Goal: Information Seeking & Learning: Learn about a topic

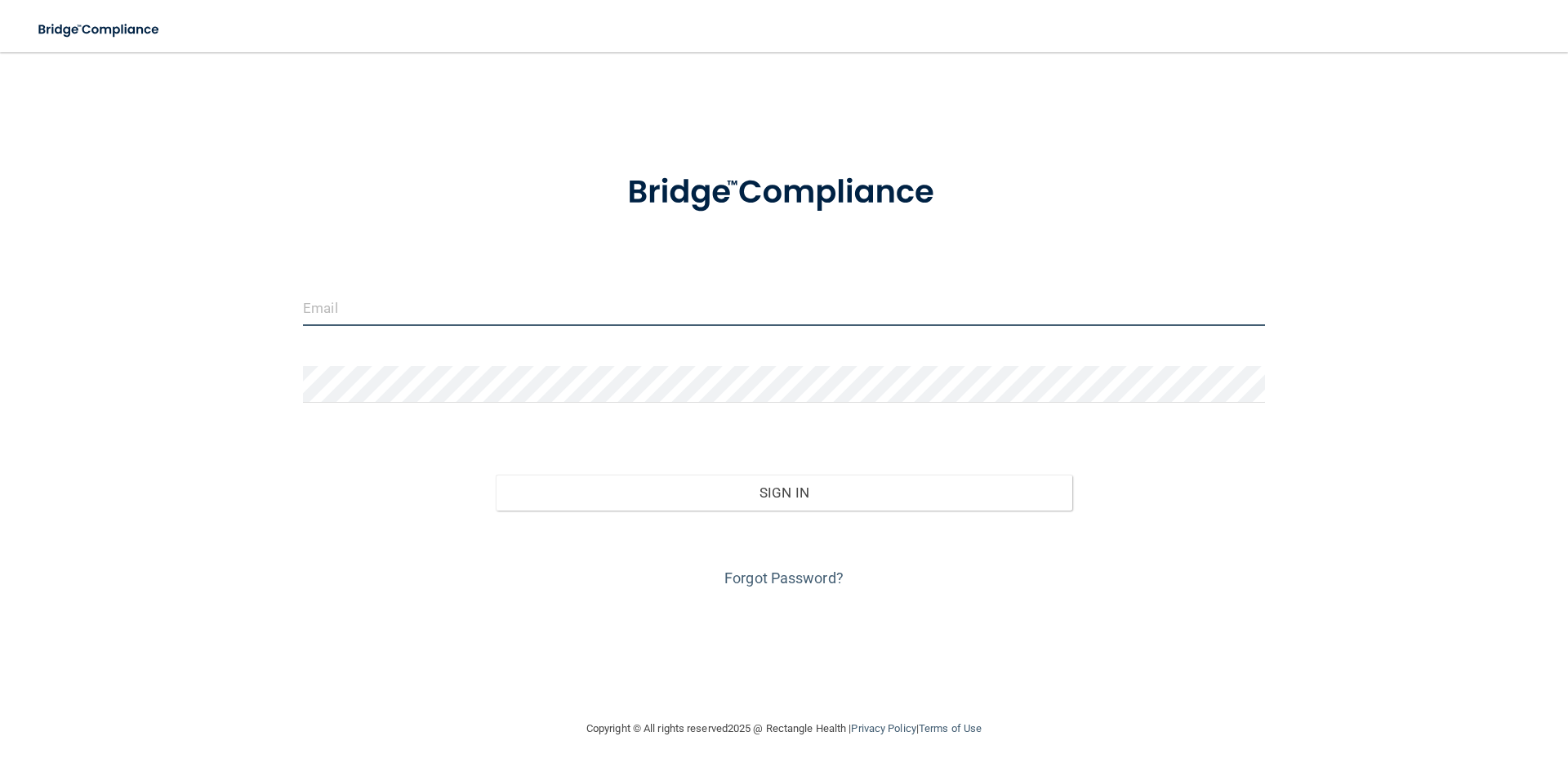
click at [512, 314] on input "email" at bounding box center [784, 308] width 962 height 36
type input "[EMAIL_ADDRESS][DOMAIN_NAME]"
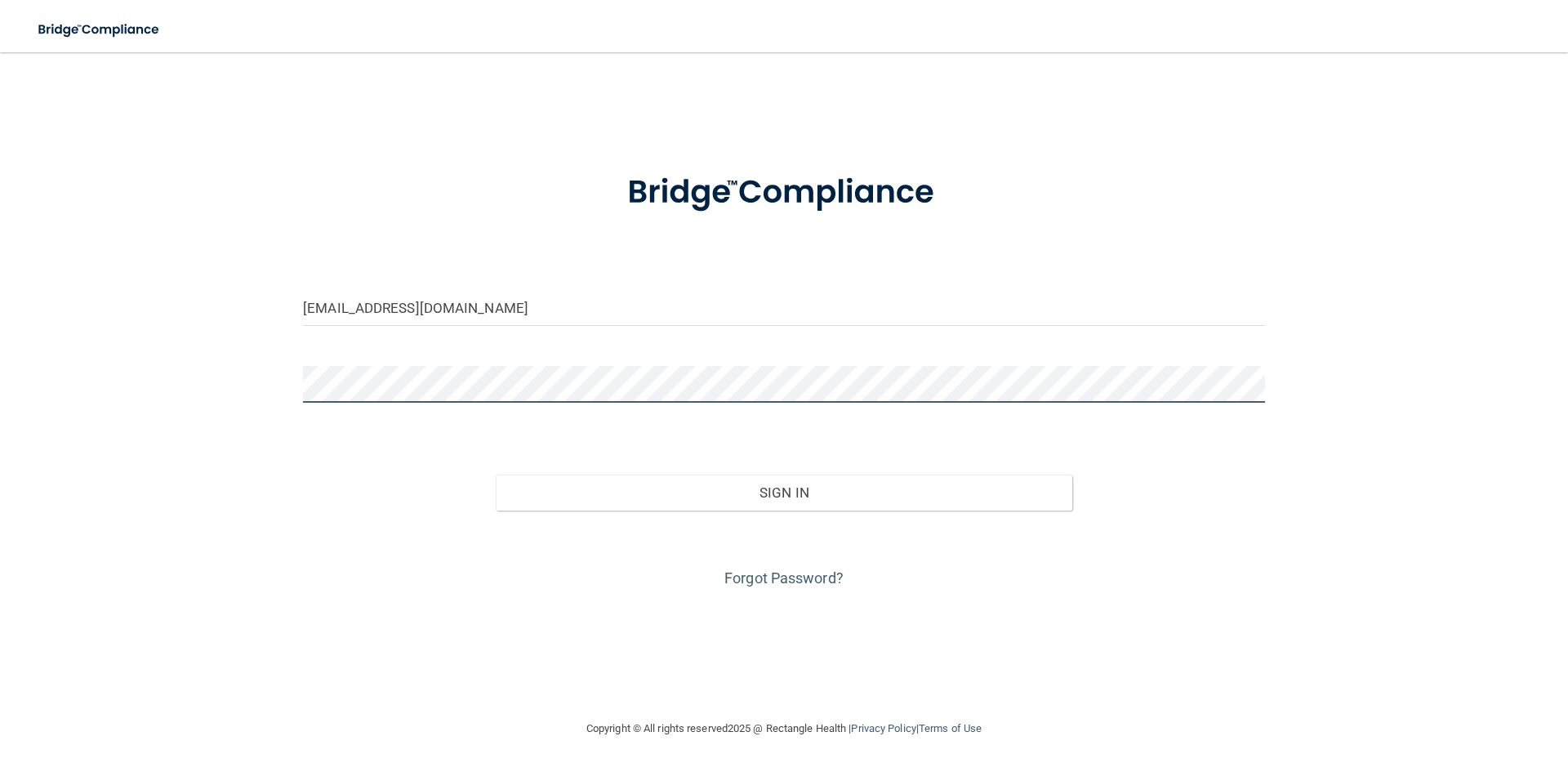
click at [496, 475] on button "Sign In" at bounding box center [784, 493] width 578 height 36
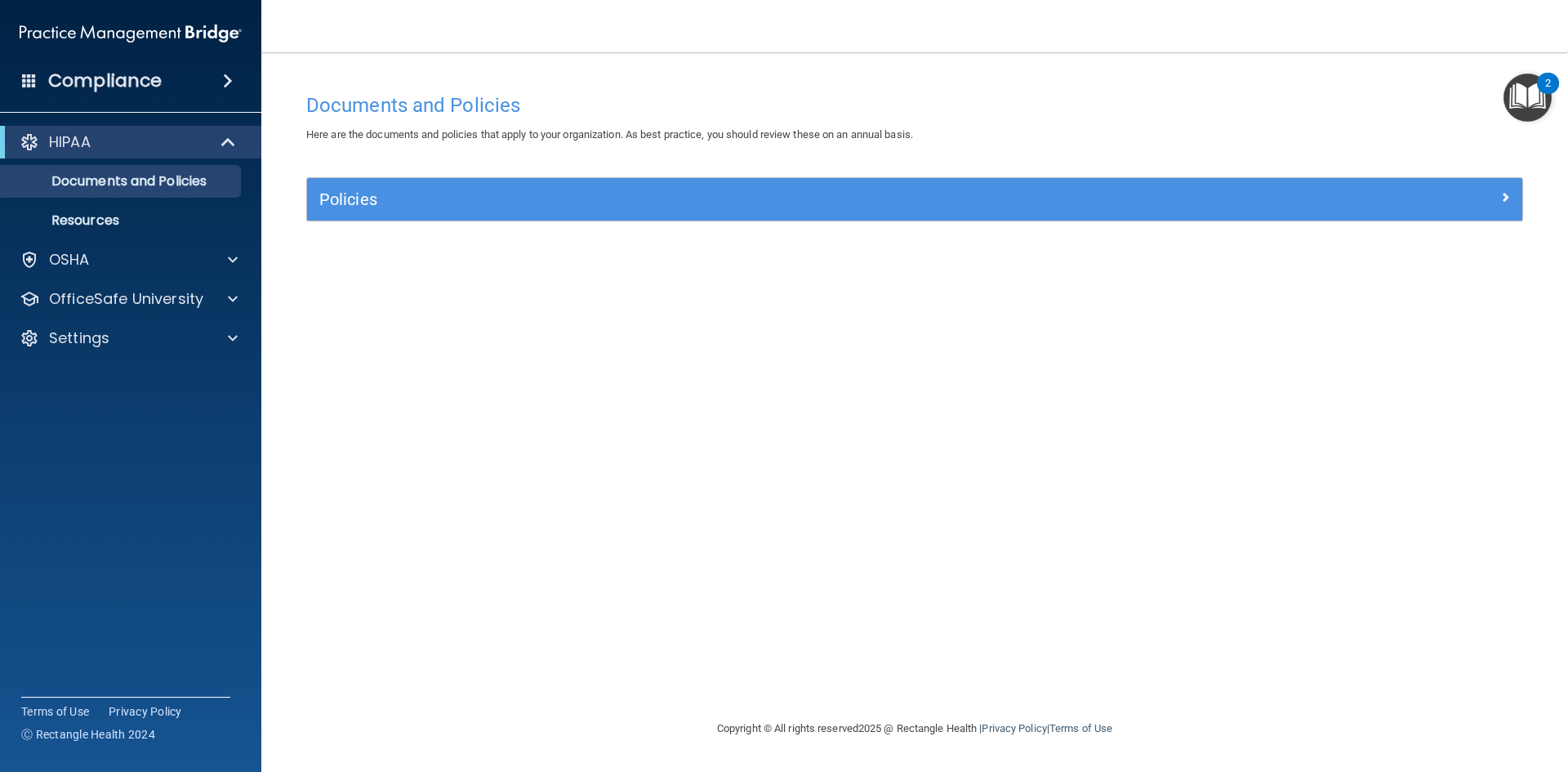
click at [945, 83] on div "2" at bounding box center [1548, 84] width 22 height 22
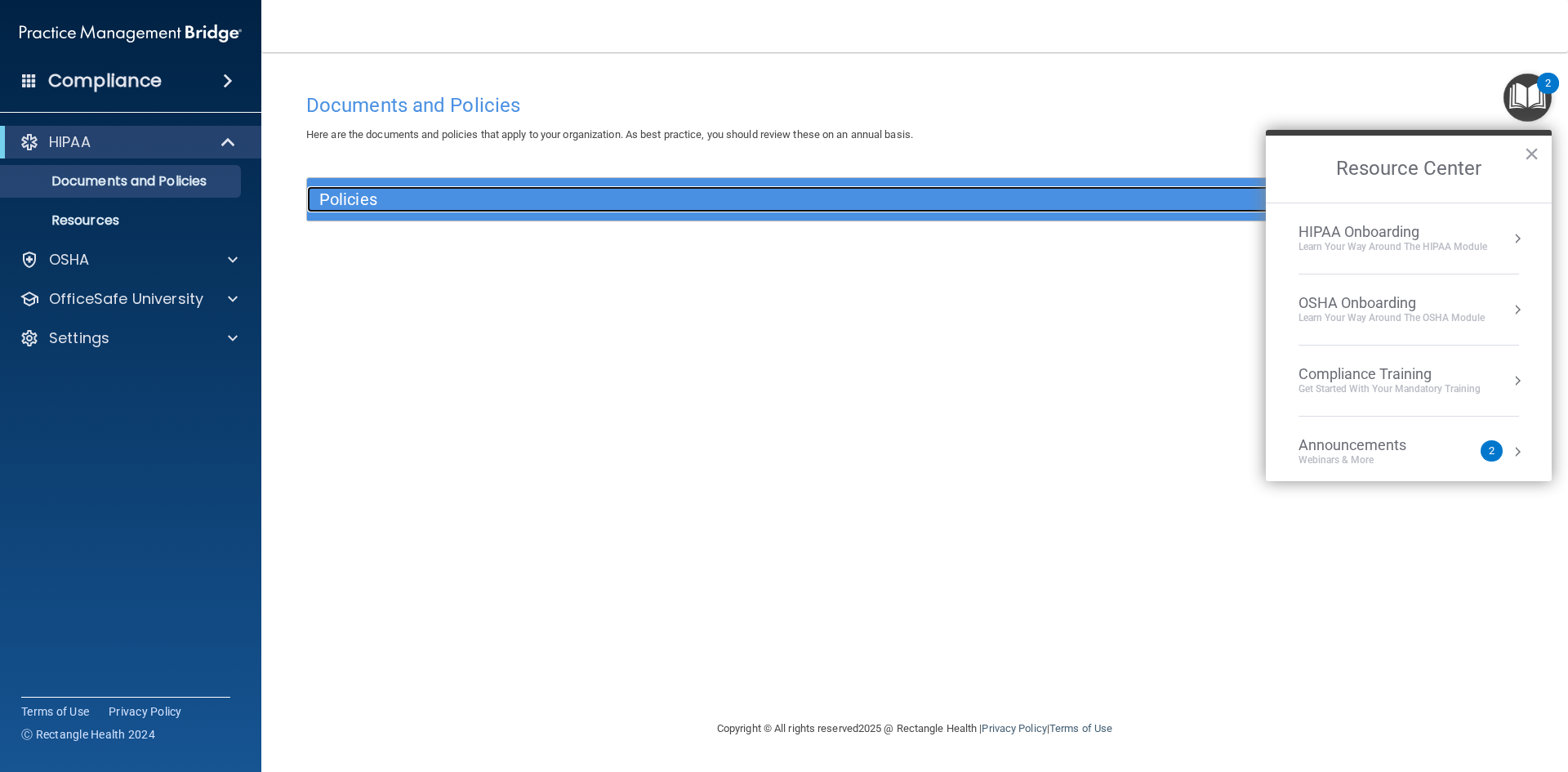
click at [456, 207] on h5 "Policies" at bounding box center [762, 200] width 887 height 18
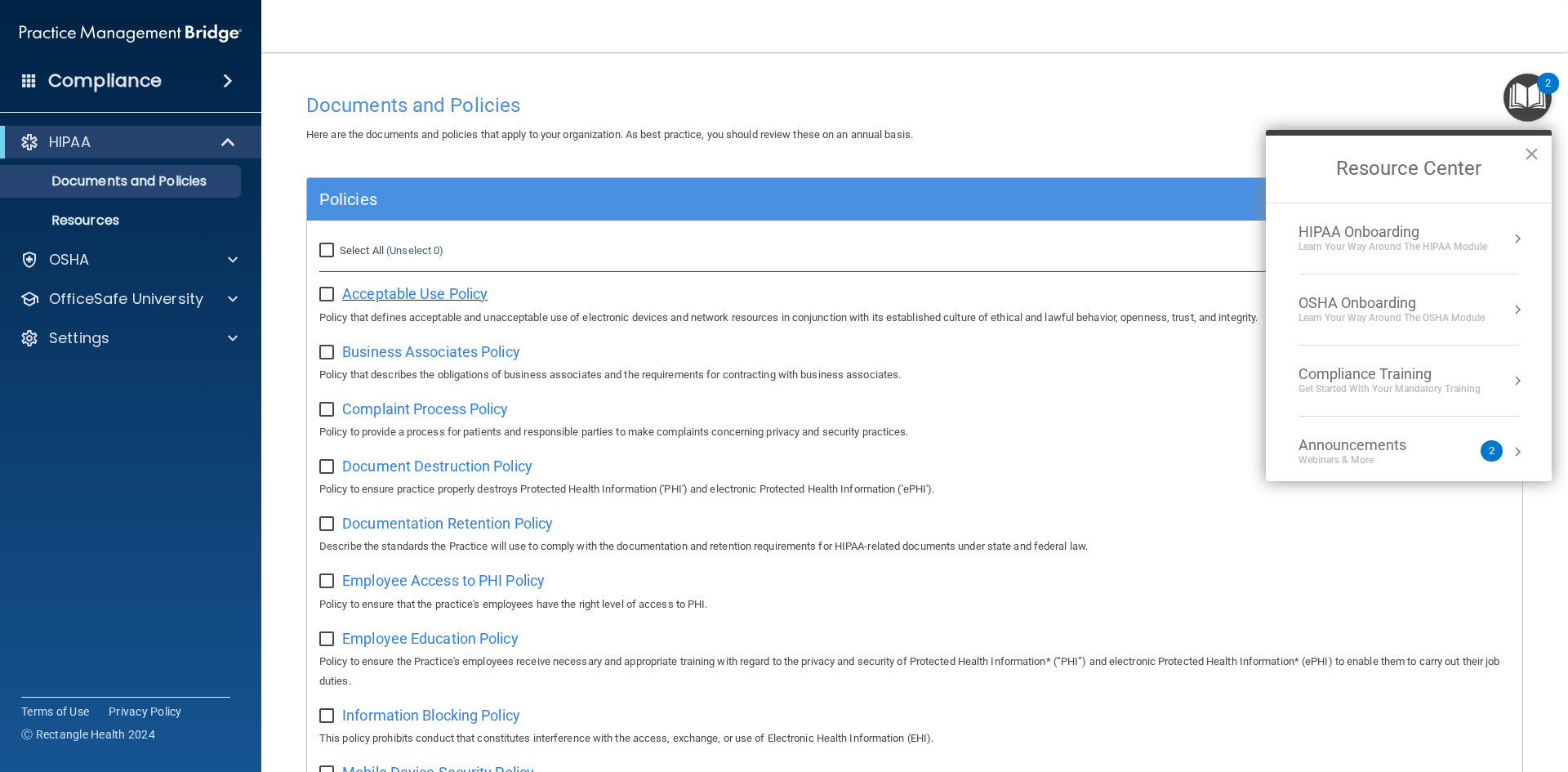
click at [423, 294] on span "Acceptable Use Policy" at bounding box center [414, 294] width 145 height 17
click at [320, 293] on input "checkbox" at bounding box center [328, 295] width 19 height 13
checkbox input "true"
click at [405, 353] on span "Business Associates Policy" at bounding box center [431, 352] width 178 height 17
click at [321, 355] on input "checkbox" at bounding box center [328, 353] width 19 height 13
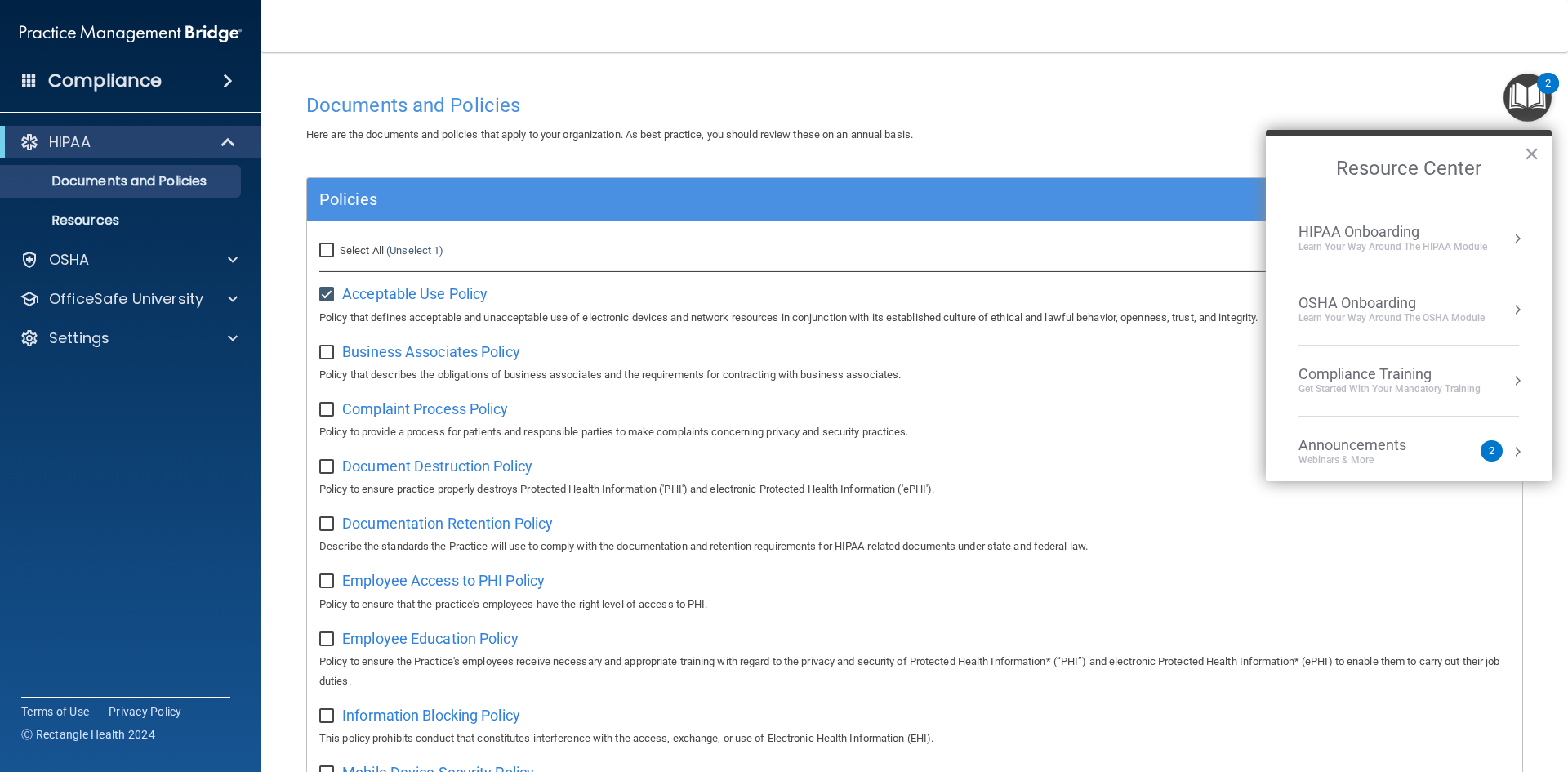
checkbox input "true"
click at [404, 412] on span "Complaint Process Policy" at bounding box center [425, 409] width 166 height 17
click at [324, 413] on input "checkbox" at bounding box center [328, 410] width 19 height 13
checkbox input "true"
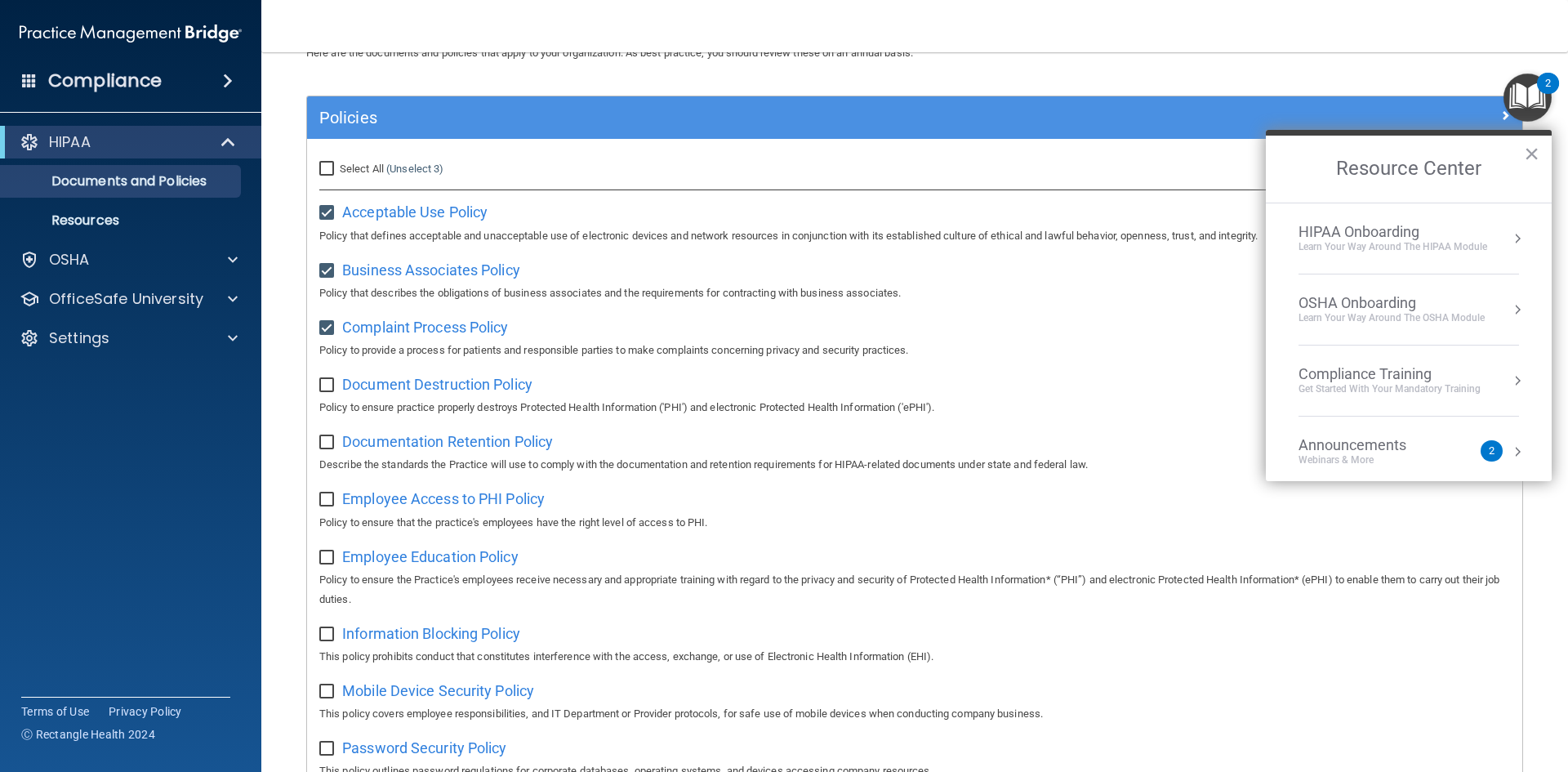
scroll to position [163, 0]
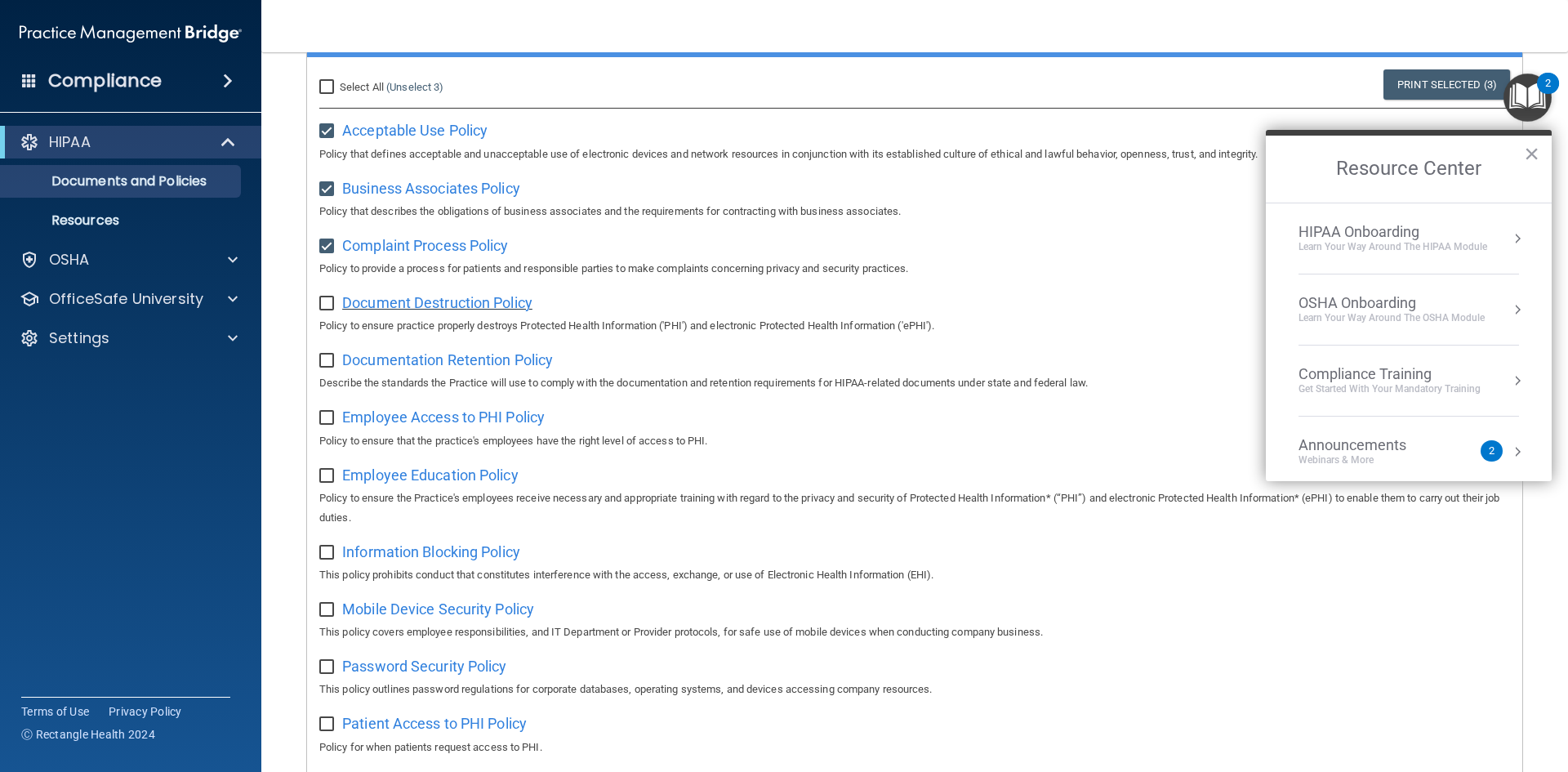
click at [445, 308] on span "Document Destruction Policy" at bounding box center [438, 303] width 191 height 17
click at [330, 307] on input "checkbox" at bounding box center [328, 304] width 19 height 13
checkbox input "true"
click at [496, 368] on span "Documentation Retention Policy" at bounding box center [448, 360] width 211 height 17
click at [327, 365] on input "checkbox" at bounding box center [328, 362] width 19 height 13
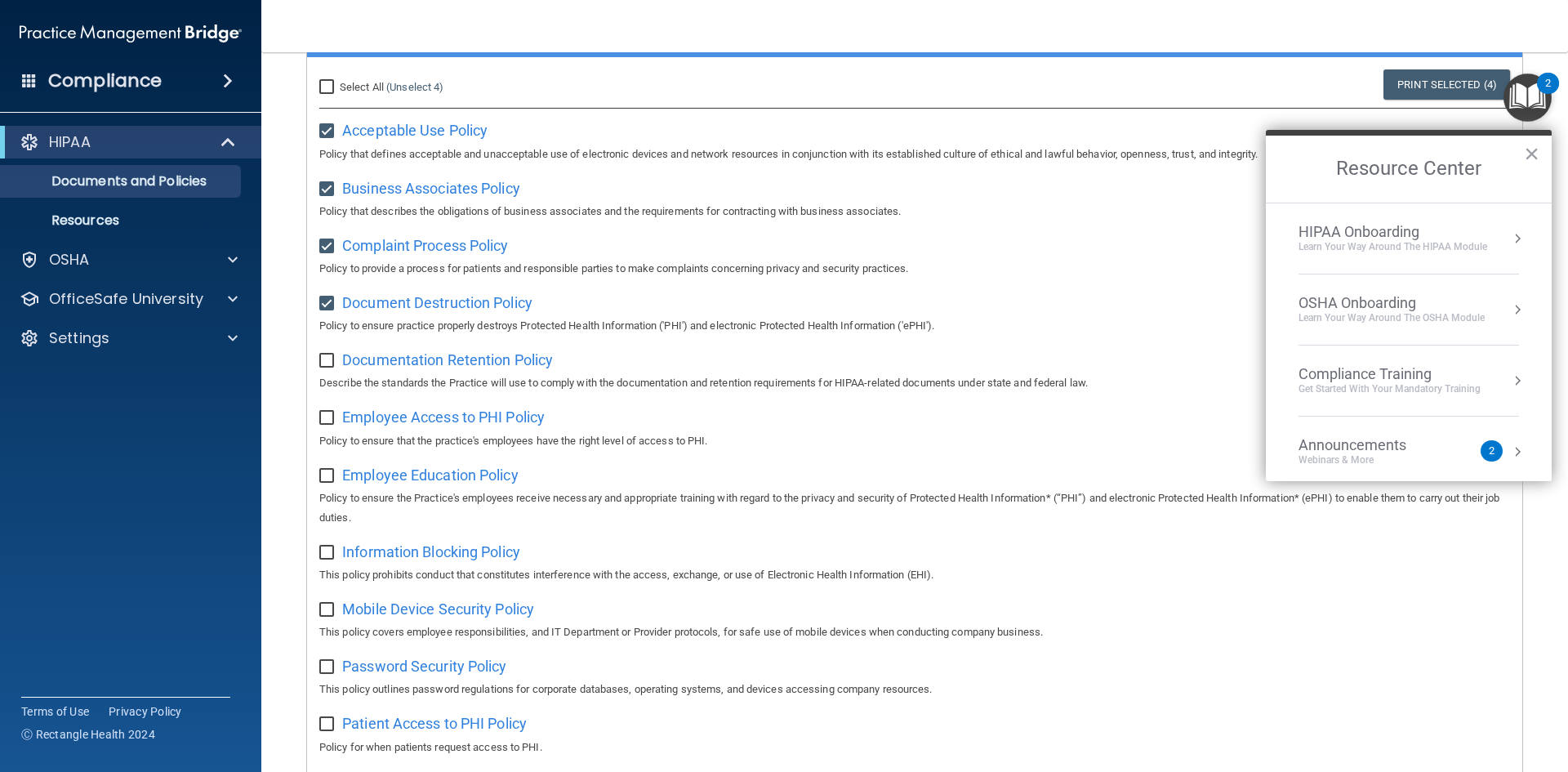
checkbox input "true"
click at [492, 423] on span "Employee Access to PHI Policy" at bounding box center [443, 417] width 202 height 17
click at [331, 425] on input "checkbox" at bounding box center [328, 419] width 19 height 13
checkbox input "true"
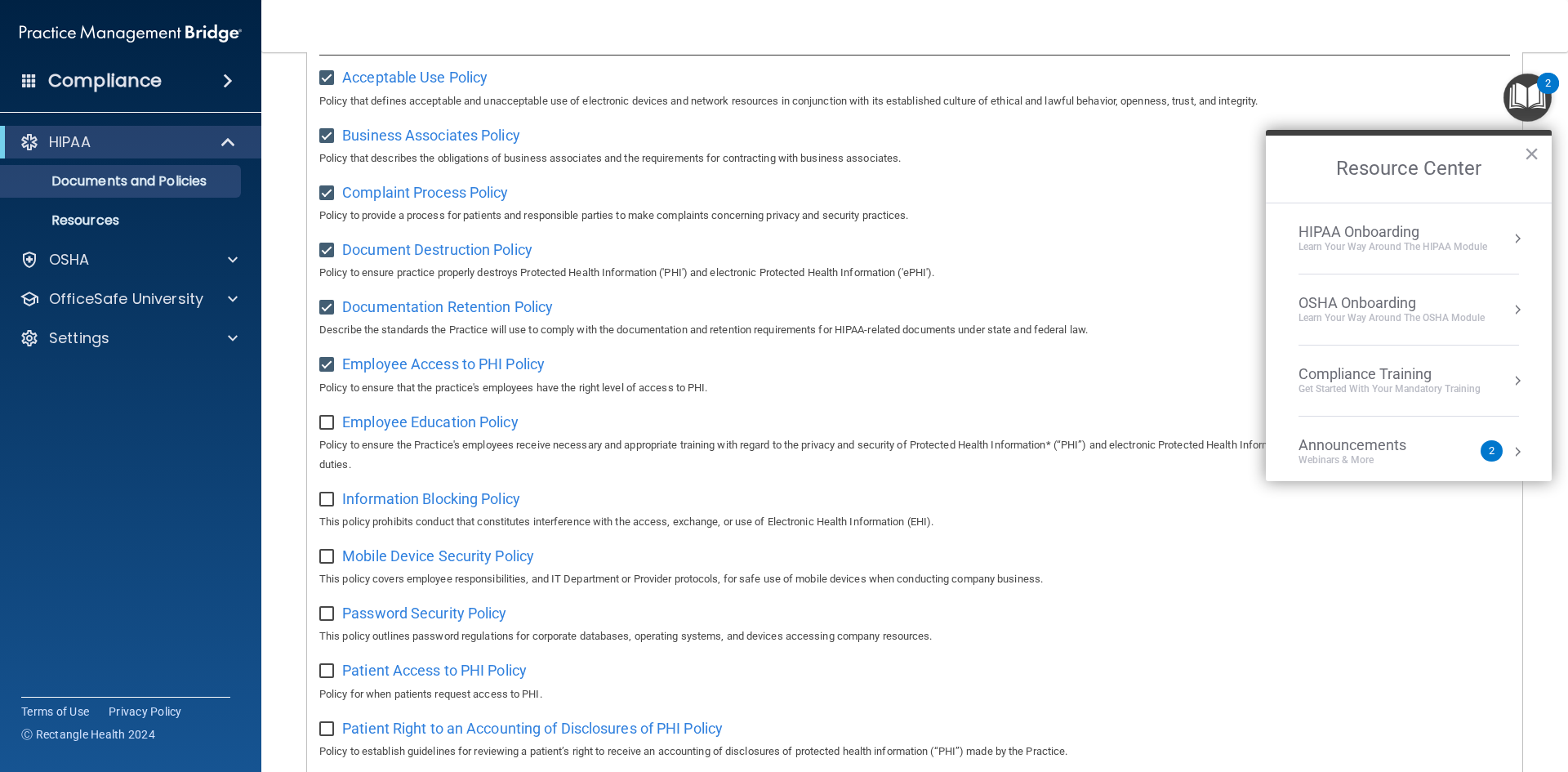
scroll to position [245, 0]
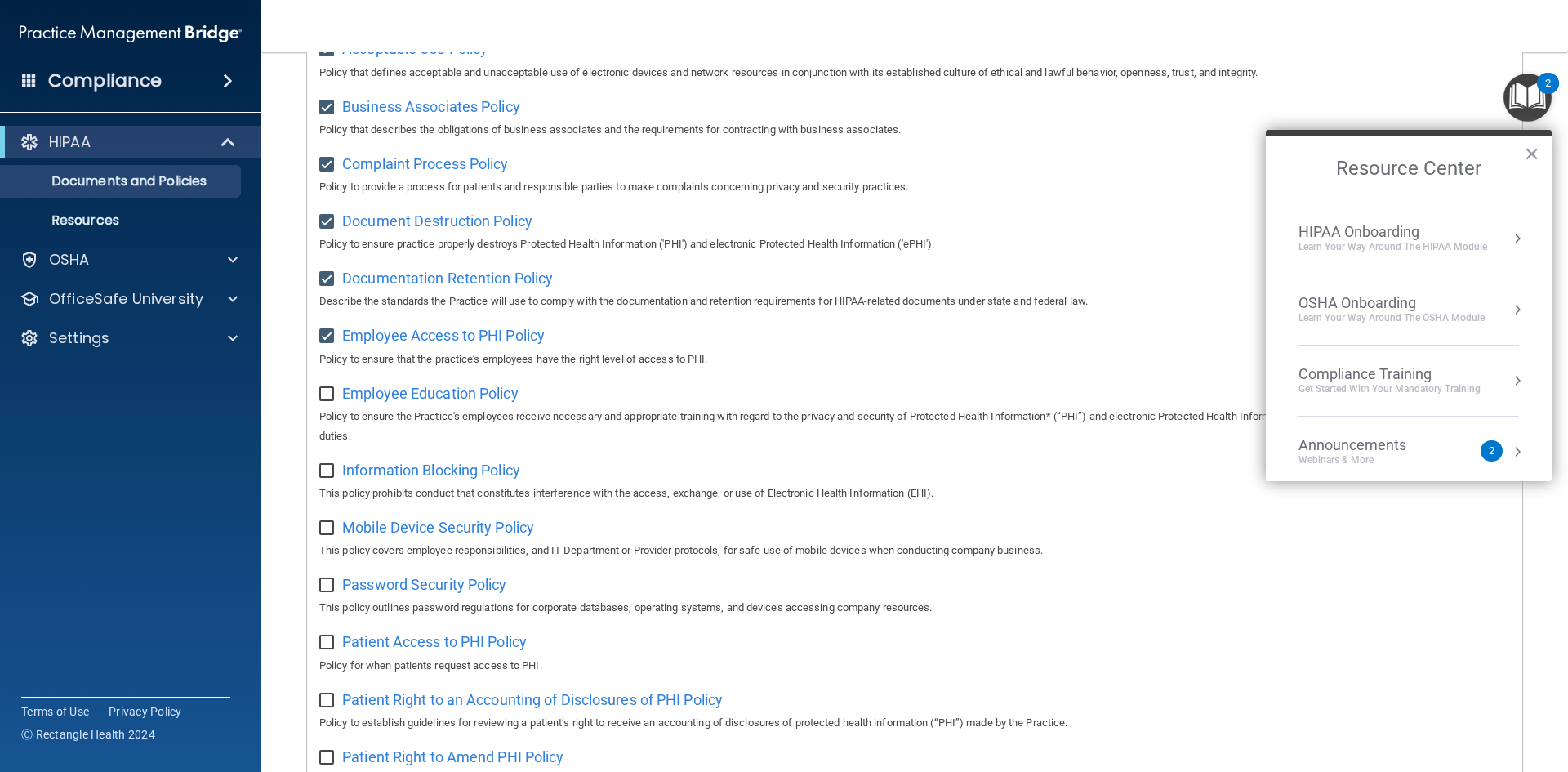
click at [330, 401] on input "checkbox" at bounding box center [328, 395] width 19 height 13
checkbox input "true"
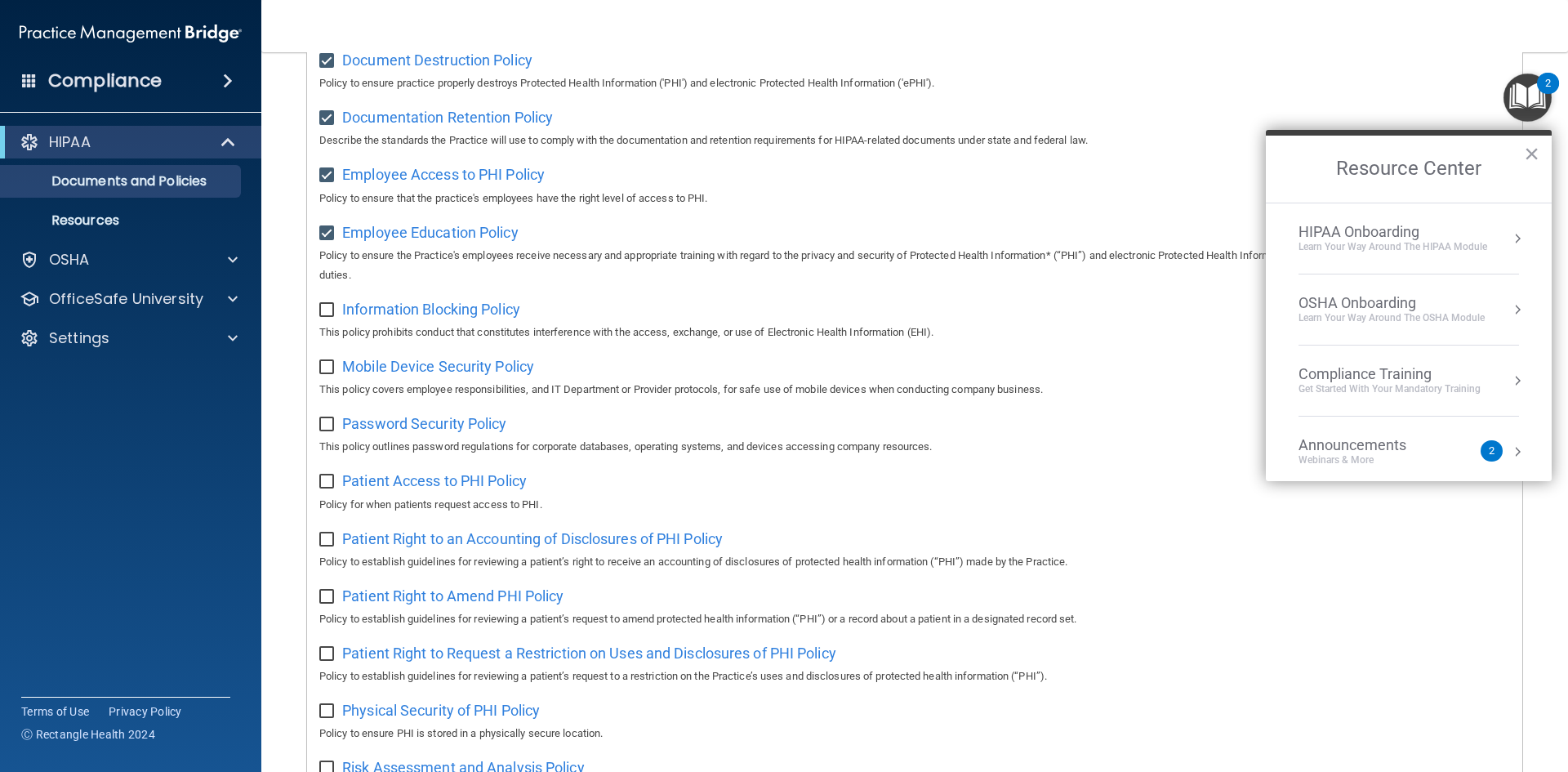
scroll to position [409, 0]
click at [329, 322] on div "Information Blocking Policy This policy prohibits conduct that constitutes inte…" at bounding box center [914, 317] width 1191 height 46
click at [332, 314] on input "checkbox" at bounding box center [328, 308] width 19 height 13
checkbox input "true"
click at [434, 313] on span "Information Blocking Policy" at bounding box center [431, 307] width 178 height 17
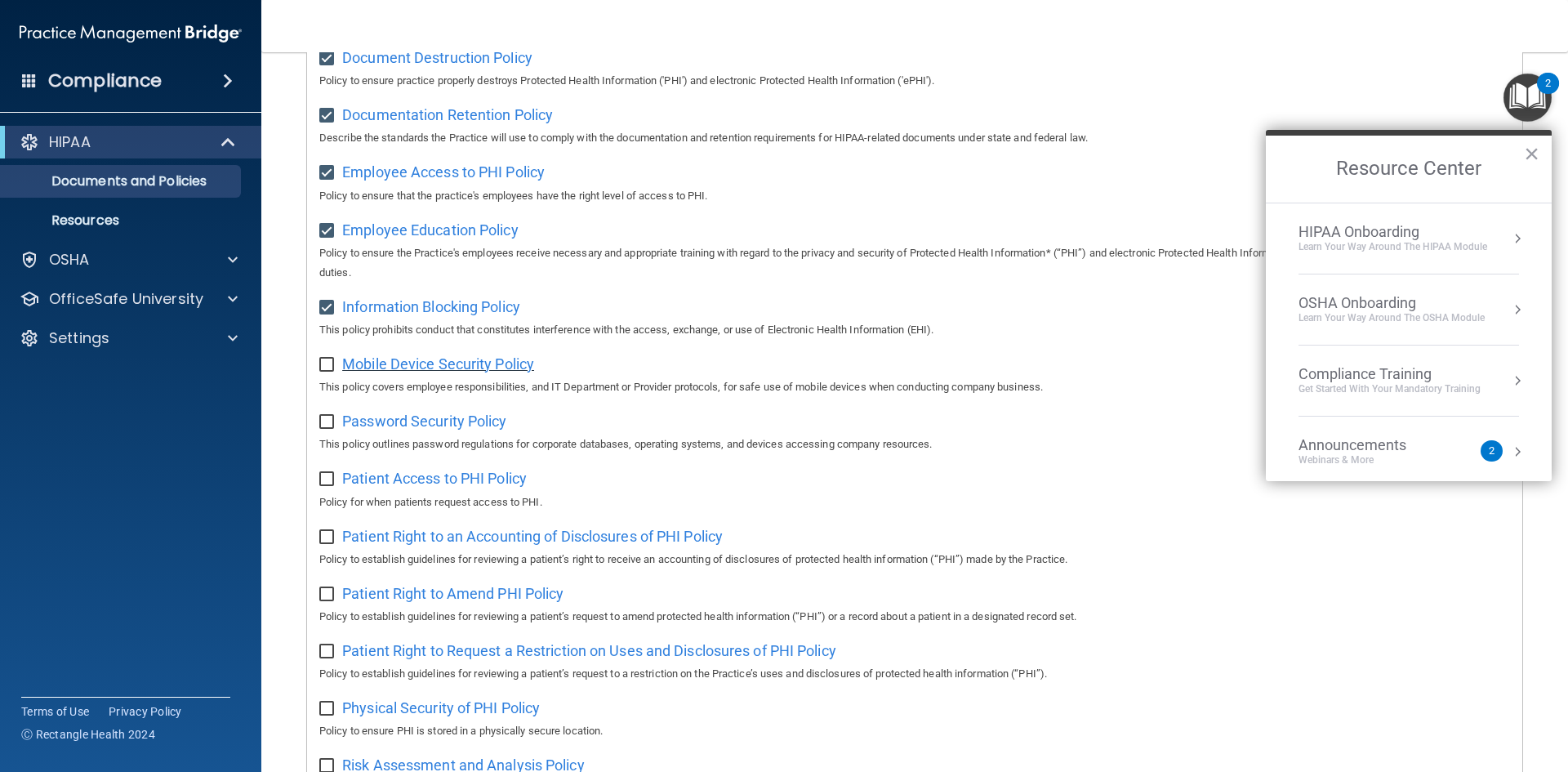
click at [404, 367] on span "Mobile Device Security Policy" at bounding box center [438, 364] width 192 height 17
click at [336, 371] on input "checkbox" at bounding box center [328, 366] width 19 height 13
checkbox input "true"
click at [325, 425] on input "checkbox" at bounding box center [328, 423] width 19 height 13
checkbox input "true"
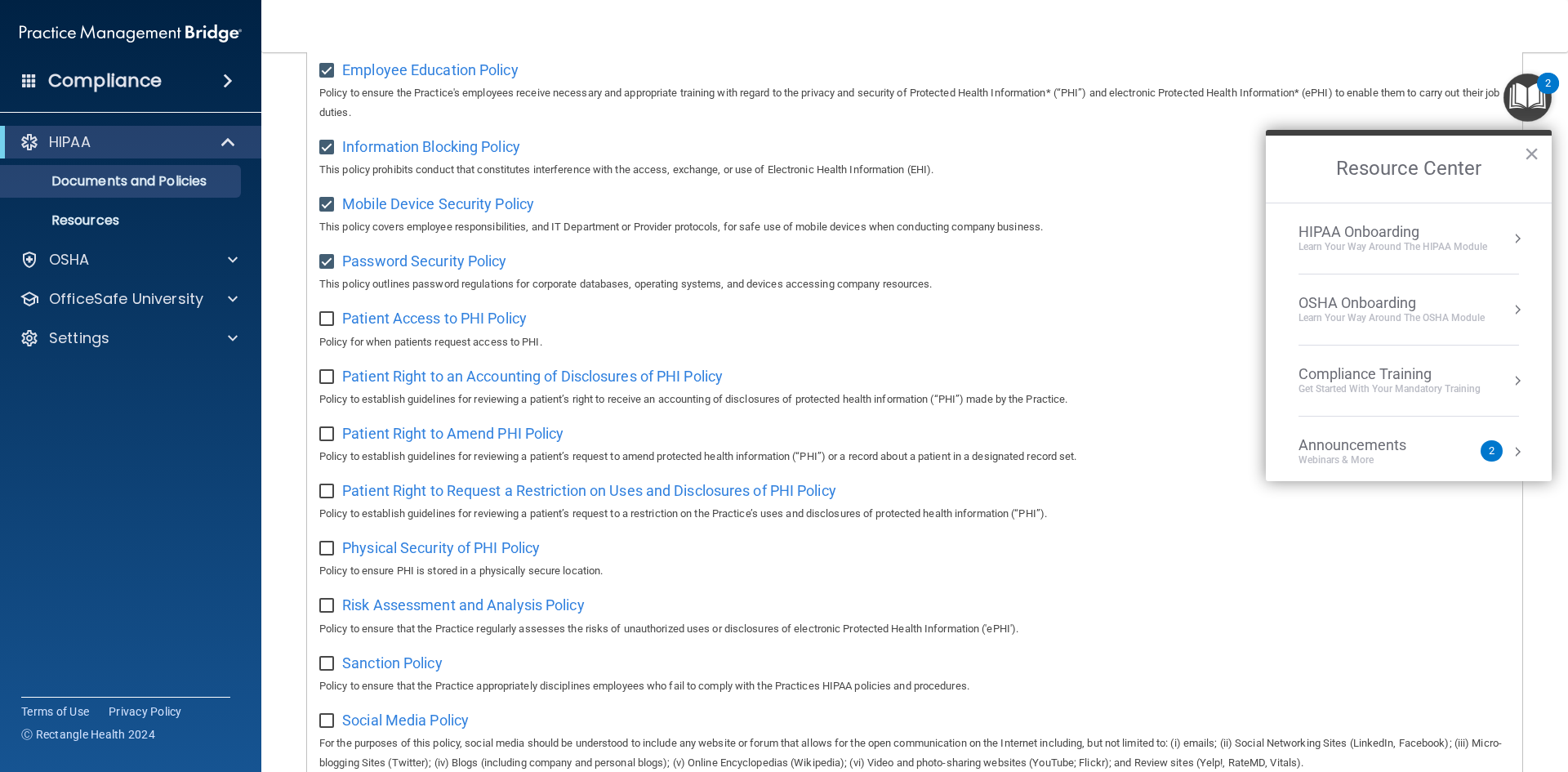
scroll to position [572, 0]
click at [436, 323] on span "Patient Access to PHI Policy" at bounding box center [434, 315] width 185 height 17
click at [326, 321] on input "checkbox" at bounding box center [328, 316] width 19 height 13
checkbox input "true"
click at [326, 381] on input "checkbox" at bounding box center [328, 374] width 19 height 13
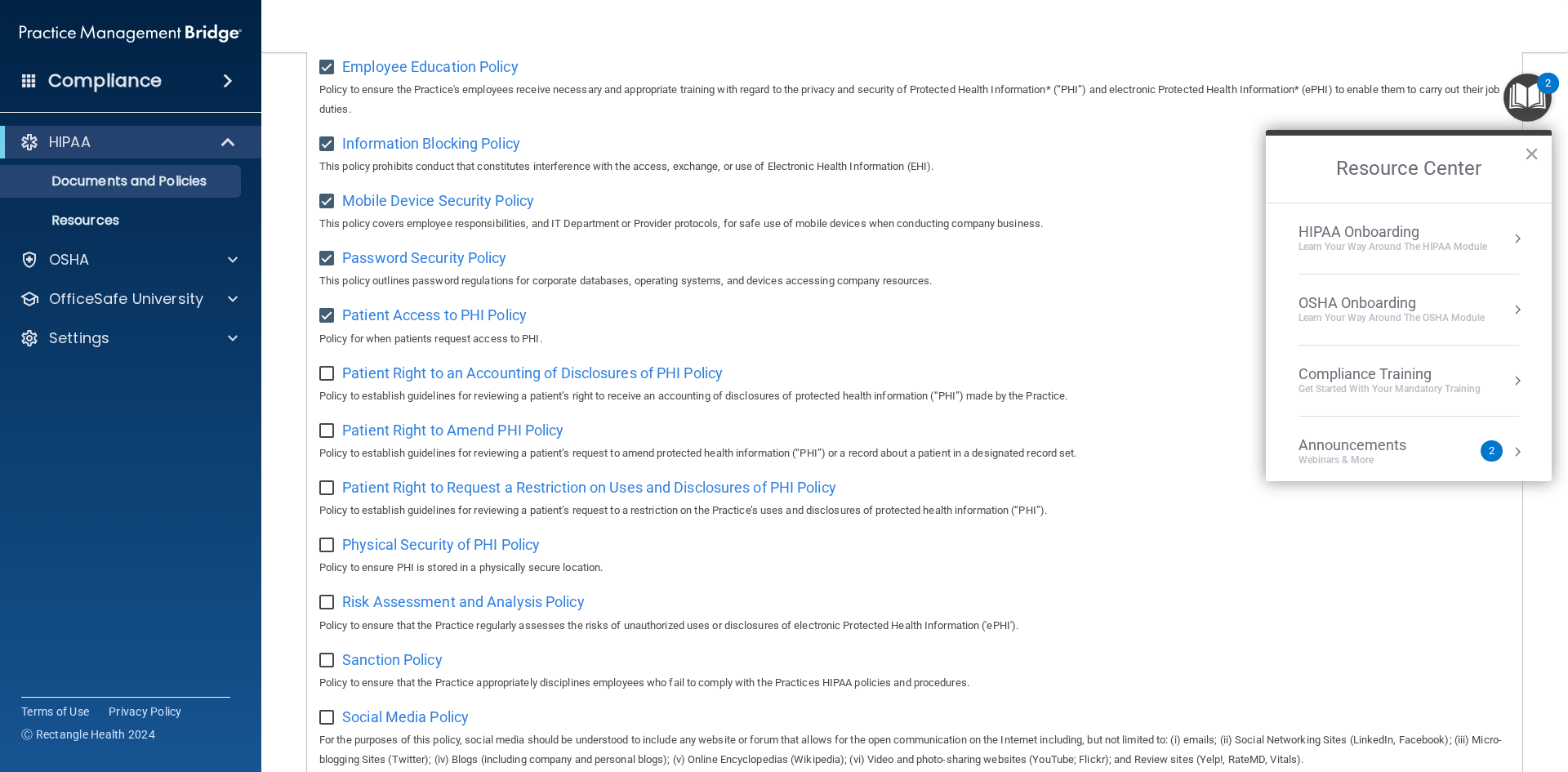
checkbox input "true"
click at [323, 438] on input "checkbox" at bounding box center [328, 431] width 19 height 13
checkbox input "true"
click at [328, 495] on input "checkbox" at bounding box center [328, 488] width 19 height 13
checkbox input "true"
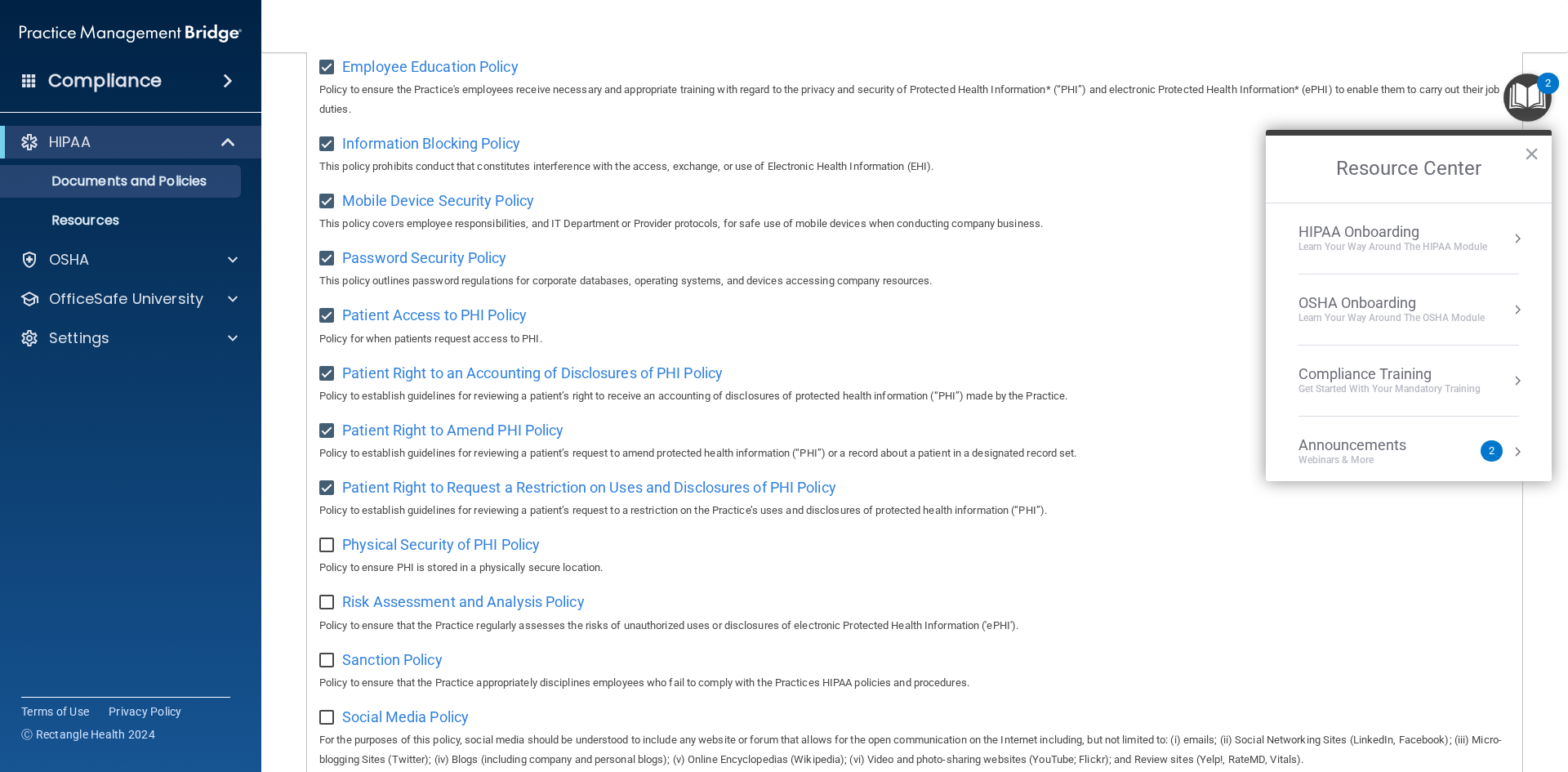
click at [326, 552] on input "checkbox" at bounding box center [328, 546] width 19 height 13
checkbox input "true"
click at [321, 609] on input "checkbox" at bounding box center [328, 603] width 19 height 13
checkbox input "true"
click at [330, 668] on input "checkbox" at bounding box center [328, 661] width 19 height 13
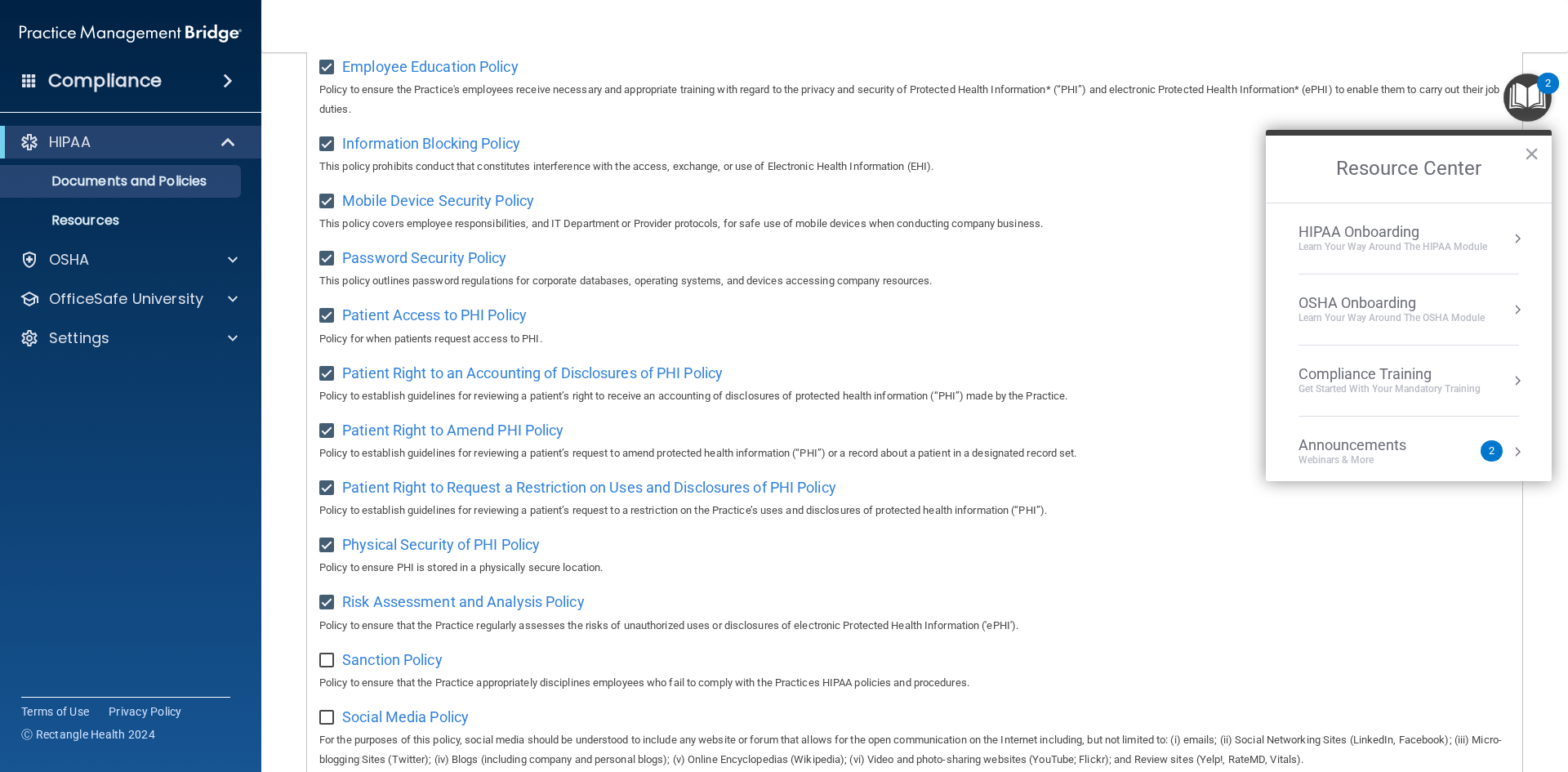
checkbox input "true"
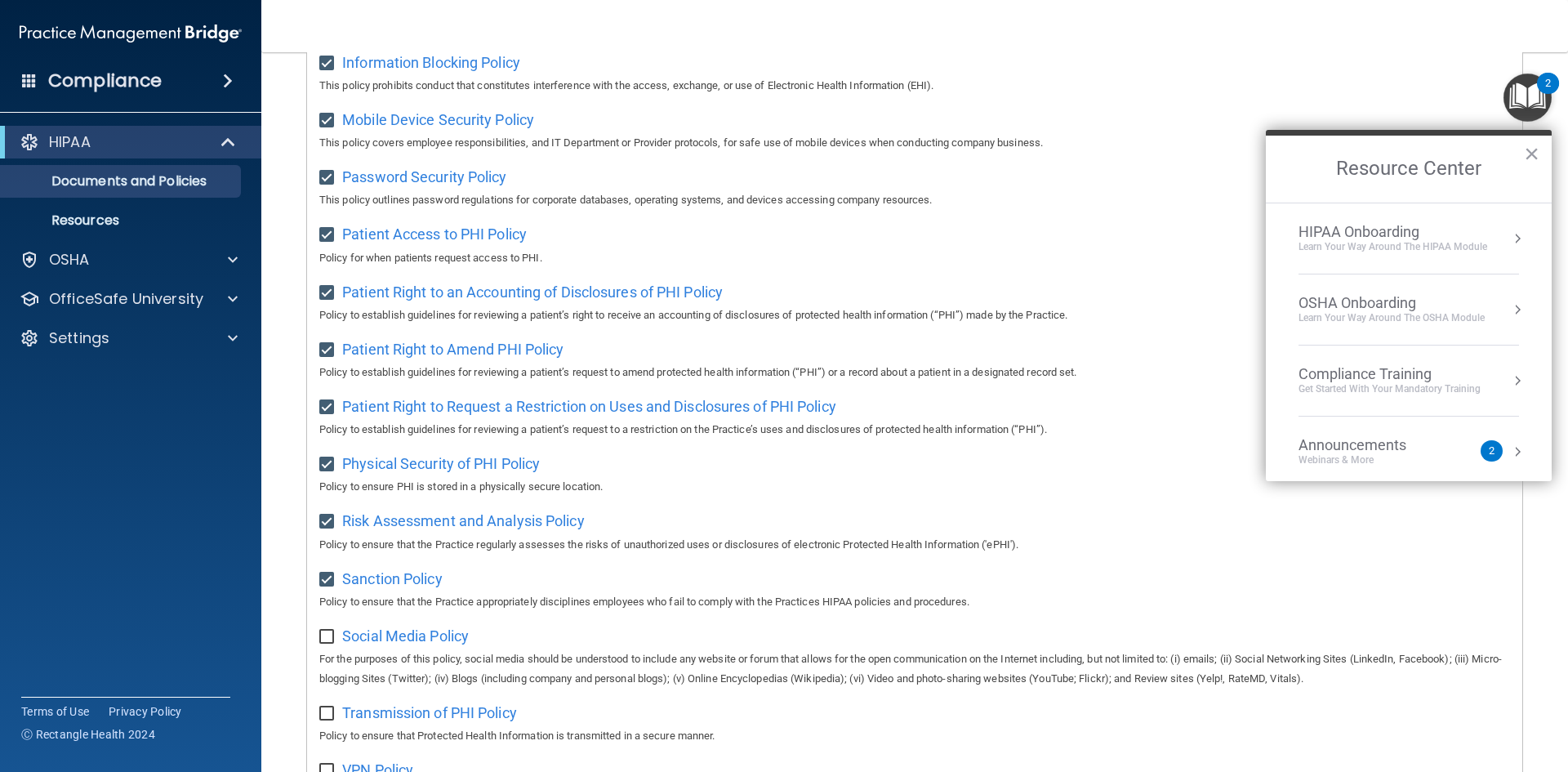
scroll to position [653, 0]
click at [332, 643] on input "checkbox" at bounding box center [328, 637] width 19 height 13
checkbox input "true"
click at [330, 720] on input "checkbox" at bounding box center [328, 713] width 19 height 13
checkbox input "true"
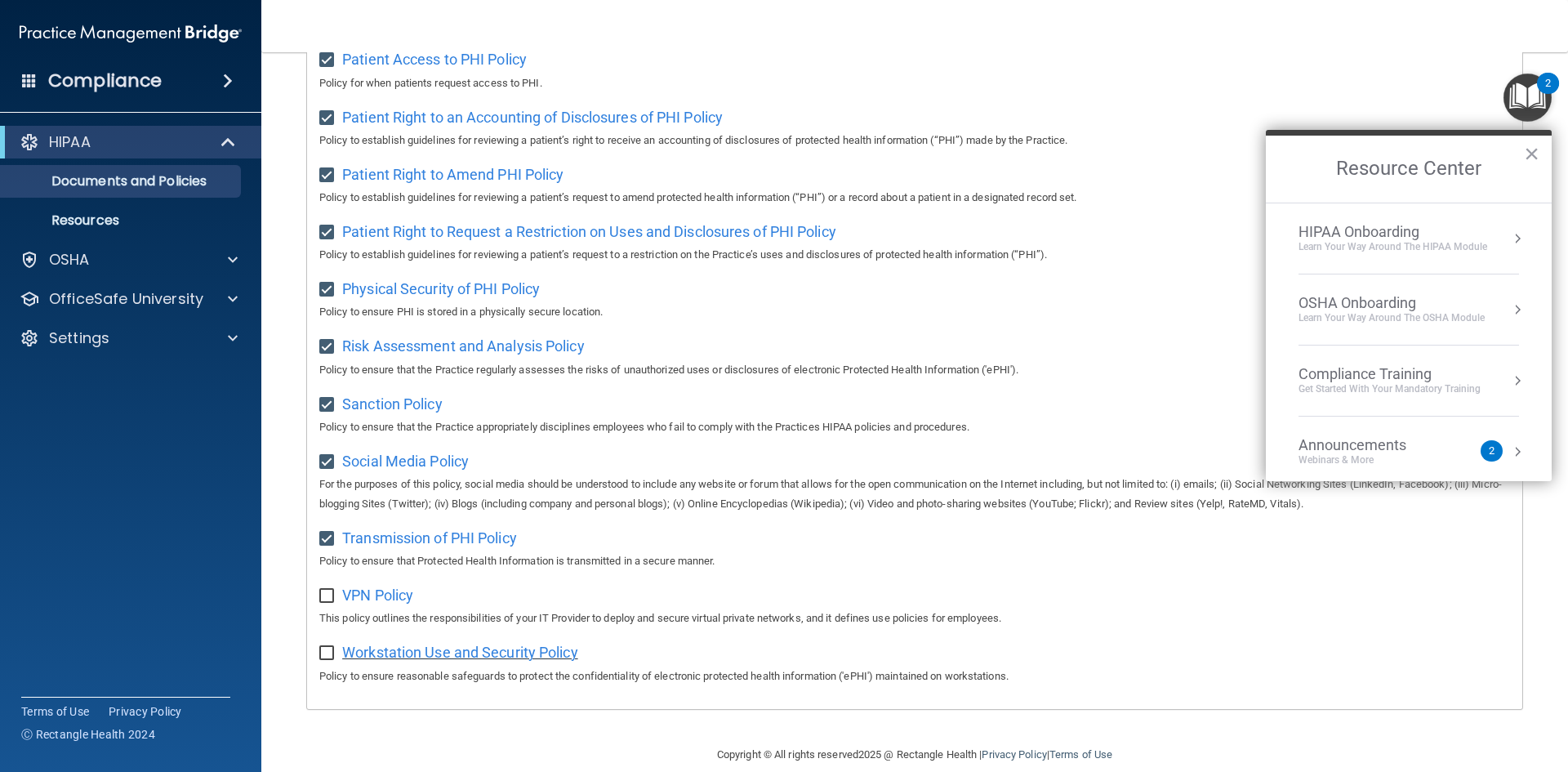
scroll to position [867, 0]
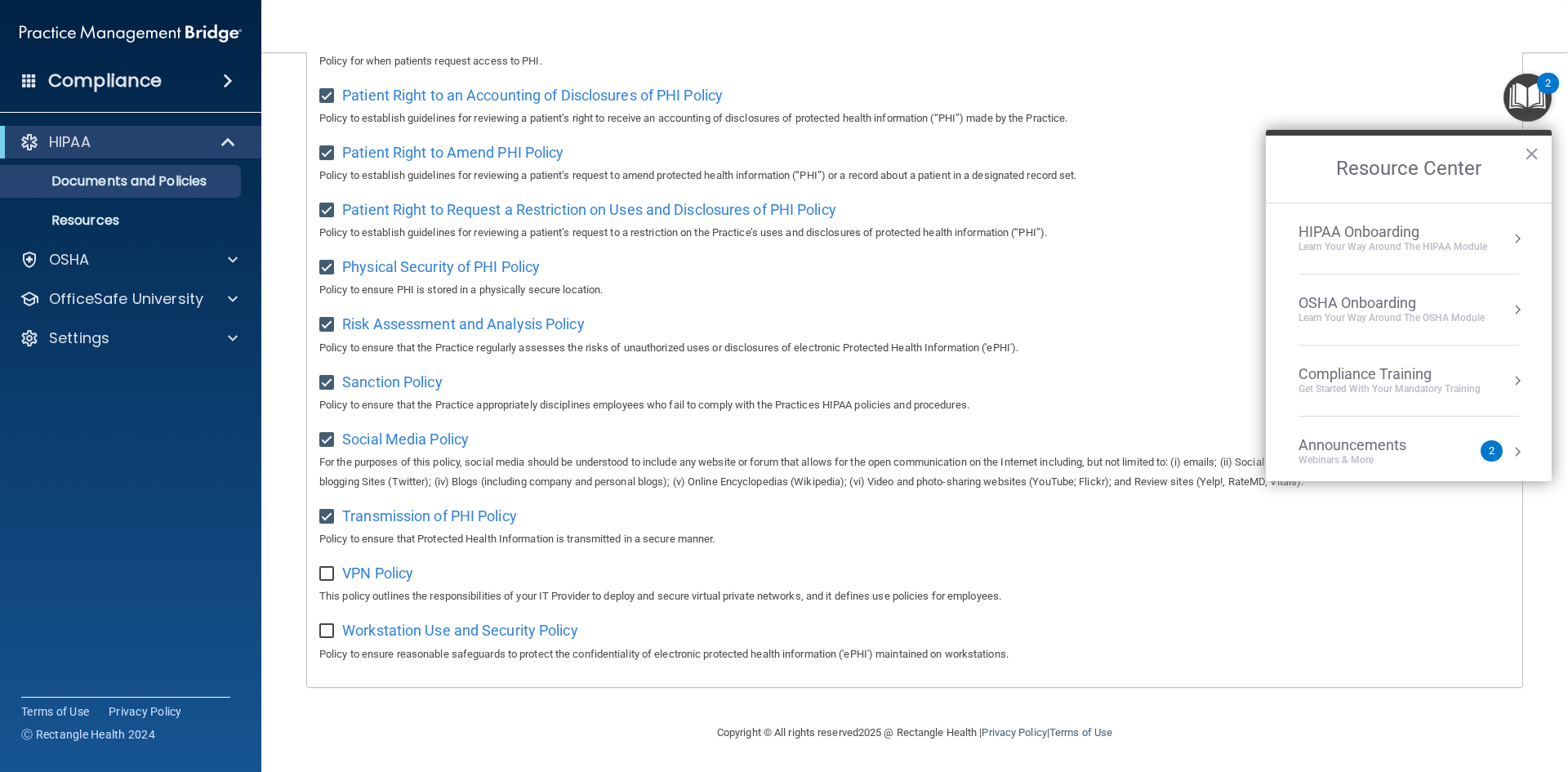
click at [330, 568] on input "checkbox" at bounding box center [328, 575] width 19 height 13
checkbox input "true"
click at [326, 628] on input "checkbox" at bounding box center [328, 632] width 19 height 13
checkbox input "true"
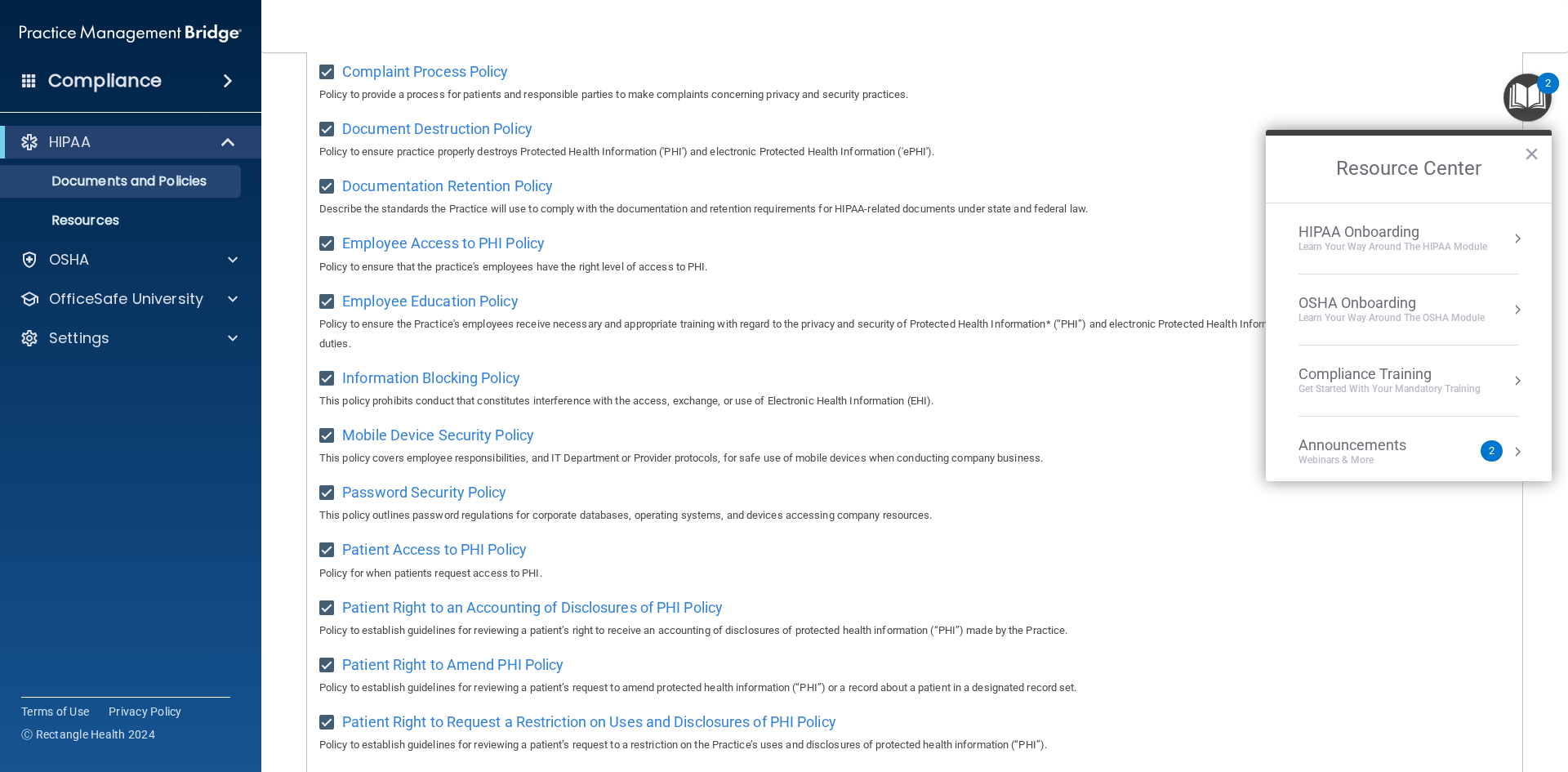
scroll to position [0, 0]
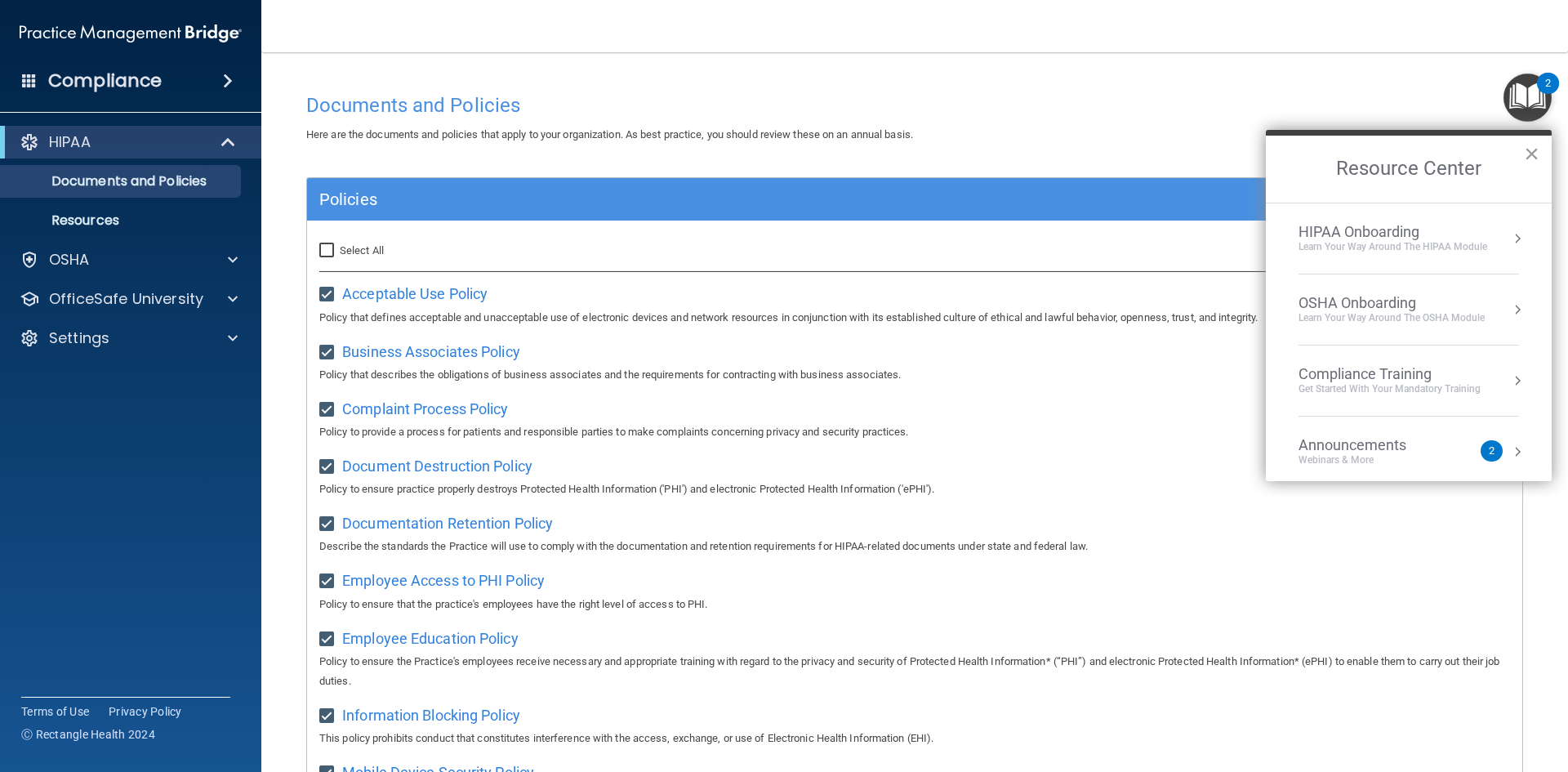
click at [945, 151] on button "×" at bounding box center [1532, 153] width 16 height 27
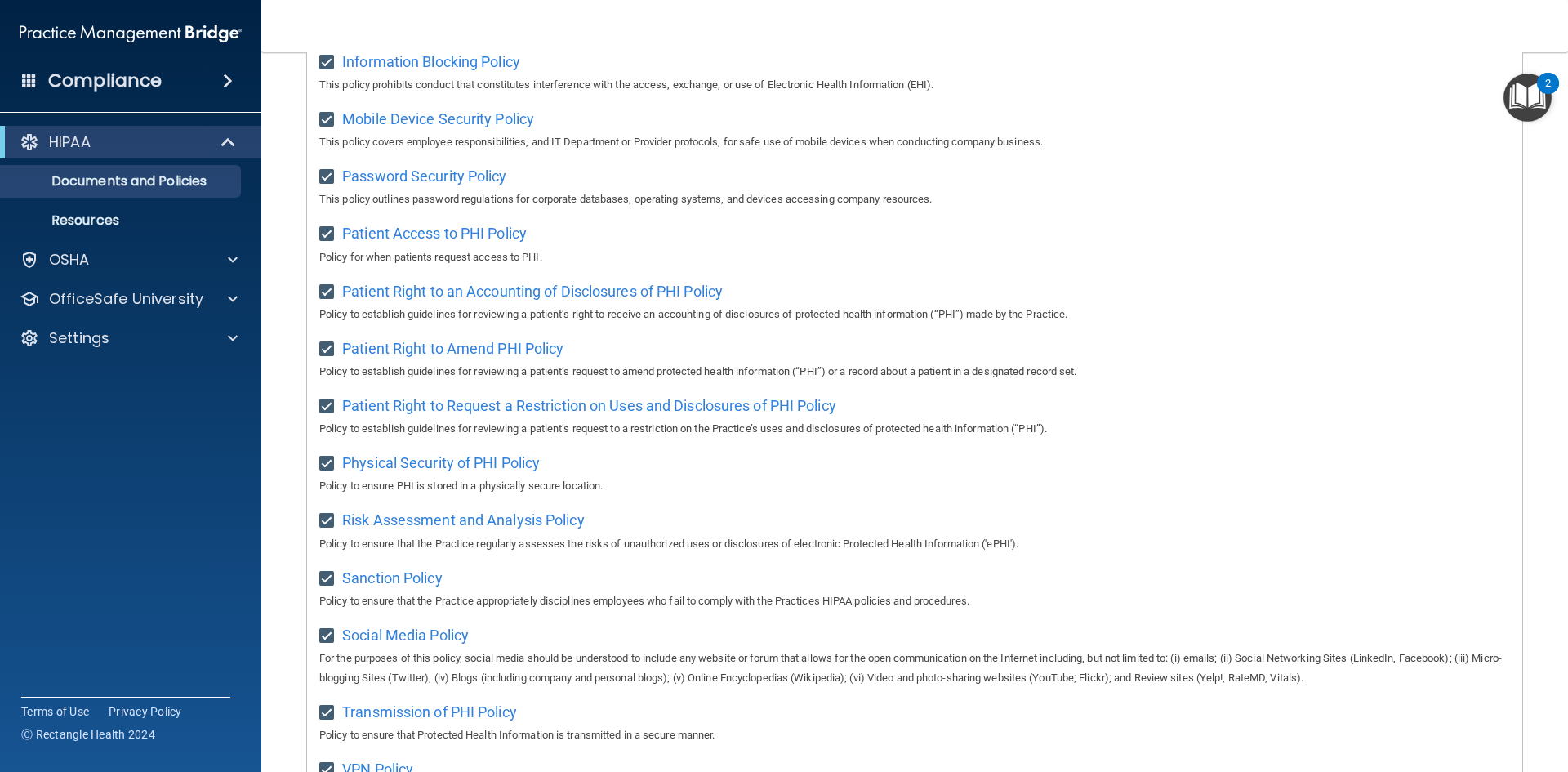
scroll to position [867, 0]
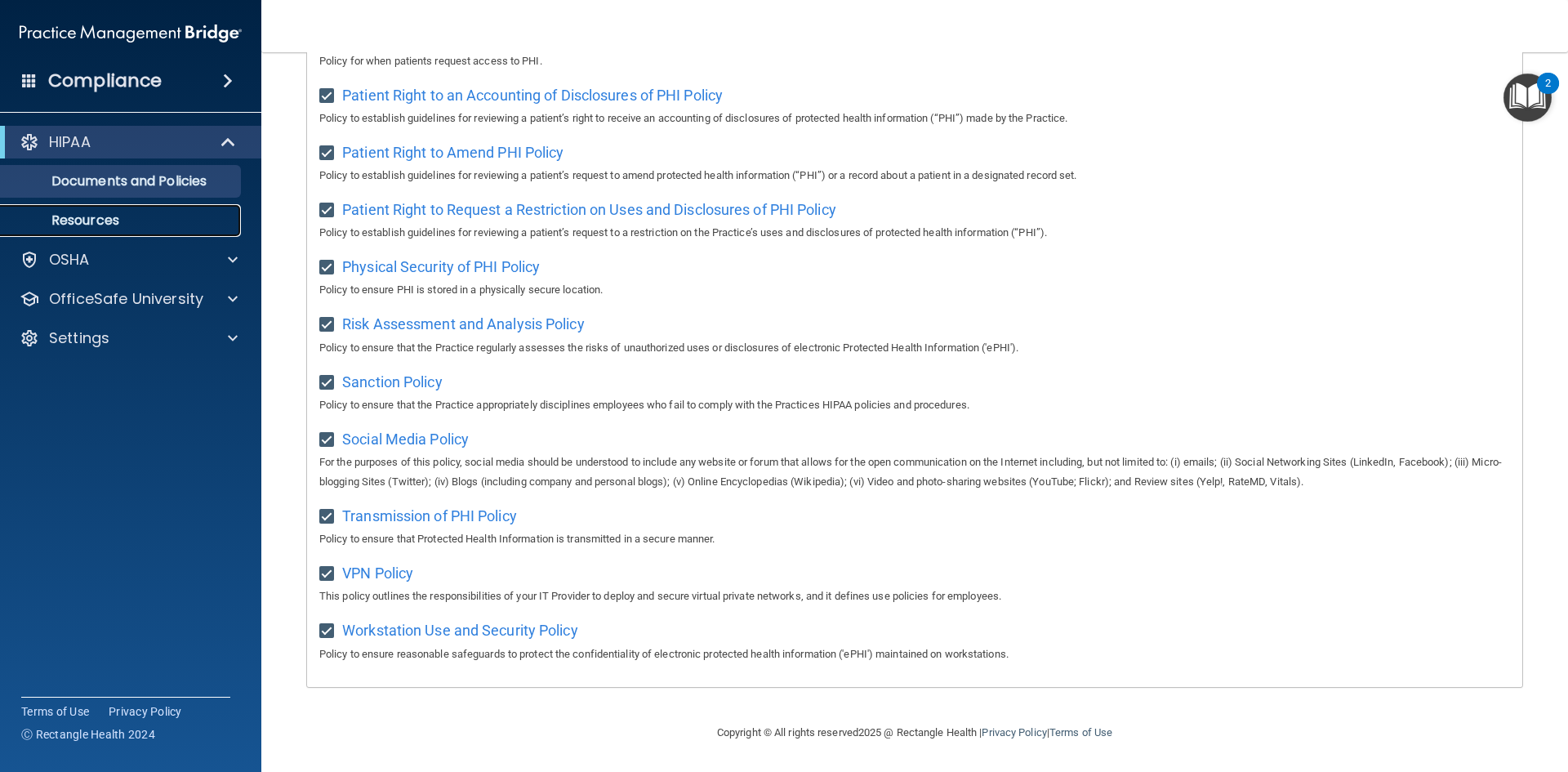
click at [103, 221] on p "Resources" at bounding box center [122, 221] width 223 height 17
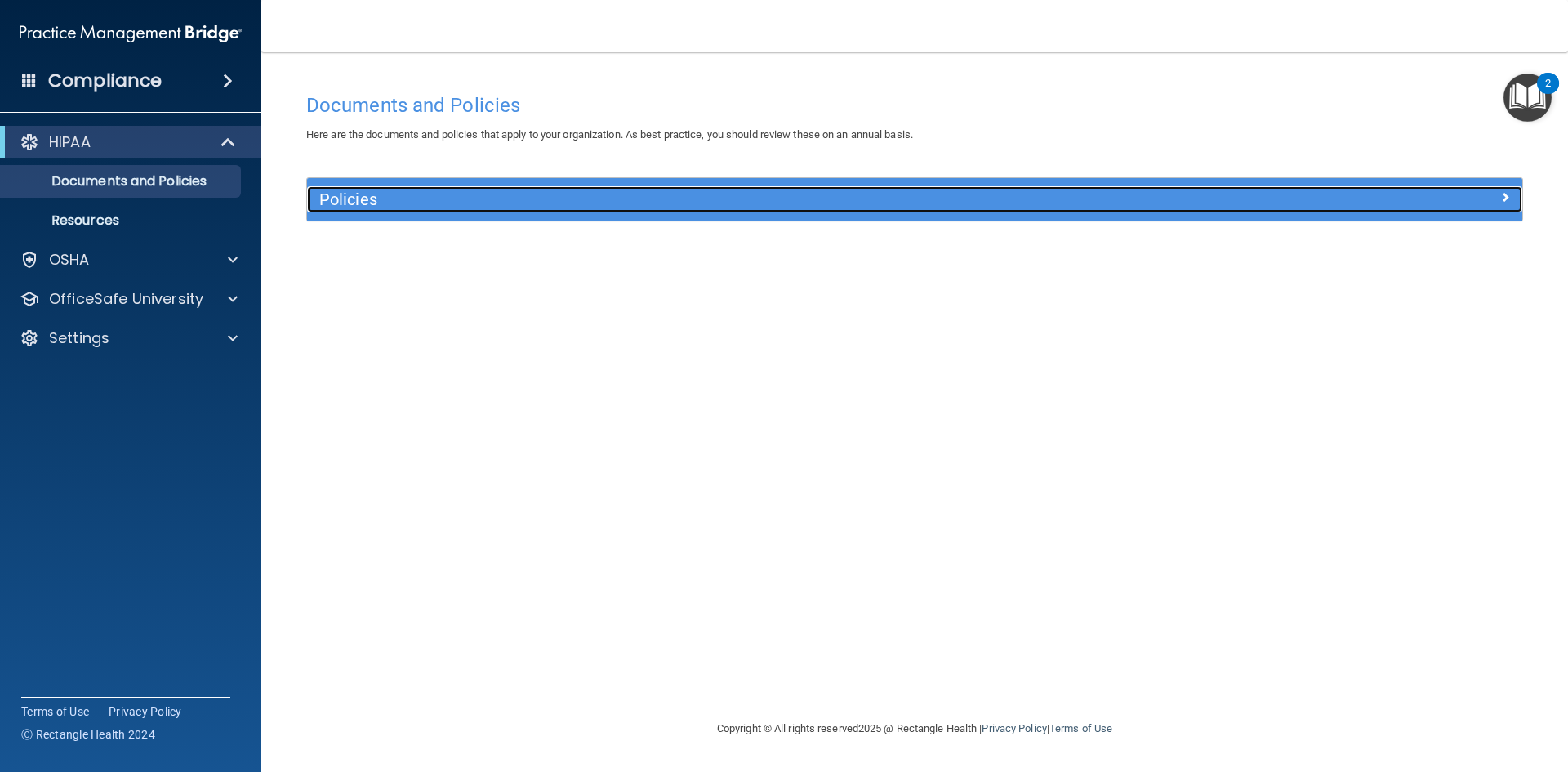
click at [569, 209] on div "Policies" at bounding box center [763, 200] width 912 height 27
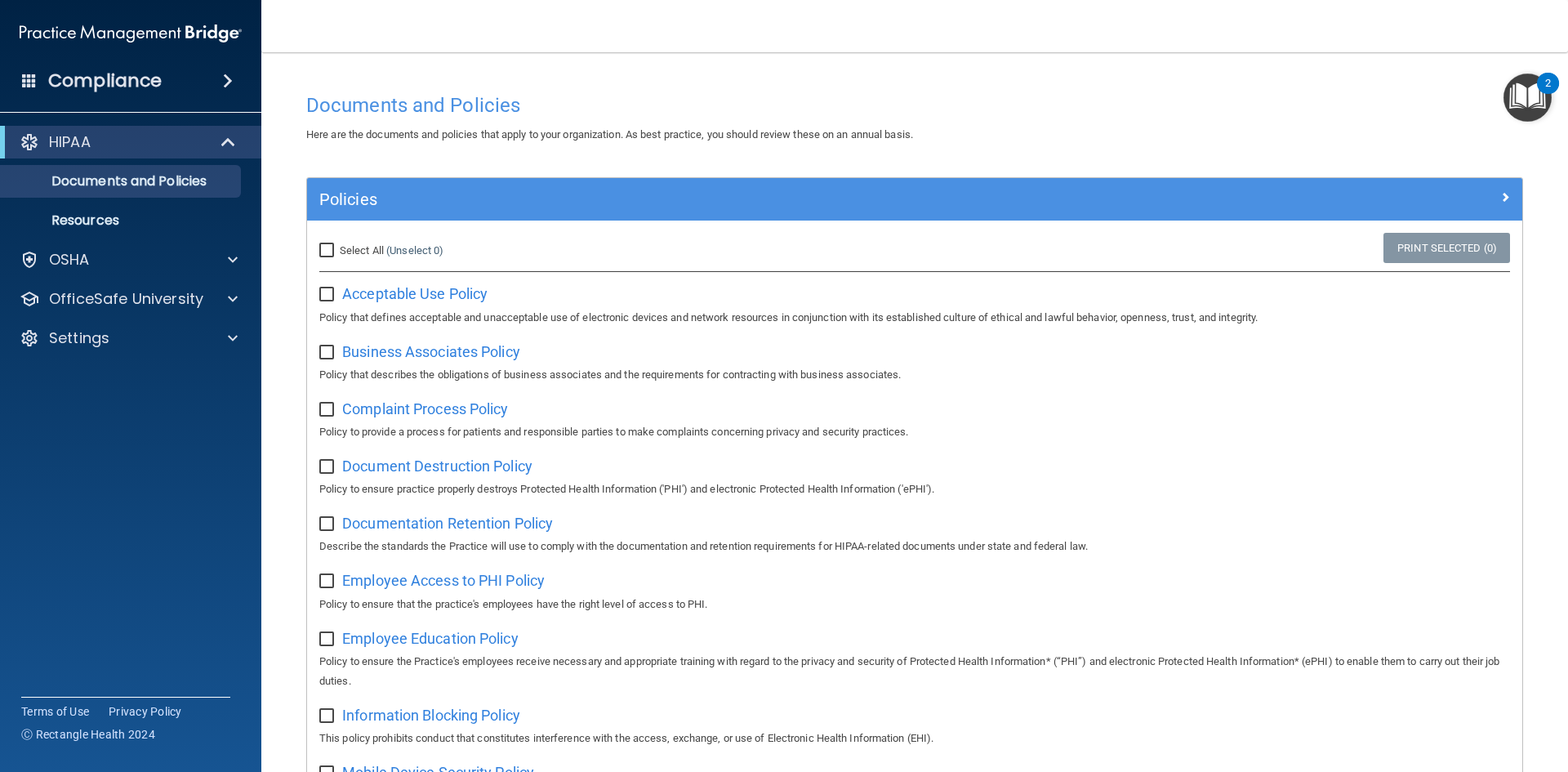
click at [327, 250] on input "Select All (Unselect 0) Unselect All" at bounding box center [328, 251] width 19 height 13
checkbox input "true"
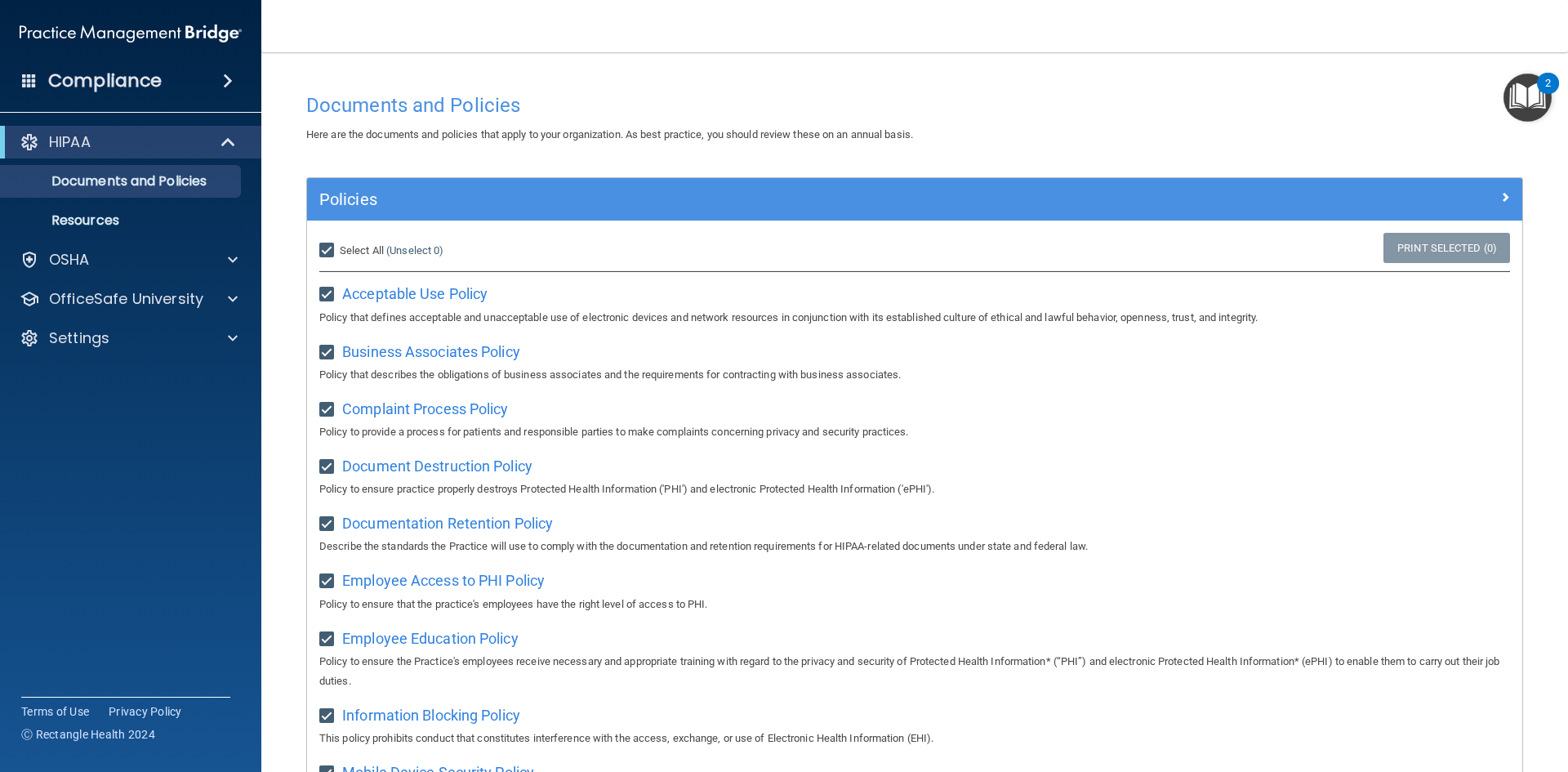
checkbox input "true"
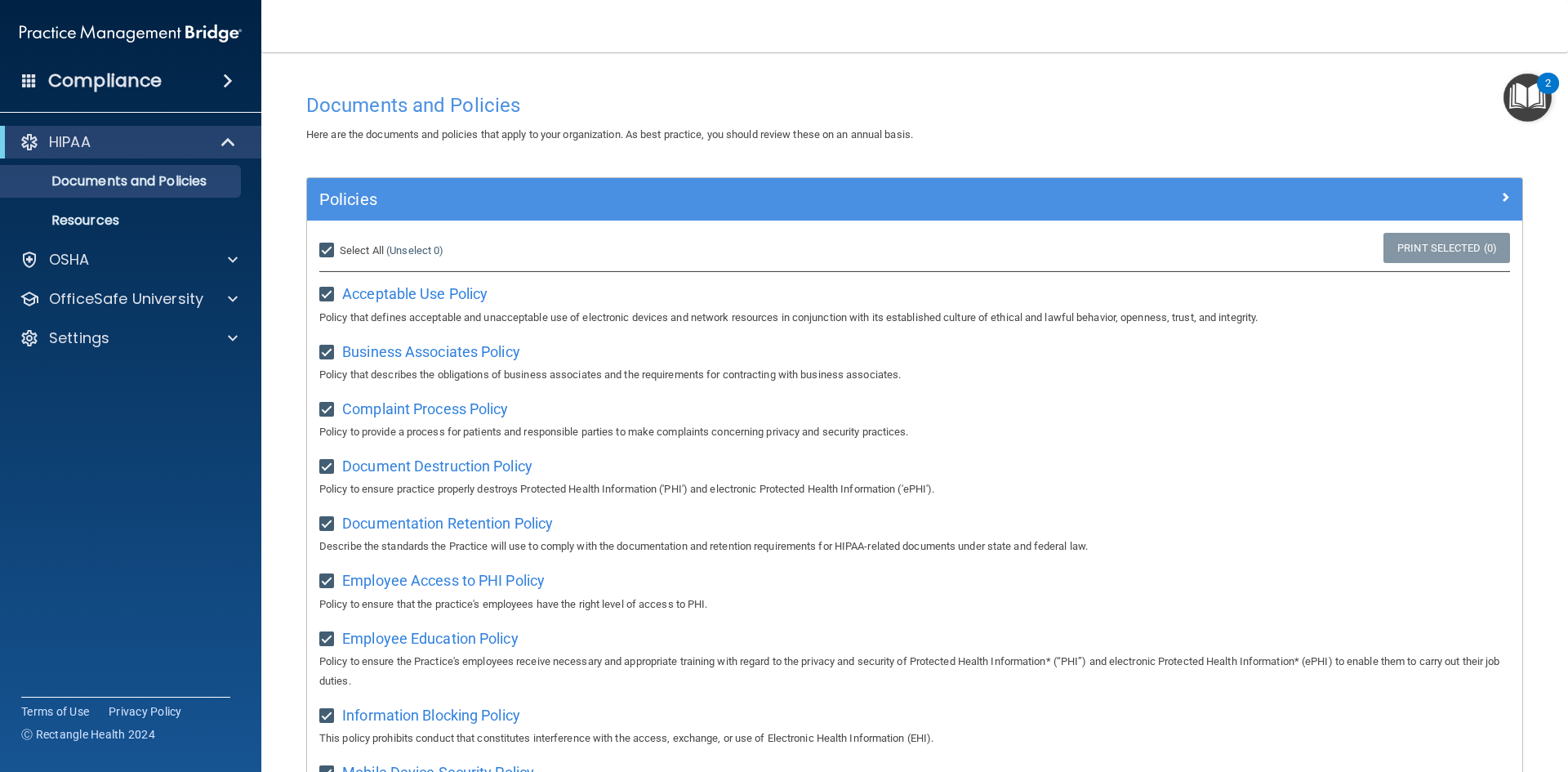
checkbox input "true"
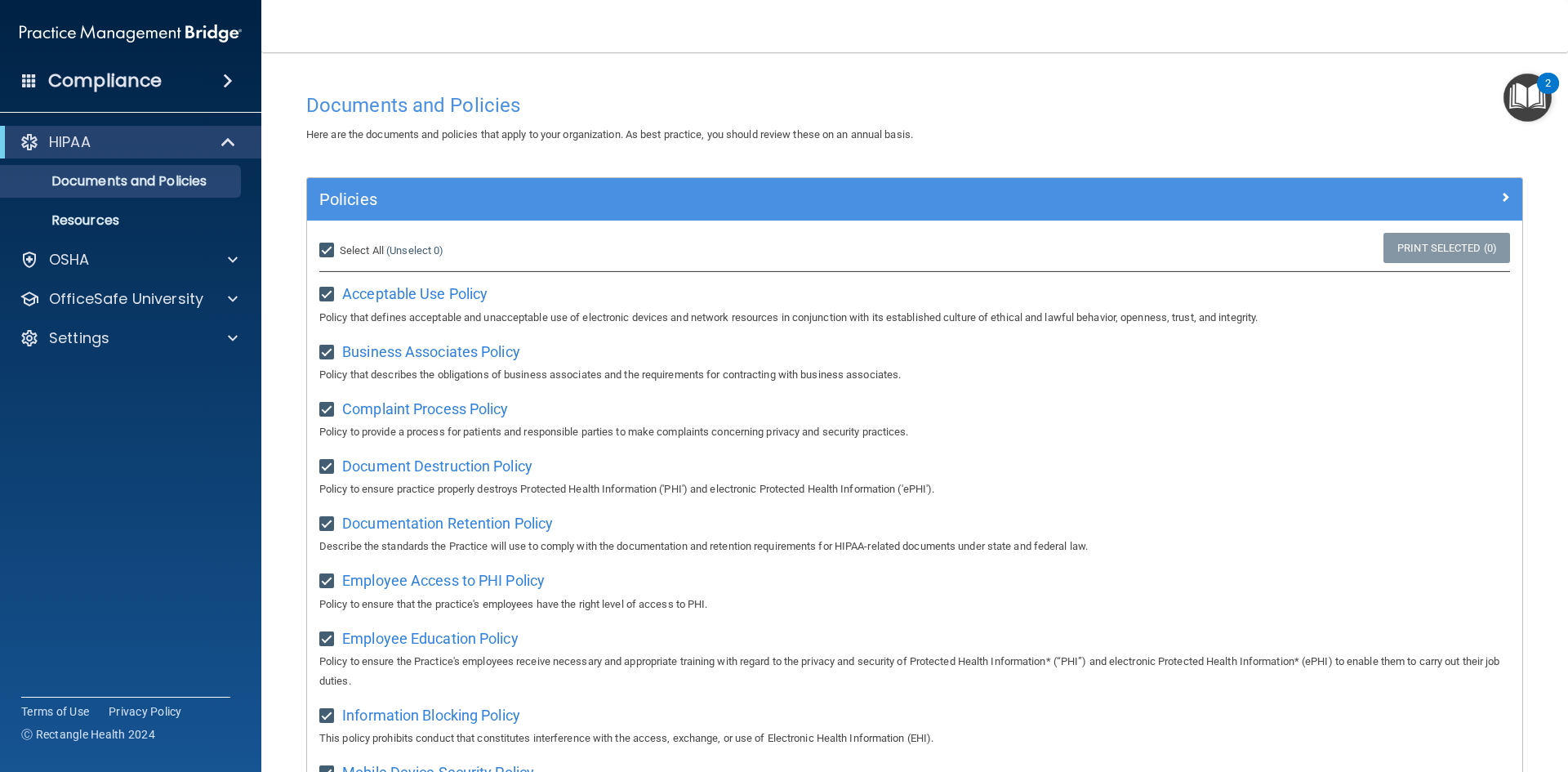
checkbox input "true"
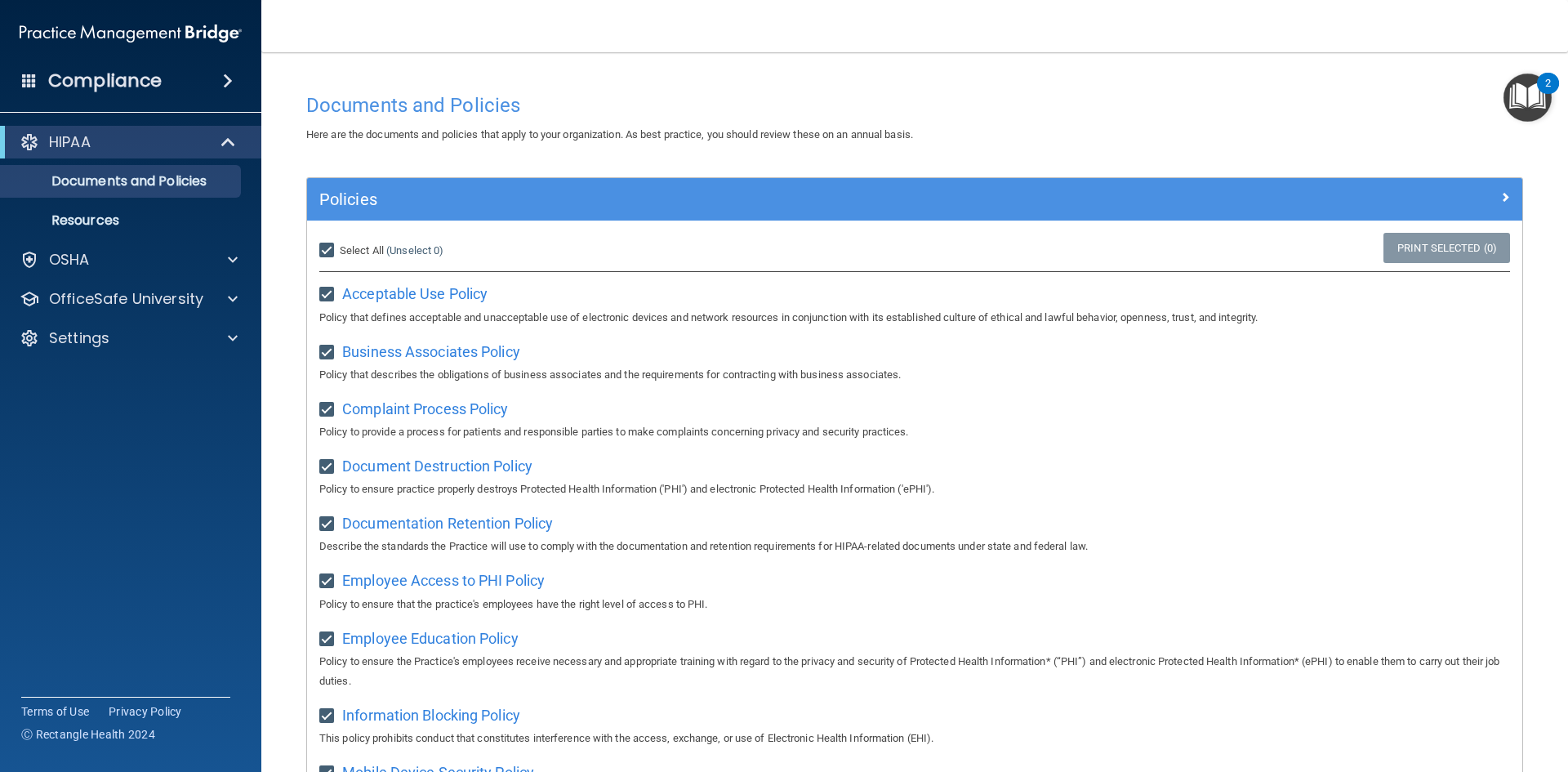
checkbox input "true"
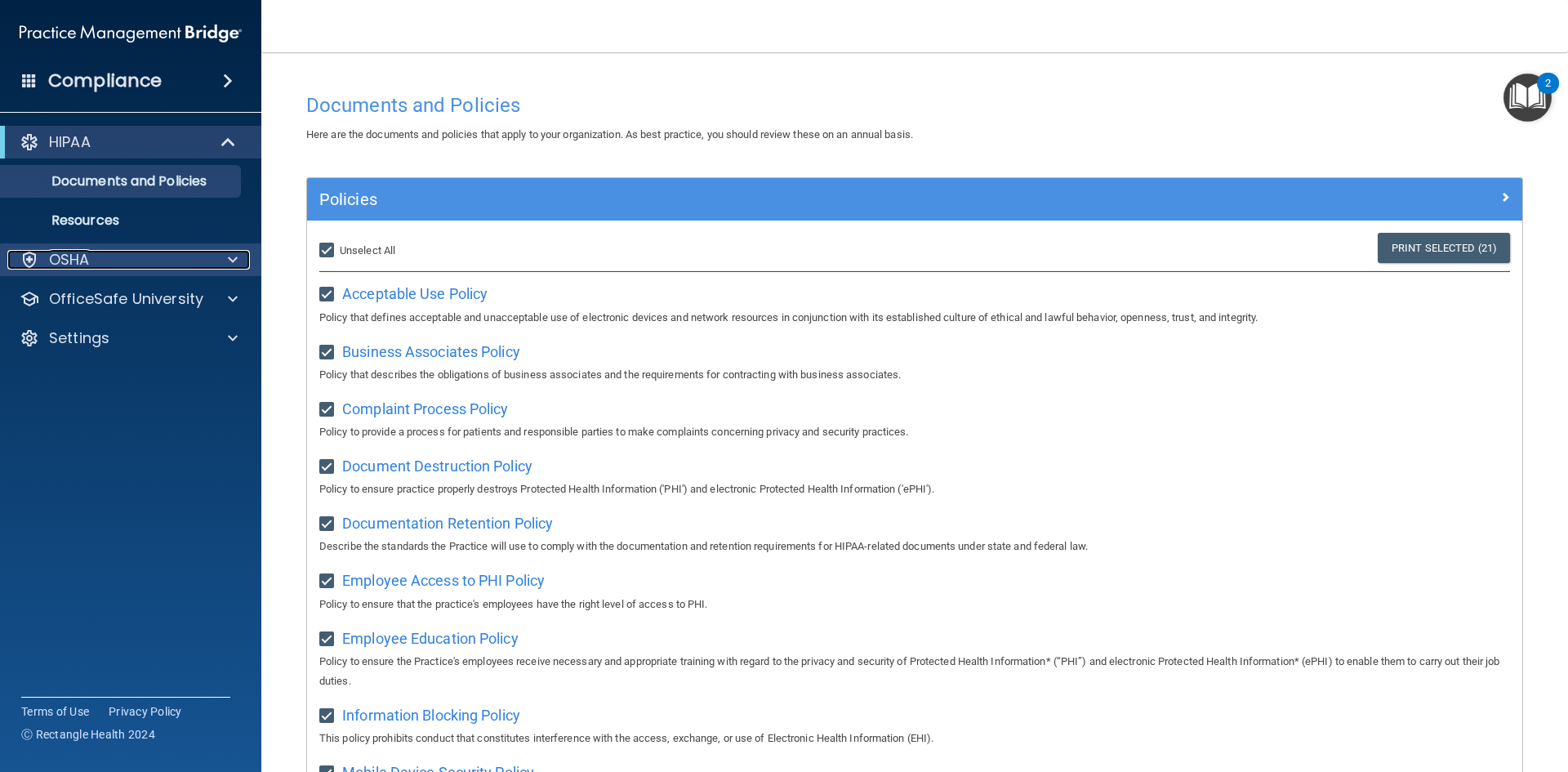
click at [119, 257] on div "OSHA" at bounding box center [109, 260] width 202 height 20
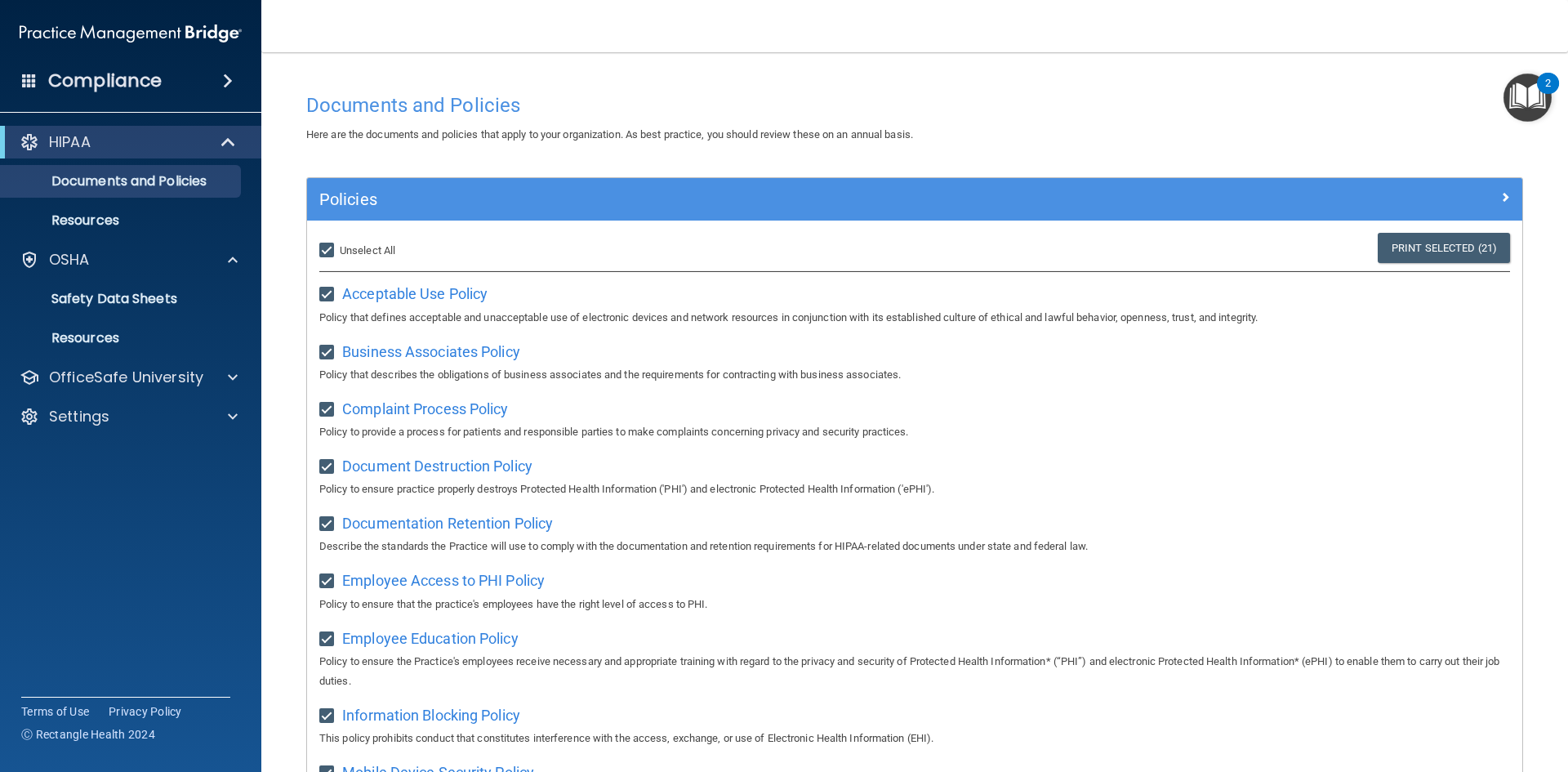
click at [69, 75] on h4 "Compliance" at bounding box center [104, 81] width 114 height 23
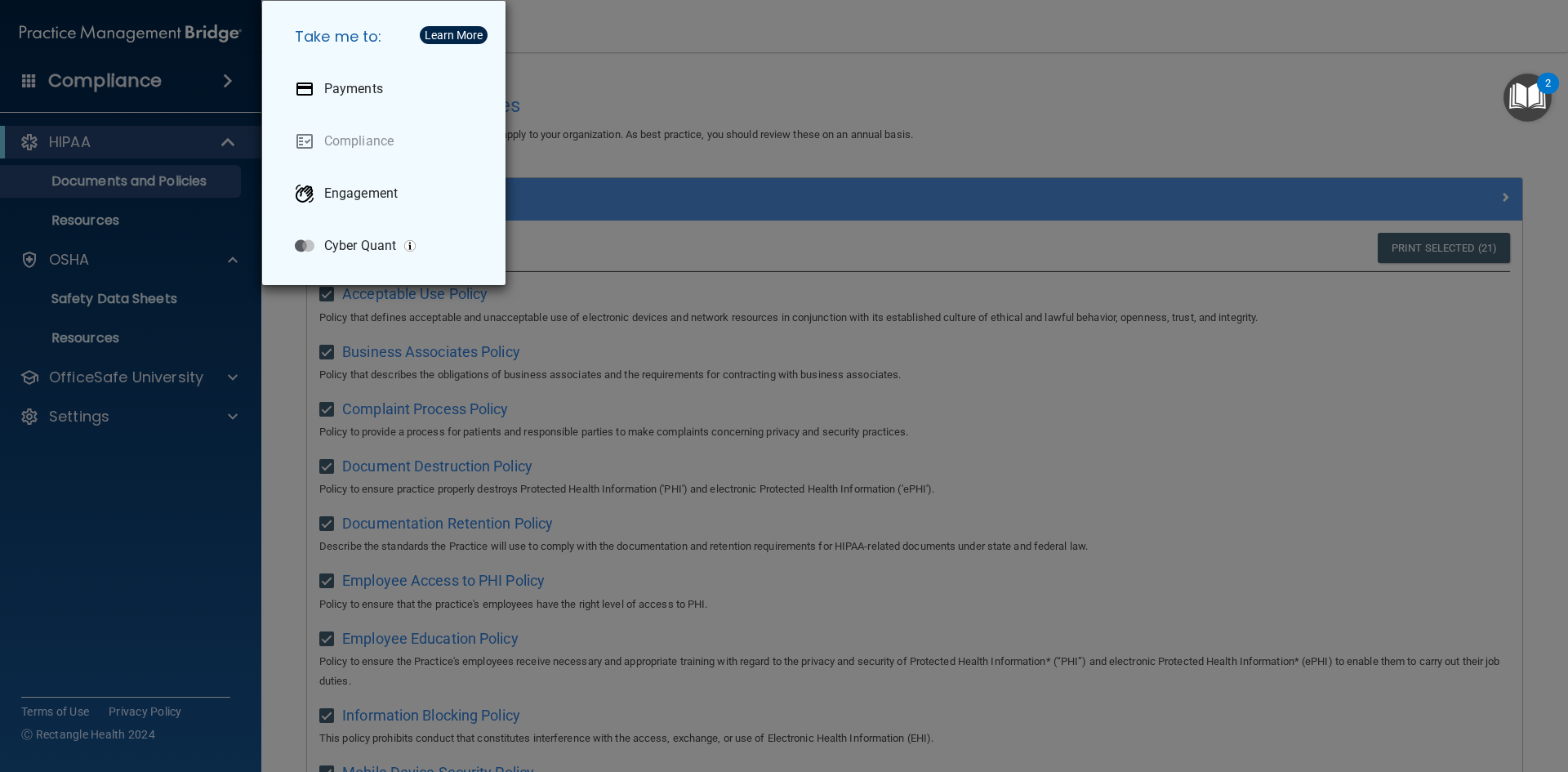
click at [70, 74] on div "Take me to: Payments Compliance Engagement Cyber Quant" at bounding box center [784, 386] width 1568 height 772
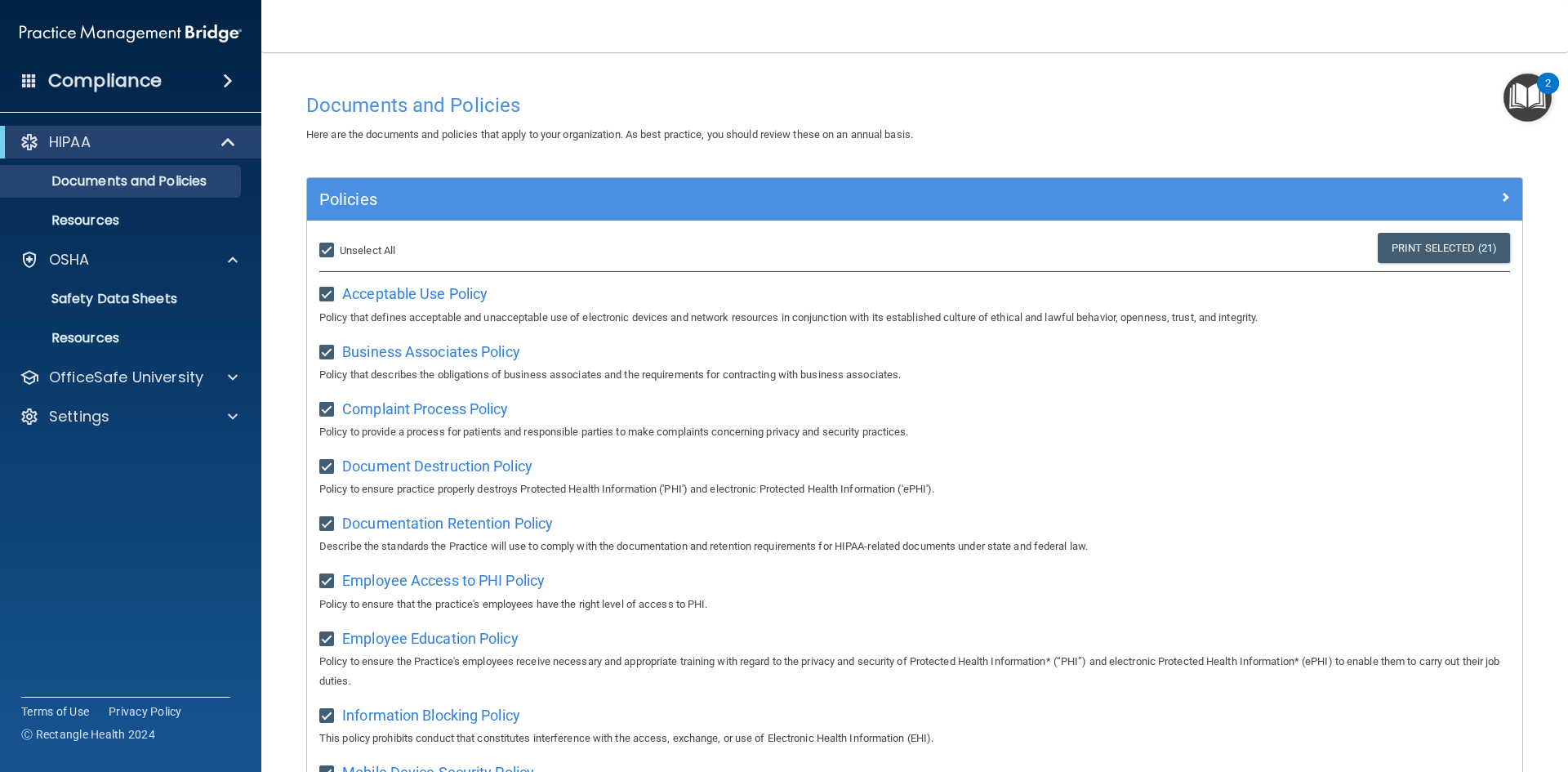
click at [1526, 98] on img "Open Resource Center, 2 new notifications" at bounding box center [1527, 98] width 48 height 48
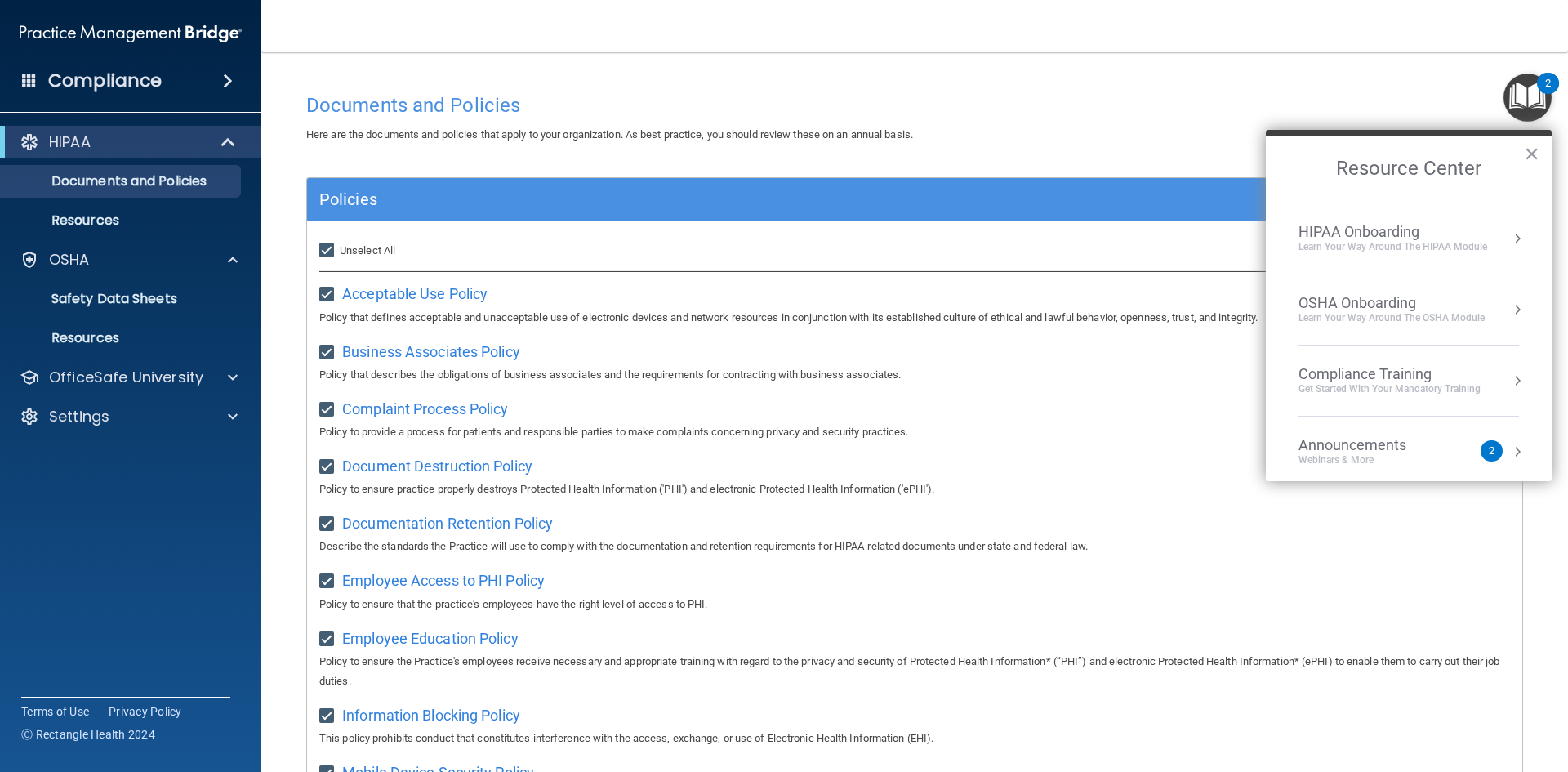
click at [1361, 232] on div "HIPAA Onboarding" at bounding box center [1393, 232] width 189 height 18
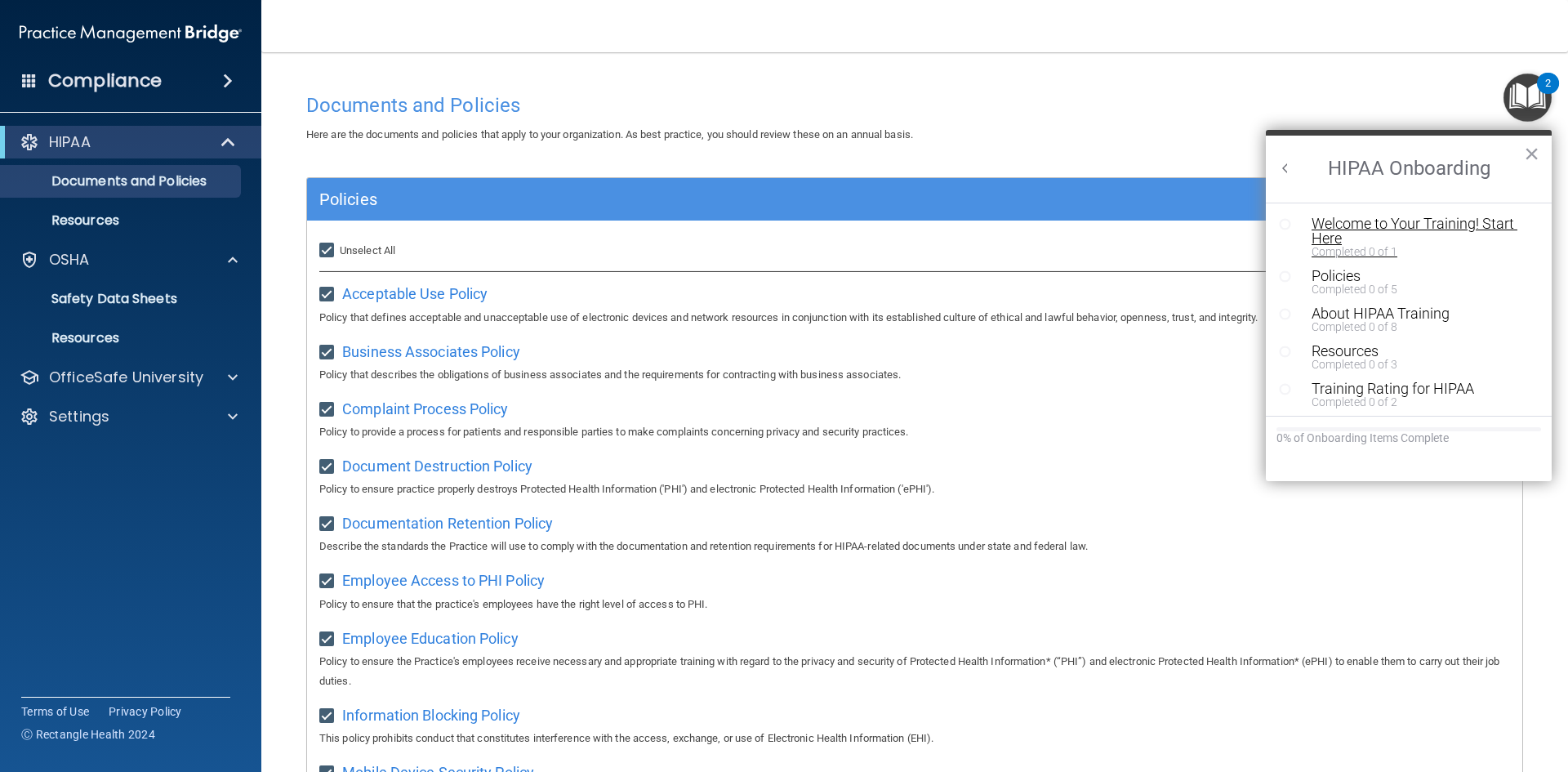
click at [1328, 224] on div "Welcome to Your Training! Start Here" at bounding box center [1415, 231] width 206 height 29
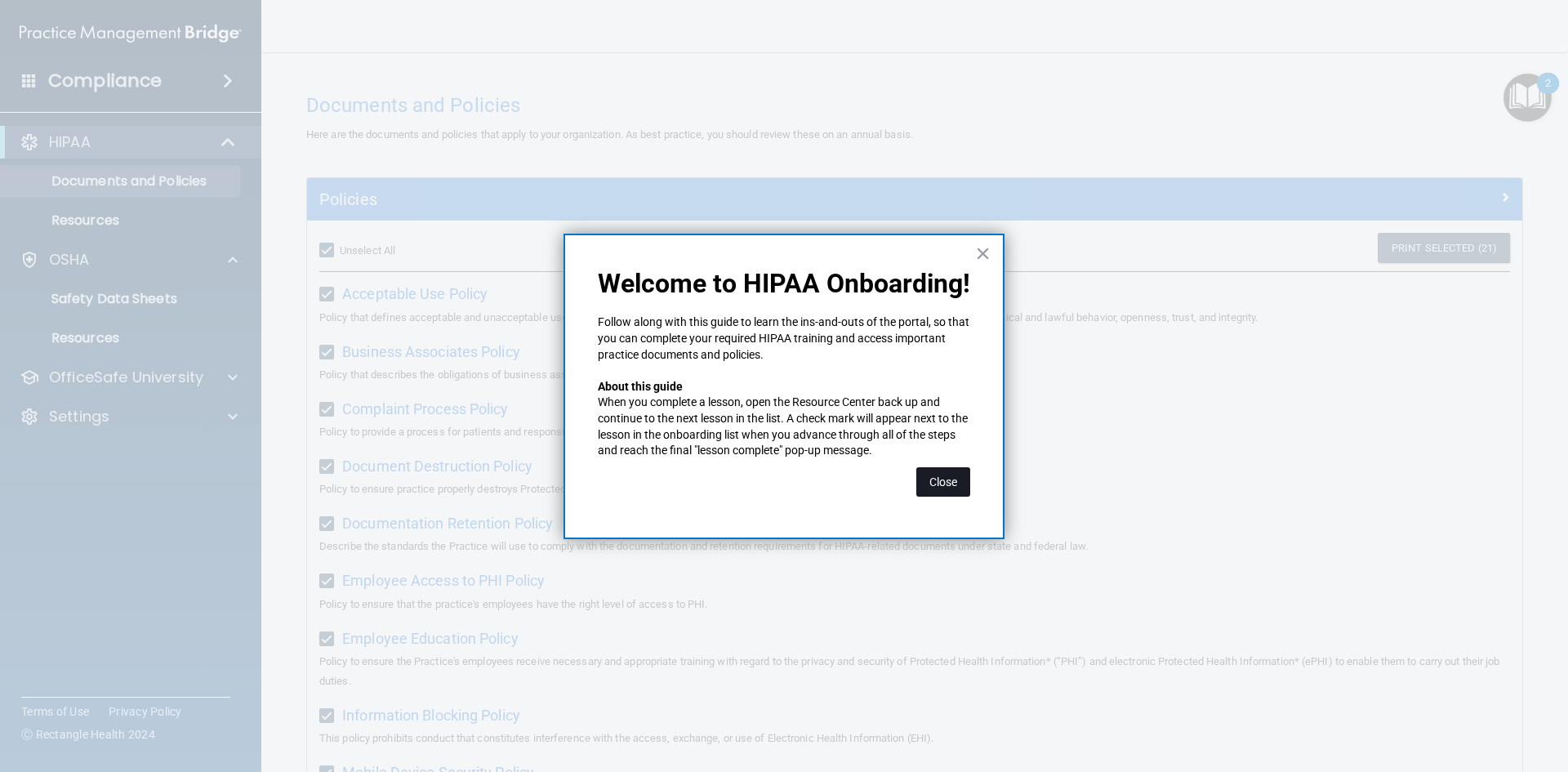
click at [941, 476] on button "Close" at bounding box center [943, 482] width 54 height 29
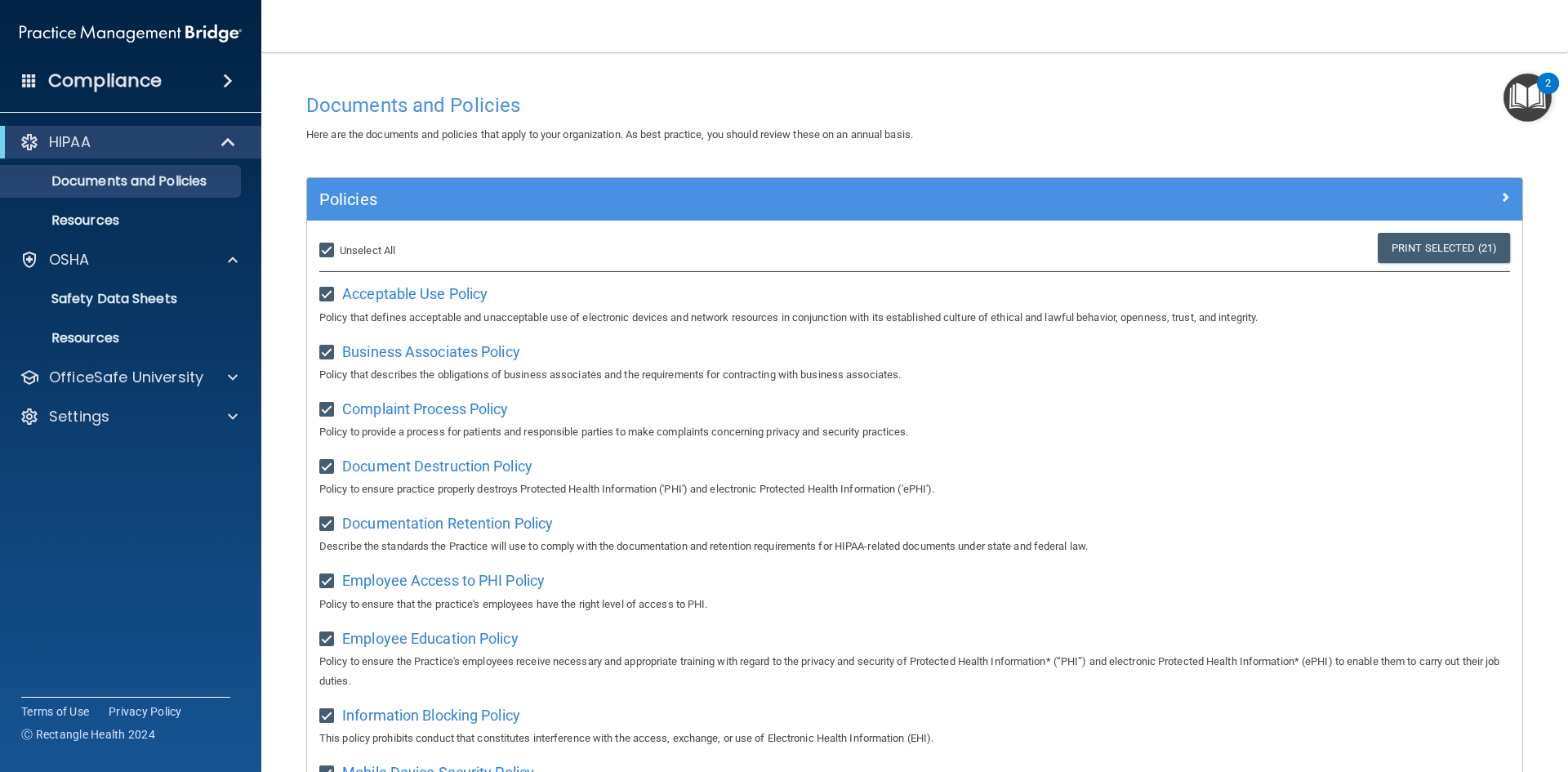
click at [1527, 92] on img "Open Resource Center, 2 new notifications" at bounding box center [1527, 98] width 48 height 48
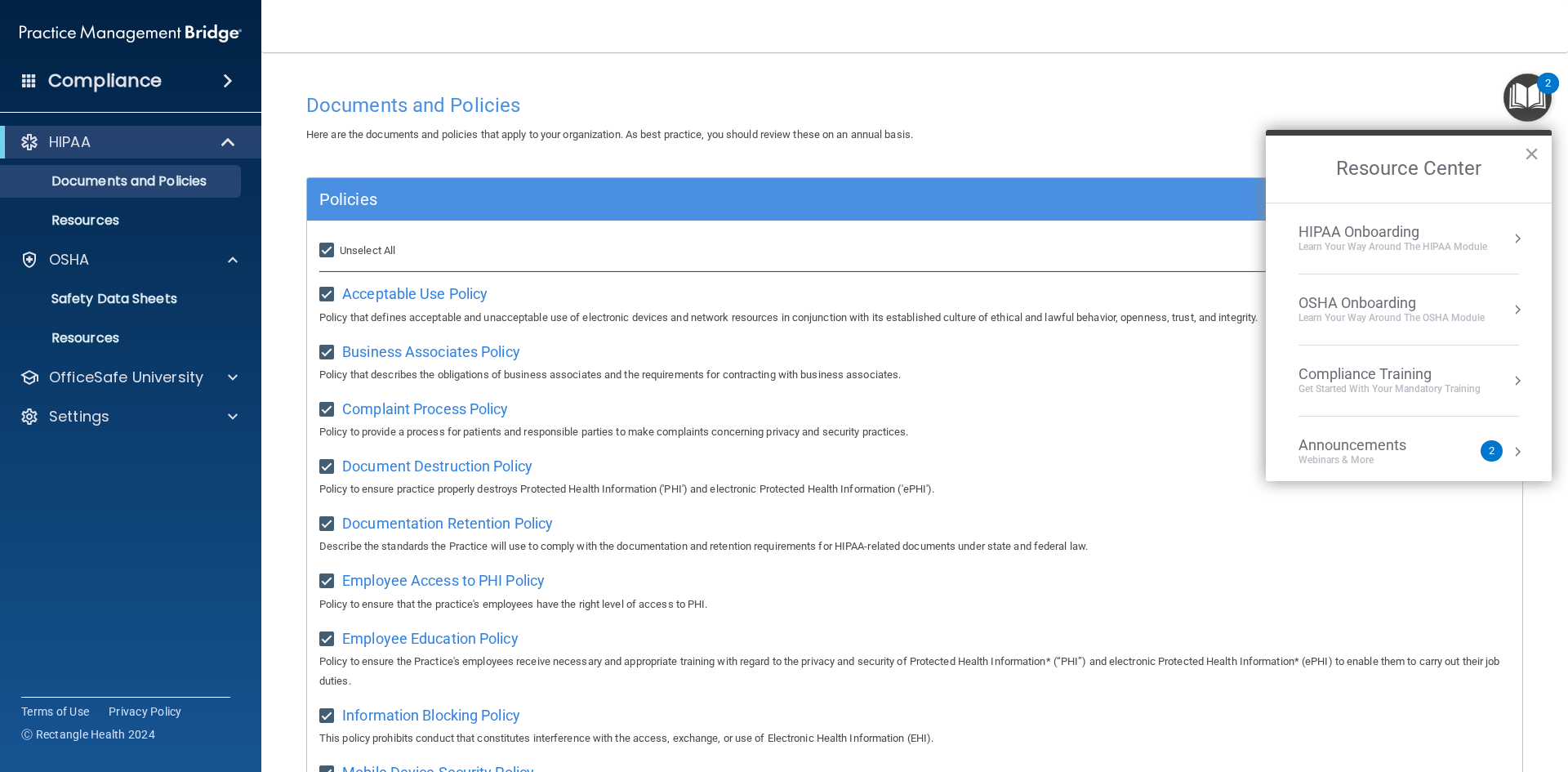
click at [1509, 240] on button "Resource Center" at bounding box center [1517, 239] width 17 height 17
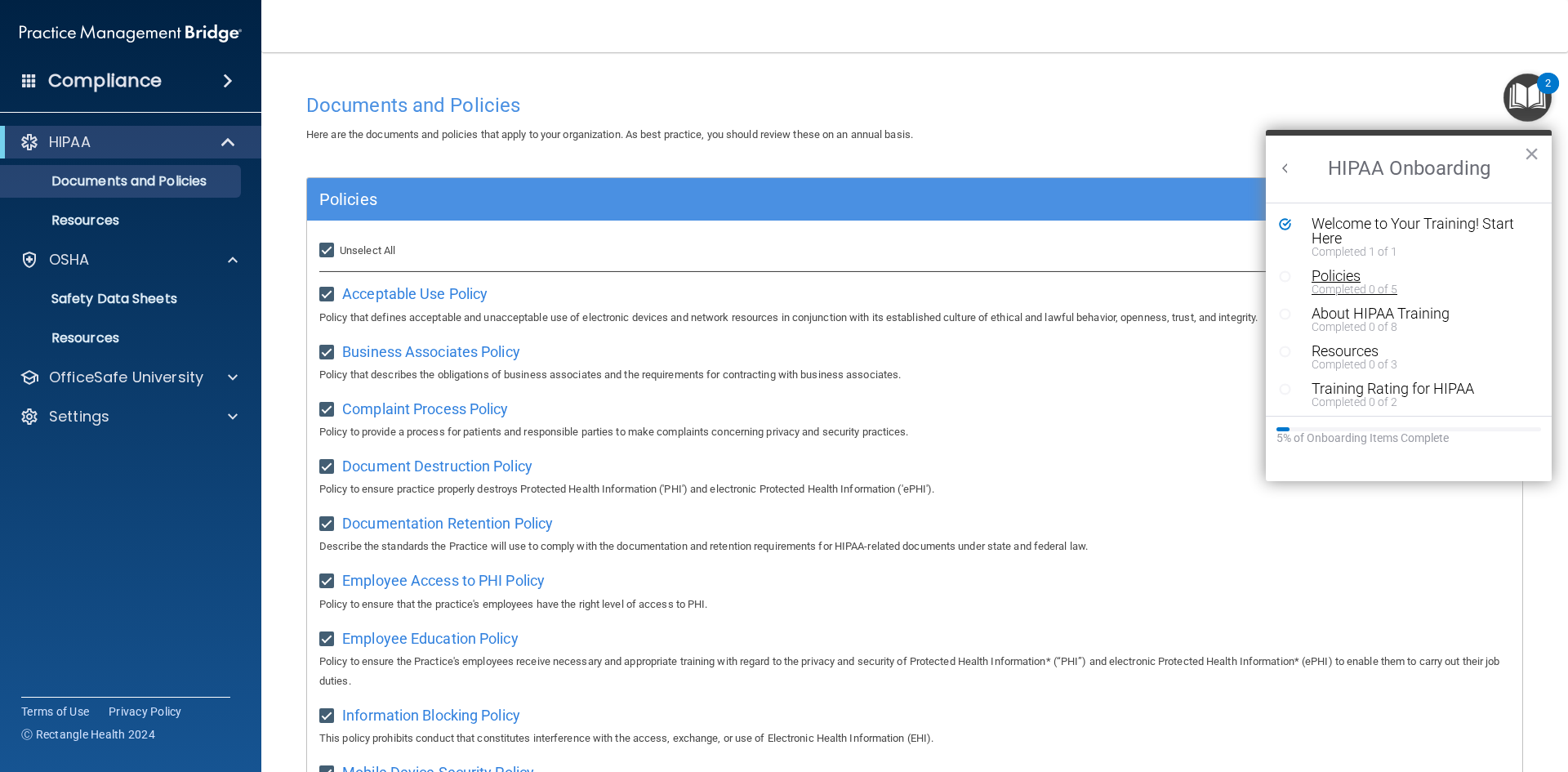
click at [1345, 277] on div "Policies" at bounding box center [1415, 276] width 206 height 15
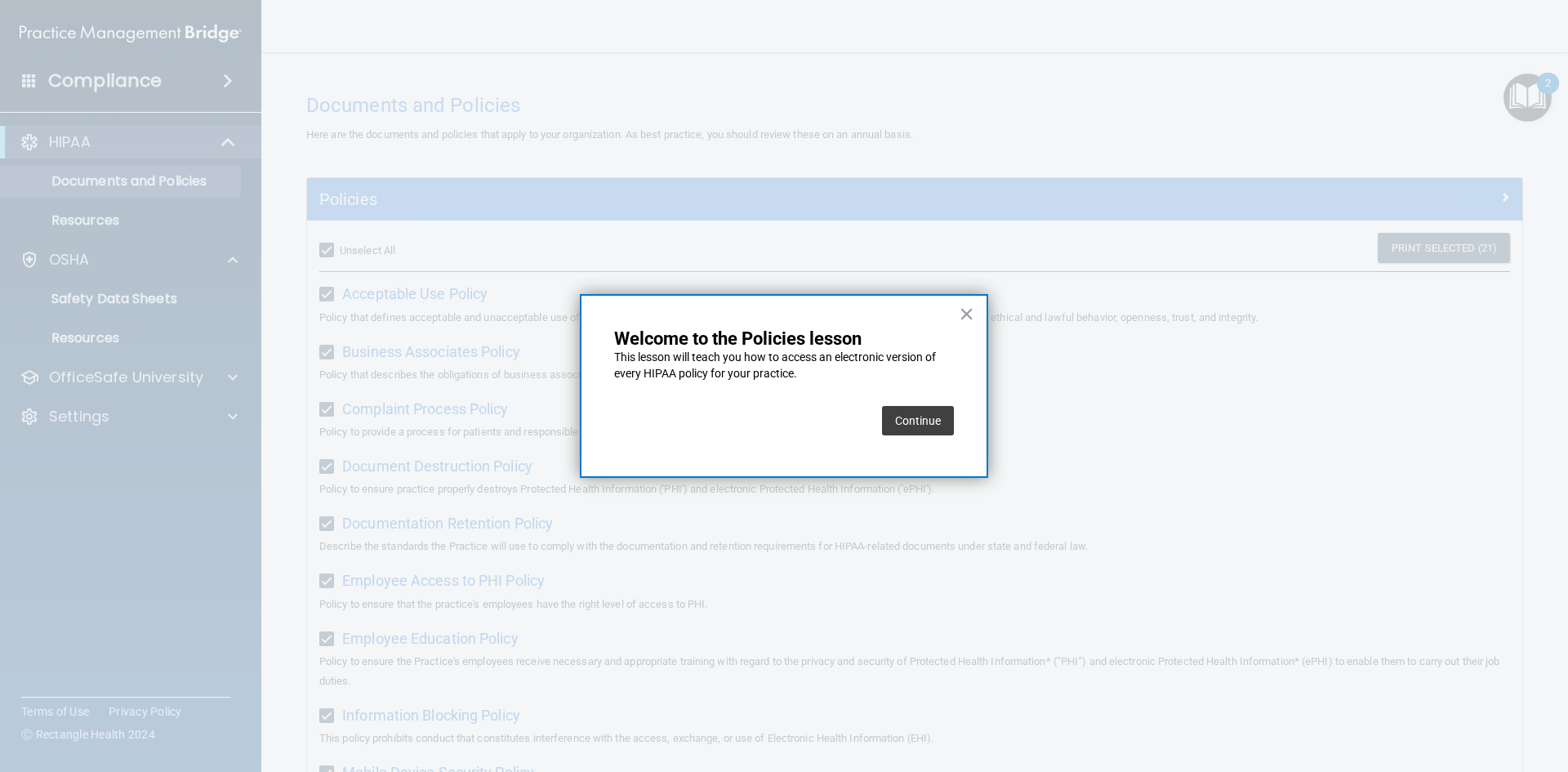
click at [923, 424] on button "Continue" at bounding box center [917, 420] width 72 height 29
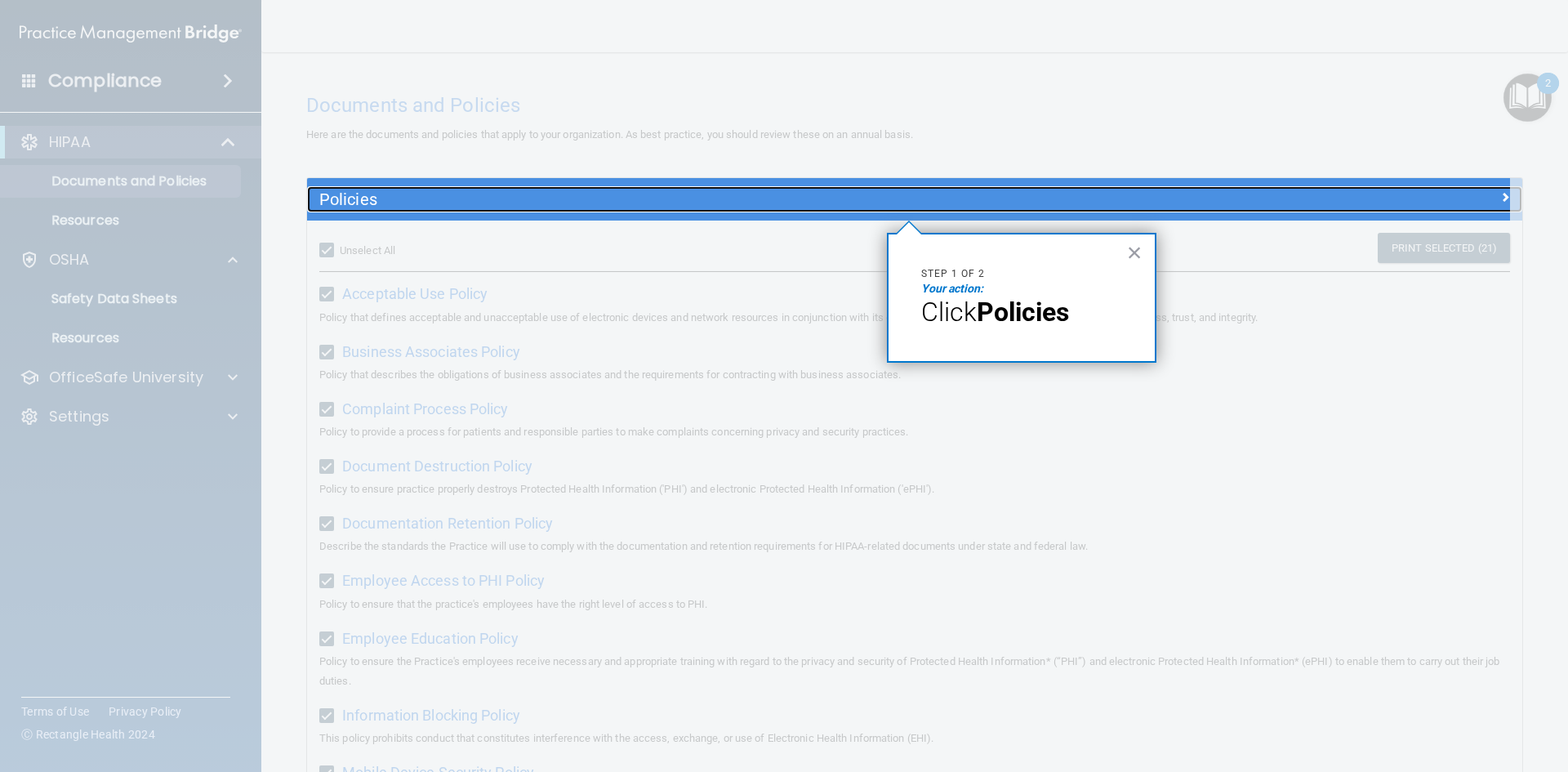
click at [441, 203] on h5 "Policies" at bounding box center [762, 200] width 887 height 18
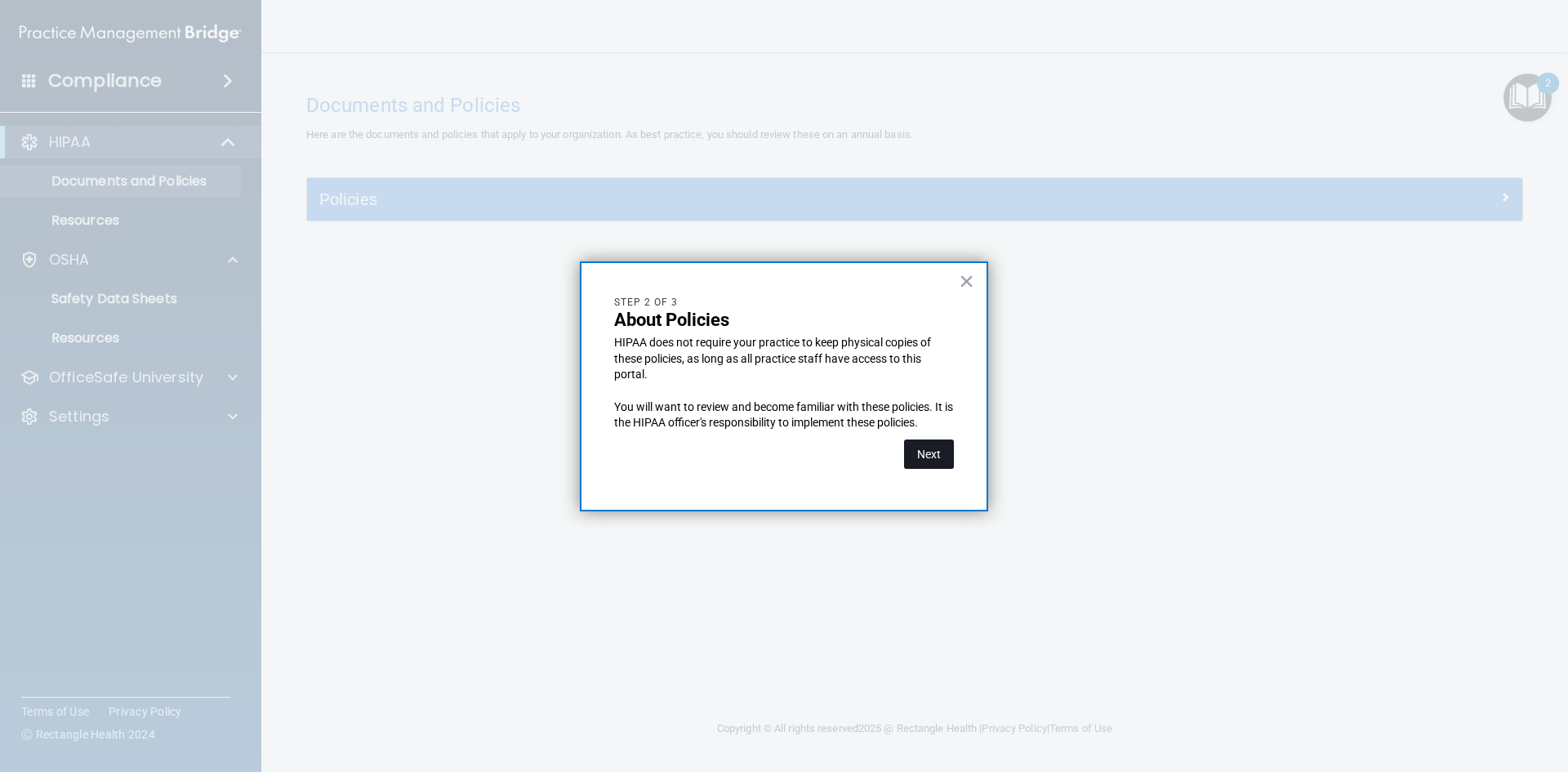
click at [921, 454] on button "Next" at bounding box center [929, 454] width 50 height 29
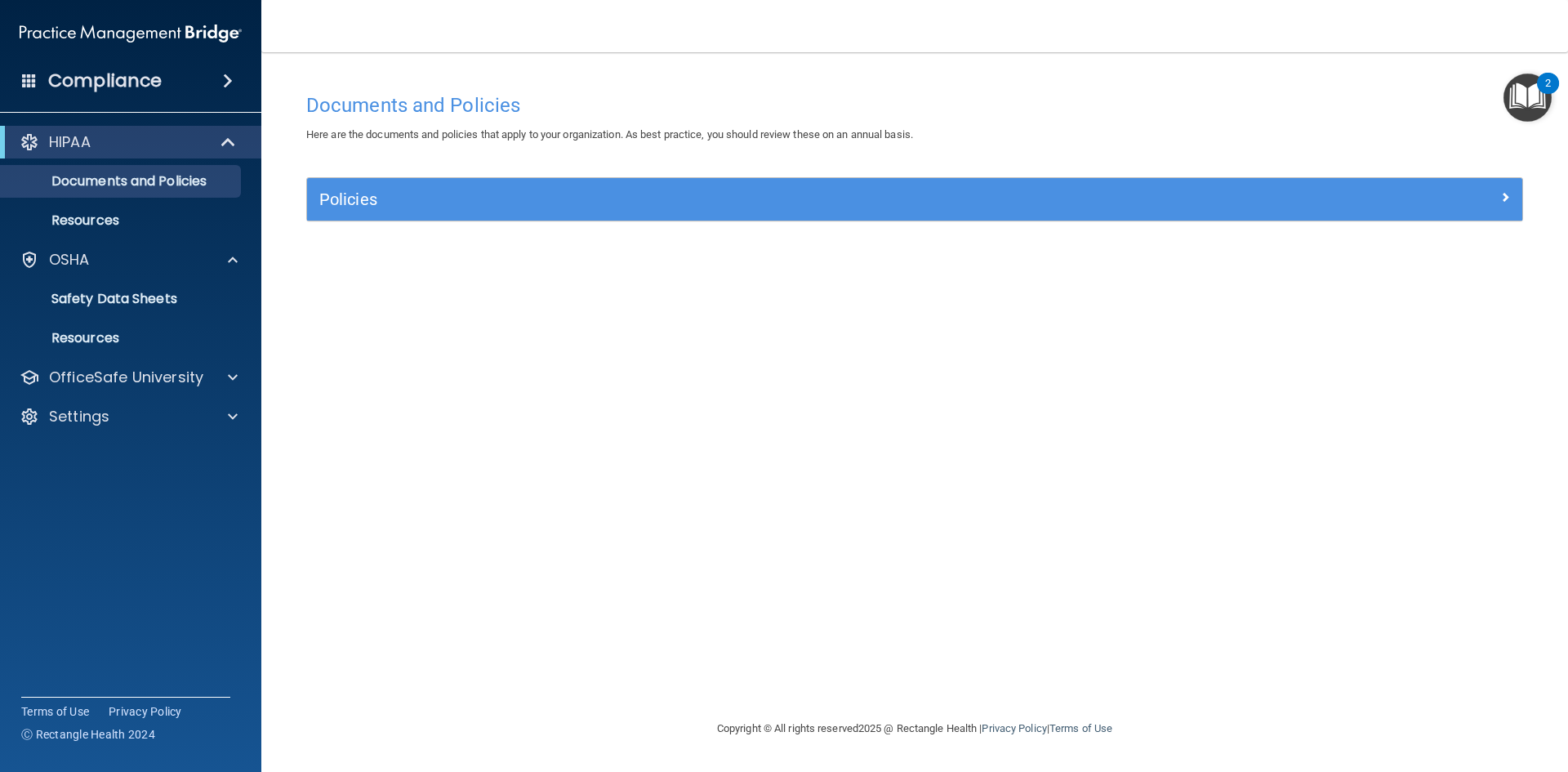
click at [539, 220] on div "Policies" at bounding box center [915, 199] width 1215 height 42
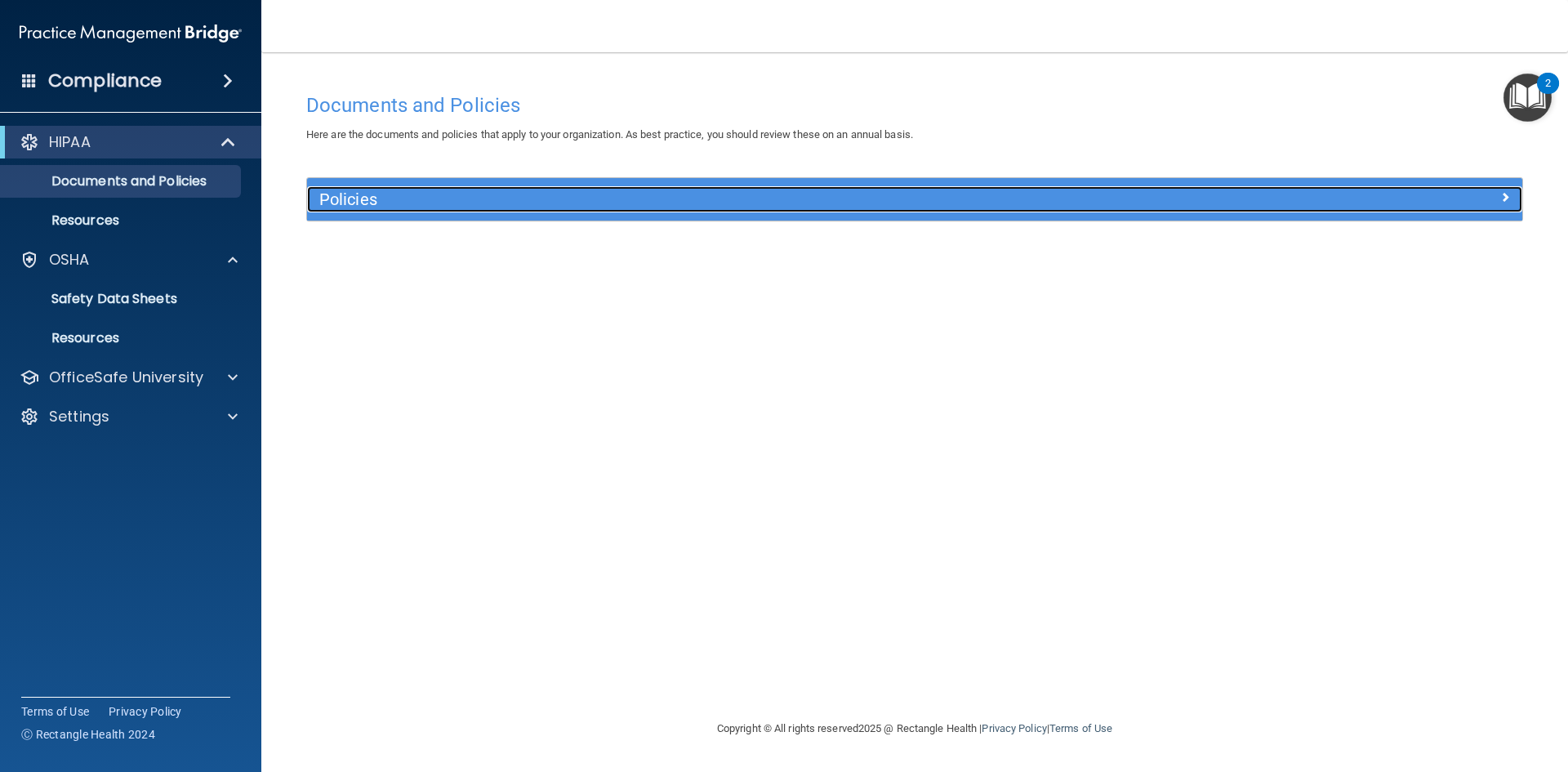
click at [539, 201] on h5 "Policies" at bounding box center [762, 200] width 887 height 18
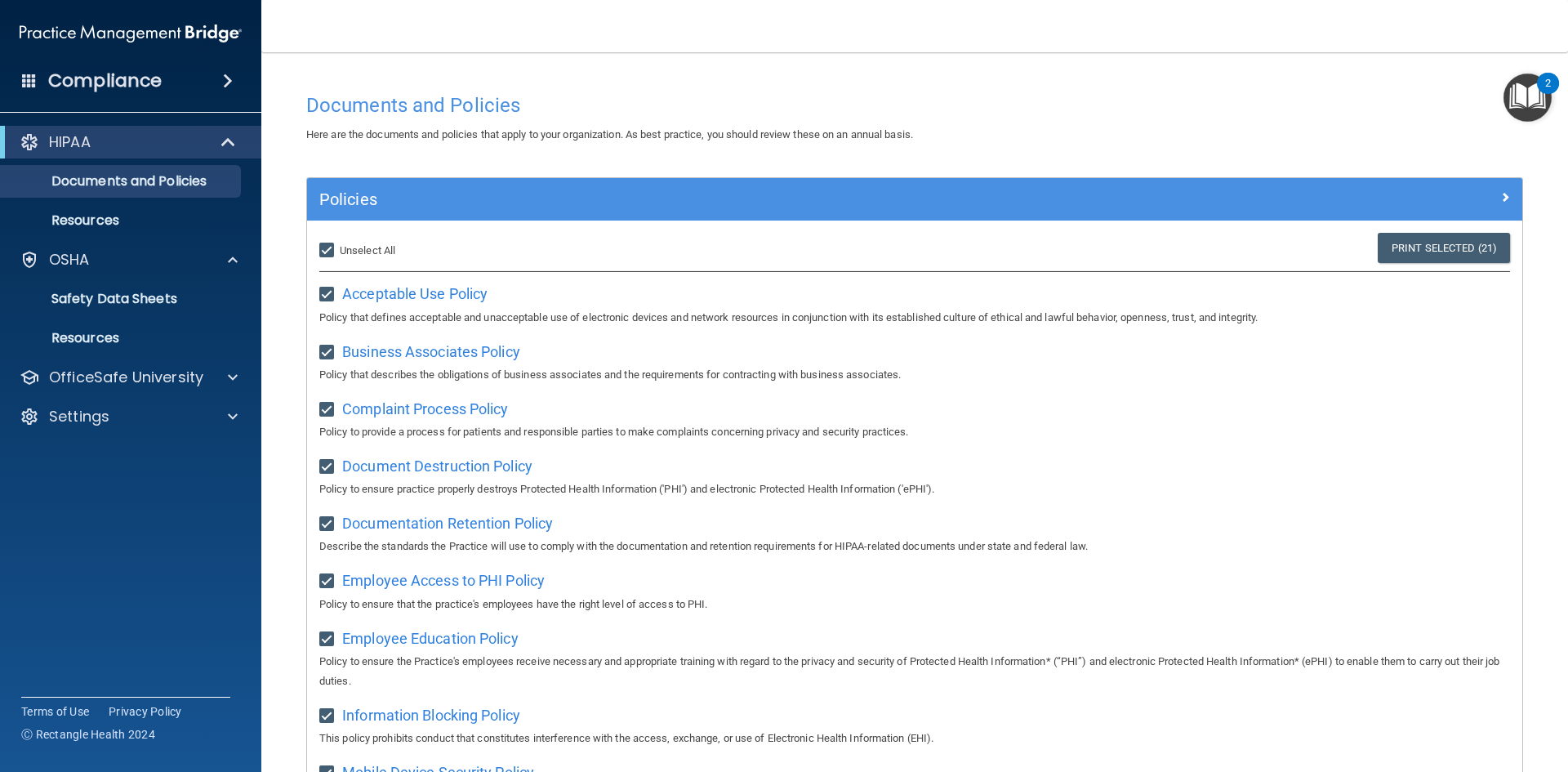
click at [1517, 114] on img "Open Resource Center, 2 new notifications" at bounding box center [1527, 98] width 48 height 48
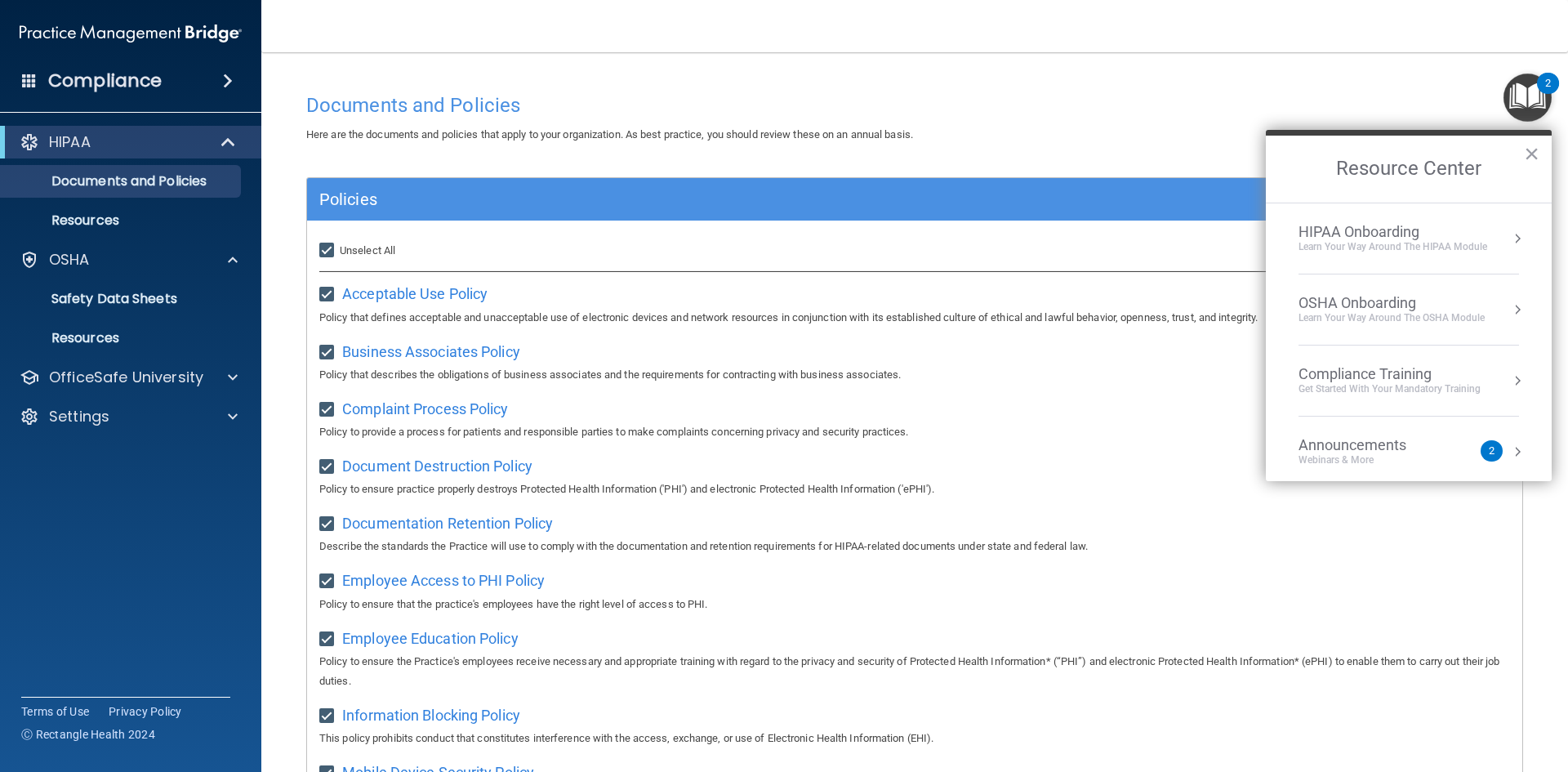
click at [1509, 235] on button "Resource Center" at bounding box center [1517, 239] width 17 height 17
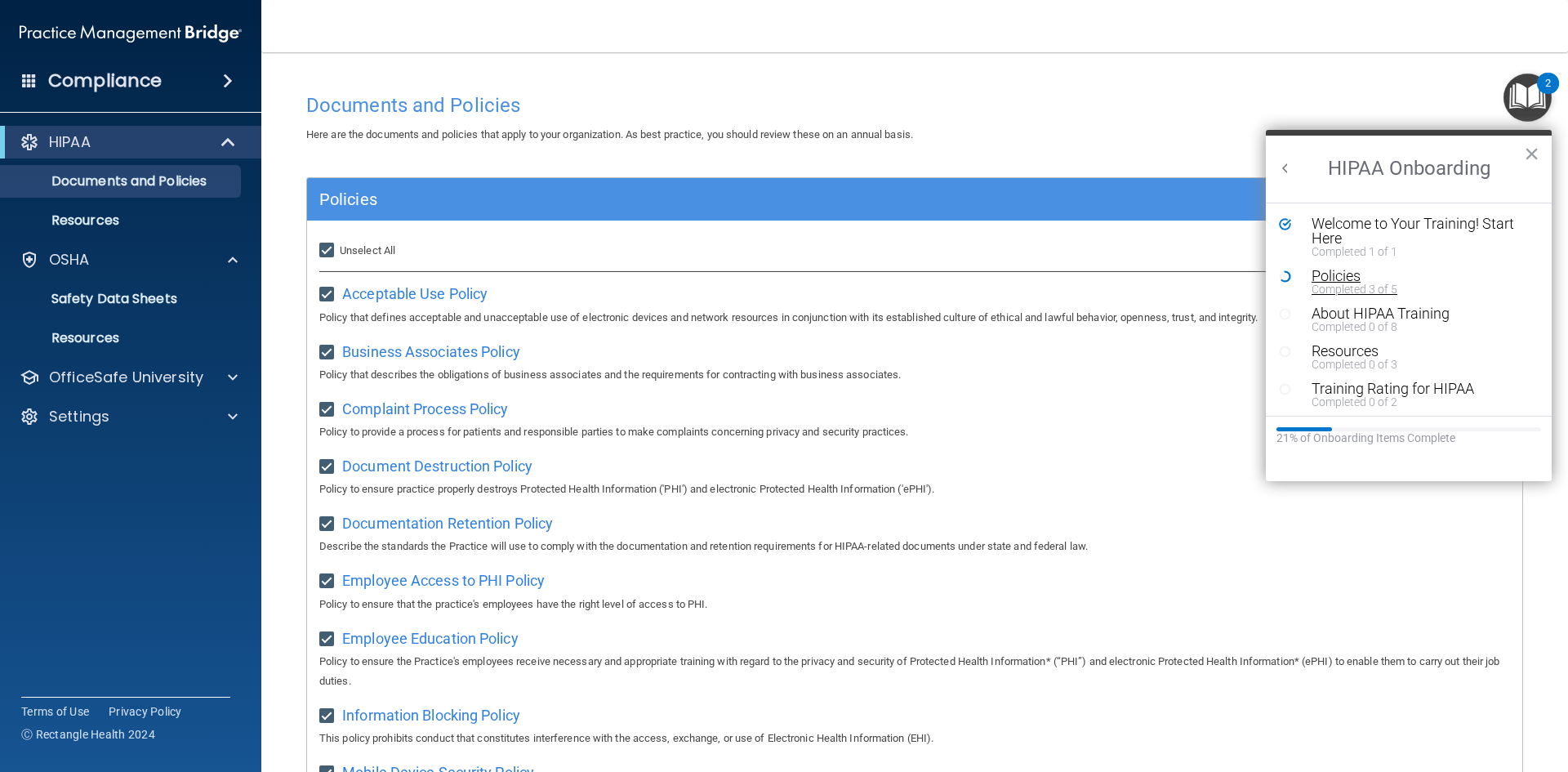
click at [1327, 274] on div "Policies" at bounding box center [1415, 276] width 206 height 15
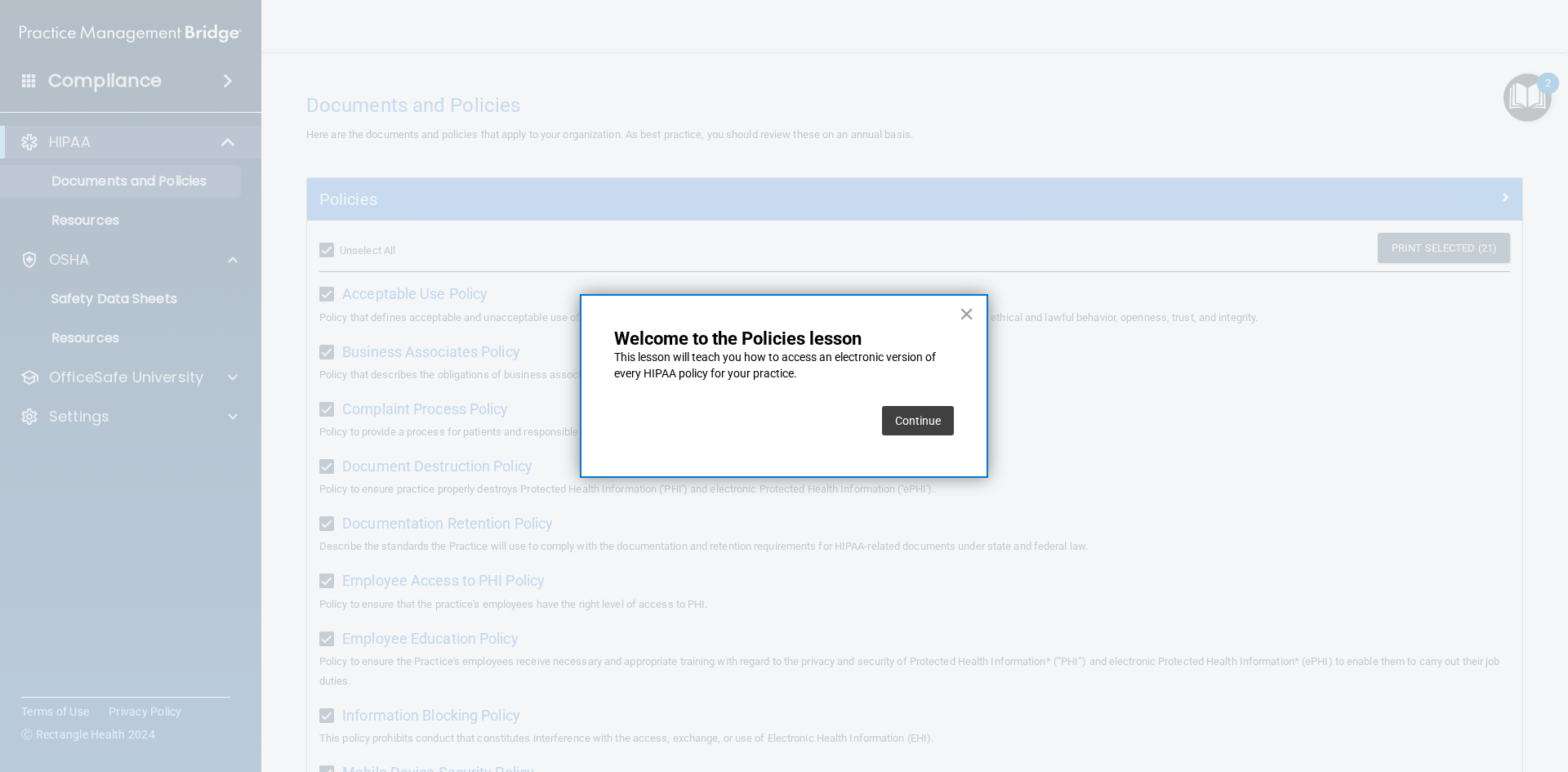
click at [925, 416] on button "Continue" at bounding box center [917, 420] width 72 height 29
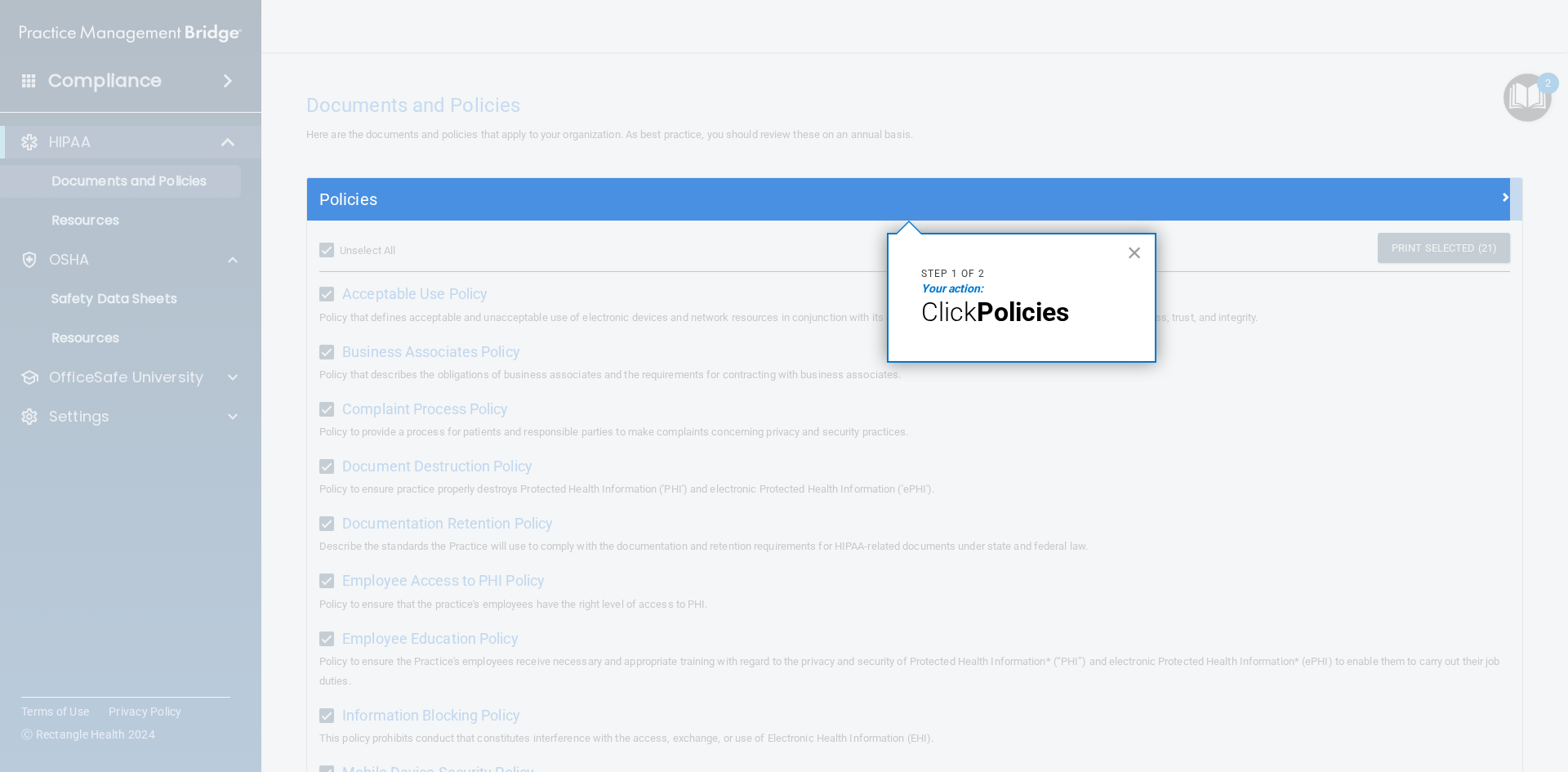
click at [968, 286] on em "Your action:" at bounding box center [952, 289] width 62 height 13
click at [977, 310] on span "Click" at bounding box center [949, 312] width 56 height 31
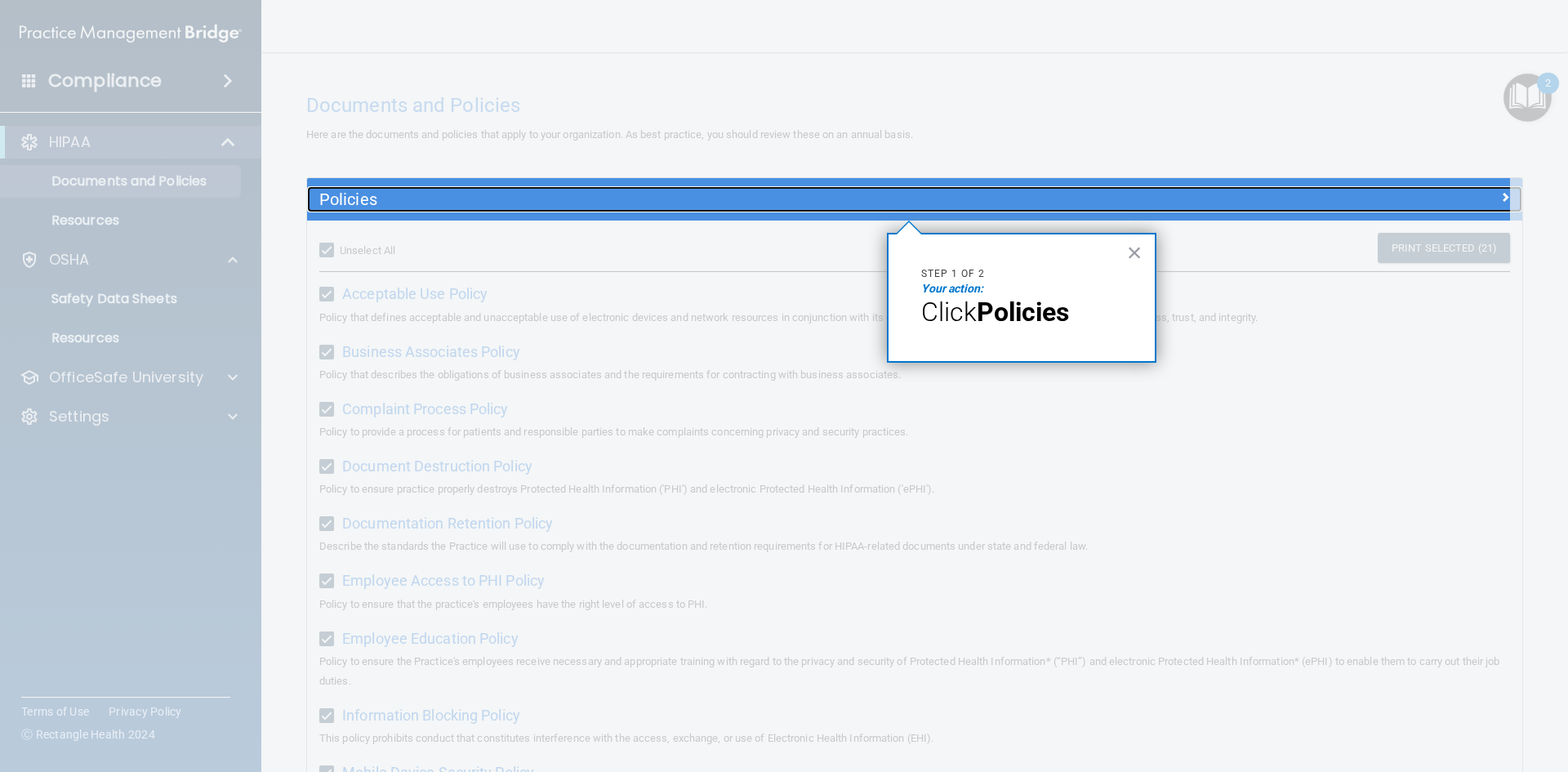
click at [956, 209] on div "Policies" at bounding box center [763, 200] width 912 height 27
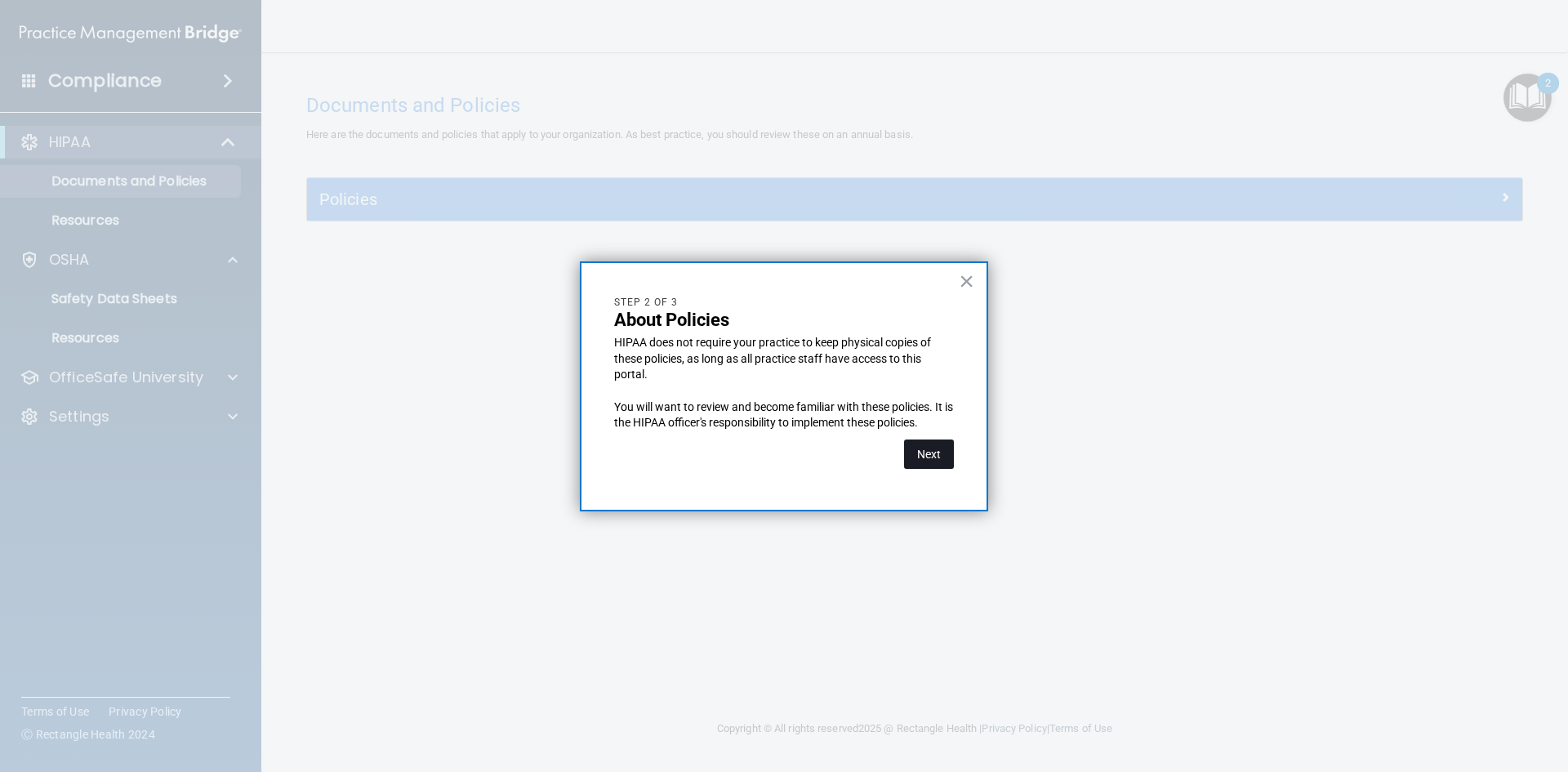
click at [929, 451] on button "Next" at bounding box center [929, 454] width 50 height 29
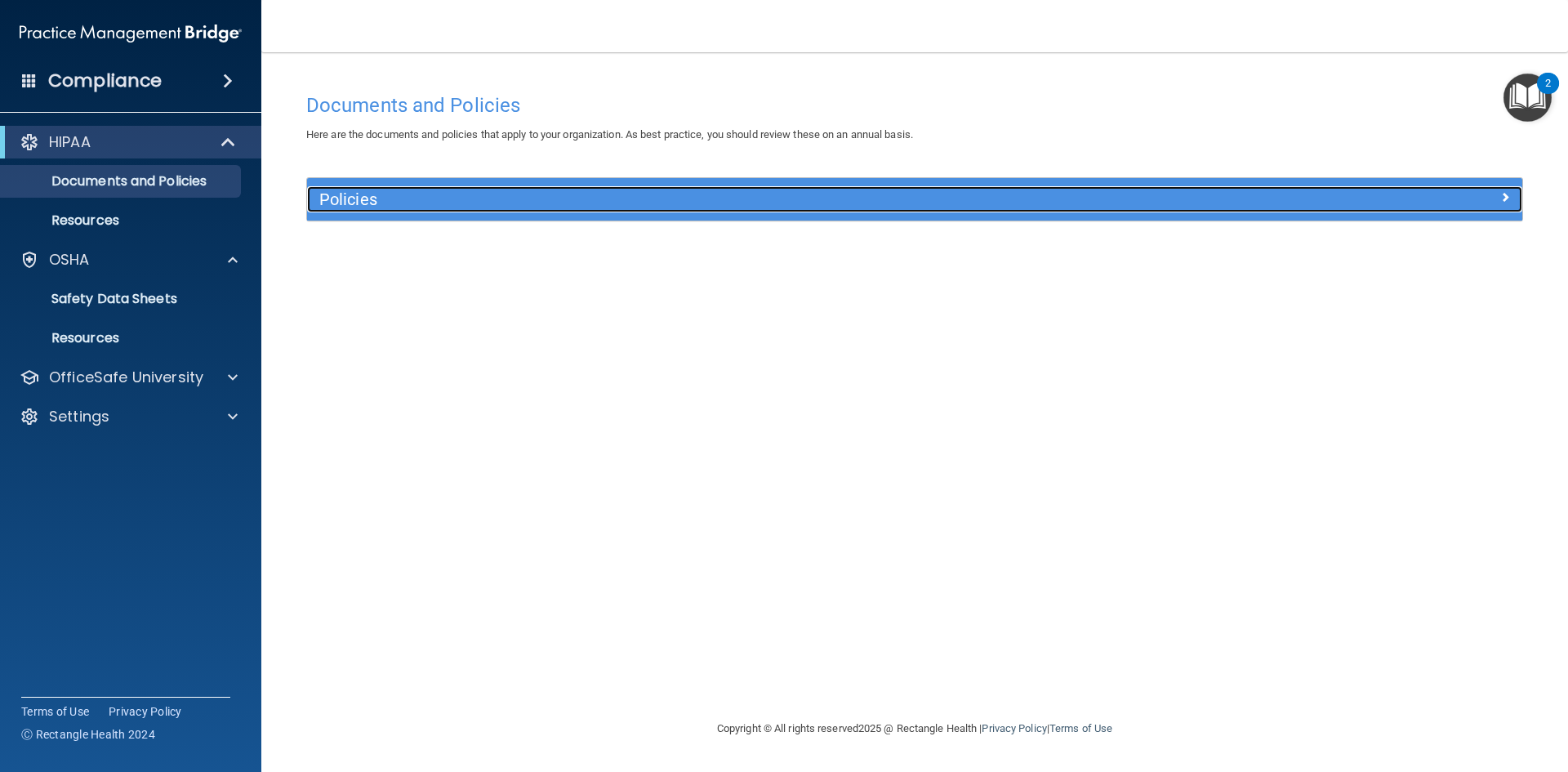
click at [461, 205] on h5 "Policies" at bounding box center [762, 200] width 887 height 18
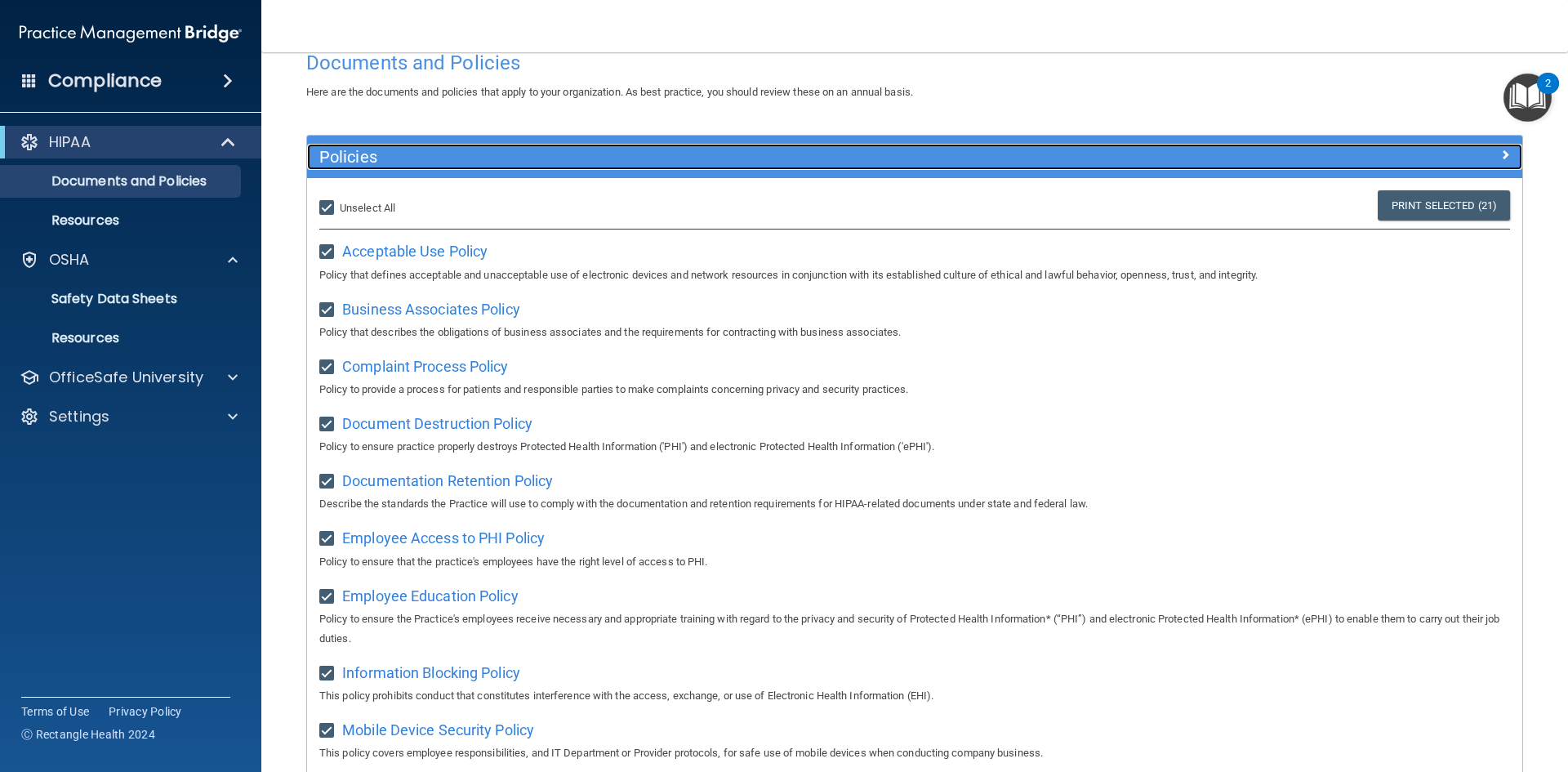
scroll to position [82, 0]
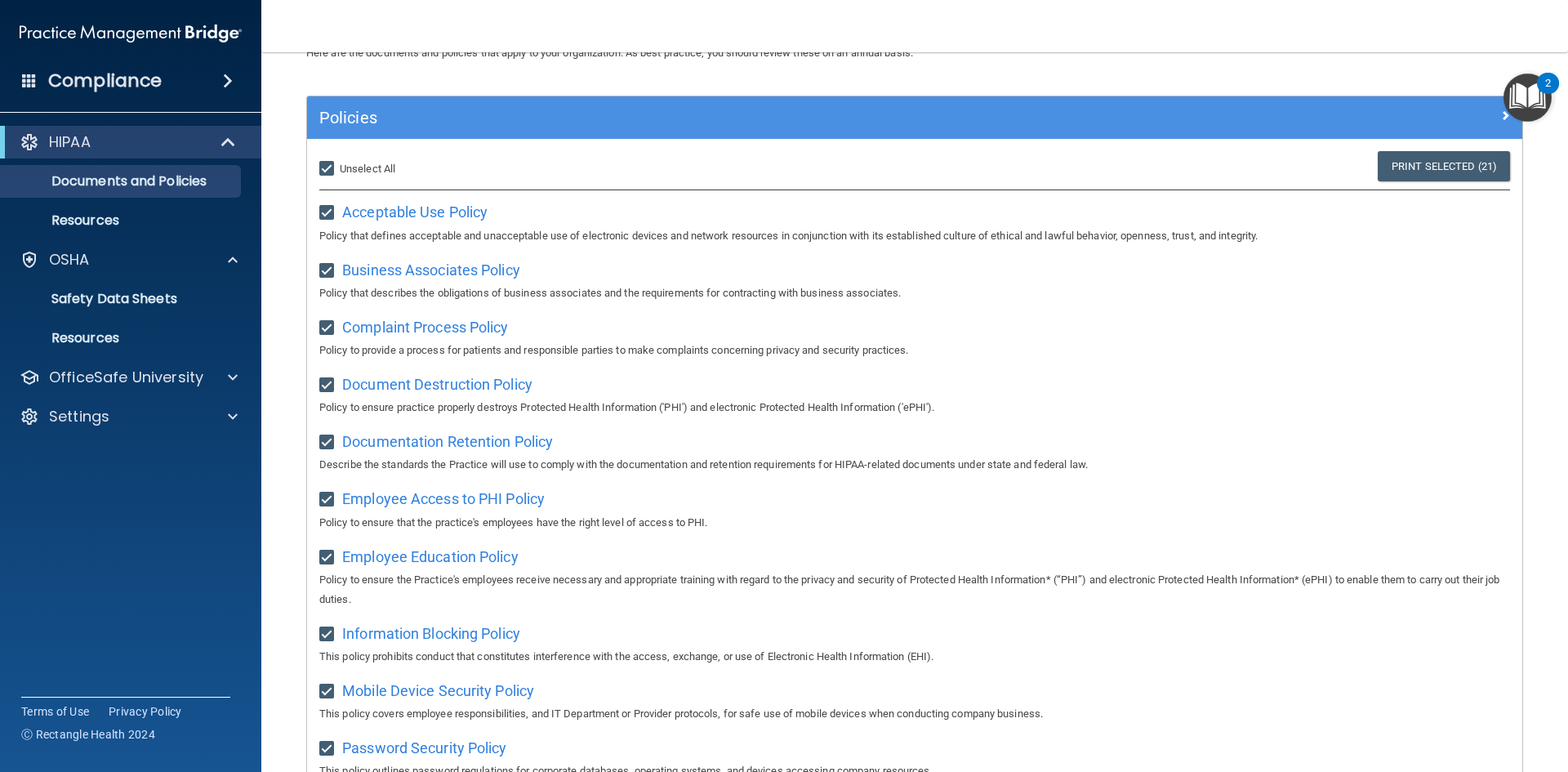
click at [326, 642] on input "checkbox" at bounding box center [328, 635] width 19 height 13
checkbox input "false"
click at [328, 641] on input "checkbox" at bounding box center [328, 635] width 19 height 13
checkbox input "true"
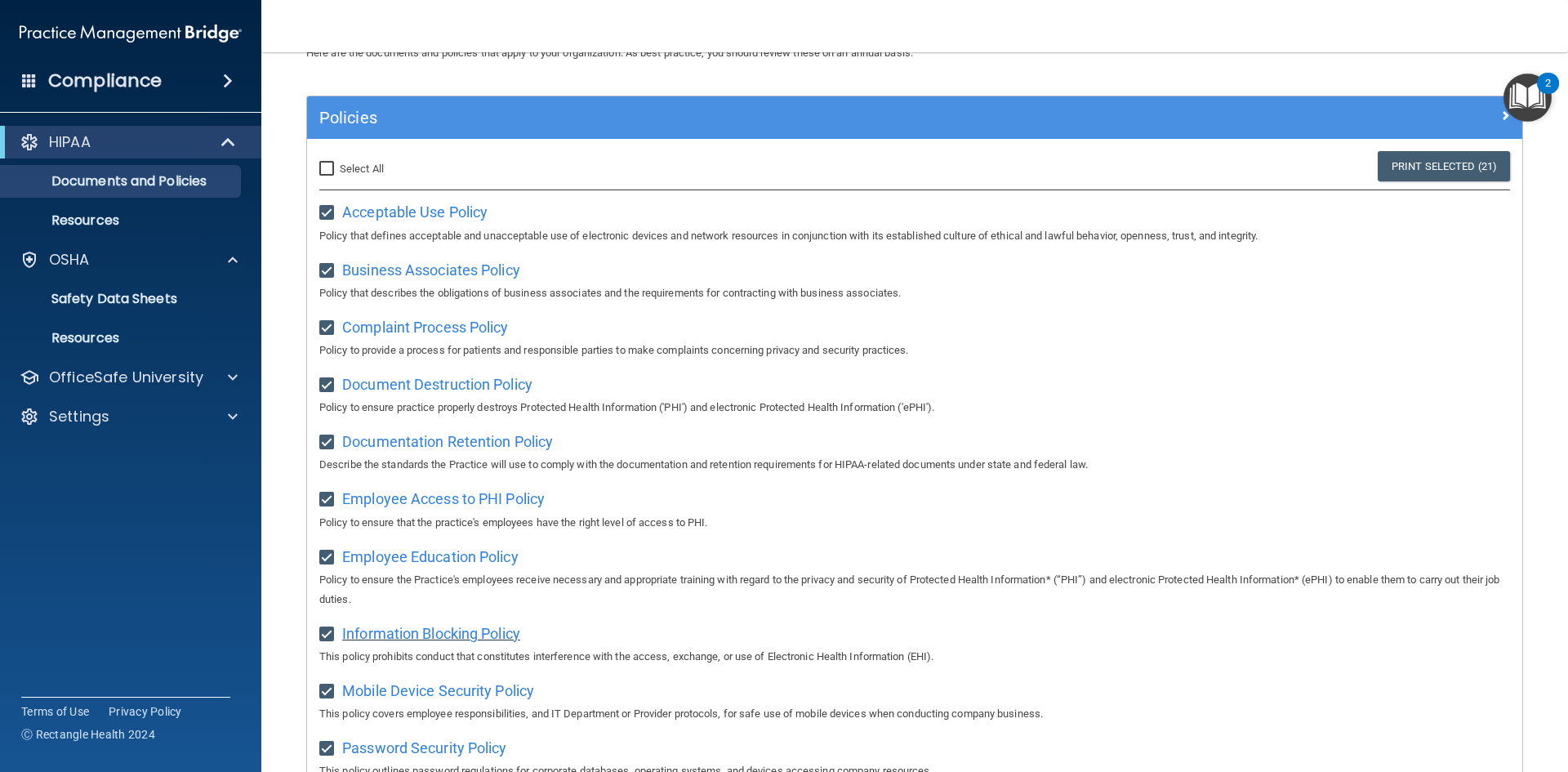
click at [420, 640] on span "Information Blocking Policy" at bounding box center [431, 634] width 178 height 17
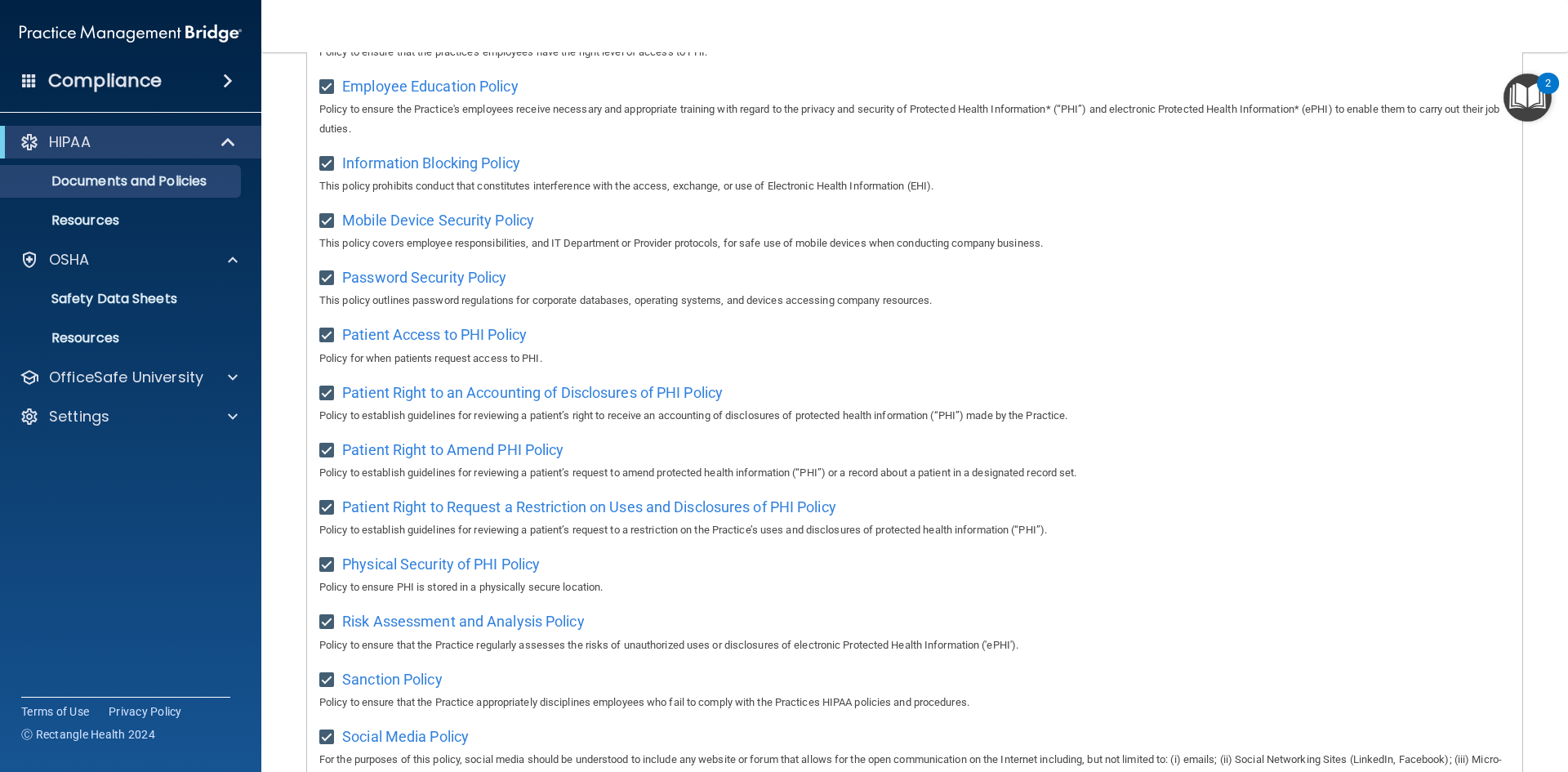
scroll to position [572, 0]
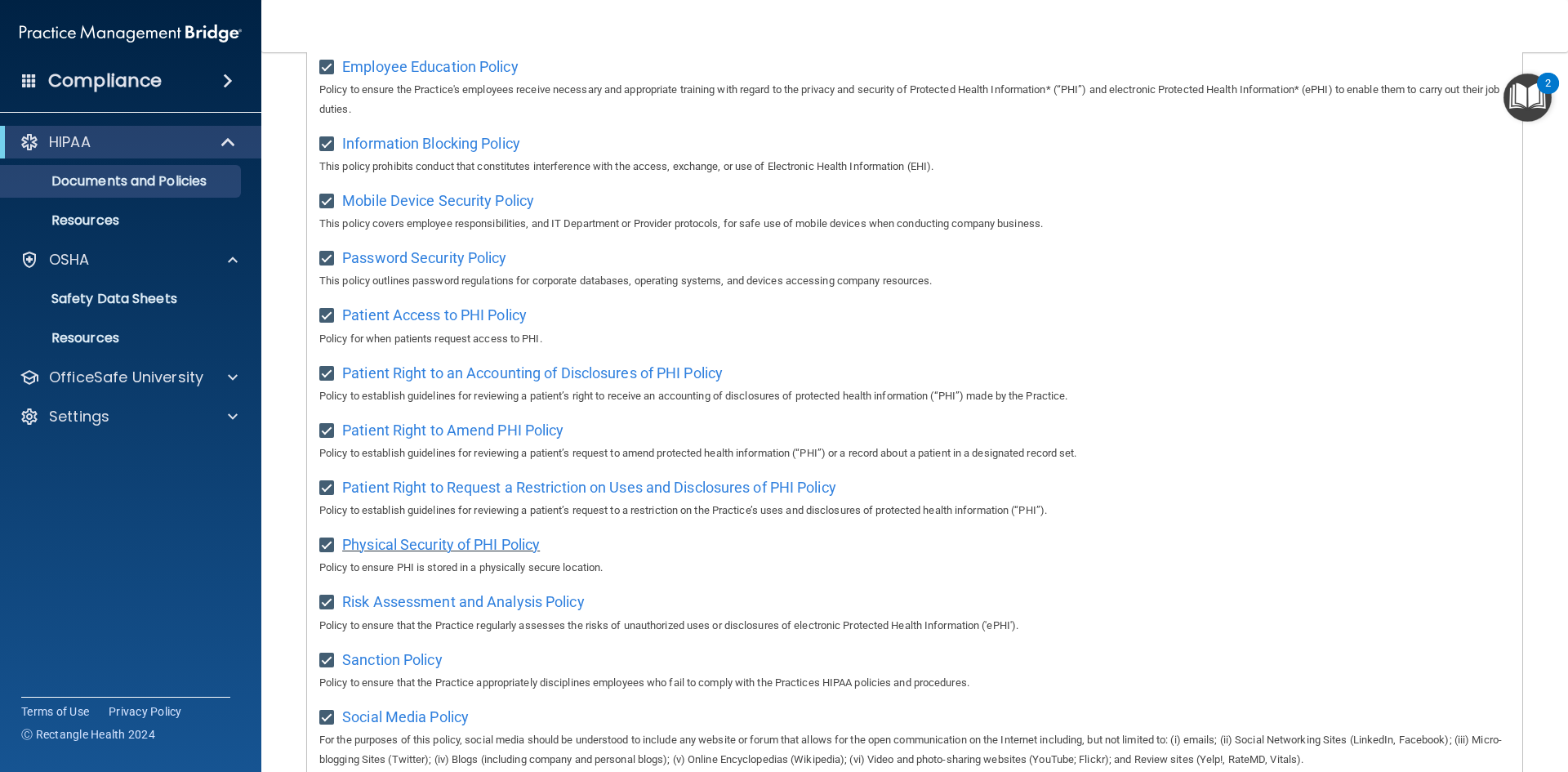
click at [430, 551] on span "Physical Security of PHI Policy" at bounding box center [441, 544] width 197 height 17
click at [420, 666] on span "Sanction Policy" at bounding box center [392, 659] width 100 height 17
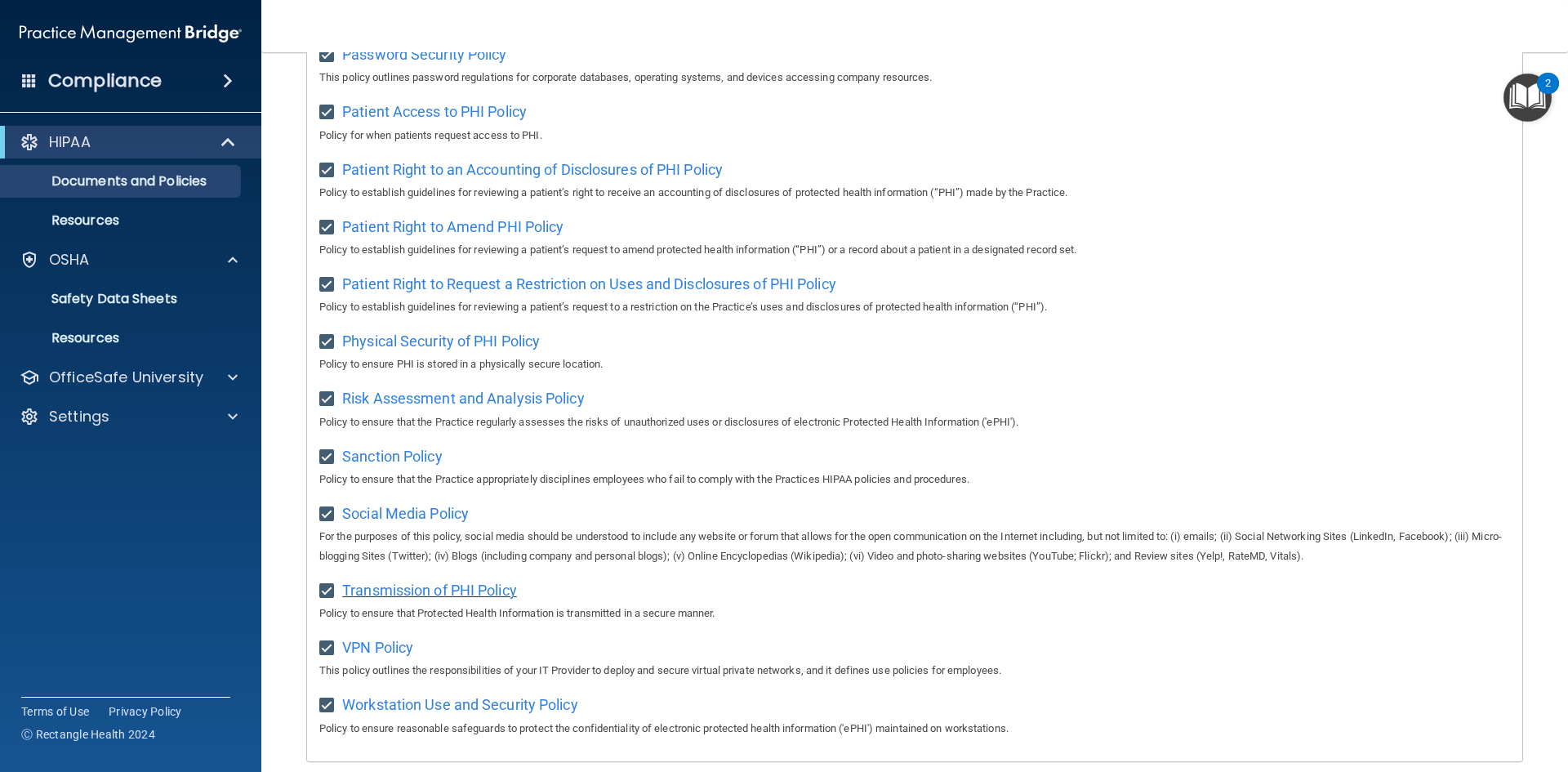
scroll to position [817, 0]
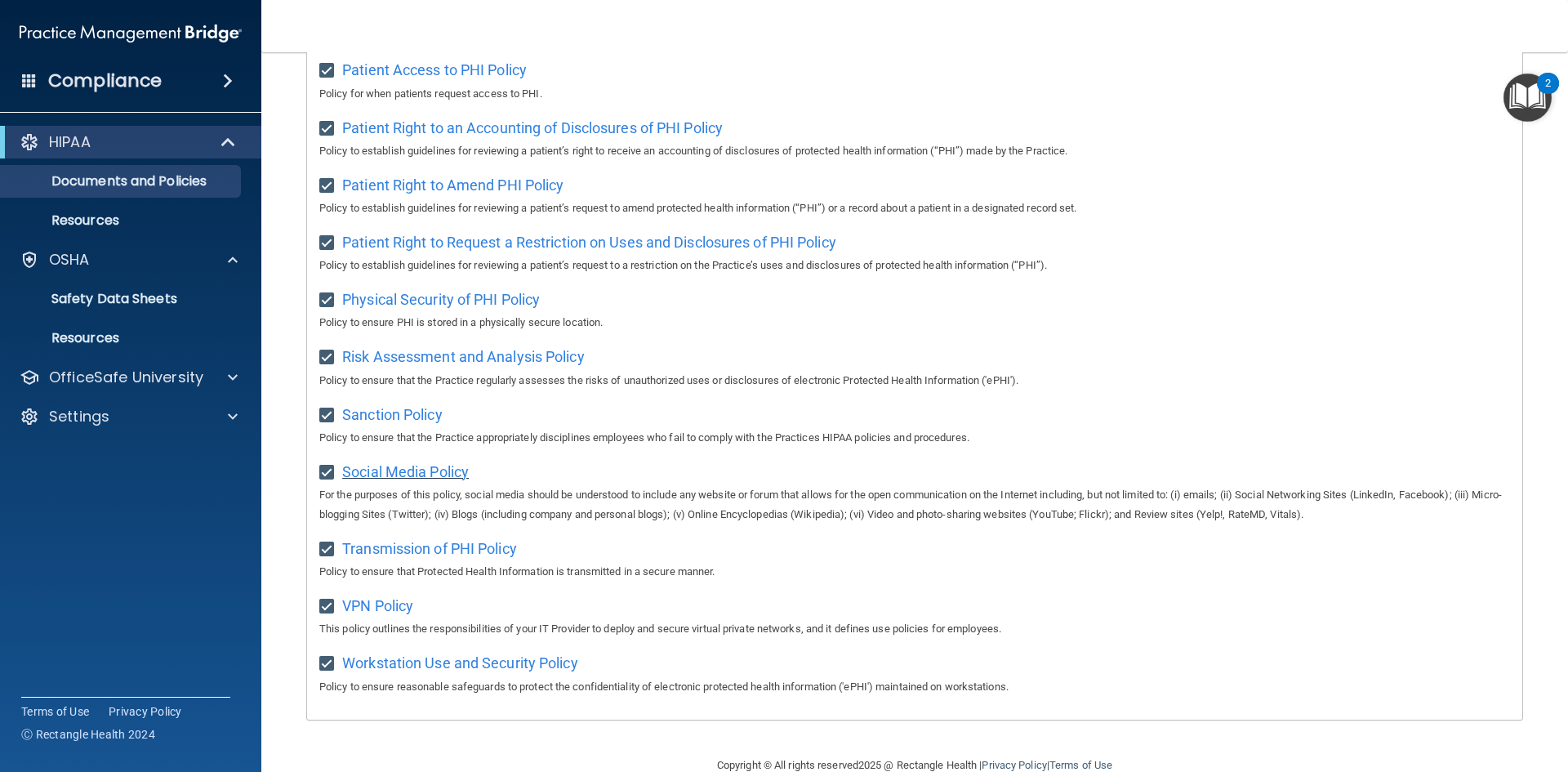
click at [370, 480] on span "Social Media Policy" at bounding box center [405, 472] width 127 height 17
click at [375, 614] on span "VPN Policy" at bounding box center [378, 605] width 71 height 17
click at [414, 672] on span "Workstation Use and Security Policy" at bounding box center [460, 663] width 236 height 17
click at [380, 365] on span "Risk Assessment and Analysis Policy" at bounding box center [463, 357] width 243 height 17
click at [416, 308] on span "Physical Security of PHI Policy" at bounding box center [441, 299] width 197 height 17
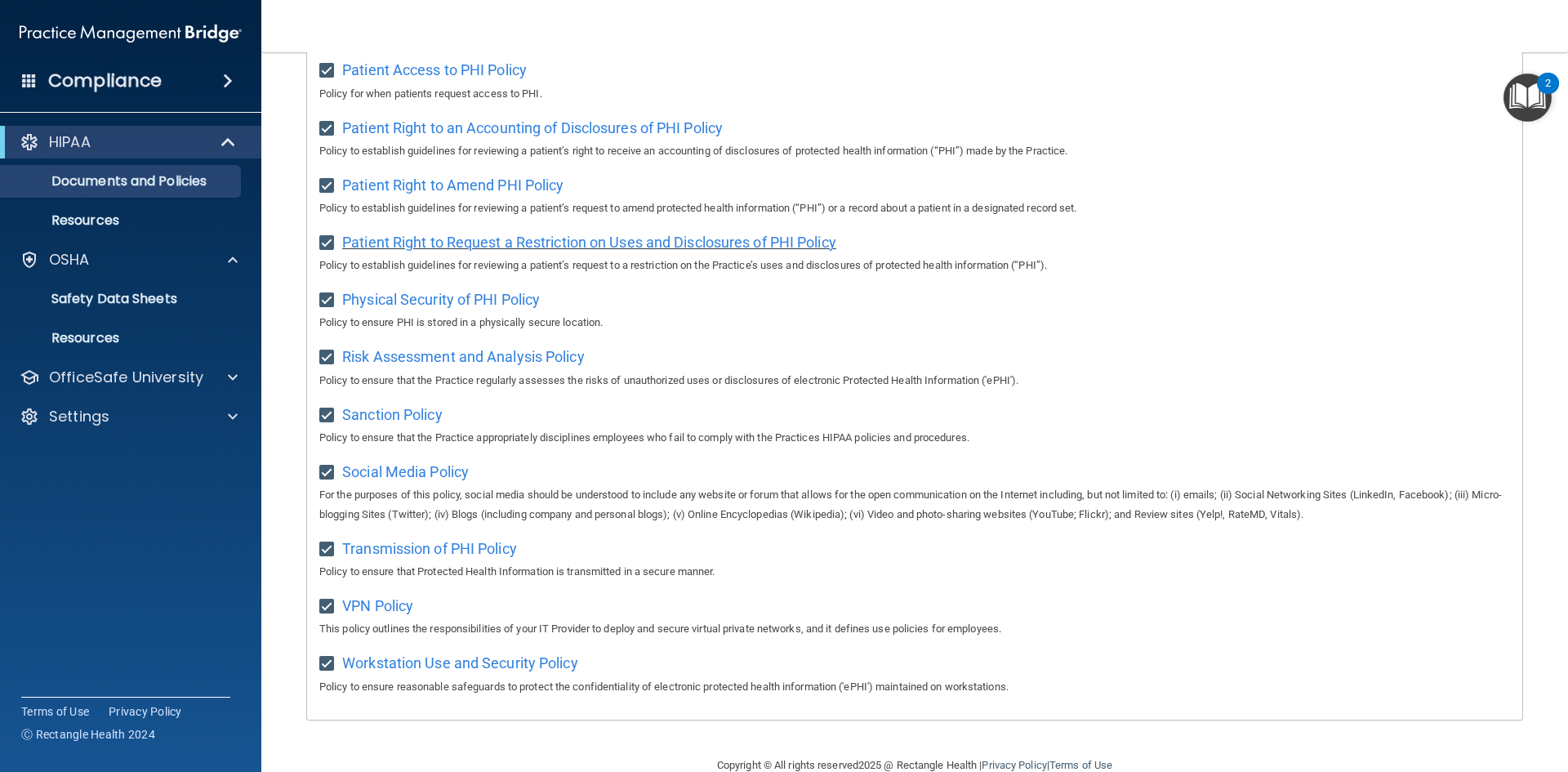
click at [503, 251] on span "Patient Right to Request a Restriction on Uses and Disclosures of PHI Policy" at bounding box center [589, 242] width 494 height 17
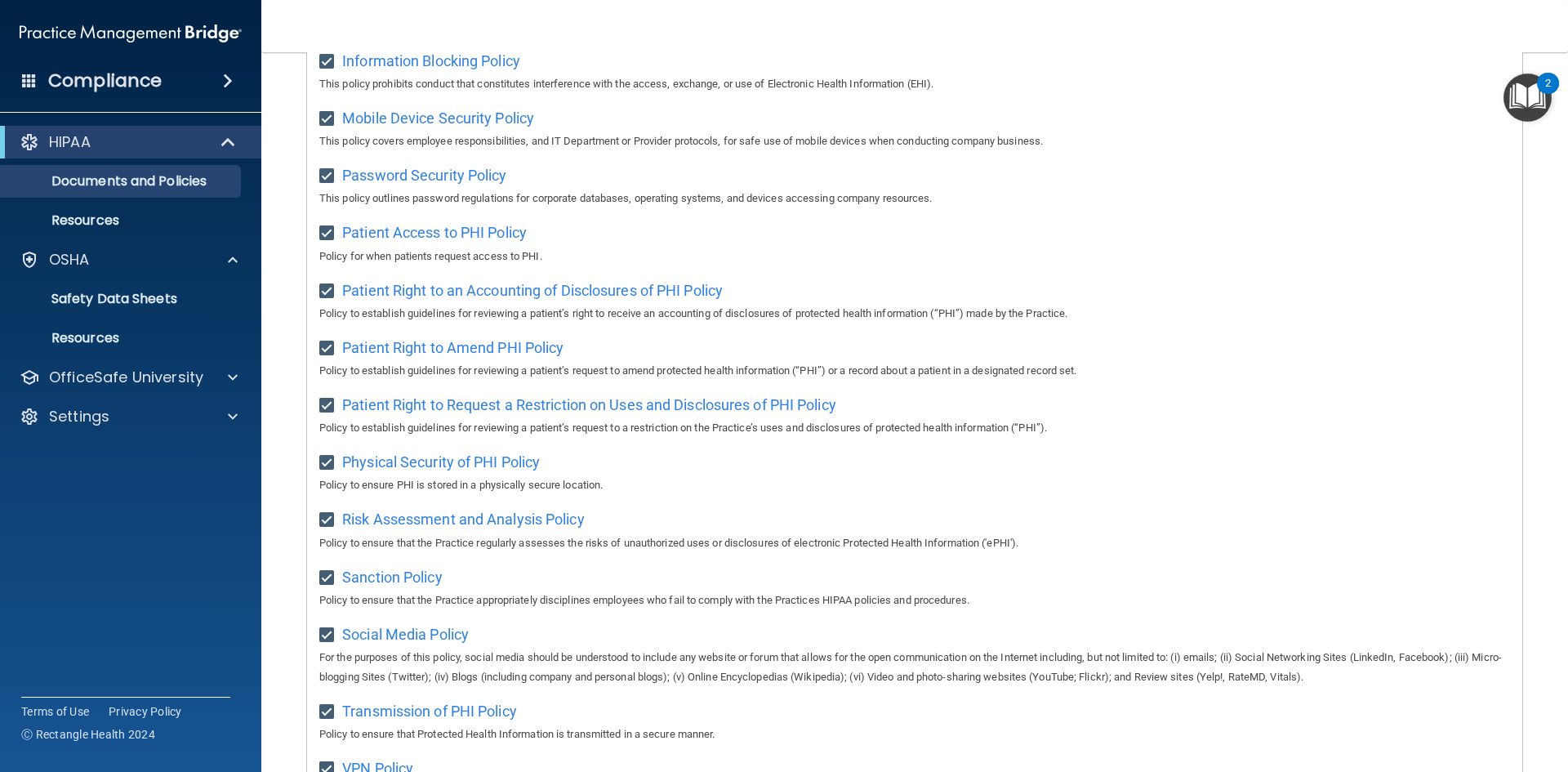
scroll to position [653, 0]
click at [1541, 84] on div "2" at bounding box center [1548, 84] width 22 height 22
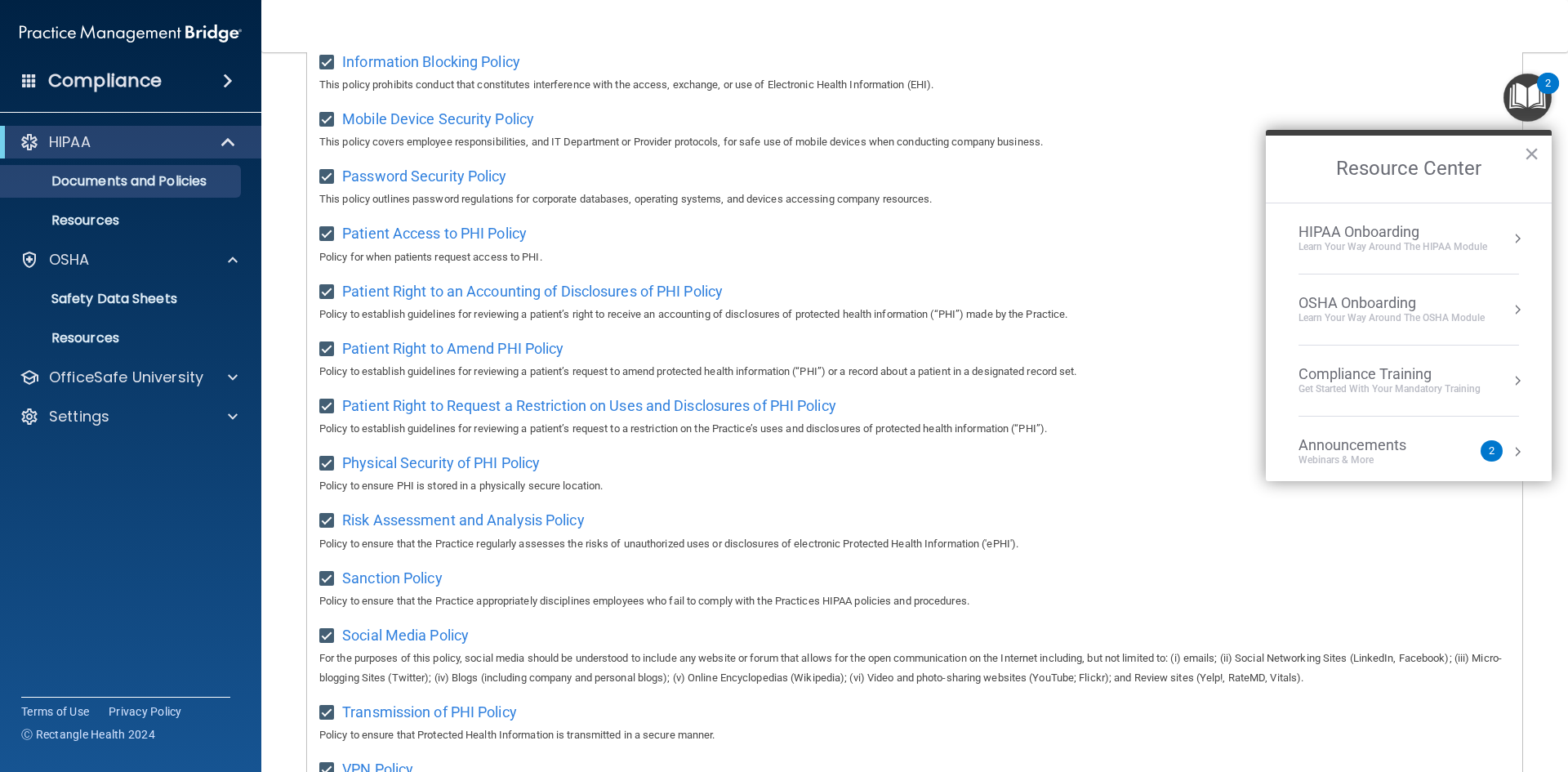
click at [1509, 232] on button "Resource Center" at bounding box center [1517, 239] width 17 height 17
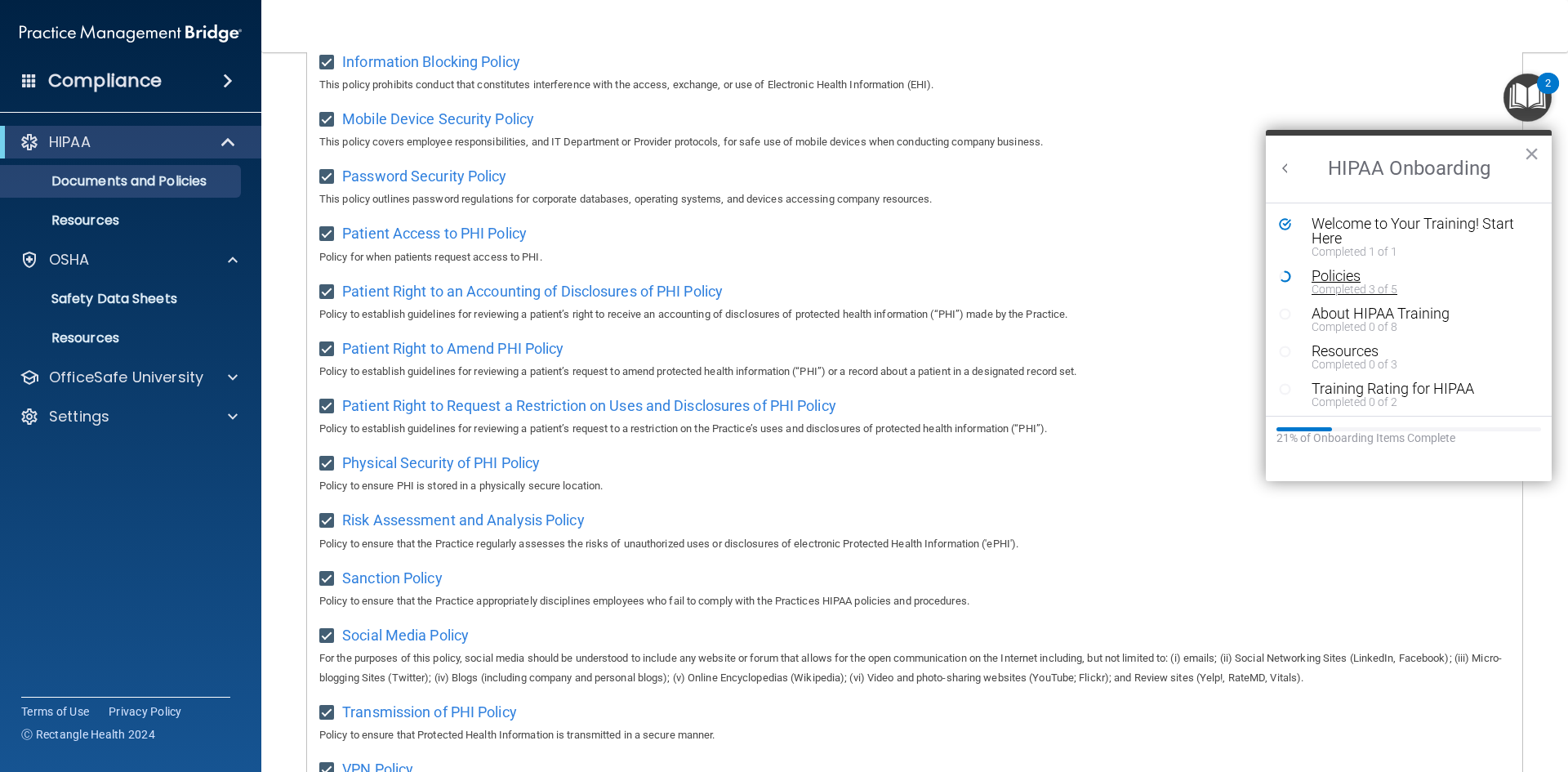
click at [1342, 271] on div "Policies" at bounding box center [1415, 276] width 206 height 15
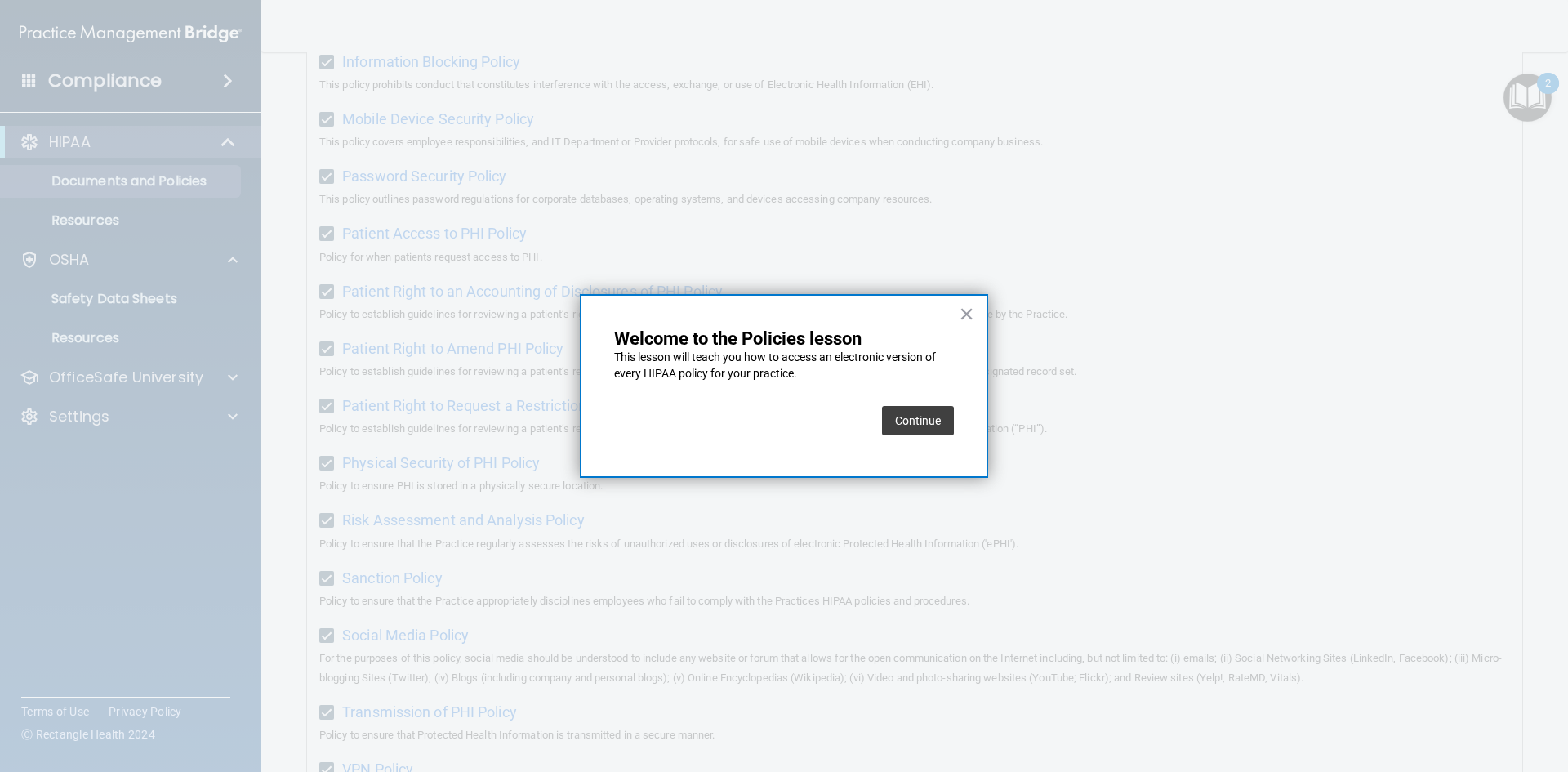
click at [917, 420] on button "Continue" at bounding box center [917, 420] width 72 height 29
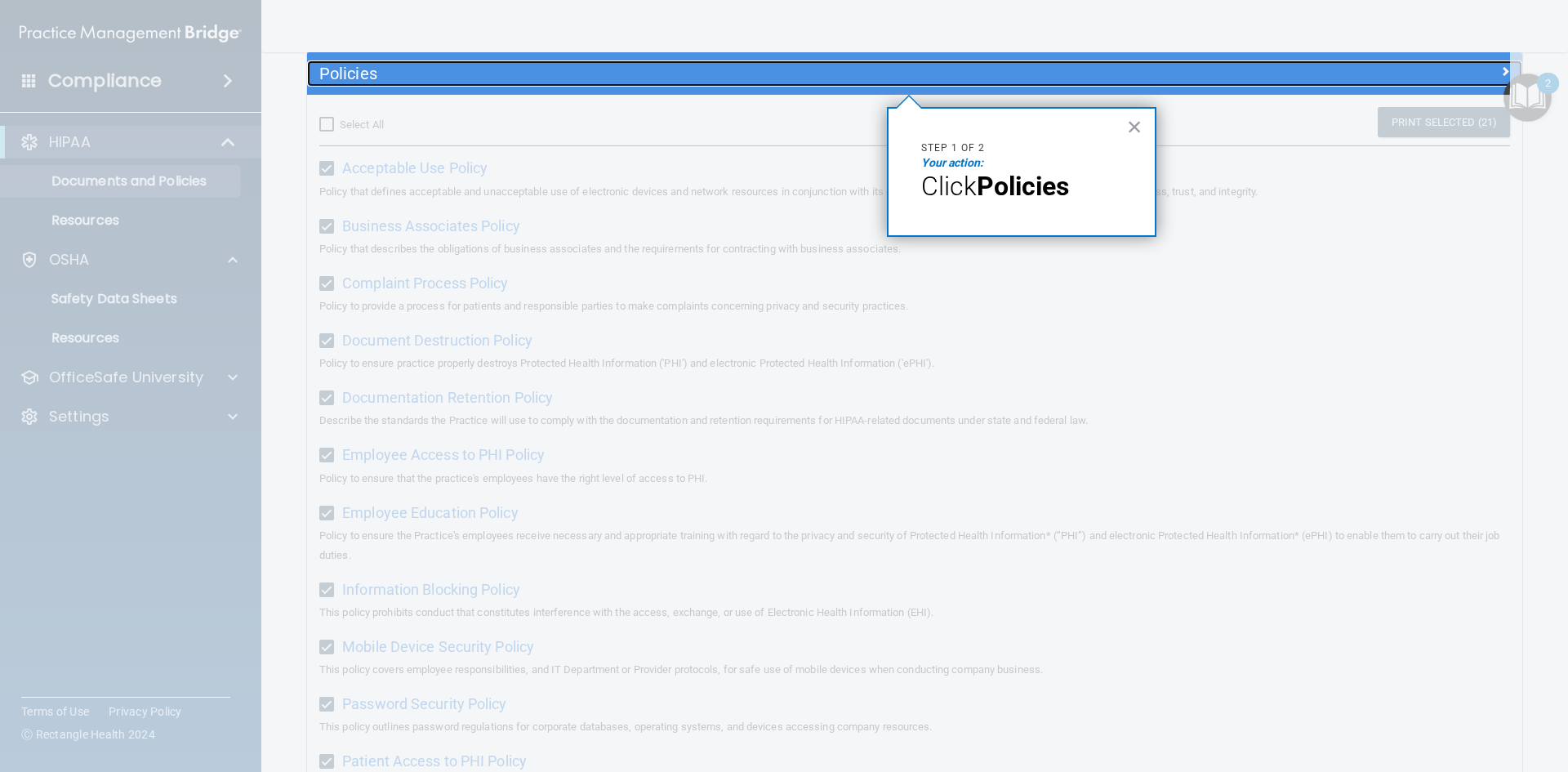
click at [1243, 77] on div at bounding box center [1370, 70] width 304 height 20
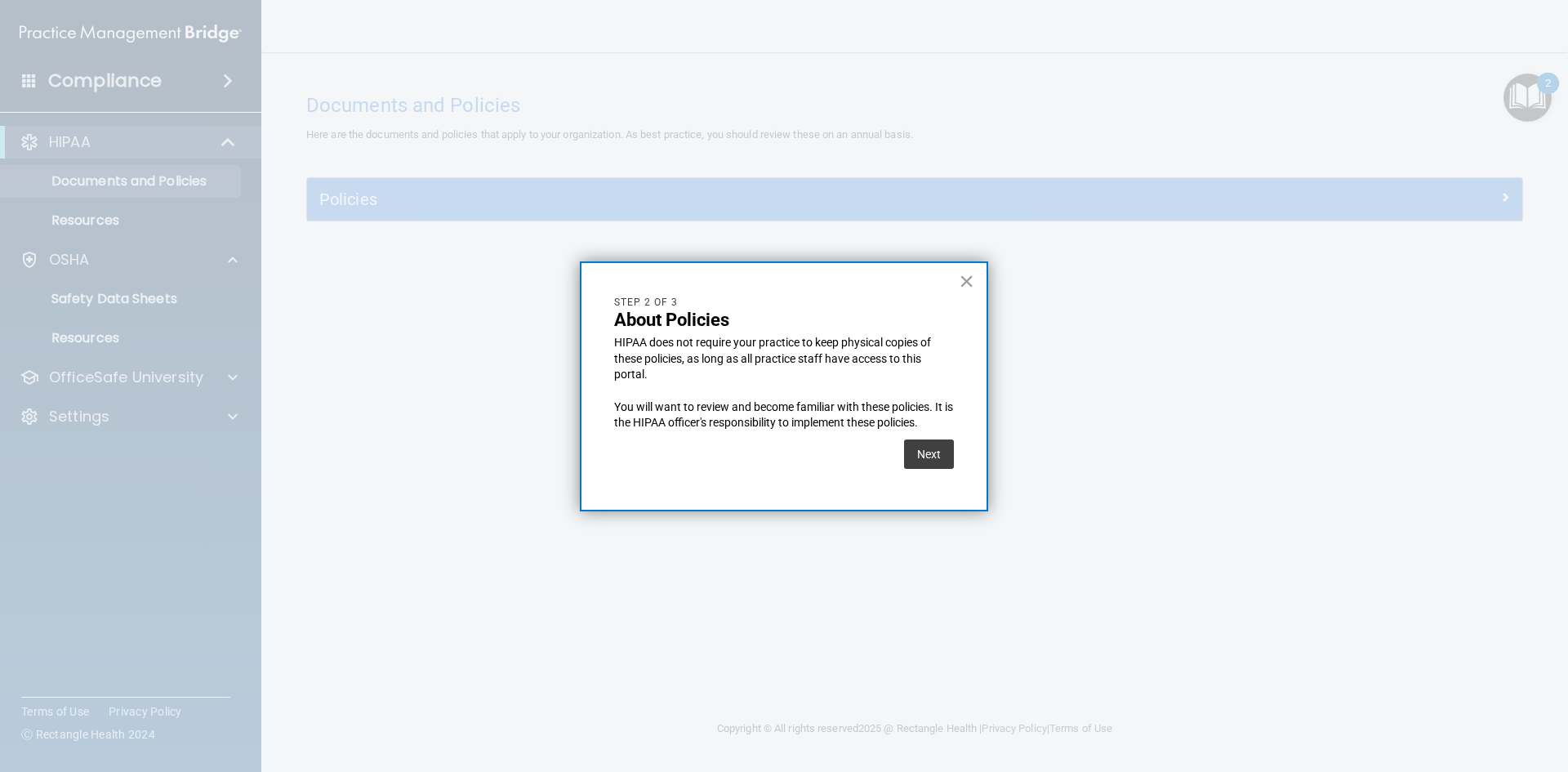
scroll to position [0, 0]
click at [929, 454] on button "Next" at bounding box center [929, 454] width 50 height 29
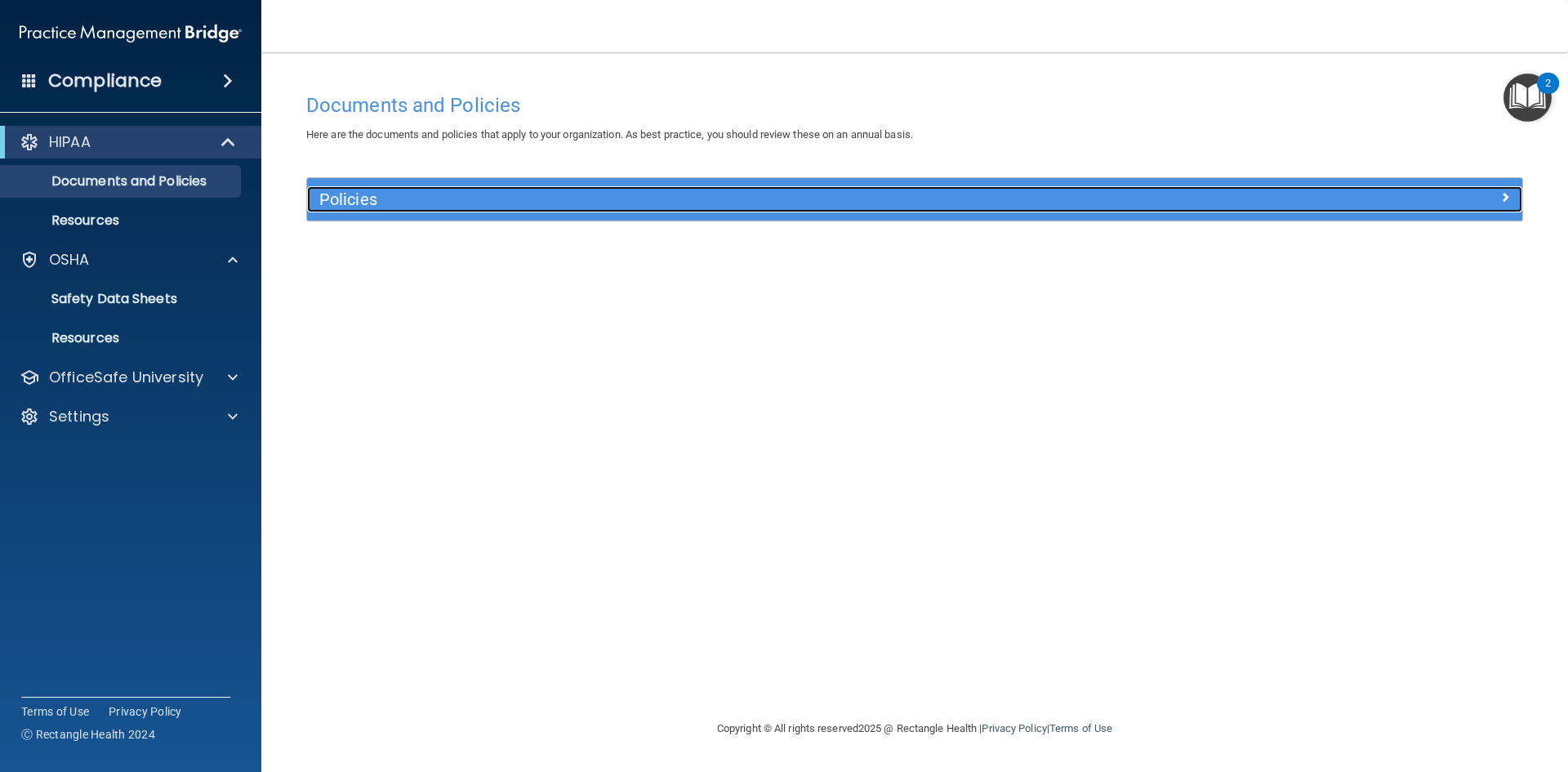
click at [499, 199] on h5 "Policies" at bounding box center [762, 200] width 887 height 18
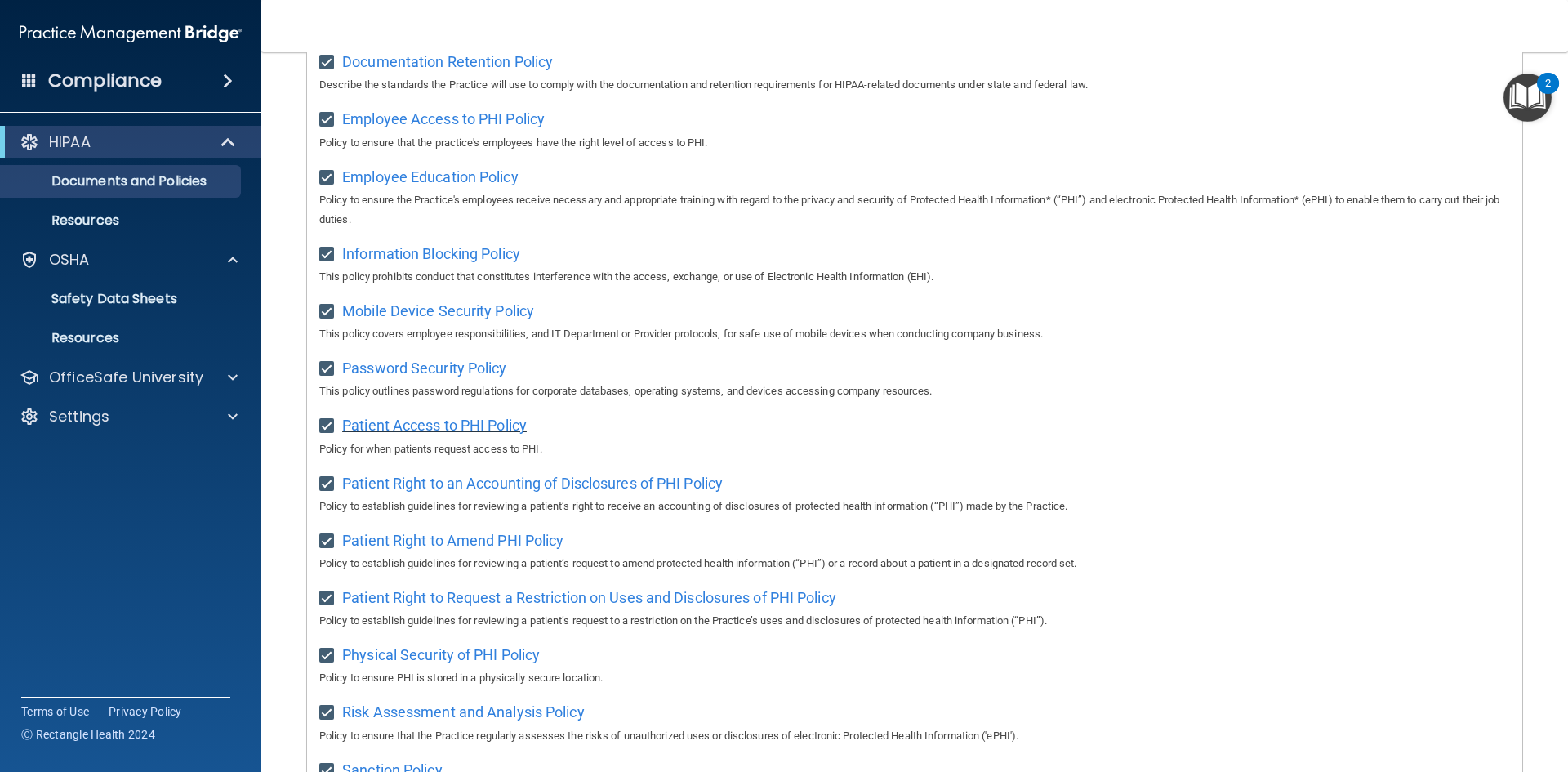
scroll to position [490, 0]
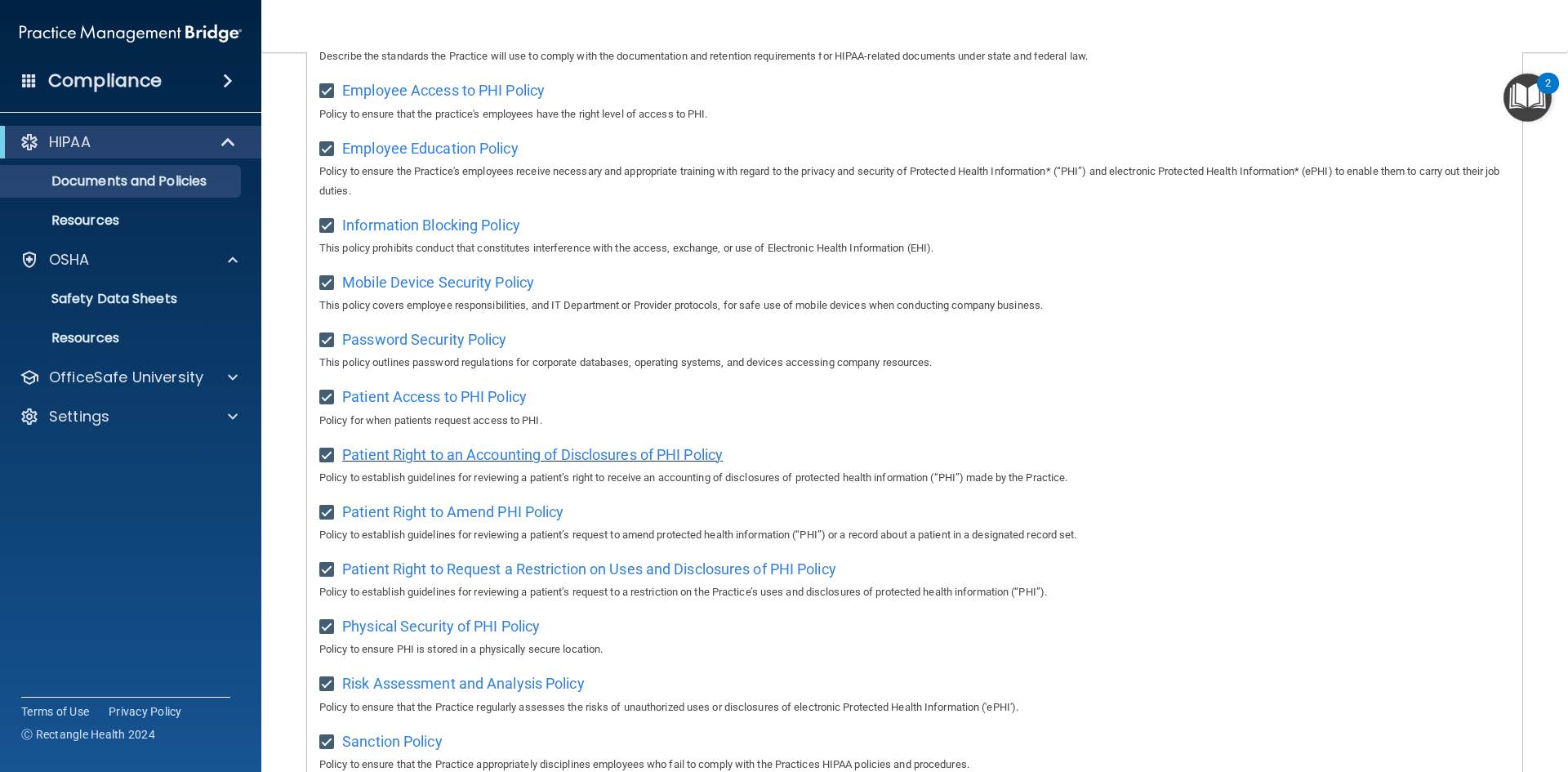
click at [430, 464] on span "Patient Right to an Accounting of Disclosures of PHI Policy" at bounding box center [532, 454] width 380 height 17
click at [459, 635] on span "Physical Security of PHI Policy" at bounding box center [441, 626] width 197 height 17
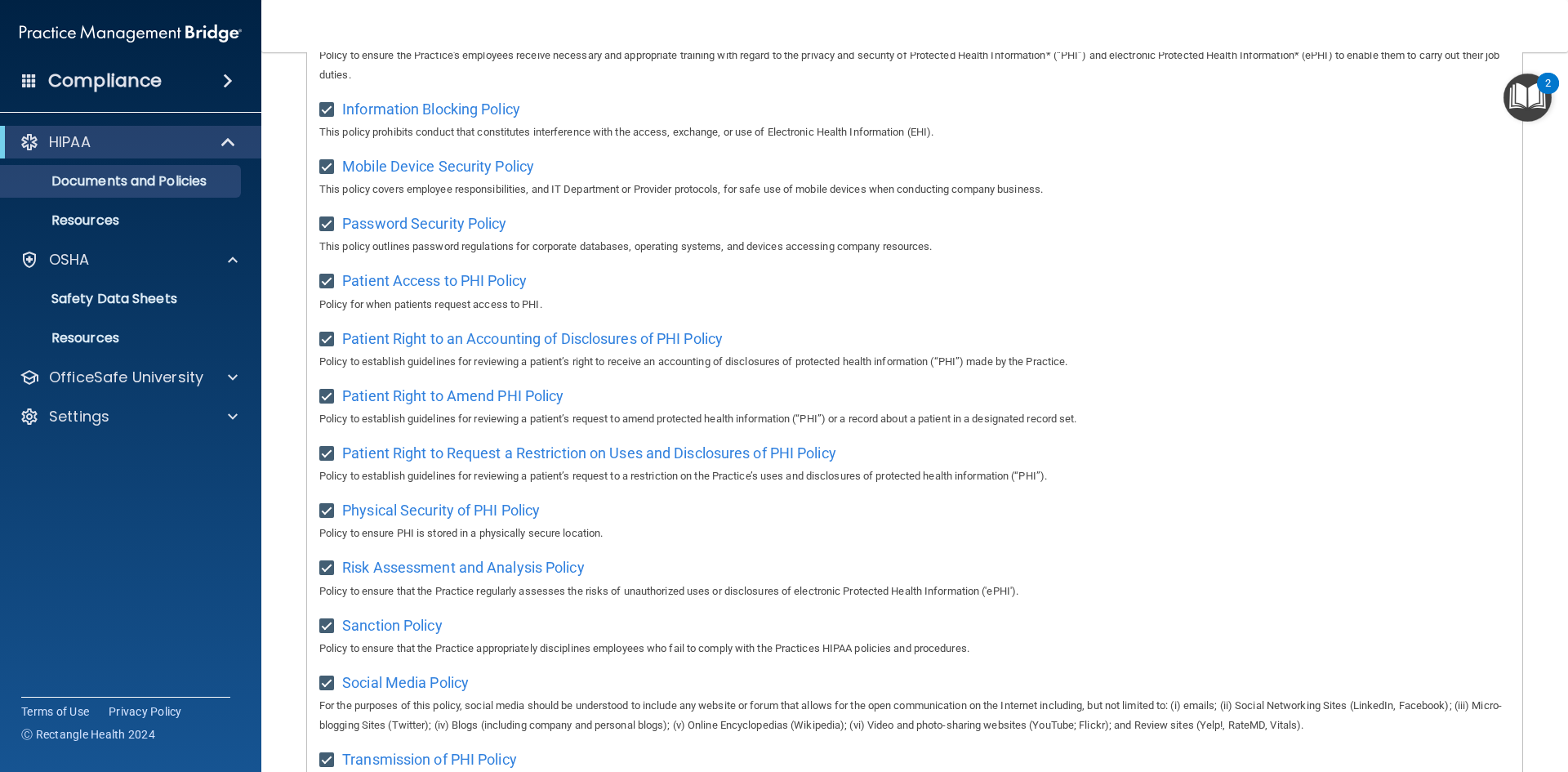
scroll to position [653, 0]
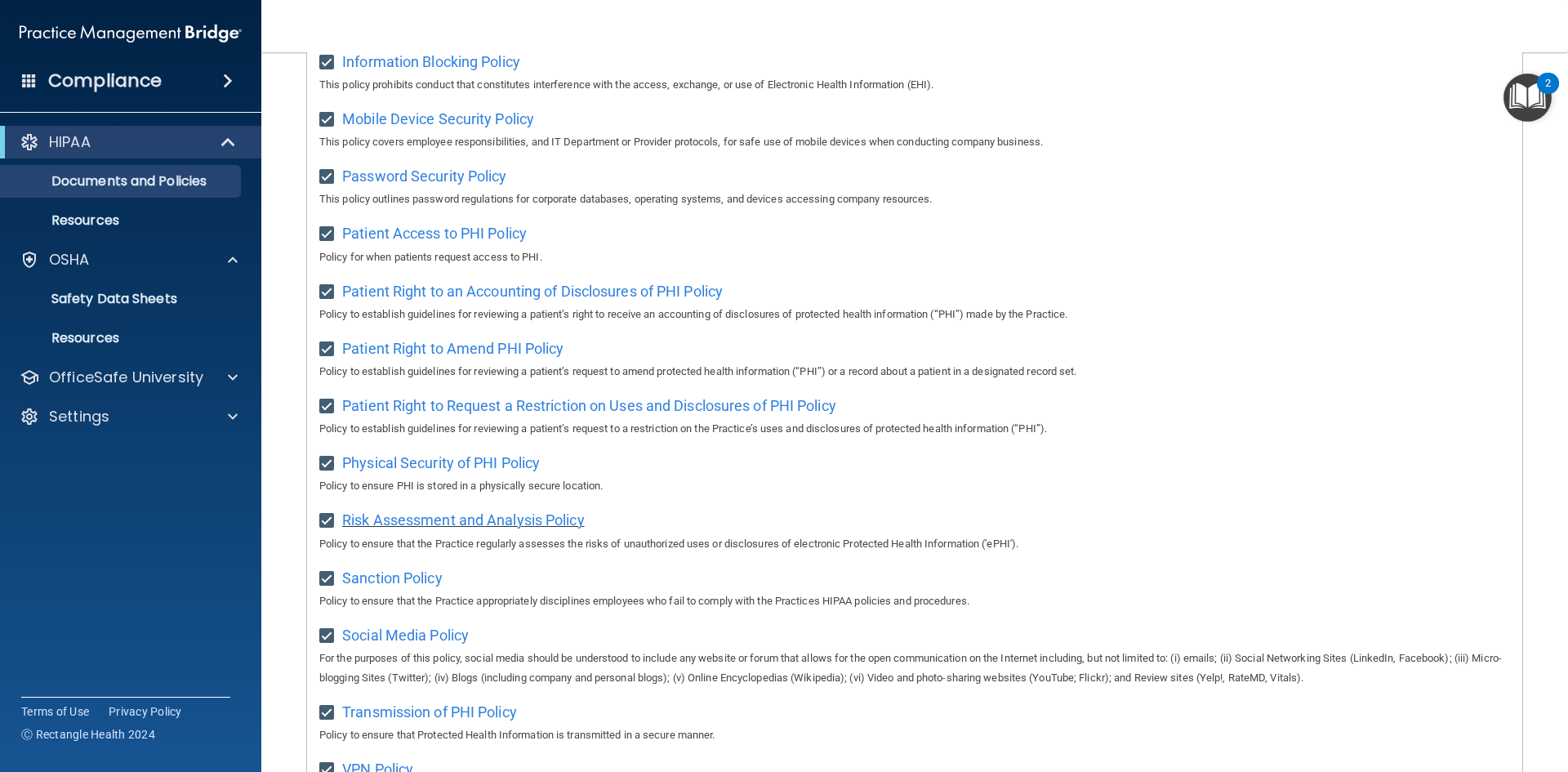
click at [446, 529] on span "Risk Assessment and Analysis Policy" at bounding box center [463, 520] width 243 height 17
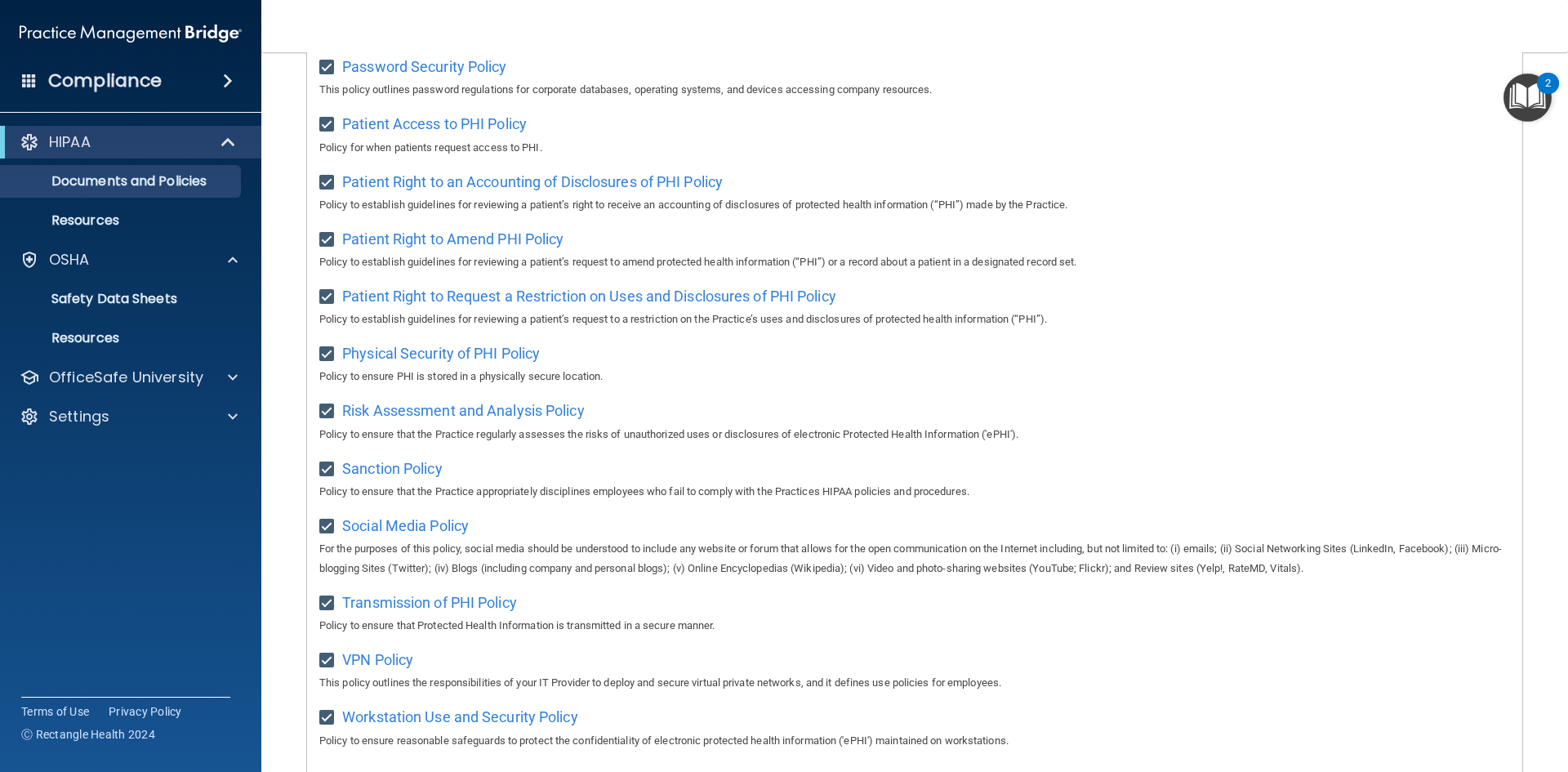
scroll to position [817, 0]
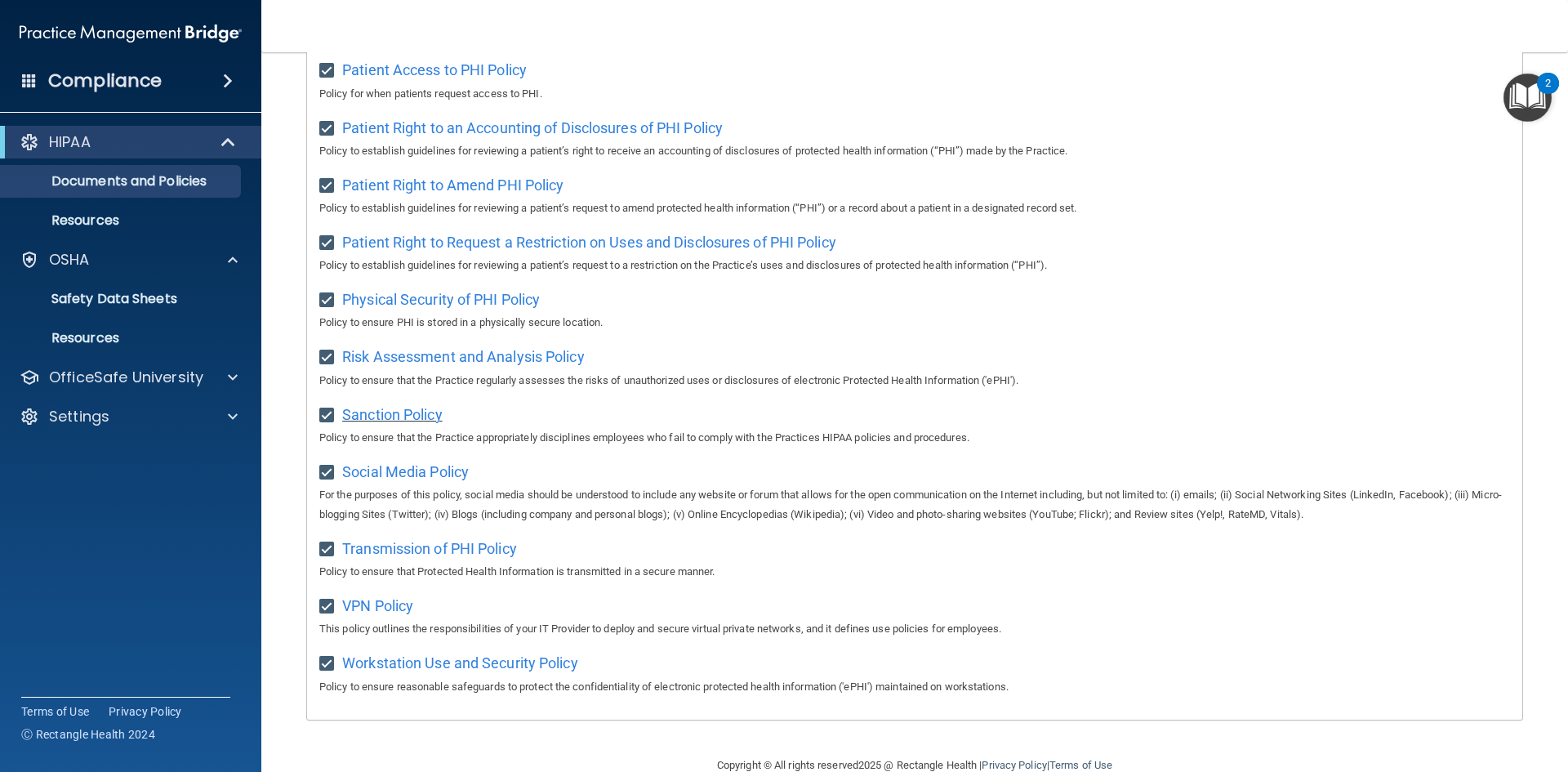
click at [409, 423] on span "Sanction Policy" at bounding box center [392, 415] width 100 height 17
click at [397, 480] on span "Social Media Policy" at bounding box center [405, 472] width 127 height 17
click at [419, 557] on span "Transmission of PHI Policy" at bounding box center [429, 548] width 175 height 17
click at [387, 614] on span "VPN Policy" at bounding box center [378, 605] width 71 height 17
click at [444, 672] on span "Workstation Use and Security Policy" at bounding box center [460, 663] width 236 height 17
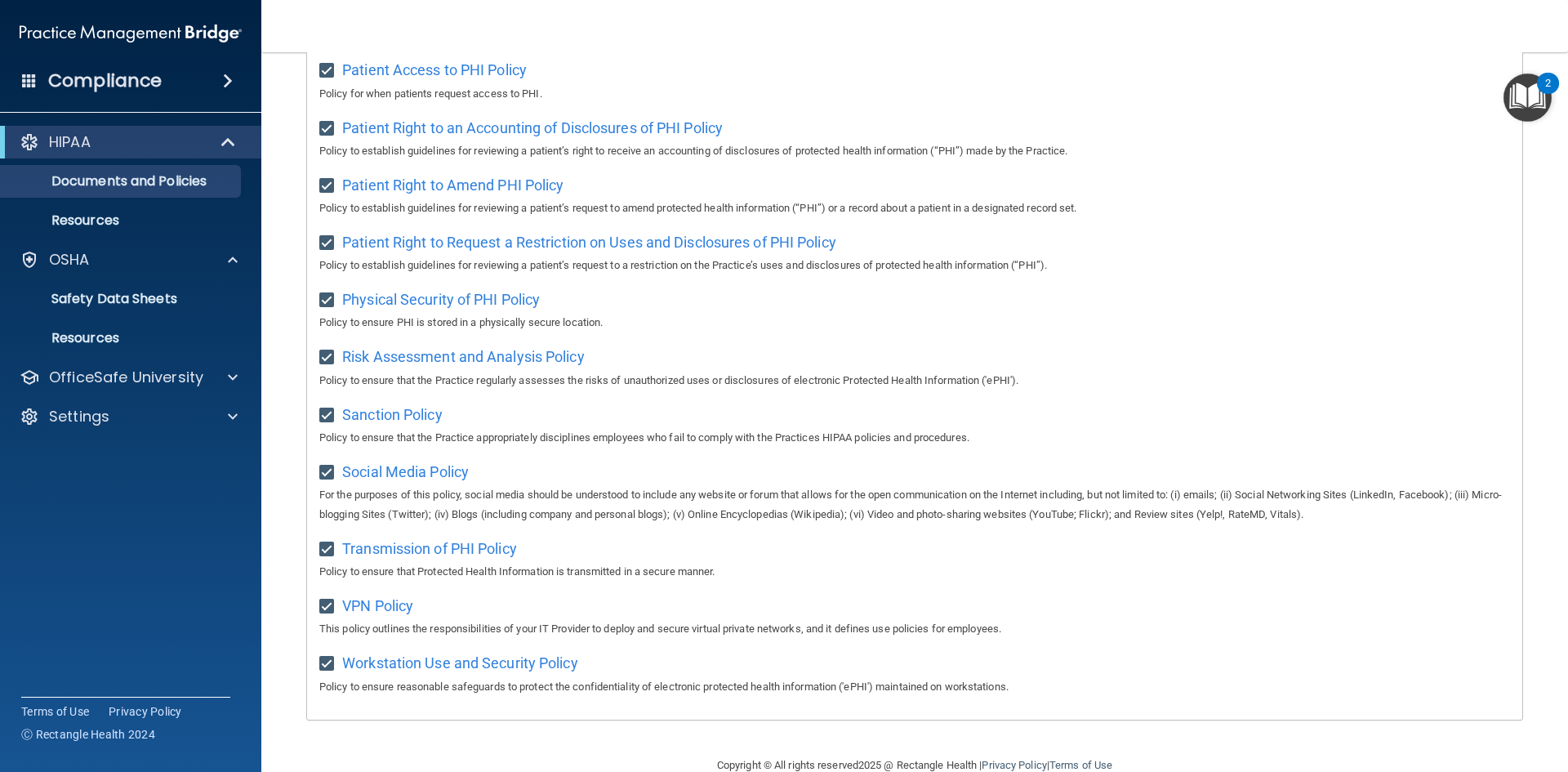
click at [1526, 85] on img "Open Resource Center, 2 new notifications" at bounding box center [1527, 98] width 48 height 48
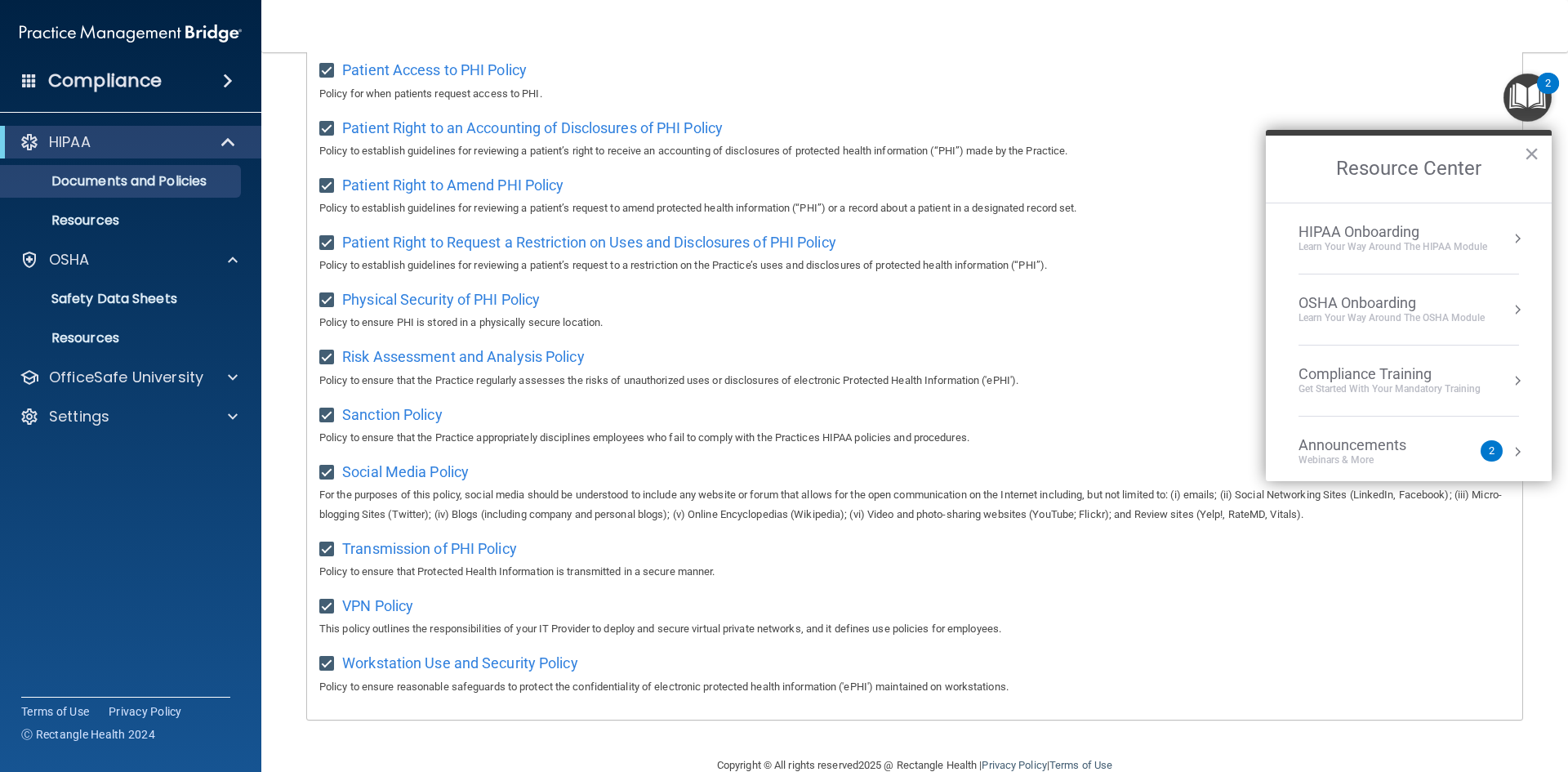
click at [1509, 242] on button "Resource Center" at bounding box center [1517, 239] width 17 height 17
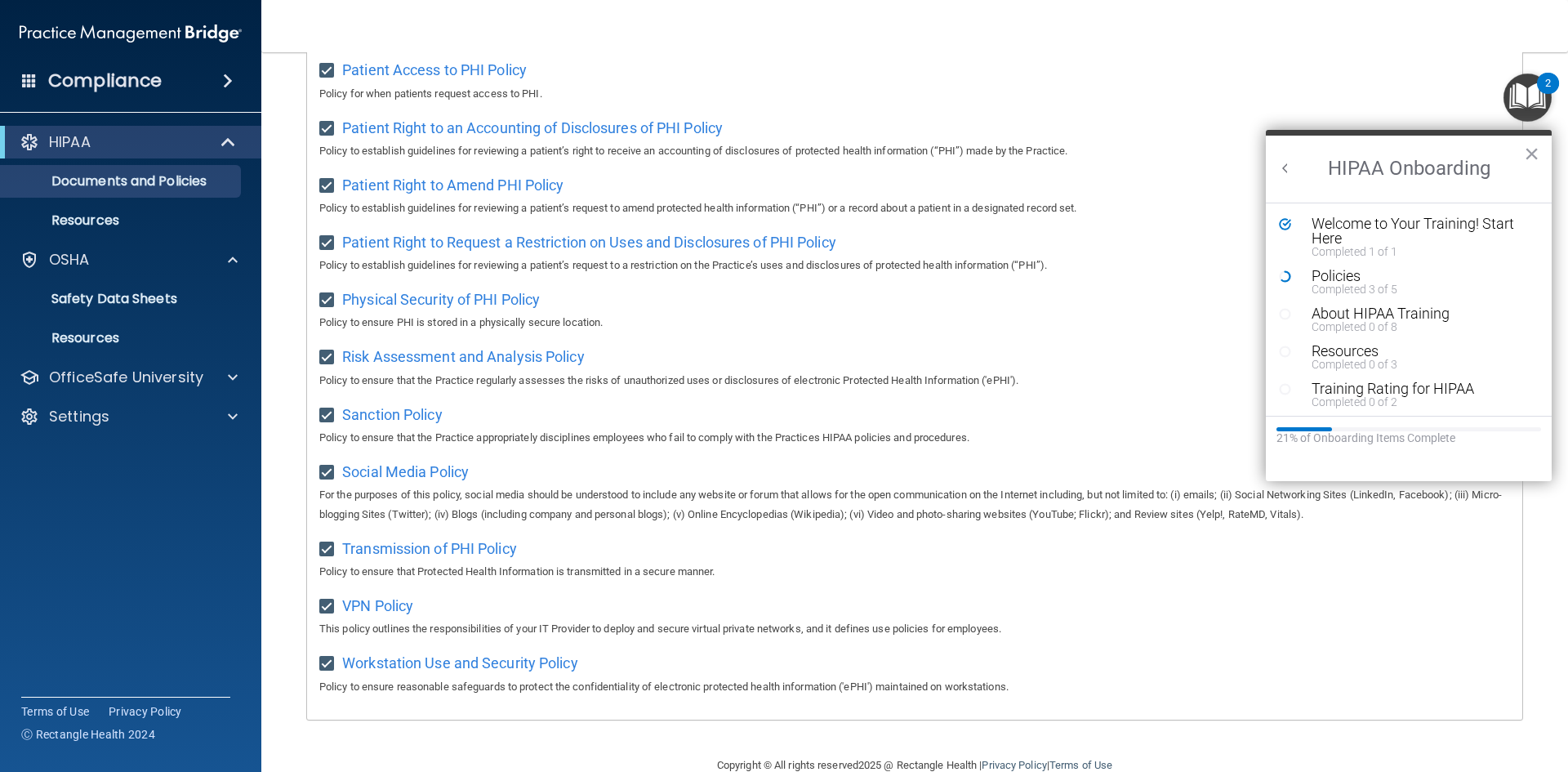
scroll to position [0, 0]
click at [1380, 286] on div "Completed 3 of 5" at bounding box center [1415, 289] width 206 height 12
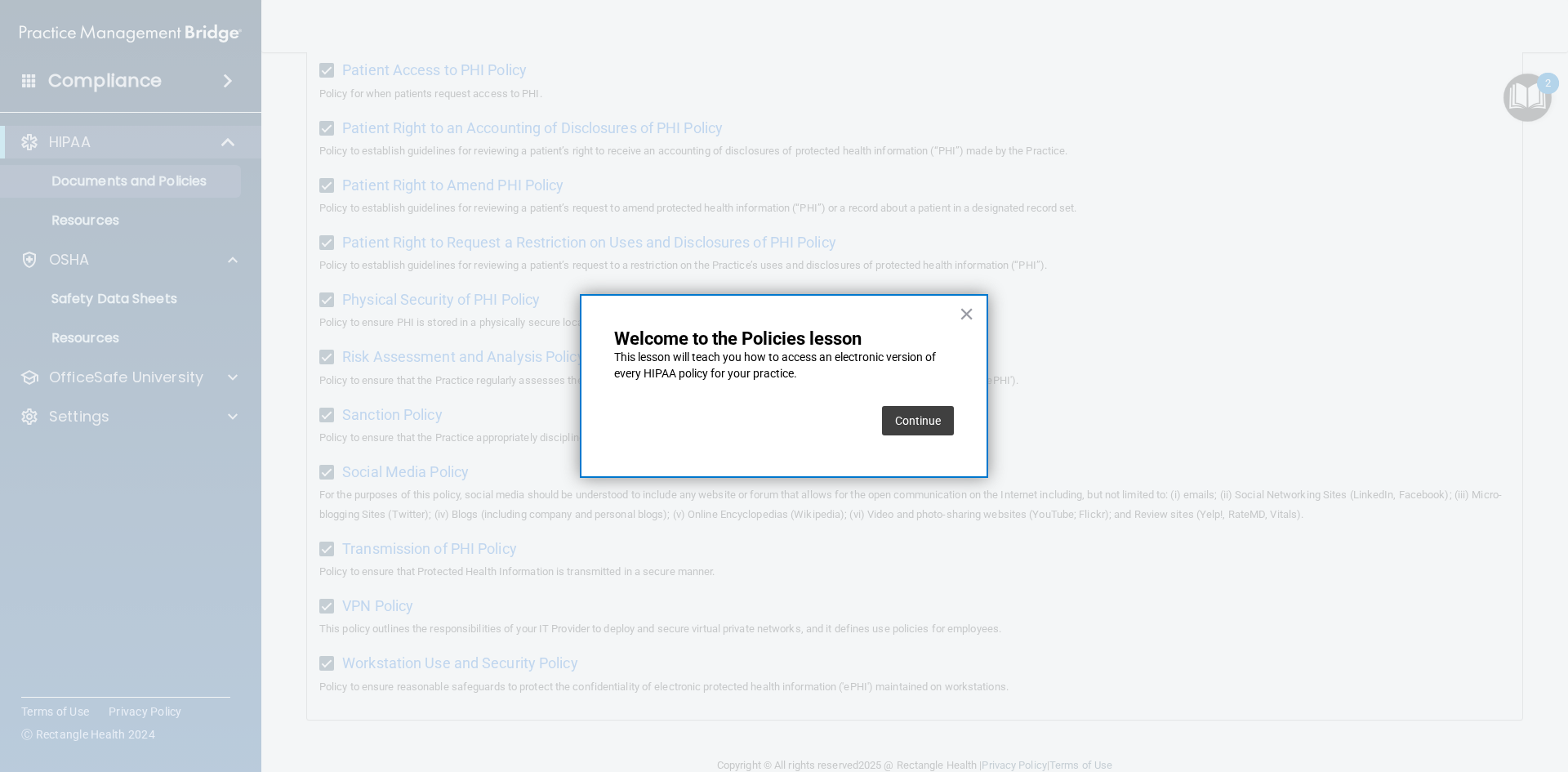
click at [930, 419] on button "Continue" at bounding box center [917, 420] width 72 height 29
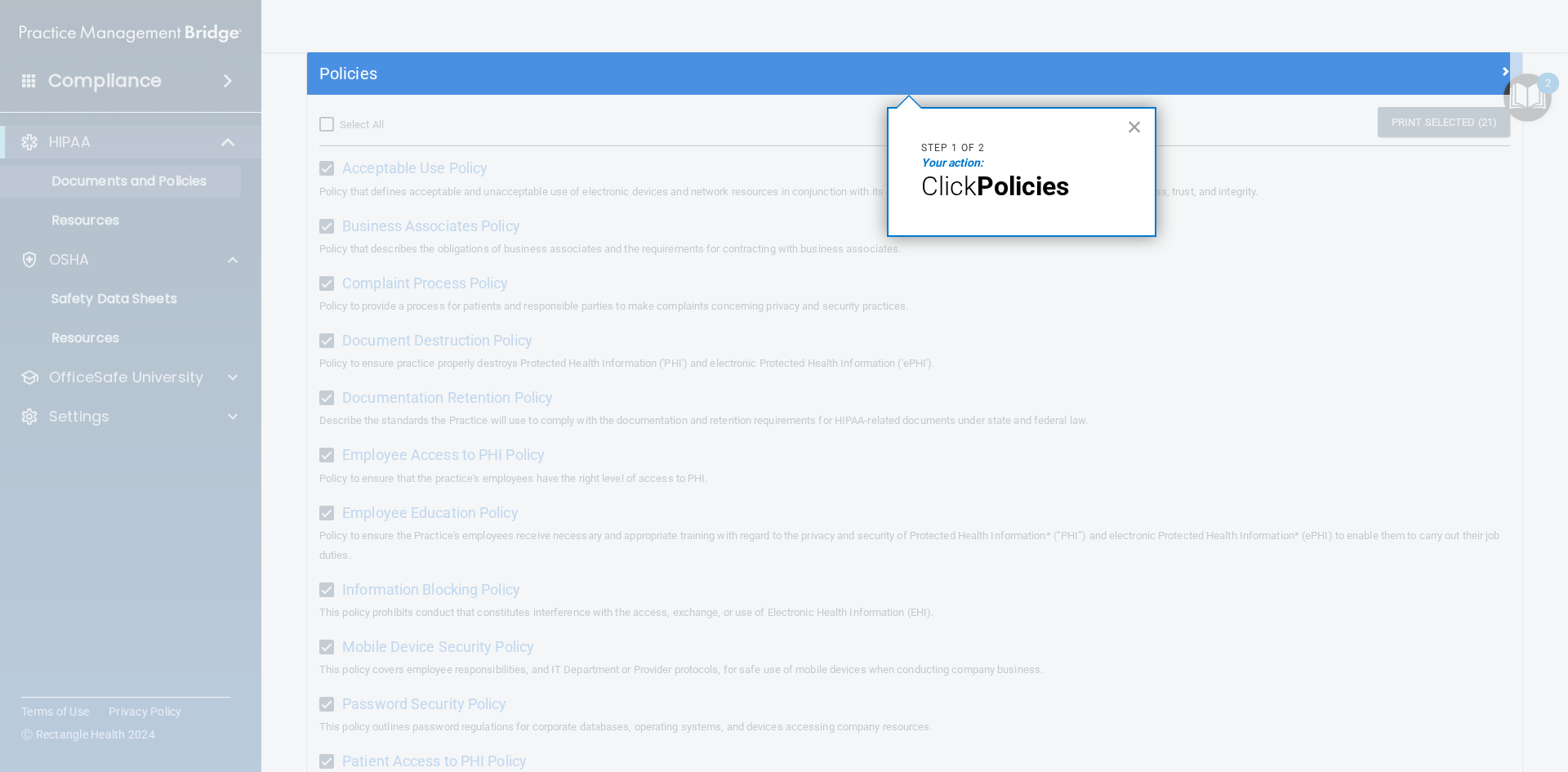
click at [853, 48] on div at bounding box center [909, 26] width 1203 height 52
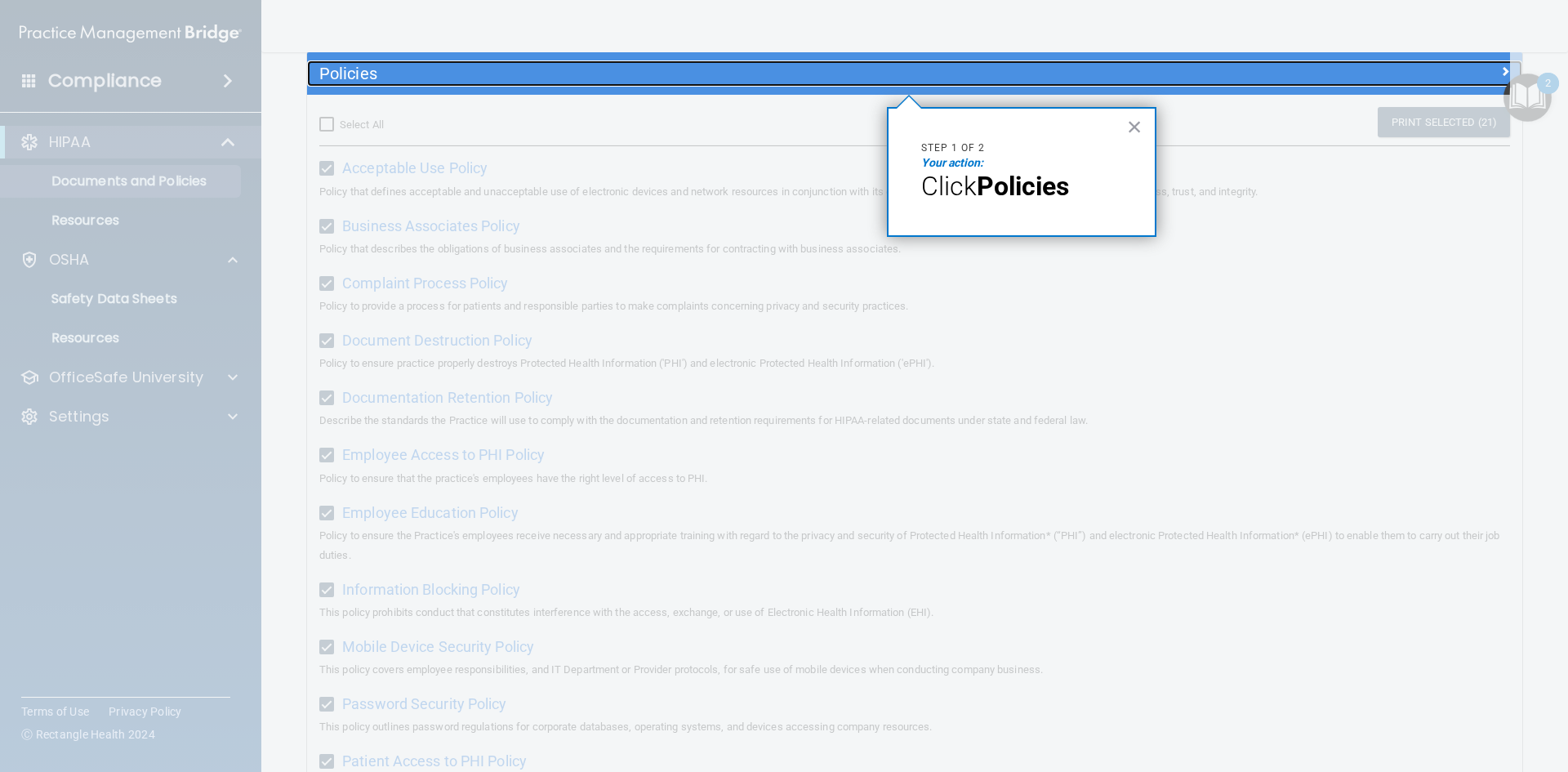
click at [859, 65] on h5 "Policies" at bounding box center [762, 74] width 887 height 18
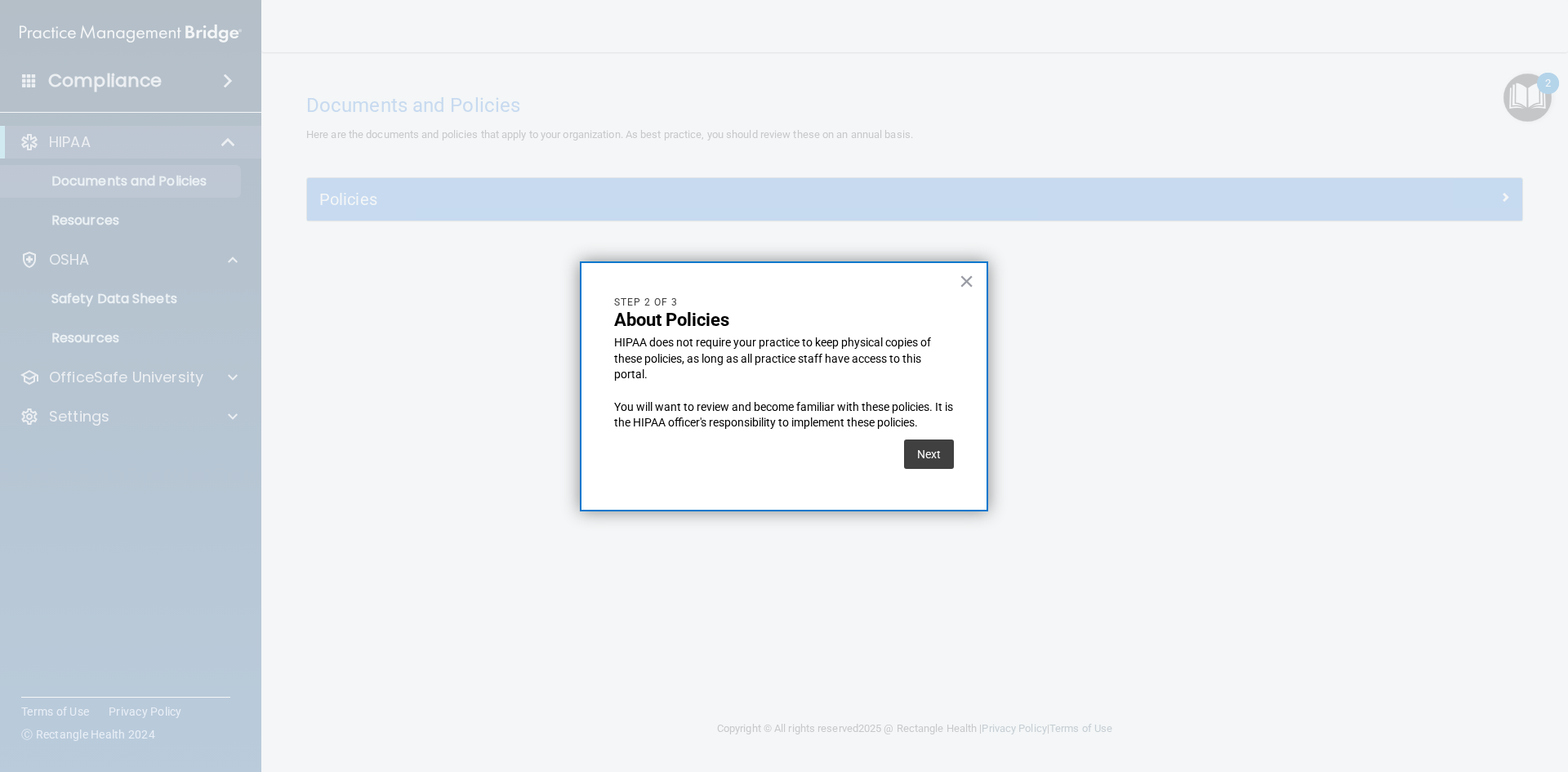
scroll to position [0, 0]
click at [929, 457] on button "Next" at bounding box center [929, 454] width 50 height 29
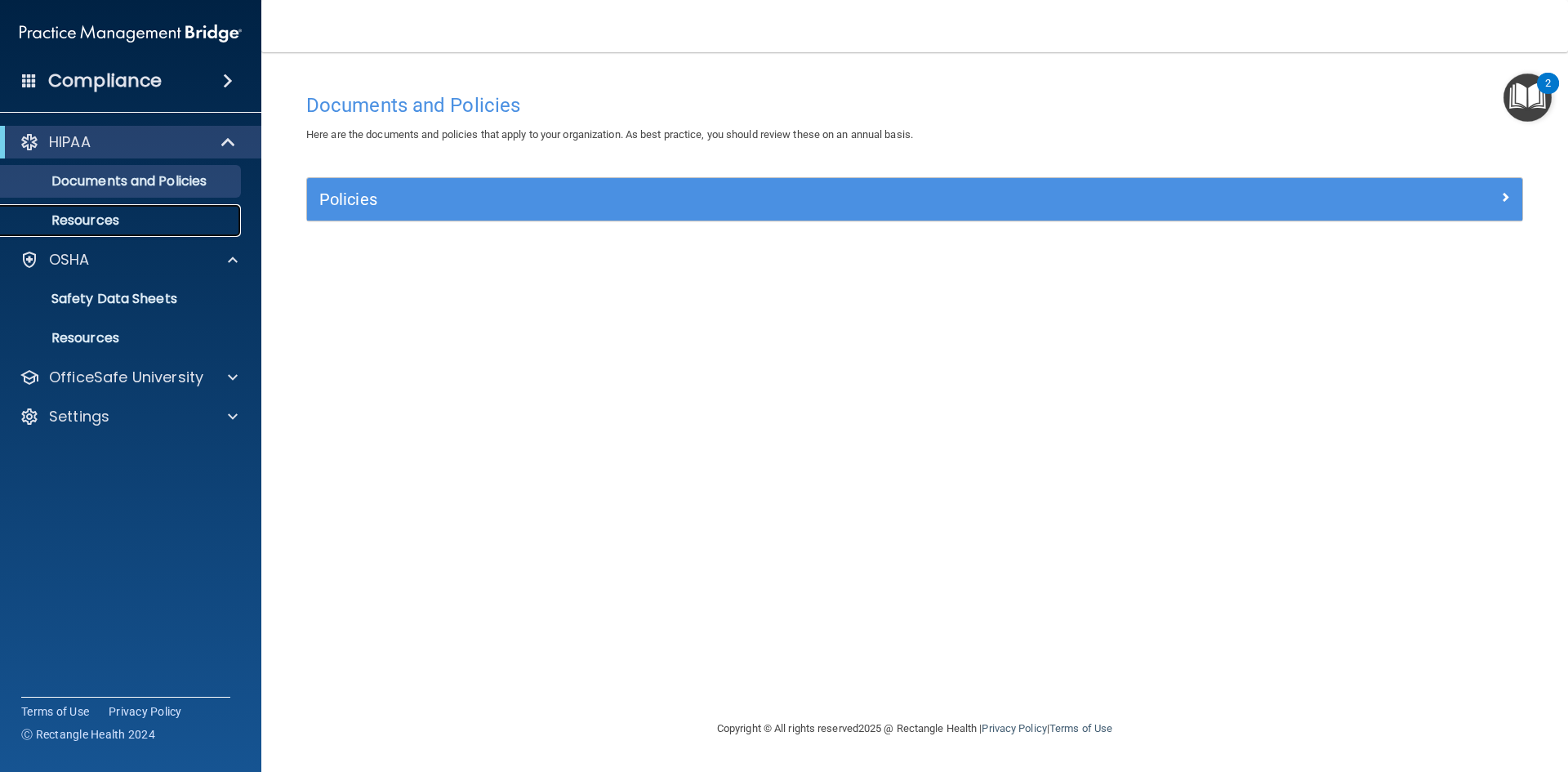
click at [70, 221] on p "Resources" at bounding box center [122, 221] width 223 height 17
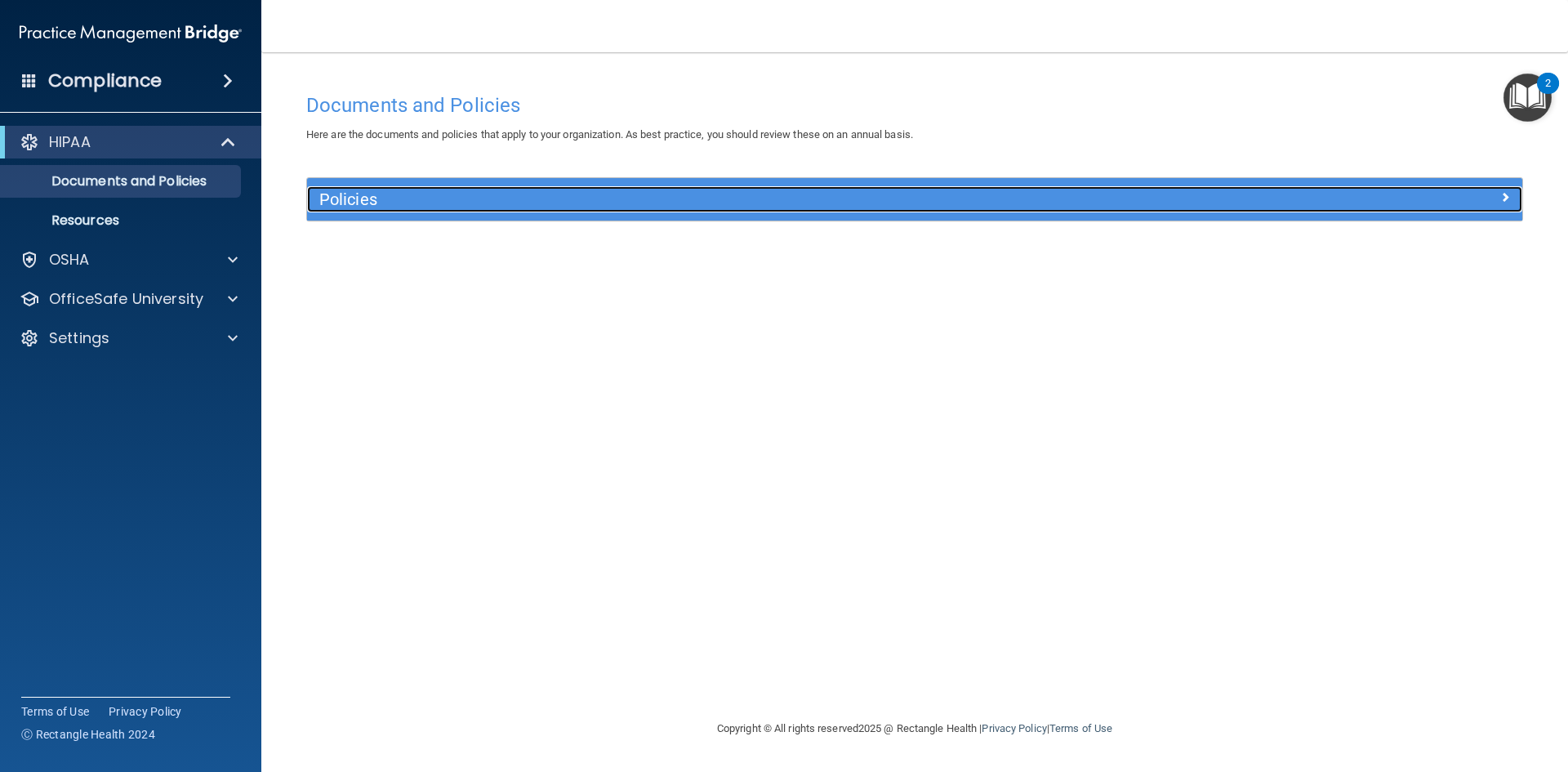
click at [801, 202] on h5 "Policies" at bounding box center [762, 200] width 887 height 18
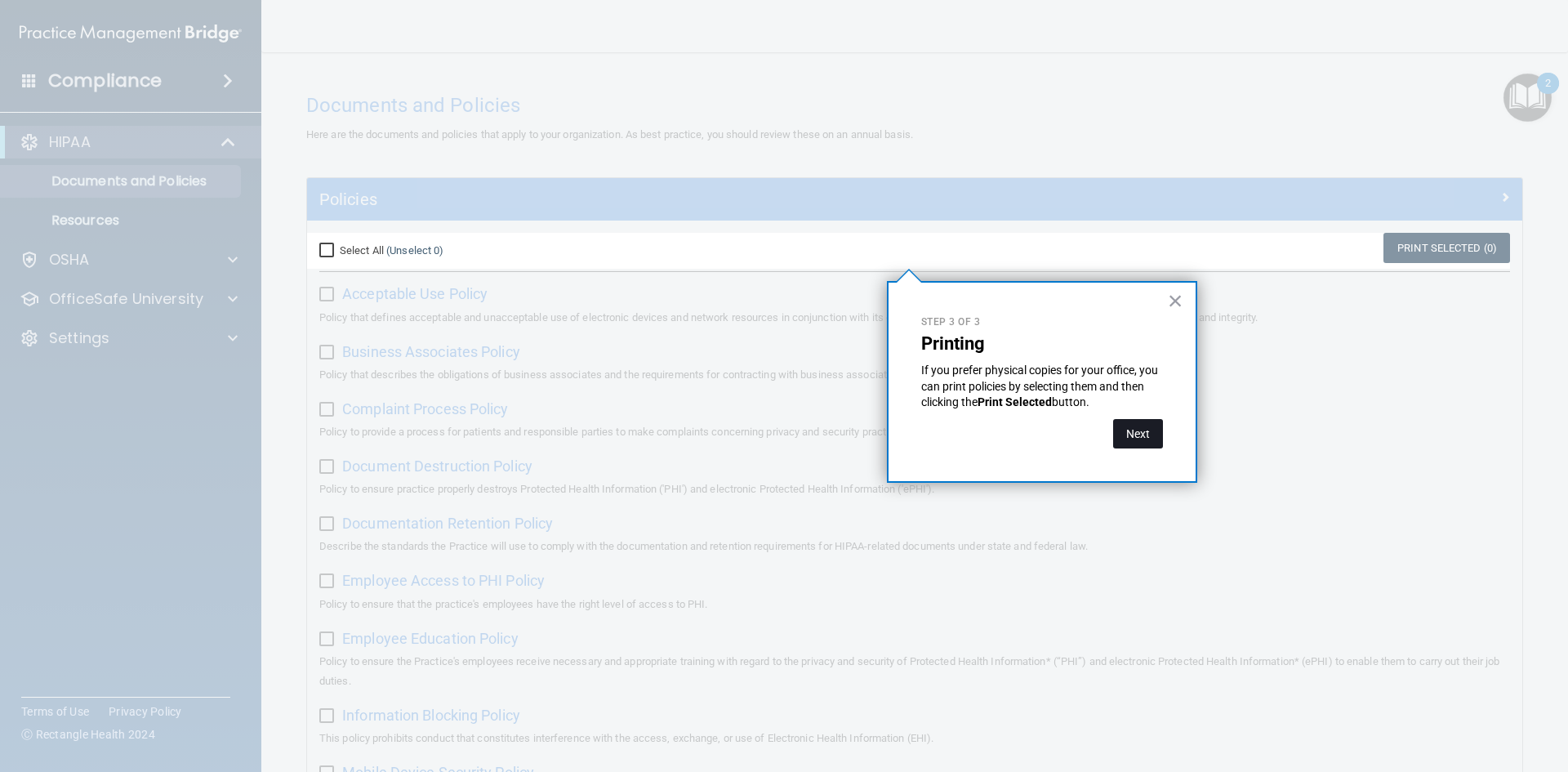
click at [1130, 436] on button "Next" at bounding box center [1138, 434] width 50 height 29
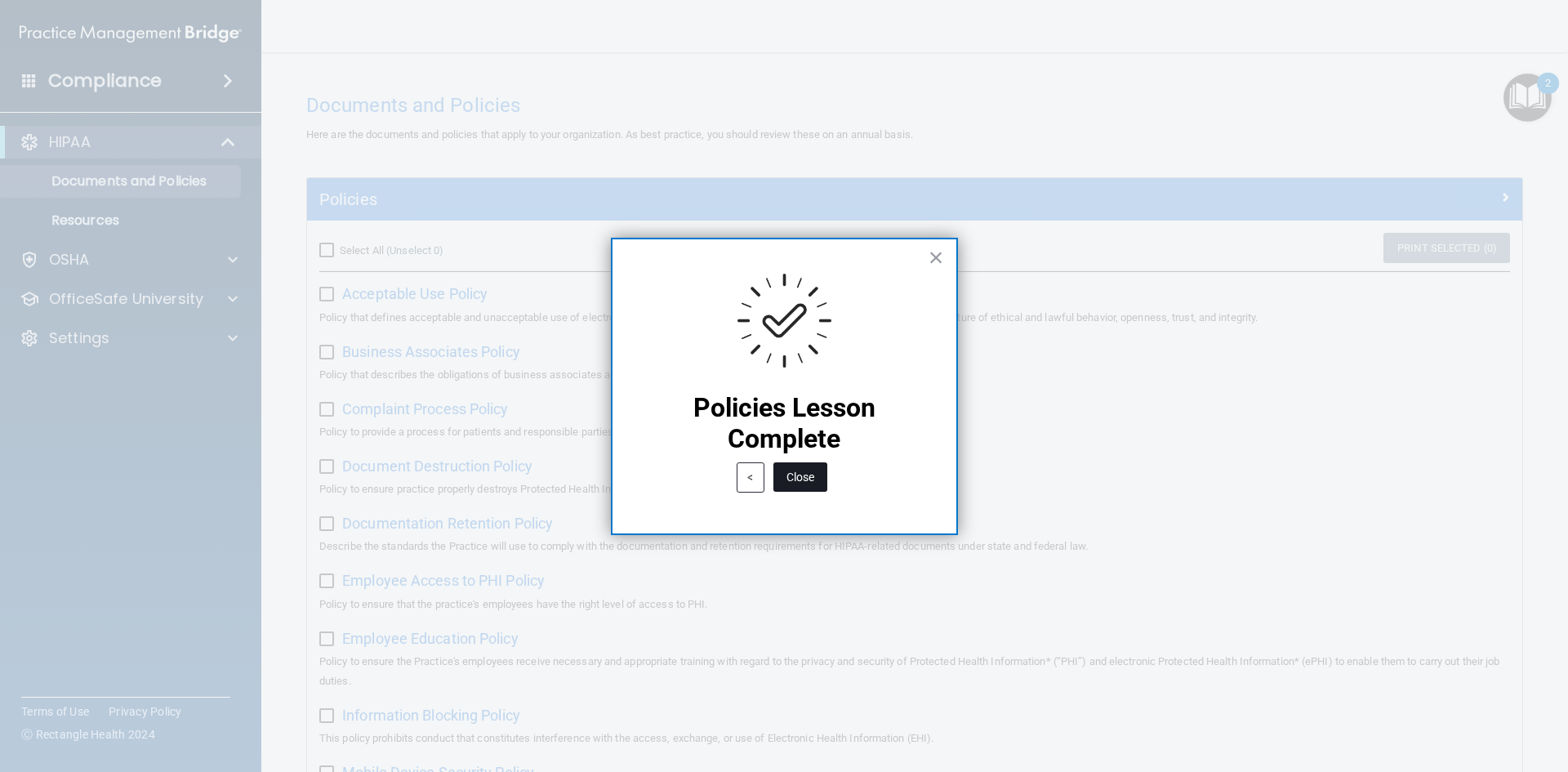
click at [798, 478] on button "Close" at bounding box center [800, 477] width 54 height 29
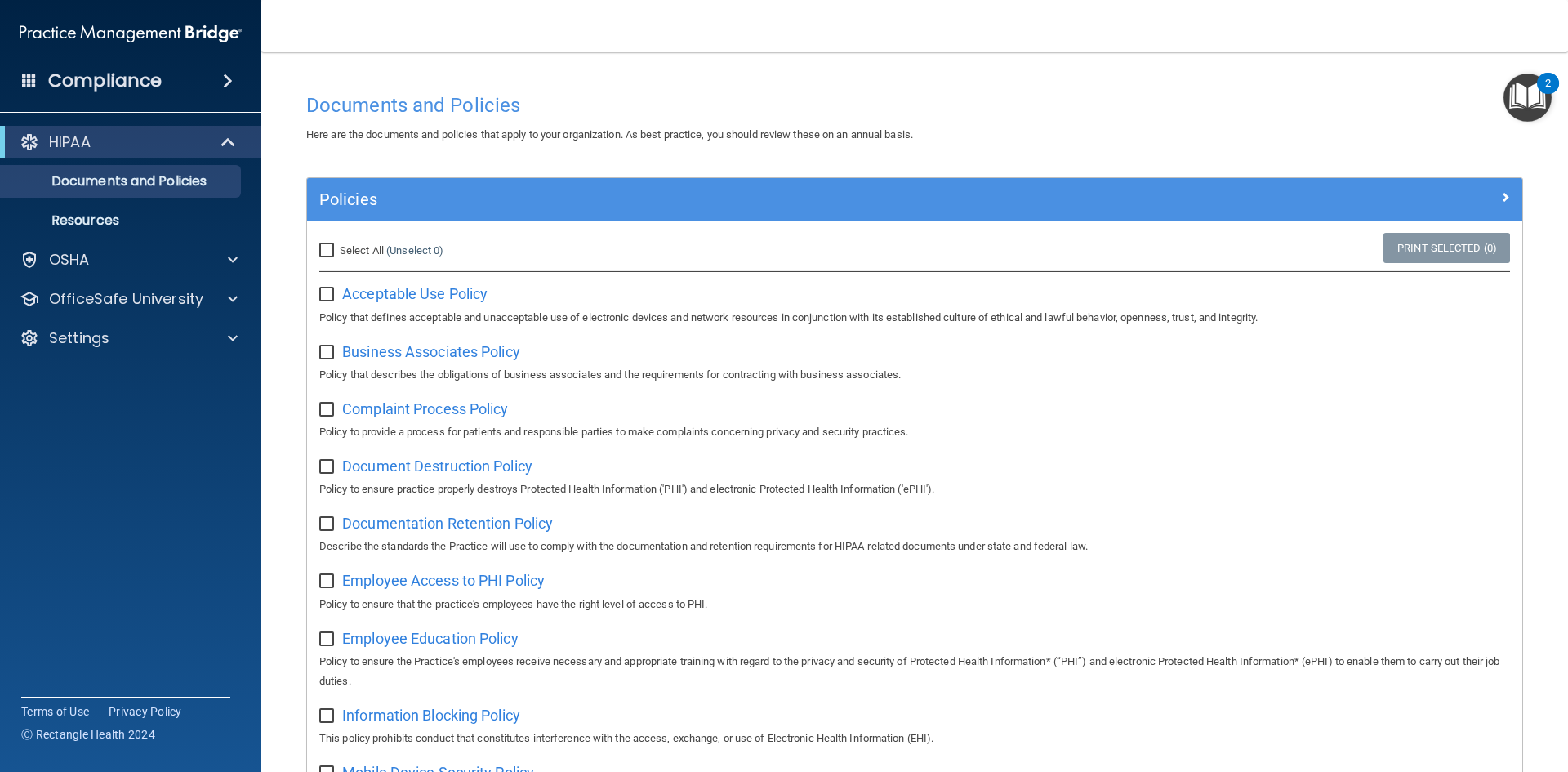
click at [1536, 107] on img "Open Resource Center, 2 new notifications" at bounding box center [1527, 98] width 48 height 48
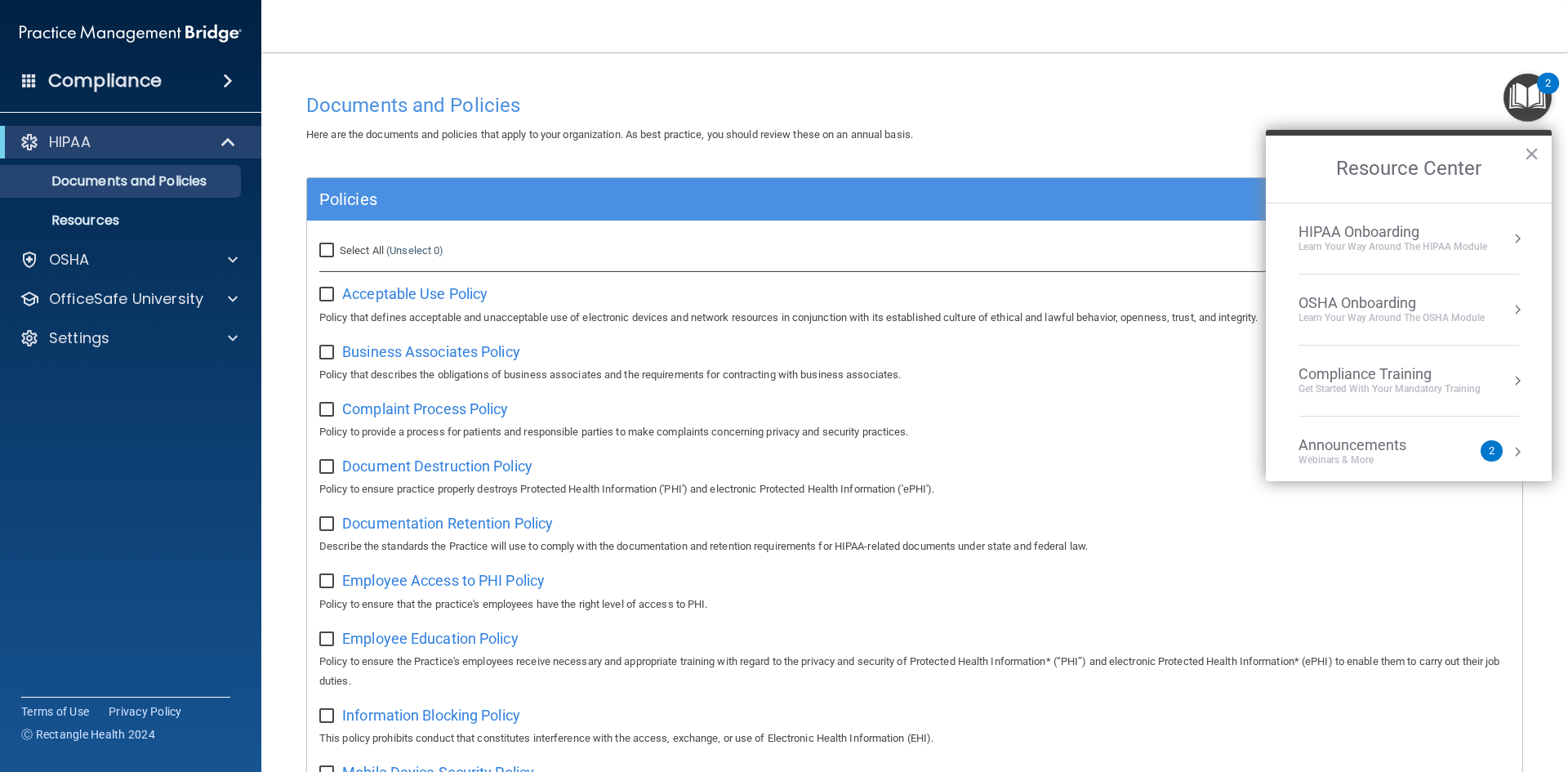
click at [1391, 245] on div "Learn Your Way around the HIPAA module" at bounding box center [1393, 247] width 189 height 14
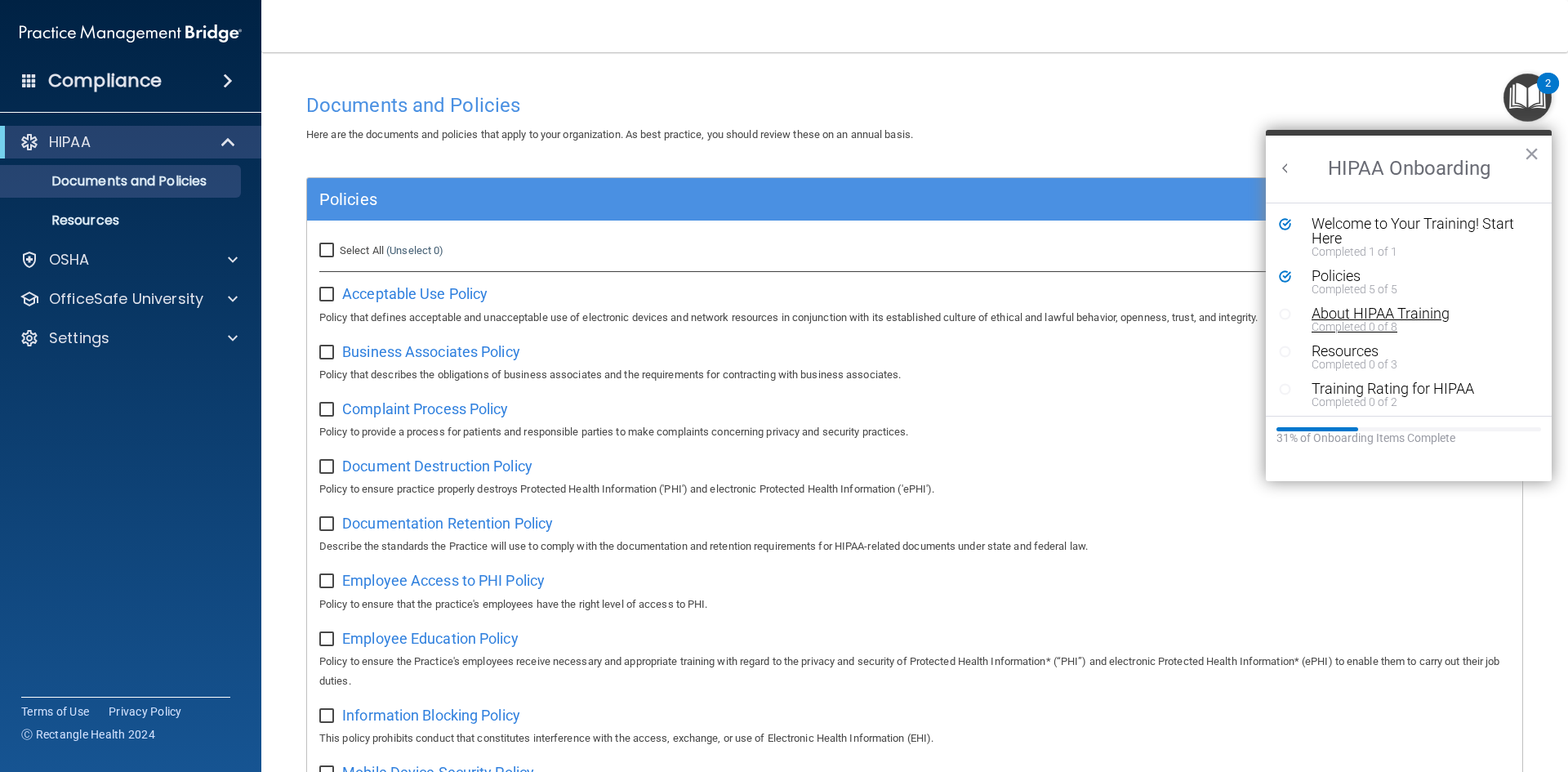
click at [1365, 313] on div "About HIPAA Training" at bounding box center [1415, 314] width 206 height 15
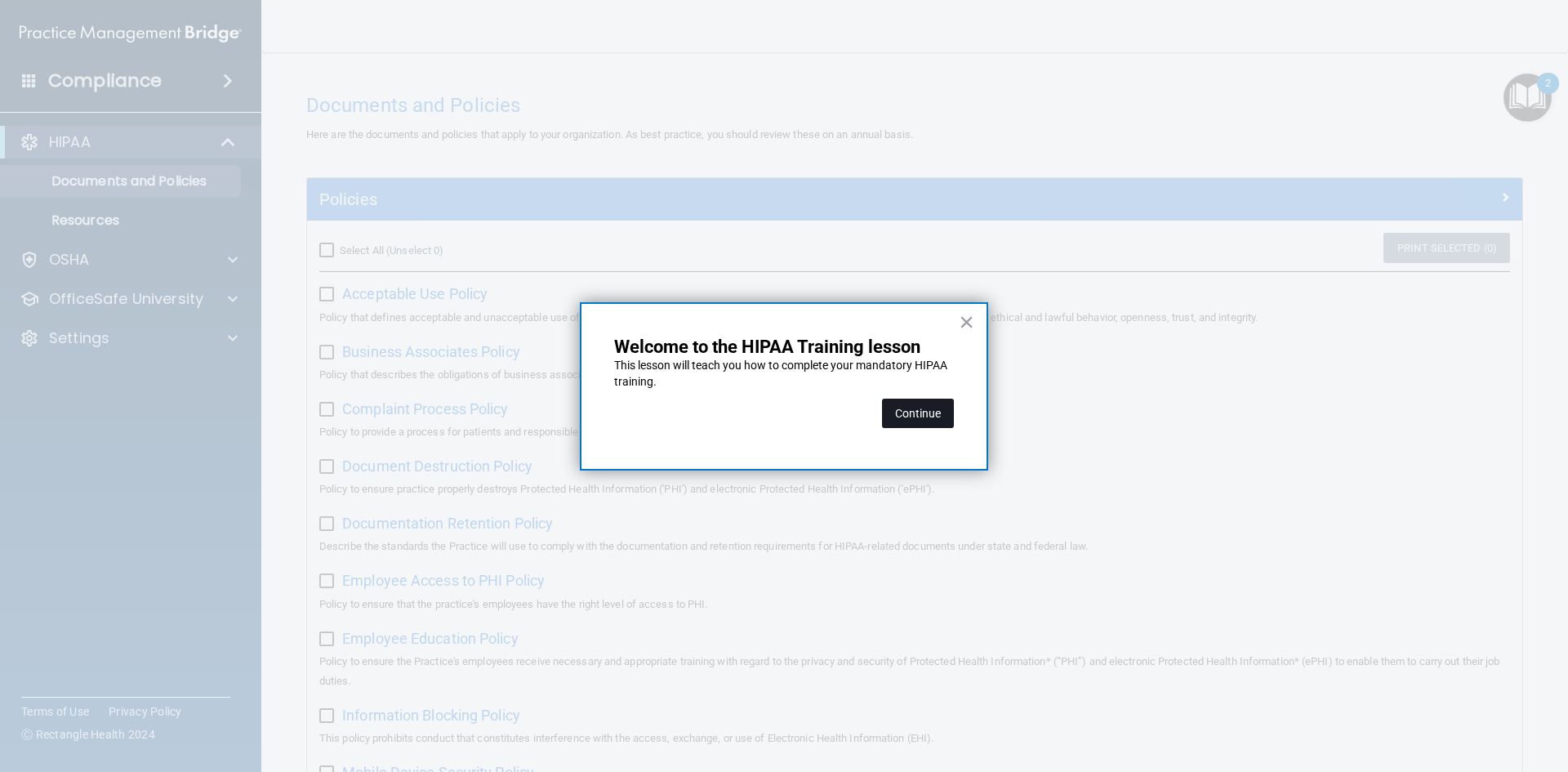
click at [918, 413] on button "Continue" at bounding box center [917, 413] width 72 height 29
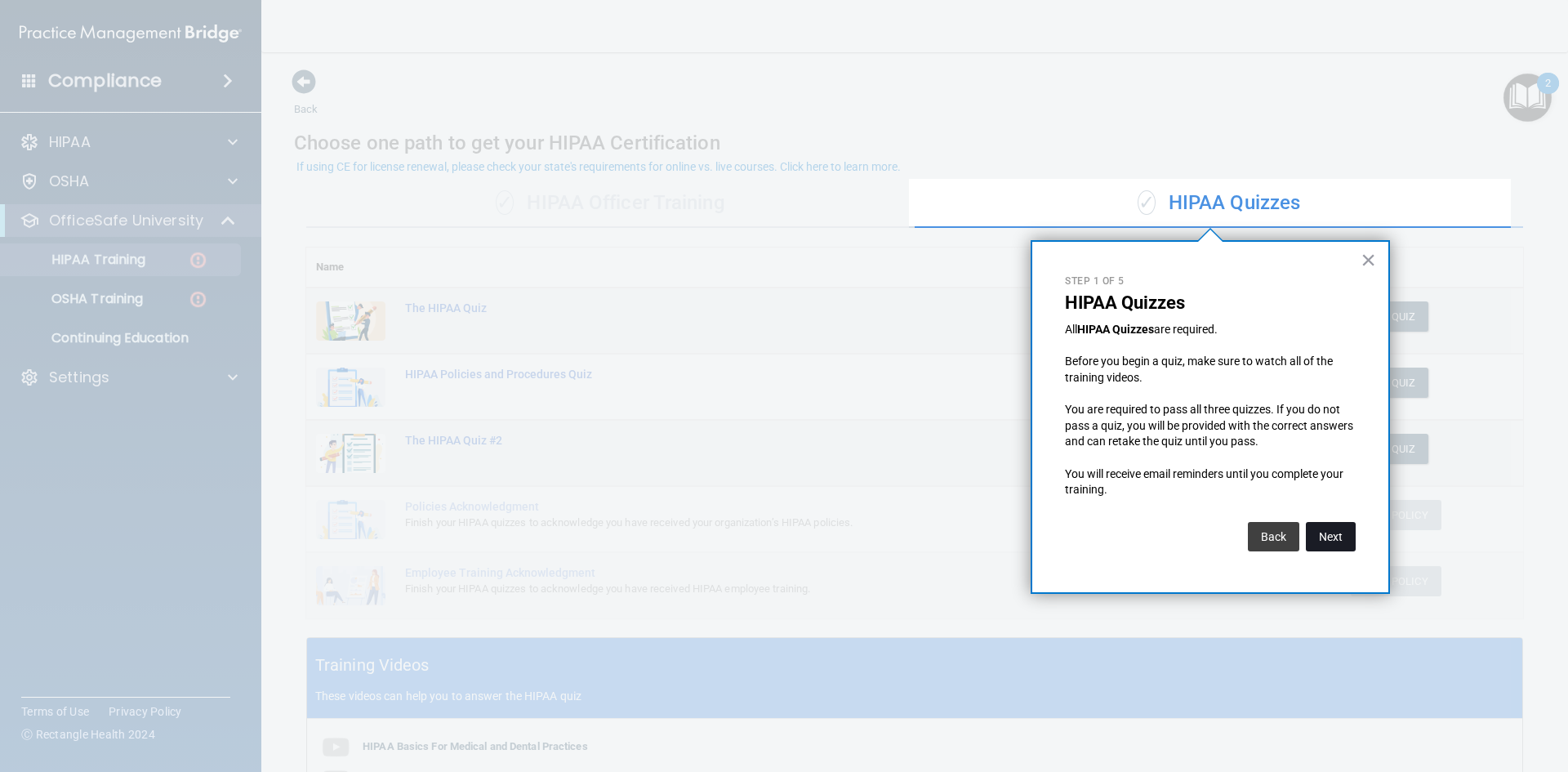
click at [1324, 532] on button "Next" at bounding box center [1331, 537] width 50 height 29
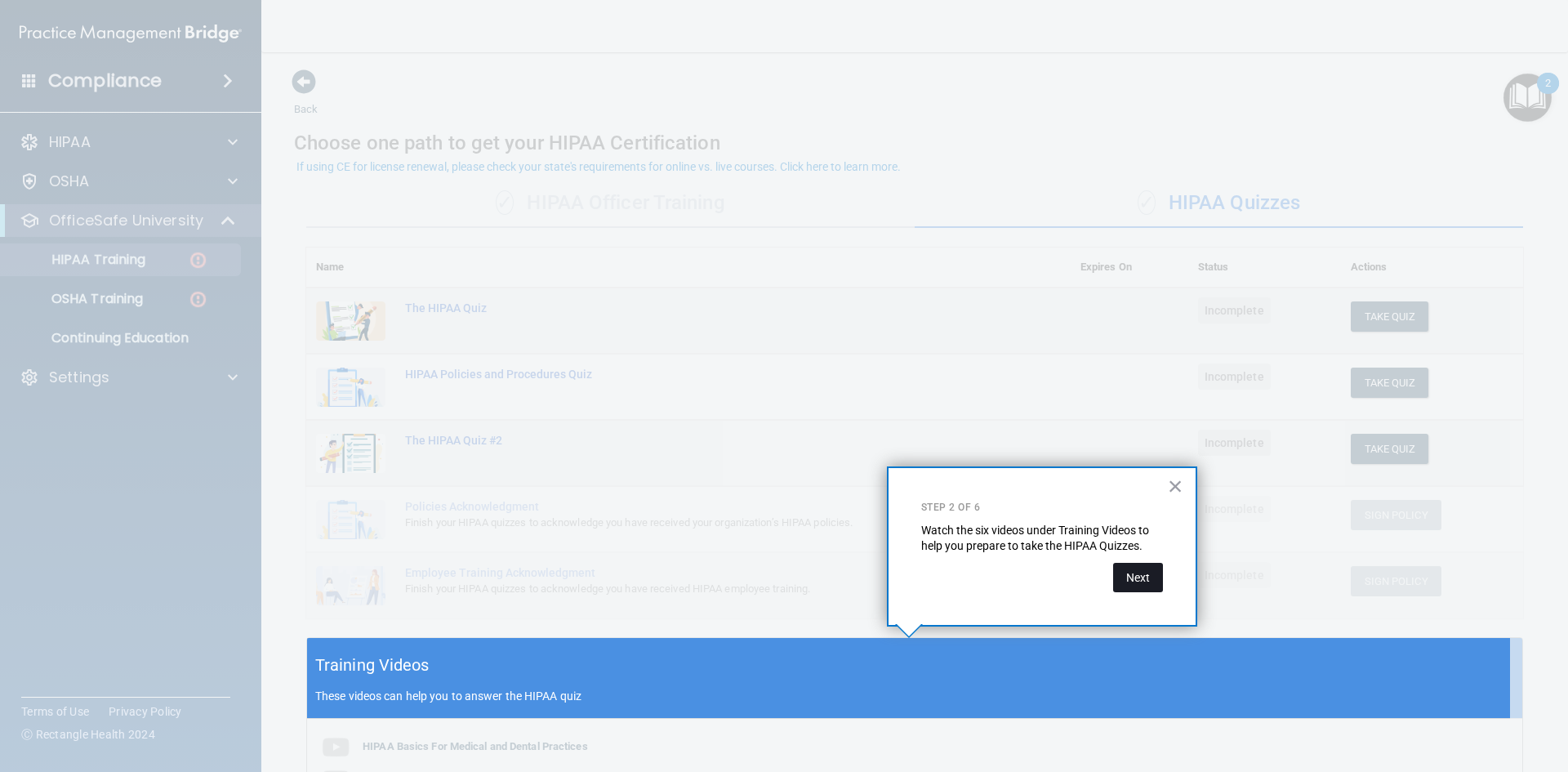
click at [1143, 580] on button "Next" at bounding box center [1138, 577] width 50 height 29
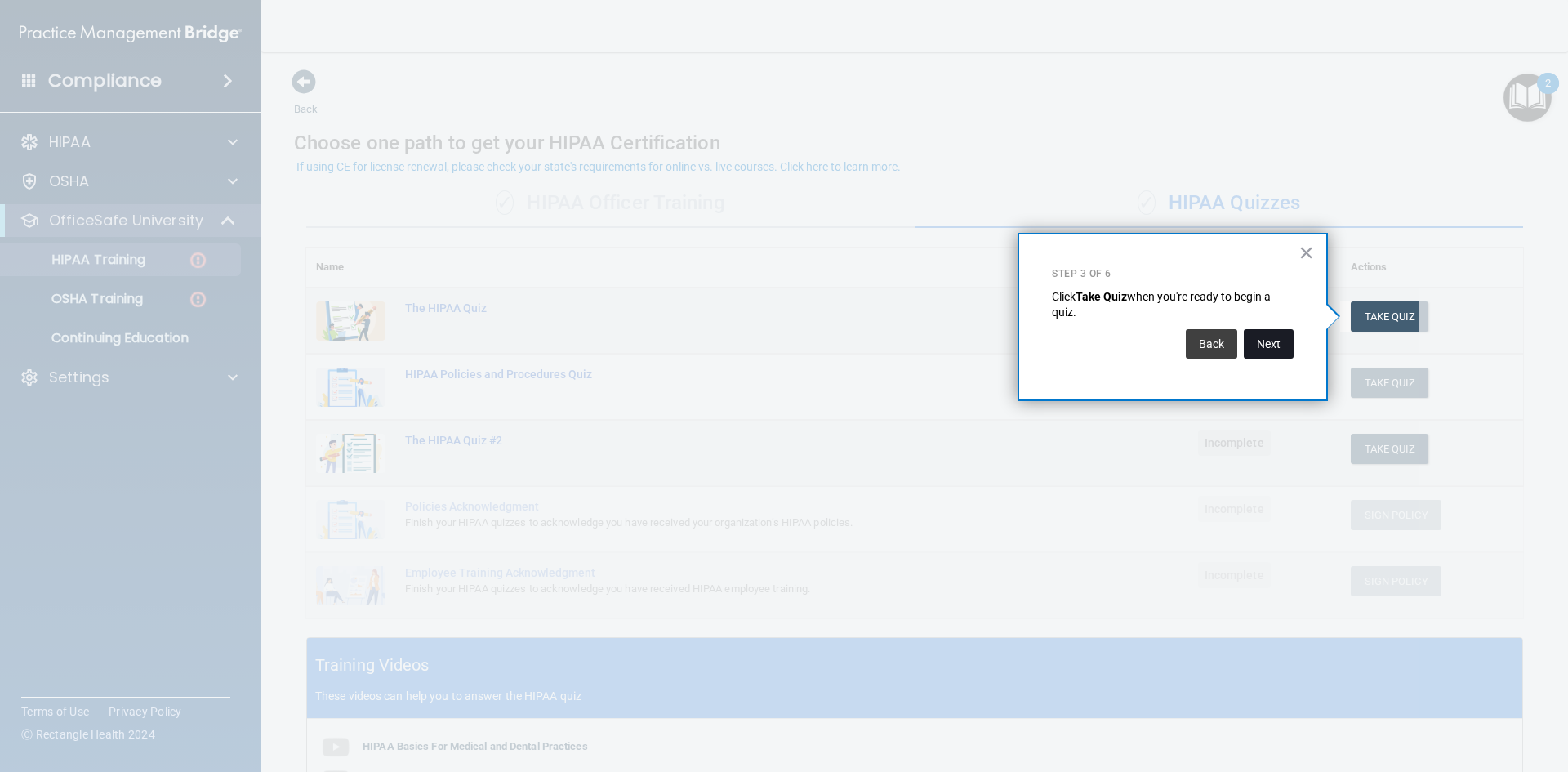
click at [1271, 344] on button "Next" at bounding box center [1269, 343] width 50 height 29
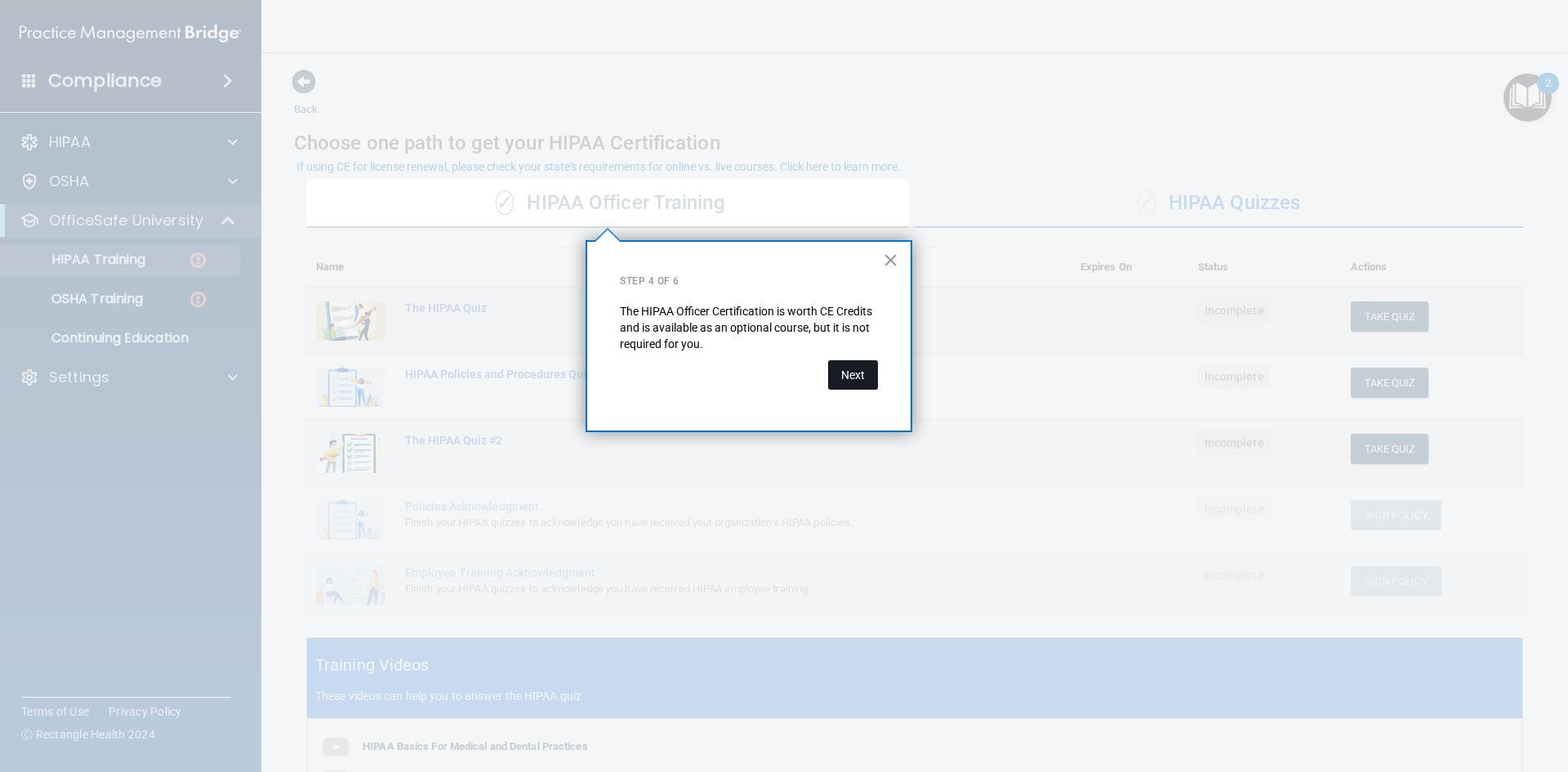
click at [849, 373] on button "Next" at bounding box center [853, 375] width 50 height 29
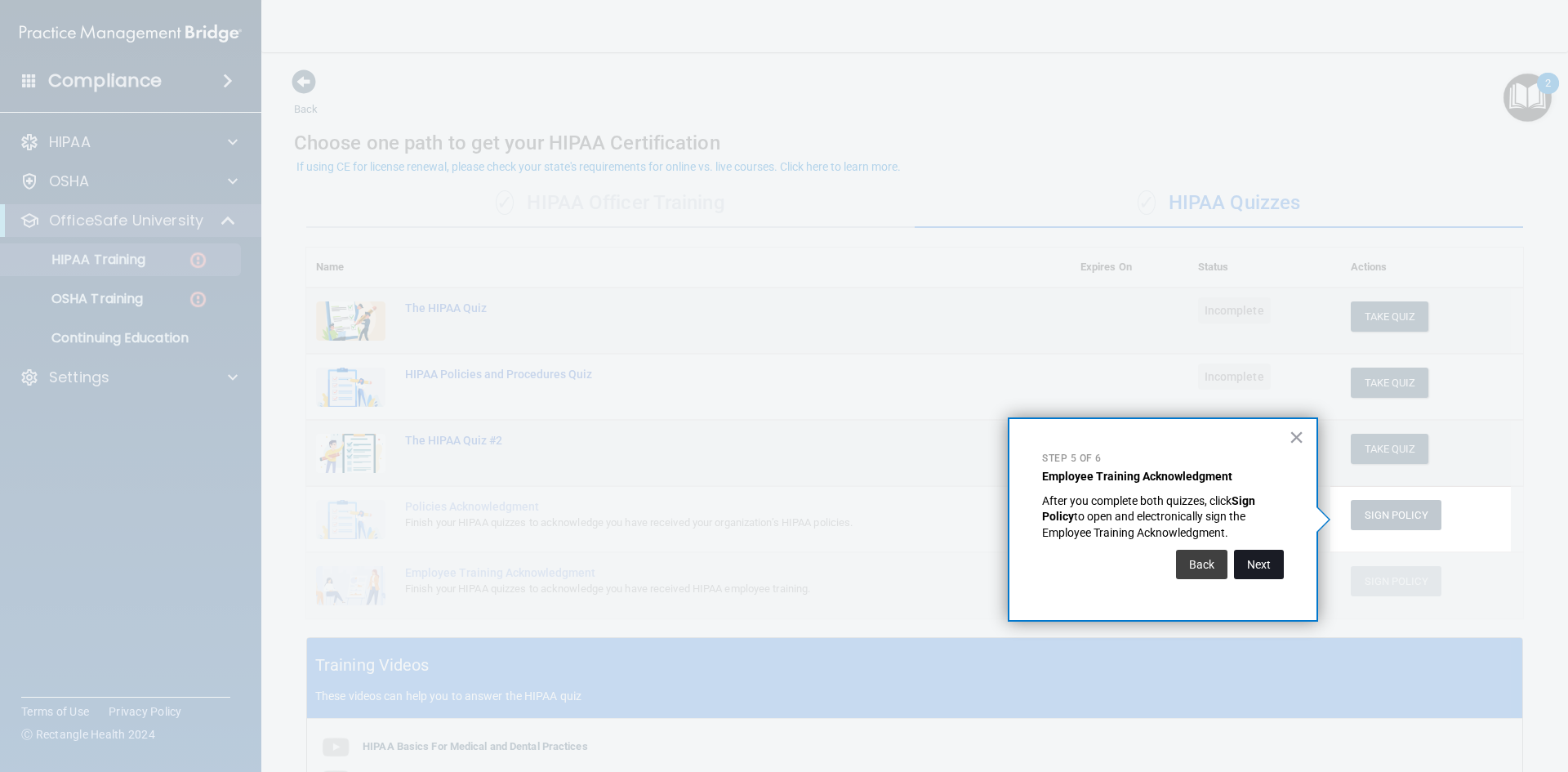
click at [1257, 569] on button "Next" at bounding box center [1259, 564] width 50 height 29
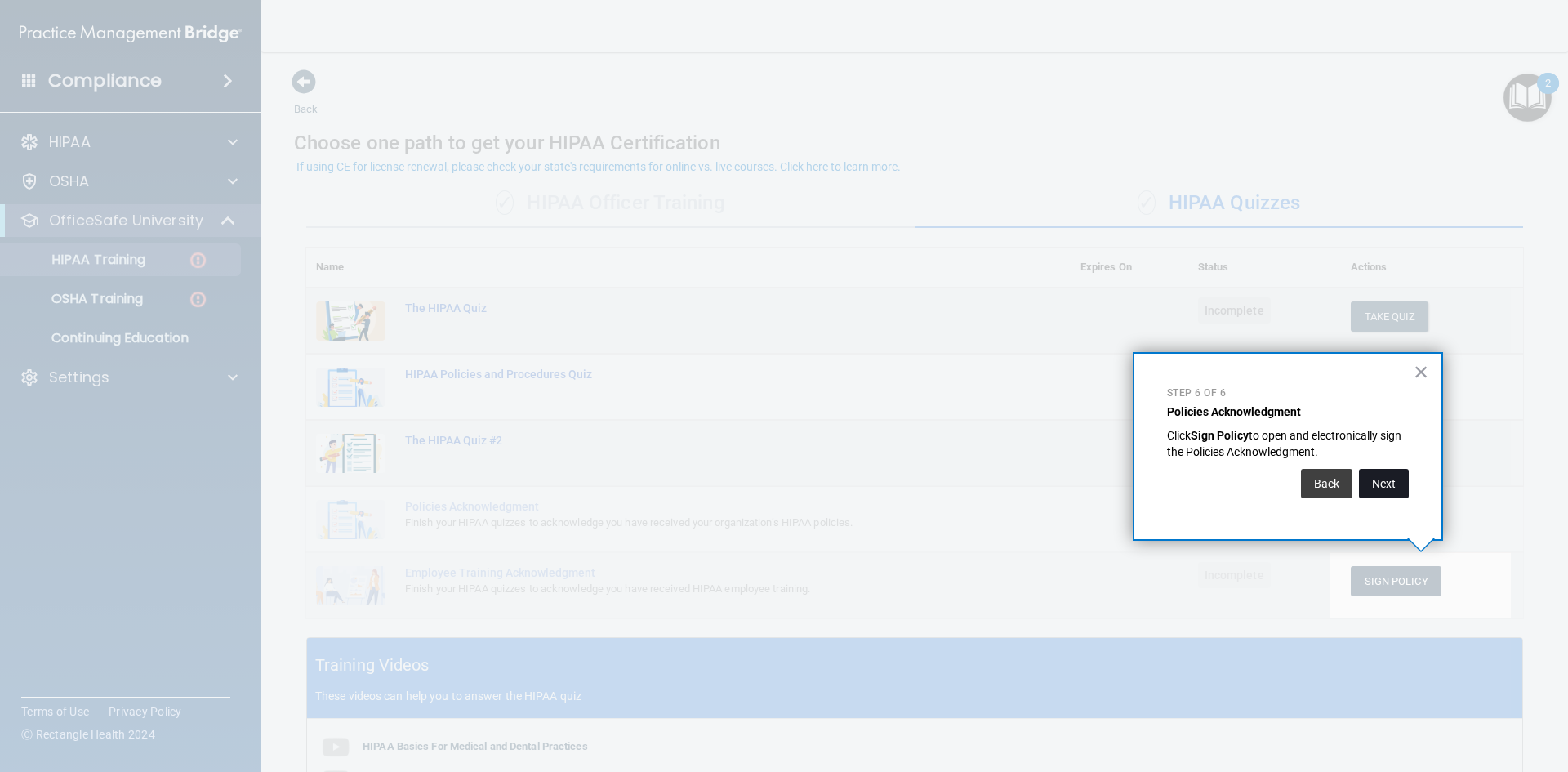
click at [1388, 491] on button "Next" at bounding box center [1384, 483] width 50 height 29
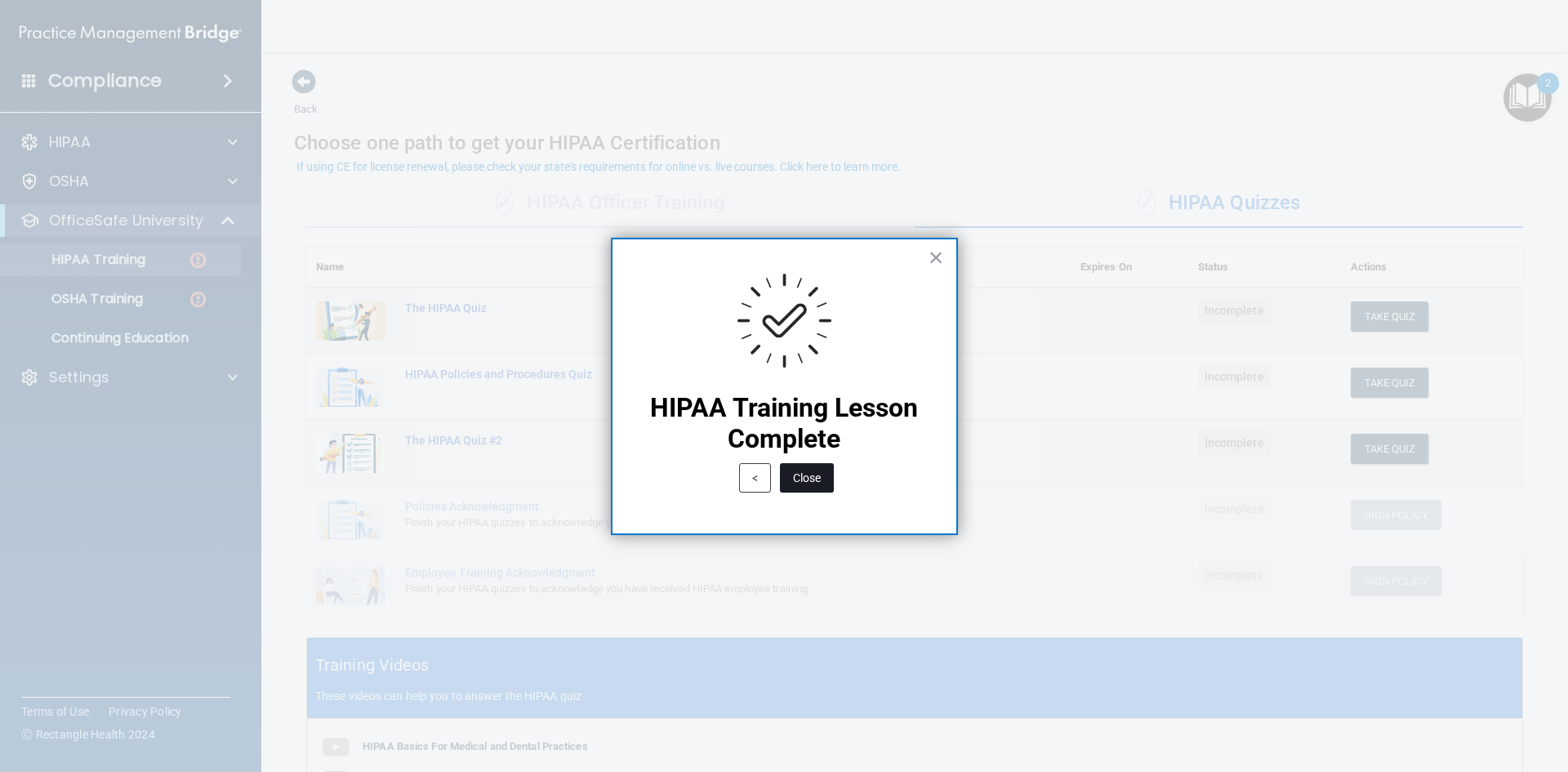
click at [791, 478] on button "Close" at bounding box center [806, 478] width 54 height 29
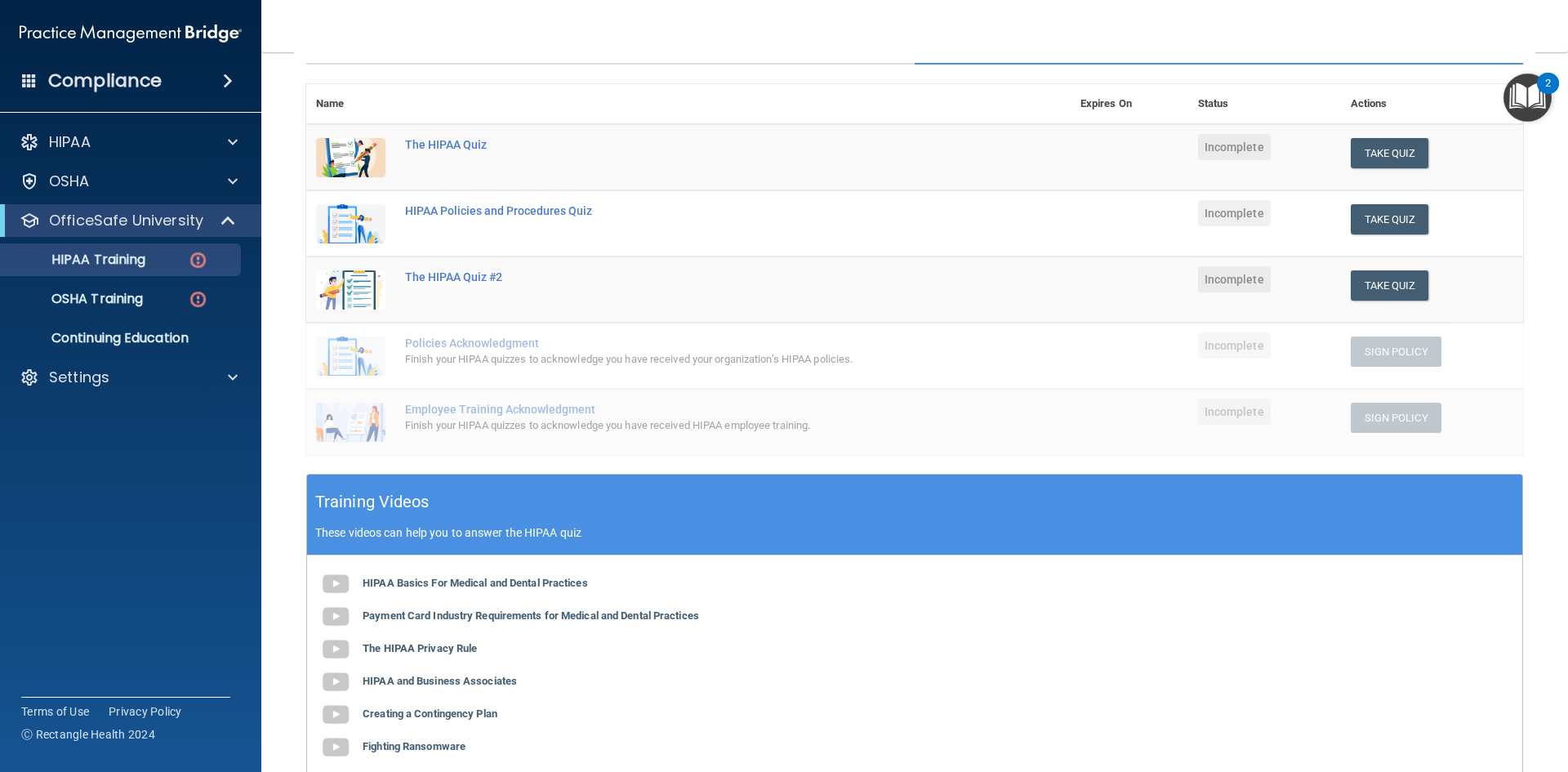
scroll to position [327, 0]
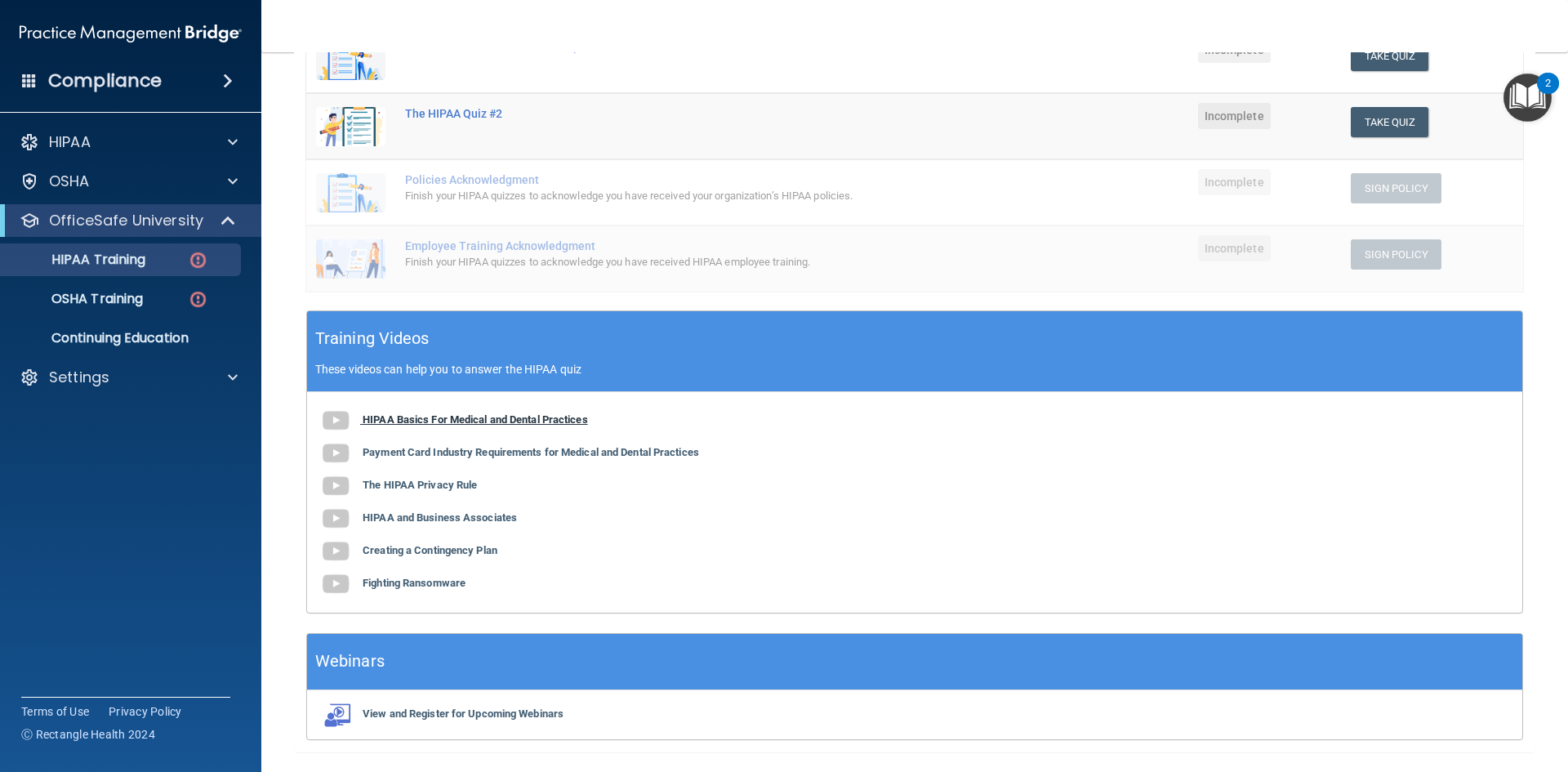
click at [470, 420] on b "HIPAA Basics For Medical and Dental Practices" at bounding box center [476, 420] width 225 height 12
click at [488, 454] on b "Payment Card Industry Requirements for Medical and Dental Practices" at bounding box center [531, 452] width 336 height 12
click at [418, 480] on b "The HIPAA Privacy Rule" at bounding box center [420, 484] width 114 height 12
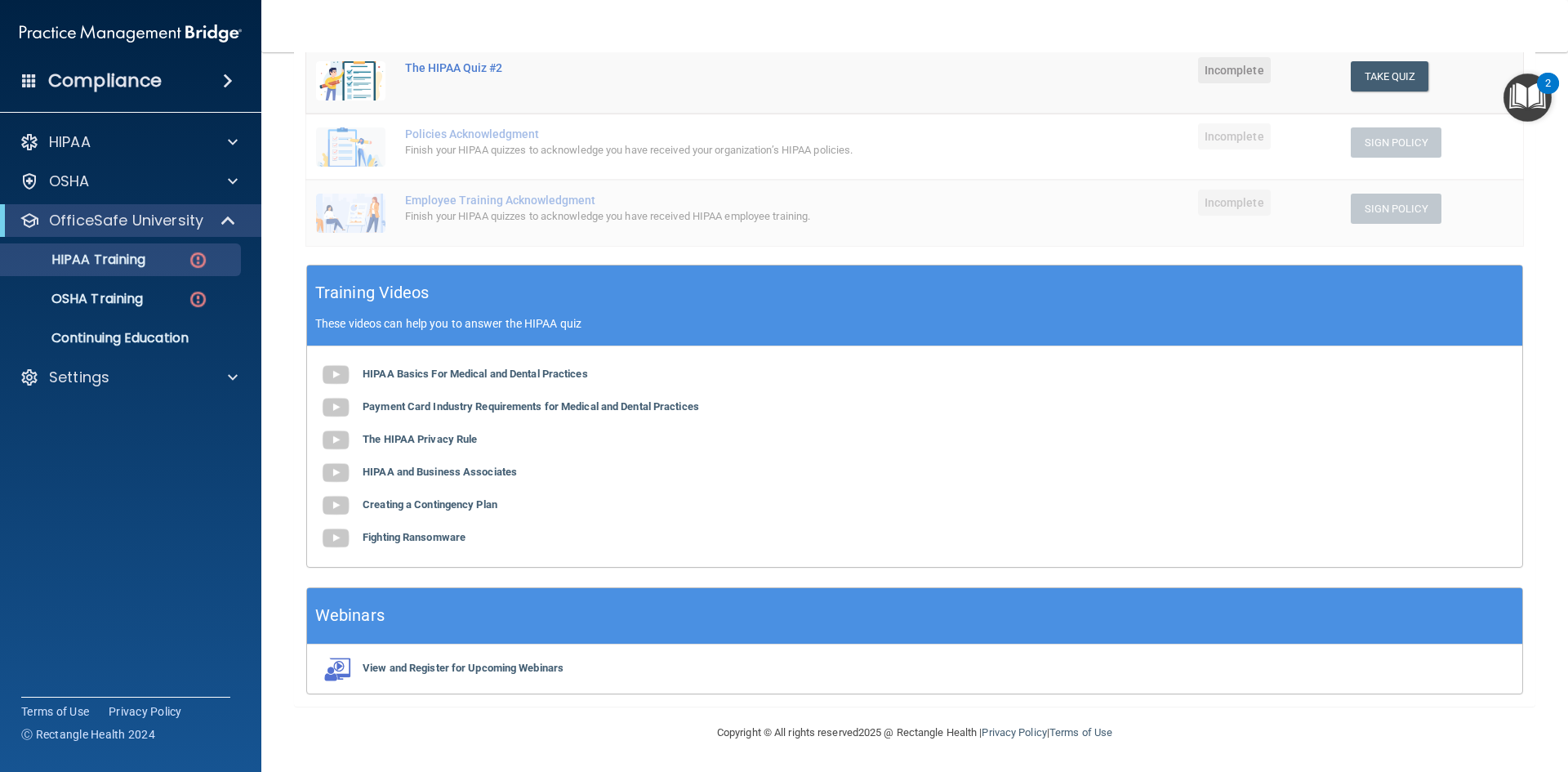
scroll to position [291, 0]
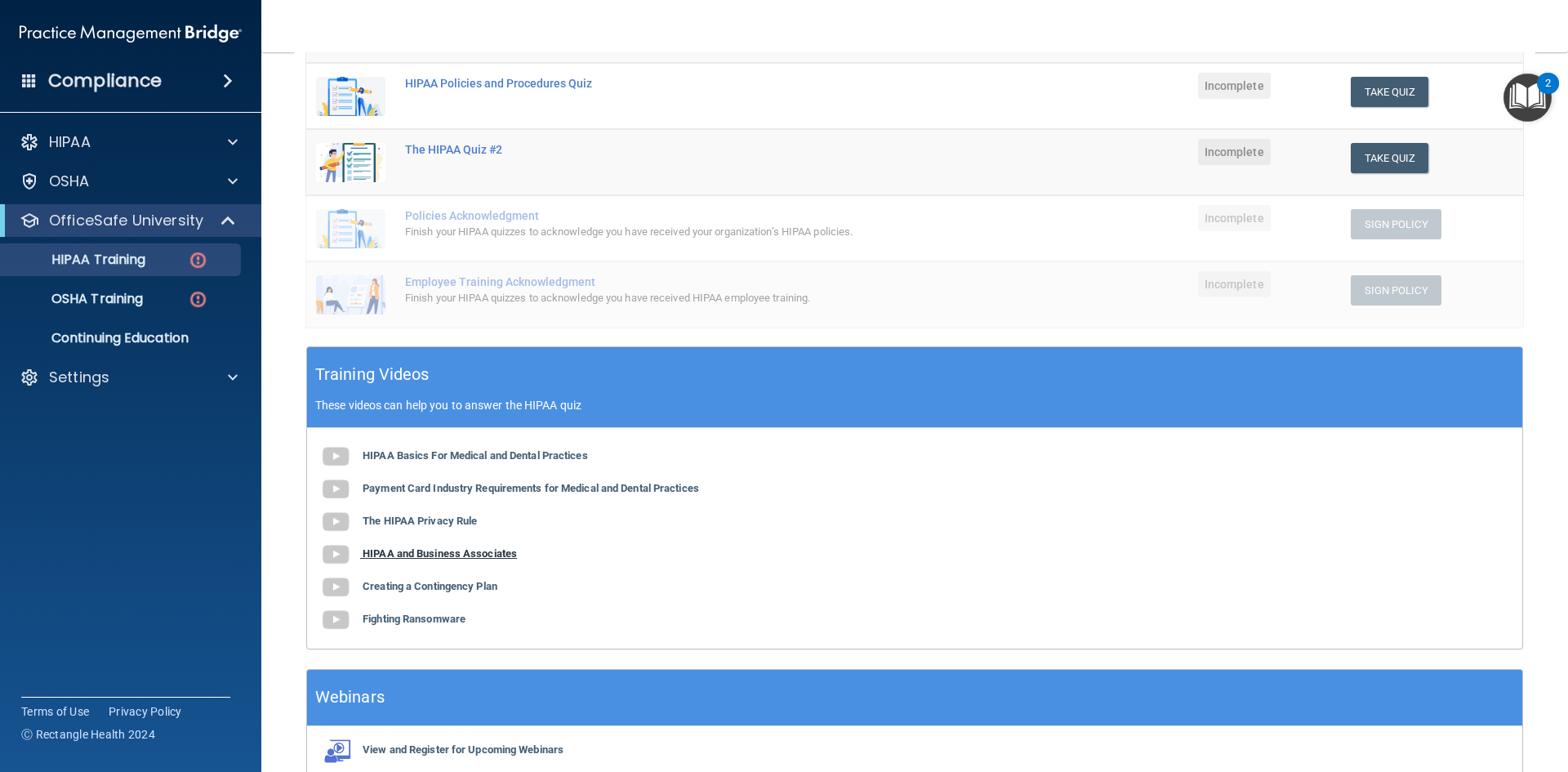
click at [458, 559] on b "HIPAA and Business Associates" at bounding box center [440, 553] width 154 height 12
click at [412, 586] on b "Creating a Contingency Plan" at bounding box center [430, 586] width 135 height 12
click at [431, 620] on b "Fighting Ransomware" at bounding box center [414, 619] width 103 height 12
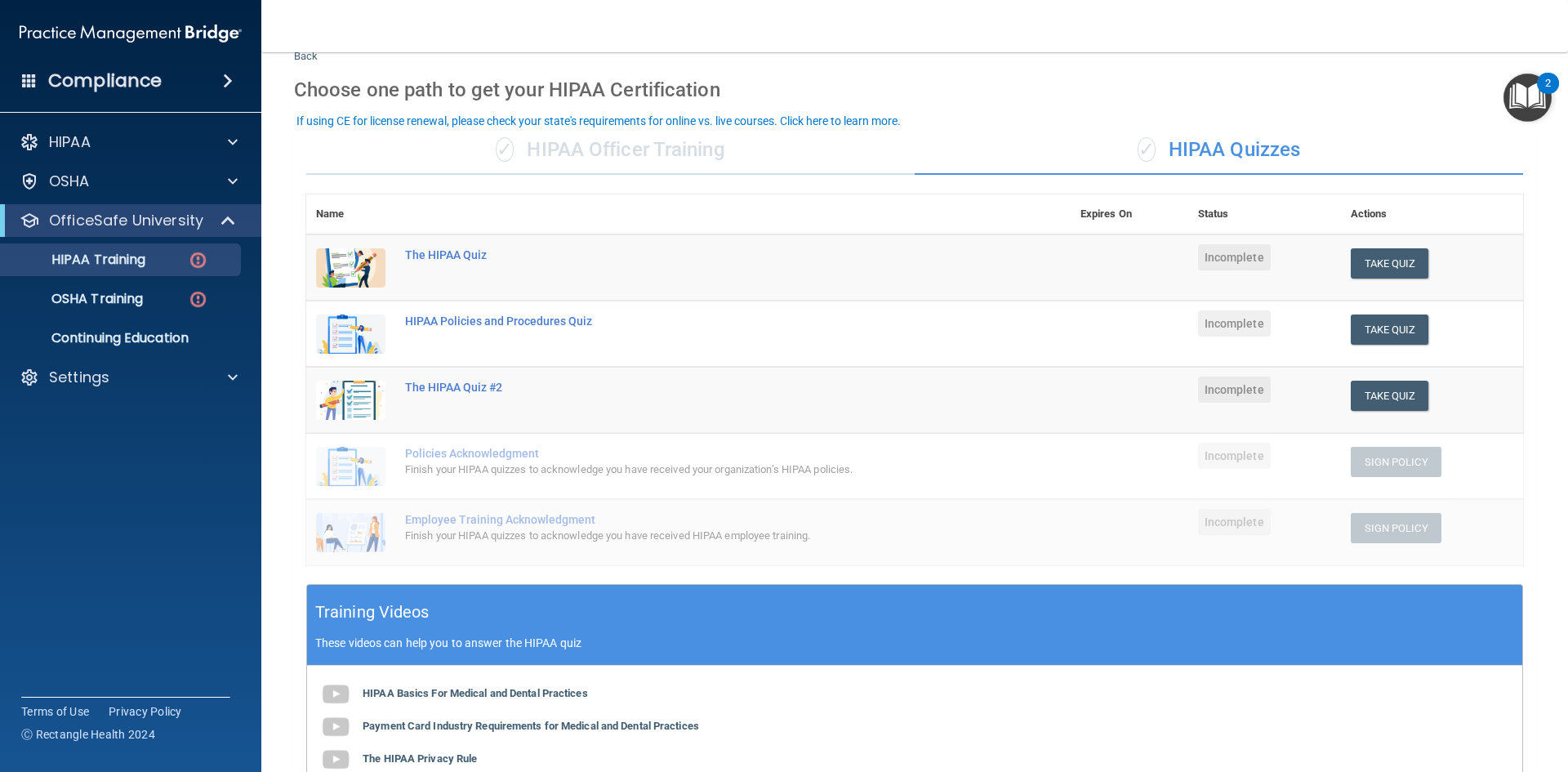
scroll to position [46, 0]
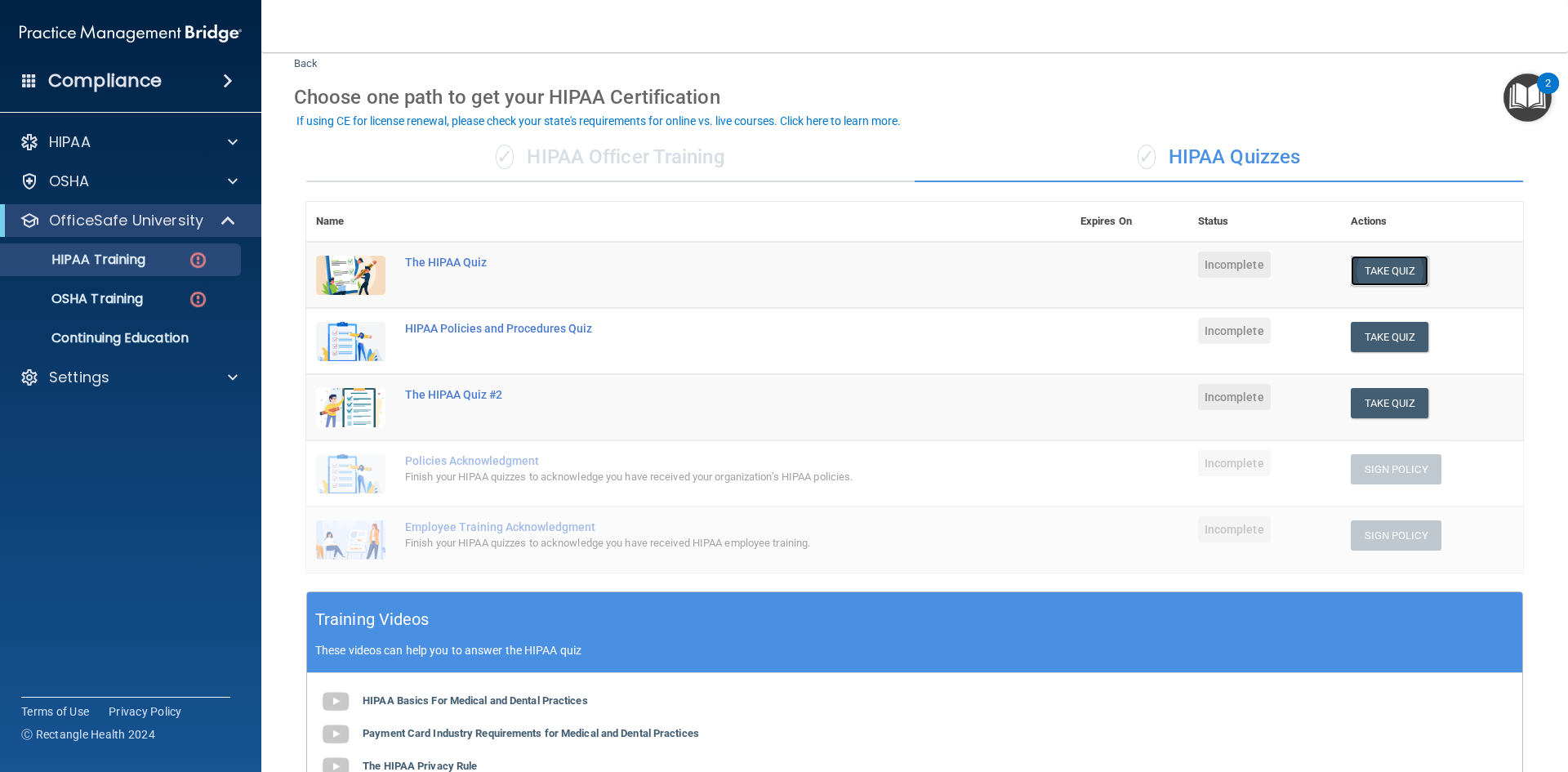
click at [1387, 273] on button "Take Quiz" at bounding box center [1390, 270] width 79 height 30
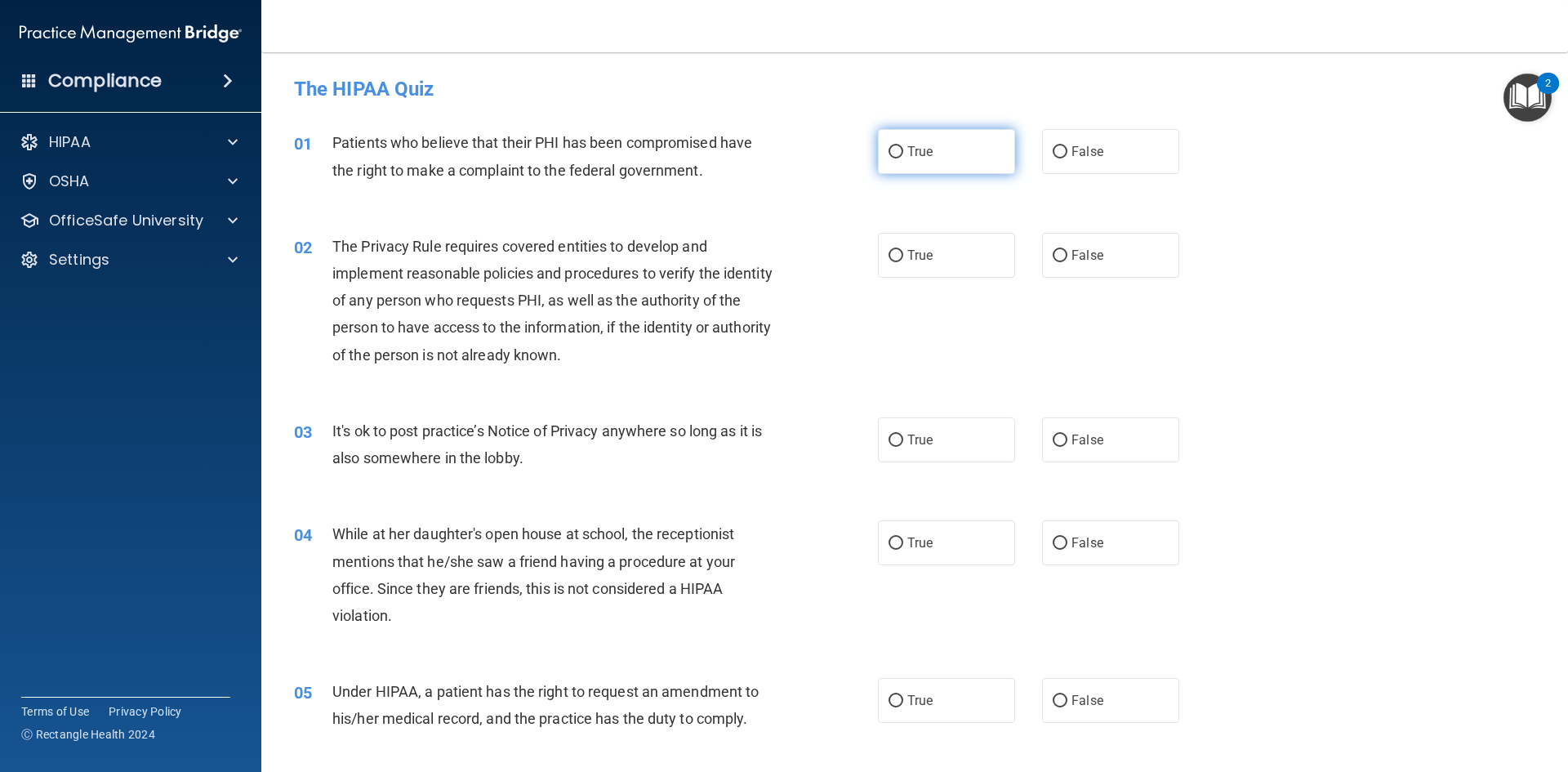
click at [888, 153] on input "True" at bounding box center [896, 152] width 15 height 12
radio input "true"
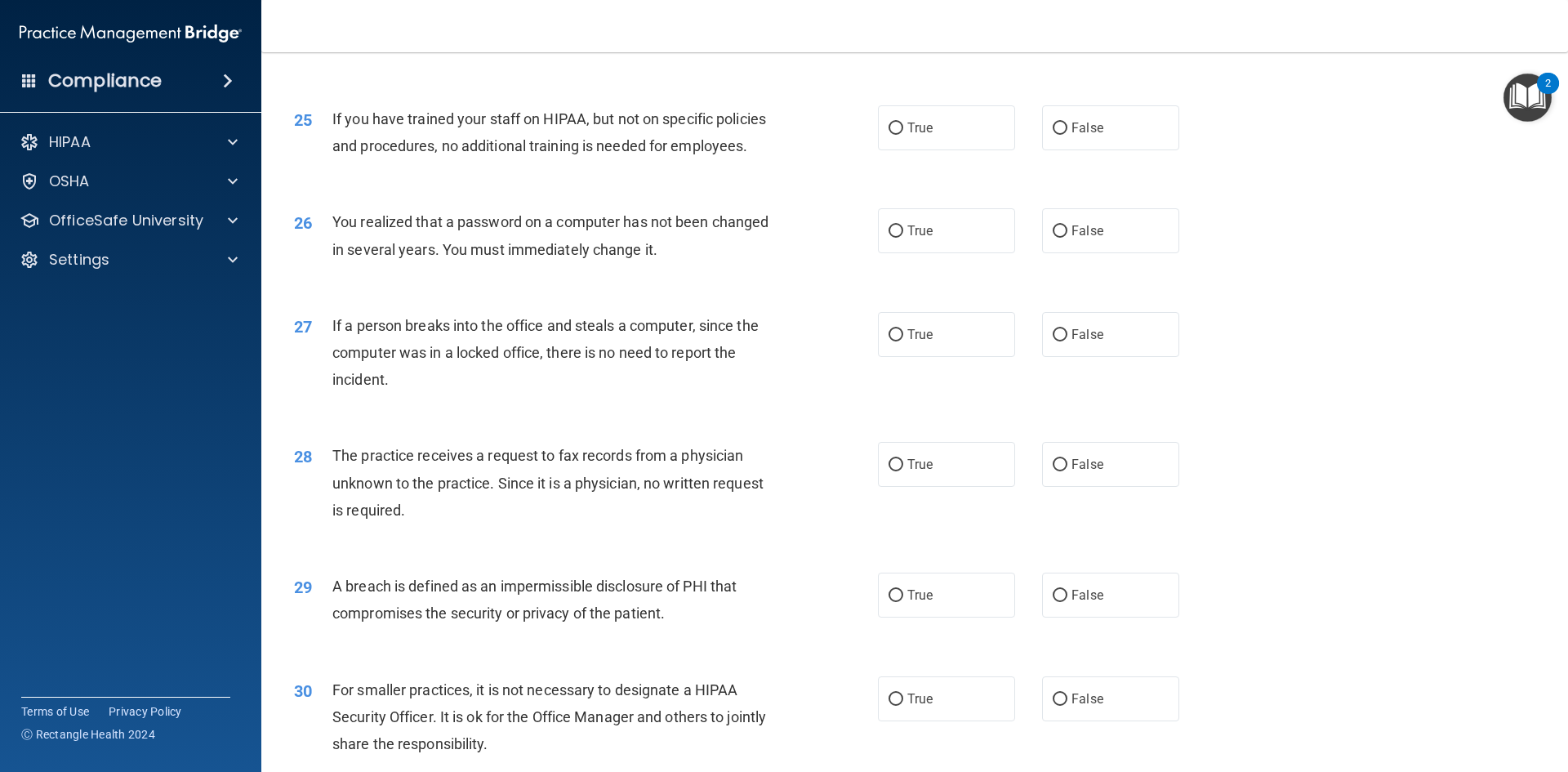
scroll to position [3095, 0]
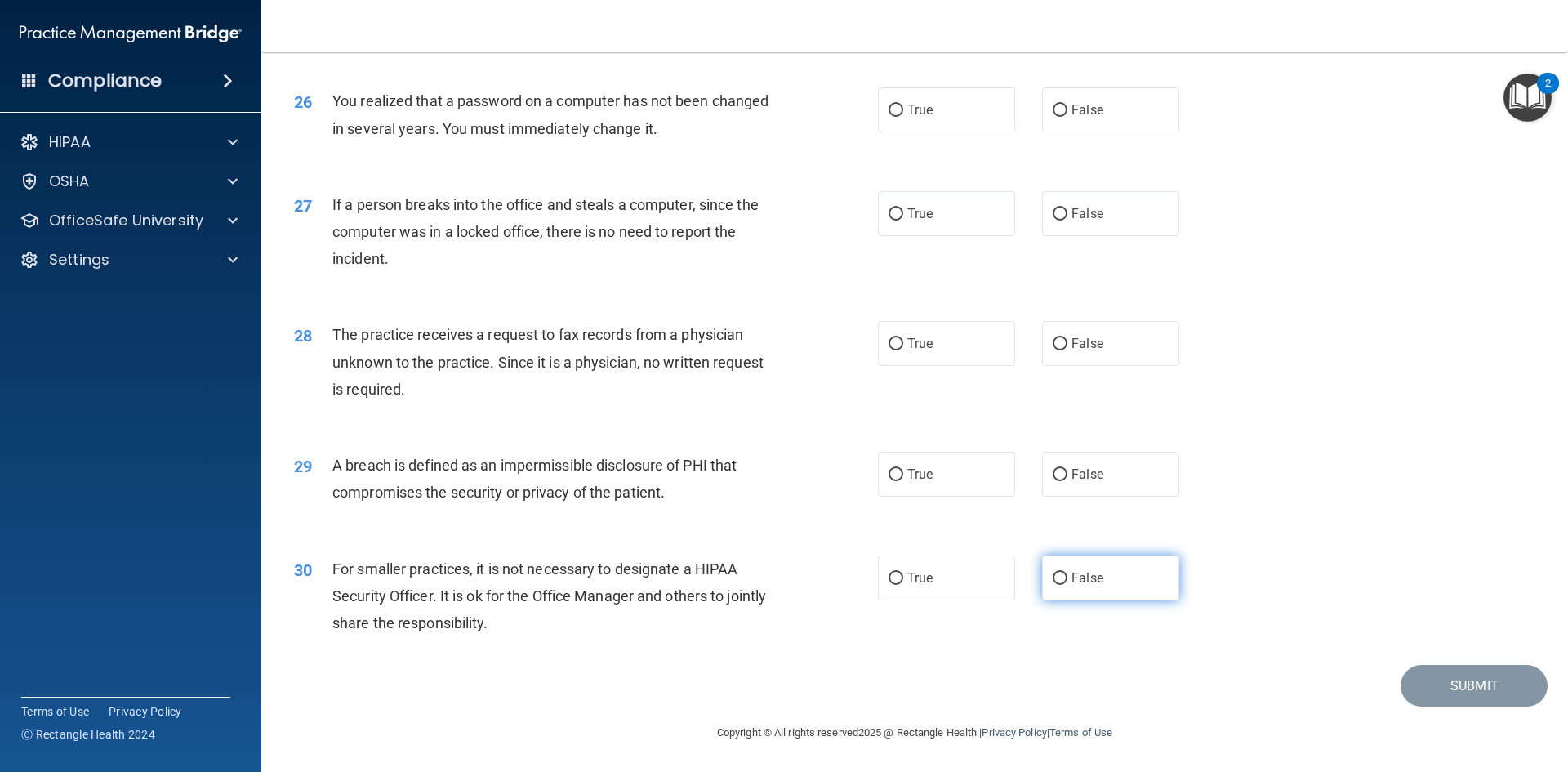
click at [1053, 581] on input "False" at bounding box center [1060, 579] width 15 height 12
radio input "true"
click at [890, 475] on input "True" at bounding box center [896, 475] width 15 height 12
radio input "true"
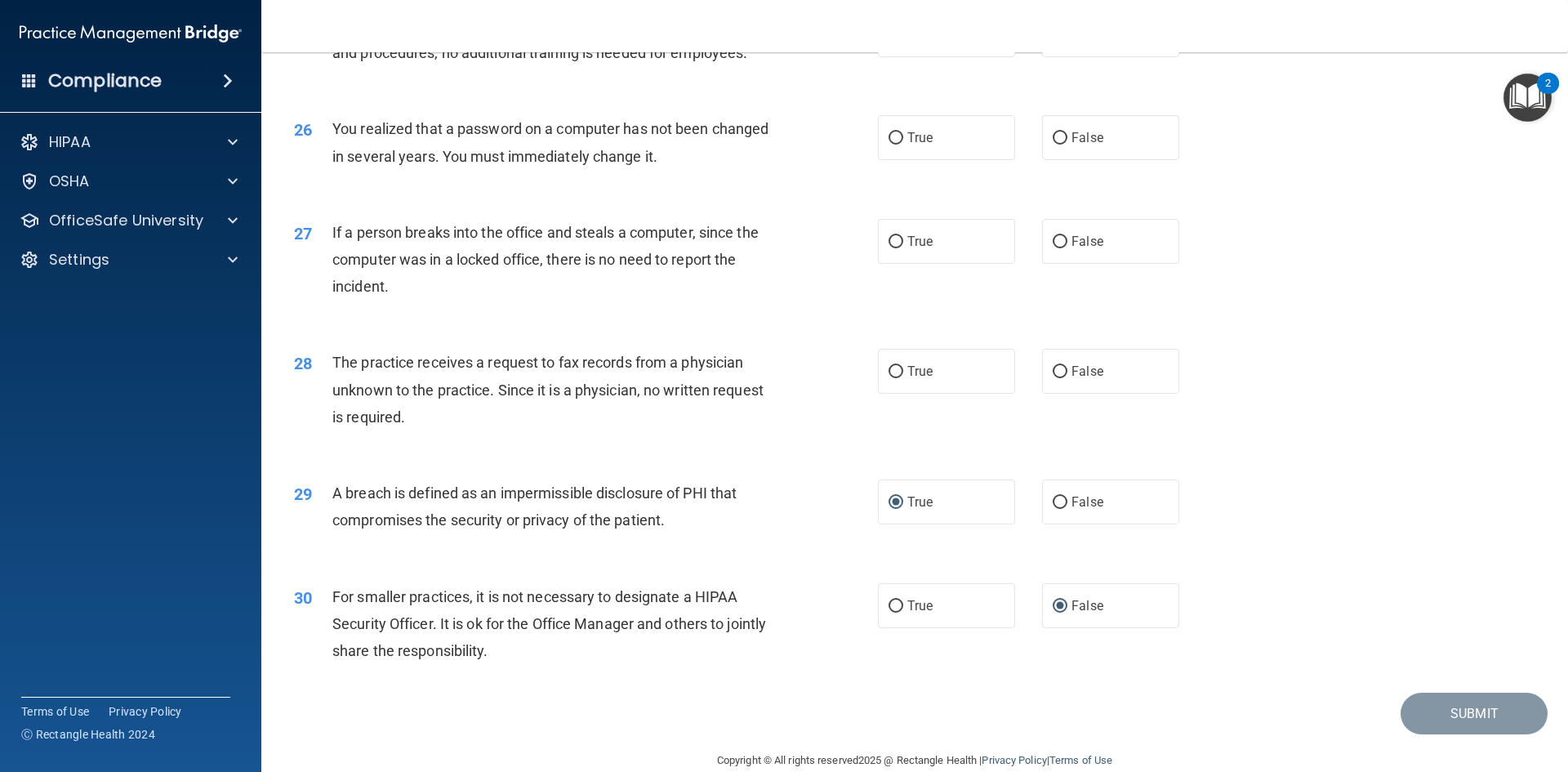
scroll to position [2932, 0]
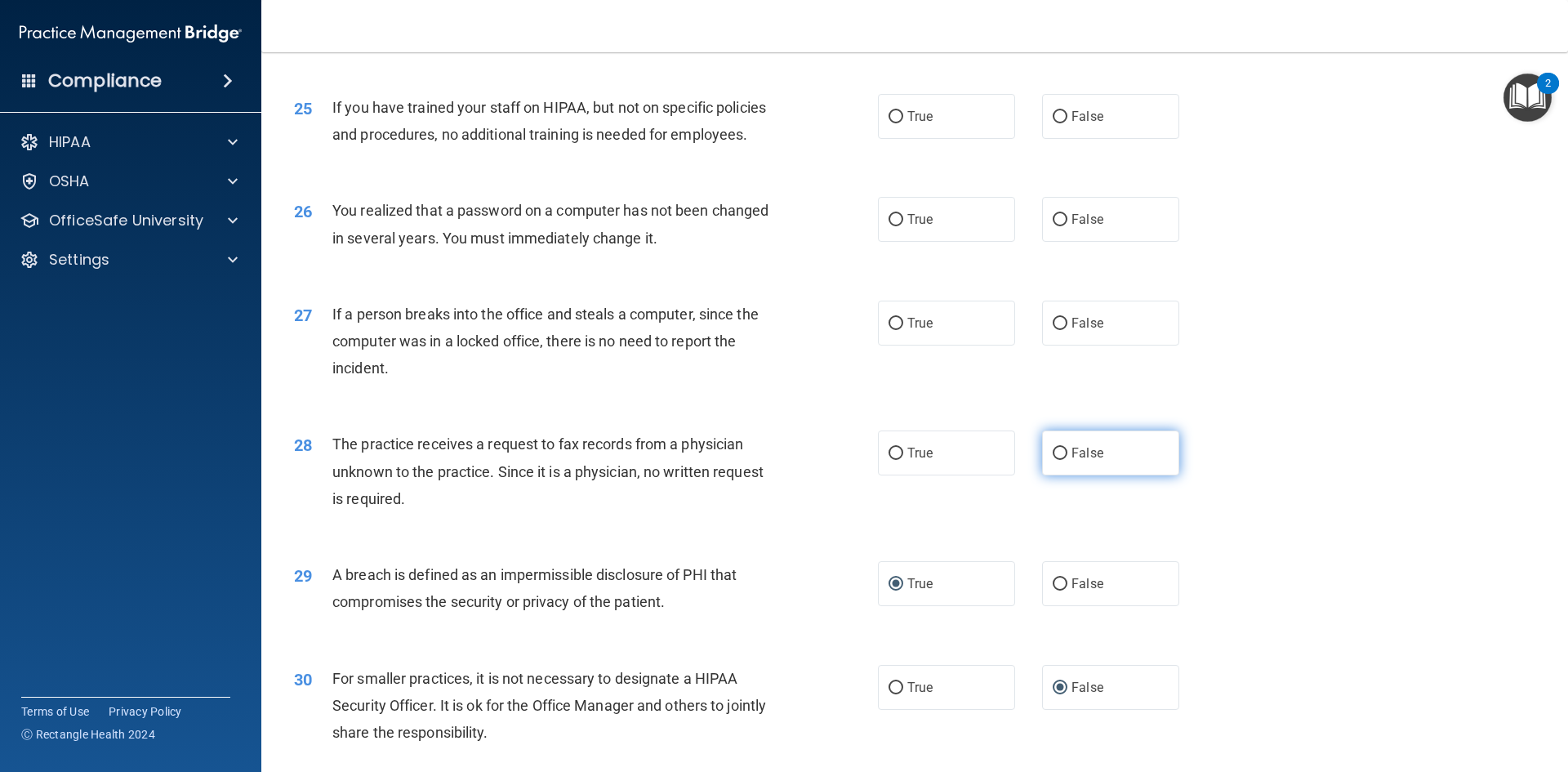
click at [1055, 460] on input "False" at bounding box center [1060, 454] width 15 height 12
radio input "true"
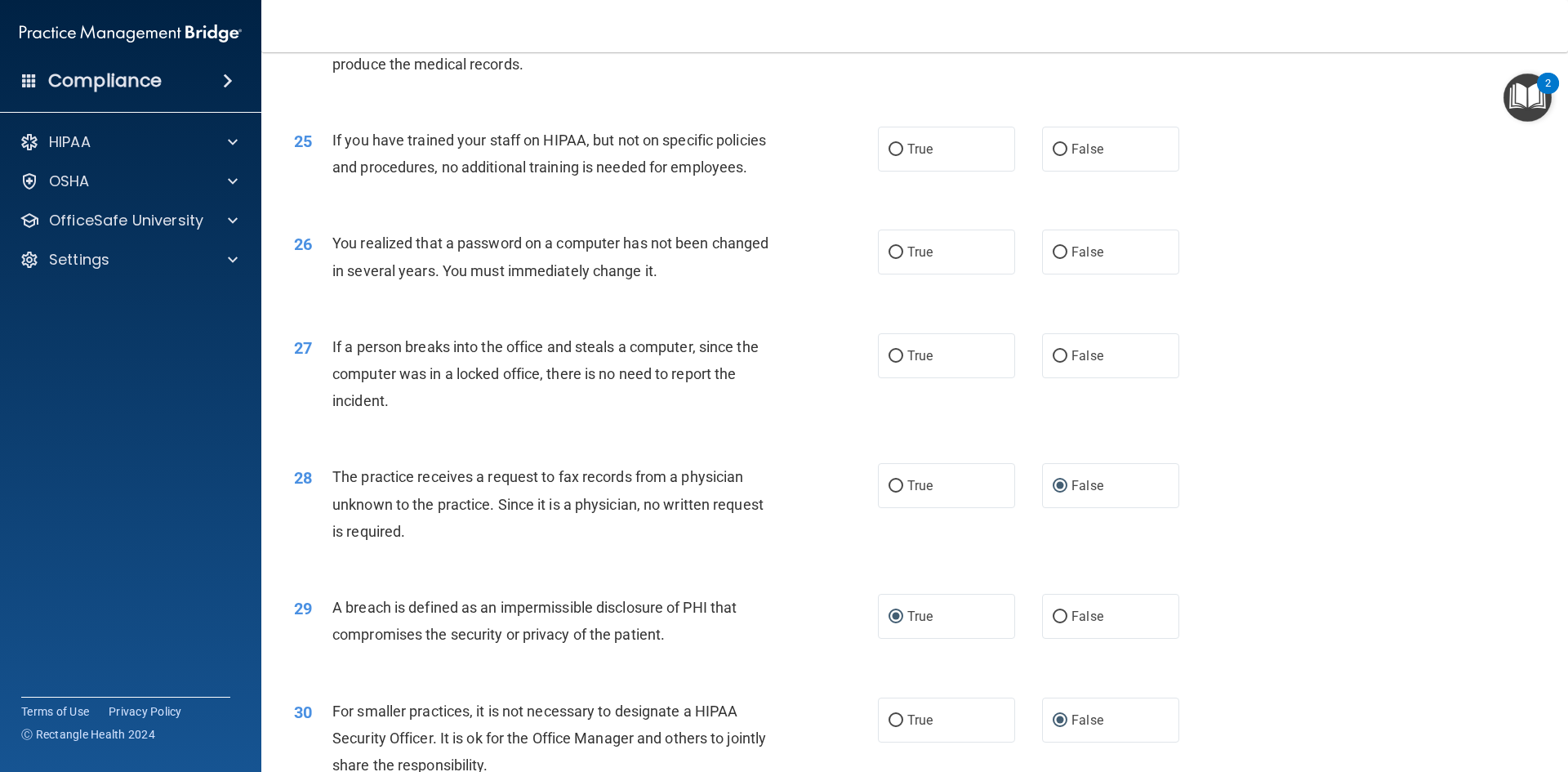
scroll to position [2850, 0]
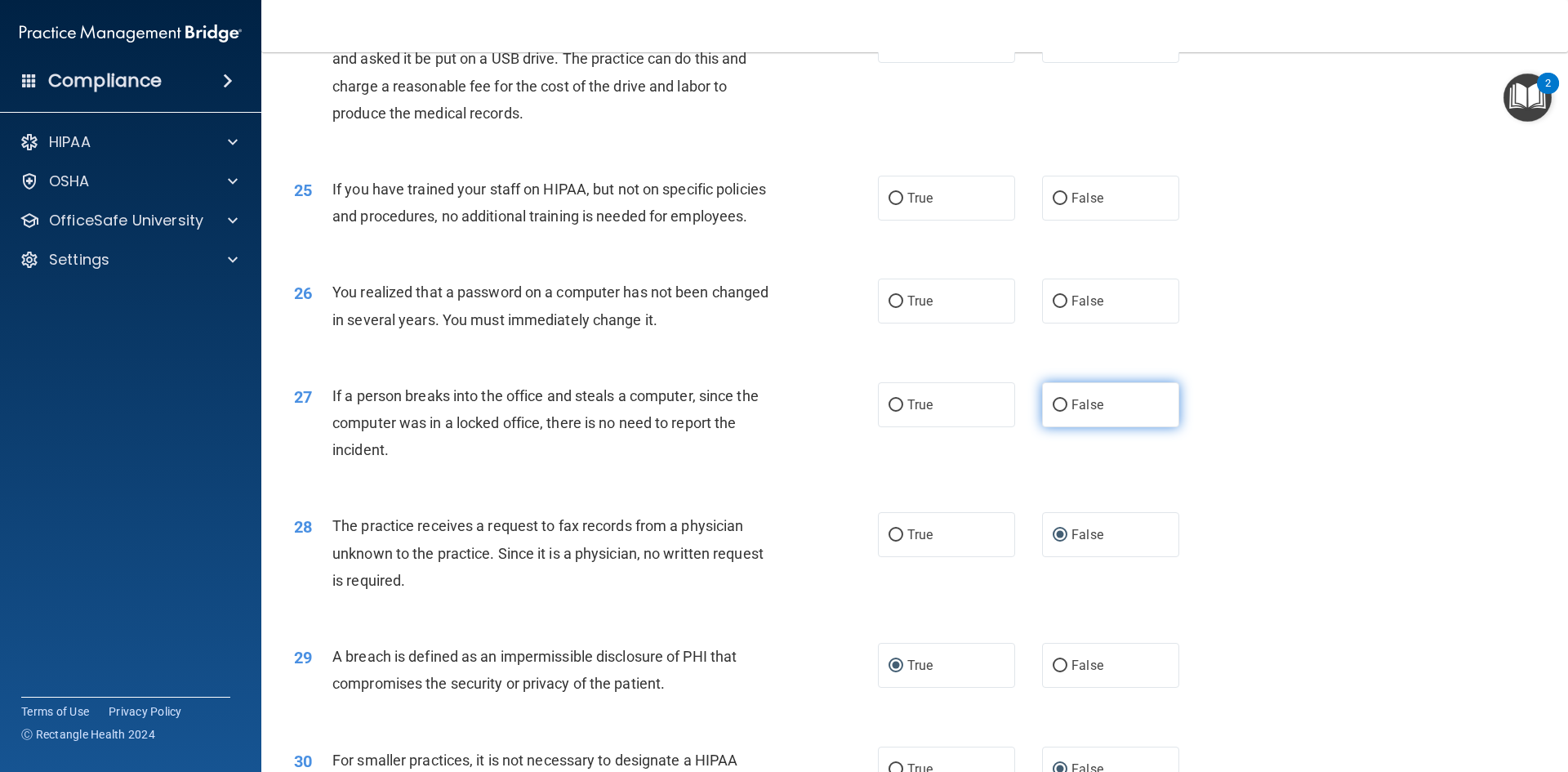
click at [1046, 427] on label "False" at bounding box center [1111, 405] width 138 height 45
click at [1053, 412] on input "False" at bounding box center [1060, 405] width 15 height 12
radio input "true"
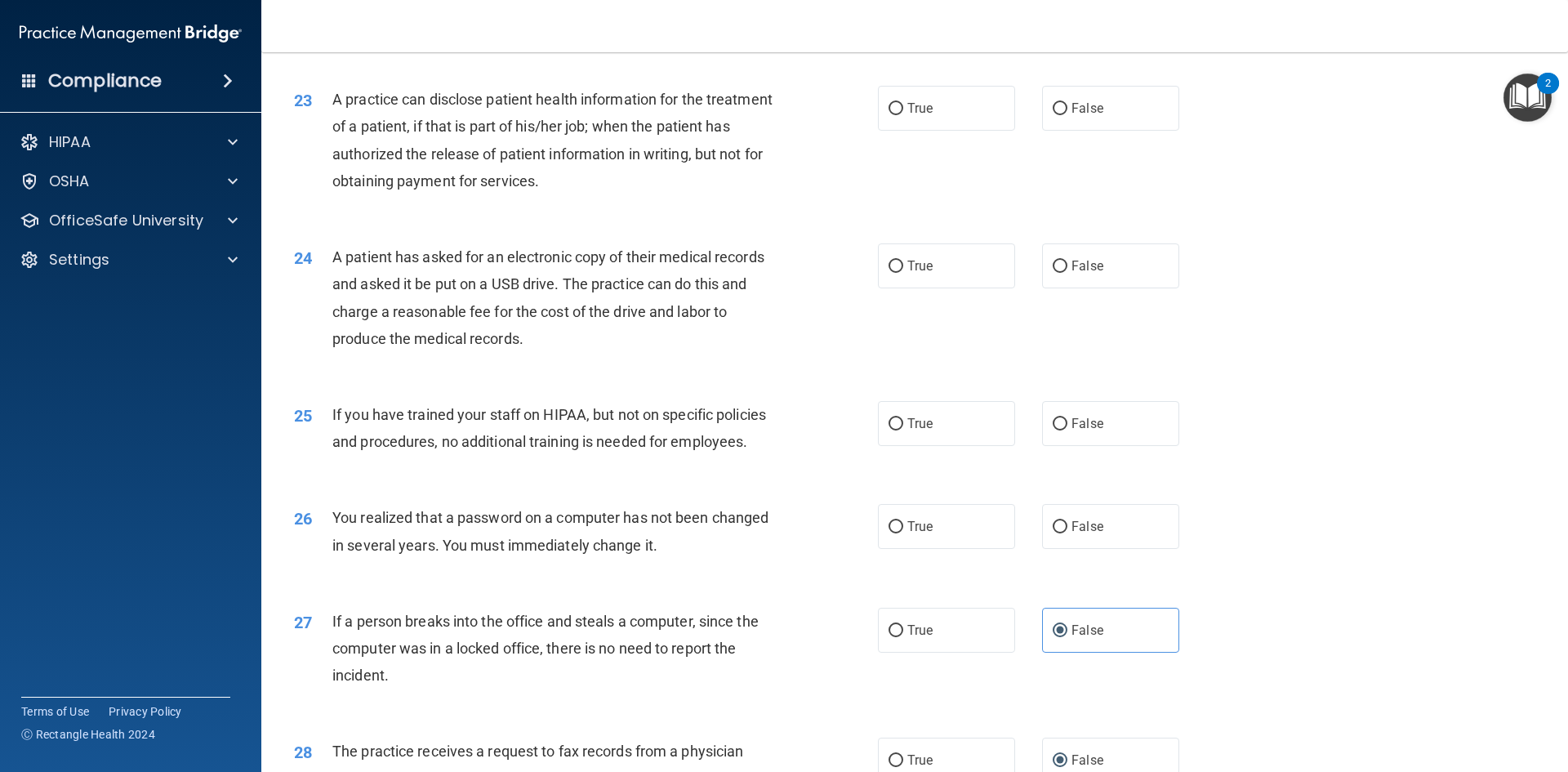
scroll to position [2605, 0]
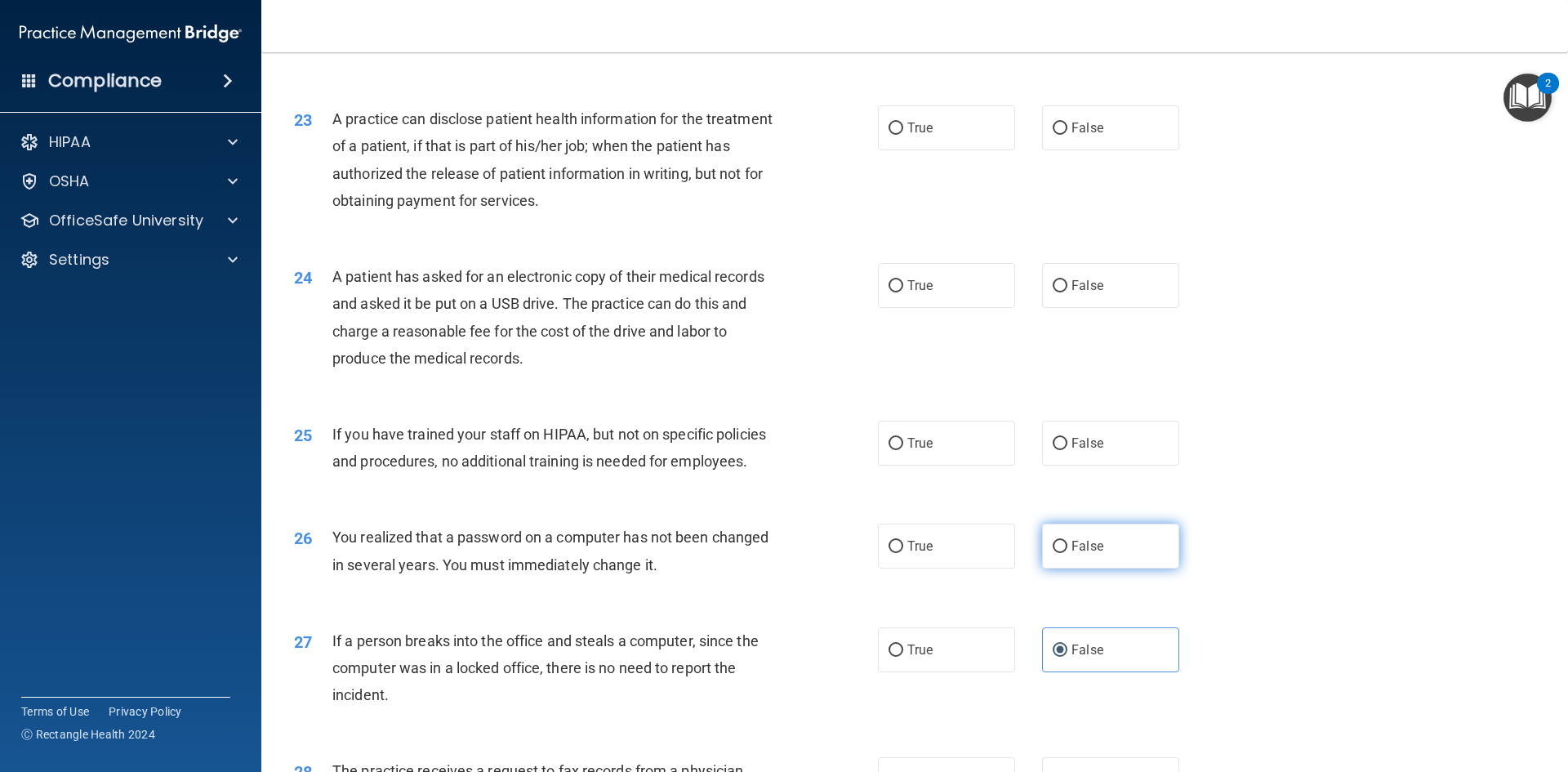
click at [1053, 553] on input "False" at bounding box center [1060, 546] width 15 height 12
radio input "true"
click at [1053, 450] on input "False" at bounding box center [1060, 444] width 15 height 12
radio input "true"
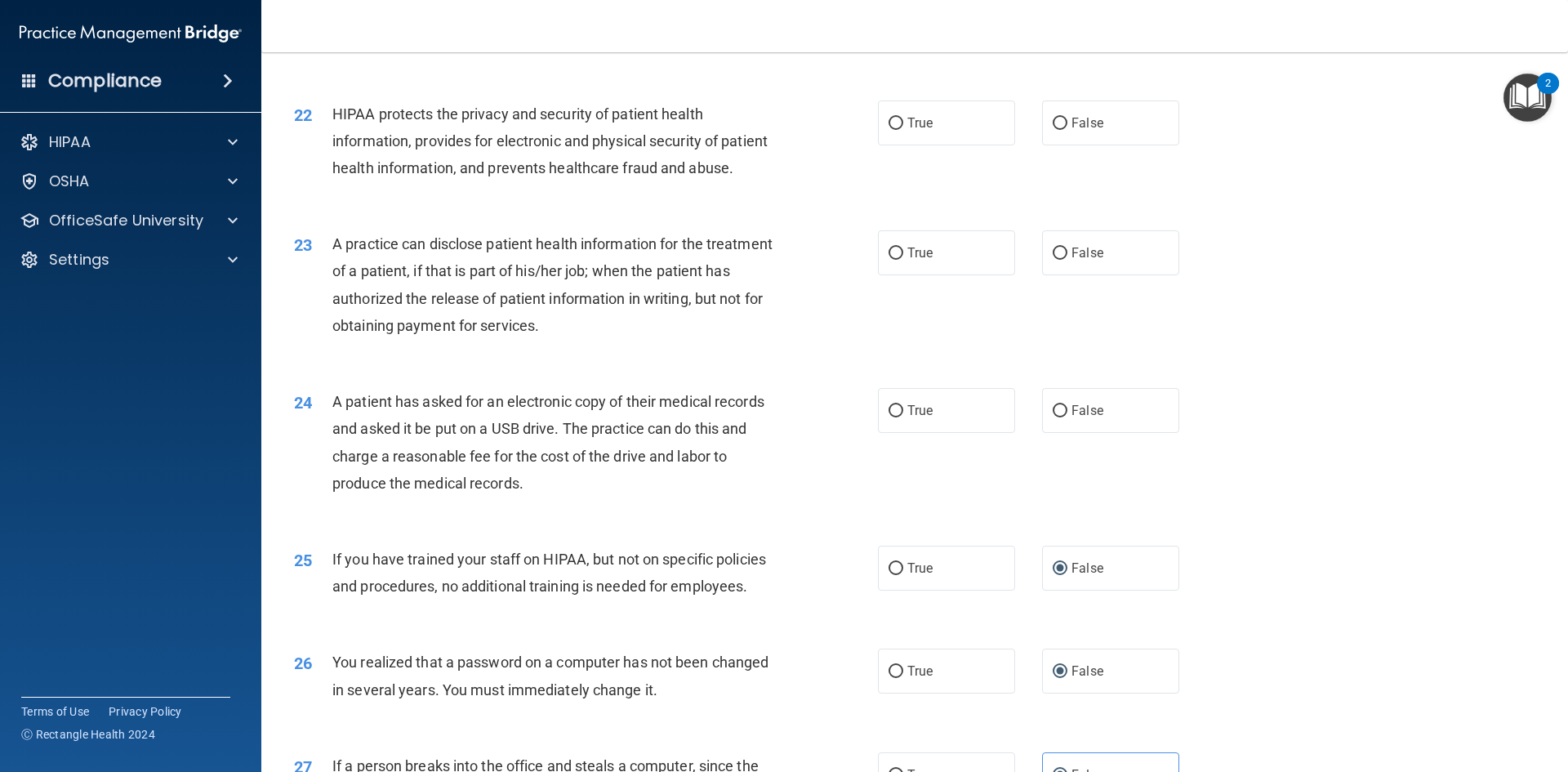
scroll to position [2441, 0]
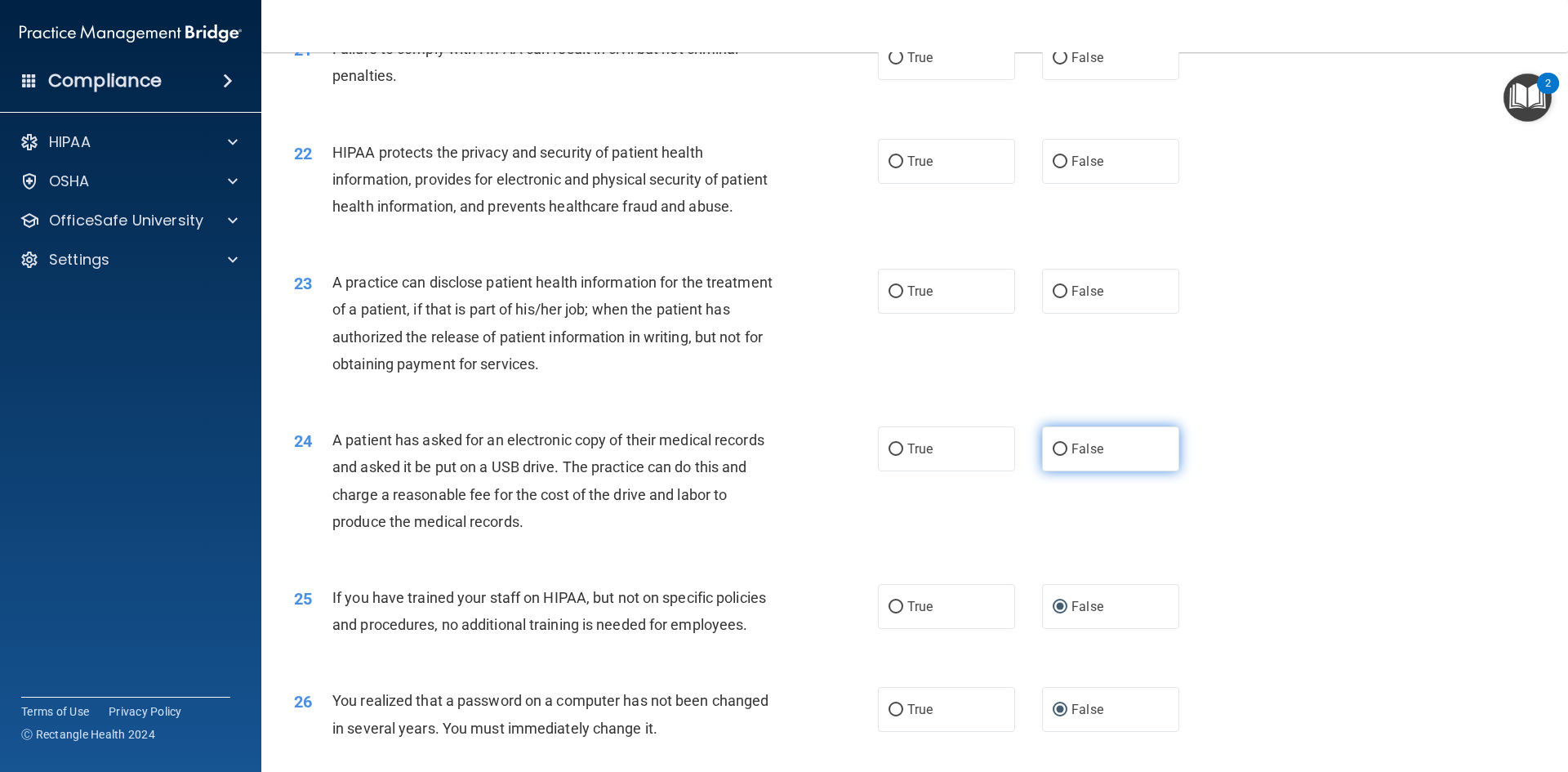
click at [1056, 456] on input "False" at bounding box center [1060, 449] width 15 height 12
radio input "true"
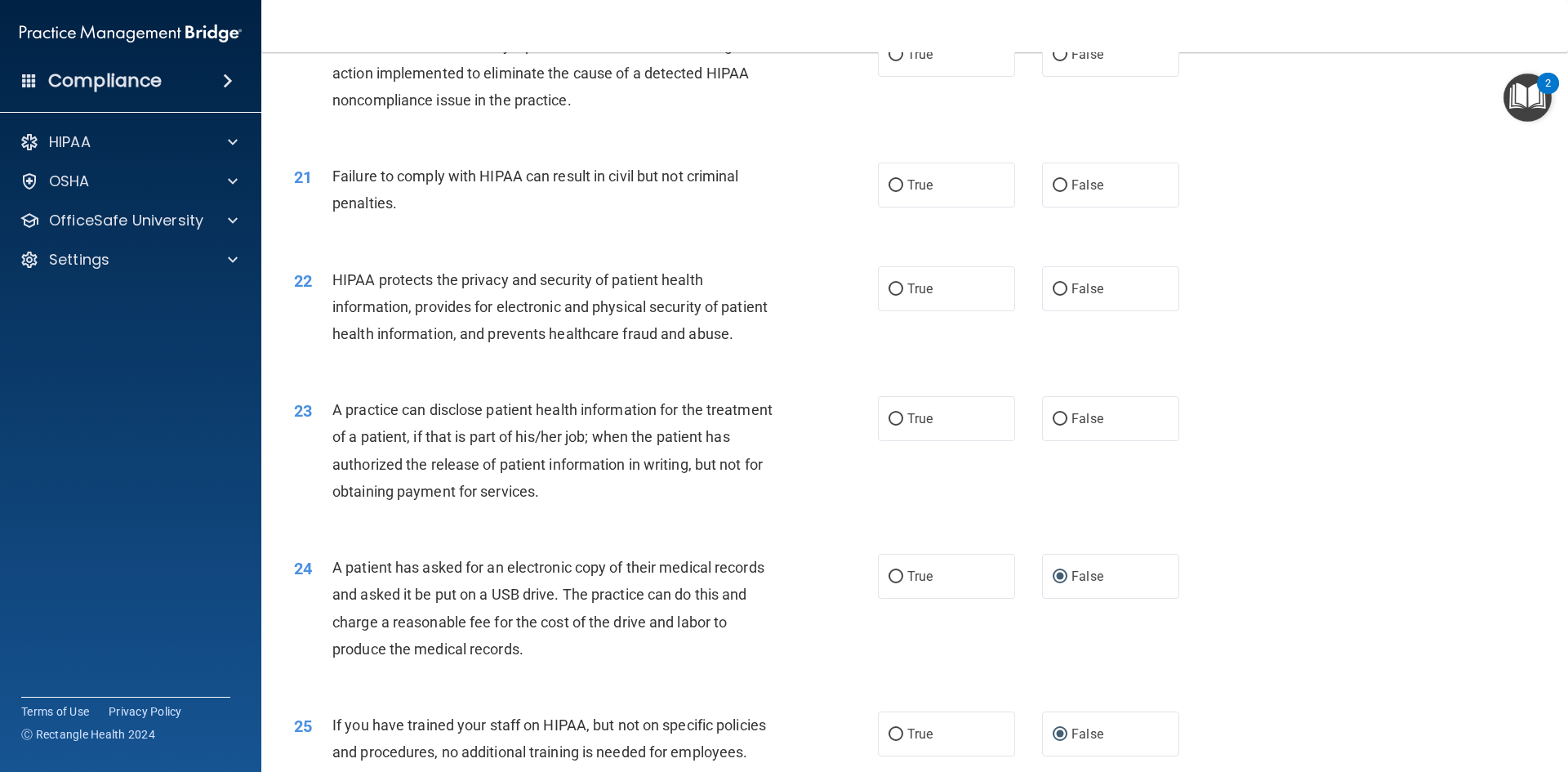
scroll to position [2278, 0]
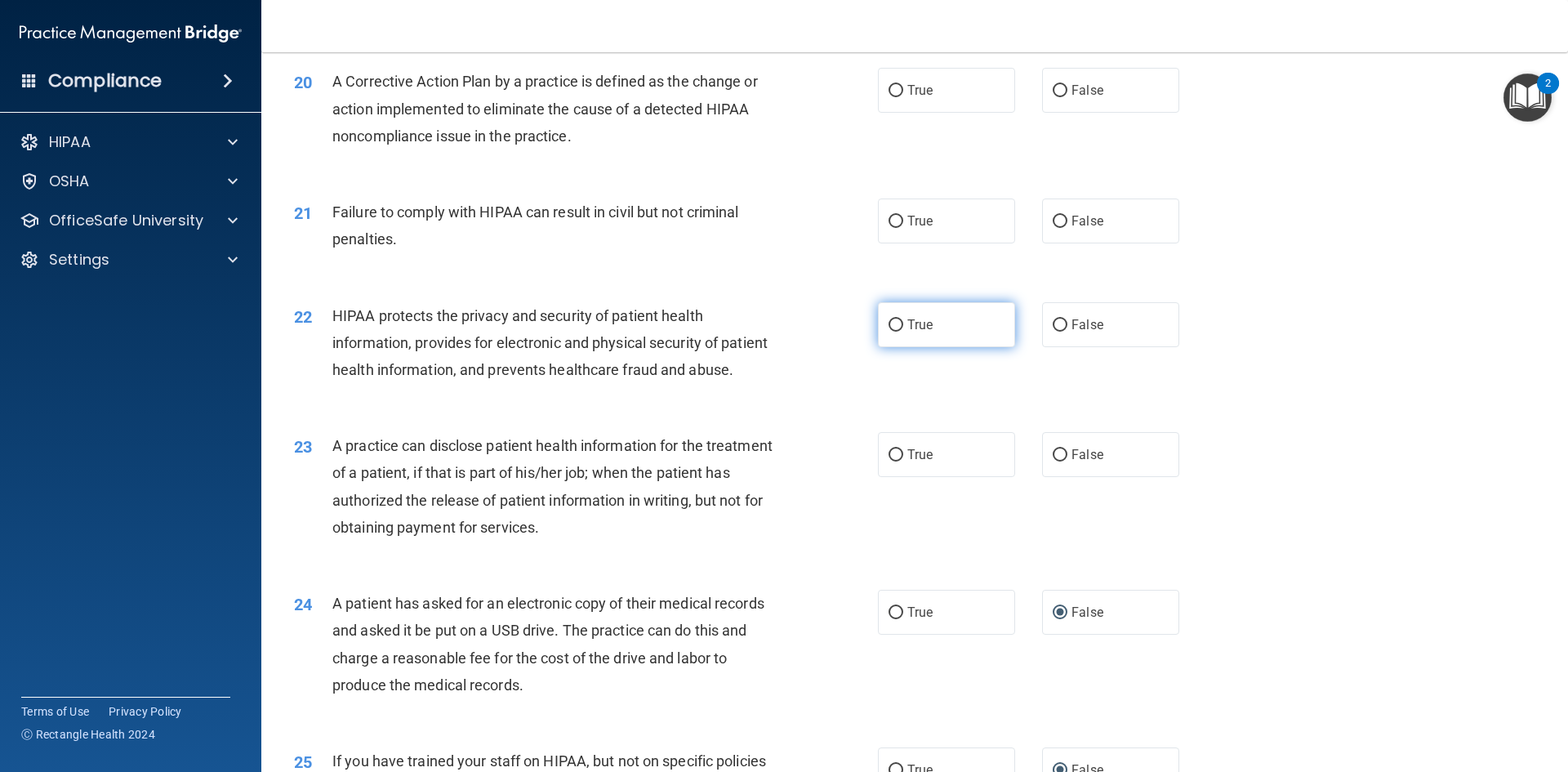
click at [880, 347] on label "True" at bounding box center [946, 325] width 138 height 45
click at [888, 332] on input "True" at bounding box center [896, 325] width 15 height 12
radio input "true"
click at [894, 462] on input "True" at bounding box center [896, 455] width 15 height 12
radio input "true"
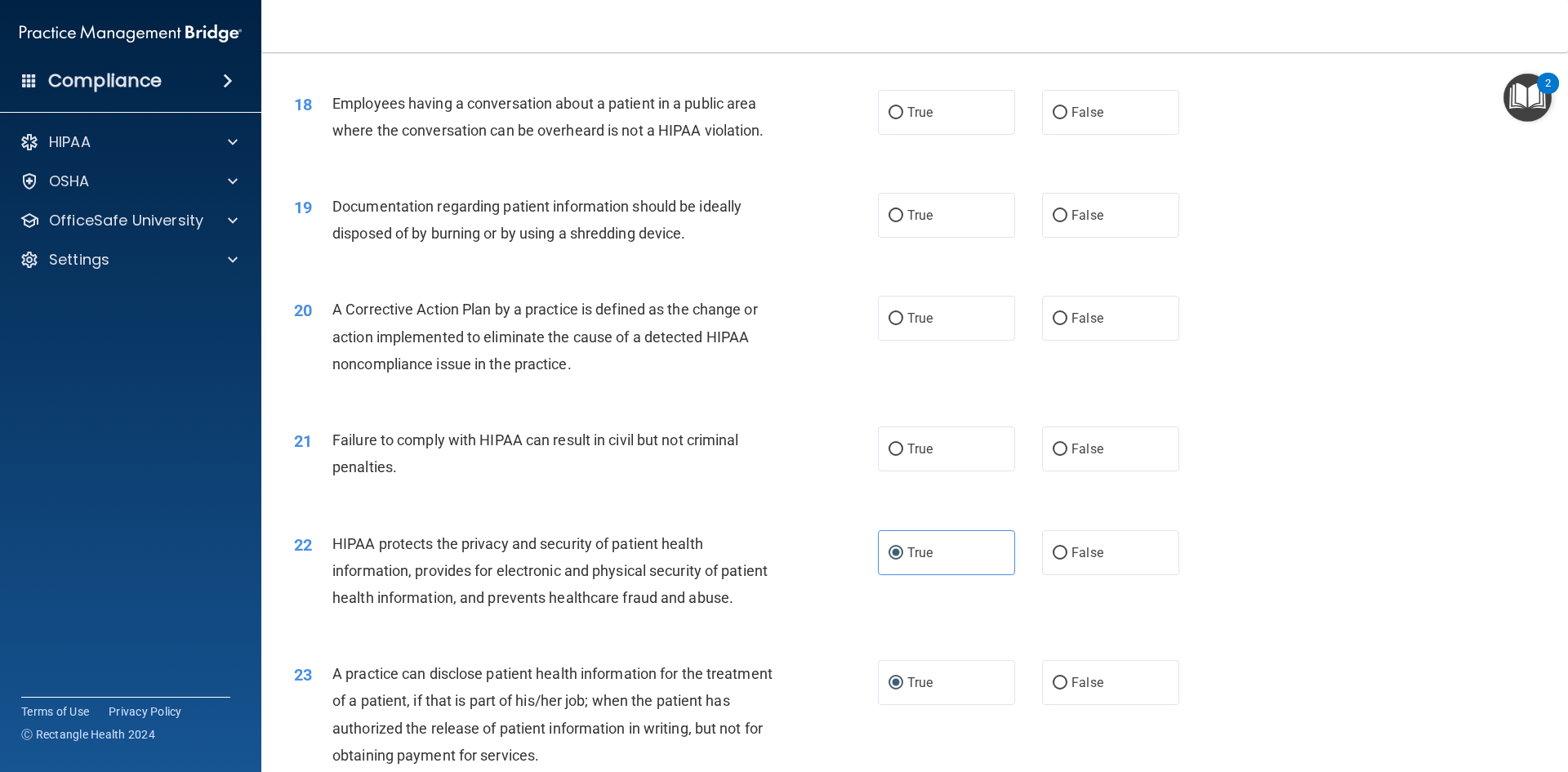
scroll to position [2033, 0]
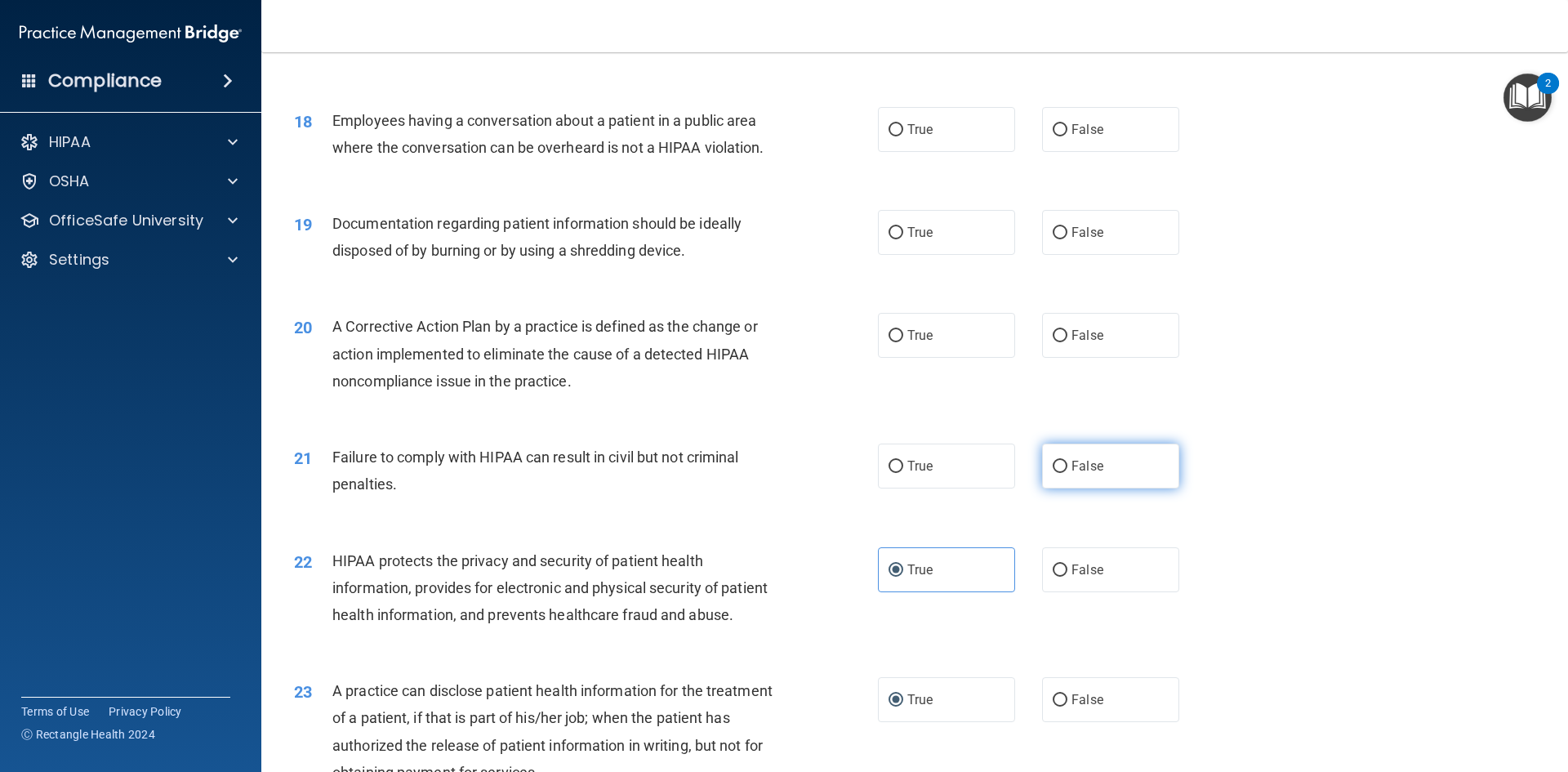
click at [1062, 488] on label "False" at bounding box center [1111, 466] width 138 height 45
click at [1062, 473] on input "False" at bounding box center [1060, 467] width 15 height 12
radio input "true"
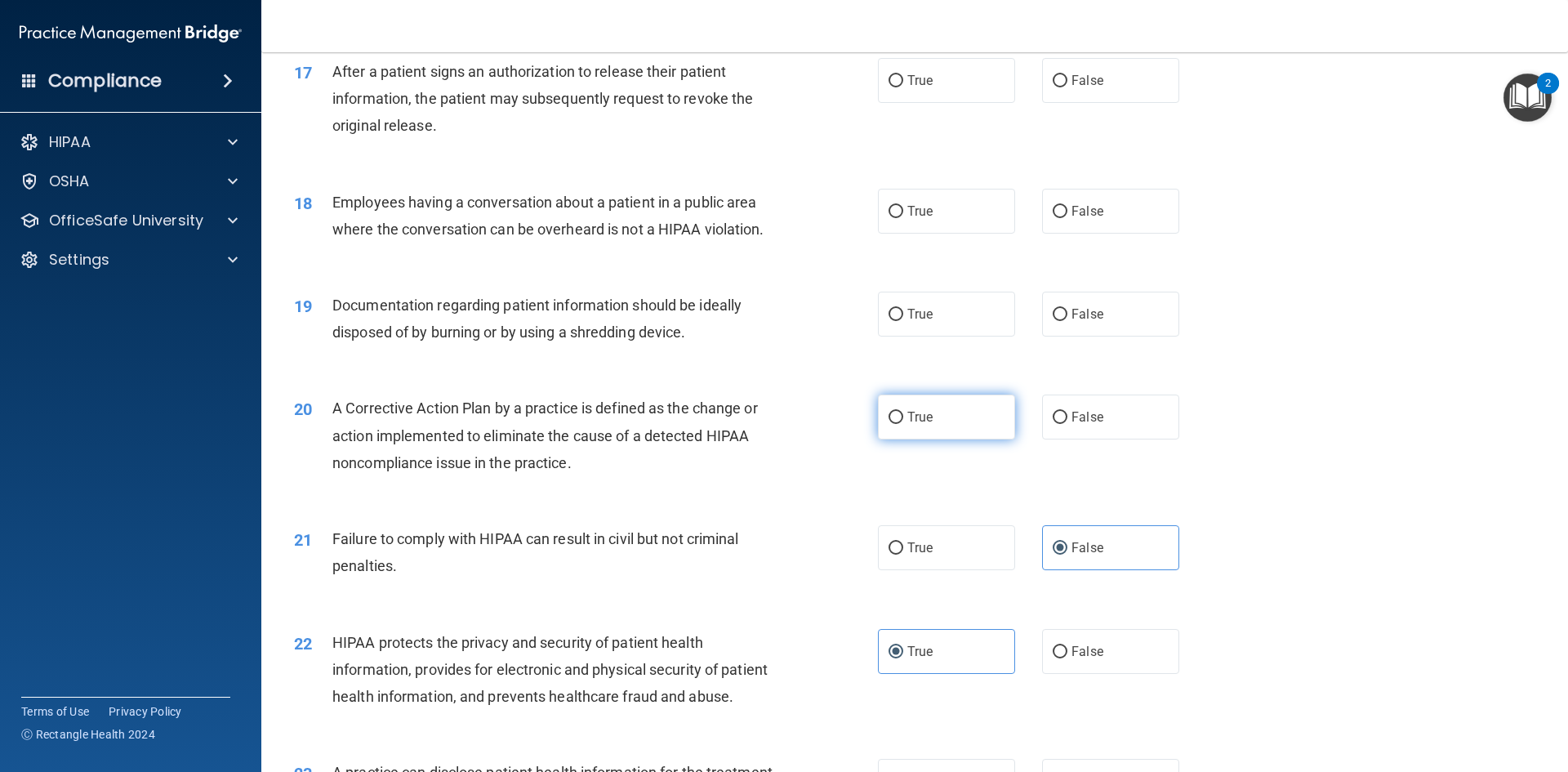
click at [924, 425] on span "True" at bounding box center [920, 417] width 26 height 16
click at [903, 424] on input "True" at bounding box center [896, 418] width 15 height 12
radio input "true"
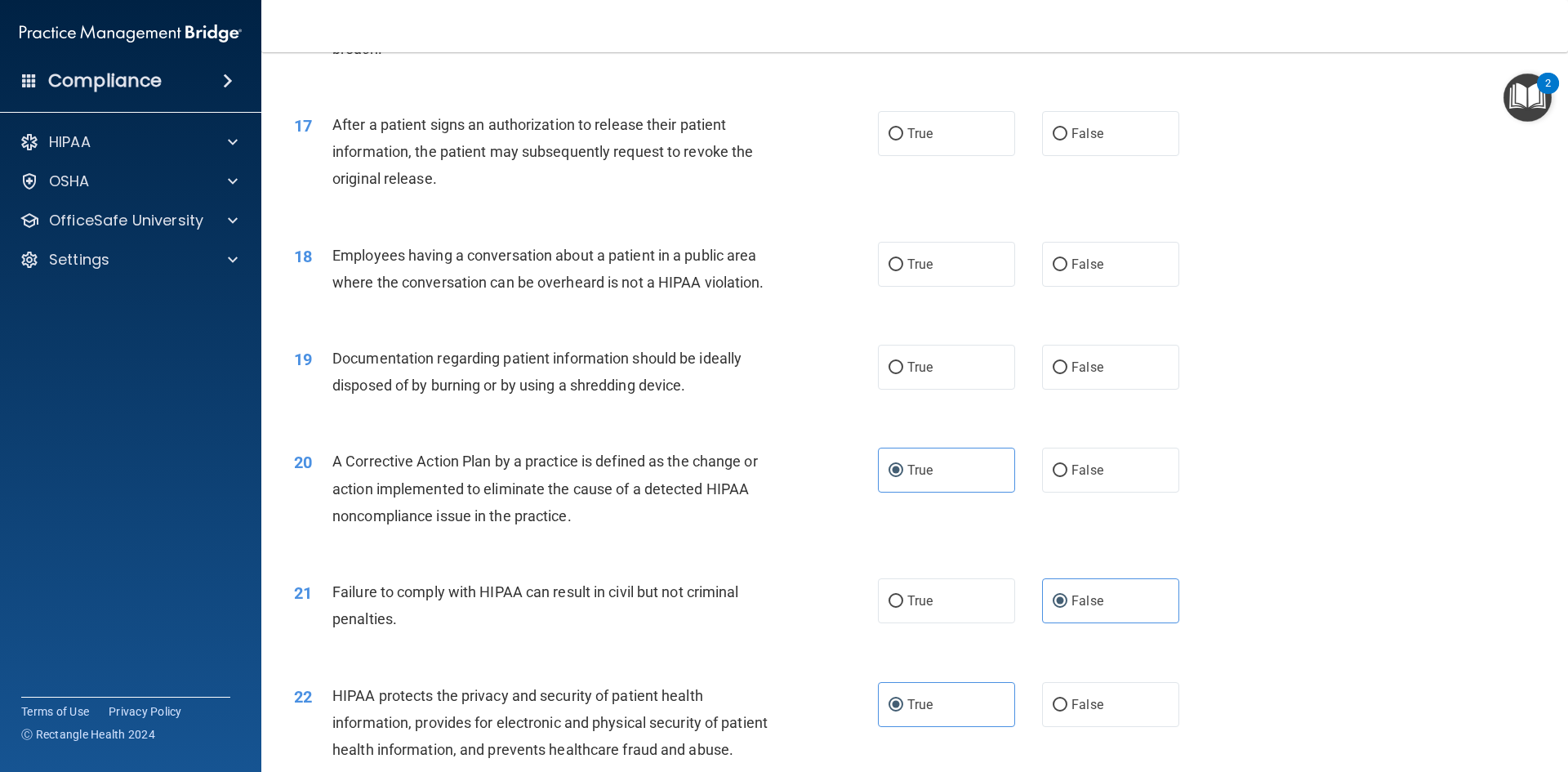
scroll to position [1870, 0]
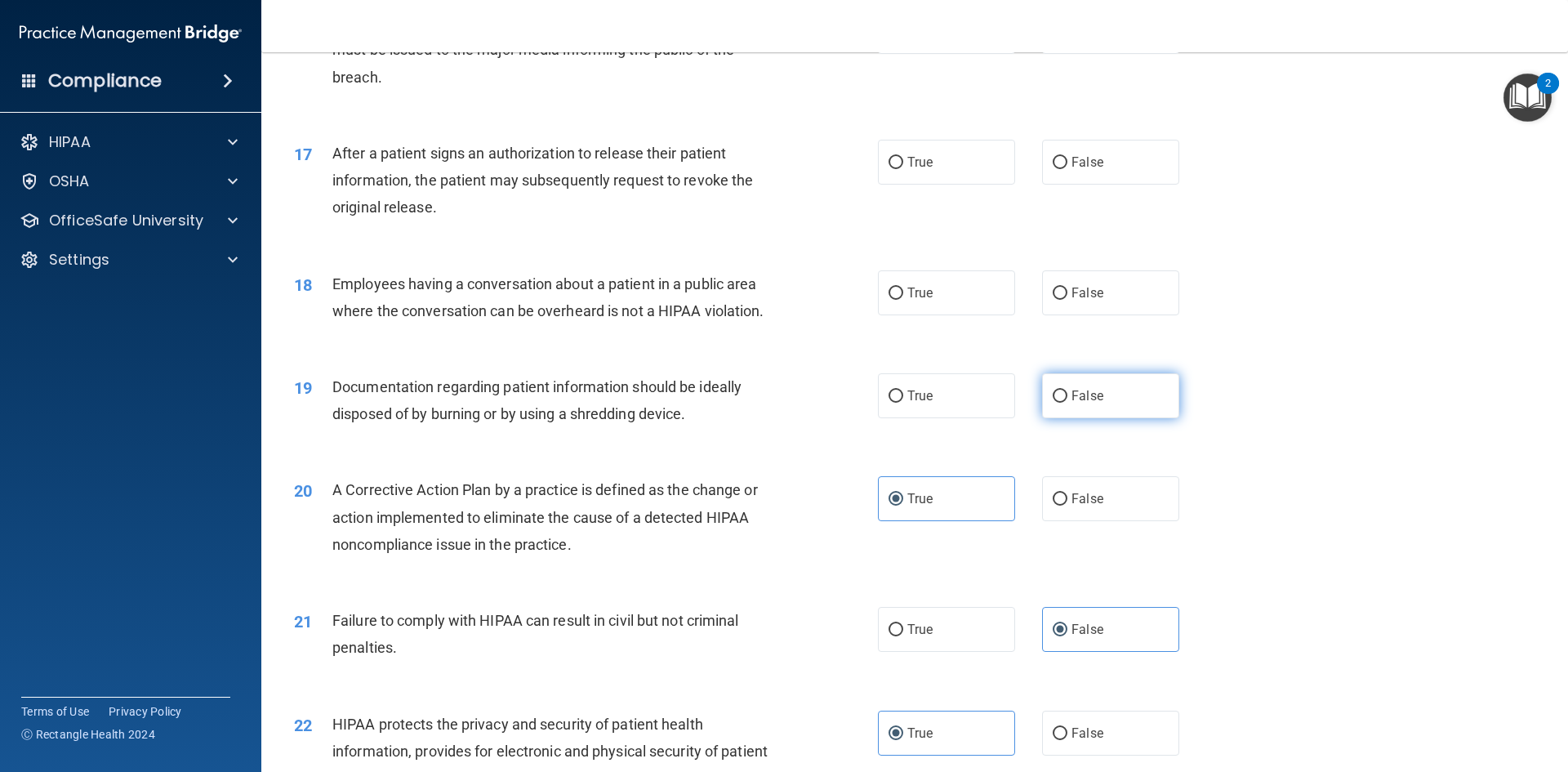
click at [1053, 403] on input "False" at bounding box center [1060, 396] width 15 height 12
radio input "true"
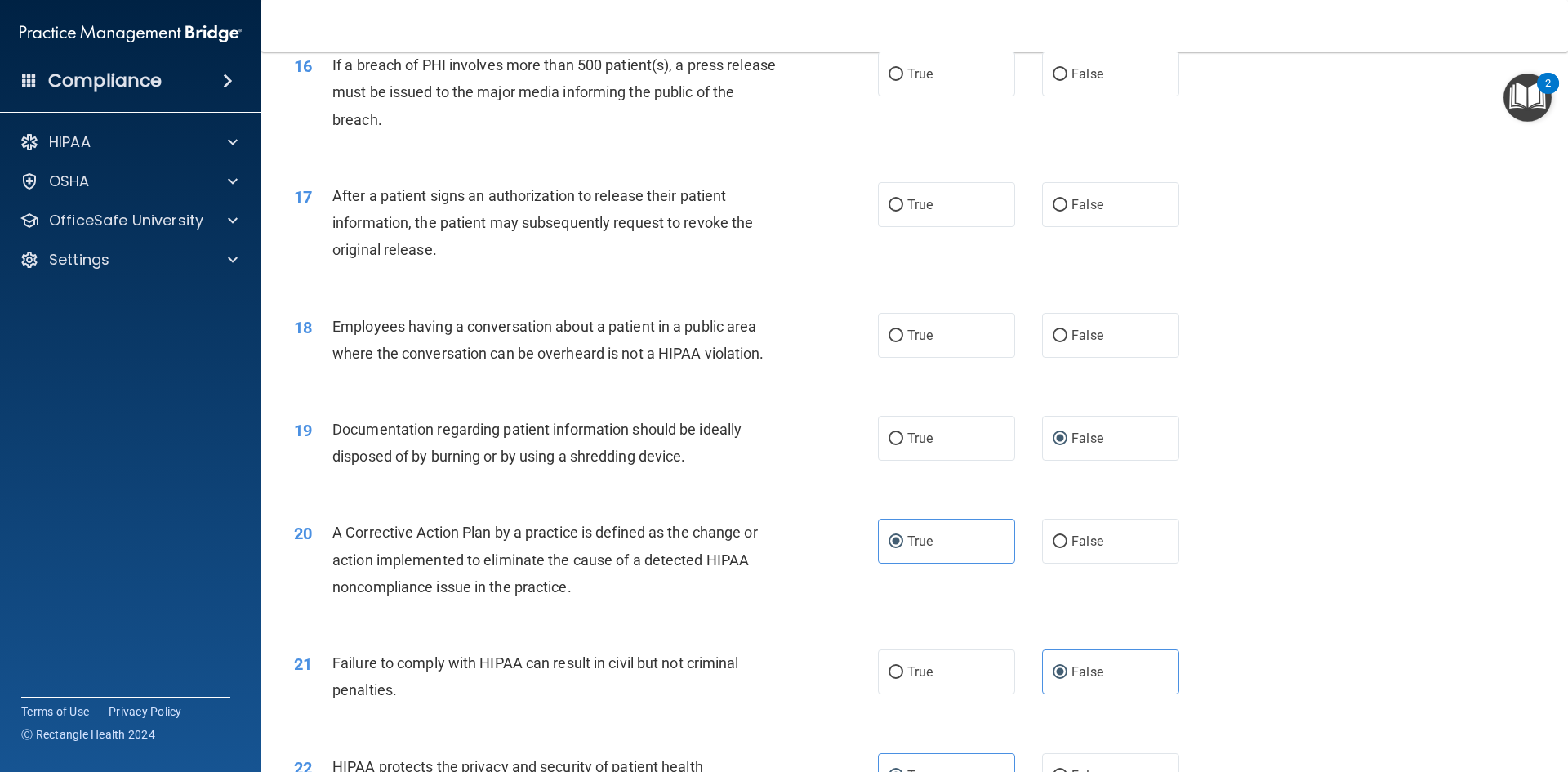
scroll to position [1788, 0]
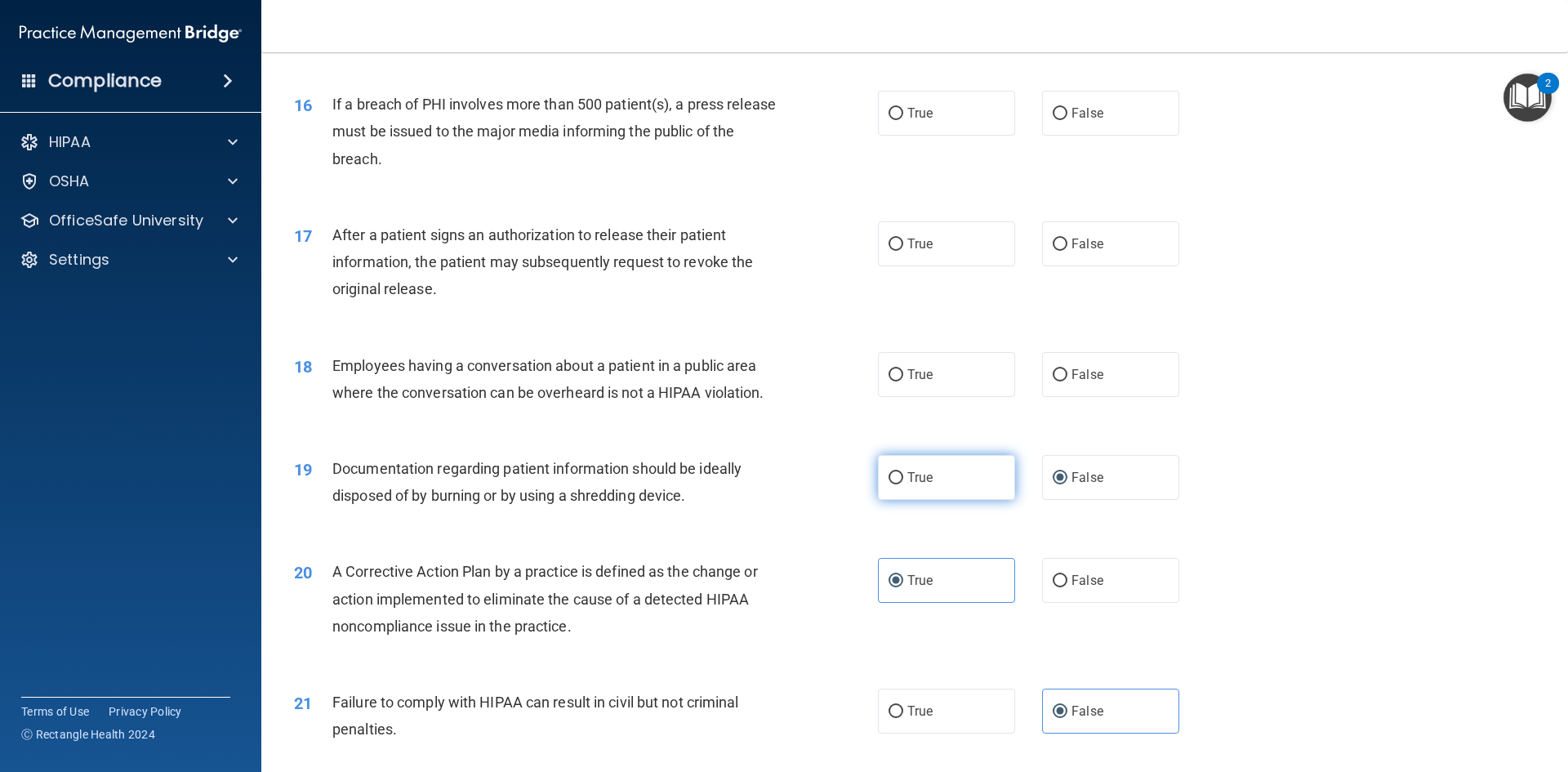
click at [898, 500] on label "True" at bounding box center [946, 478] width 138 height 45
click at [898, 484] on input "True" at bounding box center [896, 478] width 15 height 12
radio input "true"
radio input "false"
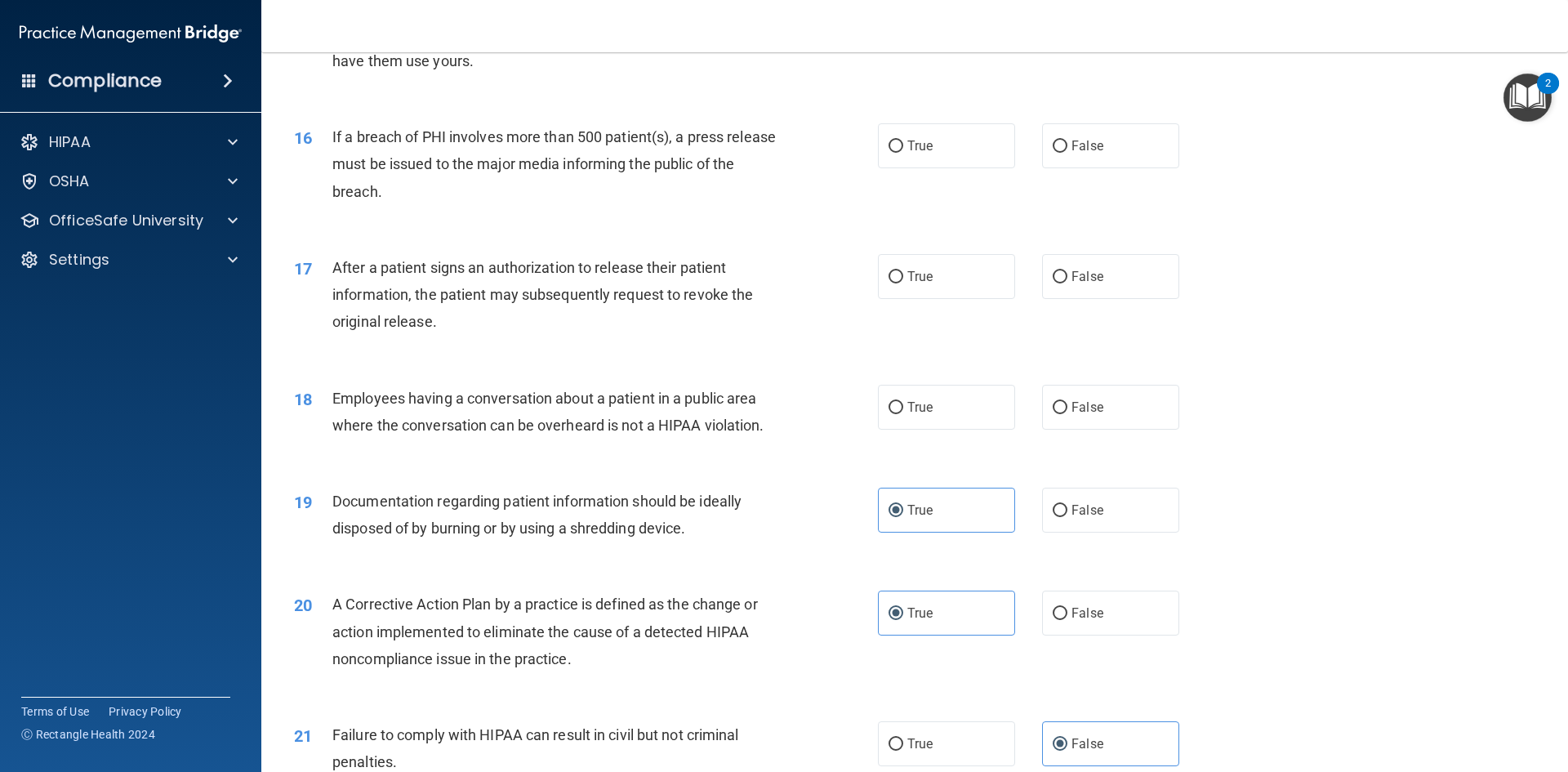
scroll to position [1707, 0]
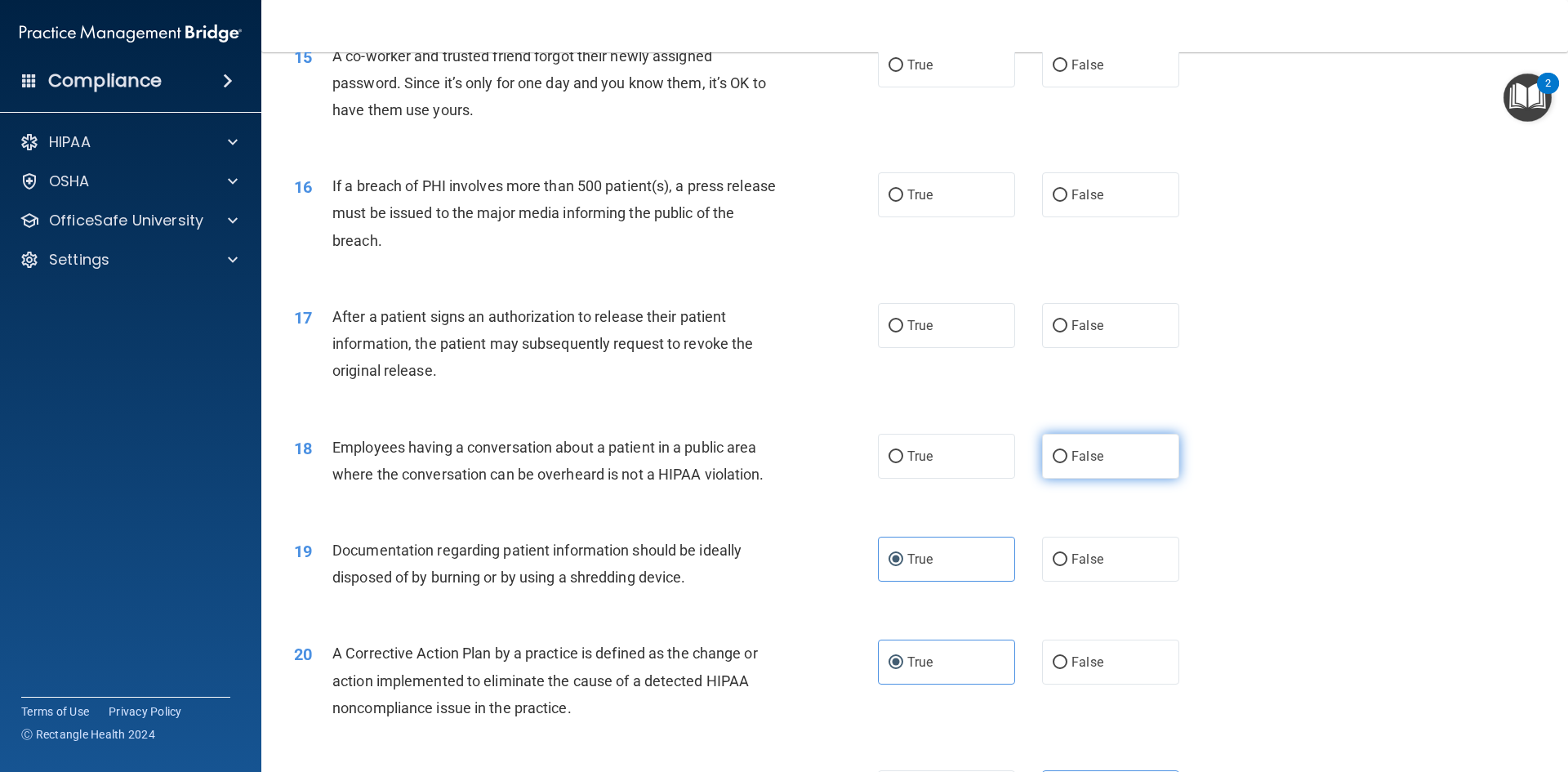
click at [1053, 464] on input "False" at bounding box center [1060, 457] width 15 height 12
radio input "true"
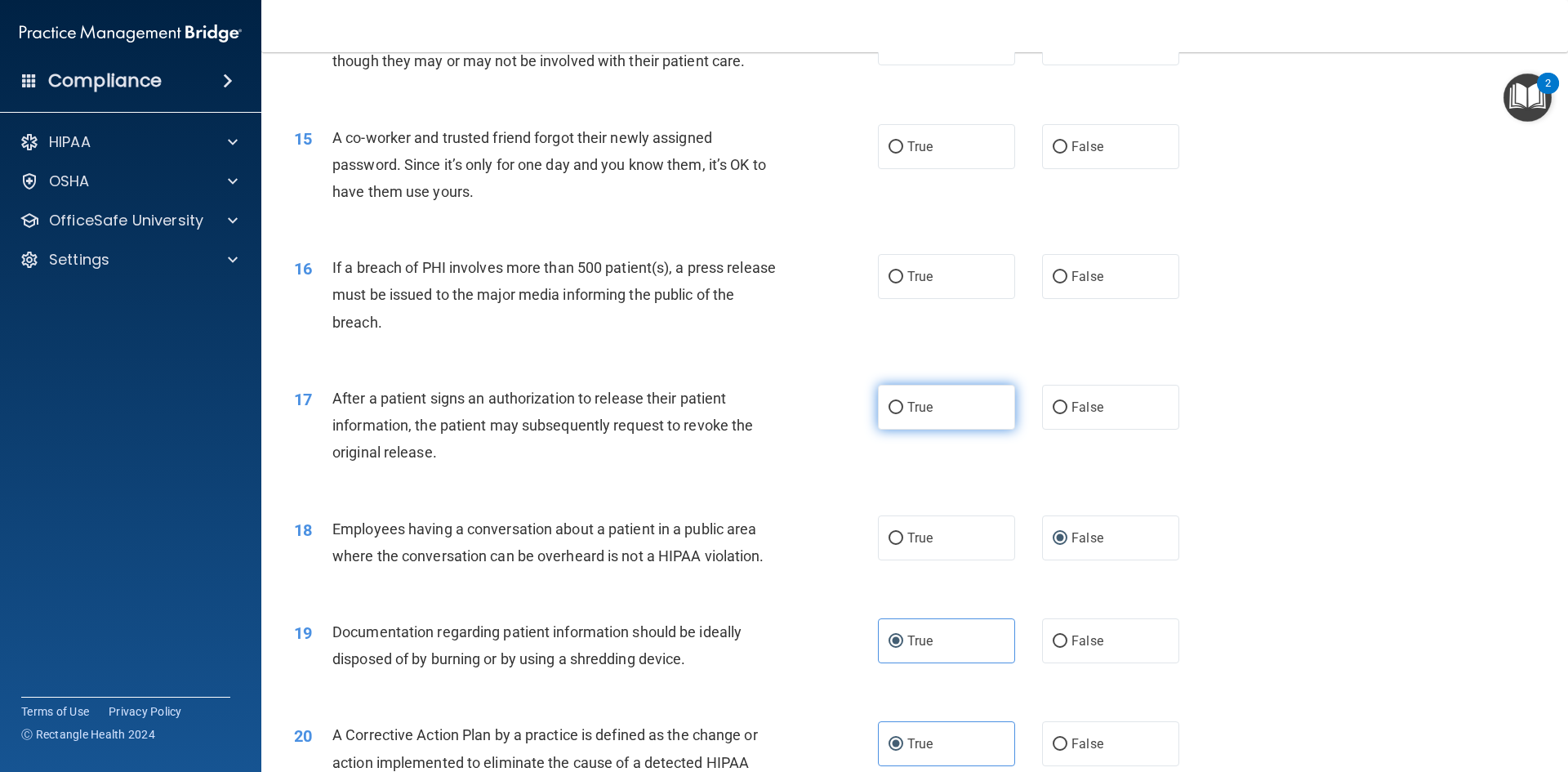
click at [891, 415] on input "True" at bounding box center [896, 408] width 15 height 12
radio input "true"
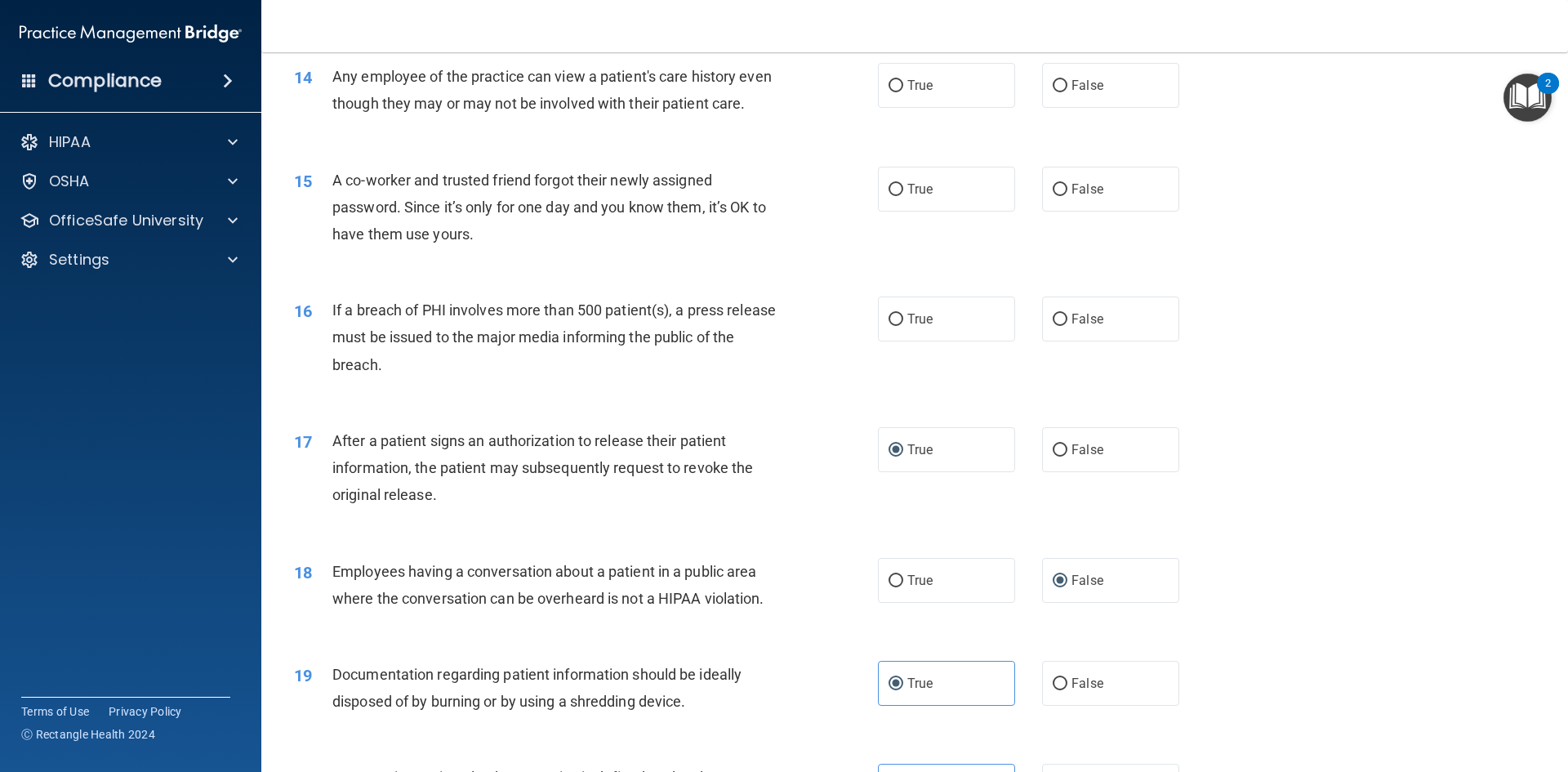
scroll to position [1543, 0]
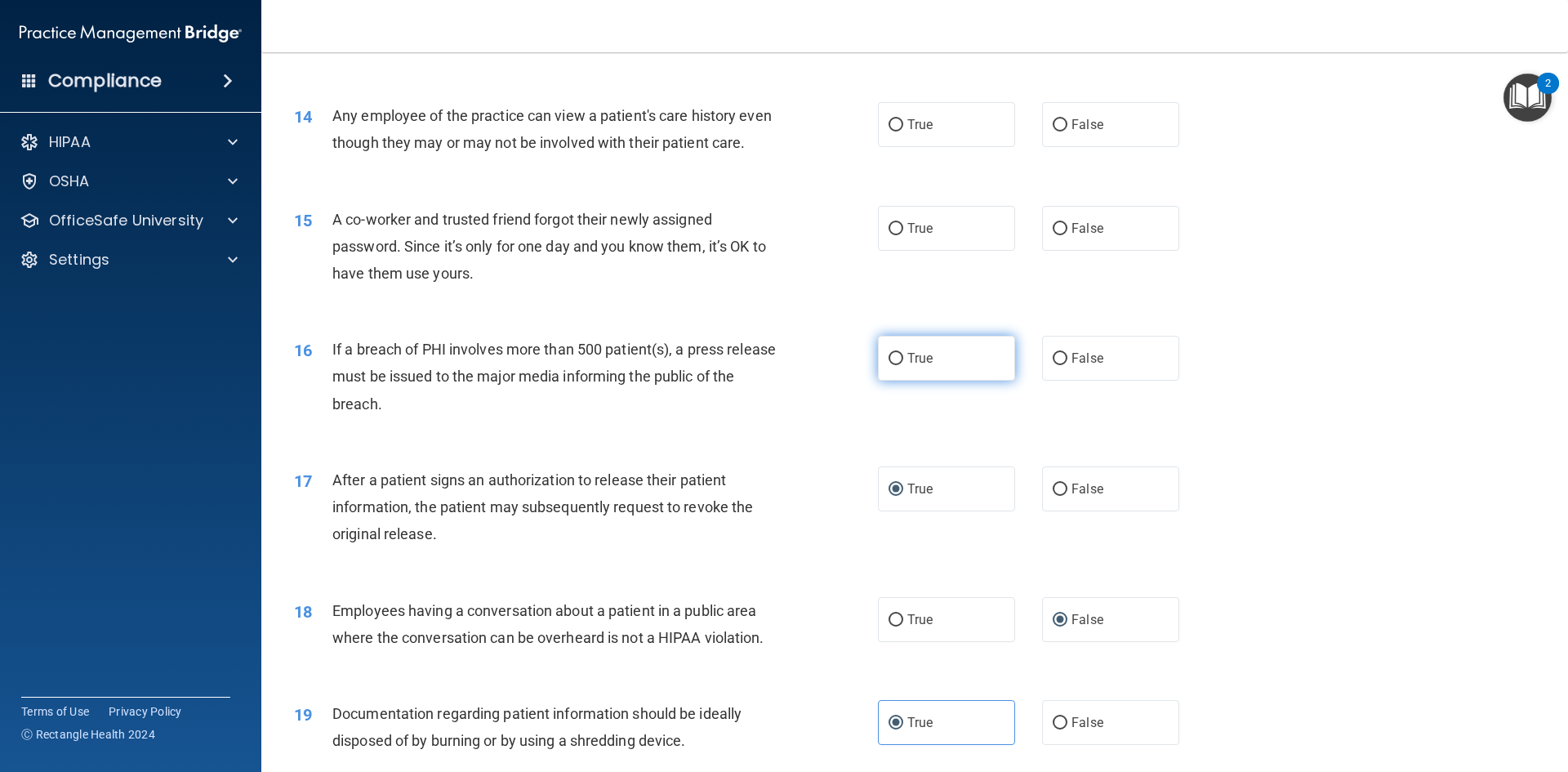
click at [888, 365] on input "True" at bounding box center [896, 359] width 15 height 12
radio input "true"
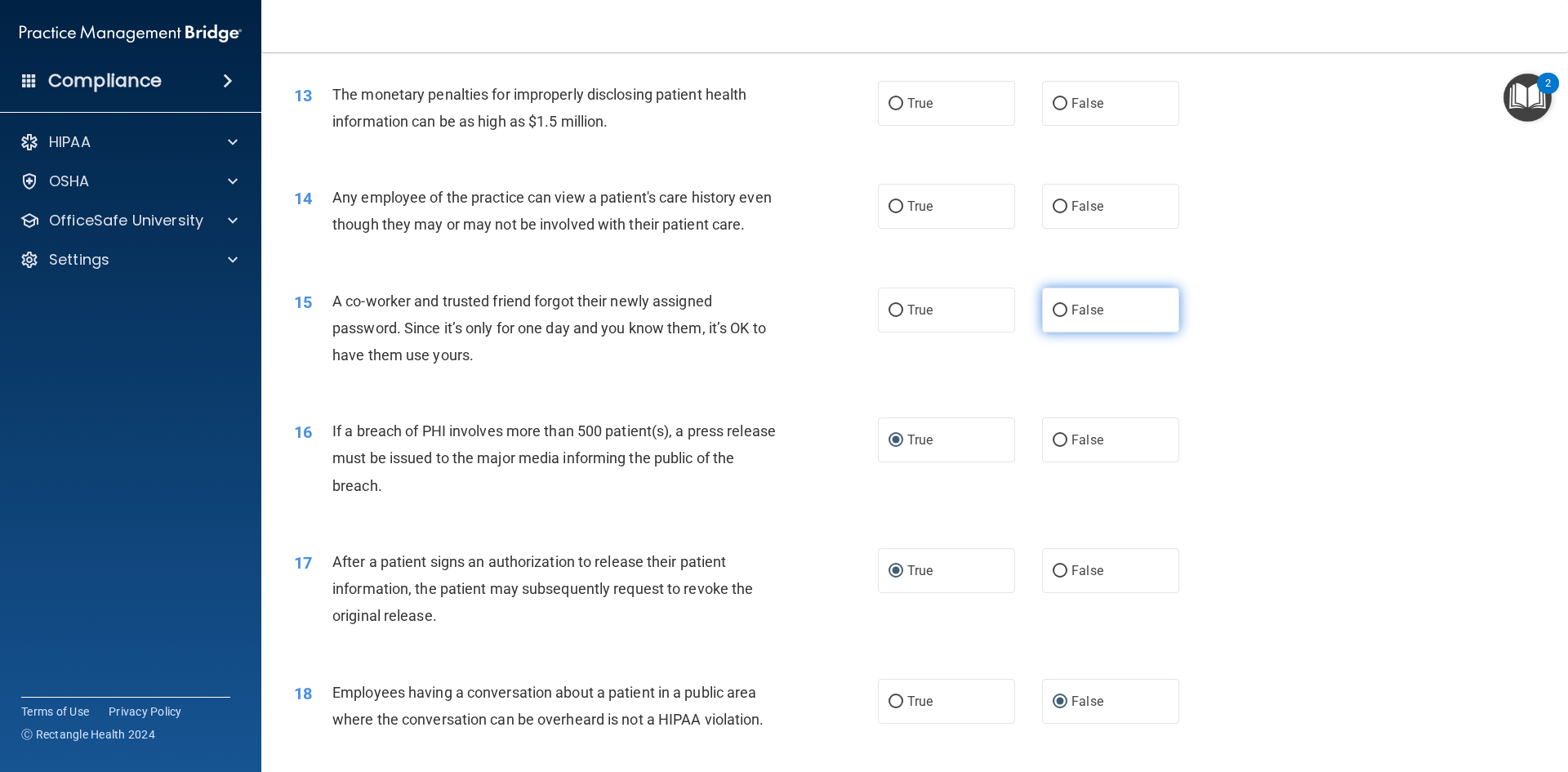
click at [1054, 317] on input "False" at bounding box center [1060, 311] width 15 height 12
radio input "true"
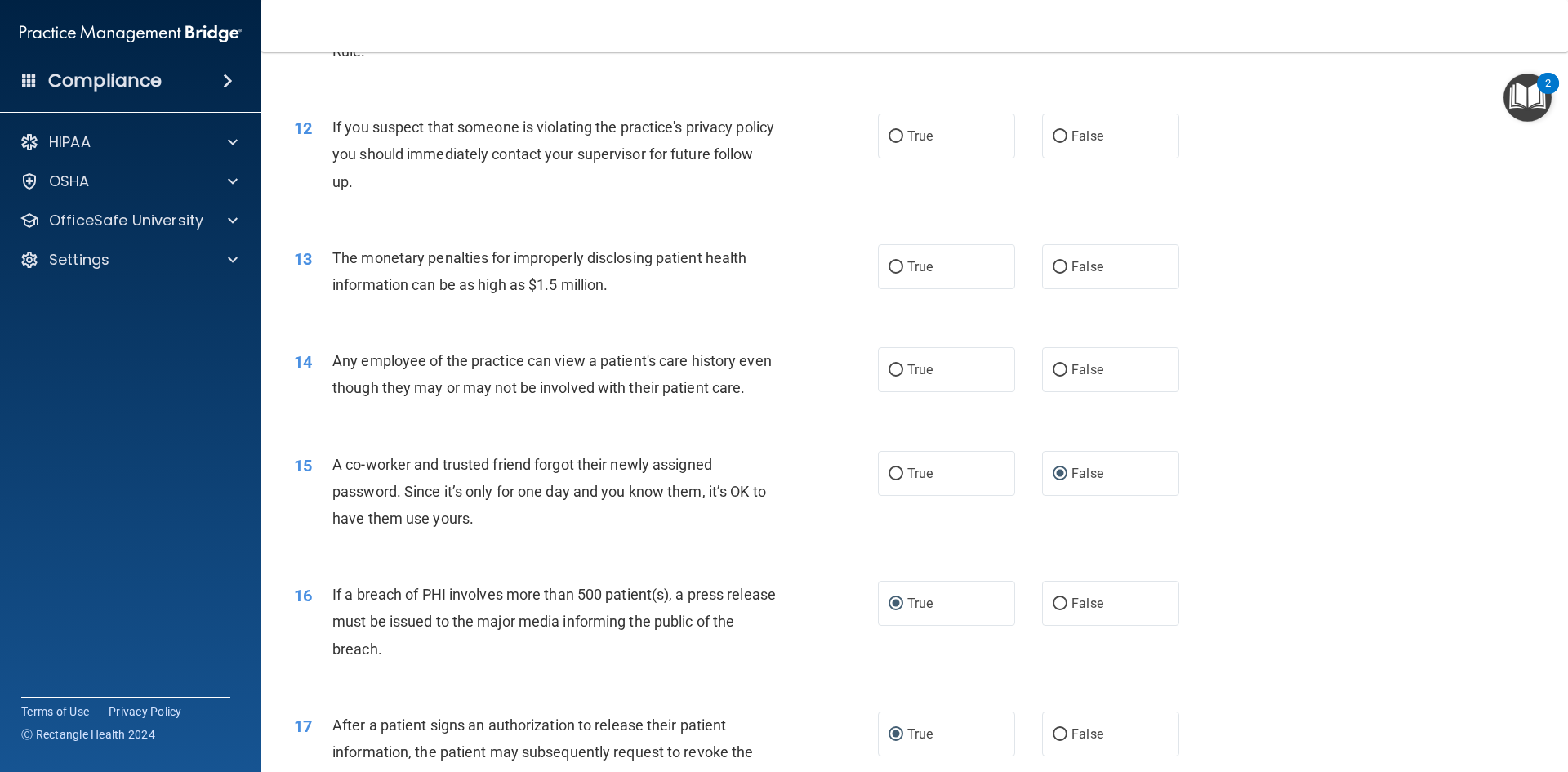
scroll to position [1216, 0]
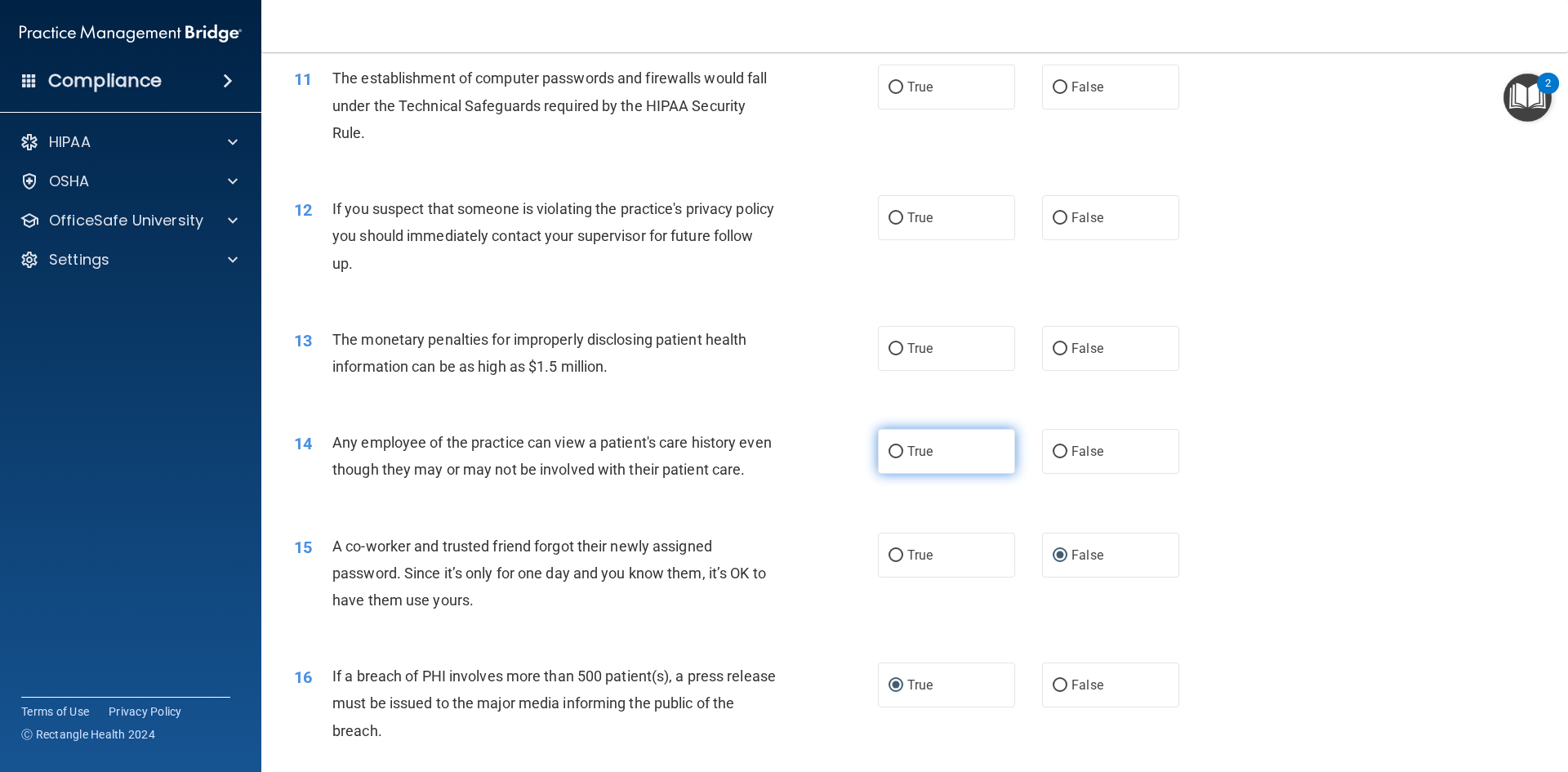
click at [888, 452] on input "True" at bounding box center [896, 452] width 15 height 12
radio input "true"
click at [927, 346] on label "True" at bounding box center [946, 348] width 138 height 45
click at [903, 346] on input "True" at bounding box center [896, 349] width 15 height 12
radio input "true"
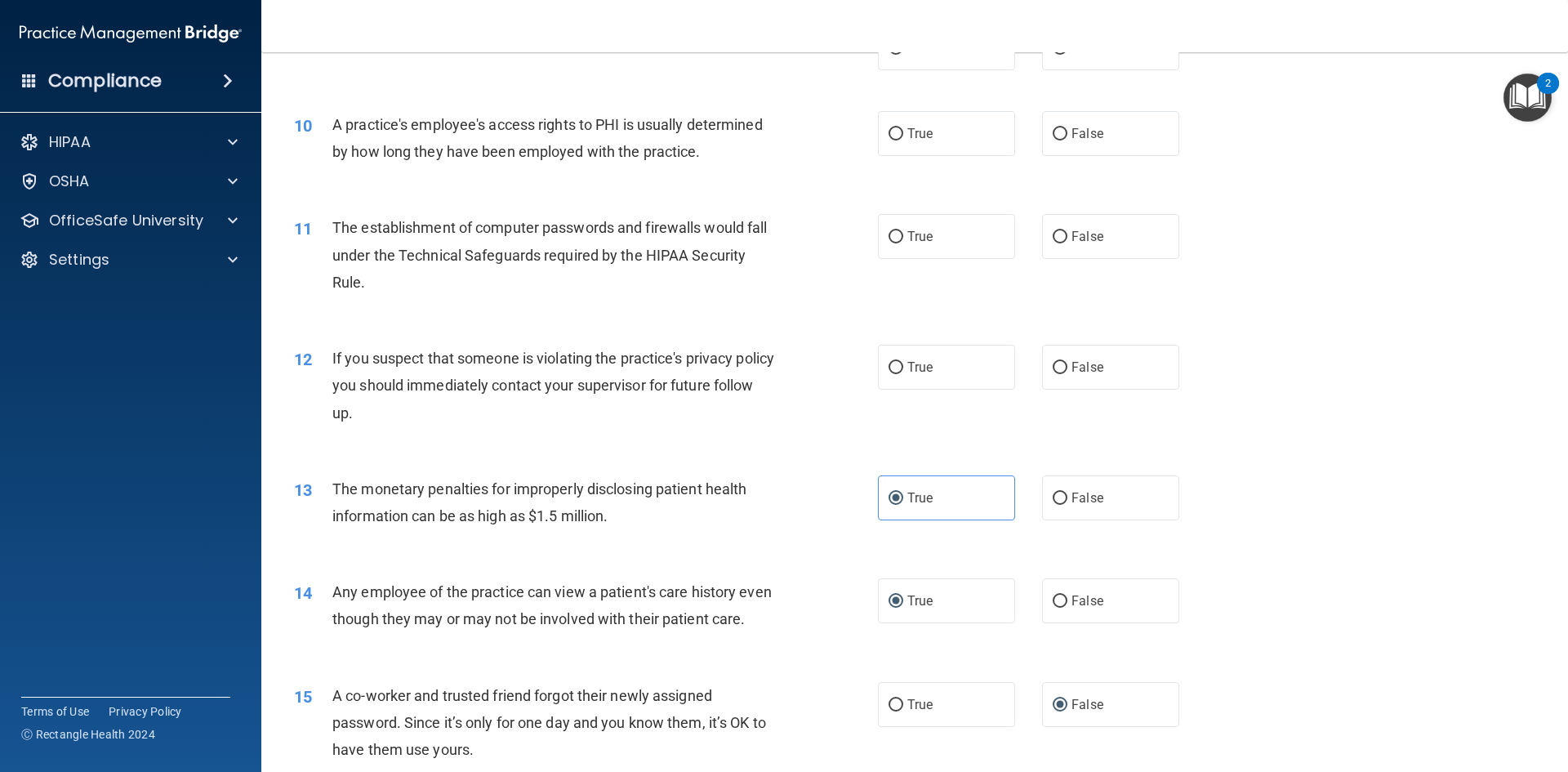
scroll to position [1052, 0]
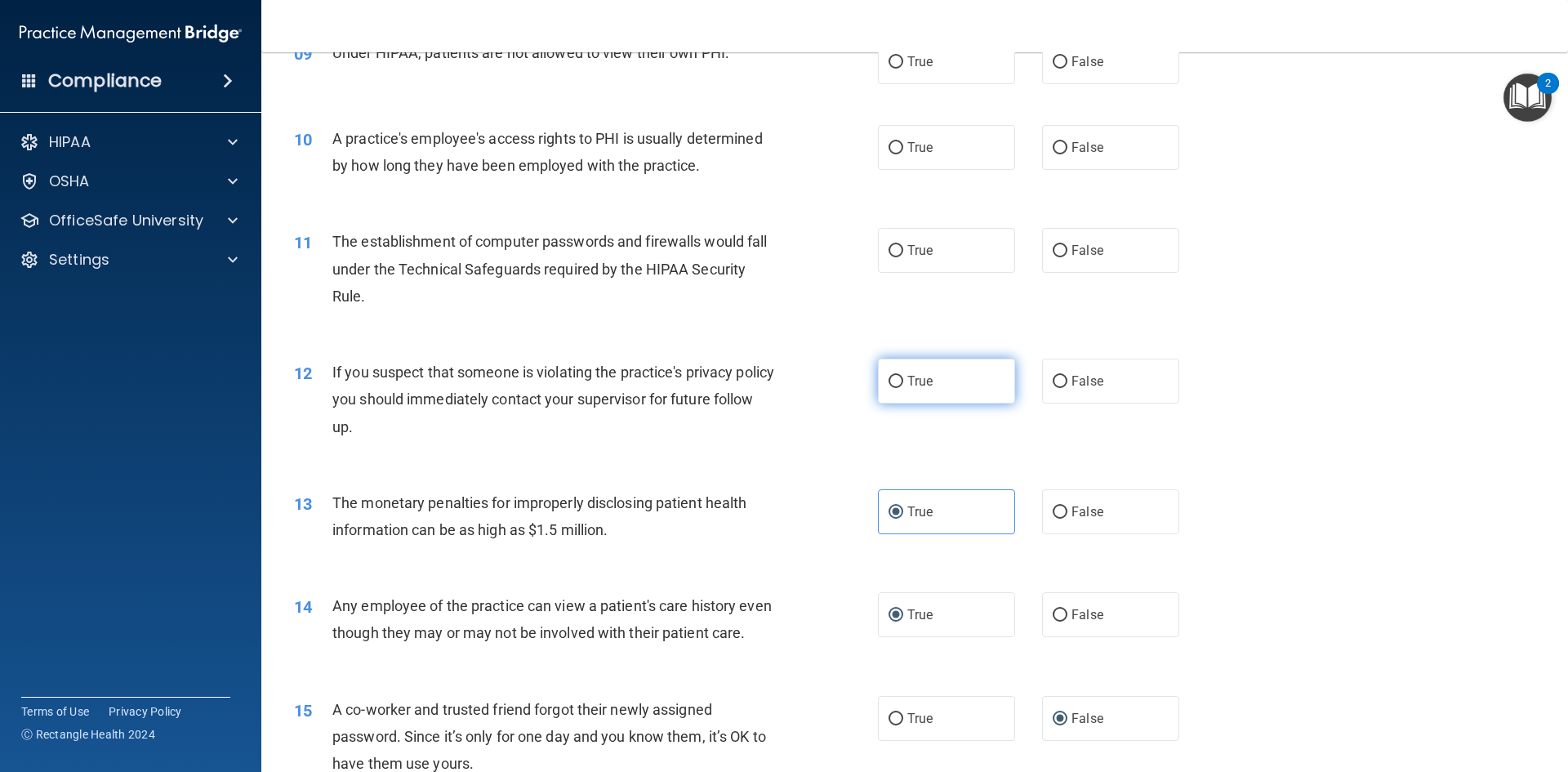
click at [907, 377] on span "True" at bounding box center [920, 381] width 26 height 16
click at [902, 377] on input "True" at bounding box center [896, 381] width 15 height 12
radio input "true"
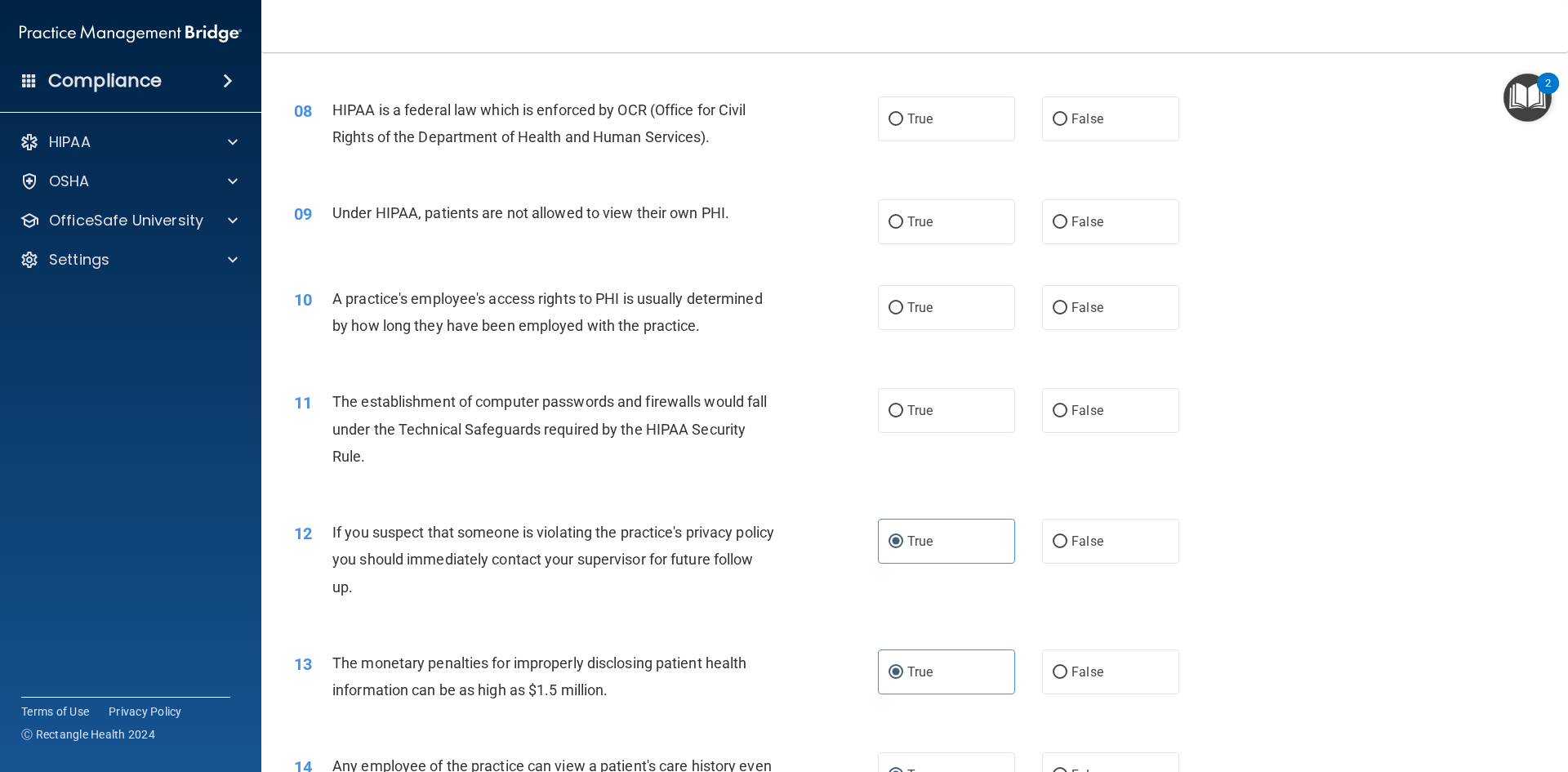
scroll to position [889, 0]
click at [888, 413] on input "True" at bounding box center [896, 415] width 15 height 12
radio input "true"
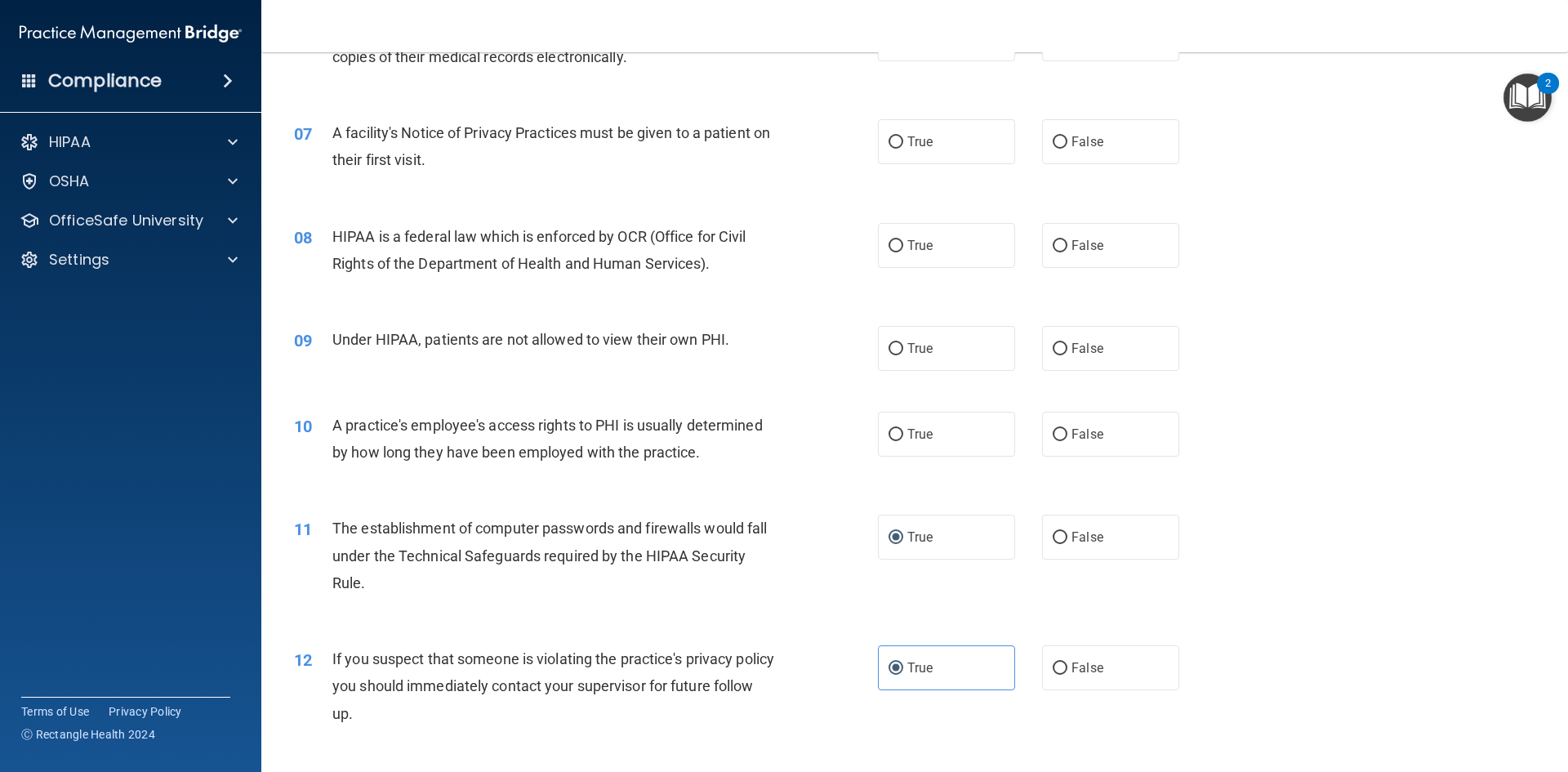
scroll to position [726, 0]
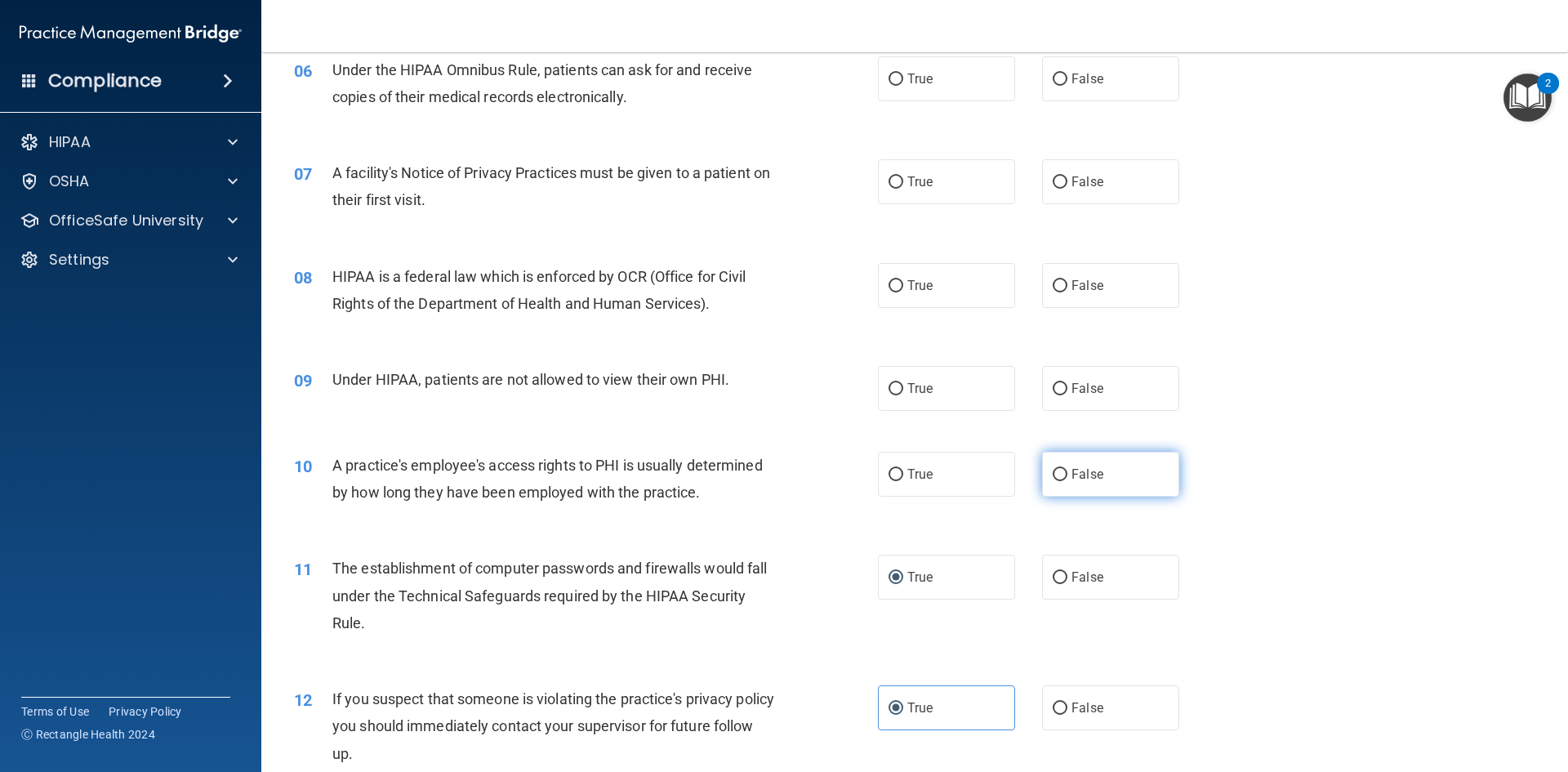
click at [1062, 473] on label "False" at bounding box center [1111, 474] width 138 height 45
click at [1062, 473] on input "False" at bounding box center [1060, 475] width 15 height 12
radio input "true"
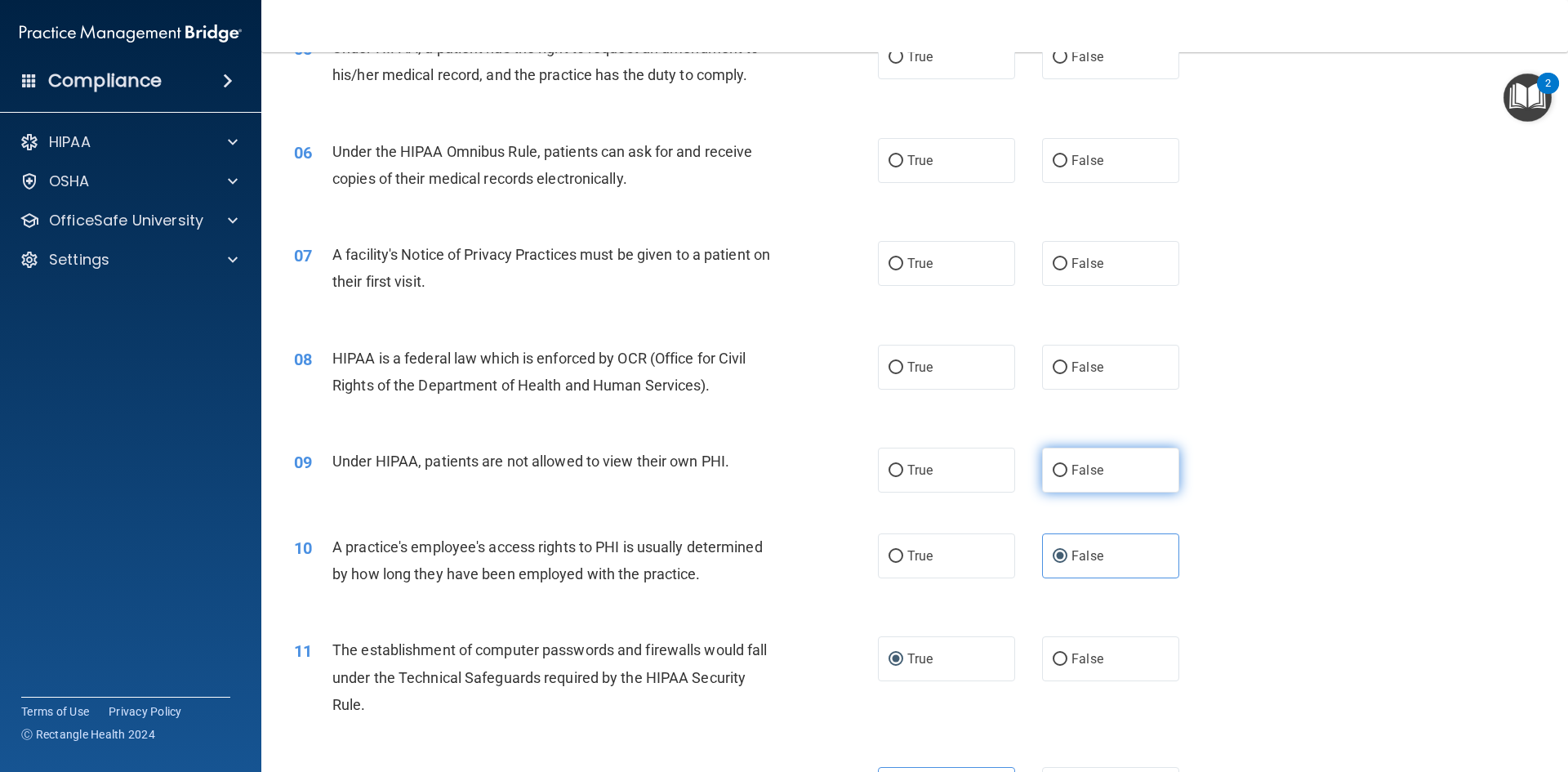
click at [1053, 471] on input "False" at bounding box center [1060, 471] width 15 height 12
radio input "true"
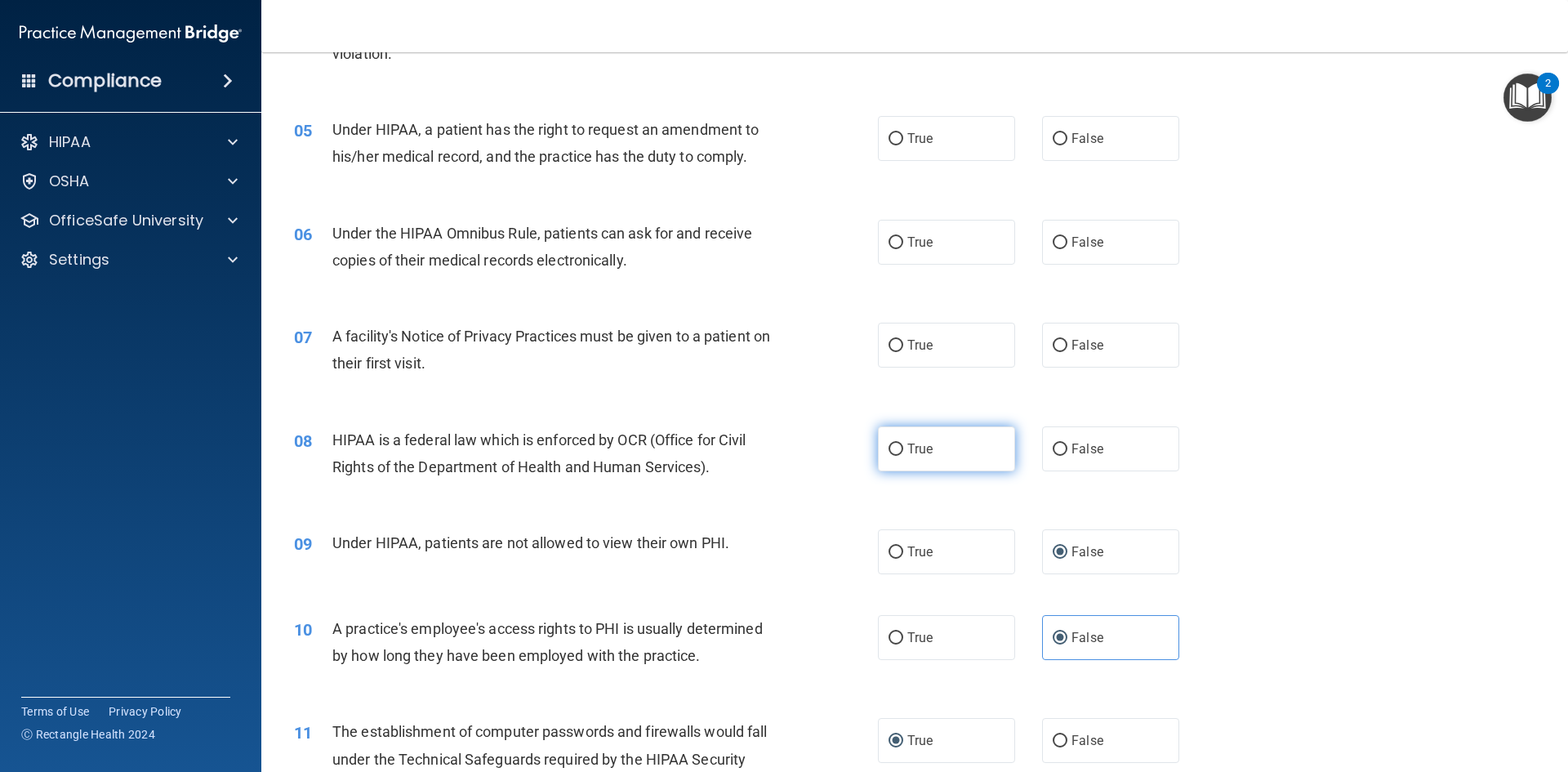
click at [907, 446] on span "True" at bounding box center [920, 449] width 26 height 16
click at [903, 446] on input "True" at bounding box center [896, 449] width 15 height 12
radio input "true"
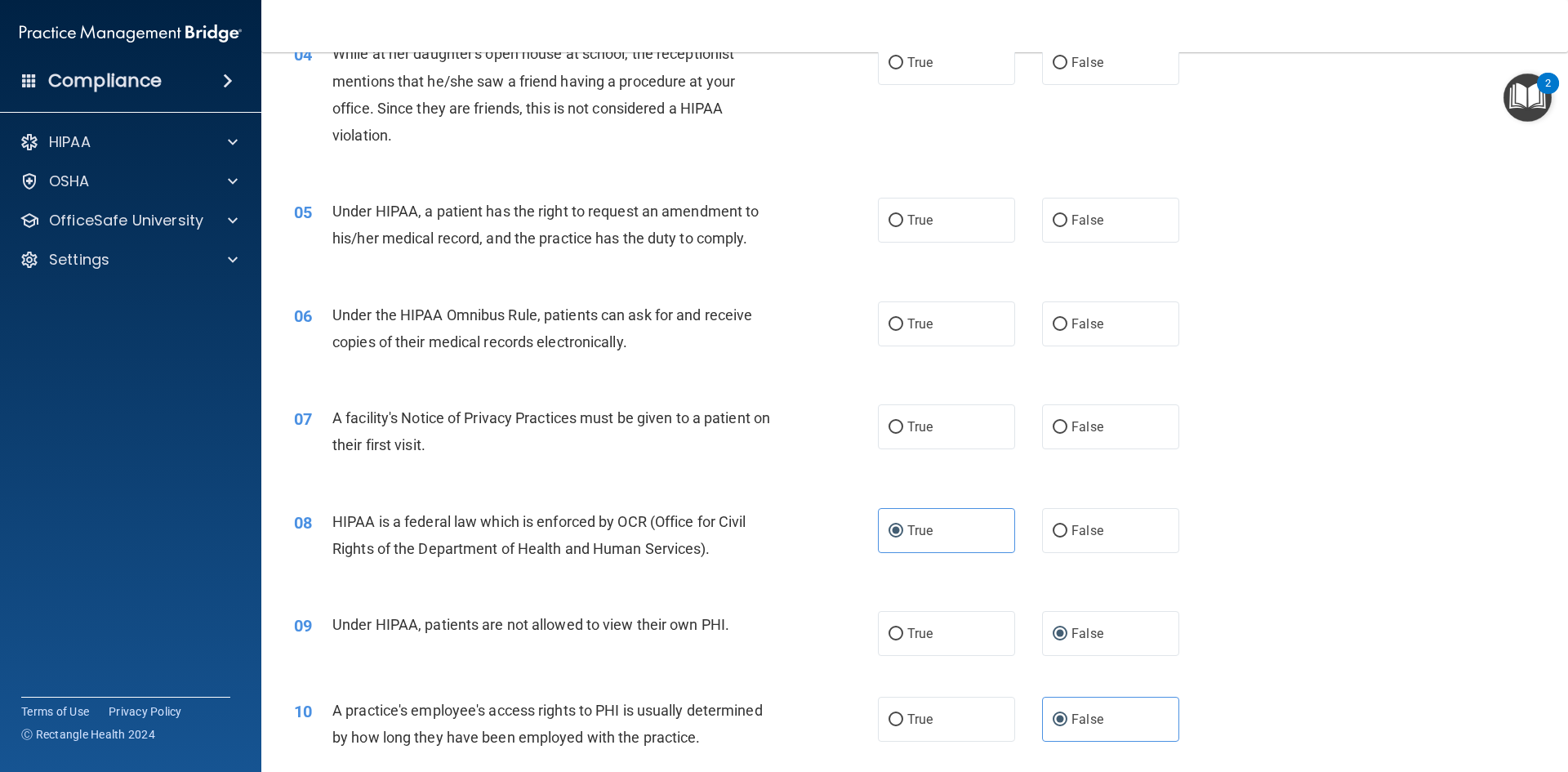
scroll to position [399, 0]
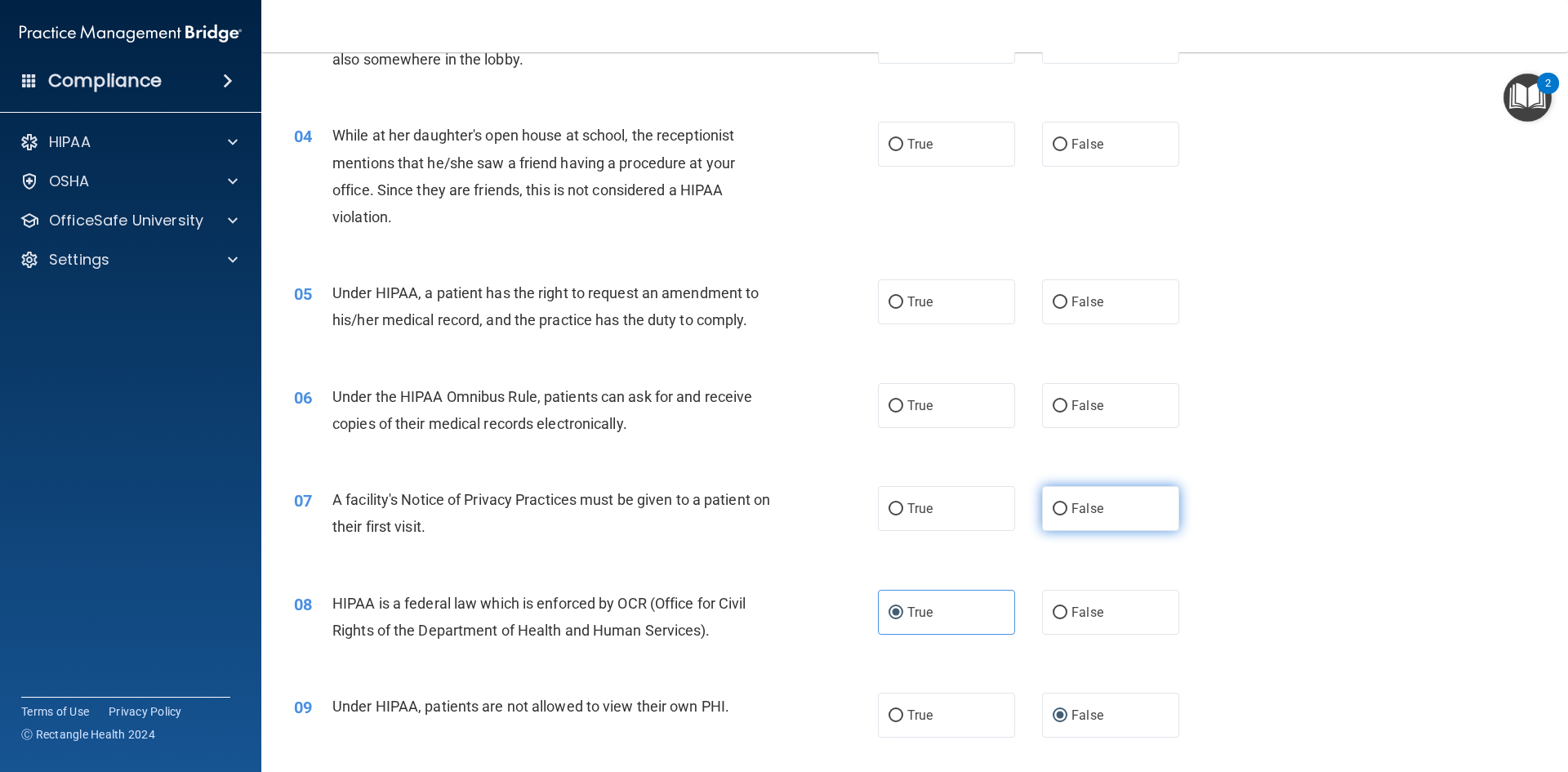
click at [1058, 508] on input "False" at bounding box center [1060, 509] width 15 height 12
radio input "true"
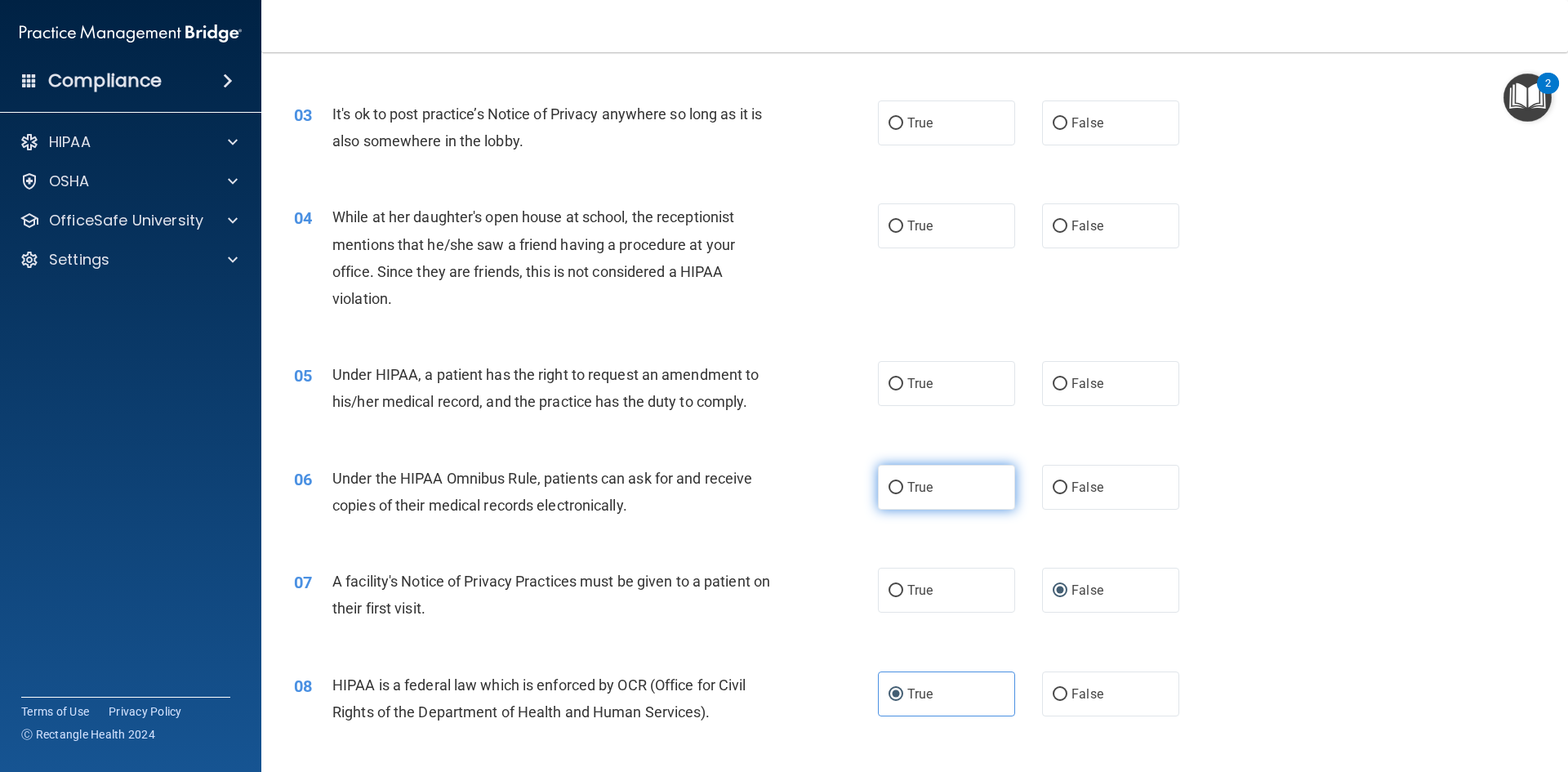
click at [893, 489] on input "True" at bounding box center [896, 488] width 15 height 12
radio input "true"
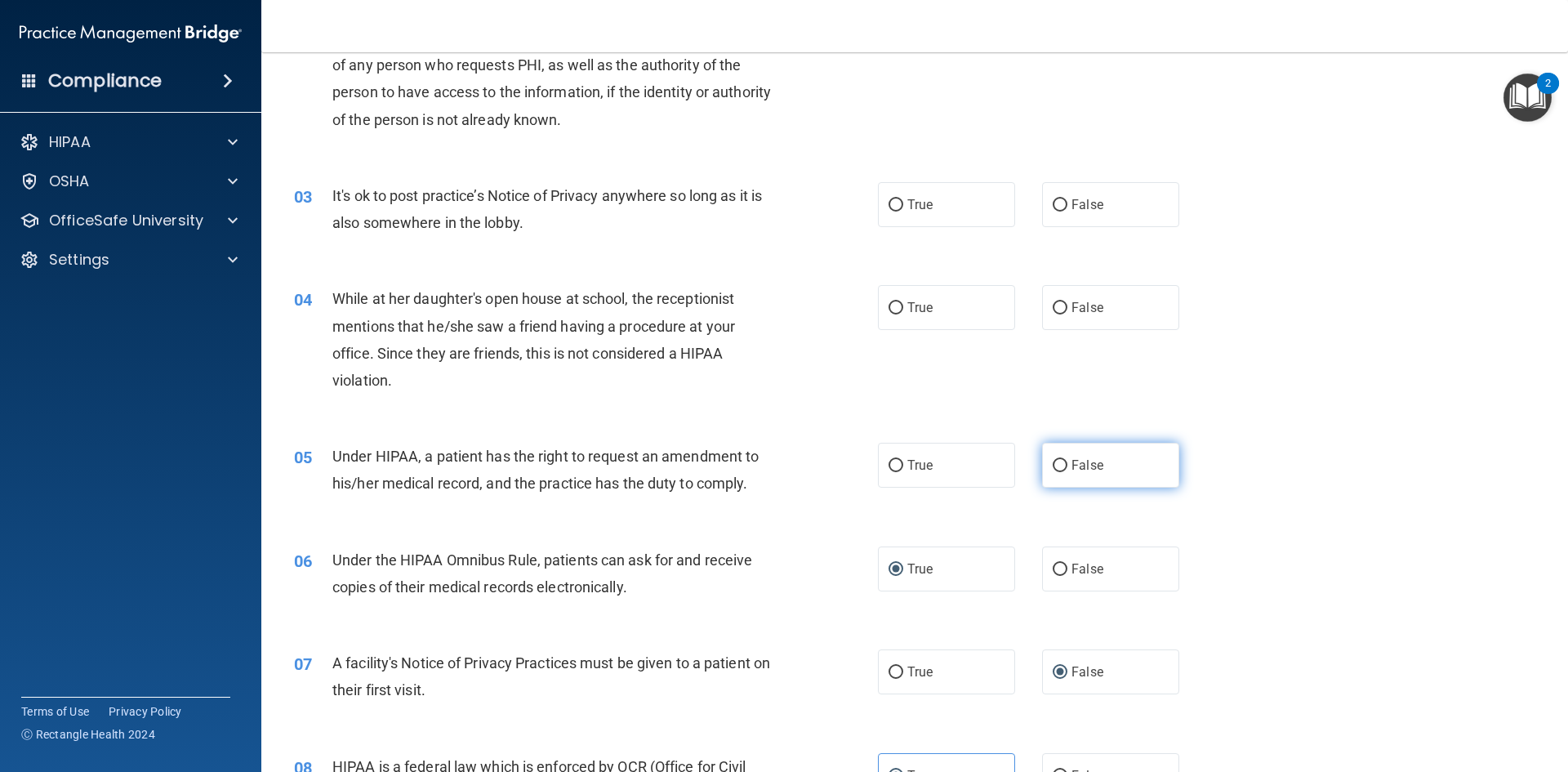
click at [1053, 464] on input "False" at bounding box center [1060, 466] width 15 height 12
radio input "true"
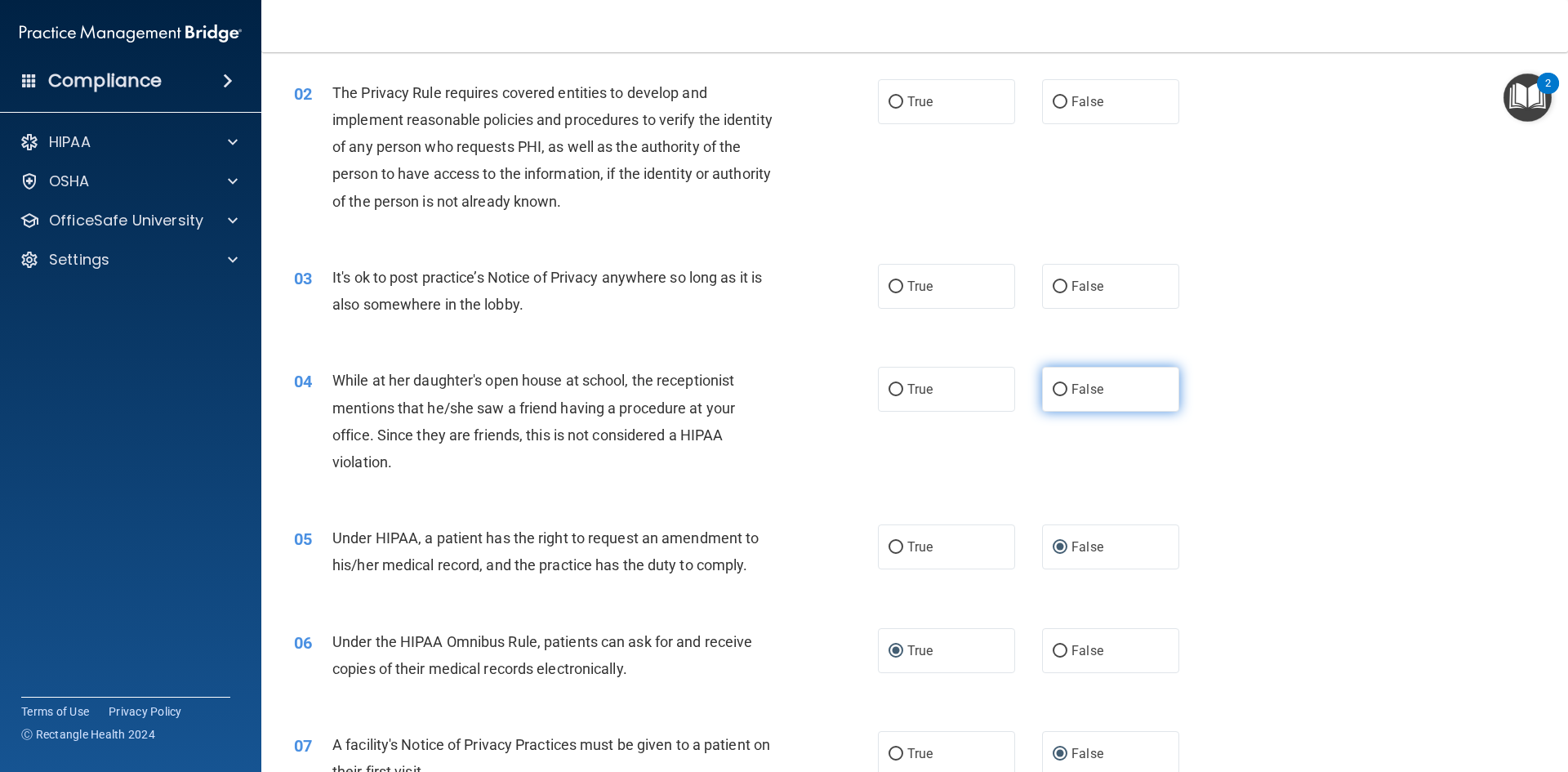
click at [1062, 386] on label "False" at bounding box center [1111, 389] width 138 height 45
click at [1062, 386] on input "False" at bounding box center [1060, 390] width 15 height 12
radio input "true"
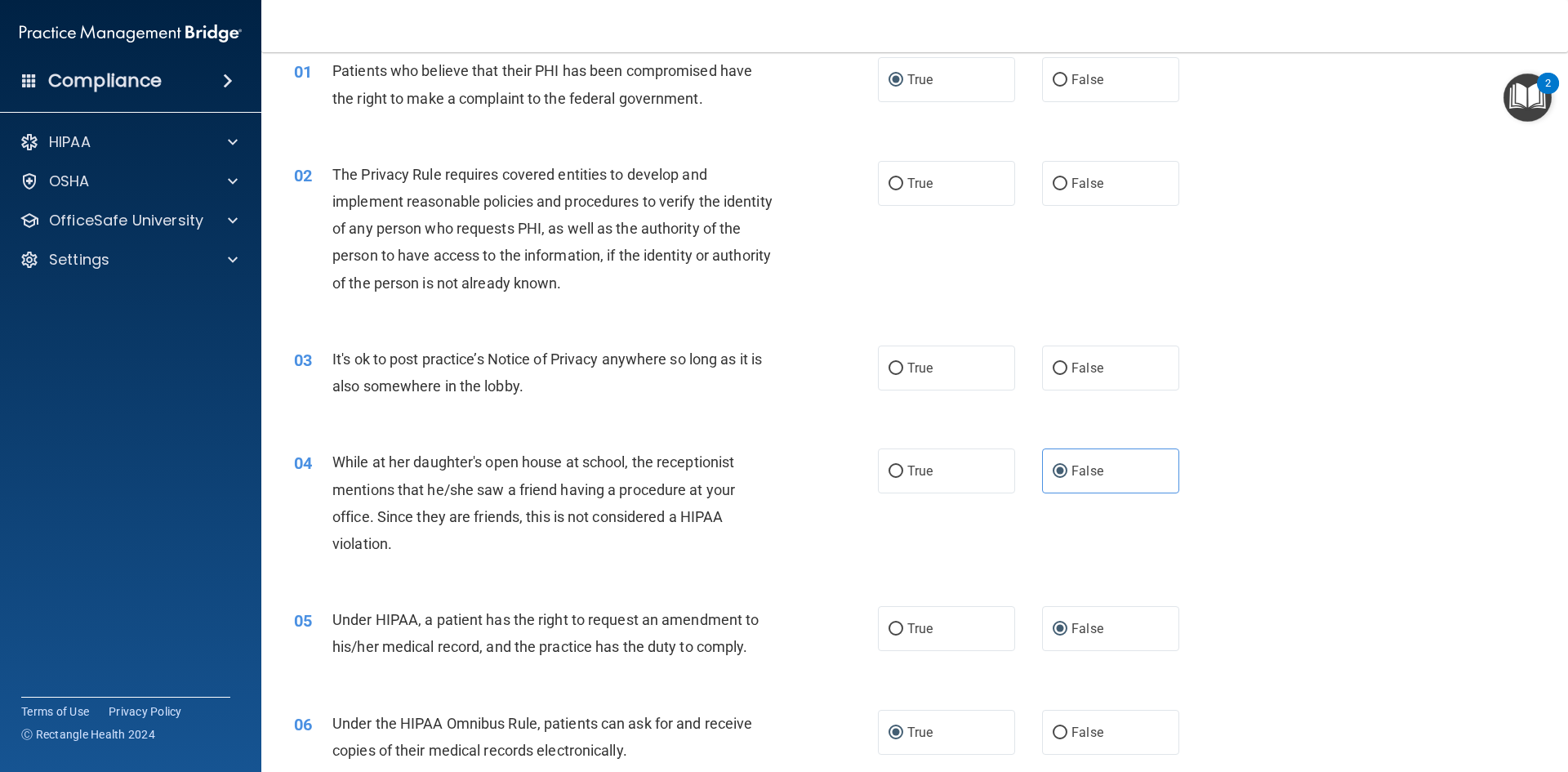
scroll to position [0, 0]
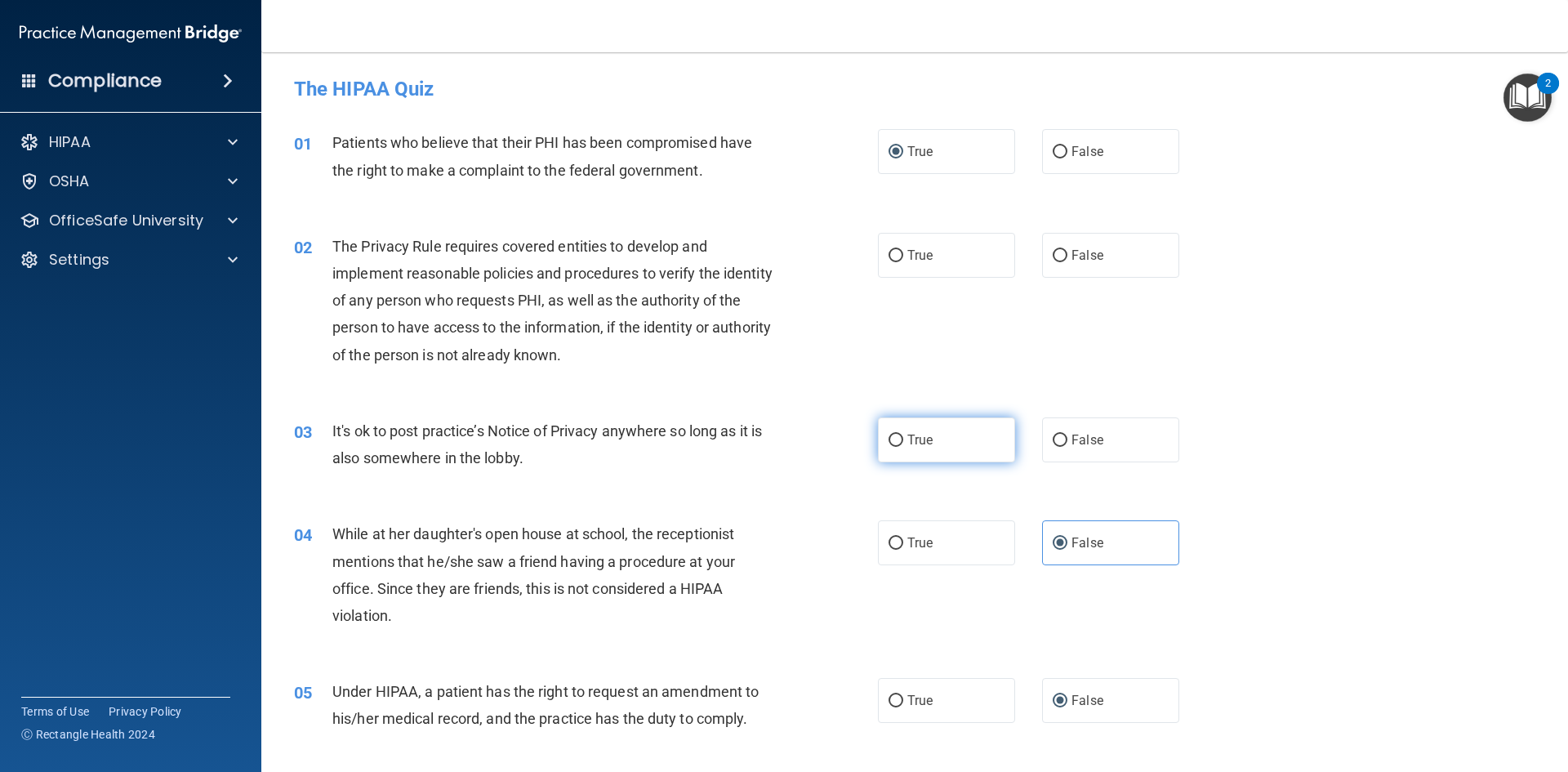
click at [898, 440] on label "True" at bounding box center [946, 440] width 138 height 45
click at [898, 440] on input "True" at bounding box center [896, 440] width 15 height 12
radio input "true"
click at [908, 255] on span "True" at bounding box center [920, 255] width 26 height 16
click at [903, 255] on input "True" at bounding box center [896, 256] width 15 height 12
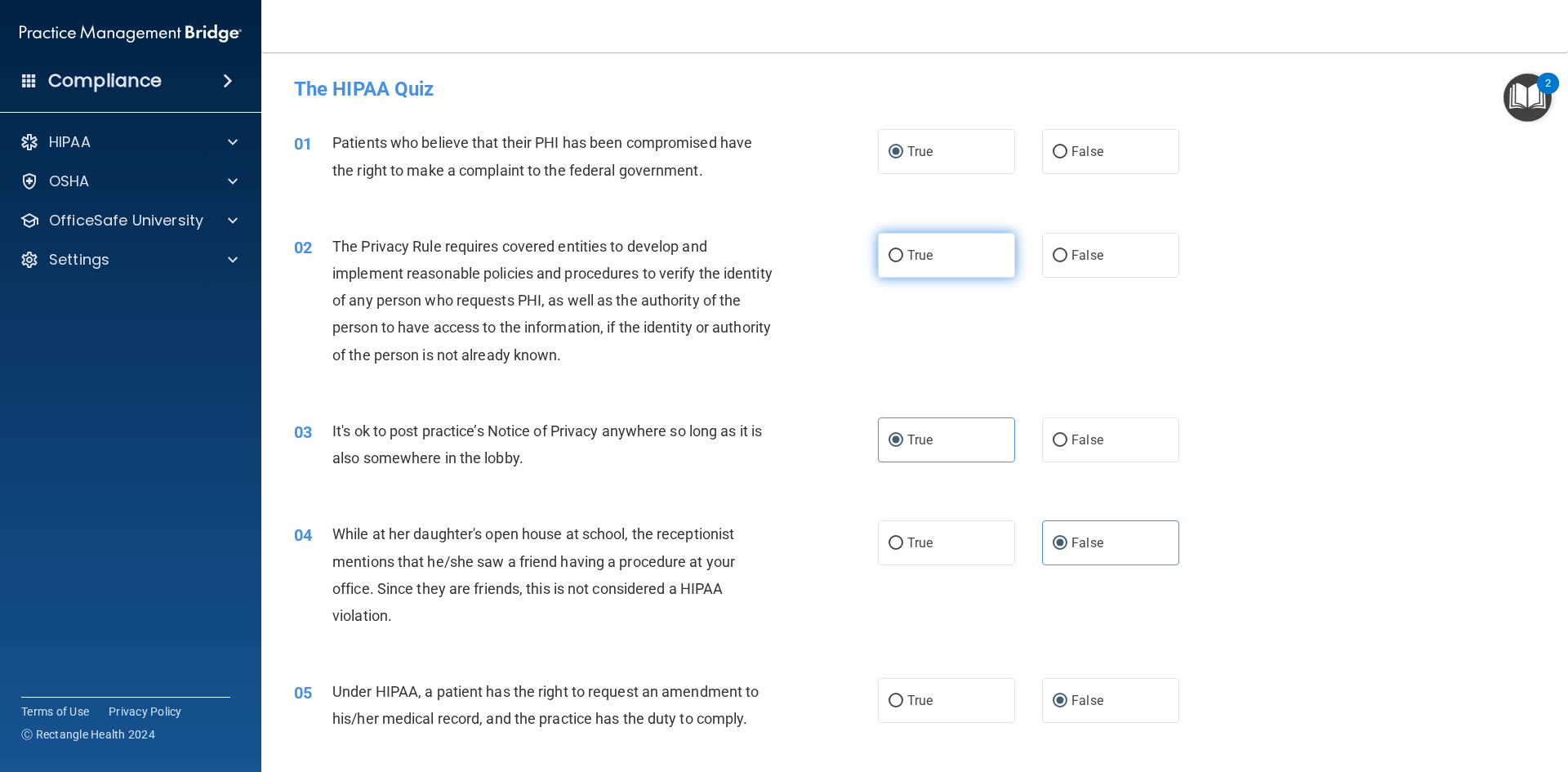
radio input "true"
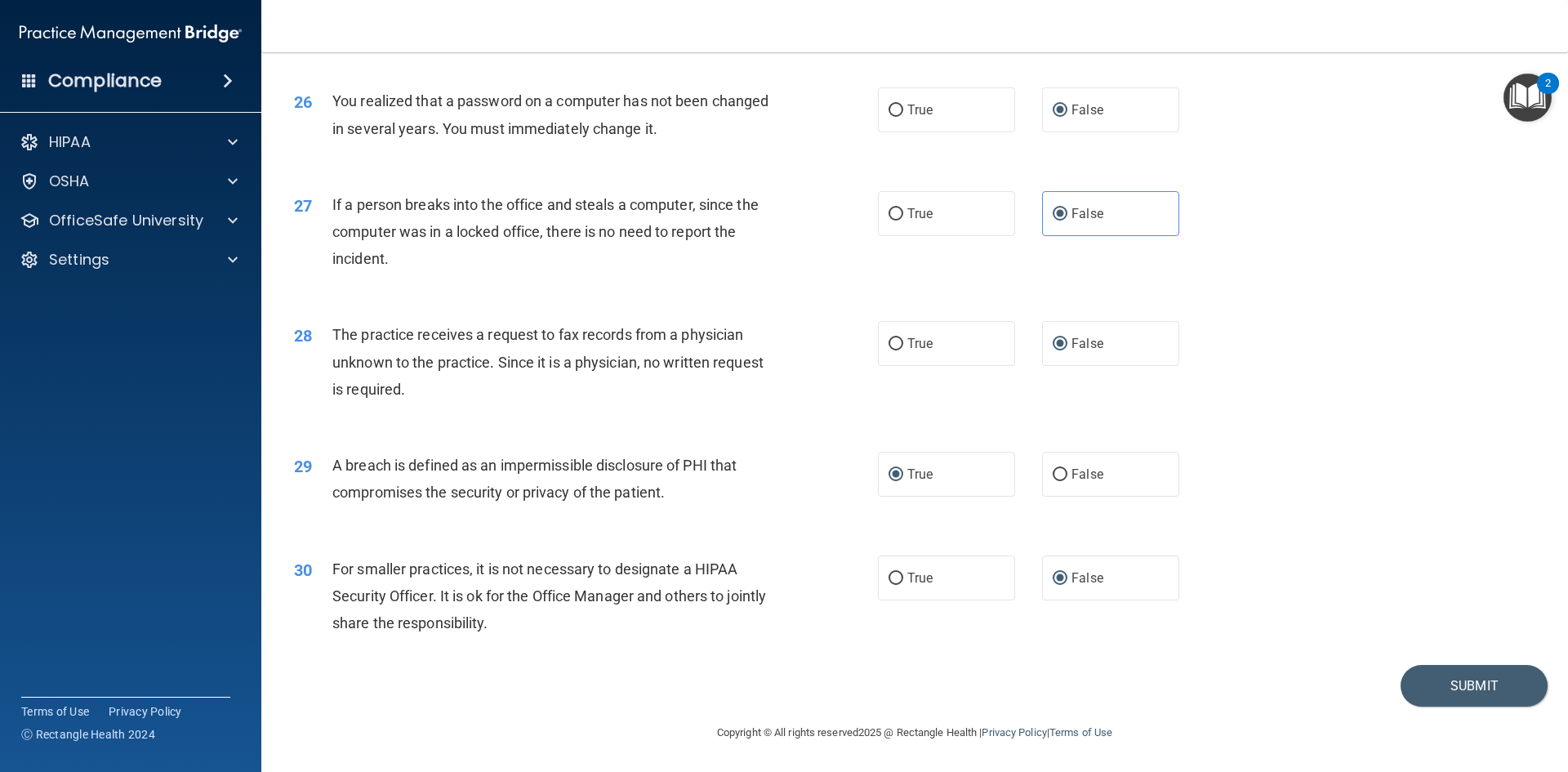
scroll to position [3095, 0]
click at [1457, 683] on button "Submit" at bounding box center [1474, 686] width 147 height 41
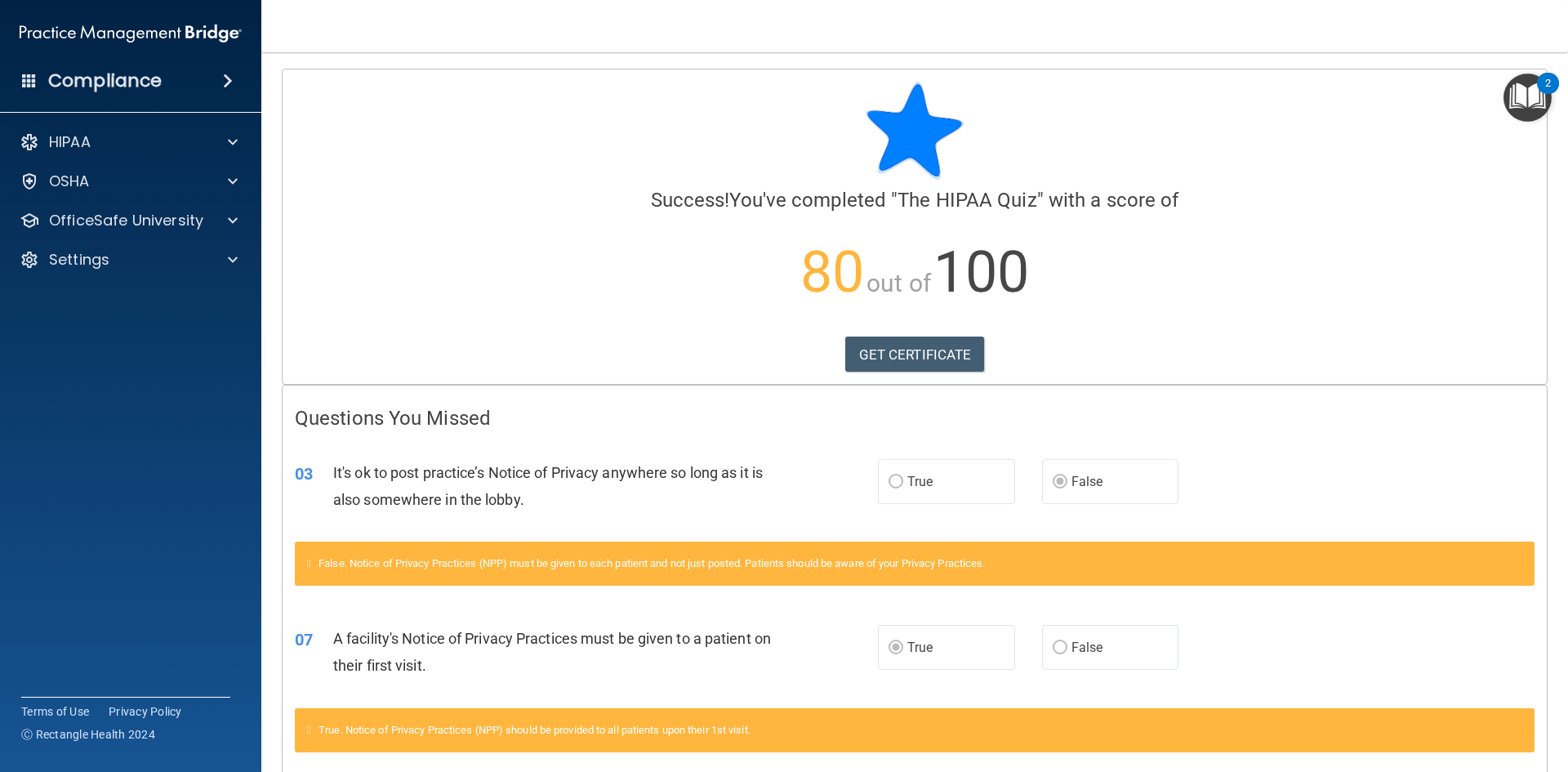
click at [1530, 103] on img "Open Resource Center, 2 new notifications" at bounding box center [1527, 98] width 48 height 48
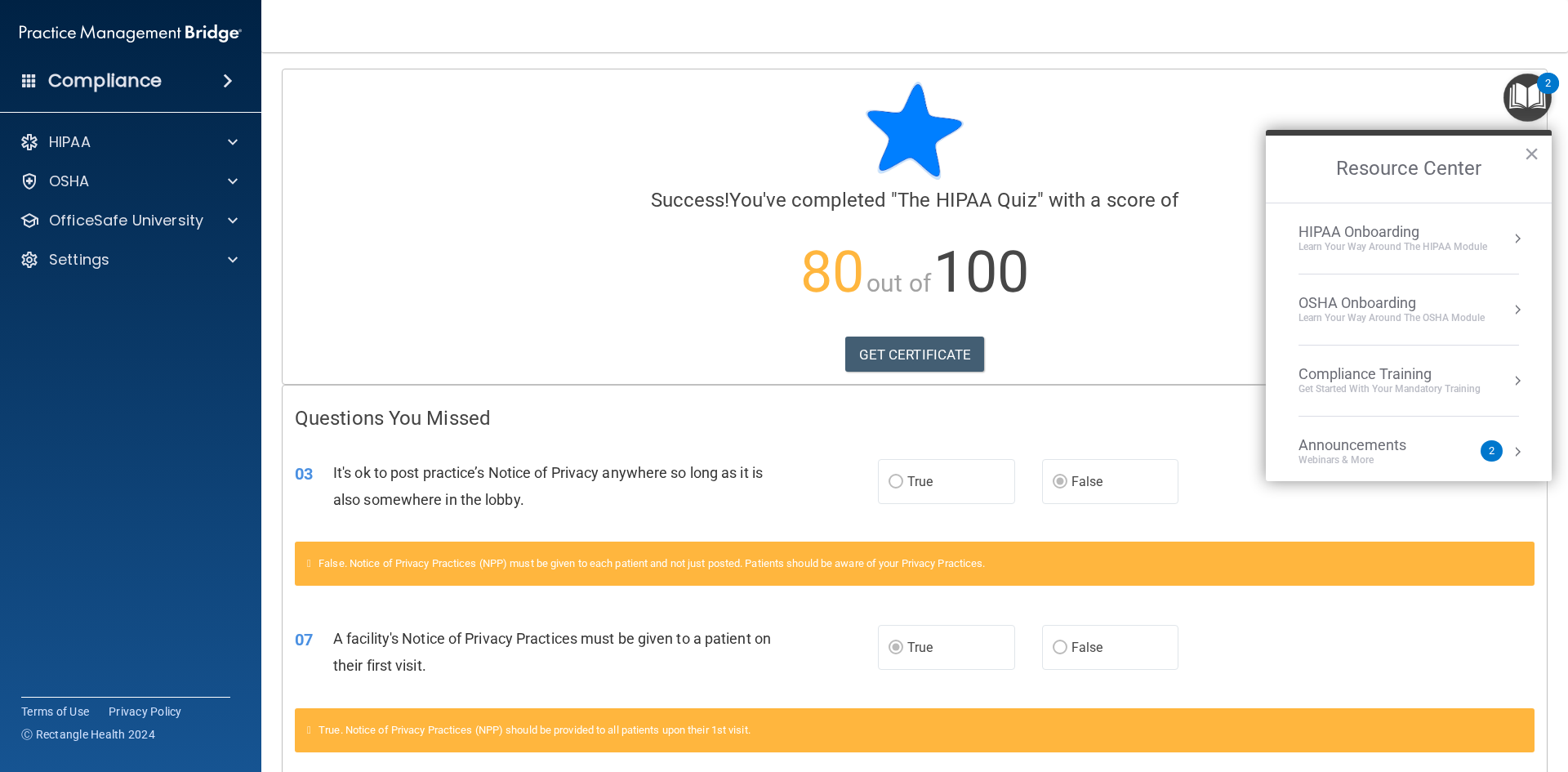
click at [1396, 238] on div "HIPAA Onboarding" at bounding box center [1393, 232] width 189 height 18
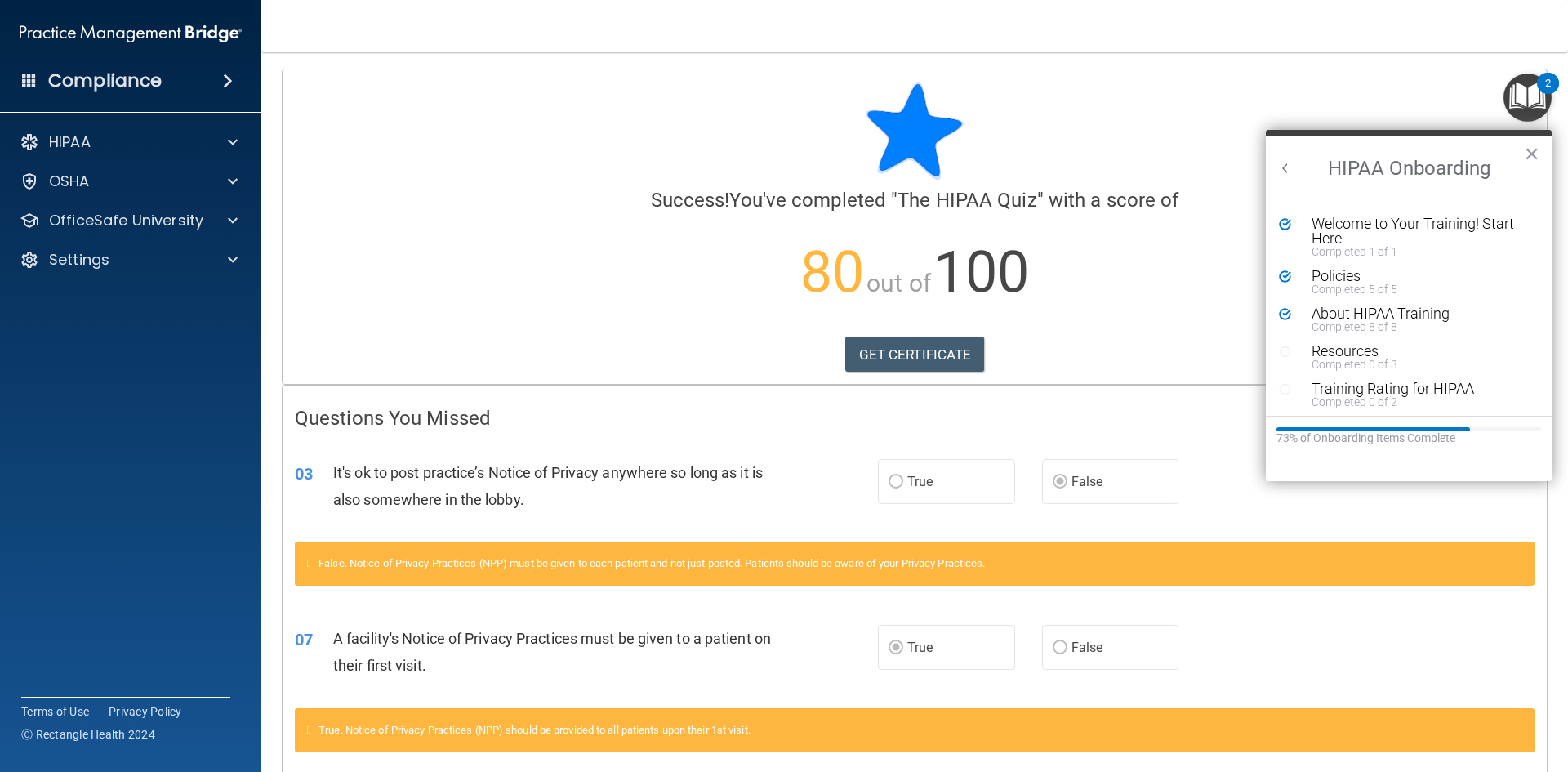
click at [1081, 301] on p "80 out of 100" at bounding box center [915, 272] width 1240 height 105
click at [1530, 155] on button "×" at bounding box center [1532, 153] width 16 height 27
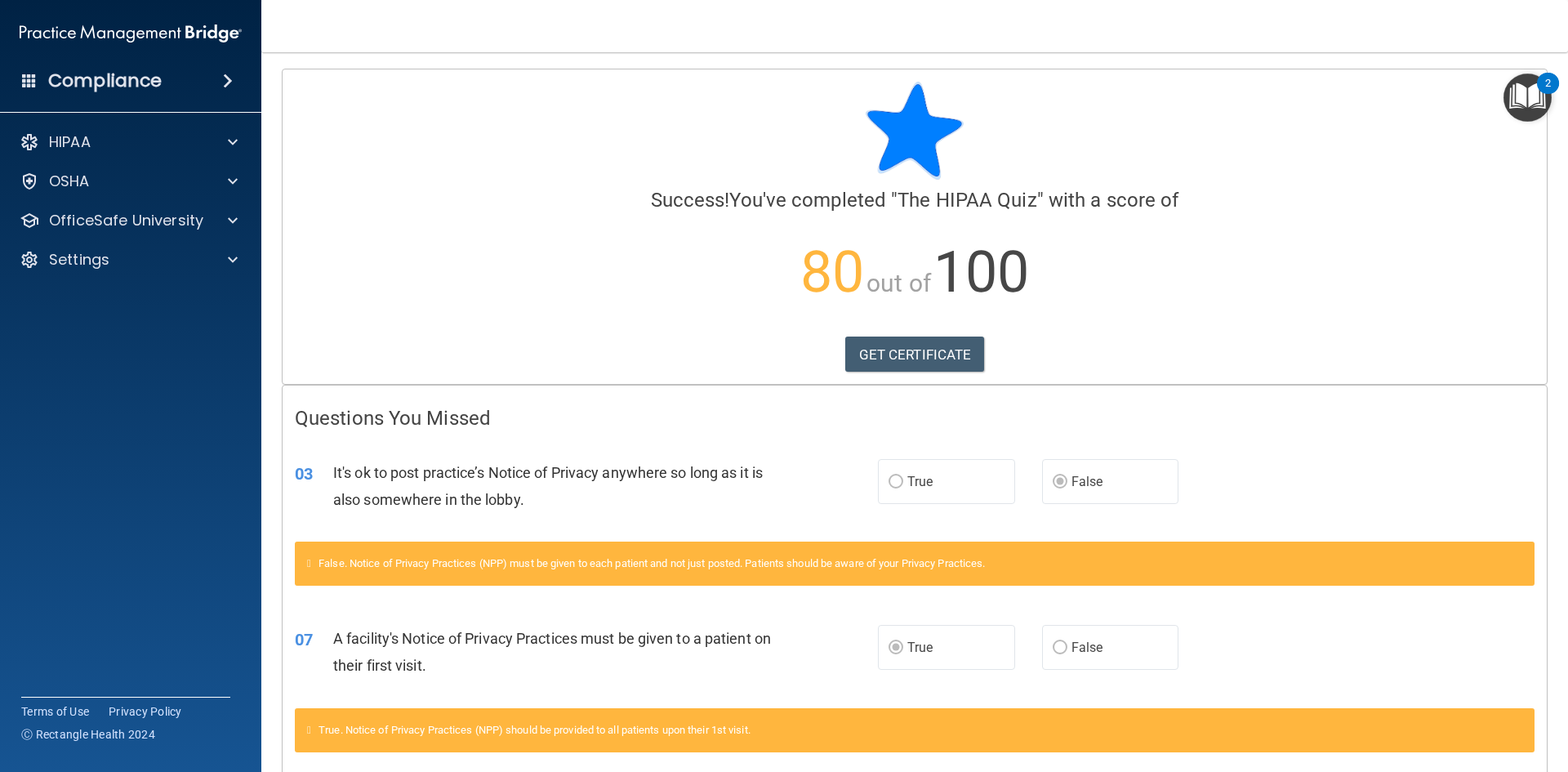
click at [1314, 347] on div "GET CERTIFICATE" at bounding box center [915, 354] width 1240 height 36
click at [79, 177] on p "OSHA" at bounding box center [69, 182] width 41 height 20
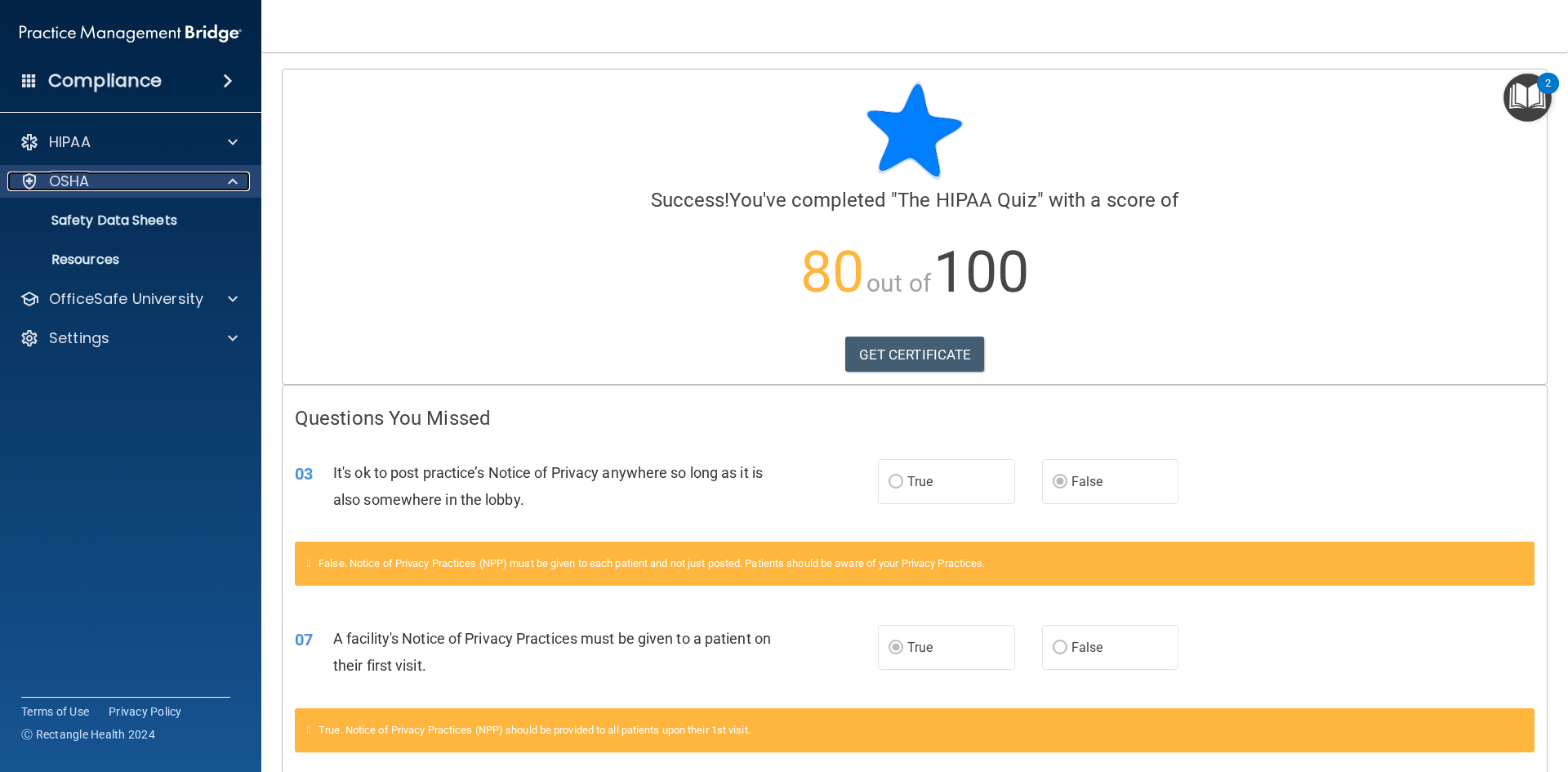
click at [91, 180] on div "OSHA" at bounding box center [109, 182] width 202 height 20
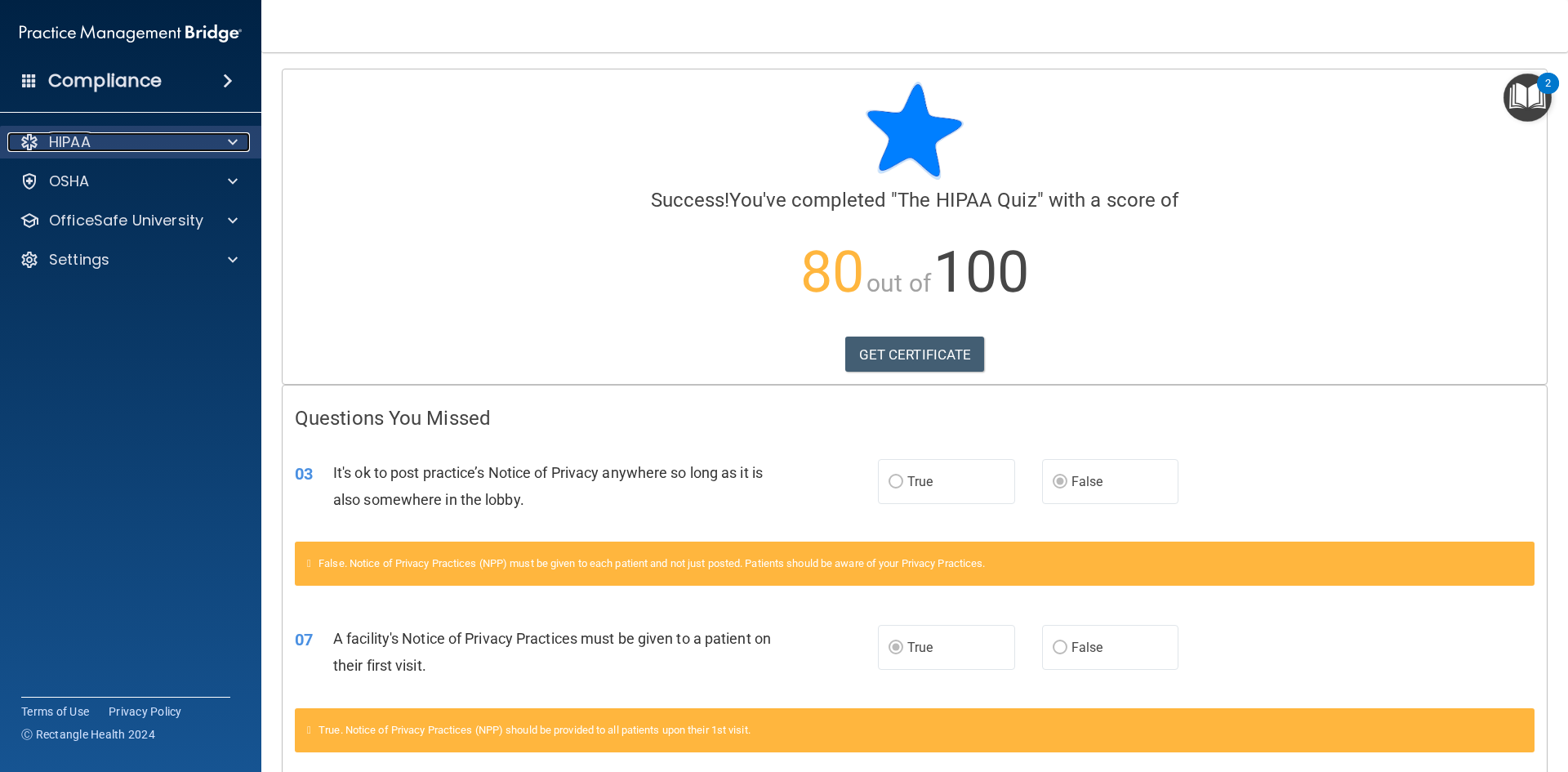
click at [100, 143] on div "HIPAA" at bounding box center [109, 143] width 202 height 20
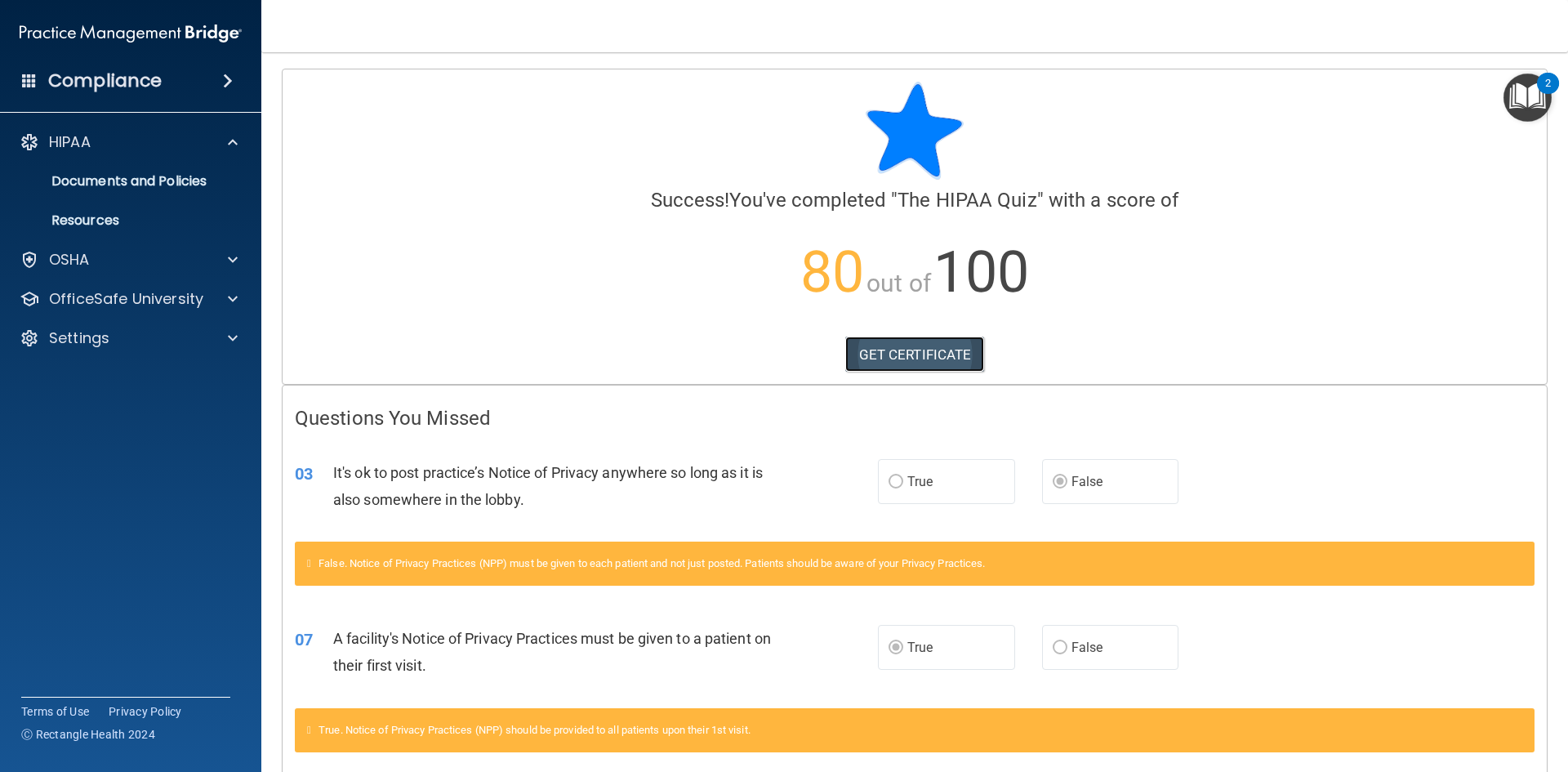
click at [941, 353] on link "GET CERTIFICATE" at bounding box center [915, 354] width 140 height 36
click at [52, 84] on h4 "Compliance" at bounding box center [104, 81] width 114 height 23
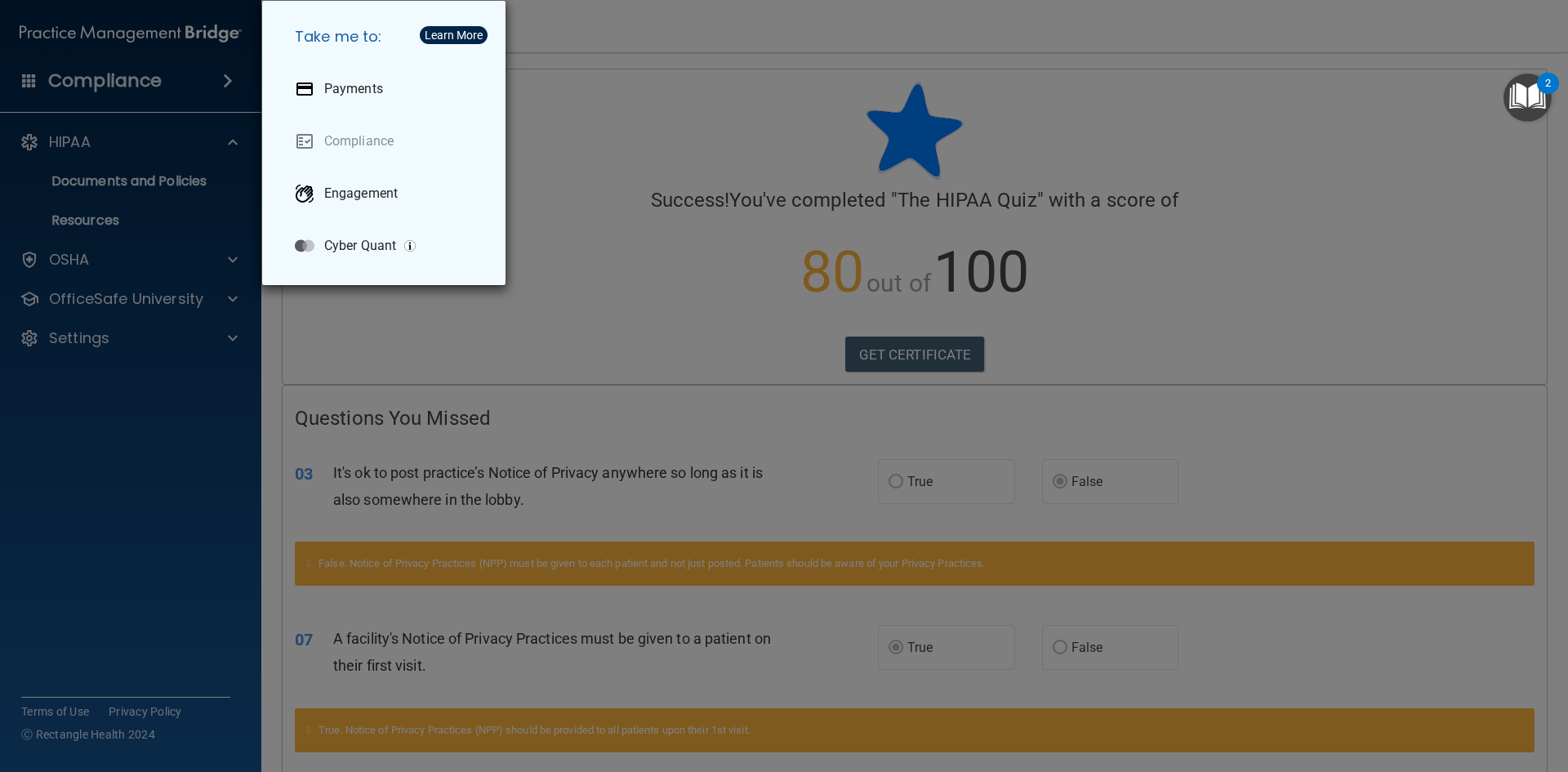
click at [206, 80] on div "Take me to: Payments Compliance Engagement Cyber Quant" at bounding box center [784, 386] width 1568 height 772
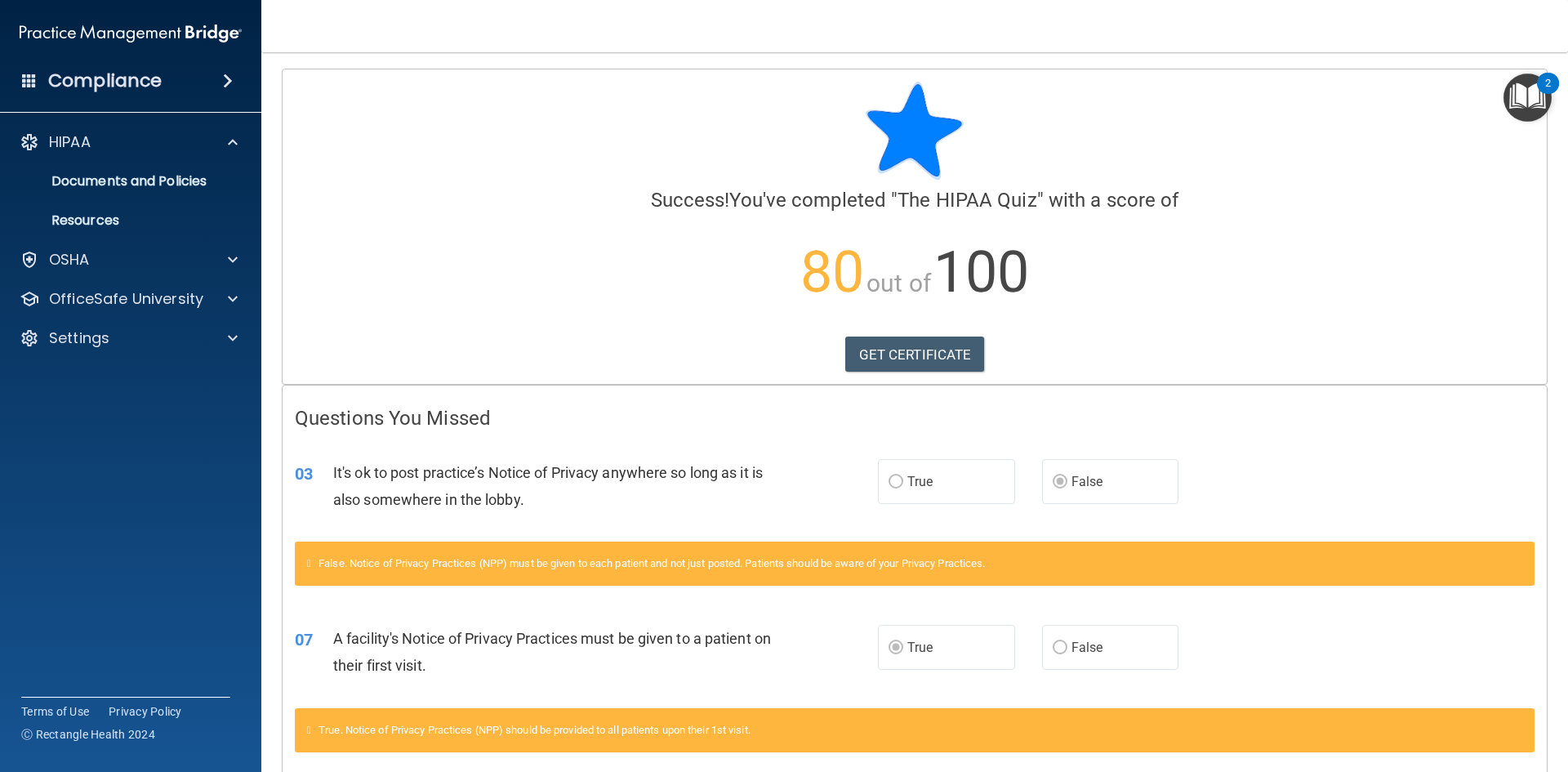
click at [233, 80] on span at bounding box center [228, 81] width 10 height 20
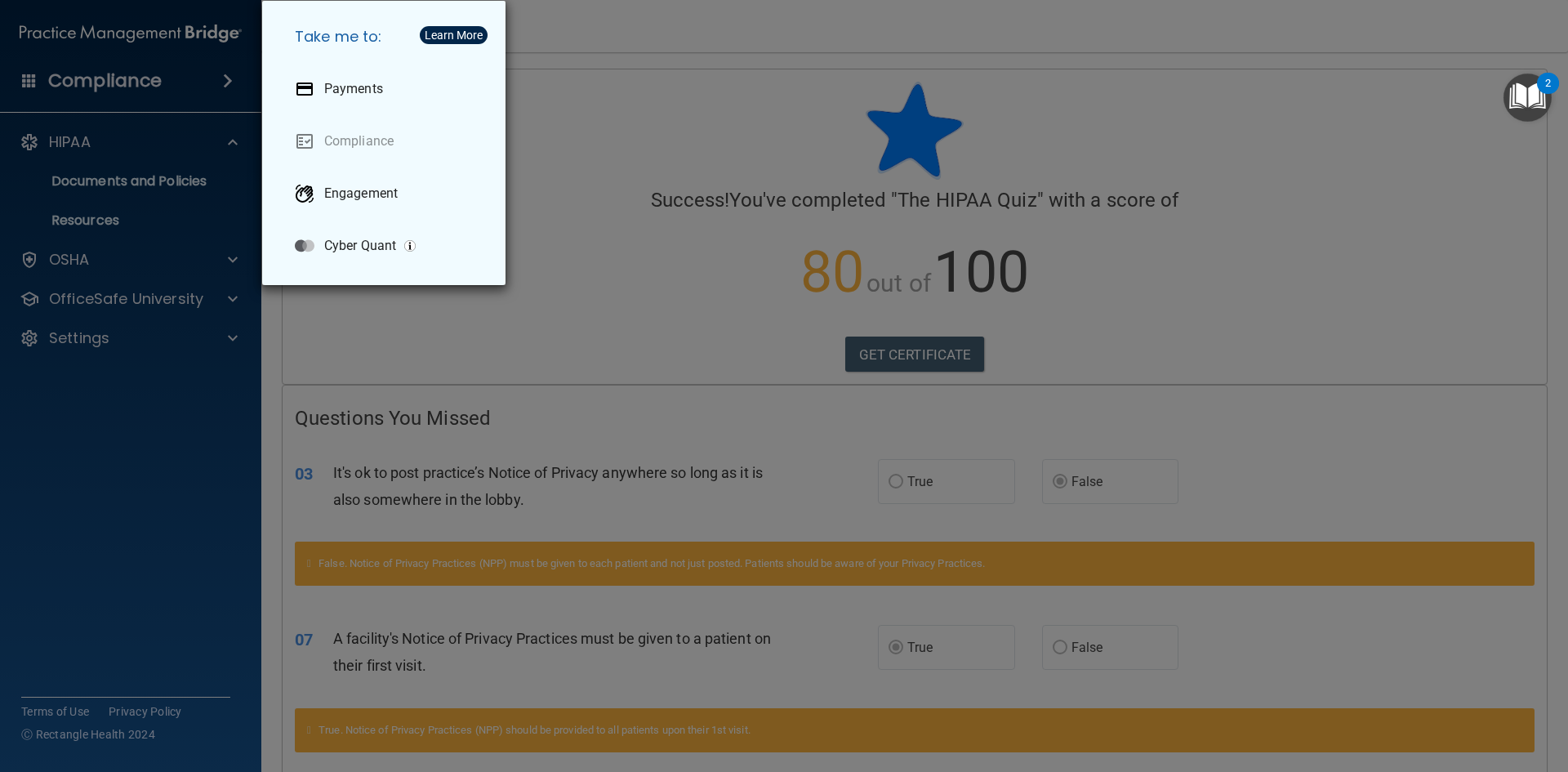
click at [233, 80] on div "Take me to: Payments Compliance Engagement Cyber Quant" at bounding box center [784, 386] width 1568 height 772
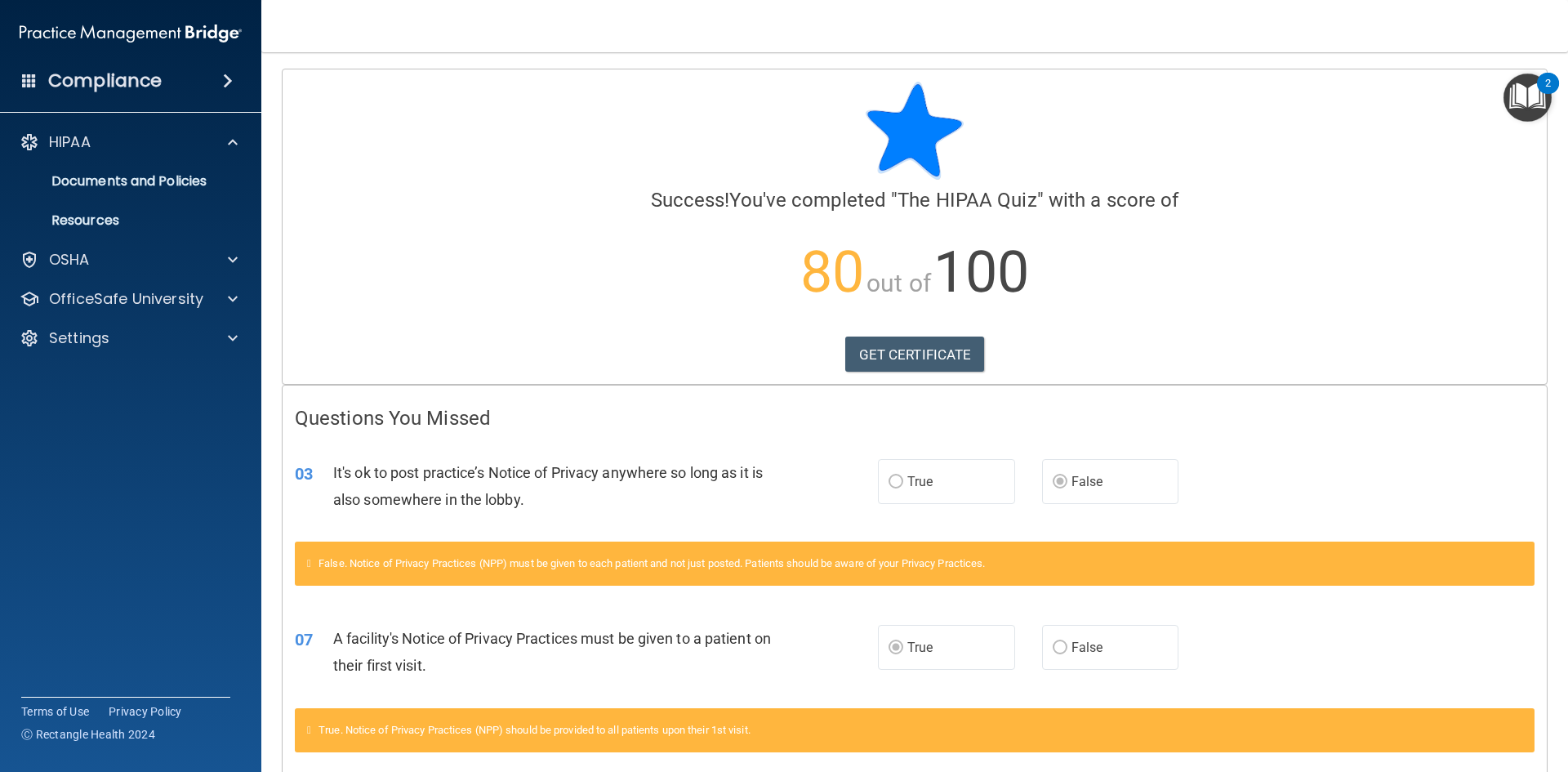
click at [1522, 79] on img "Open Resource Center, 2 new notifications" at bounding box center [1527, 98] width 48 height 48
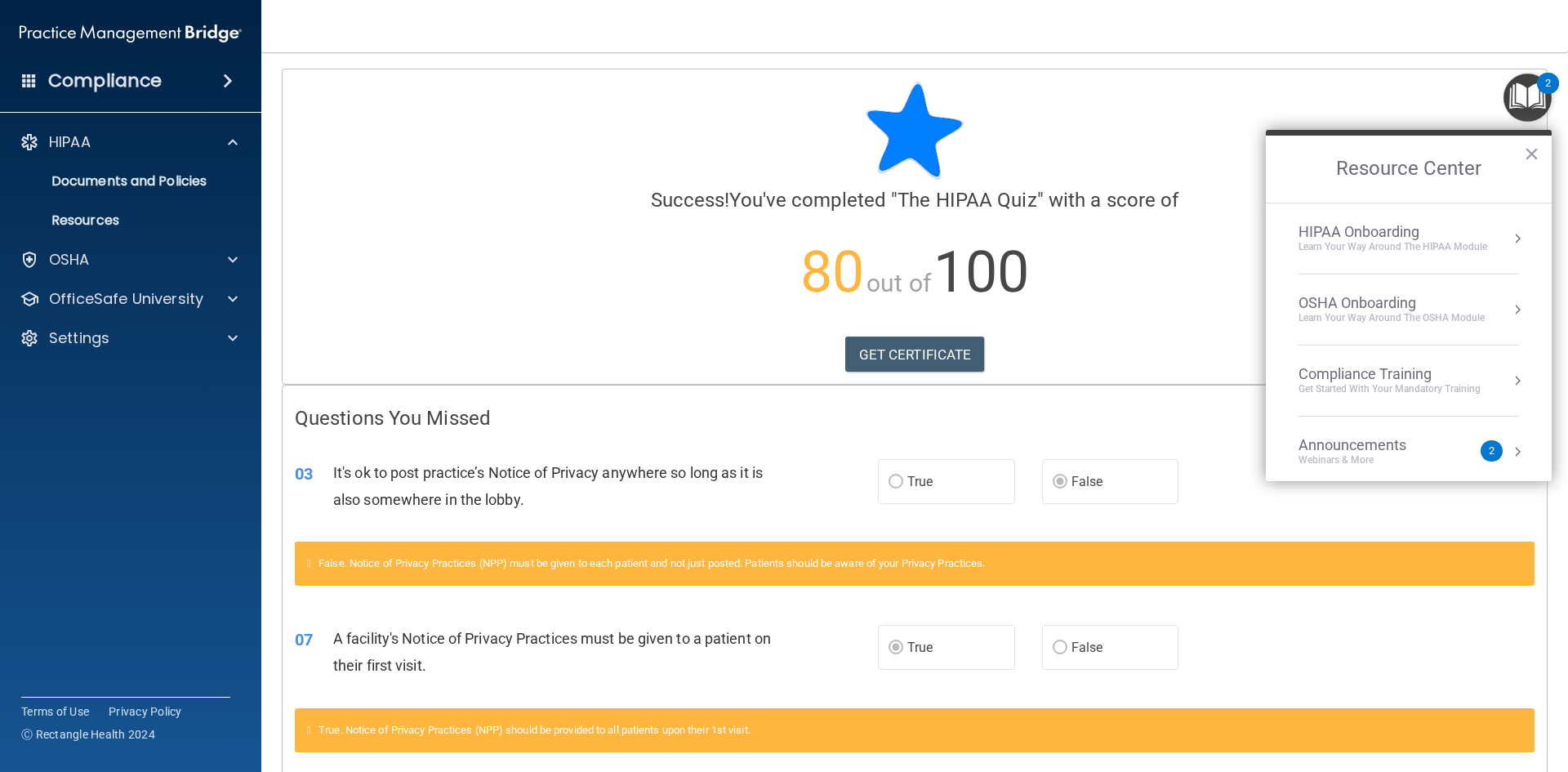
click at [1363, 290] on li "OSHA Onboarding Learn your way around the OSHA module" at bounding box center [1409, 310] width 220 height 71
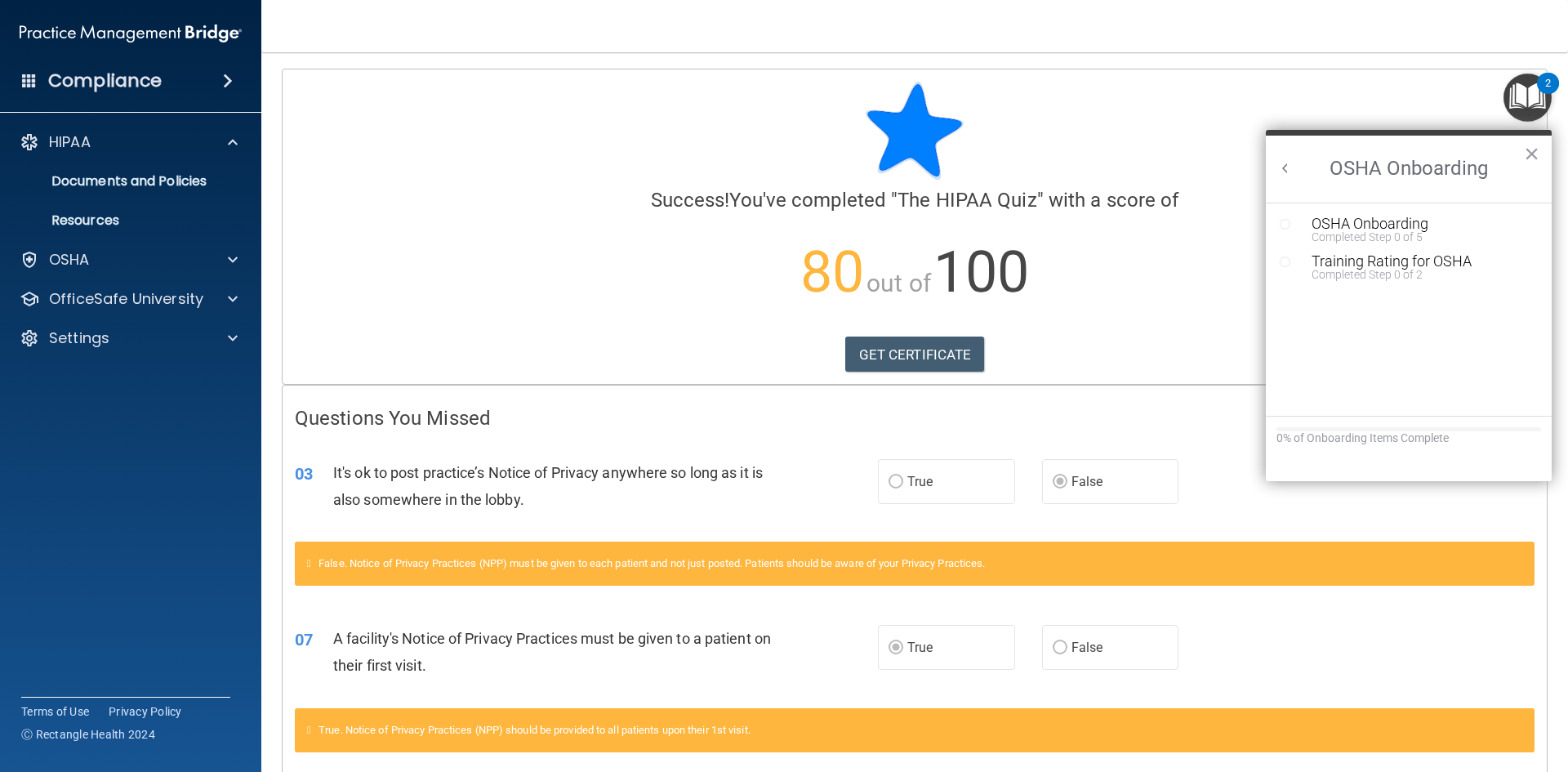
click at [1526, 102] on img "Open Resource Center, 2 new notifications" at bounding box center [1527, 98] width 48 height 48
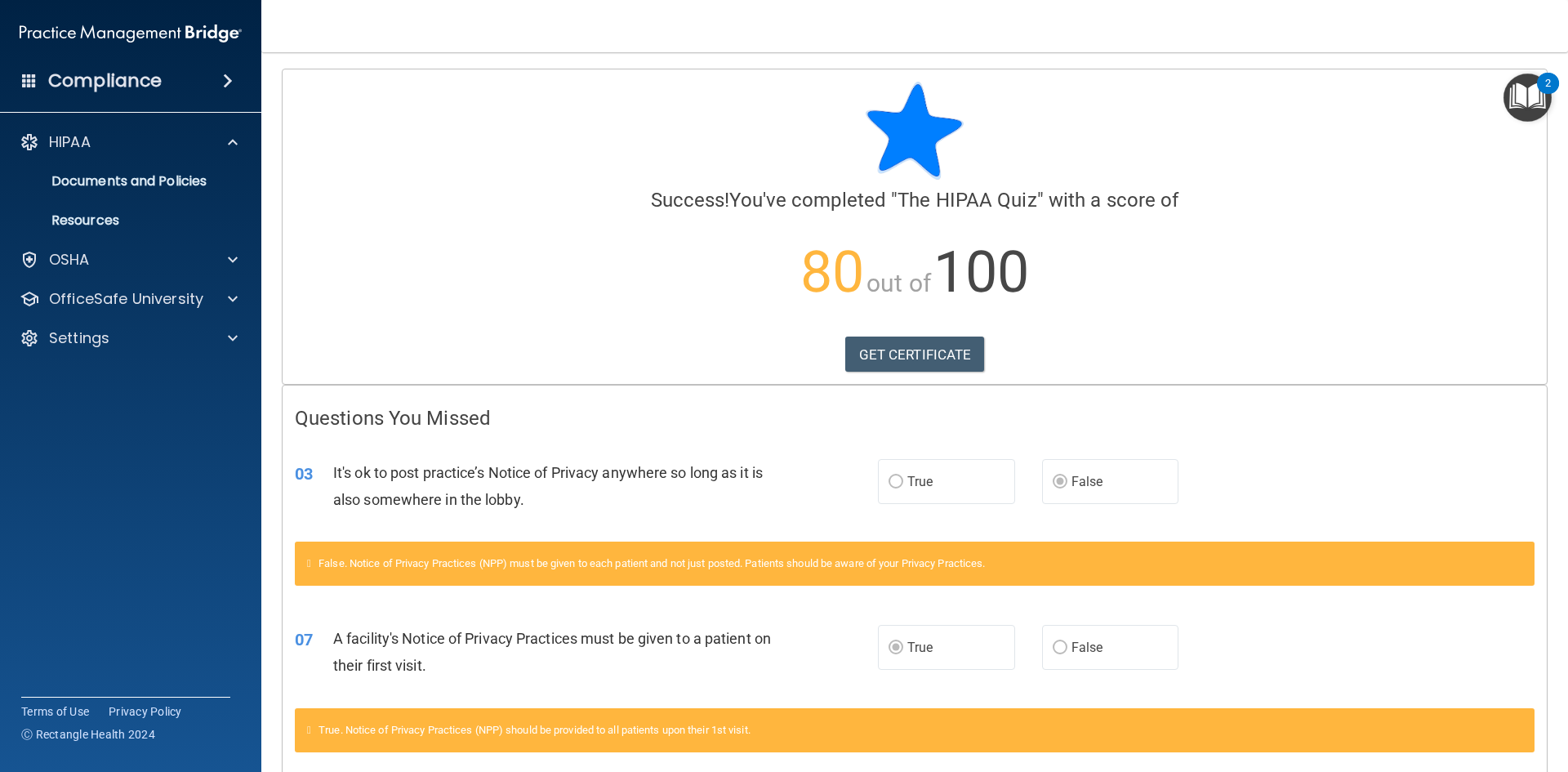
click at [1526, 102] on img "Open Resource Center, 2 new notifications" at bounding box center [1527, 98] width 48 height 48
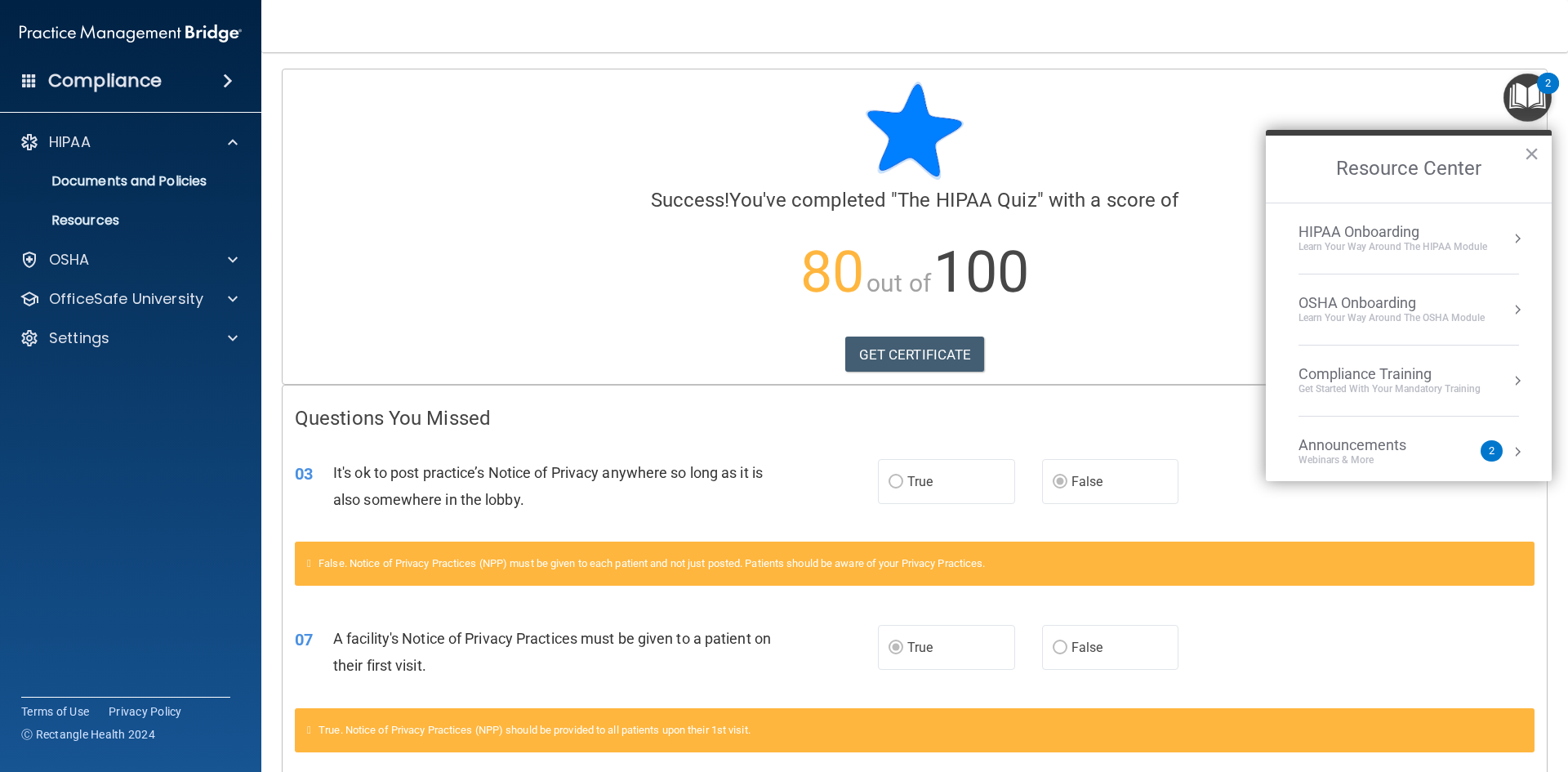
click at [1387, 225] on div "HIPAA Onboarding" at bounding box center [1393, 232] width 189 height 18
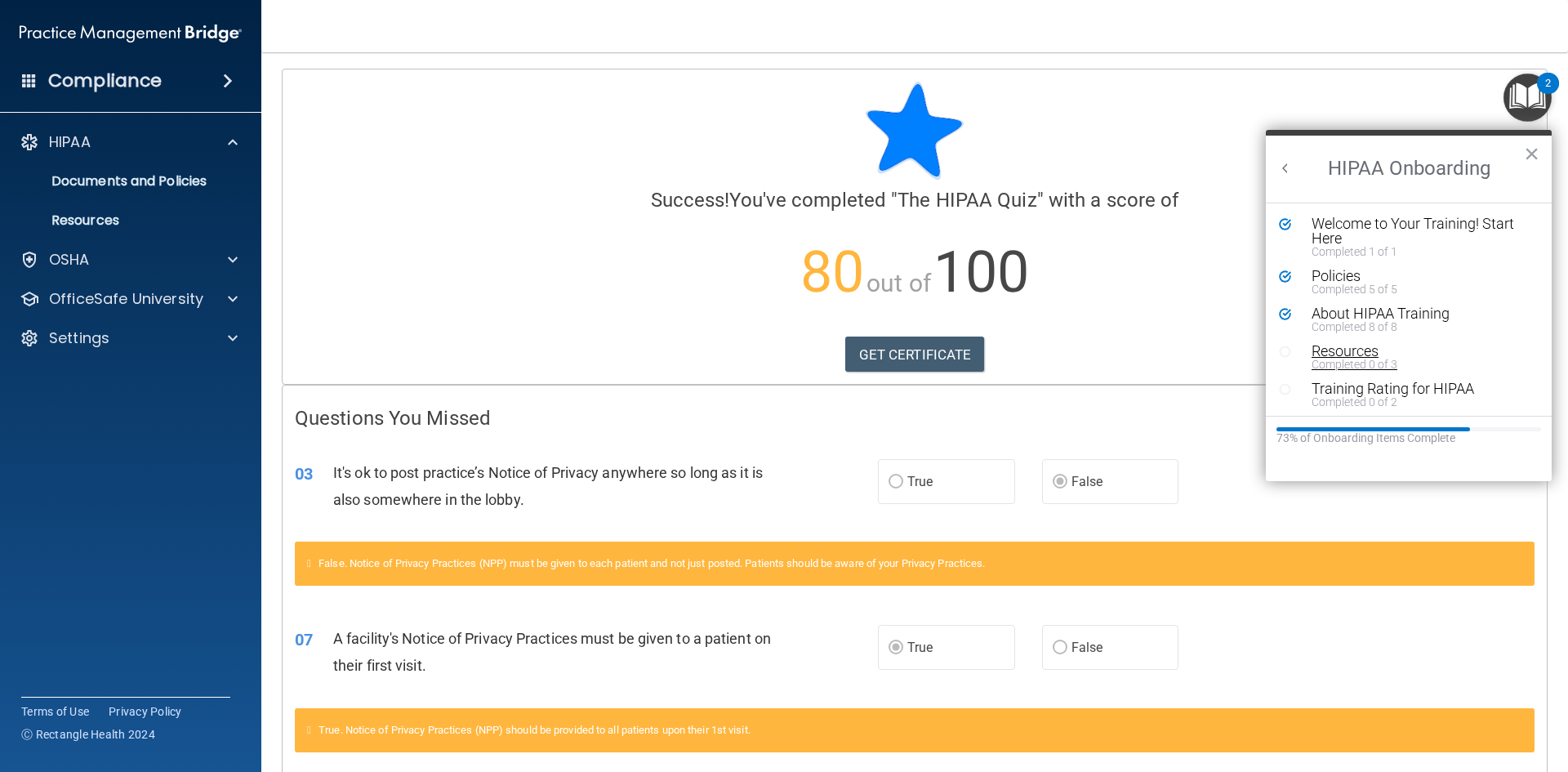
scroll to position [3, 0]
click at [1351, 349] on div "Resources" at bounding box center [1415, 348] width 206 height 15
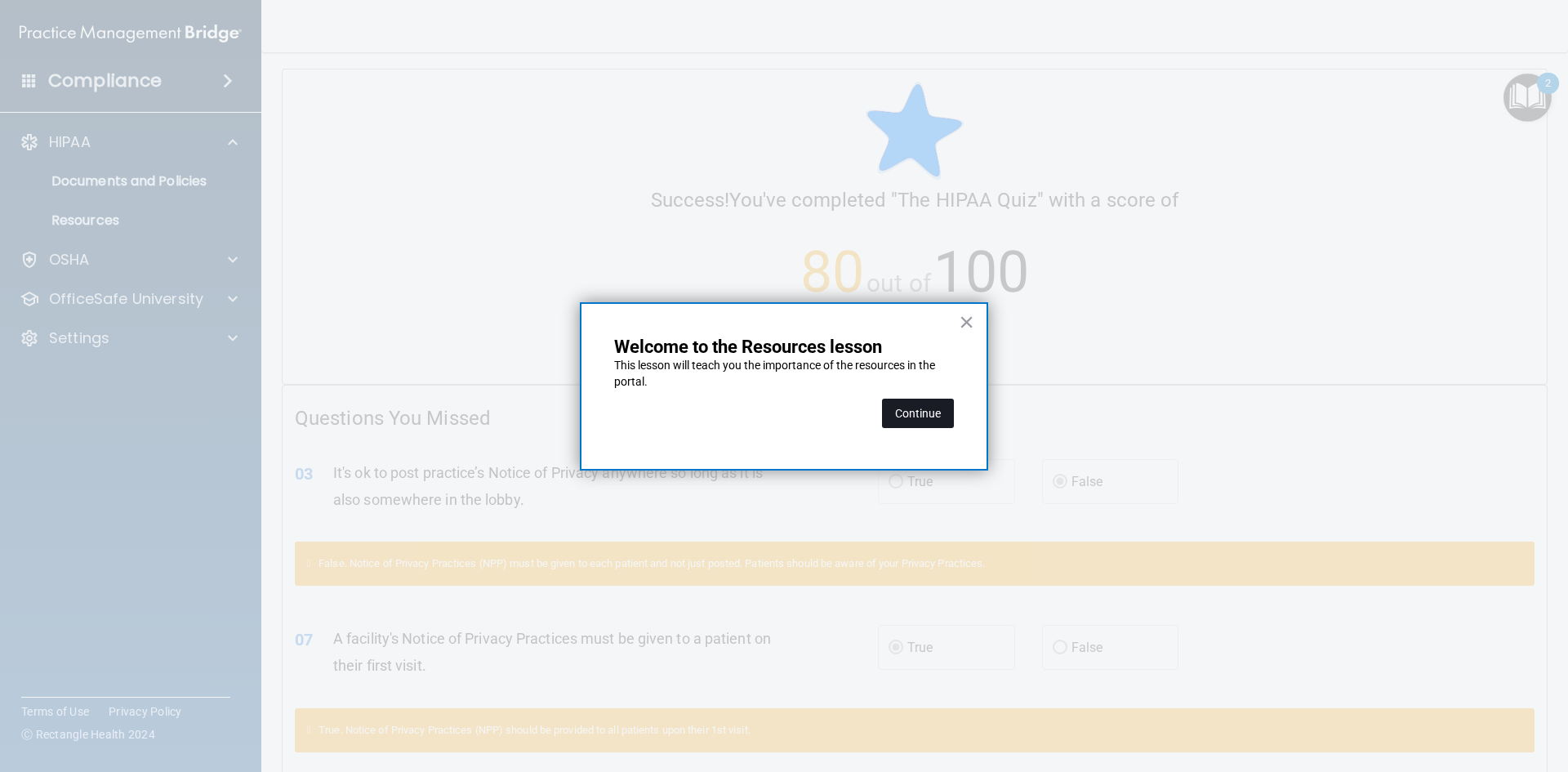
click at [928, 418] on button "Continue" at bounding box center [917, 413] width 72 height 29
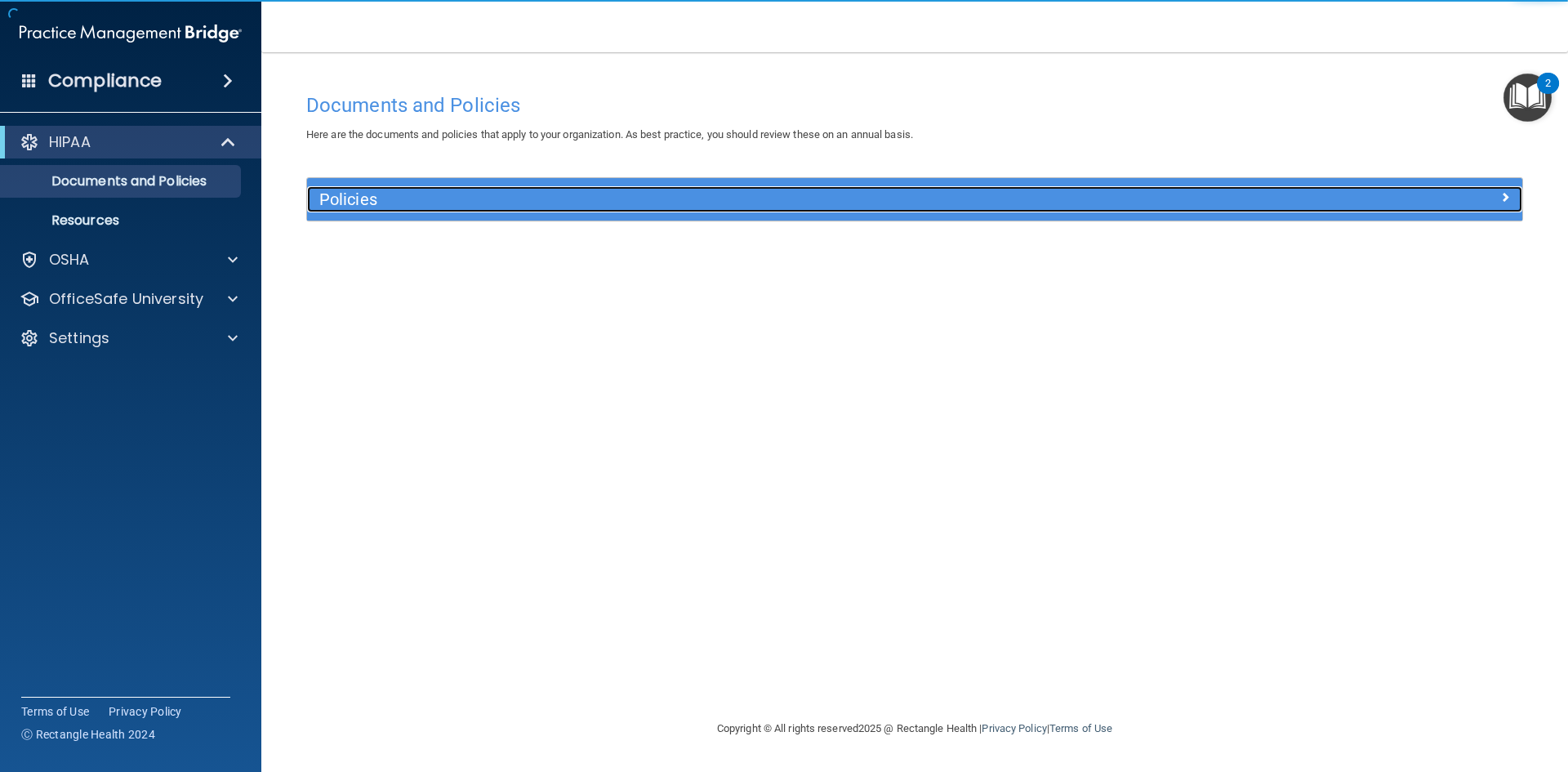
click at [1429, 202] on div at bounding box center [1370, 197] width 304 height 20
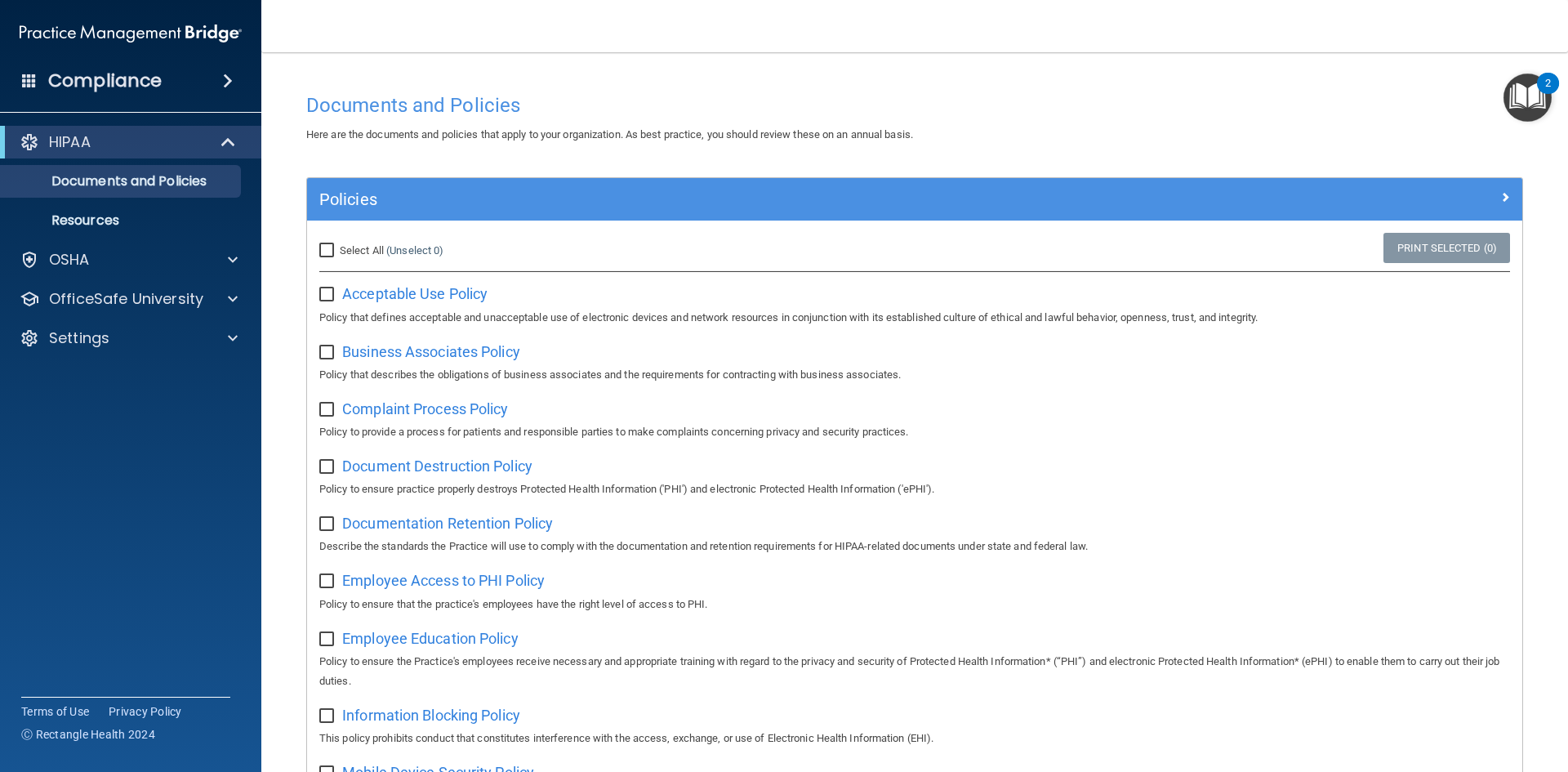
click at [1522, 105] on img "Open Resource Center, 2 new notifications" at bounding box center [1527, 98] width 48 height 48
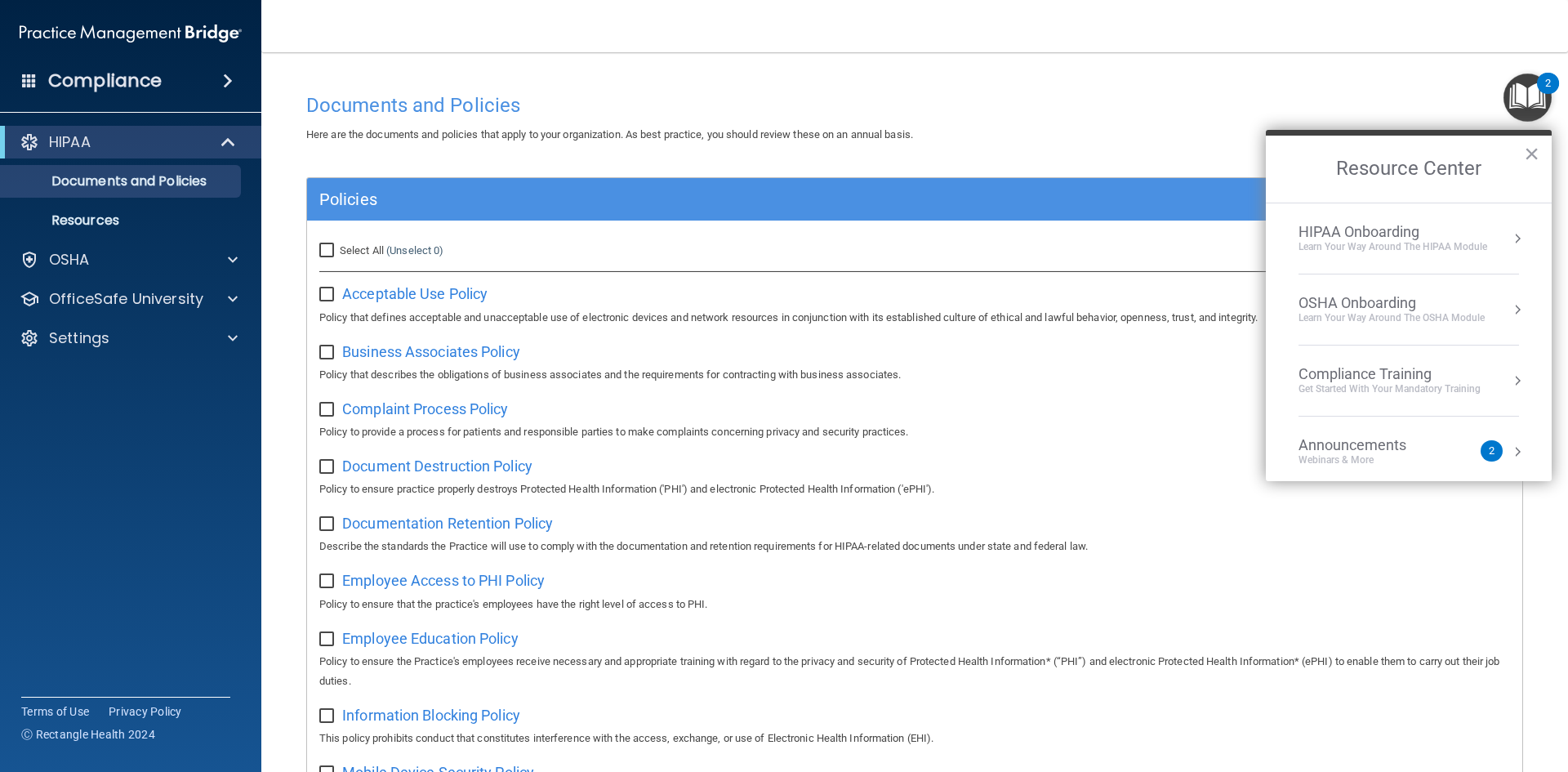
click at [1398, 250] on div "Learn Your Way around the HIPAA module" at bounding box center [1393, 247] width 189 height 14
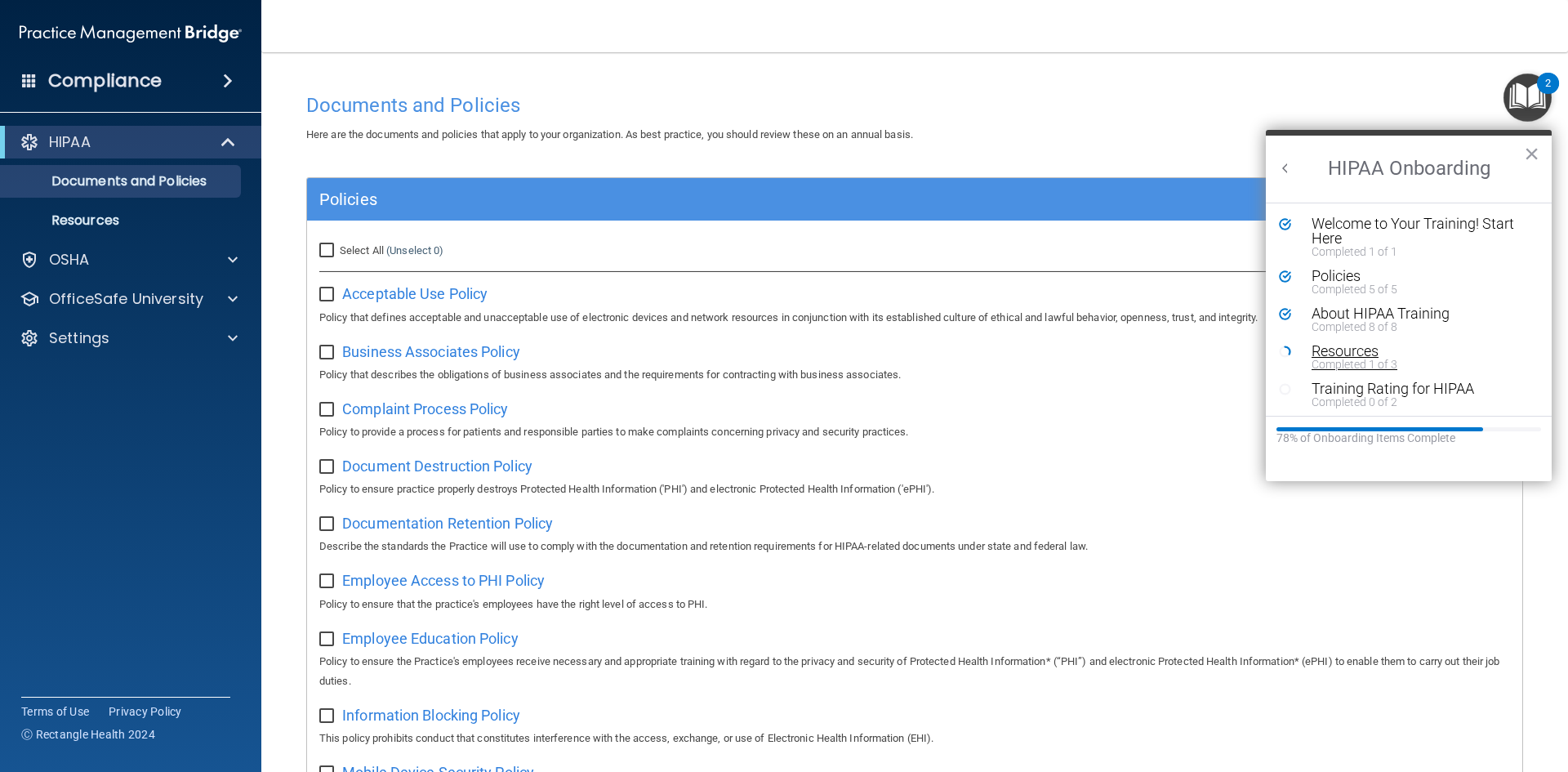
scroll to position [3, 0]
click at [1146, 349] on div "Business Associates Policy Policy that describes the obligations of business as…" at bounding box center [914, 362] width 1191 height 46
click at [1329, 347] on div "Resources" at bounding box center [1415, 348] width 206 height 15
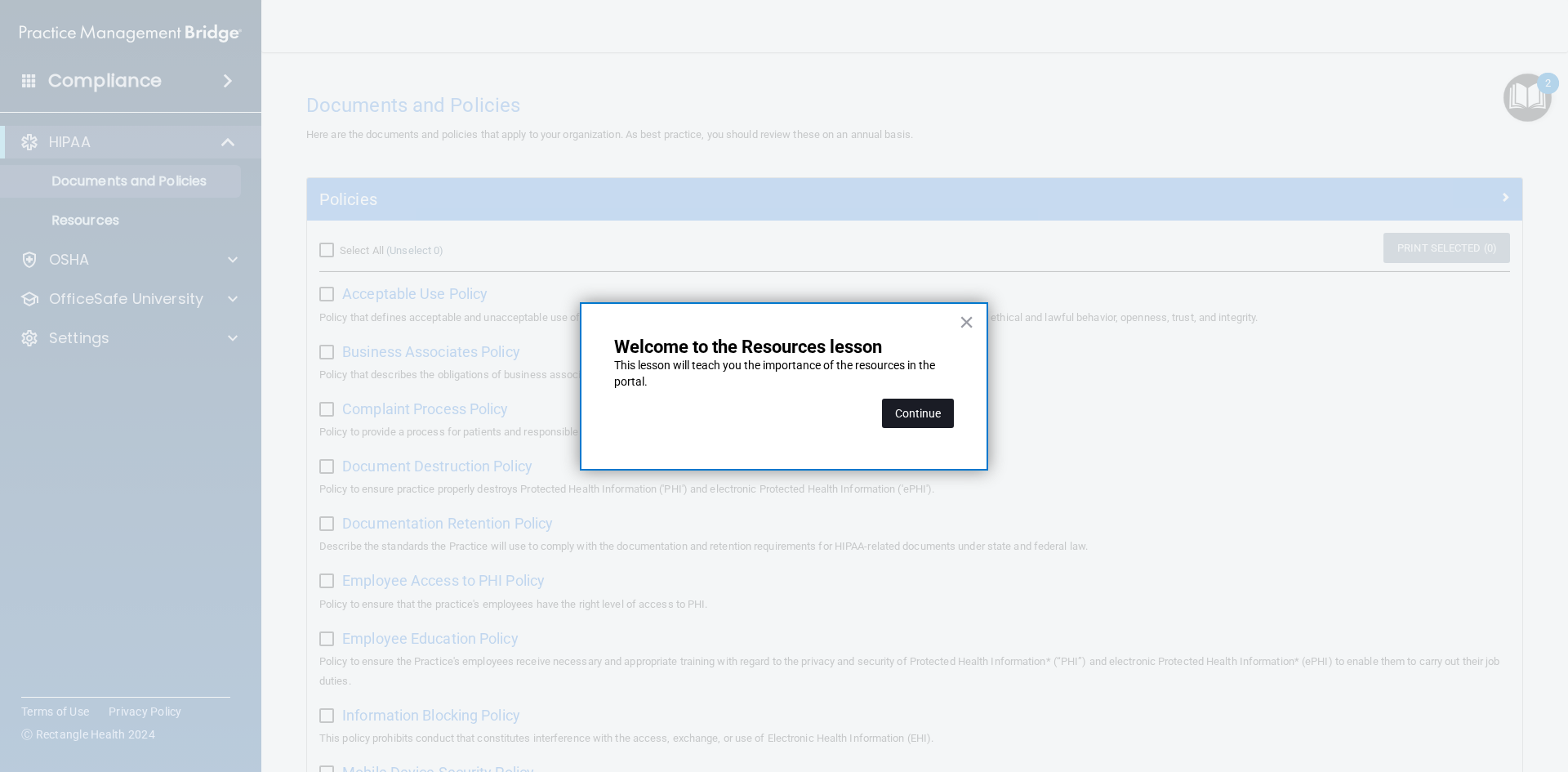
click at [928, 415] on button "Continue" at bounding box center [917, 413] width 72 height 29
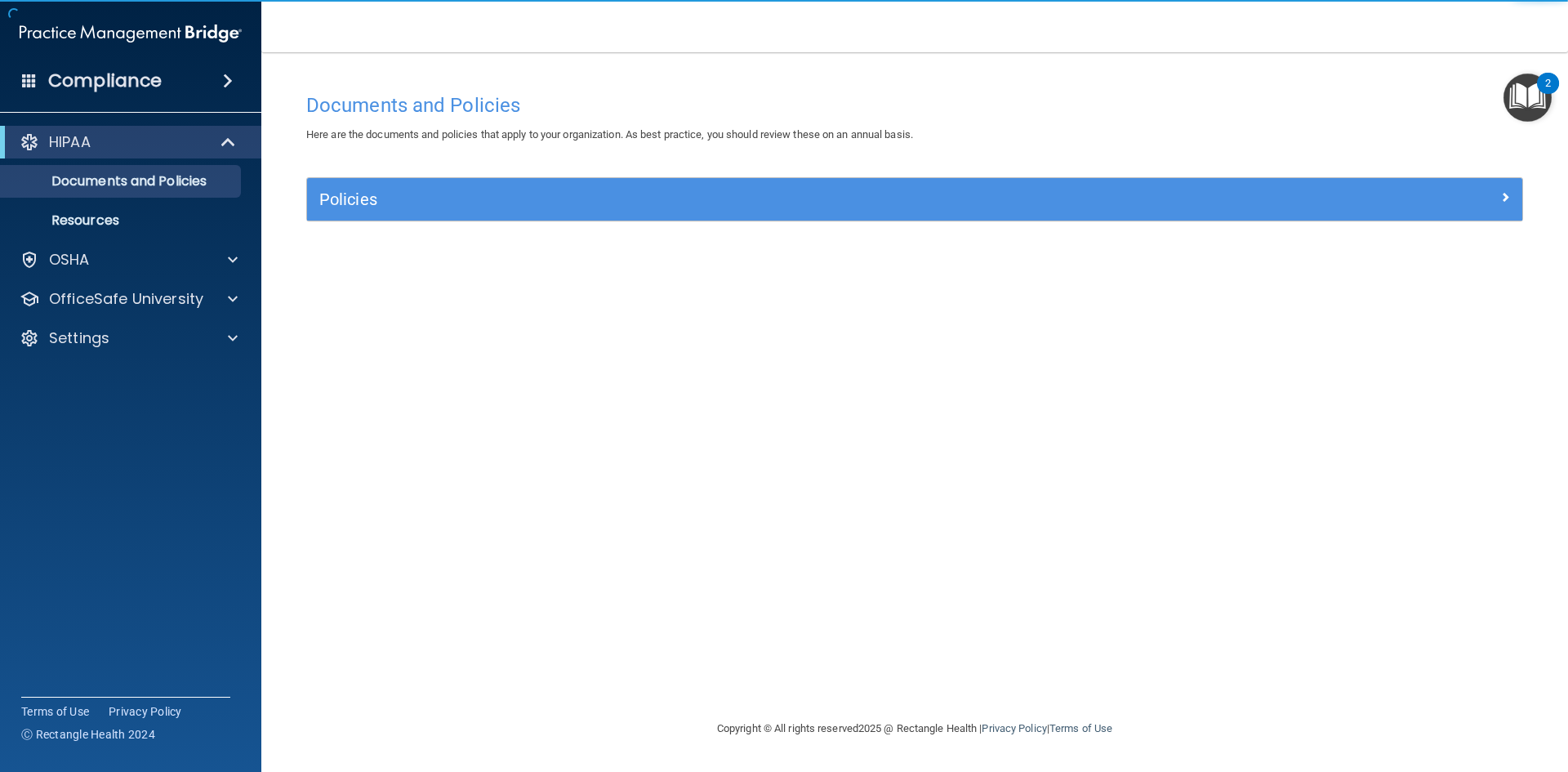
click at [1024, 213] on div "Policies" at bounding box center [915, 199] width 1215 height 42
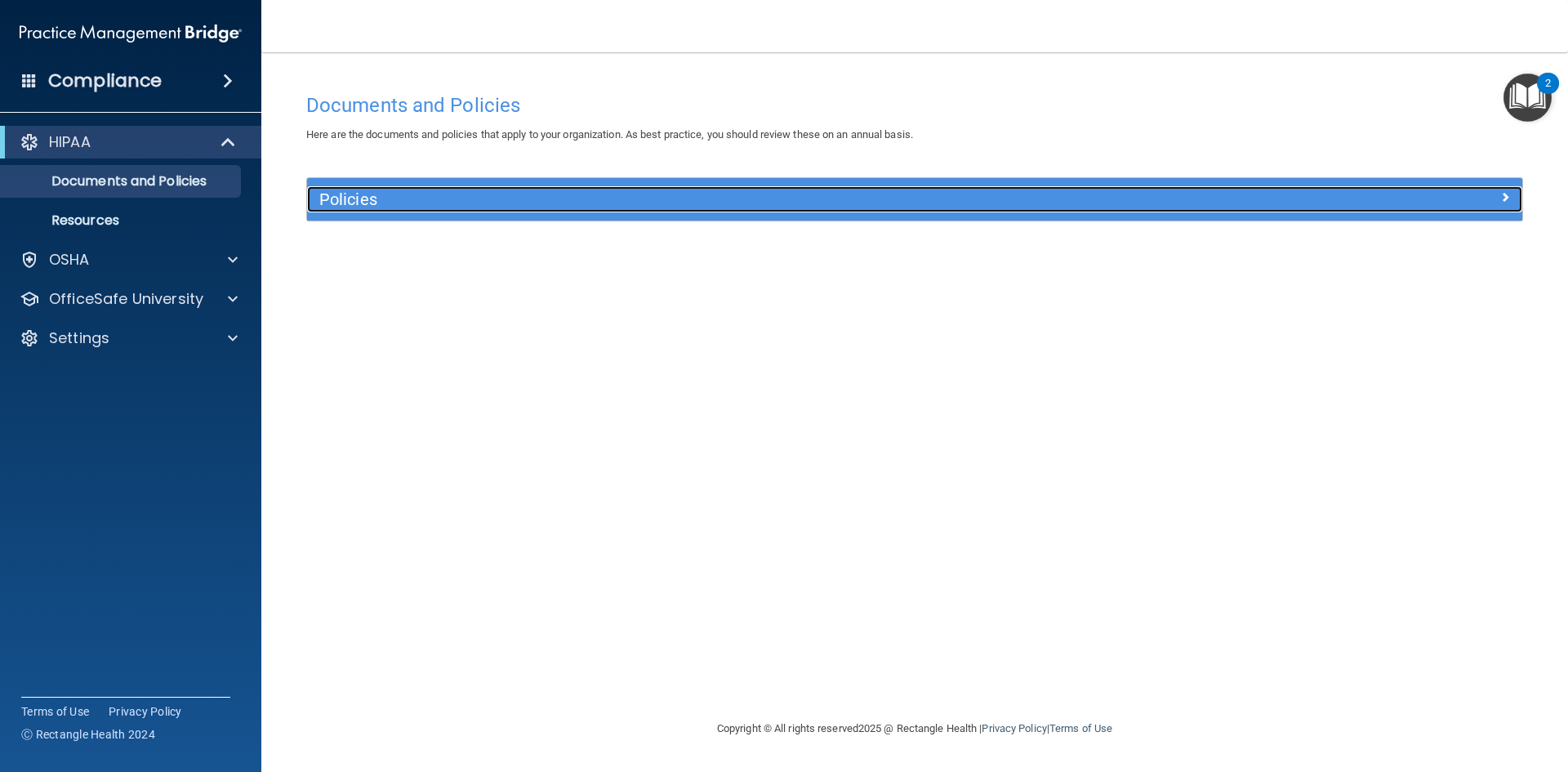
click at [1026, 206] on h5 "Policies" at bounding box center [762, 200] width 887 height 18
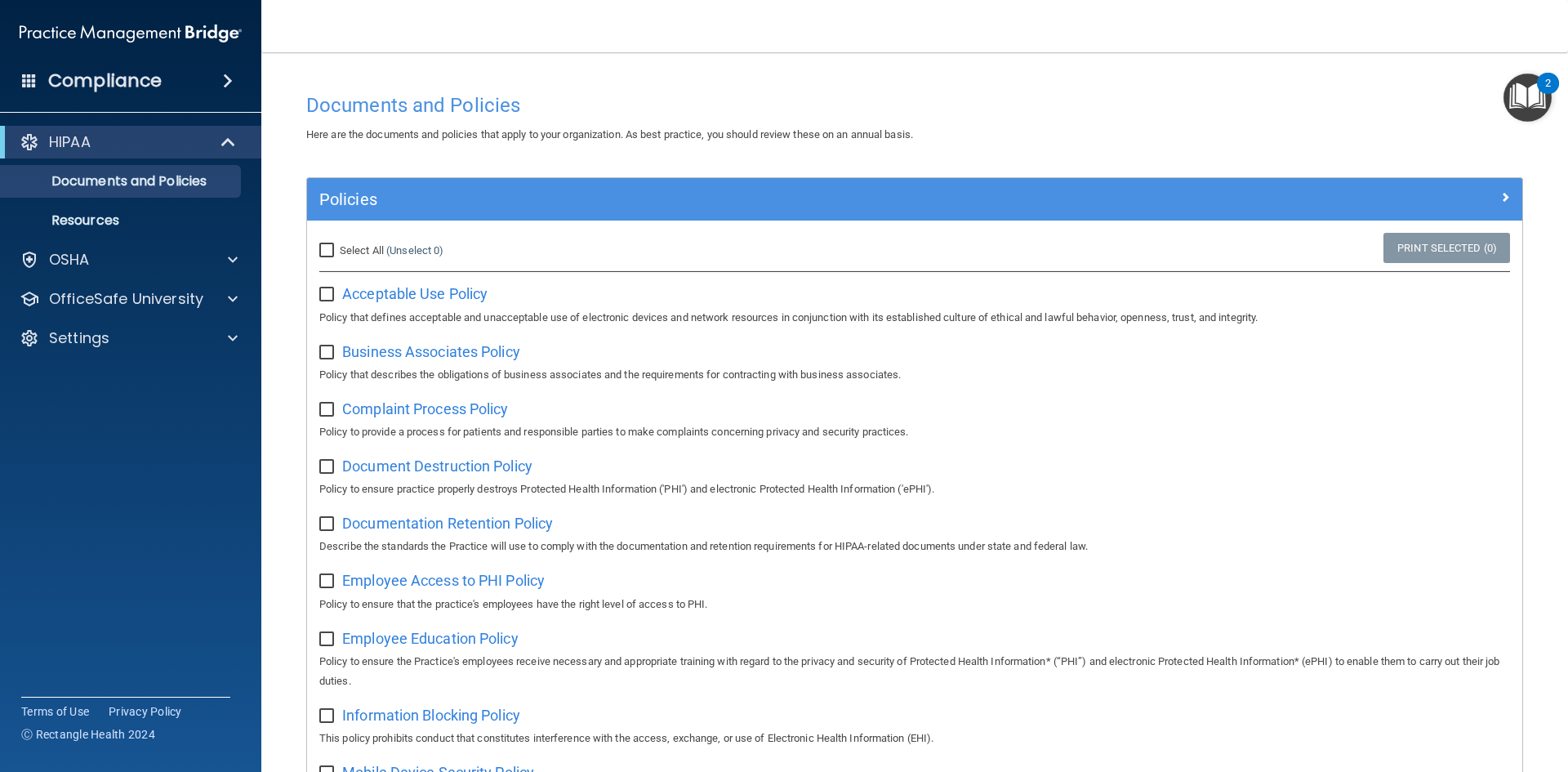
click at [330, 249] on input "Select All (Unselect 0) Unselect All" at bounding box center [328, 251] width 19 height 13
checkbox input "true"
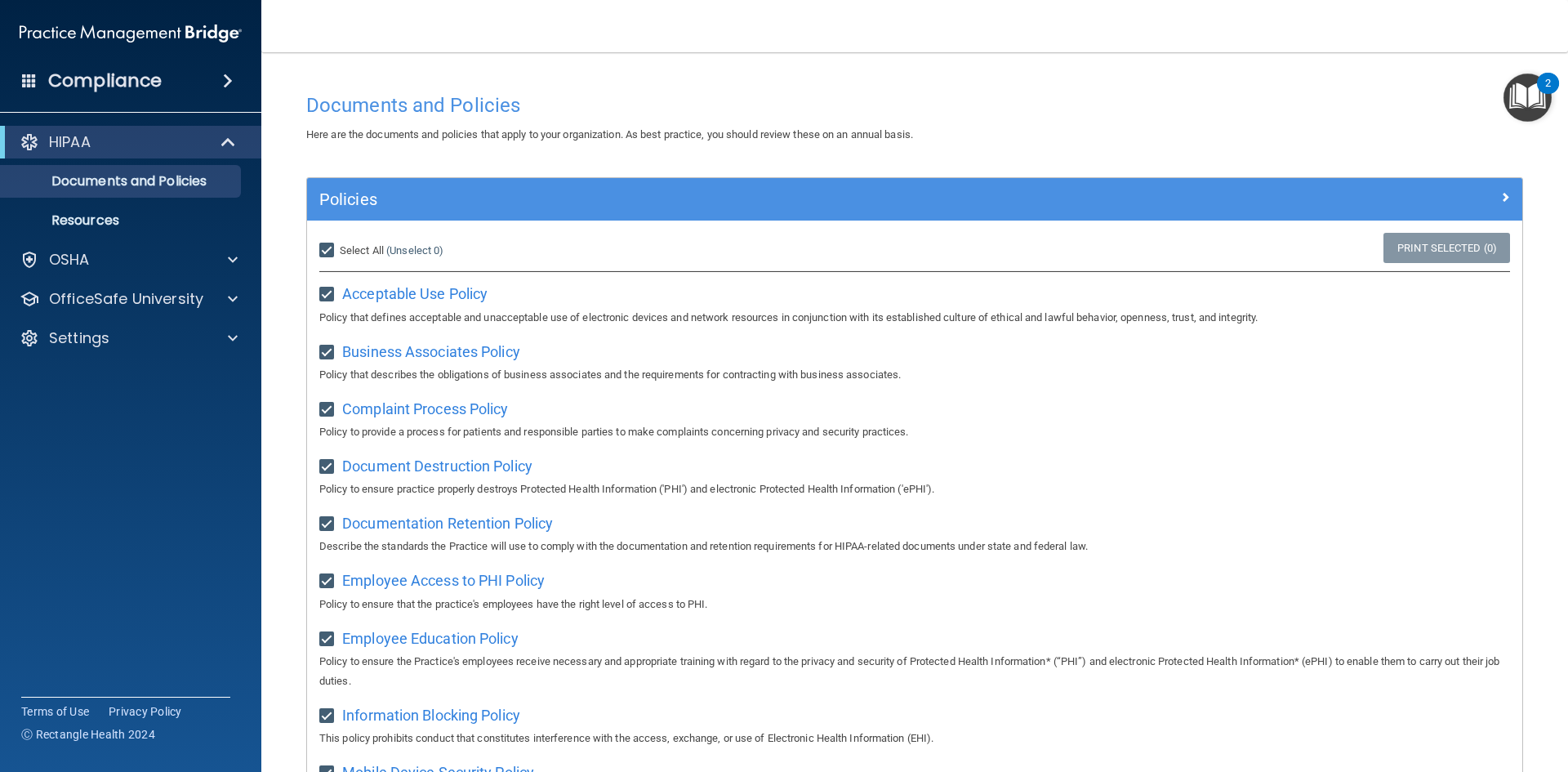
checkbox input "true"
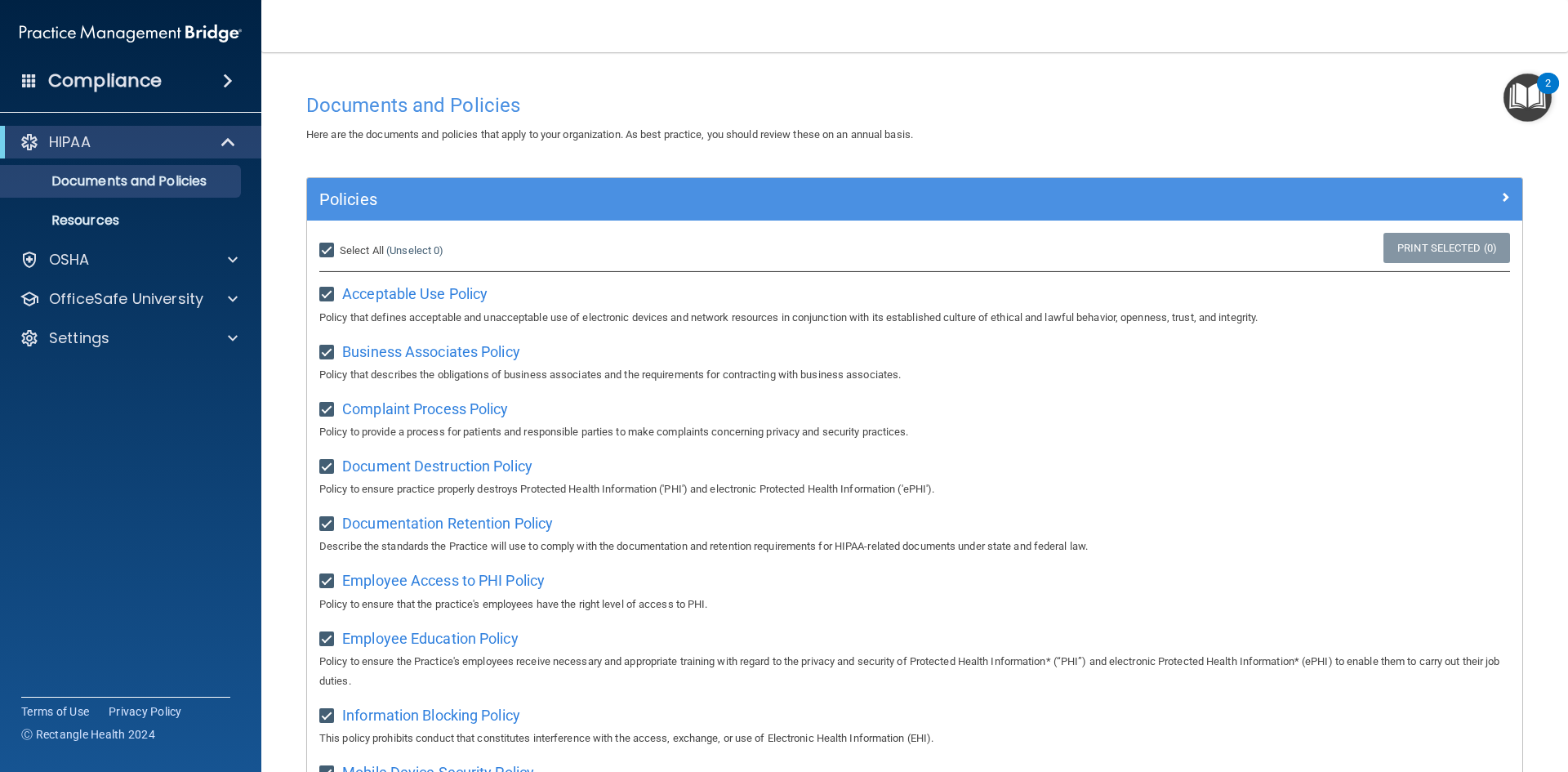
checkbox input "true"
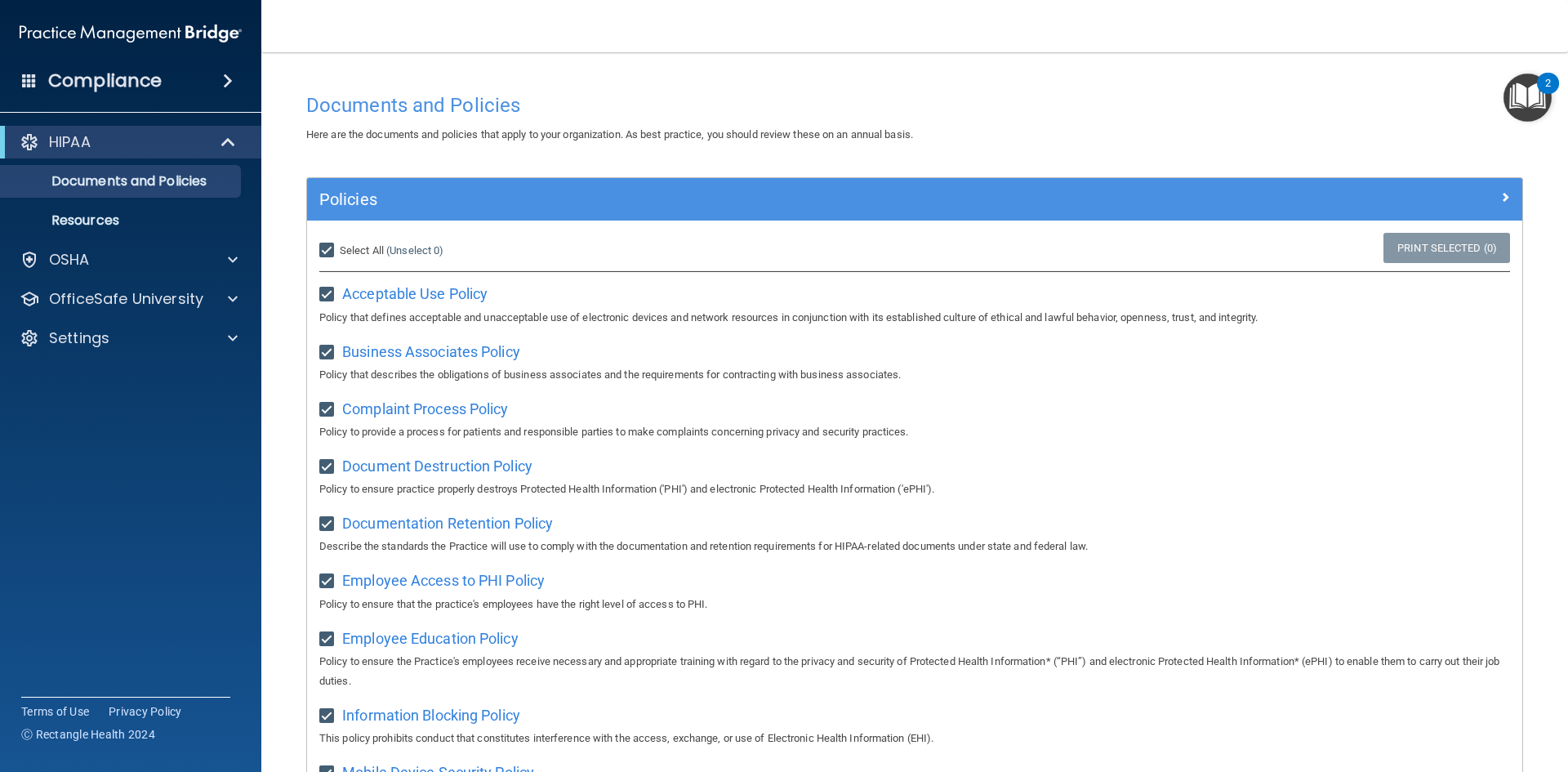
checkbox input "true"
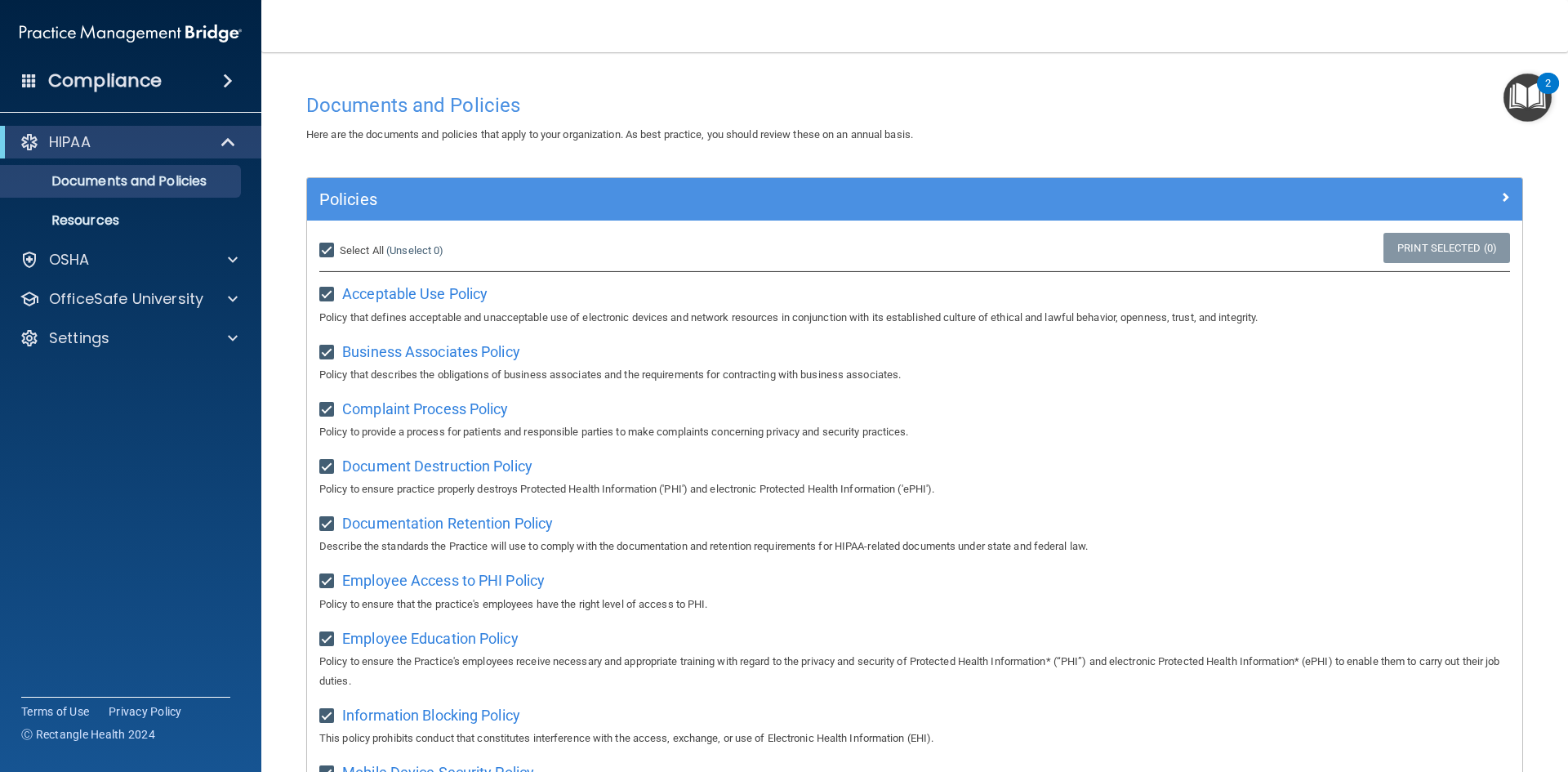
checkbox input "true"
click at [1520, 106] on img "Open Resource Center, 2 new notifications" at bounding box center [1527, 98] width 48 height 48
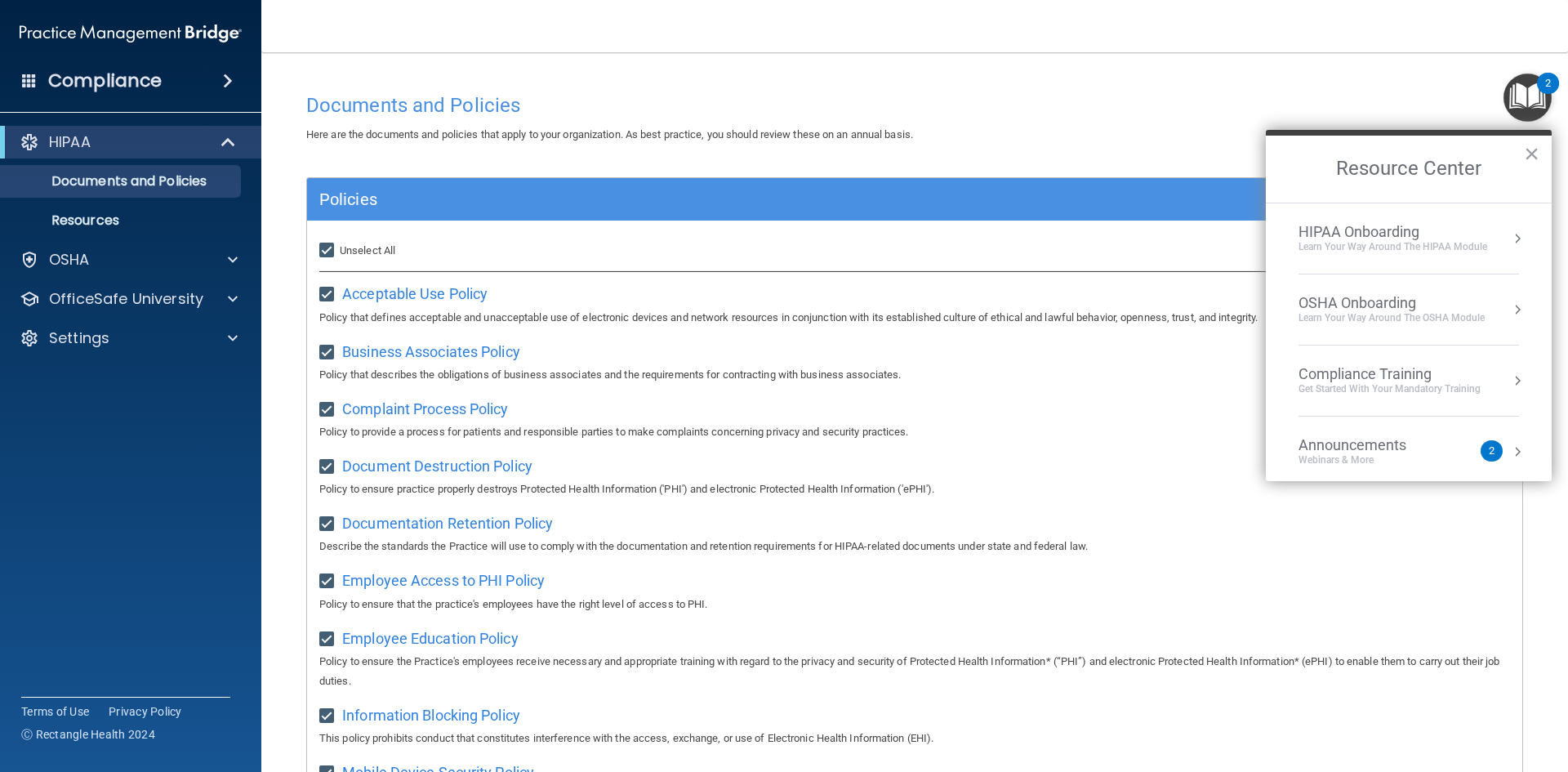
click at [1339, 235] on div "HIPAA Onboarding" at bounding box center [1393, 232] width 189 height 18
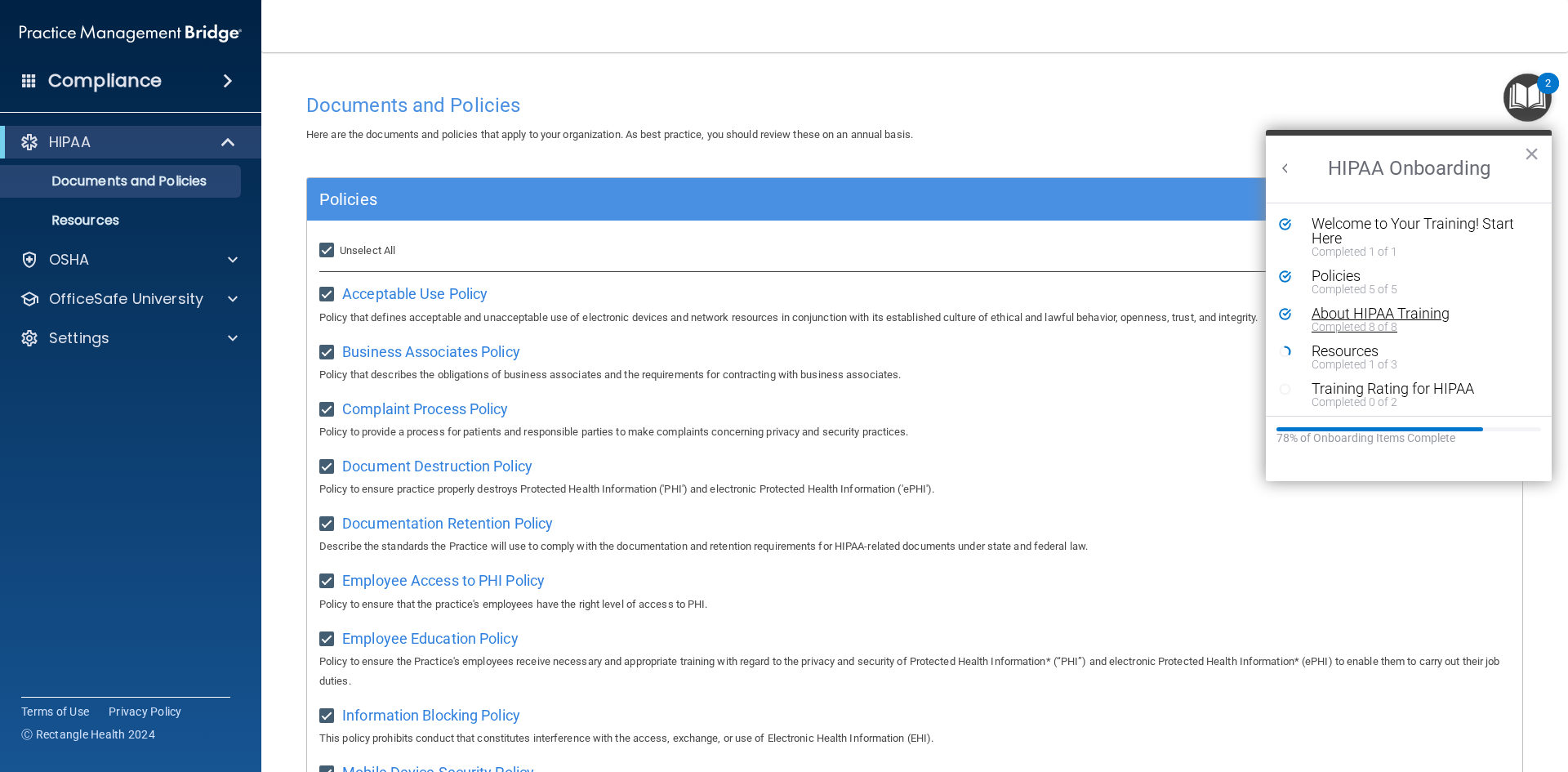
click at [1348, 317] on div "About HIPAA Training" at bounding box center [1415, 314] width 206 height 15
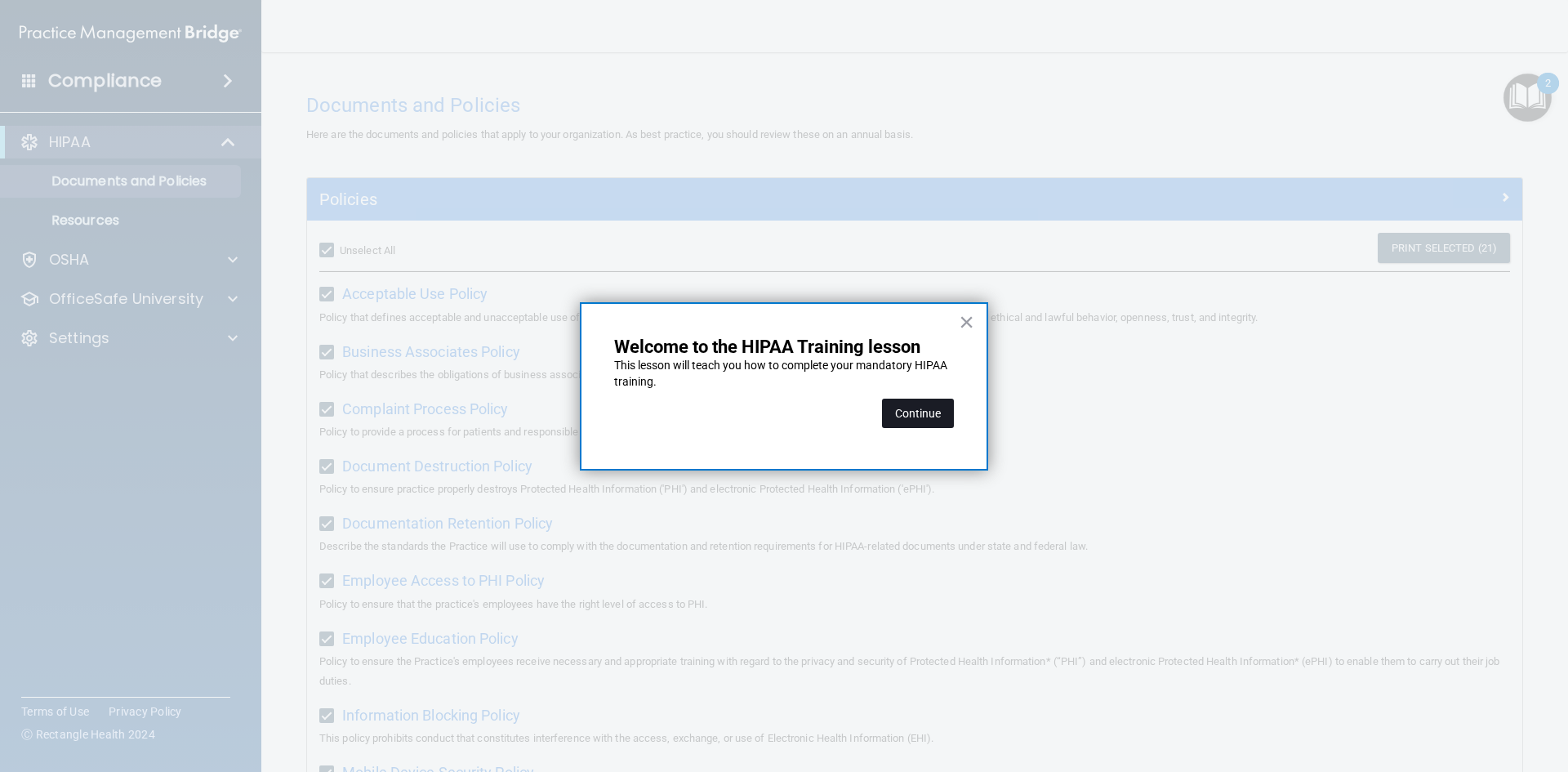
click at [924, 408] on button "Continue" at bounding box center [917, 413] width 72 height 29
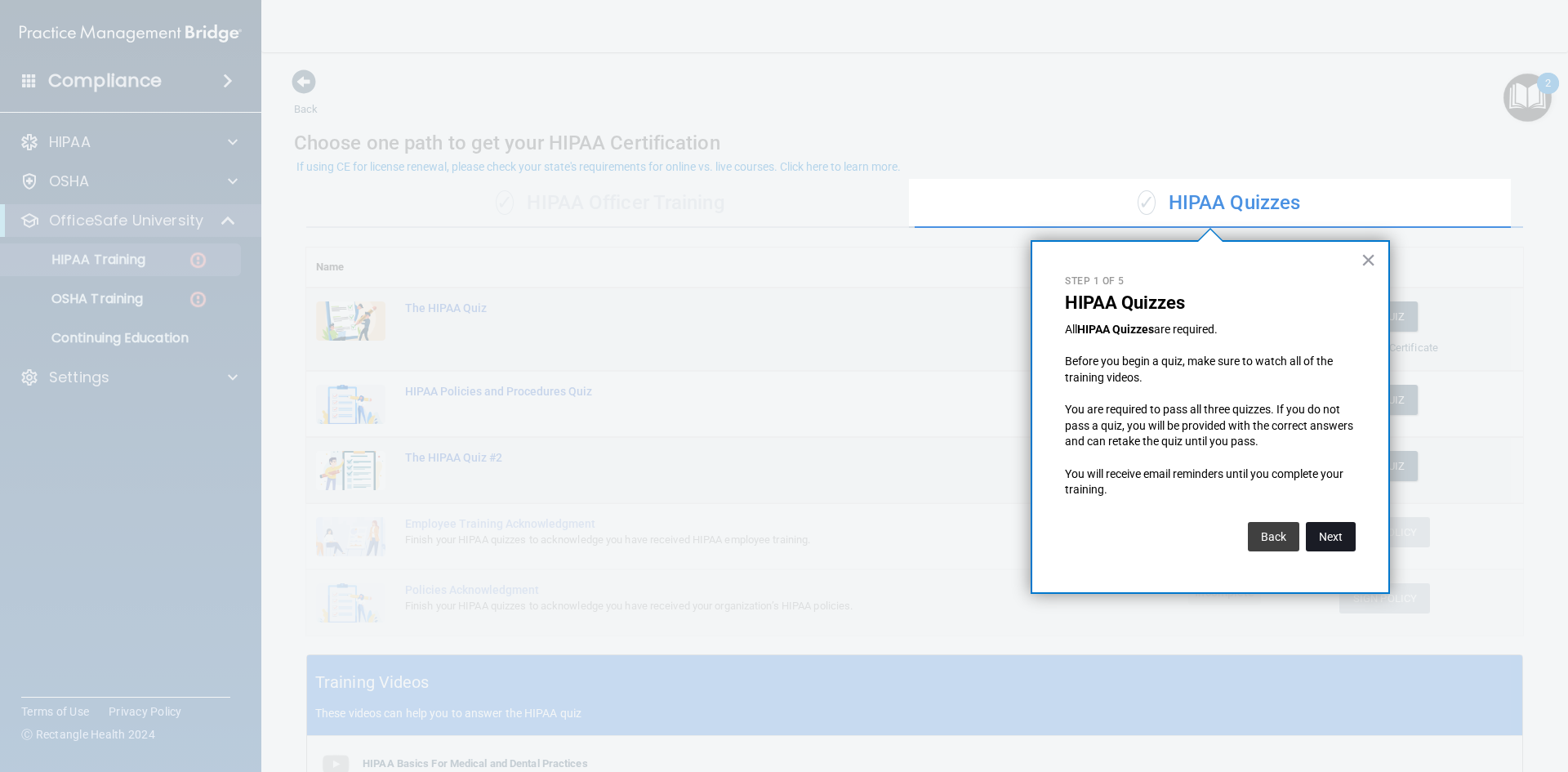
click at [1327, 533] on button "Next" at bounding box center [1331, 537] width 50 height 29
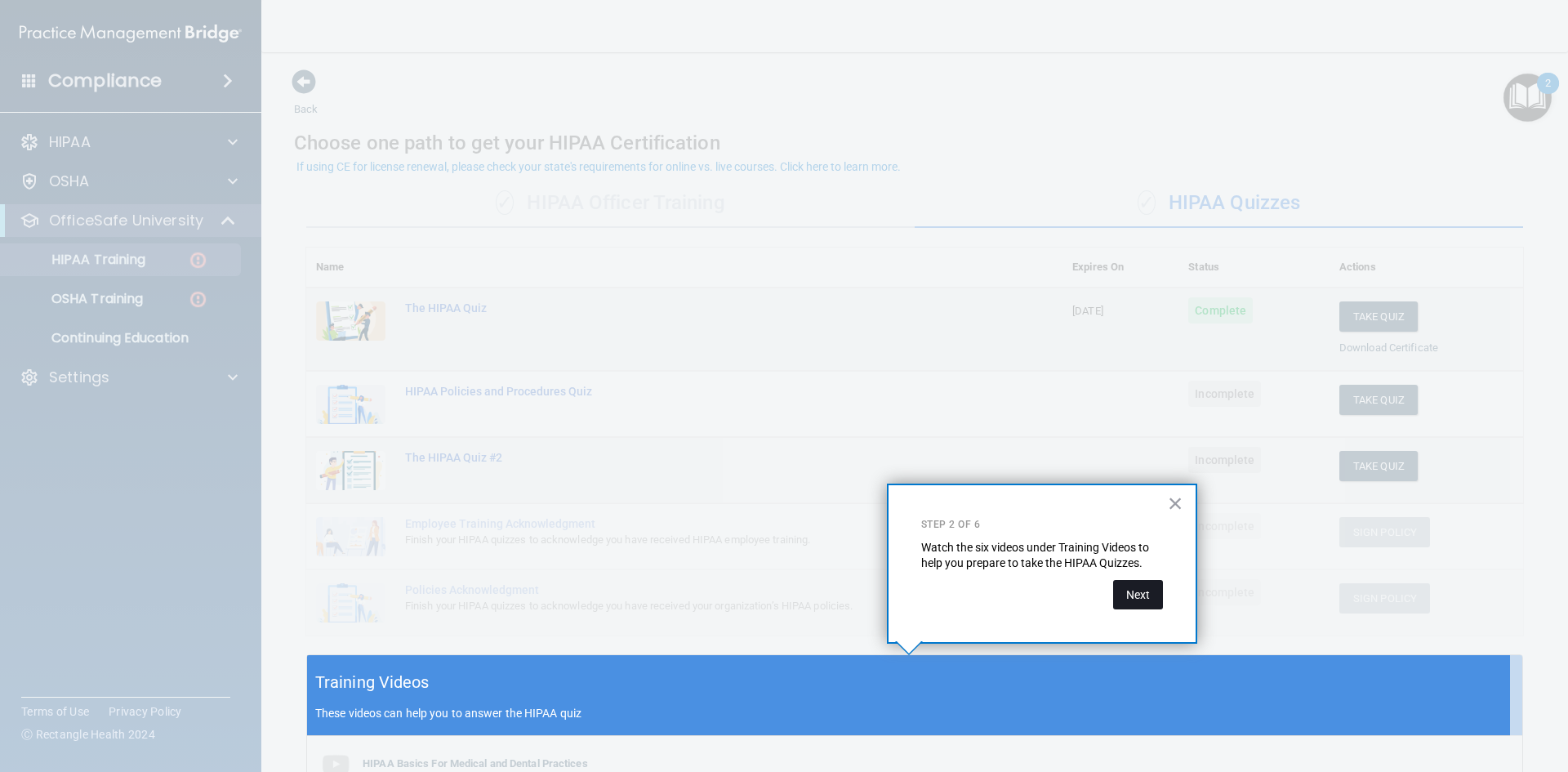
click at [1138, 591] on button "Next" at bounding box center [1138, 595] width 50 height 29
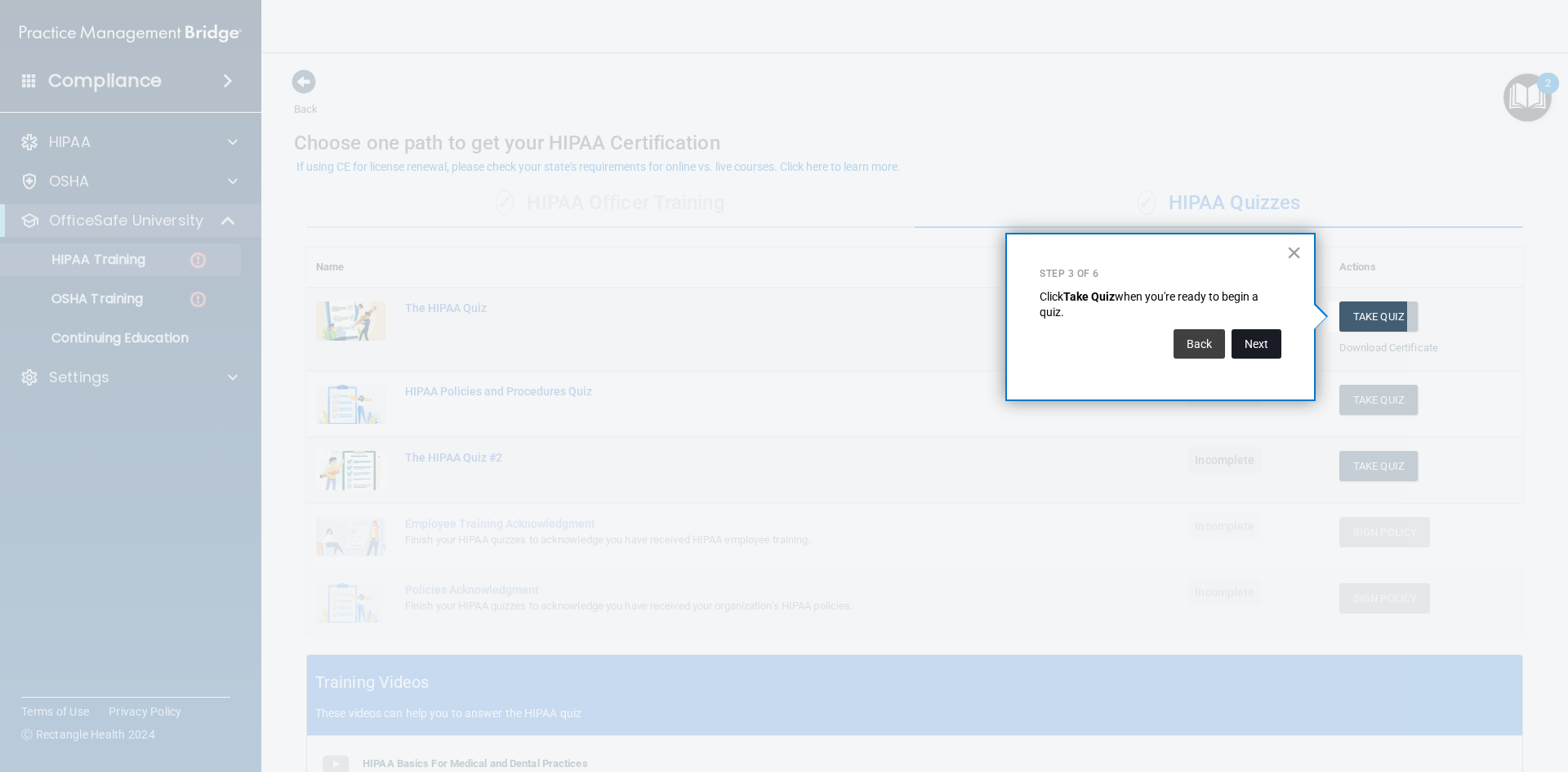
click at [1251, 347] on button "Next" at bounding box center [1256, 343] width 50 height 29
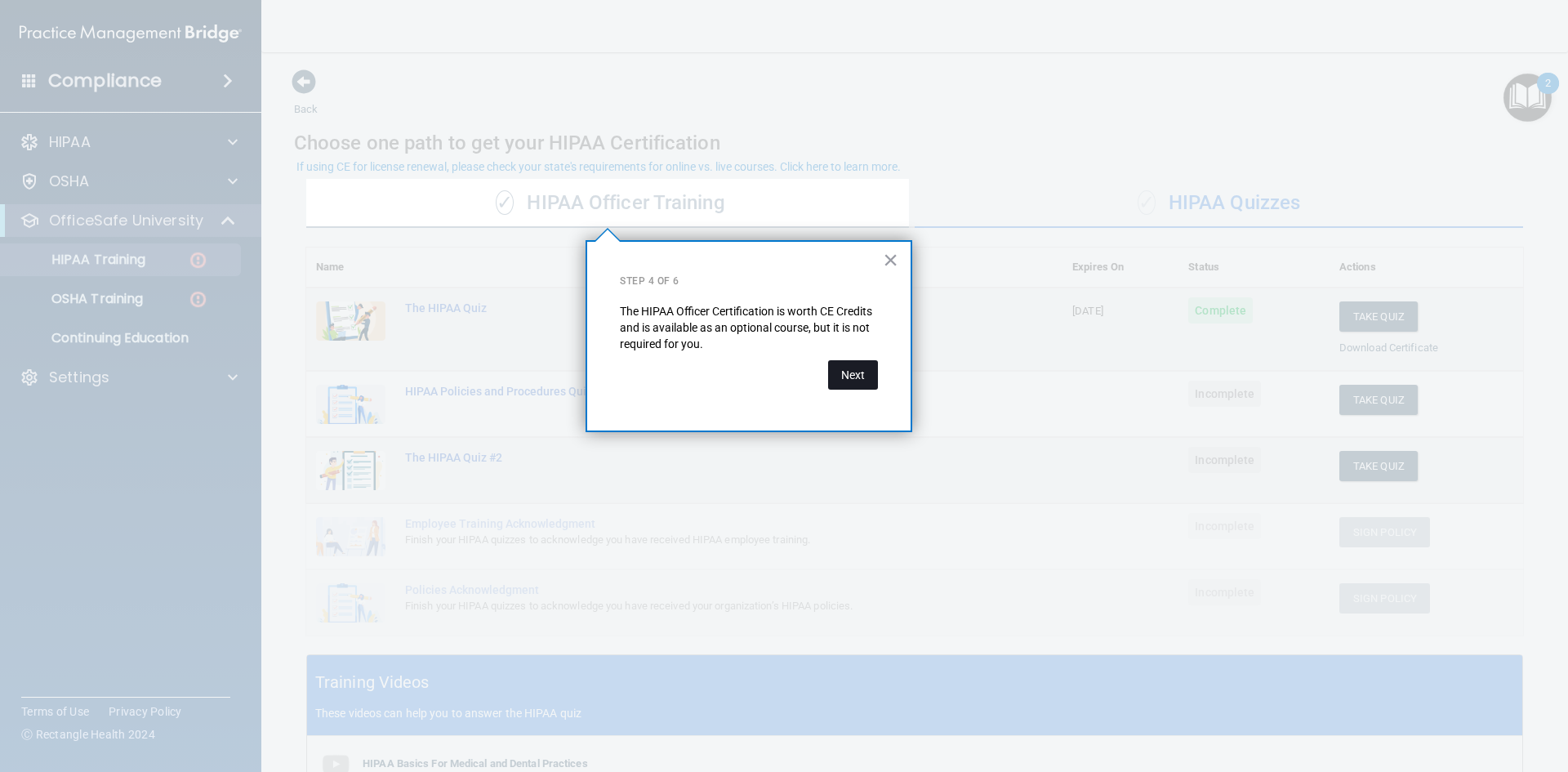
click at [863, 375] on button "Next" at bounding box center [853, 375] width 50 height 29
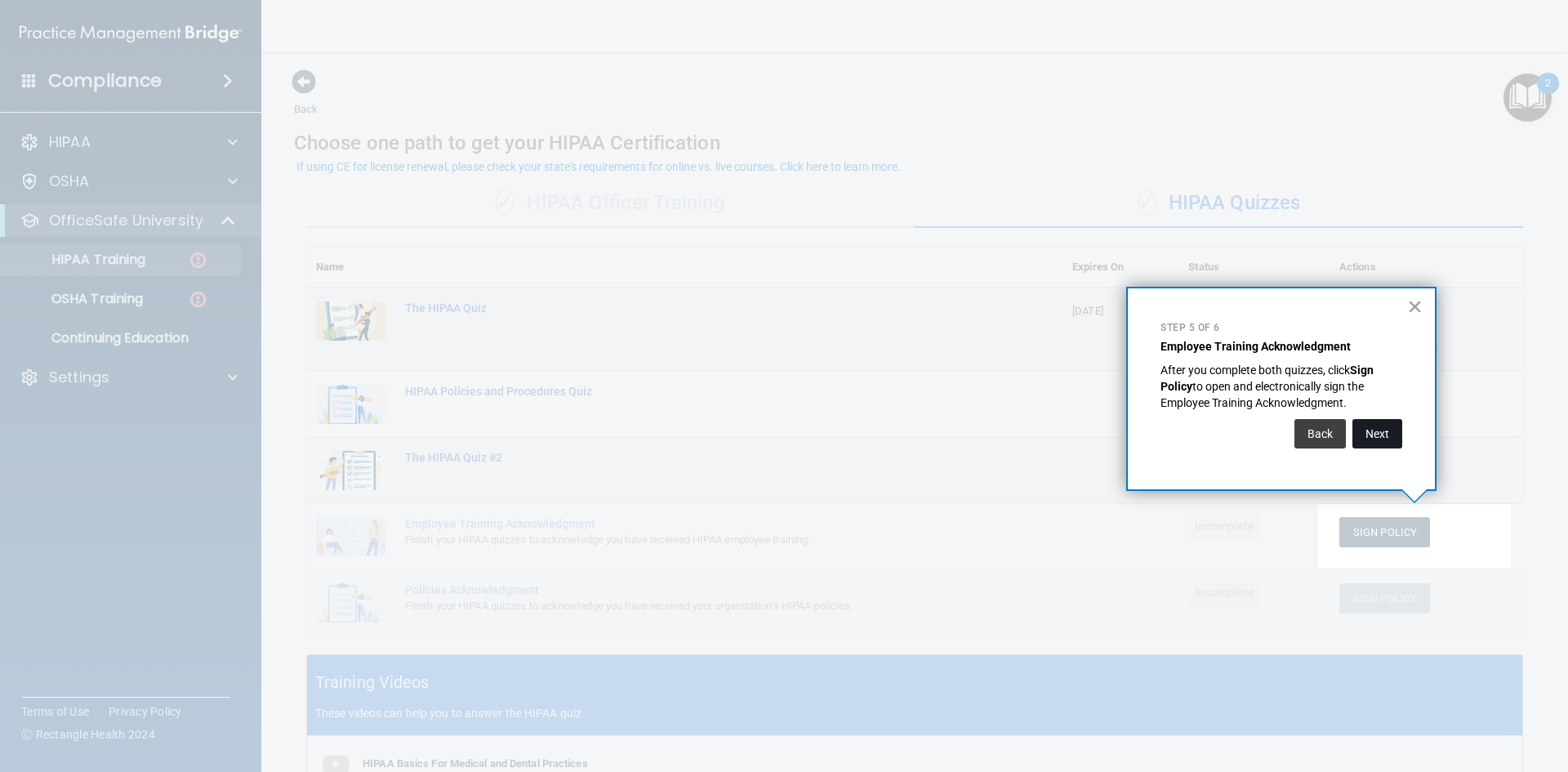
click at [1377, 429] on button "Next" at bounding box center [1377, 434] width 50 height 29
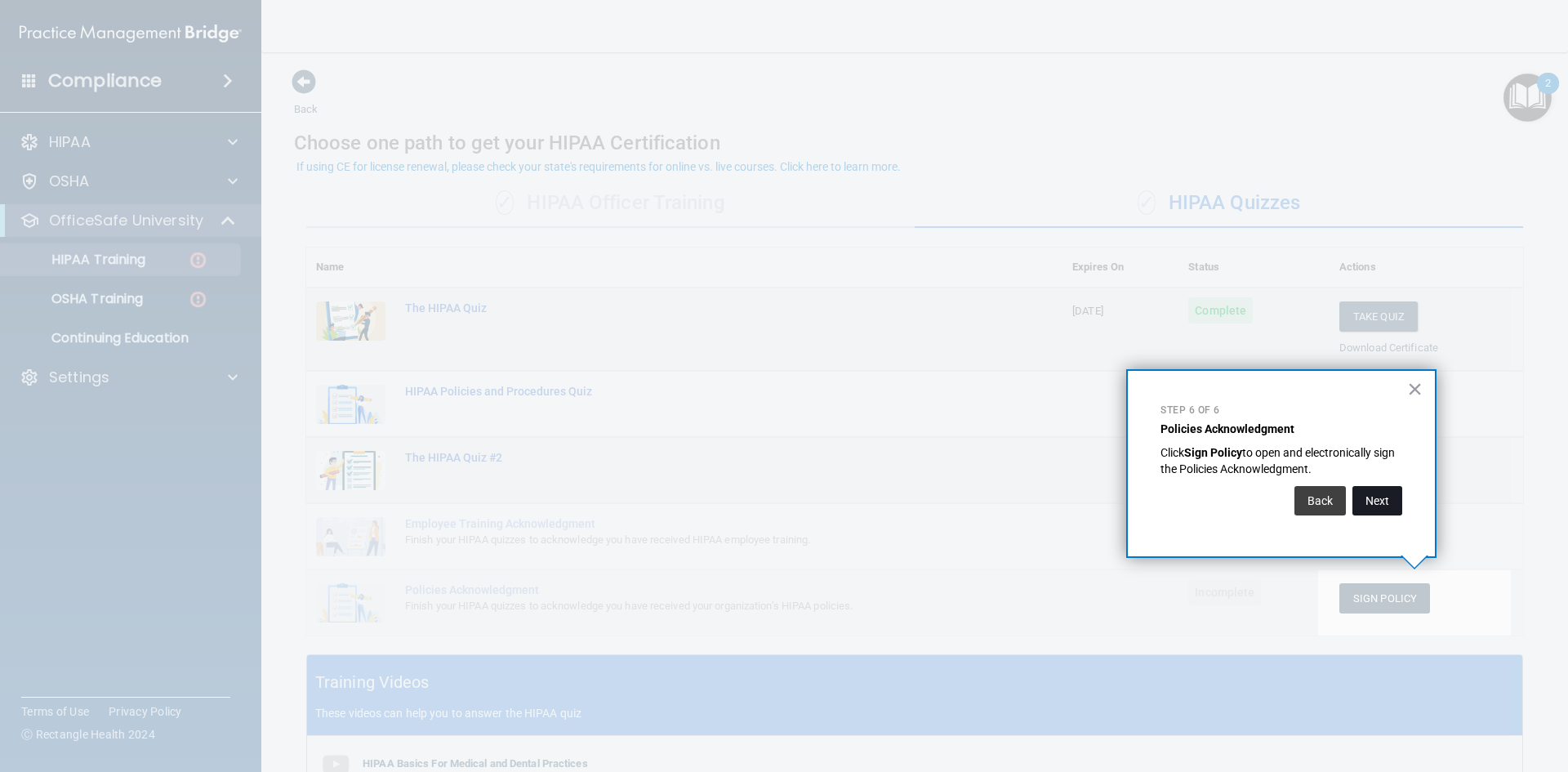
click at [1374, 493] on button "Next" at bounding box center [1377, 500] width 50 height 29
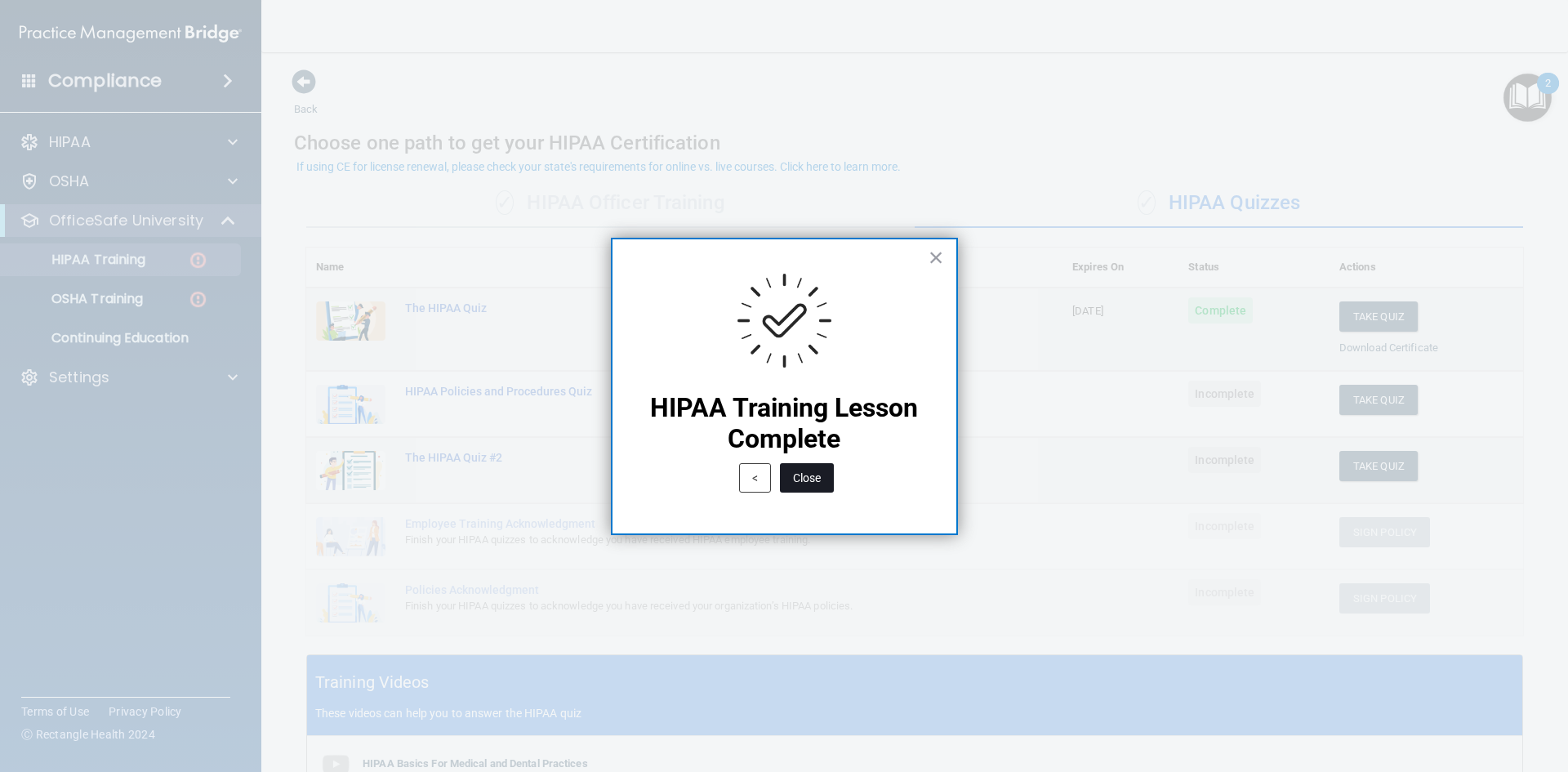
click at [806, 485] on button "Close" at bounding box center [806, 478] width 54 height 29
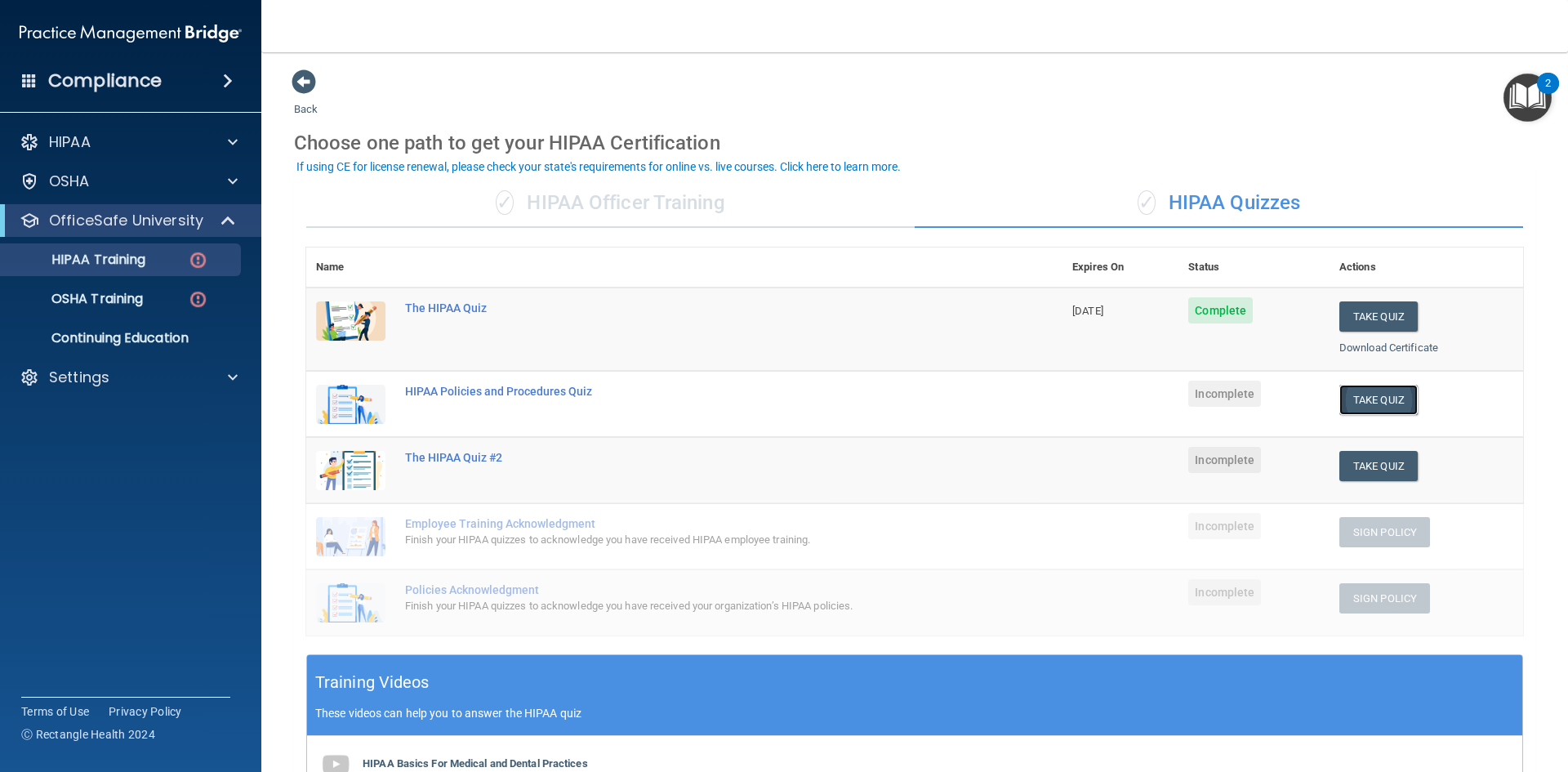
click at [1374, 401] on button "Take Quiz" at bounding box center [1378, 400] width 79 height 30
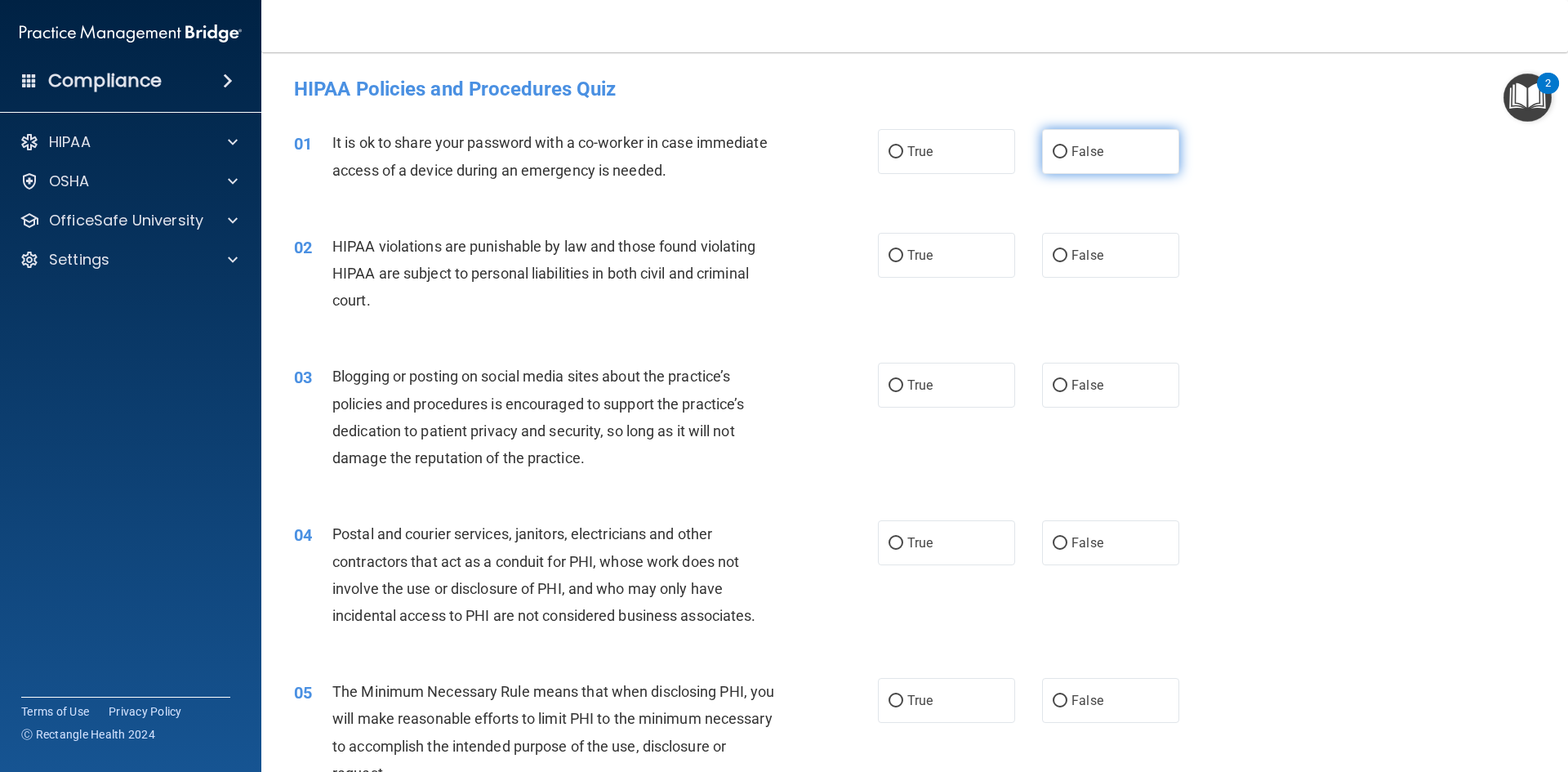
click at [1053, 153] on input "False" at bounding box center [1060, 152] width 15 height 12
radio input "true"
click at [1053, 153] on input "False" at bounding box center [1060, 152] width 15 height 12
click at [898, 256] on label "True" at bounding box center [946, 255] width 138 height 45
click at [898, 256] on input "True" at bounding box center [896, 256] width 15 height 12
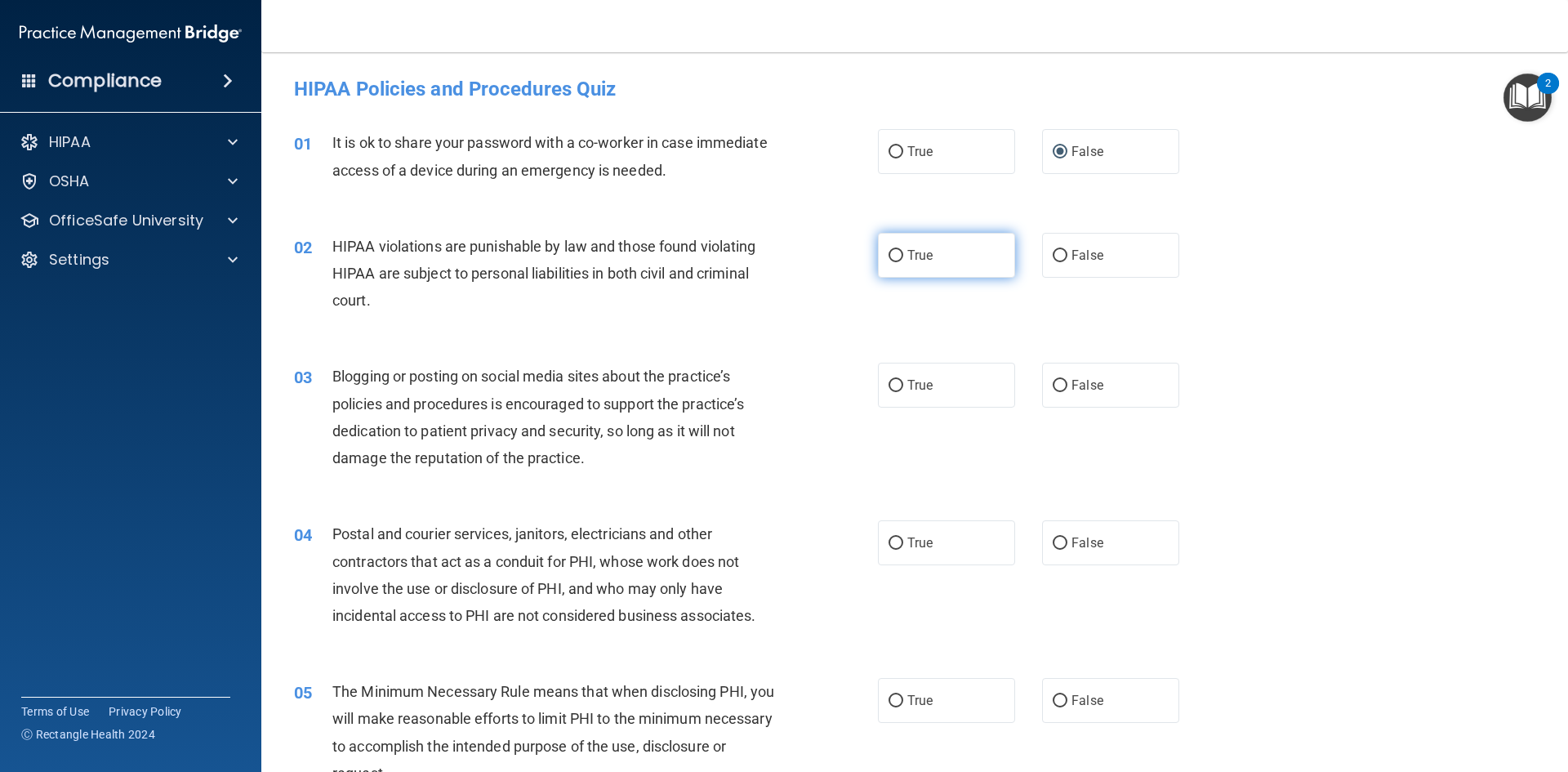
radio input "true"
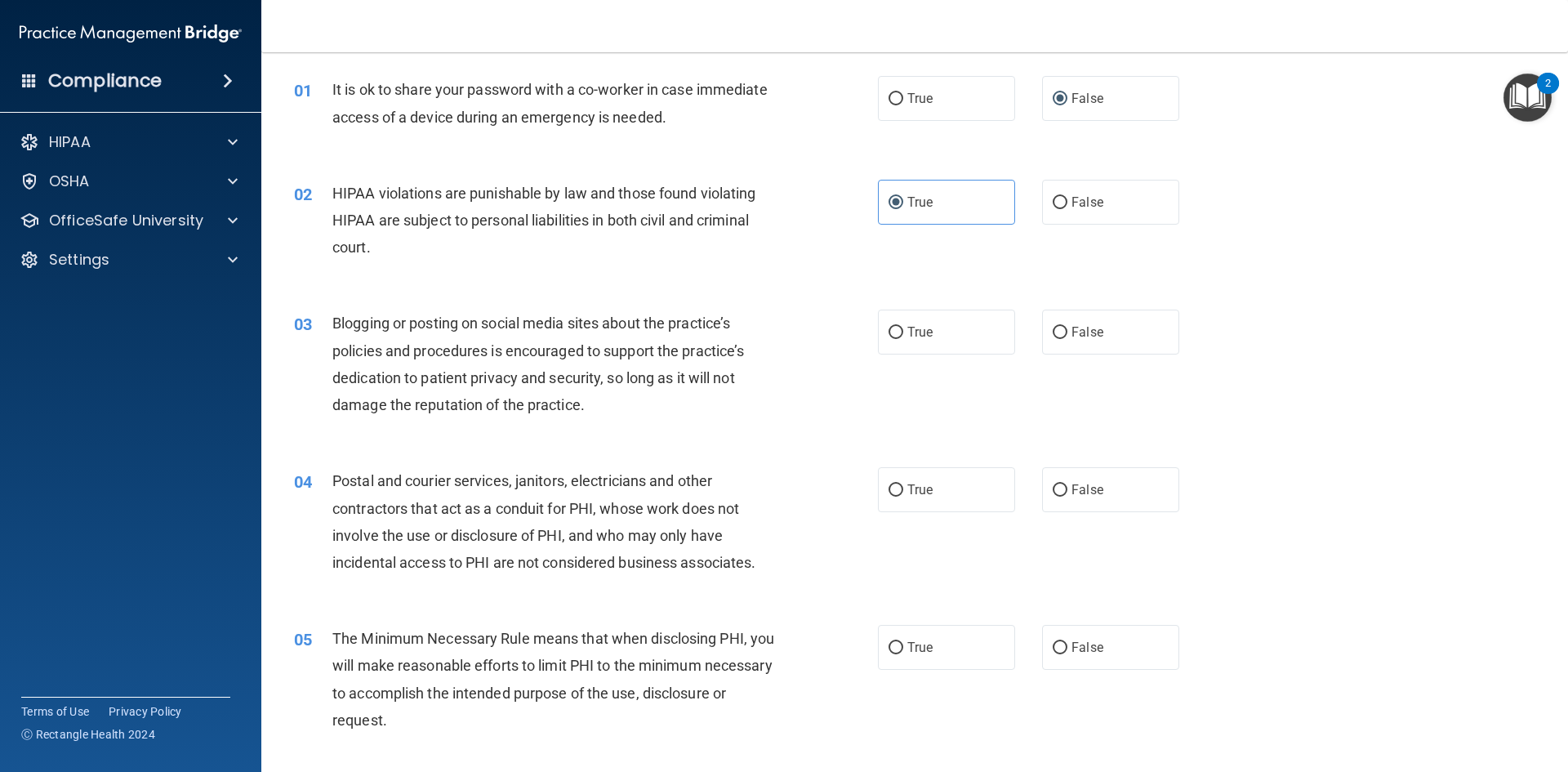
scroll to position [82, 0]
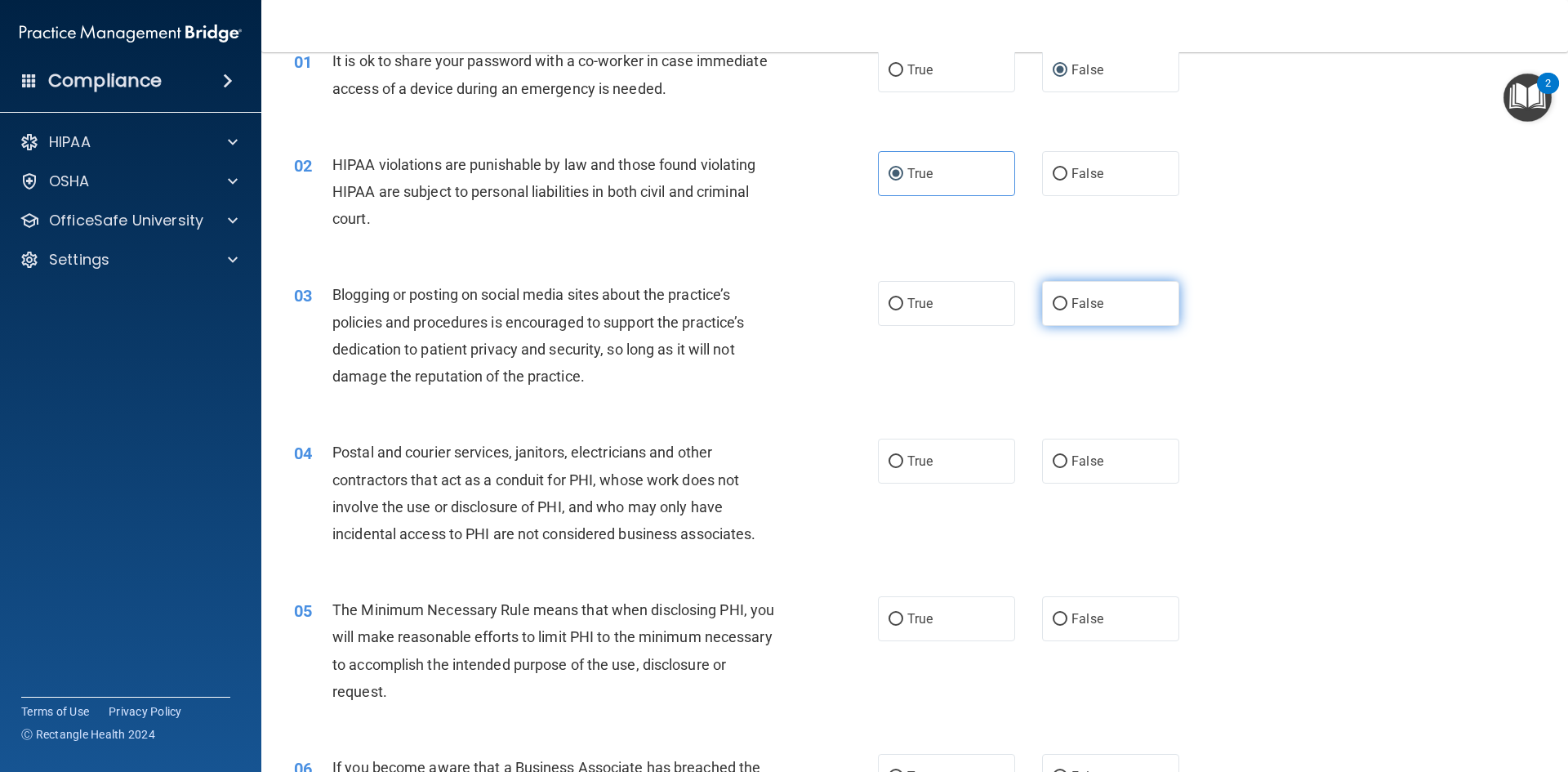
click at [1053, 306] on input "False" at bounding box center [1060, 304] width 15 height 12
radio input "true"
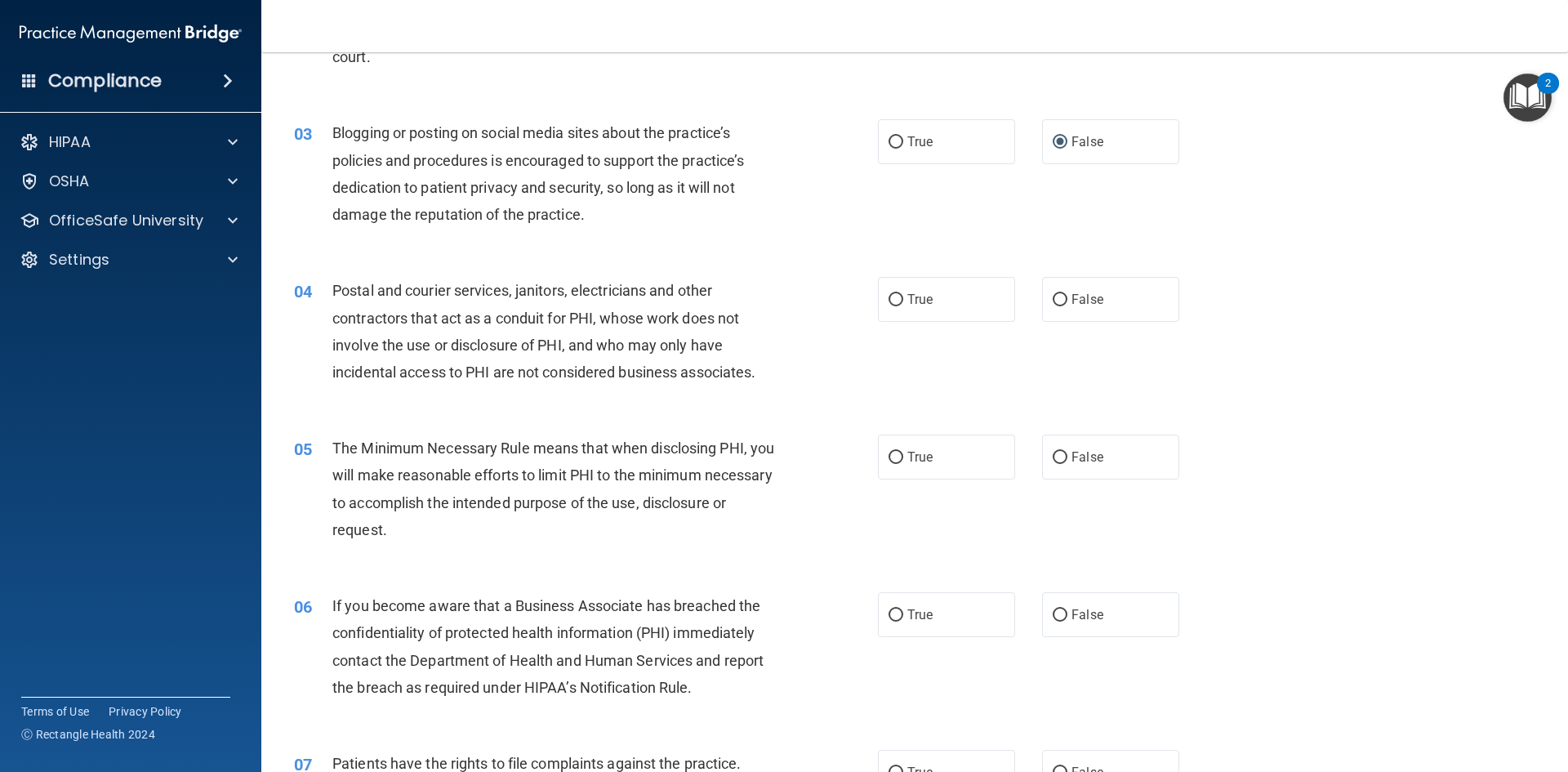
scroll to position [245, 0]
click at [898, 300] on label "True" at bounding box center [946, 298] width 138 height 45
click at [898, 300] on input "True" at bounding box center [896, 299] width 15 height 12
radio input "true"
click at [1059, 294] on label "False" at bounding box center [1111, 298] width 138 height 45
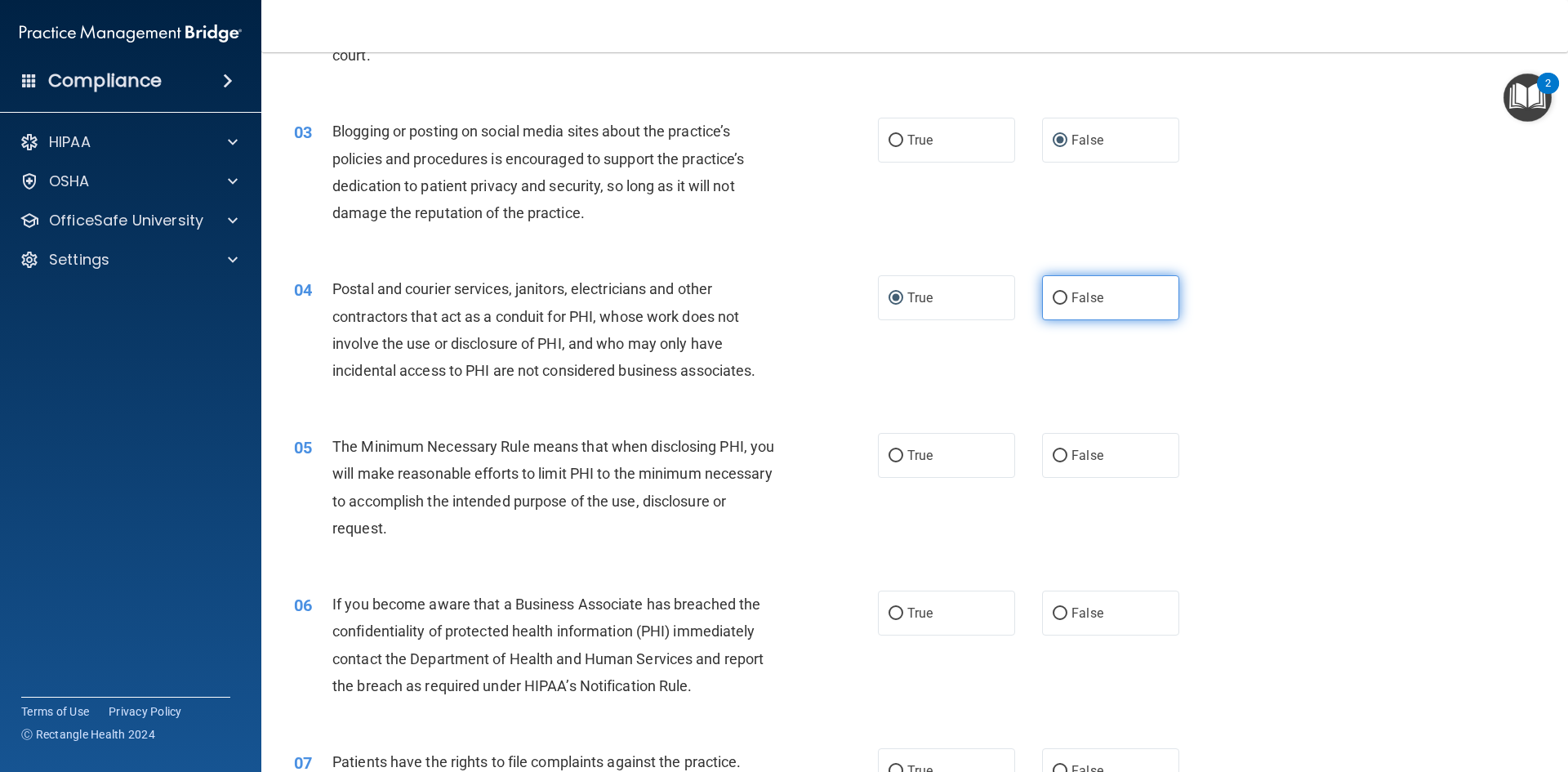
click at [1053, 296] on input "False" at bounding box center [1060, 299] width 15 height 12
radio input "true"
radio input "false"
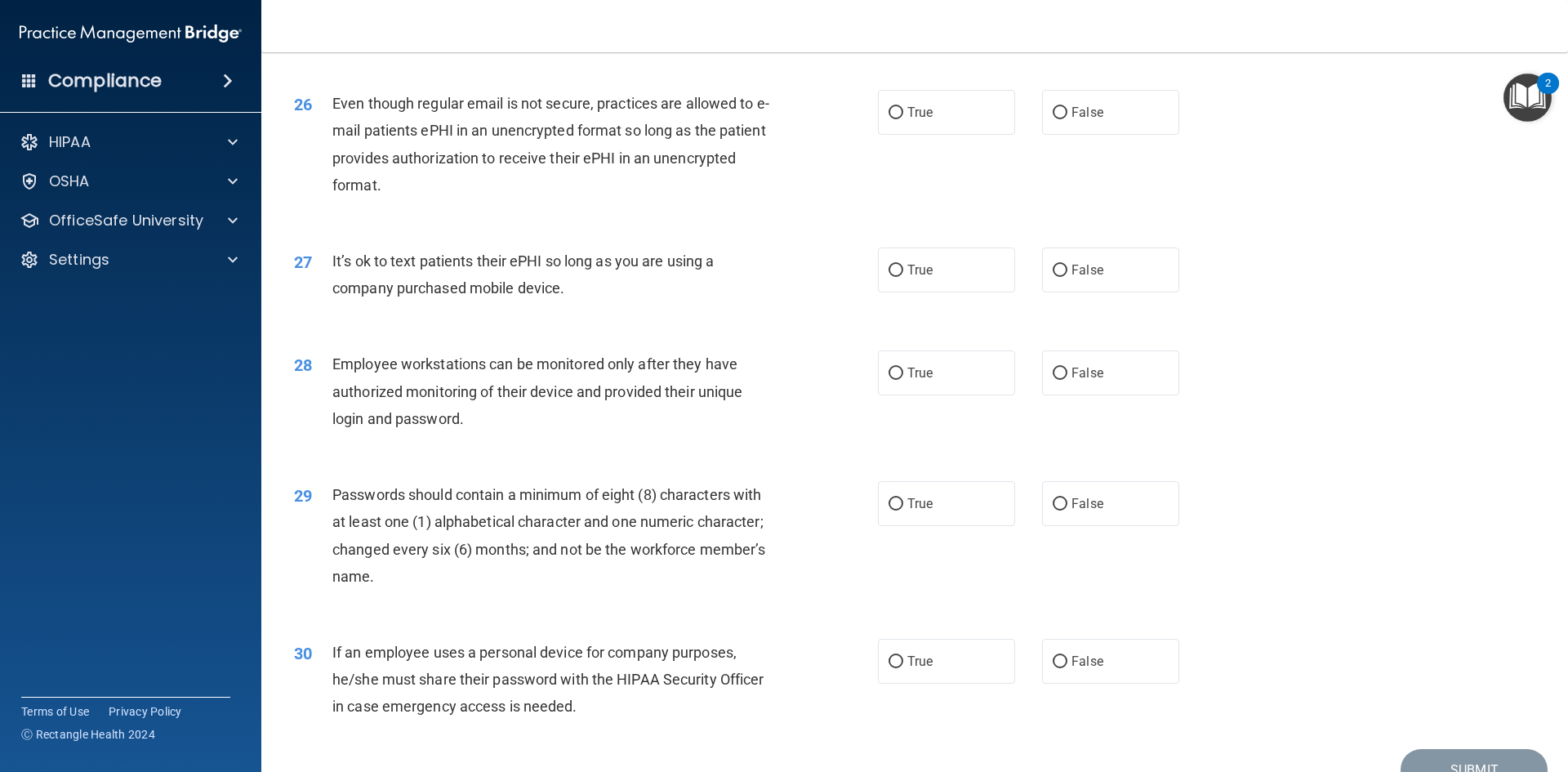
scroll to position [3330, 0]
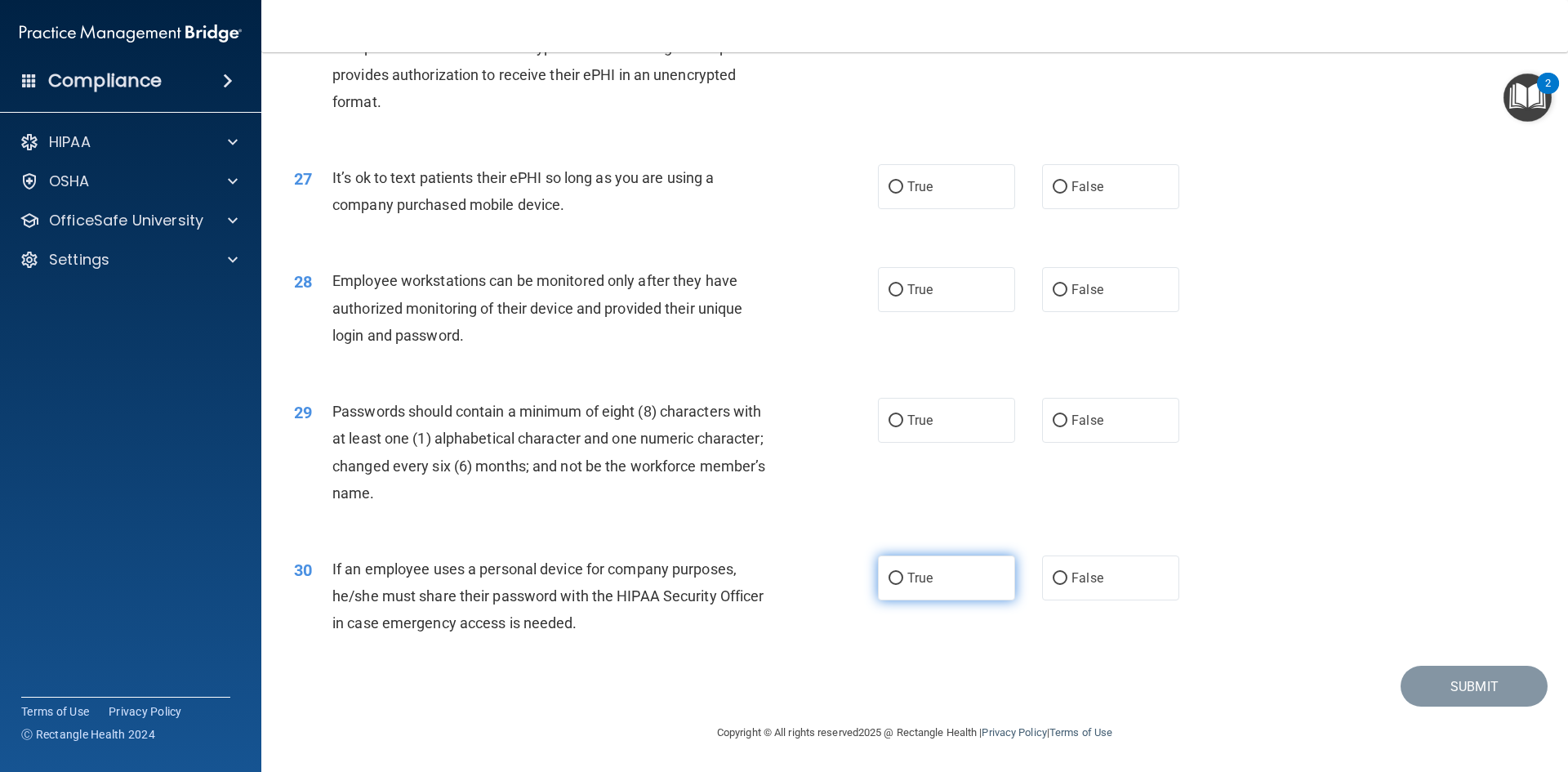
click at [888, 582] on input "True" at bounding box center [896, 579] width 15 height 12
radio input "true"
click at [892, 424] on input "True" at bounding box center [896, 421] width 15 height 12
radio input "true"
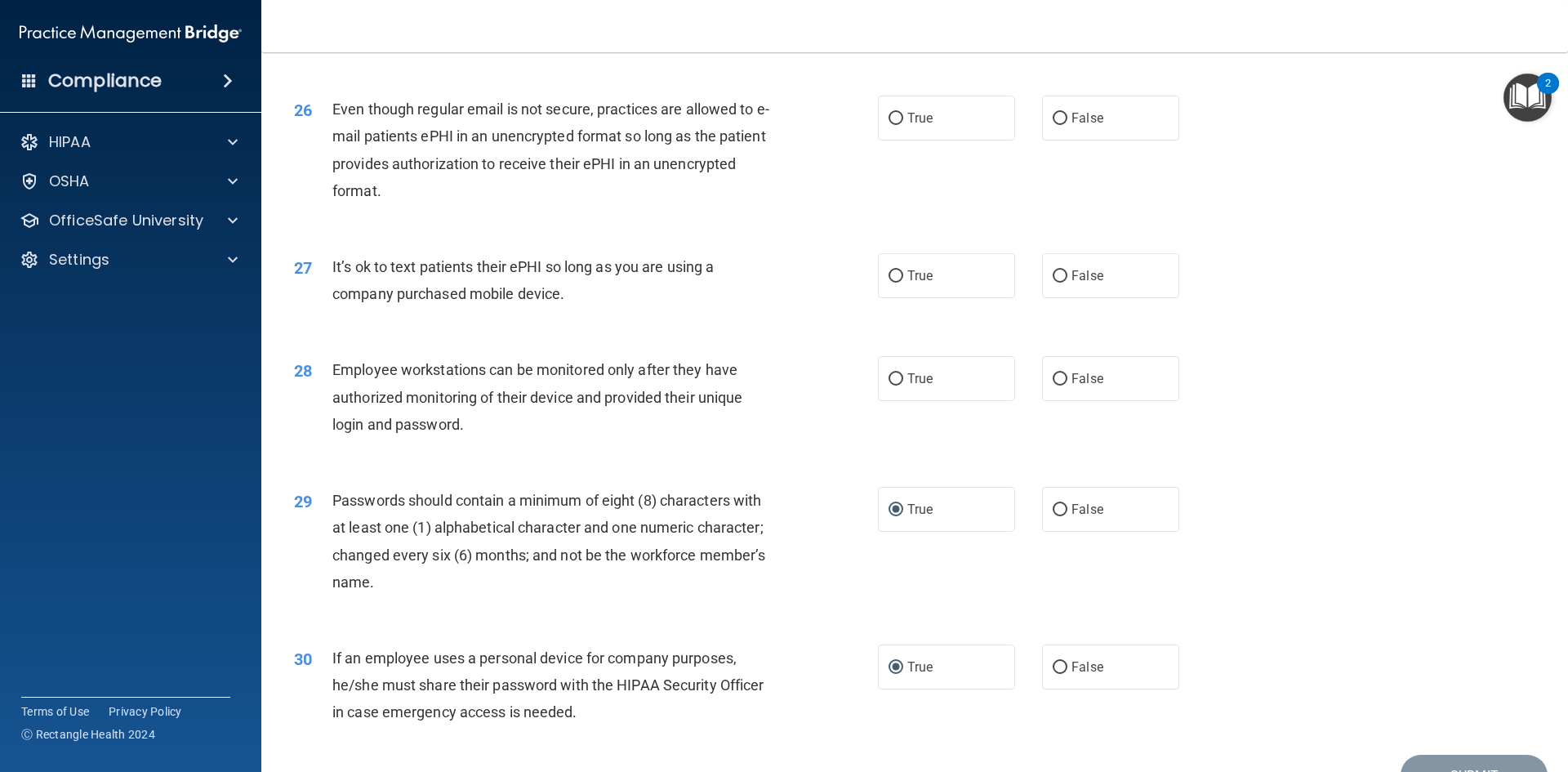
scroll to position [3167, 0]
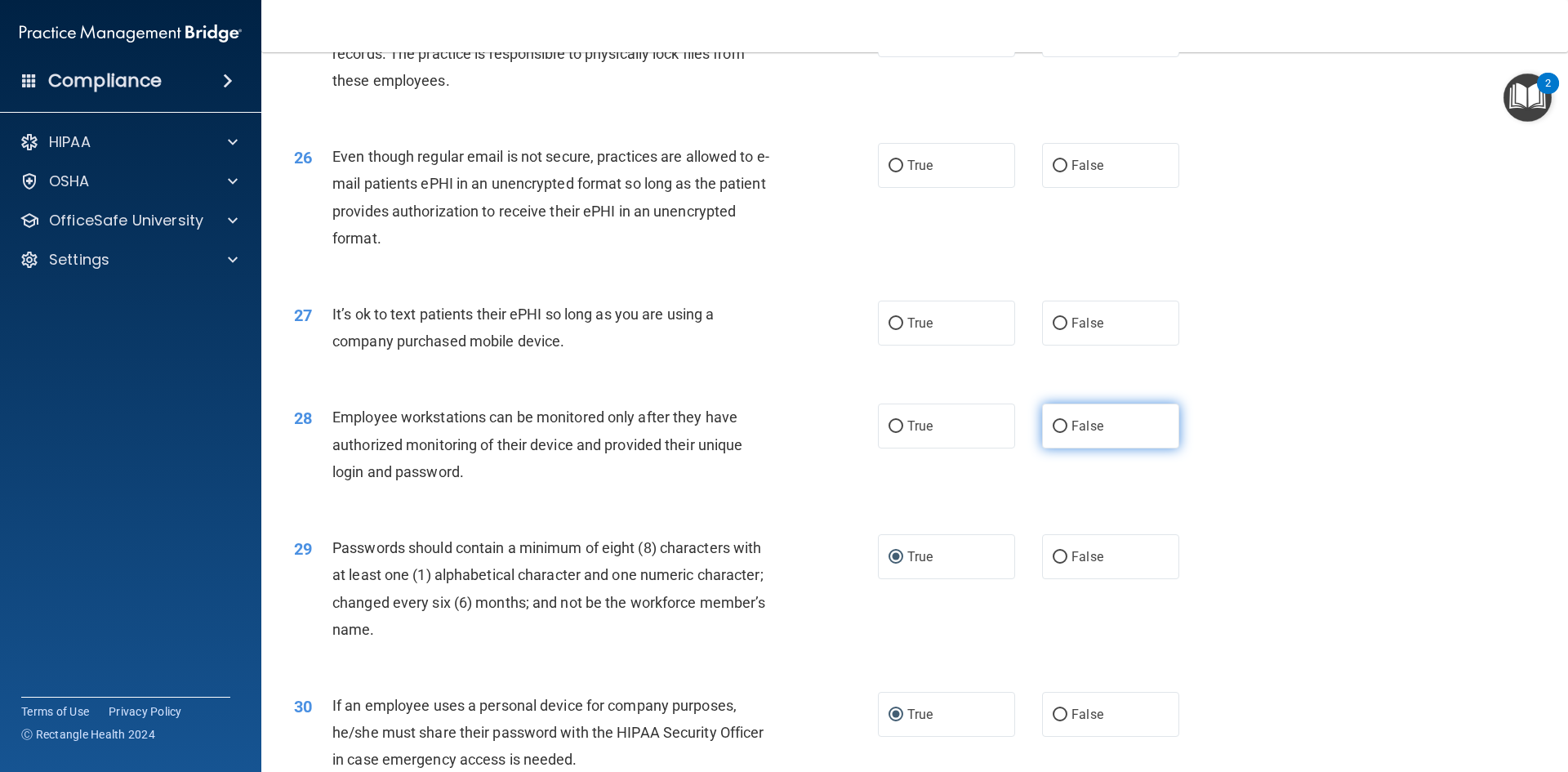
click at [1057, 433] on input "False" at bounding box center [1060, 426] width 15 height 12
radio input "true"
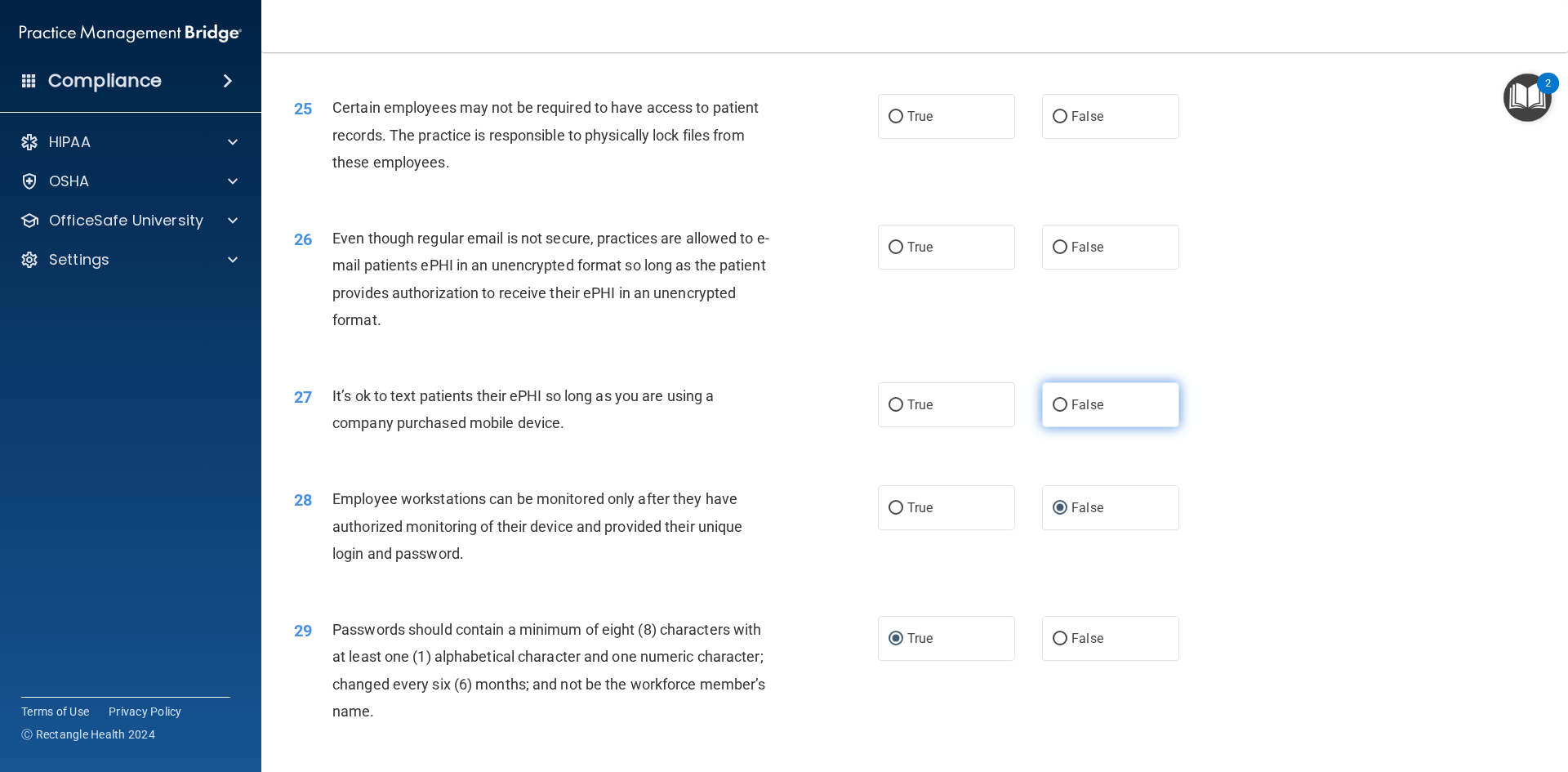
click at [1053, 412] on input "False" at bounding box center [1060, 405] width 15 height 12
radio input "true"
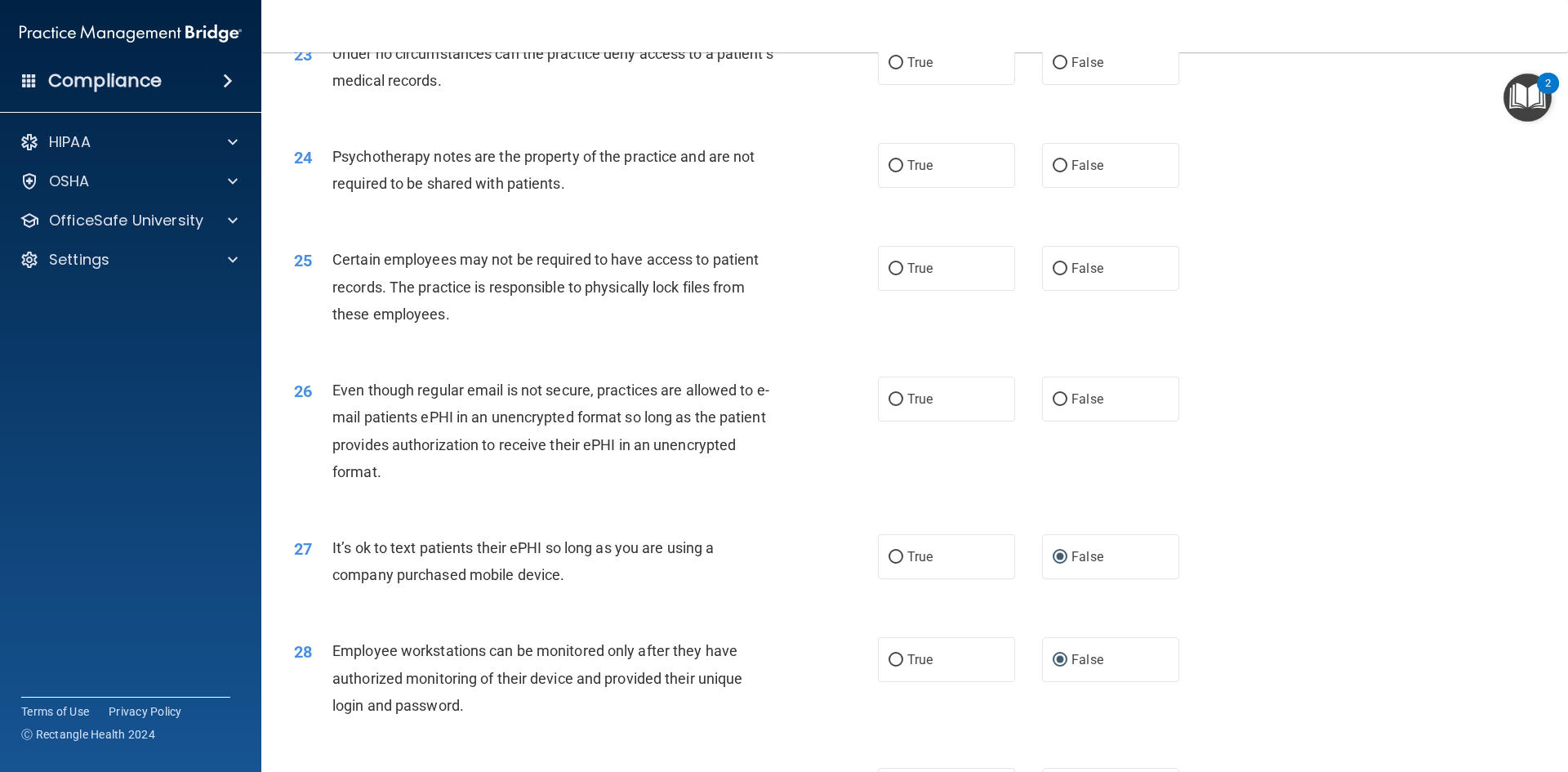
scroll to position [2921, 0]
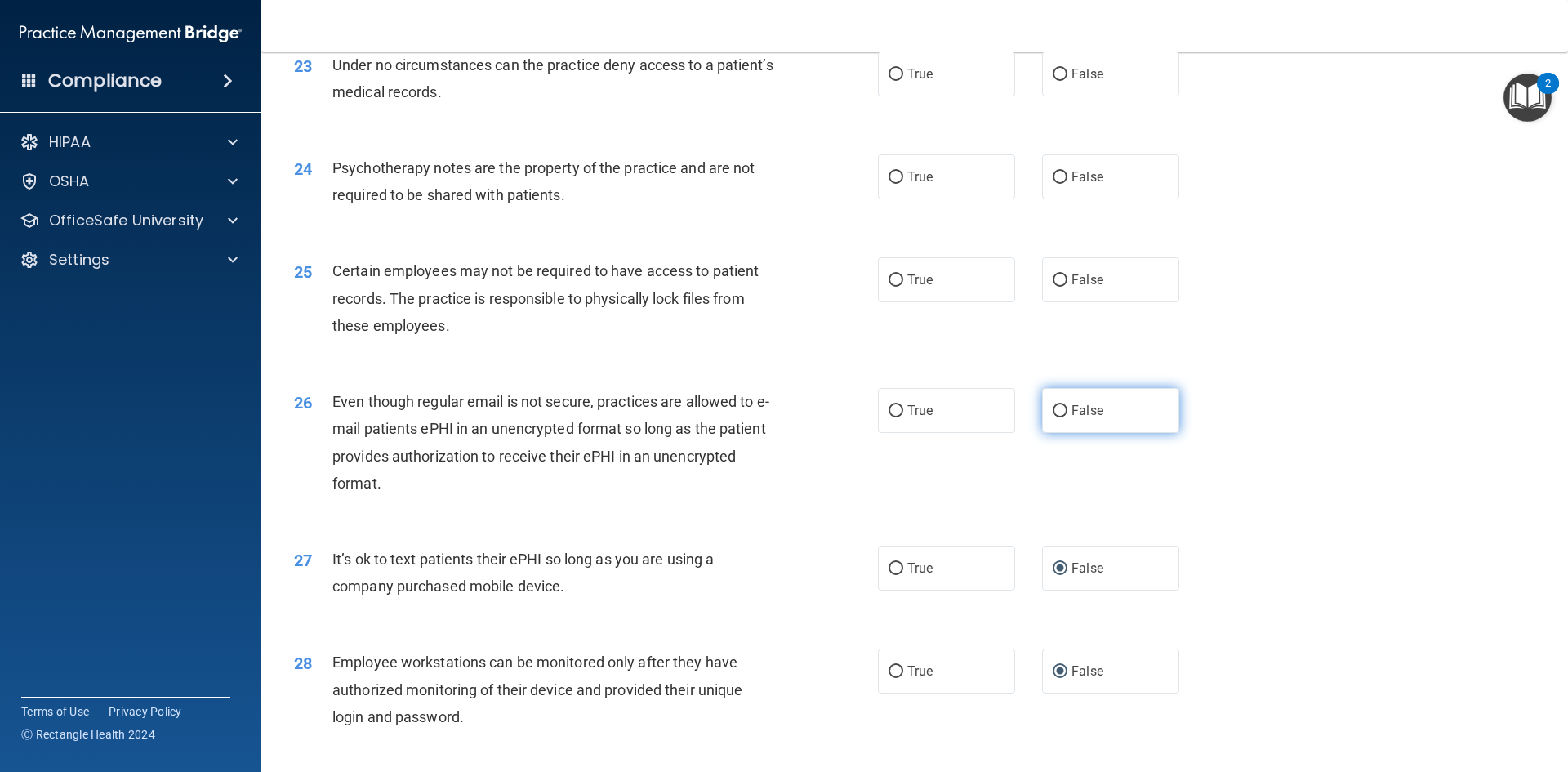
drag, startPoint x: 888, startPoint y: 431, endPoint x: 1067, endPoint y: 436, distance: 179.1
click at [1079, 433] on div "True False" at bounding box center [1042, 410] width 329 height 45
click at [1062, 433] on label "False" at bounding box center [1111, 410] width 138 height 45
click at [1062, 418] on input "False" at bounding box center [1060, 411] width 15 height 12
radio input "true"
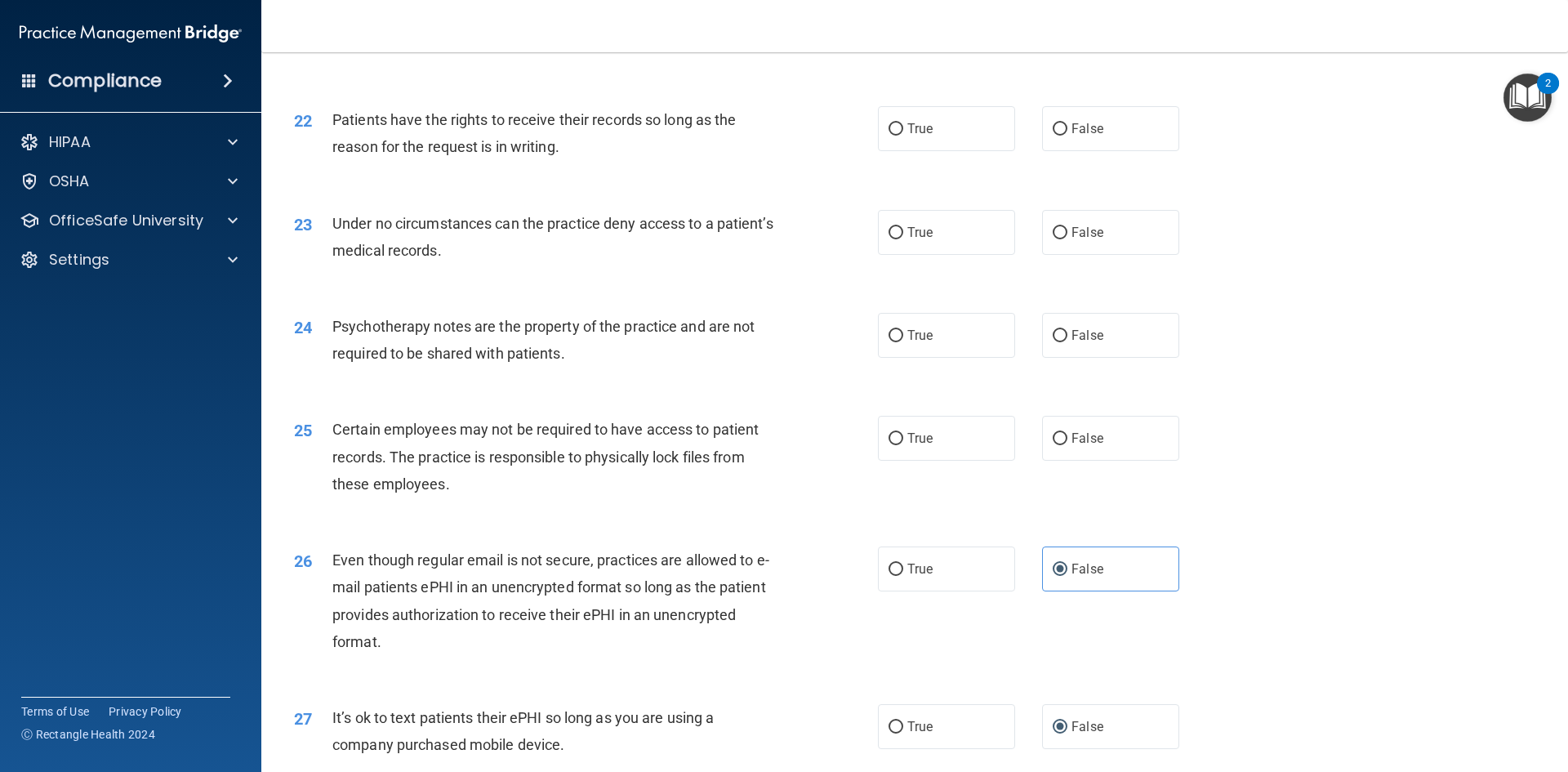
scroll to position [2758, 0]
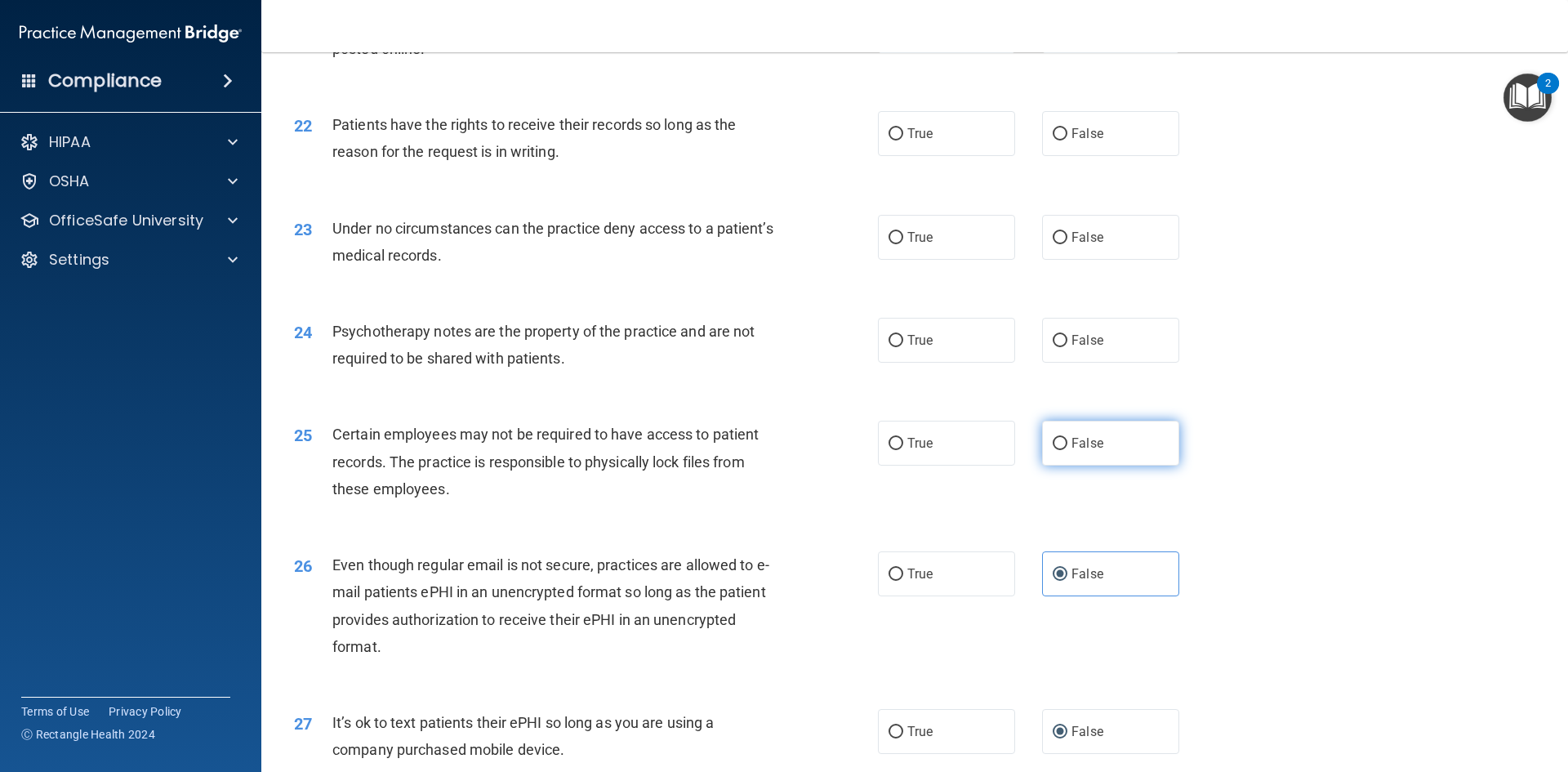
click at [1058, 450] on input "False" at bounding box center [1060, 444] width 15 height 12
radio input "true"
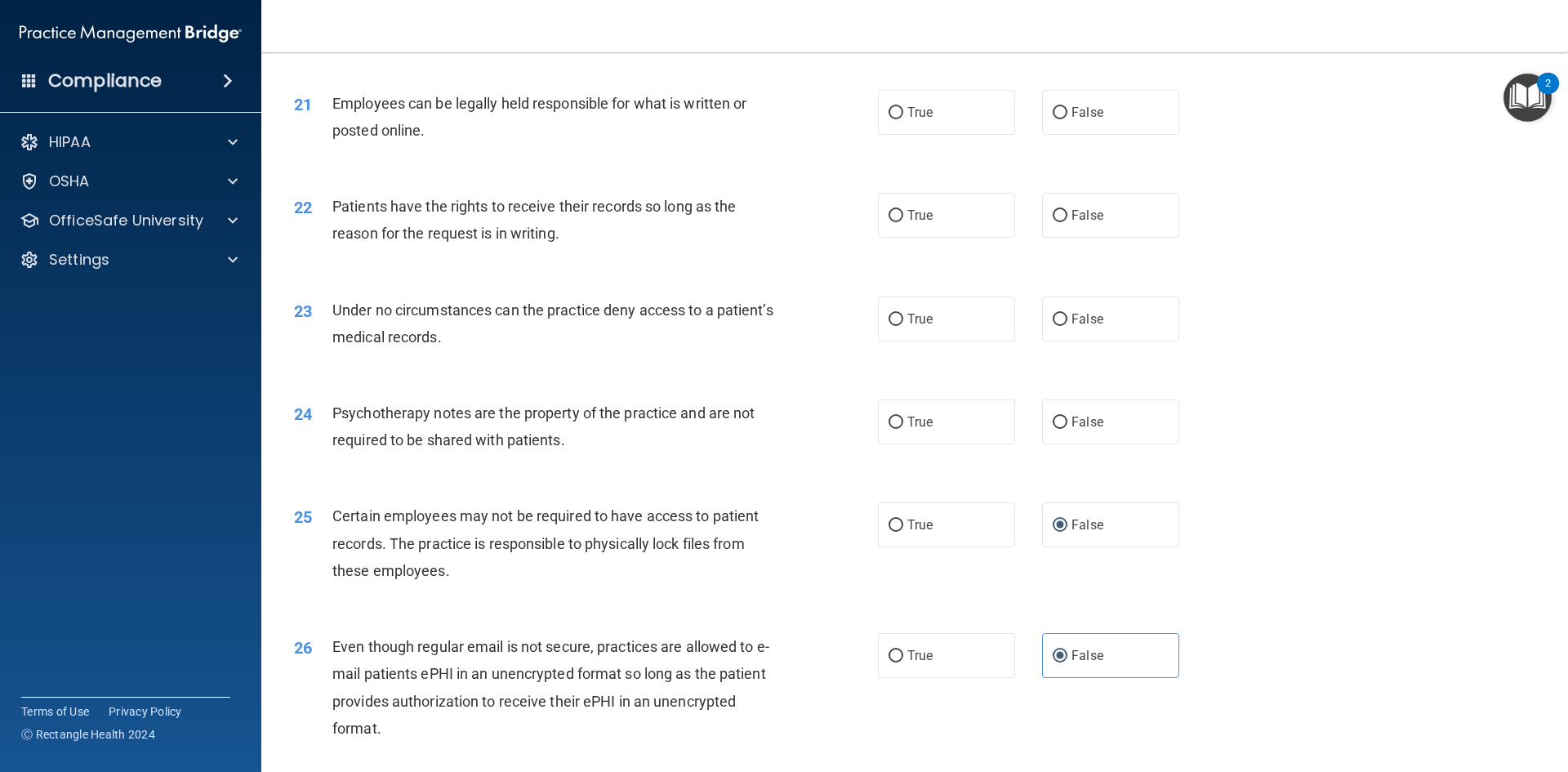
scroll to position [2595, 0]
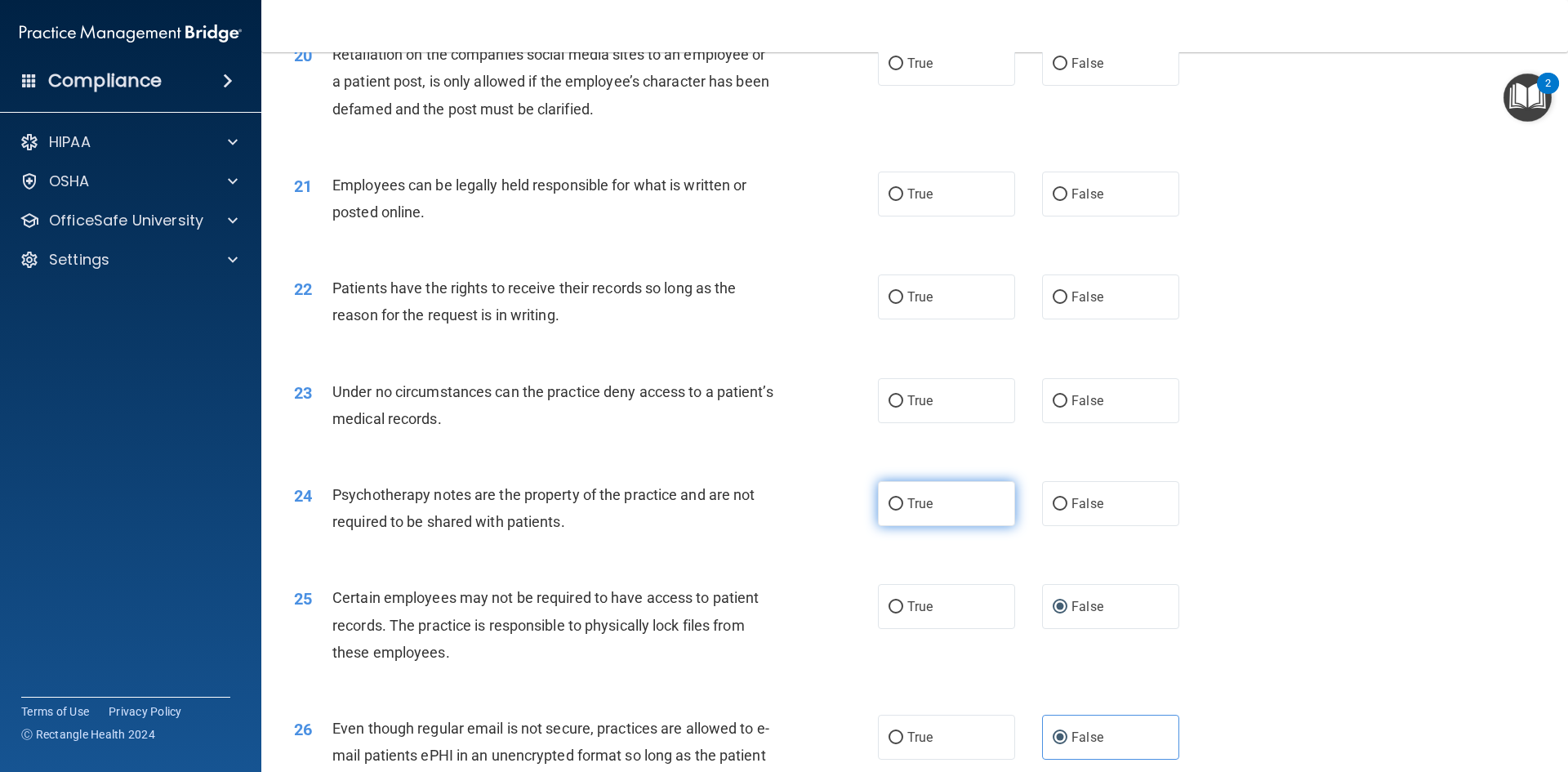
click at [907, 512] on span "True" at bounding box center [920, 503] width 26 height 16
click at [903, 511] on input "True" at bounding box center [896, 504] width 15 height 12
radio input "true"
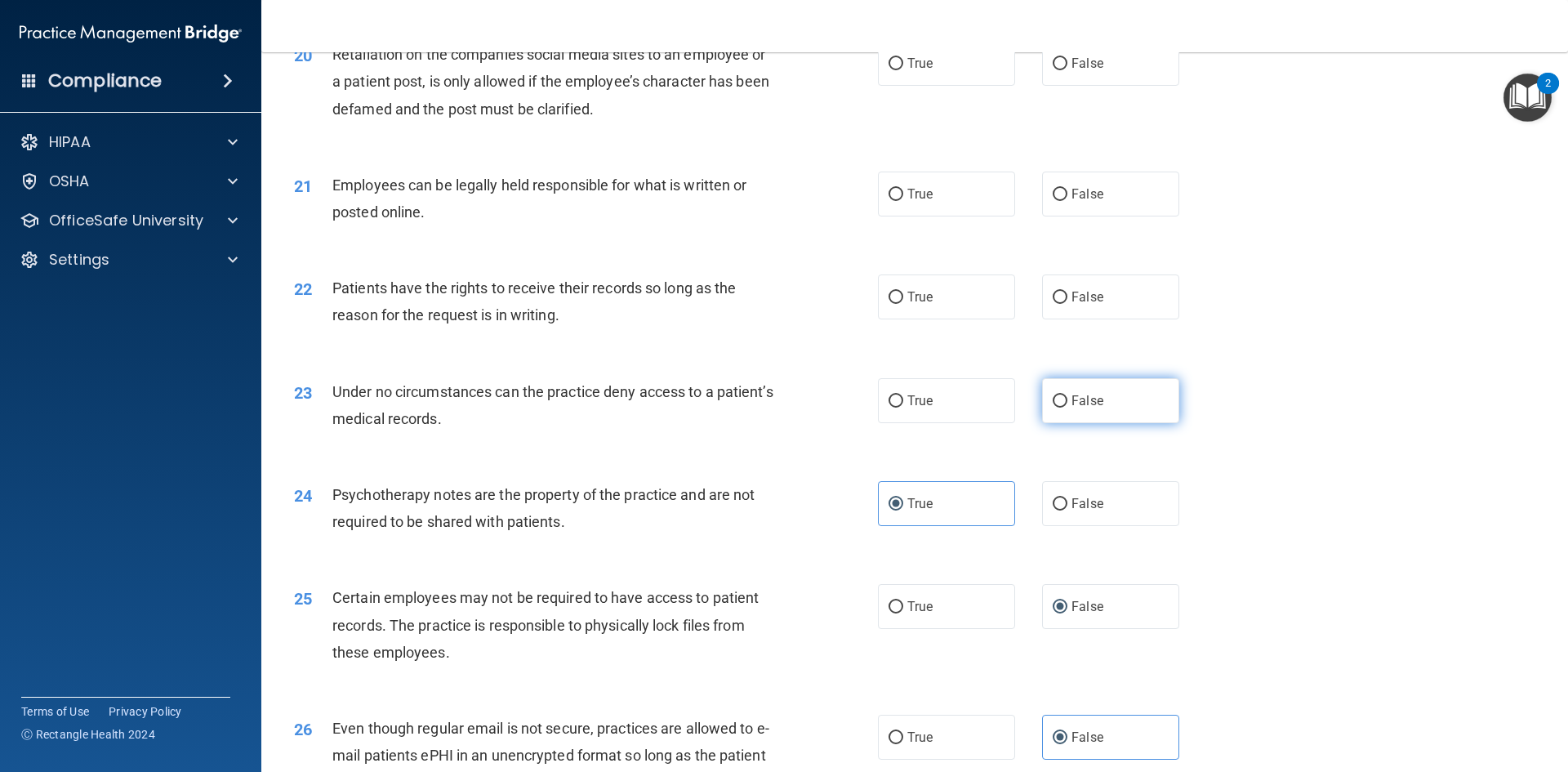
click at [1077, 409] on span "False" at bounding box center [1087, 401] width 31 height 16
click at [1067, 408] on input "False" at bounding box center [1060, 401] width 15 height 12
radio input "true"
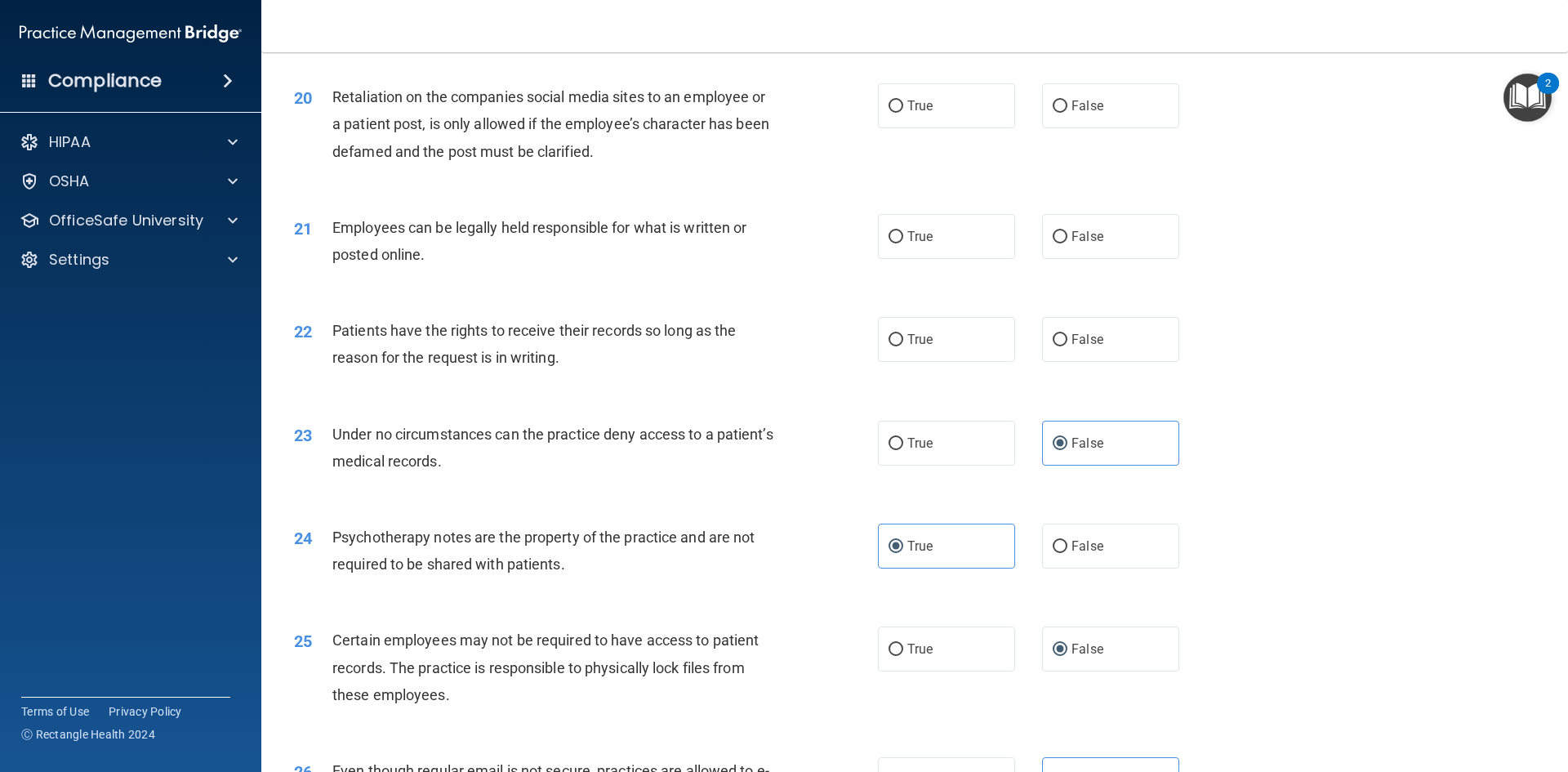
scroll to position [2513, 0]
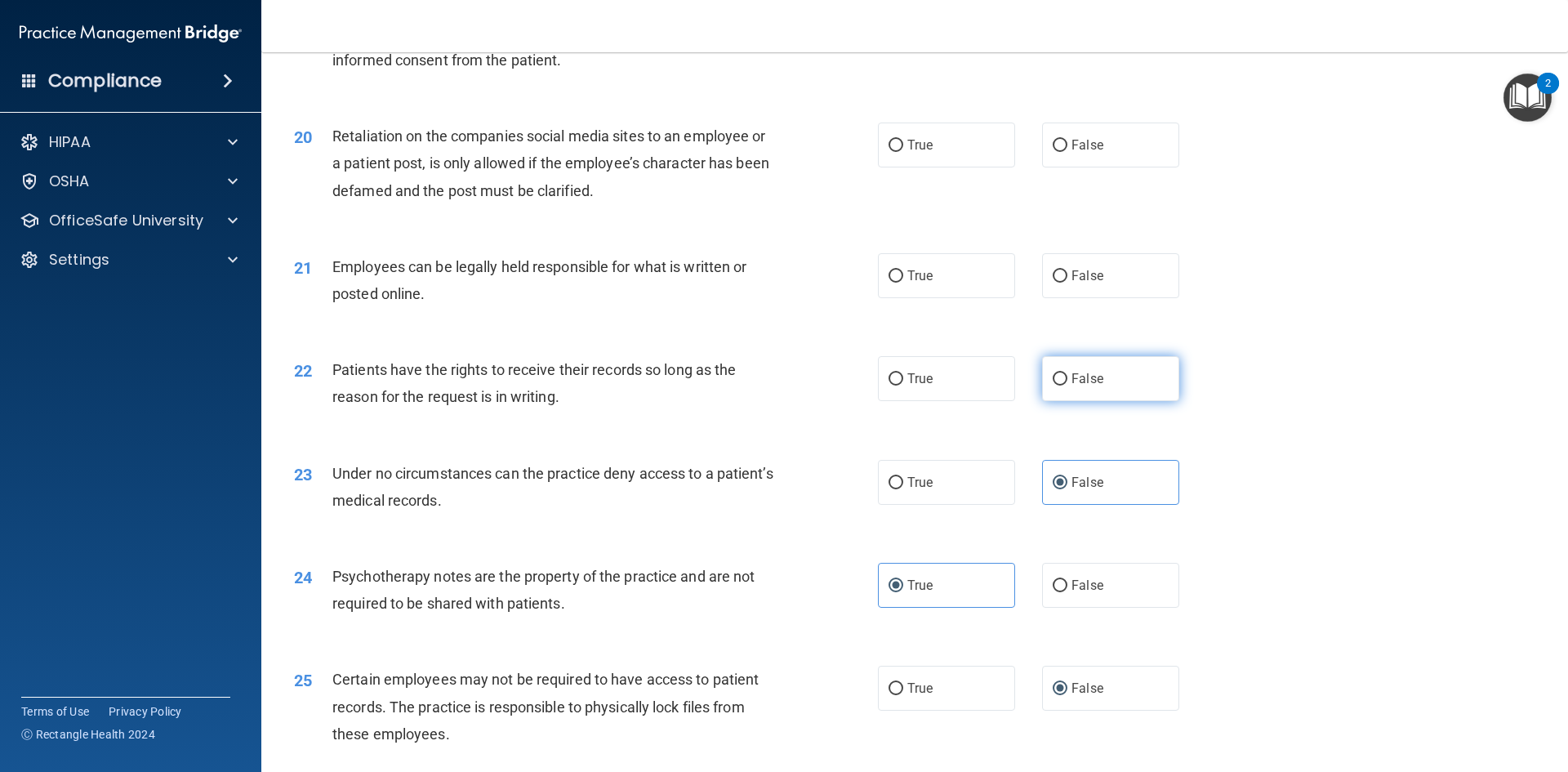
click at [1053, 386] on input "False" at bounding box center [1060, 379] width 15 height 12
radio input "true"
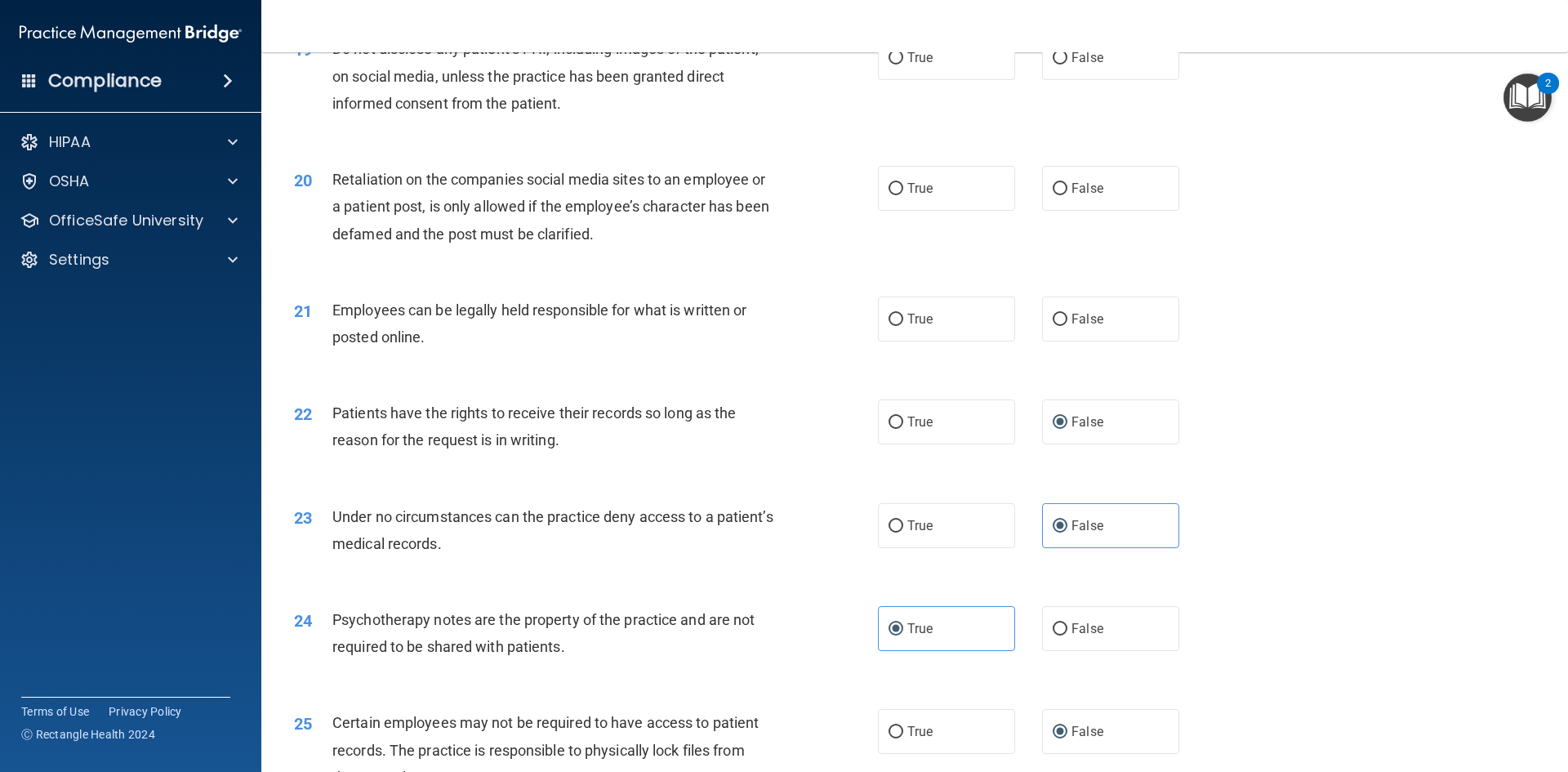
scroll to position [2431, 0]
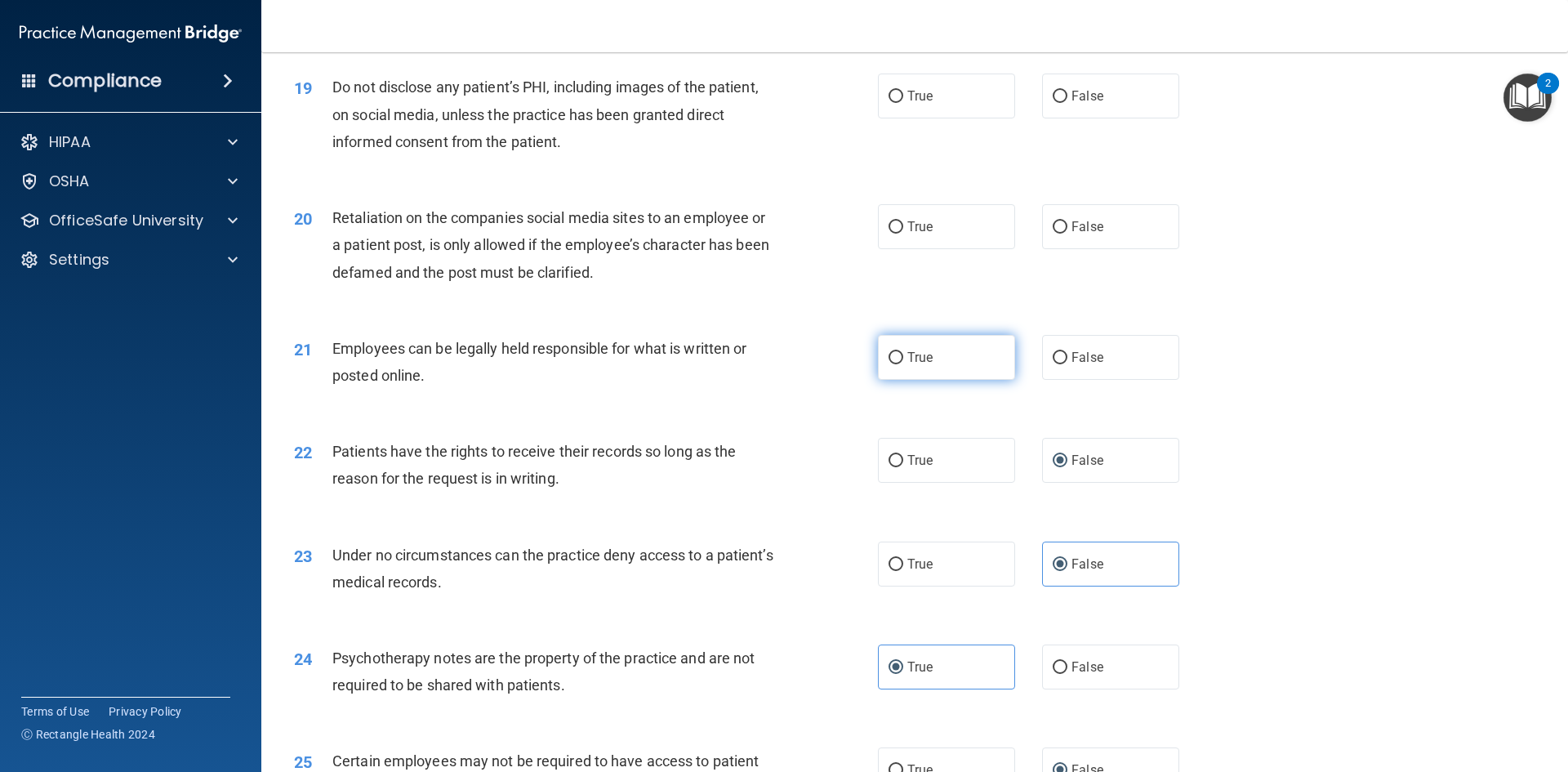
click at [935, 373] on label "True" at bounding box center [946, 357] width 138 height 45
click at [903, 365] on input "True" at bounding box center [896, 358] width 15 height 12
radio input "true"
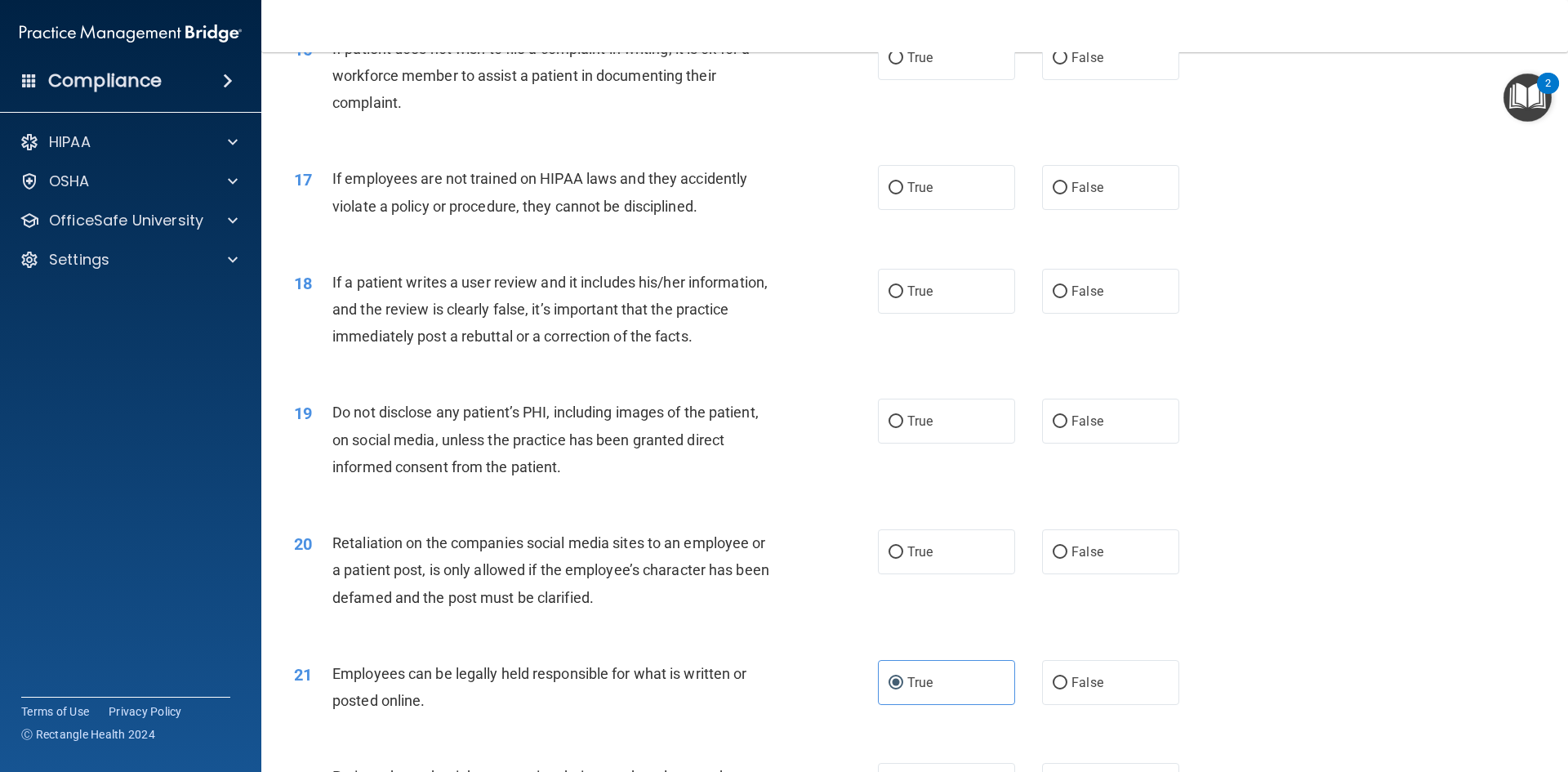
scroll to position [2104, 0]
click at [1086, 197] on span "False" at bounding box center [1087, 189] width 31 height 16
click at [1067, 197] on input "False" at bounding box center [1060, 190] width 15 height 12
radio input "true"
click at [1055, 300] on input "False" at bounding box center [1060, 294] width 15 height 12
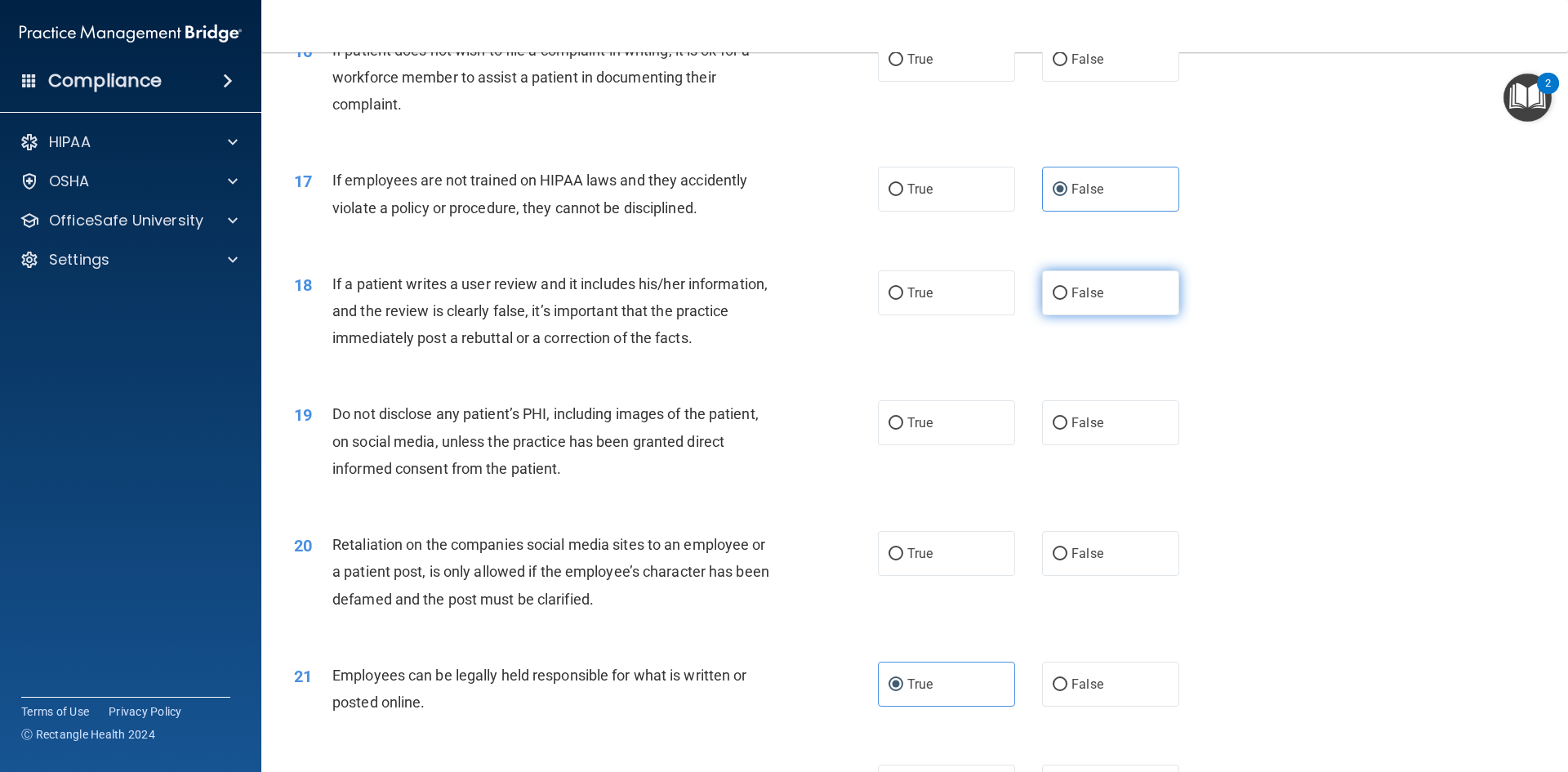
radio input "true"
click at [907, 430] on span "True" at bounding box center [920, 423] width 26 height 16
click at [903, 430] on input "True" at bounding box center [896, 424] width 15 height 12
radio input "true"
click at [1053, 561] on input "False" at bounding box center [1060, 554] width 15 height 12
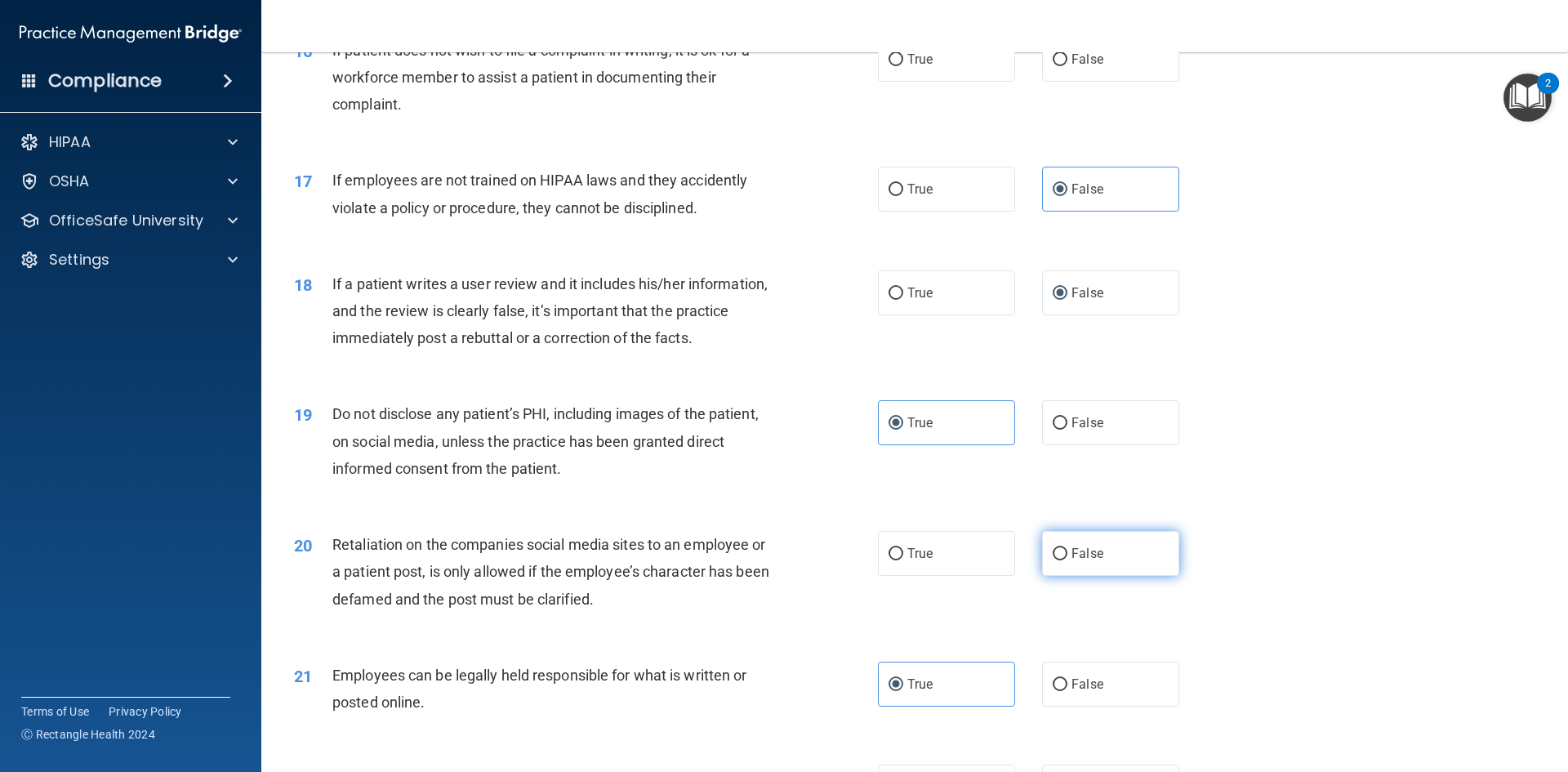
radio input "true"
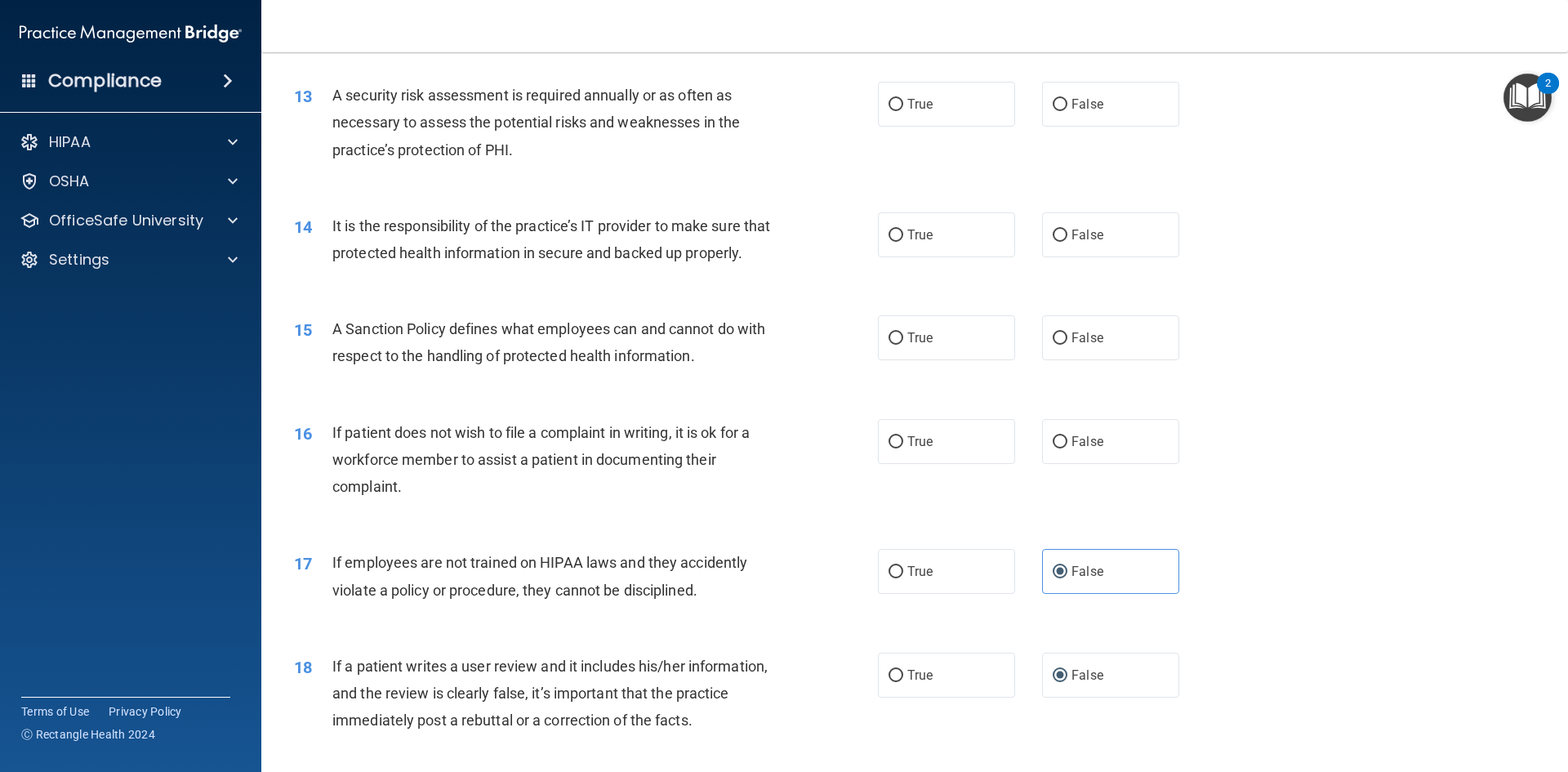
scroll to position [1532, 0]
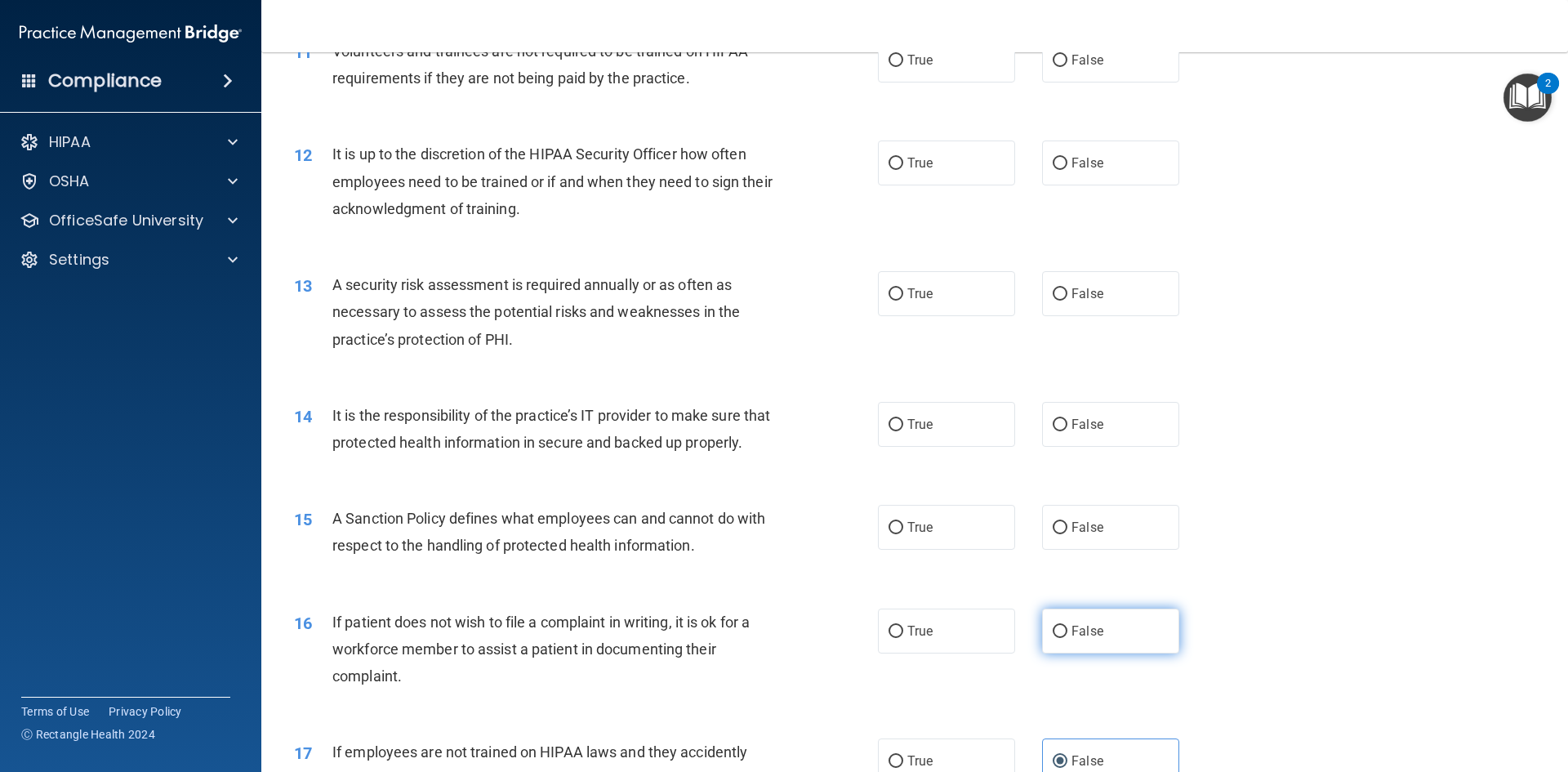
click at [1053, 638] on input "False" at bounding box center [1060, 632] width 15 height 12
radio input "true"
click at [918, 550] on label "True" at bounding box center [946, 527] width 138 height 45
click at [903, 534] on input "True" at bounding box center [896, 528] width 15 height 12
radio input "true"
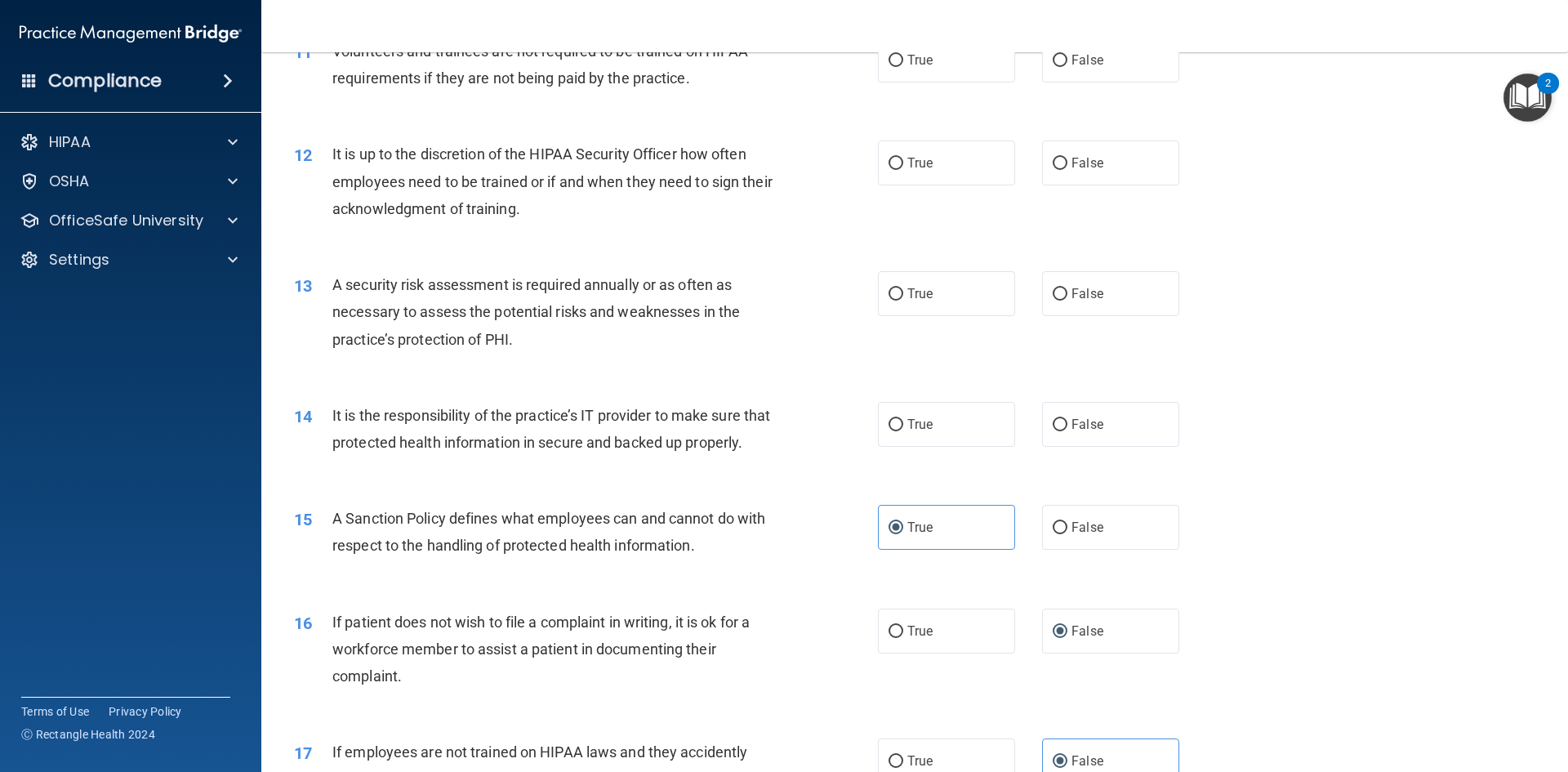
scroll to position [1450, 0]
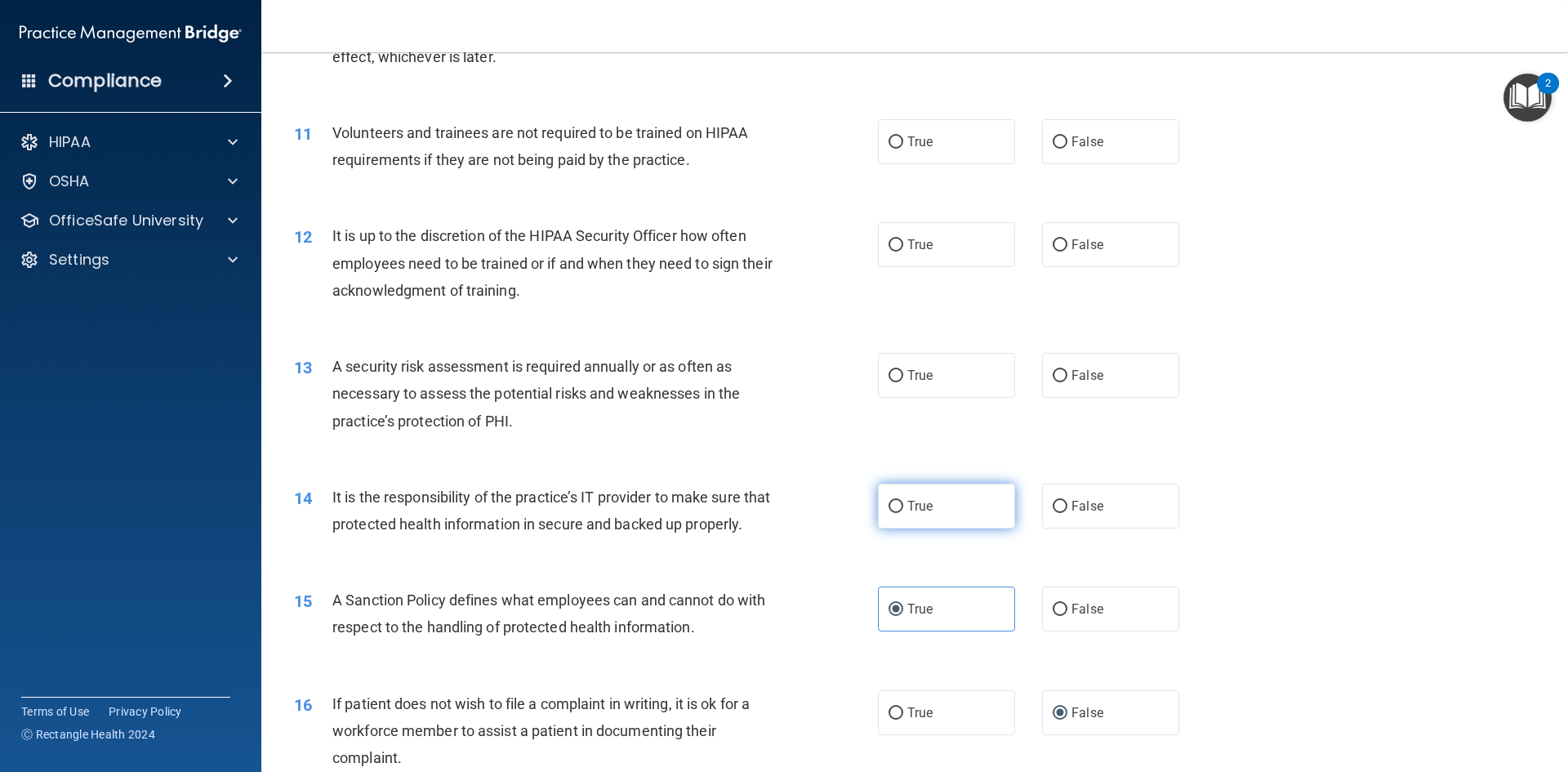
click at [888, 512] on input "True" at bounding box center [896, 507] width 15 height 12
radio input "true"
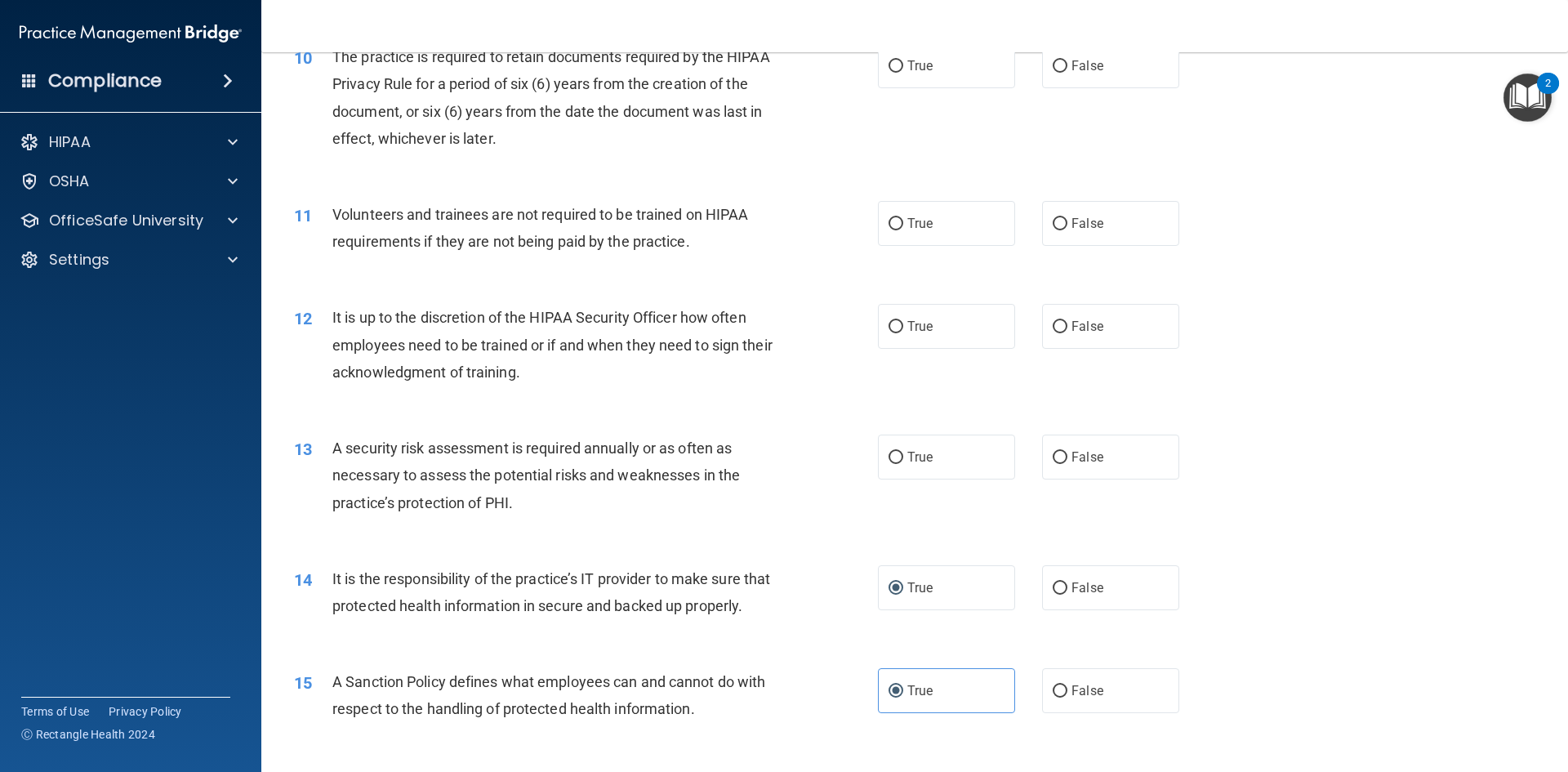
scroll to position [1287, 0]
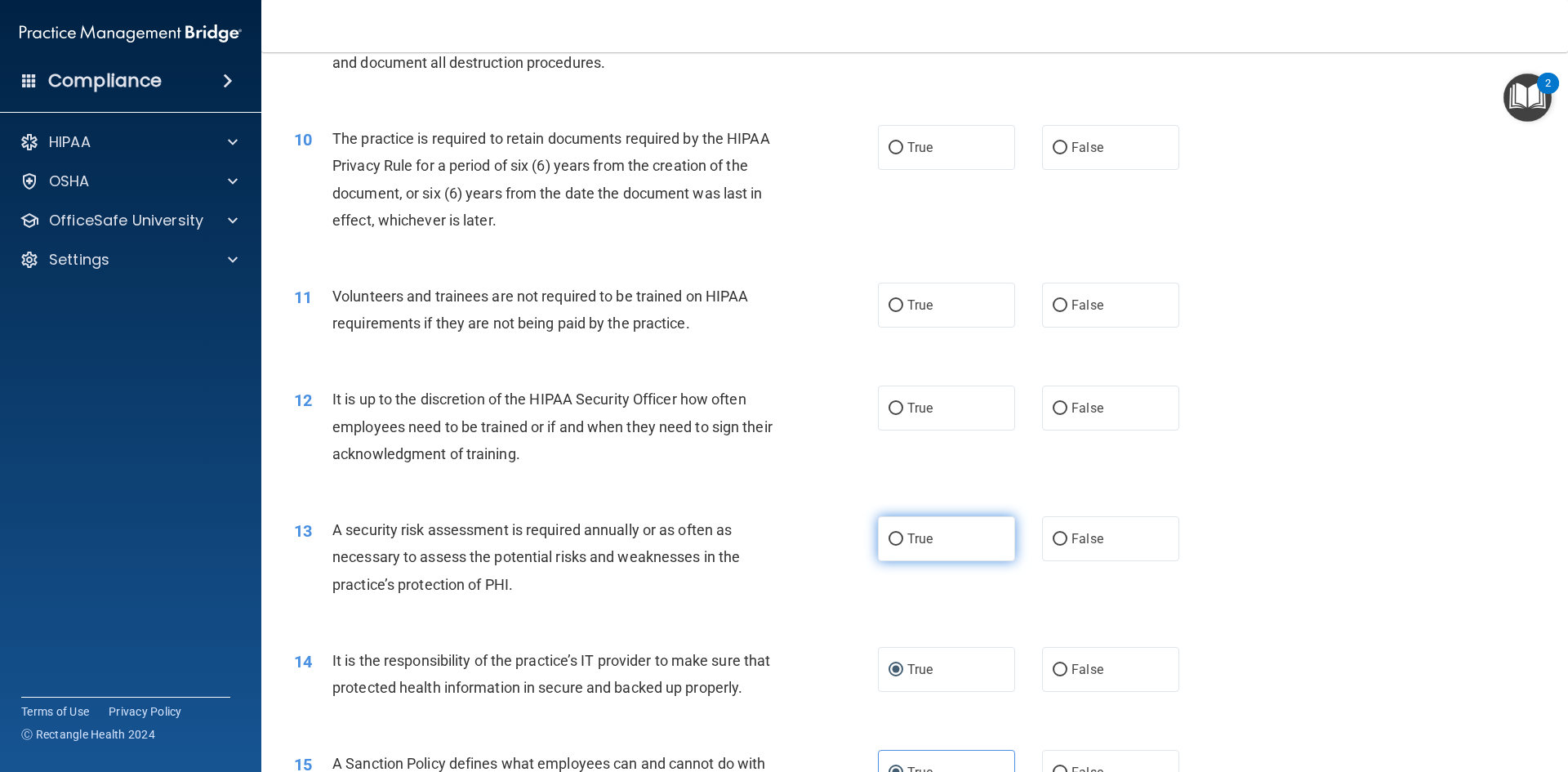
click at [899, 527] on label "True" at bounding box center [946, 539] width 138 height 45
click at [899, 533] on input "True" at bounding box center [896, 539] width 15 height 12
radio input "true"
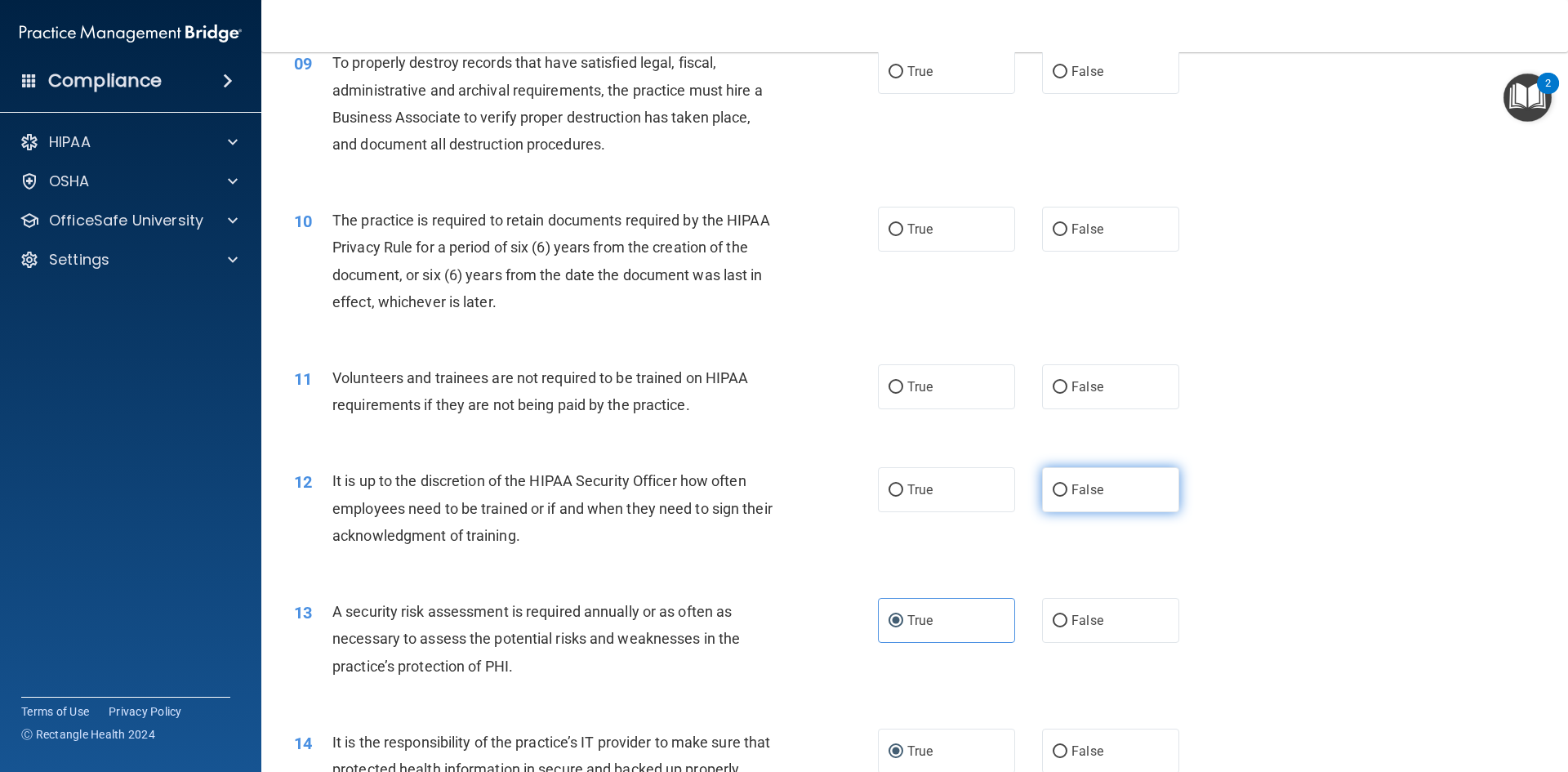
click at [1058, 490] on input "False" at bounding box center [1060, 490] width 15 height 12
radio input "true"
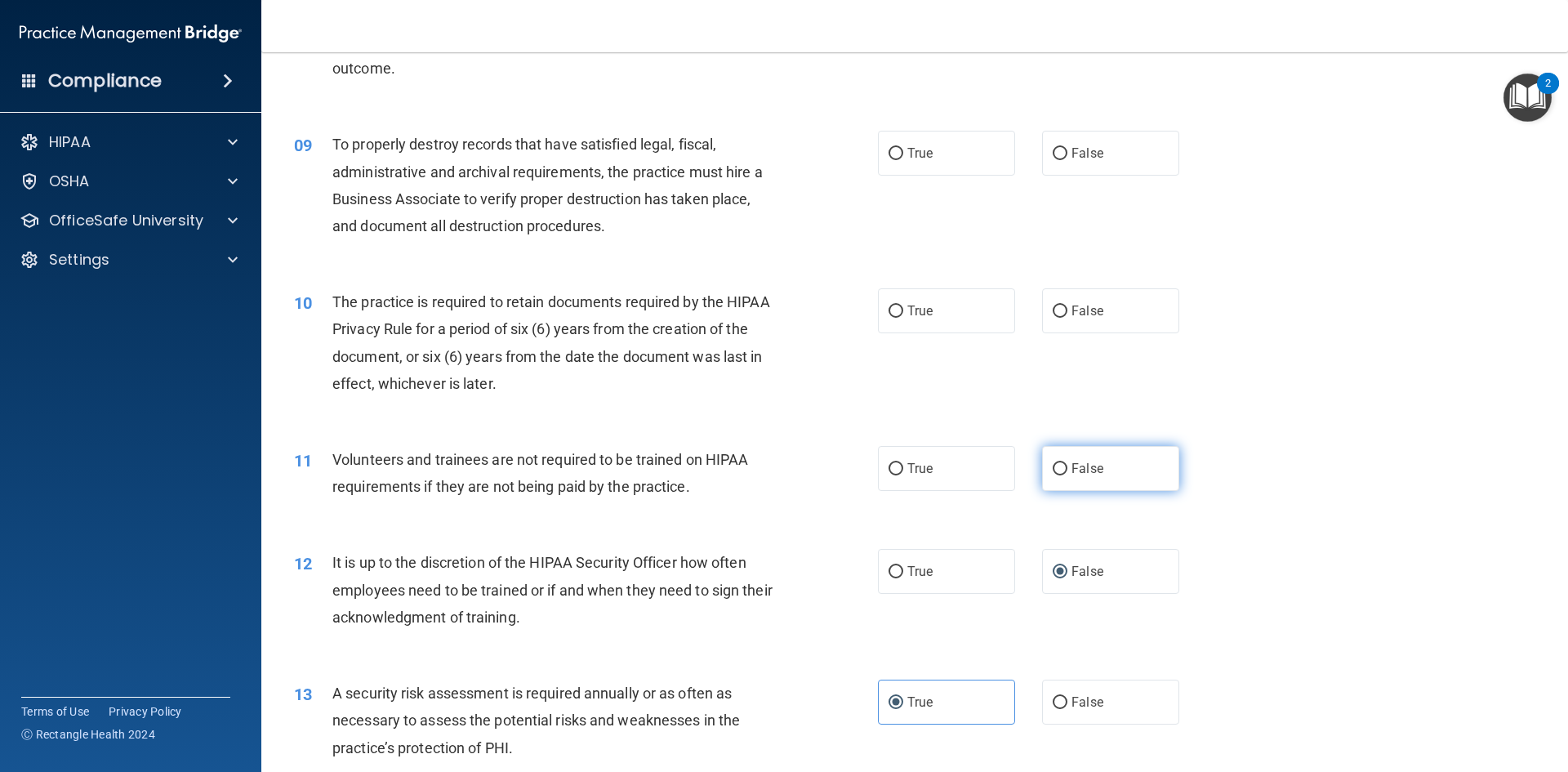
click at [1078, 467] on span "False" at bounding box center [1087, 469] width 31 height 16
click at [1067, 467] on input "False" at bounding box center [1060, 469] width 15 height 12
radio input "true"
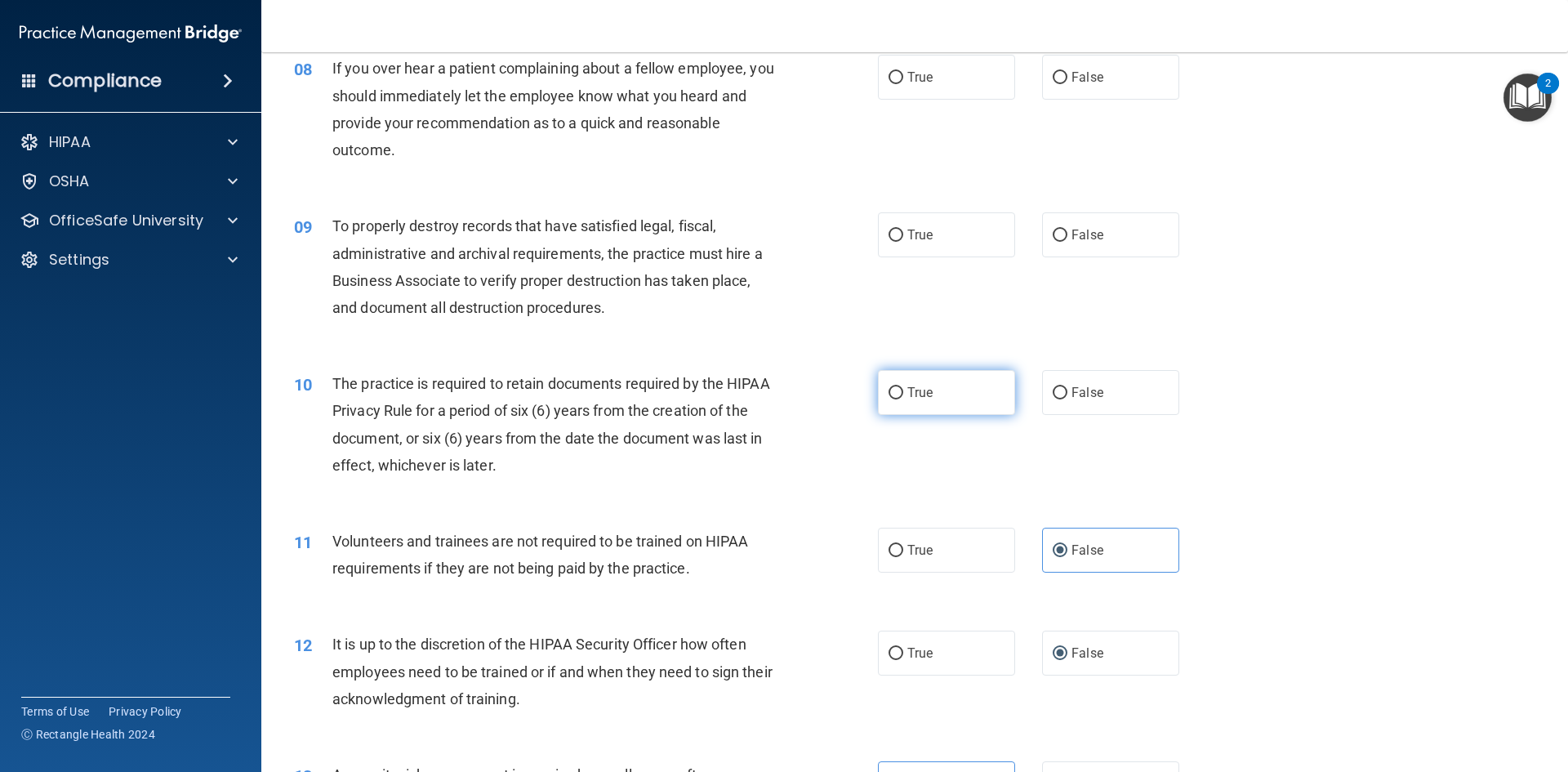
click at [956, 391] on label "True" at bounding box center [946, 392] width 138 height 45
click at [903, 391] on input "True" at bounding box center [896, 393] width 15 height 12
radio input "true"
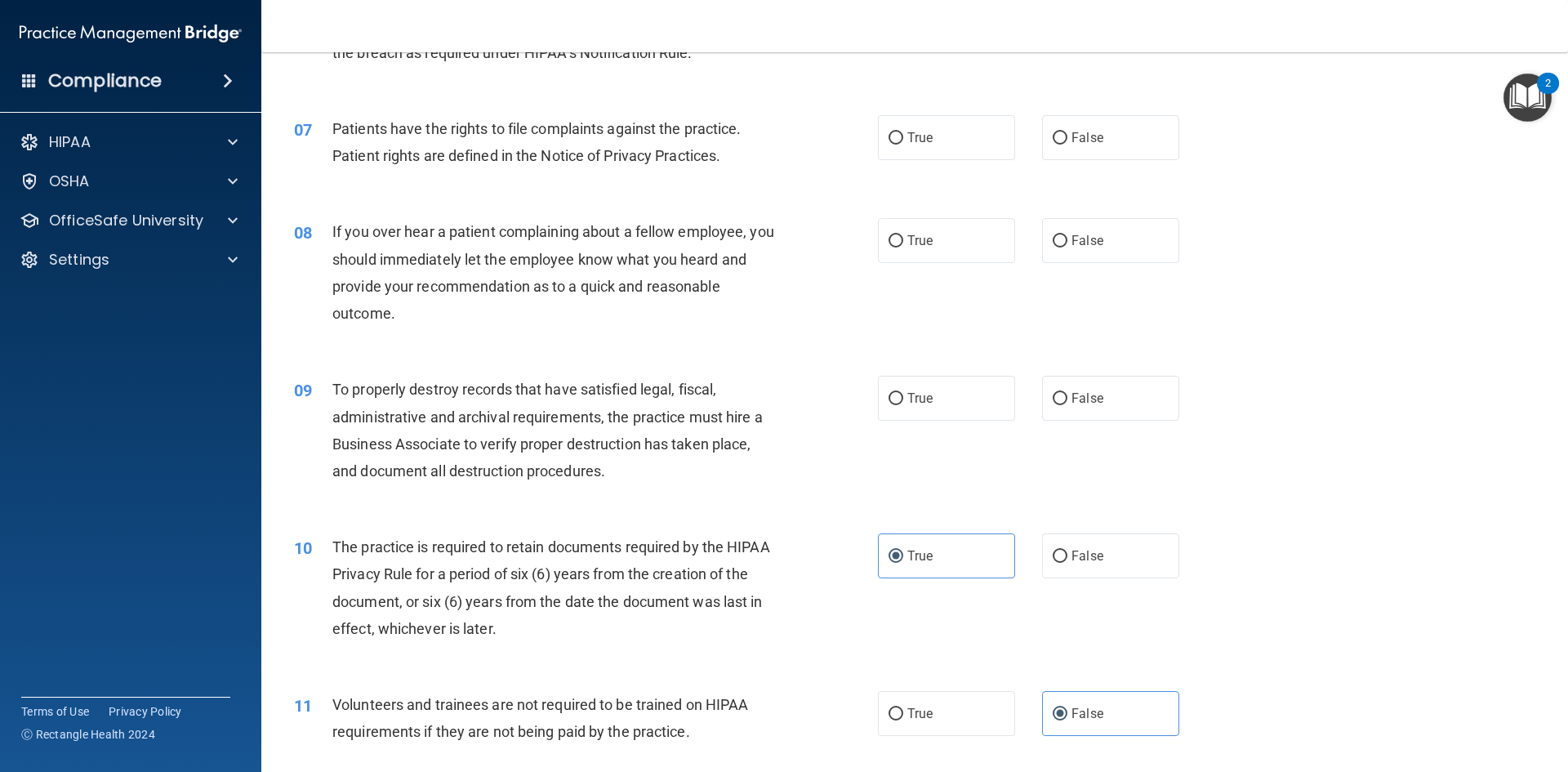
scroll to position [797, 0]
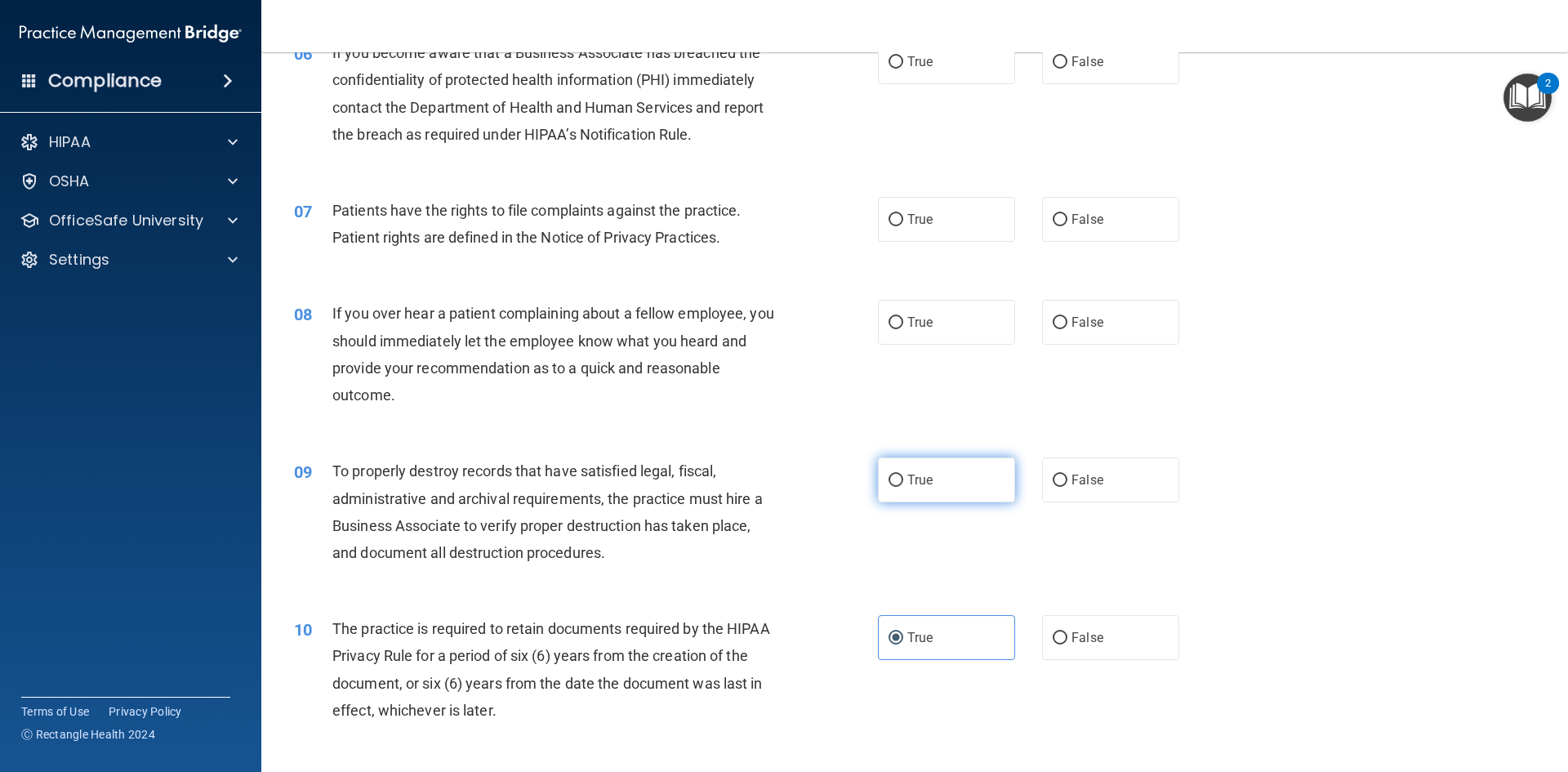
click at [922, 473] on span "True" at bounding box center [920, 480] width 26 height 16
click at [903, 475] on input "True" at bounding box center [896, 481] width 15 height 12
radio input "true"
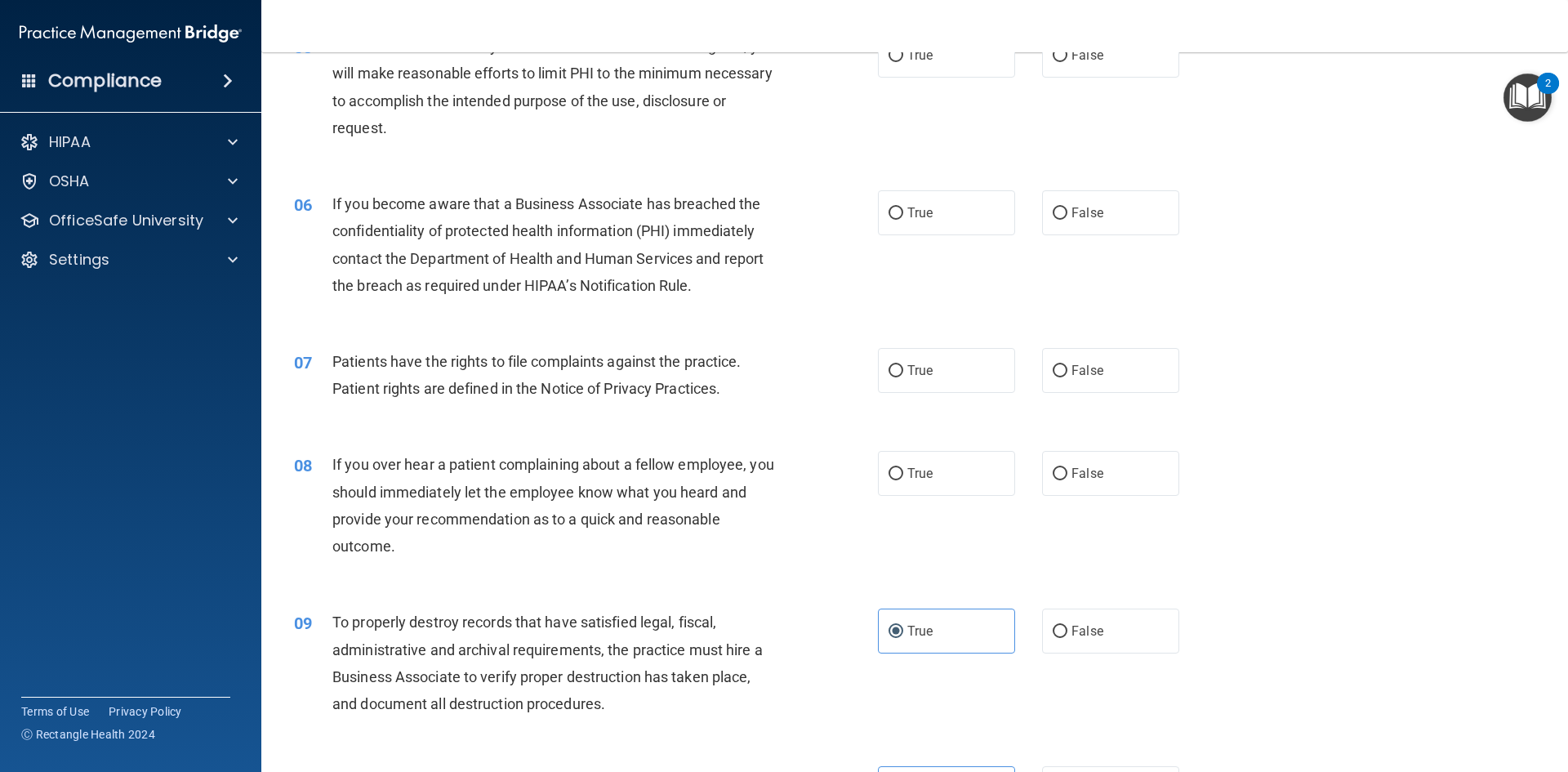
scroll to position [634, 0]
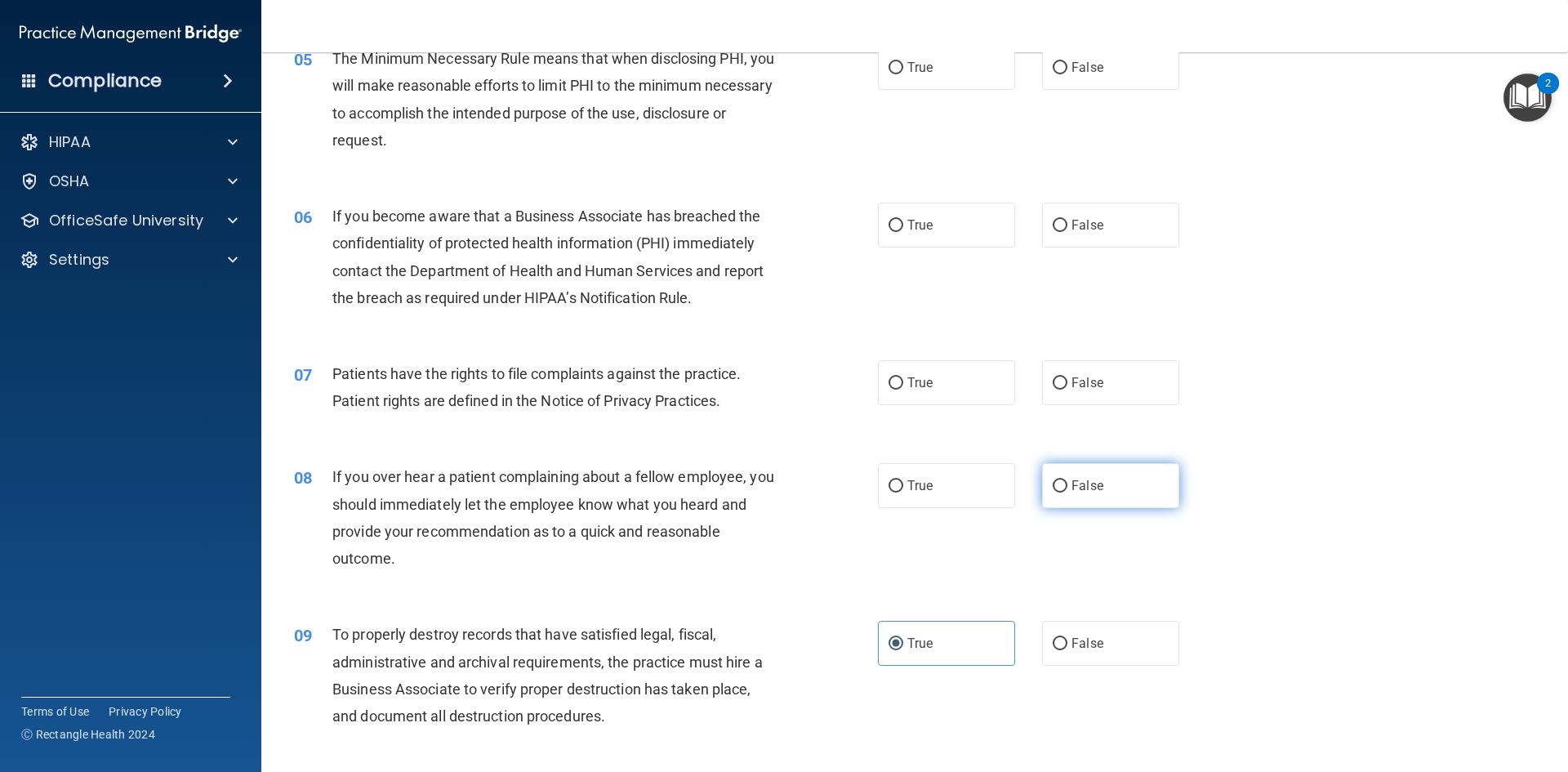
click at [1076, 487] on span "False" at bounding box center [1087, 485] width 31 height 16
click at [1067, 487] on input "False" at bounding box center [1060, 486] width 15 height 12
radio input "true"
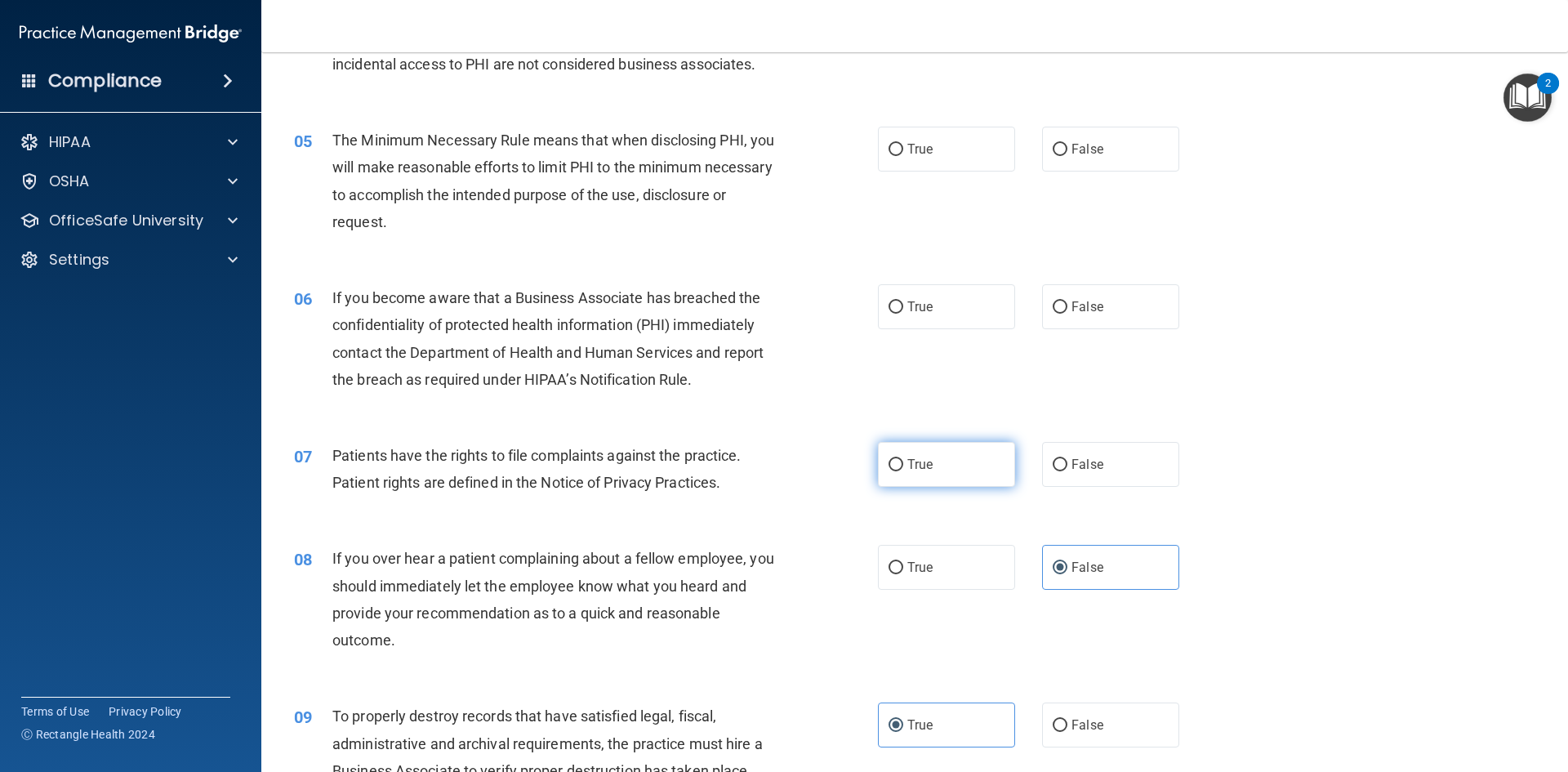
click at [888, 467] on input "True" at bounding box center [896, 465] width 15 height 12
radio input "true"
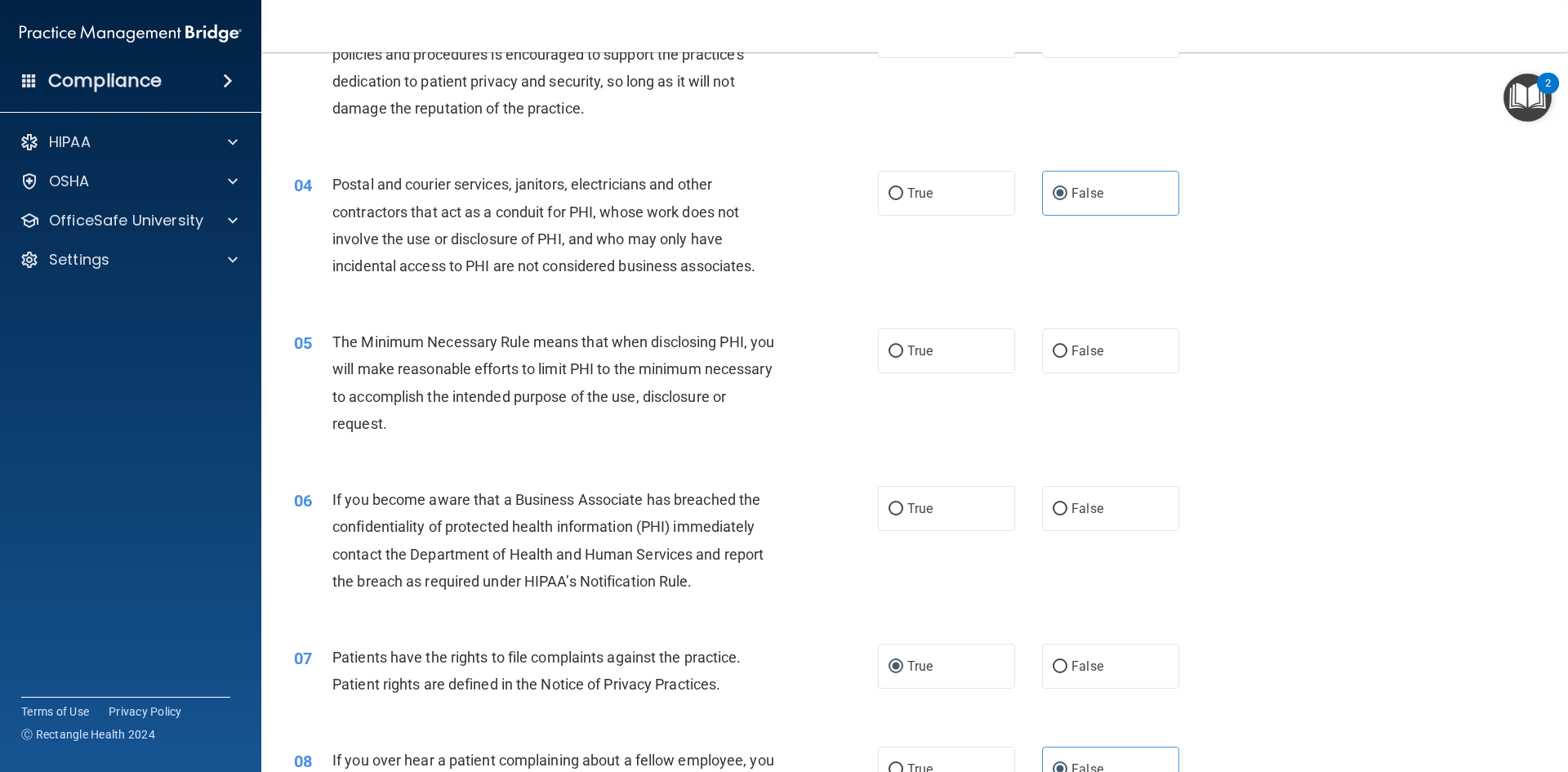
scroll to position [307, 0]
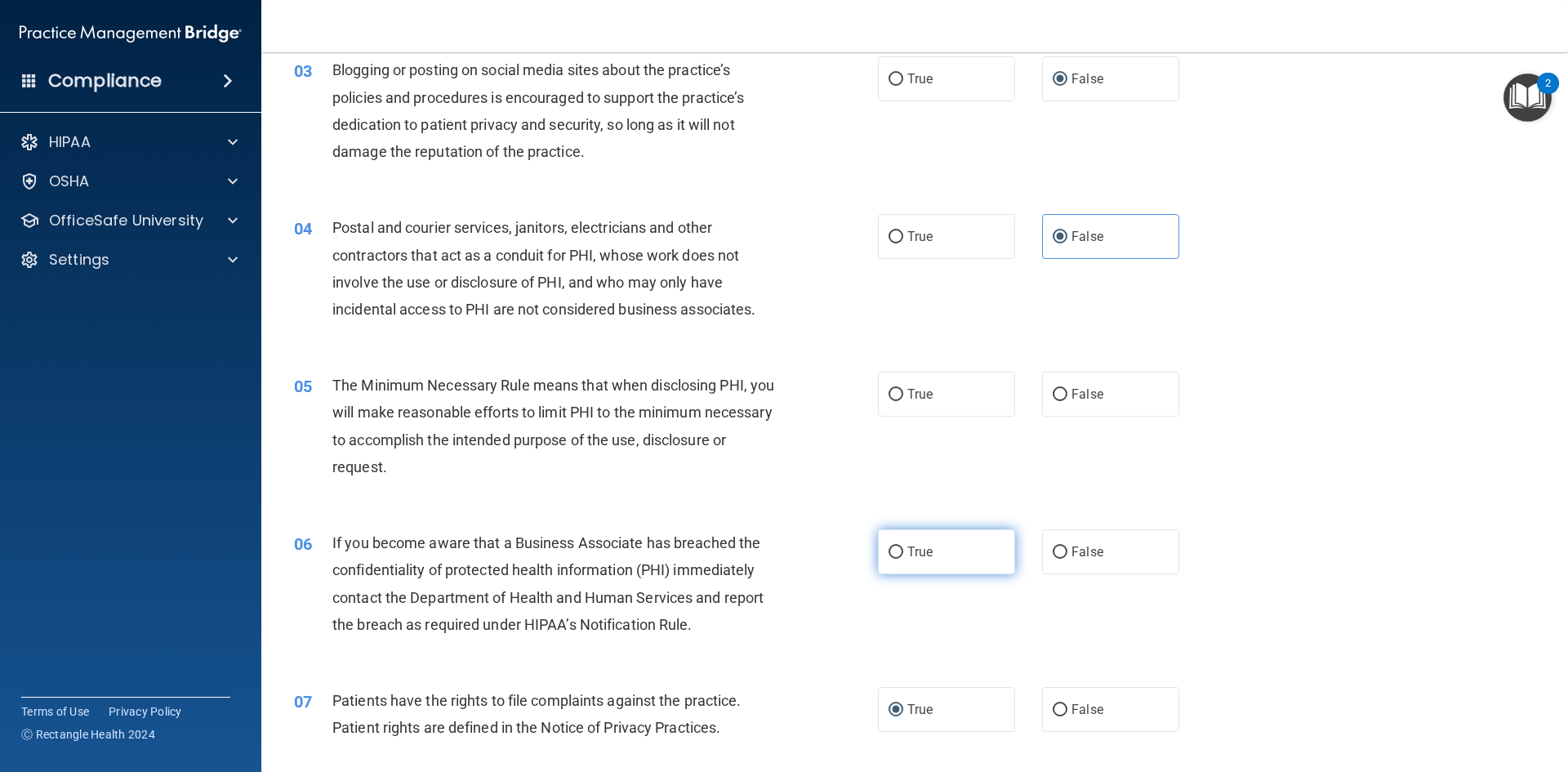
click at [937, 557] on label "True" at bounding box center [946, 552] width 138 height 45
click at [903, 557] on input "True" at bounding box center [896, 552] width 15 height 12
radio input "true"
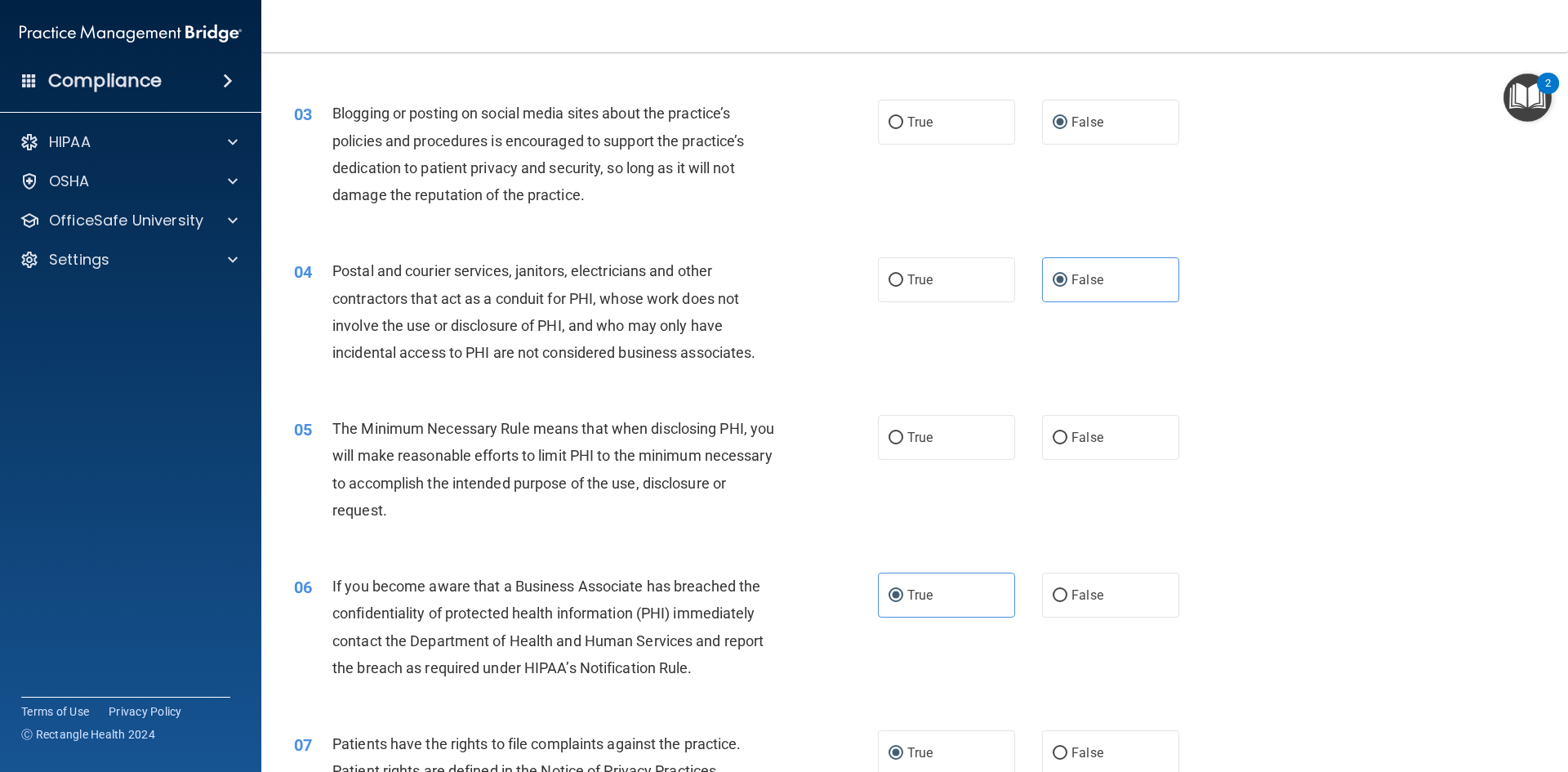
scroll to position [225, 0]
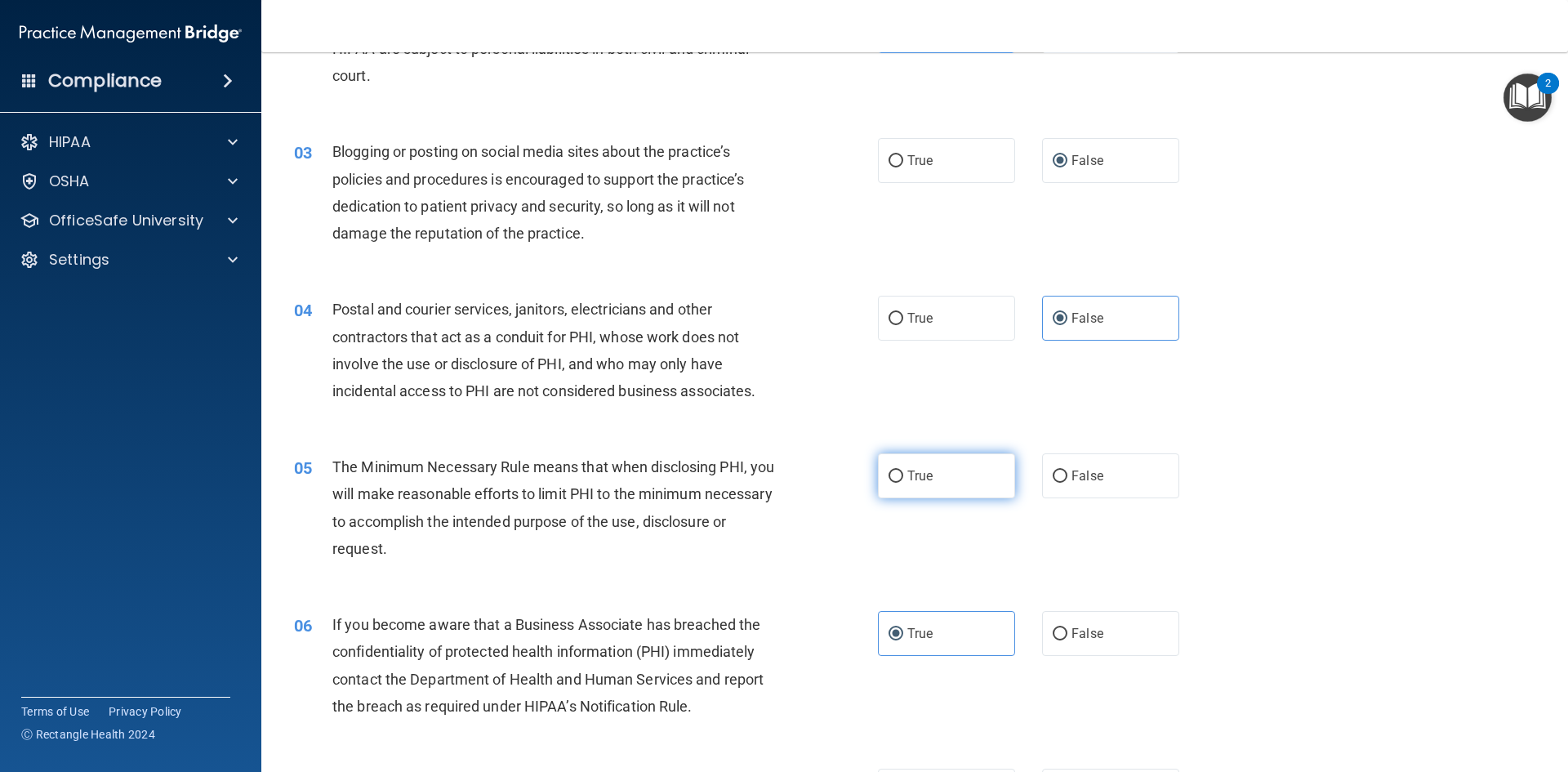
click at [909, 476] on span "True" at bounding box center [920, 476] width 26 height 16
click at [903, 476] on input "True" at bounding box center [896, 477] width 15 height 12
radio input "true"
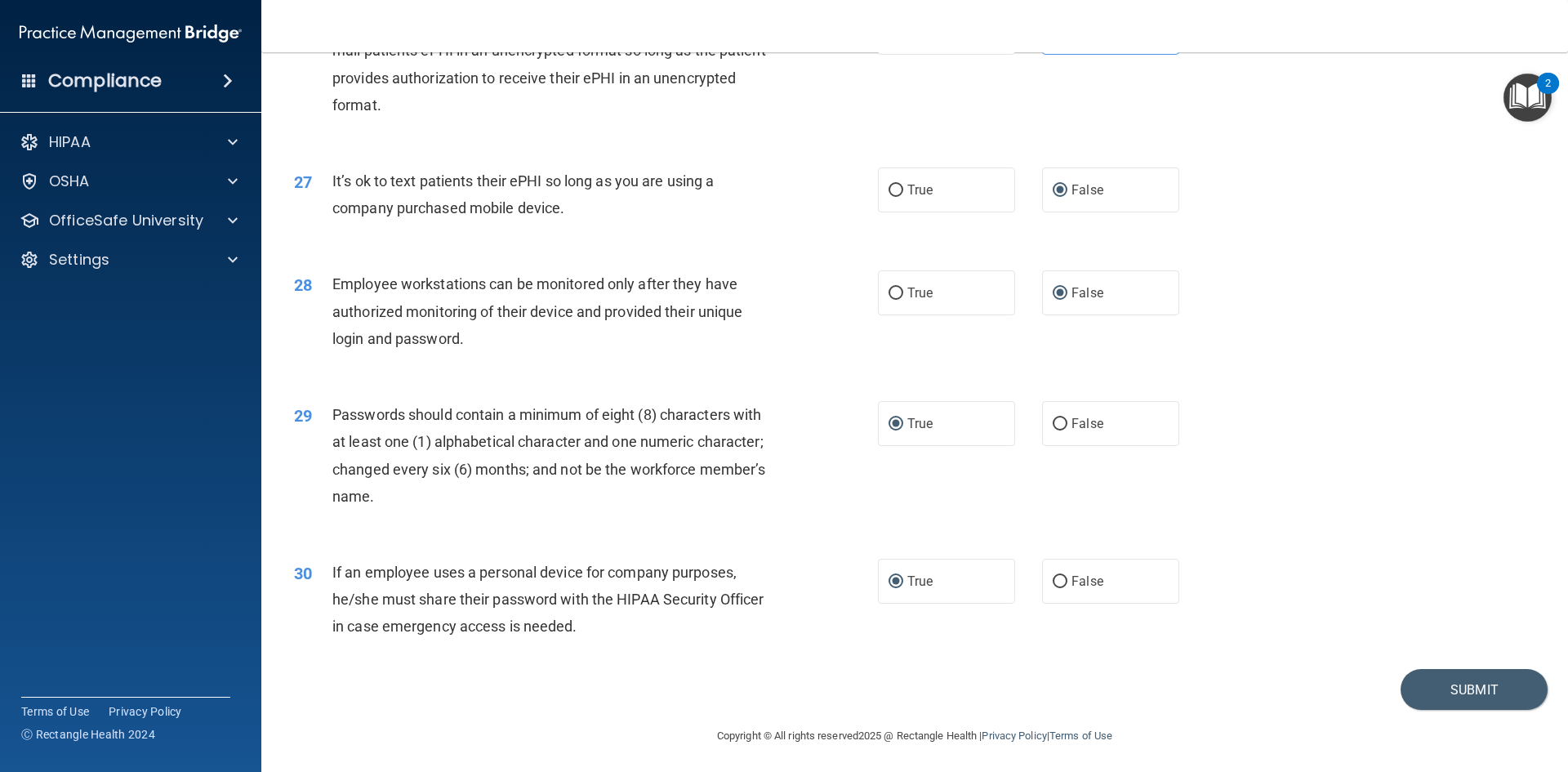
scroll to position [3330, 0]
click at [1436, 690] on button "Submit" at bounding box center [1474, 687] width 147 height 41
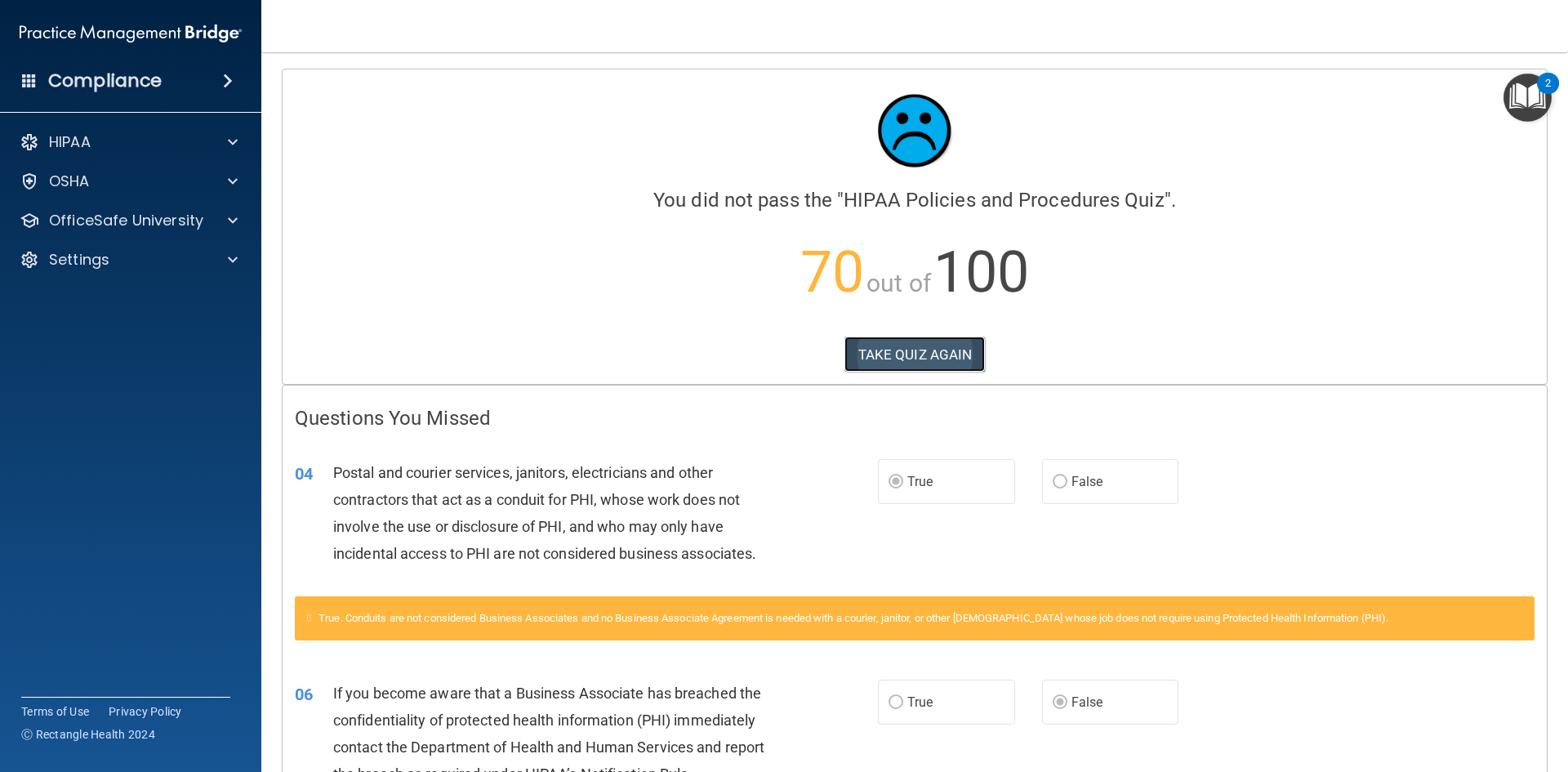
click at [922, 357] on button "TAKE QUIZ AGAIN" at bounding box center [915, 354] width 141 height 36
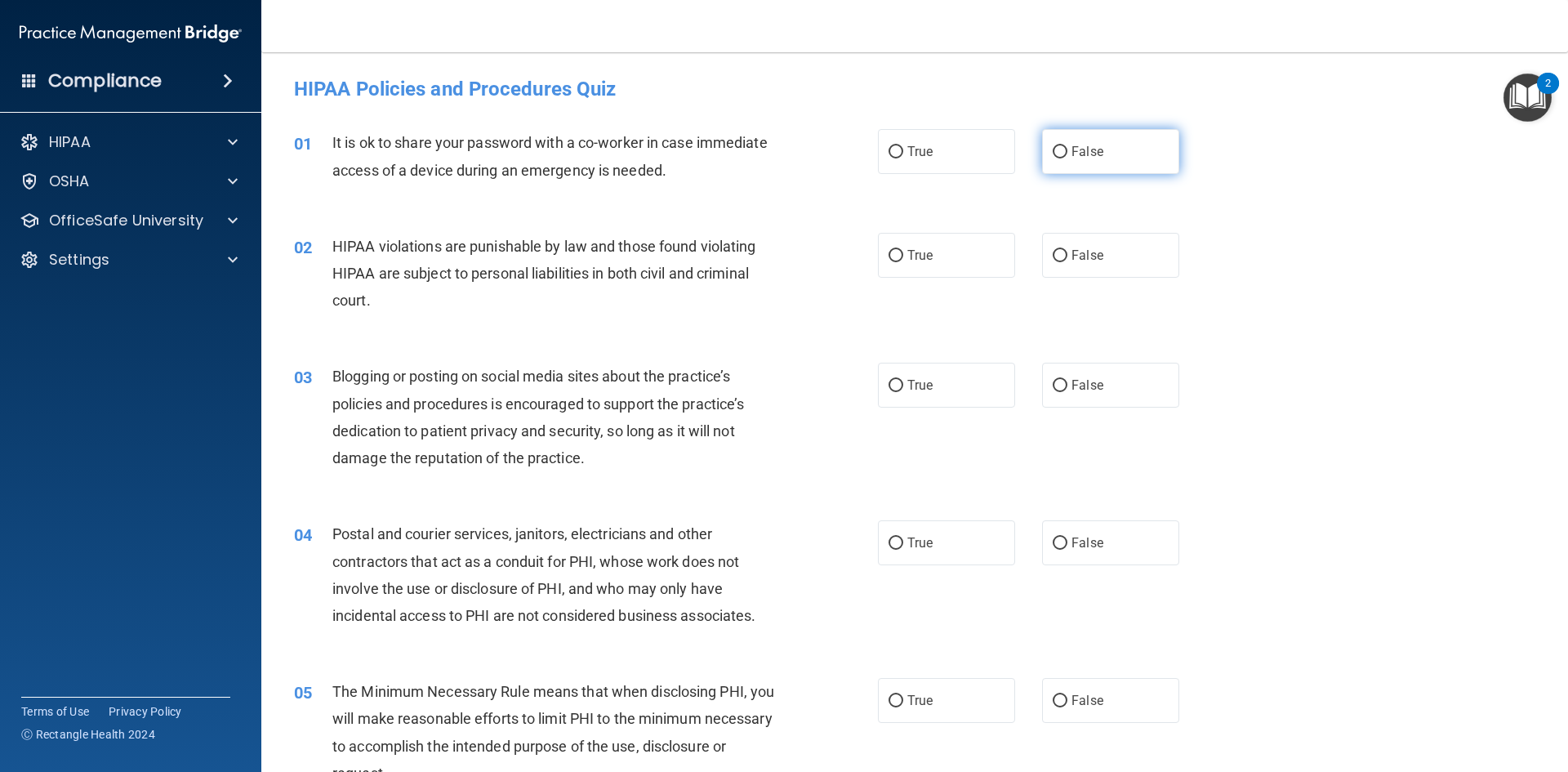
click at [1067, 159] on label "False" at bounding box center [1111, 152] width 138 height 45
click at [1067, 158] on input "False" at bounding box center [1060, 152] width 15 height 12
radio input "true"
drag, startPoint x: 928, startPoint y: 250, endPoint x: 1013, endPoint y: 382, distance: 157.0
click at [927, 250] on label "True" at bounding box center [946, 255] width 138 height 45
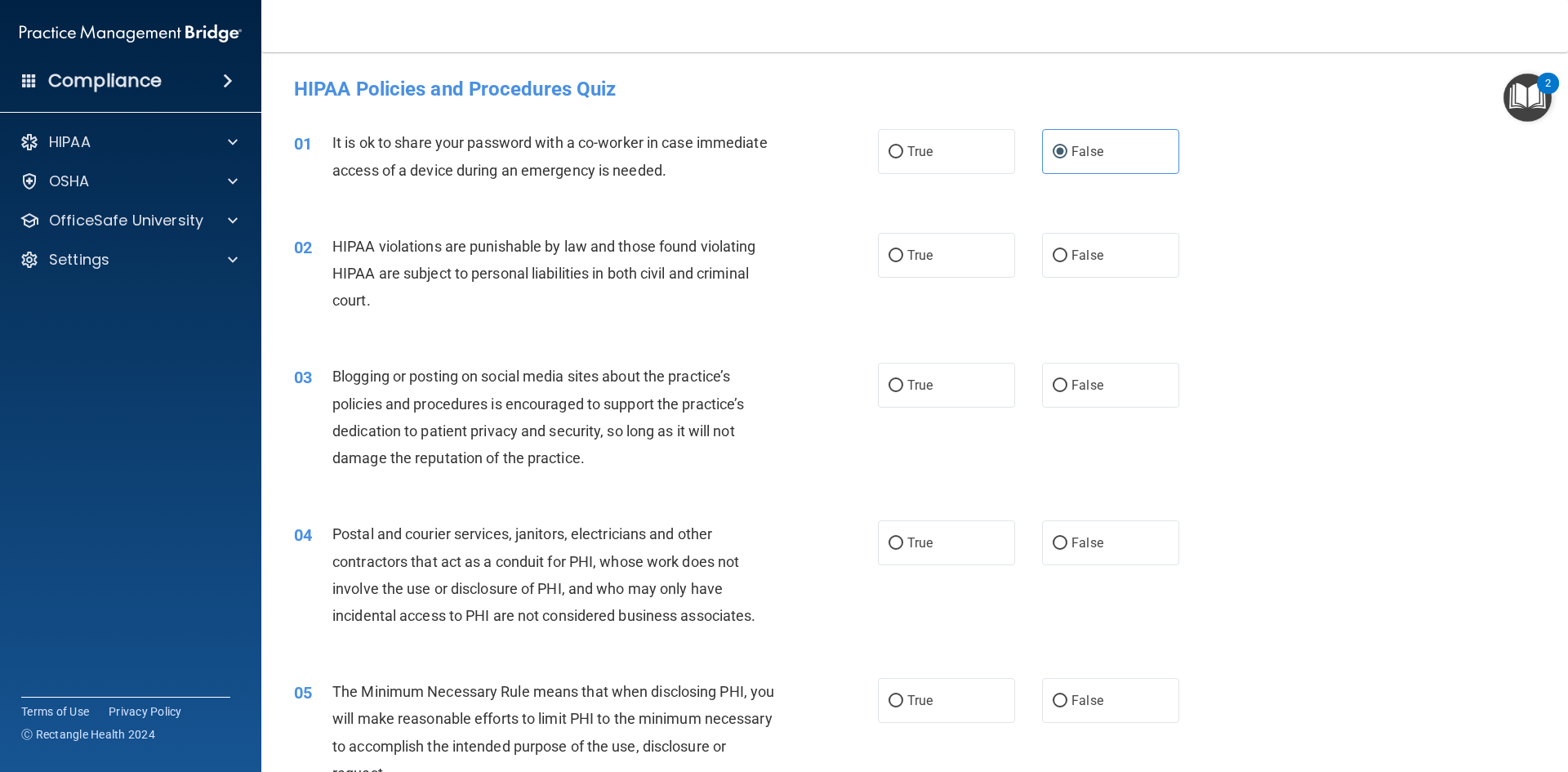
click at [903, 250] on input "True" at bounding box center [896, 256] width 15 height 12
radio input "true"
click at [1063, 387] on label "False" at bounding box center [1111, 386] width 138 height 45
click at [1063, 387] on input "False" at bounding box center [1060, 386] width 15 height 12
radio input "true"
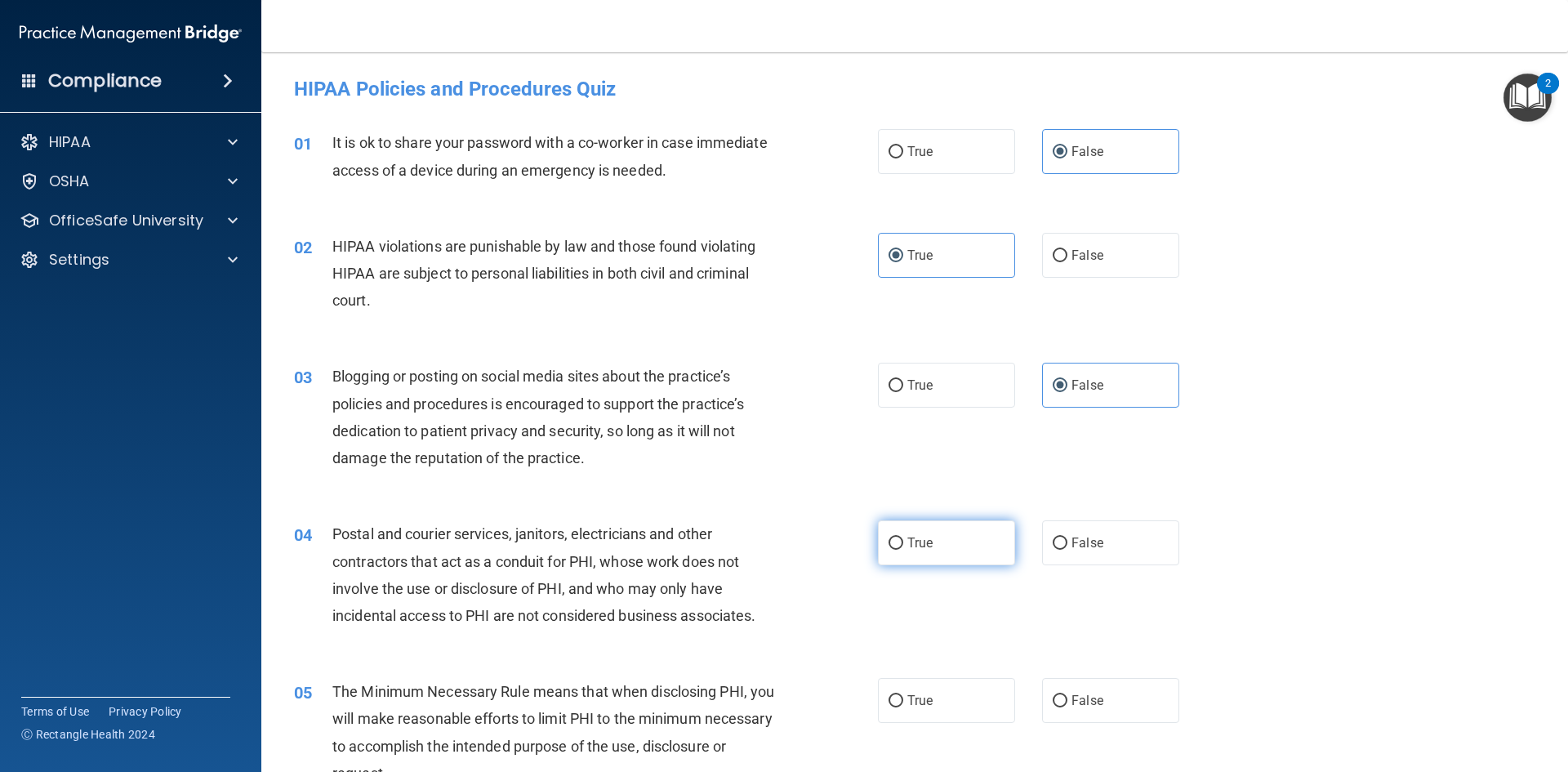
click at [925, 544] on span "True" at bounding box center [920, 542] width 26 height 16
click at [903, 544] on input "True" at bounding box center [896, 543] width 15 height 12
radio input "true"
click at [904, 692] on label "True" at bounding box center [946, 701] width 138 height 45
click at [903, 696] on input "True" at bounding box center [896, 702] width 15 height 12
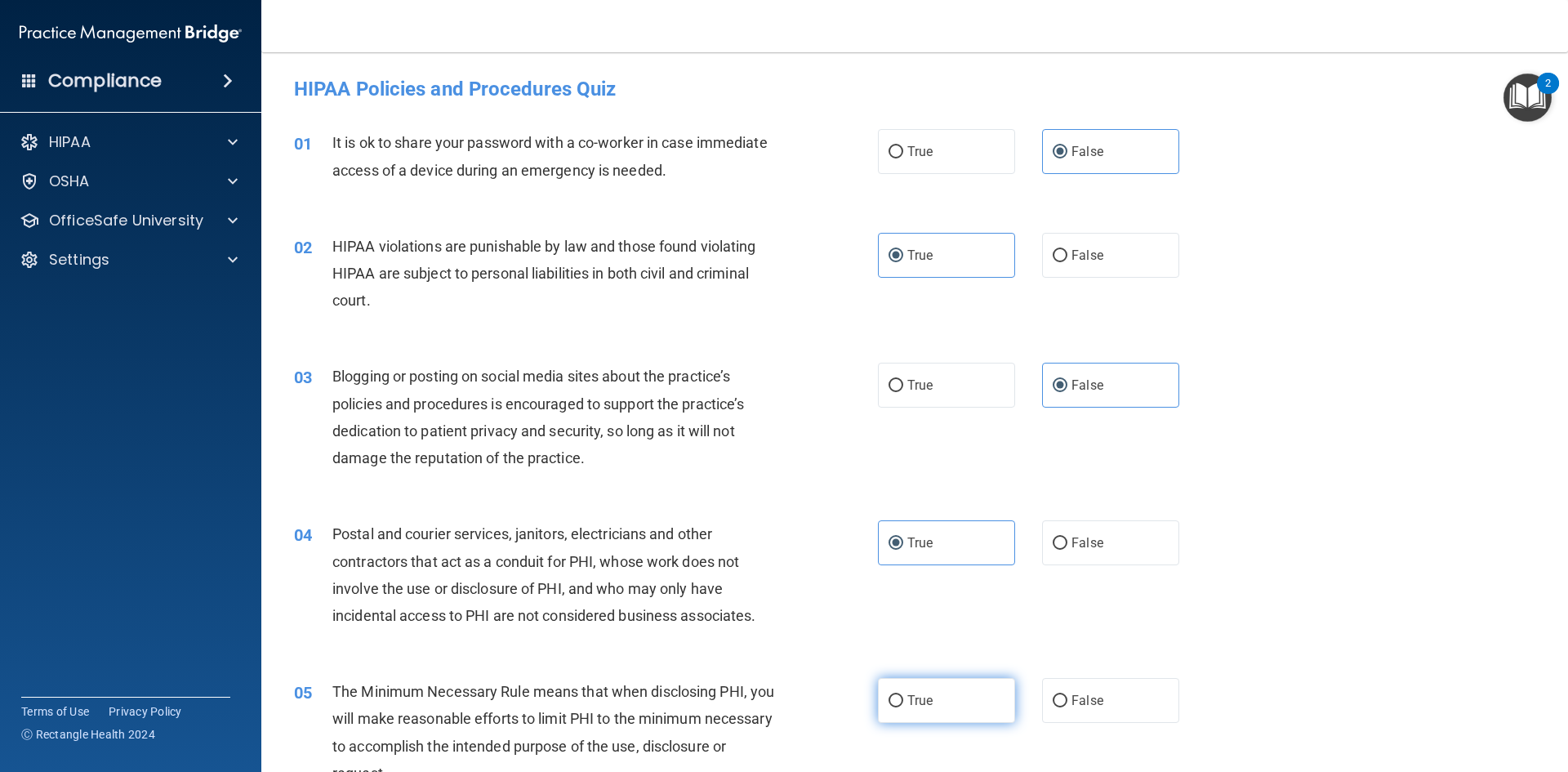
radio input "true"
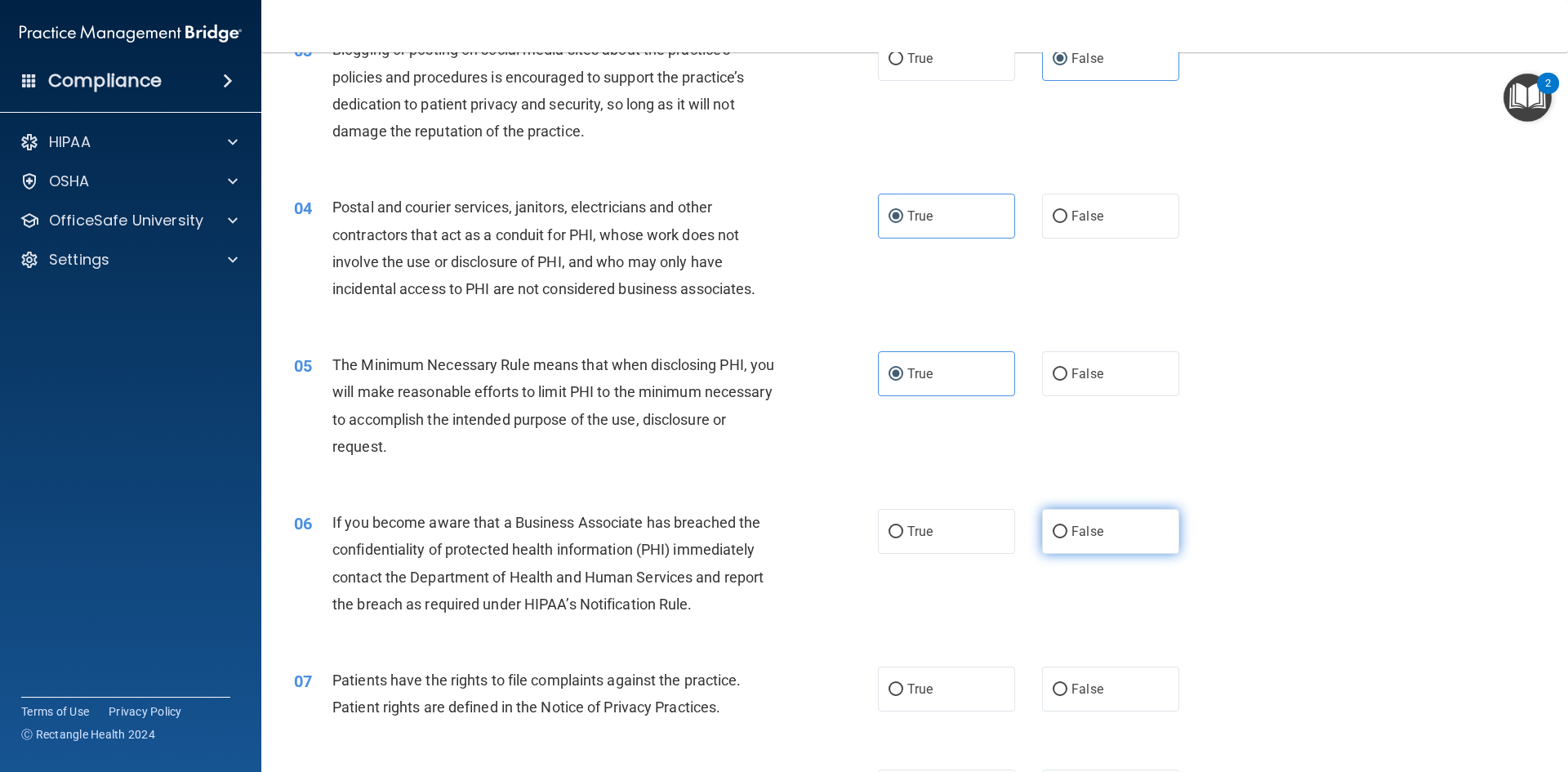
click at [1087, 532] on span "False" at bounding box center [1087, 532] width 31 height 16
click at [1067, 532] on input "False" at bounding box center [1060, 532] width 15 height 12
radio input "true"
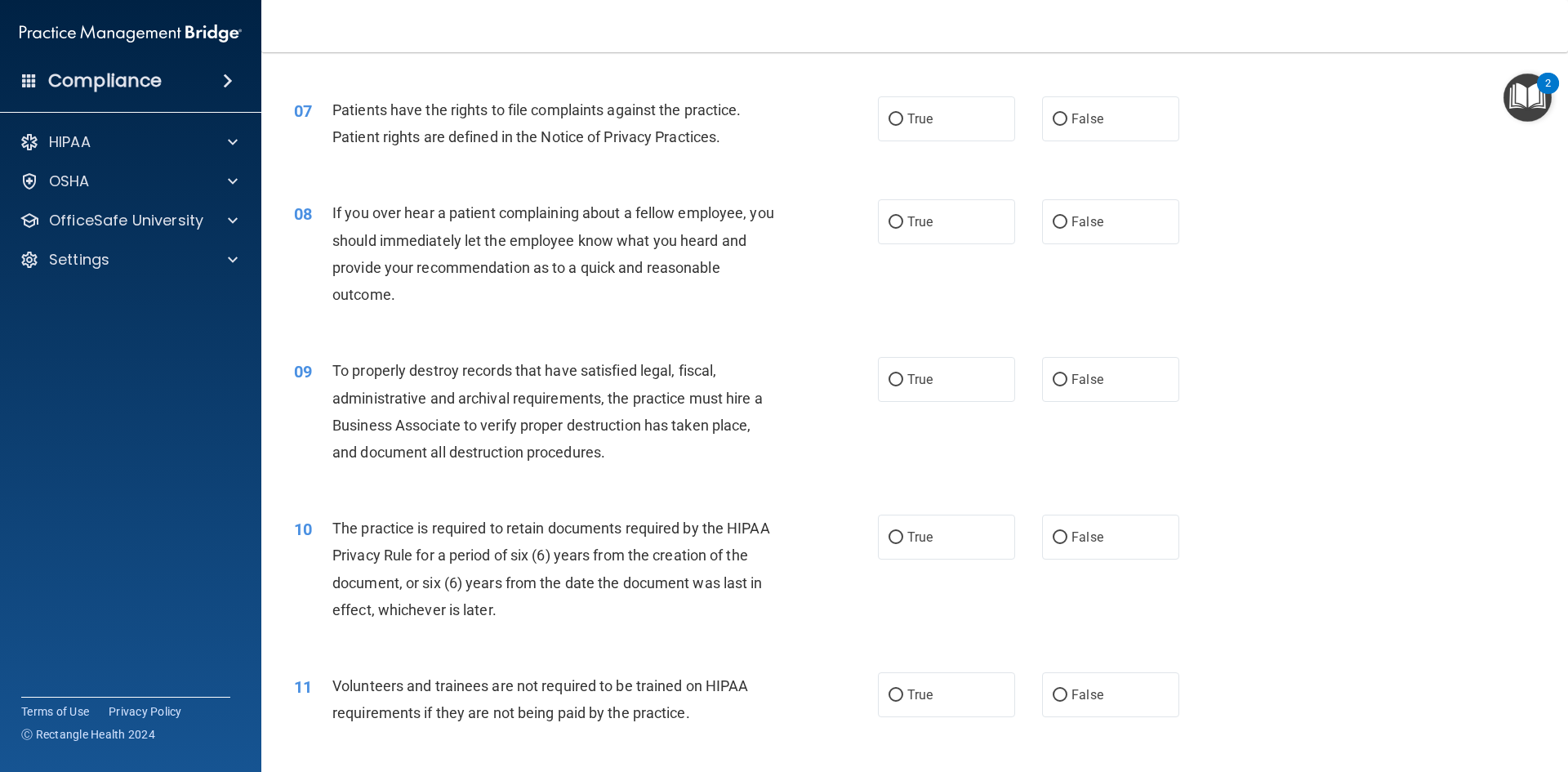
scroll to position [899, 0]
click at [931, 110] on label "True" at bounding box center [946, 117] width 138 height 45
click at [903, 112] on input "True" at bounding box center [896, 118] width 15 height 12
radio input "true"
click at [1069, 198] on label "False" at bounding box center [1111, 220] width 138 height 45
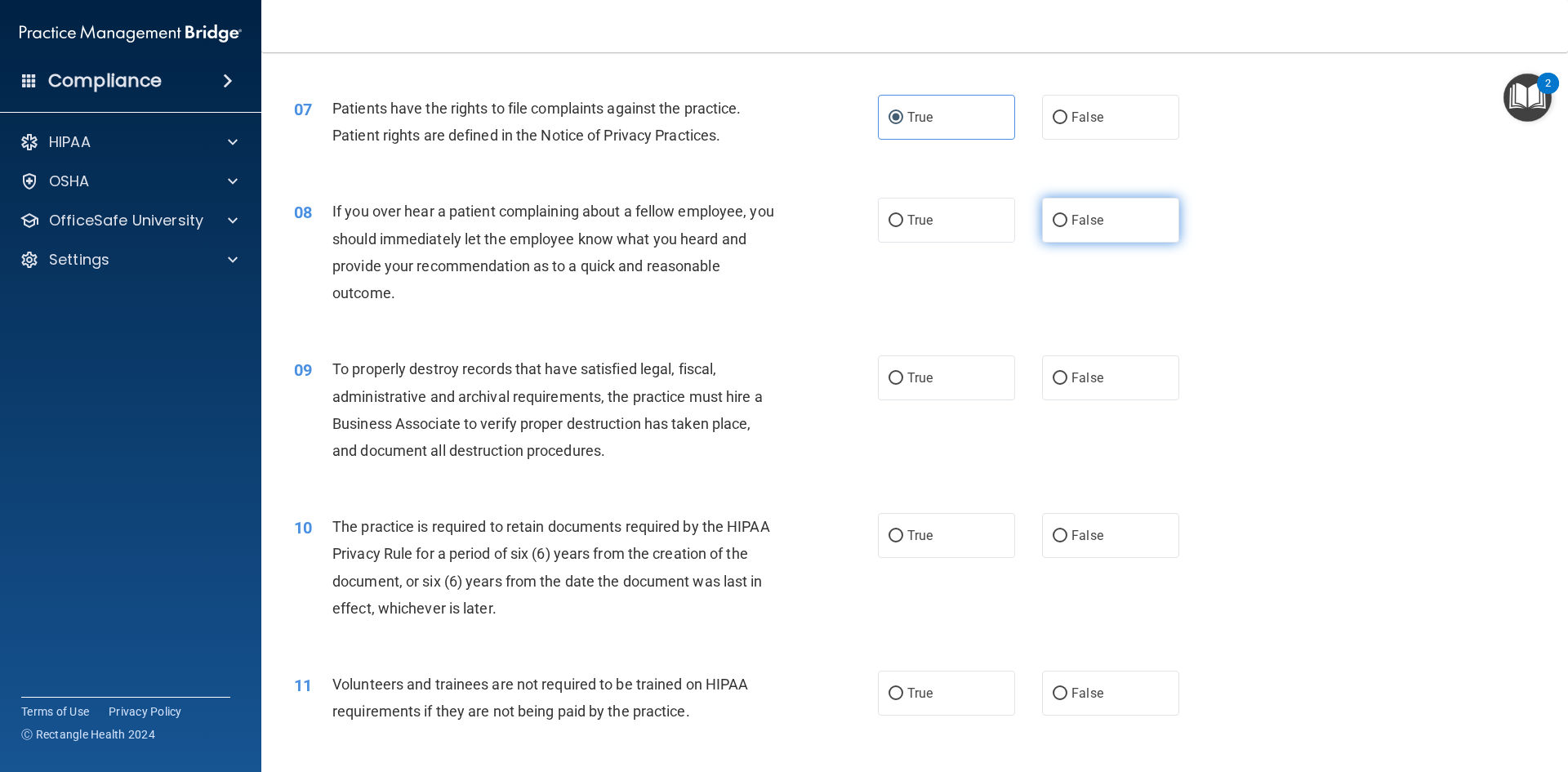
click at [1067, 215] on input "False" at bounding box center [1060, 221] width 15 height 12
radio input "true"
click at [1096, 395] on label "False" at bounding box center [1111, 378] width 138 height 45
click at [1067, 385] on input "False" at bounding box center [1060, 378] width 15 height 12
radio input "true"
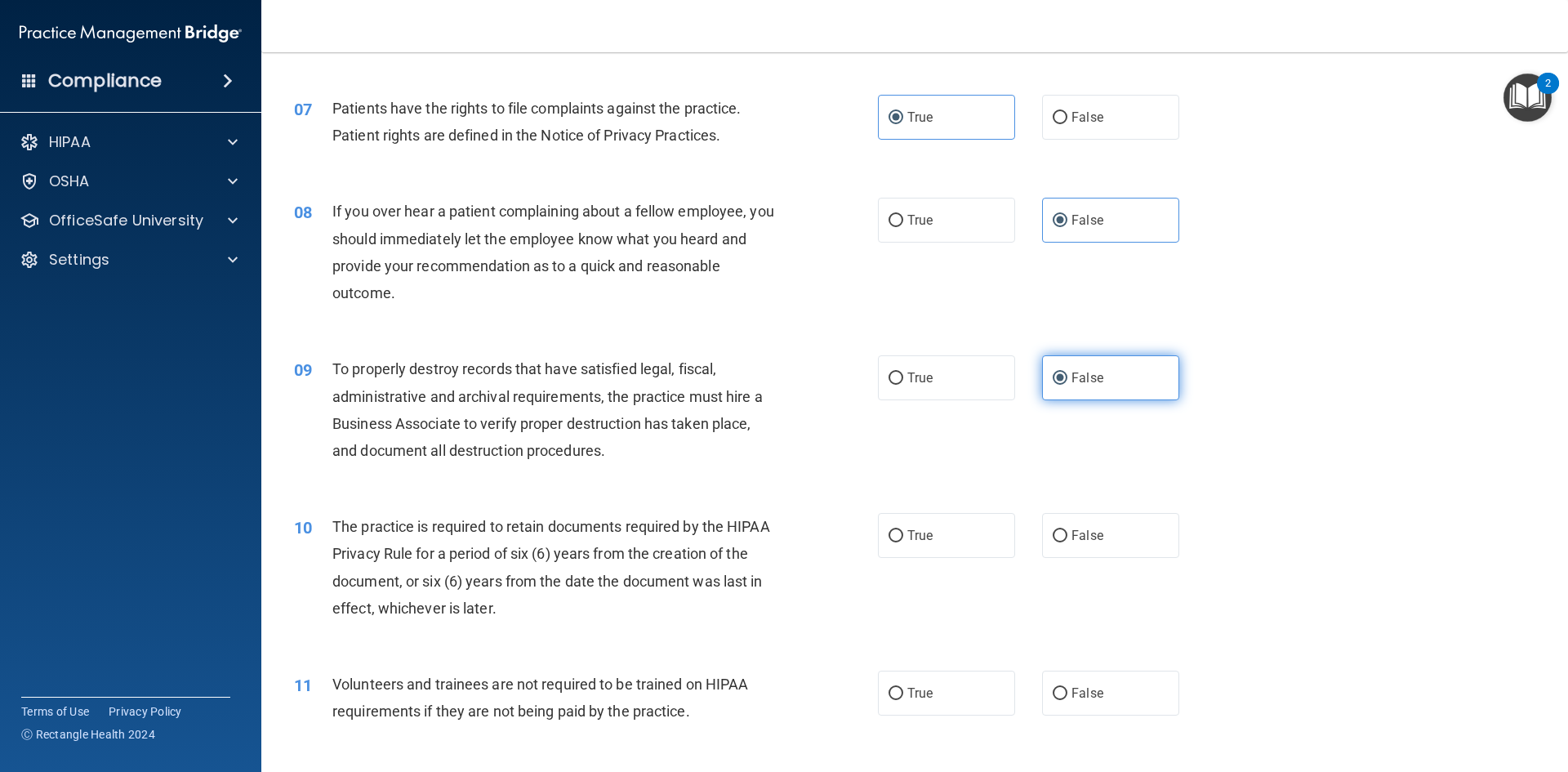
scroll to position [981, 0]
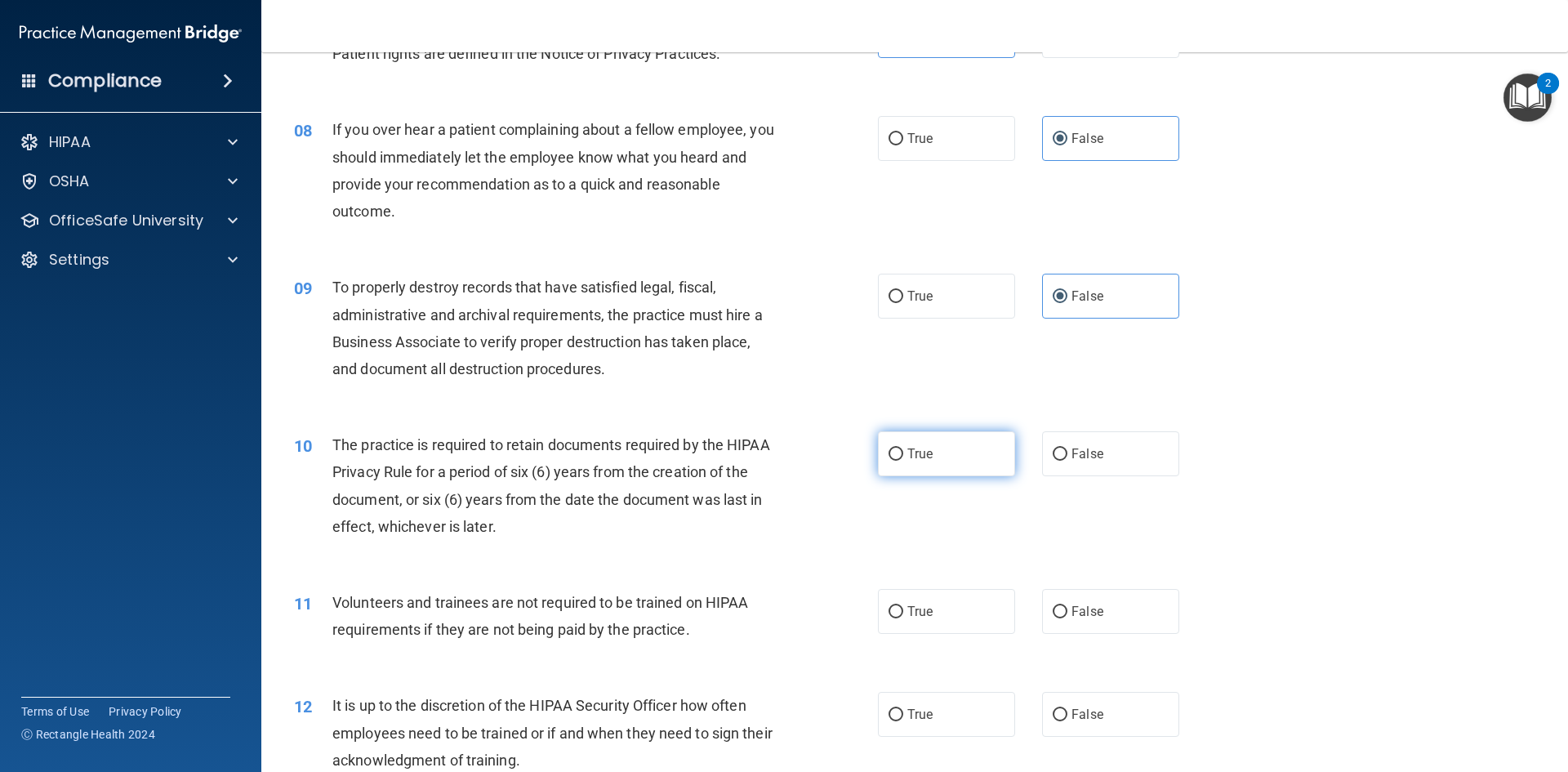
click at [959, 462] on label "True" at bounding box center [946, 454] width 138 height 45
click at [903, 461] on input "True" at bounding box center [896, 454] width 15 height 12
radio input "true"
click at [1079, 624] on label "False" at bounding box center [1111, 611] width 138 height 45
click at [1067, 619] on input "False" at bounding box center [1060, 612] width 15 height 12
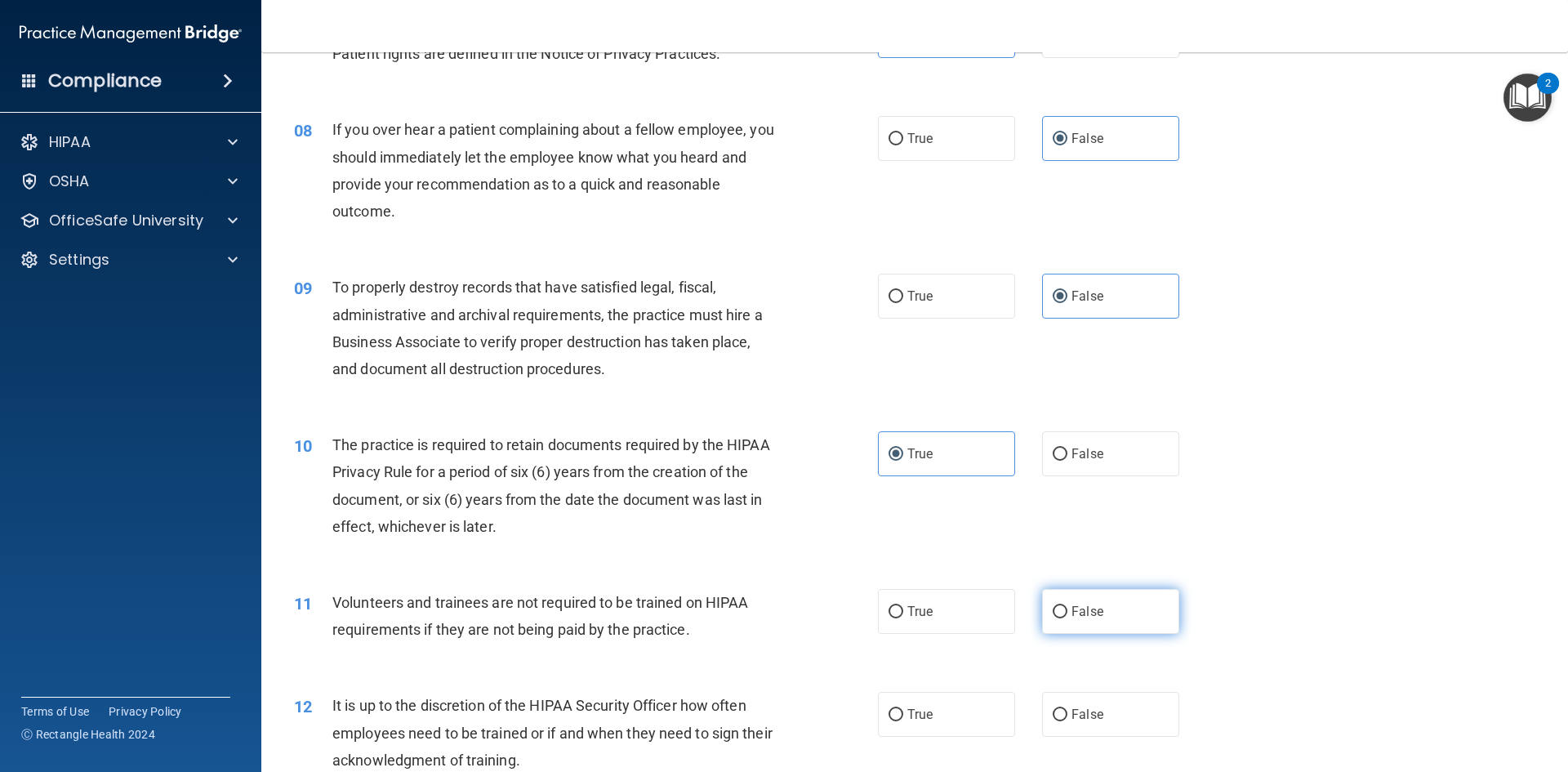
radio input "true"
click at [1082, 713] on span "False" at bounding box center [1087, 714] width 31 height 16
click at [1067, 713] on input "False" at bounding box center [1060, 715] width 15 height 12
radio input "true"
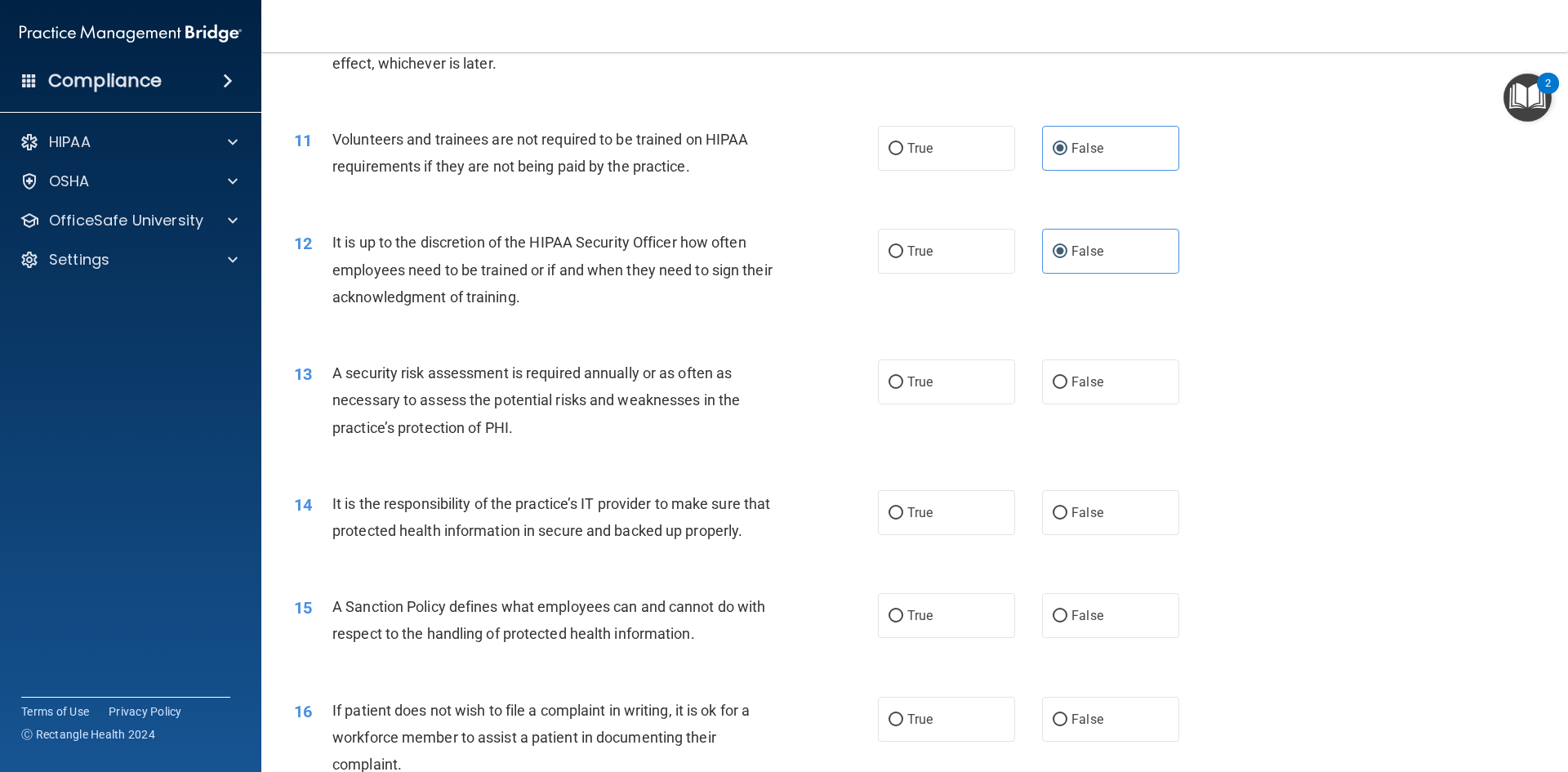
scroll to position [1471, 0]
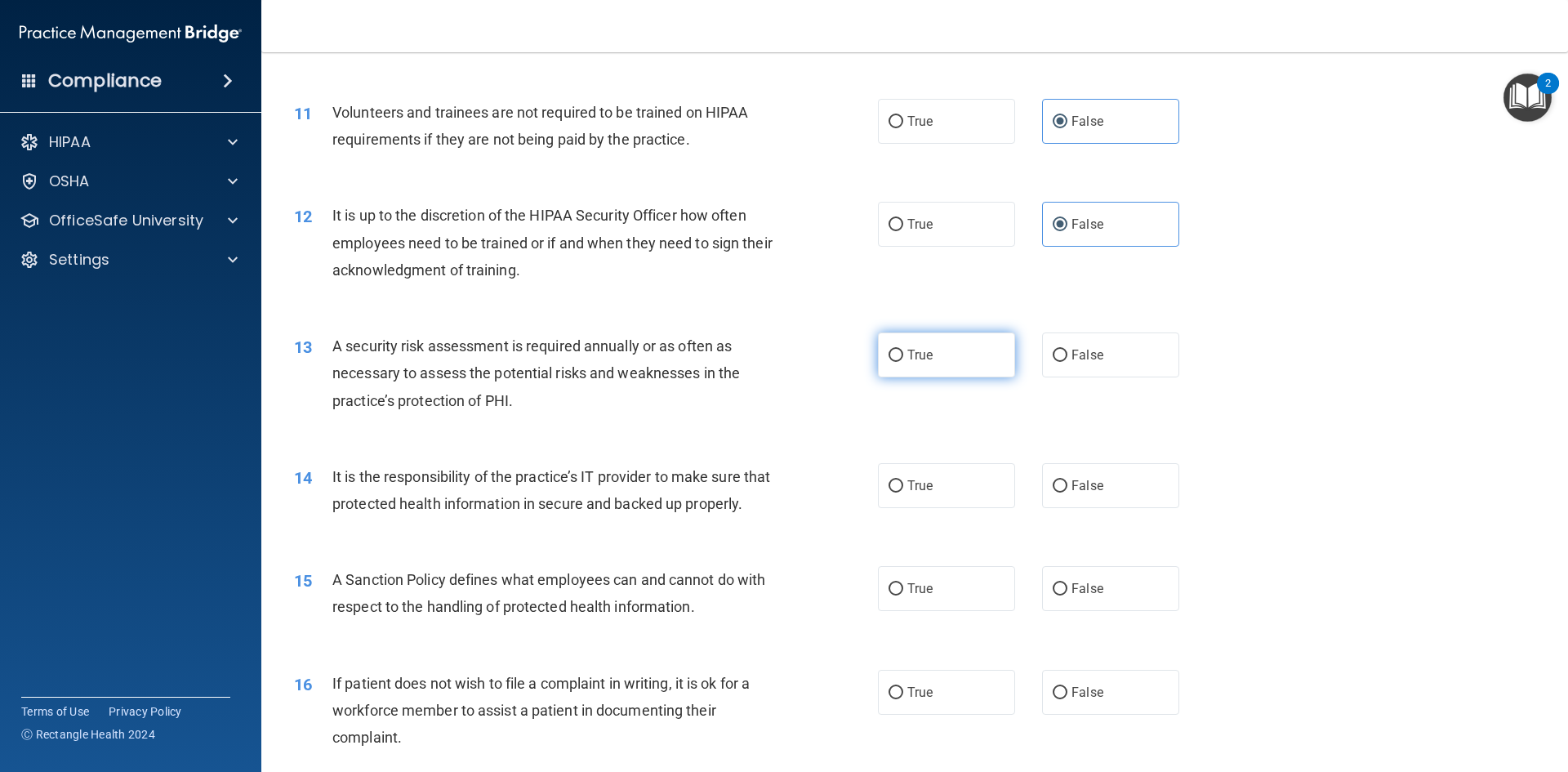
click at [926, 365] on label "True" at bounding box center [946, 355] width 138 height 45
click at [903, 362] on input "True" at bounding box center [896, 356] width 15 height 12
radio input "true"
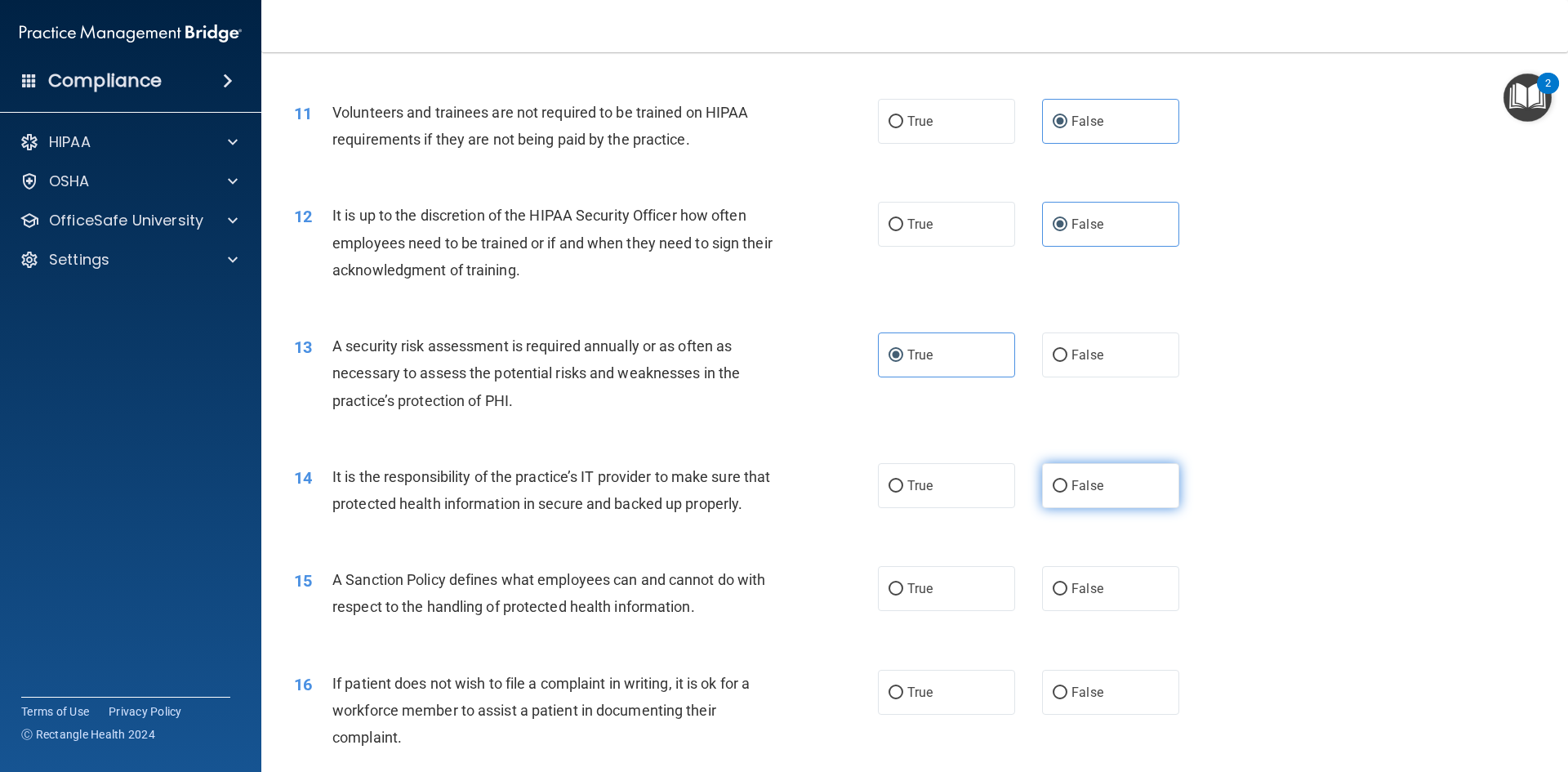
click at [1098, 506] on label "False" at bounding box center [1111, 486] width 138 height 45
click at [1067, 493] on input "False" at bounding box center [1060, 486] width 15 height 12
radio input "true"
click at [1092, 596] on span "False" at bounding box center [1087, 589] width 31 height 16
click at [1067, 595] on input "False" at bounding box center [1060, 590] width 15 height 12
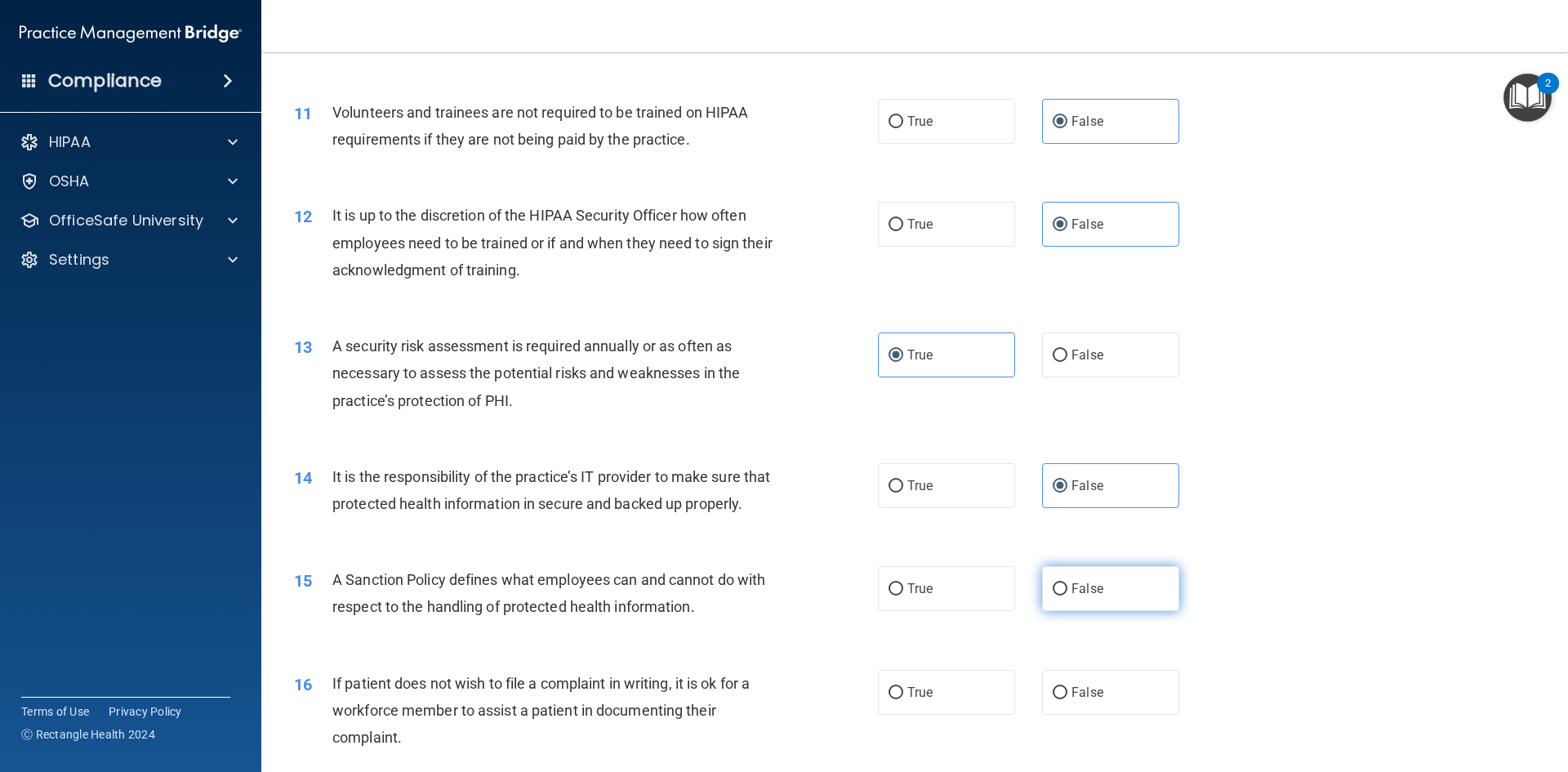
radio input "true"
click at [952, 715] on label "True" at bounding box center [946, 692] width 138 height 45
click at [903, 700] on input "True" at bounding box center [896, 693] width 15 height 12
radio input "true"
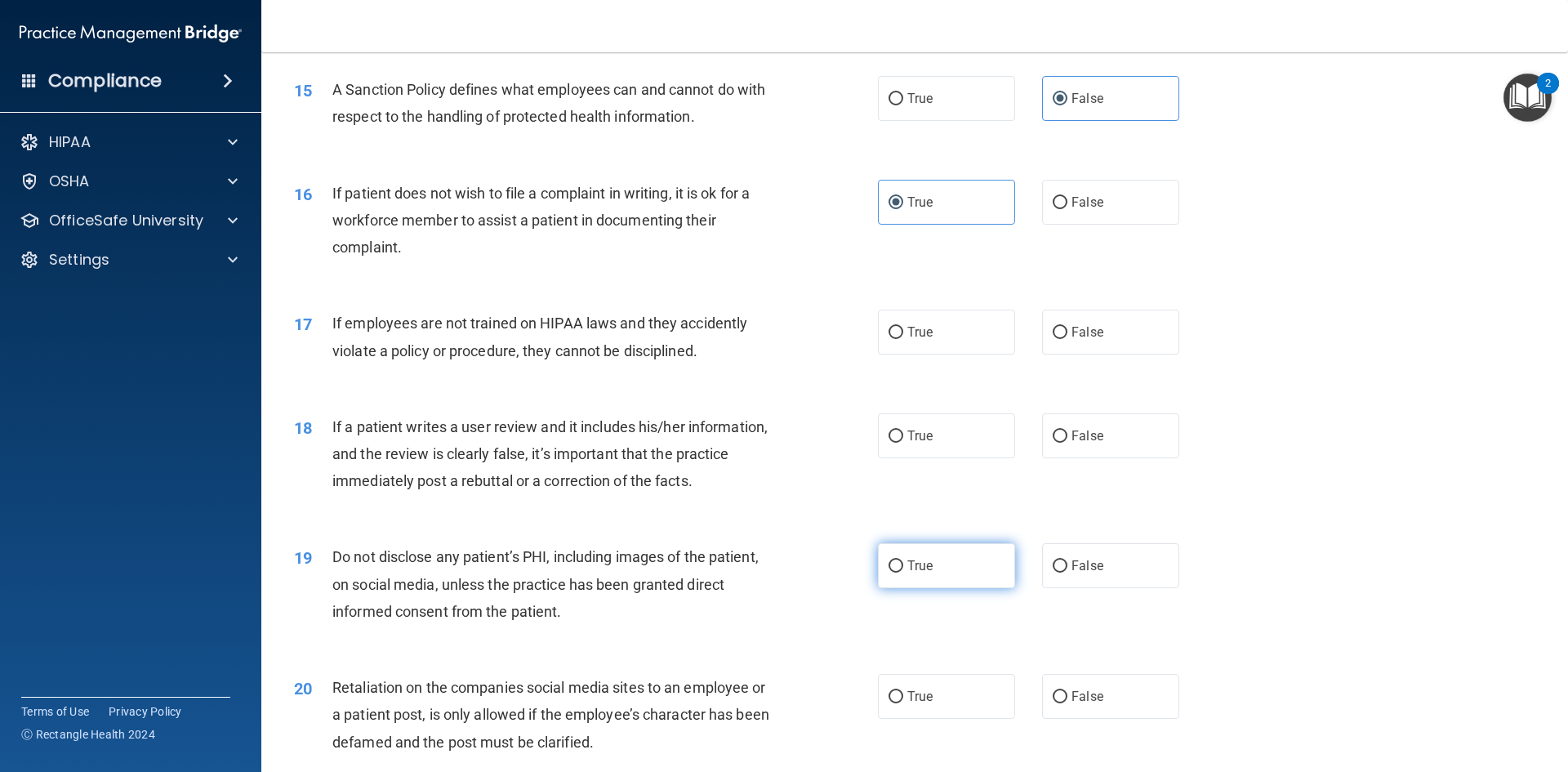
scroll to position [2043, 0]
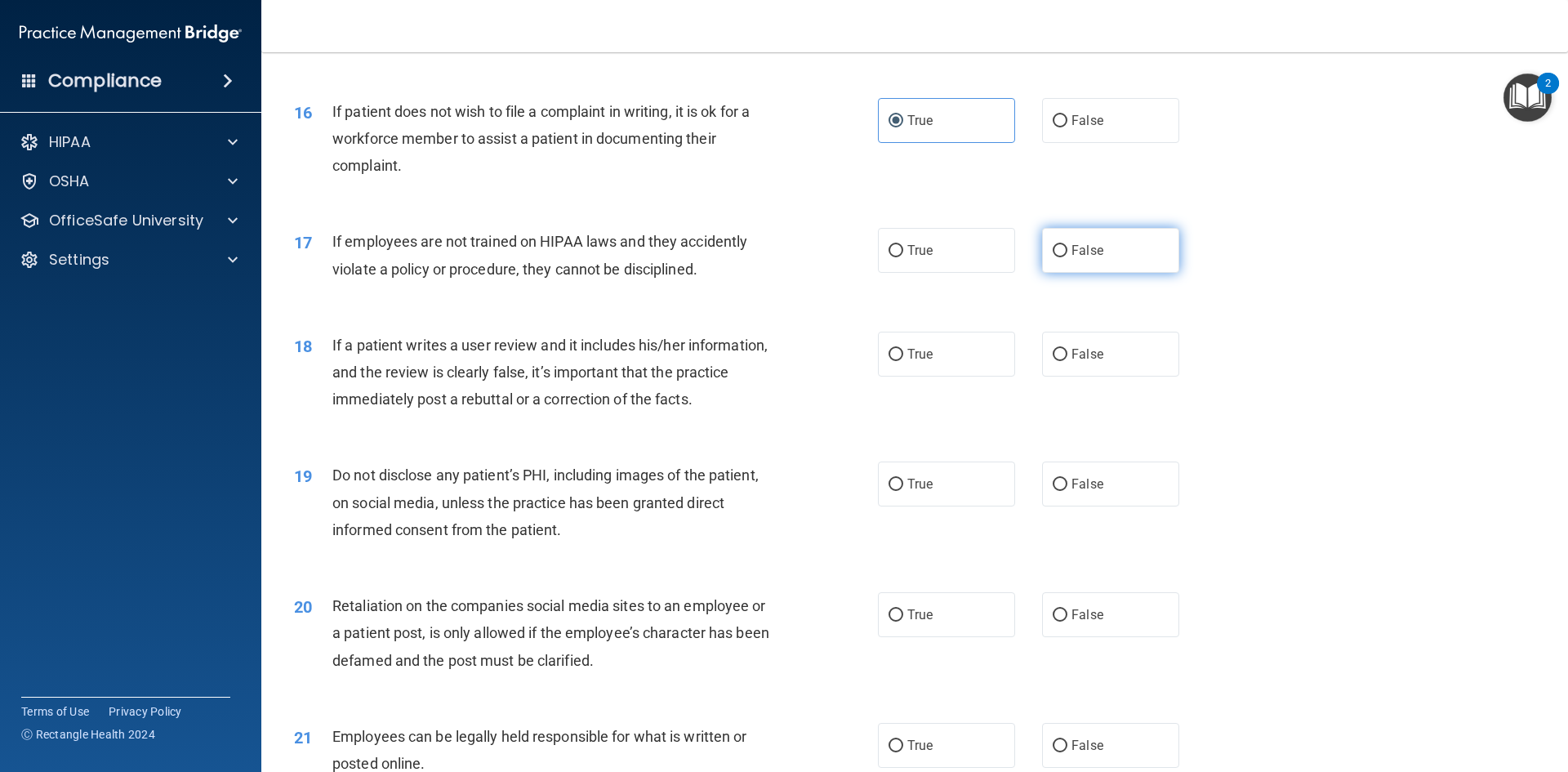
click at [1072, 258] on span "False" at bounding box center [1087, 250] width 31 height 16
click at [1066, 257] on input "False" at bounding box center [1060, 251] width 15 height 12
radio input "true"
click at [1083, 376] on label "False" at bounding box center [1111, 354] width 138 height 45
click at [1067, 362] on input "False" at bounding box center [1060, 355] width 15 height 12
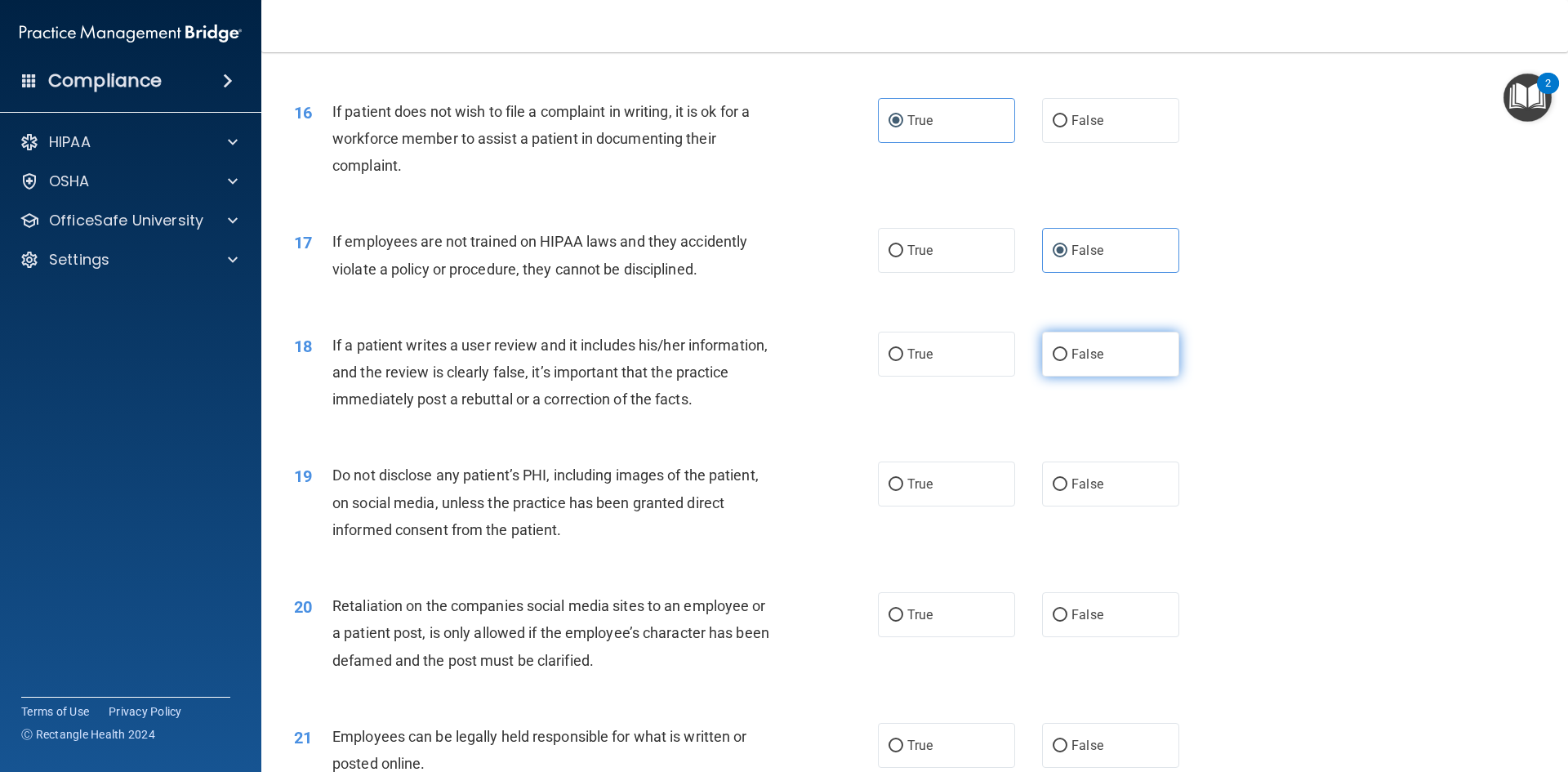
radio input "true"
click at [939, 503] on label "True" at bounding box center [946, 484] width 138 height 45
click at [903, 491] on input "True" at bounding box center [896, 484] width 15 height 12
radio input "true"
click at [1092, 623] on span "False" at bounding box center [1087, 614] width 31 height 16
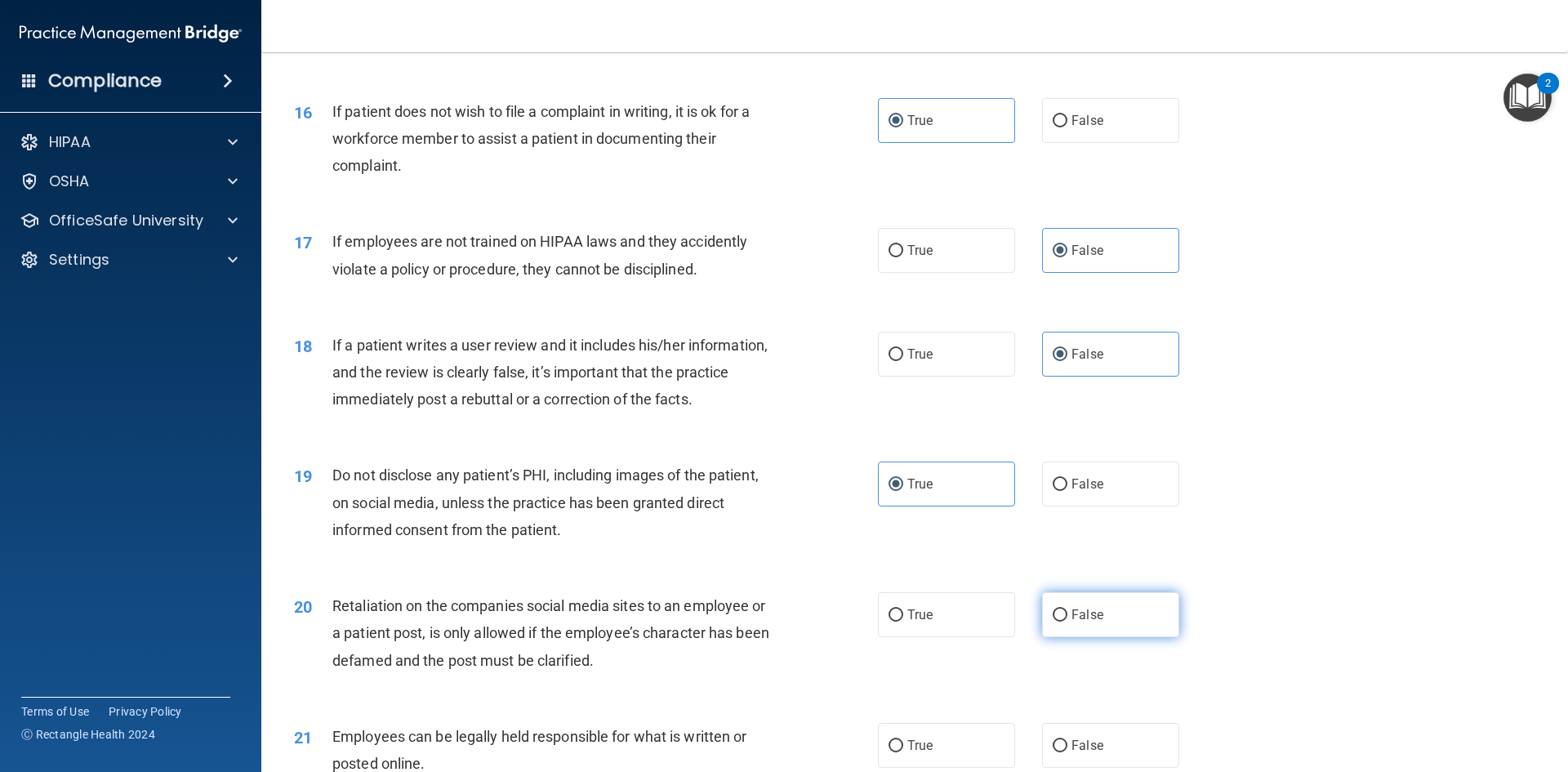
click at [1067, 622] on input "False" at bounding box center [1060, 615] width 15 height 12
radio input "true"
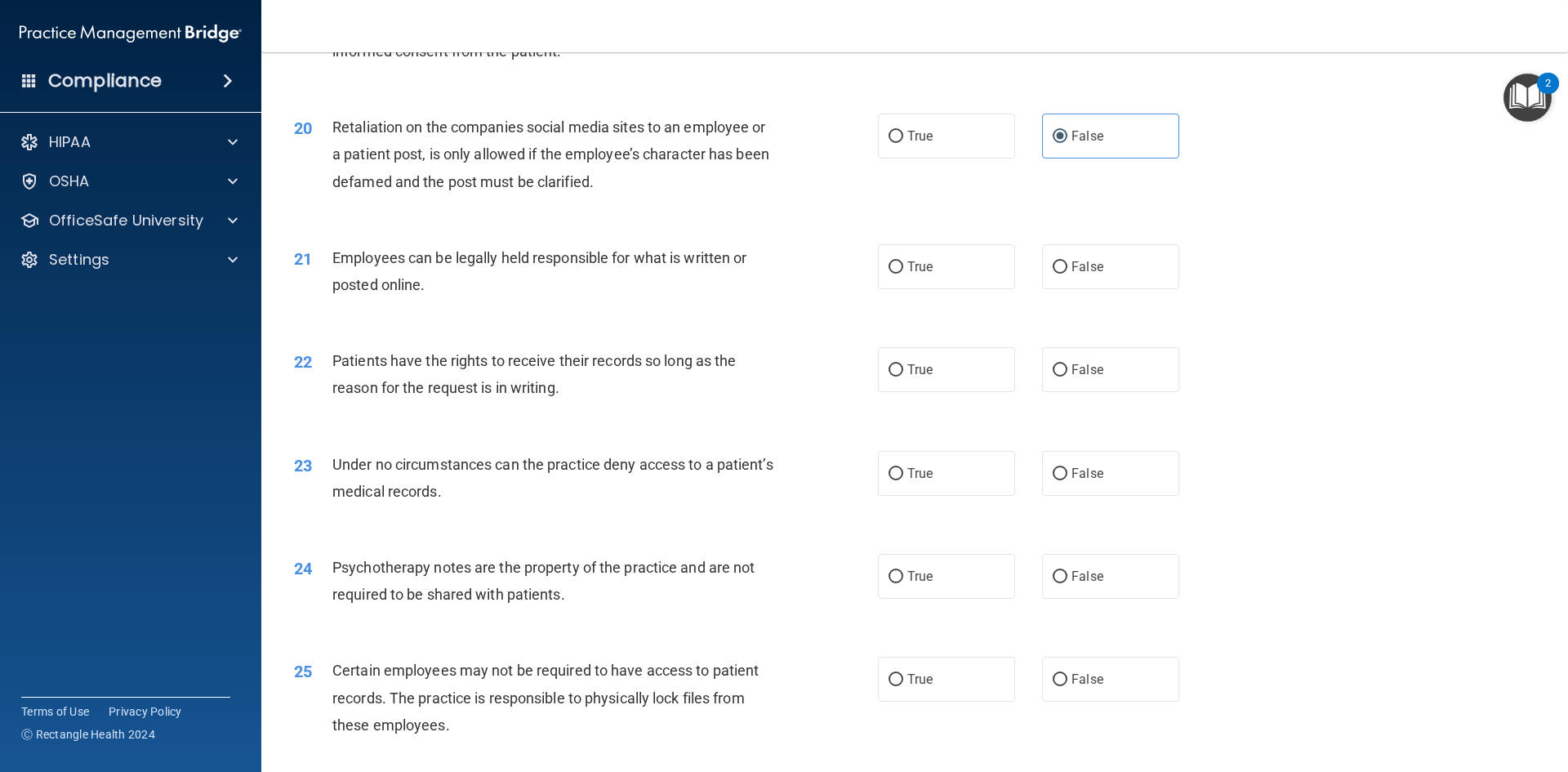
scroll to position [2533, 0]
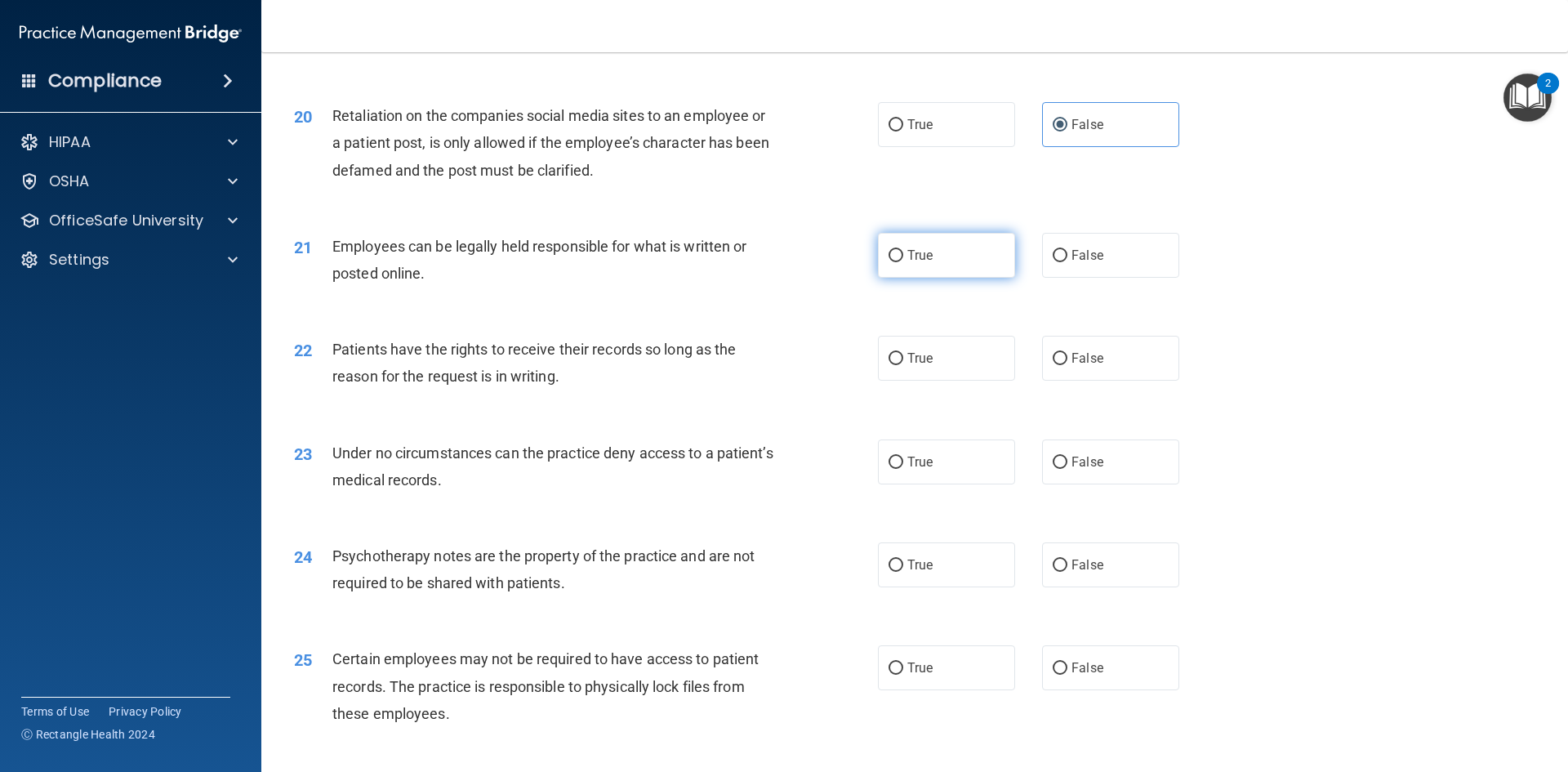
click at [947, 278] on label "True" at bounding box center [946, 255] width 138 height 45
click at [903, 262] on input "True" at bounding box center [896, 256] width 15 height 12
radio input "true"
click at [1054, 365] on input "False" at bounding box center [1060, 359] width 15 height 12
radio input "true"
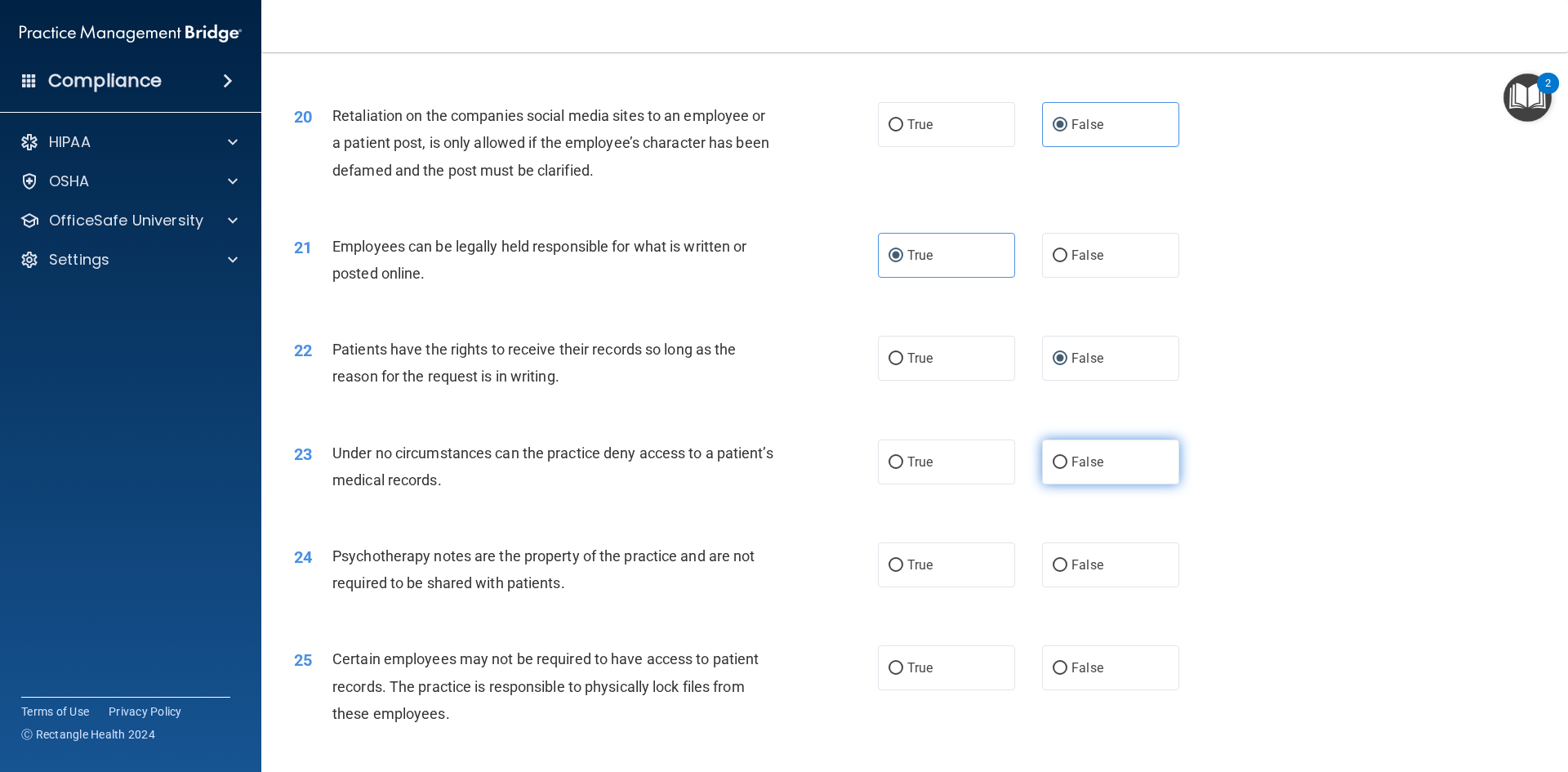
click at [1062, 484] on label "False" at bounding box center [1111, 462] width 138 height 45
click at [1062, 469] on input "False" at bounding box center [1060, 463] width 15 height 12
radio input "true"
click at [991, 582] on label "True" at bounding box center [946, 565] width 138 height 45
click at [903, 572] on input "True" at bounding box center [896, 566] width 15 height 12
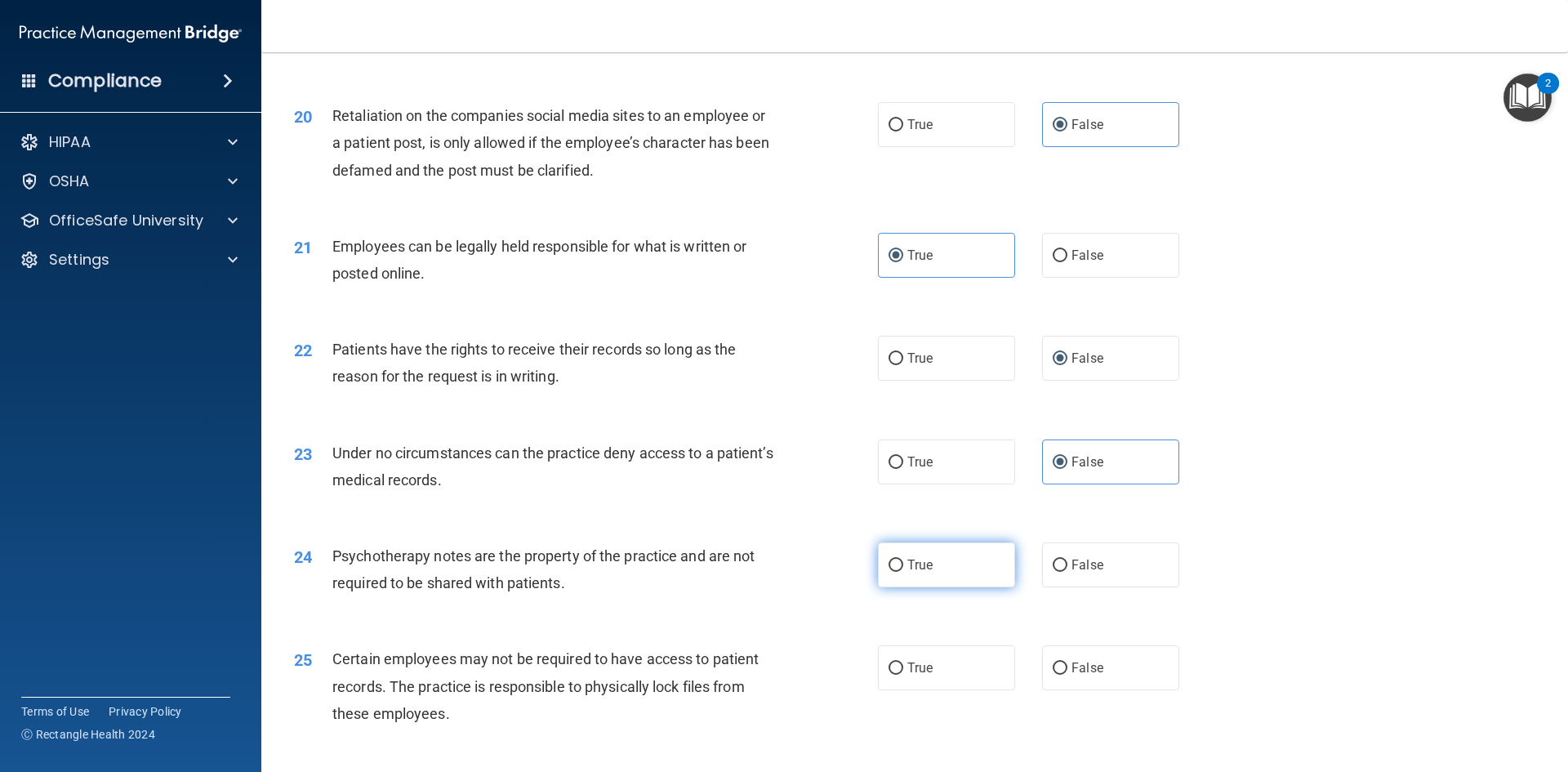
radio input "true"
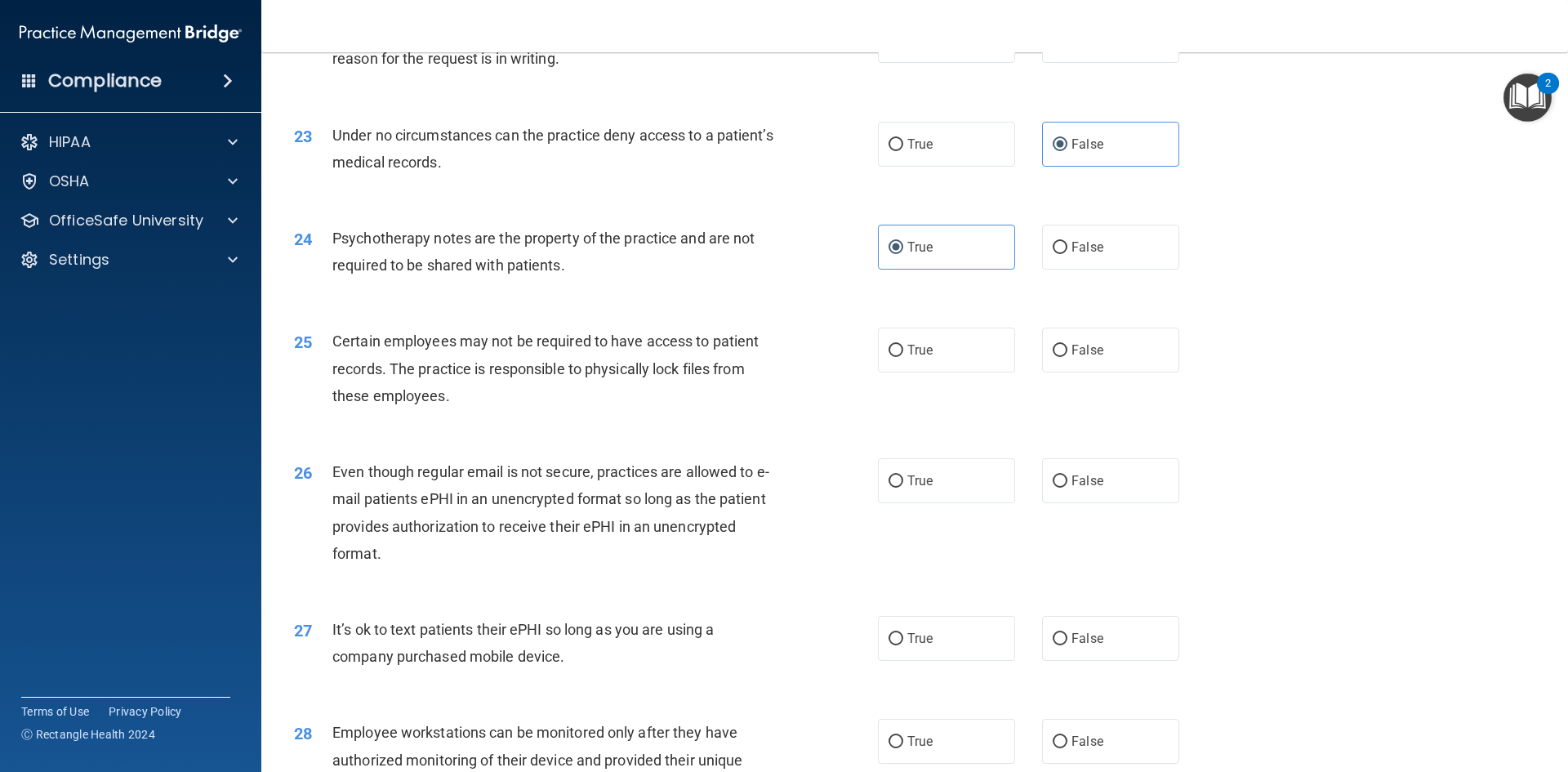
scroll to position [2860, 0]
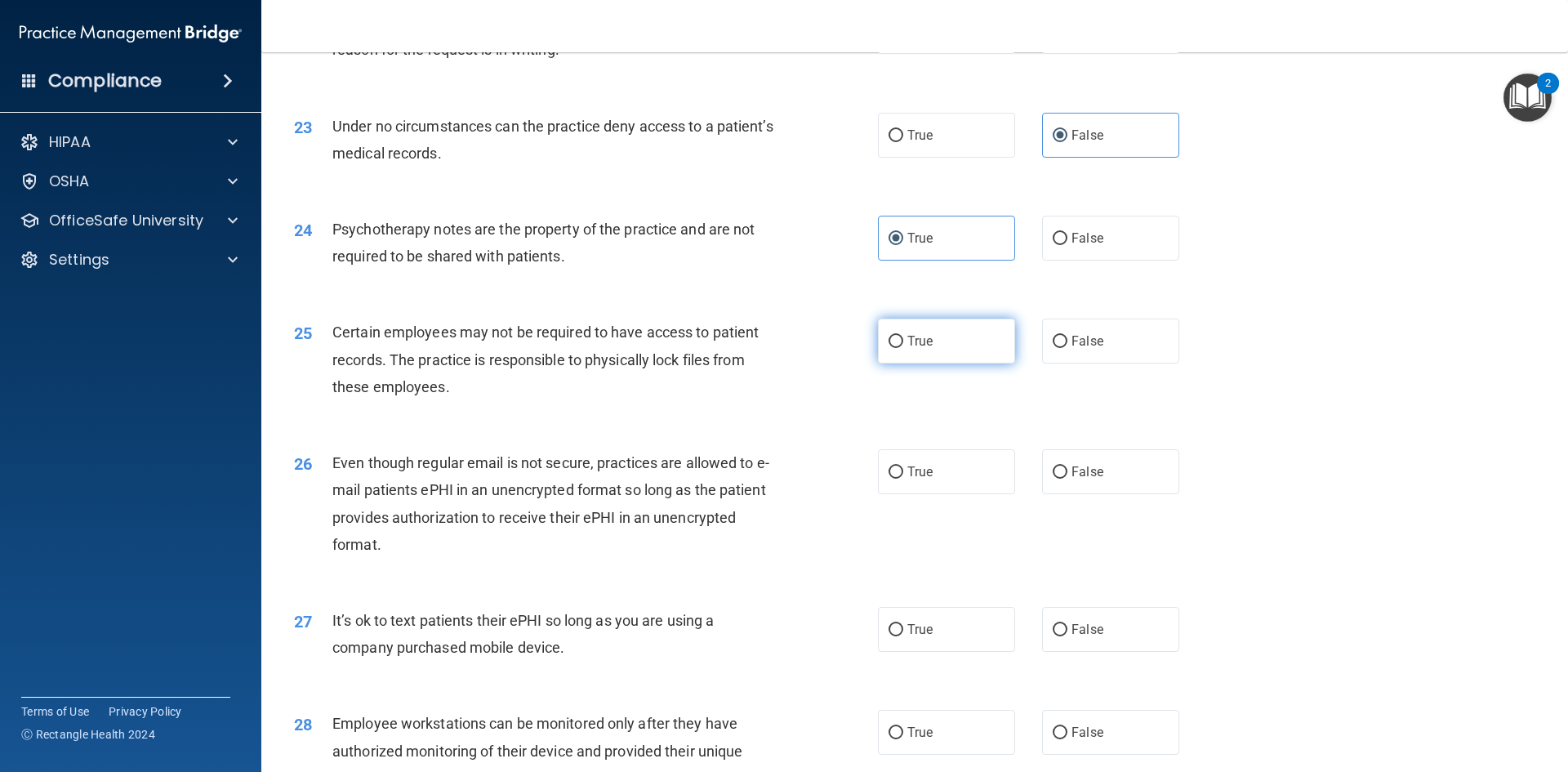
click at [922, 349] on span "True" at bounding box center [920, 341] width 26 height 16
click at [903, 348] on input "True" at bounding box center [896, 342] width 15 height 12
radio input "true"
click at [945, 488] on label "True" at bounding box center [946, 472] width 138 height 45
click at [903, 478] on input "True" at bounding box center [896, 473] width 15 height 12
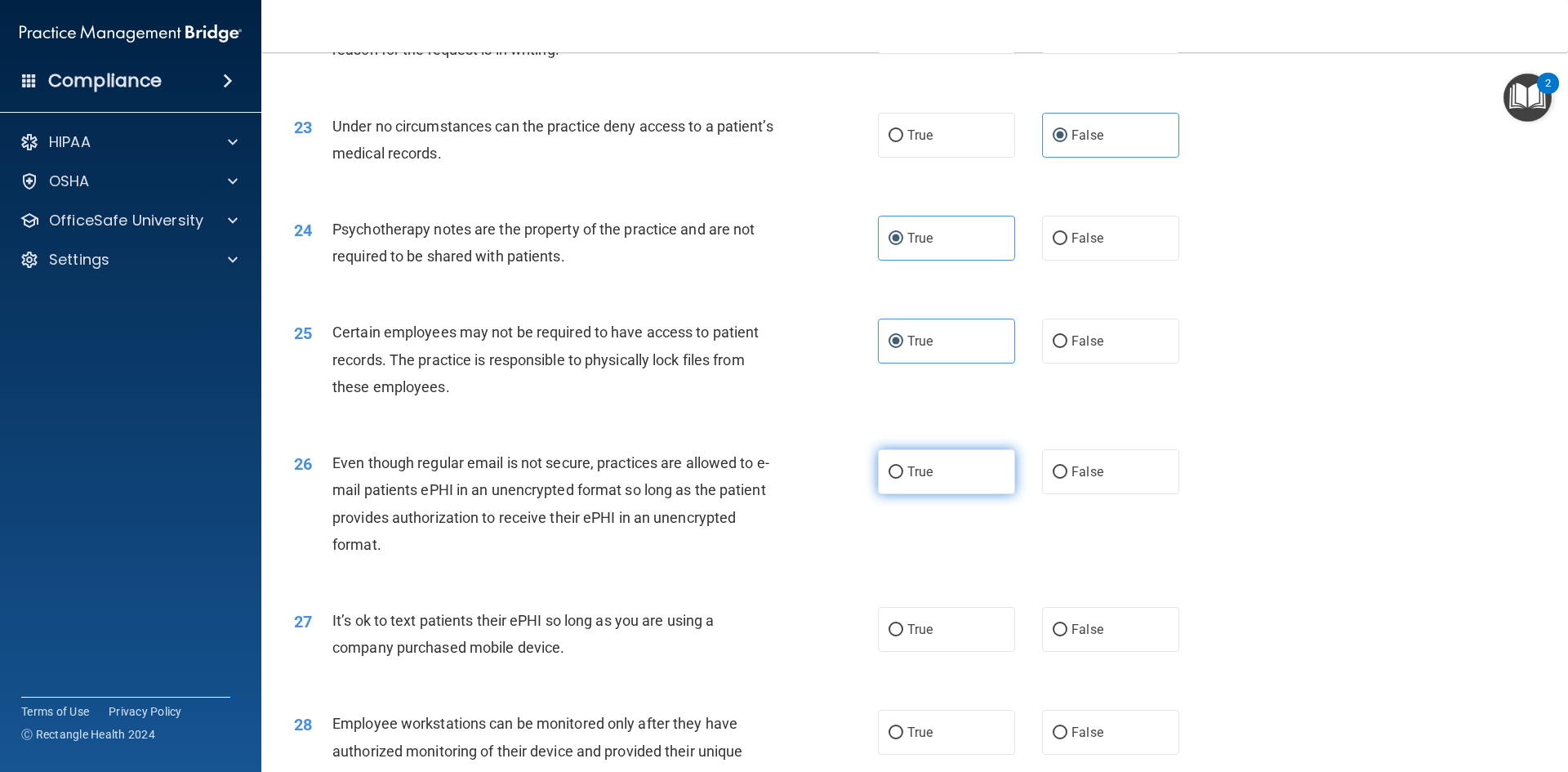
radio input "true"
click at [1070, 652] on label "False" at bounding box center [1111, 629] width 138 height 45
click at [1067, 637] on input "False" at bounding box center [1060, 630] width 15 height 12
radio input "true"
click at [1077, 752] on label "False" at bounding box center [1111, 732] width 138 height 45
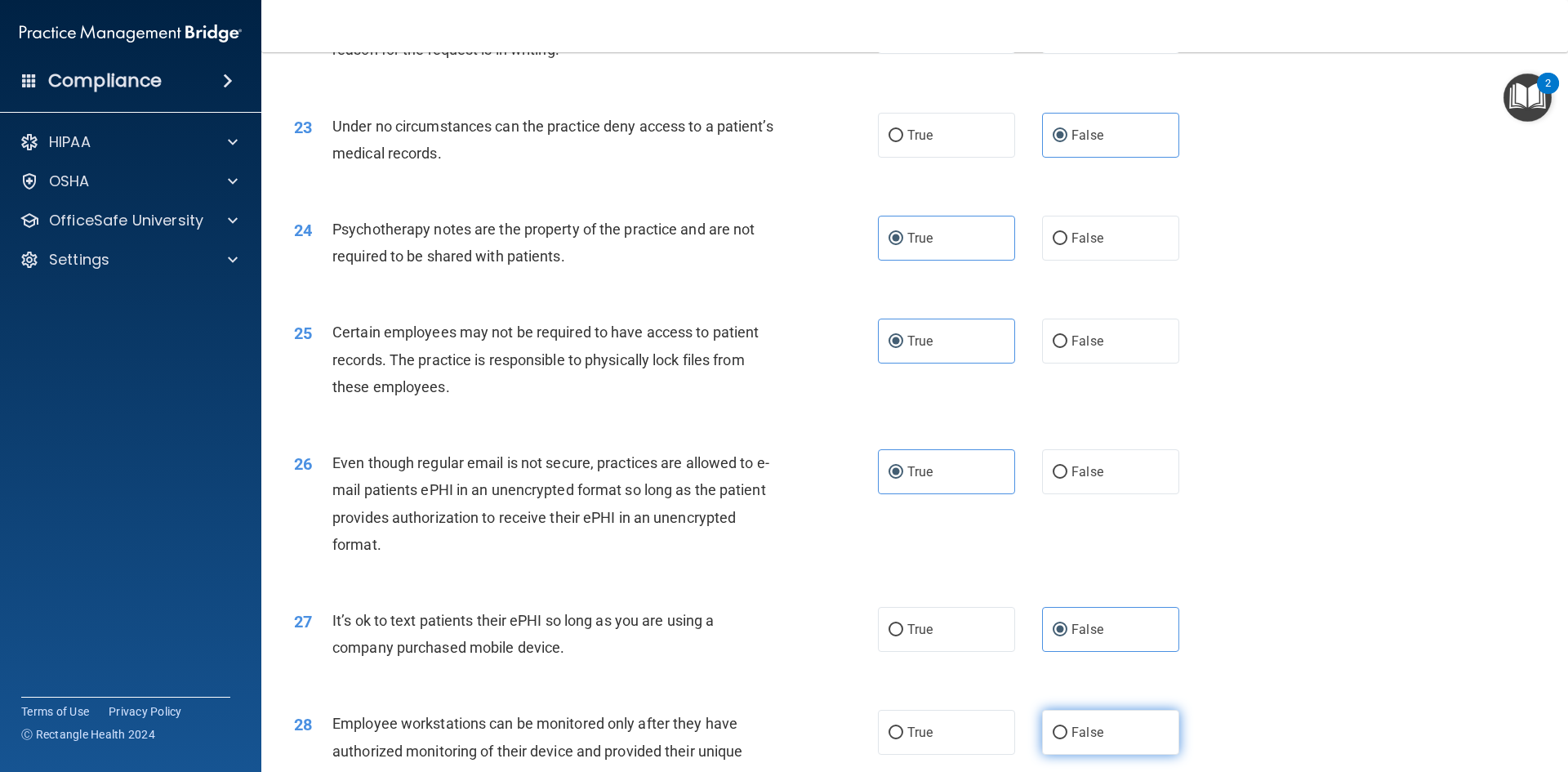
click at [1067, 740] on input "False" at bounding box center [1060, 733] width 15 height 12
radio input "true"
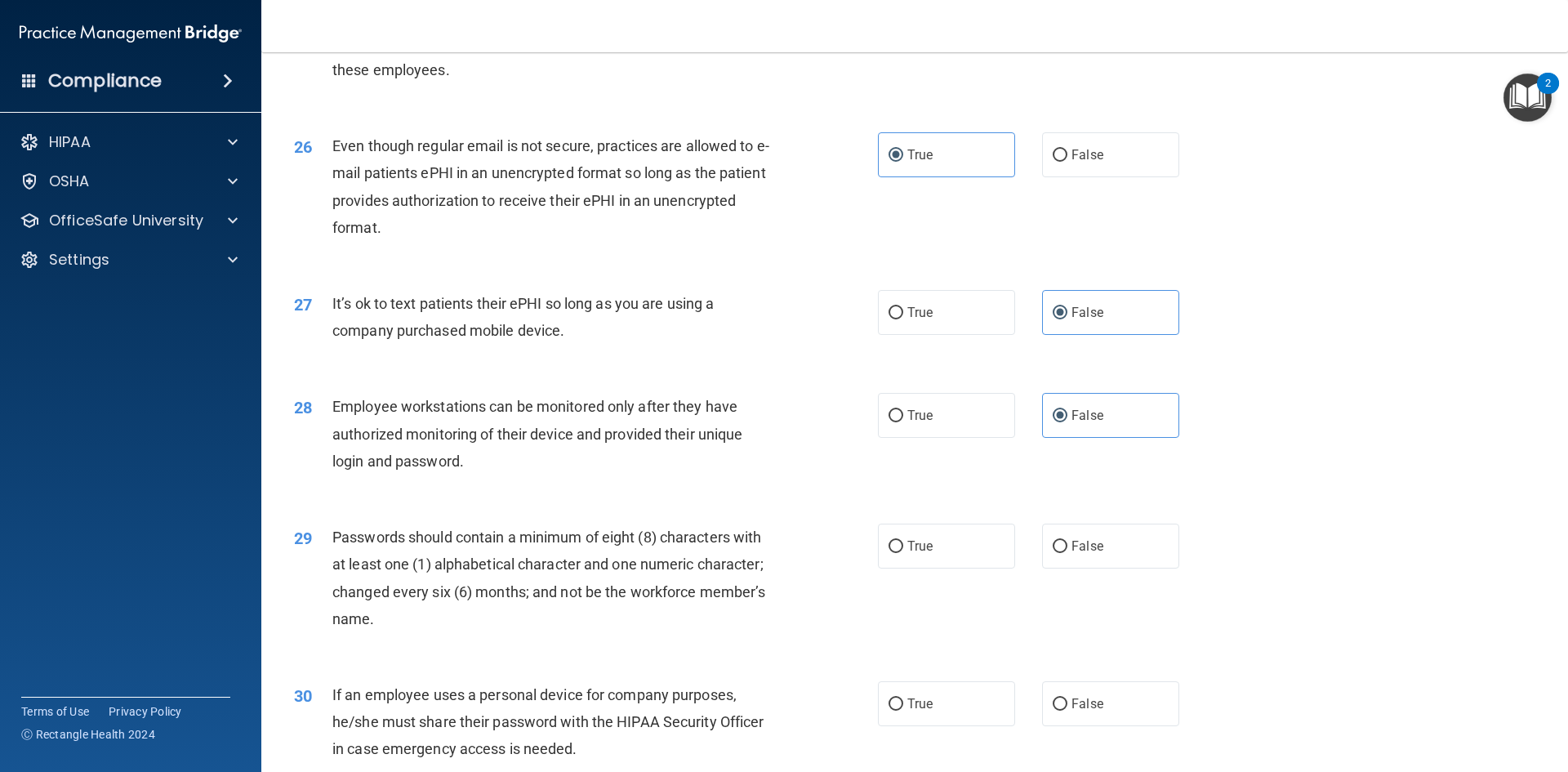
scroll to position [3269, 0]
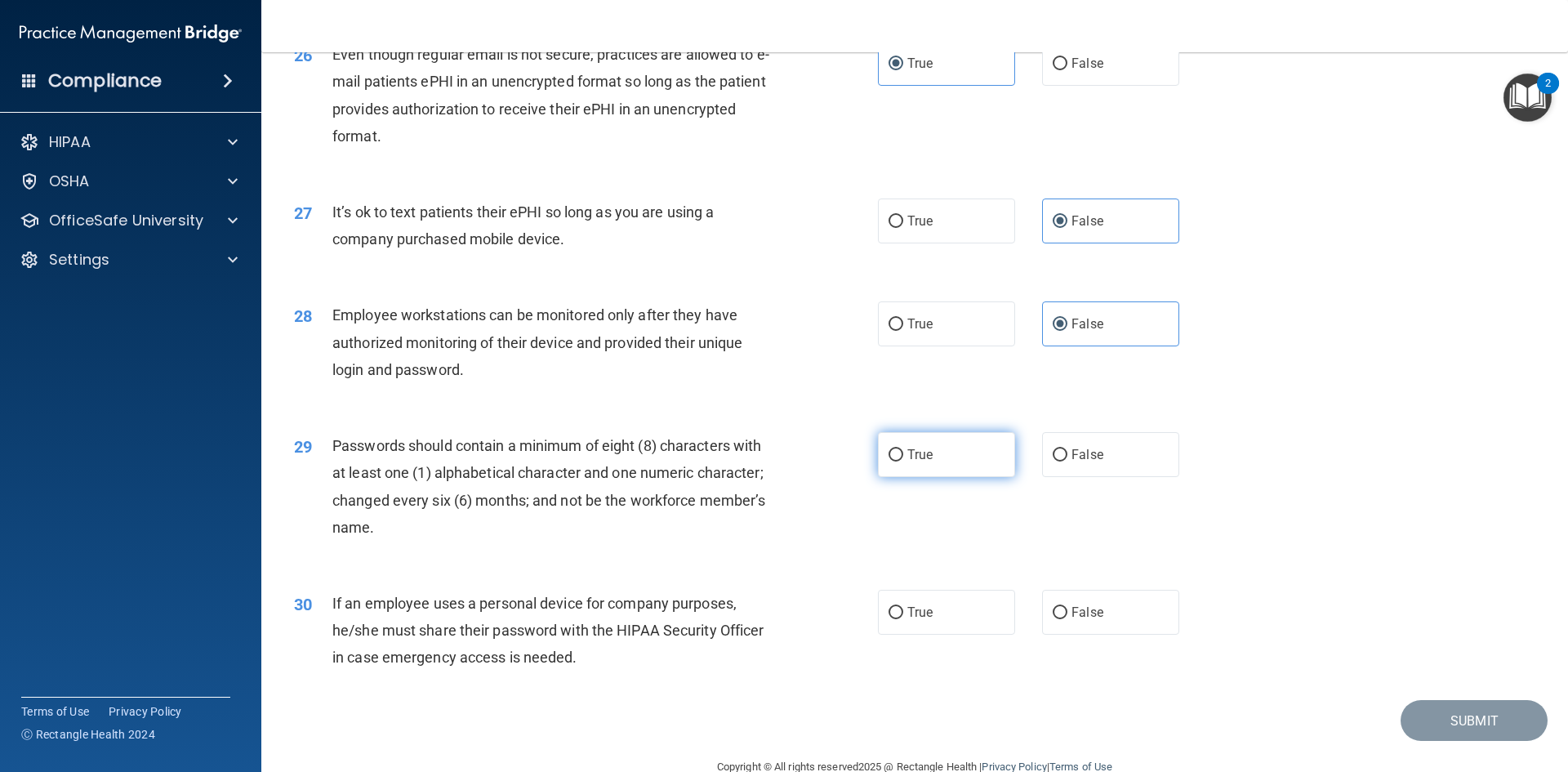
click at [963, 477] on label "True" at bounding box center [946, 454] width 138 height 45
click at [903, 462] on input "True" at bounding box center [896, 455] width 15 height 12
radio input "true"
click at [1072, 620] on span "False" at bounding box center [1087, 612] width 31 height 16
click at [1067, 619] on input "False" at bounding box center [1060, 613] width 15 height 12
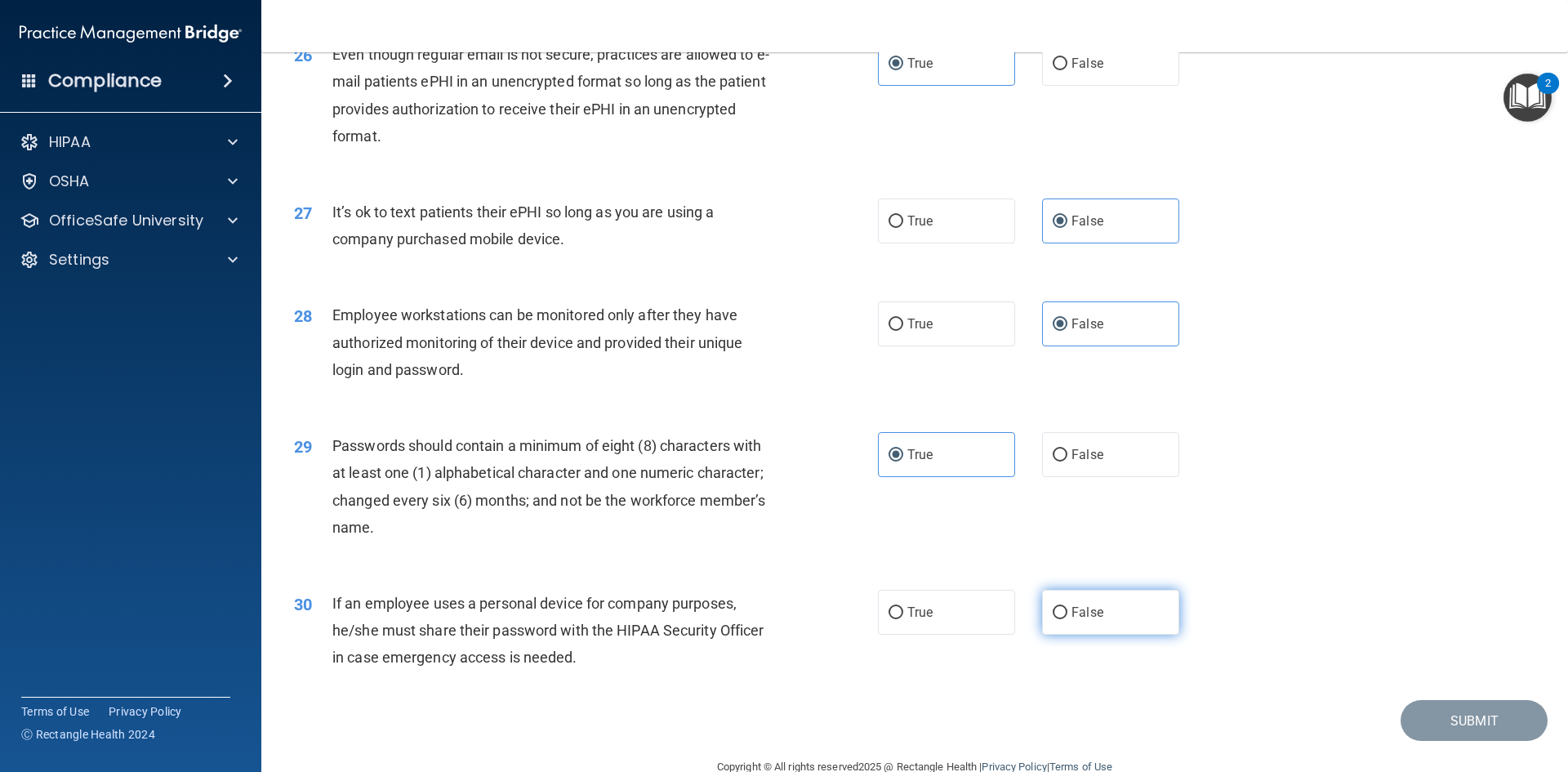
radio input "true"
click at [1482, 742] on button "Submit" at bounding box center [1474, 721] width 147 height 41
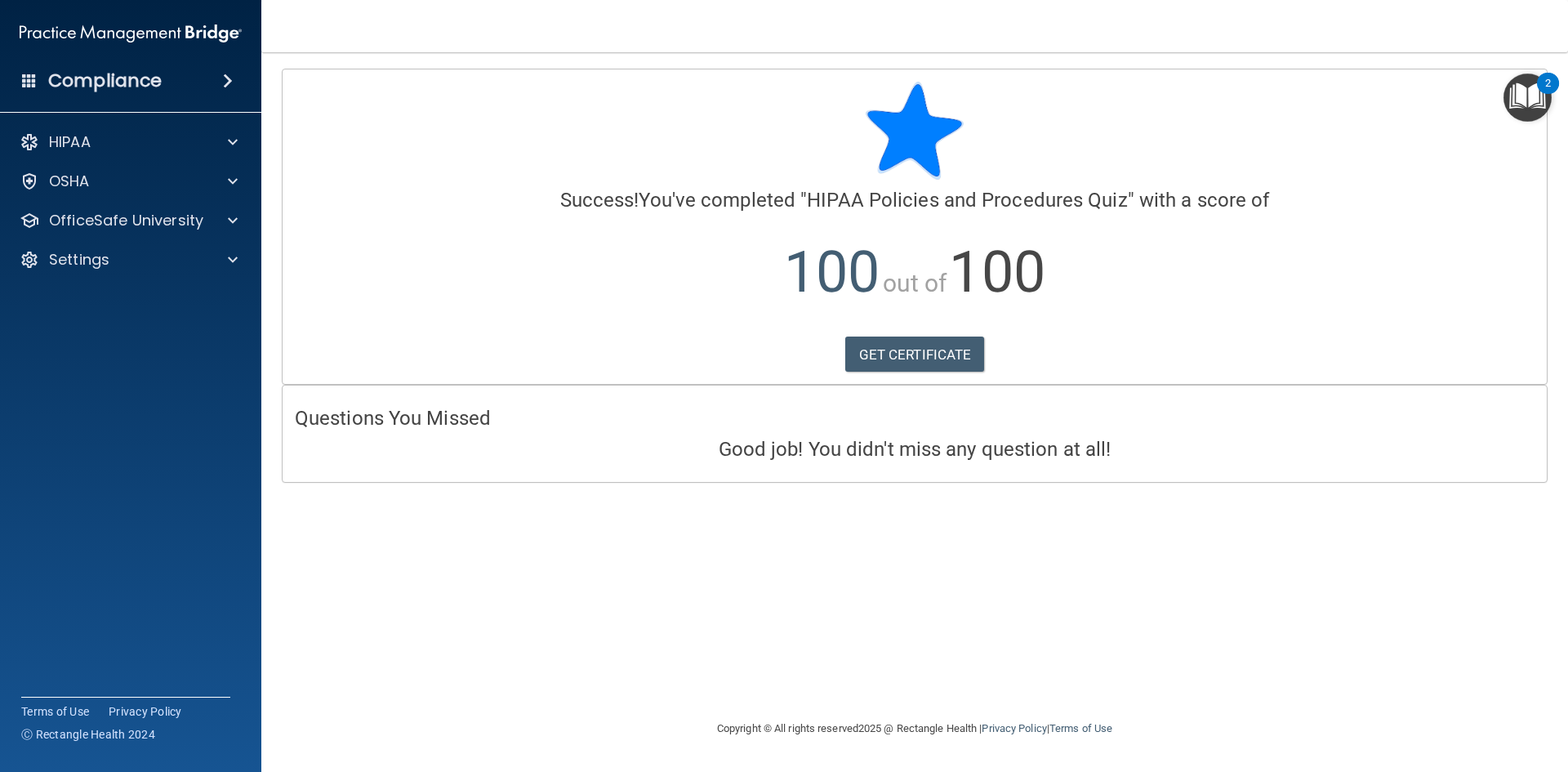
click at [1526, 97] on img "Open Resource Center, 2 new notifications" at bounding box center [1527, 98] width 48 height 48
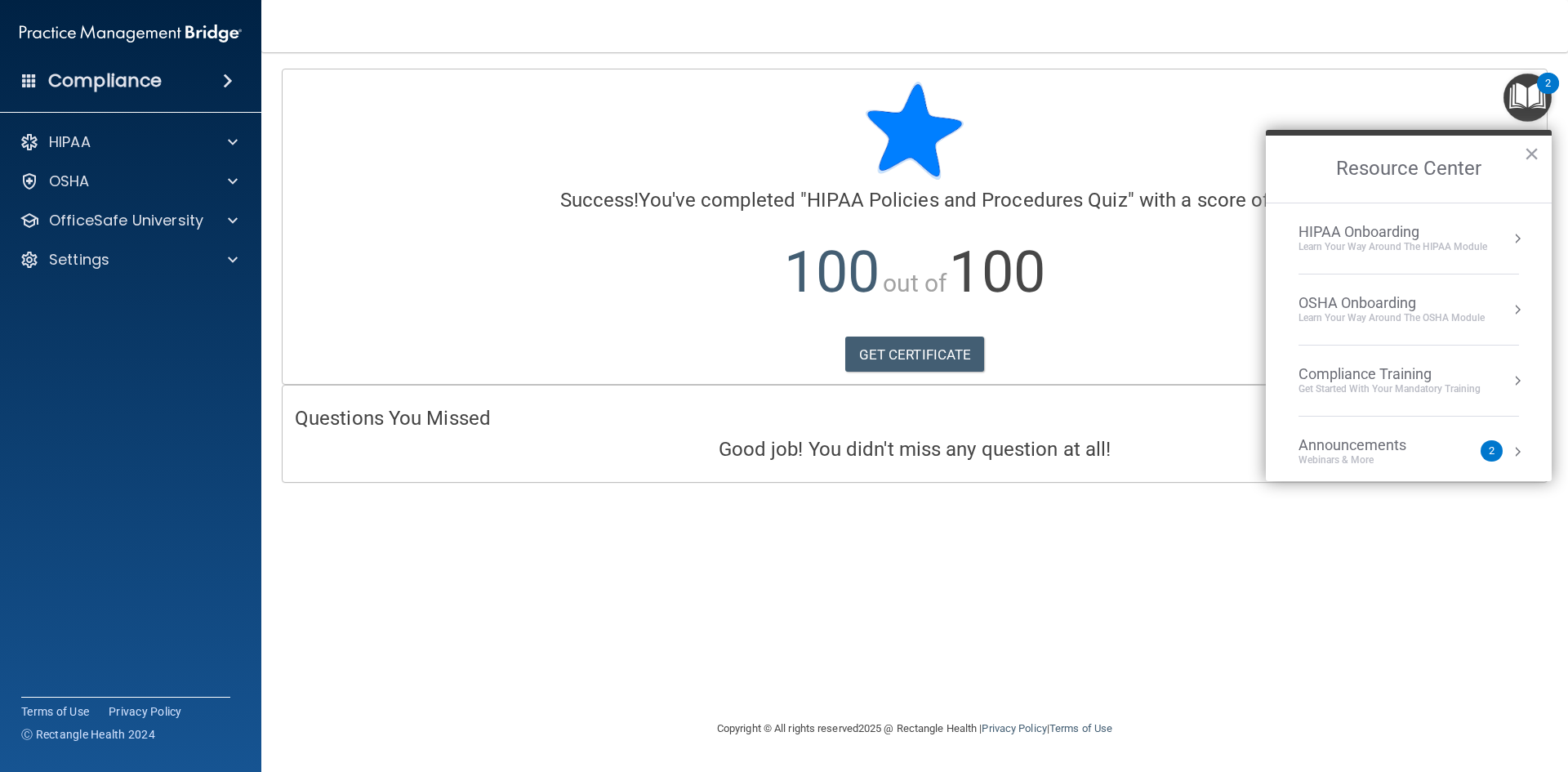
click at [1377, 234] on div "HIPAA Onboarding" at bounding box center [1393, 232] width 189 height 18
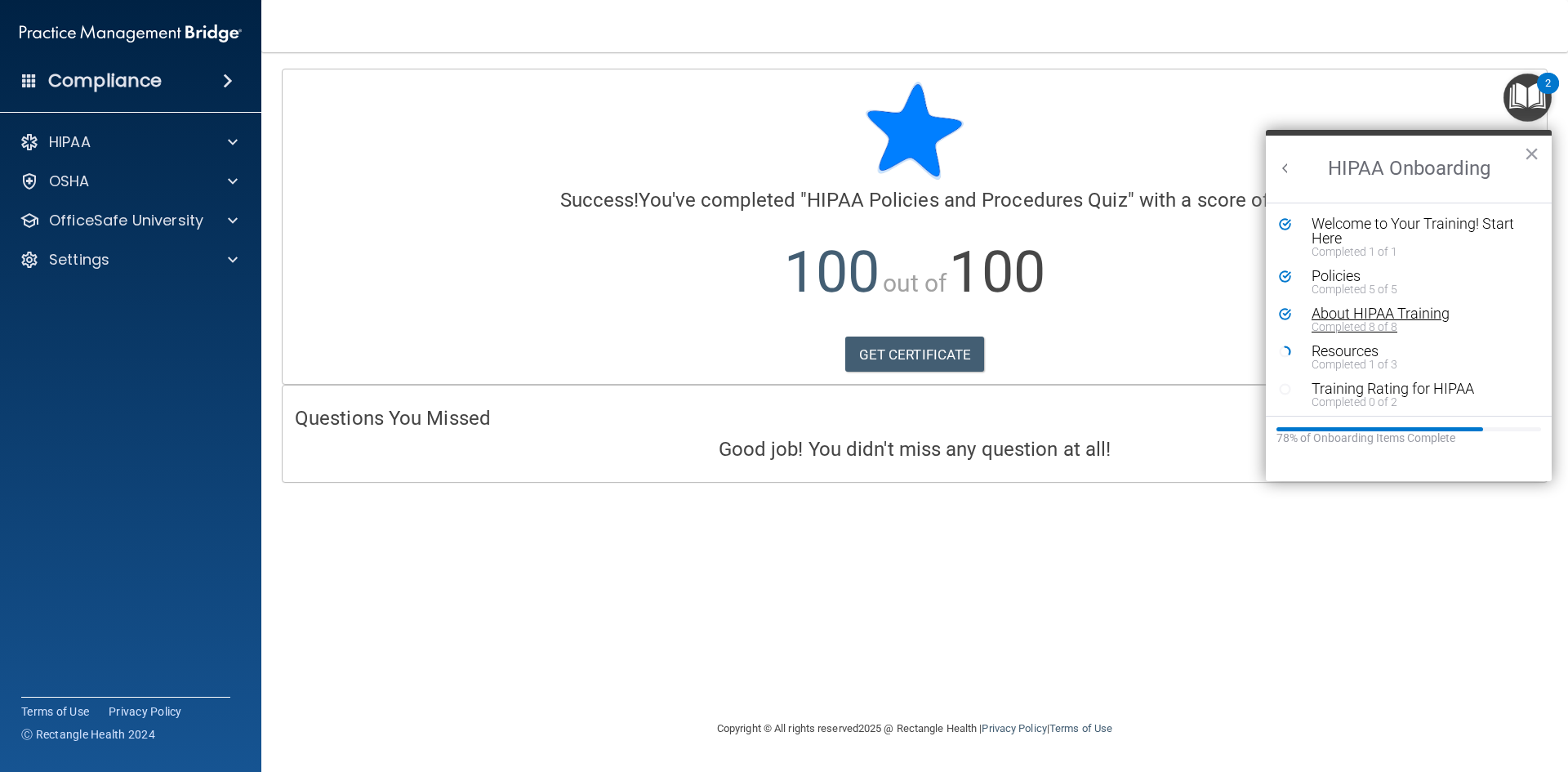
click at [1342, 309] on div "About HIPAA Training" at bounding box center [1415, 314] width 206 height 15
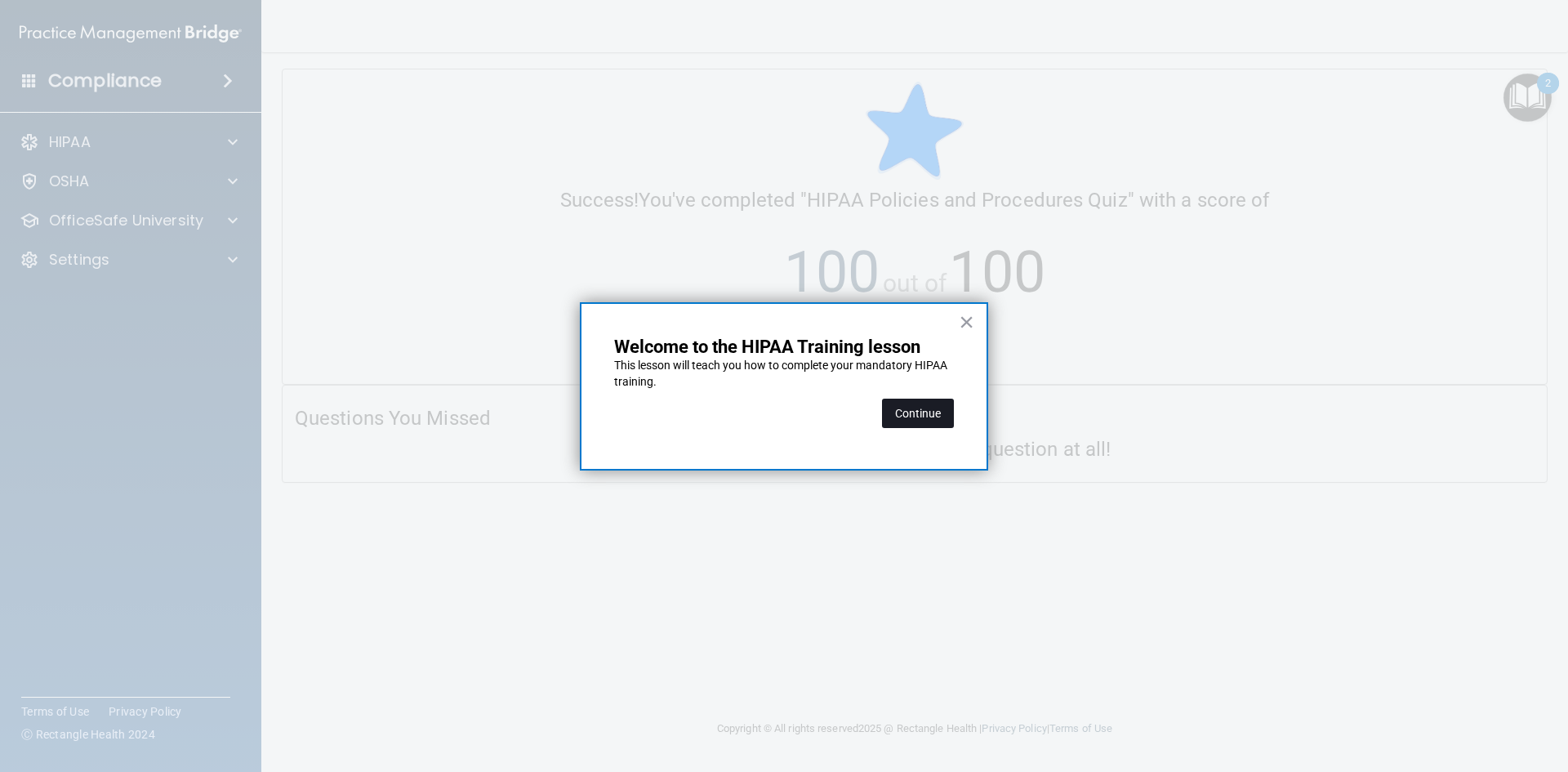
click at [932, 411] on button "Continue" at bounding box center [917, 413] width 72 height 29
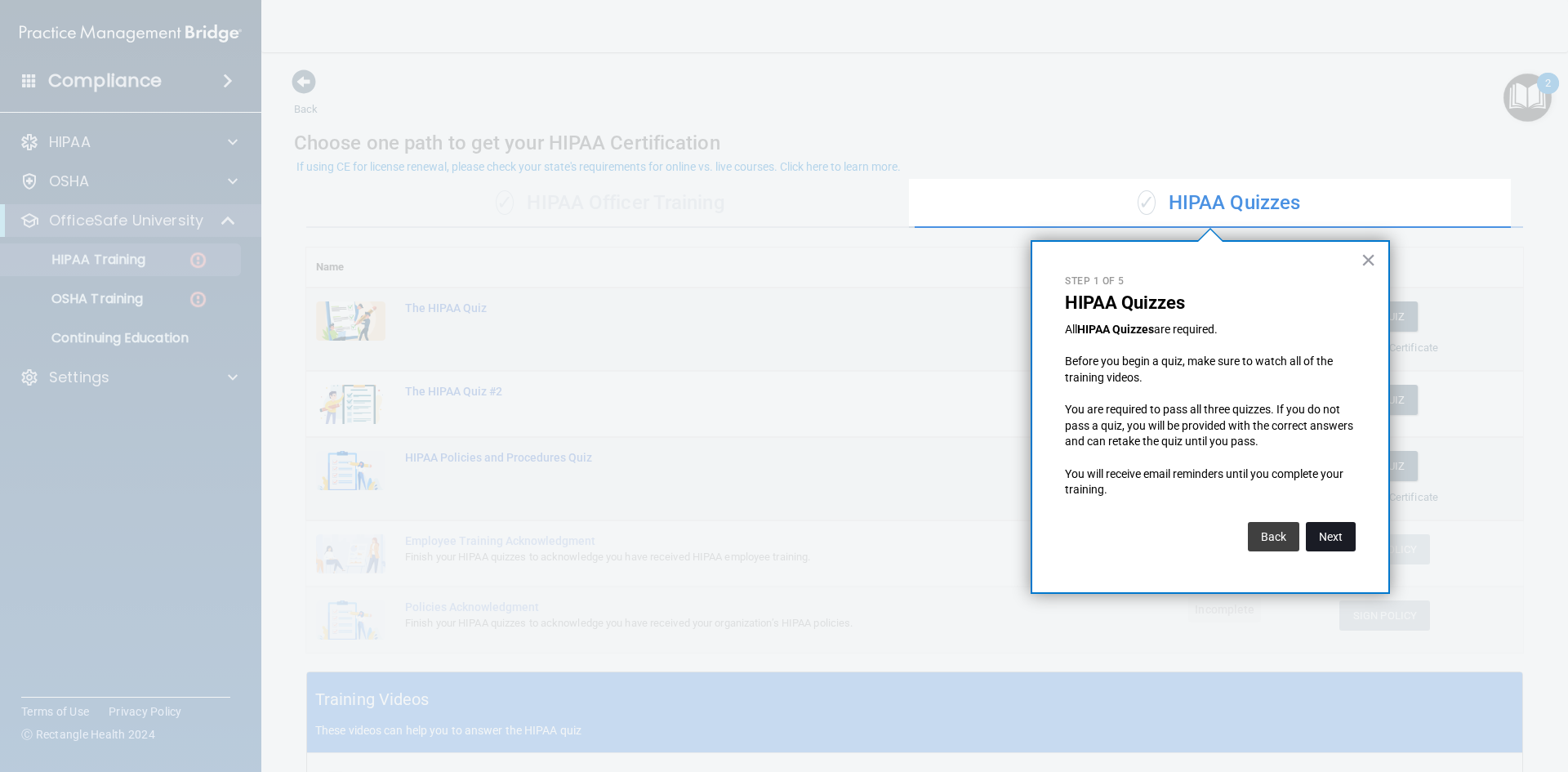
click at [1323, 541] on button "Next" at bounding box center [1331, 537] width 50 height 29
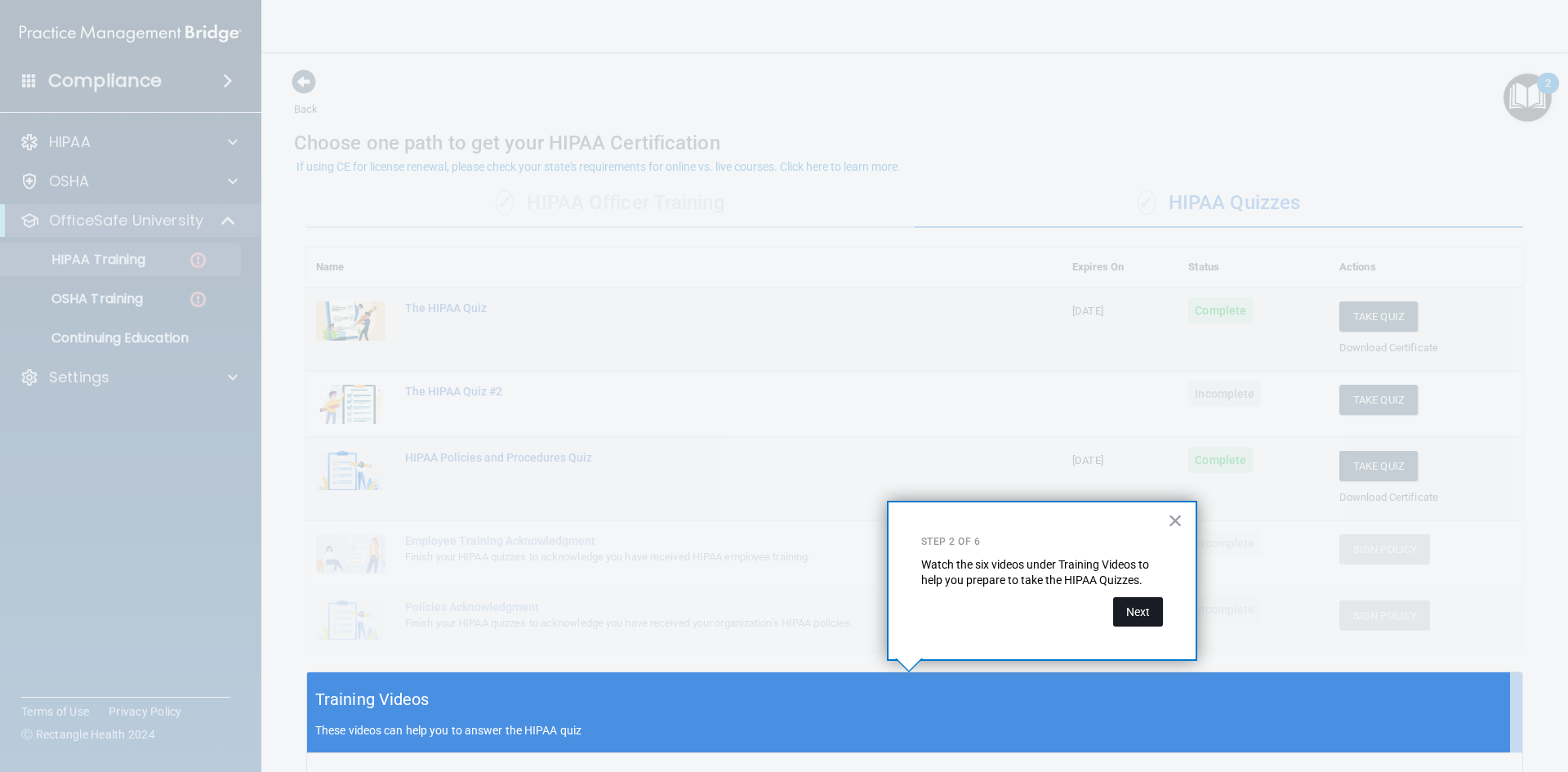
click at [1135, 607] on button "Next" at bounding box center [1138, 611] width 50 height 29
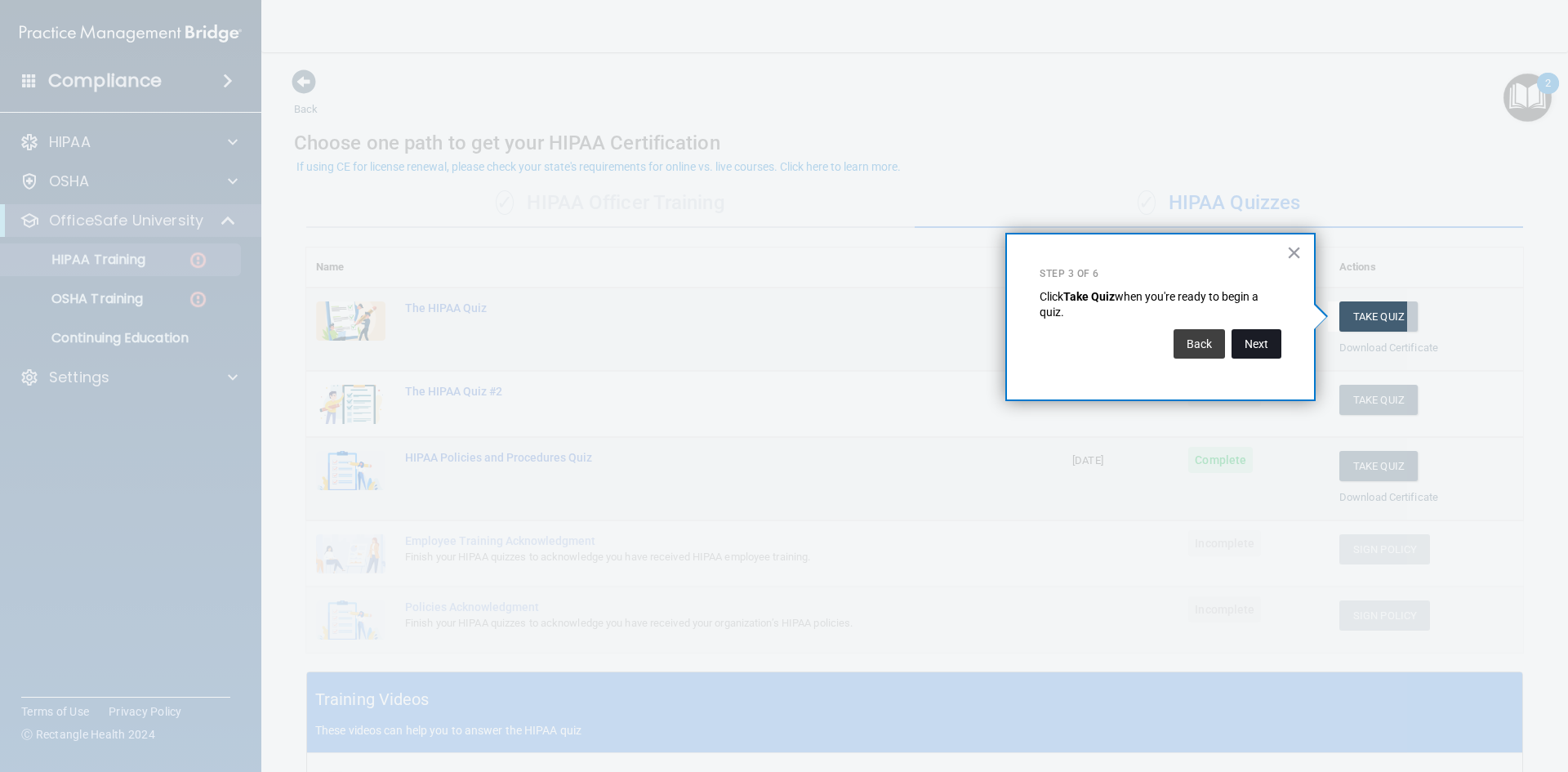
click at [1269, 347] on button "Next" at bounding box center [1256, 343] width 50 height 29
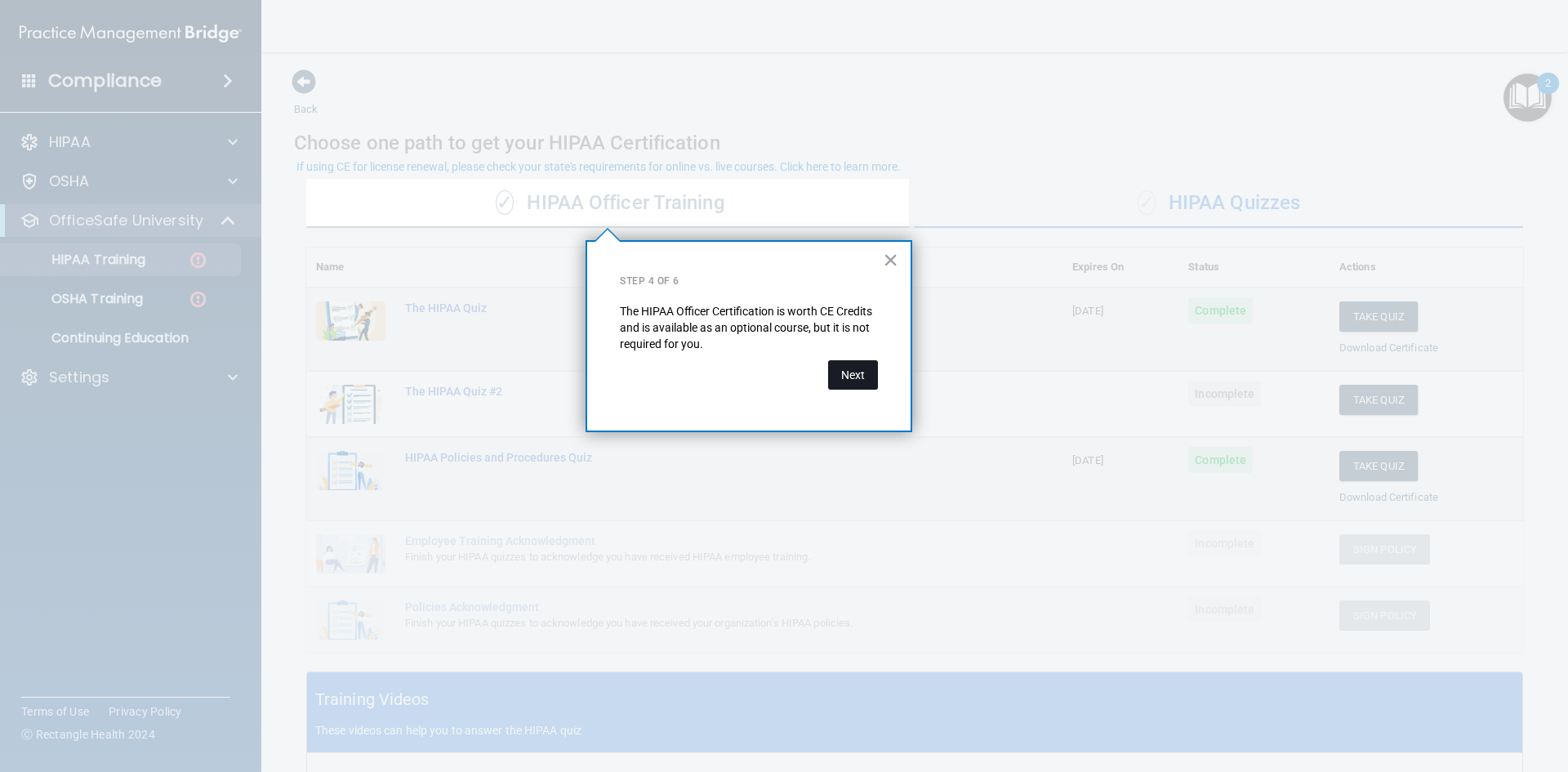
click at [861, 371] on button "Next" at bounding box center [853, 375] width 50 height 29
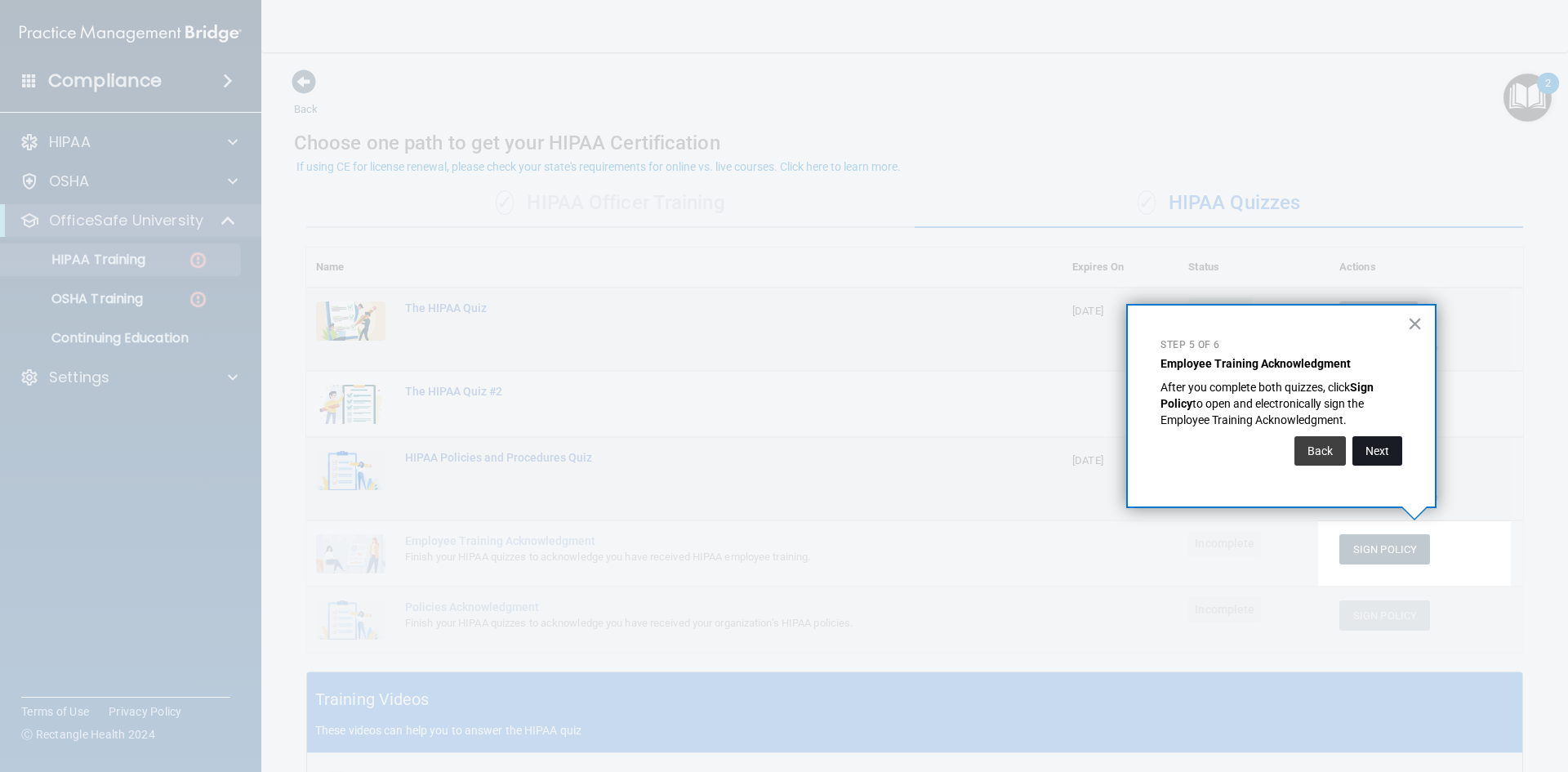
click at [1373, 454] on button "Next" at bounding box center [1377, 450] width 50 height 29
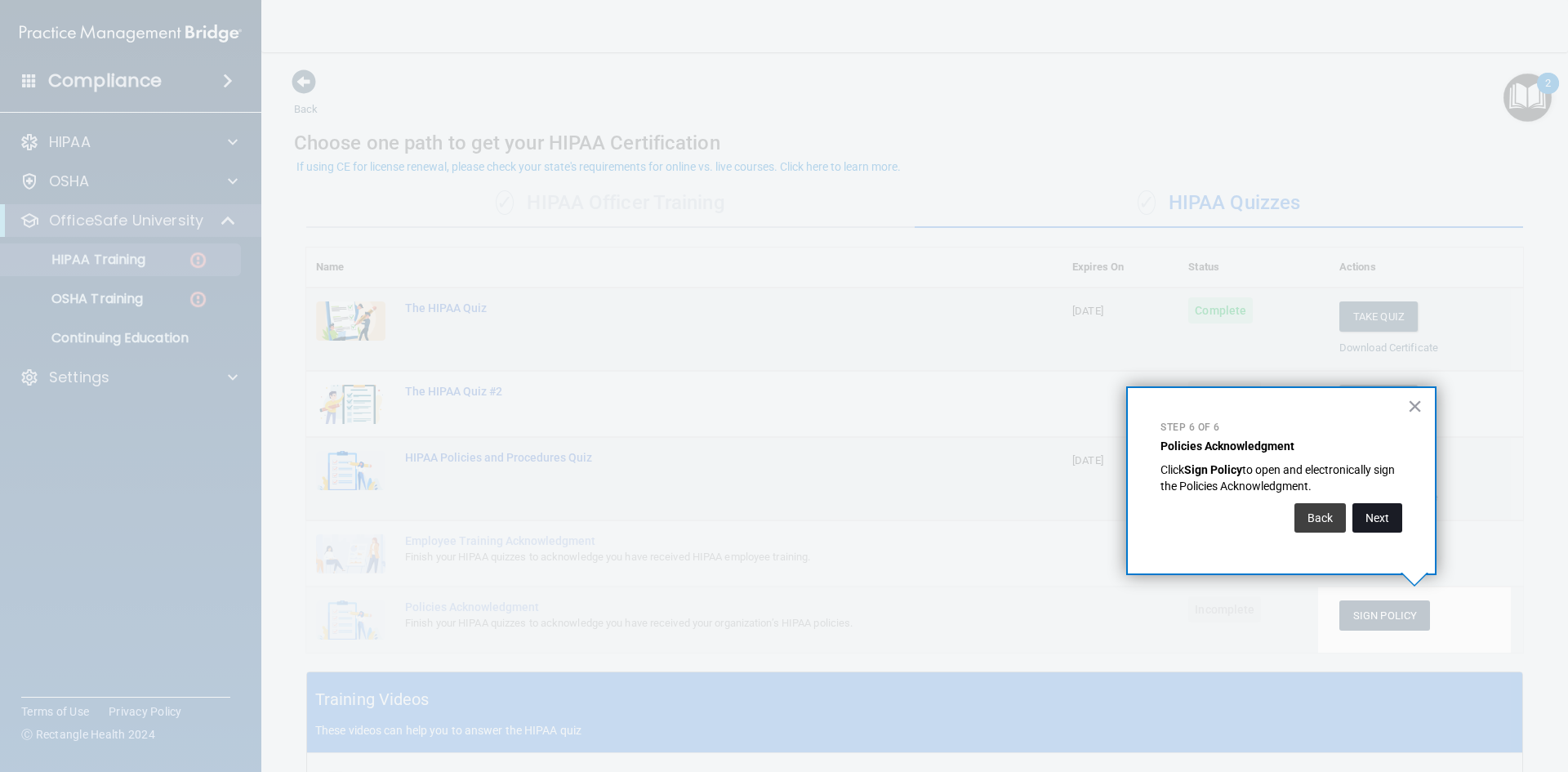
click at [1374, 520] on button "Next" at bounding box center [1377, 517] width 50 height 29
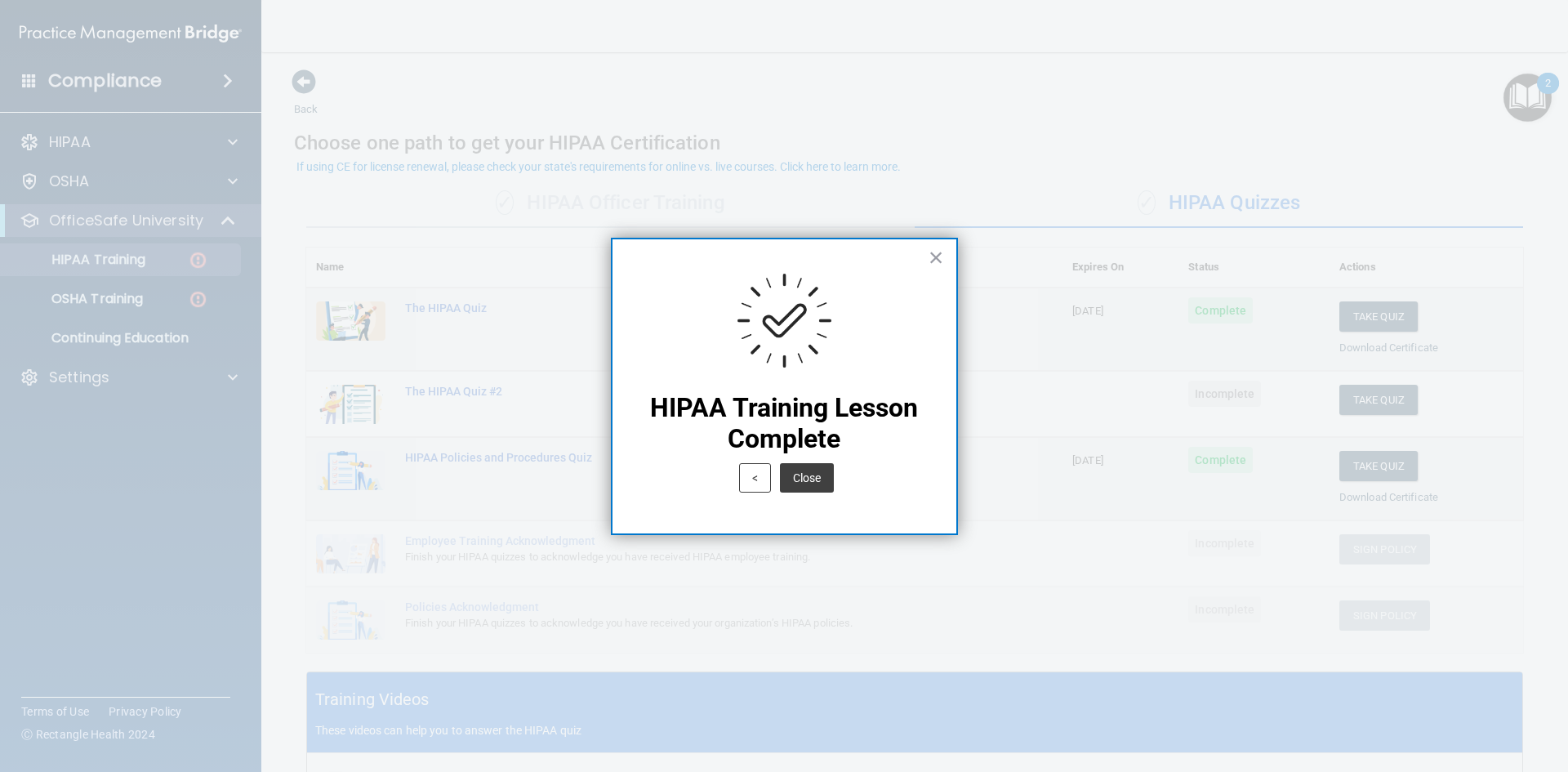
click at [820, 471] on button "Close" at bounding box center [806, 478] width 54 height 29
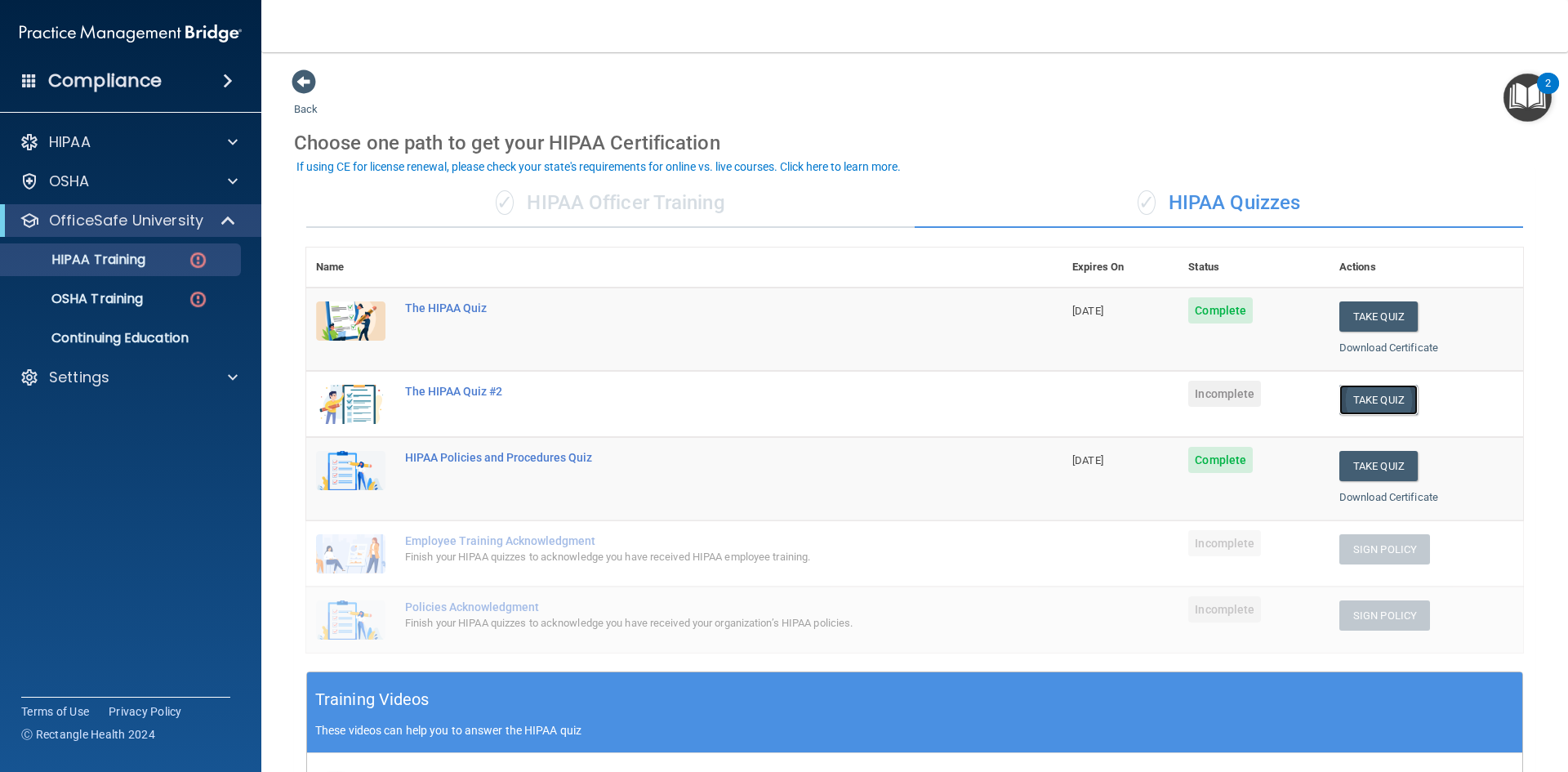
click at [1372, 405] on button "Take Quiz" at bounding box center [1378, 400] width 79 height 30
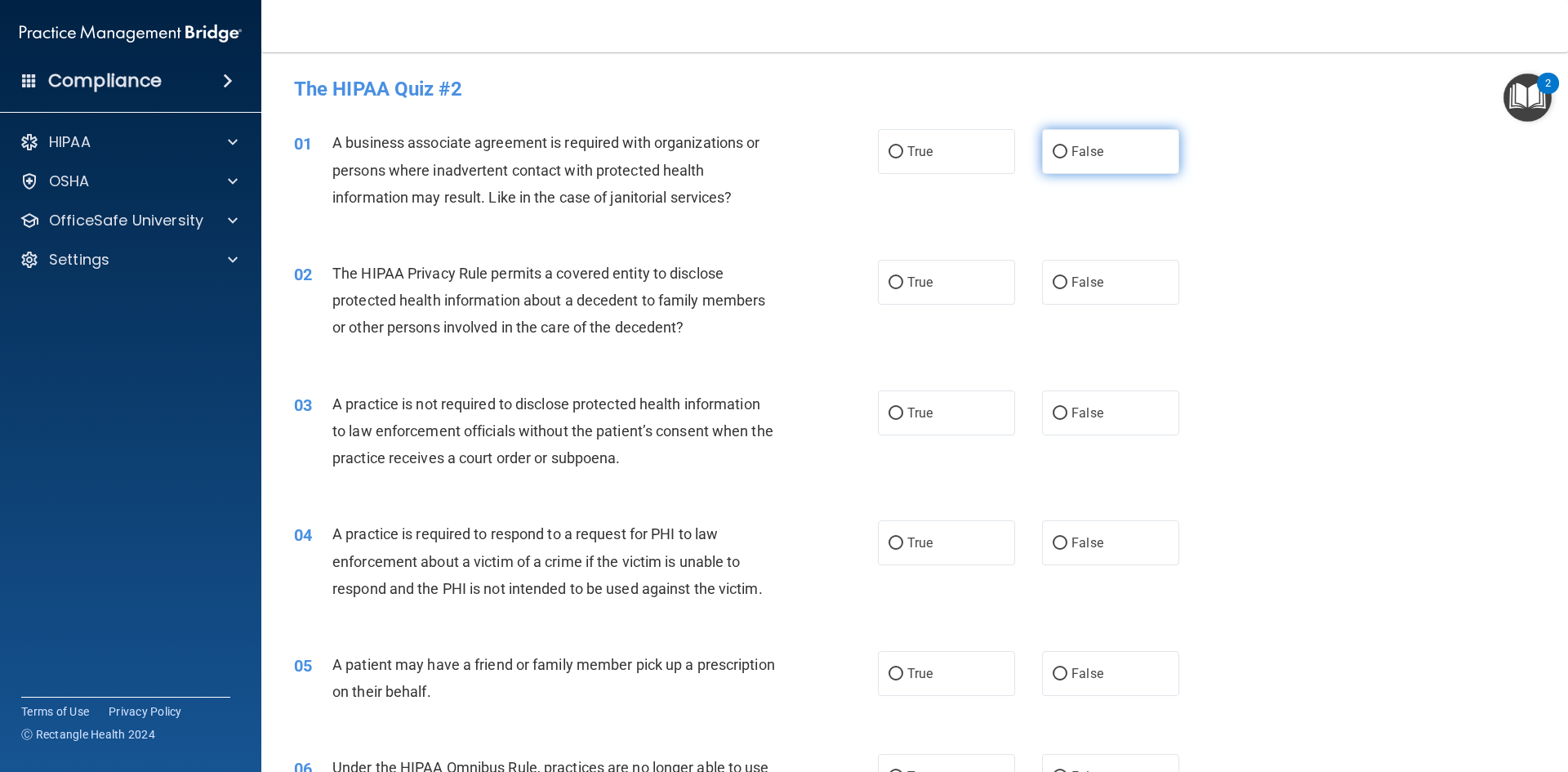
click at [1055, 148] on input "False" at bounding box center [1060, 152] width 15 height 12
radio input "true"
click at [1055, 284] on input "False" at bounding box center [1060, 283] width 15 height 12
radio input "true"
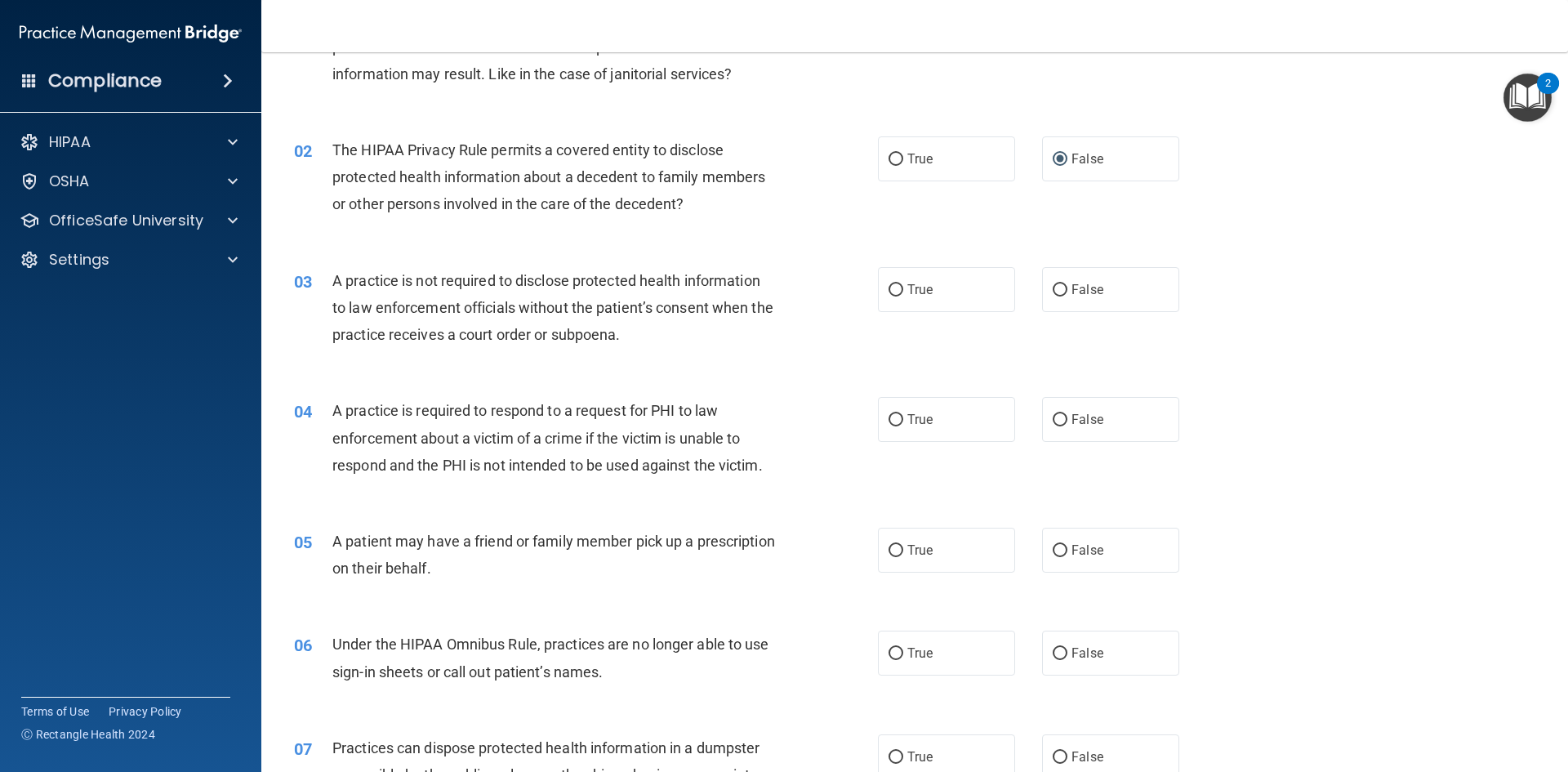
scroll to position [163, 0]
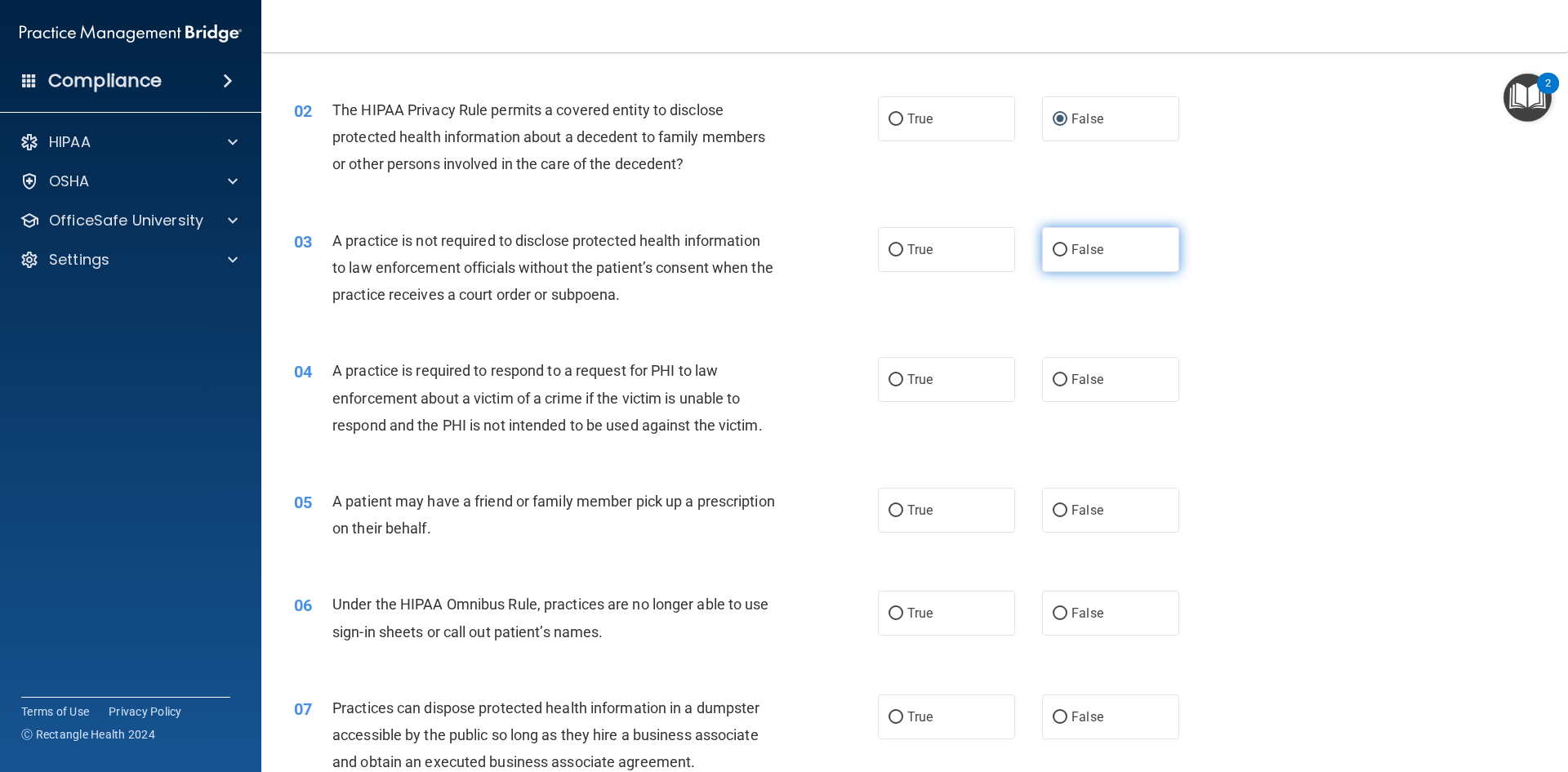
click at [1072, 252] on span "False" at bounding box center [1087, 250] width 31 height 16
click at [1067, 252] on input "False" at bounding box center [1060, 250] width 15 height 12
radio input "true"
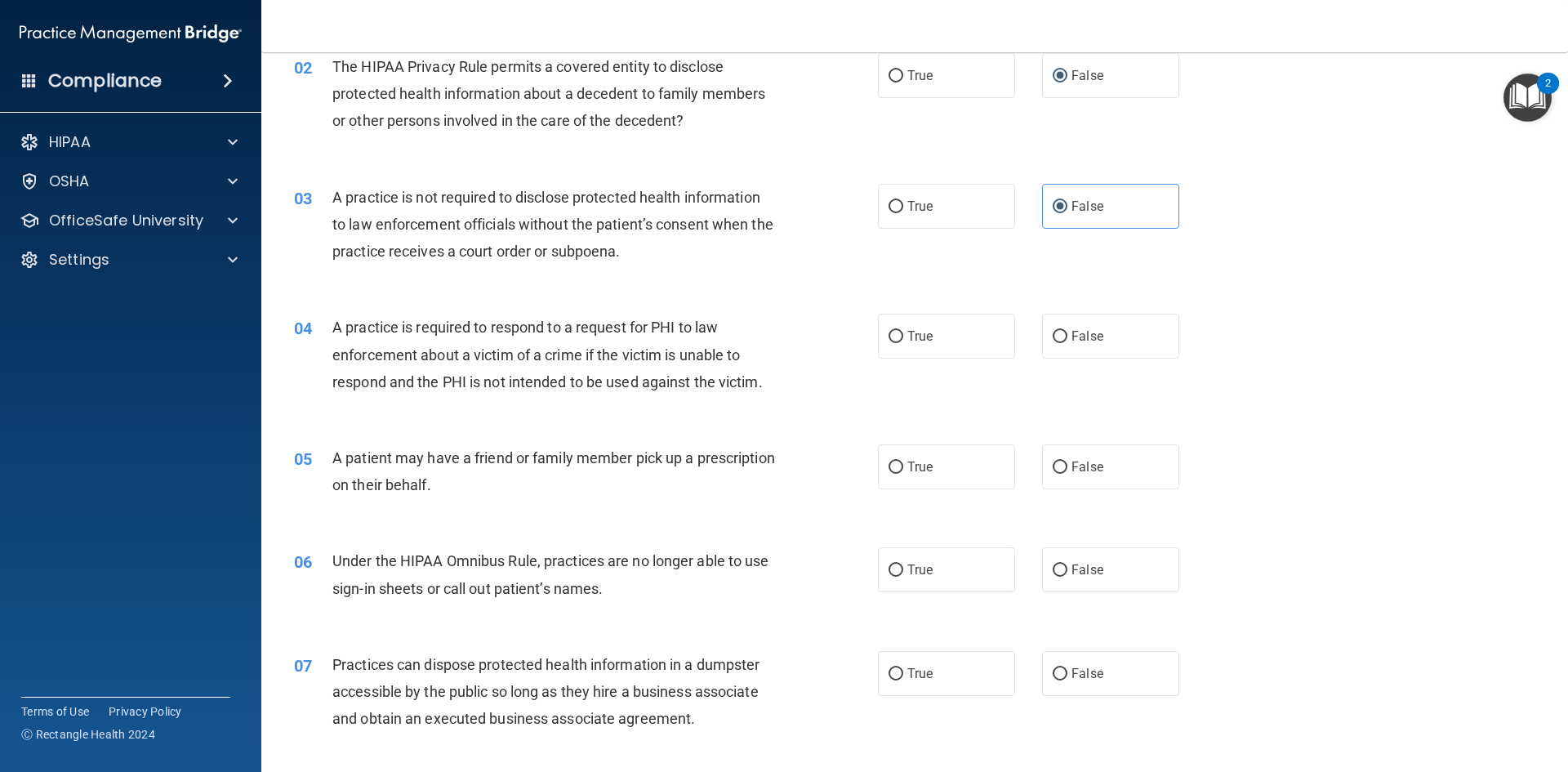
scroll to position [245, 0]
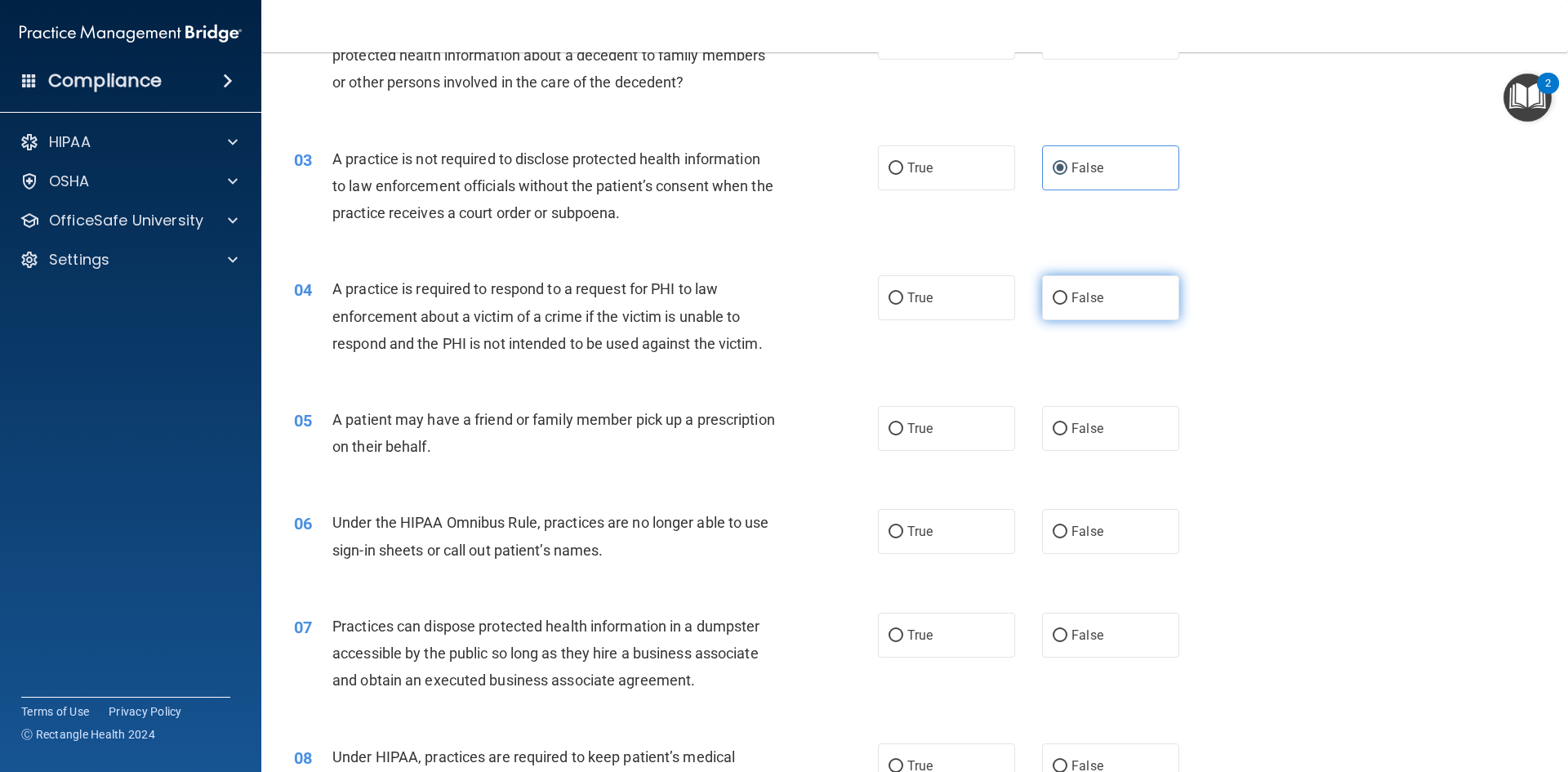
click at [1053, 299] on input "False" at bounding box center [1060, 299] width 15 height 12
radio input "true"
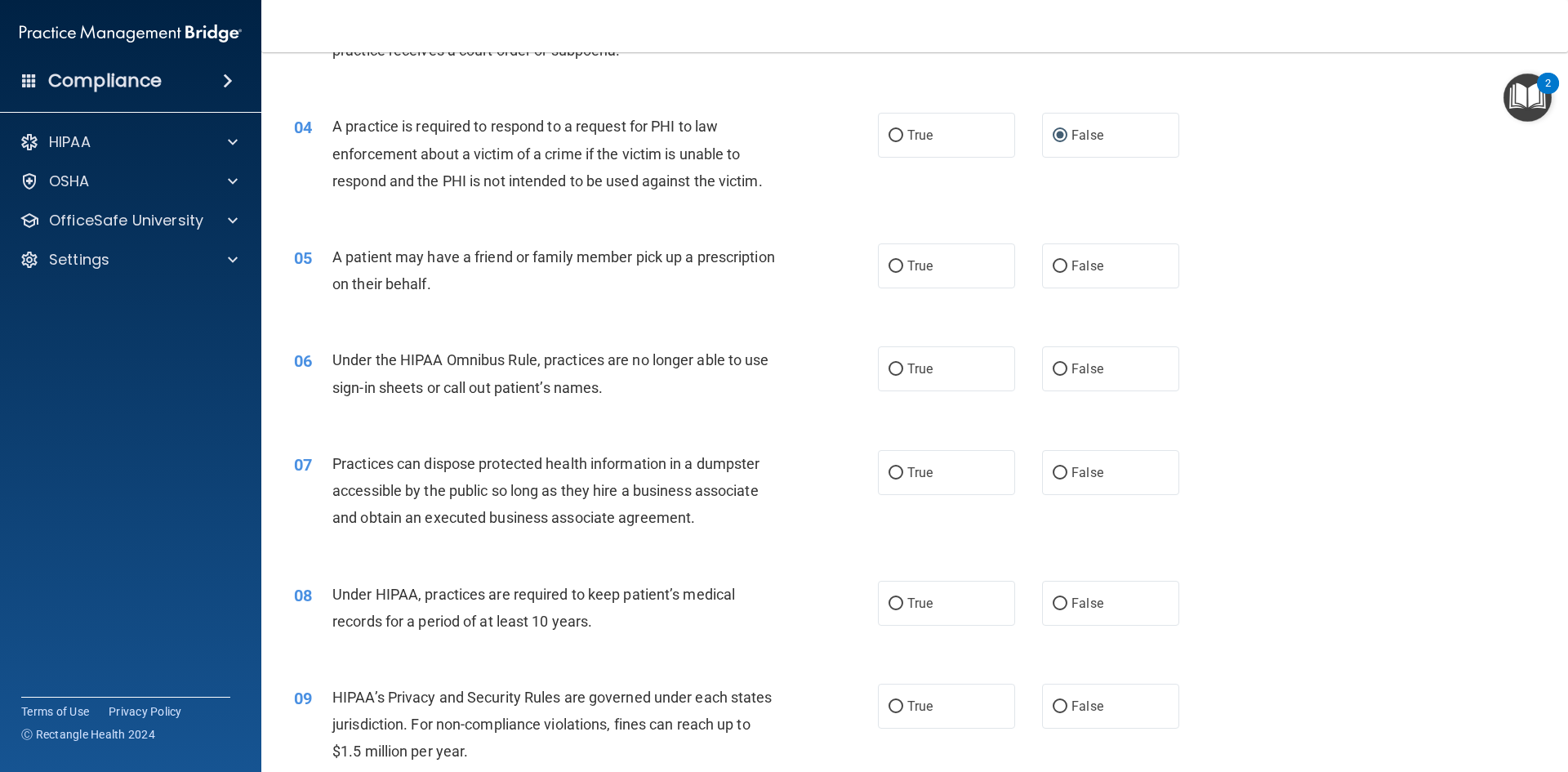
scroll to position [409, 0]
click at [907, 268] on span "True" at bounding box center [920, 265] width 26 height 16
click at [903, 268] on input "True" at bounding box center [896, 265] width 15 height 12
radio input "true"
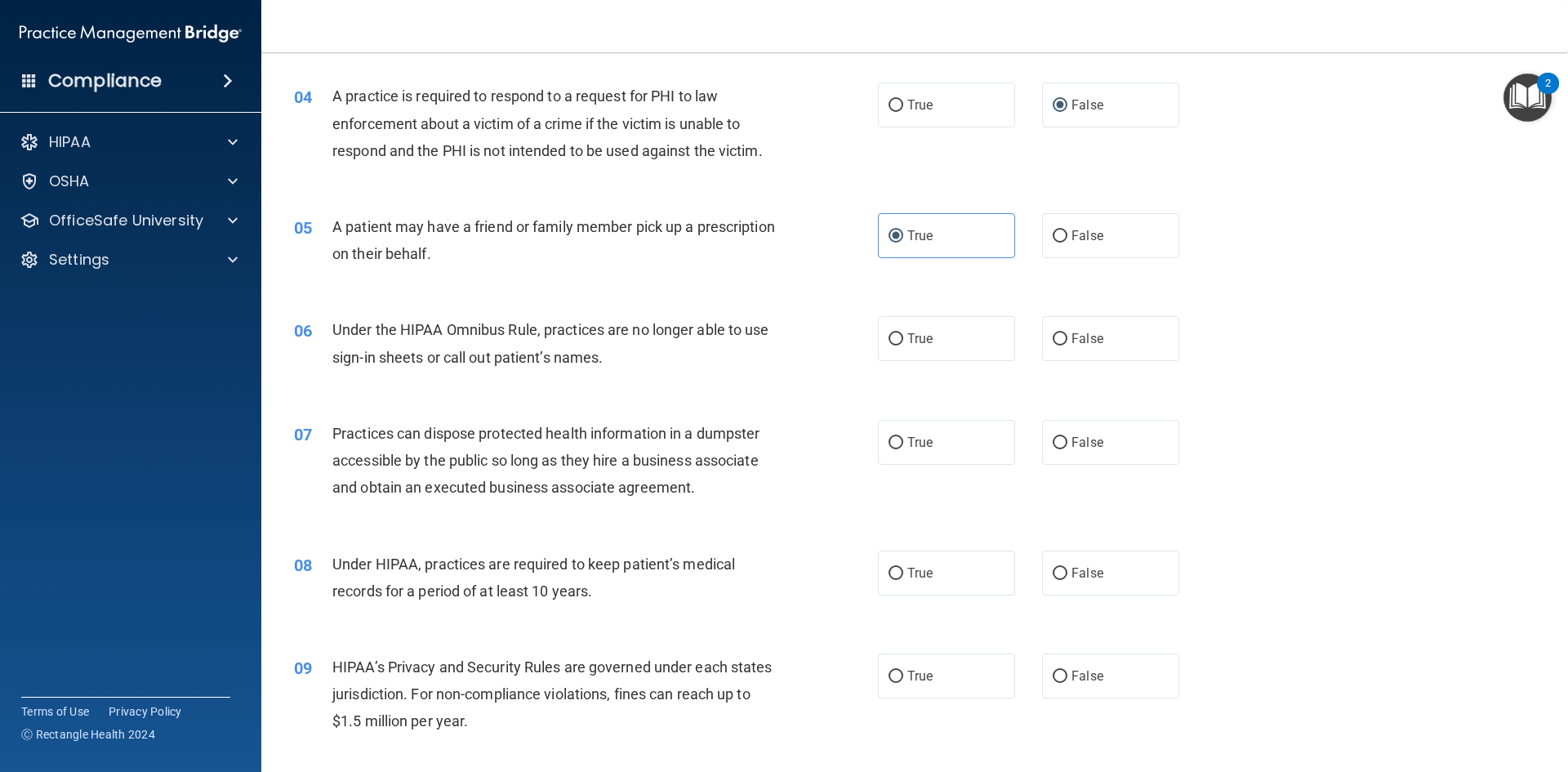
scroll to position [490, 0]
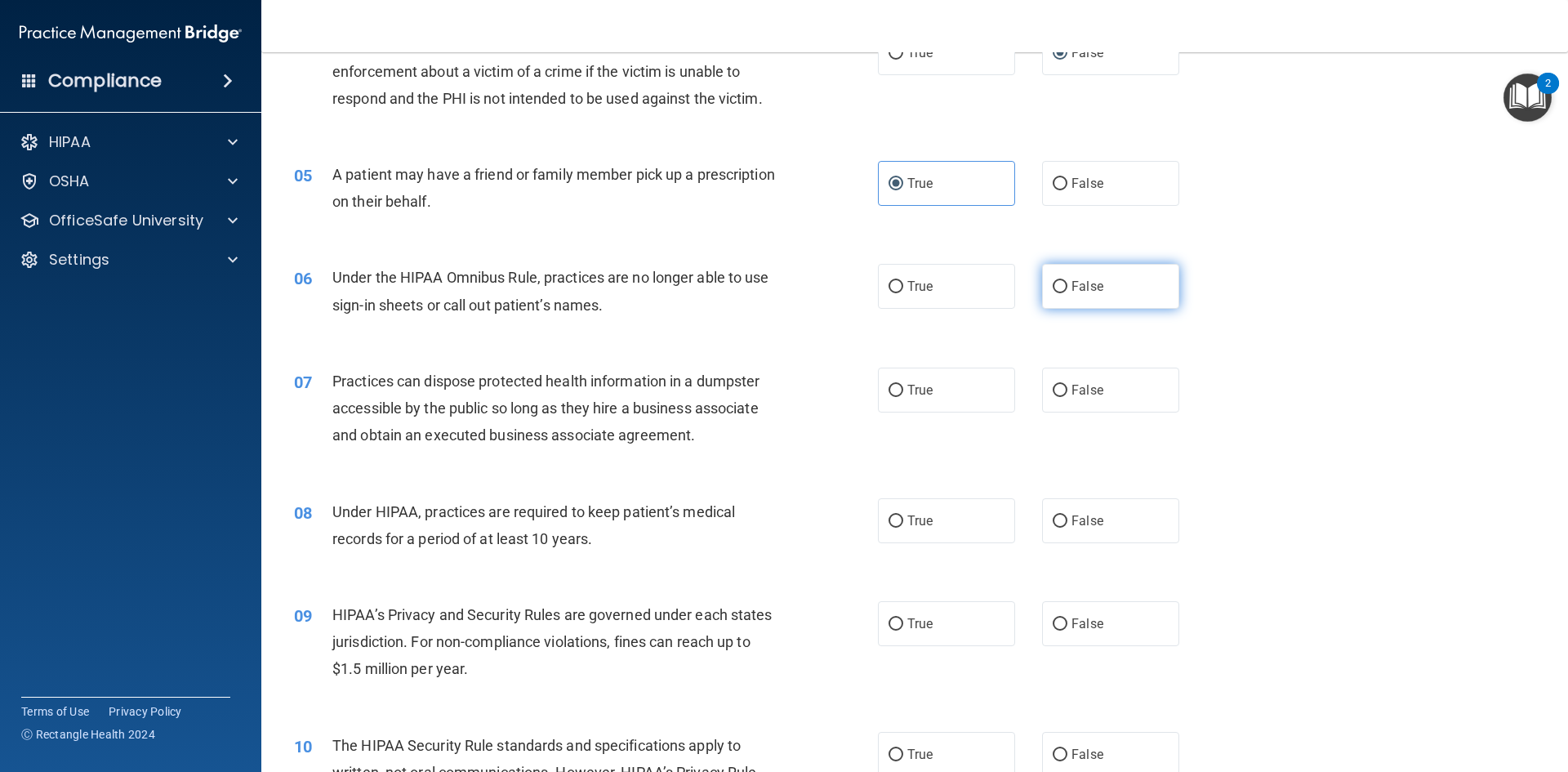
click at [1043, 285] on label "False" at bounding box center [1111, 286] width 138 height 45
click at [1053, 285] on input "False" at bounding box center [1060, 287] width 15 height 12
radio input "true"
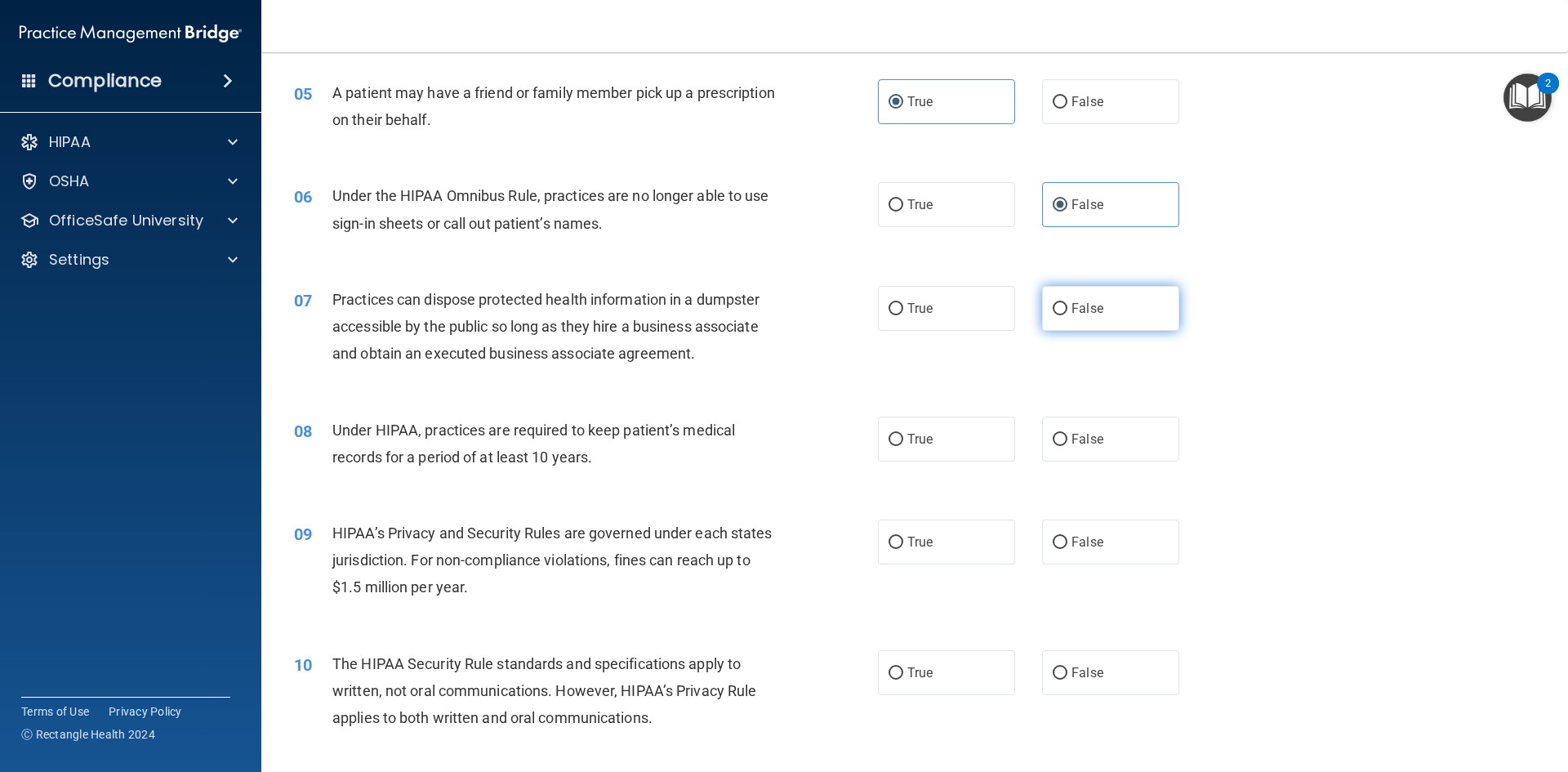
click at [1094, 308] on span "False" at bounding box center [1087, 308] width 31 height 16
click at [1067, 308] on input "False" at bounding box center [1060, 309] width 15 height 12
radio input "true"
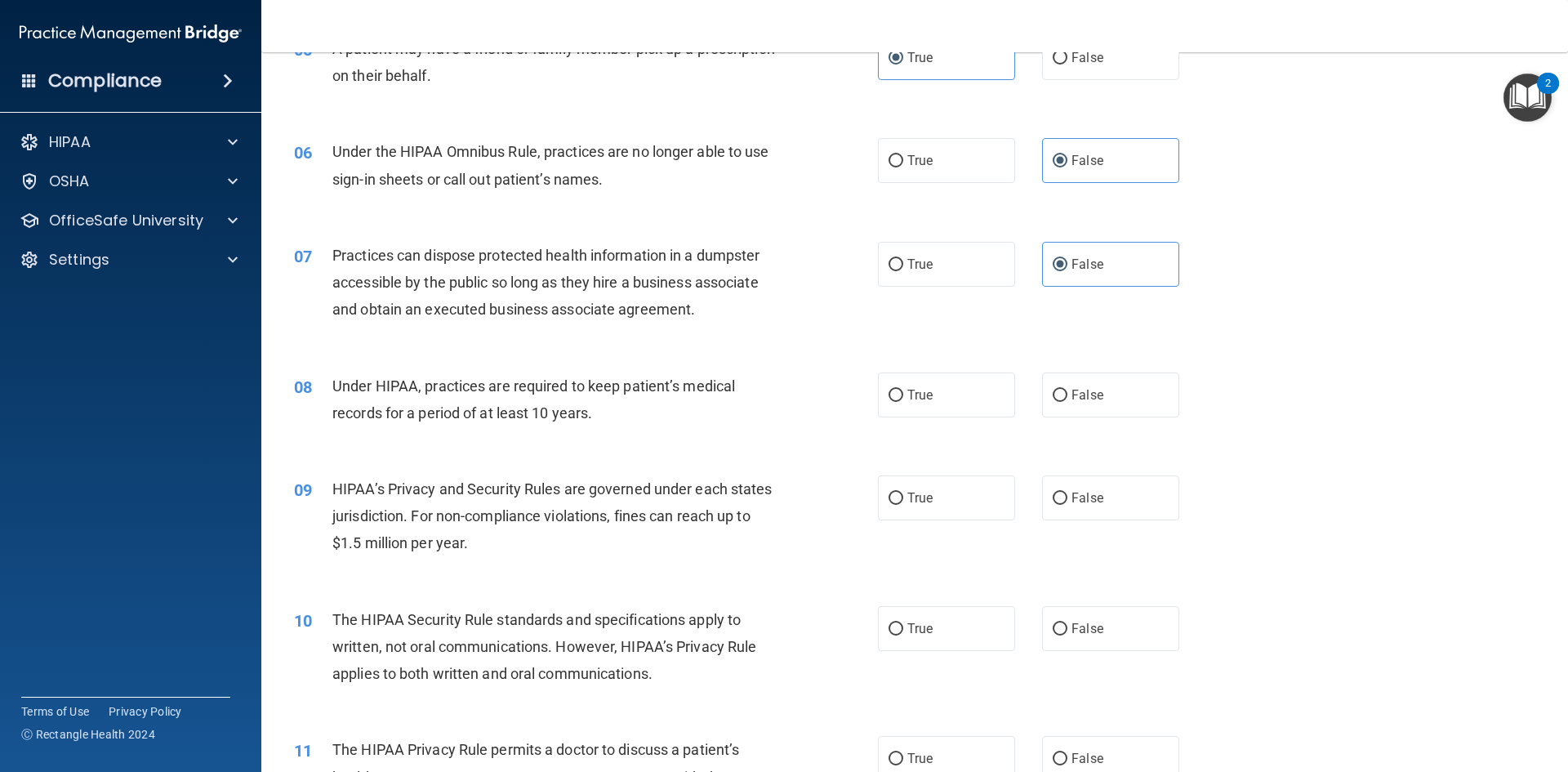
scroll to position [653, 0]
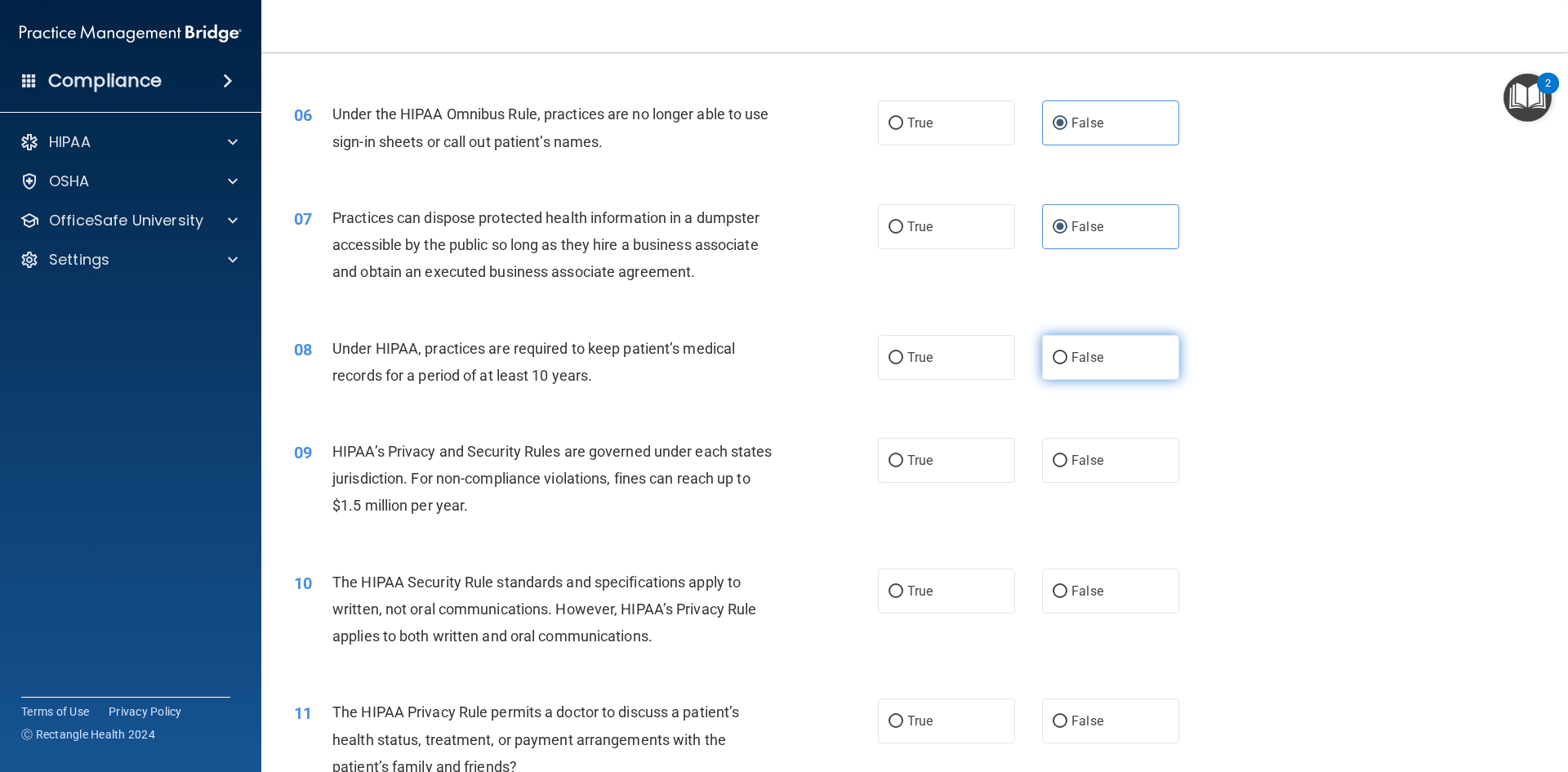
click at [1056, 356] on input "False" at bounding box center [1060, 358] width 15 height 12
radio input "true"
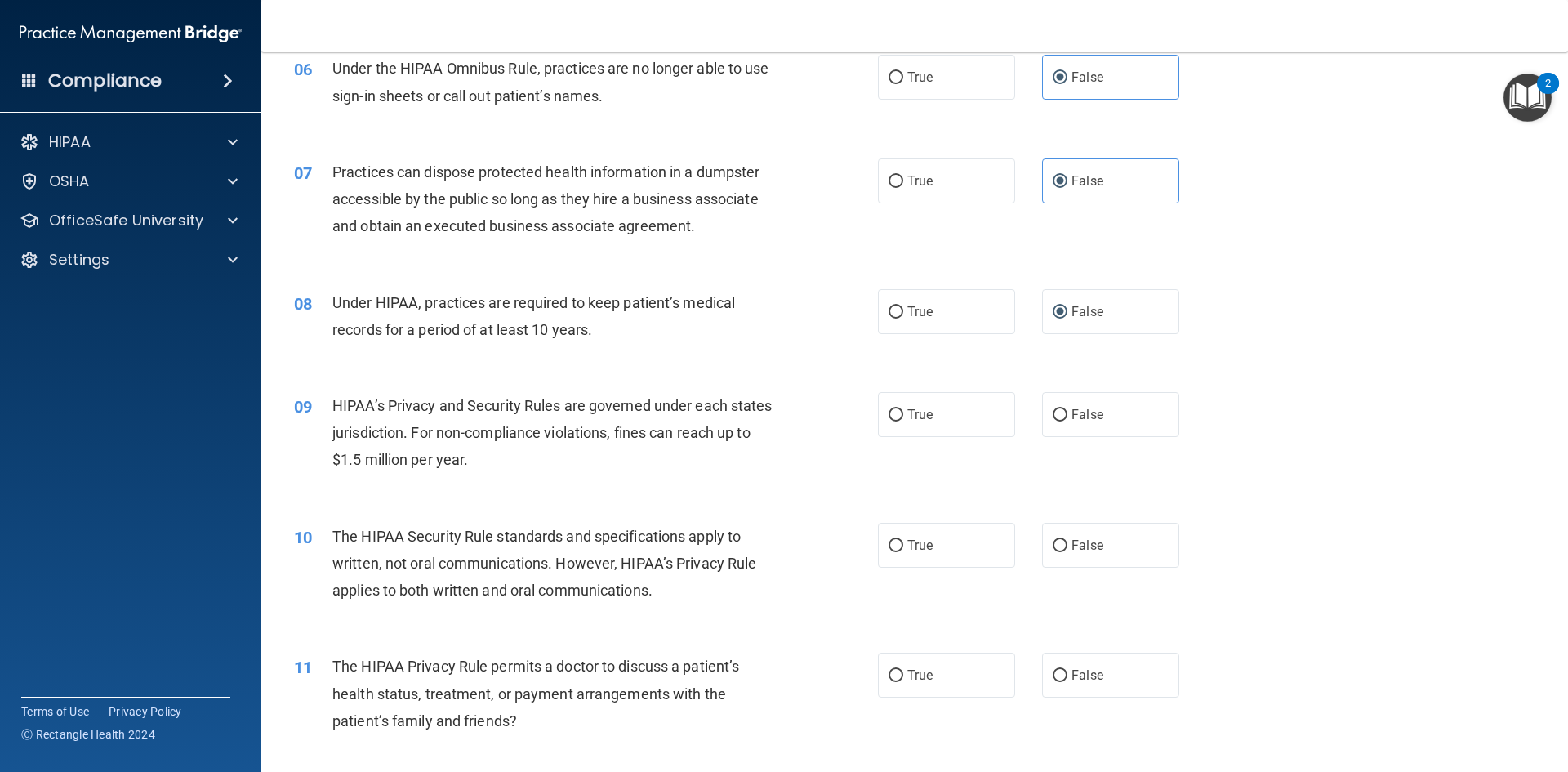
scroll to position [736, 0]
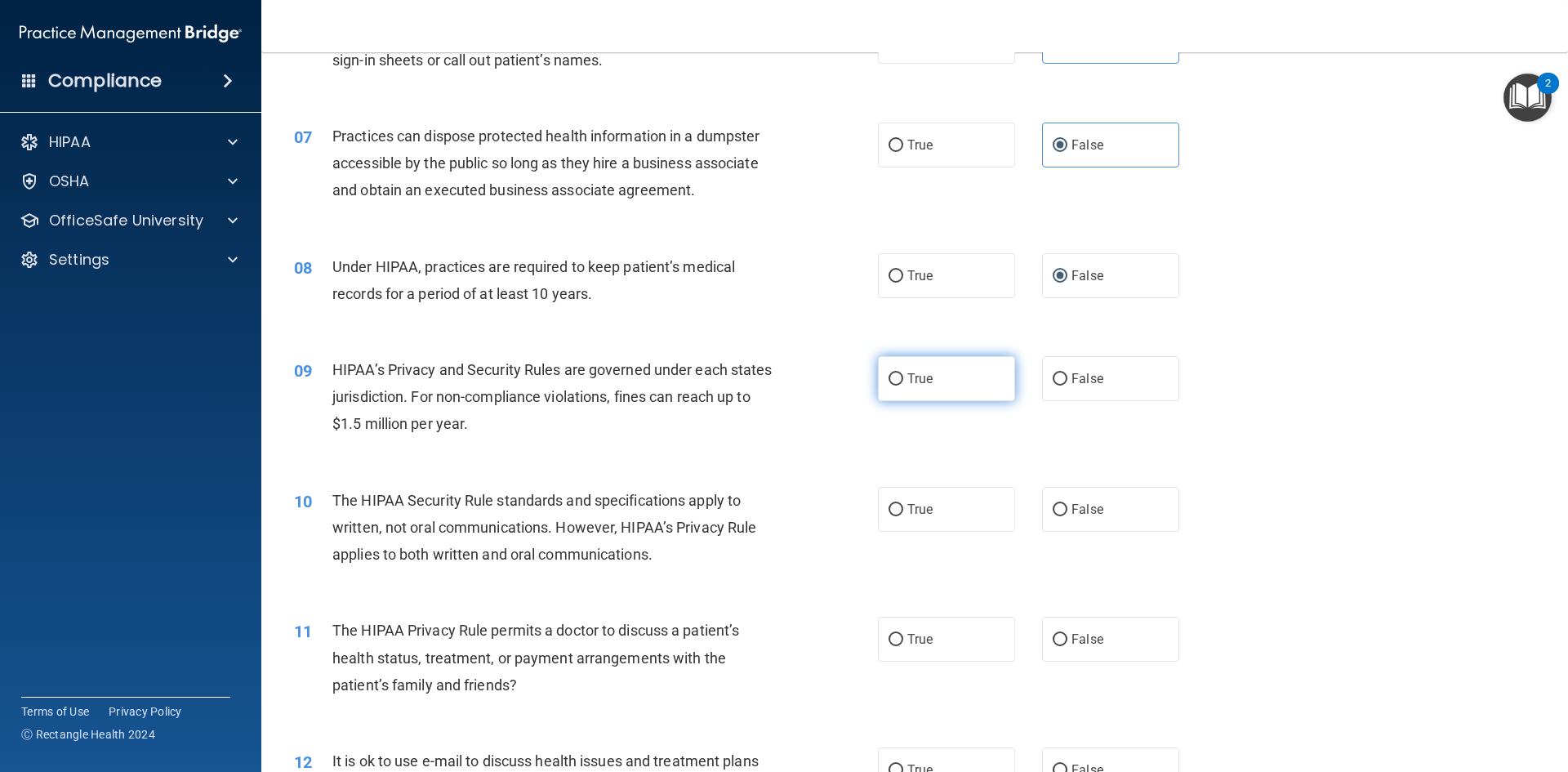
click at [918, 381] on span "True" at bounding box center [920, 378] width 26 height 16
click at [903, 381] on input "True" at bounding box center [896, 379] width 15 height 12
radio input "true"
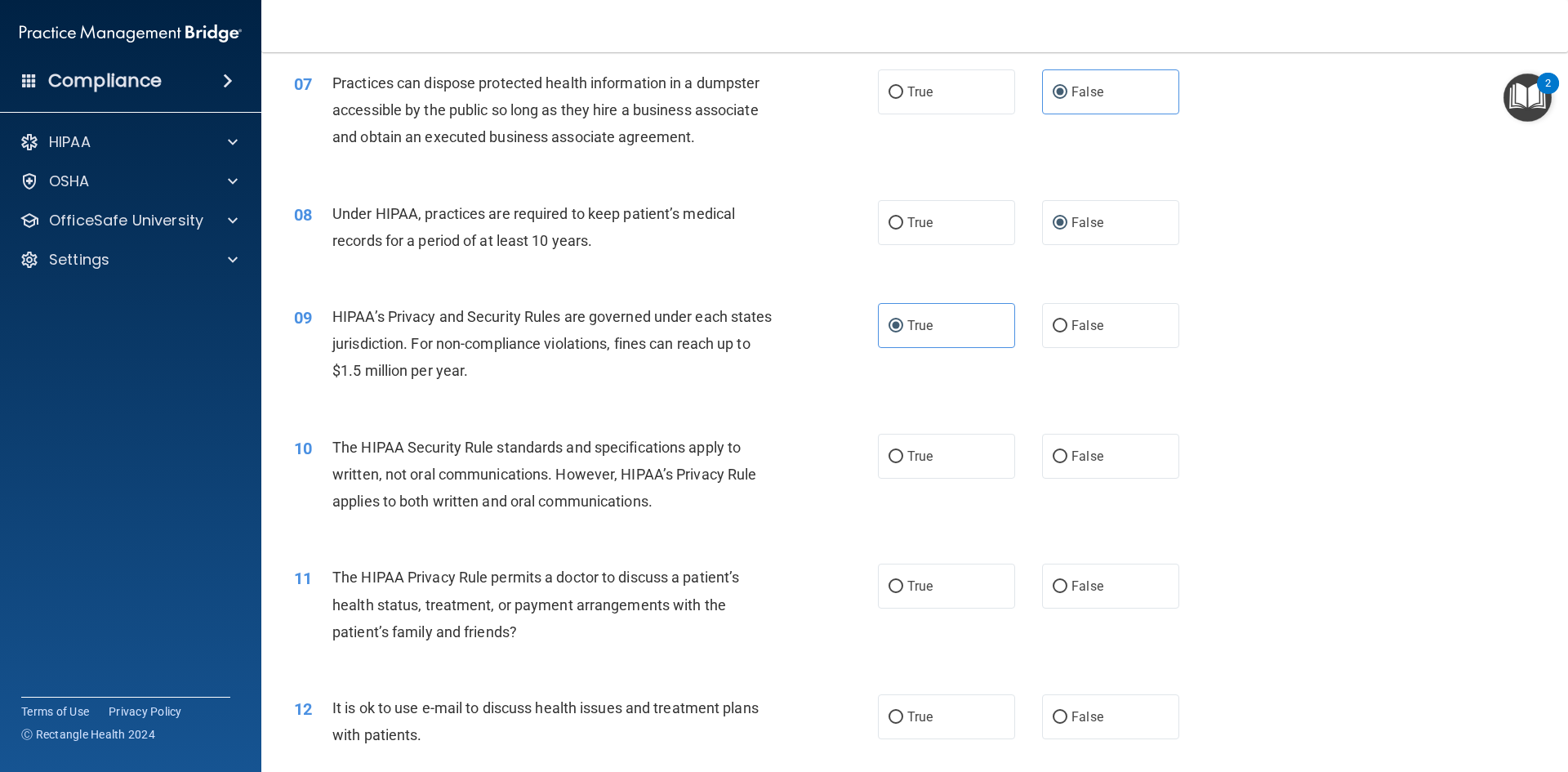
scroll to position [817, 0]
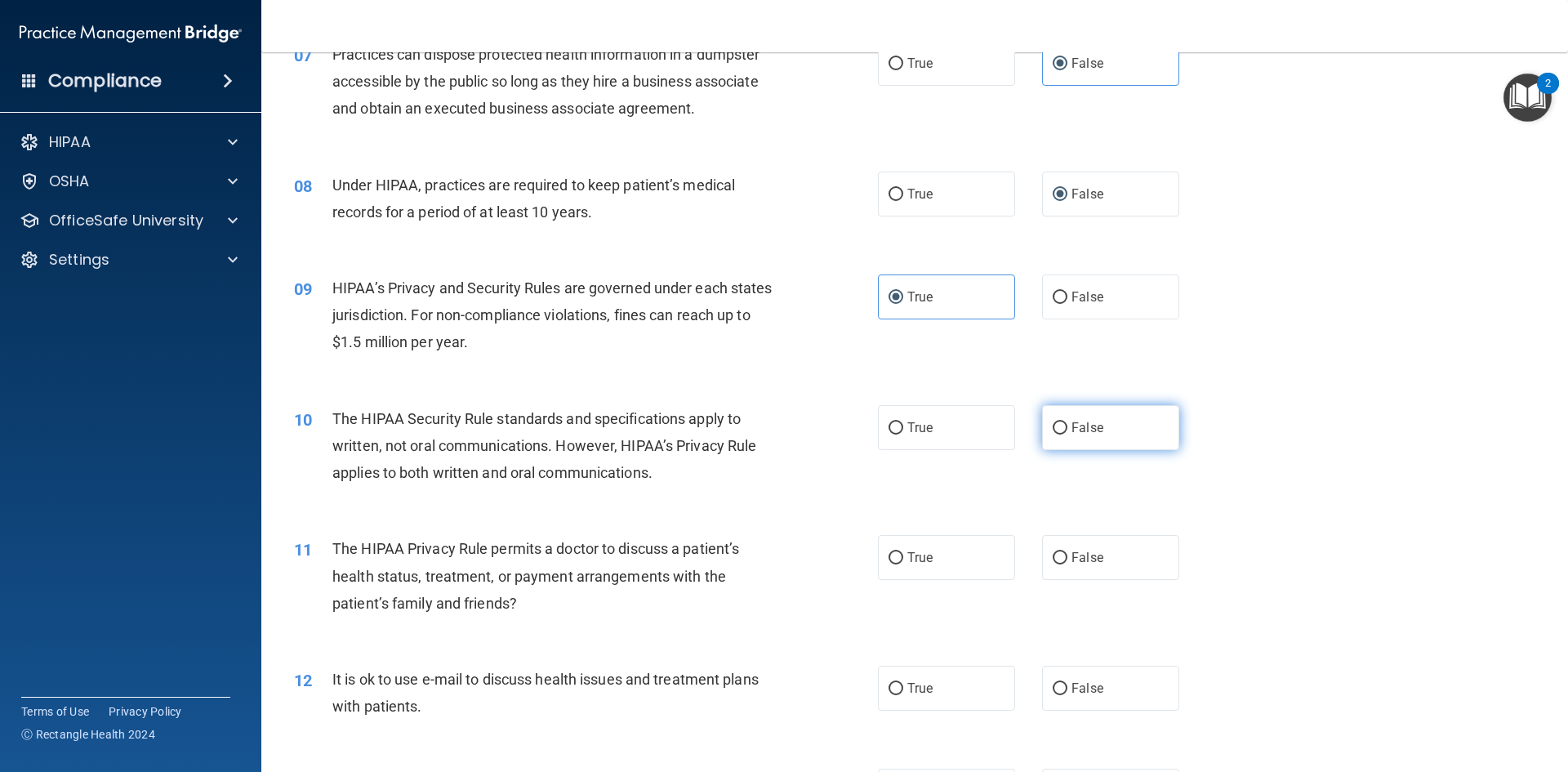
click at [1082, 434] on span "False" at bounding box center [1087, 428] width 31 height 16
click at [1067, 434] on input "False" at bounding box center [1060, 428] width 15 height 12
radio input "true"
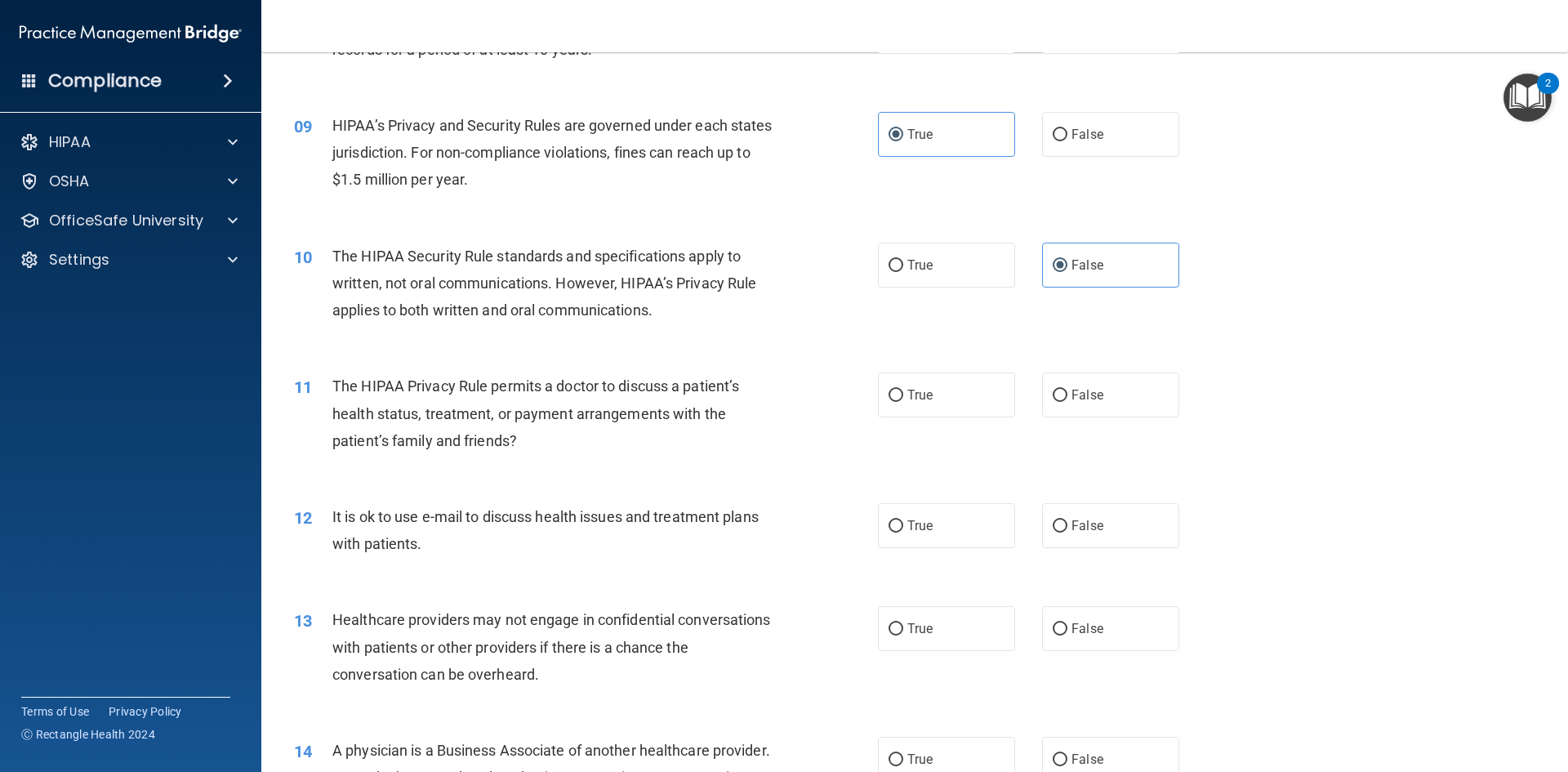
scroll to position [981, 0]
click at [1088, 393] on span "False" at bounding box center [1087, 394] width 31 height 16
click at [1067, 393] on input "False" at bounding box center [1060, 395] width 15 height 12
radio input "true"
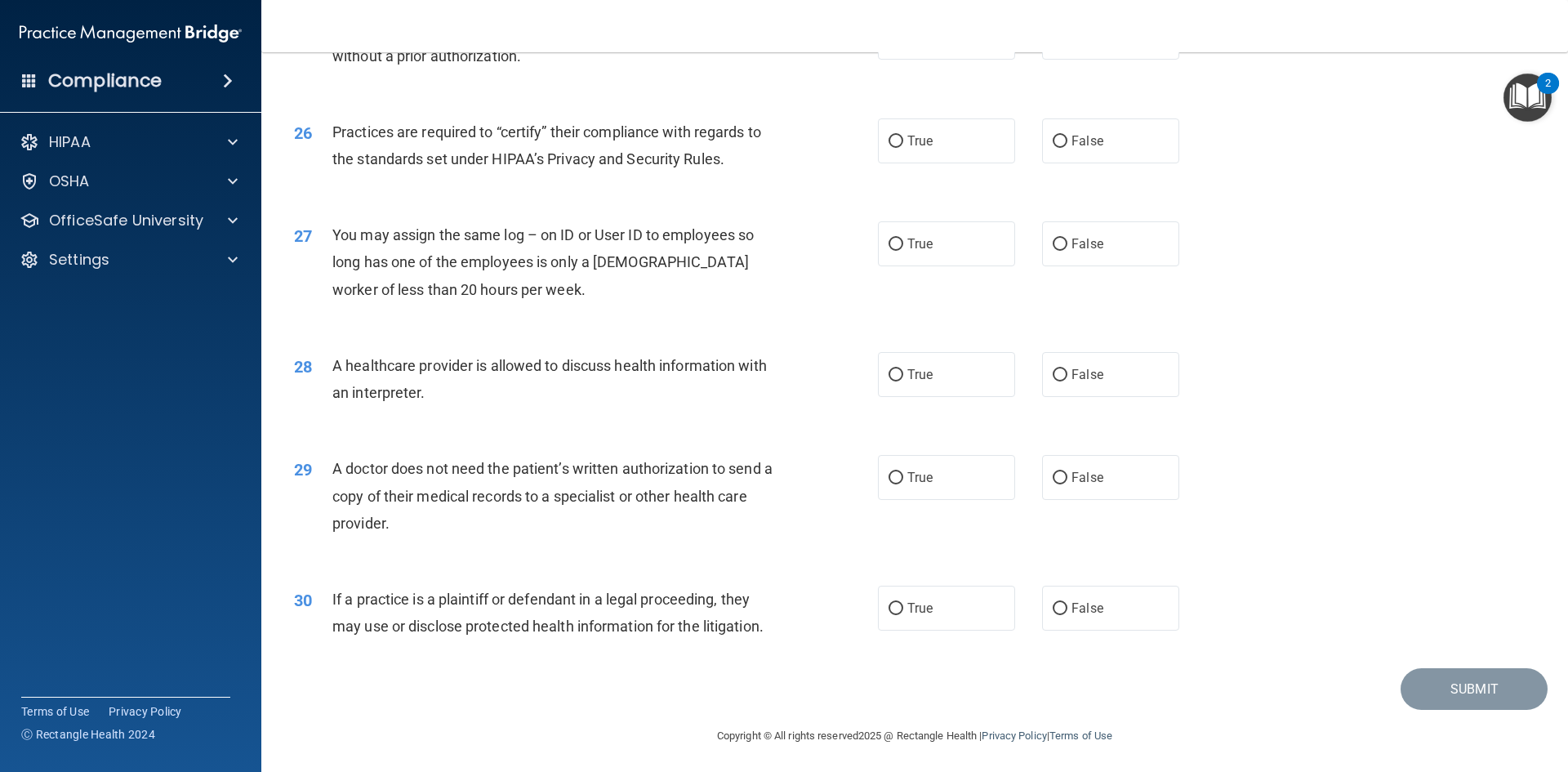
scroll to position [3032, 0]
click at [950, 607] on label "True" at bounding box center [946, 605] width 138 height 45
click at [903, 607] on input "True" at bounding box center [896, 605] width 15 height 12
radio input "true"
click at [1057, 477] on label "False" at bounding box center [1111, 474] width 138 height 45
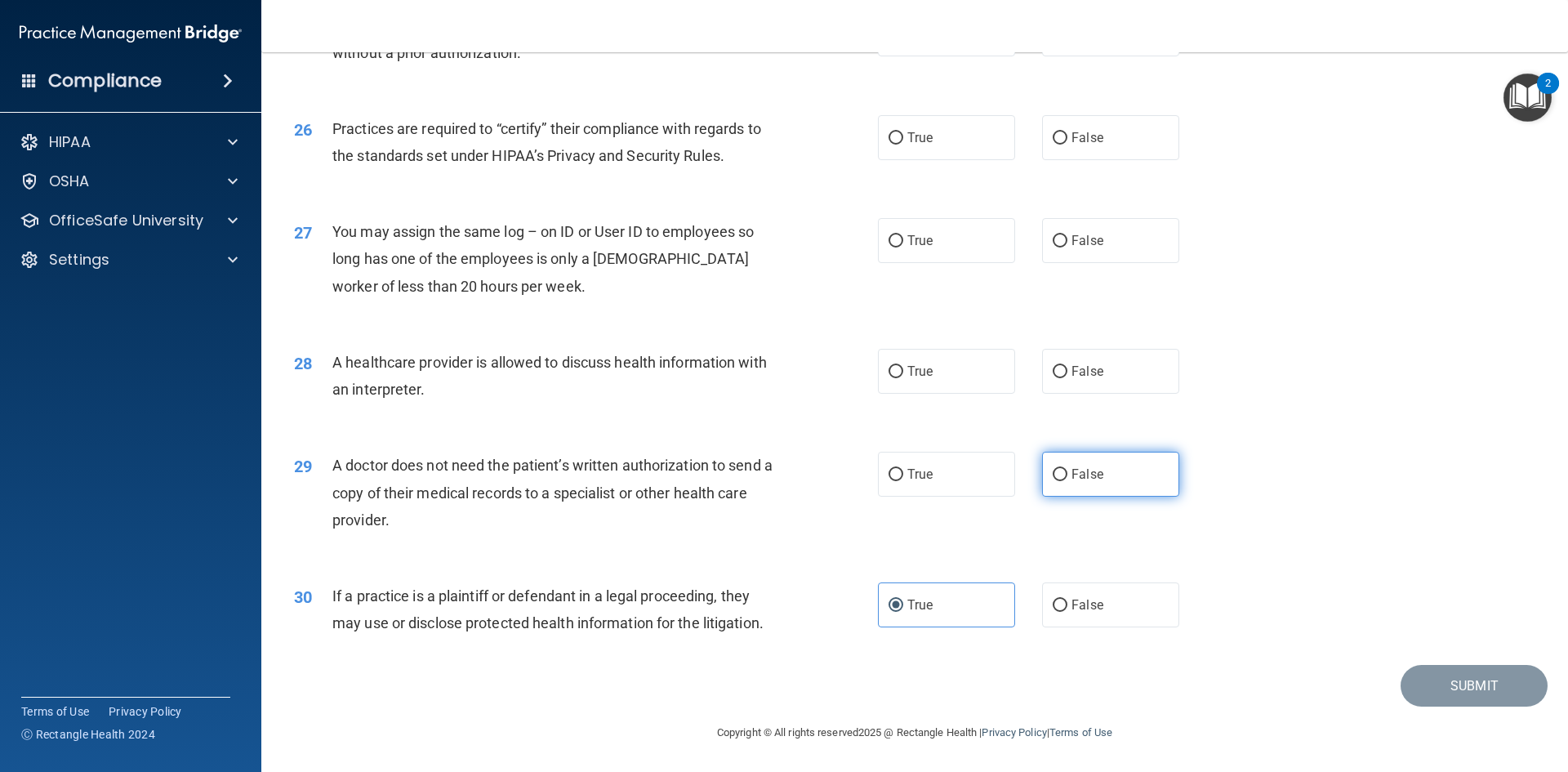
click at [1057, 475] on input "False" at bounding box center [1060, 475] width 15 height 12
radio input "true"
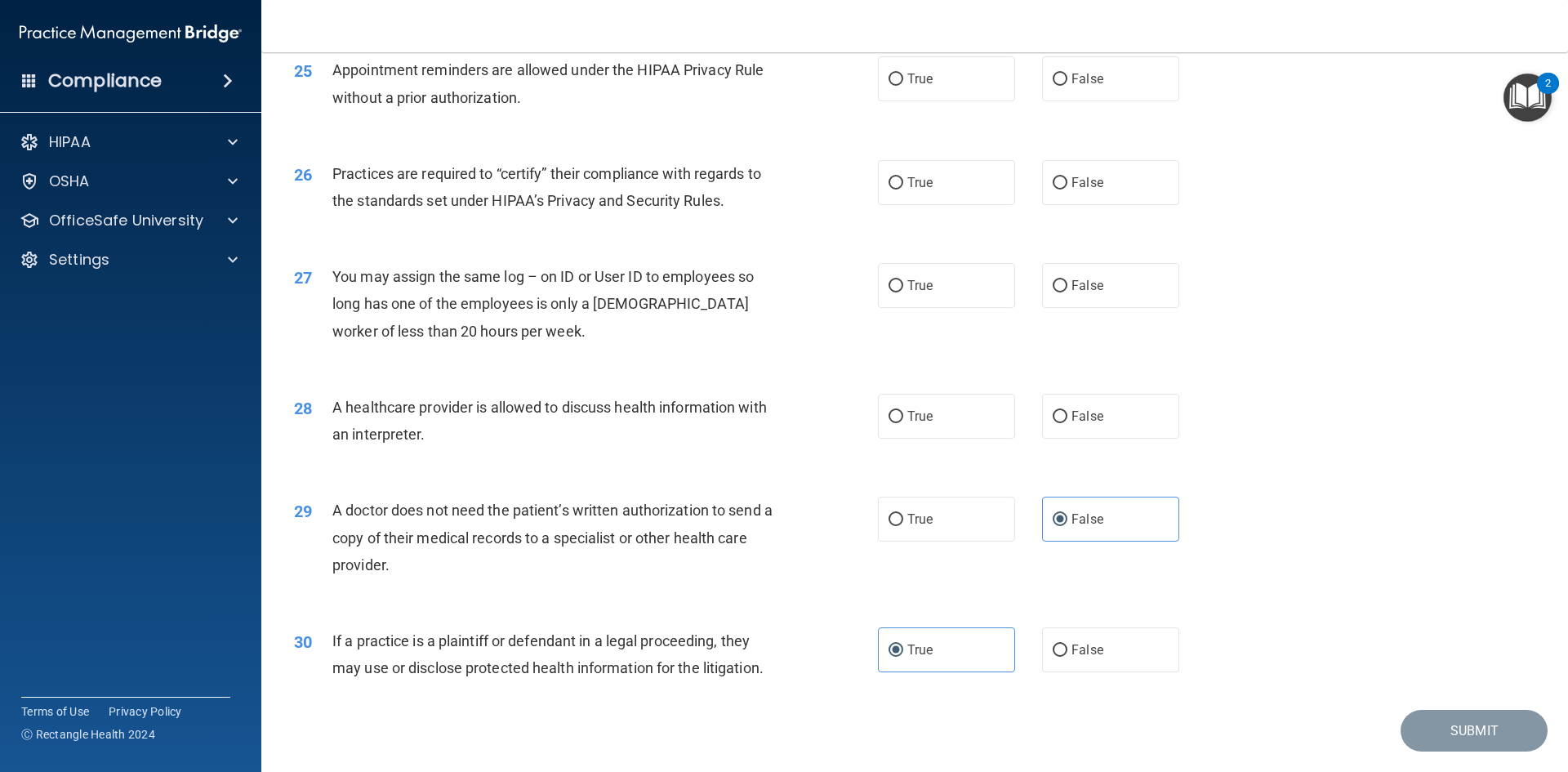
scroll to position [2950, 0]
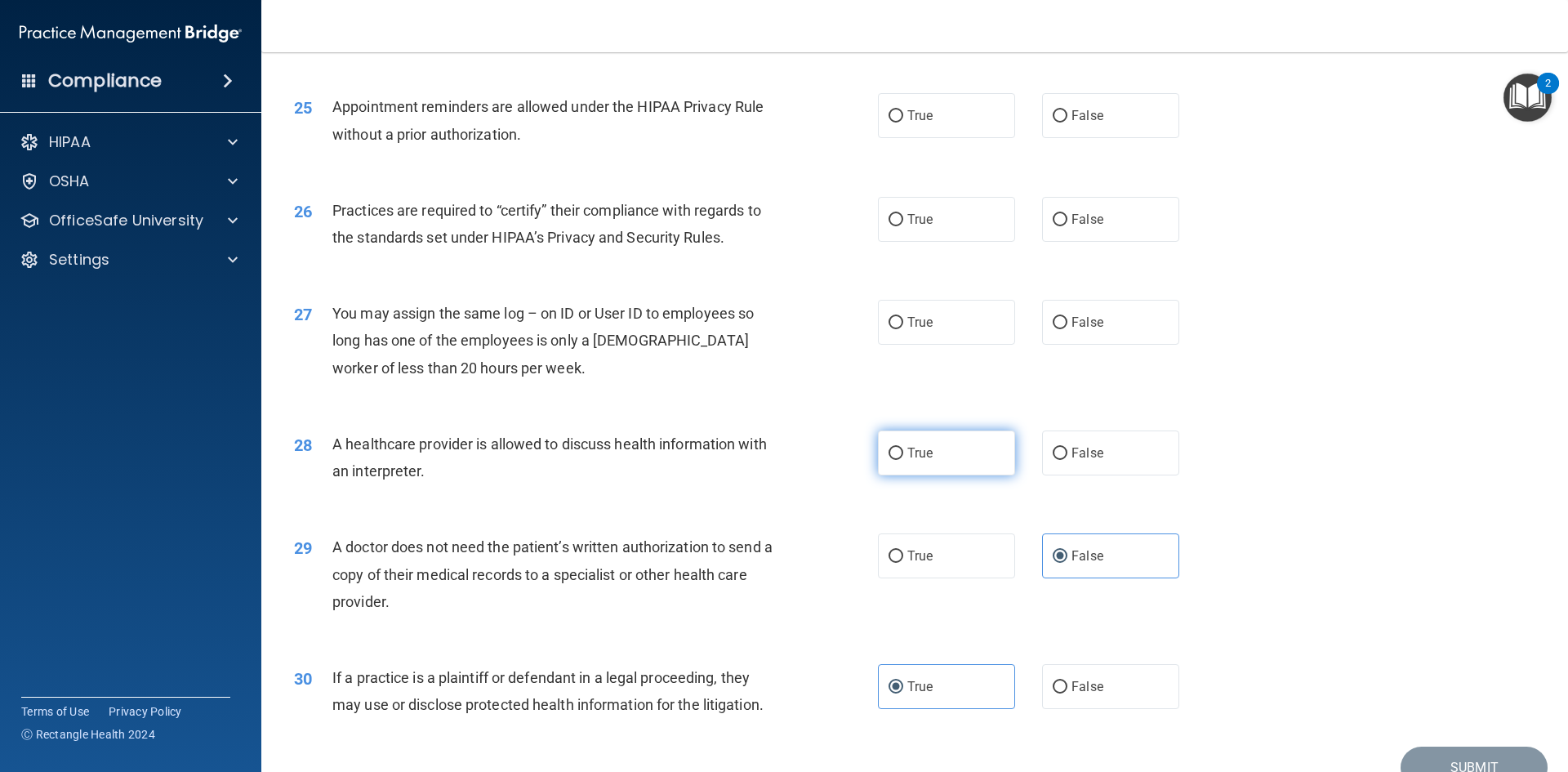
click at [946, 452] on label "True" at bounding box center [946, 453] width 138 height 45
click at [903, 452] on input "True" at bounding box center [896, 454] width 15 height 12
radio input "true"
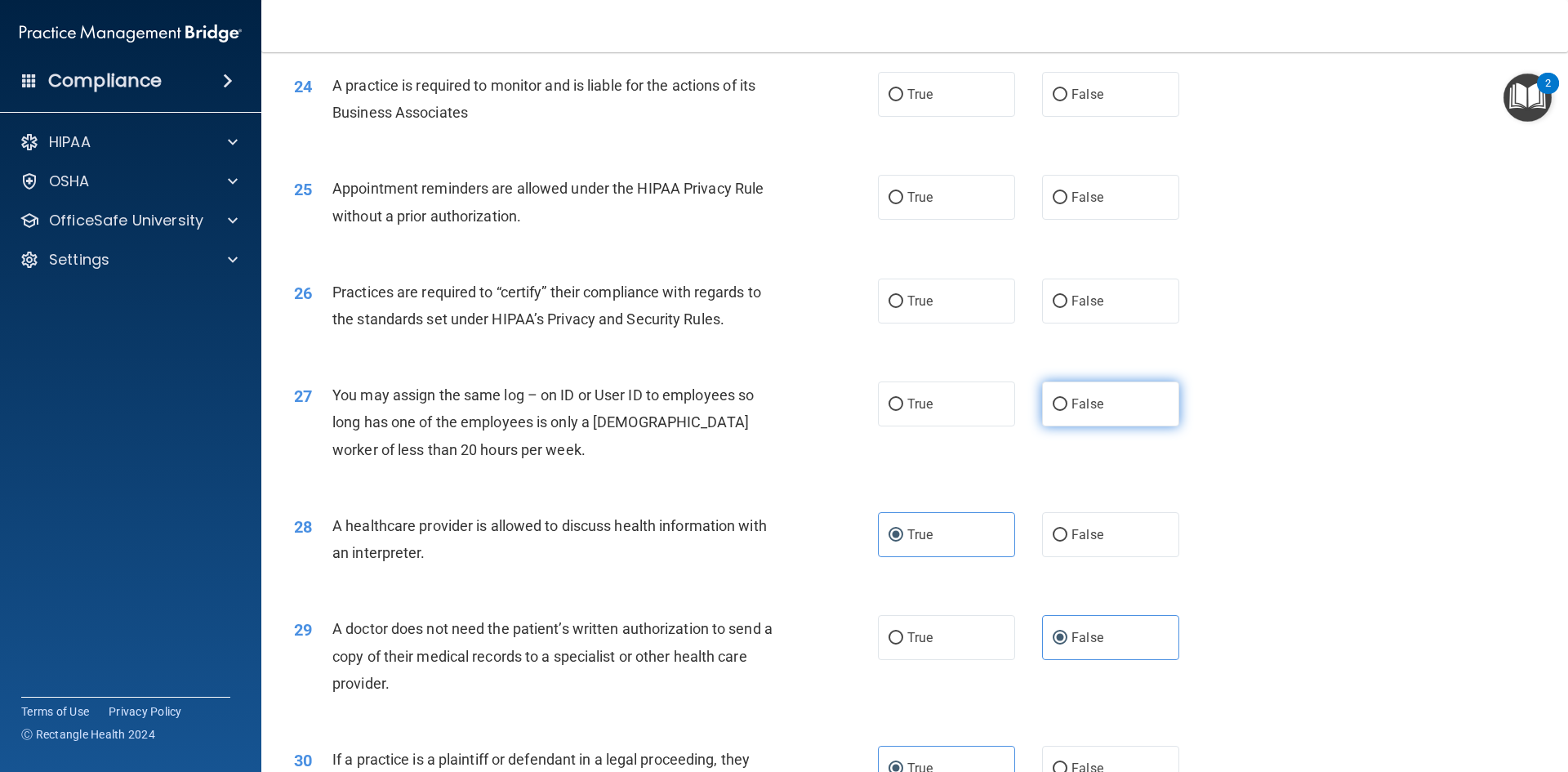
click at [1072, 410] on span "False" at bounding box center [1087, 404] width 31 height 16
click at [1067, 410] on input "False" at bounding box center [1060, 405] width 15 height 12
radio input "true"
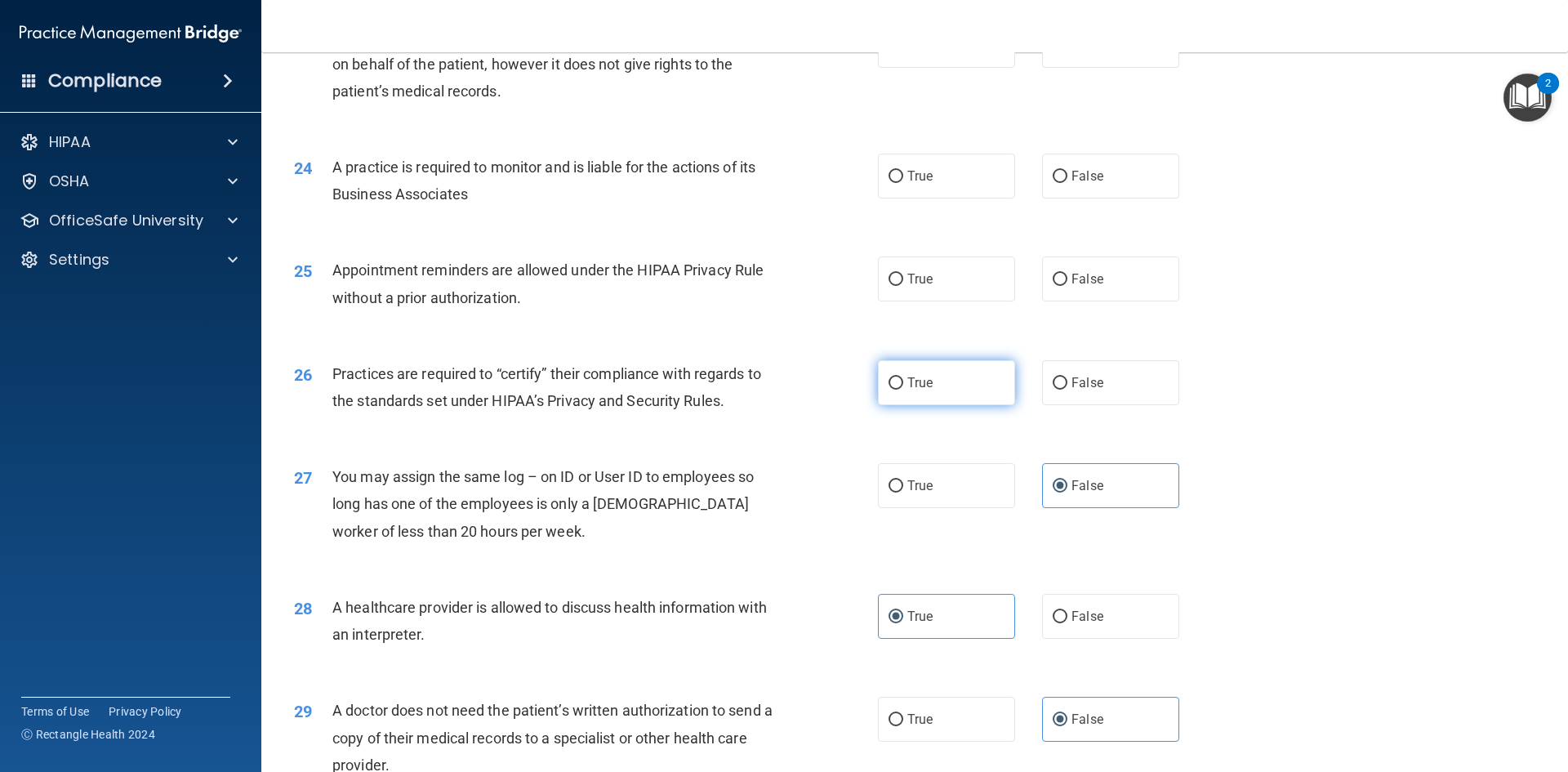
click at [984, 381] on label "True" at bounding box center [946, 383] width 138 height 45
click at [903, 381] on input "True" at bounding box center [896, 383] width 15 height 12
radio input "true"
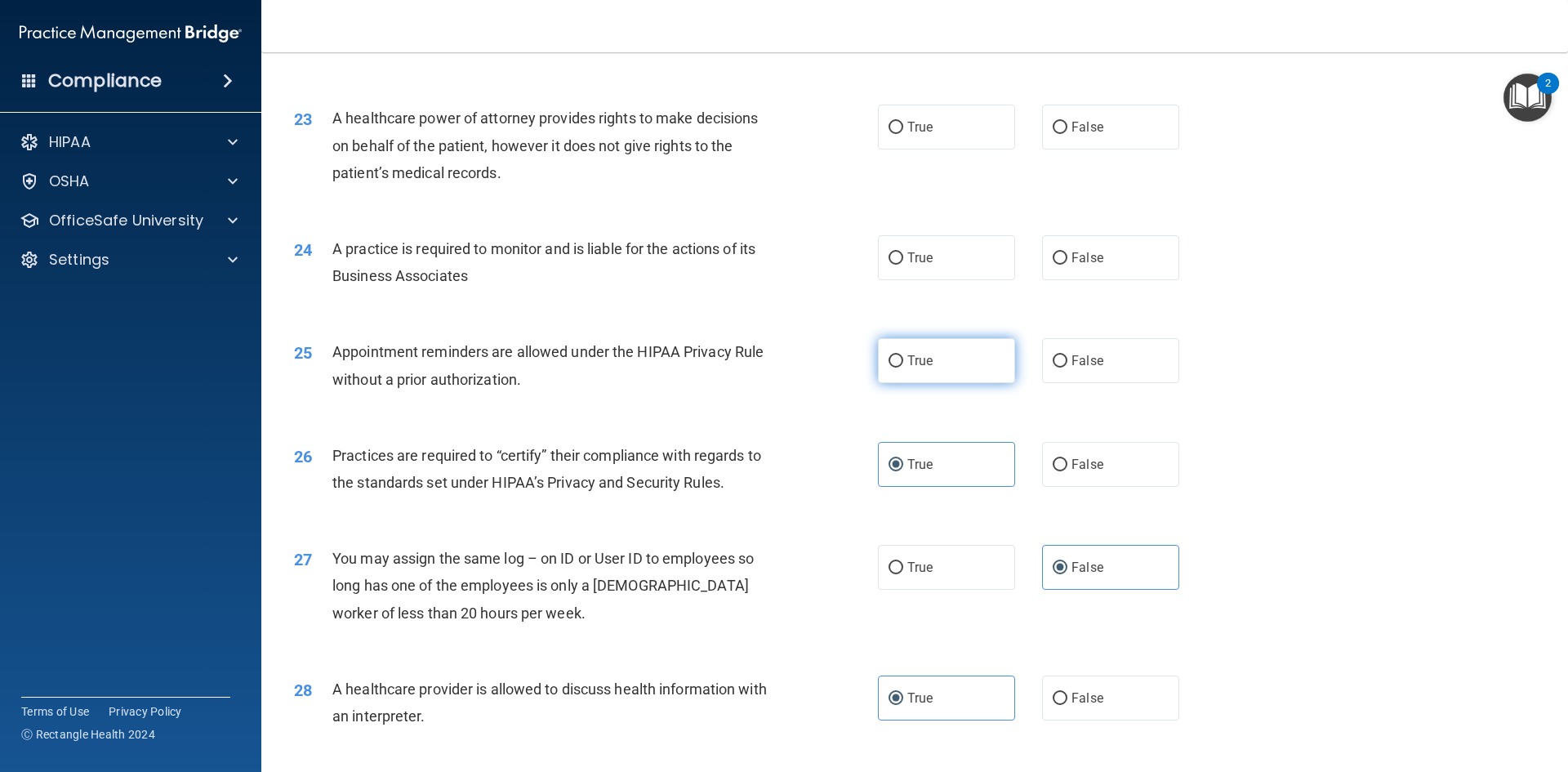
click at [978, 358] on label "True" at bounding box center [946, 361] width 138 height 45
click at [903, 358] on input "True" at bounding box center [896, 362] width 15 height 12
radio input "true"
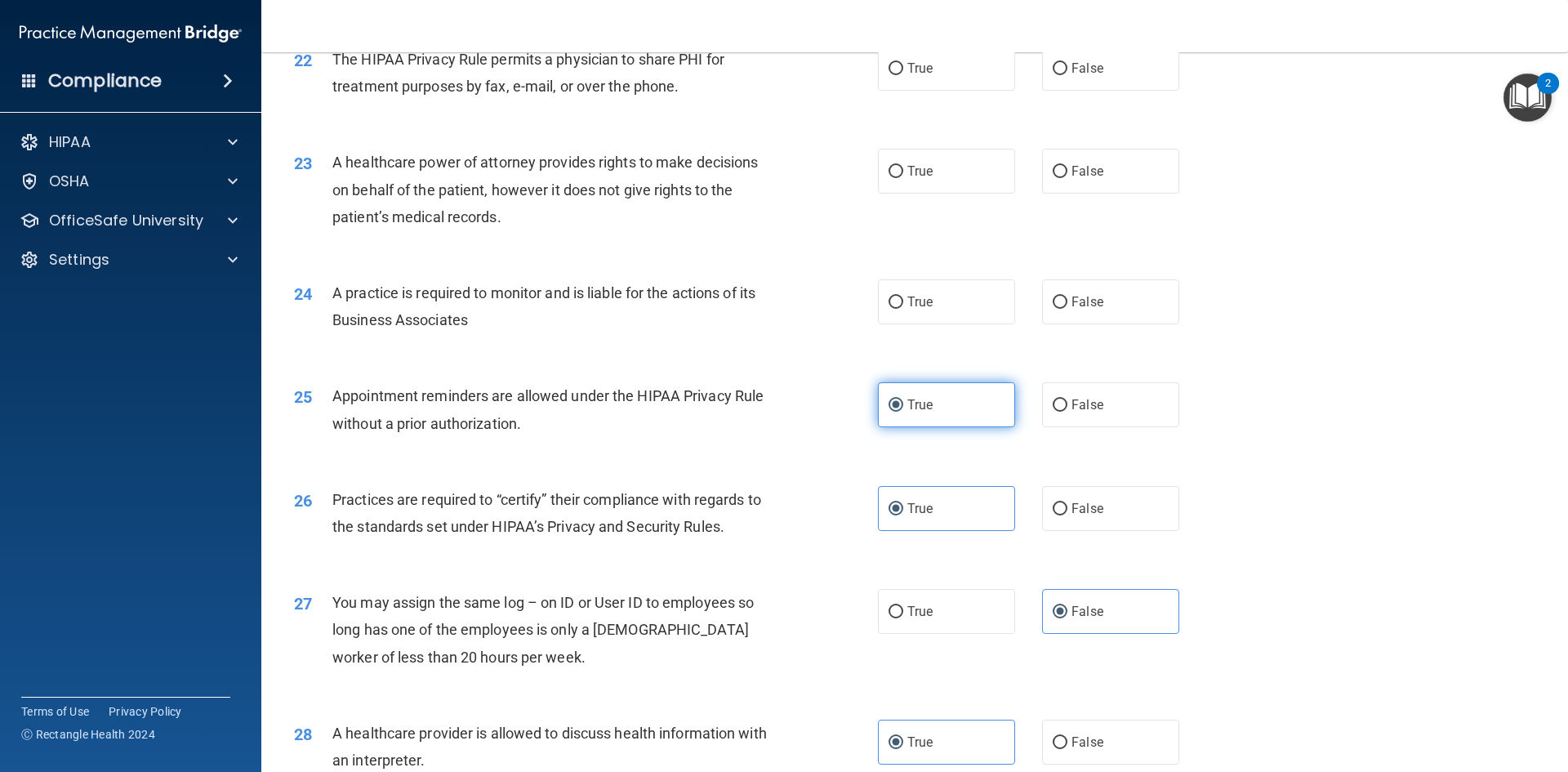
scroll to position [2623, 0]
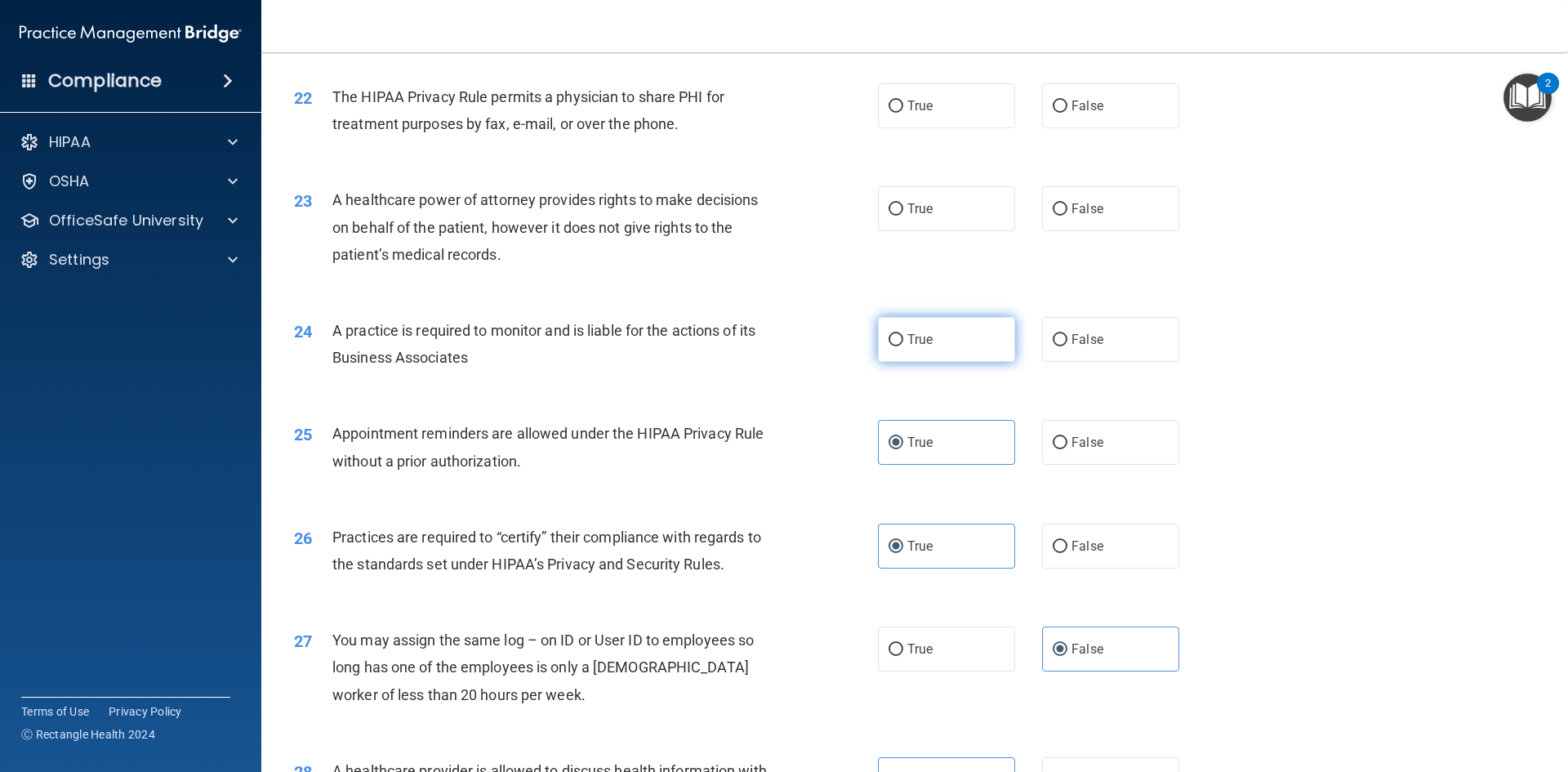
click at [926, 343] on span "True" at bounding box center [920, 339] width 26 height 16
click at [903, 343] on input "True" at bounding box center [896, 340] width 15 height 12
radio input "true"
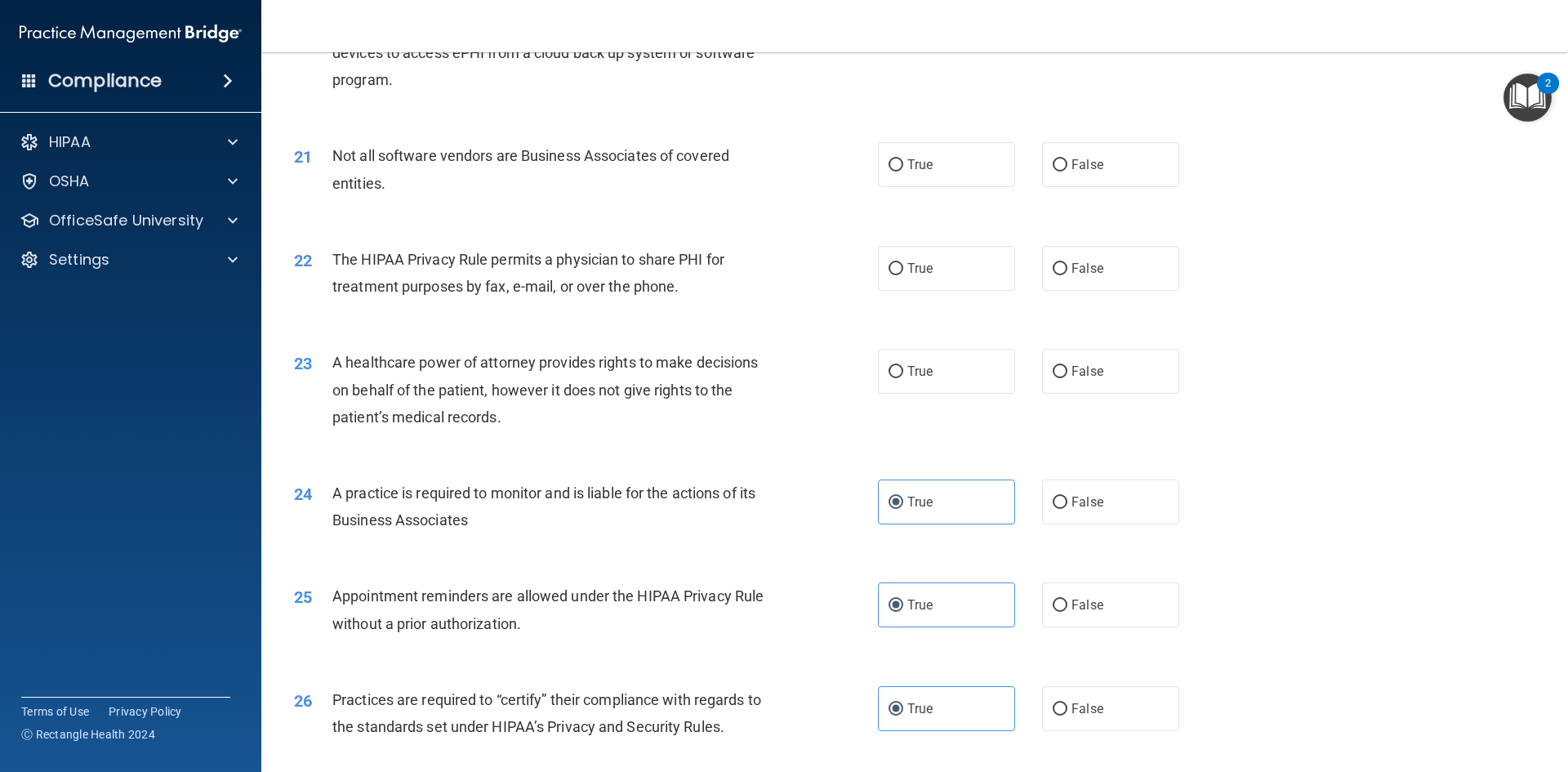
scroll to position [2459, 0]
click at [1068, 514] on label "False" at bounding box center [1111, 503] width 138 height 45
click at [1053, 500] on input "False" at bounding box center [1060, 503] width 15 height 12
radio input "true"
radio input "false"
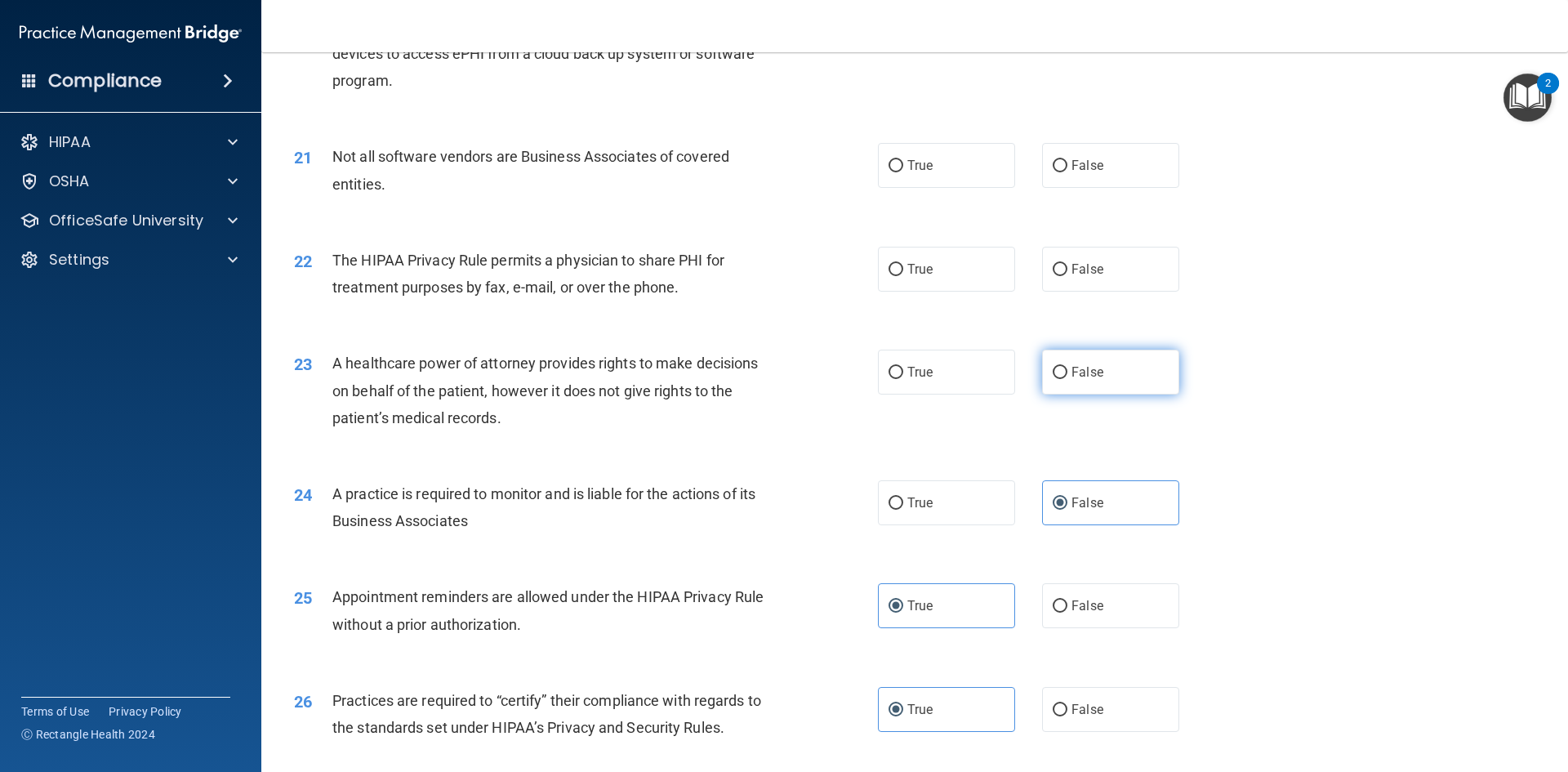
click at [1072, 371] on span "False" at bounding box center [1087, 372] width 31 height 16
click at [1067, 371] on input "False" at bounding box center [1060, 372] width 15 height 12
radio input "true"
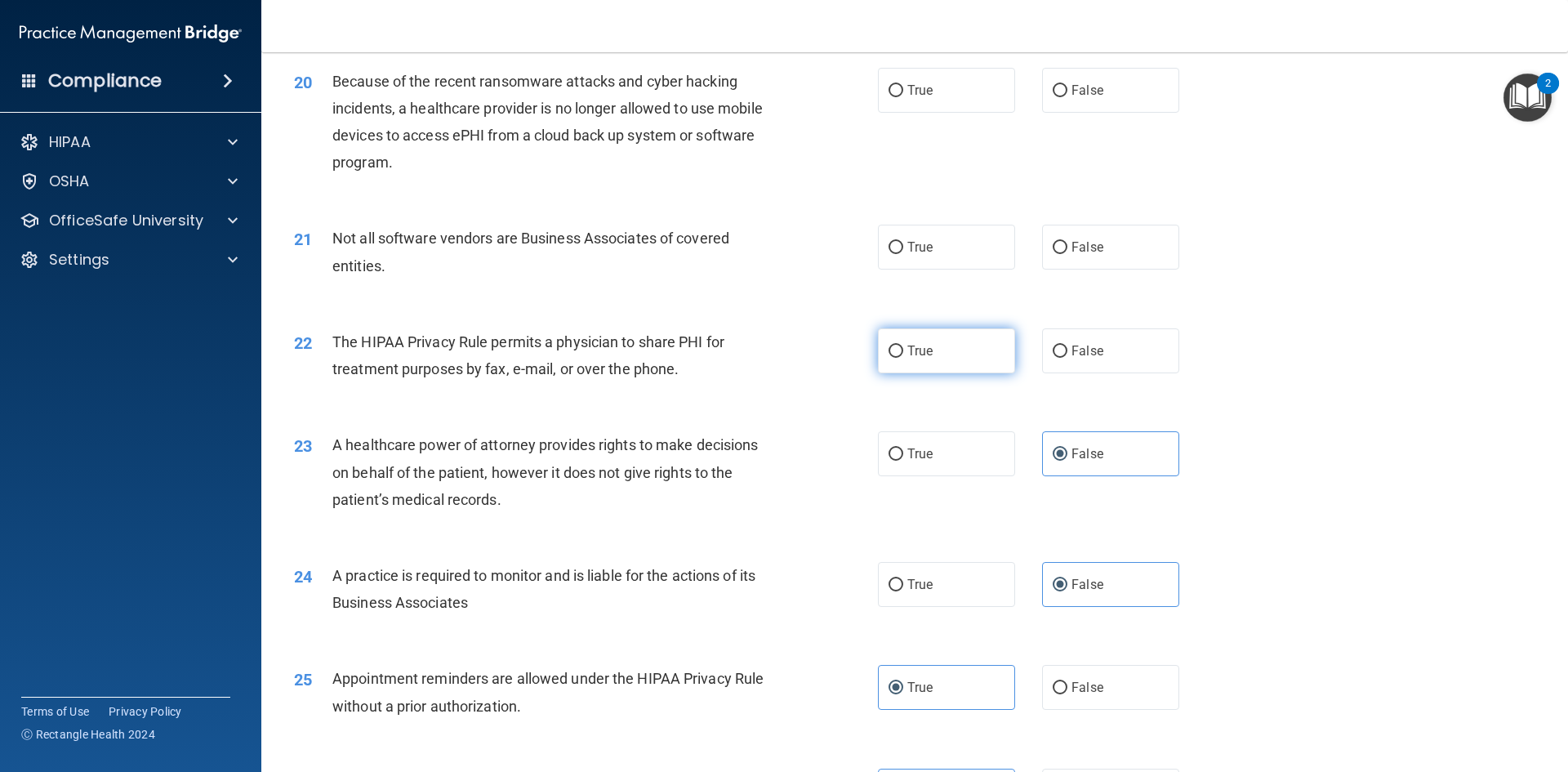
click at [952, 344] on label "True" at bounding box center [946, 351] width 138 height 45
click at [903, 346] on input "True" at bounding box center [896, 352] width 15 height 12
radio input "true"
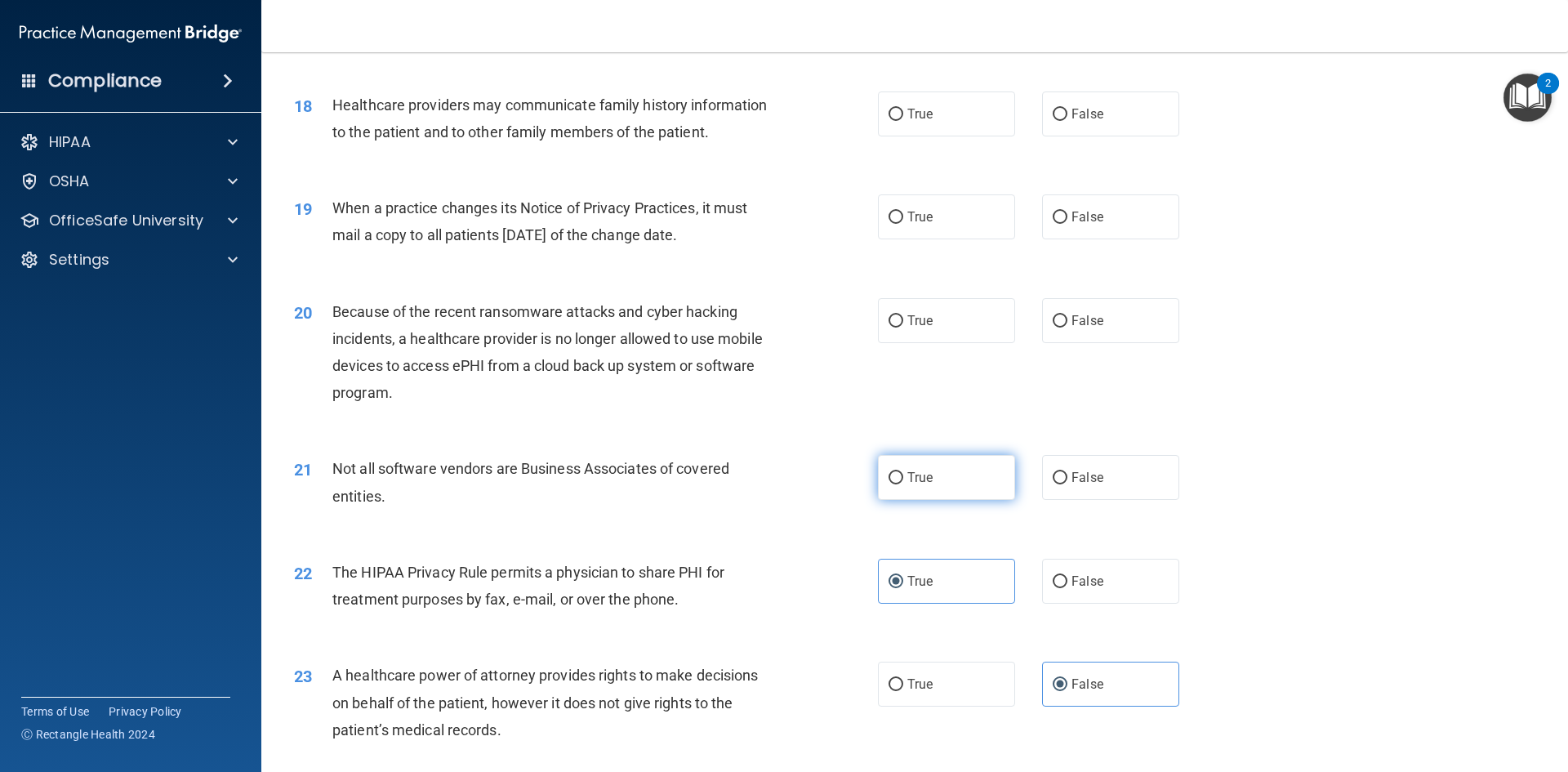
scroll to position [2133, 0]
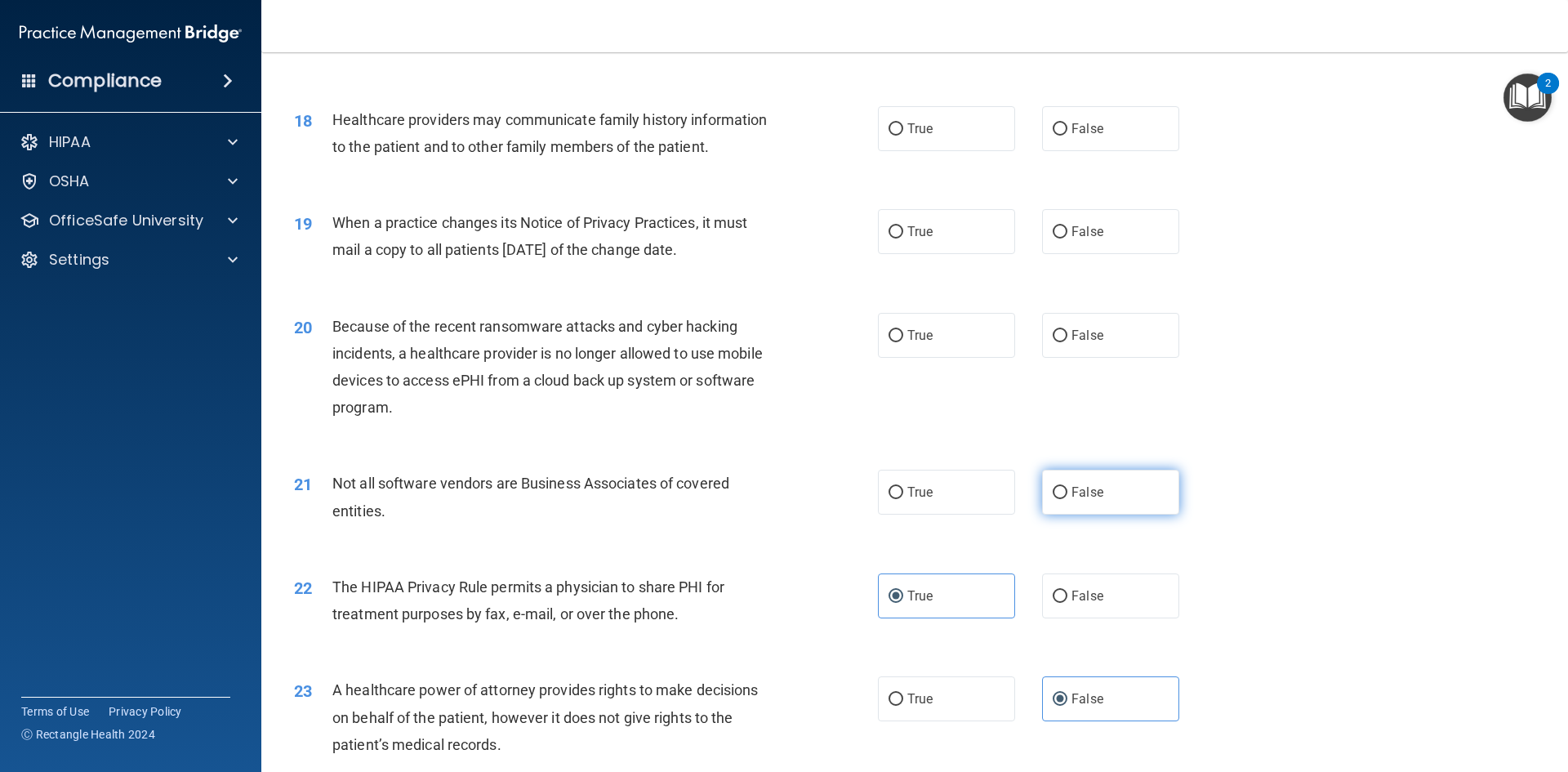
click at [1043, 494] on label "False" at bounding box center [1111, 493] width 138 height 45
click at [1053, 494] on input "False" at bounding box center [1060, 493] width 15 height 12
radio input "true"
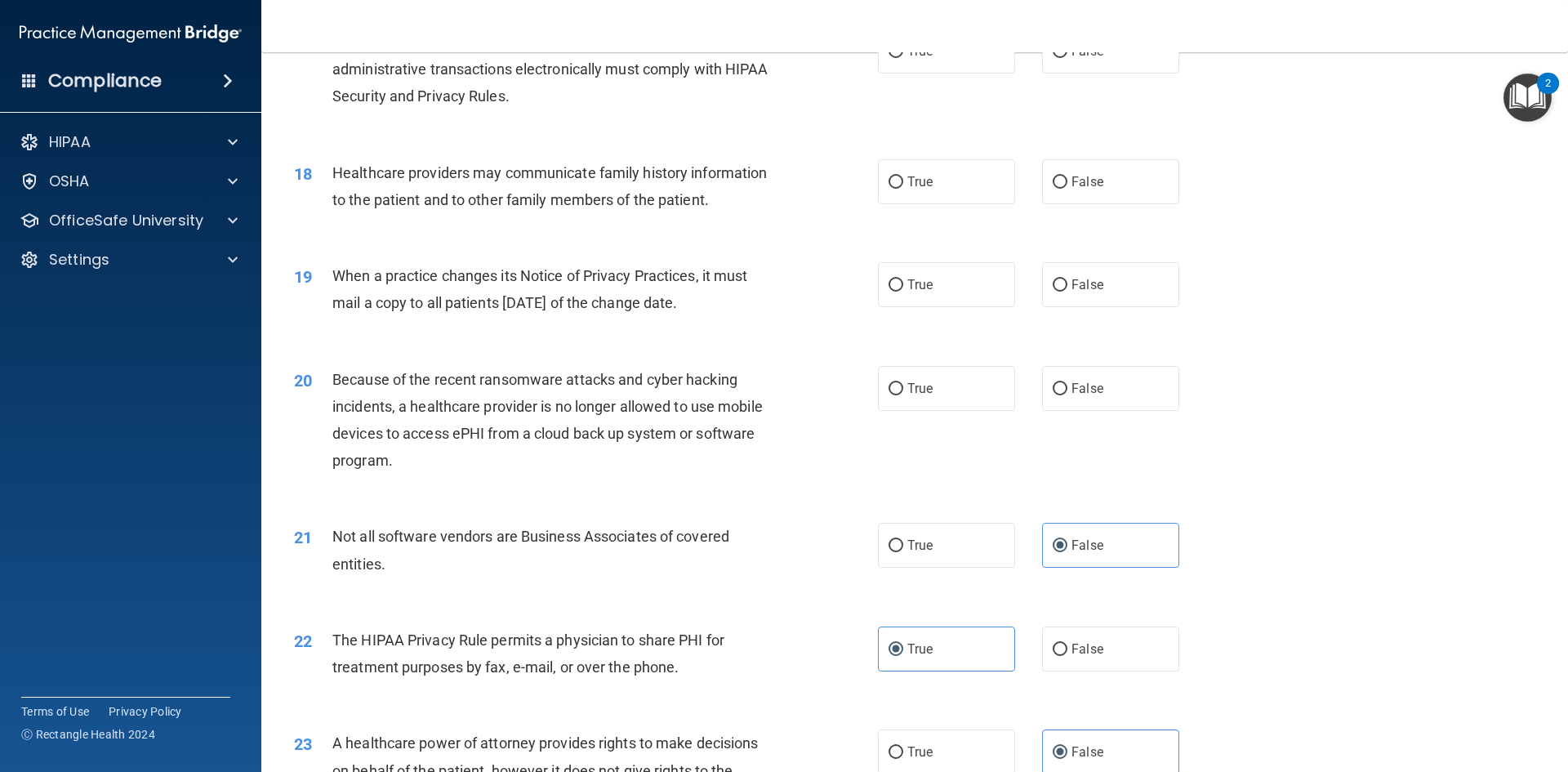
scroll to position [2051, 0]
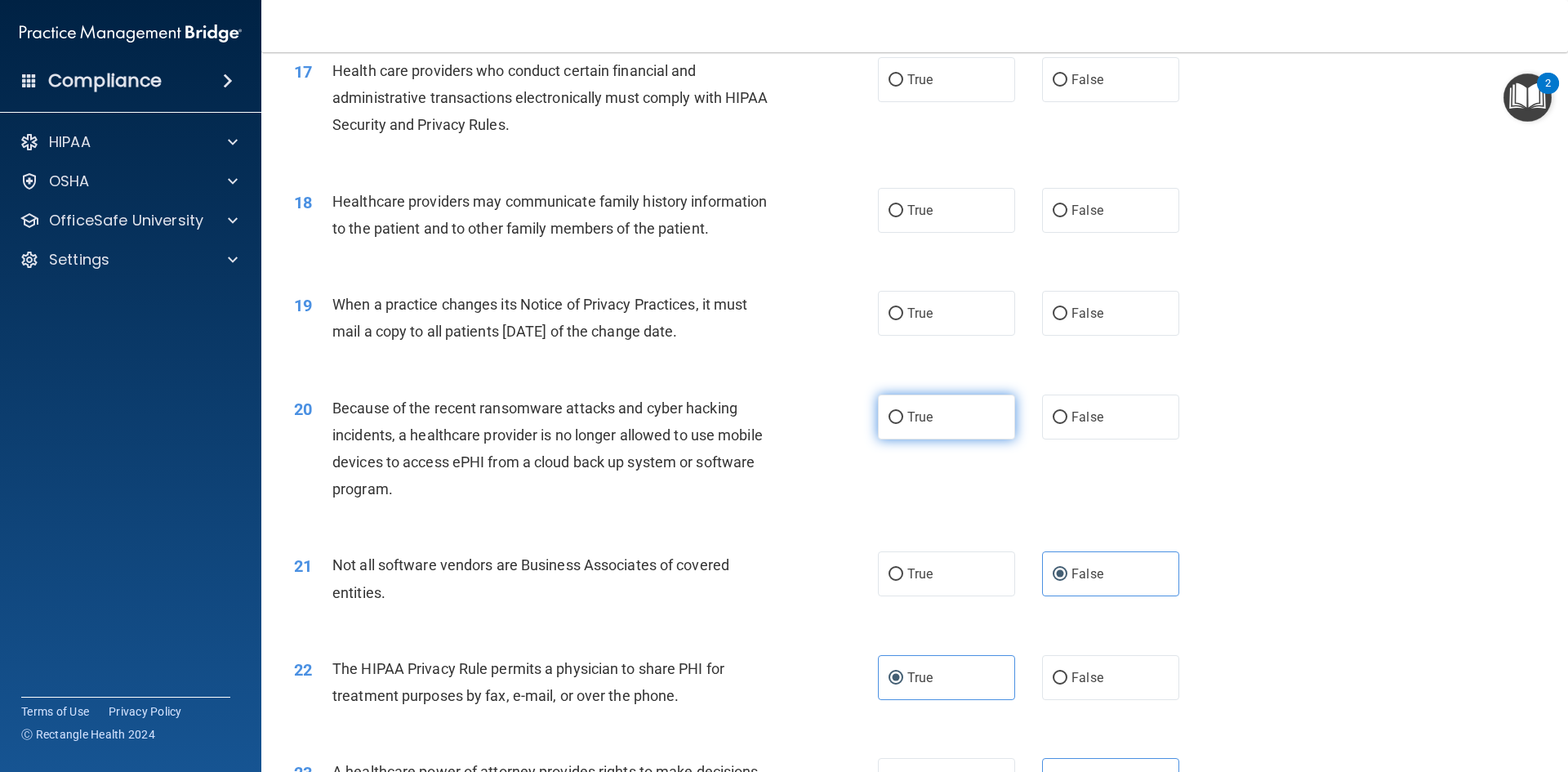
click at [917, 415] on span "True" at bounding box center [920, 417] width 26 height 16
click at [903, 415] on input "True" at bounding box center [896, 418] width 15 height 12
radio input "true"
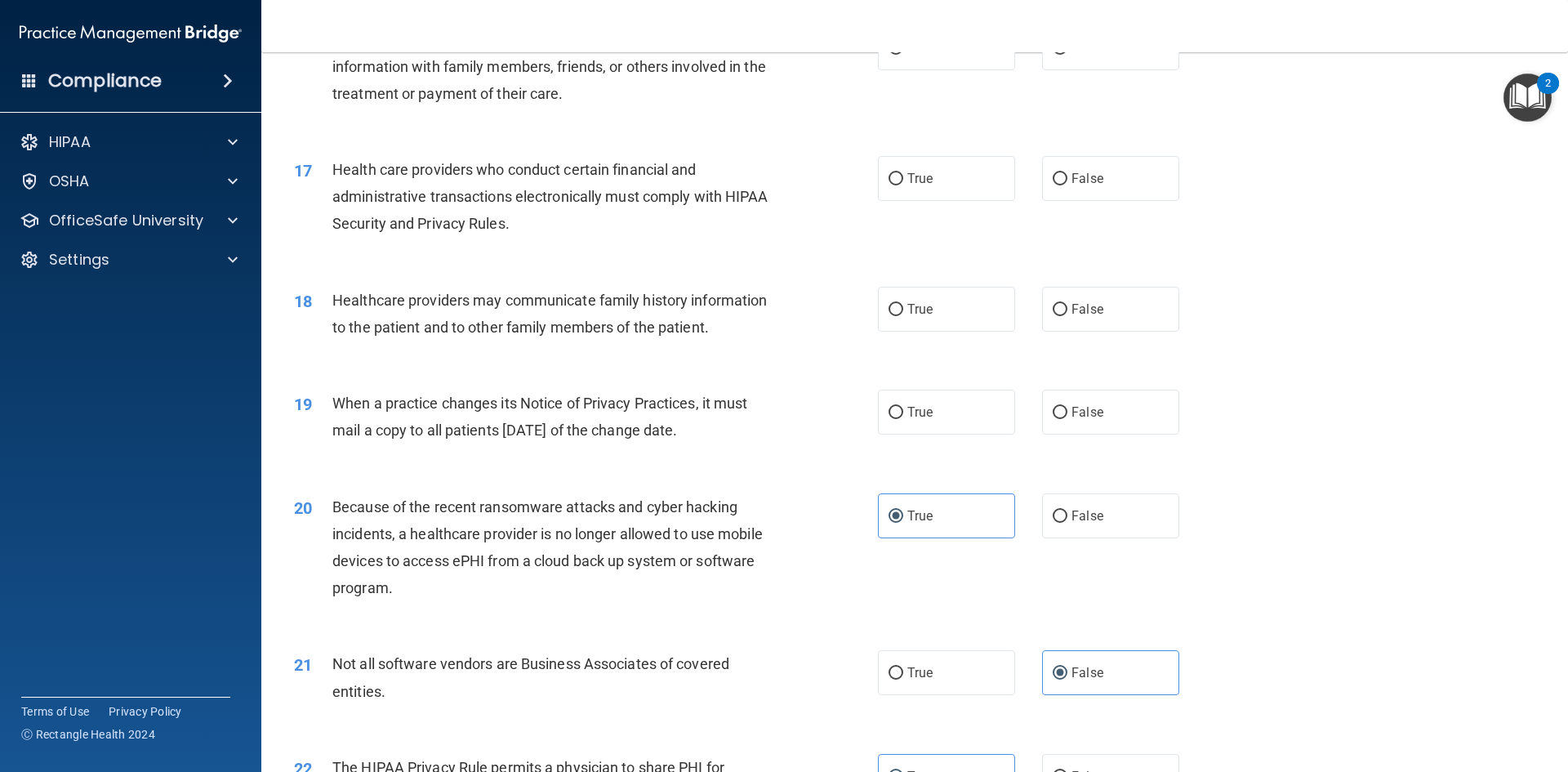
scroll to position [1887, 0]
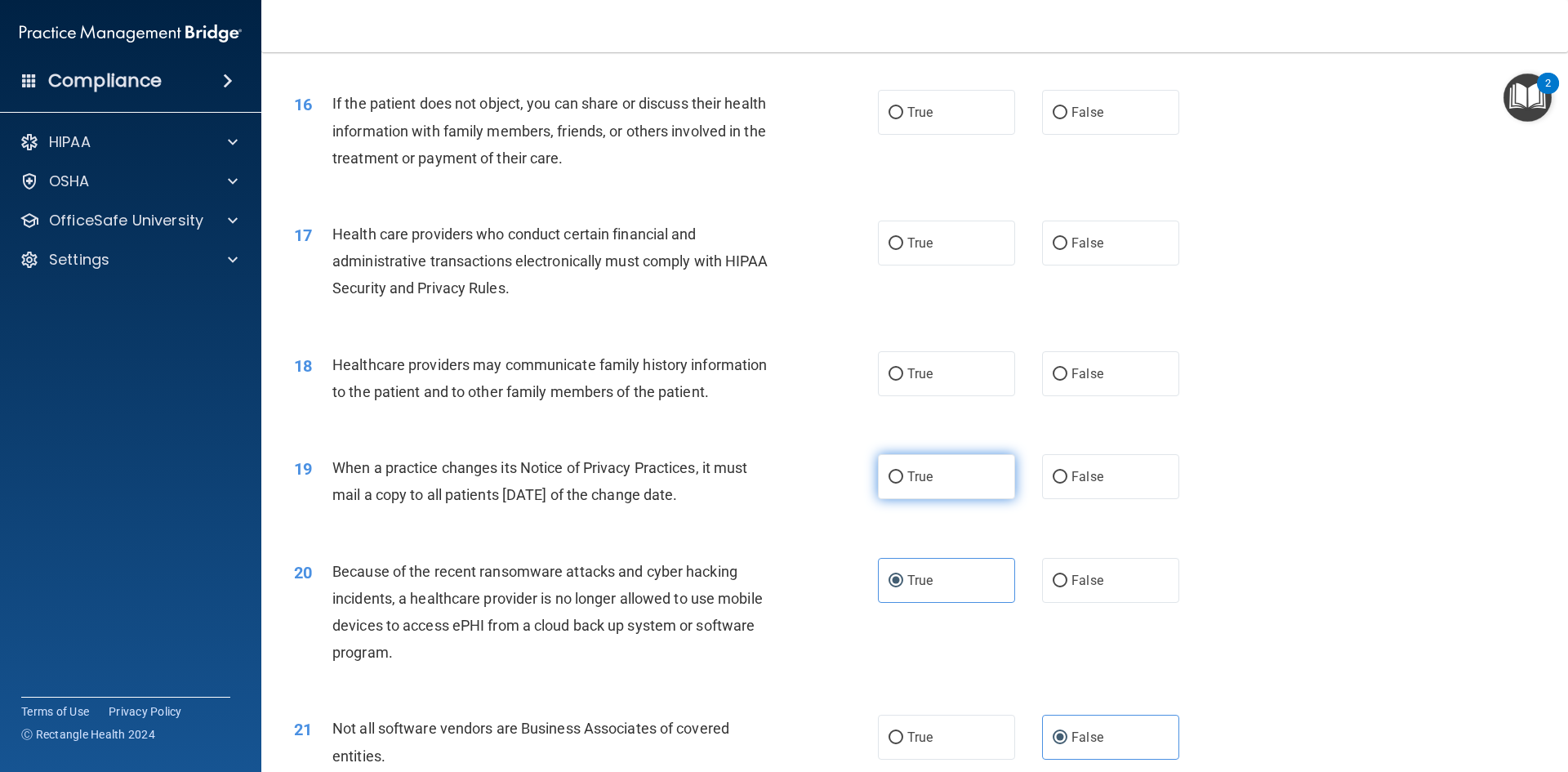
click at [970, 471] on label "True" at bounding box center [946, 477] width 138 height 45
click at [903, 472] on input "True" at bounding box center [896, 478] width 15 height 12
radio input "true"
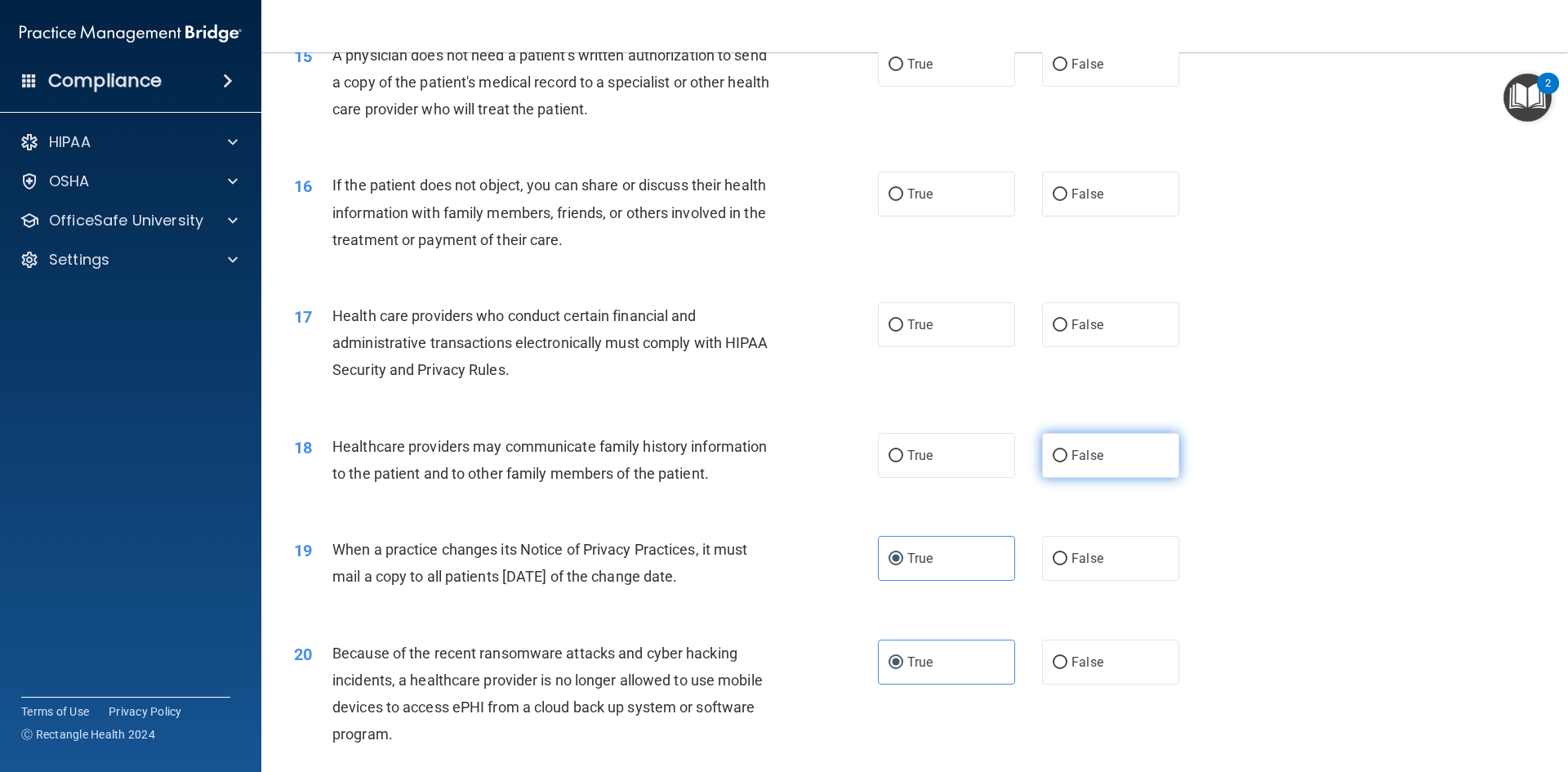
click at [1062, 466] on label "False" at bounding box center [1111, 455] width 138 height 45
click at [1062, 463] on input "False" at bounding box center [1060, 456] width 15 height 12
radio input "true"
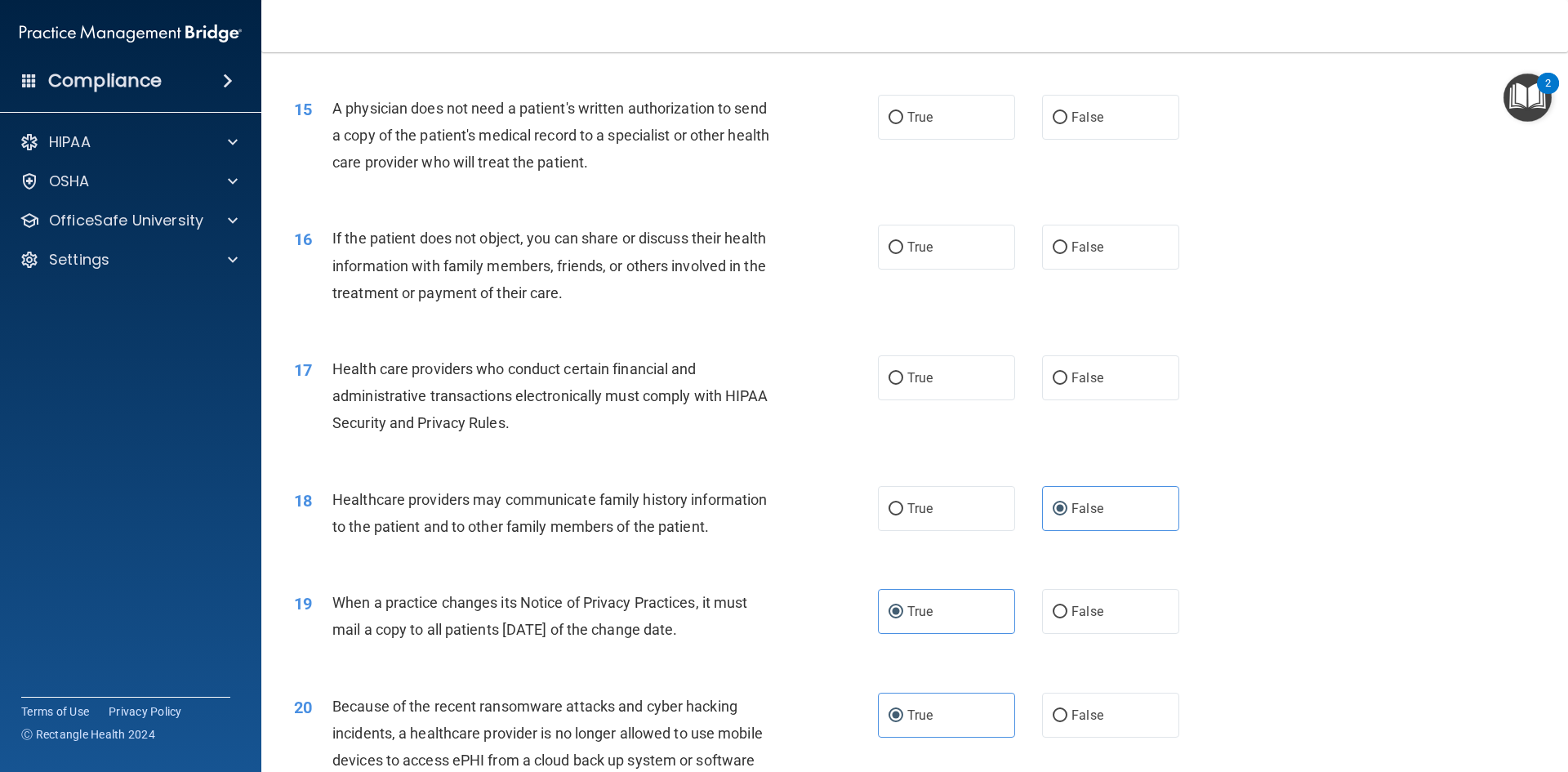
scroll to position [1724, 0]
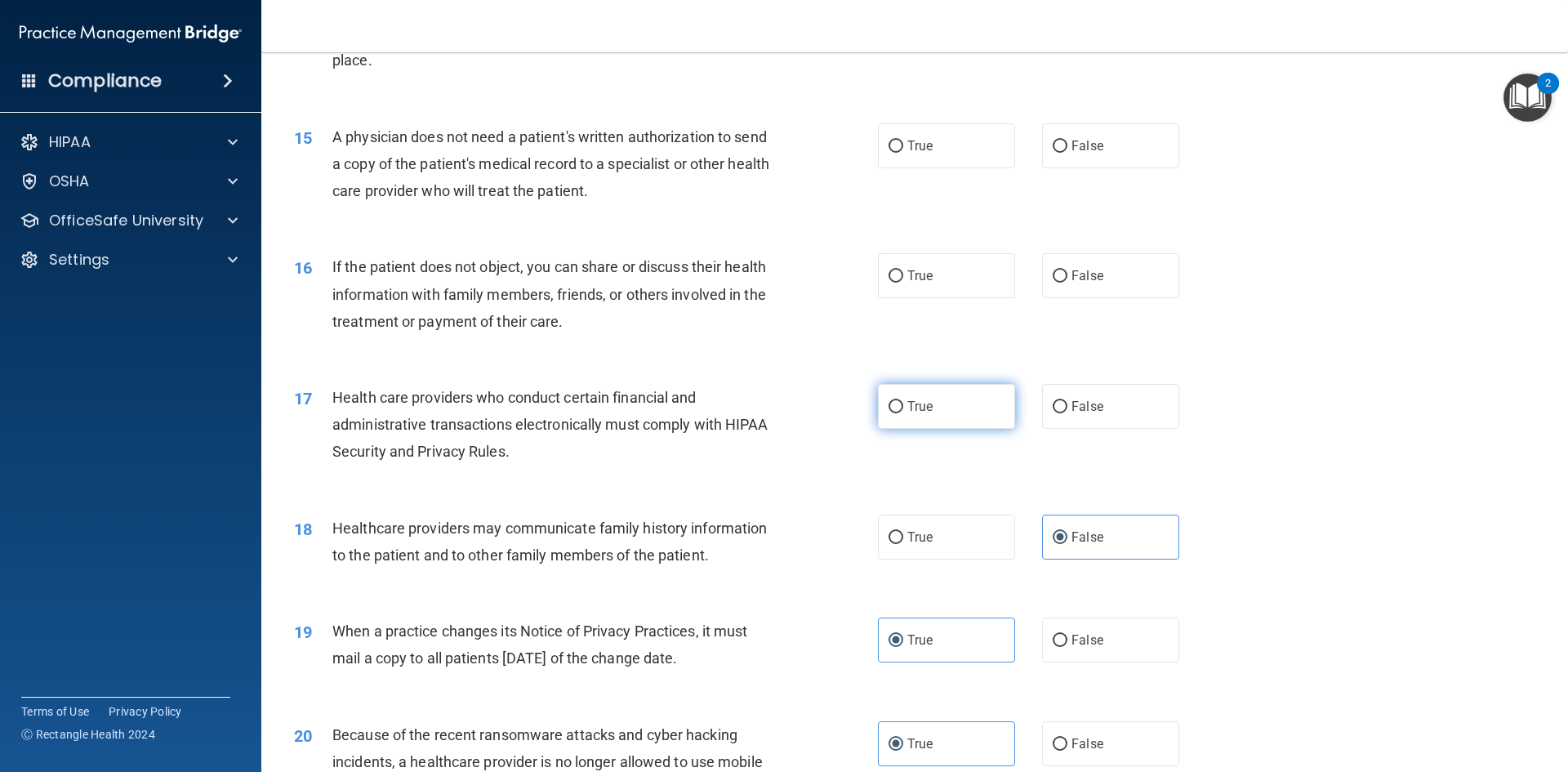
click at [928, 399] on label "True" at bounding box center [946, 406] width 138 height 45
click at [903, 401] on input "True" at bounding box center [896, 407] width 15 height 12
radio input "true"
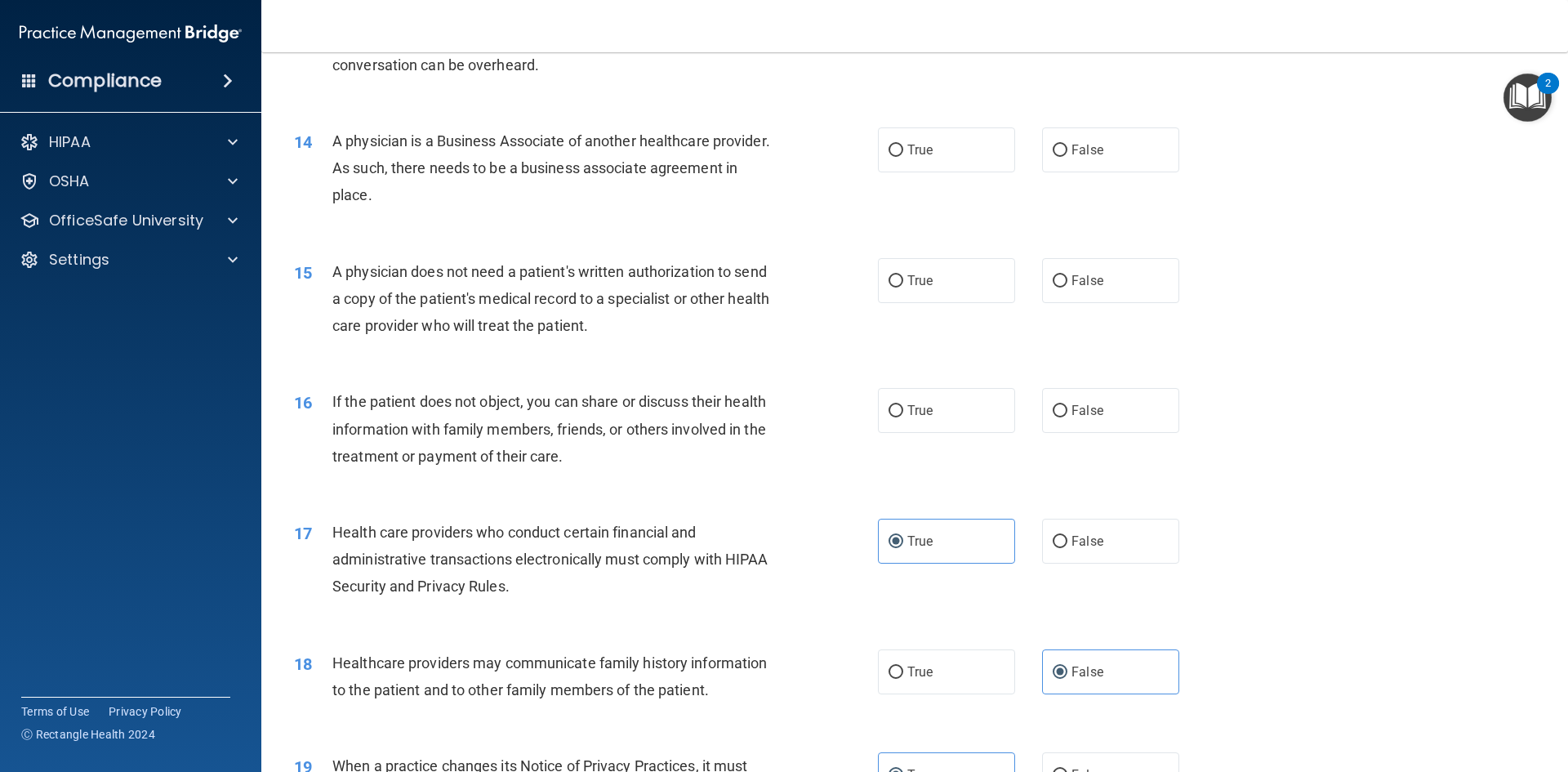
scroll to position [1561, 0]
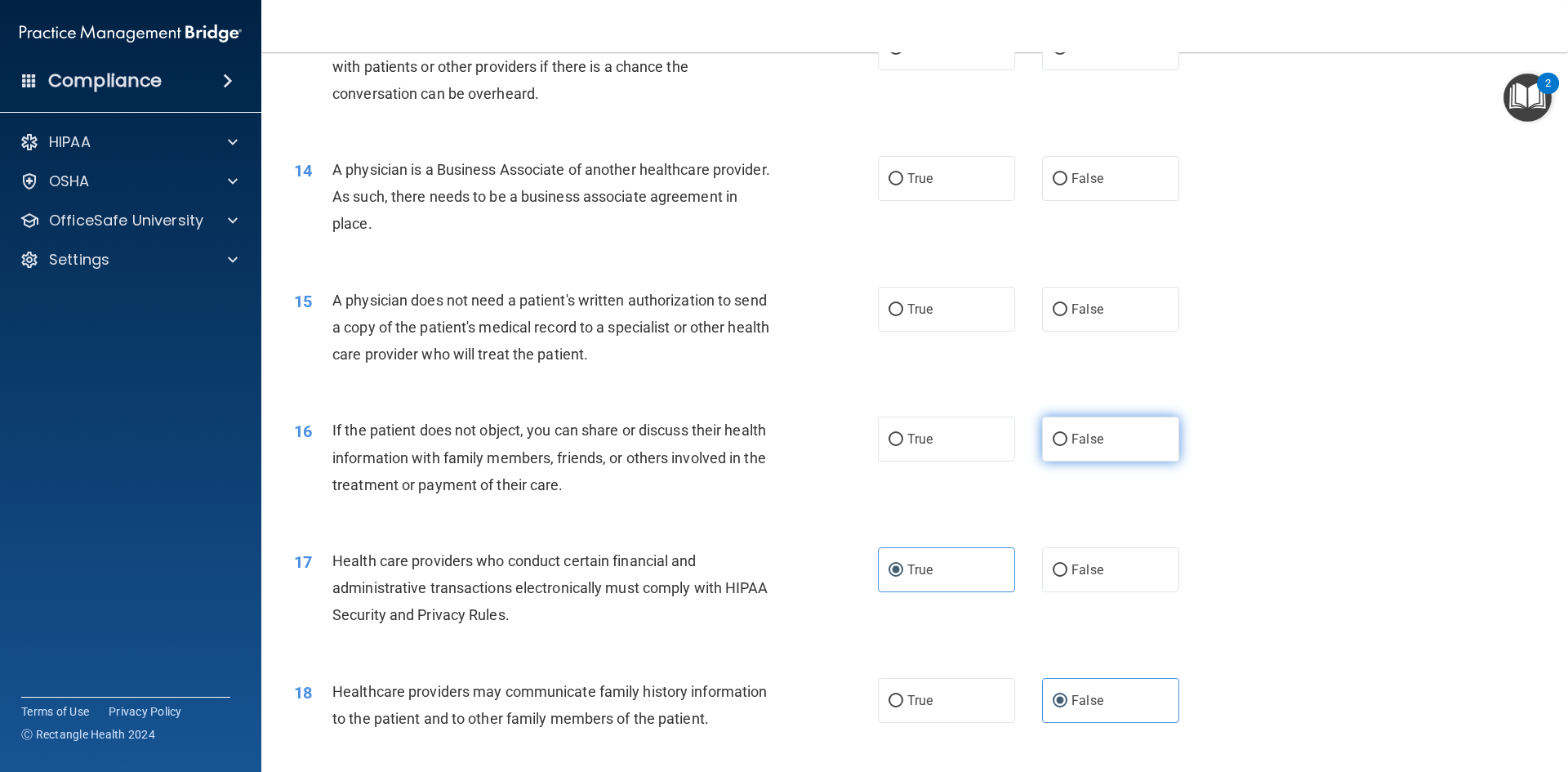
click at [1077, 437] on span "False" at bounding box center [1087, 439] width 31 height 16
click at [1067, 437] on input "False" at bounding box center [1060, 439] width 15 height 12
radio input "true"
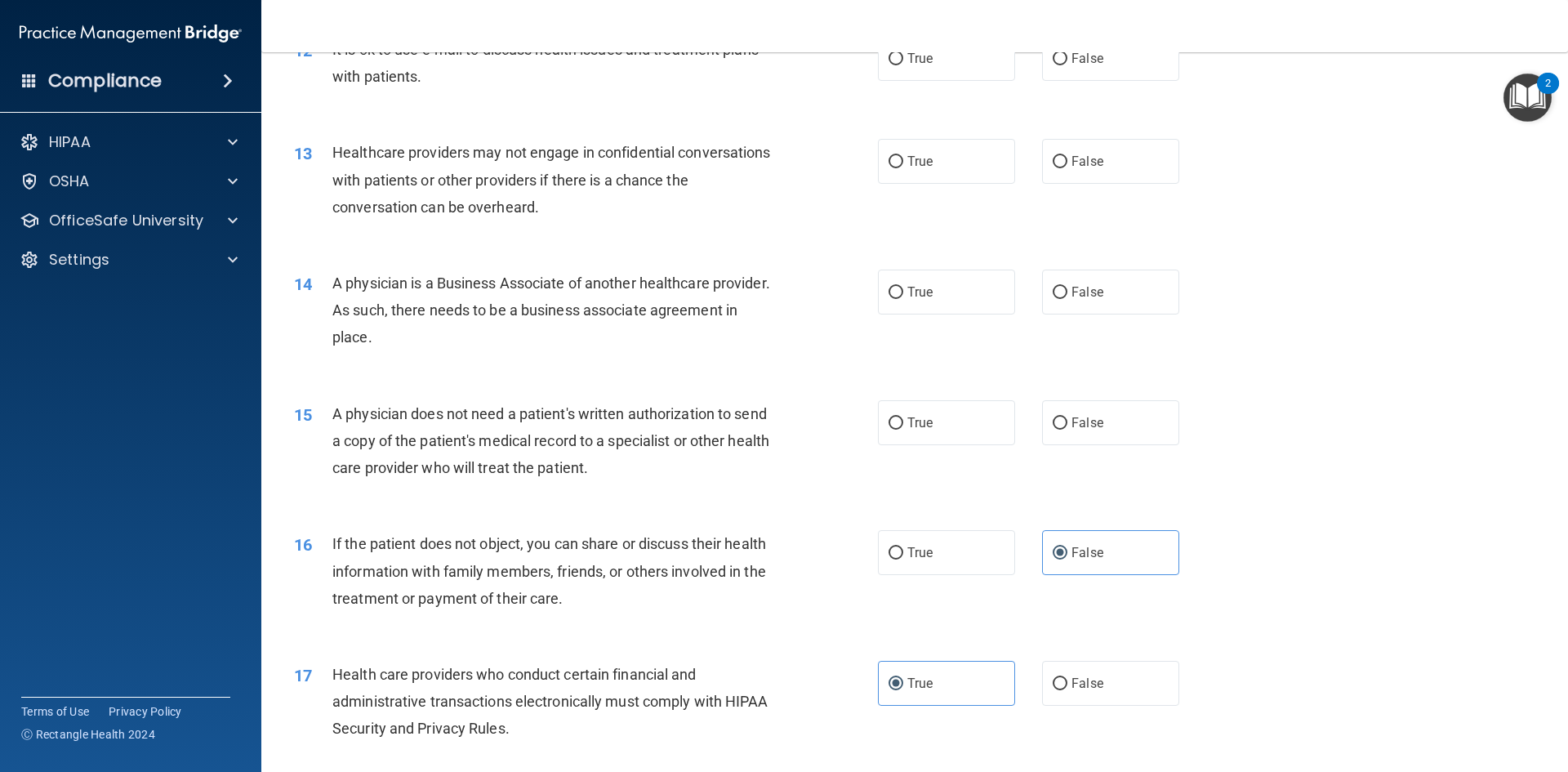
scroll to position [1397, 0]
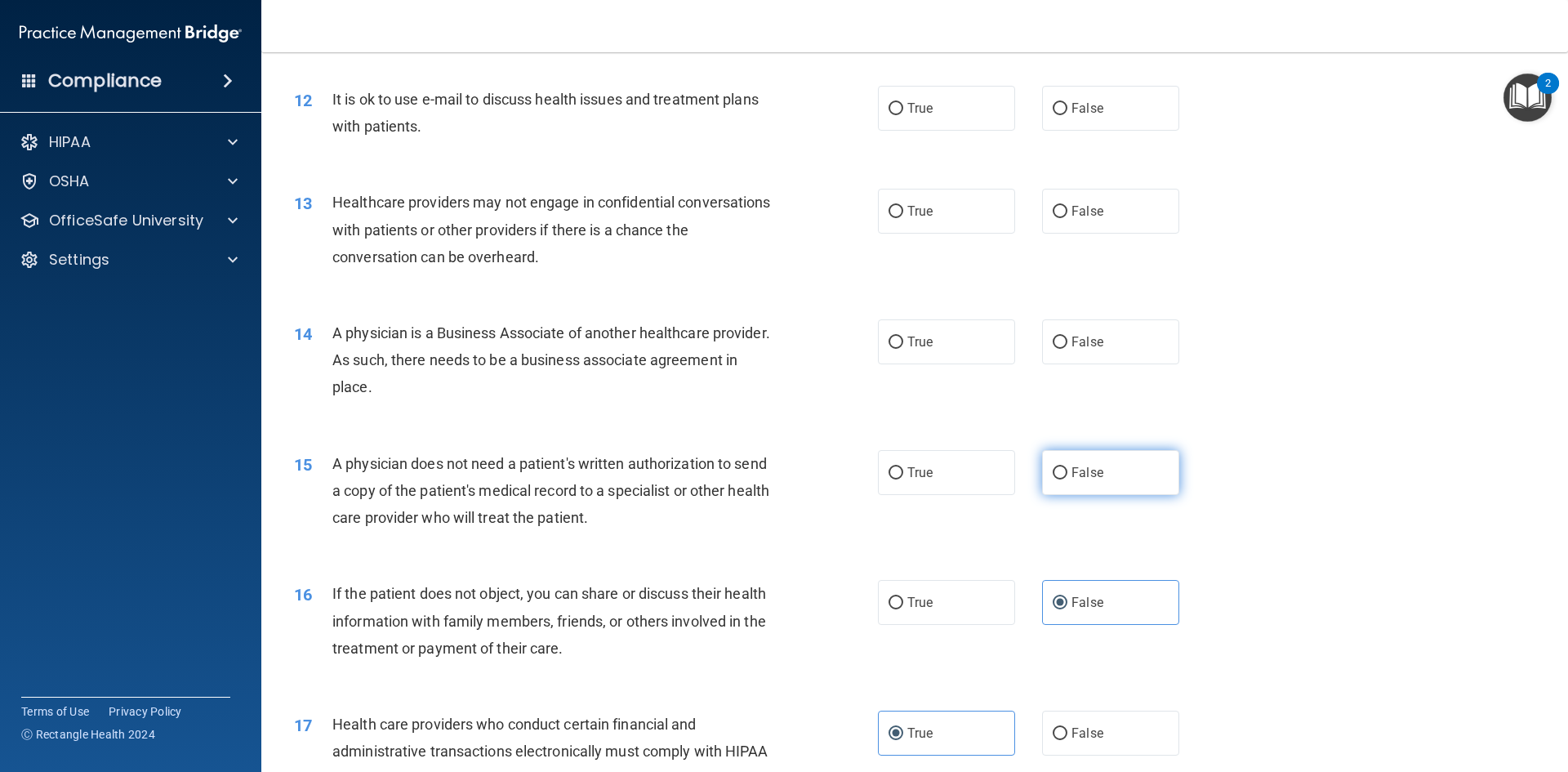
click at [1061, 476] on label "False" at bounding box center [1111, 473] width 138 height 45
click at [1061, 476] on input "False" at bounding box center [1060, 473] width 15 height 12
radio input "true"
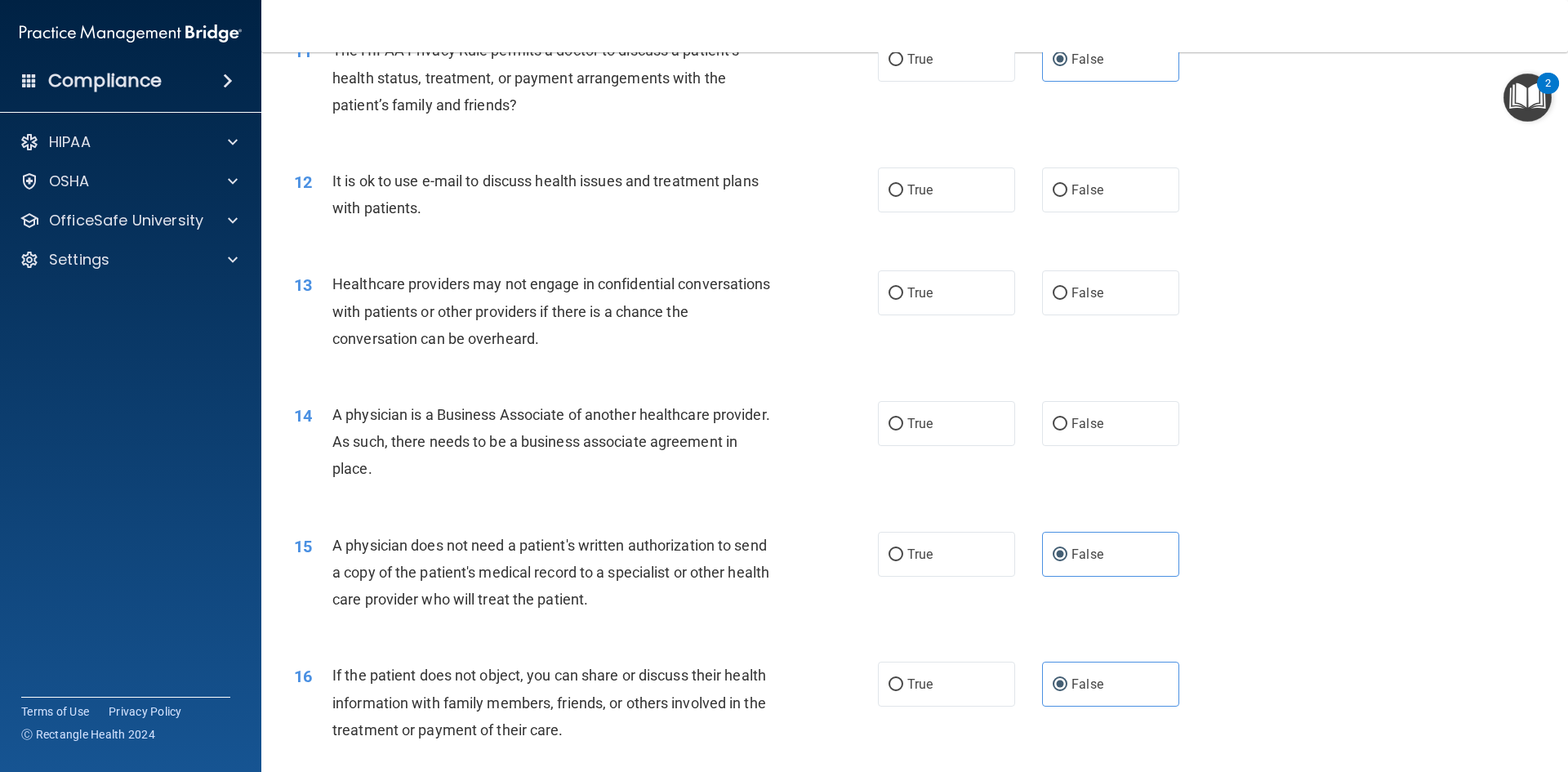
scroll to position [1234, 0]
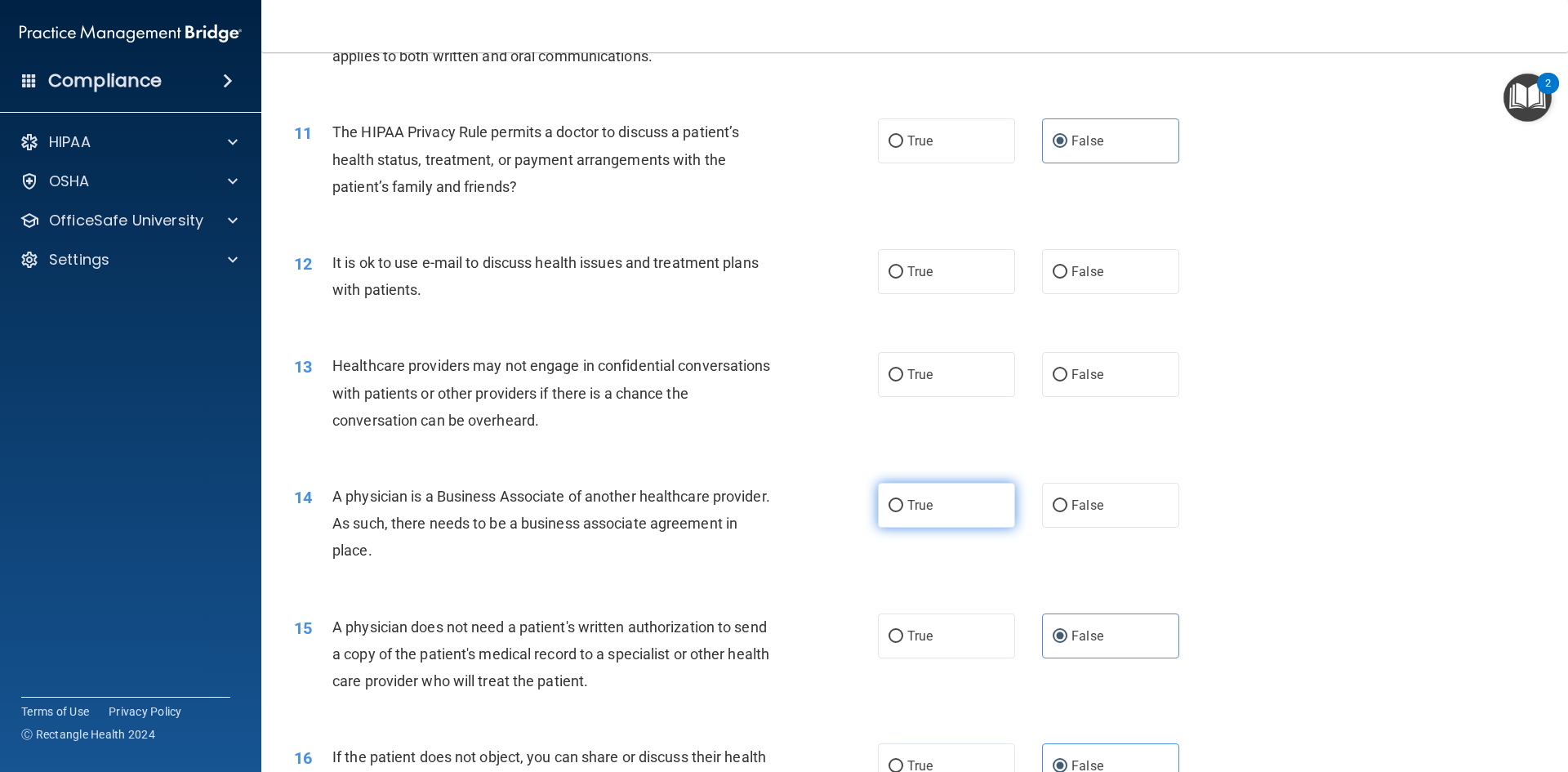
click at [907, 503] on span "True" at bounding box center [920, 505] width 26 height 16
click at [903, 503] on input "True" at bounding box center [896, 506] width 15 height 12
radio input "true"
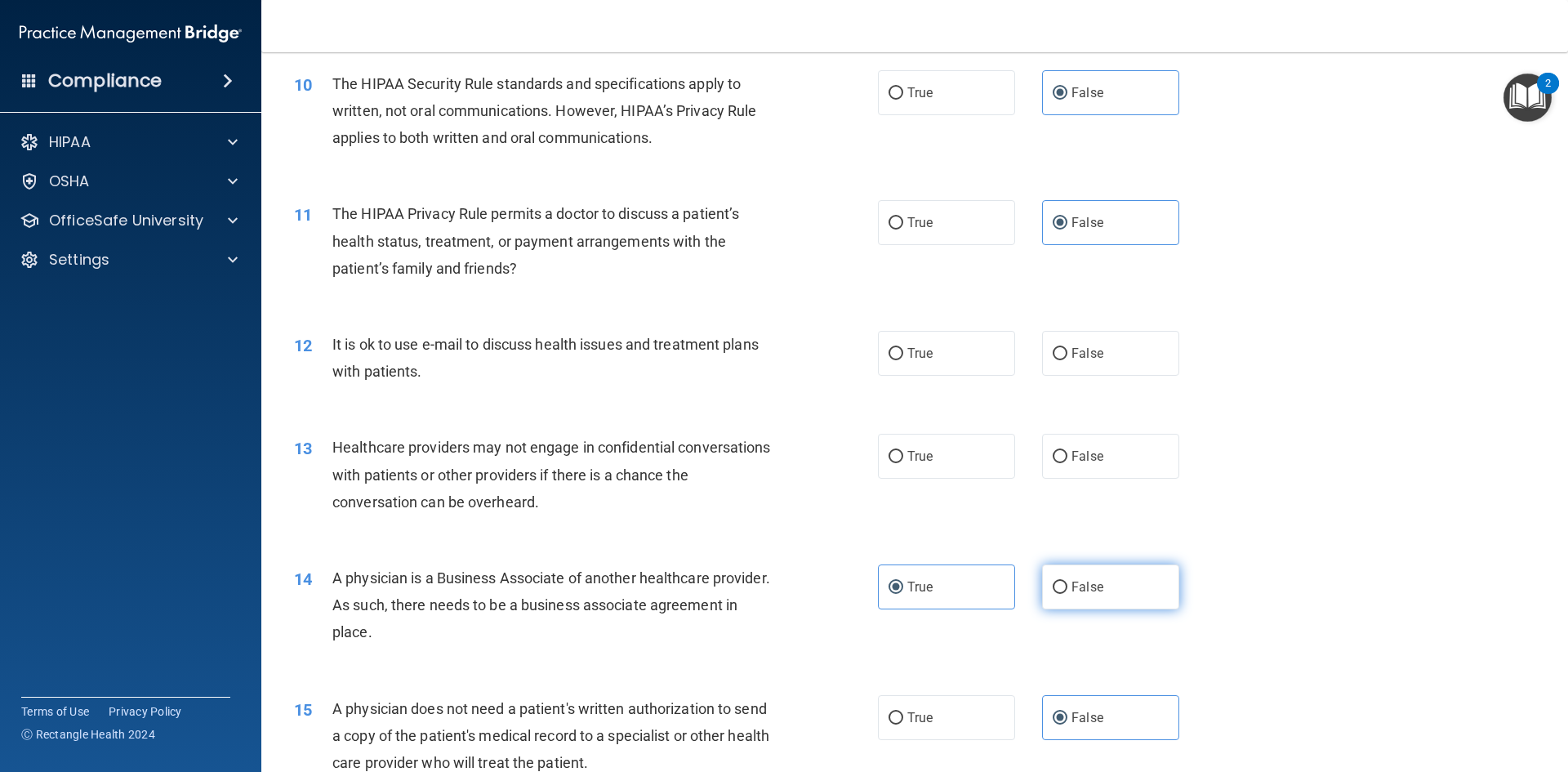
click at [1068, 599] on label "False" at bounding box center [1111, 587] width 138 height 45
click at [1056, 588] on input "False" at bounding box center [1060, 588] width 15 height 12
radio input "true"
radio input "false"
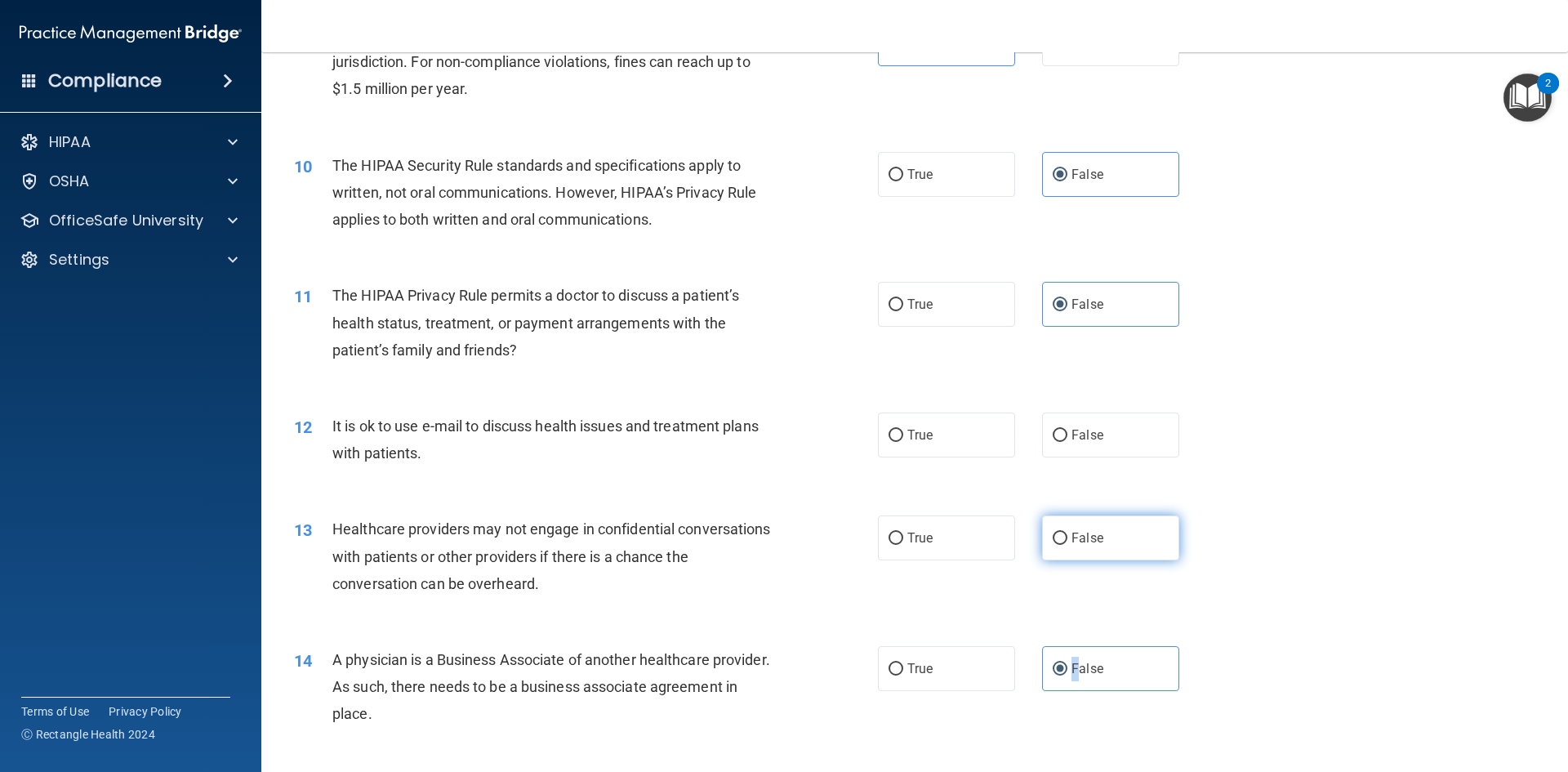
click at [1053, 541] on input "False" at bounding box center [1060, 539] width 15 height 12
radio input "true"
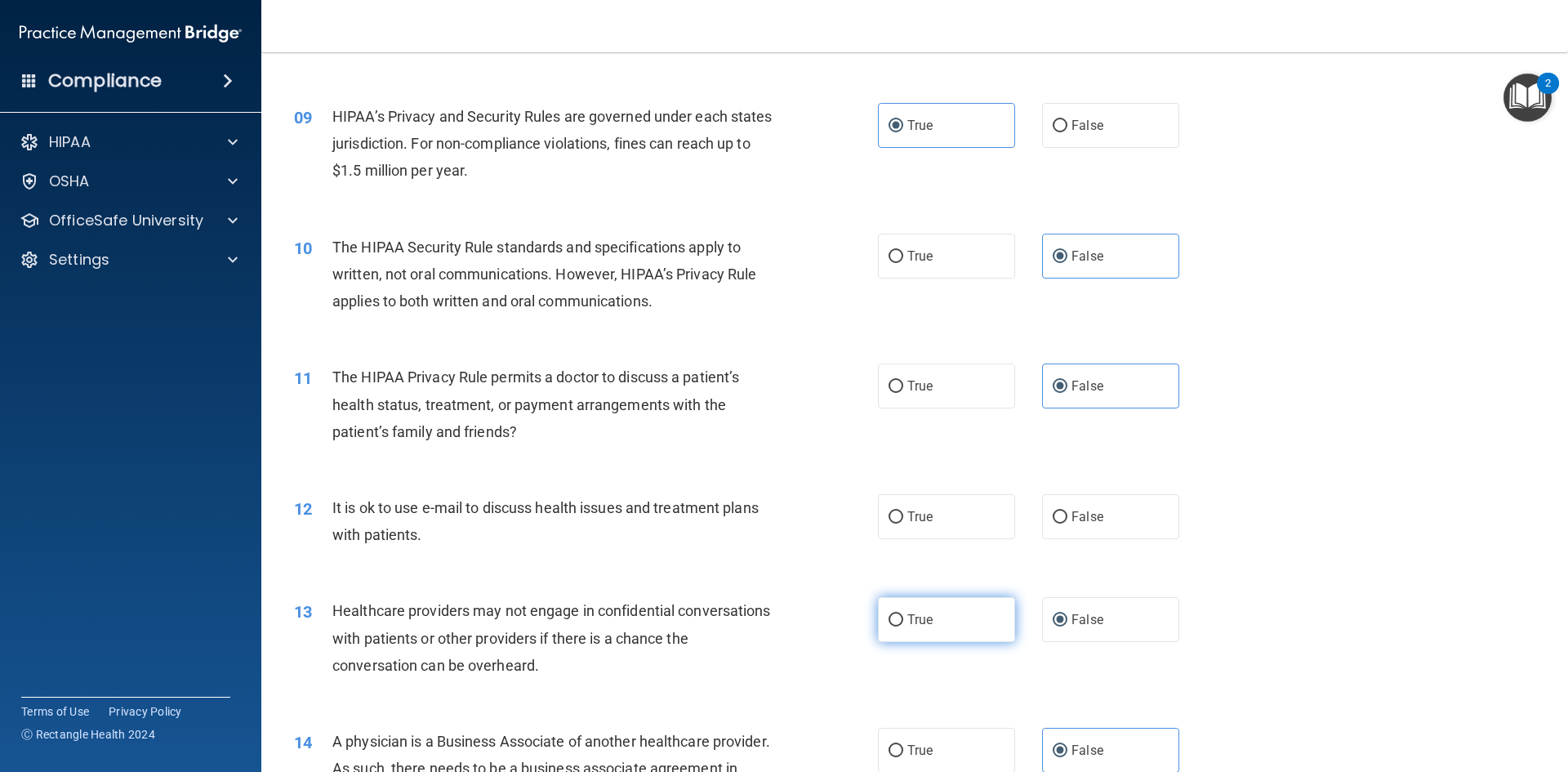
click at [909, 623] on span "True" at bounding box center [920, 619] width 26 height 16
click at [903, 623] on input "True" at bounding box center [896, 620] width 15 height 12
radio input "true"
radio input "false"
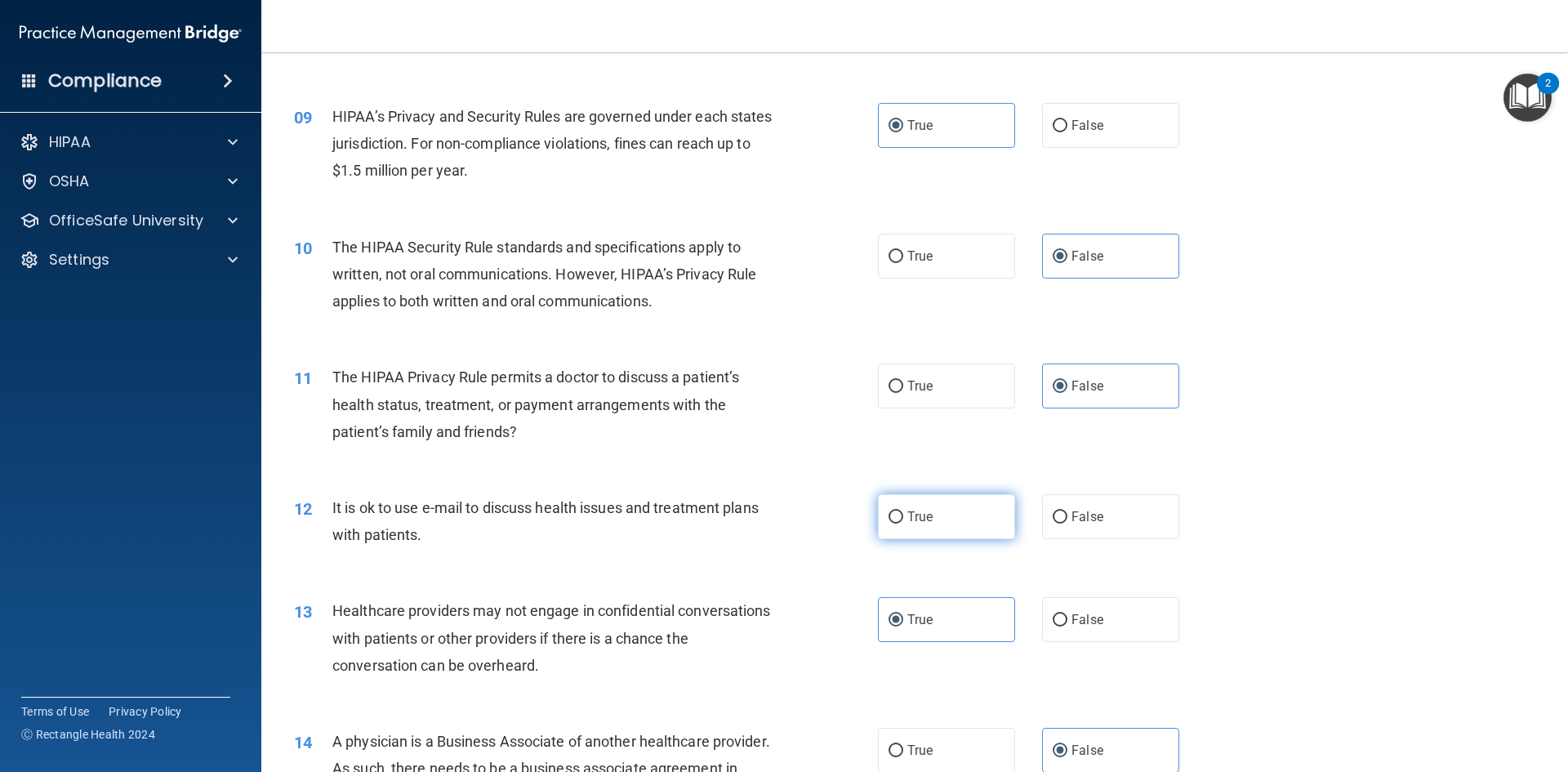
click at [900, 512] on label "True" at bounding box center [946, 517] width 138 height 45
click at [900, 512] on input "True" at bounding box center [896, 517] width 15 height 12
radio input "true"
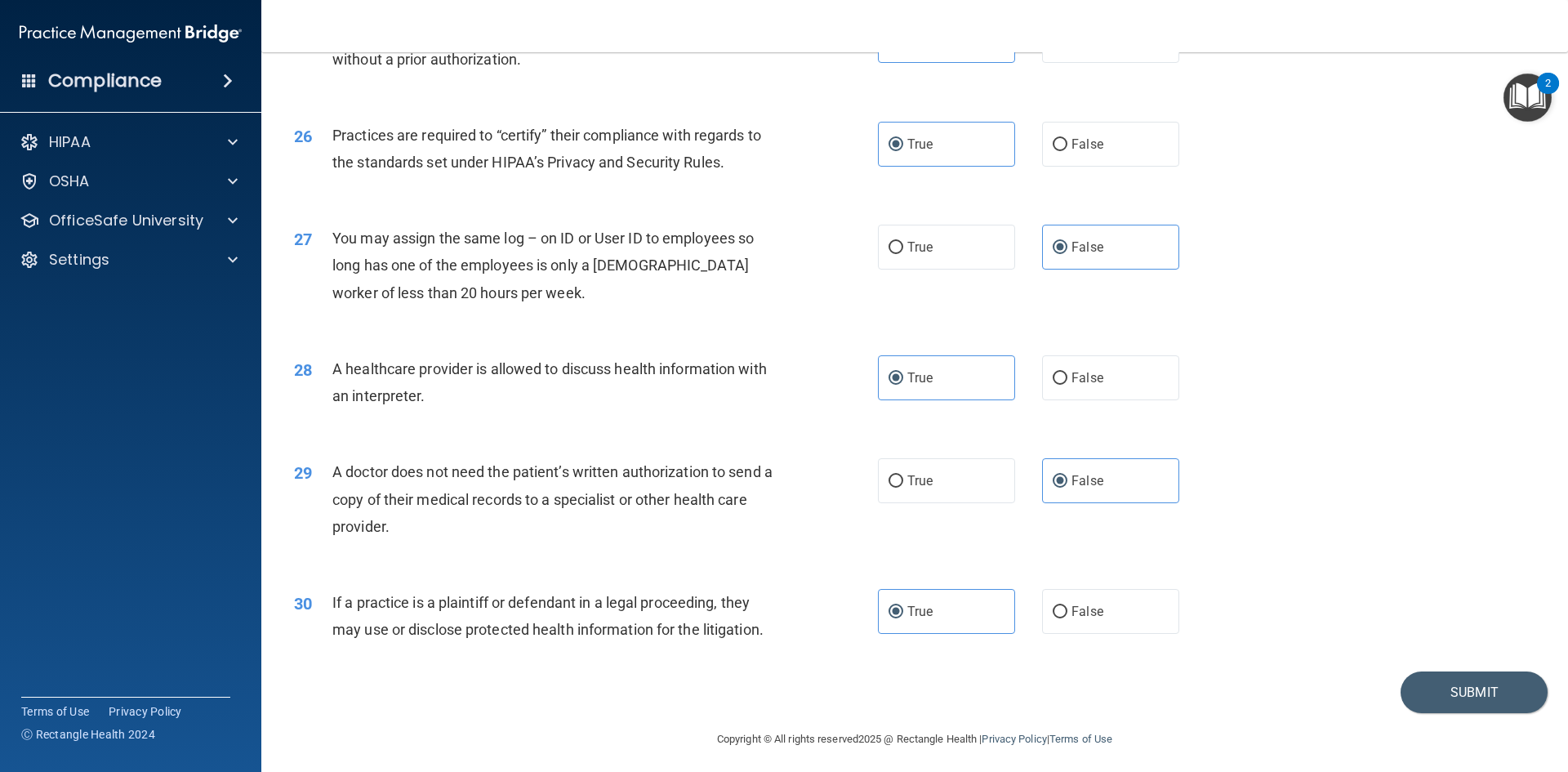
scroll to position [3032, 0]
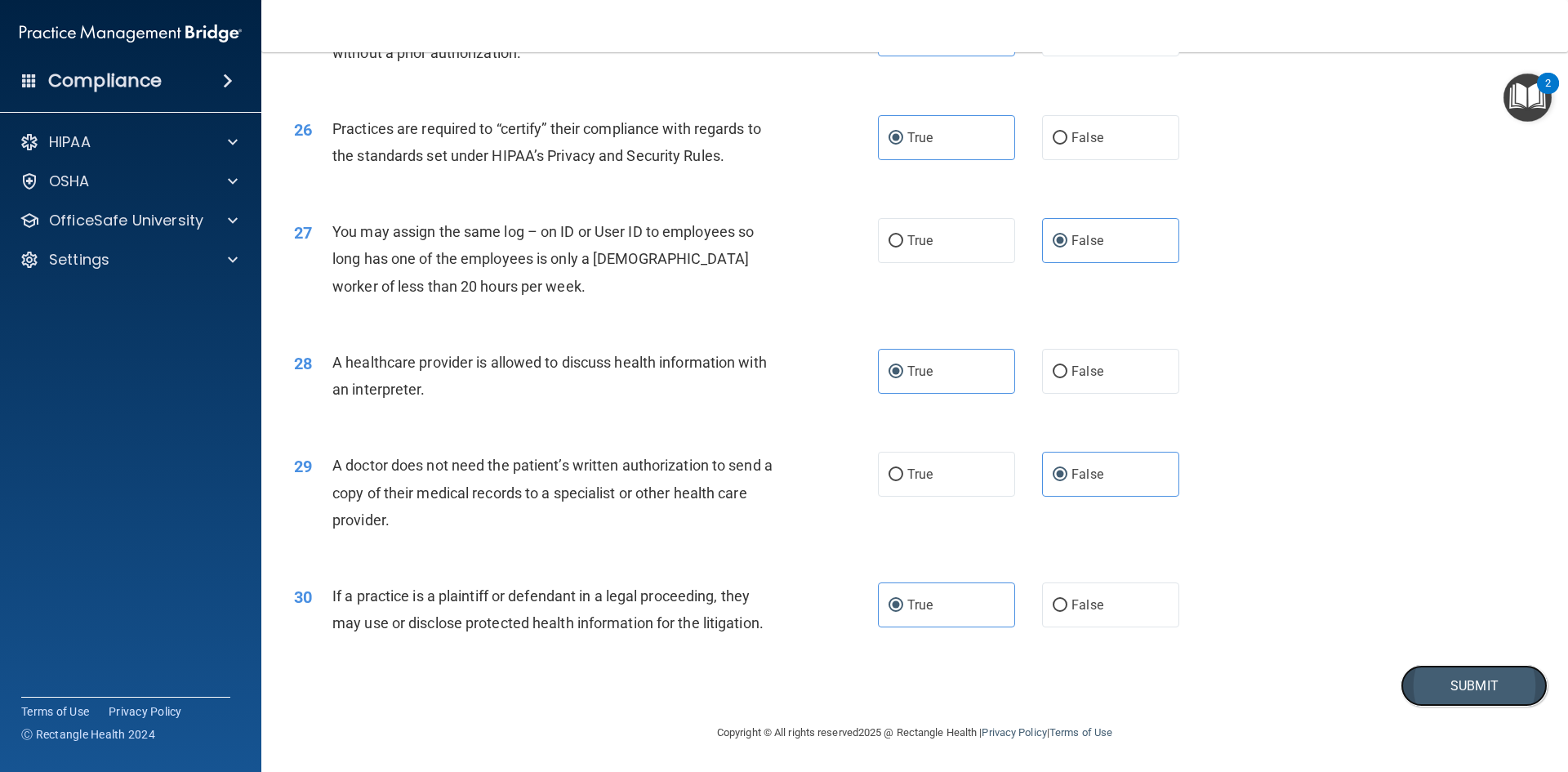
click at [1464, 685] on button "Submit" at bounding box center [1474, 686] width 147 height 41
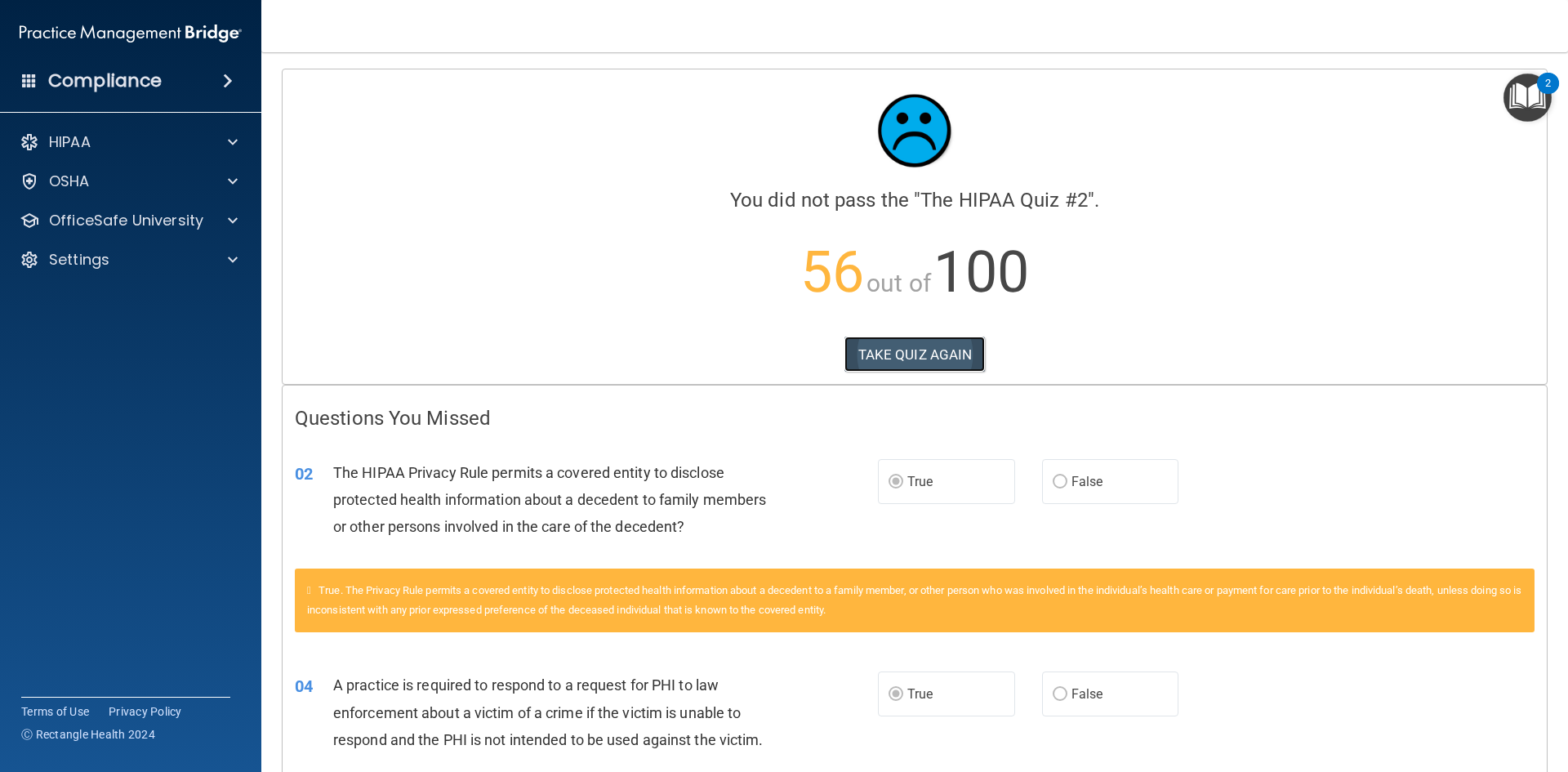
click at [912, 356] on button "TAKE QUIZ AGAIN" at bounding box center [915, 354] width 141 height 36
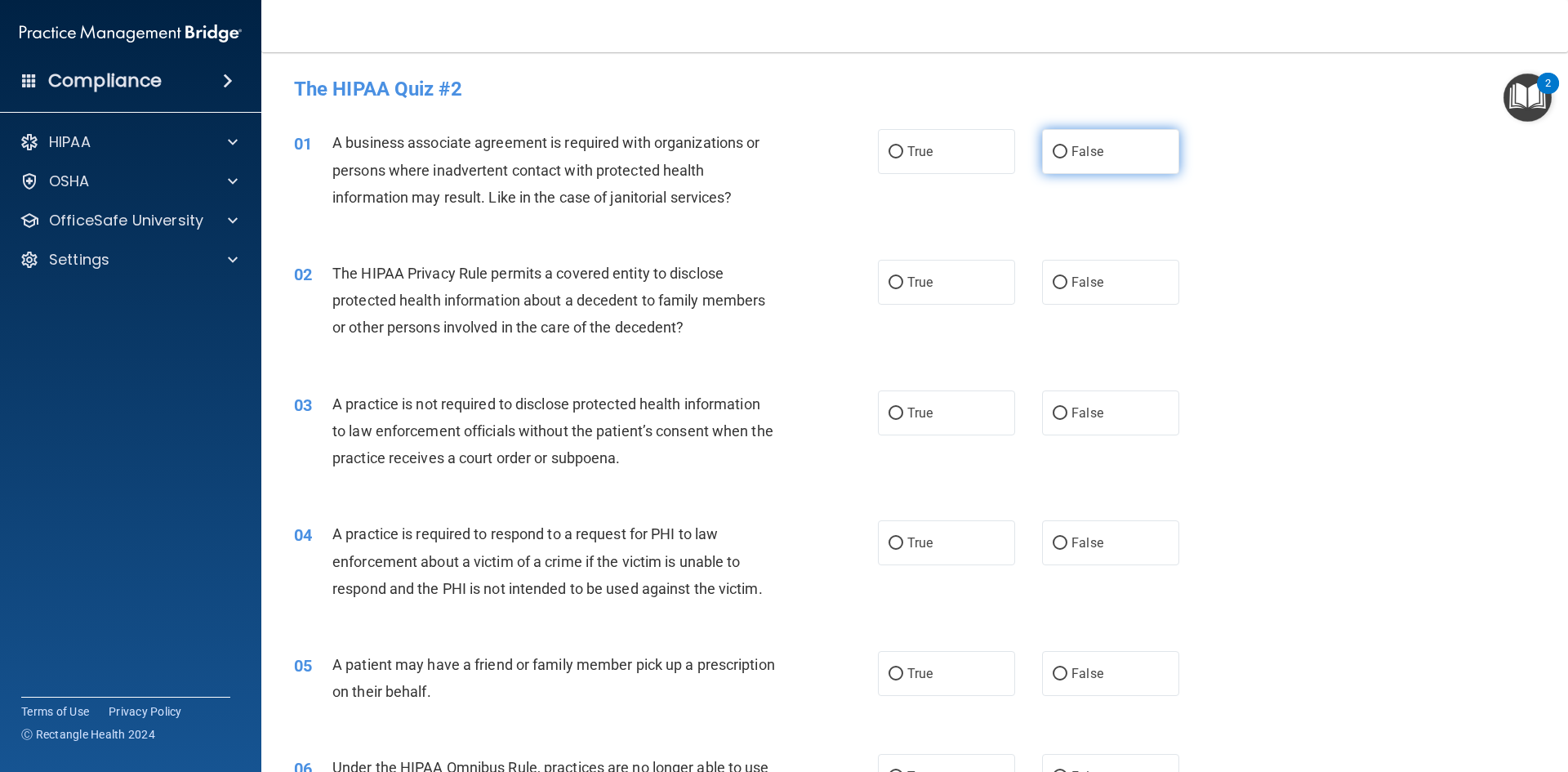
click at [1118, 145] on label "False" at bounding box center [1111, 152] width 138 height 45
click at [1067, 146] on input "False" at bounding box center [1060, 152] width 15 height 12
radio input "true"
click at [925, 294] on label "True" at bounding box center [946, 282] width 138 height 45
click at [903, 289] on input "True" at bounding box center [896, 283] width 15 height 12
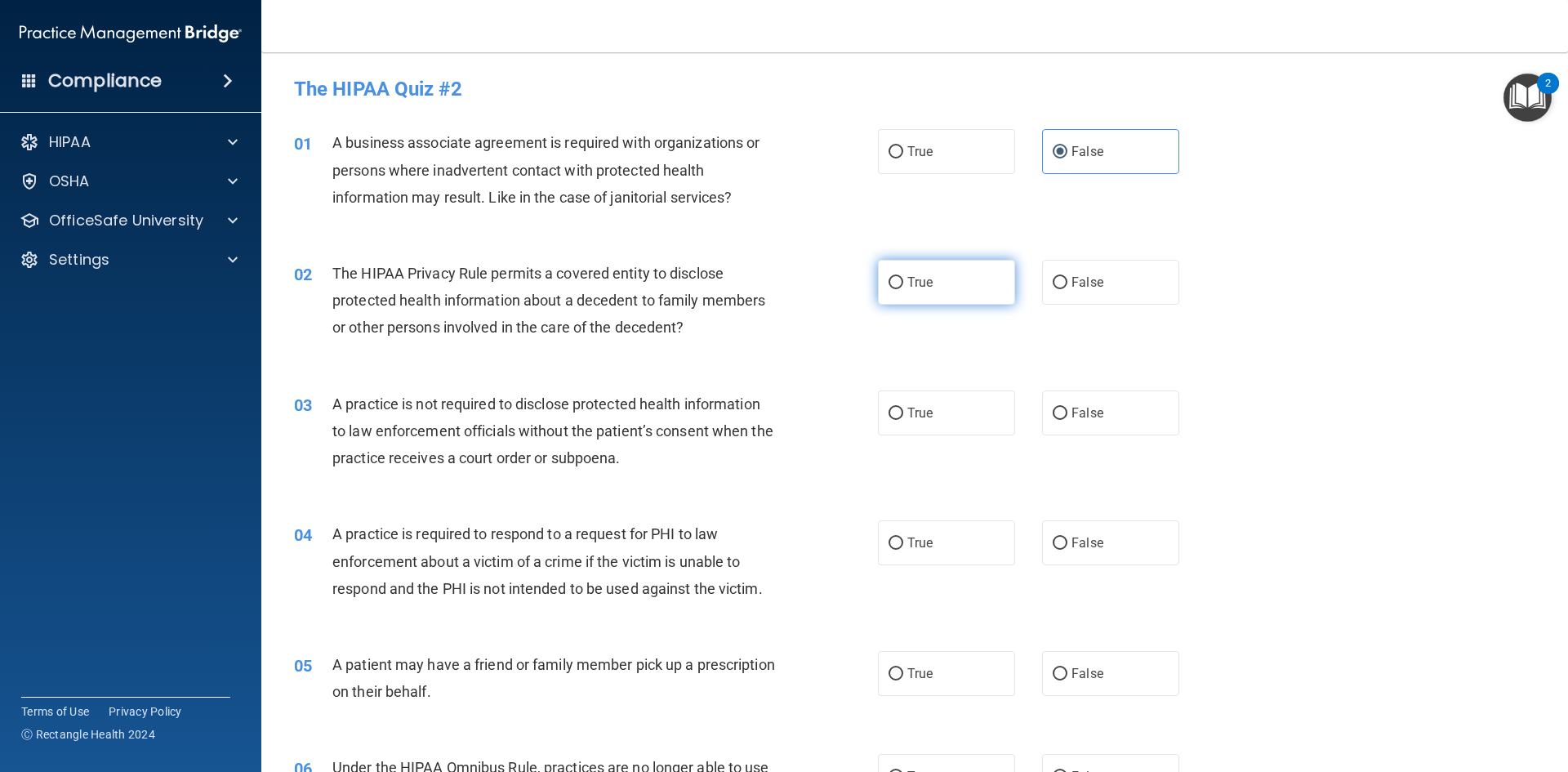
radio input "true"
click at [1086, 407] on span "False" at bounding box center [1087, 413] width 31 height 16
click at [1067, 408] on input "False" at bounding box center [1060, 414] width 15 height 12
radio input "true"
click at [1082, 549] on span "False" at bounding box center [1087, 542] width 31 height 16
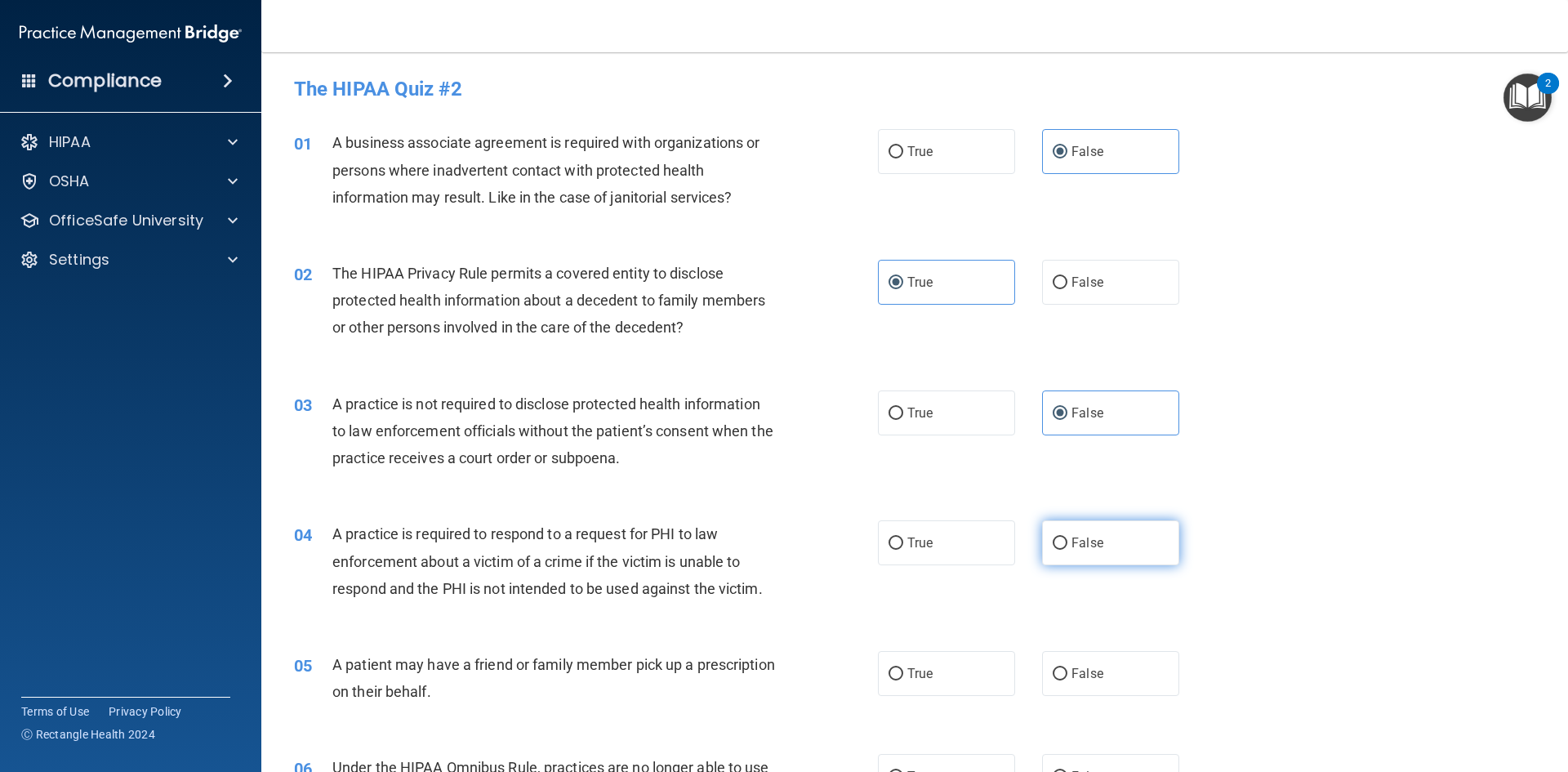
click at [1067, 549] on input "False" at bounding box center [1060, 543] width 15 height 12
radio input "true"
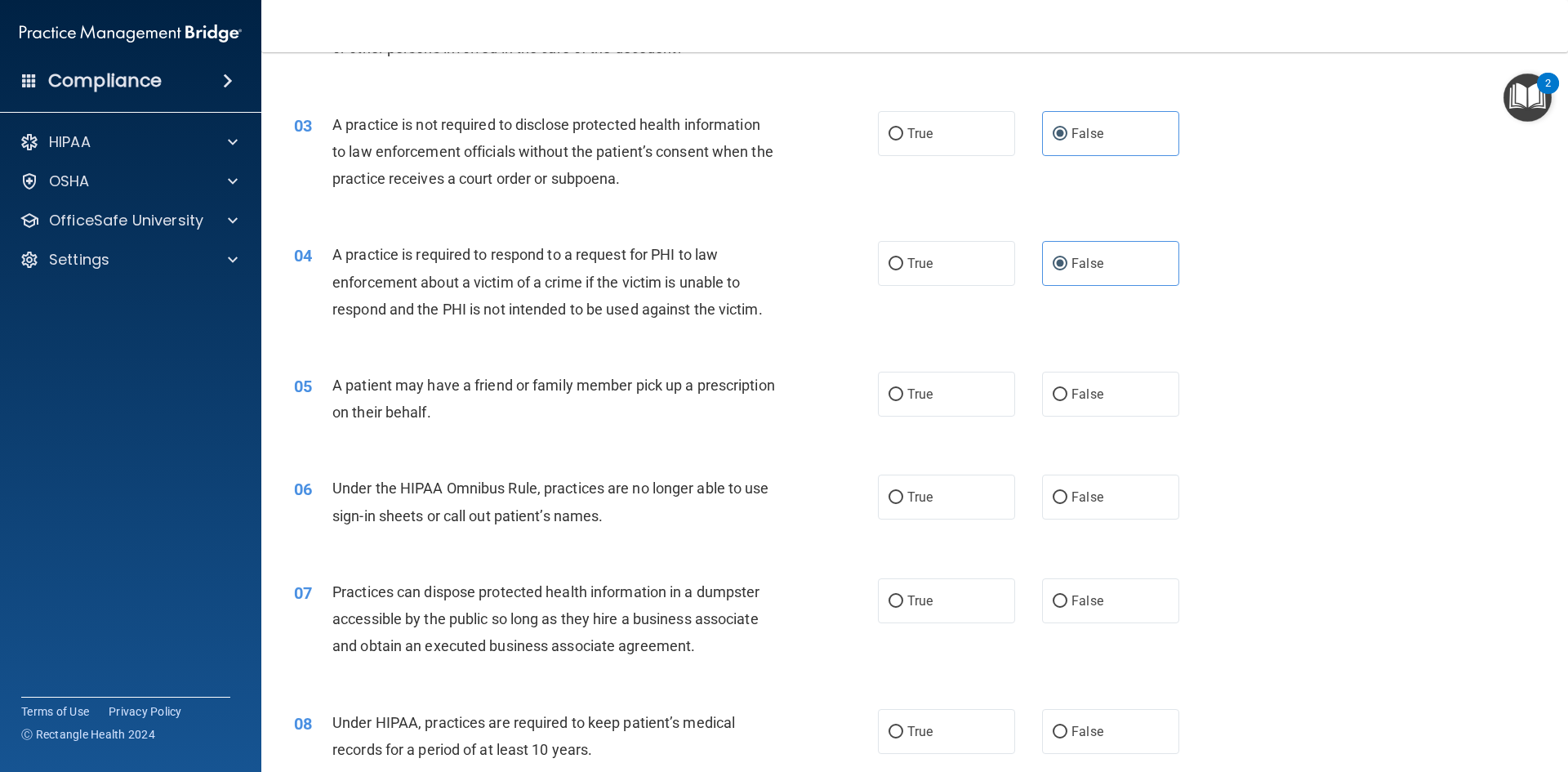
scroll to position [327, 0]
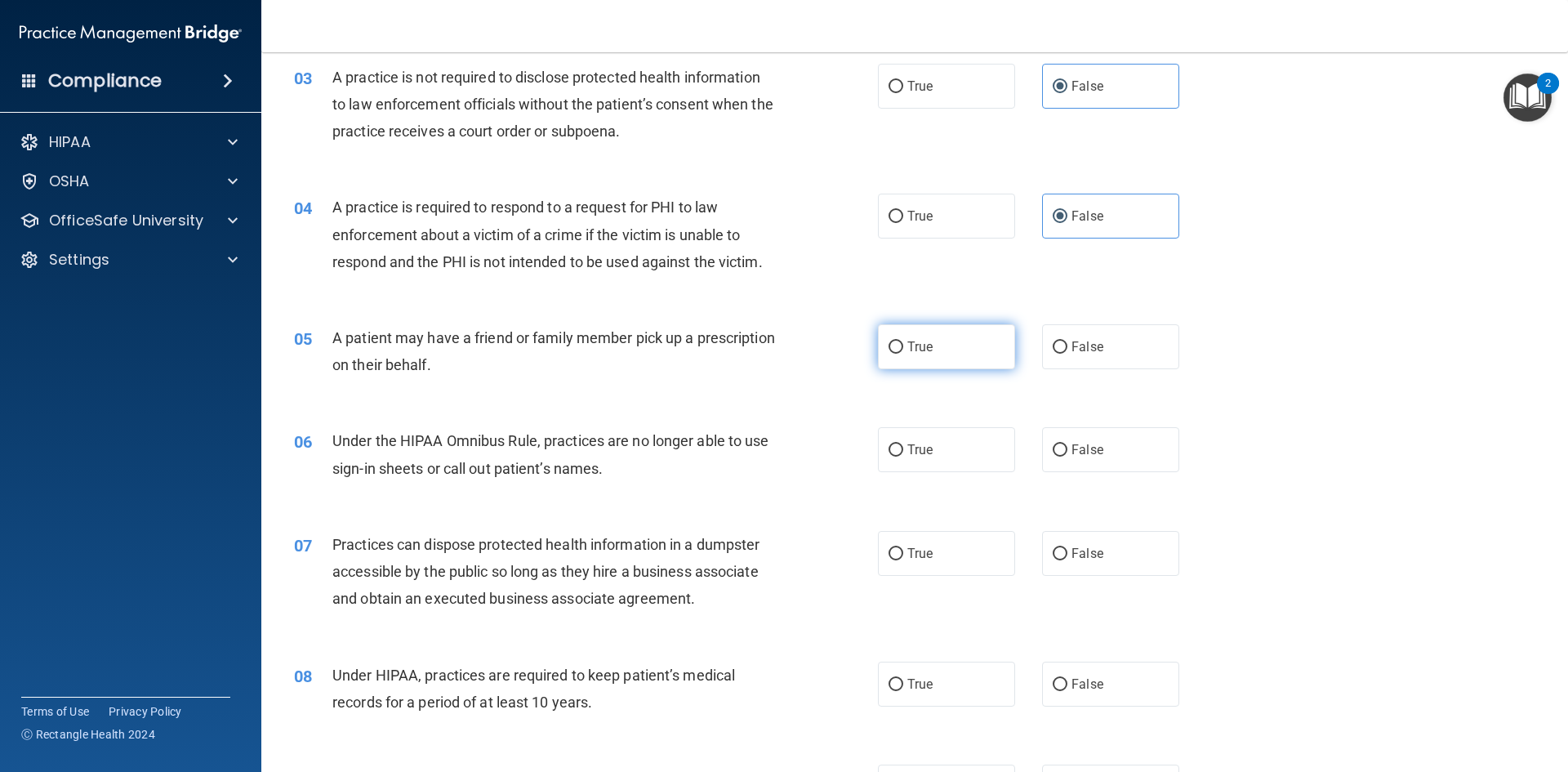
click at [932, 365] on label "True" at bounding box center [946, 347] width 138 height 45
click at [903, 354] on input "True" at bounding box center [896, 347] width 15 height 12
radio input "true"
click at [1072, 457] on span "False" at bounding box center [1087, 449] width 31 height 16
click at [1067, 457] on input "False" at bounding box center [1060, 450] width 15 height 12
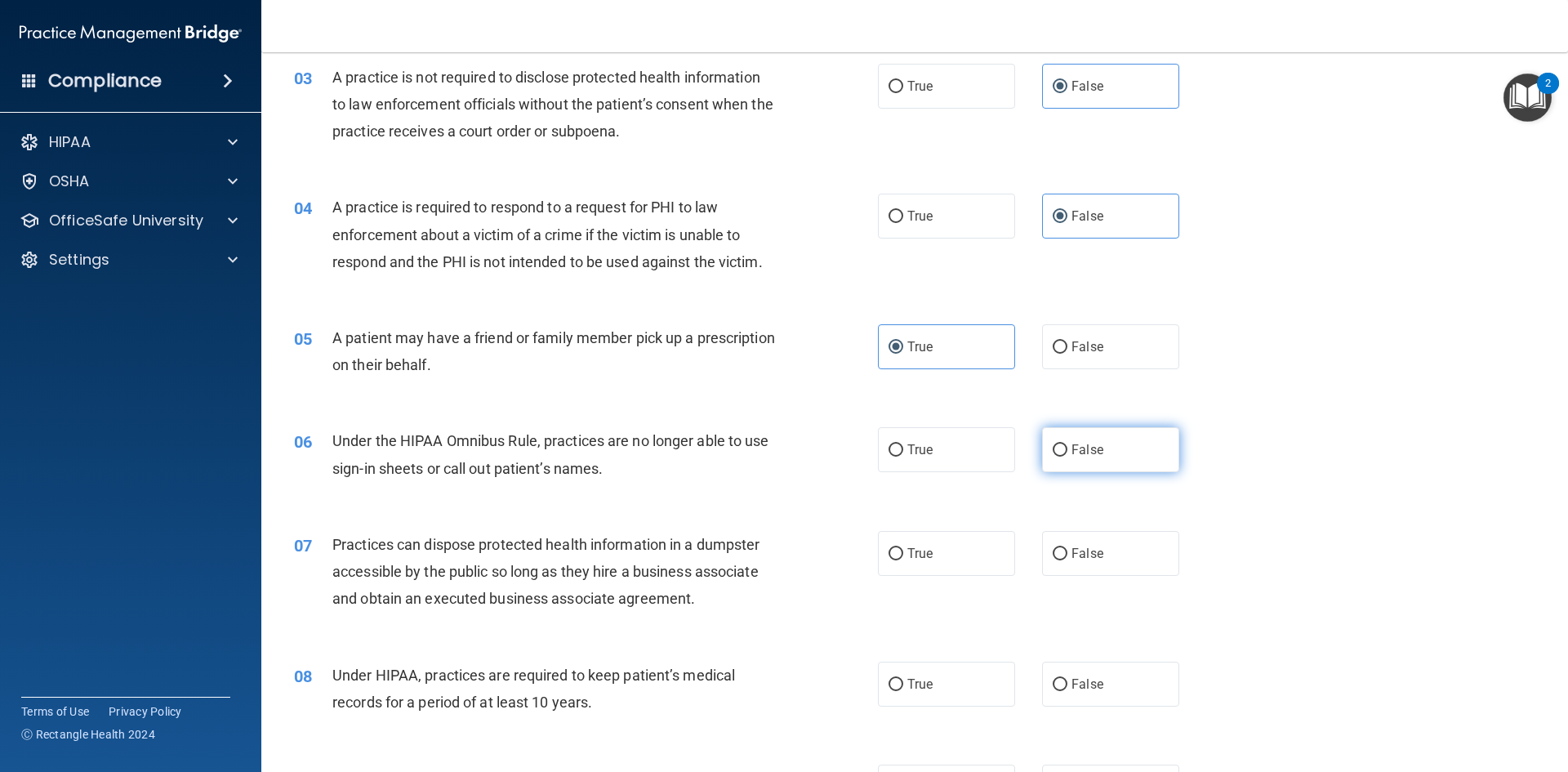
radio input "true"
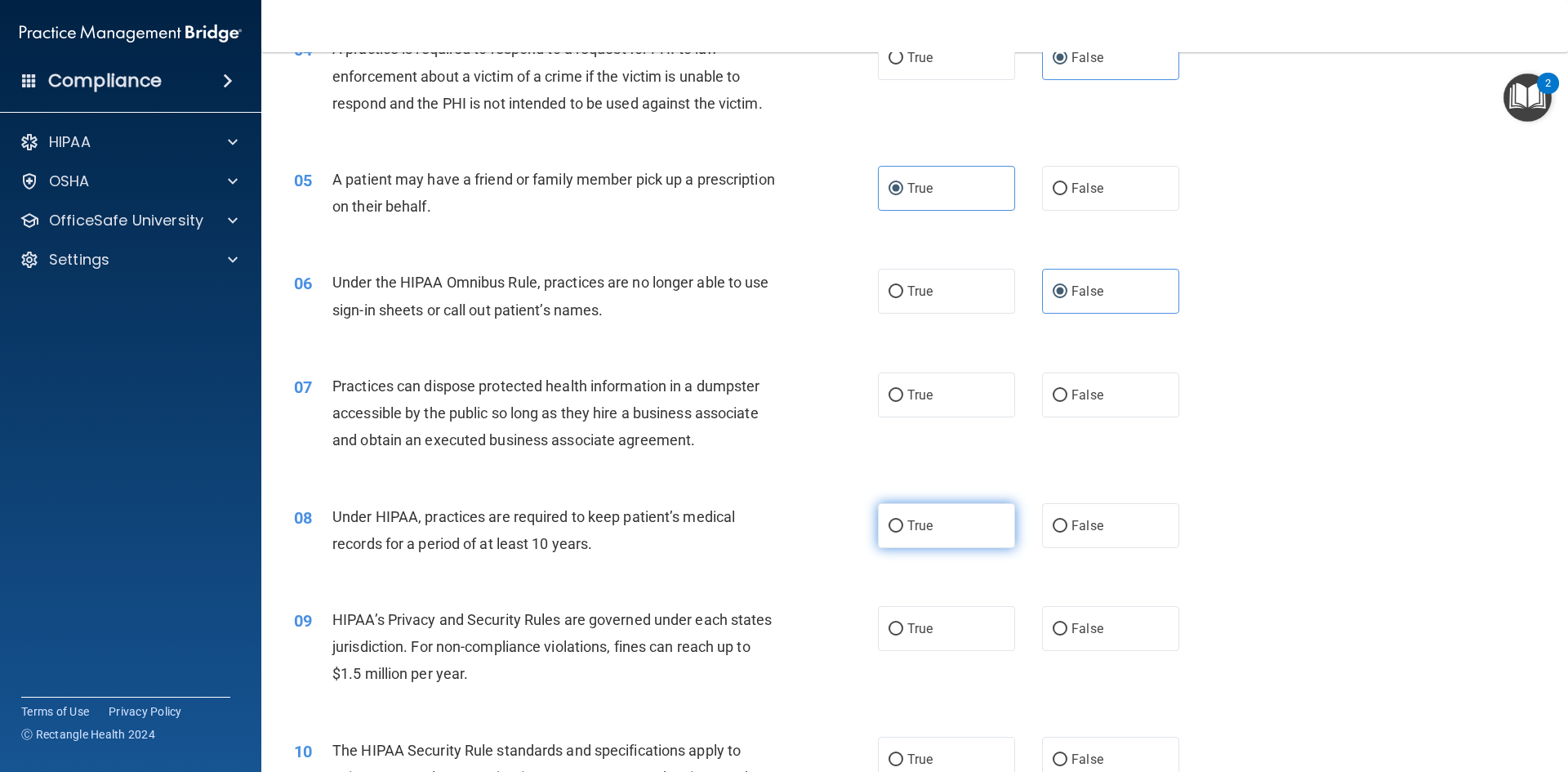
scroll to position [572, 0]
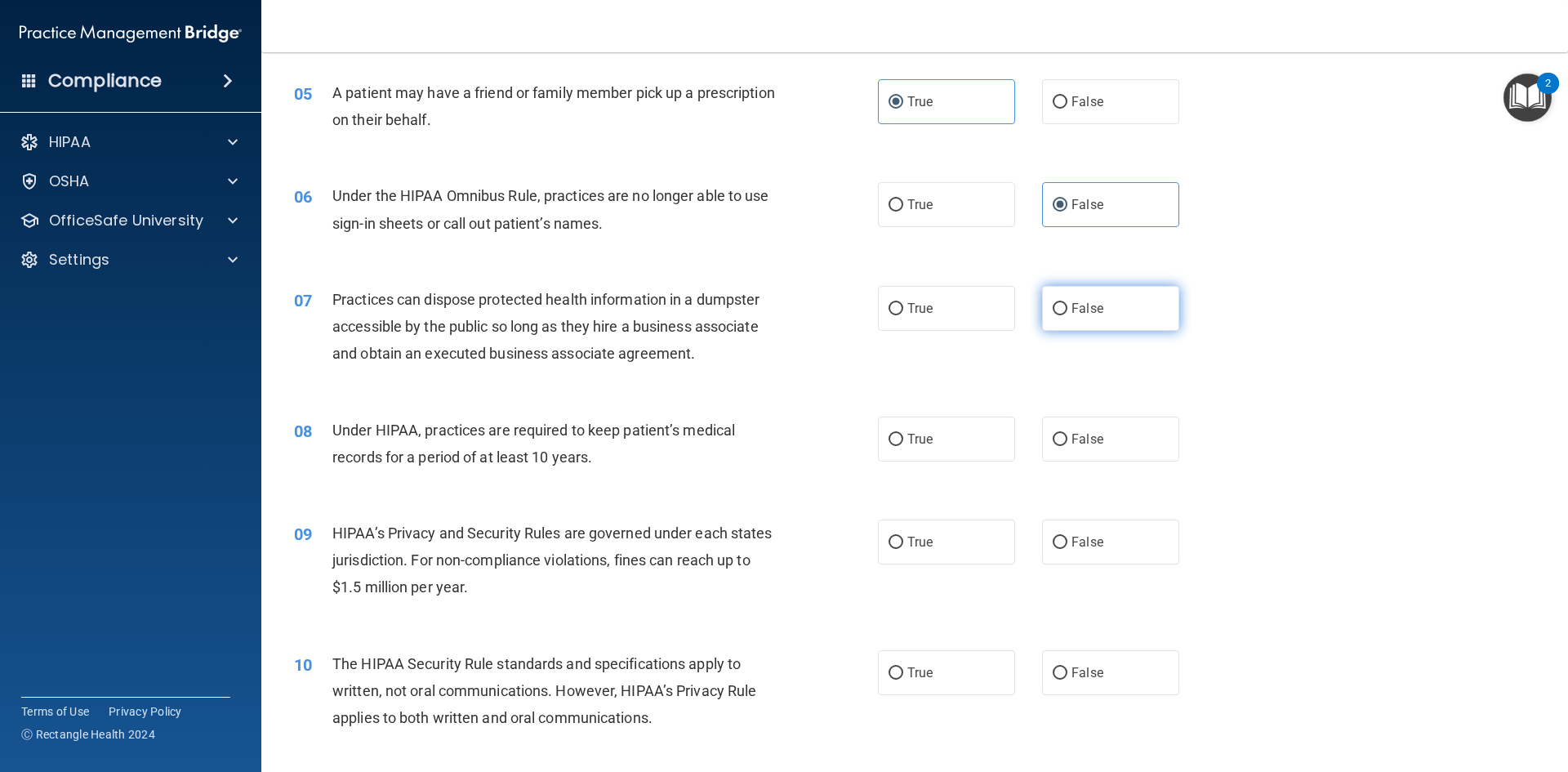
click at [1101, 313] on label "False" at bounding box center [1111, 308] width 138 height 45
click at [1067, 313] on input "False" at bounding box center [1060, 309] width 15 height 12
radio input "true"
click at [1072, 440] on span "False" at bounding box center [1087, 439] width 31 height 16
click at [1067, 440] on input "False" at bounding box center [1060, 439] width 15 height 12
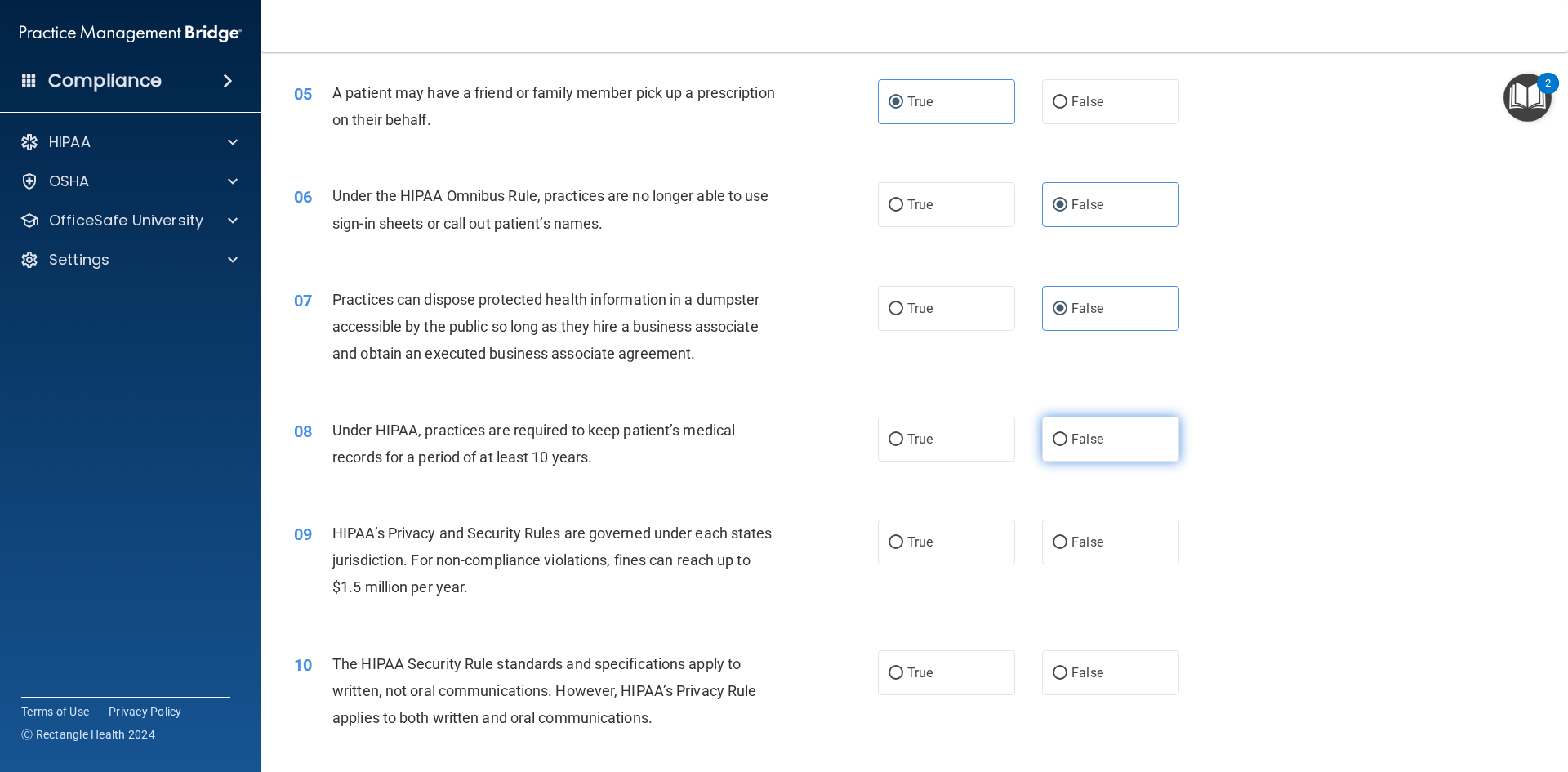
radio input "true"
click at [1086, 540] on span "False" at bounding box center [1087, 541] width 31 height 16
click at [1067, 540] on input "False" at bounding box center [1060, 542] width 15 height 12
radio input "true"
click at [917, 673] on span "True" at bounding box center [920, 672] width 26 height 16
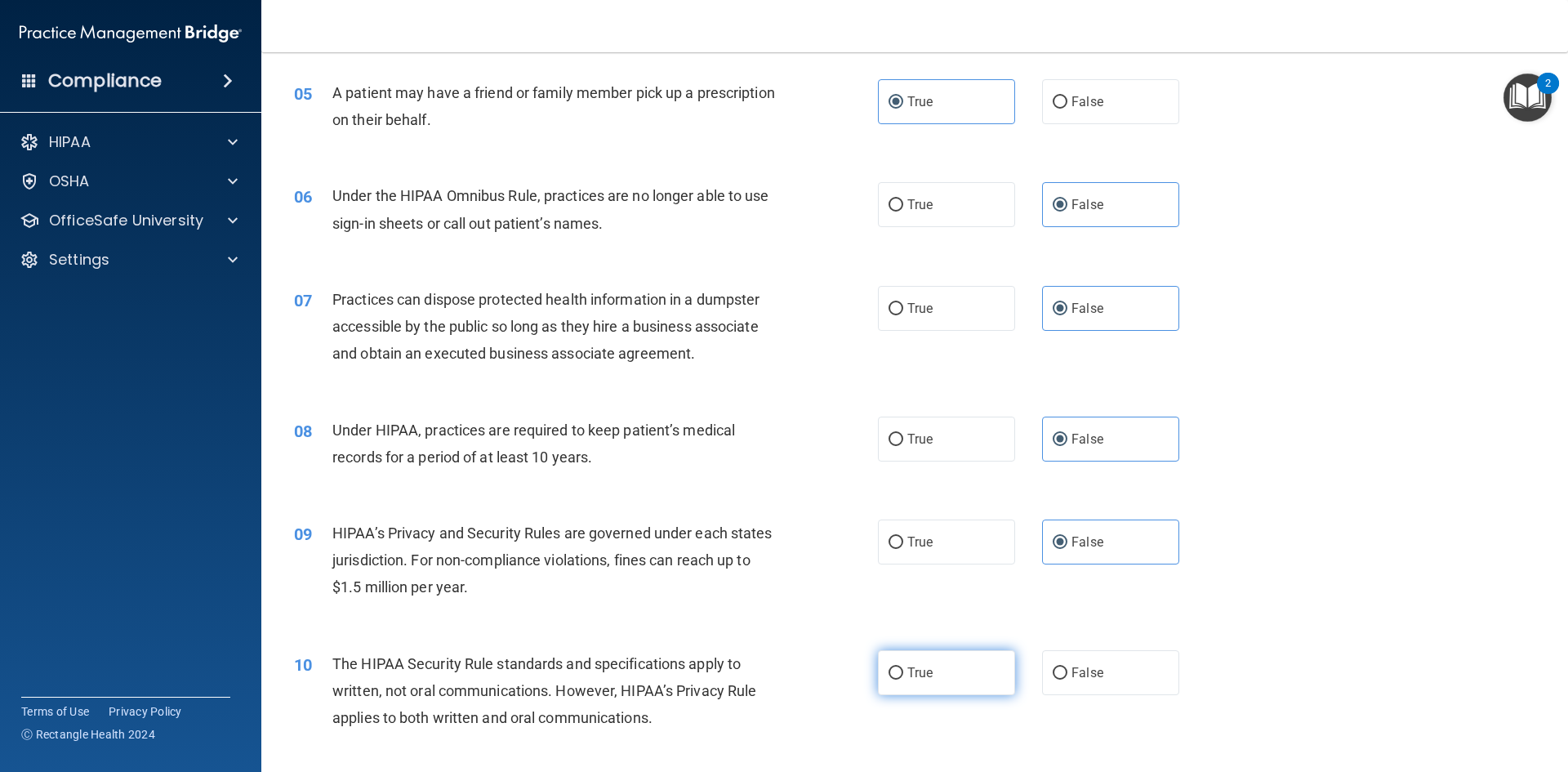
click at [903, 673] on input "True" at bounding box center [896, 673] width 15 height 12
radio input "true"
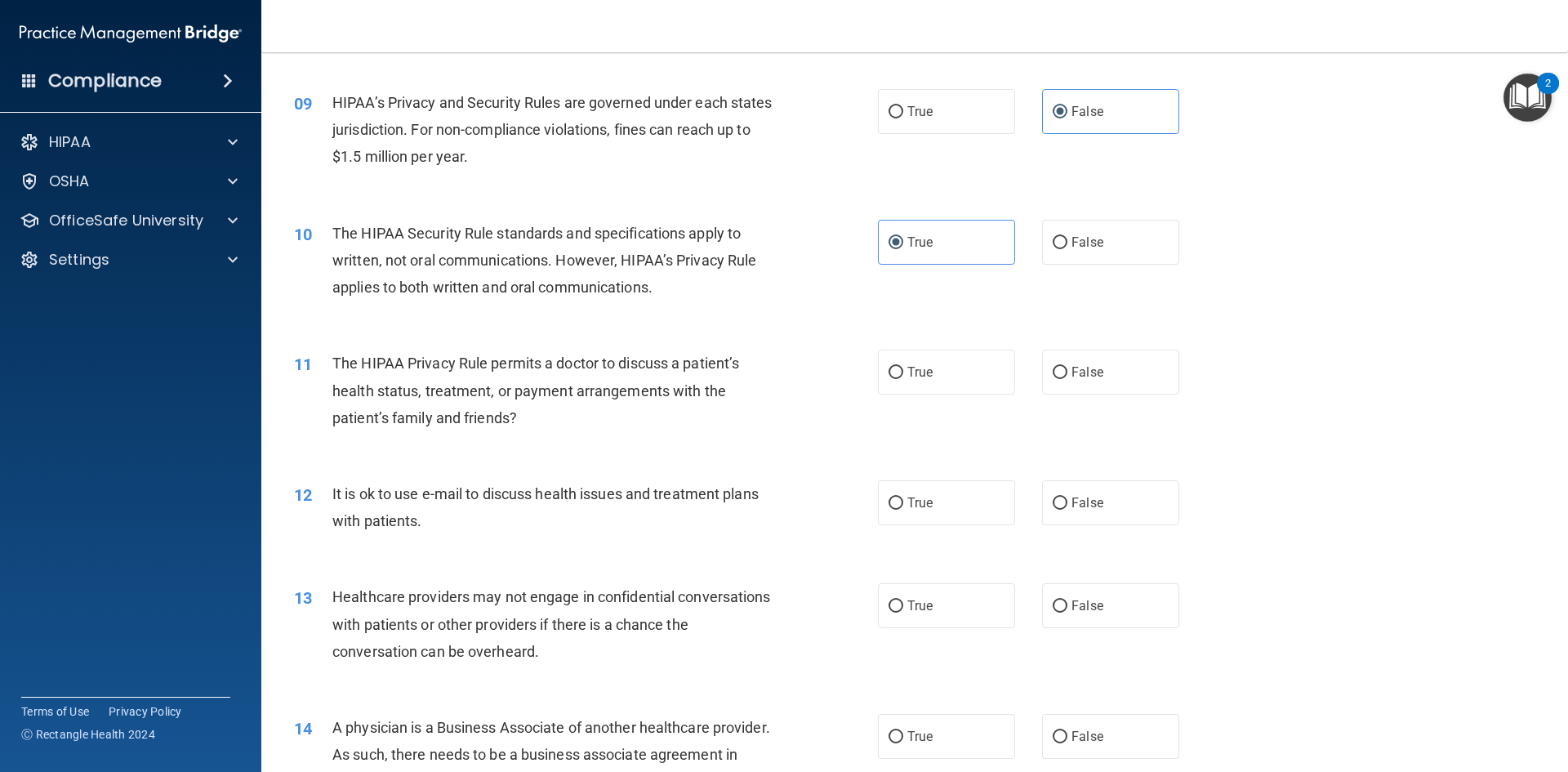
scroll to position [1062, 0]
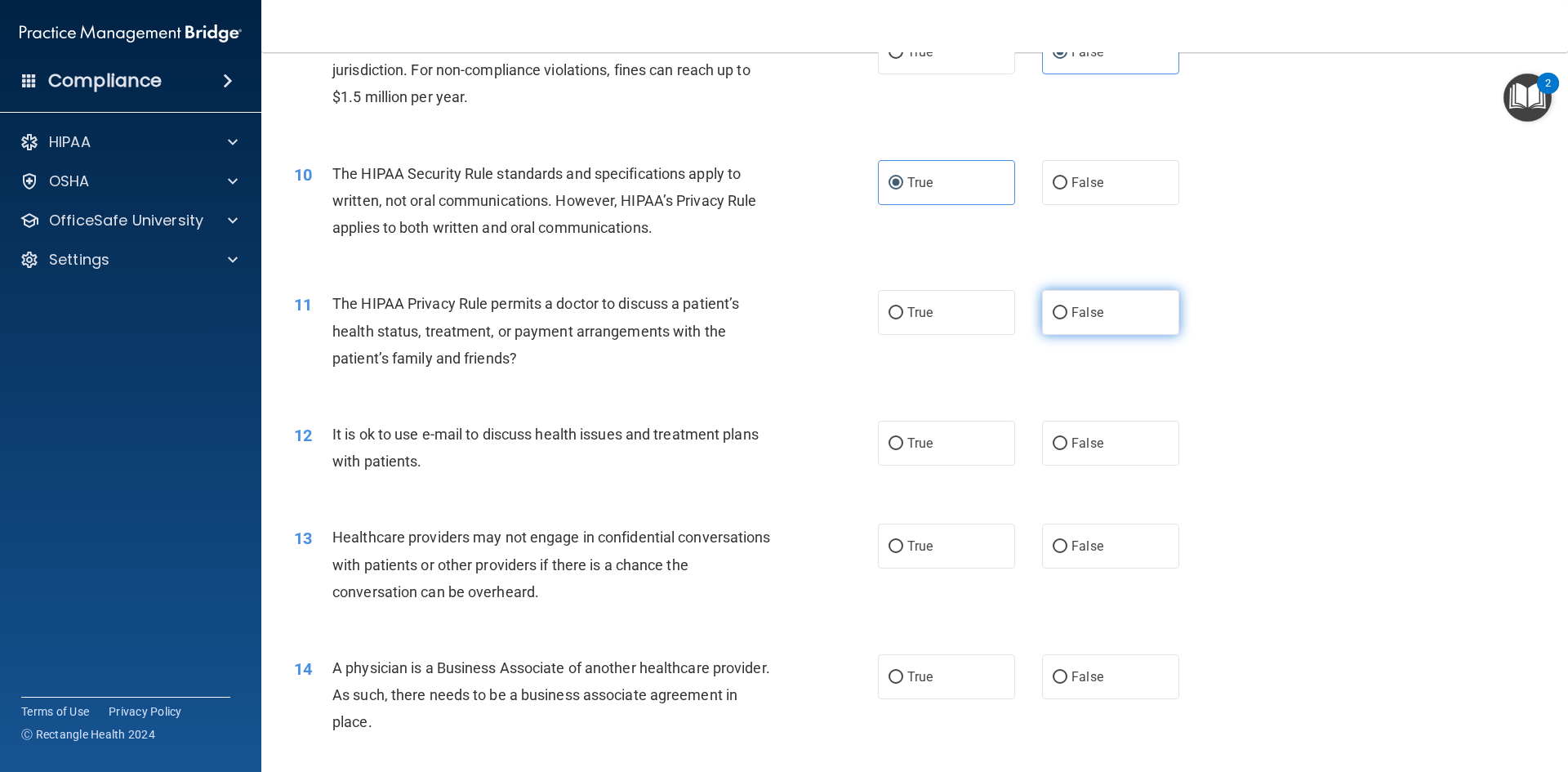
click at [1064, 320] on label "False" at bounding box center [1111, 313] width 138 height 45
click at [1064, 319] on input "False" at bounding box center [1060, 313] width 15 height 12
radio input "true"
click at [959, 445] on label "True" at bounding box center [946, 443] width 138 height 45
click at [903, 445] on input "True" at bounding box center [896, 444] width 15 height 12
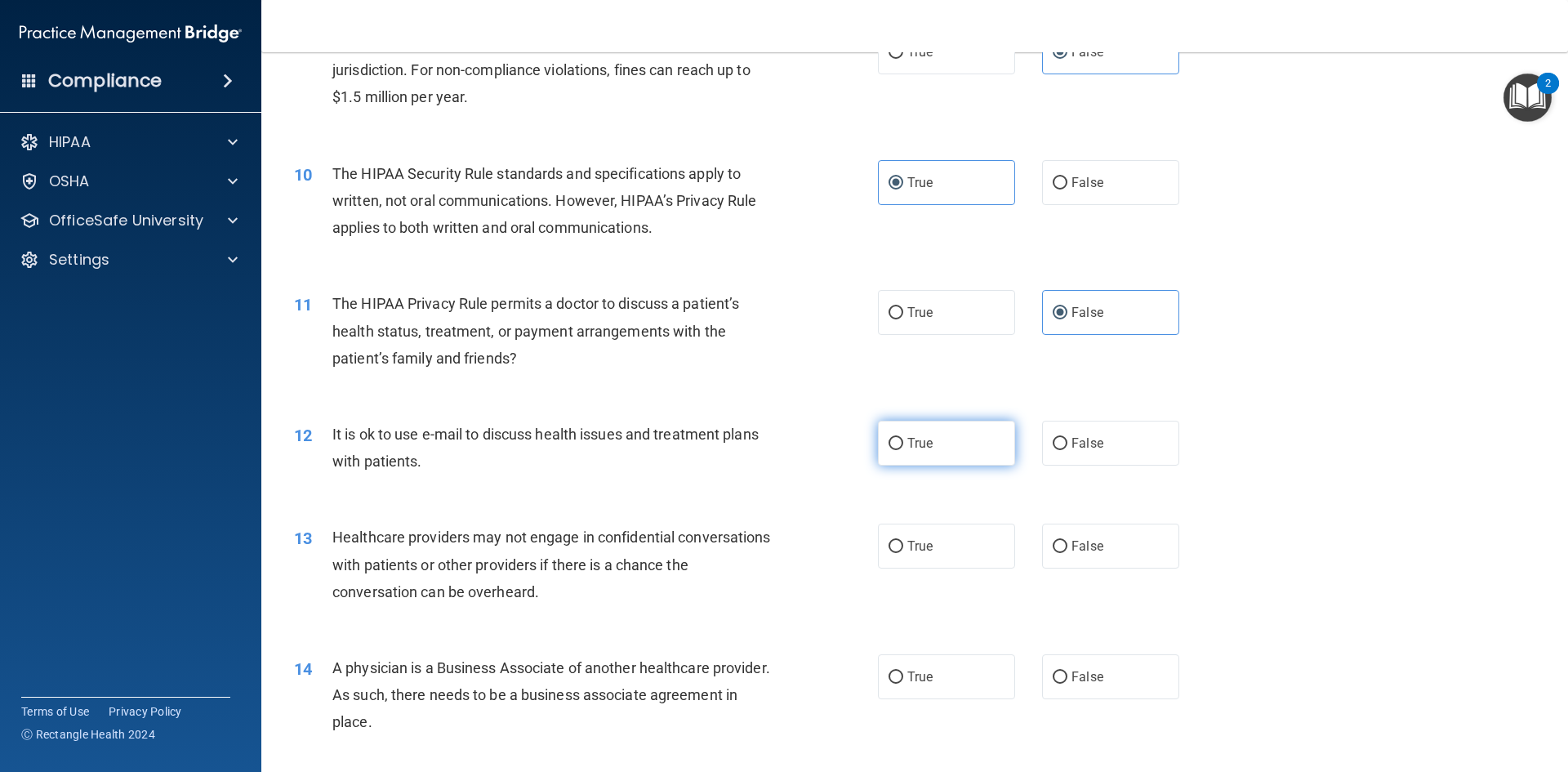
radio input "true"
click at [1058, 551] on input "False" at bounding box center [1060, 546] width 15 height 12
radio input "true"
click at [1057, 663] on label "False" at bounding box center [1111, 677] width 138 height 45
click at [1057, 672] on input "False" at bounding box center [1060, 677] width 15 height 12
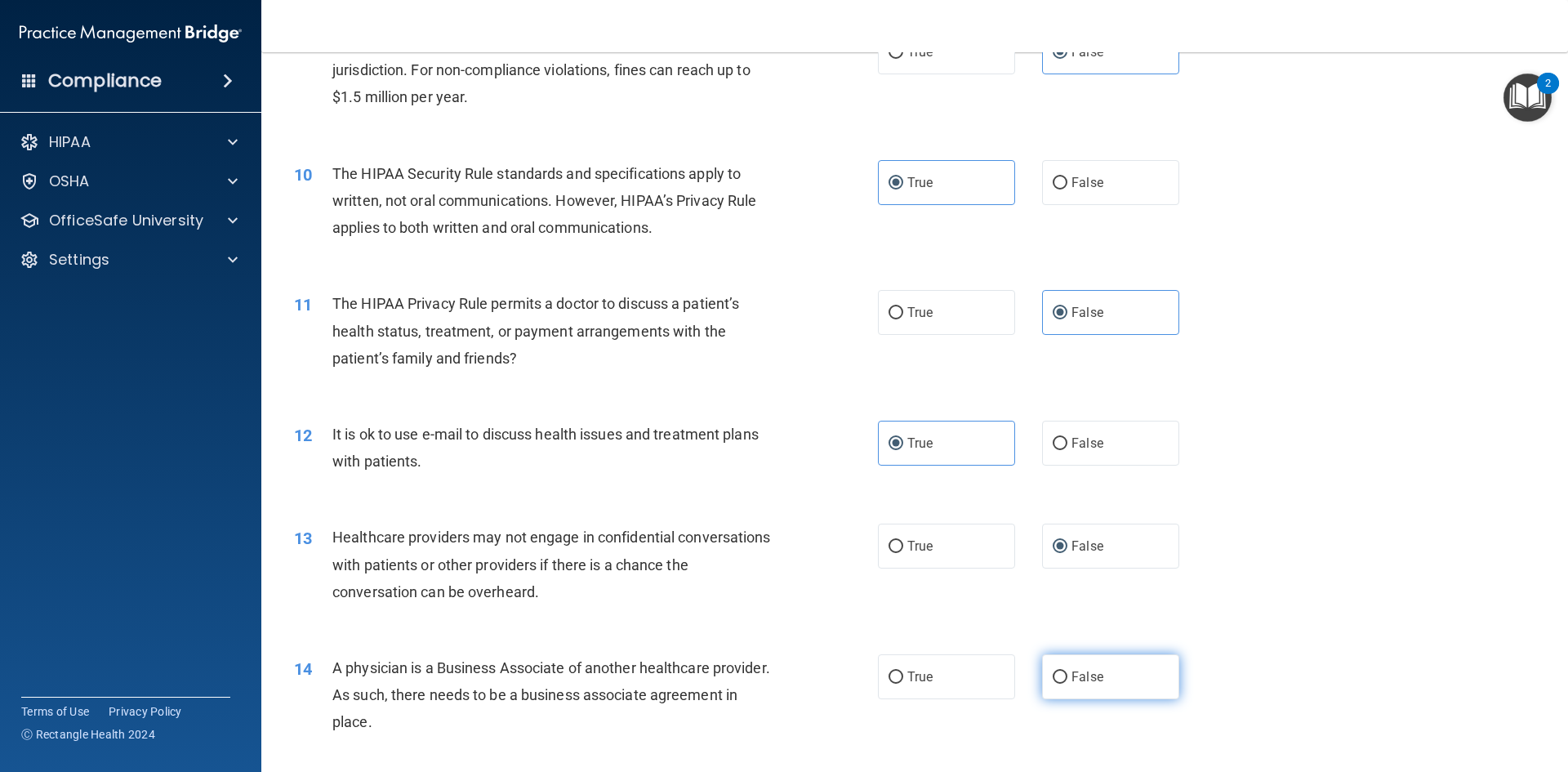
radio input "true"
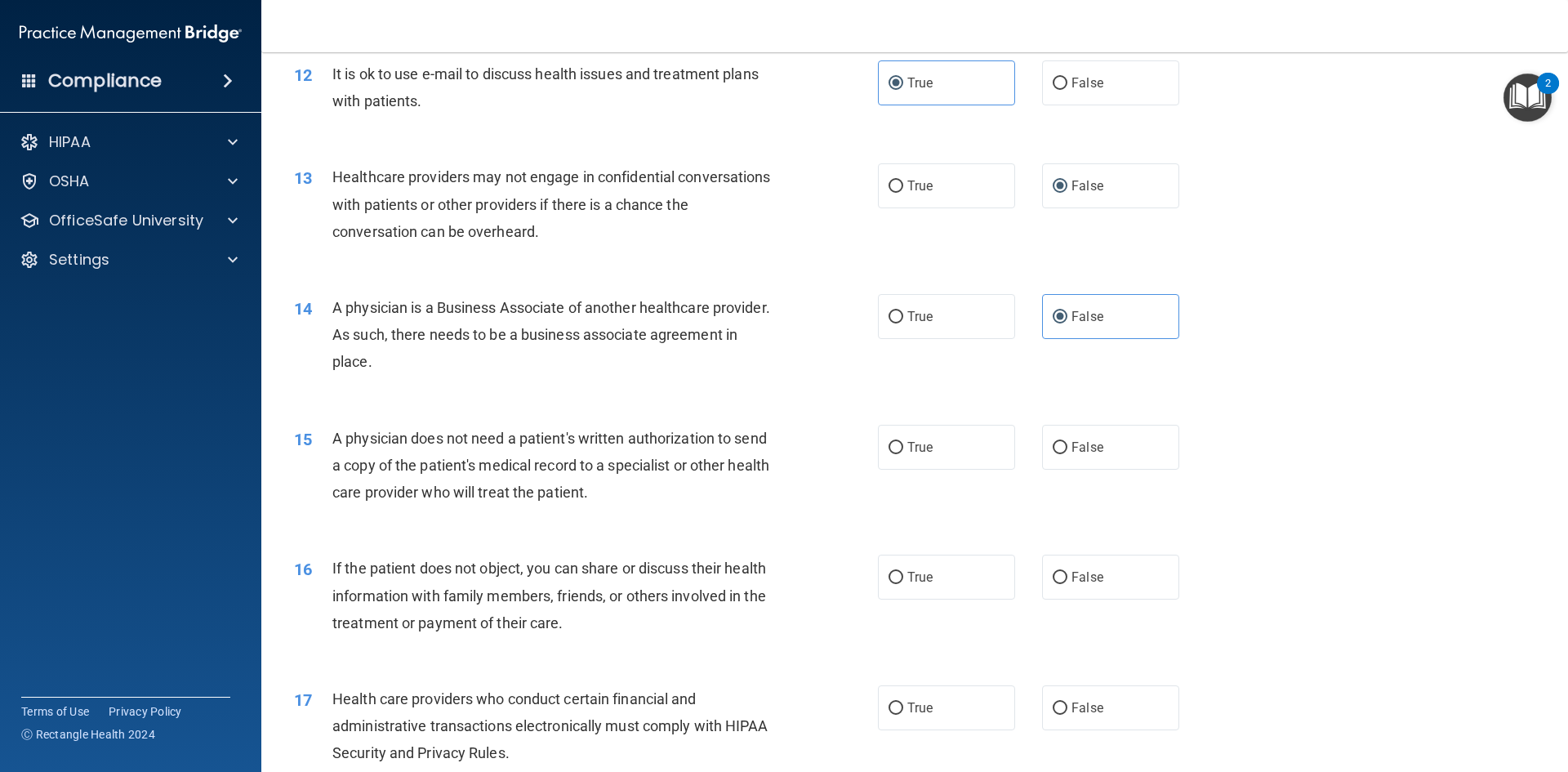
scroll to position [1471, 0]
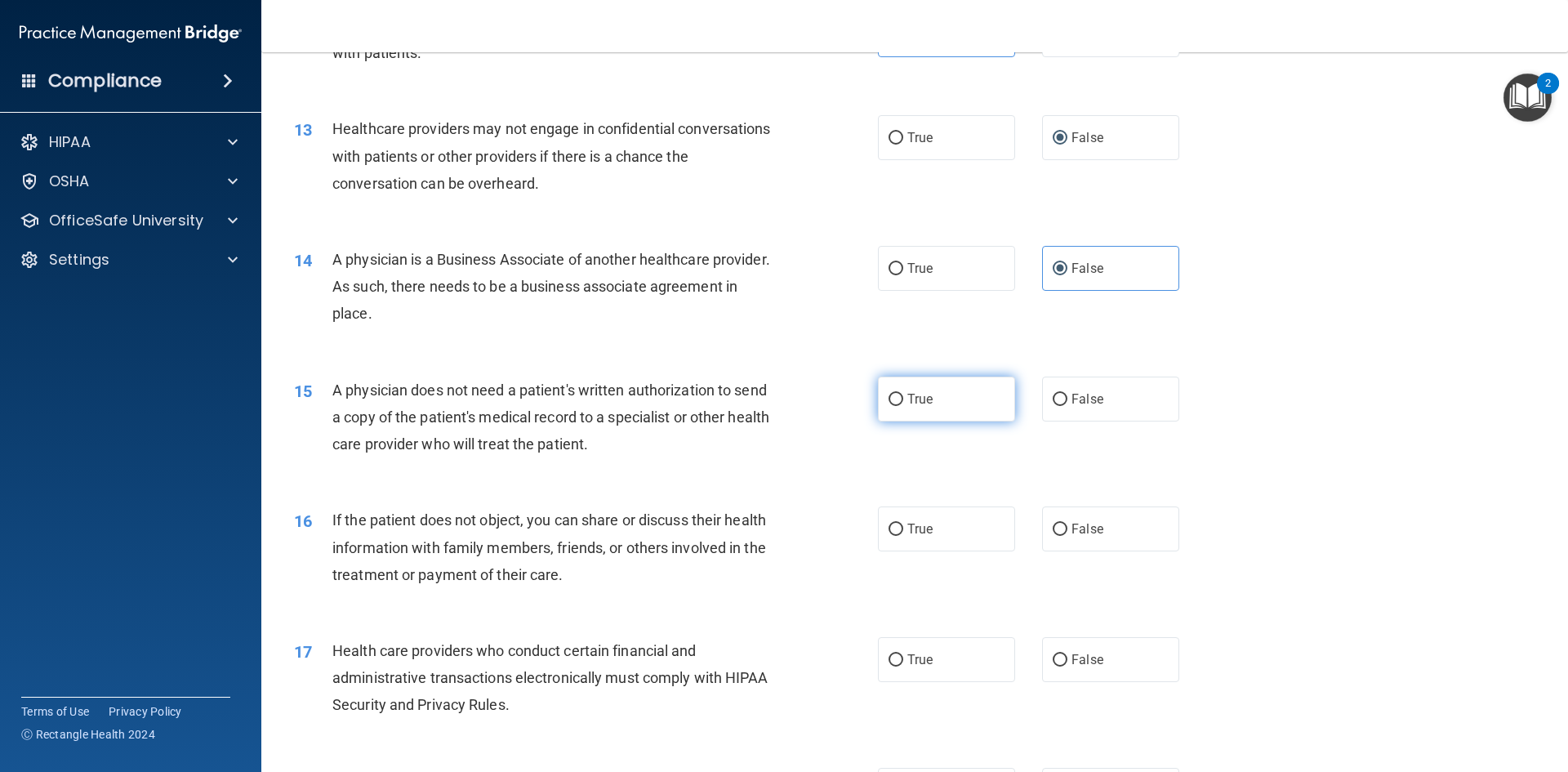
click at [936, 408] on label "True" at bounding box center [946, 399] width 138 height 45
click at [903, 406] on input "True" at bounding box center [896, 400] width 15 height 12
radio input "true"
click at [932, 519] on label "True" at bounding box center [946, 529] width 138 height 45
click at [903, 524] on input "True" at bounding box center [896, 530] width 15 height 12
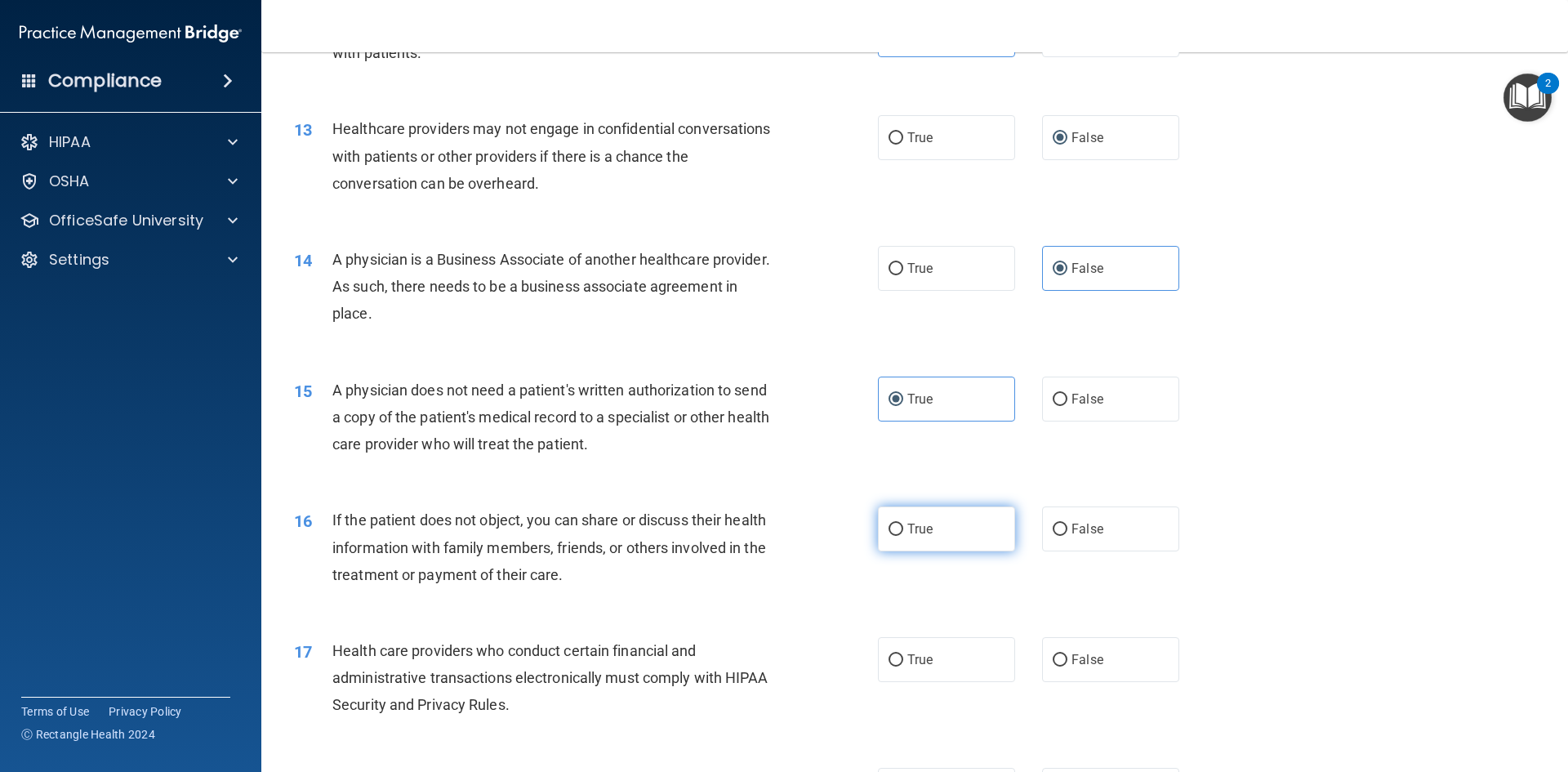
radio input "true"
click at [934, 664] on label "True" at bounding box center [946, 660] width 138 height 45
click at [903, 664] on input "True" at bounding box center [896, 660] width 15 height 12
radio input "true"
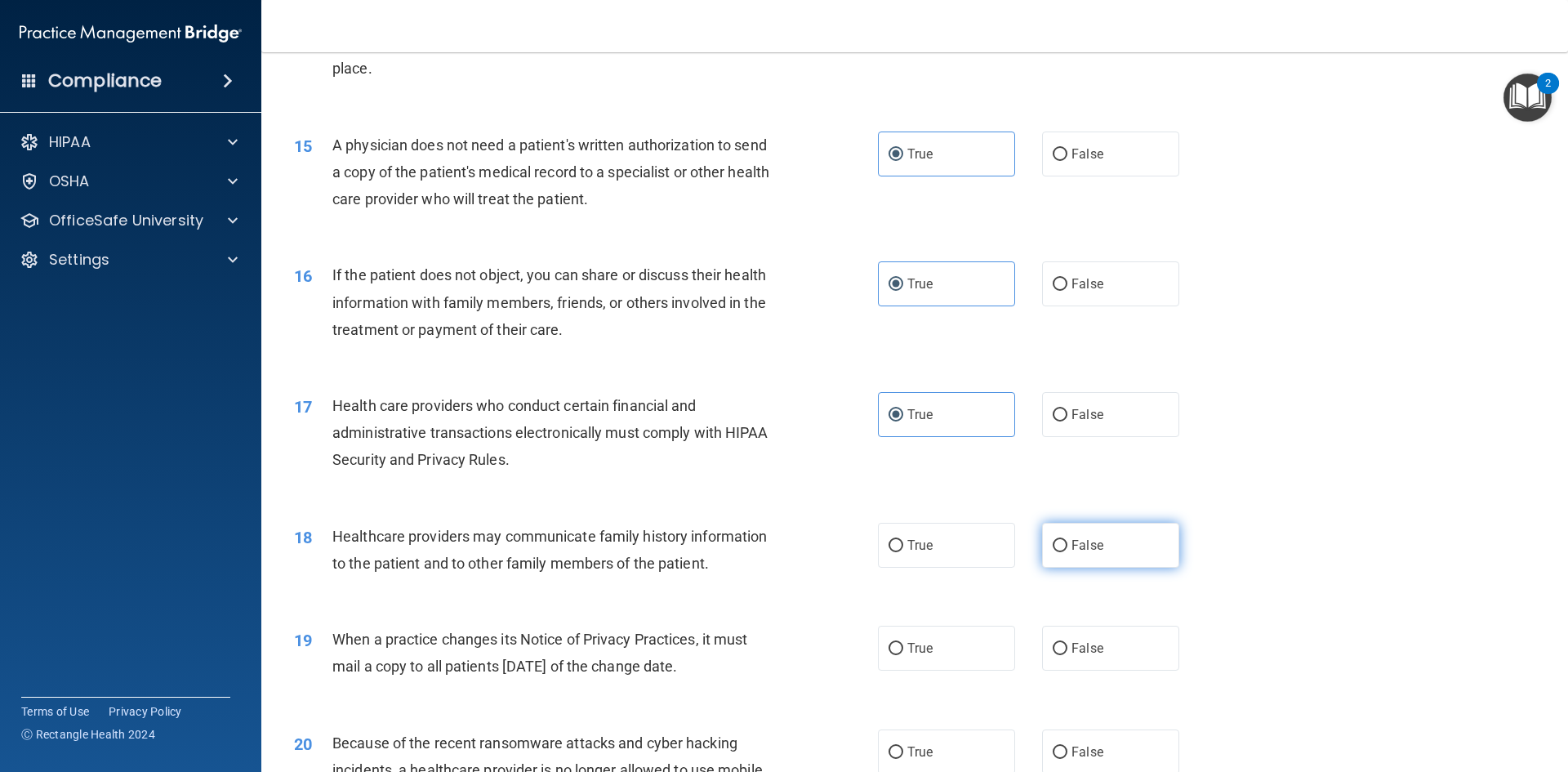
click at [1073, 543] on span "False" at bounding box center [1087, 545] width 31 height 16
click at [1067, 543] on input "False" at bounding box center [1060, 546] width 15 height 12
radio input "true"
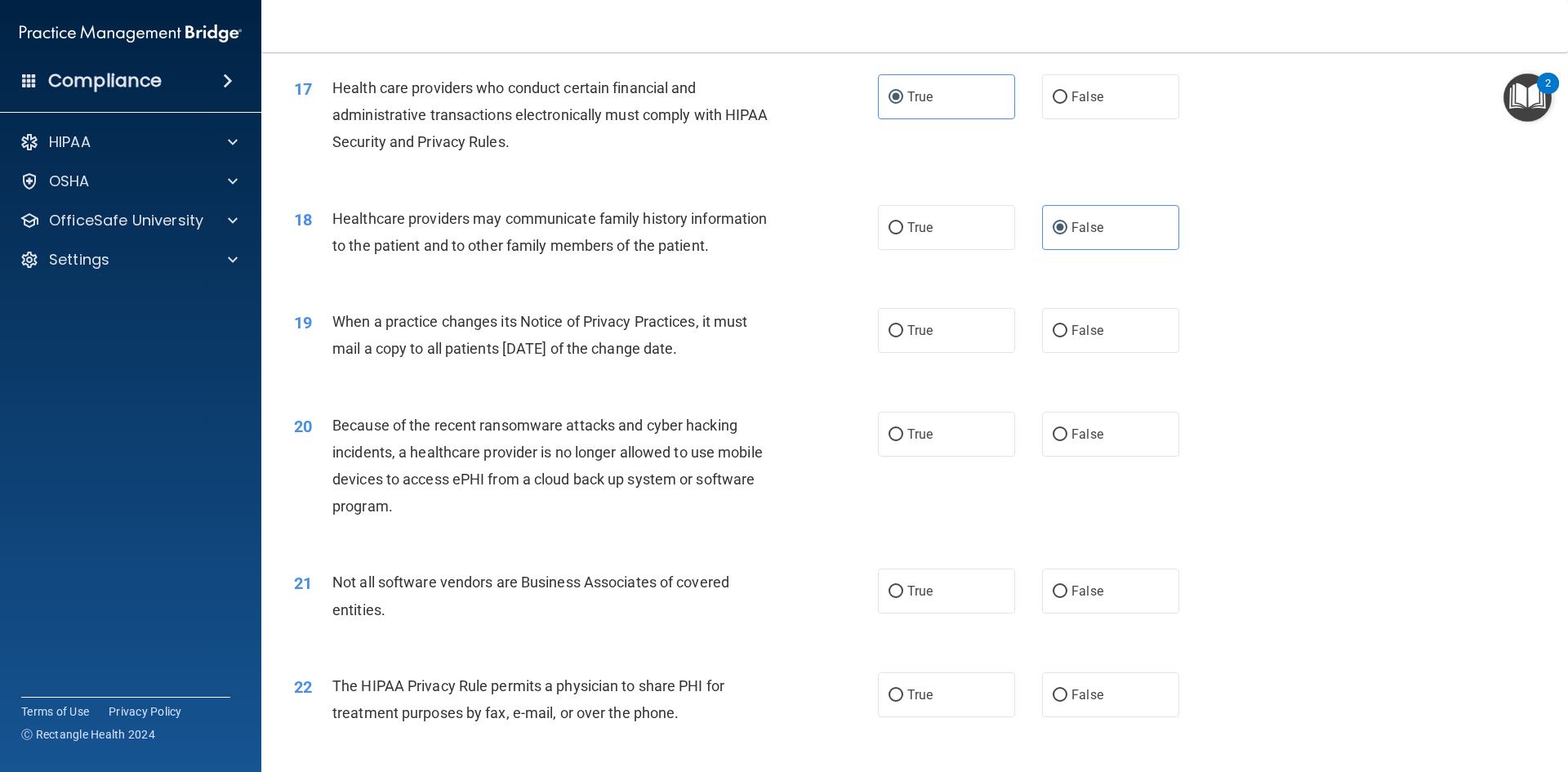
scroll to position [2043, 0]
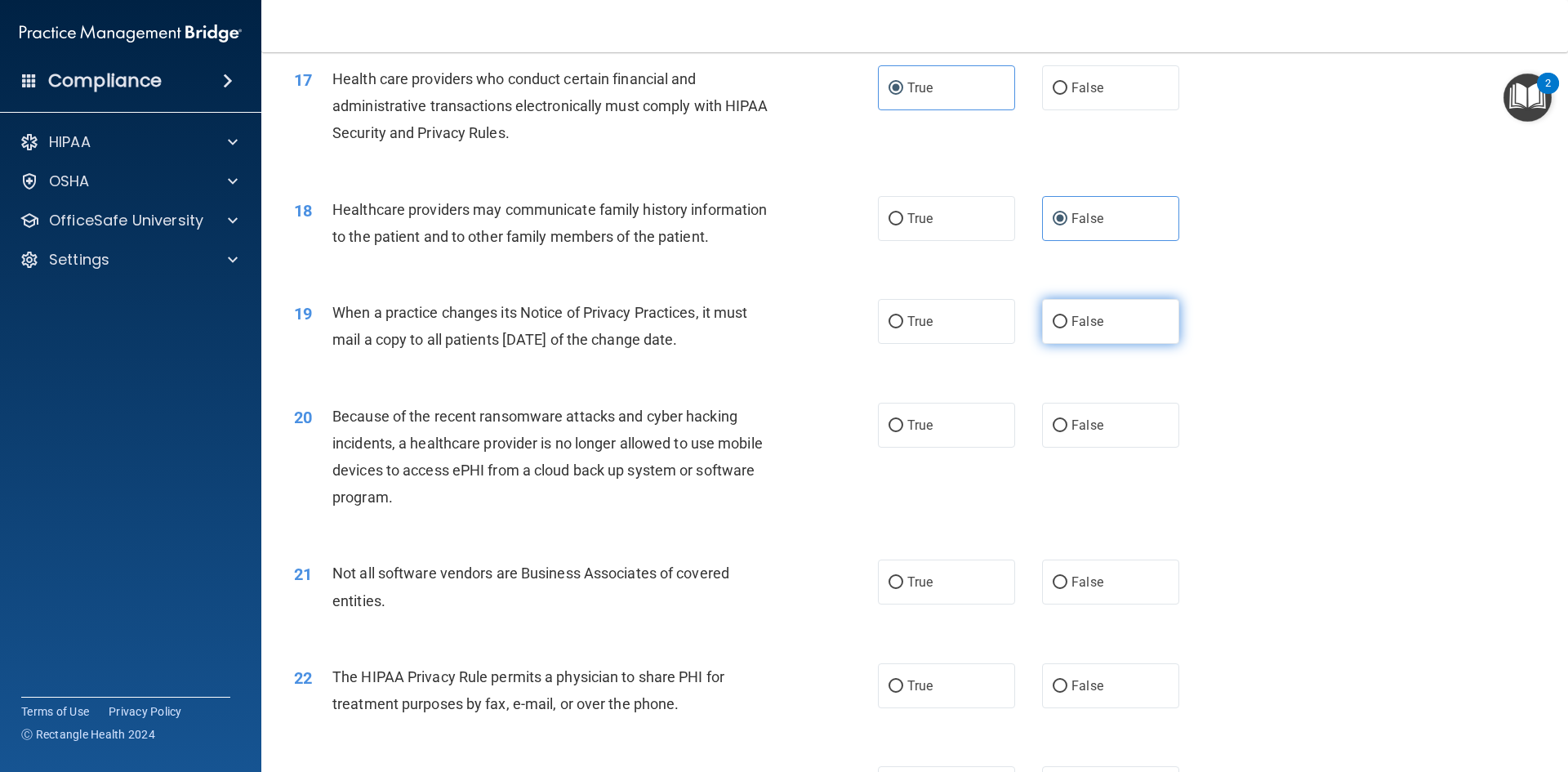
click at [1063, 325] on label "False" at bounding box center [1111, 322] width 138 height 45
click at [1063, 325] on input "False" at bounding box center [1060, 322] width 15 height 12
radio input "true"
click at [1062, 435] on label "False" at bounding box center [1111, 425] width 138 height 45
click at [1062, 432] on input "False" at bounding box center [1060, 426] width 15 height 12
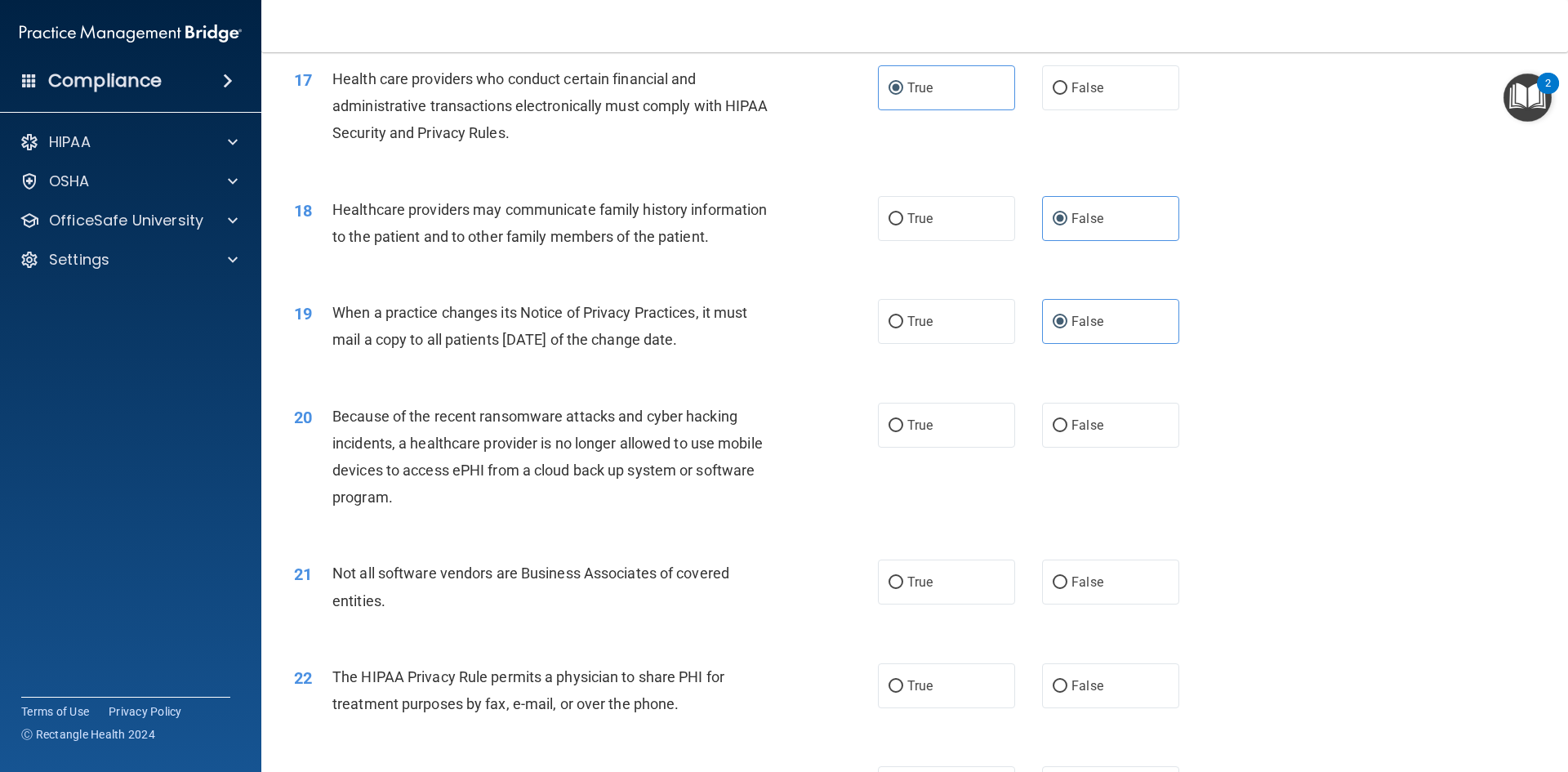
radio input "true"
click at [942, 589] on label "True" at bounding box center [946, 582] width 138 height 45
click at [903, 589] on input "True" at bounding box center [896, 583] width 15 height 12
radio input "true"
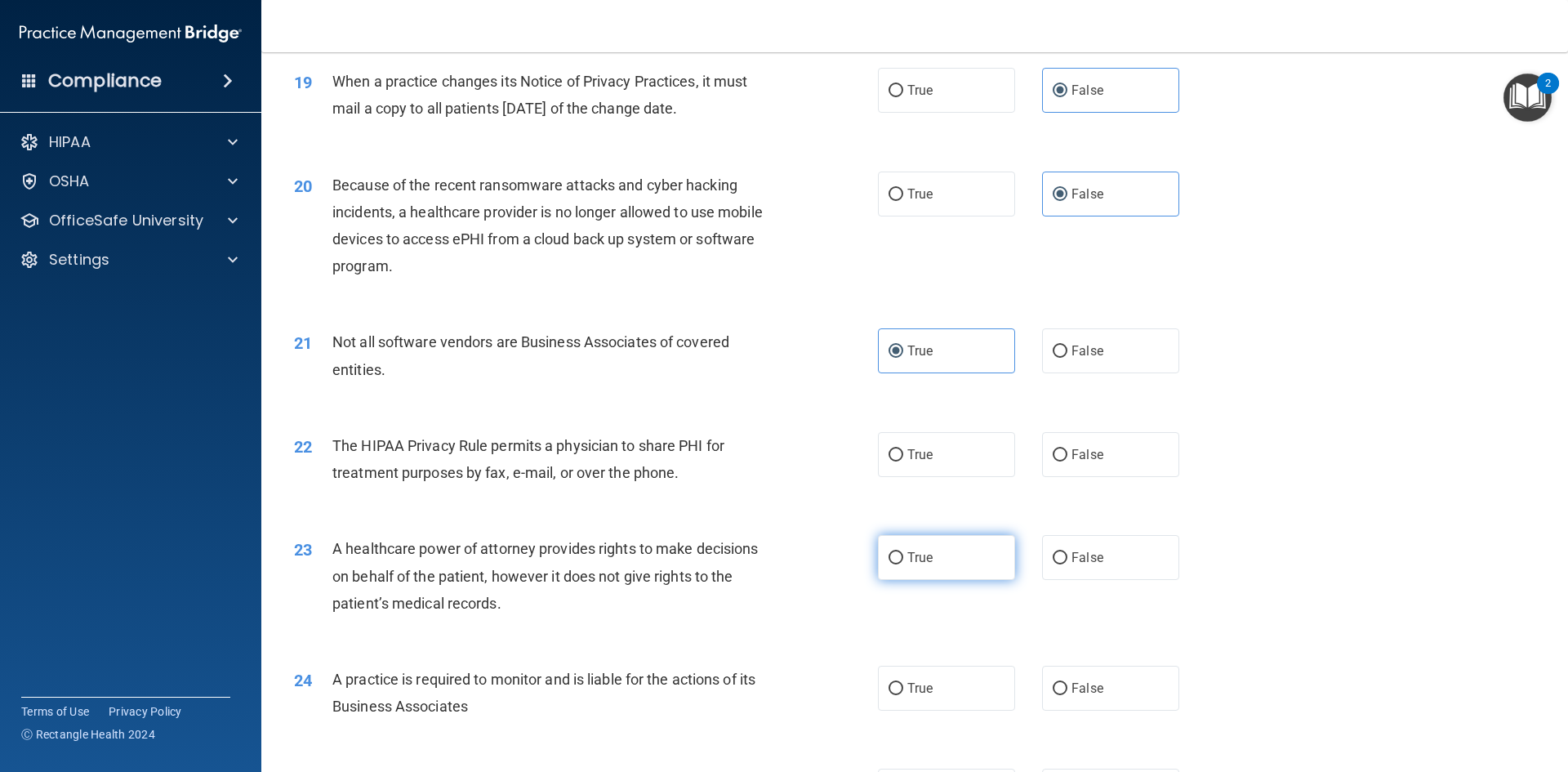
scroll to position [2288, 0]
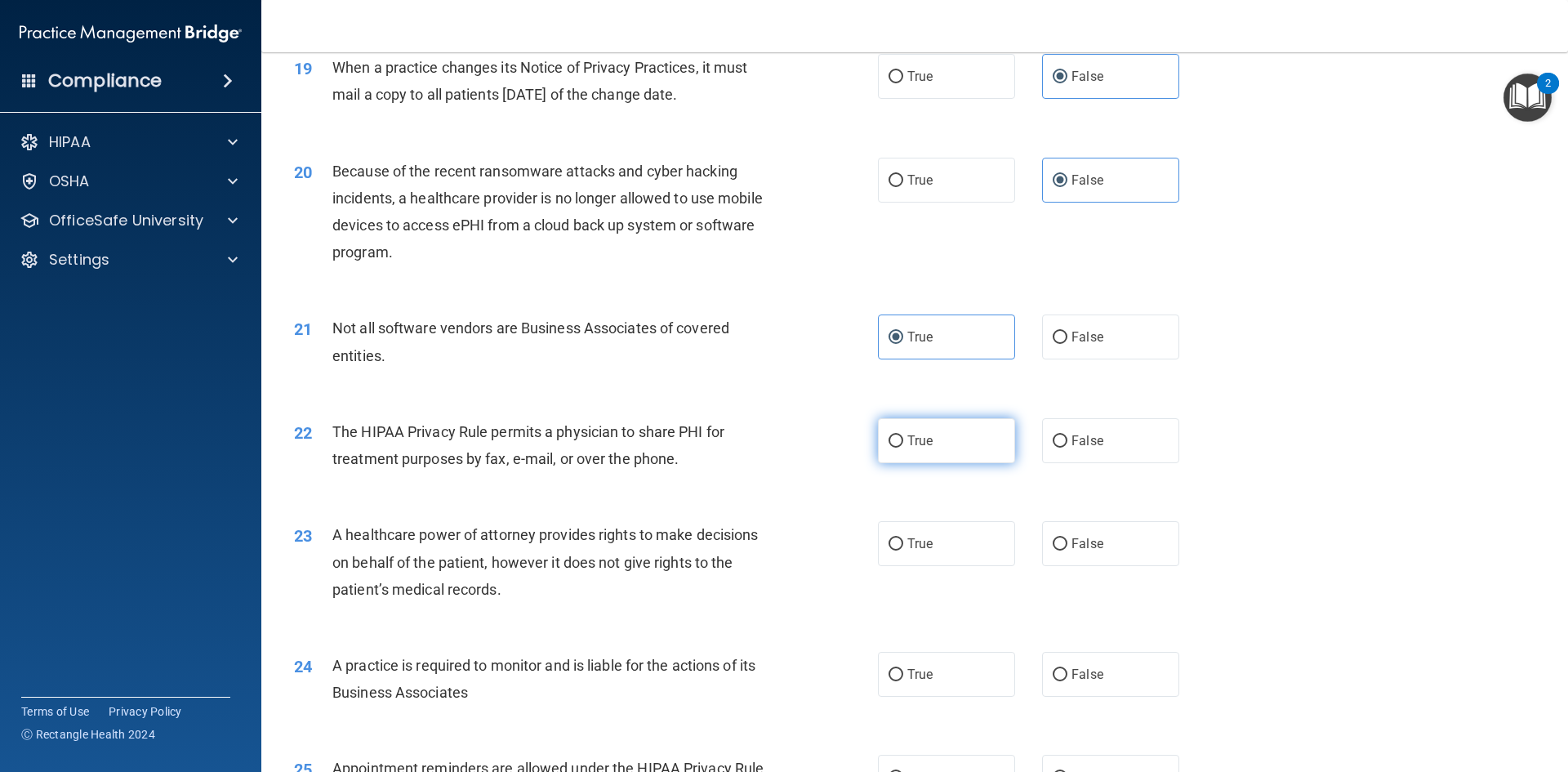
click at [943, 457] on label "True" at bounding box center [946, 441] width 138 height 45
click at [903, 448] on input "True" at bounding box center [896, 441] width 15 height 12
radio input "true"
click at [1054, 546] on input "False" at bounding box center [1060, 544] width 15 height 12
radio input "true"
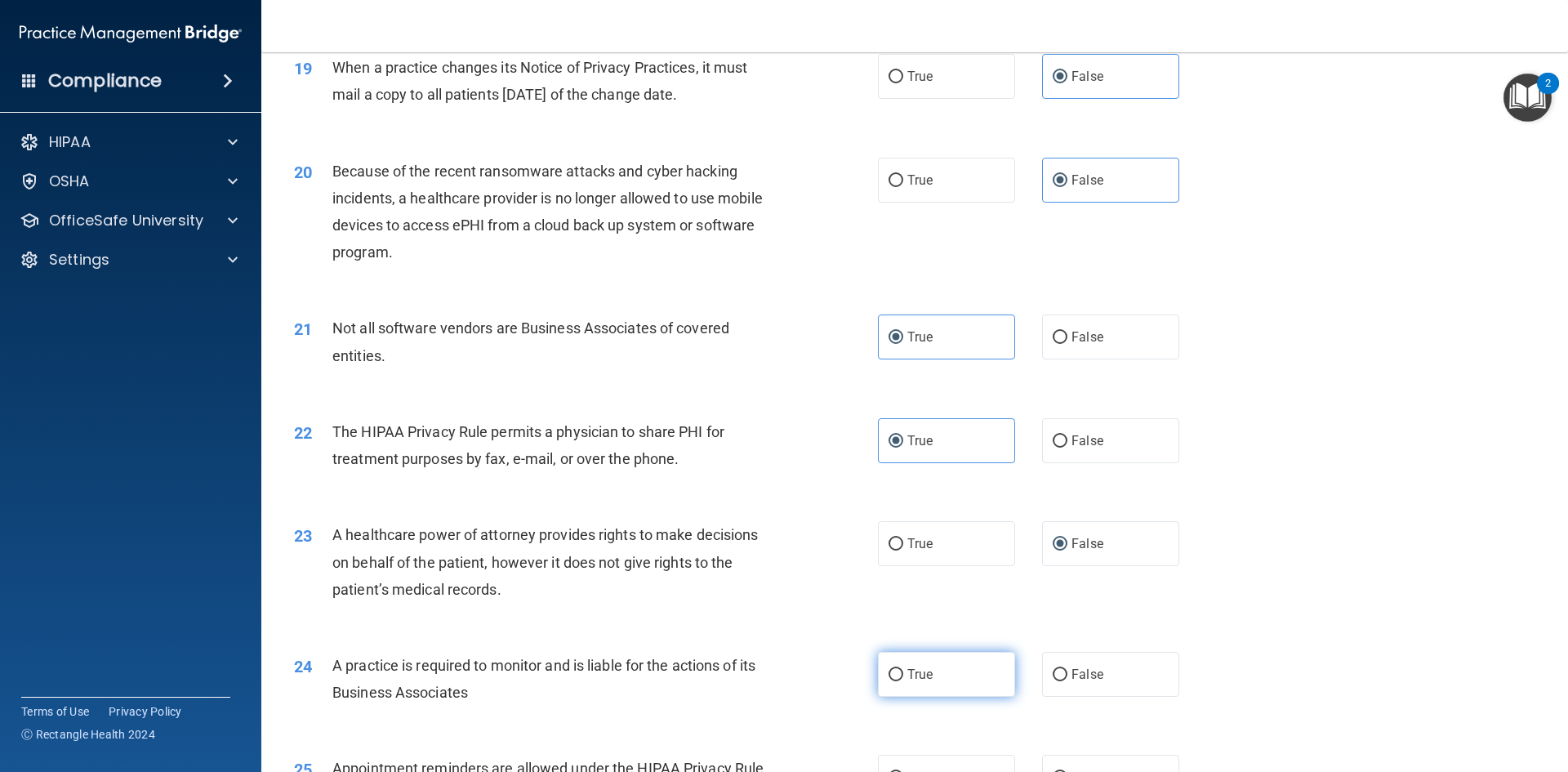
click at [946, 668] on label "True" at bounding box center [946, 674] width 138 height 45
click at [903, 669] on input "True" at bounding box center [896, 675] width 15 height 12
radio input "true"
click at [1053, 673] on input "False" at bounding box center [1060, 675] width 15 height 12
radio input "true"
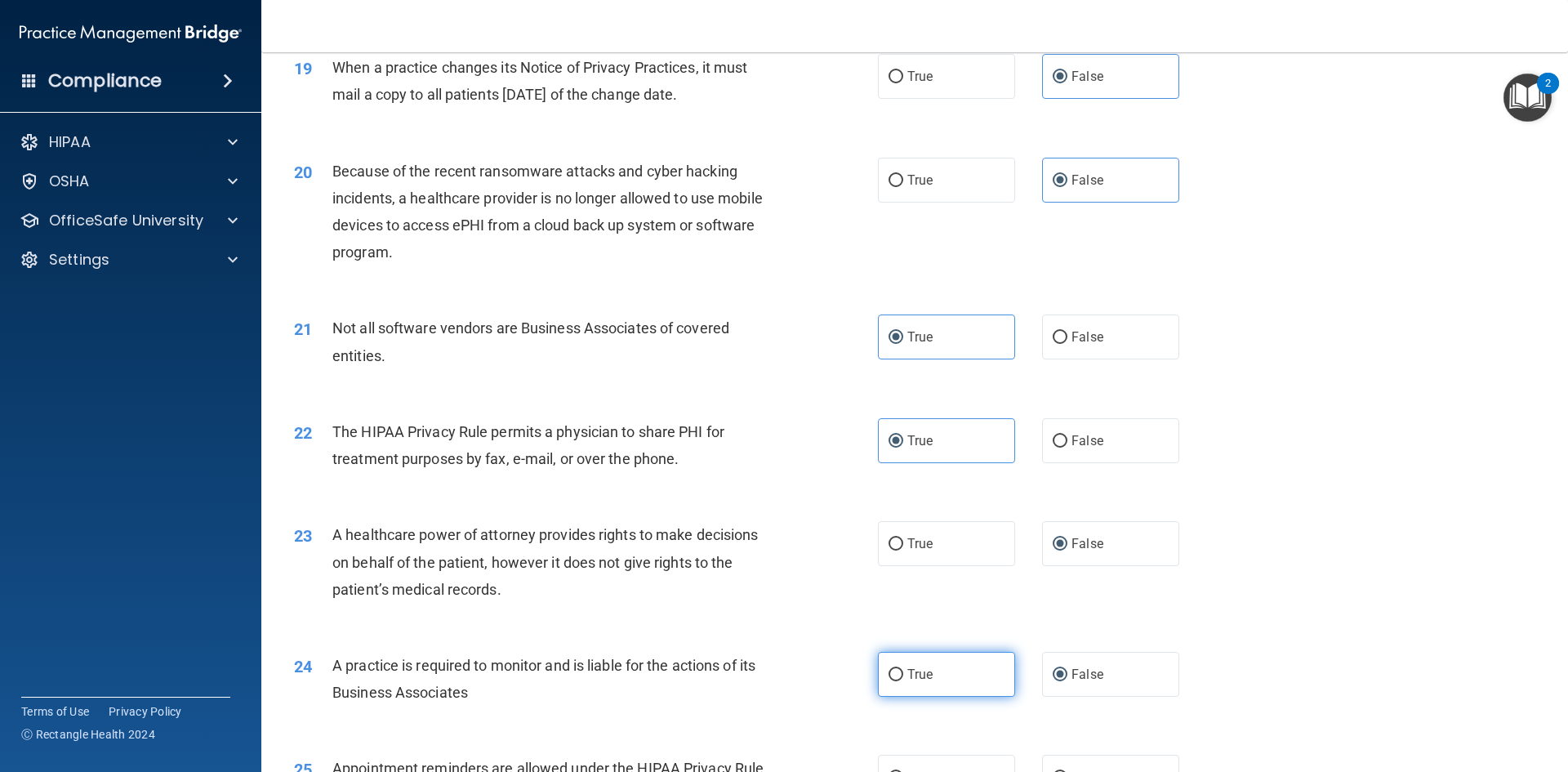
click at [951, 672] on label "True" at bounding box center [946, 674] width 138 height 45
click at [903, 672] on input "True" at bounding box center [896, 675] width 15 height 12
radio input "true"
radio input "false"
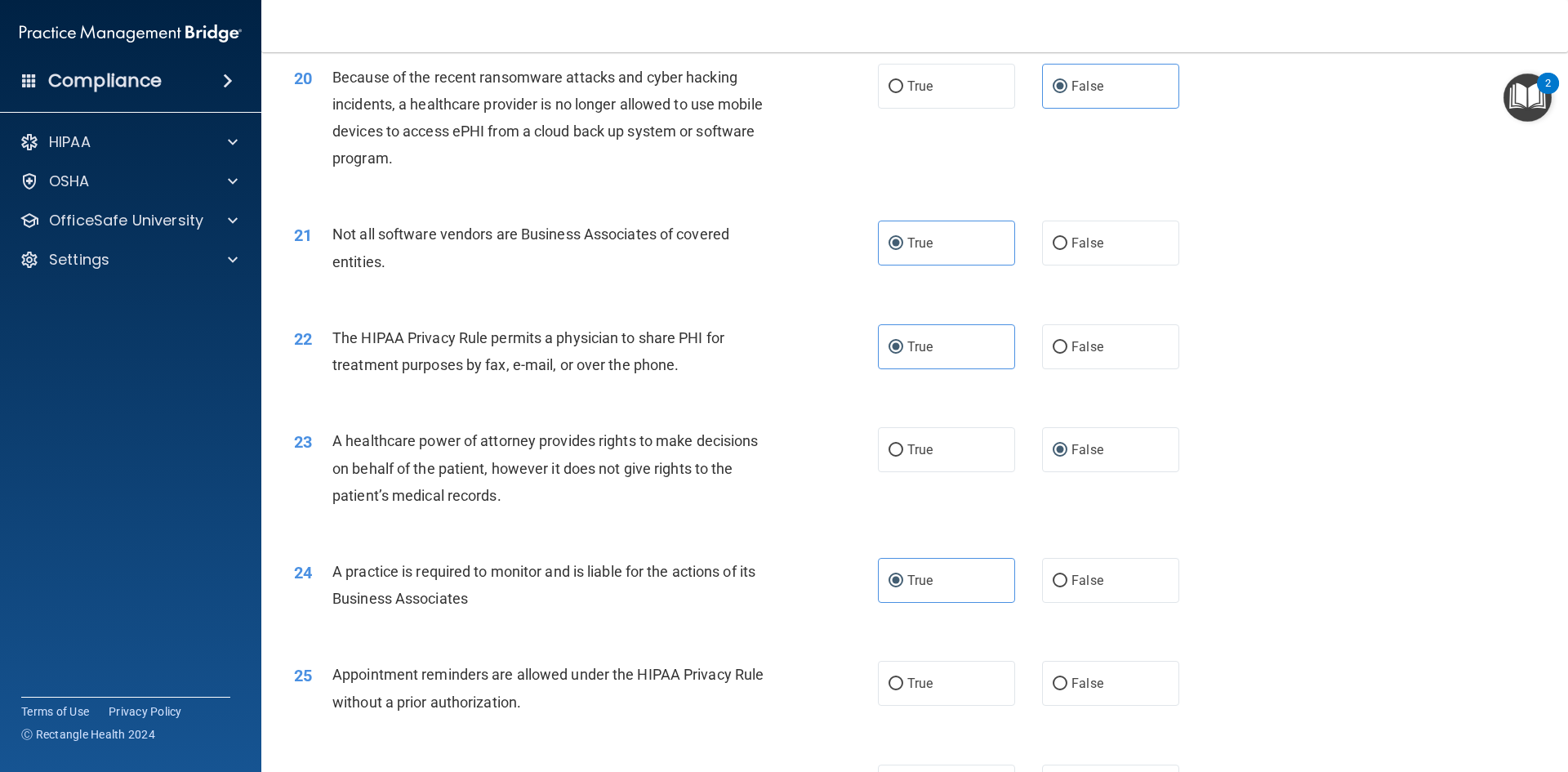
scroll to position [2533, 0]
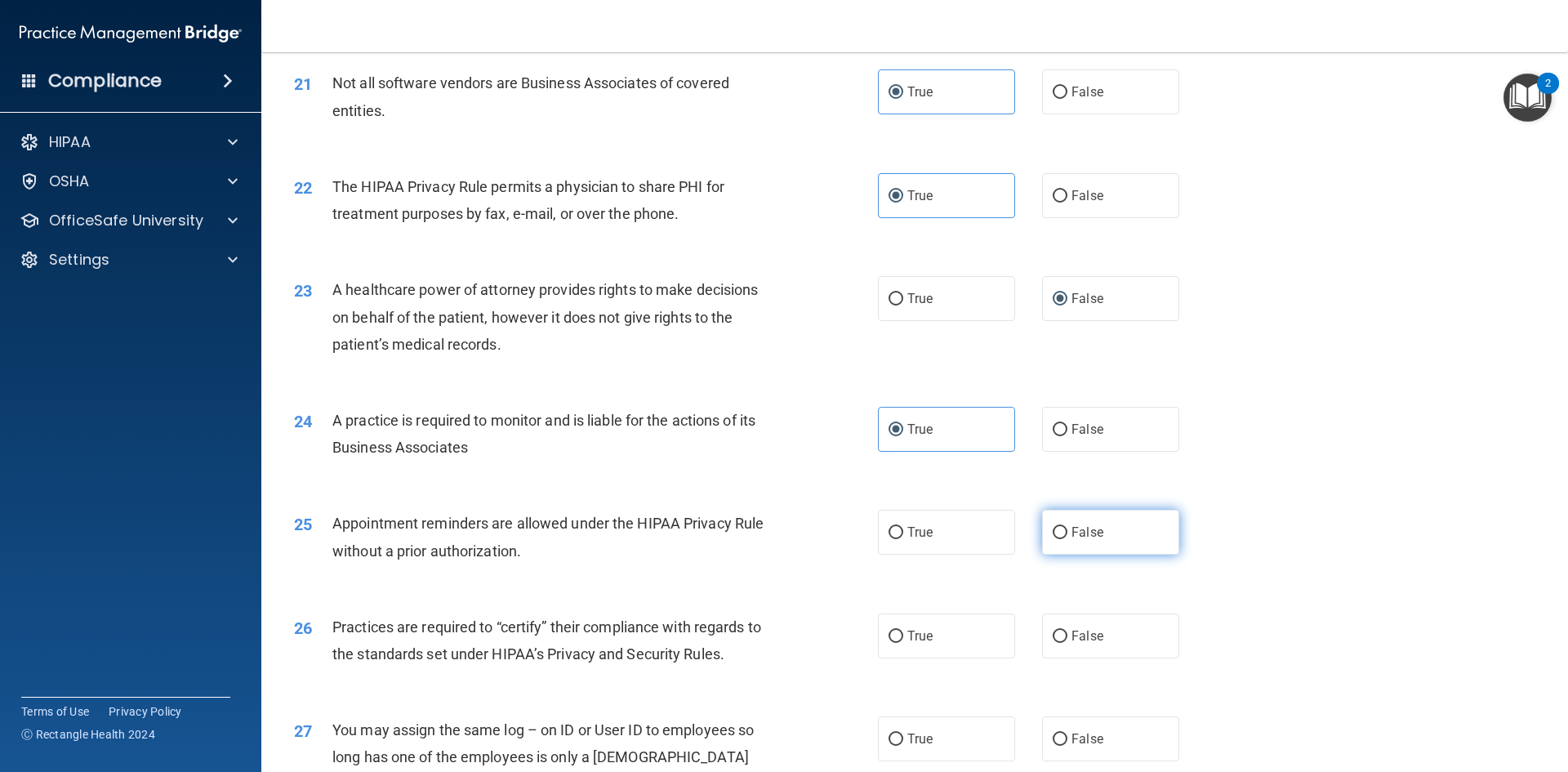
click at [1111, 527] on label "False" at bounding box center [1111, 532] width 138 height 45
click at [1067, 527] on input "False" at bounding box center [1060, 533] width 15 height 12
radio input "true"
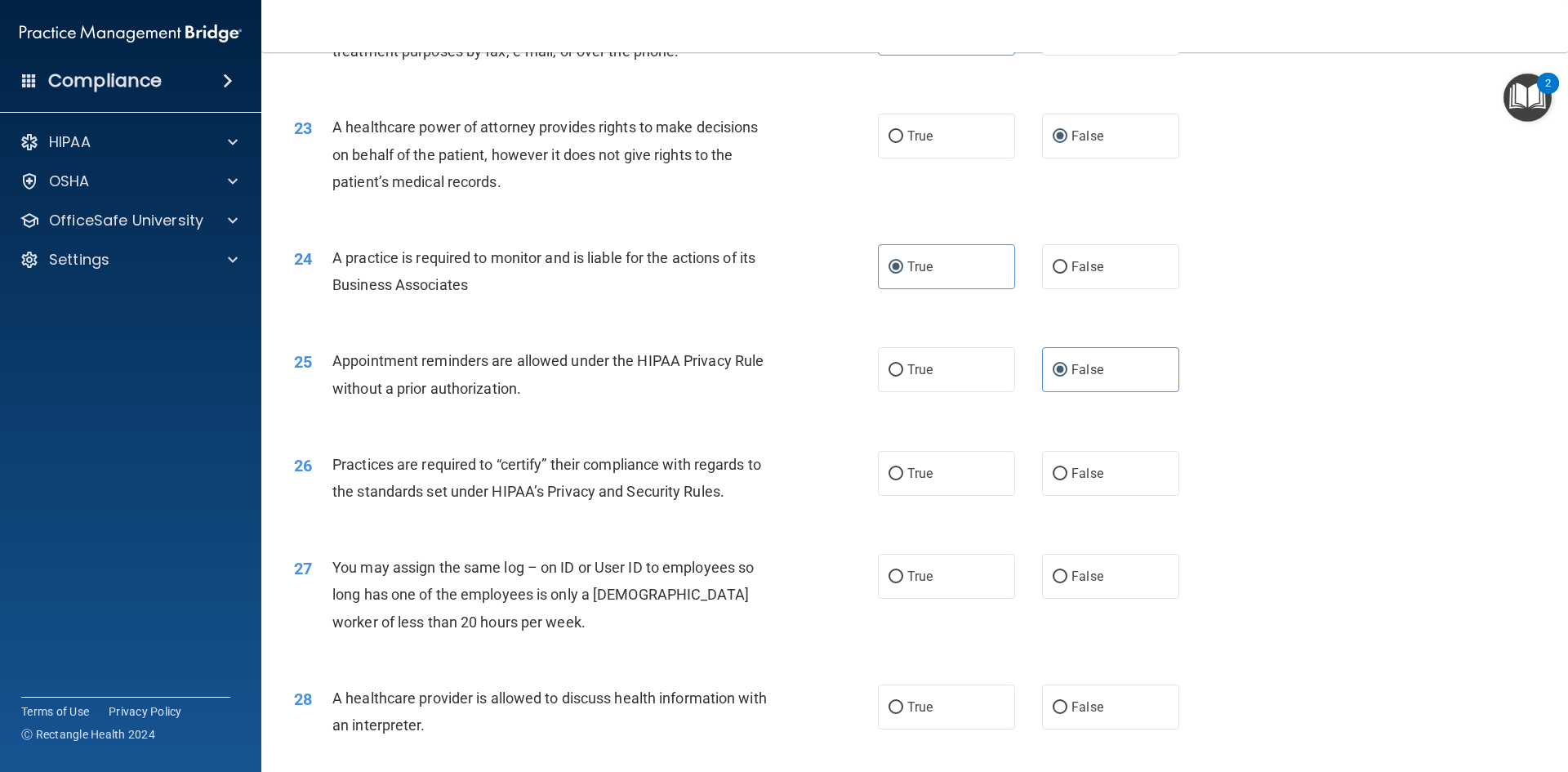
scroll to position [2697, 0]
click at [1060, 487] on label "False" at bounding box center [1111, 473] width 138 height 45
click at [1060, 479] on input "False" at bounding box center [1060, 473] width 15 height 12
radio input "true"
click at [1060, 590] on label "False" at bounding box center [1111, 575] width 138 height 45
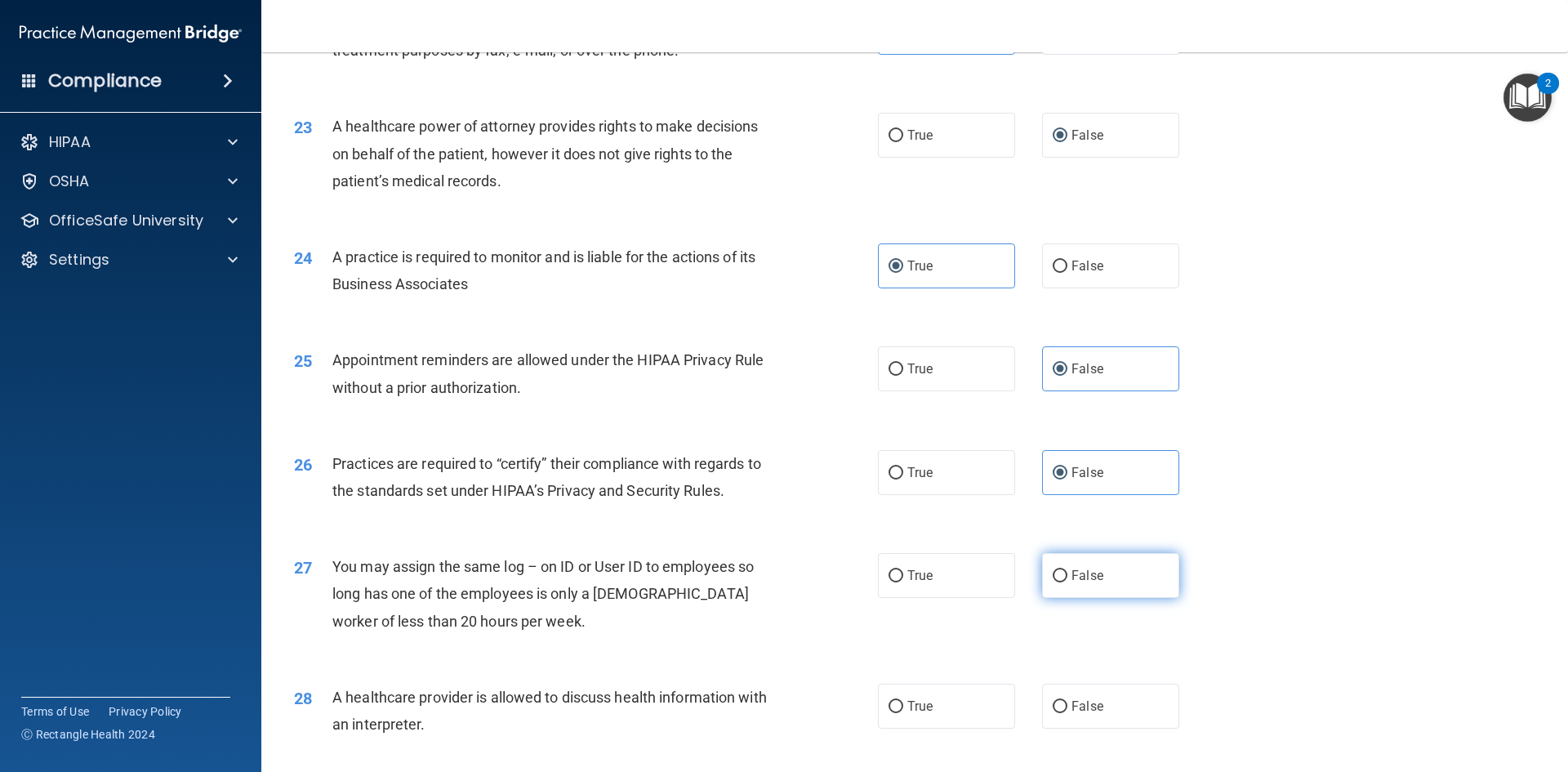
click at [1060, 583] on input "False" at bounding box center [1060, 576] width 15 height 12
radio input "true"
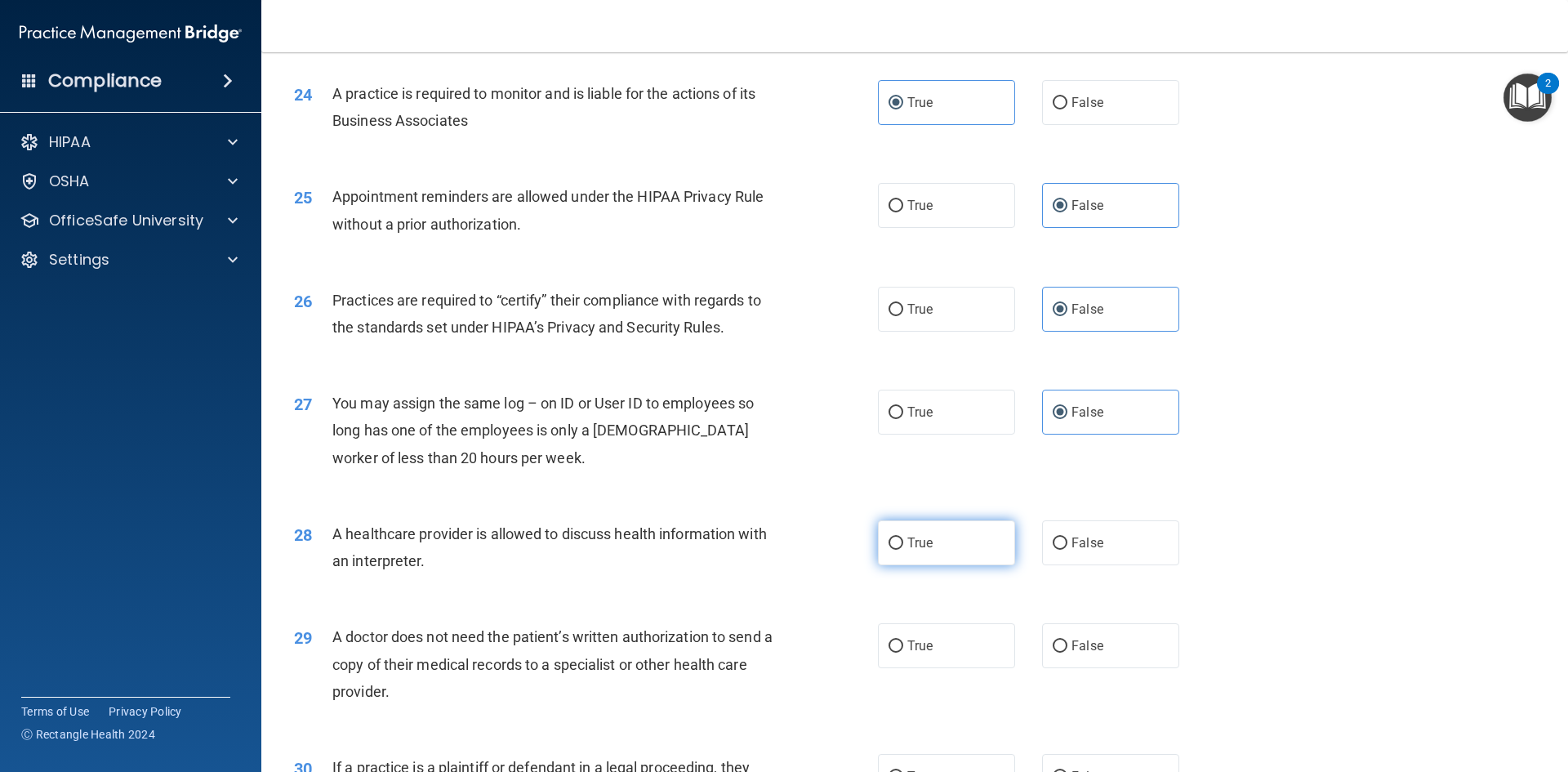
click at [977, 534] on label "True" at bounding box center [946, 543] width 138 height 45
click at [903, 537] on input "True" at bounding box center [896, 543] width 15 height 12
radio input "true"
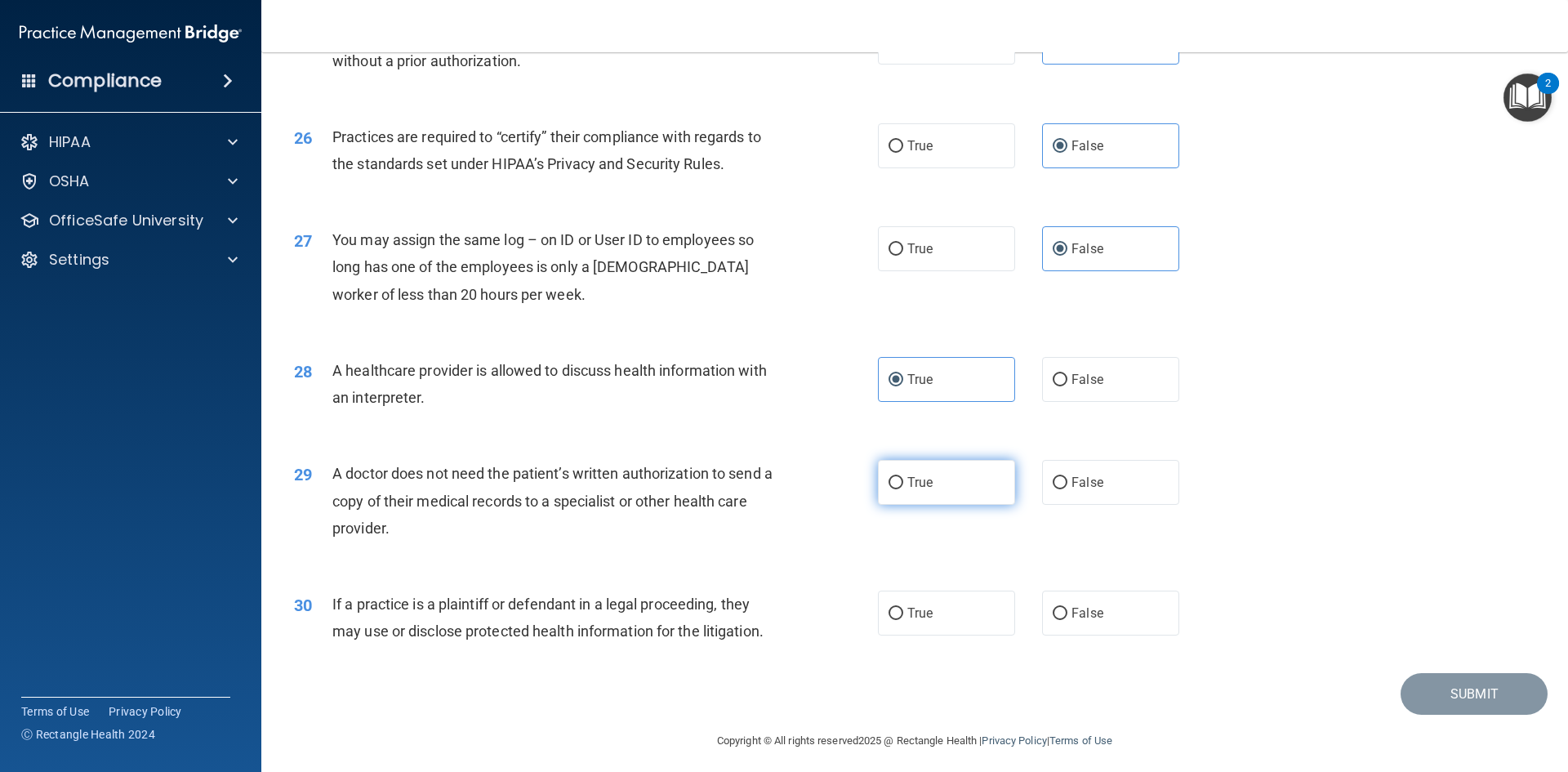
click at [951, 498] on label "True" at bounding box center [946, 483] width 138 height 45
click at [903, 489] on input "True" at bounding box center [896, 483] width 15 height 12
radio input "true"
click at [938, 601] on label "True" at bounding box center [946, 613] width 138 height 45
click at [903, 608] on input "True" at bounding box center [896, 614] width 15 height 12
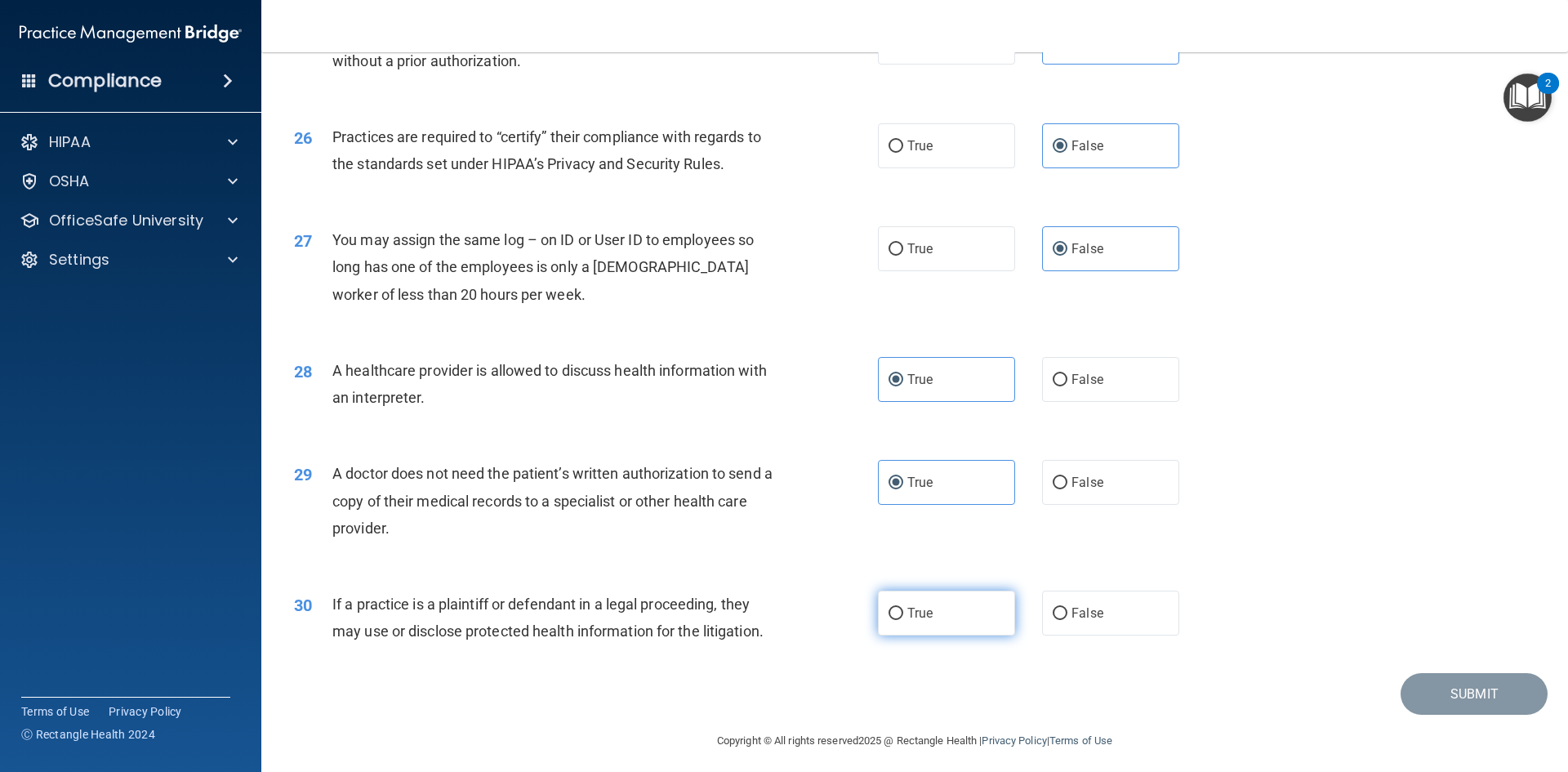
radio input "true"
click at [1450, 685] on button "Submit" at bounding box center [1474, 694] width 147 height 41
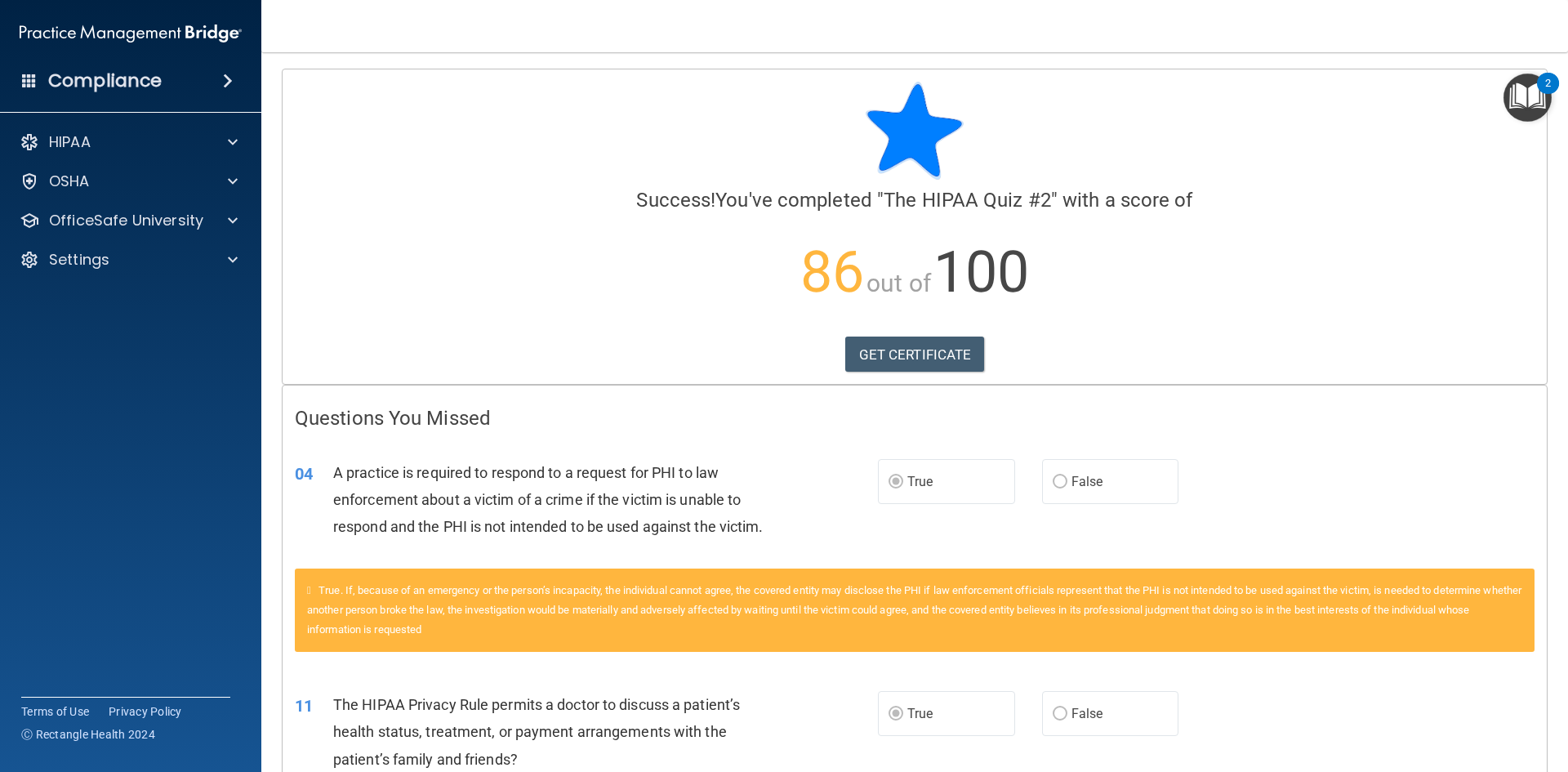
click at [1530, 92] on img "Open Resource Center, 2 new notifications" at bounding box center [1527, 98] width 48 height 48
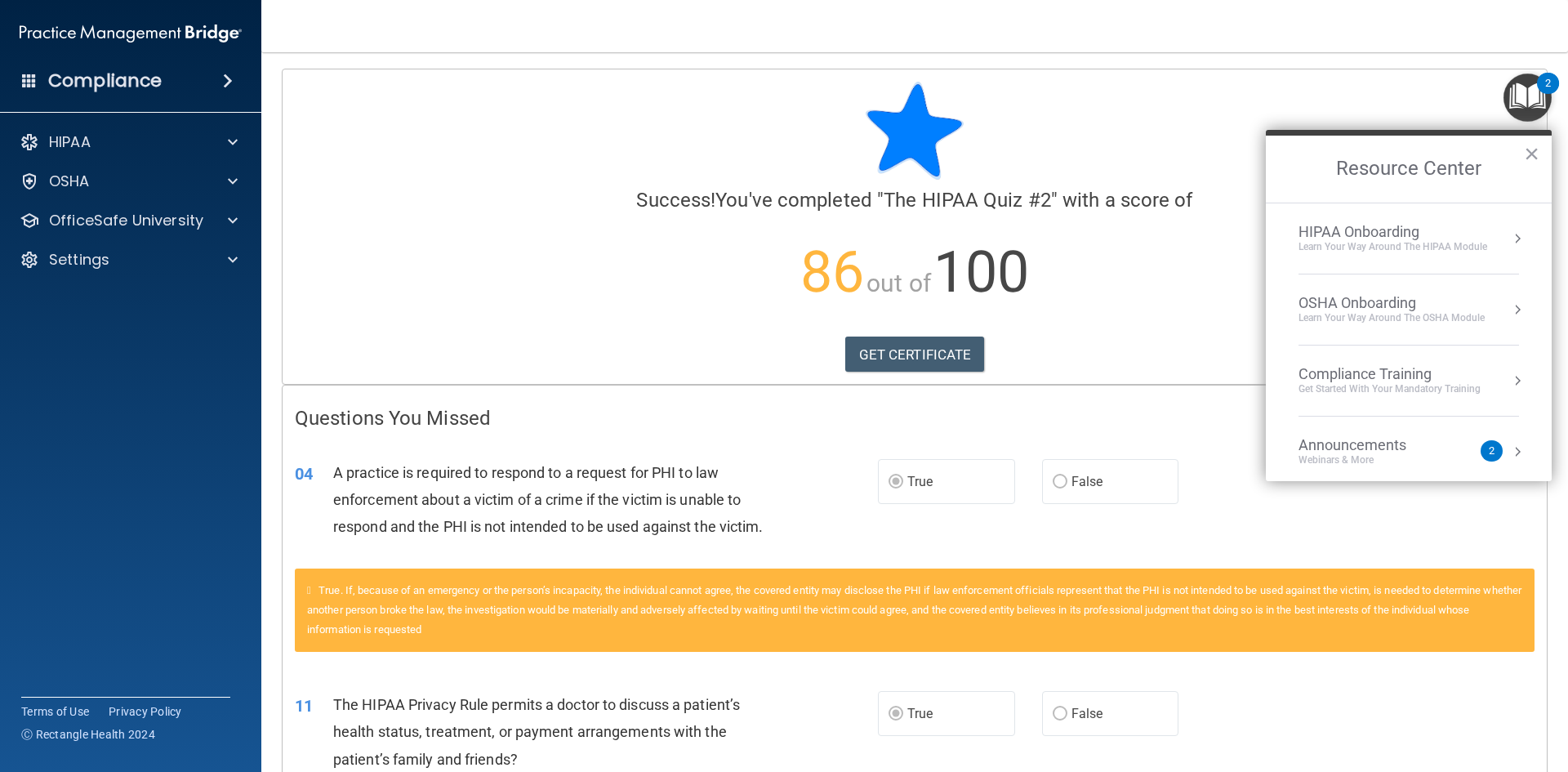
click at [1335, 300] on div "OSHA Onboarding" at bounding box center [1391, 303] width 186 height 18
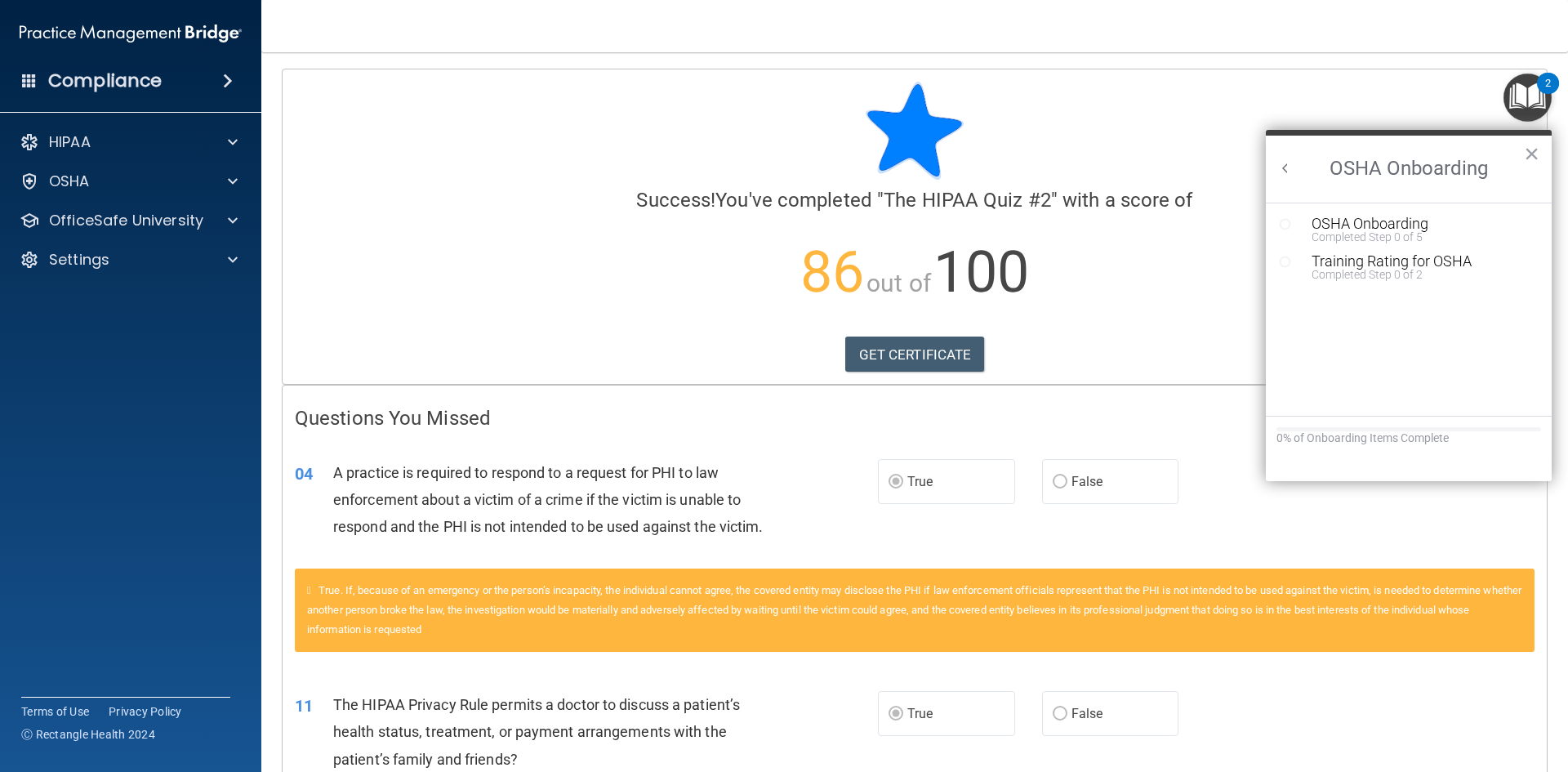
click at [1284, 166] on button "Back to Resource Center Home" at bounding box center [1285, 168] width 17 height 17
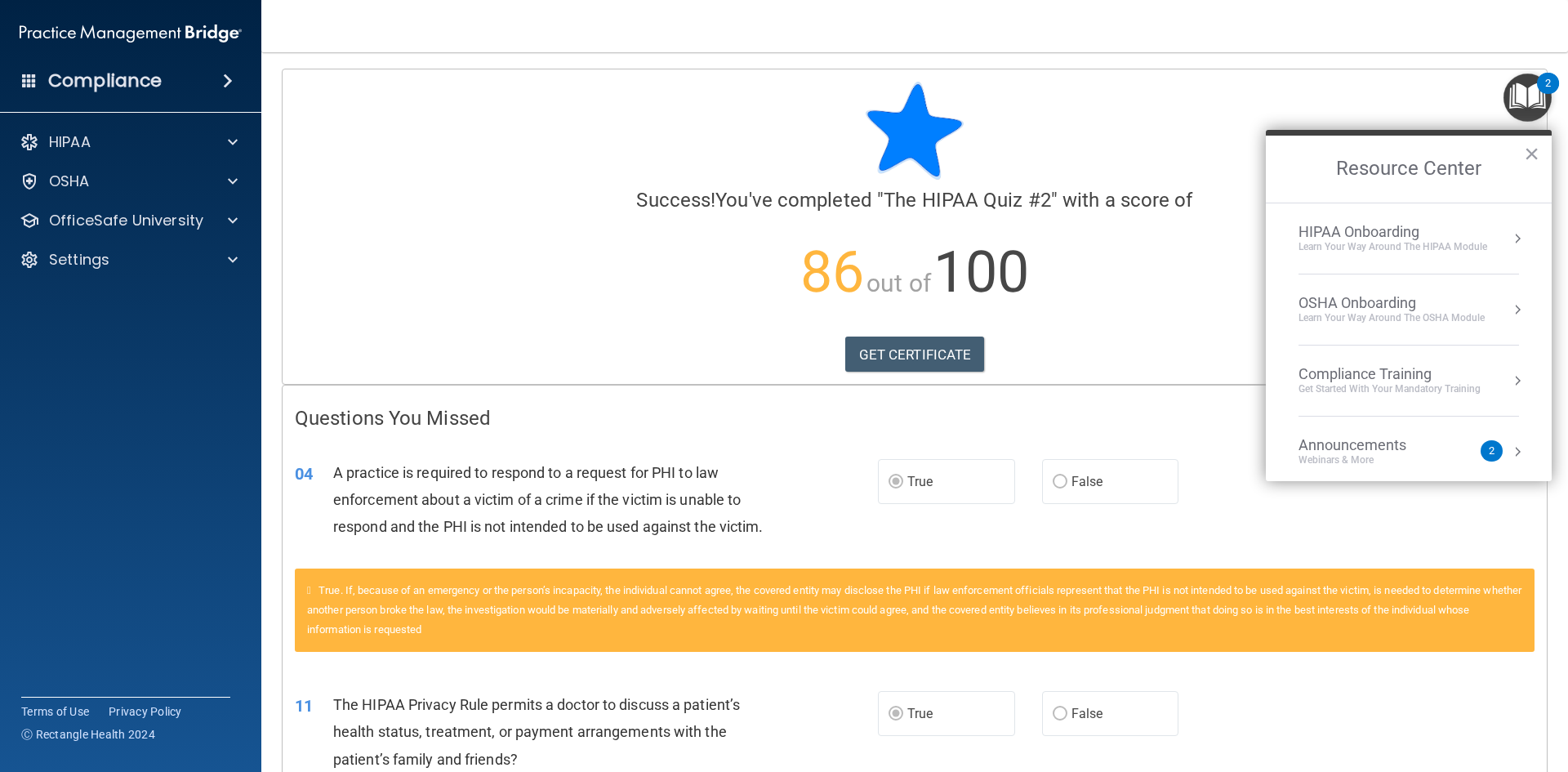
click at [1354, 234] on div "HIPAA Onboarding" at bounding box center [1393, 232] width 189 height 18
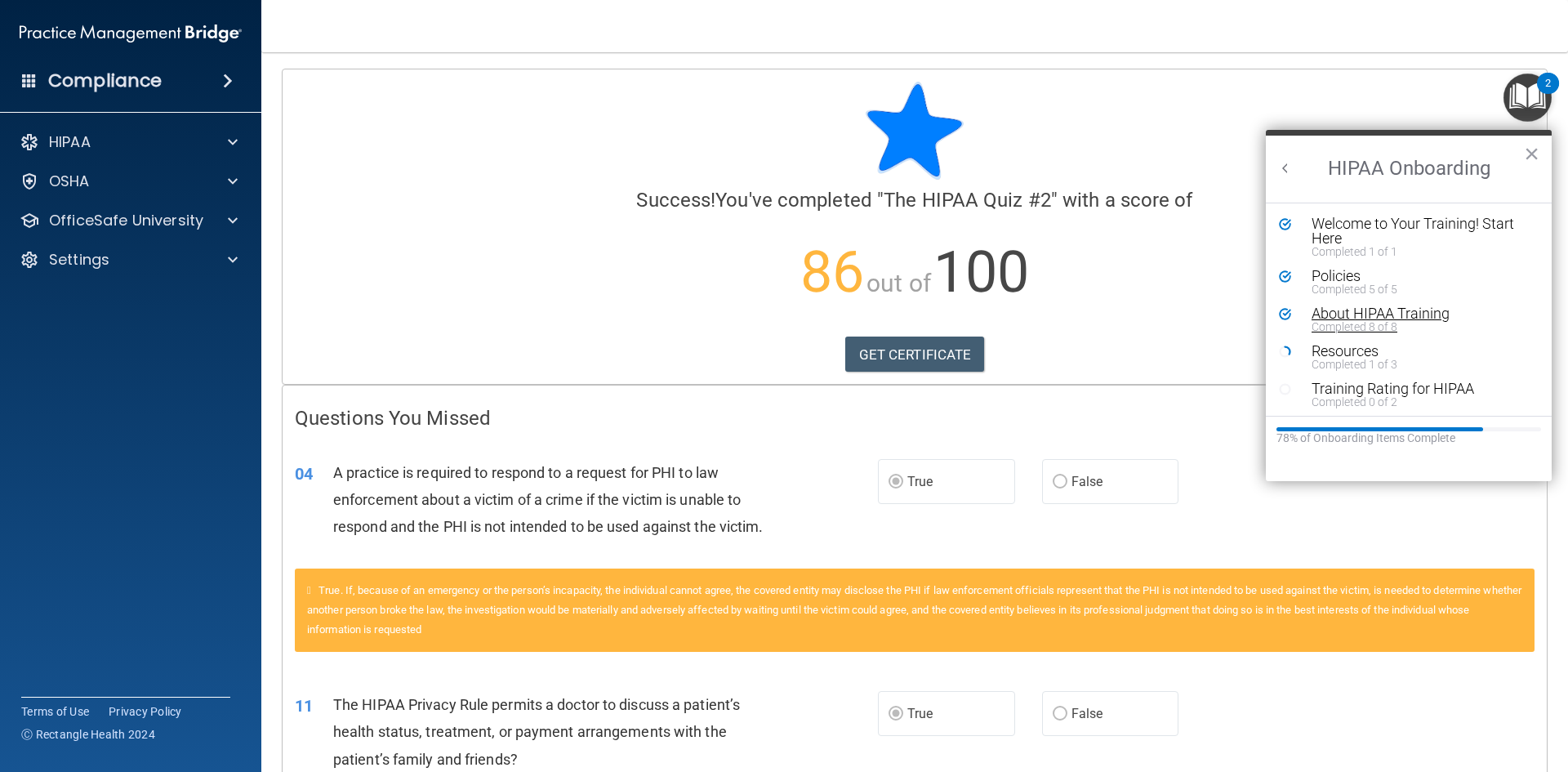
click at [1363, 309] on div "About HIPAA Training" at bounding box center [1415, 314] width 206 height 15
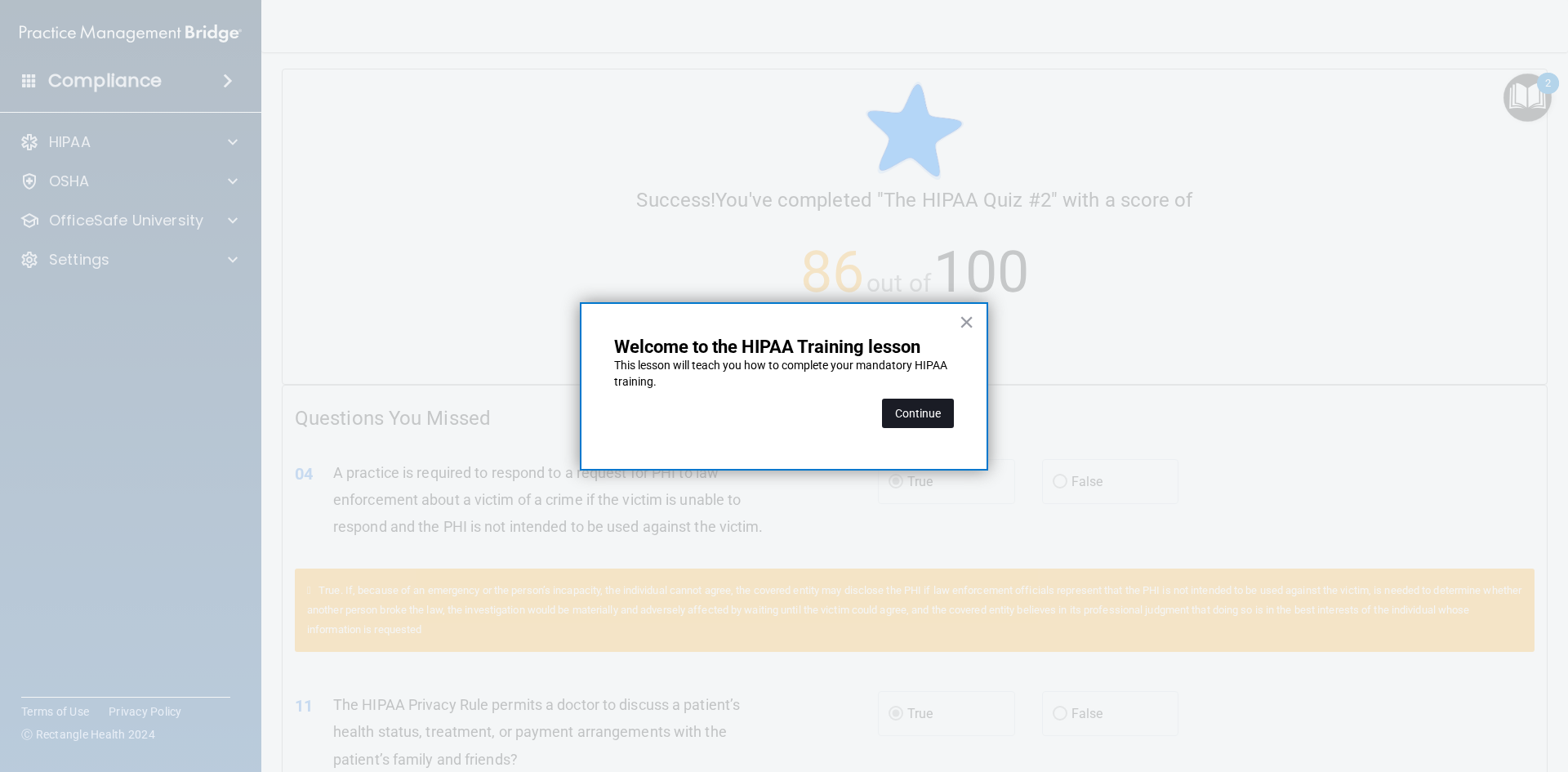
click at [903, 412] on button "Continue" at bounding box center [917, 413] width 72 height 29
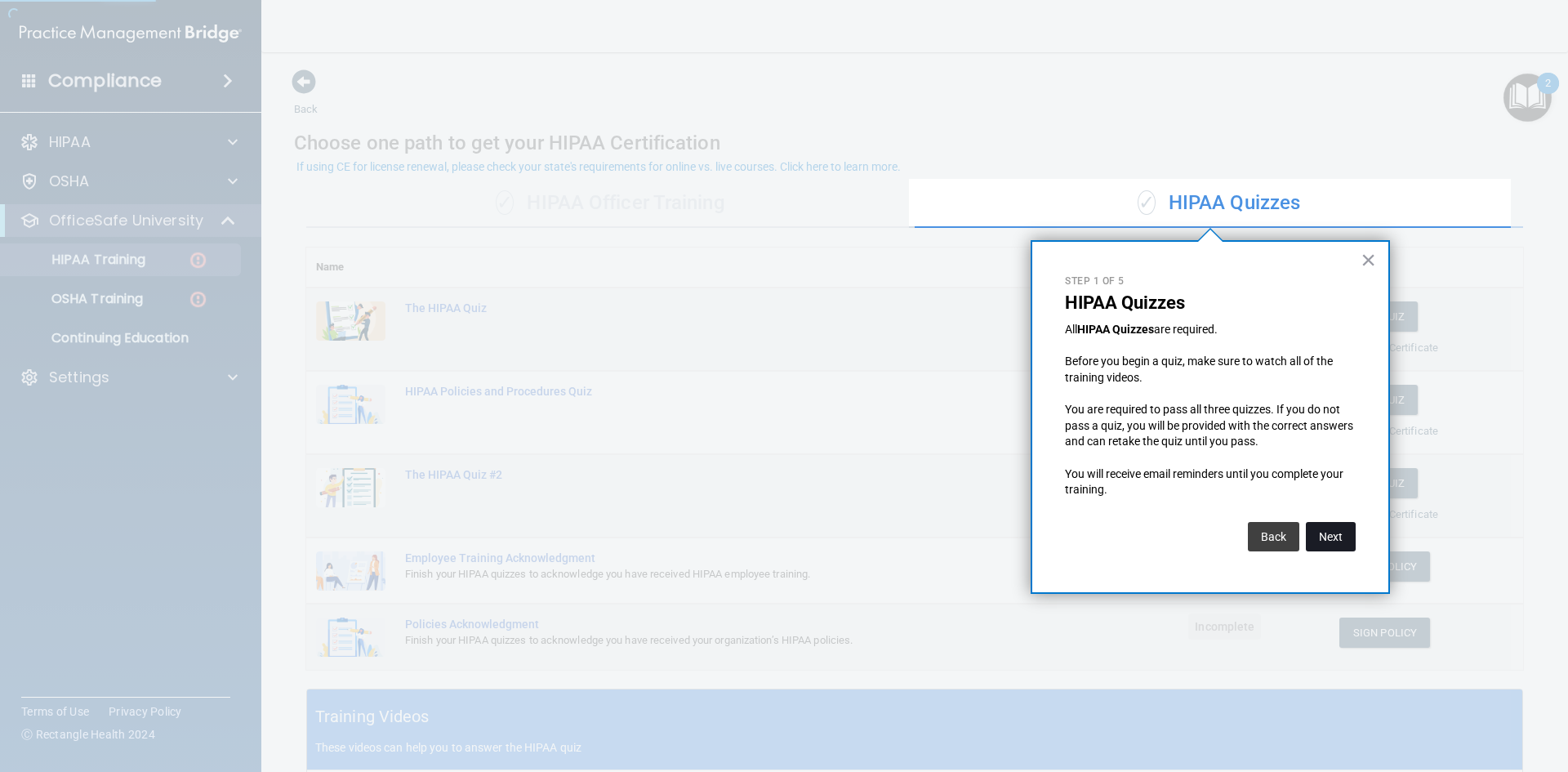
click at [1343, 546] on button "Next" at bounding box center [1331, 537] width 50 height 29
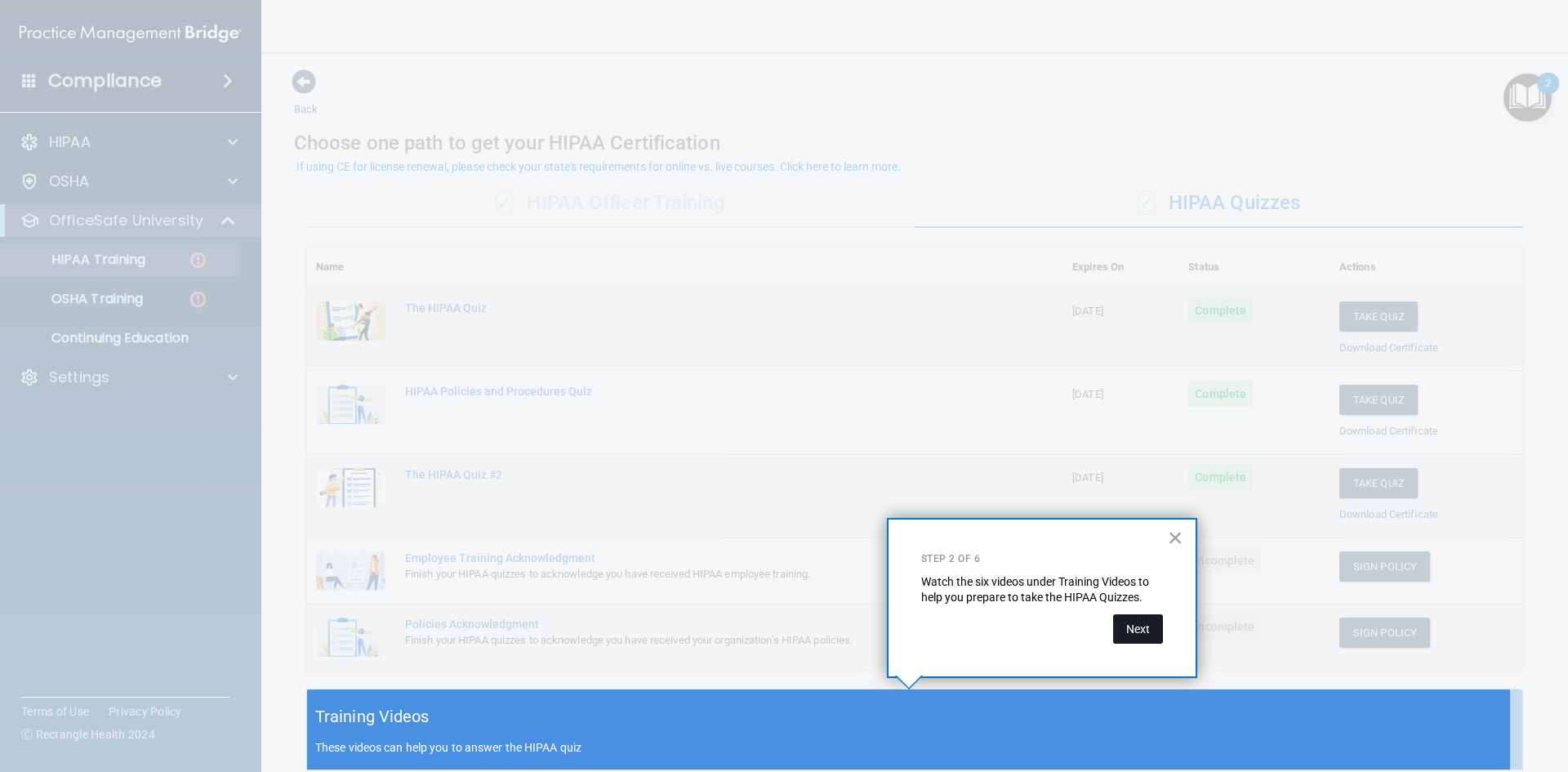
click at [1145, 619] on button "Next" at bounding box center [1138, 629] width 50 height 29
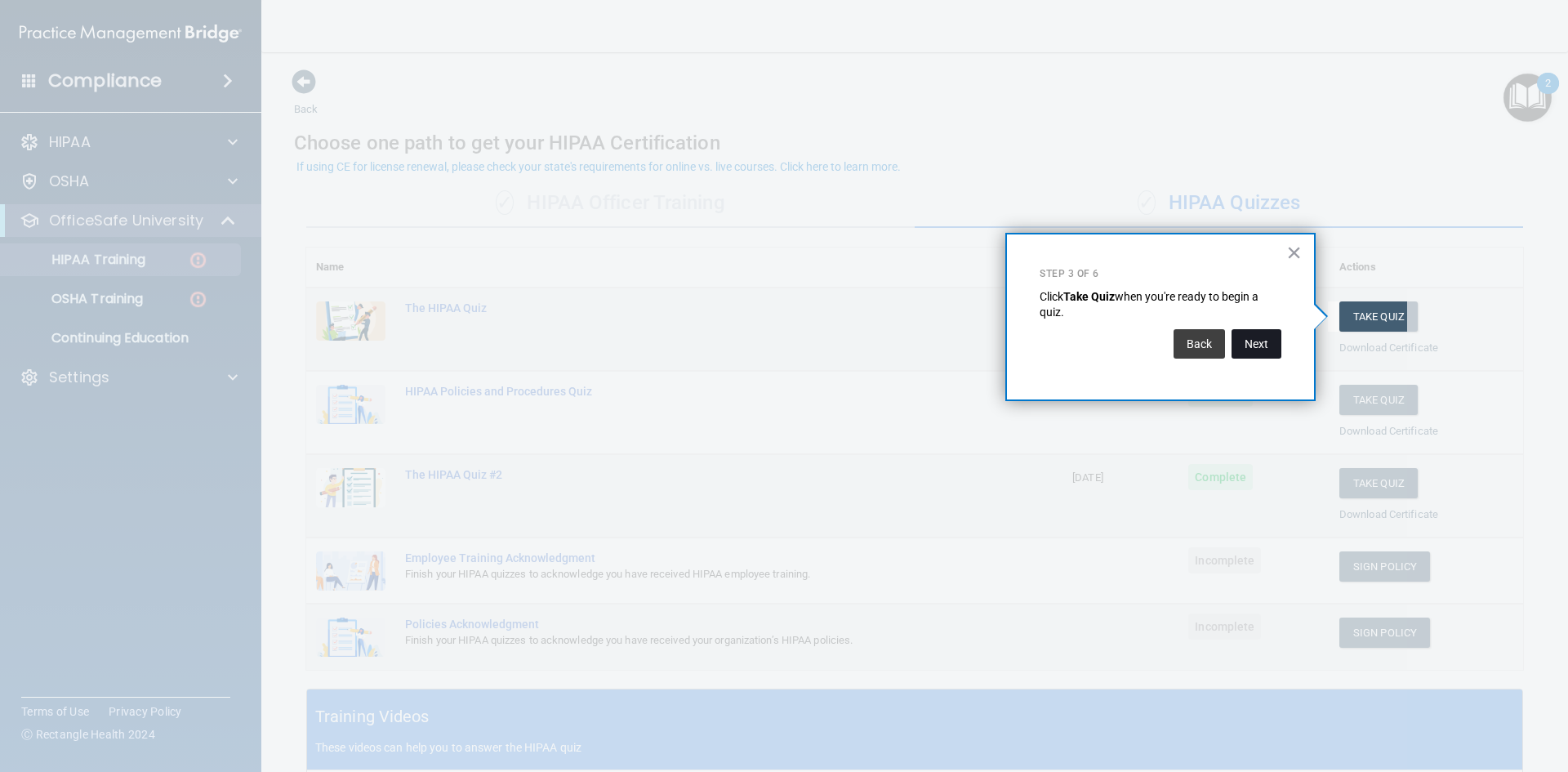
click at [1257, 342] on button "Next" at bounding box center [1256, 343] width 50 height 29
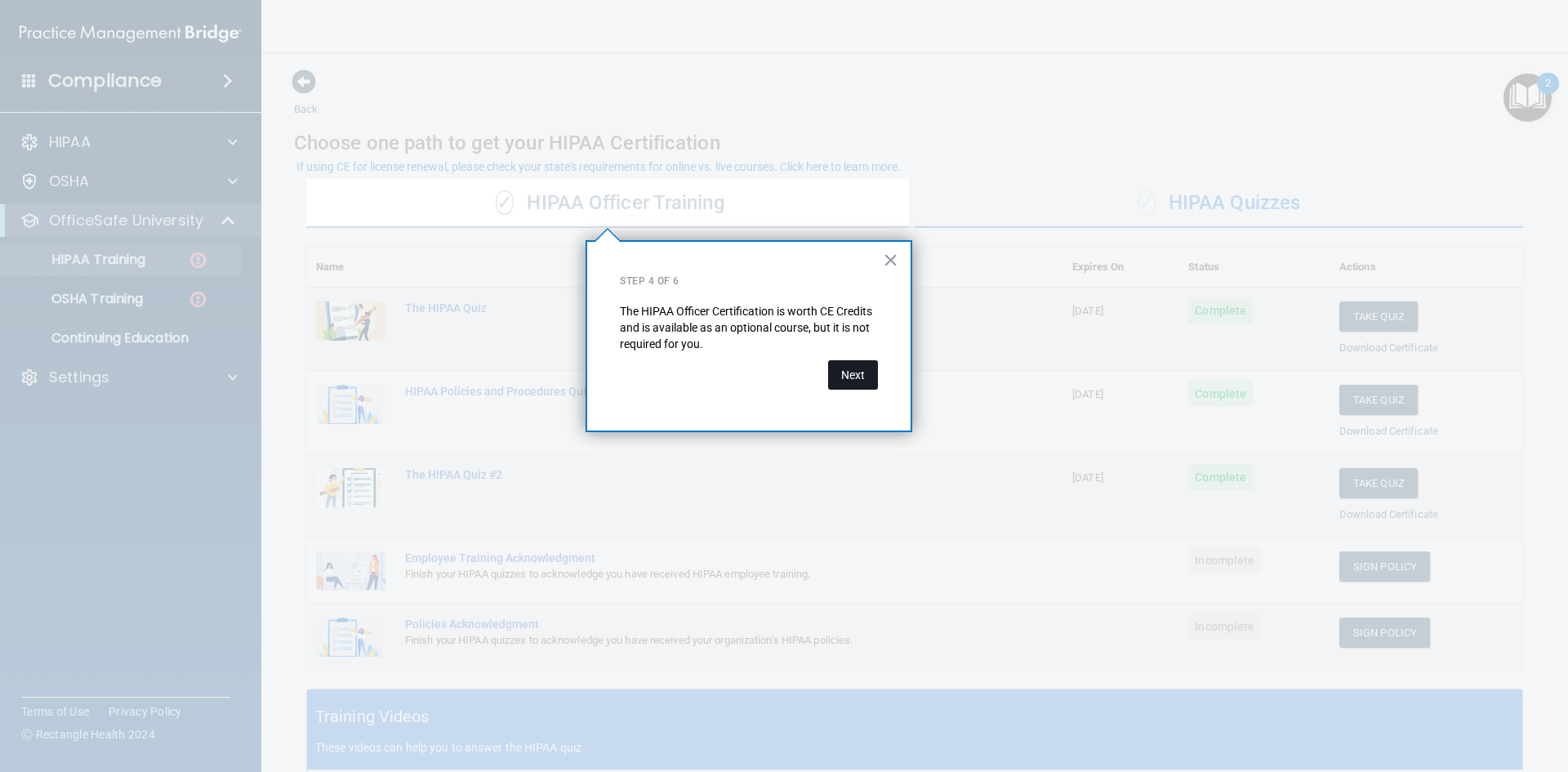
click at [853, 377] on button "Next" at bounding box center [853, 375] width 50 height 29
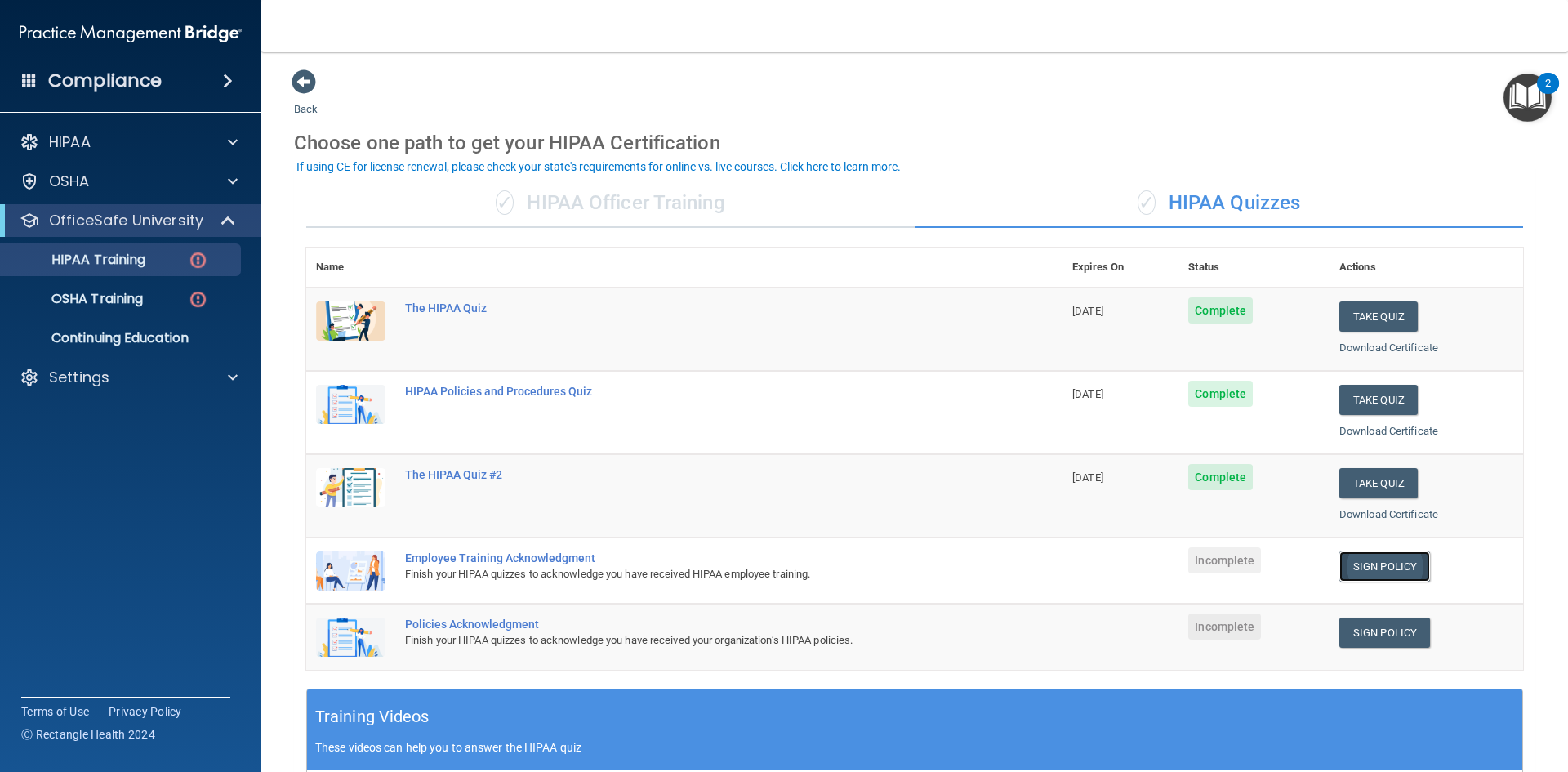
click at [1391, 571] on link "Sign Policy" at bounding box center [1384, 566] width 90 height 30
click at [1395, 629] on link "Sign Policy" at bounding box center [1384, 633] width 90 height 30
click at [1531, 100] on img "Open Resource Center, 2 new notifications" at bounding box center [1527, 98] width 48 height 48
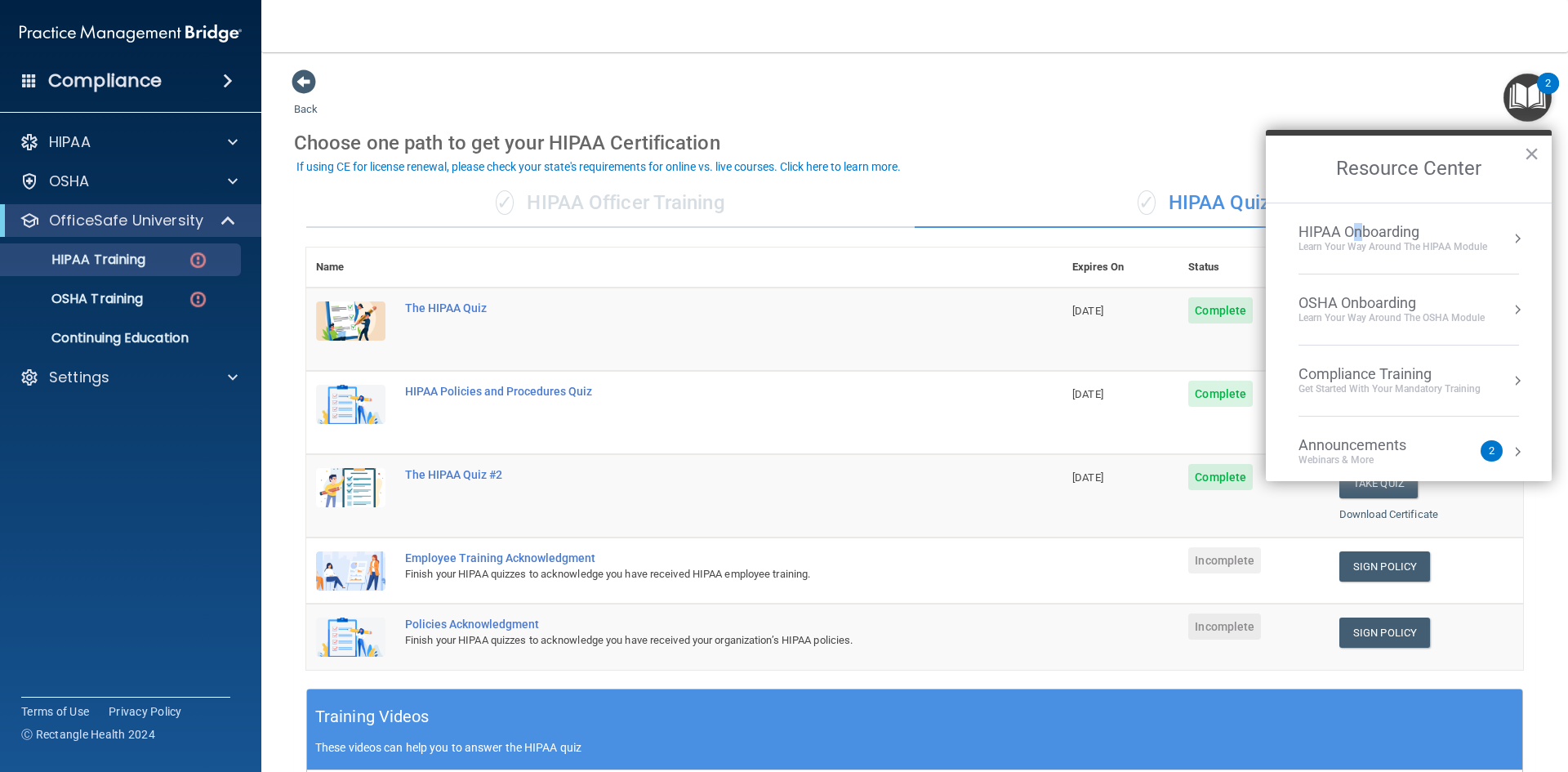
click at [1359, 237] on div "HIPAA Onboarding" at bounding box center [1393, 232] width 189 height 18
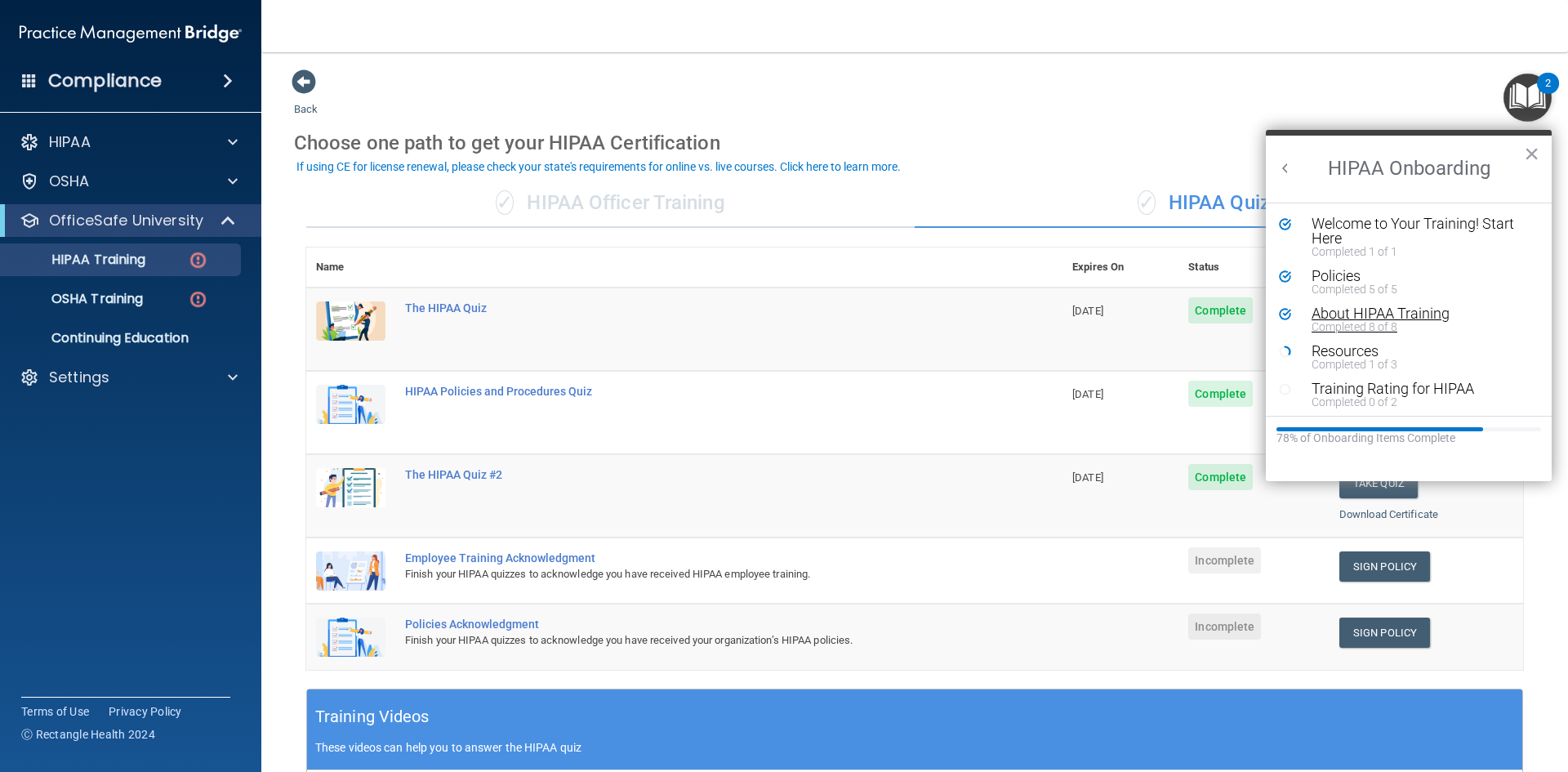
click at [1364, 310] on div "About HIPAA Training" at bounding box center [1415, 314] width 206 height 15
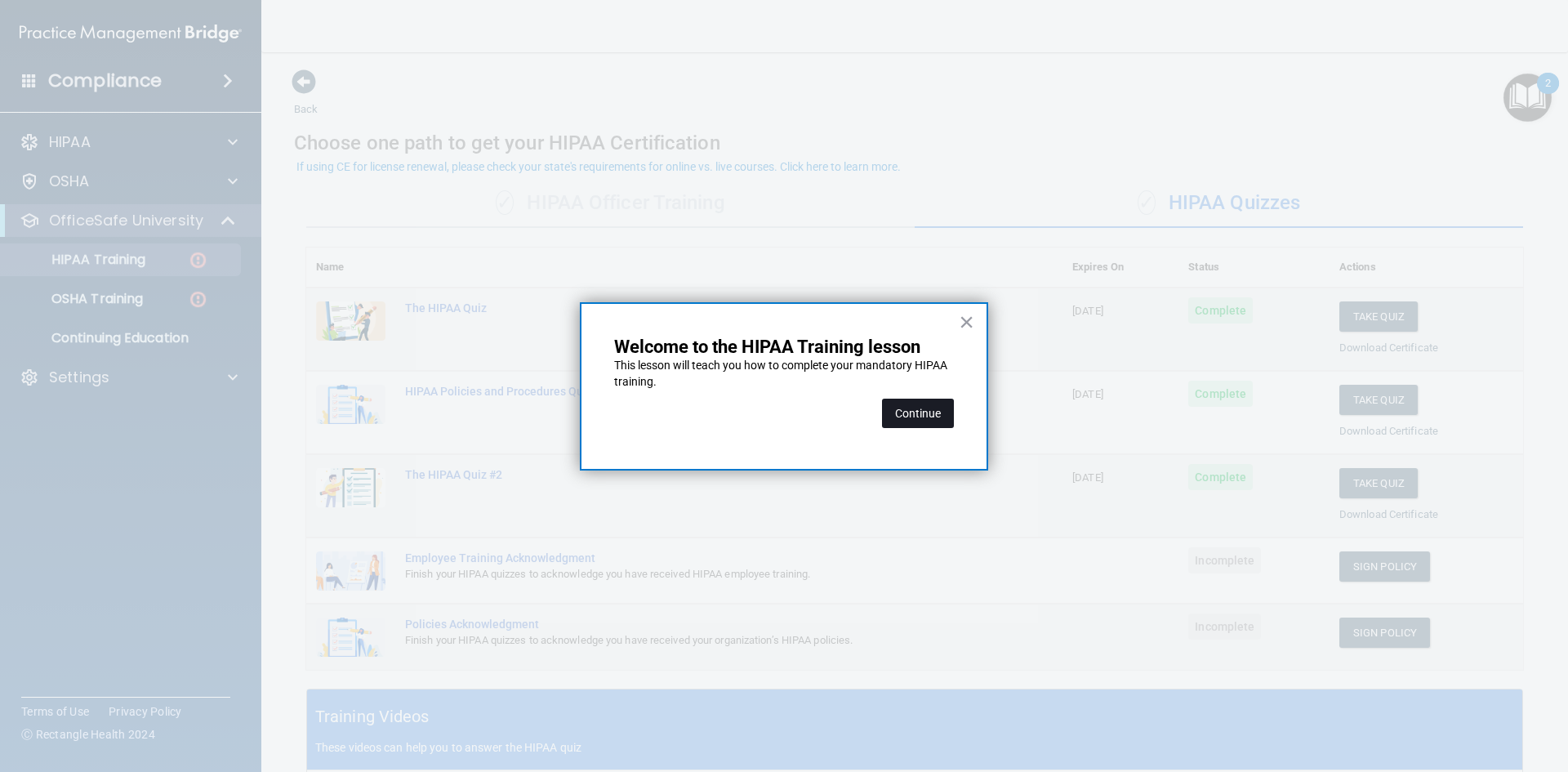
click at [933, 411] on button "Continue" at bounding box center [917, 413] width 72 height 29
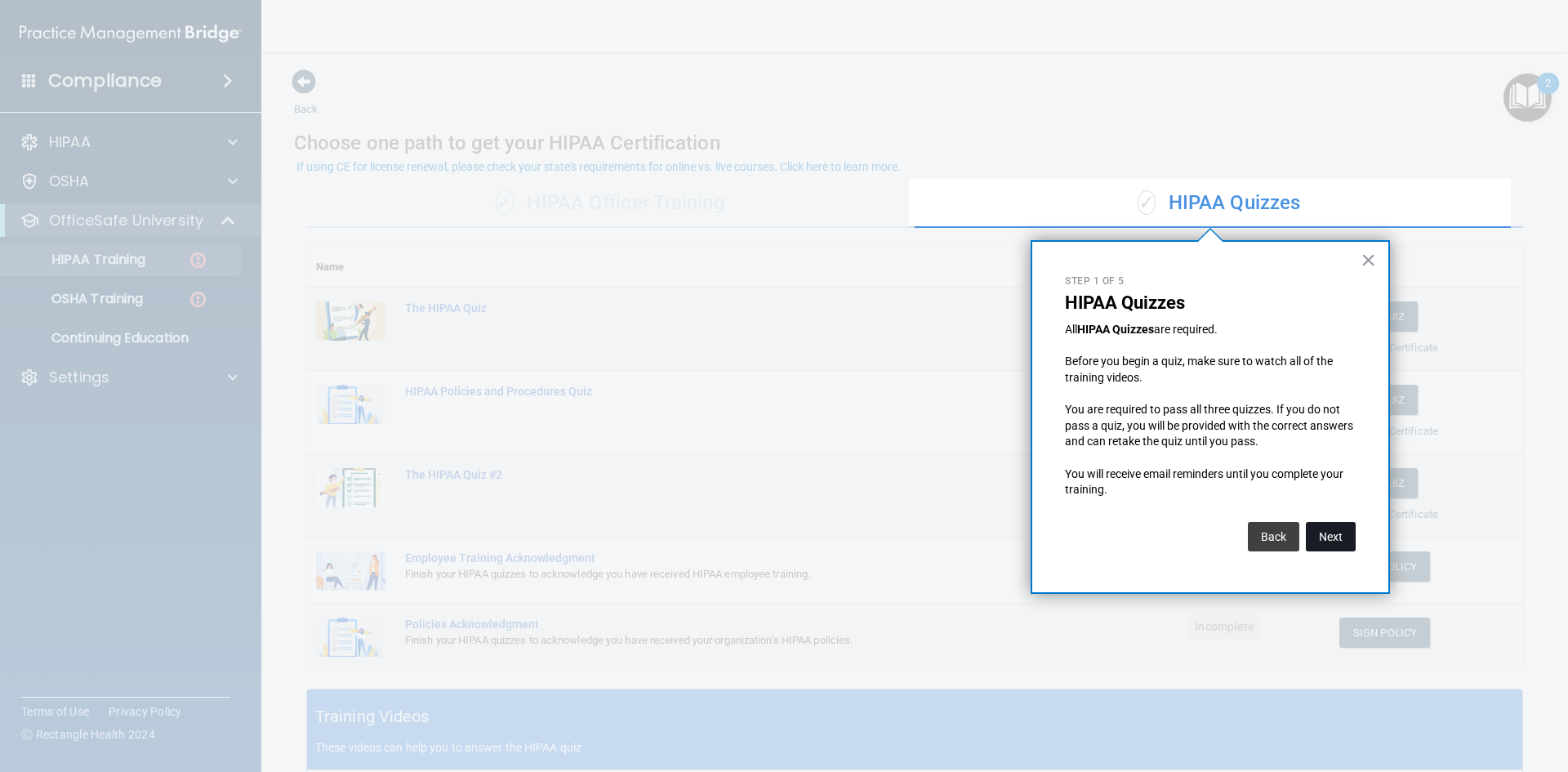
click at [1321, 542] on button "Next" at bounding box center [1331, 537] width 50 height 29
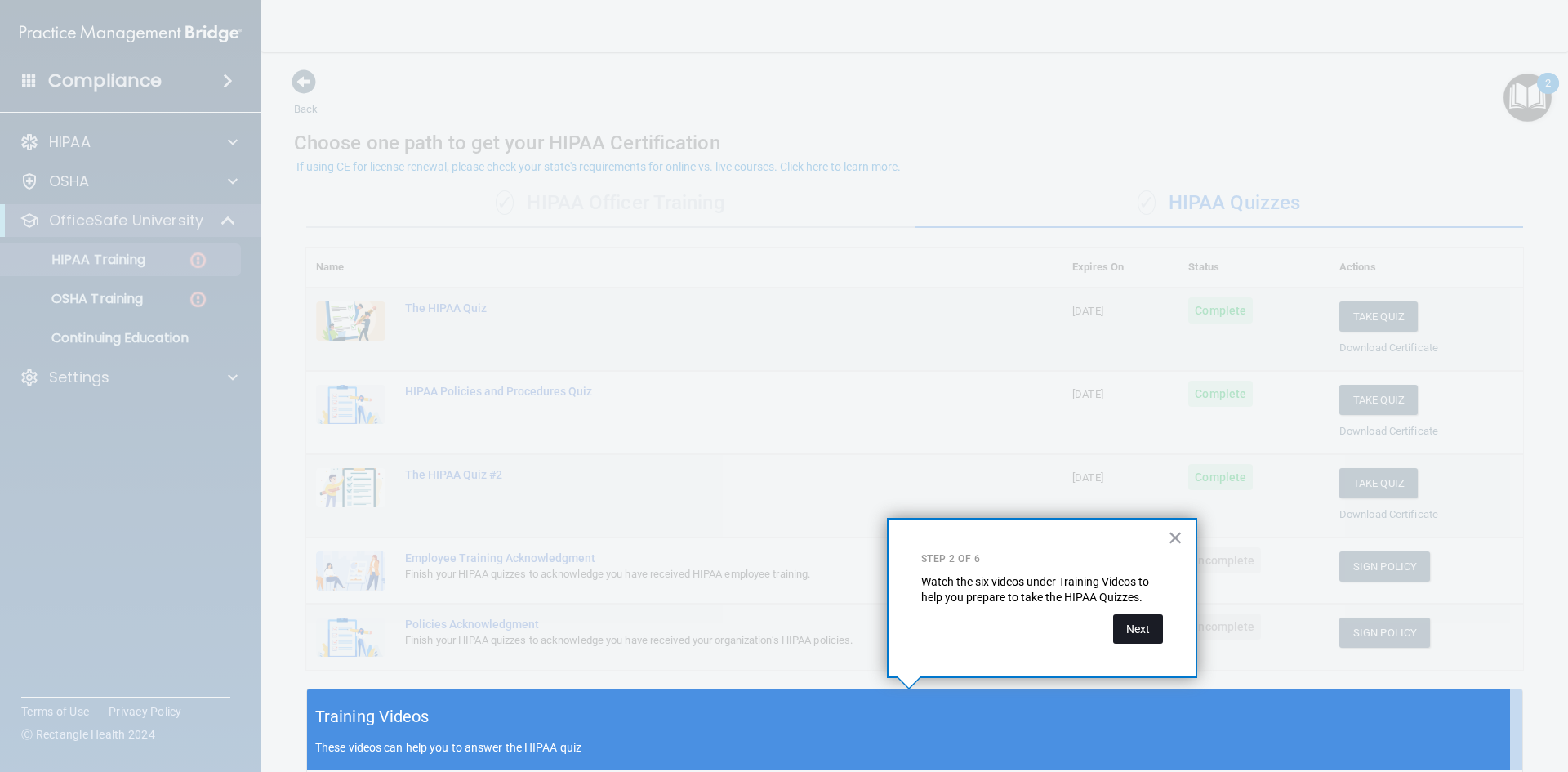
click at [1143, 623] on button "Next" at bounding box center [1138, 629] width 50 height 29
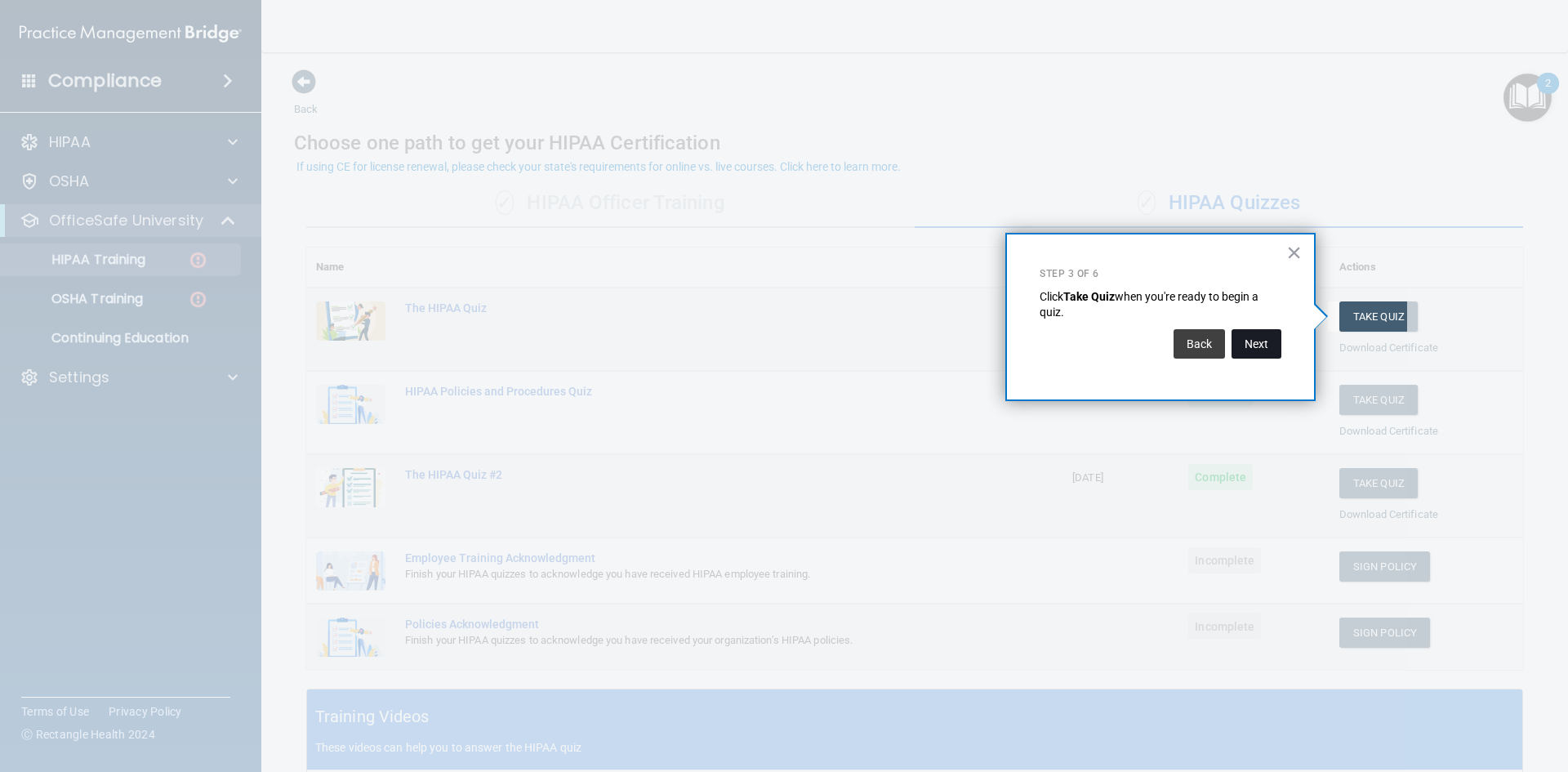
click at [1261, 347] on button "Next" at bounding box center [1256, 343] width 50 height 29
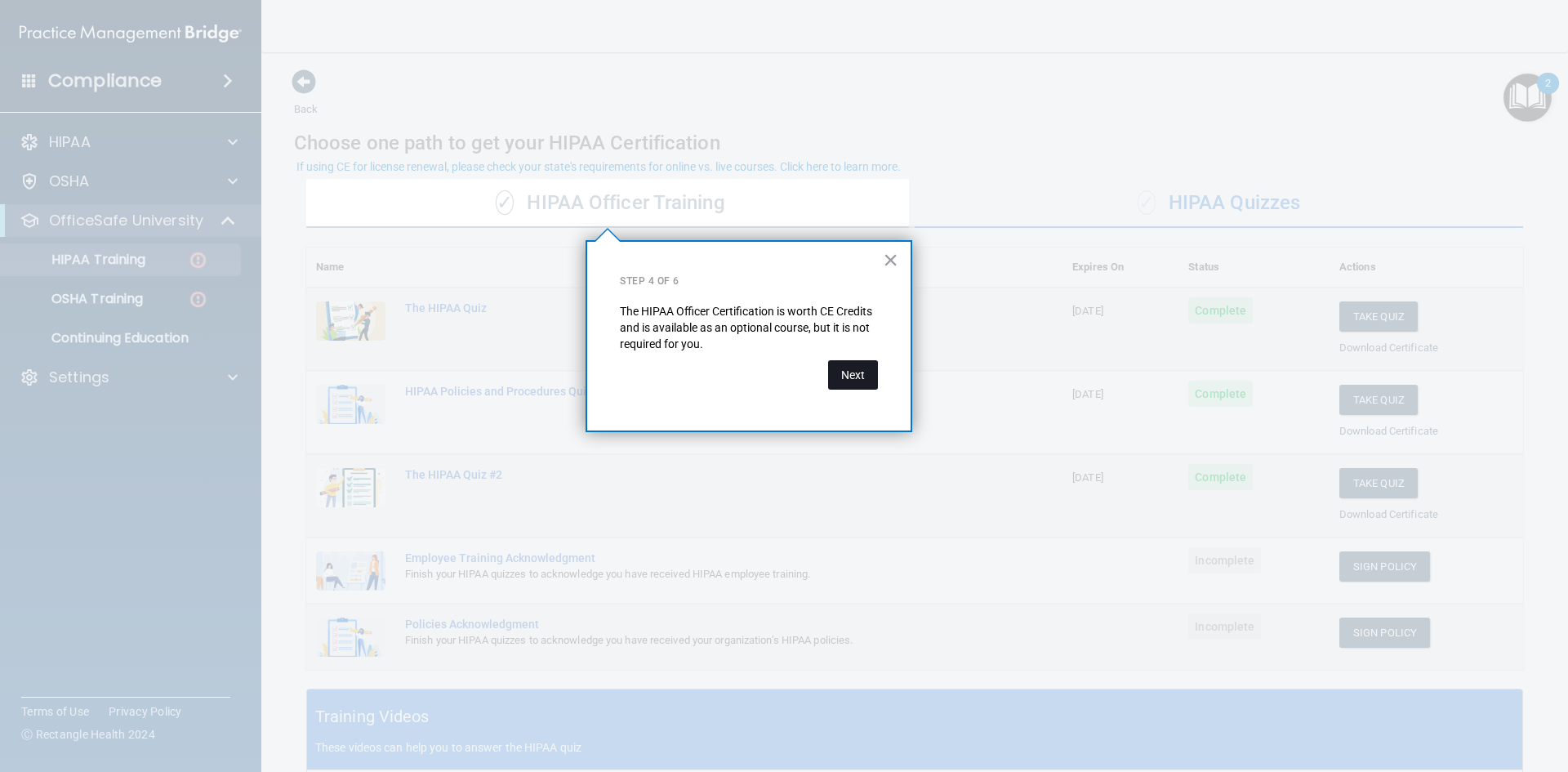
click at [840, 381] on button "Next" at bounding box center [853, 375] width 50 height 29
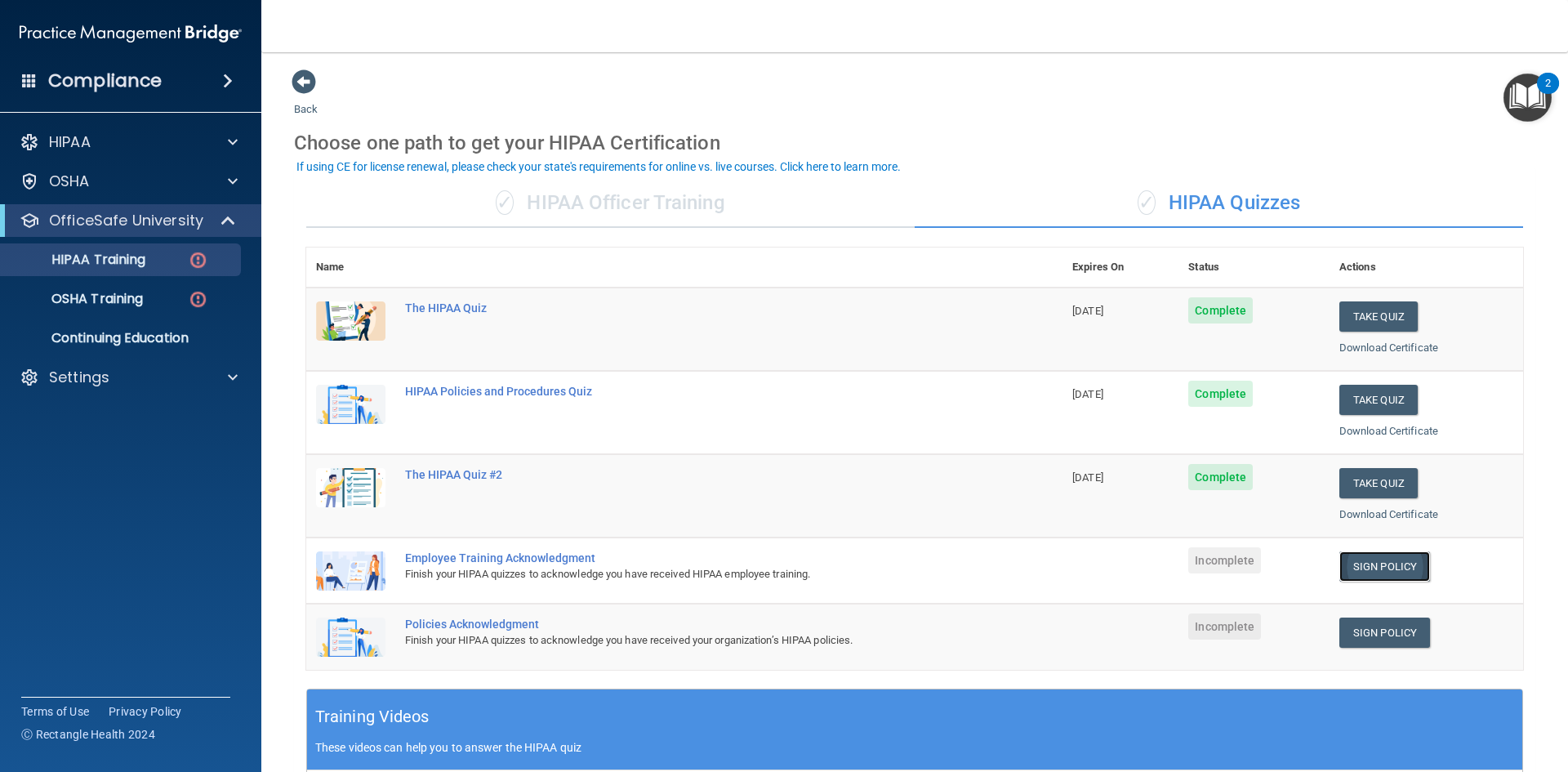
click at [1383, 571] on link "Sign Policy" at bounding box center [1384, 566] width 90 height 30
click at [1518, 105] on img "Open Resource Center, 2 new notifications" at bounding box center [1527, 98] width 48 height 48
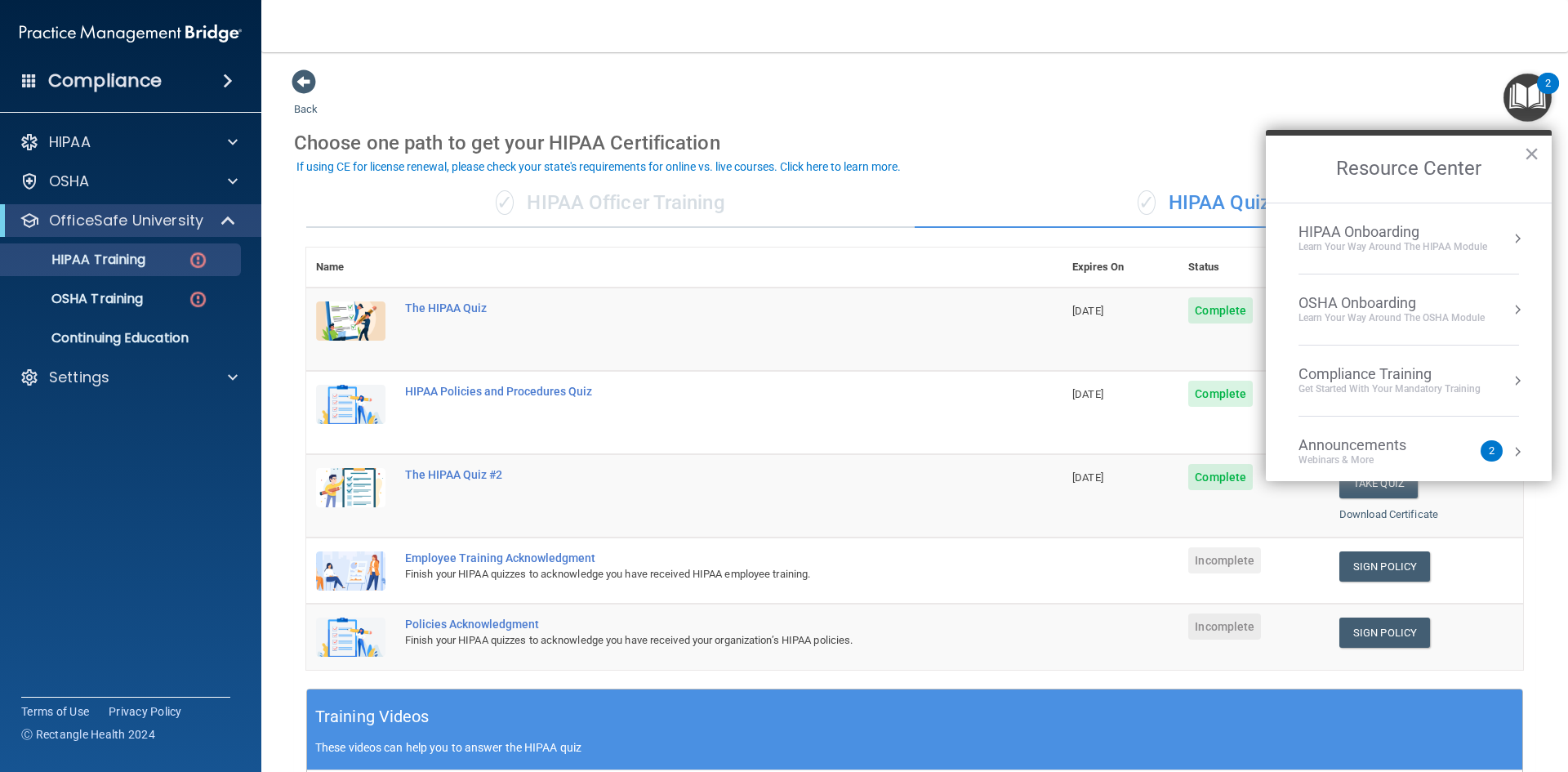
click at [1356, 226] on div "HIPAA Onboarding" at bounding box center [1393, 232] width 189 height 18
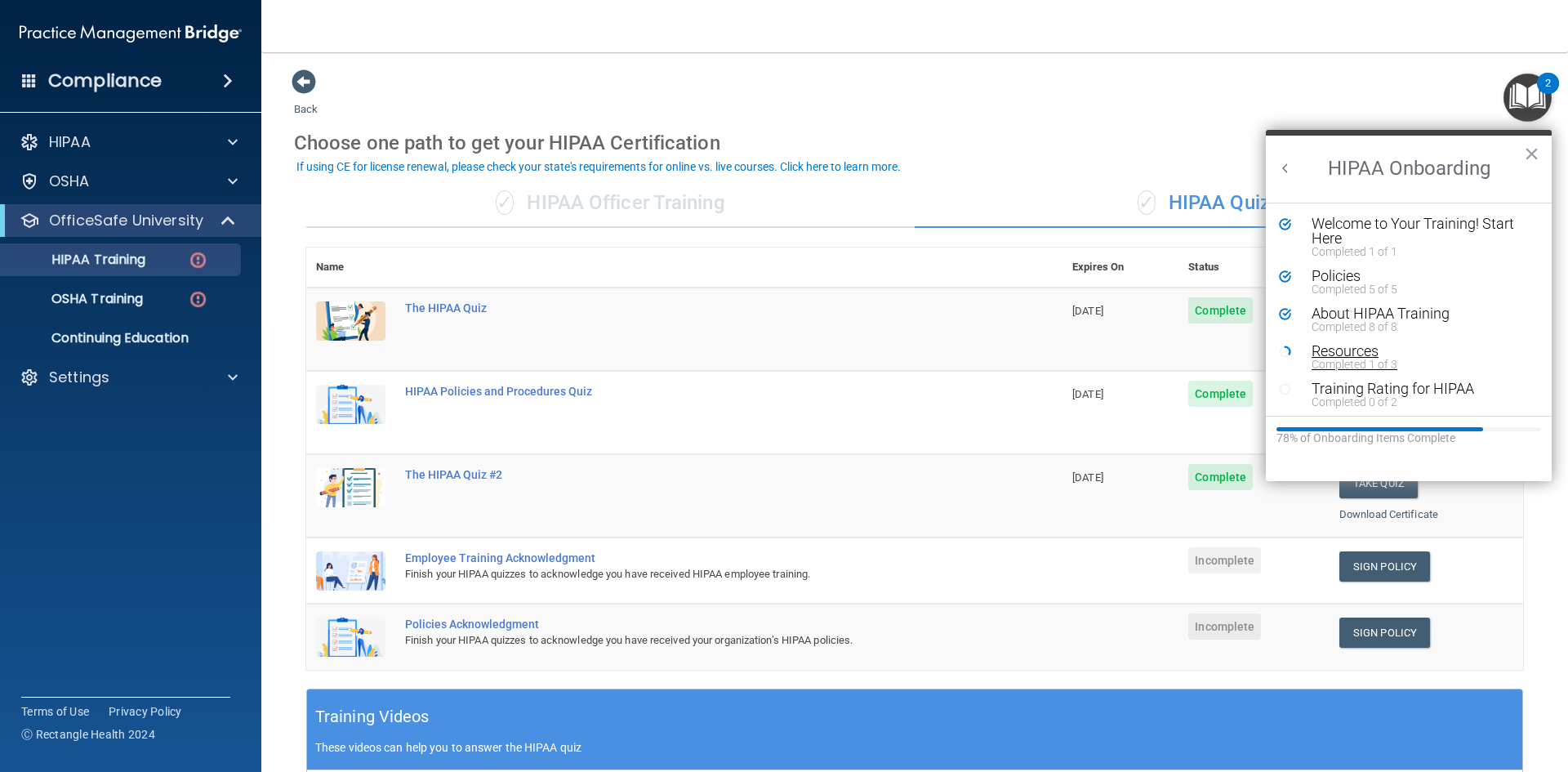
click at [1344, 356] on div "Resources" at bounding box center [1415, 352] width 206 height 15
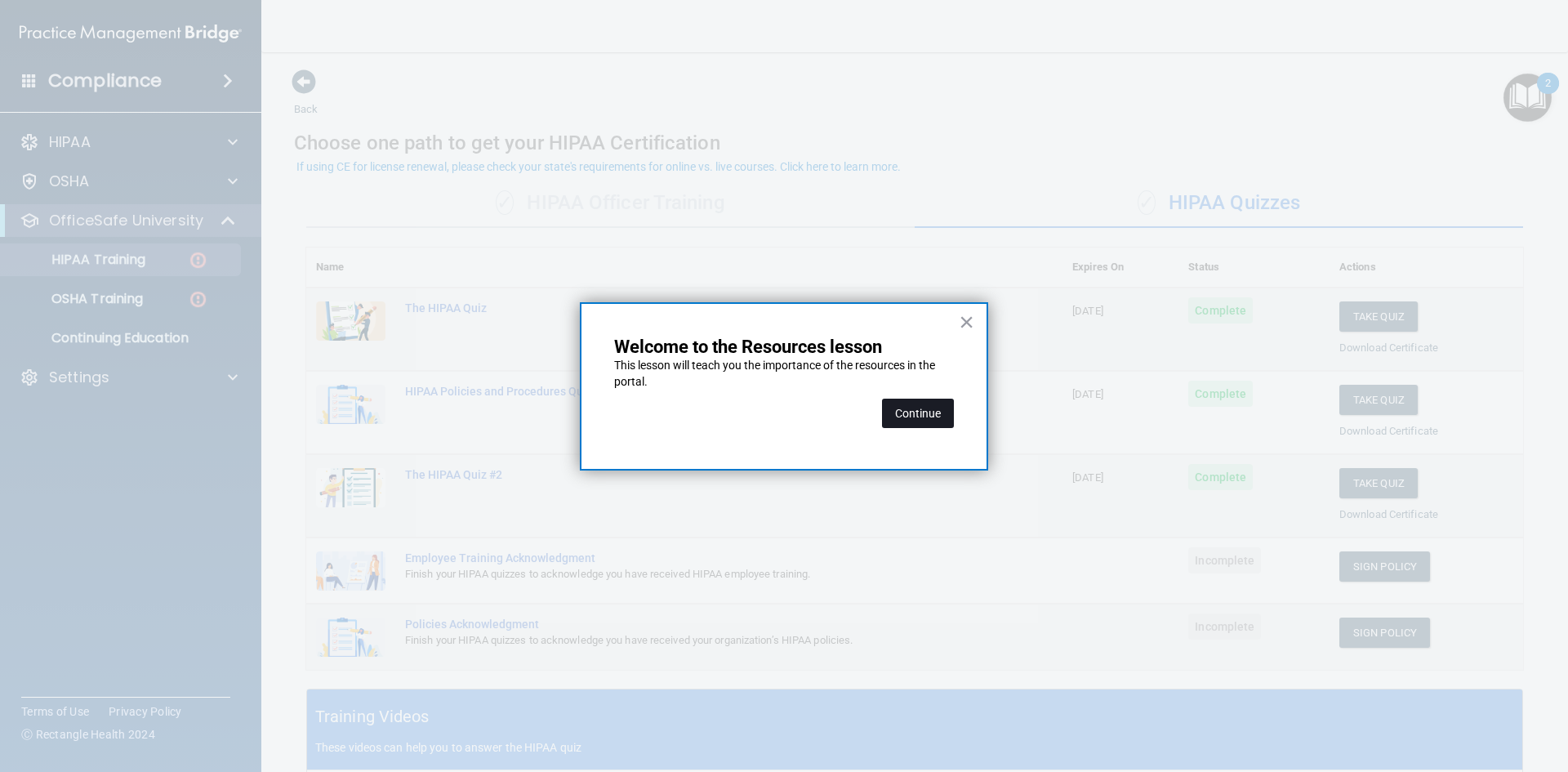
click at [915, 406] on button "Continue" at bounding box center [917, 413] width 72 height 29
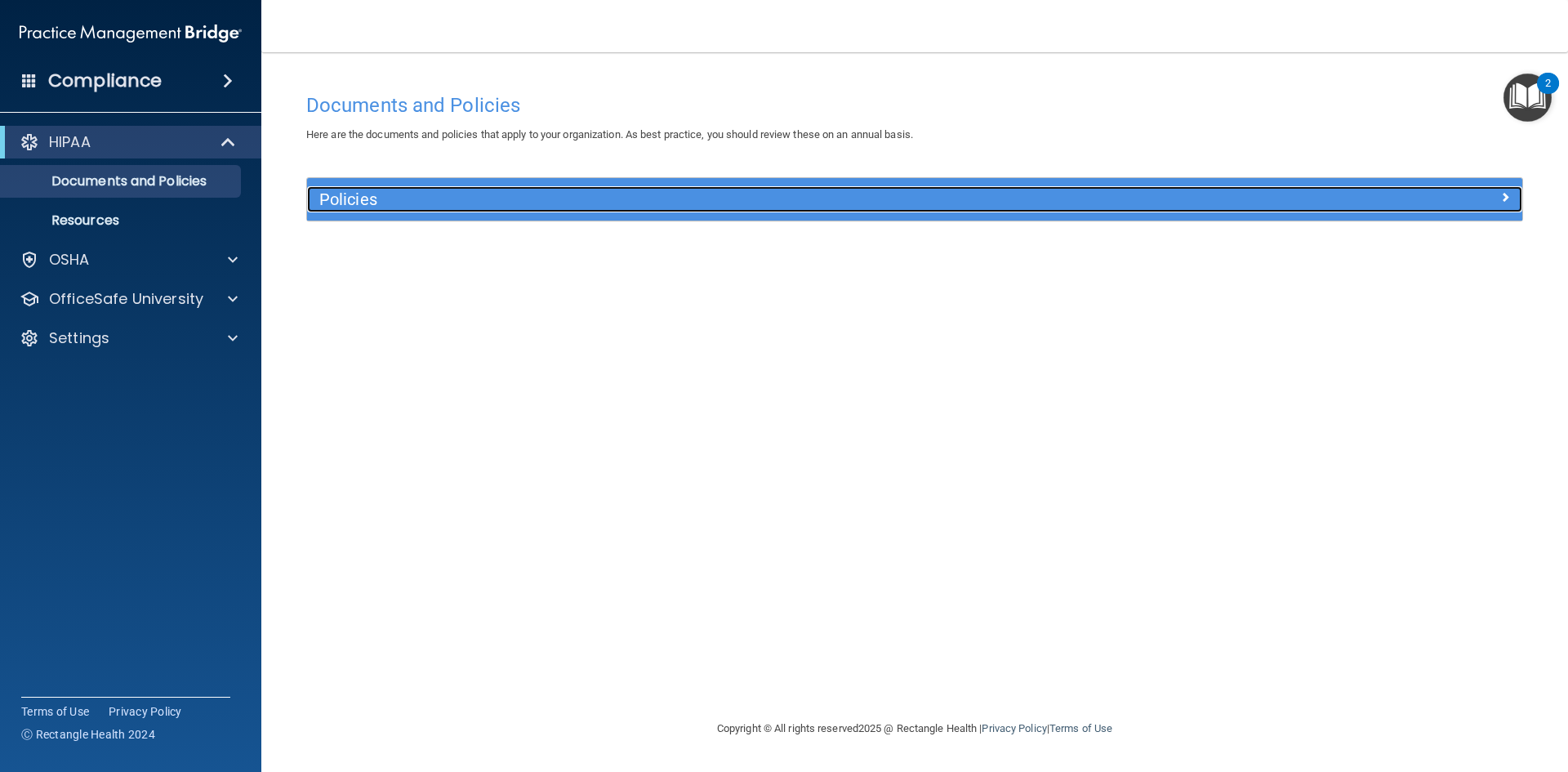
click at [1086, 197] on h5 "Policies" at bounding box center [762, 200] width 887 height 18
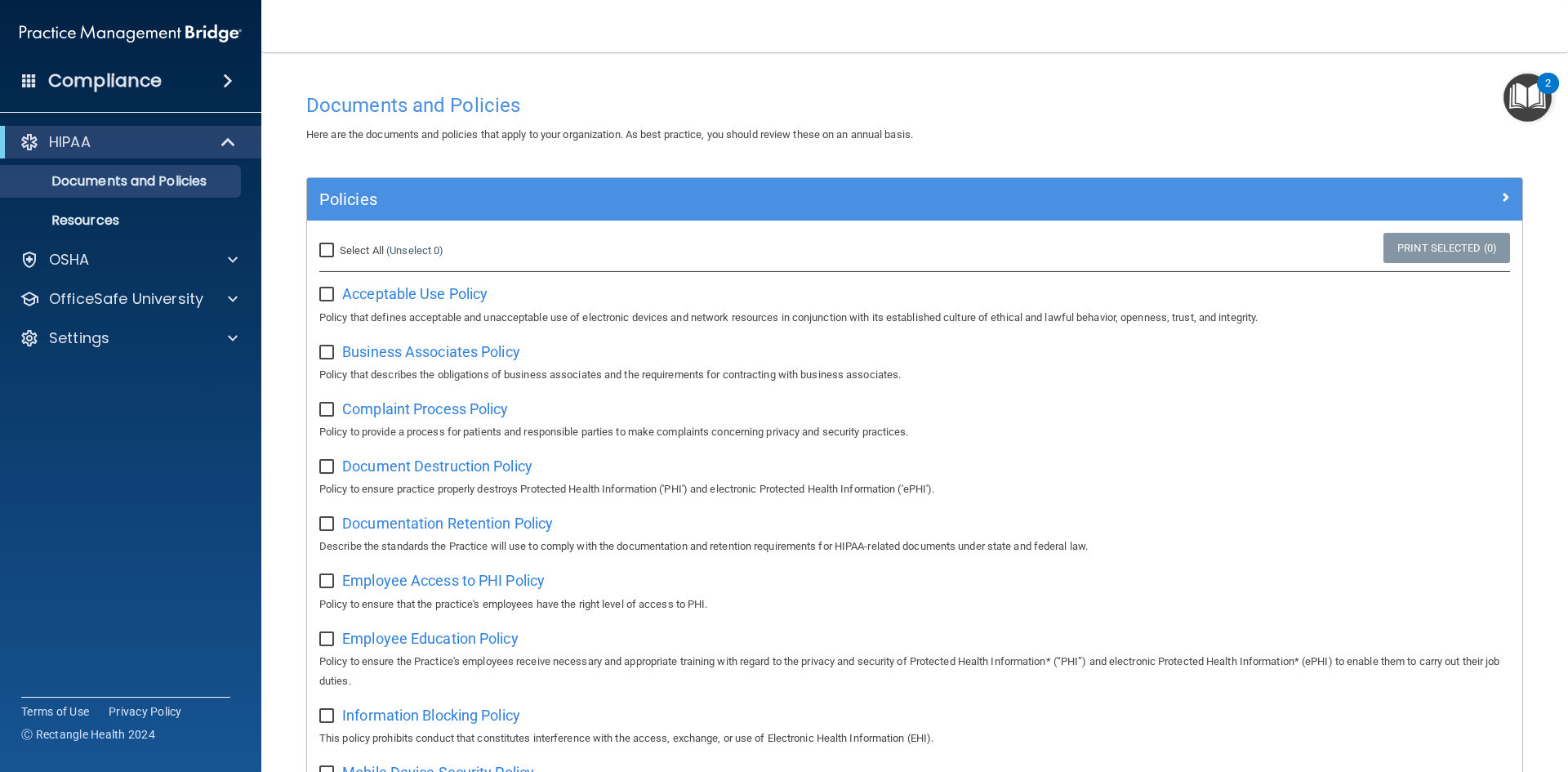
click at [472, 307] on div "Acceptable Use Policy Policy that defines acceptable and unacceptable use of el…" at bounding box center [914, 303] width 1191 height 46
click at [471, 300] on span "Acceptable Use Policy" at bounding box center [414, 294] width 145 height 17
click at [327, 300] on input "checkbox" at bounding box center [328, 295] width 19 height 13
checkbox input "true"
click at [414, 351] on span "Business Associates Policy" at bounding box center [431, 352] width 178 height 17
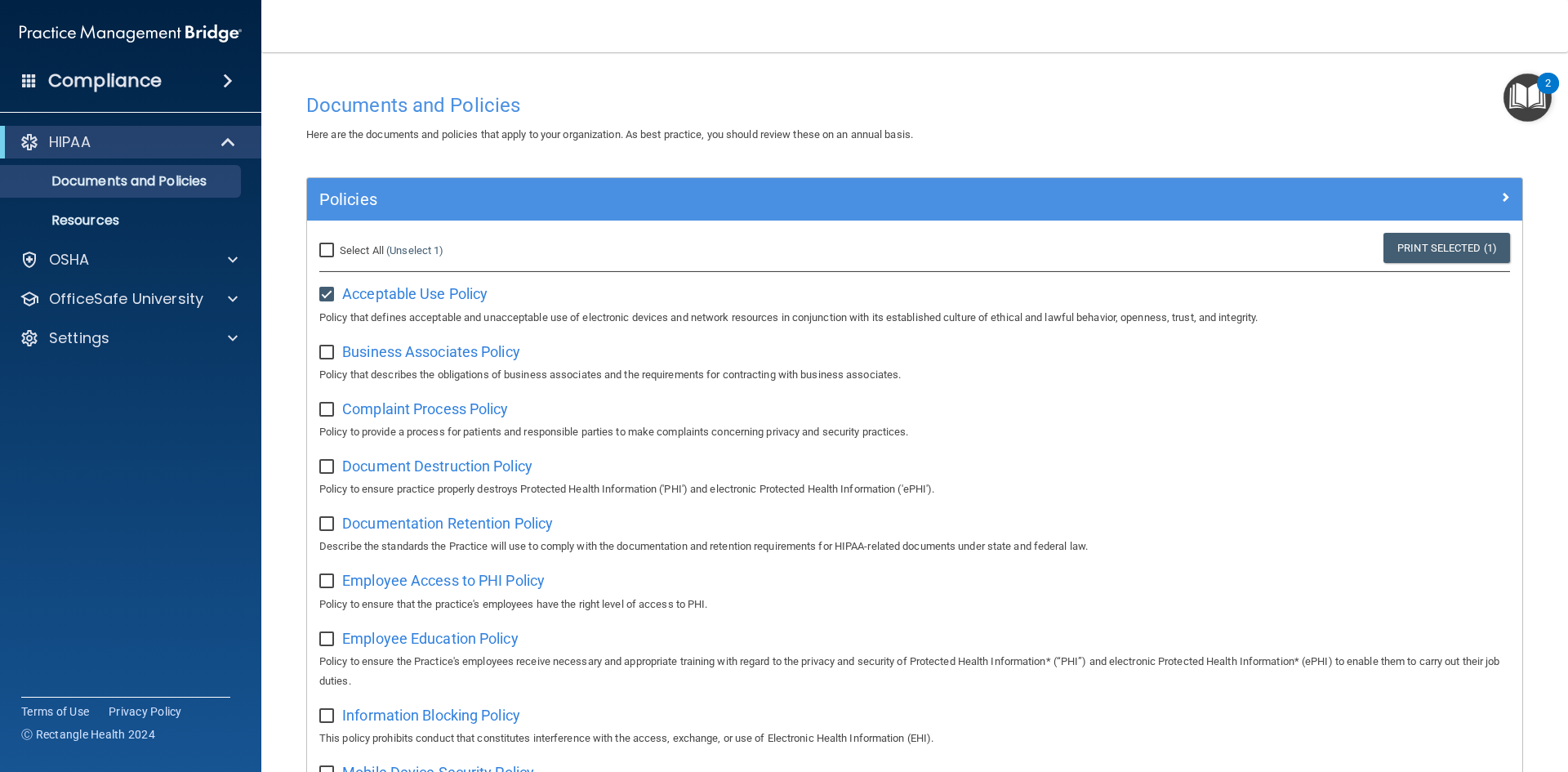
click at [329, 348] on input "checkbox" at bounding box center [328, 353] width 19 height 13
checkbox input "true"
click at [427, 420] on div "Complaint Process Policy Policy to provide a process for patients and responsib…" at bounding box center [914, 419] width 1191 height 46
click at [427, 415] on span "Complaint Process Policy" at bounding box center [425, 409] width 166 height 17
click at [329, 417] on input "checkbox" at bounding box center [328, 410] width 19 height 13
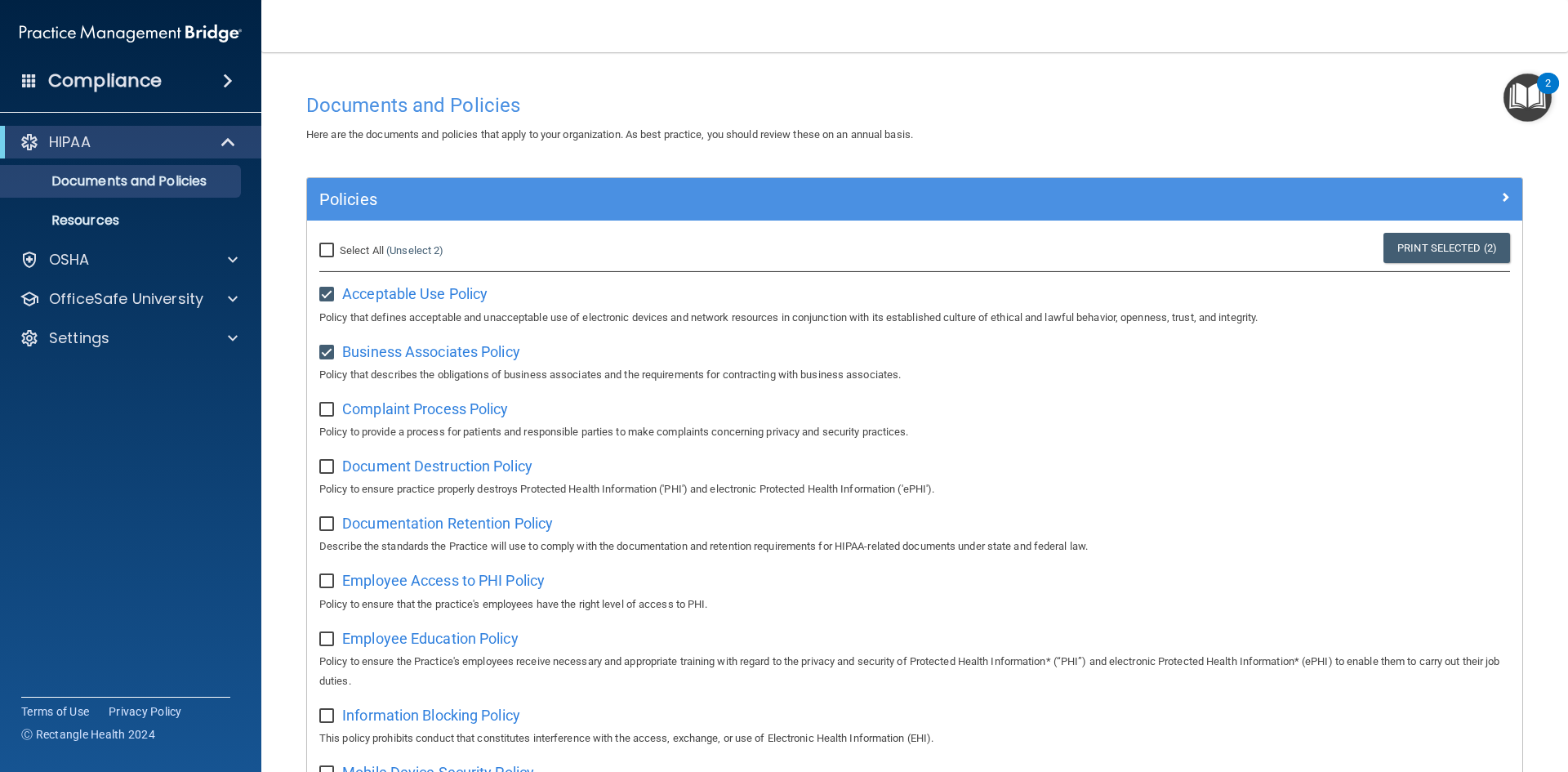
checkbox input "true"
click at [399, 466] on span "Document Destruction Policy" at bounding box center [438, 466] width 191 height 17
drag, startPoint x: 328, startPoint y: 469, endPoint x: 465, endPoint y: 552, distance: 160.2
click at [327, 469] on input "checkbox" at bounding box center [328, 468] width 19 height 13
checkbox input "true"
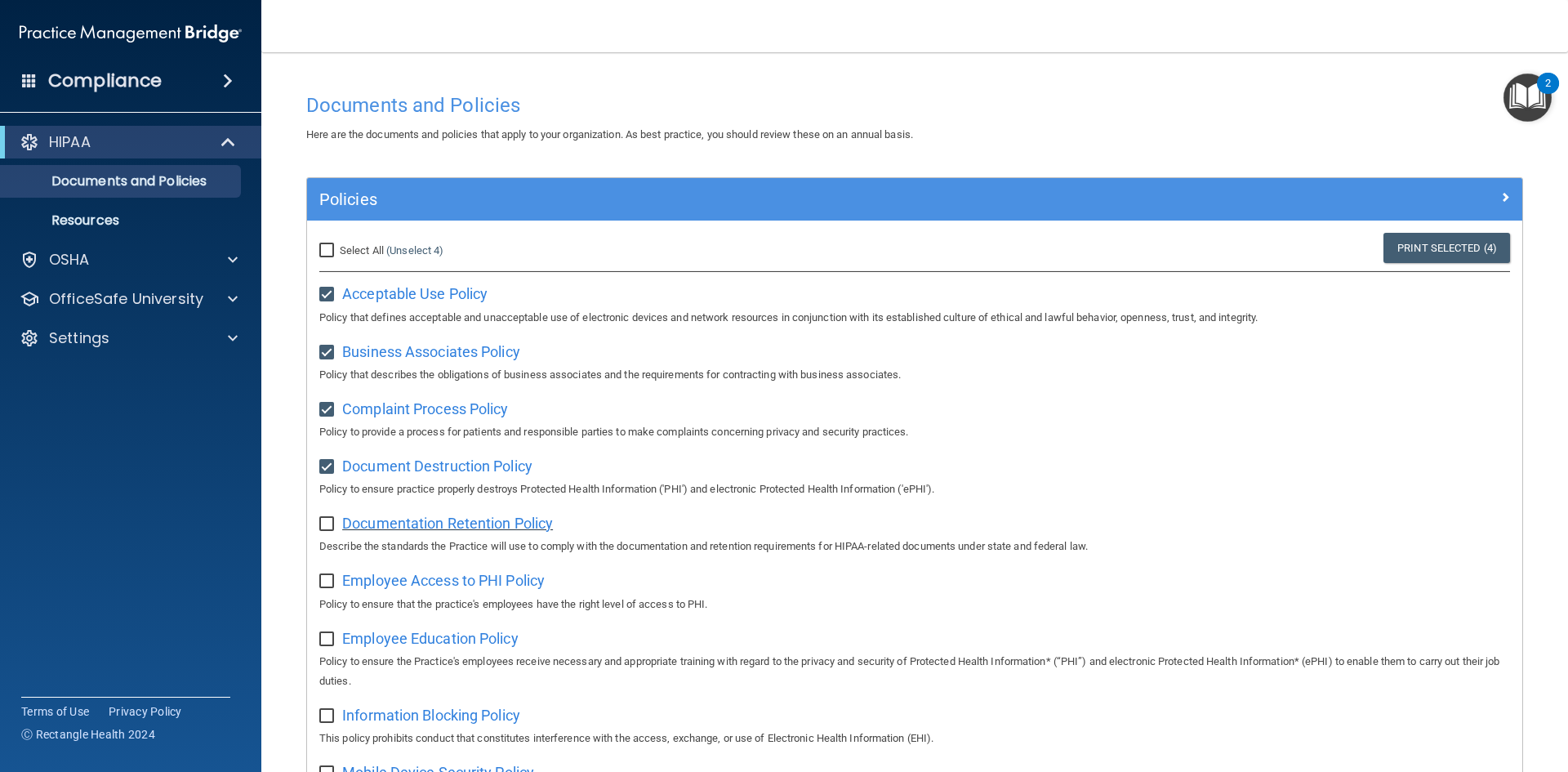
click at [450, 531] on span "Documentation Retention Policy" at bounding box center [448, 523] width 211 height 17
click at [330, 526] on input "checkbox" at bounding box center [328, 525] width 19 height 13
checkbox input "true"
click at [438, 584] on span "Employee Access to PHI Policy" at bounding box center [443, 580] width 202 height 17
click at [324, 586] on input "checkbox" at bounding box center [328, 582] width 19 height 13
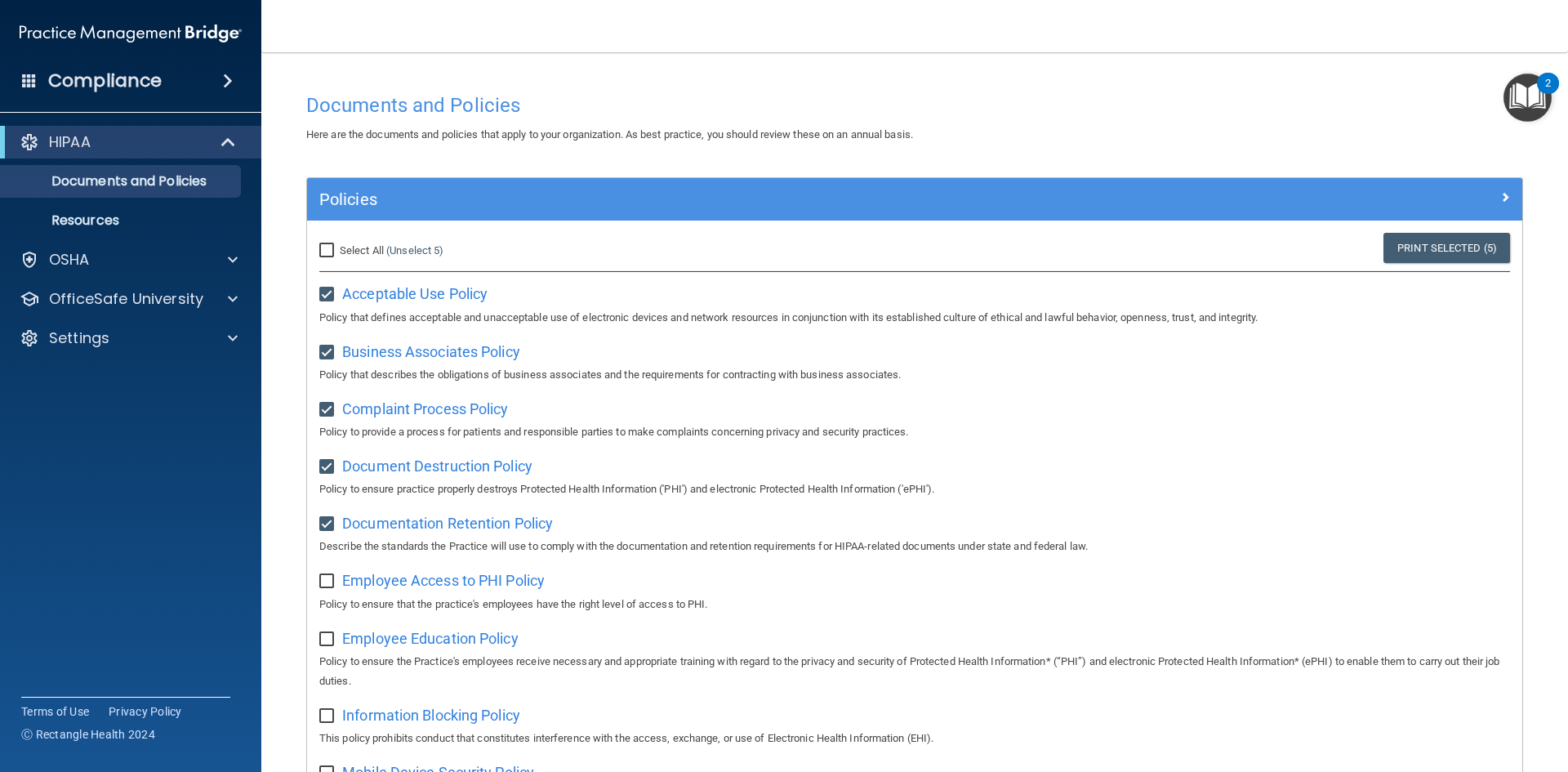
checkbox input "true"
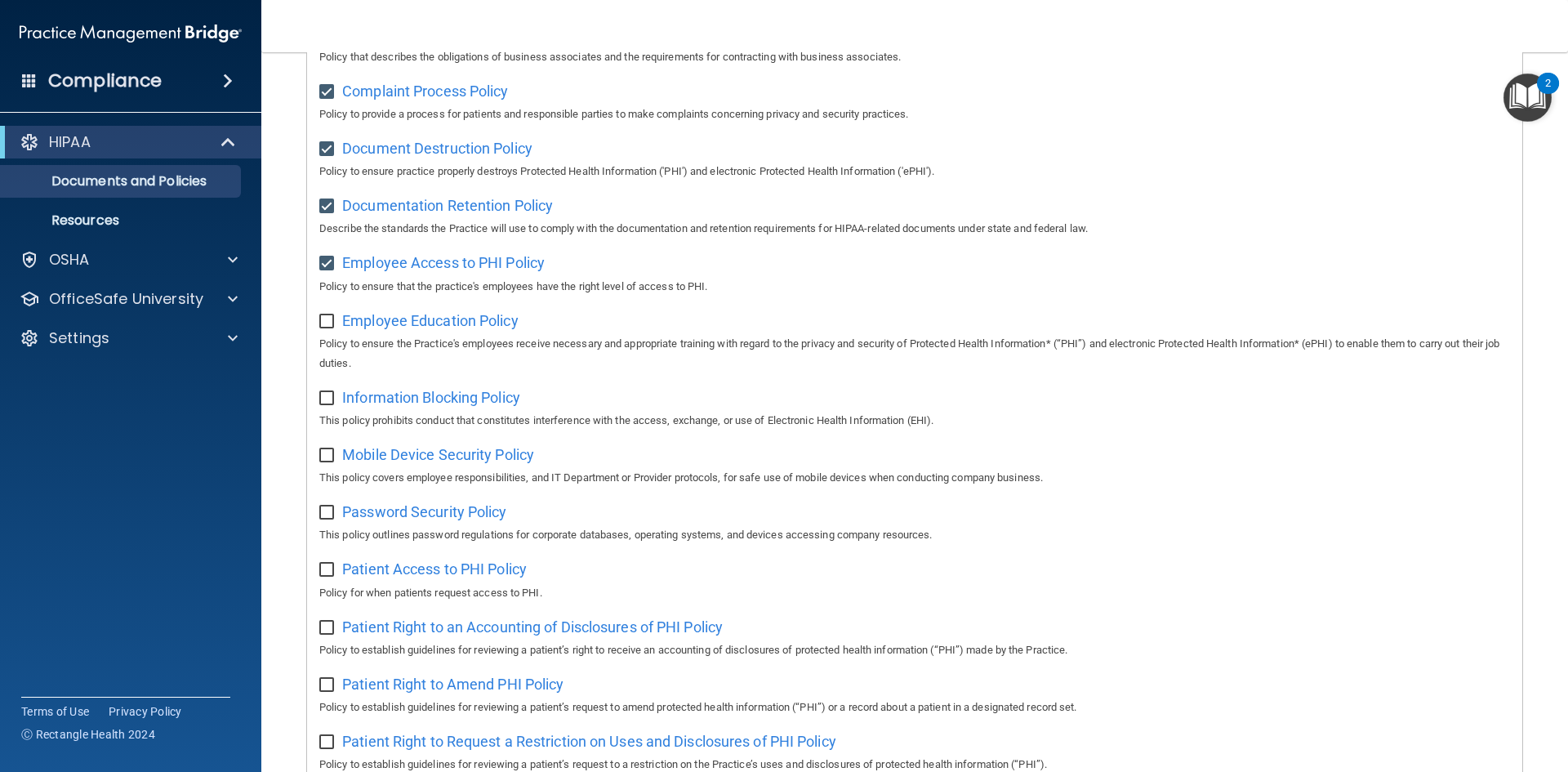
scroll to position [327, 0]
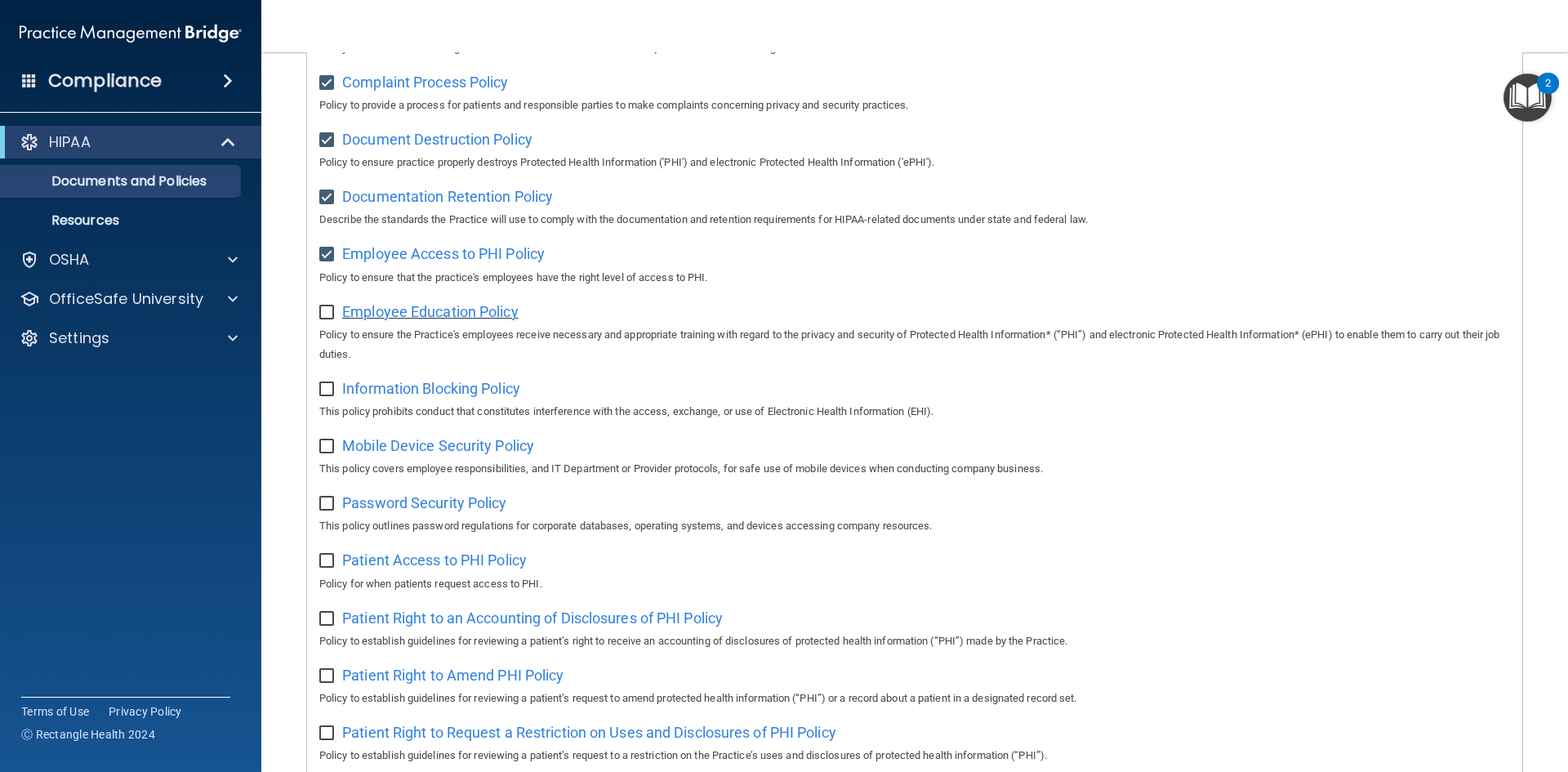
click at [426, 315] on span "Employee Education Policy" at bounding box center [430, 312] width 177 height 17
click at [324, 319] on input "checkbox" at bounding box center [328, 313] width 19 height 13
checkbox input "true"
click at [391, 386] on span "Information Blocking Policy" at bounding box center [431, 388] width 178 height 17
click at [338, 389] on label at bounding box center [329, 384] width 21 height 19
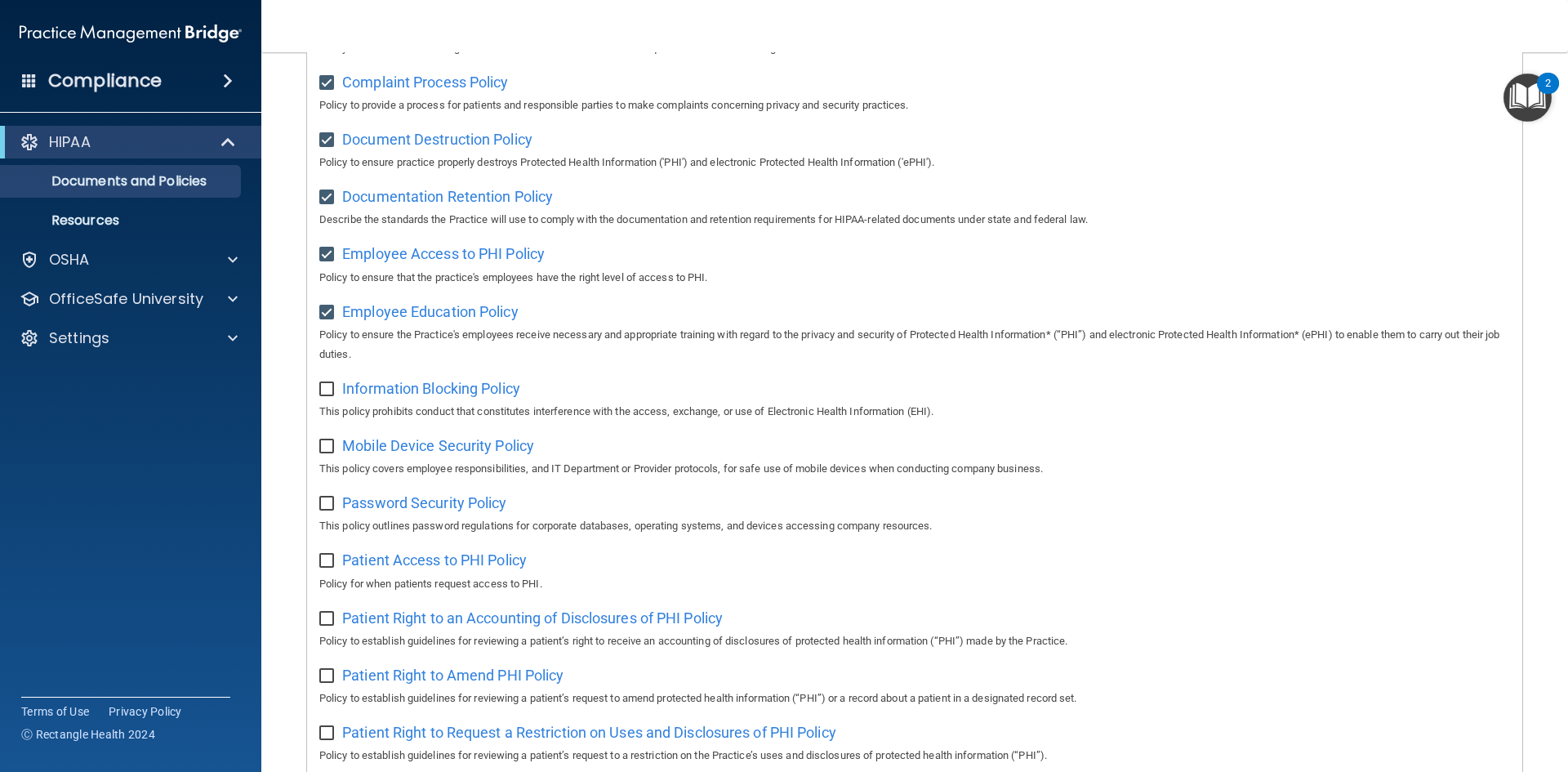
click at [338, 389] on input "checkbox" at bounding box center [328, 390] width 19 height 13
checkbox input "true"
click at [440, 447] on span "Mobile Device Security Policy" at bounding box center [438, 445] width 192 height 17
click at [333, 453] on input "checkbox" at bounding box center [328, 447] width 19 height 13
checkbox input "true"
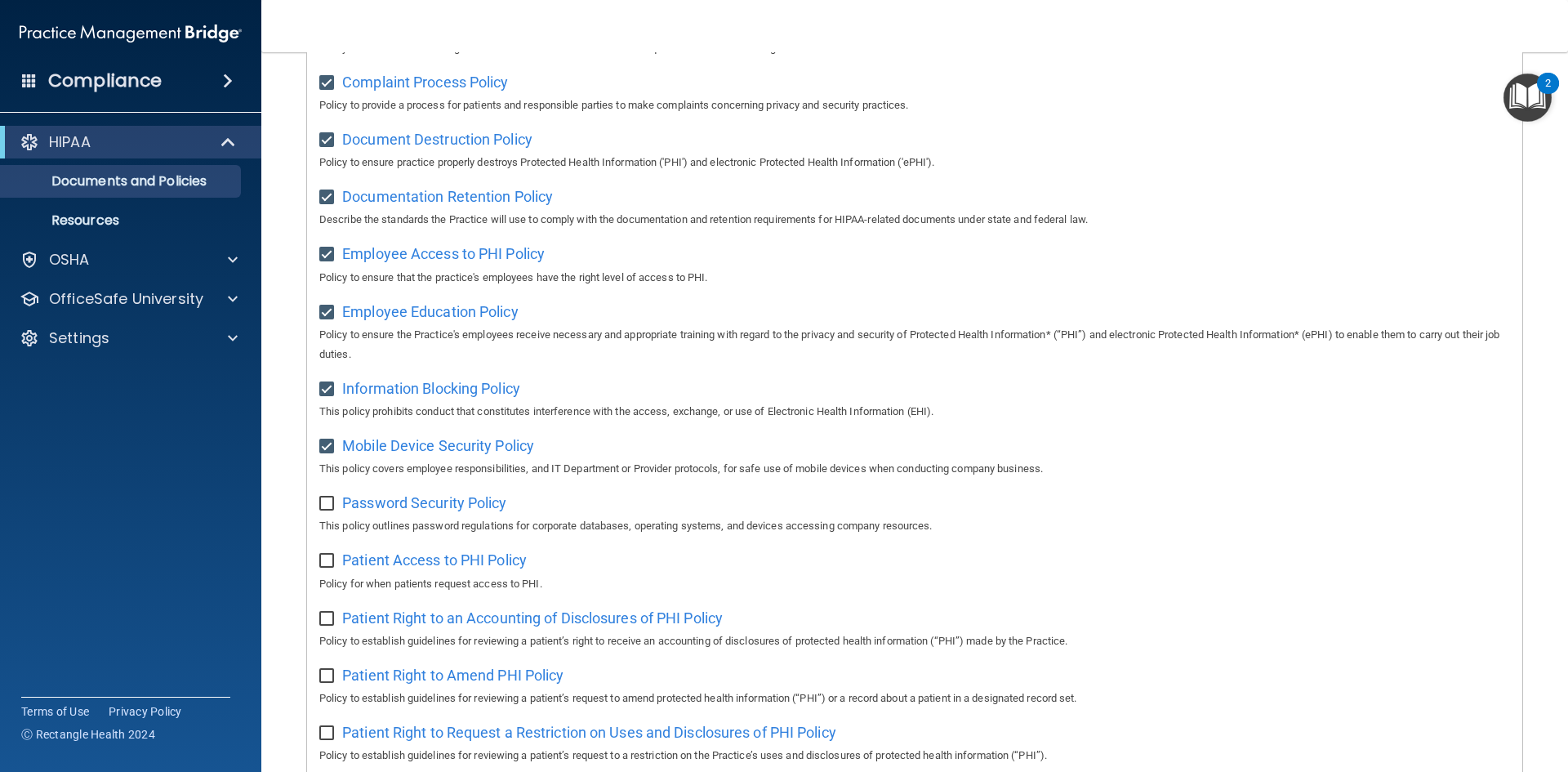
click at [438, 500] on div "Password Security Policy This policy outlines password regulations for corporat…" at bounding box center [914, 512] width 1191 height 46
click at [441, 509] on span "Password Security Policy" at bounding box center [424, 503] width 164 height 17
click at [326, 511] on input "checkbox" at bounding box center [328, 504] width 19 height 13
checkbox input "true"
click at [389, 569] on span "Patient Access to PHI Policy" at bounding box center [434, 560] width 185 height 17
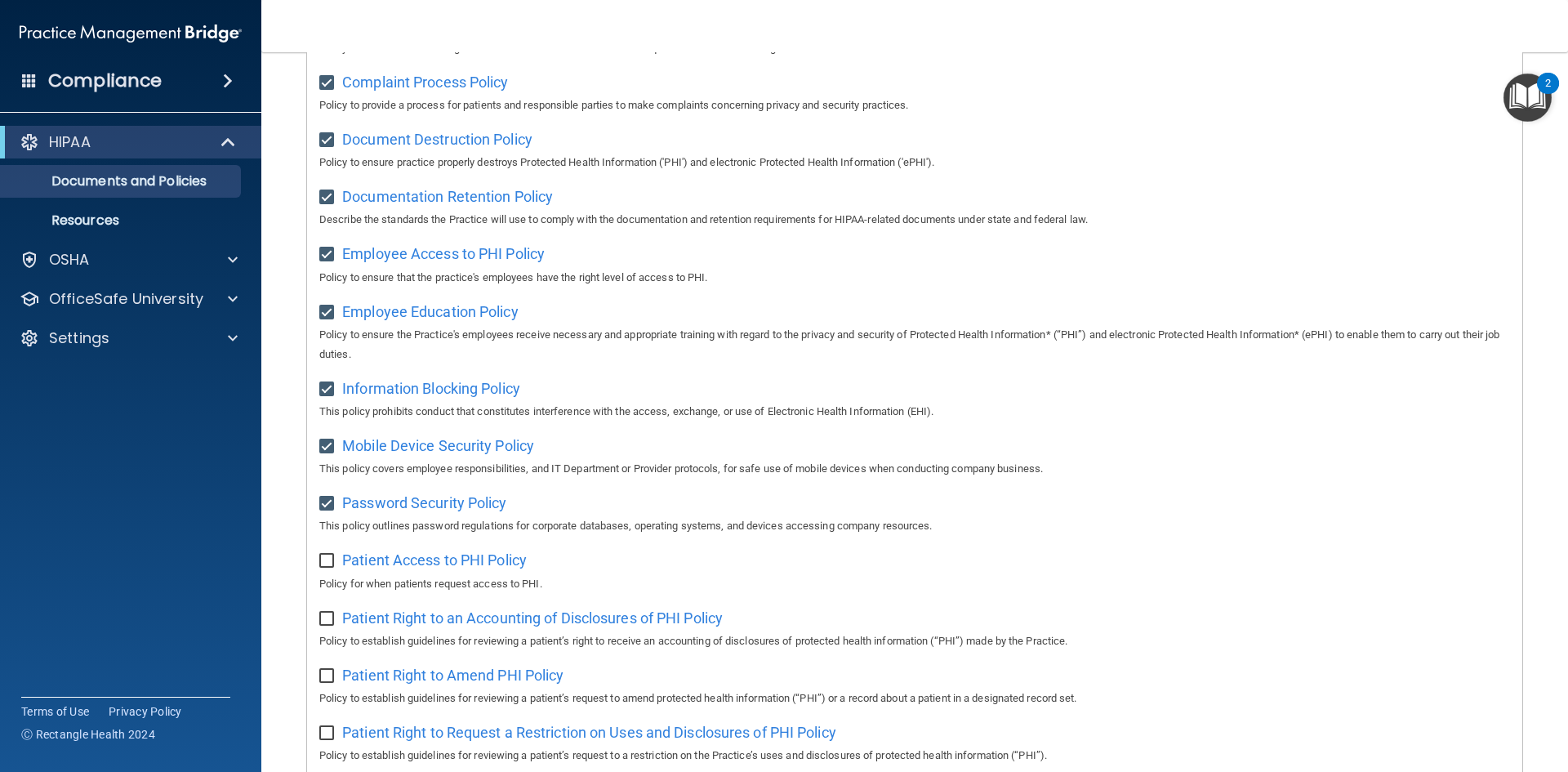
click at [336, 568] on input "checkbox" at bounding box center [328, 561] width 19 height 13
checkbox input "true"
click at [417, 627] on span "Patient Right to an Accounting of Disclosures of PHI Policy" at bounding box center [532, 618] width 380 height 17
click at [332, 626] on input "checkbox" at bounding box center [328, 619] width 19 height 13
checkbox input "true"
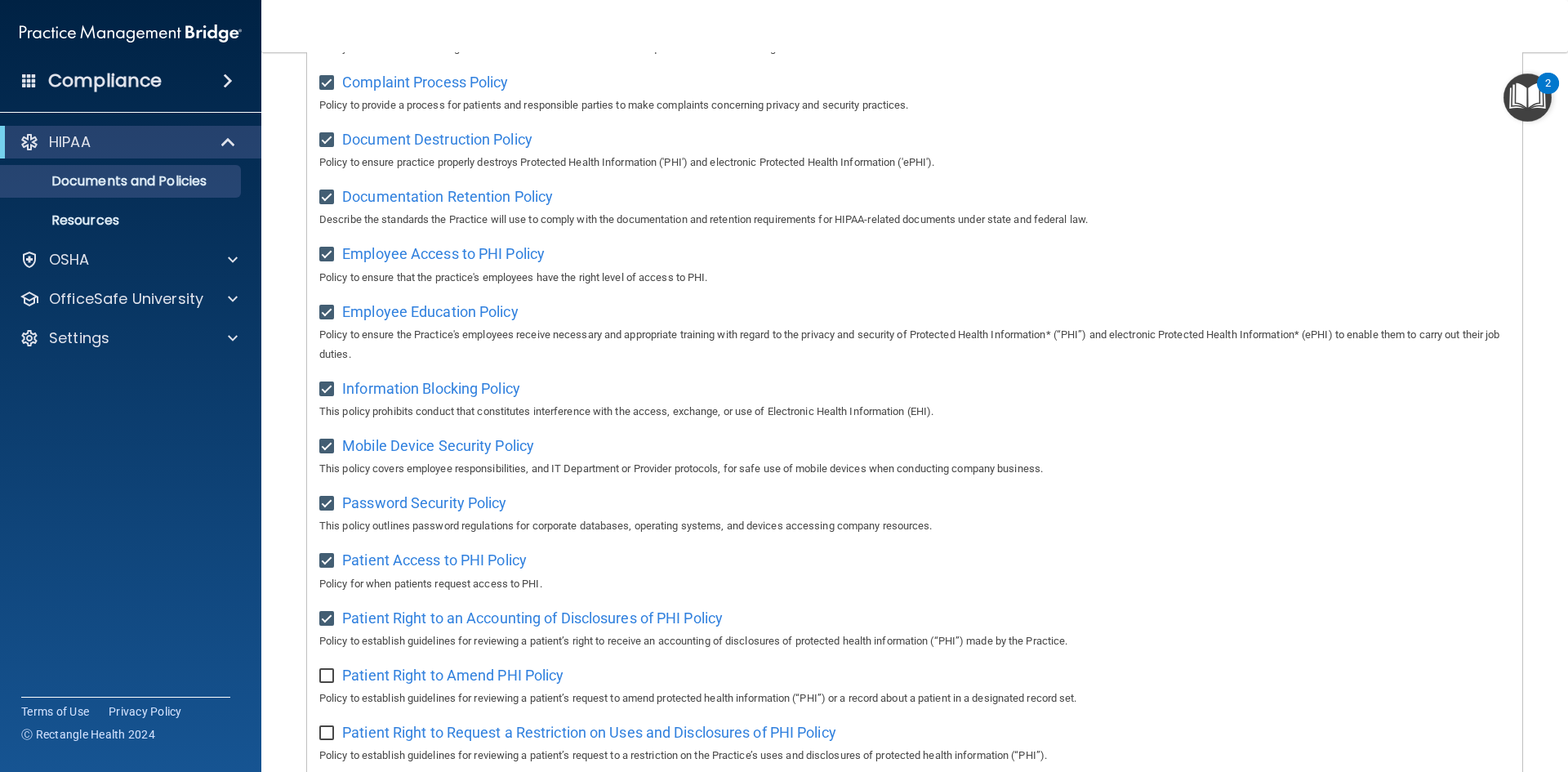
click at [413, 675] on div "Patient Right to Amend PHI Policy Policy to establish guidelines for reviewing …" at bounding box center [914, 685] width 1191 height 46
click at [419, 680] on span "Patient Right to Amend PHI Policy" at bounding box center [452, 675] width 221 height 17
click at [330, 683] on input "checkbox" at bounding box center [328, 677] width 19 height 13
checkbox input "true"
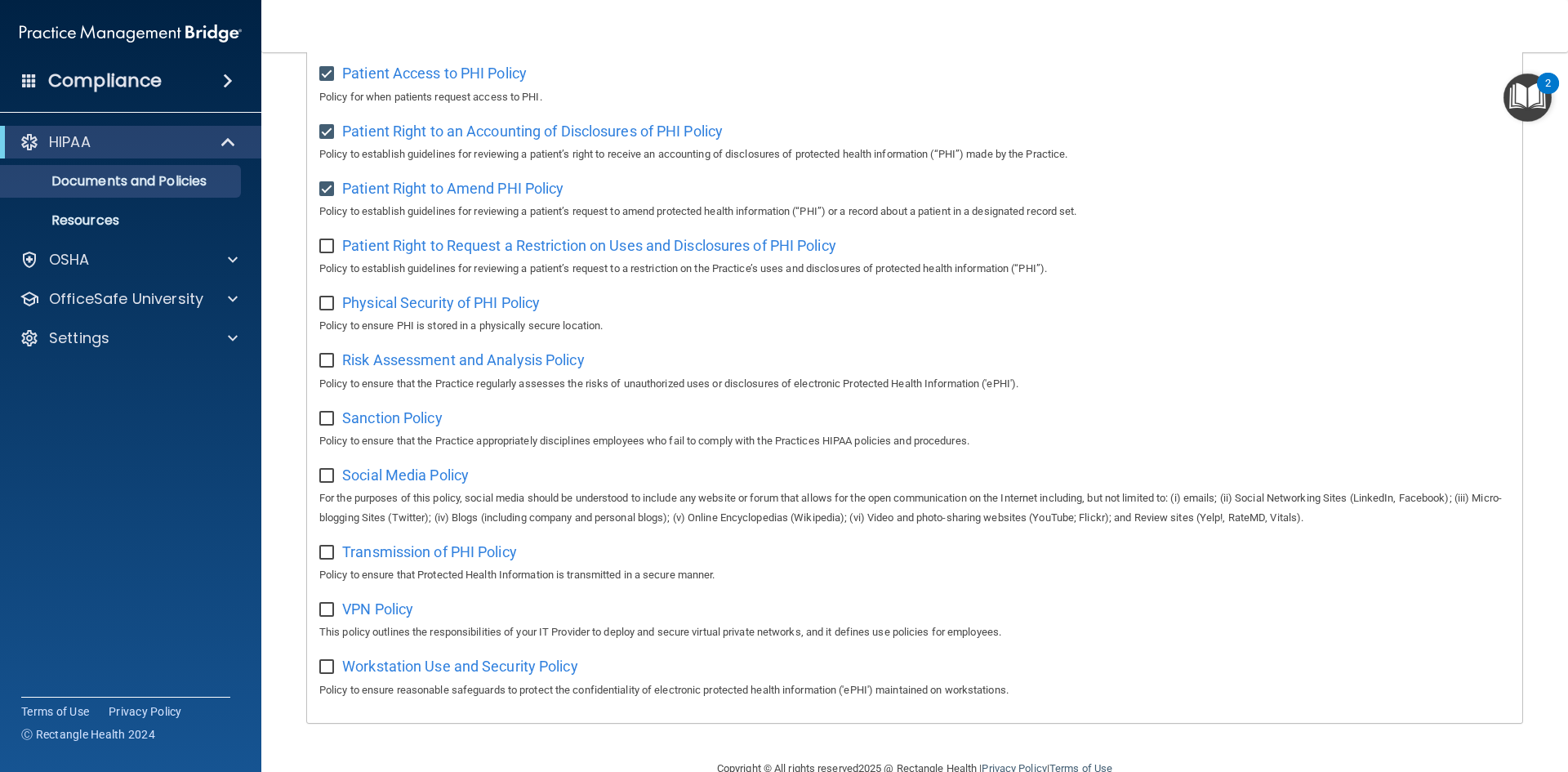
scroll to position [817, 0]
click at [381, 251] on span "Patient Right to Request a Restriction on Uses and Disclosures of PHI Policy" at bounding box center [589, 242] width 494 height 17
click at [329, 250] on input "checkbox" at bounding box center [328, 244] width 19 height 13
checkbox input "true"
click at [386, 321] on div "Physical Security of PHI Policy Policy to ensure PHI is stored in a physically …" at bounding box center [914, 309] width 1191 height 46
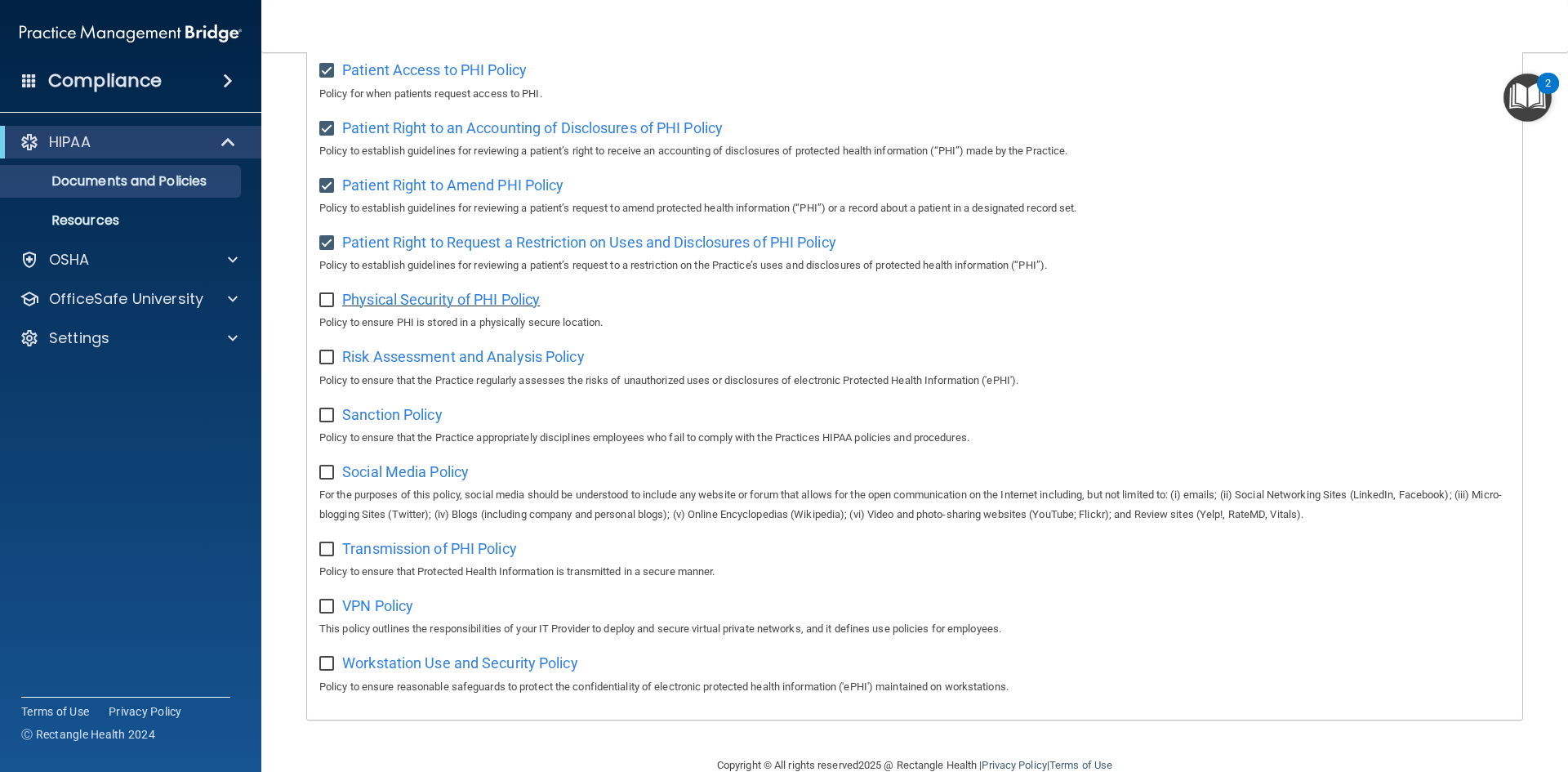
click at [389, 308] on span "Physical Security of PHI Policy" at bounding box center [441, 299] width 197 height 17
click at [322, 308] on input "checkbox" at bounding box center [328, 301] width 19 height 13
checkbox input "true"
click at [399, 365] on span "Risk Assessment and Analysis Policy" at bounding box center [463, 357] width 243 height 17
click at [333, 365] on input "checkbox" at bounding box center [328, 358] width 19 height 13
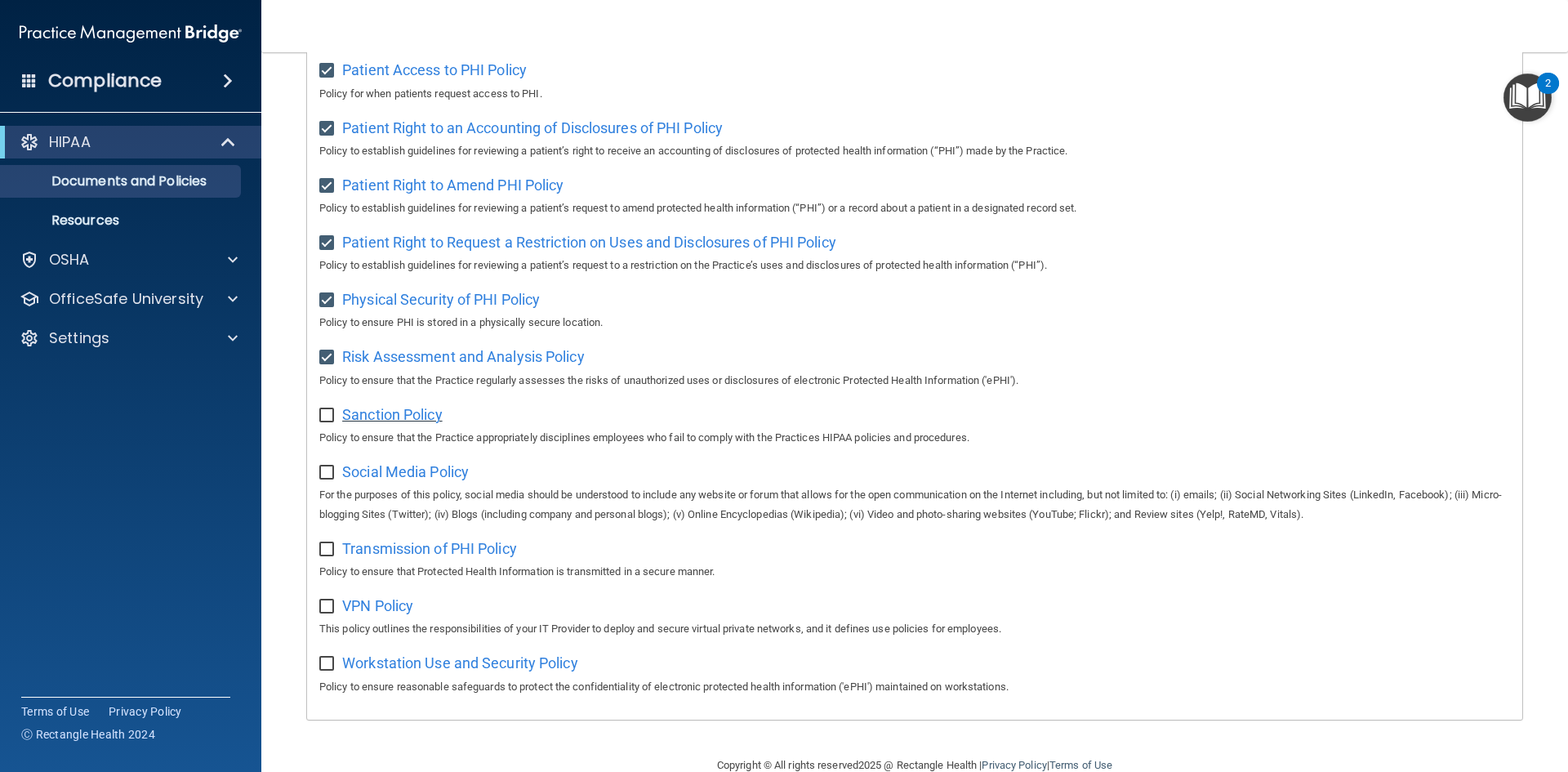
click at [384, 423] on span "Sanction Policy" at bounding box center [392, 415] width 100 height 17
click at [327, 435] on div "Sanction Policy Policy to ensure that the Practice appropriately disciplines em…" at bounding box center [914, 425] width 1191 height 46
click at [328, 422] on input "checkbox" at bounding box center [328, 416] width 19 height 13
click at [397, 480] on span "Social Media Policy" at bounding box center [405, 472] width 127 height 17
click at [336, 479] on input "checkbox" at bounding box center [328, 473] width 19 height 13
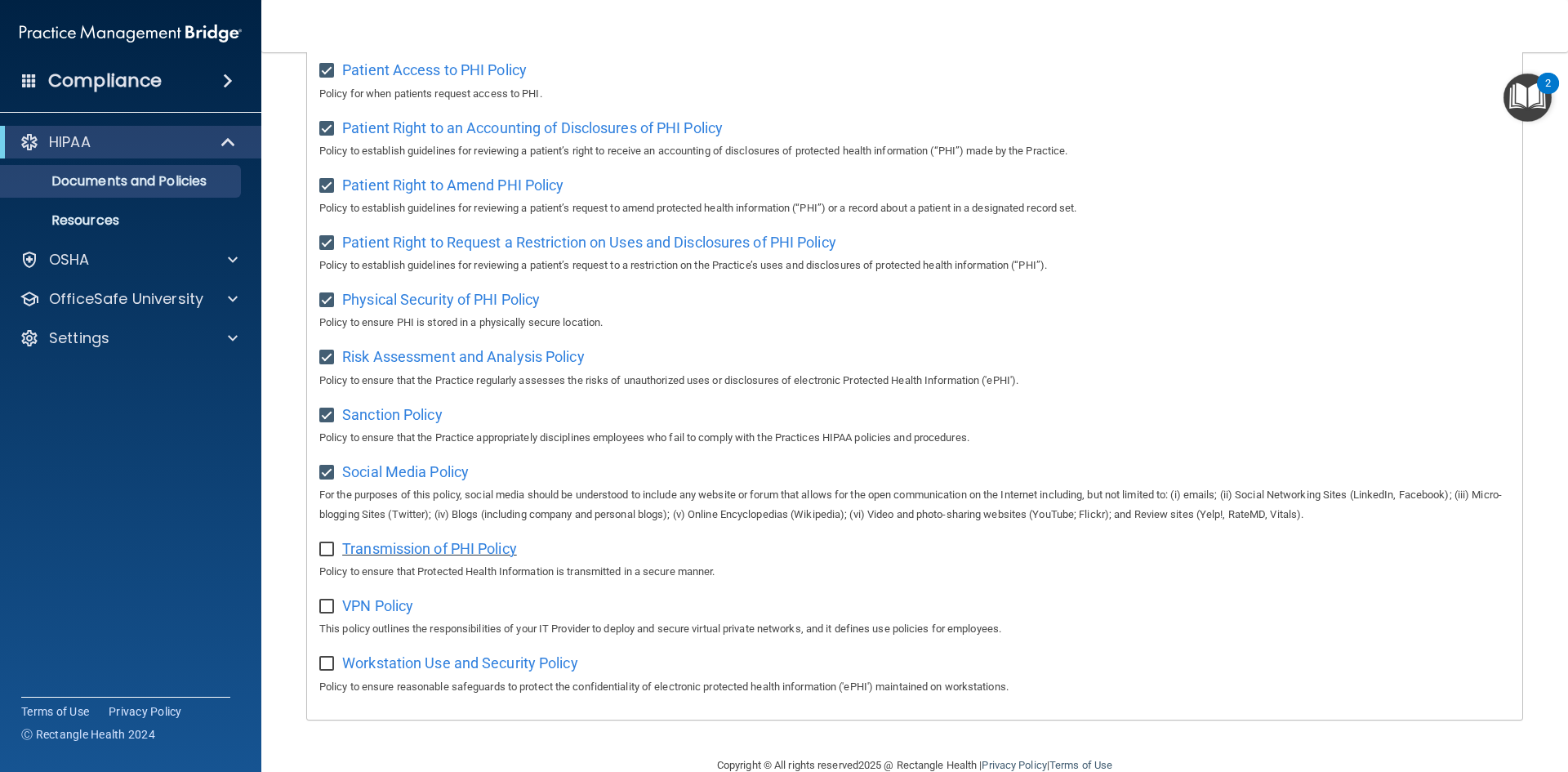
click at [391, 557] on span "Transmission of PHI Policy" at bounding box center [429, 548] width 175 height 17
drag, startPoint x: 325, startPoint y: 559, endPoint x: 341, endPoint y: 575, distance: 22.6
click at [327, 556] on input "checkbox" at bounding box center [328, 550] width 19 height 13
click at [379, 614] on span "VPN Policy" at bounding box center [378, 605] width 71 height 17
click at [332, 614] on input "checkbox" at bounding box center [328, 607] width 19 height 13
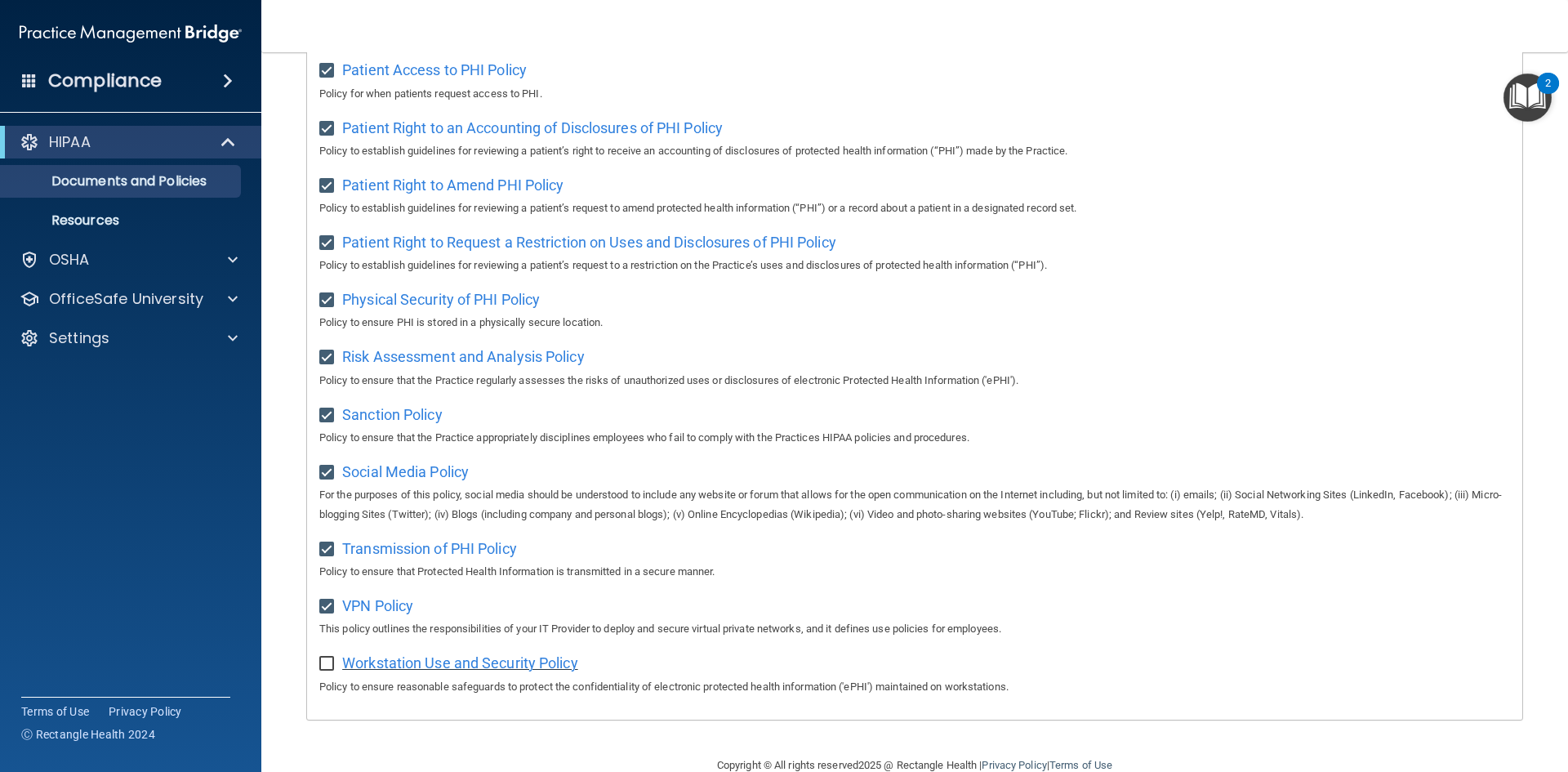
click at [385, 672] on span "Workstation Use and Security Policy" at bounding box center [460, 663] width 236 height 17
click at [328, 671] on input "checkbox" at bounding box center [328, 664] width 19 height 13
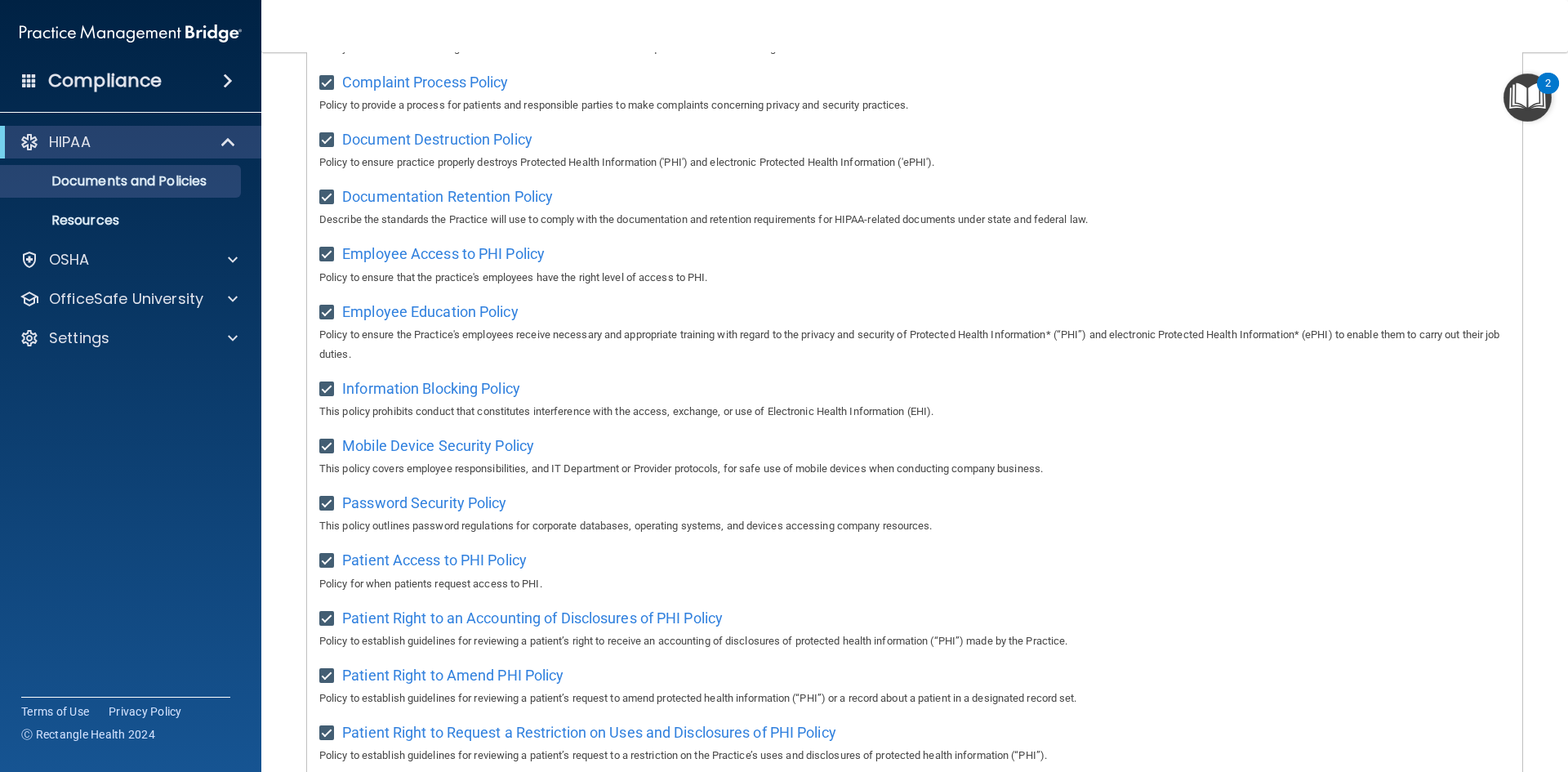
scroll to position [0, 0]
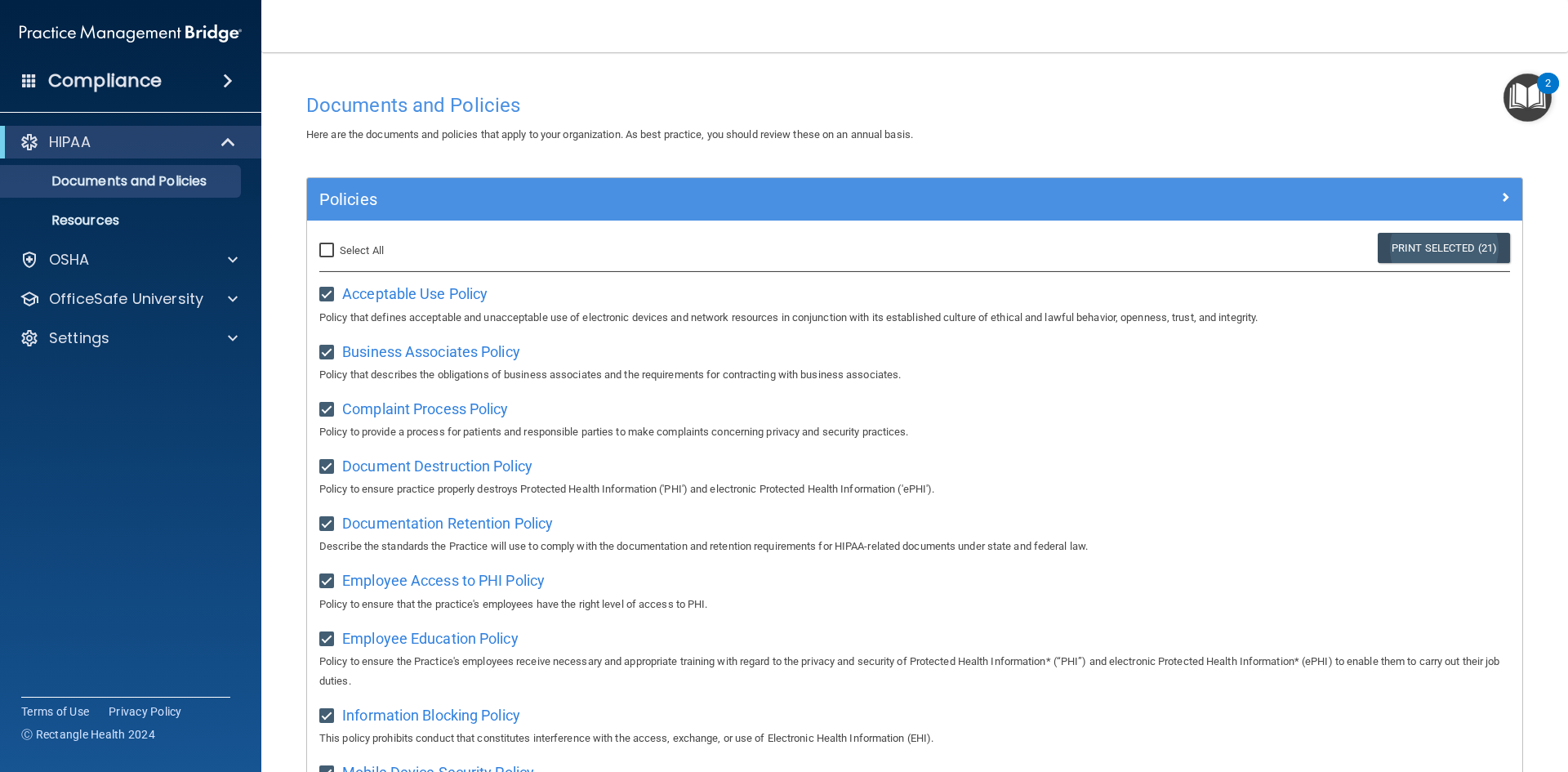
click at [1449, 249] on link "Print Selected (21)" at bounding box center [1444, 248] width 133 height 30
click at [1527, 105] on img "Open Resource Center, 2 new notifications" at bounding box center [1527, 98] width 48 height 48
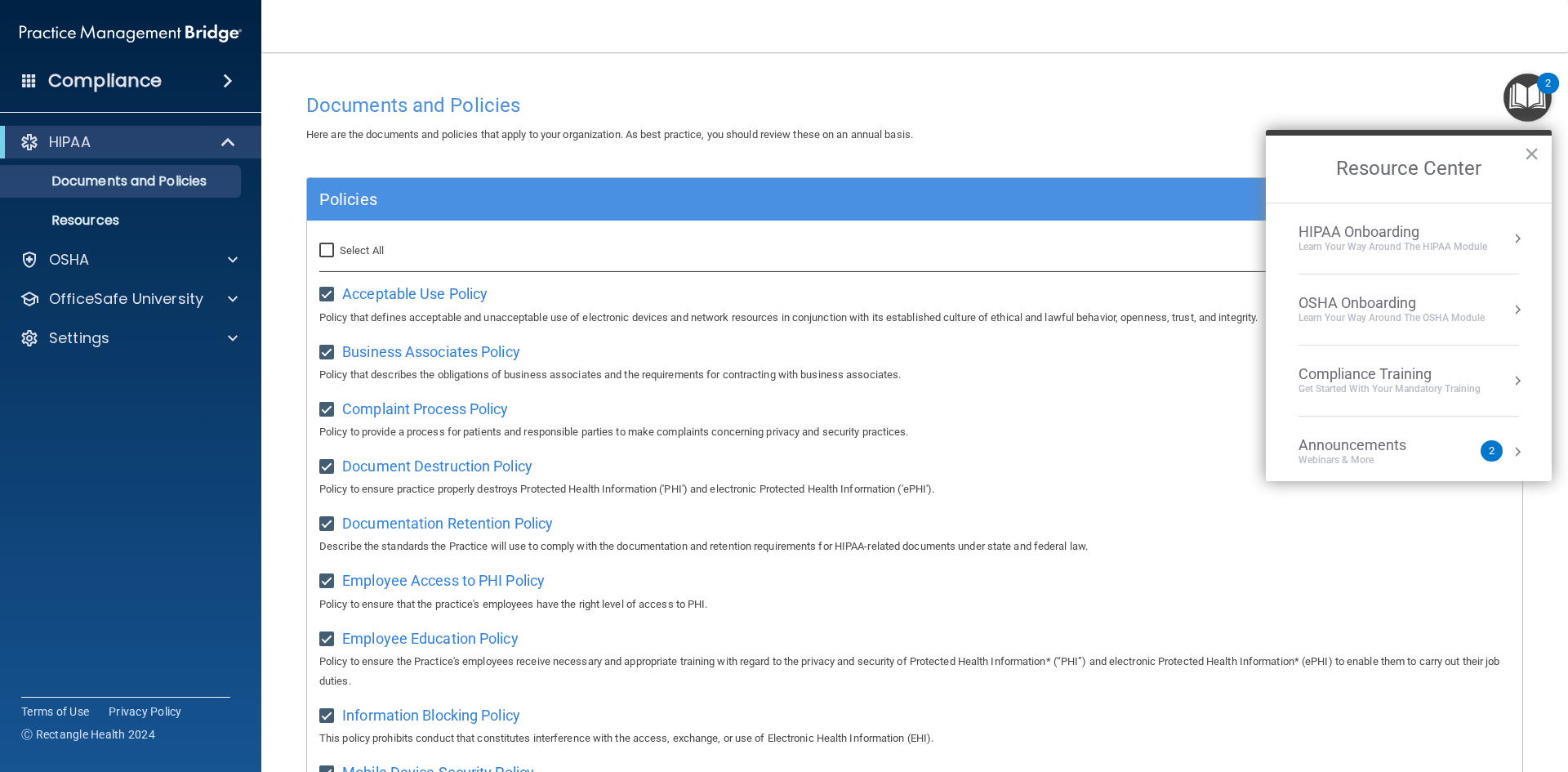
click at [1354, 224] on div "HIPAA Onboarding" at bounding box center [1393, 232] width 189 height 18
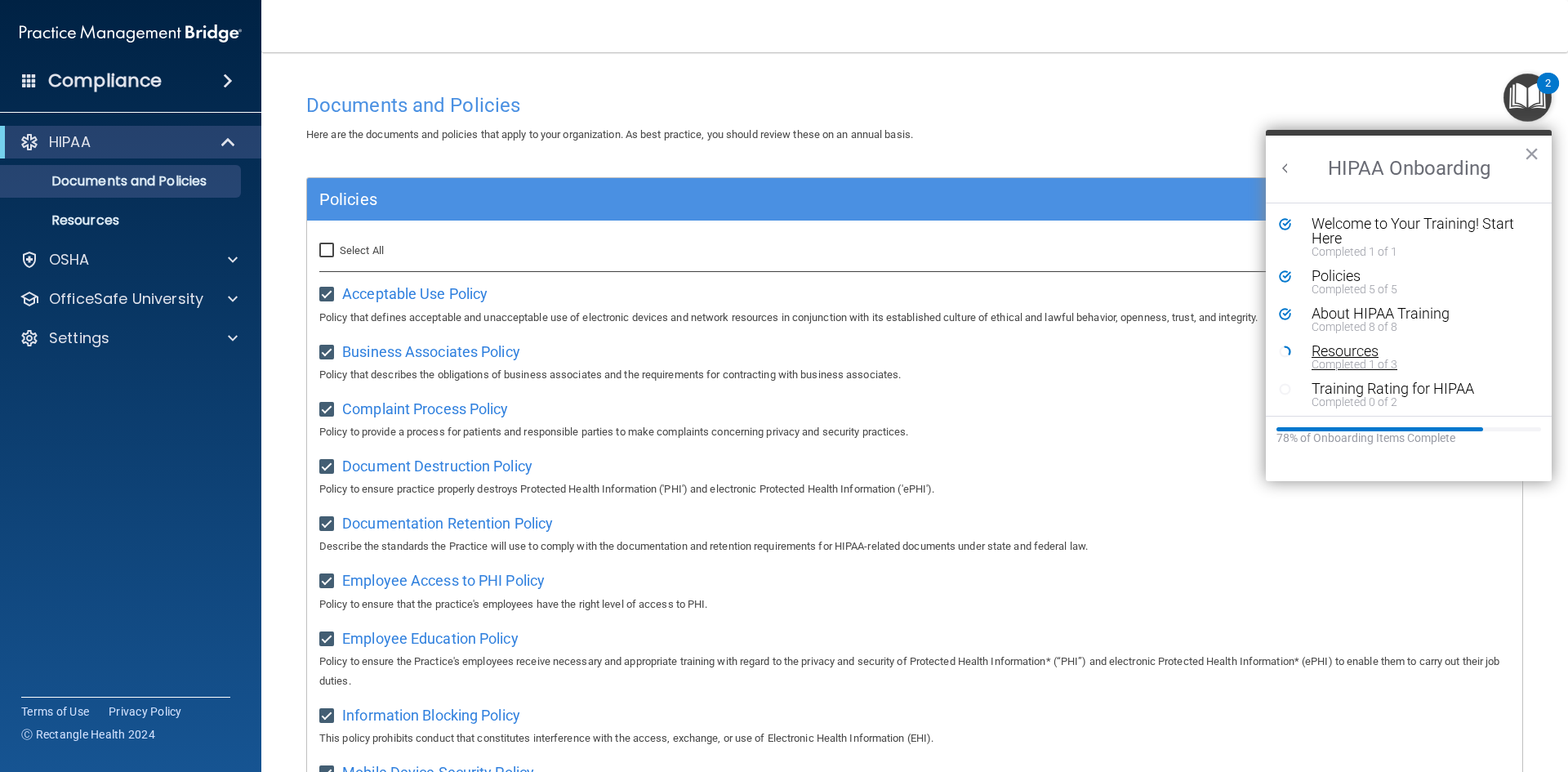
click at [1377, 364] on div "Completed 1 of 3" at bounding box center [1415, 365] width 206 height 12
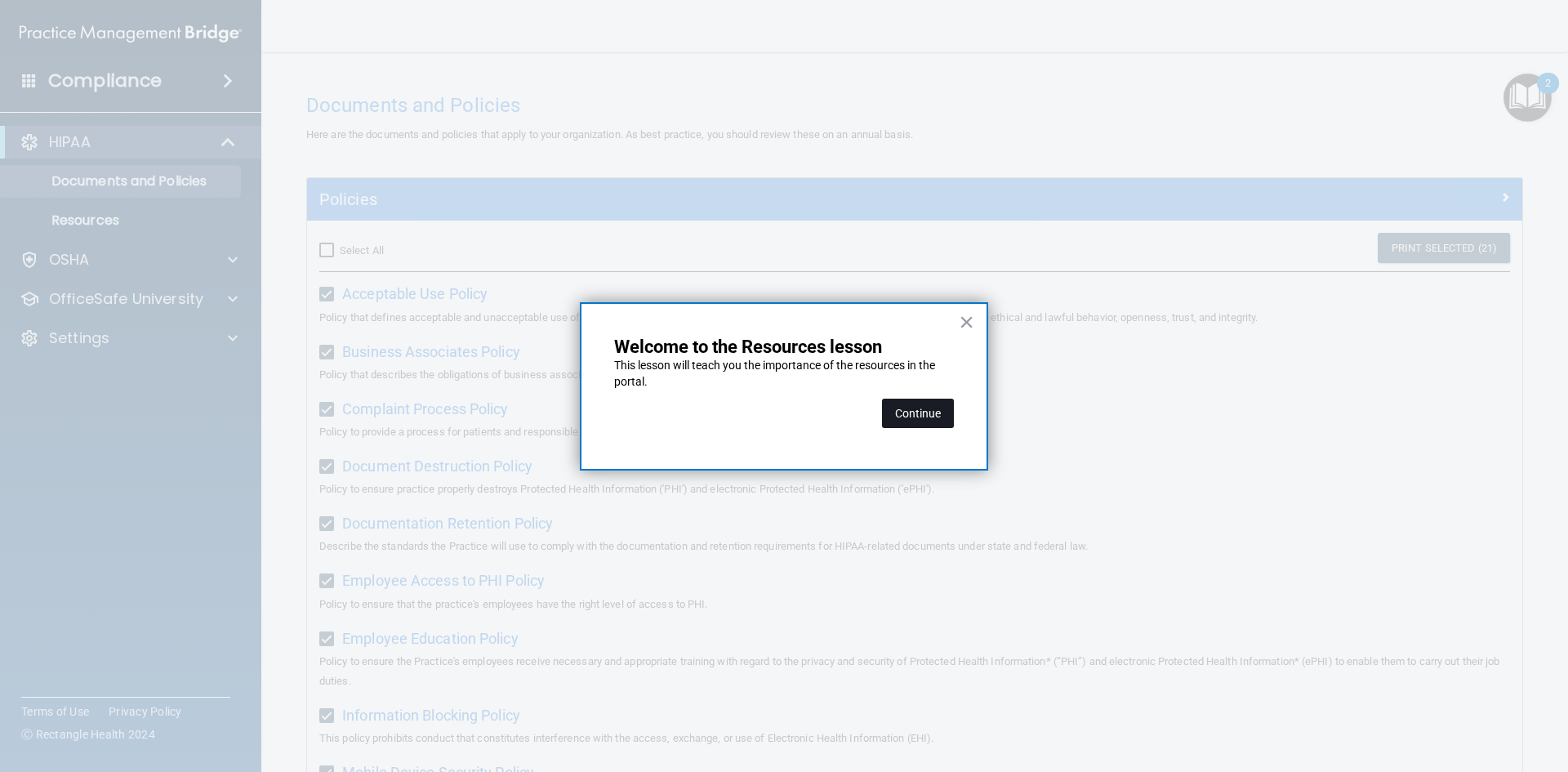
click at [940, 422] on button "Continue" at bounding box center [917, 413] width 72 height 29
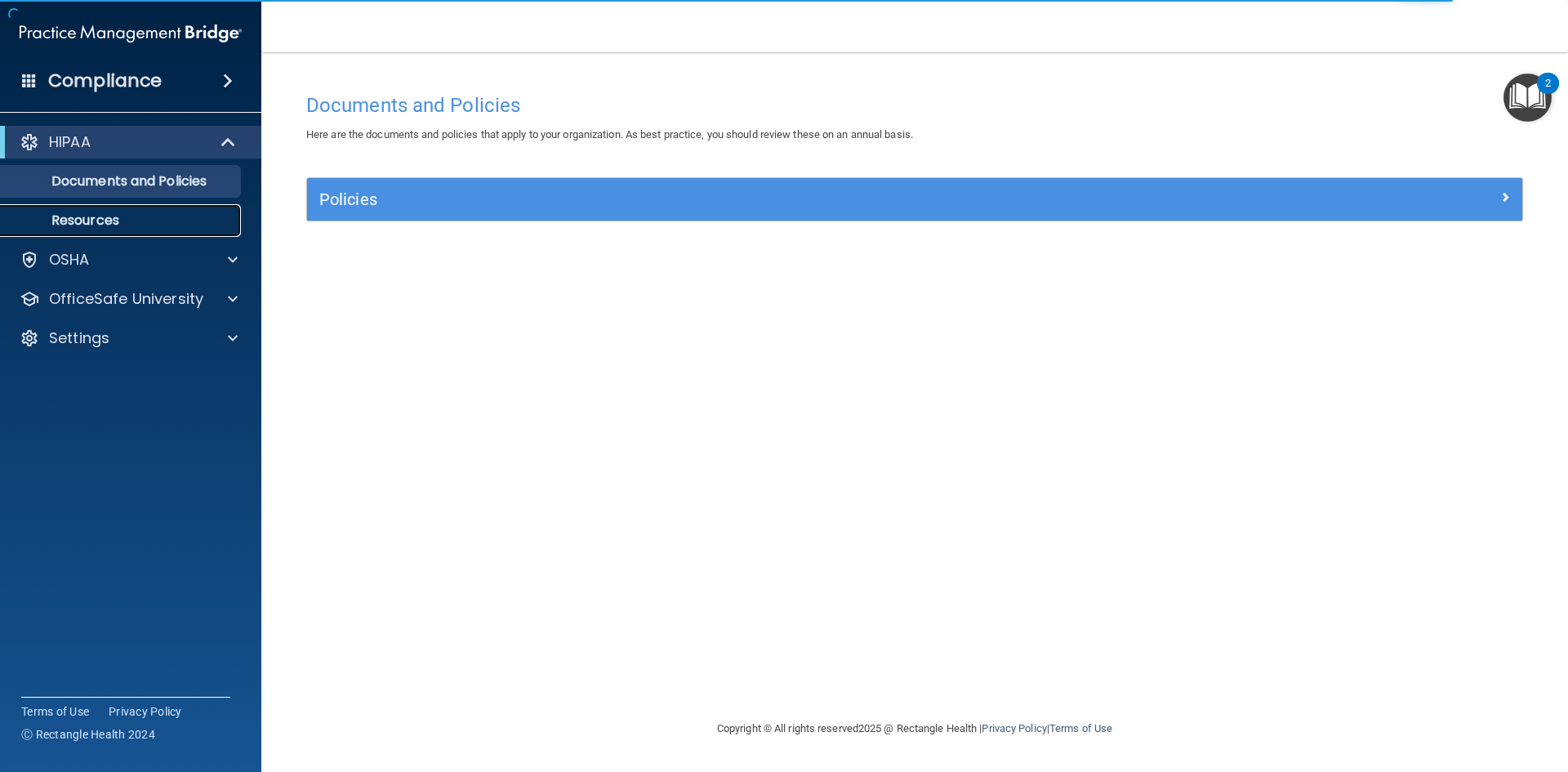
click at [111, 212] on p "Resources" at bounding box center [122, 221] width 223 height 17
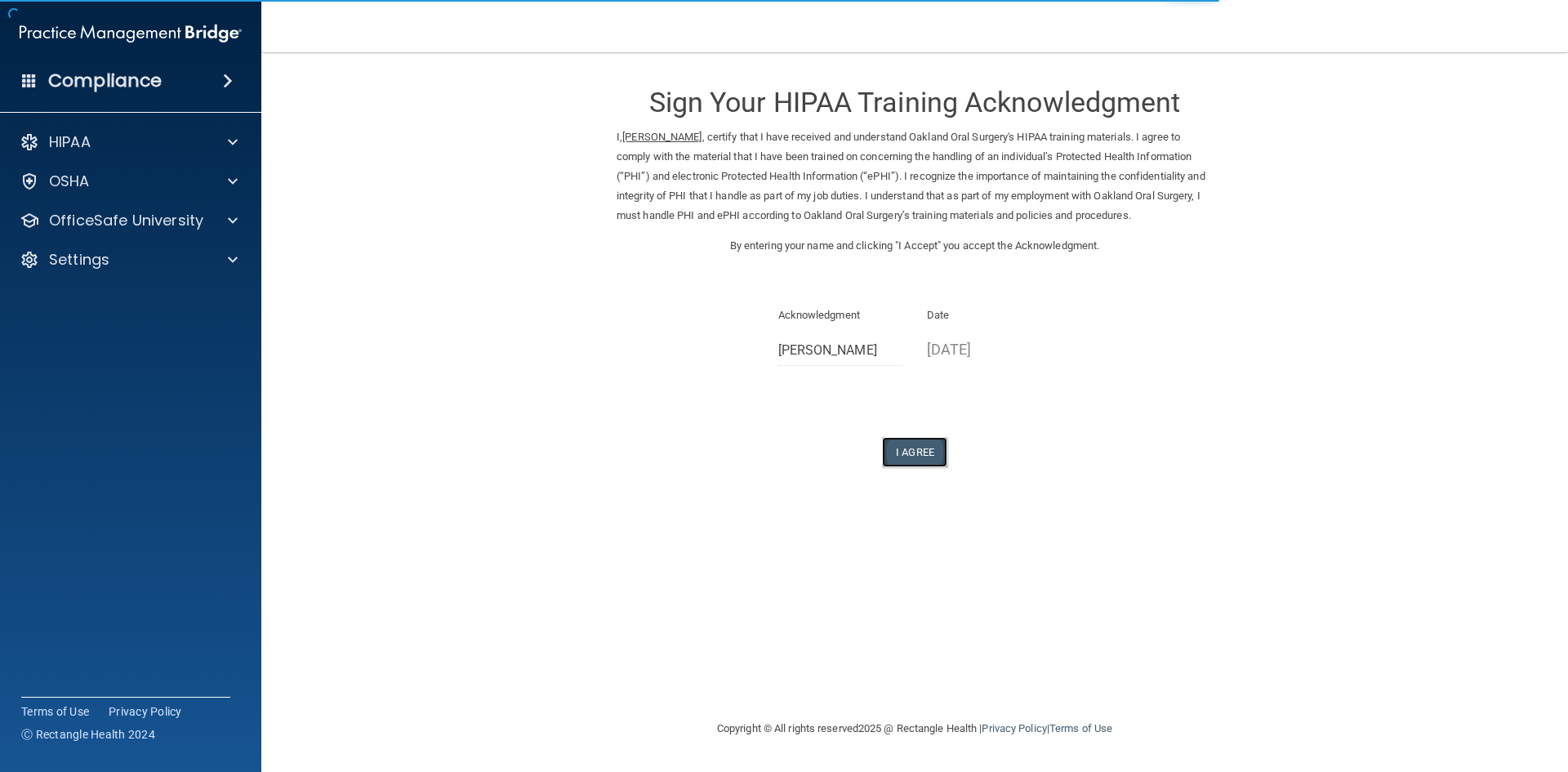
click at [917, 460] on button "I Agree" at bounding box center [914, 452] width 65 height 30
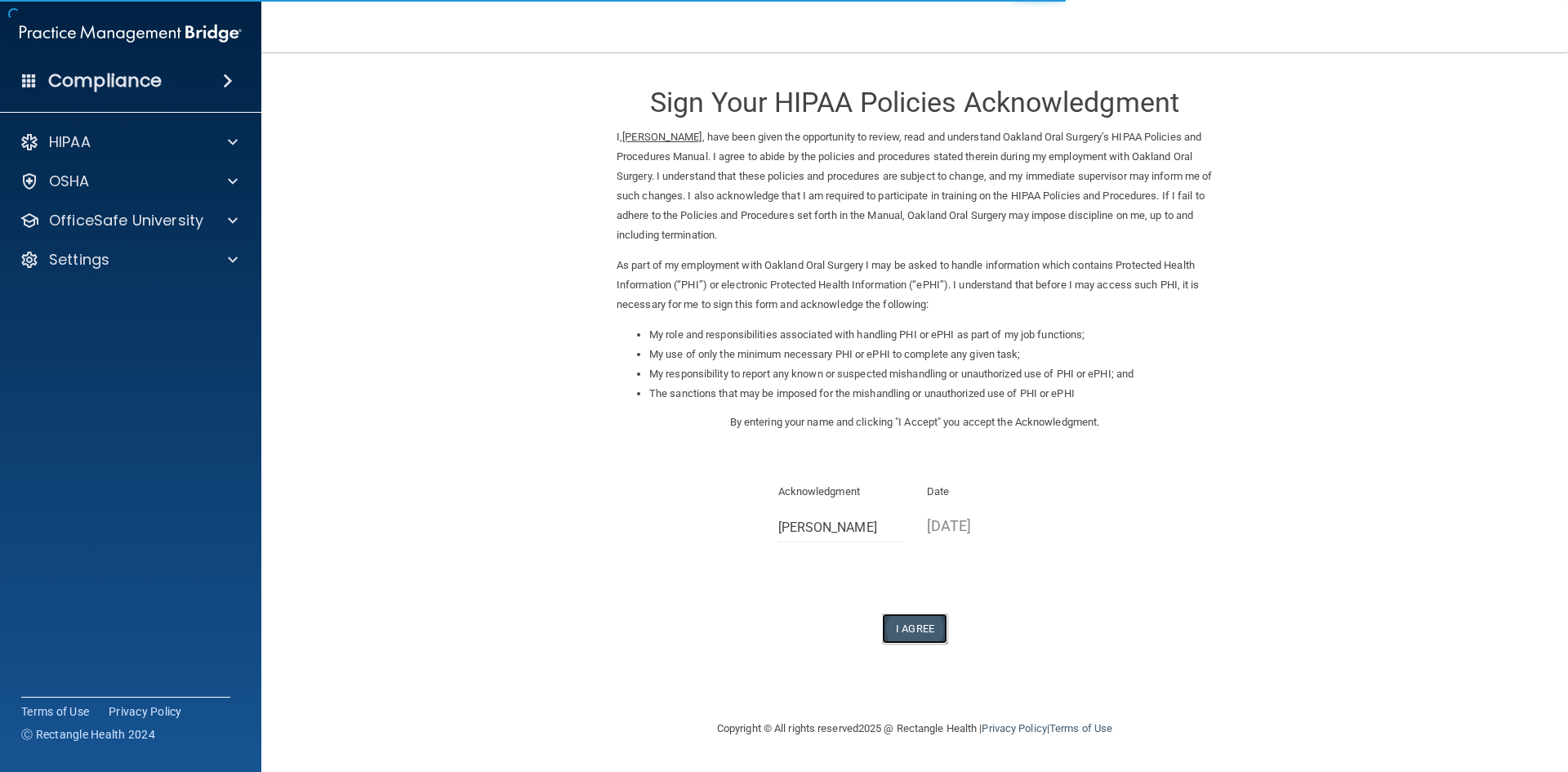
click at [931, 636] on button "I Agree" at bounding box center [914, 629] width 65 height 30
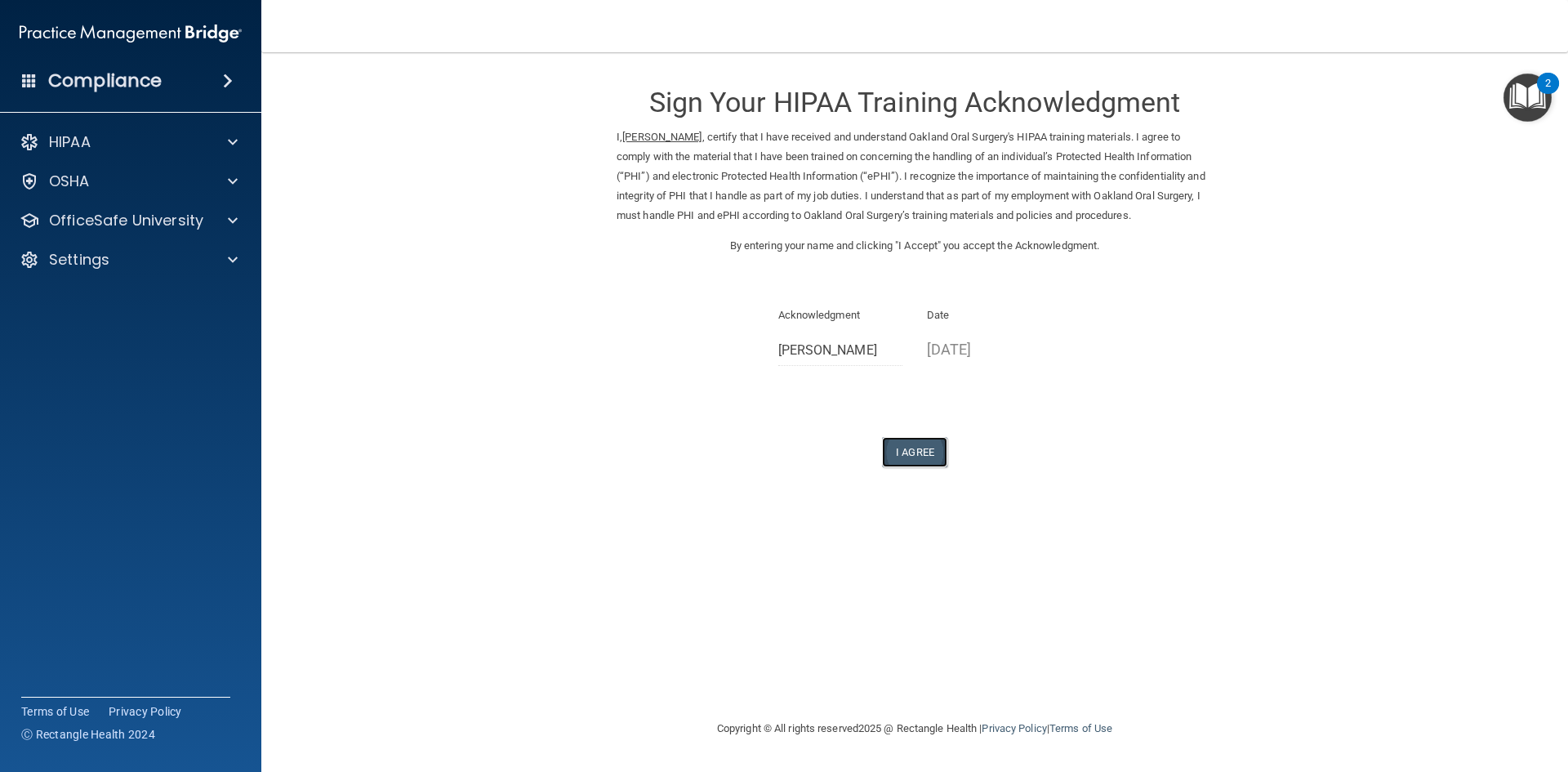
click at [917, 444] on button "I Agree" at bounding box center [914, 452] width 65 height 30
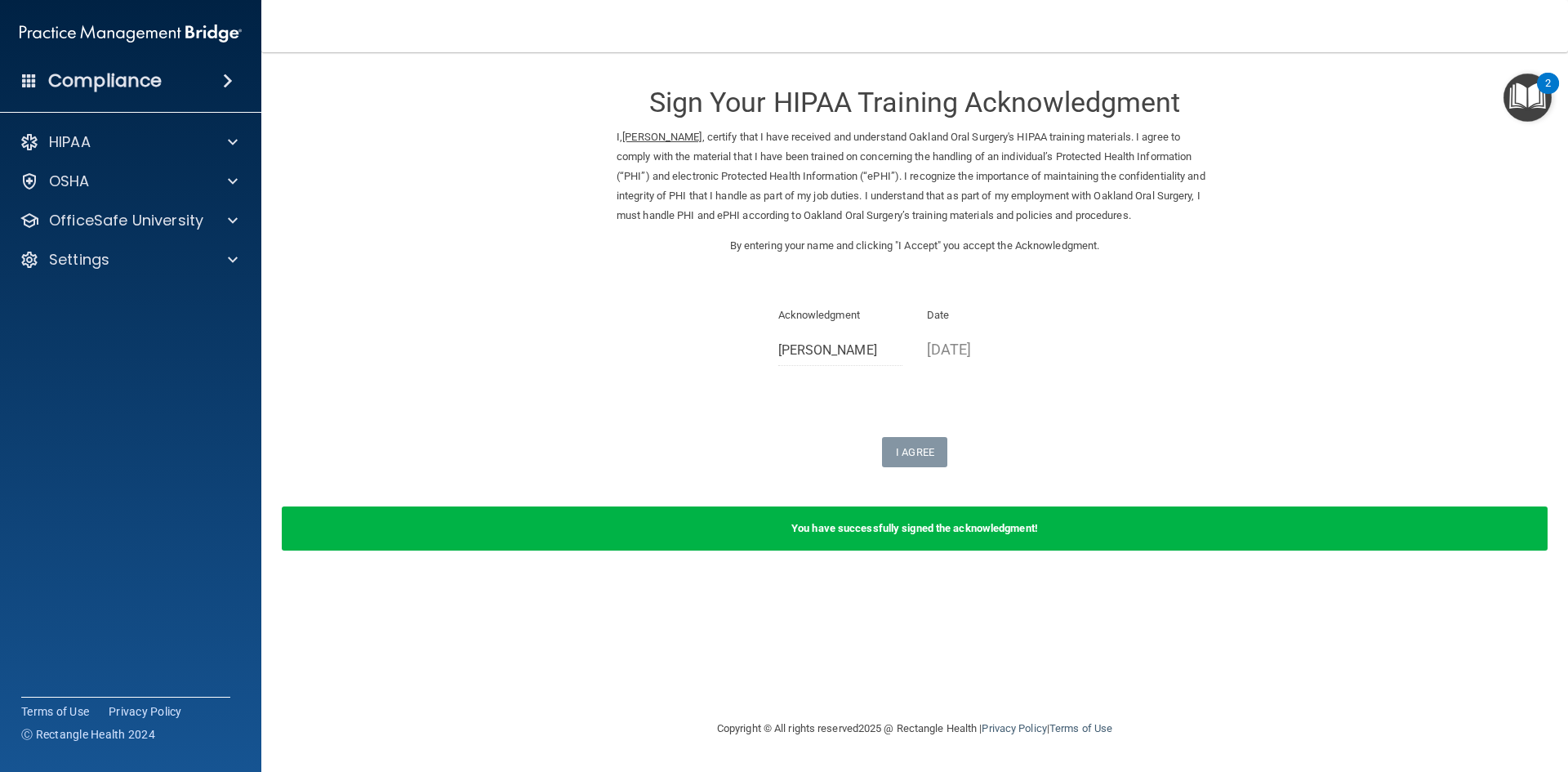
click at [1518, 95] on img "Open Resource Center, 2 new notifications" at bounding box center [1527, 98] width 48 height 48
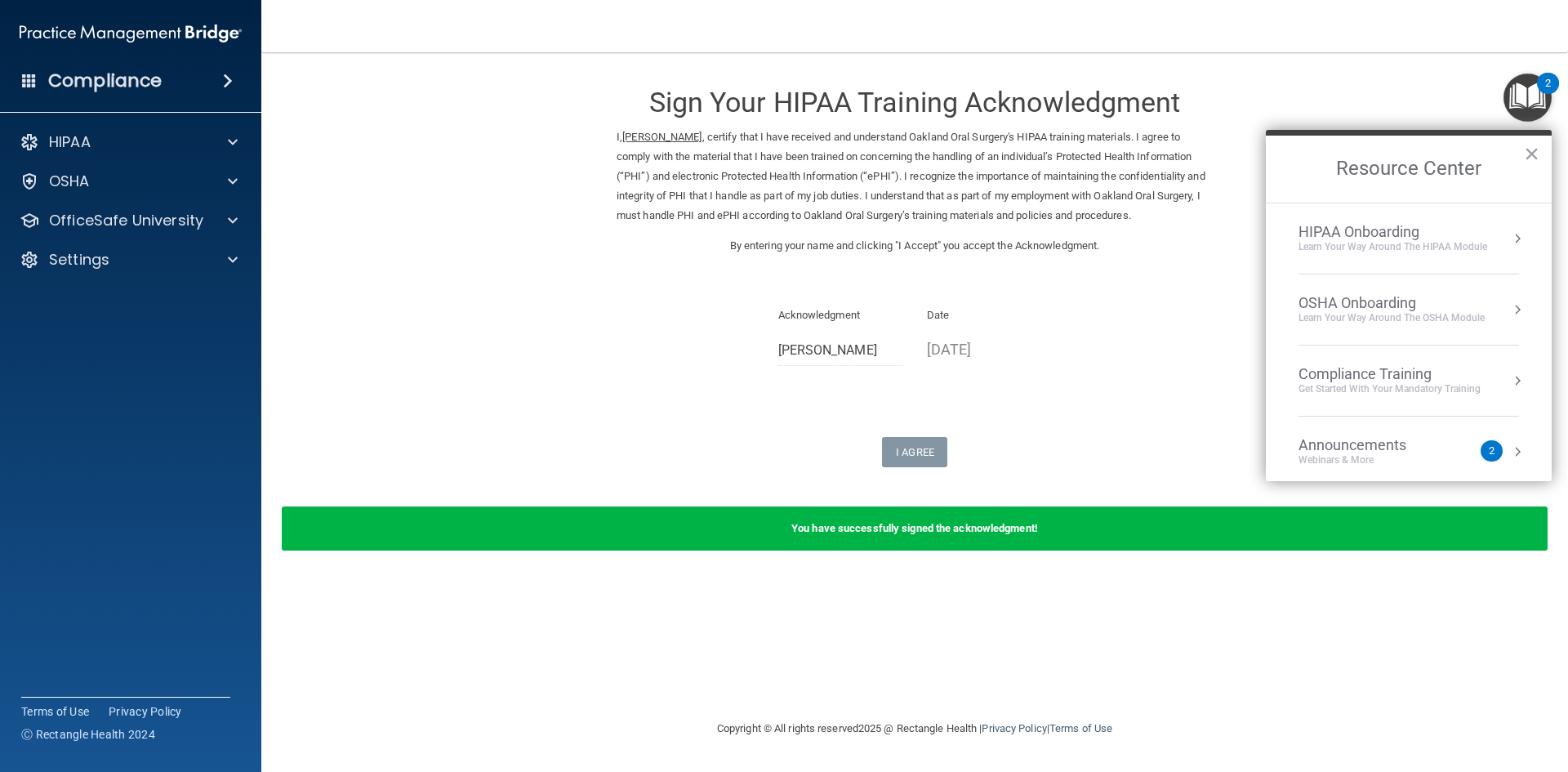
click at [1374, 231] on div "HIPAA Onboarding" at bounding box center [1393, 232] width 189 height 18
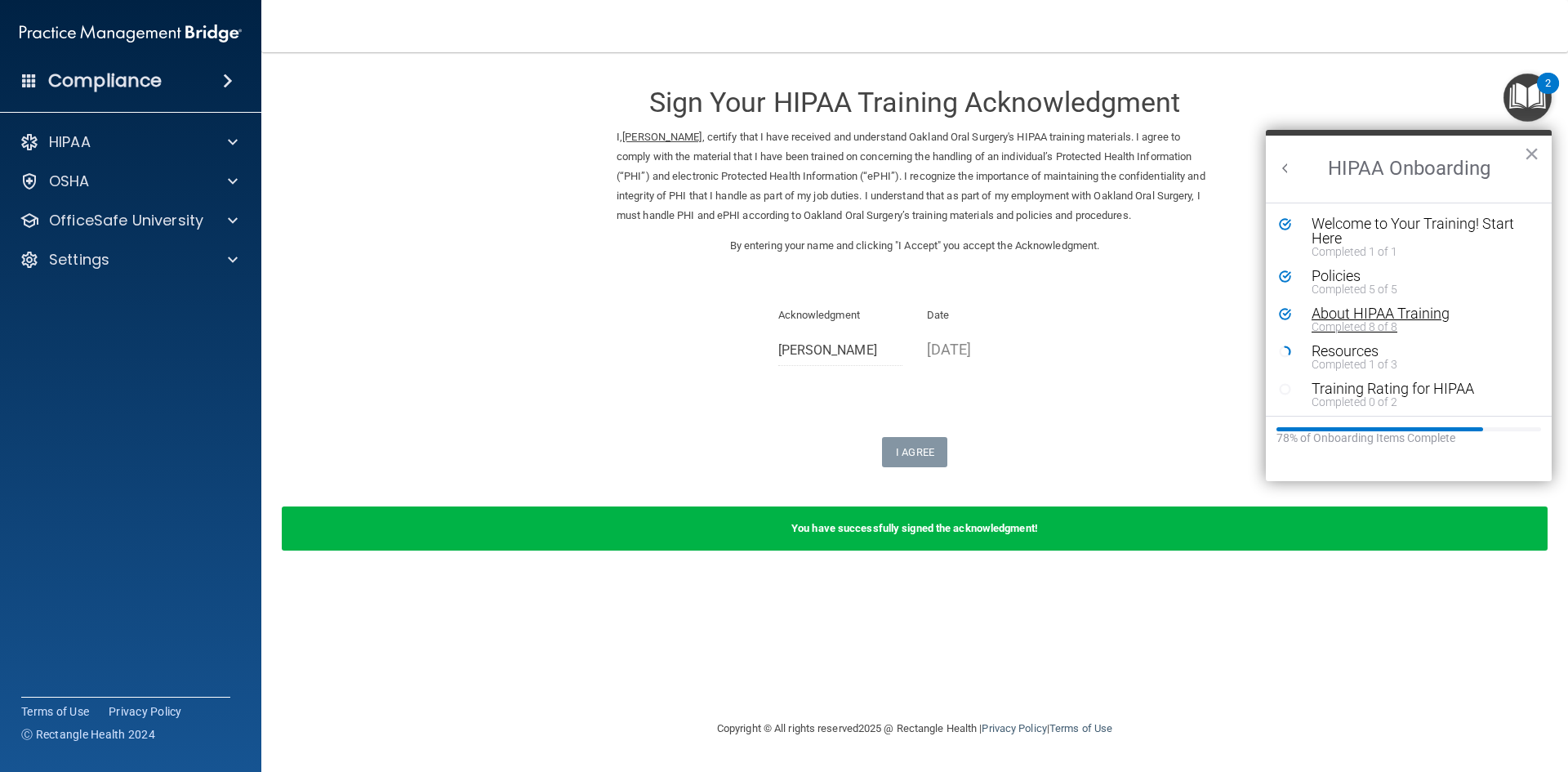
click at [1358, 312] on div "About HIPAA Training" at bounding box center [1415, 314] width 206 height 15
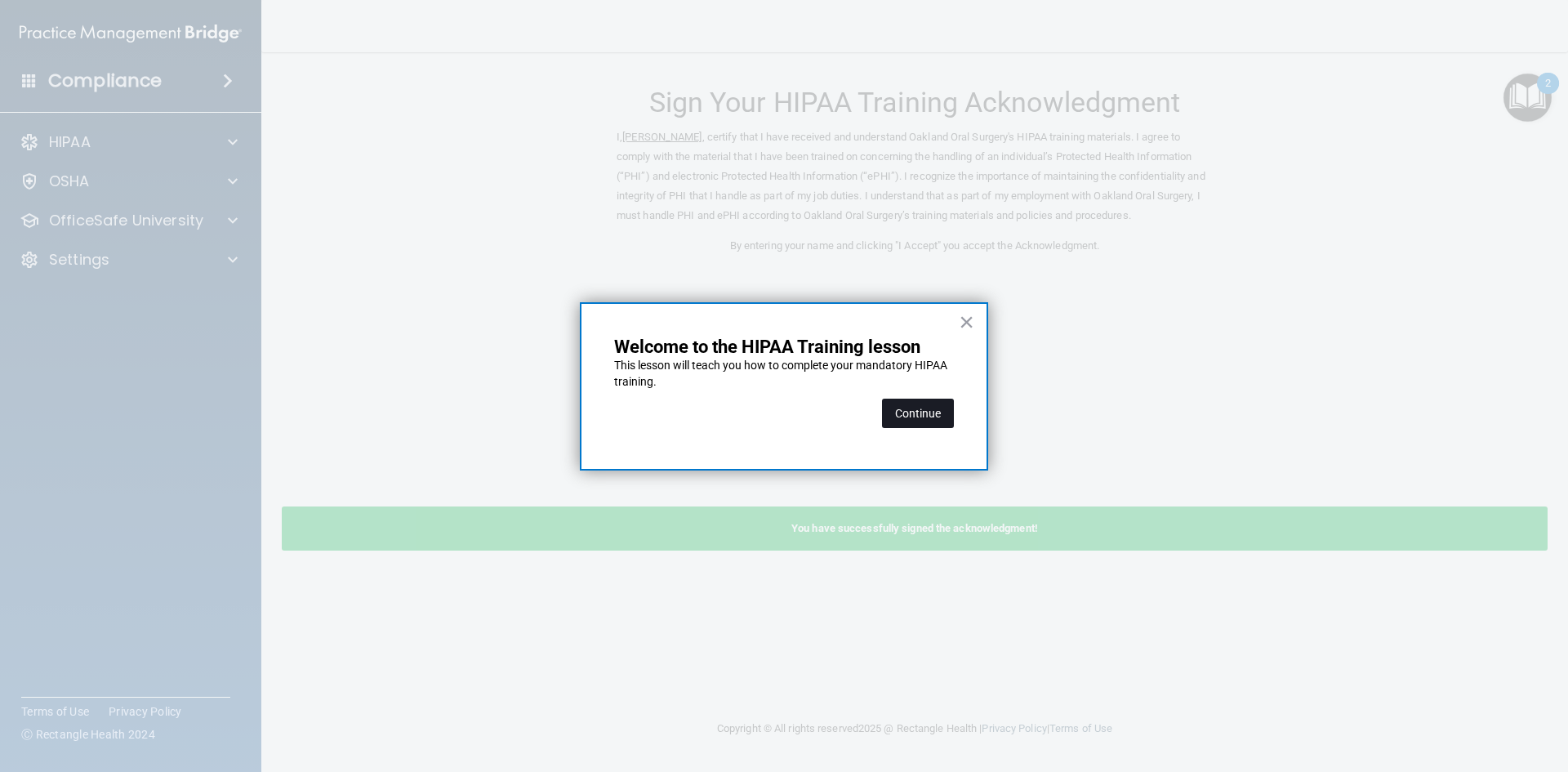
click at [932, 411] on button "Continue" at bounding box center [917, 413] width 72 height 29
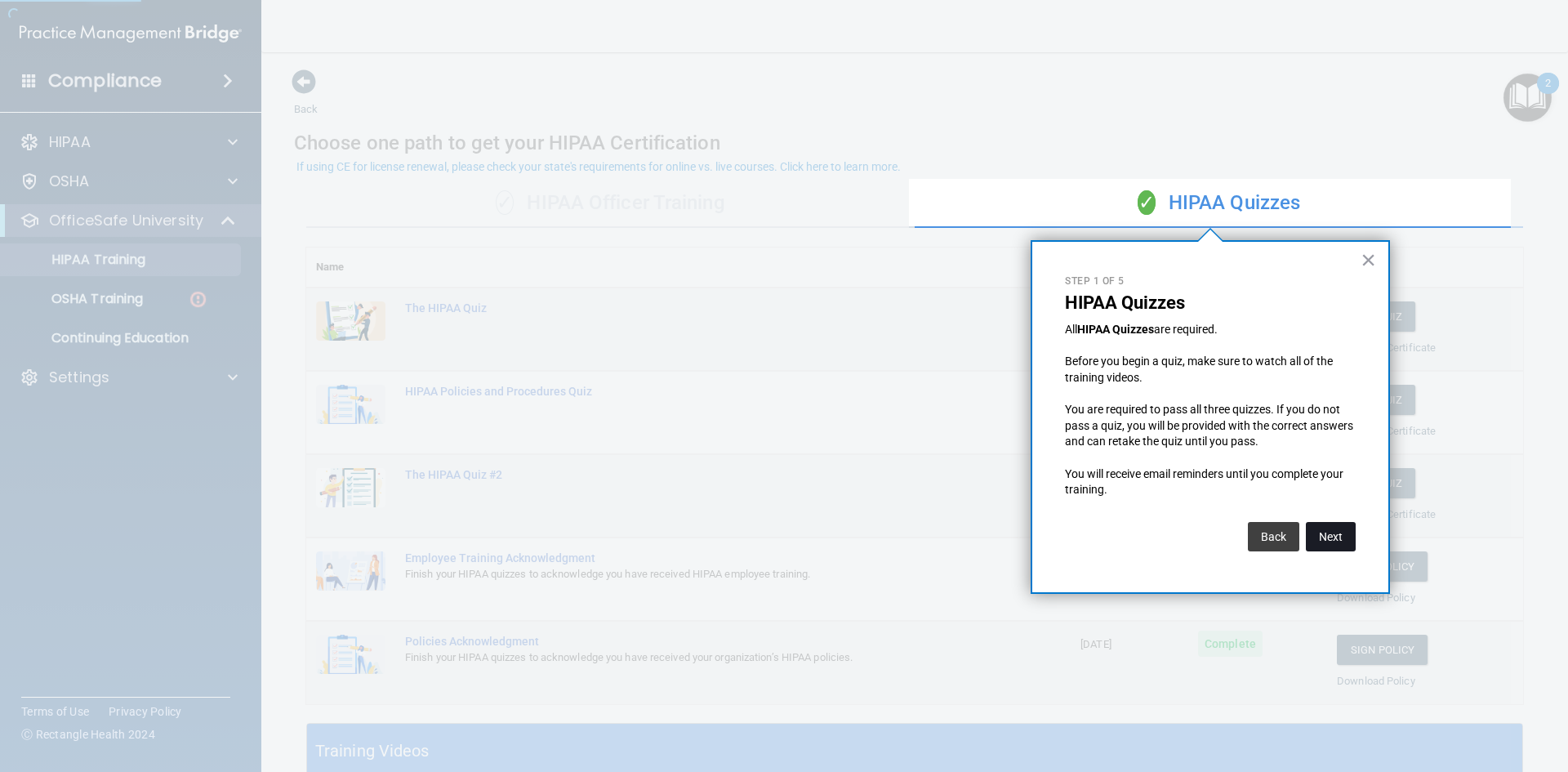
click at [1329, 538] on button "Next" at bounding box center [1331, 537] width 50 height 29
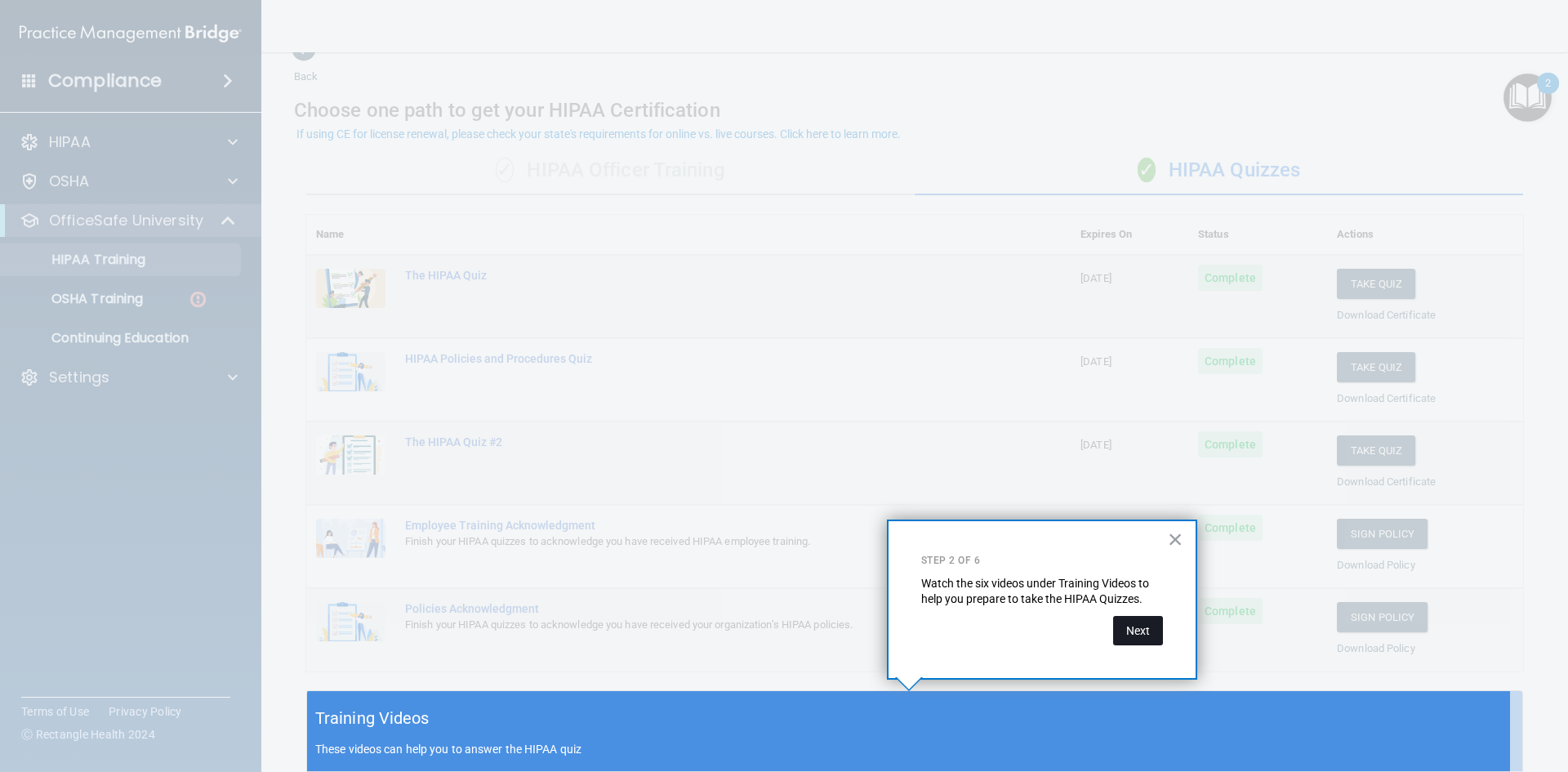
click at [1130, 634] on button "Next" at bounding box center [1138, 630] width 50 height 29
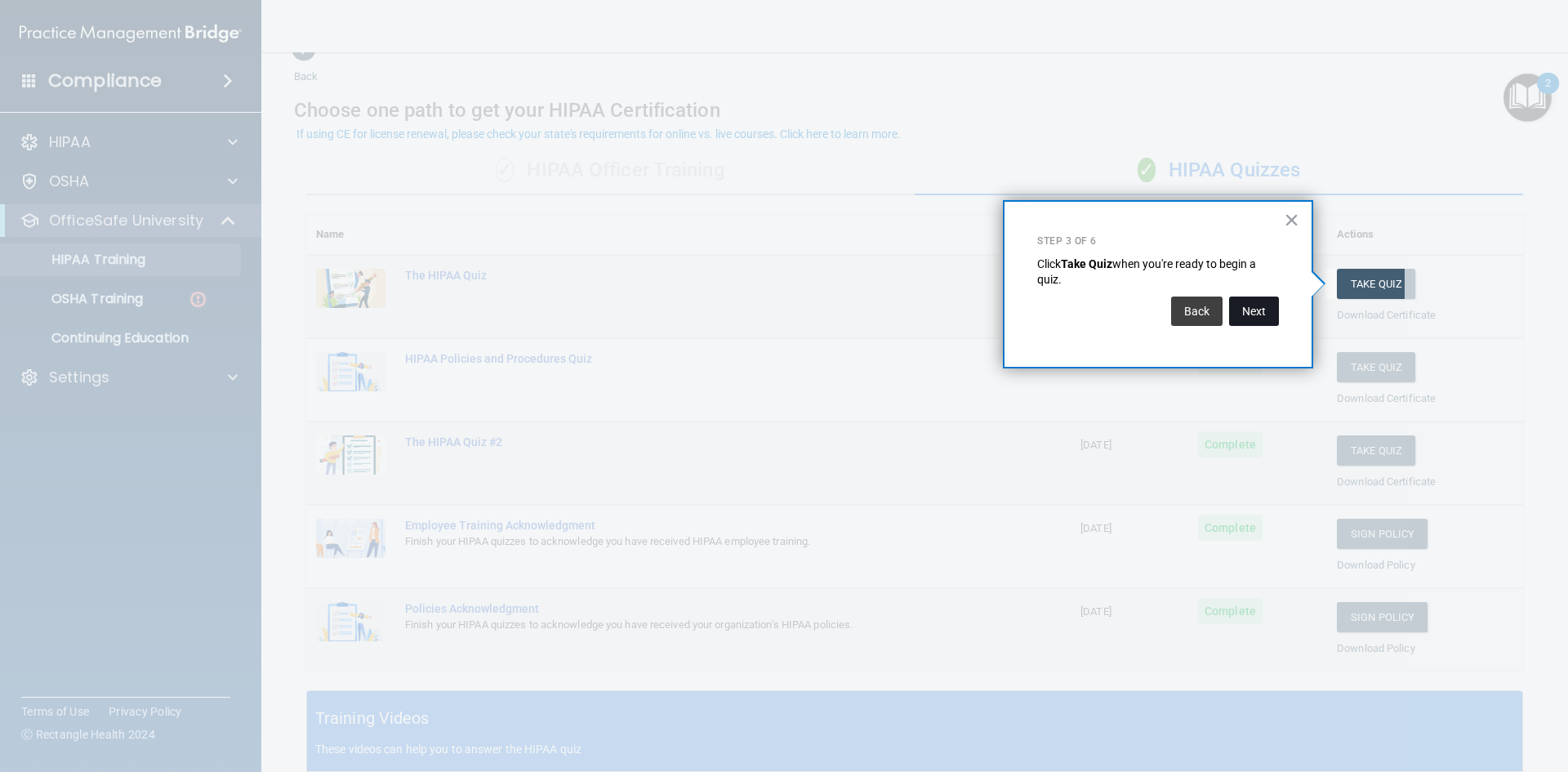
click at [1263, 310] on button "Next" at bounding box center [1254, 311] width 50 height 29
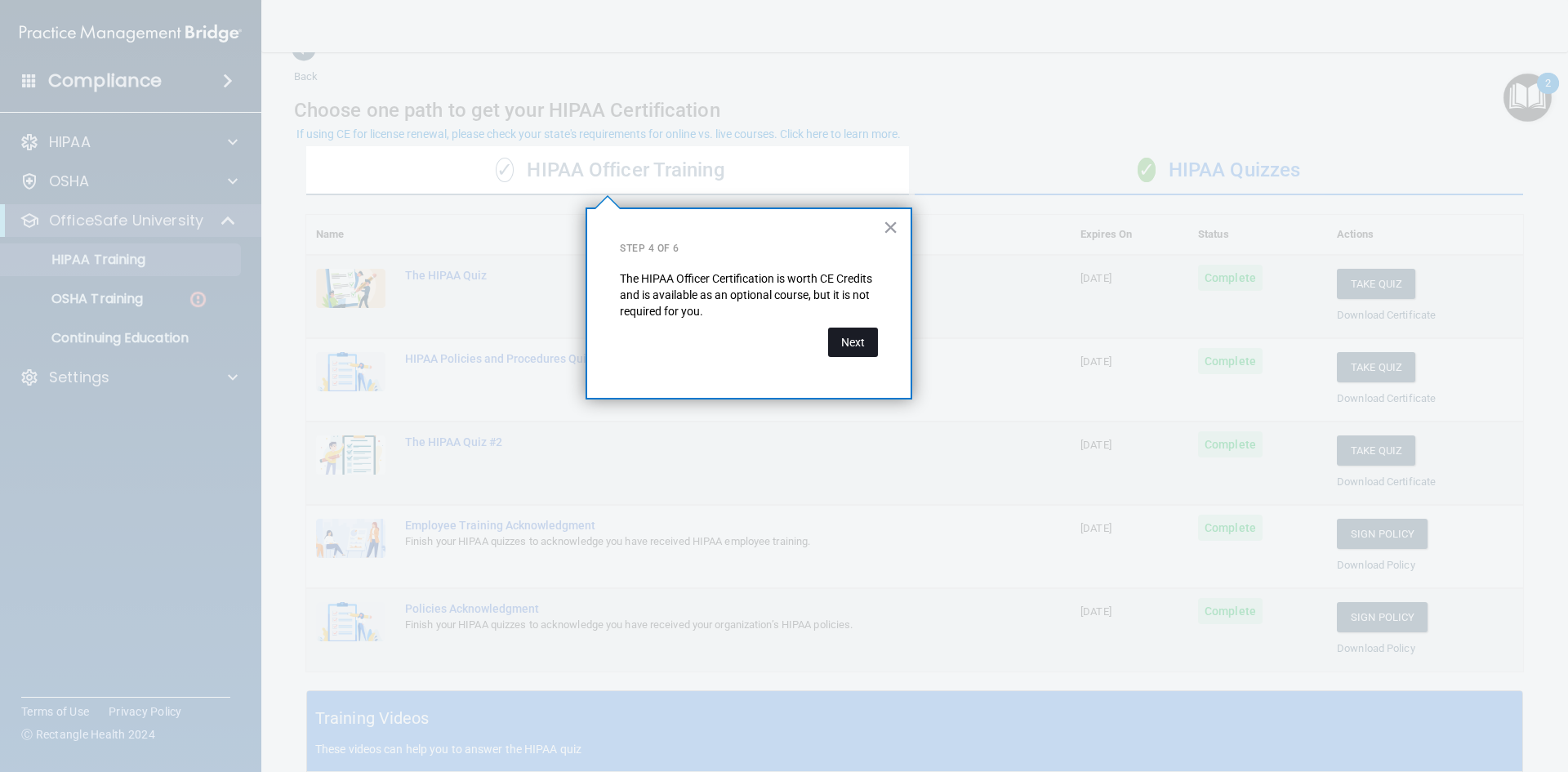
click at [853, 343] on button "Next" at bounding box center [853, 342] width 50 height 29
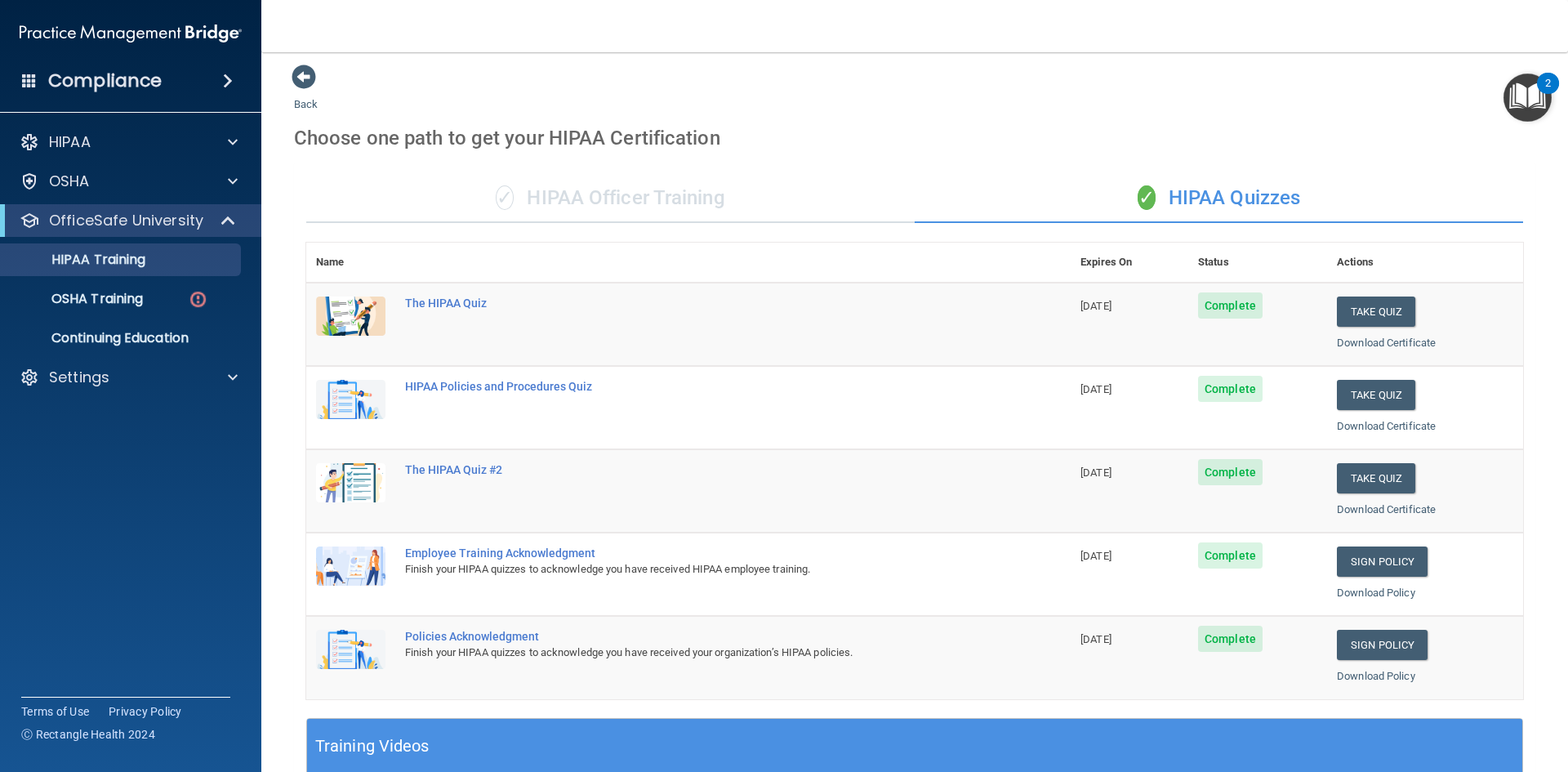
scroll to position [0, 0]
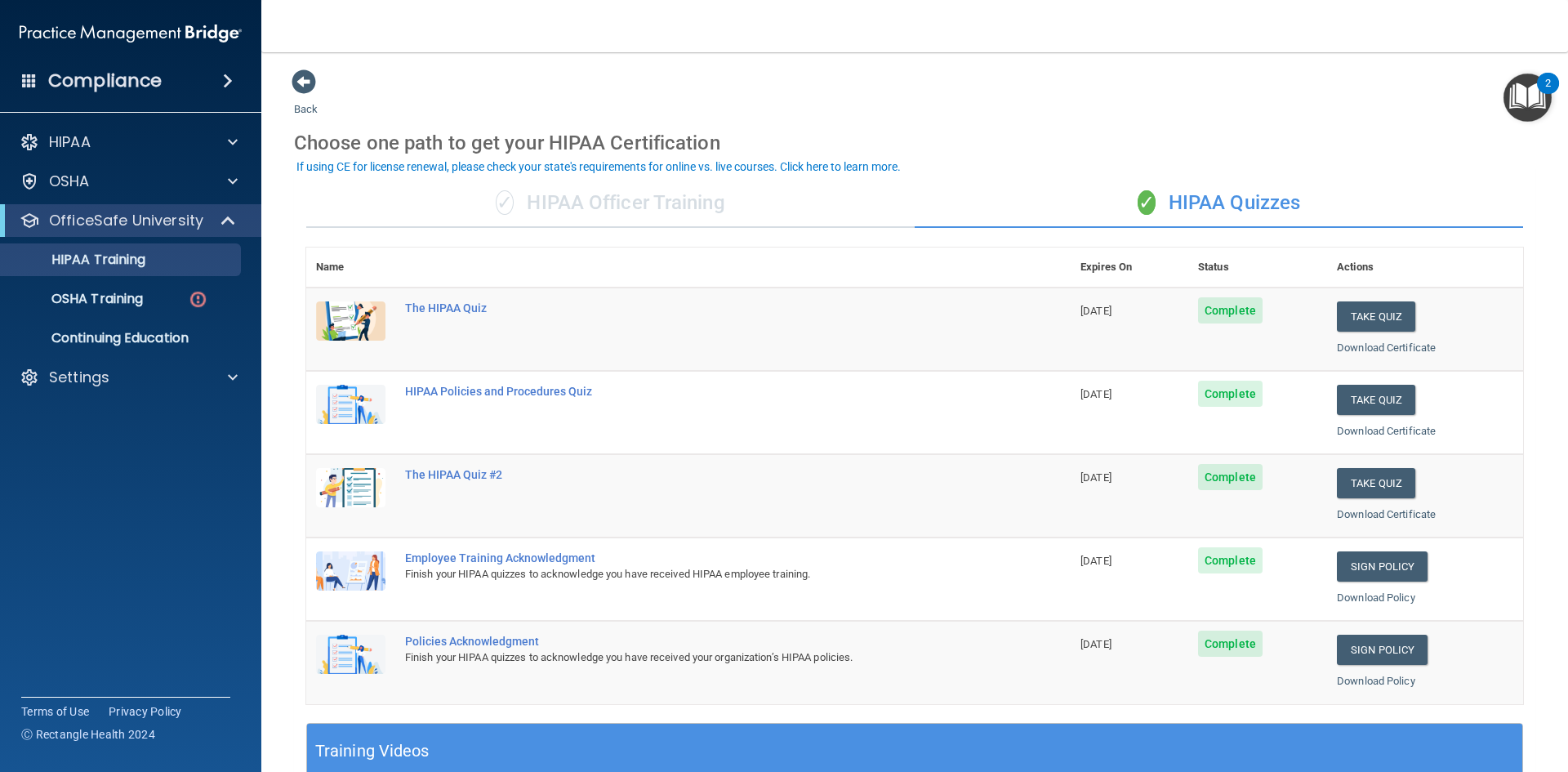
click at [1513, 100] on img "Open Resource Center, 2 new notifications" at bounding box center [1527, 98] width 48 height 48
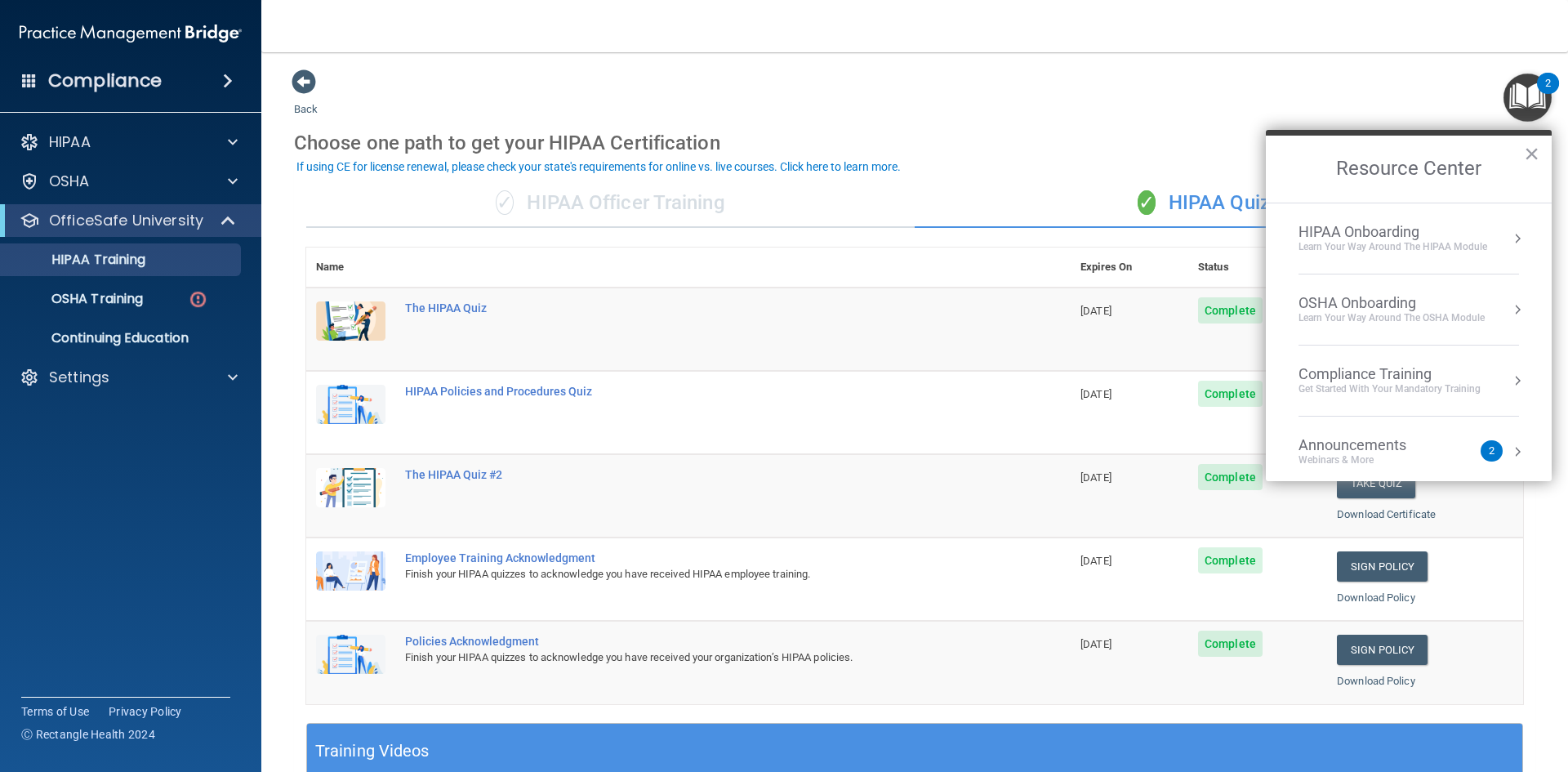
click at [1363, 234] on div "HIPAA Onboarding" at bounding box center [1393, 232] width 189 height 18
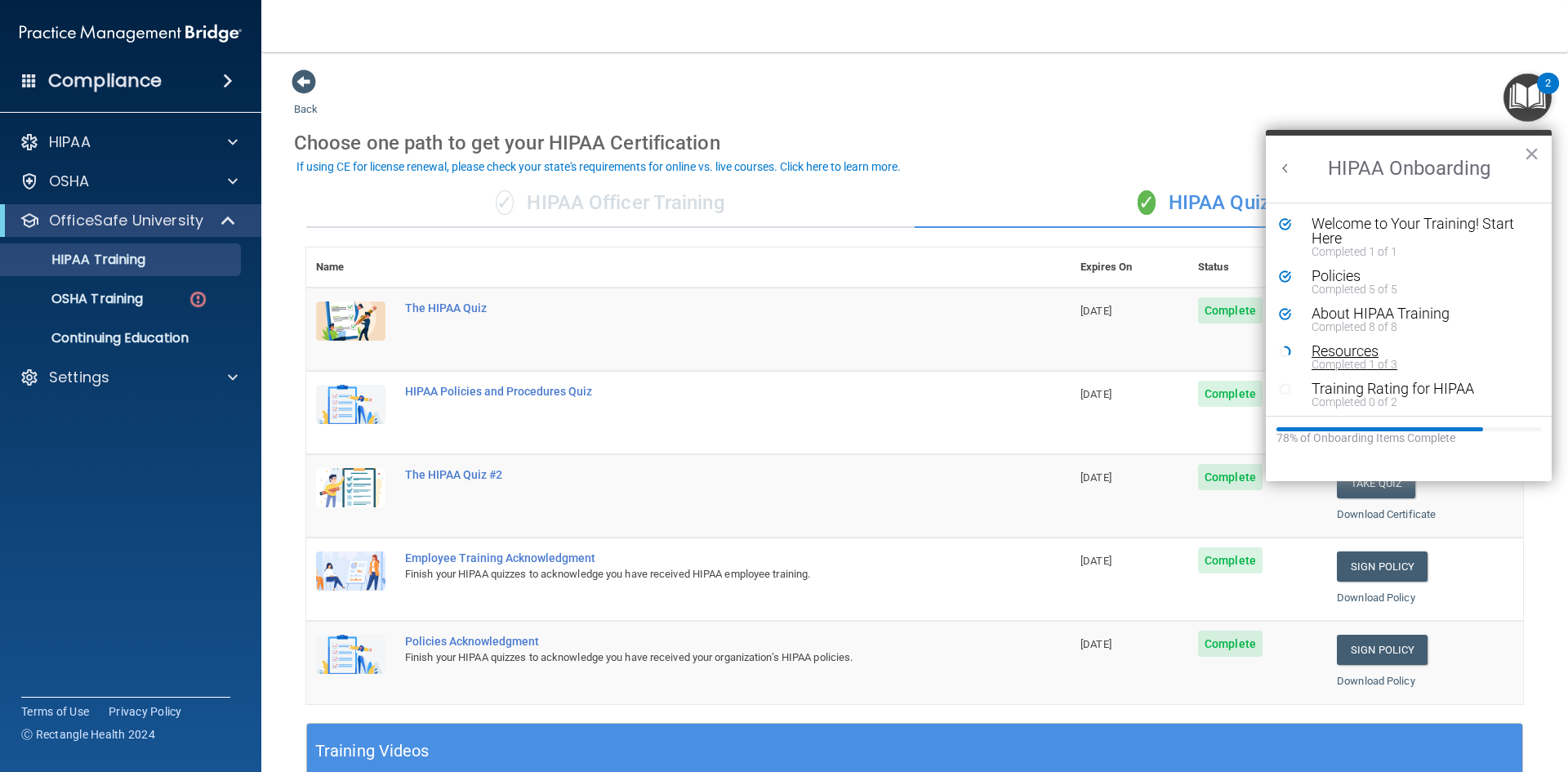
click at [1348, 351] on div "Resources" at bounding box center [1415, 352] width 206 height 15
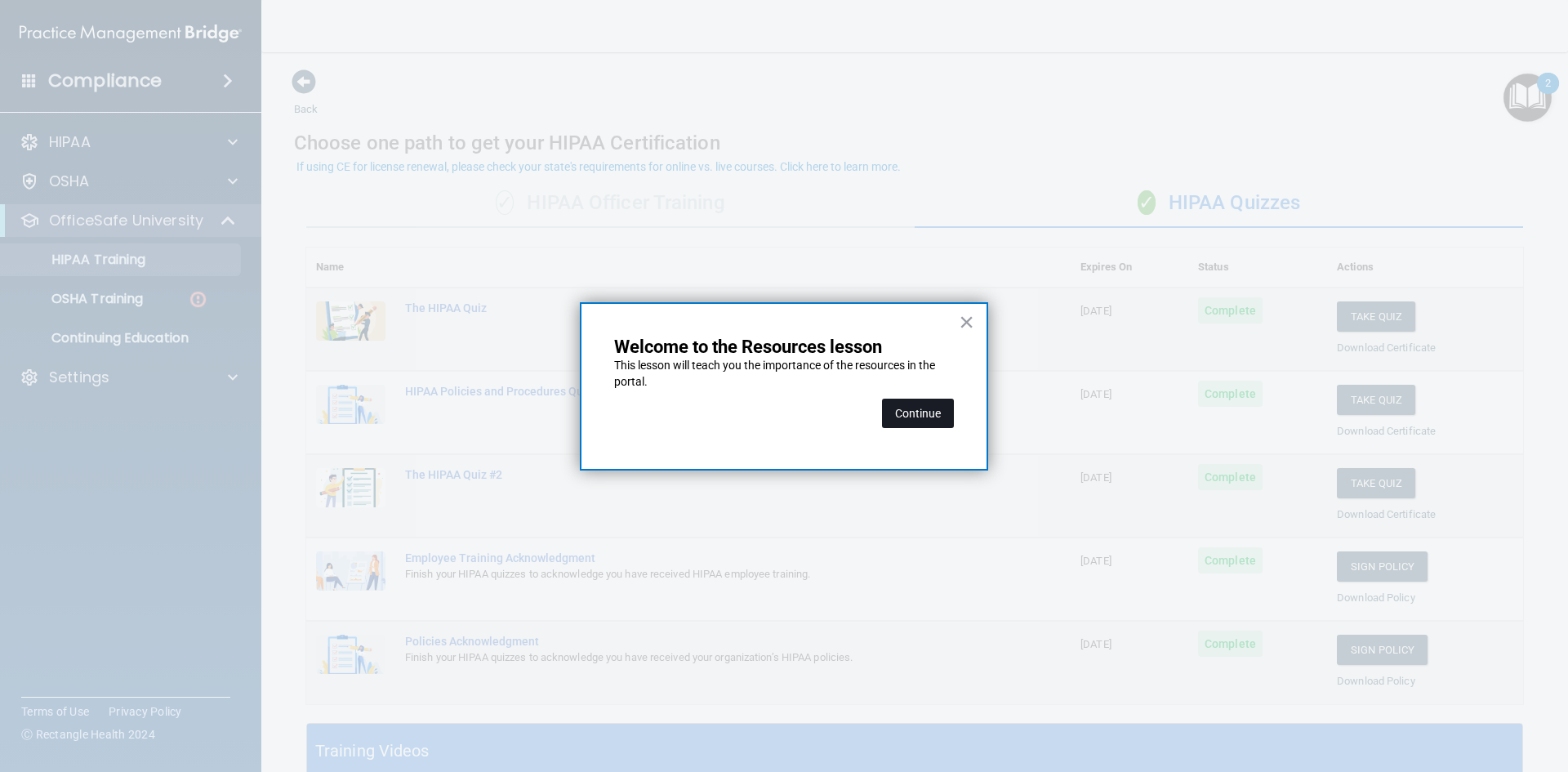
click at [924, 410] on button "Continue" at bounding box center [917, 413] width 72 height 29
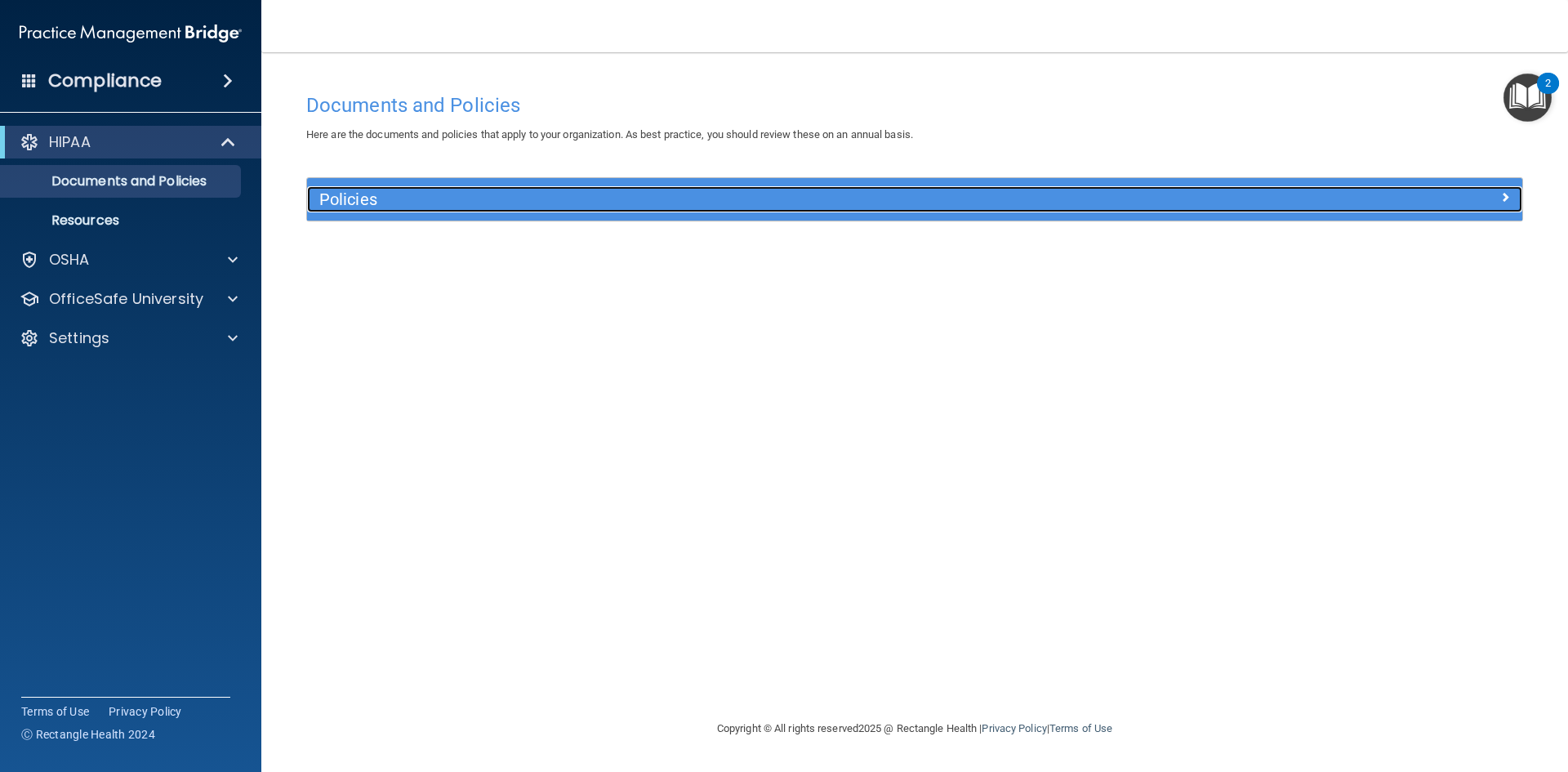
click at [945, 205] on h5 "Policies" at bounding box center [762, 200] width 887 height 18
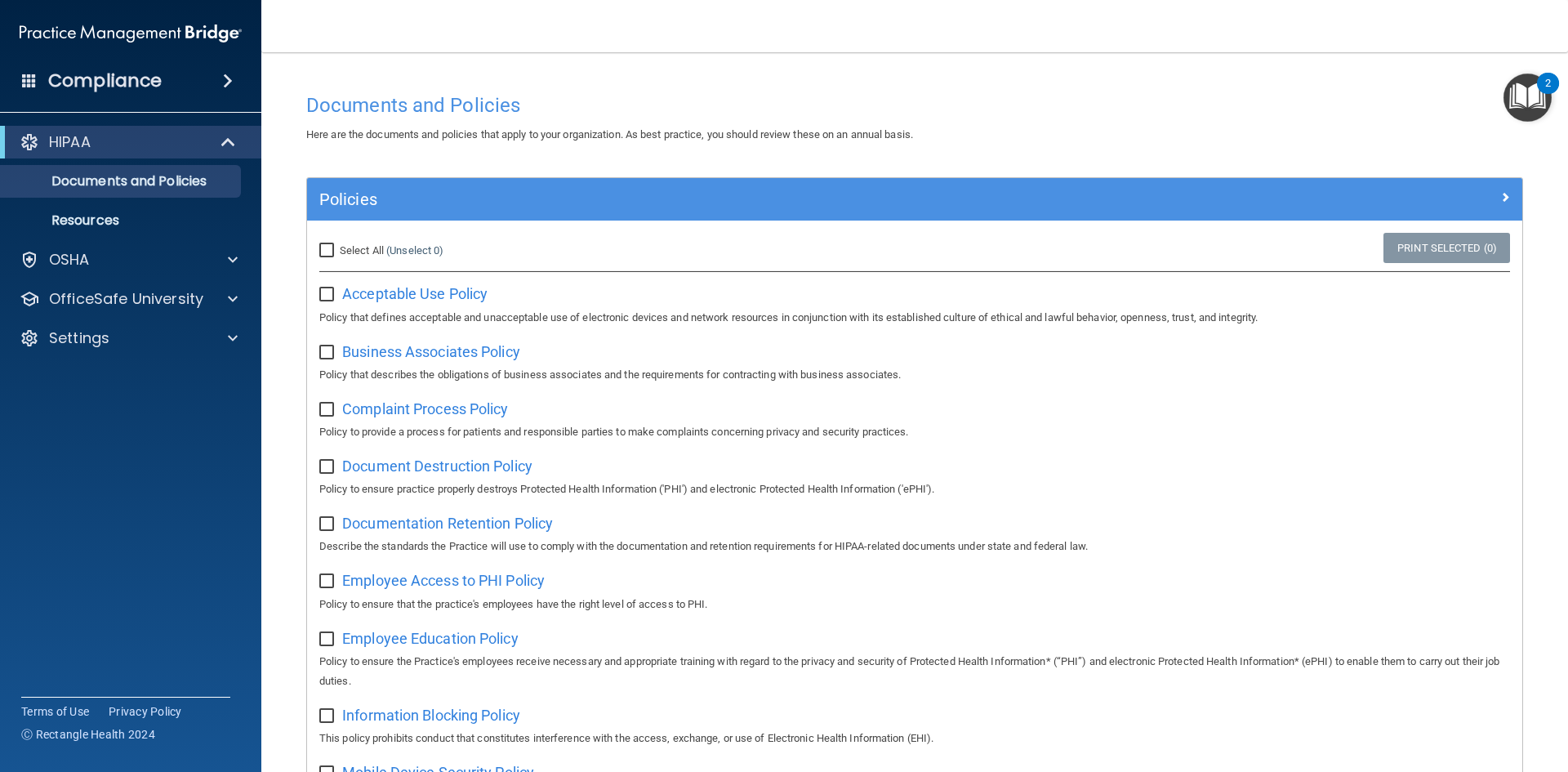
click at [332, 251] on input "Select All (Unselect 0) Unselect All" at bounding box center [328, 251] width 19 height 13
checkbox input "true"
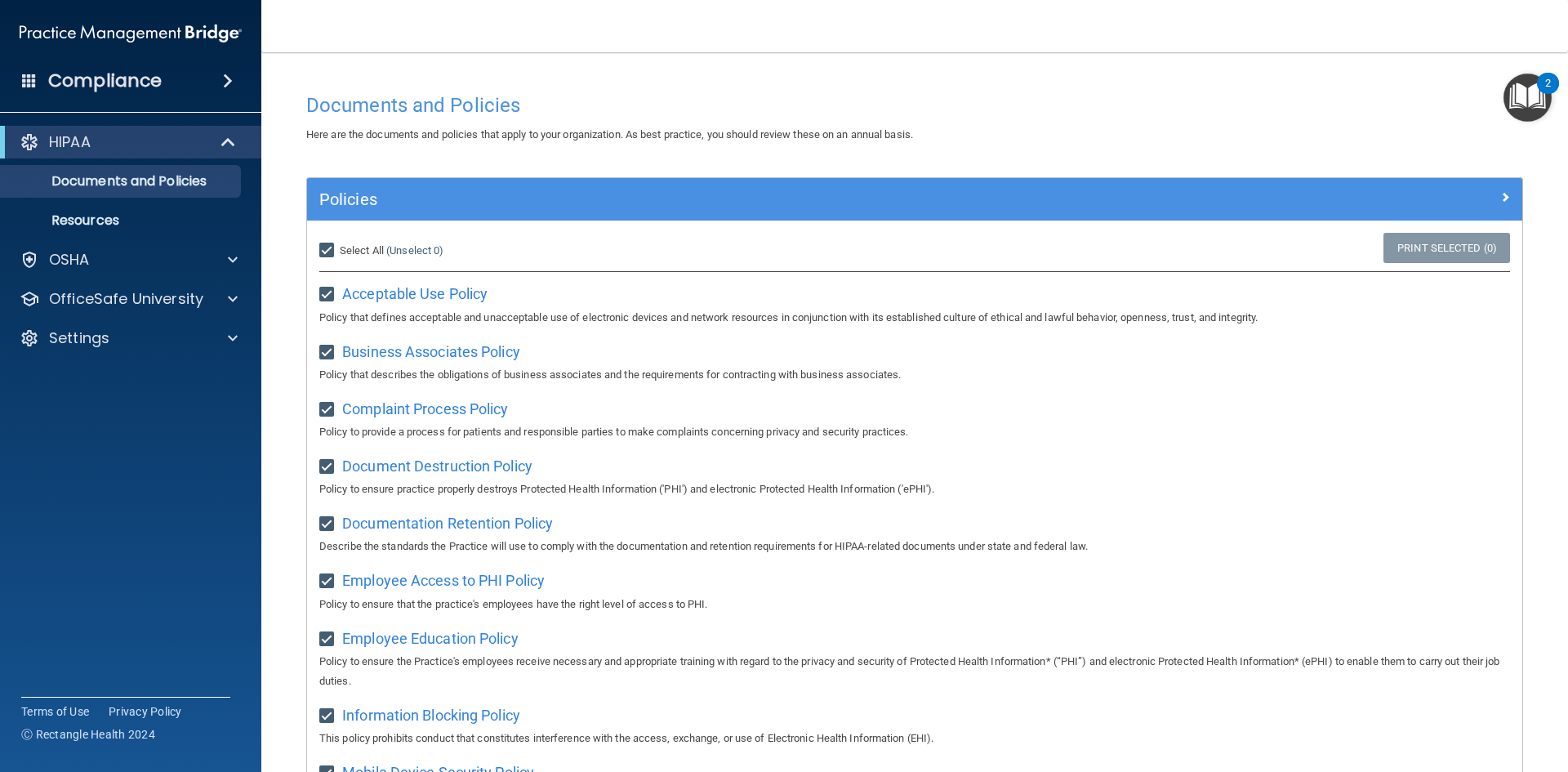
checkbox input "true"
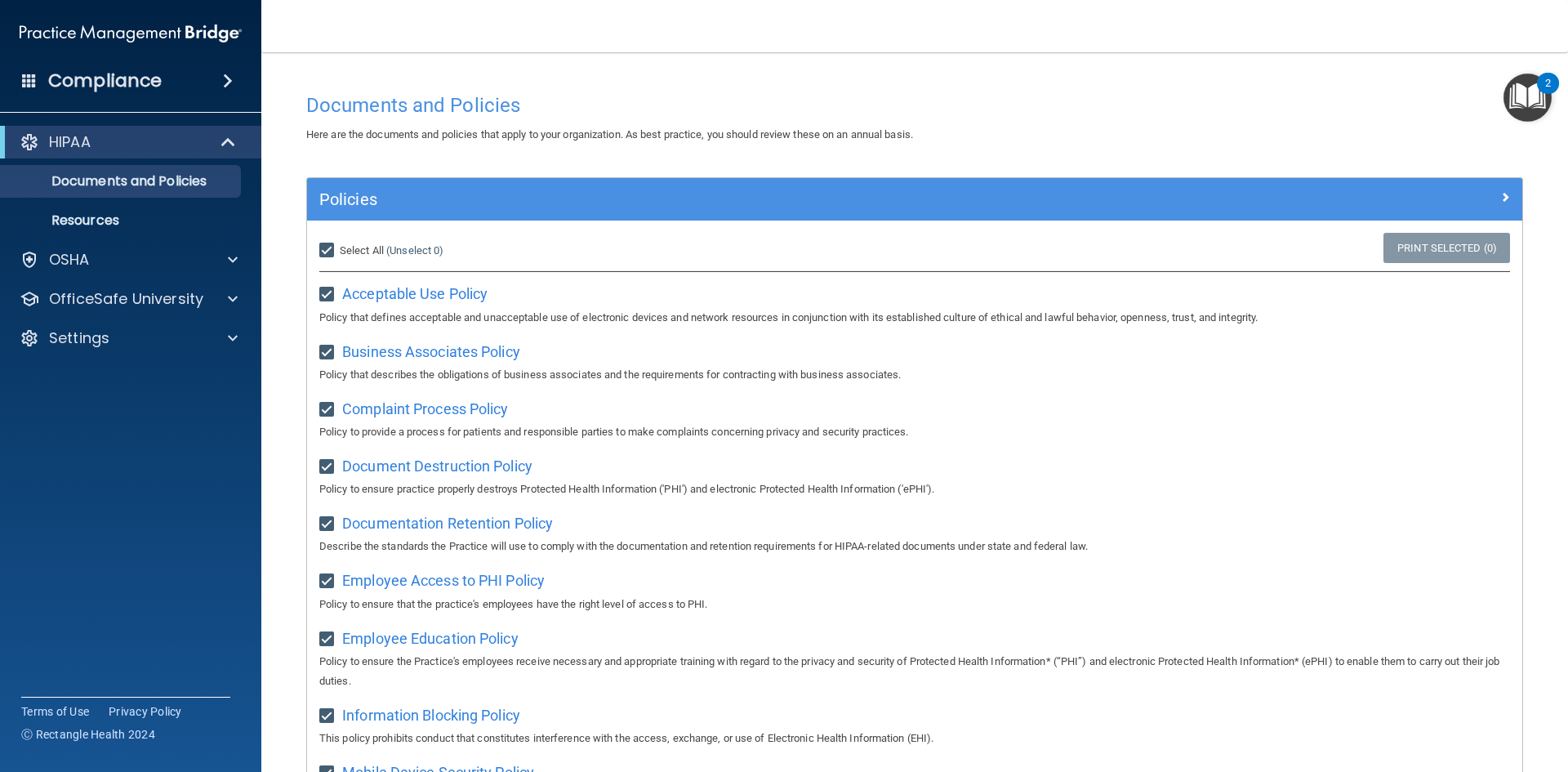
checkbox input "true"
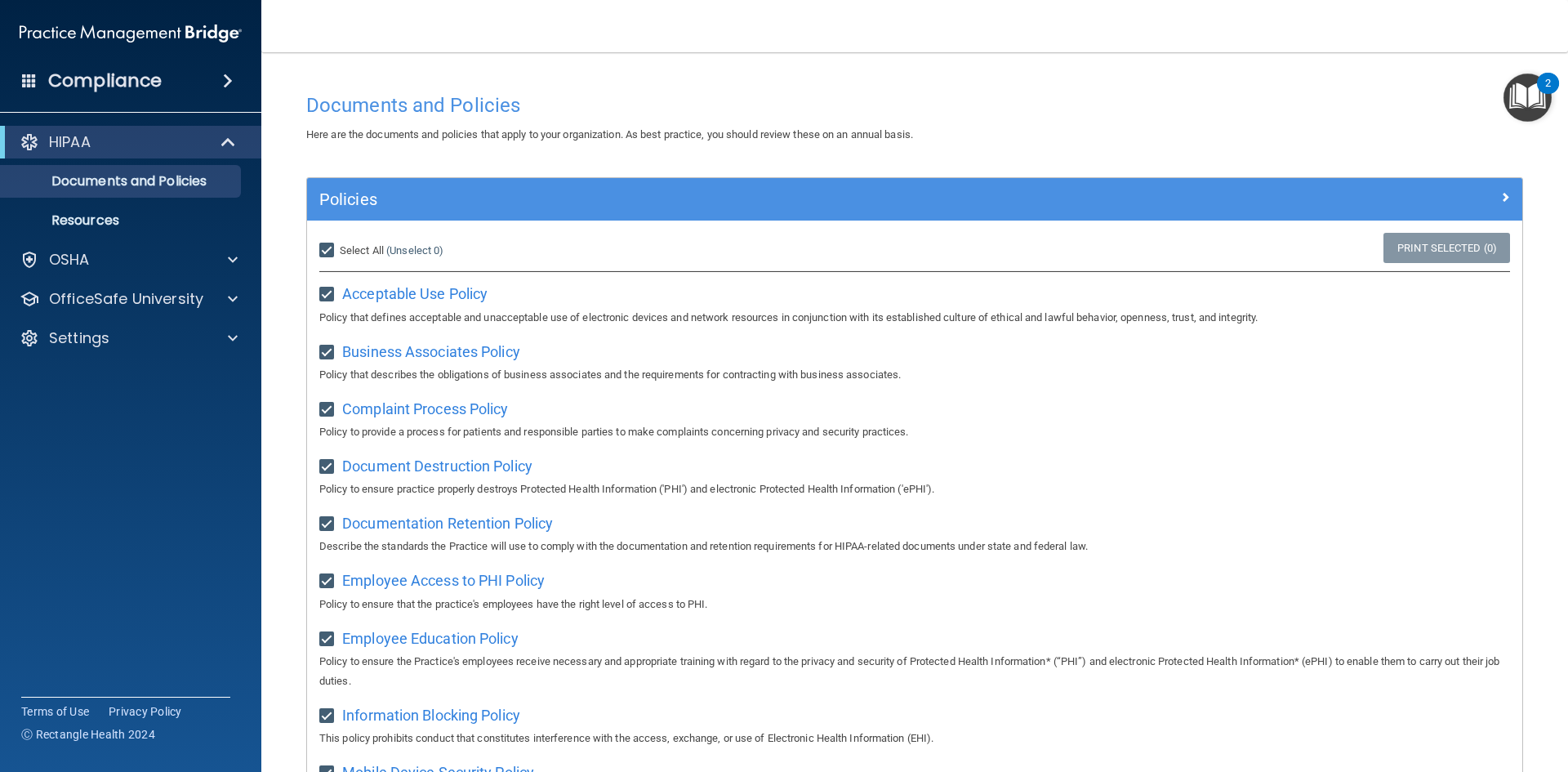
checkbox input "true"
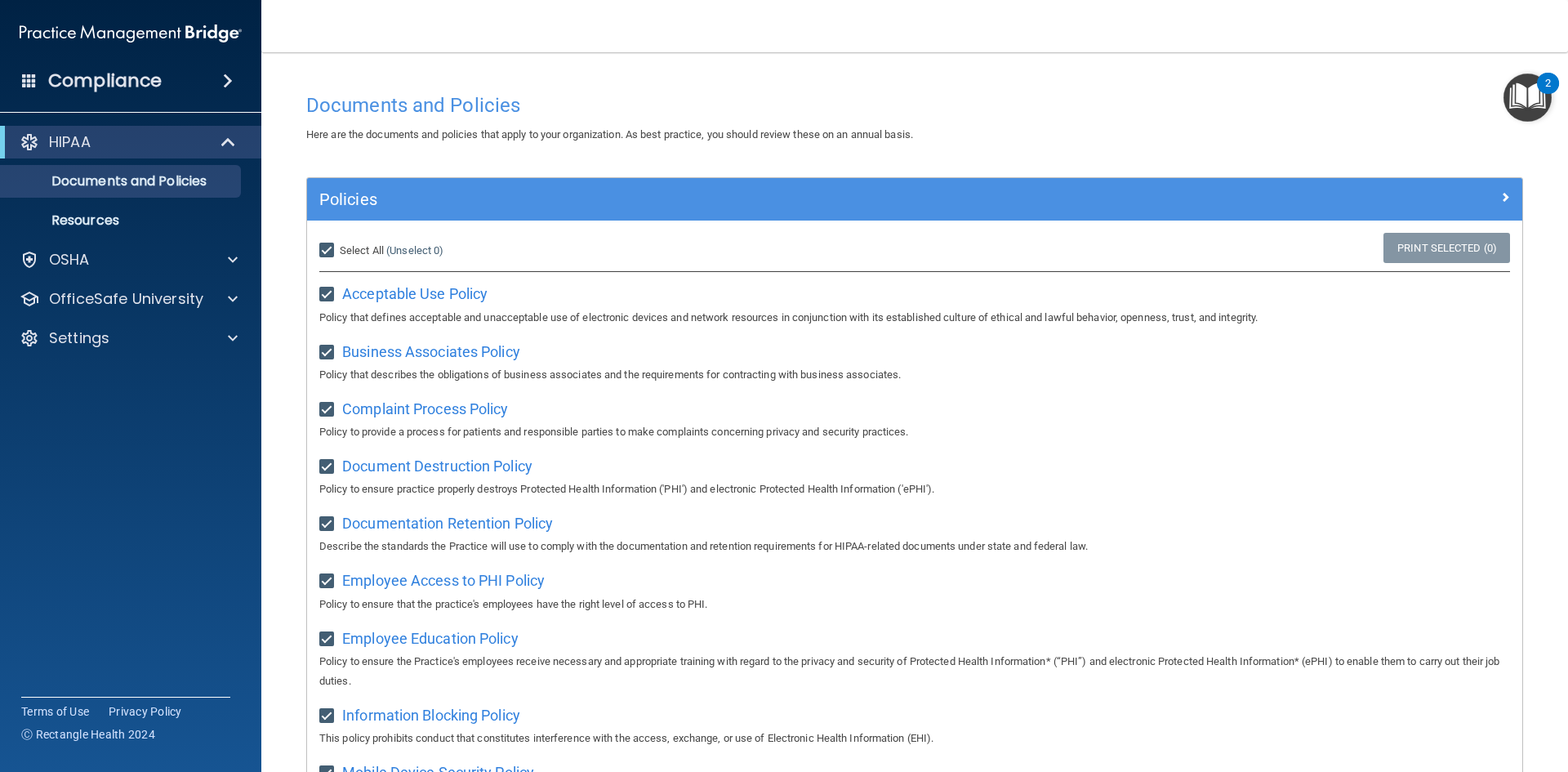
checkbox input "true"
click at [1534, 111] on img "Open Resource Center, 2 new notifications" at bounding box center [1527, 98] width 48 height 48
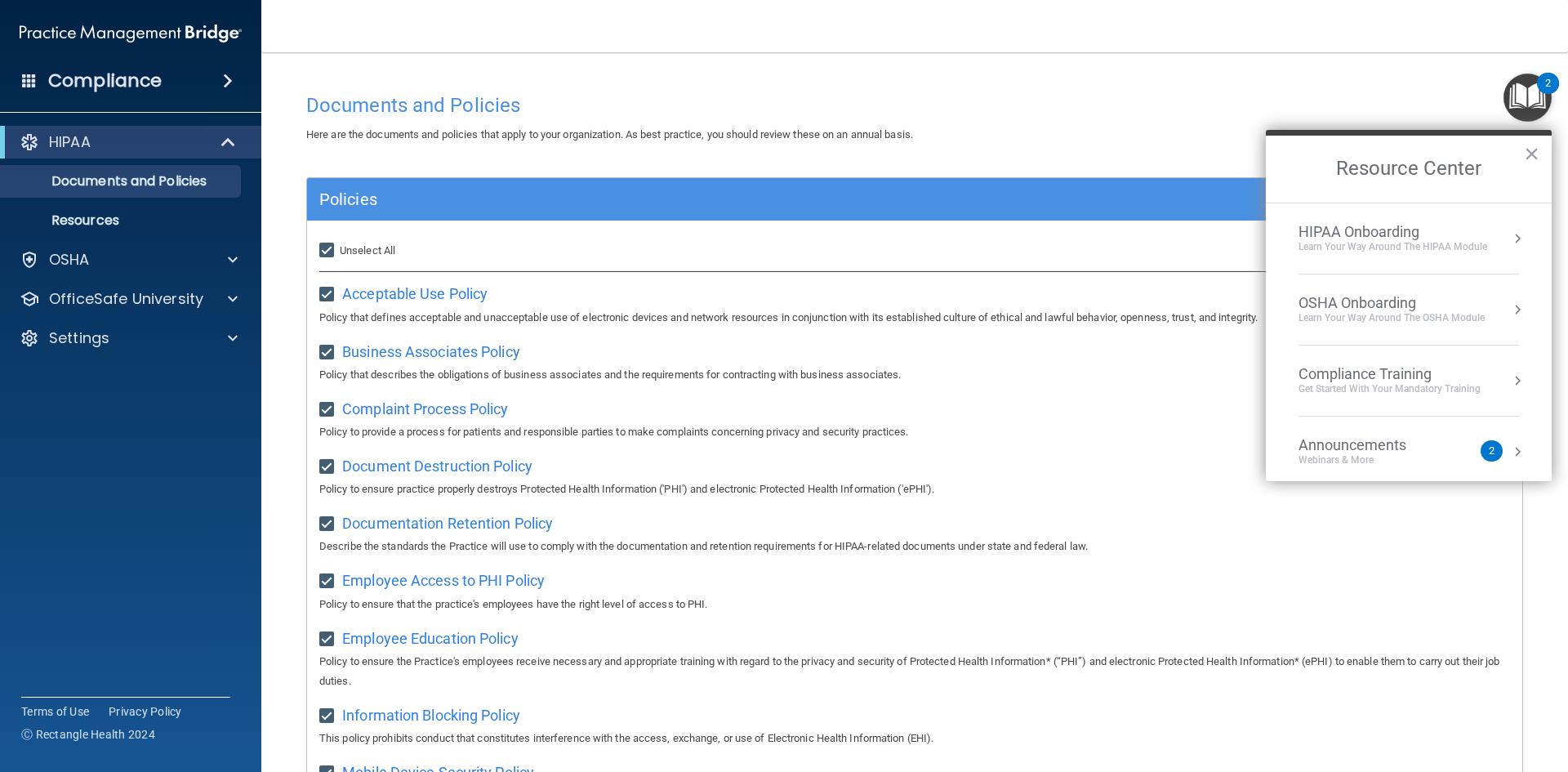
click at [1348, 226] on div "HIPAA Onboarding" at bounding box center [1393, 232] width 189 height 18
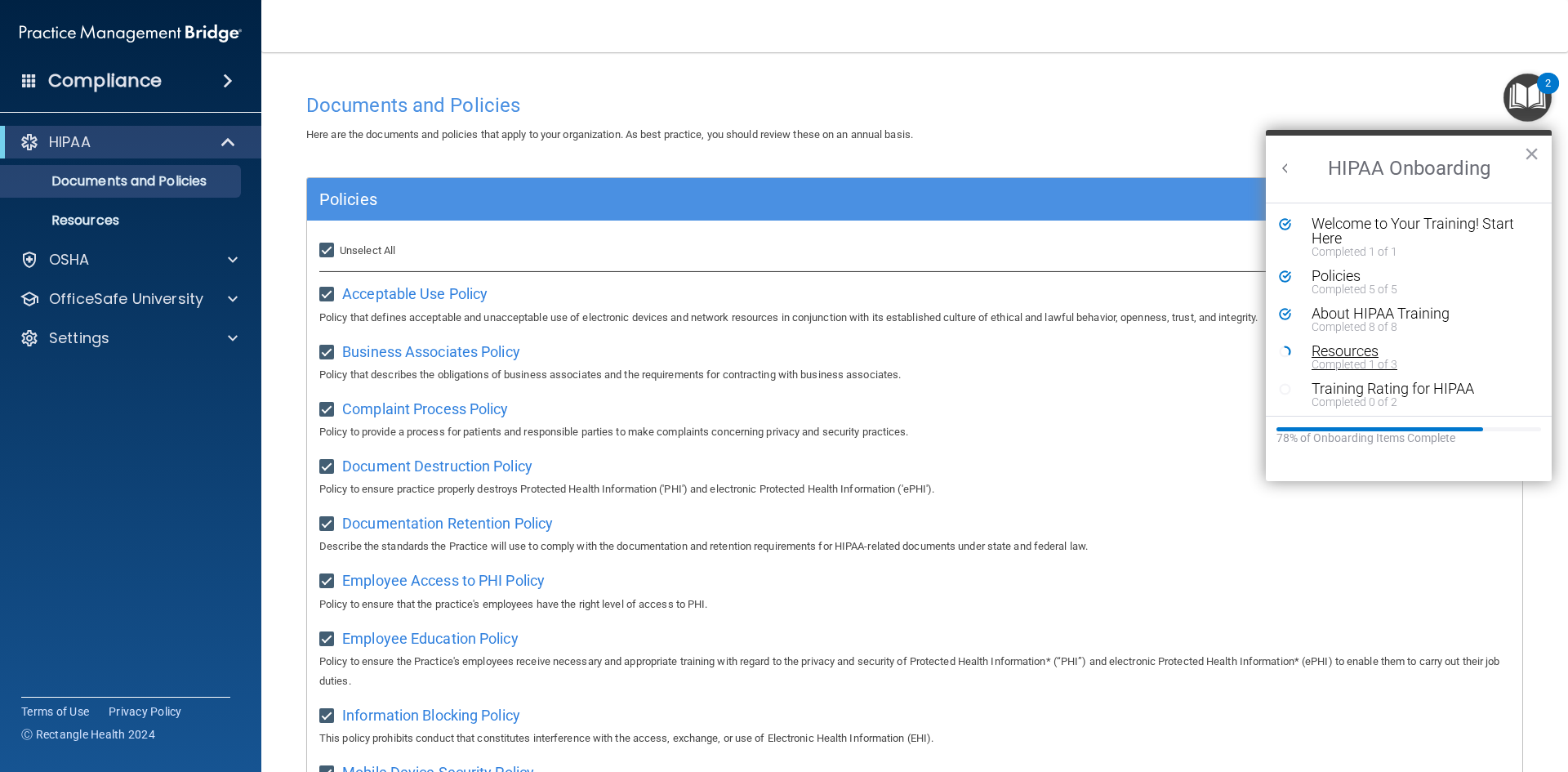
click at [1342, 348] on div "Resources" at bounding box center [1415, 352] width 206 height 15
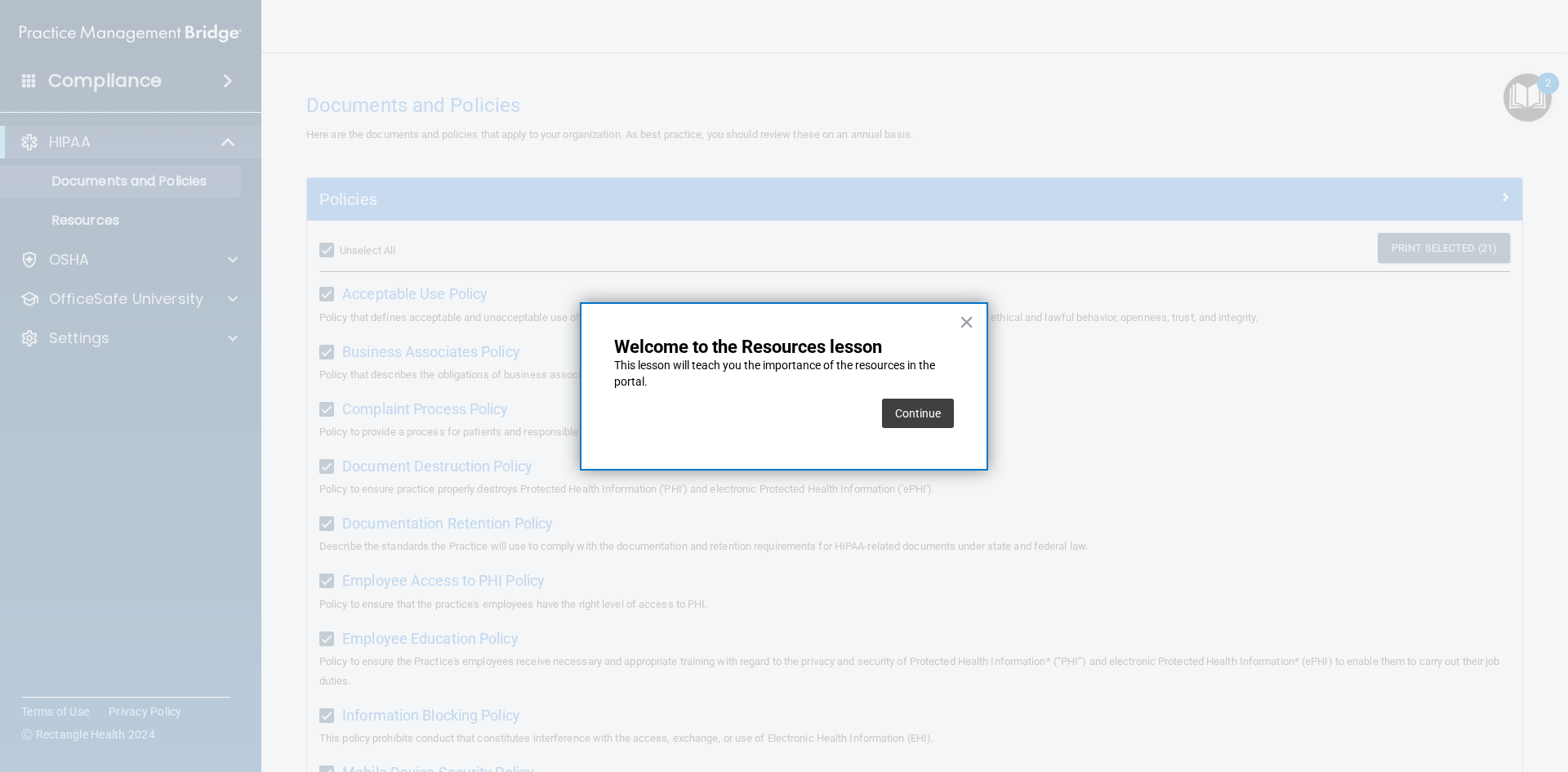
click at [899, 418] on button "Continue" at bounding box center [917, 413] width 72 height 29
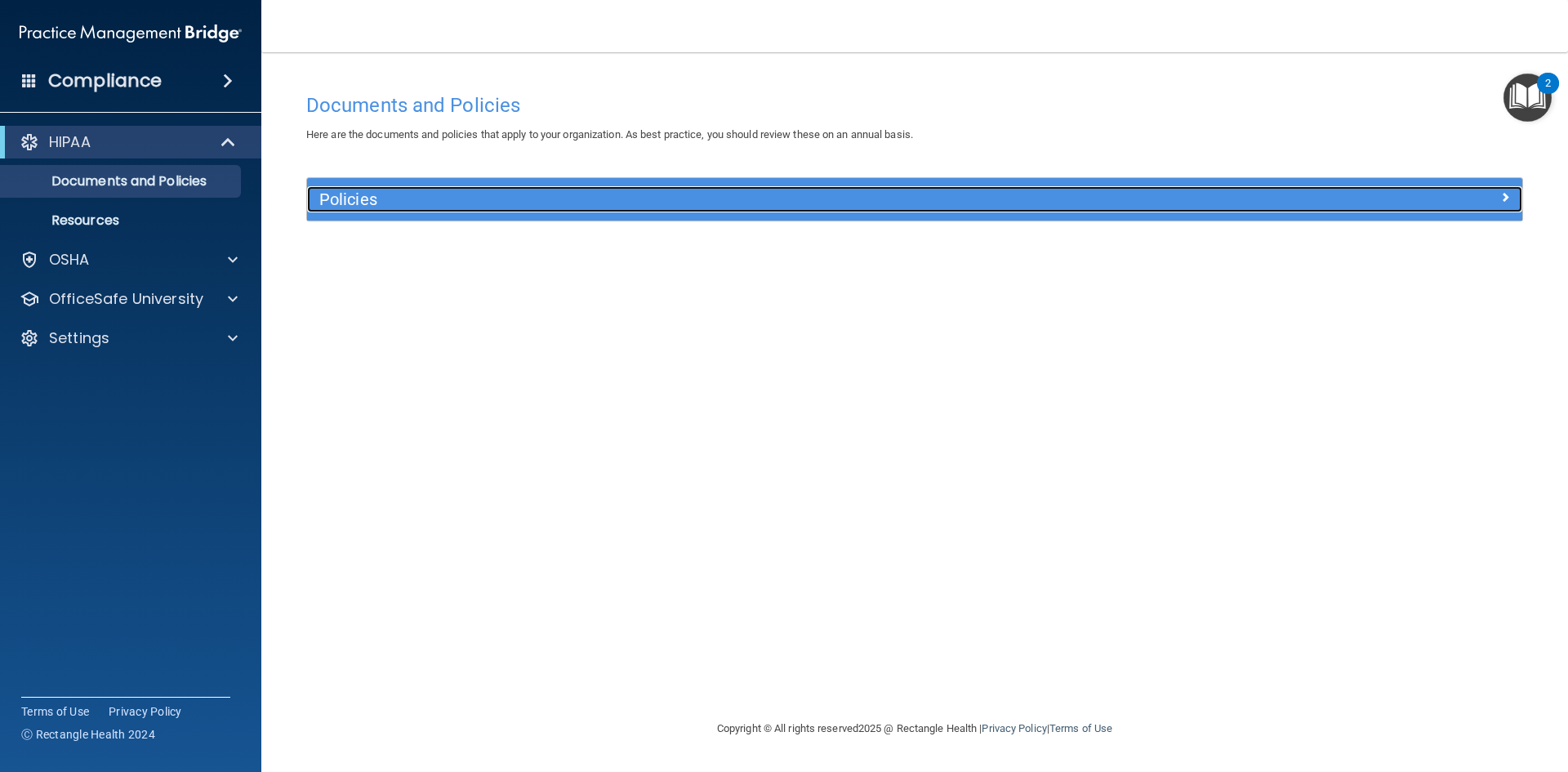
click at [398, 200] on h5 "Policies" at bounding box center [762, 200] width 887 height 18
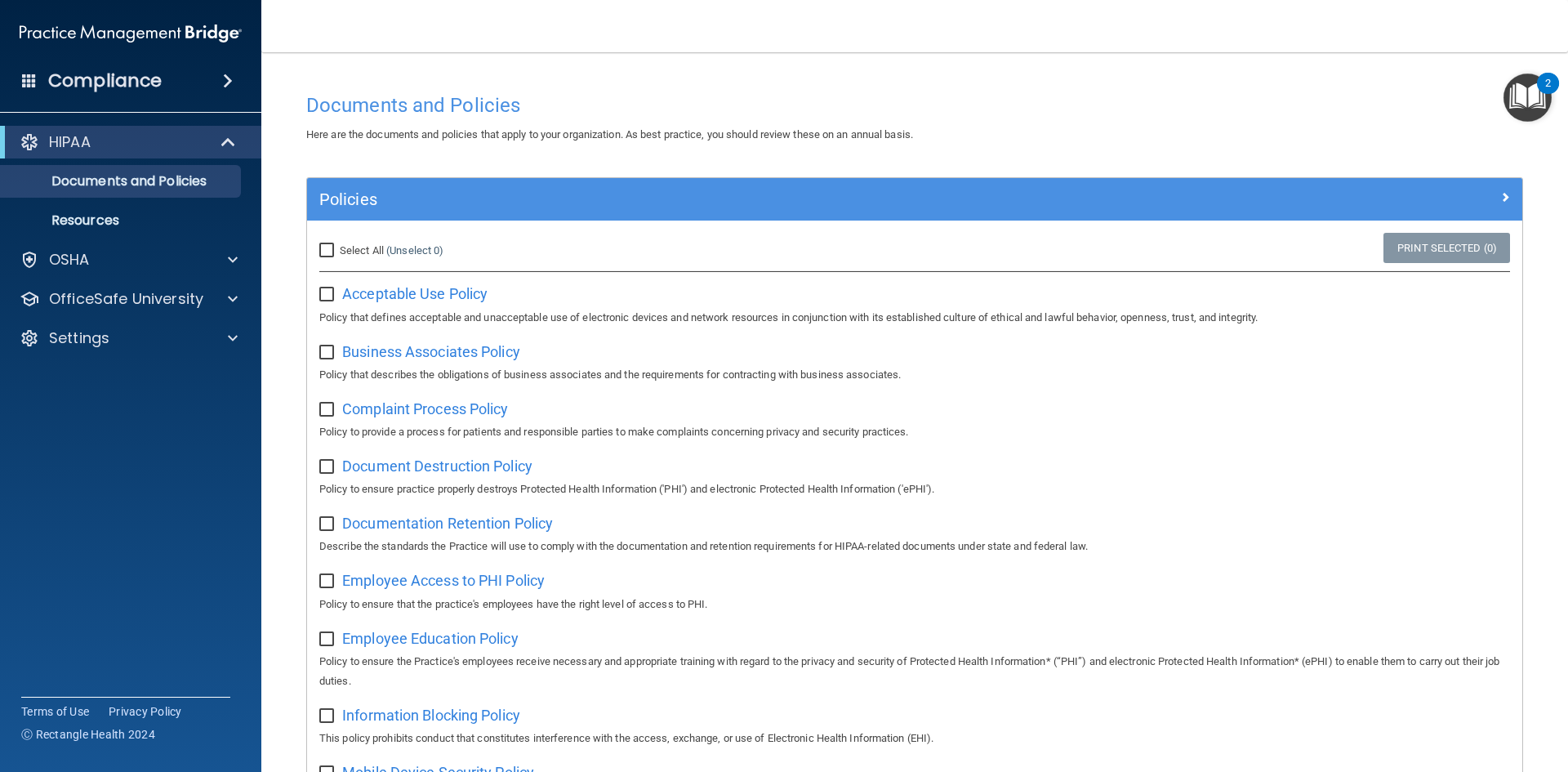
click at [323, 290] on input "checkbox" at bounding box center [328, 295] width 19 height 13
checkbox input "true"
click at [326, 347] on input "checkbox" at bounding box center [328, 353] width 19 height 13
checkbox input "true"
click at [332, 404] on input "checkbox" at bounding box center [328, 410] width 19 height 13
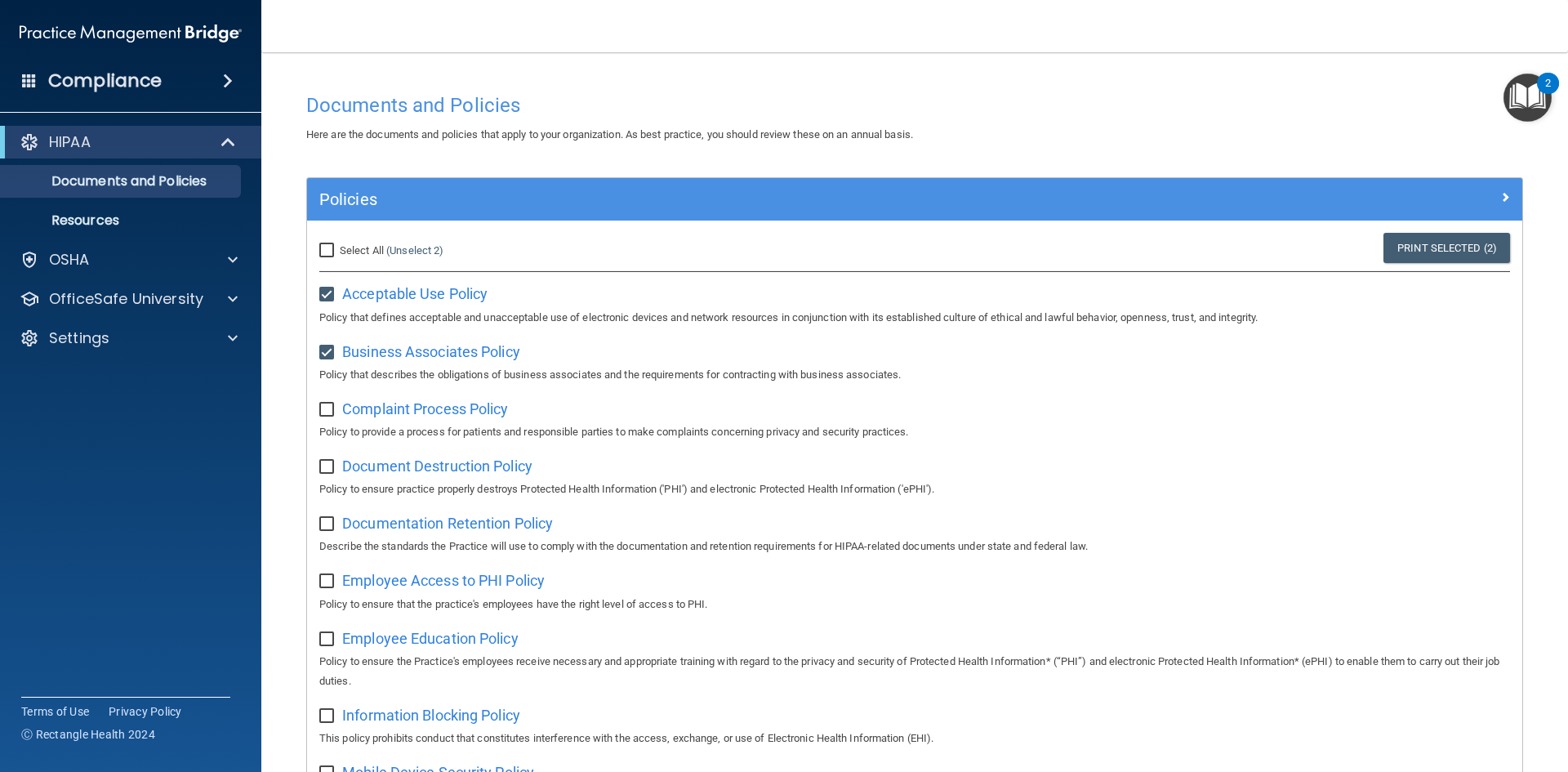
checkbox input "true"
click at [332, 463] on input "checkbox" at bounding box center [328, 468] width 19 height 13
checkbox input "true"
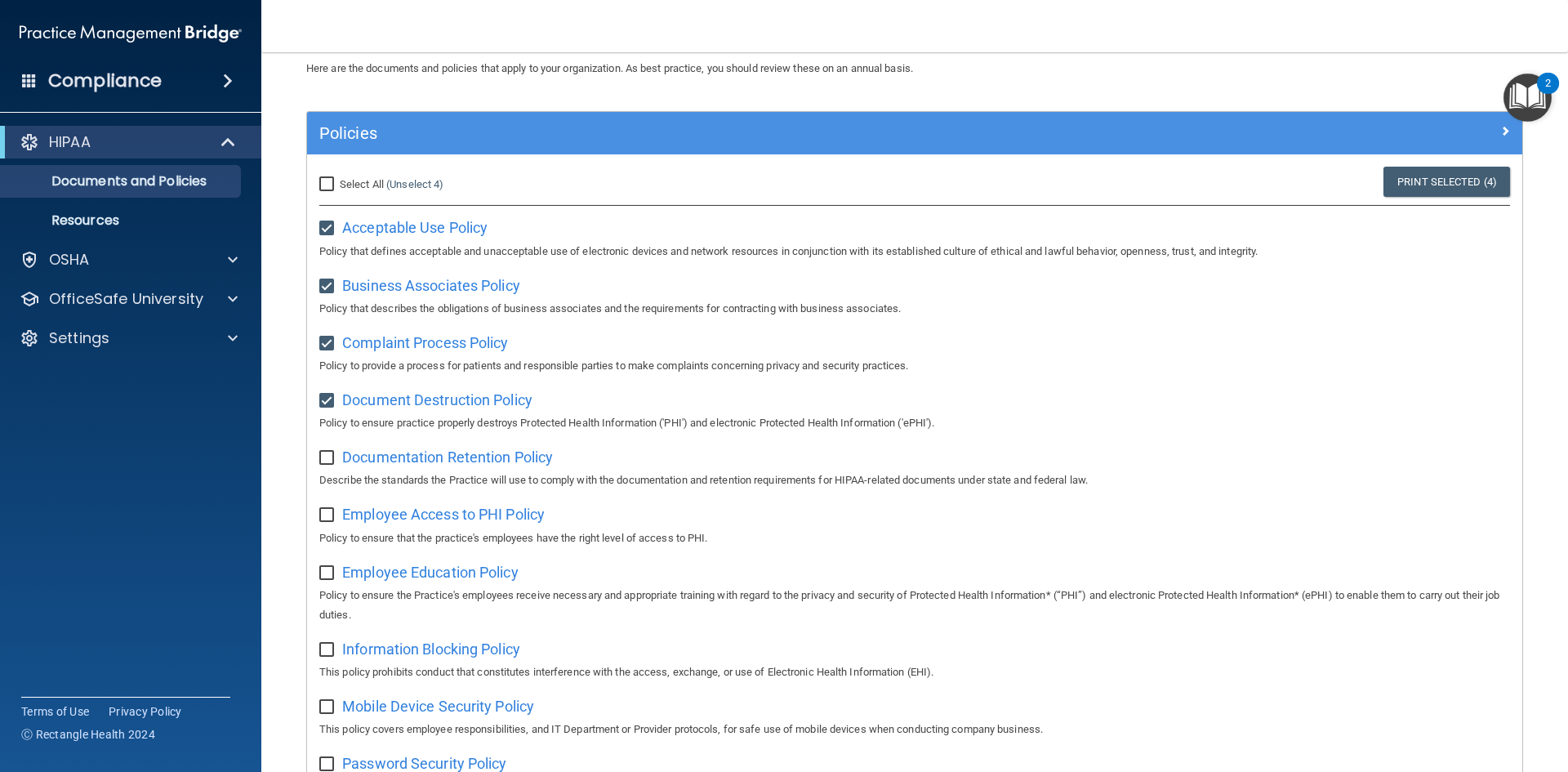
scroll to position [163, 0]
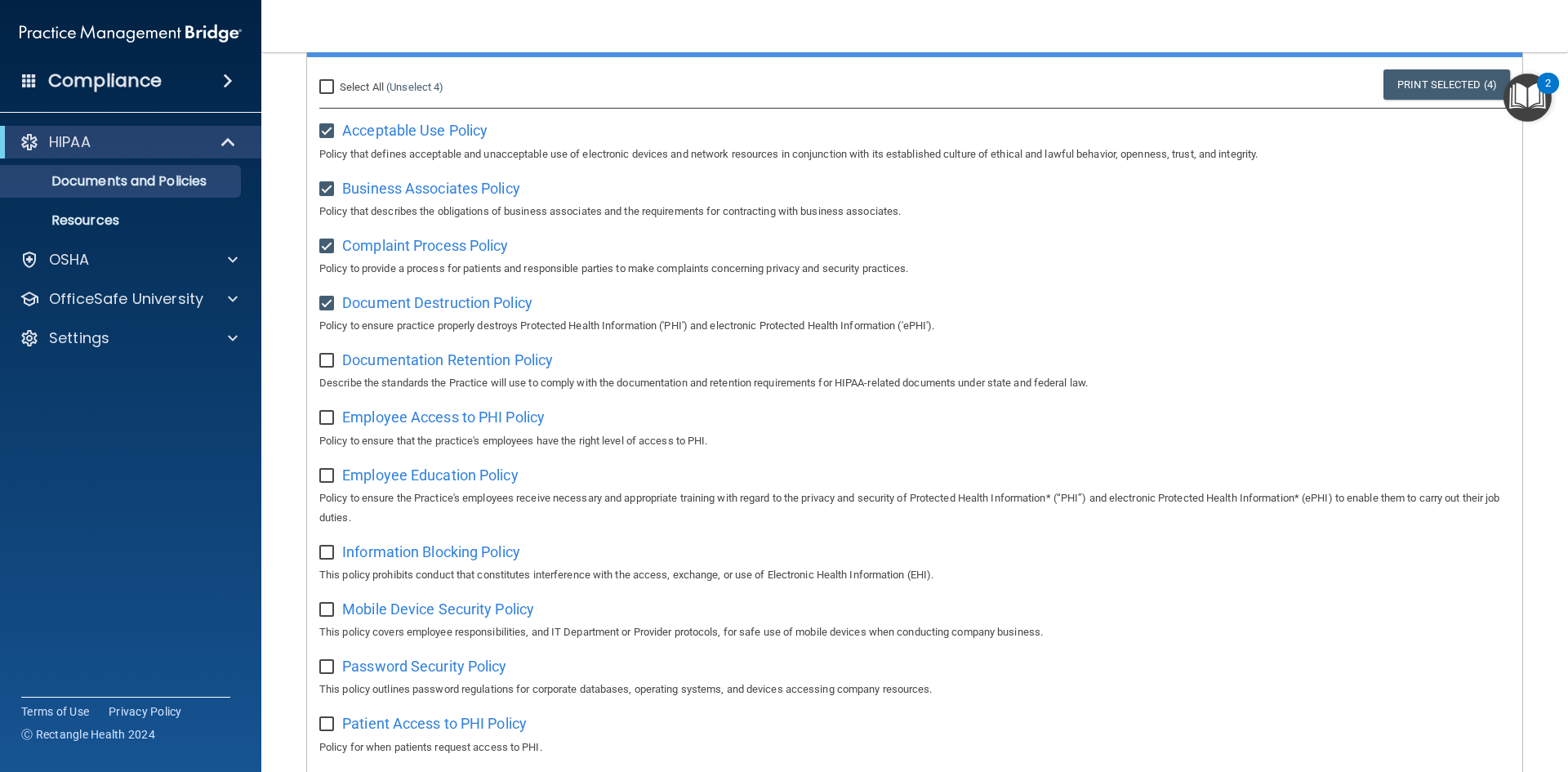
click at [325, 355] on label at bounding box center [329, 356] width 21 height 19
click at [325, 355] on input "checkbox" at bounding box center [328, 362] width 19 height 13
checkbox input "true"
click at [332, 423] on input "checkbox" at bounding box center [328, 419] width 19 height 13
checkbox input "true"
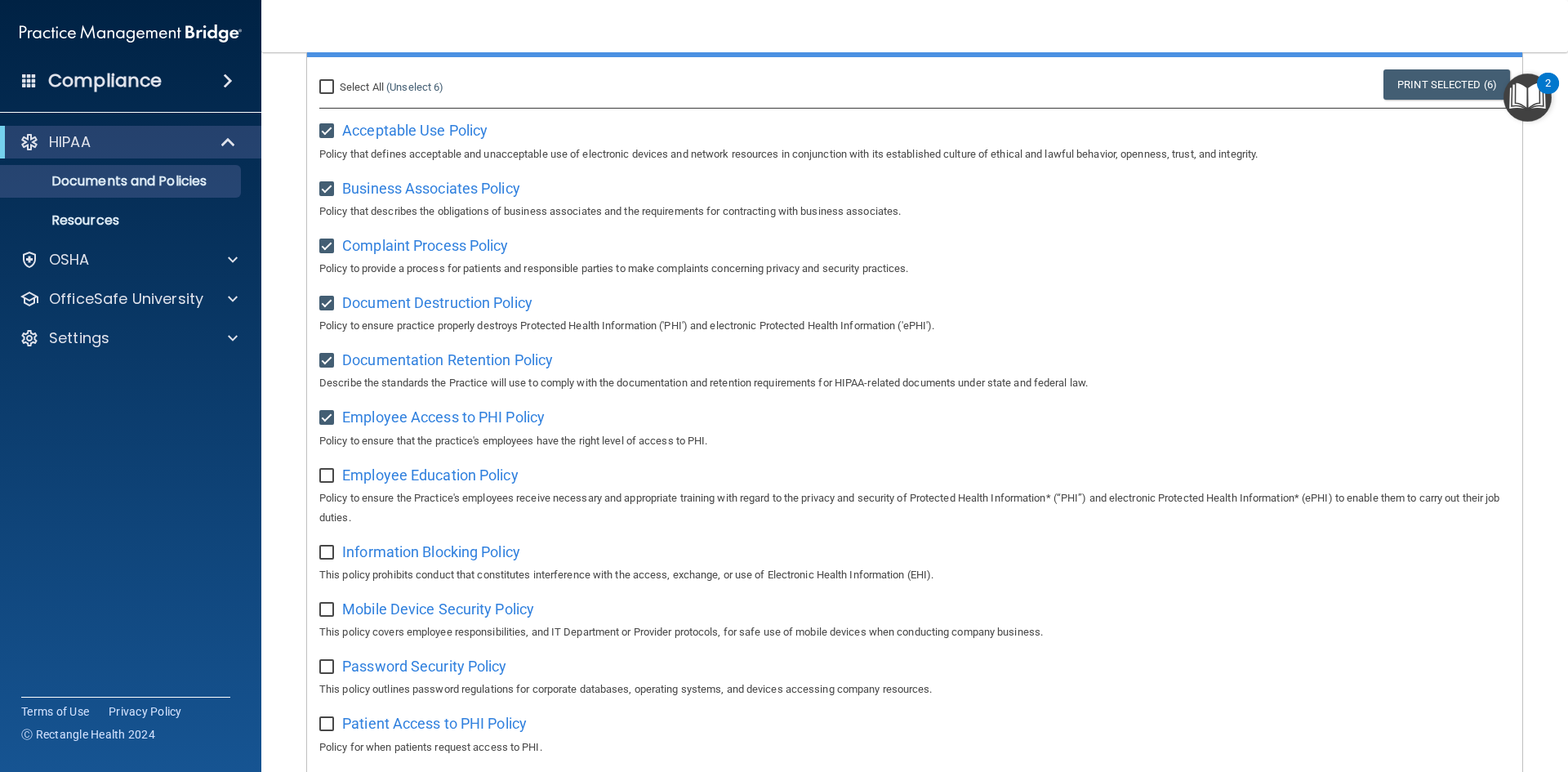
click at [332, 480] on input "checkbox" at bounding box center [328, 477] width 19 height 13
checkbox input "true"
click at [331, 554] on input "checkbox" at bounding box center [328, 553] width 19 height 13
checkbox input "true"
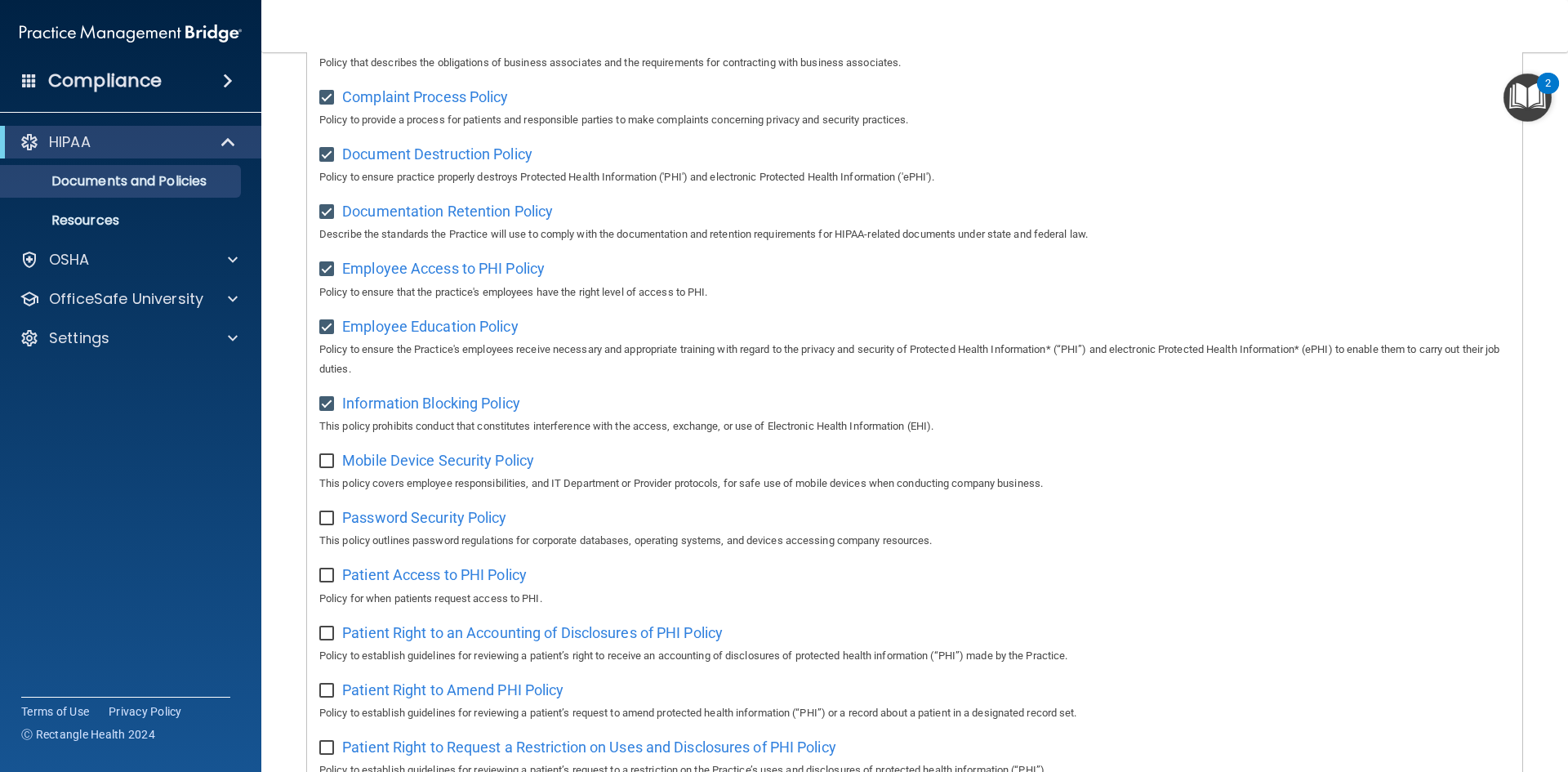
scroll to position [327, 0]
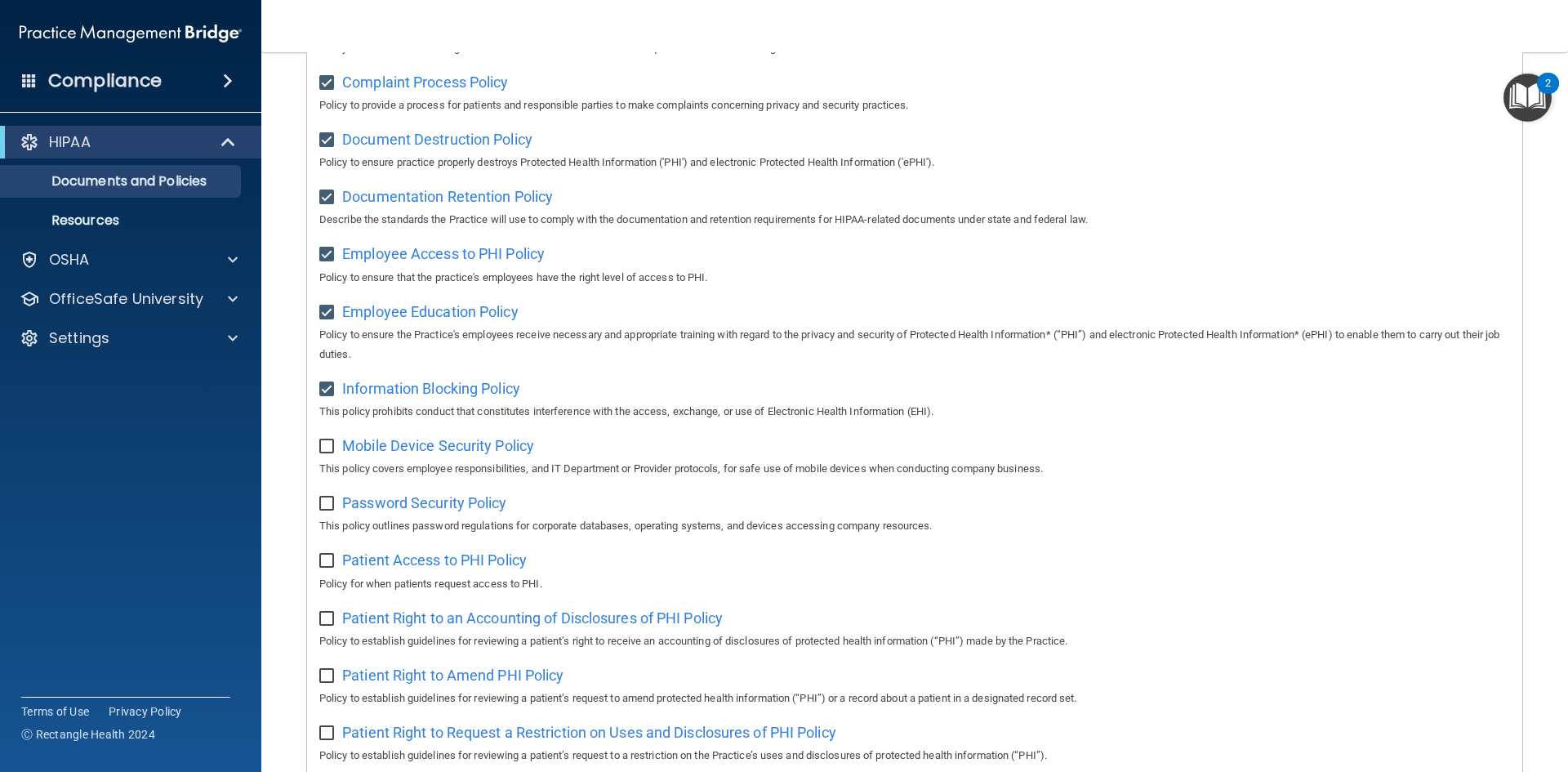
click at [334, 454] on input "checkbox" at bounding box center [328, 447] width 19 height 13
checkbox input "true"
click at [331, 511] on input "checkbox" at bounding box center [328, 504] width 19 height 13
checkbox input "true"
drag, startPoint x: 327, startPoint y: 573, endPoint x: 330, endPoint y: 585, distance: 12.4
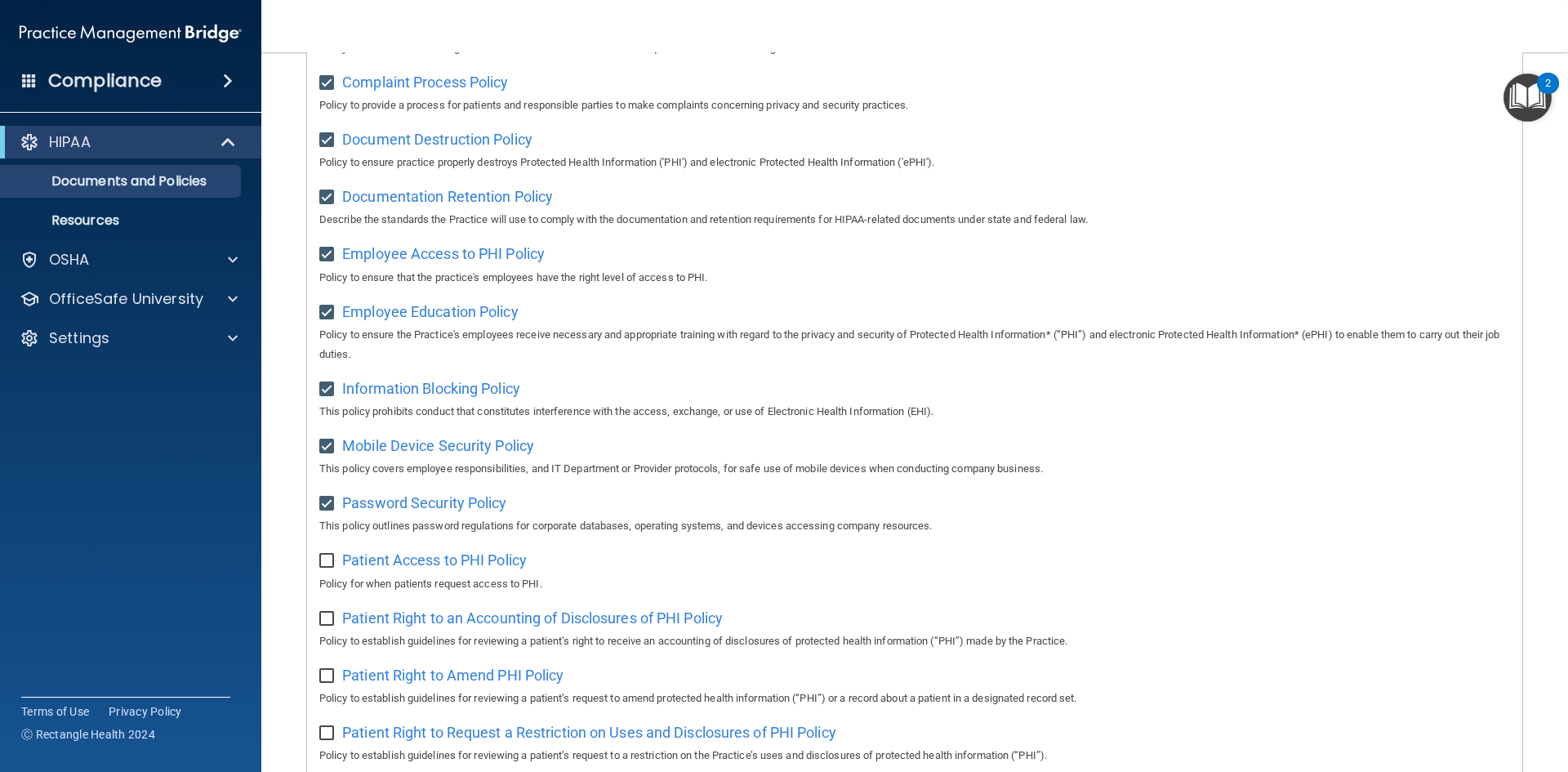
click at [327, 577] on div "Patient Access to PHI Policy Policy for when patients request access to PHI." at bounding box center [914, 570] width 1191 height 46
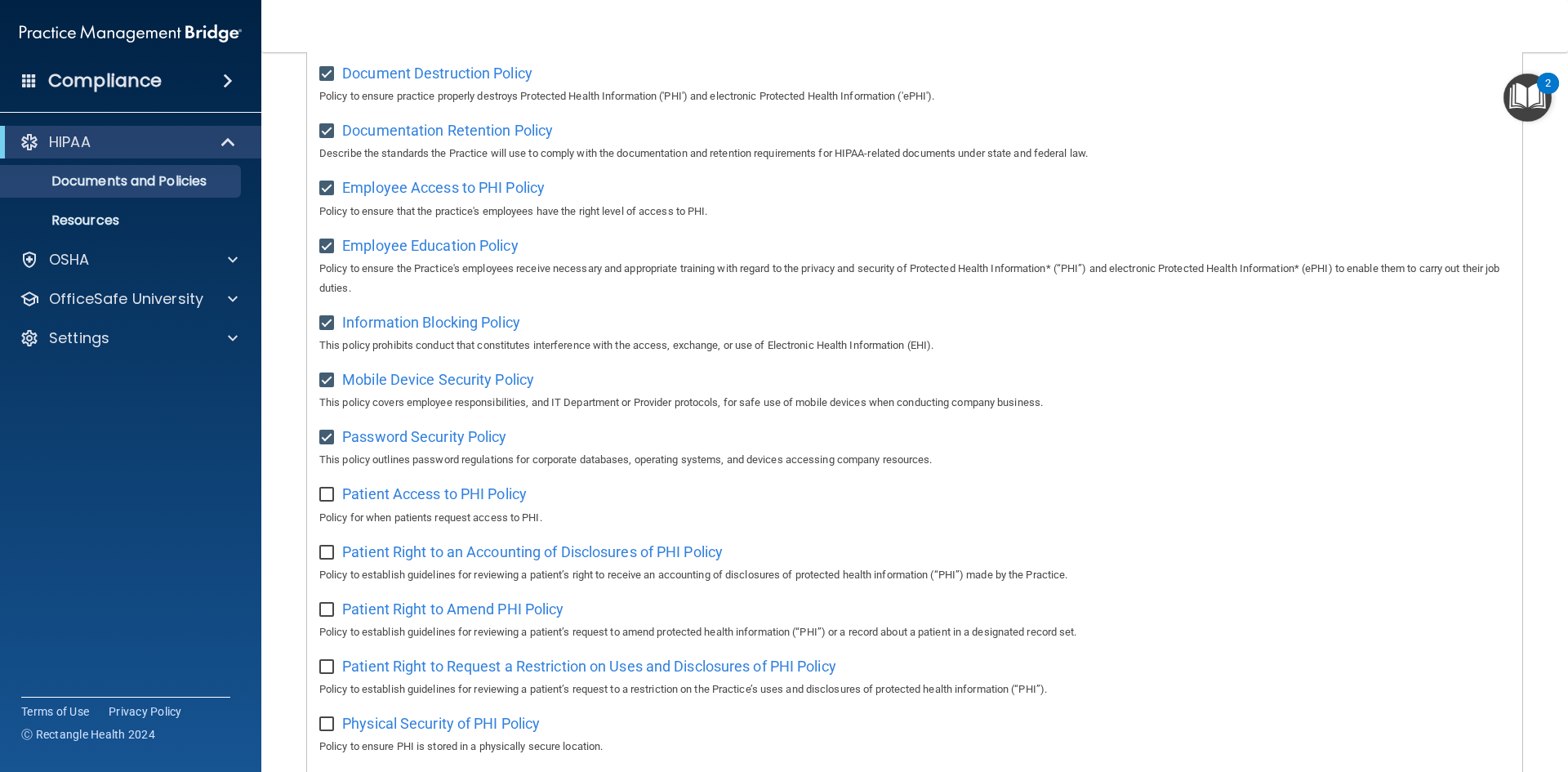
scroll to position [490, 0]
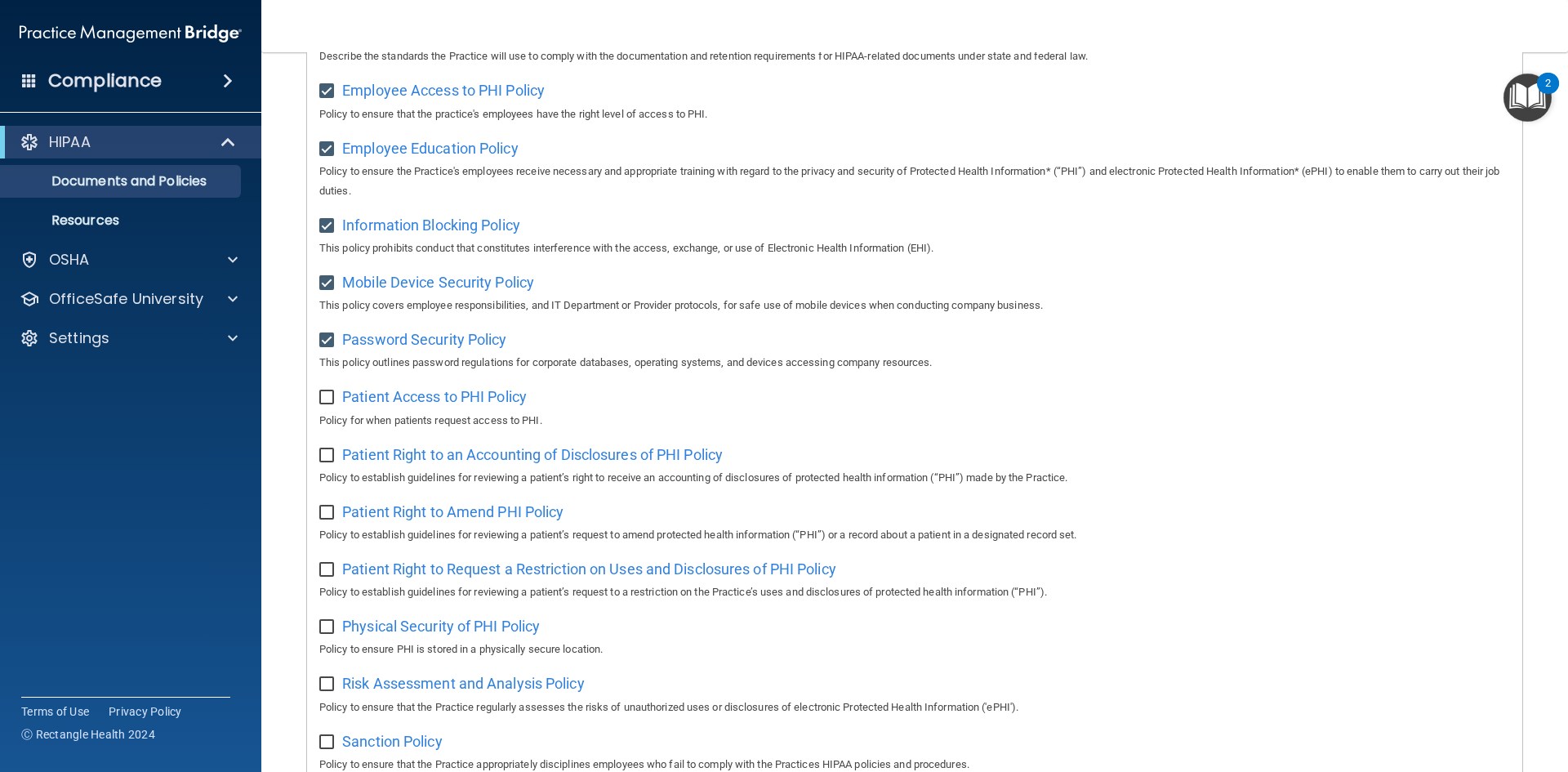
click at [329, 405] on input "checkbox" at bounding box center [328, 398] width 19 height 13
checkbox input "true"
click at [330, 463] on input "checkbox" at bounding box center [328, 456] width 19 height 13
checkbox input "true"
click at [325, 513] on label at bounding box center [329, 507] width 21 height 19
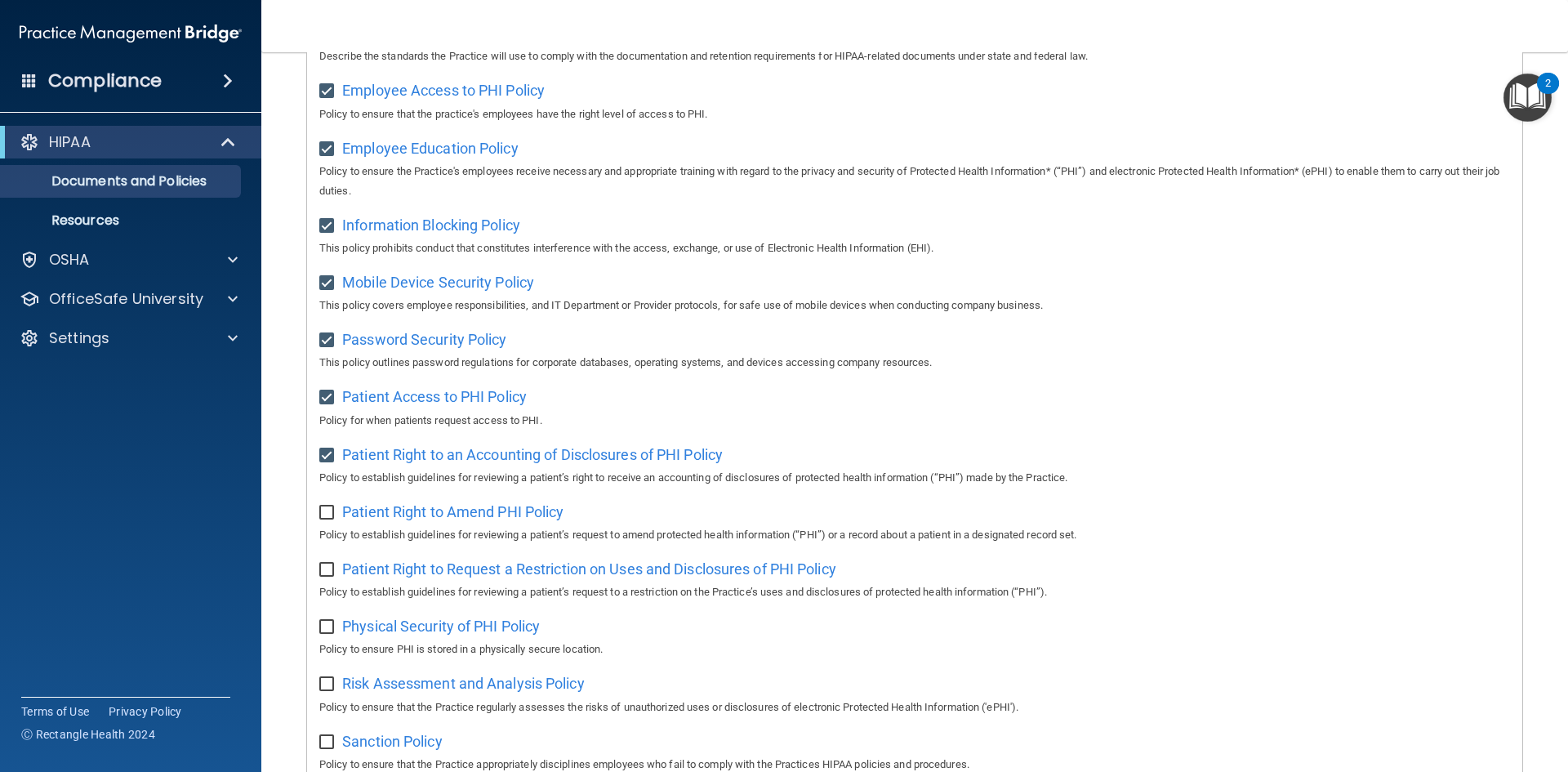
click at [325, 513] on input "checkbox" at bounding box center [328, 513] width 19 height 13
checkbox input "true"
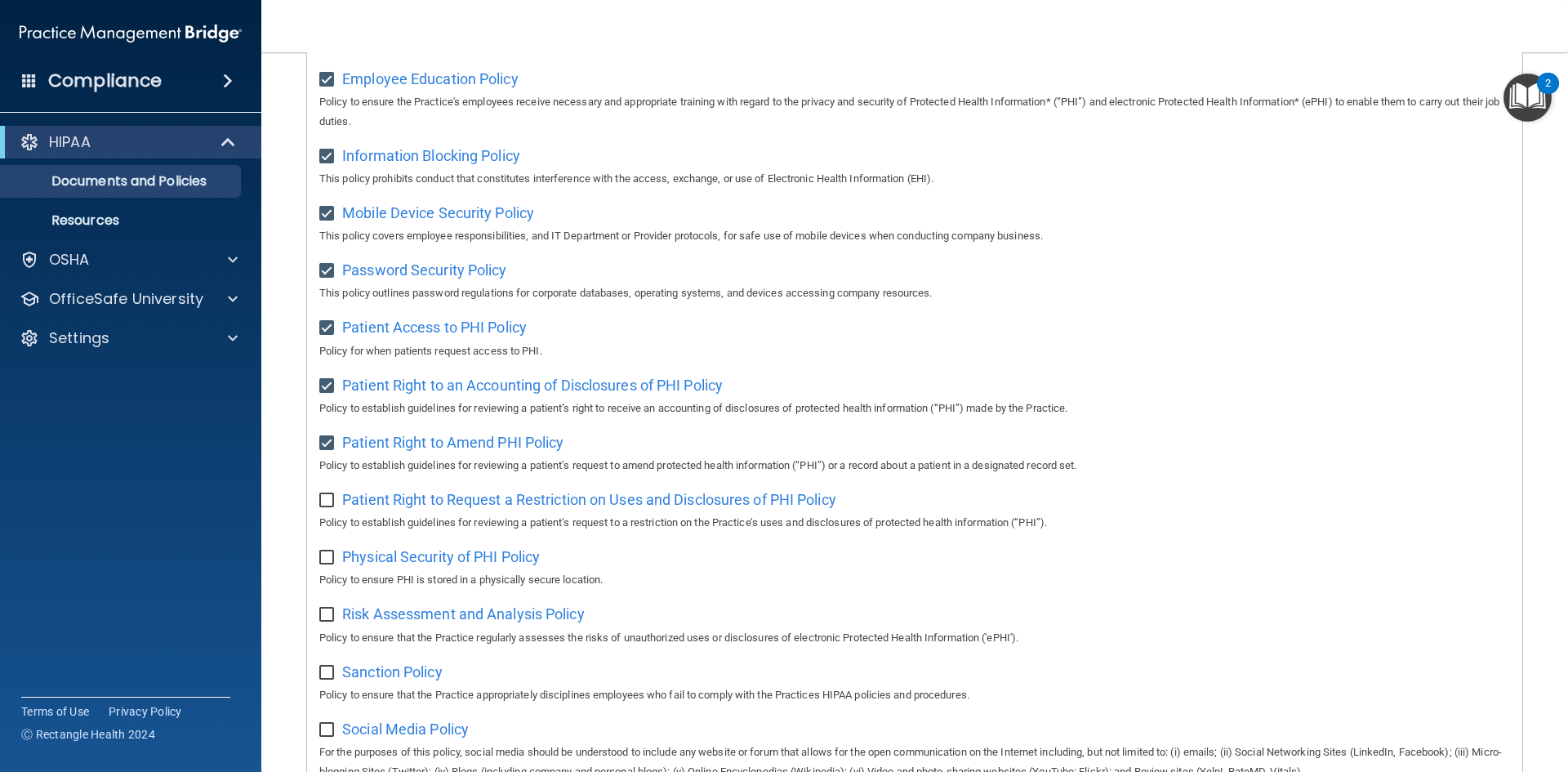
scroll to position [653, 0]
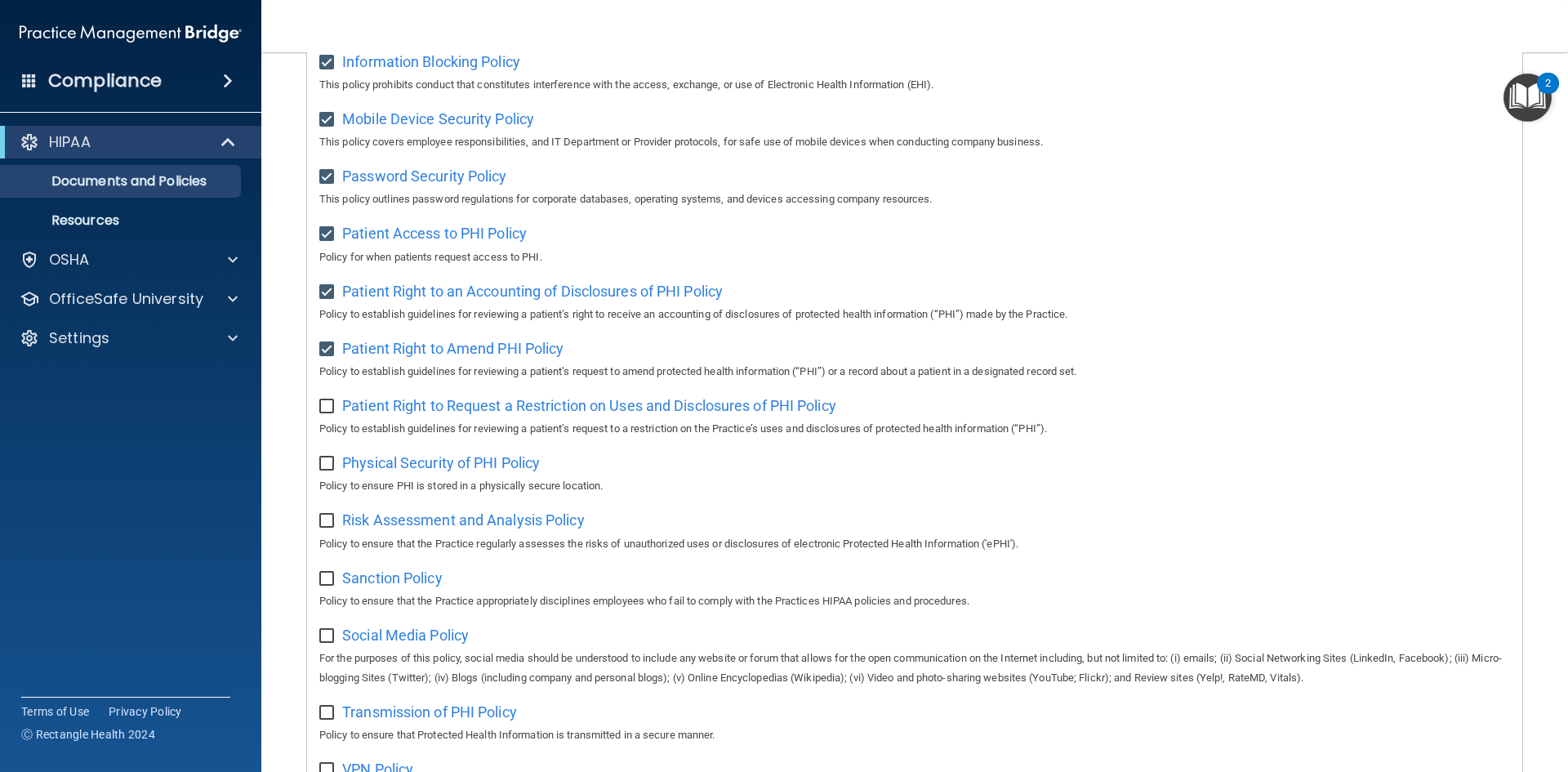
click at [329, 414] on input "checkbox" at bounding box center [328, 407] width 19 height 13
checkbox input "true"
click at [332, 471] on input "checkbox" at bounding box center [328, 464] width 19 height 13
checkbox input "true"
click at [328, 528] on input "checkbox" at bounding box center [328, 522] width 19 height 13
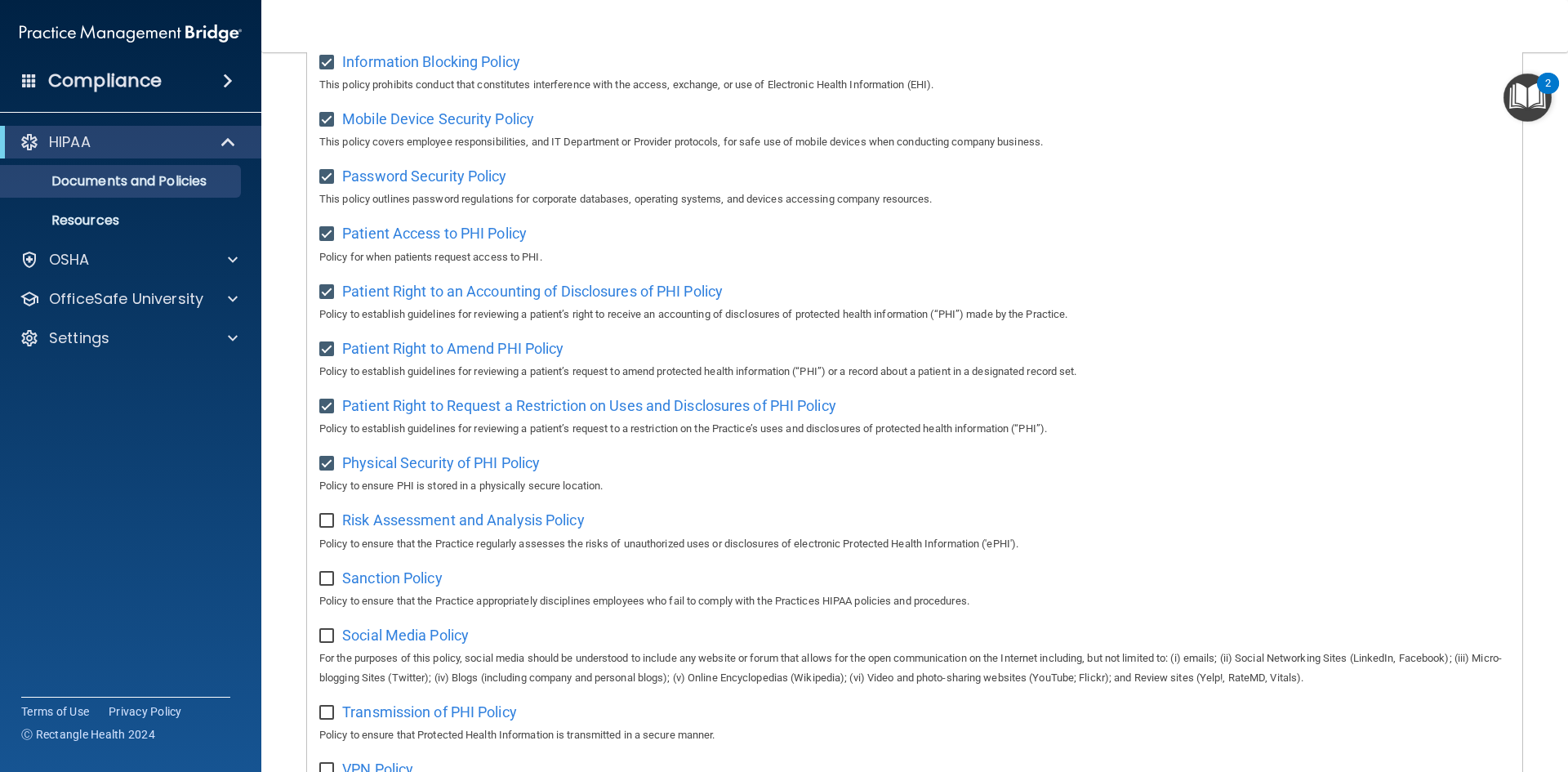
checkbox input "true"
drag, startPoint x: 326, startPoint y: 589, endPoint x: 317, endPoint y: 612, distance: 24.7
click at [327, 586] on input "checkbox" at bounding box center [328, 580] width 19 height 13
checkbox input "true"
click at [332, 643] on input "checkbox" at bounding box center [328, 637] width 19 height 13
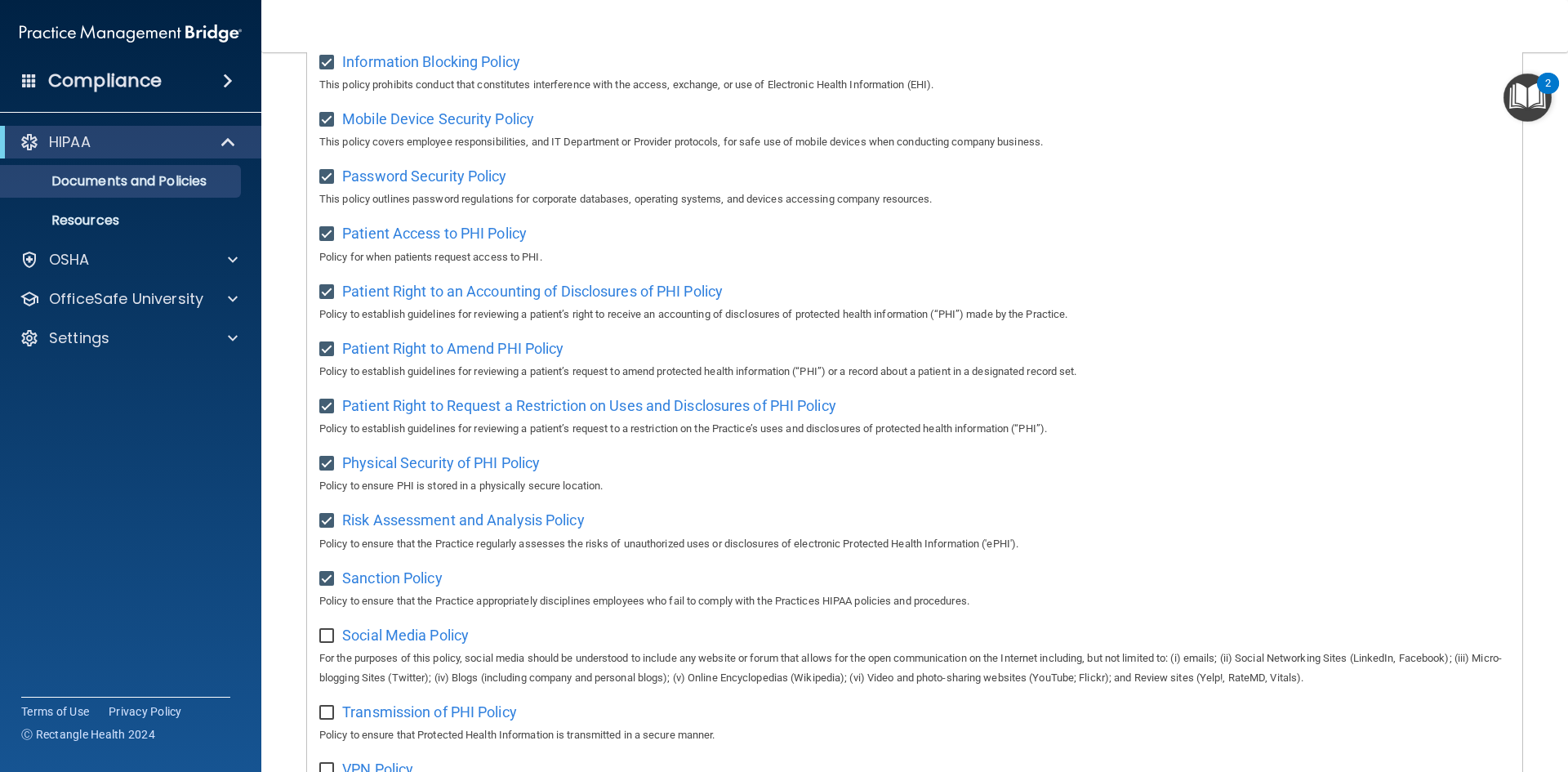
checkbox input "true"
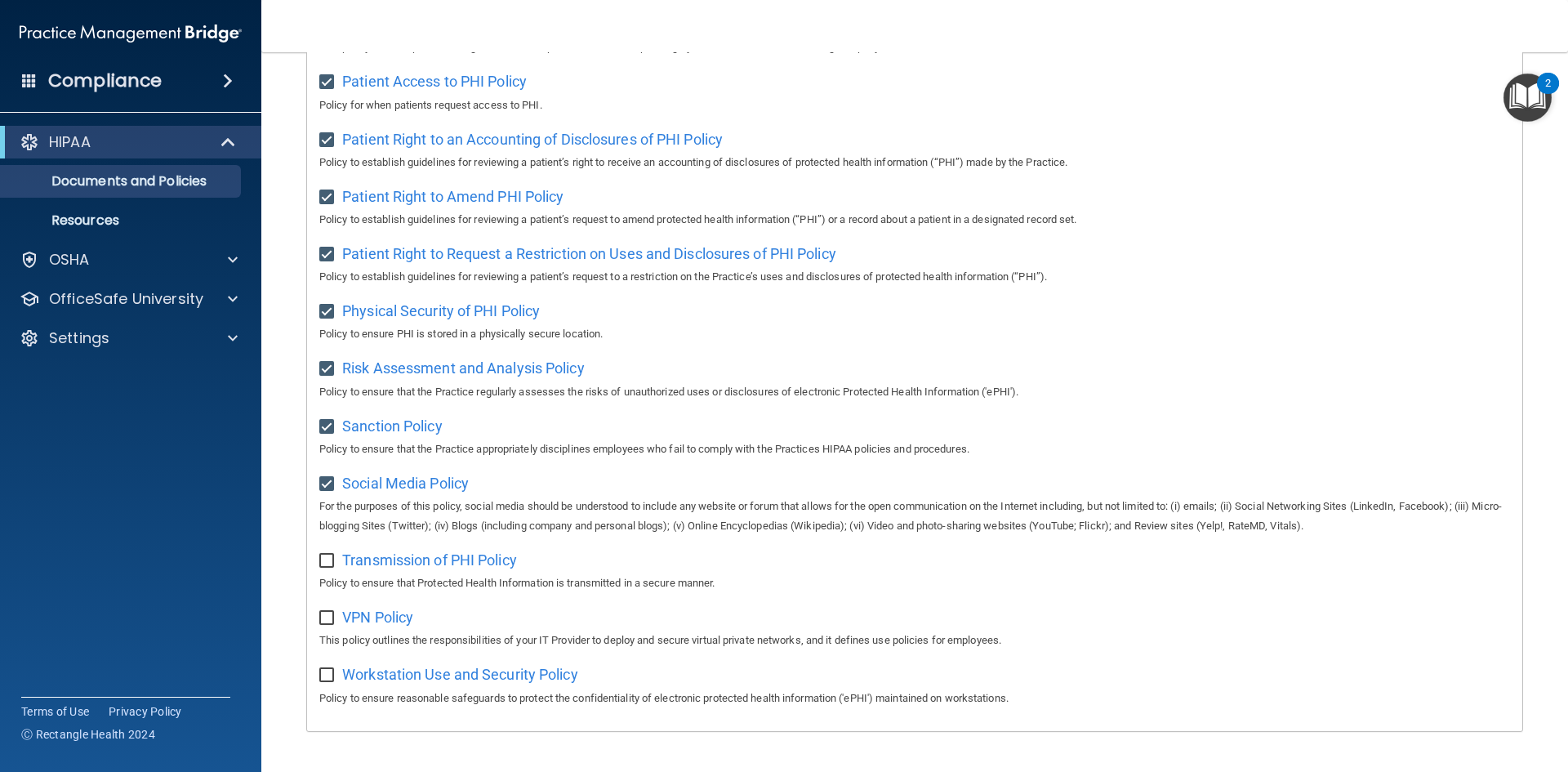
scroll to position [817, 0]
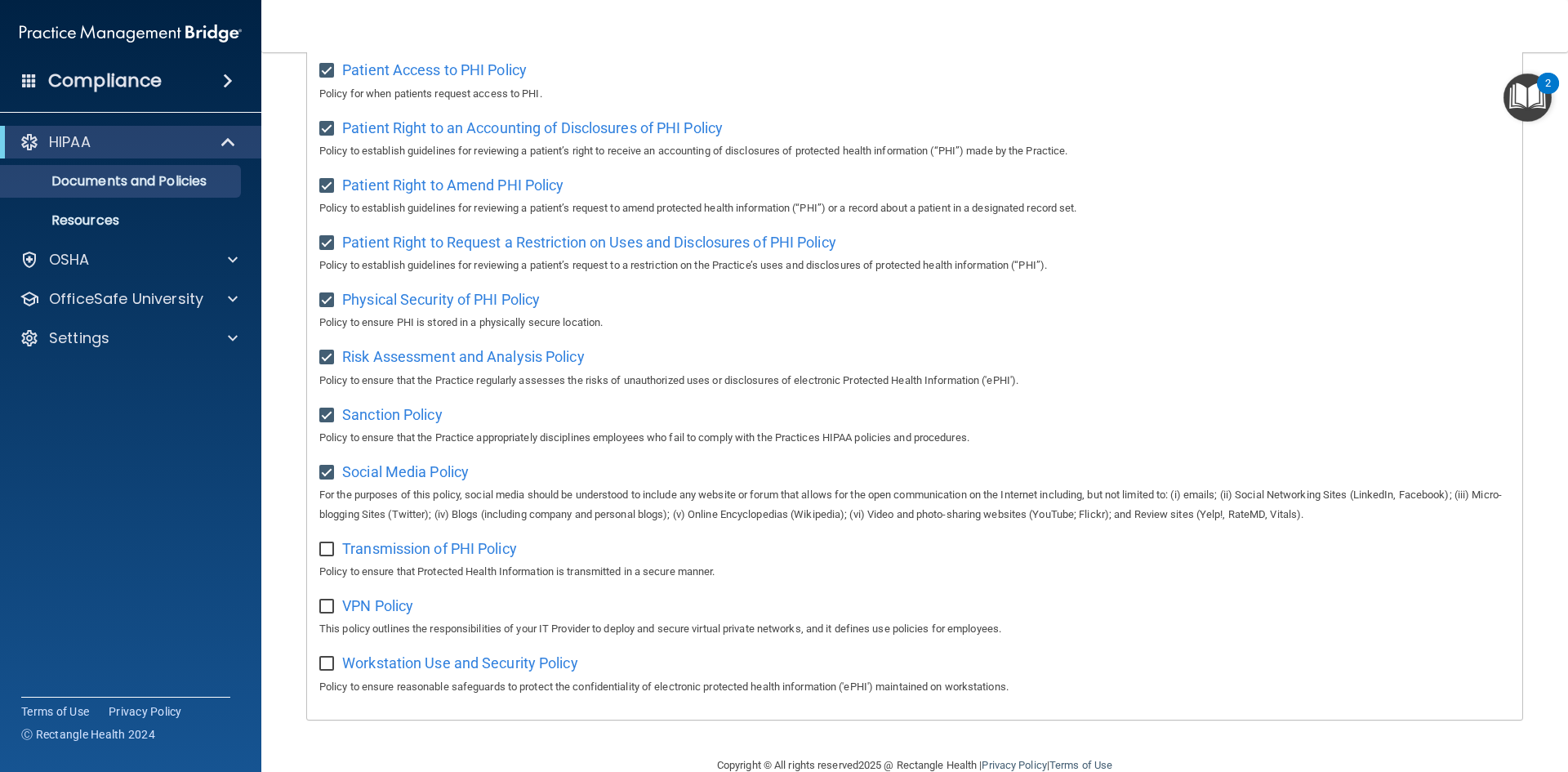
click at [331, 556] on input "checkbox" at bounding box center [328, 550] width 19 height 13
checkbox input "true"
click at [332, 614] on input "checkbox" at bounding box center [328, 607] width 19 height 13
checkbox input "true"
click at [327, 671] on input "checkbox" at bounding box center [328, 664] width 19 height 13
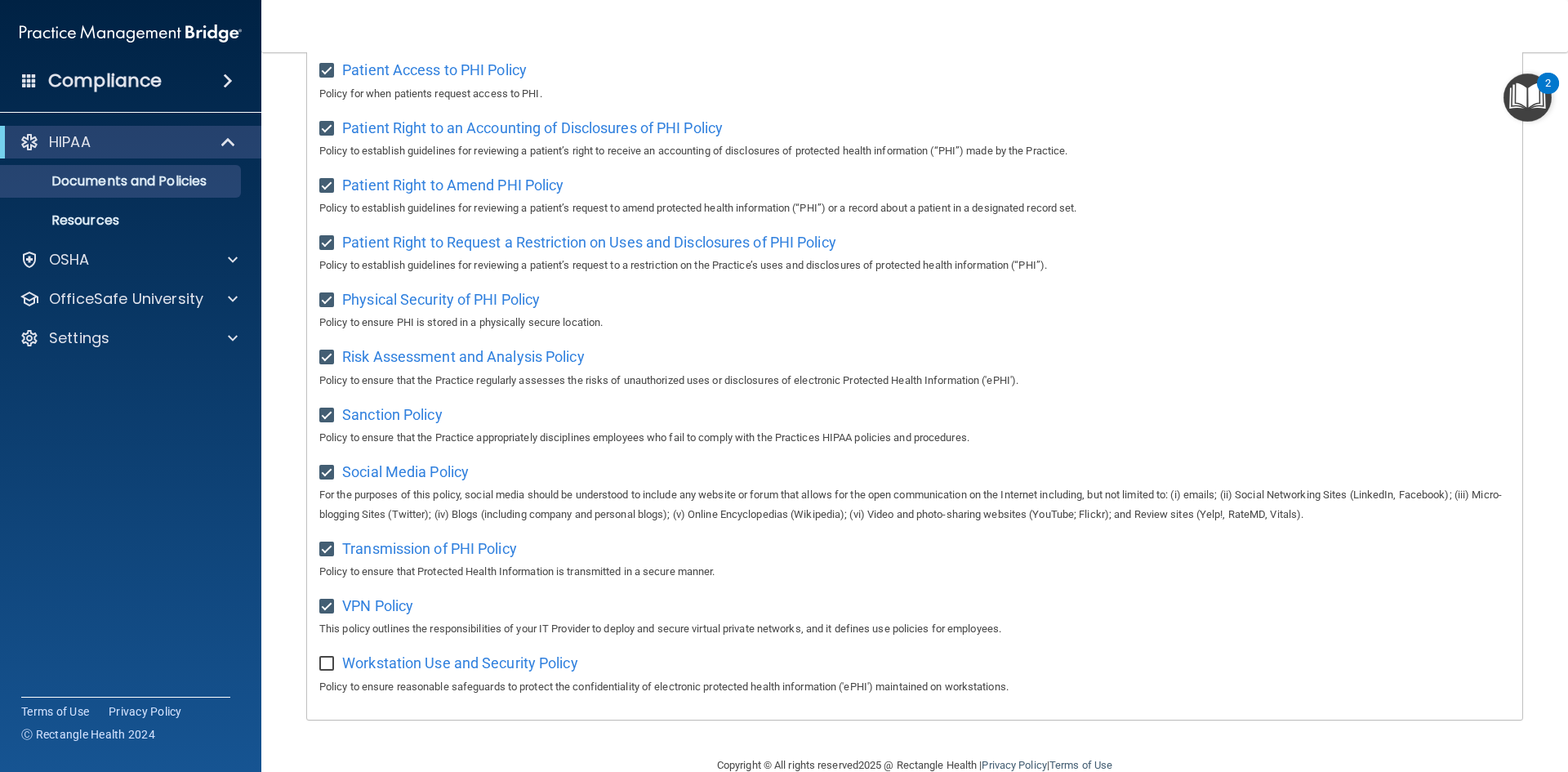
checkbox input "true"
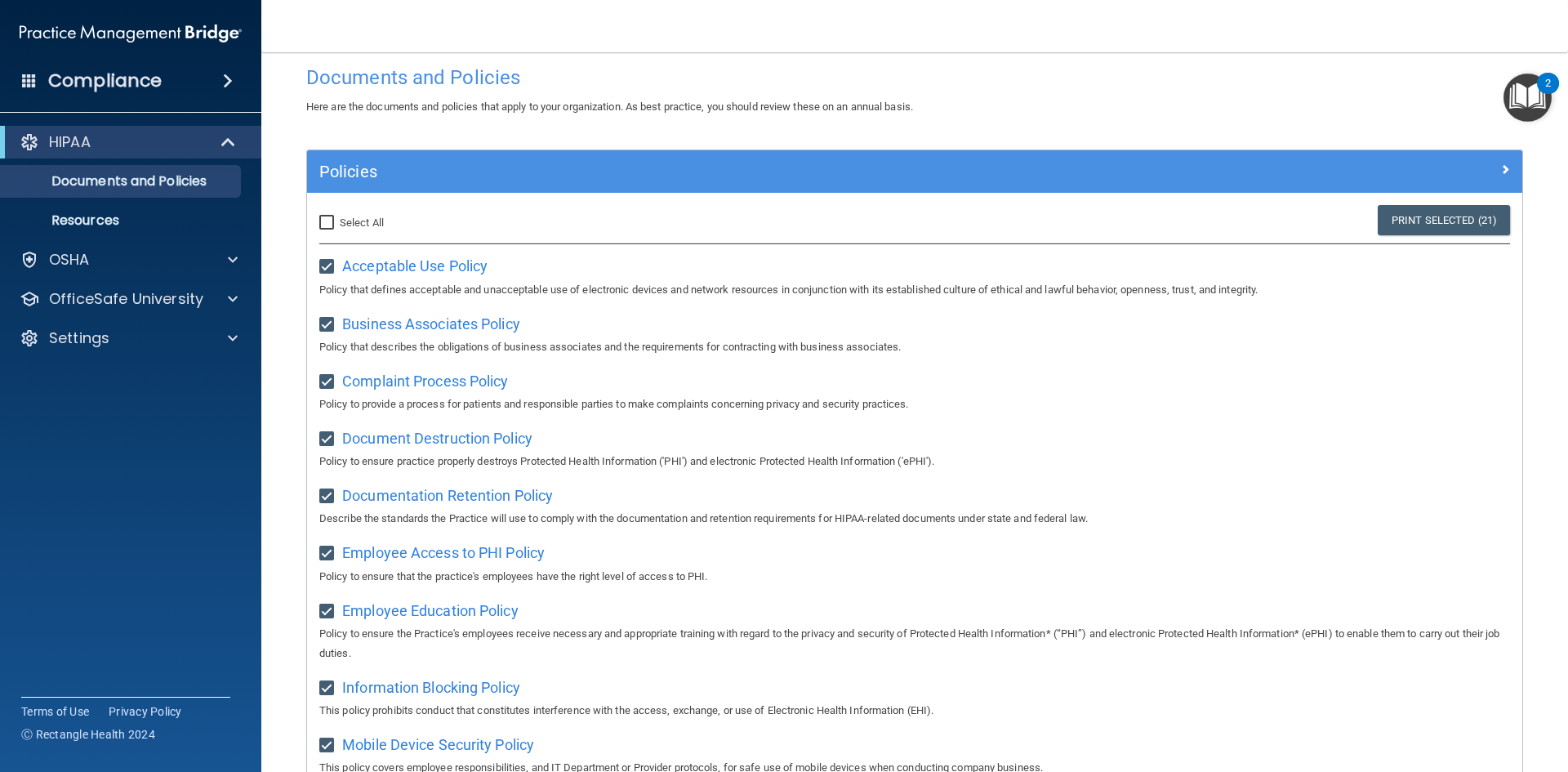
scroll to position [0, 0]
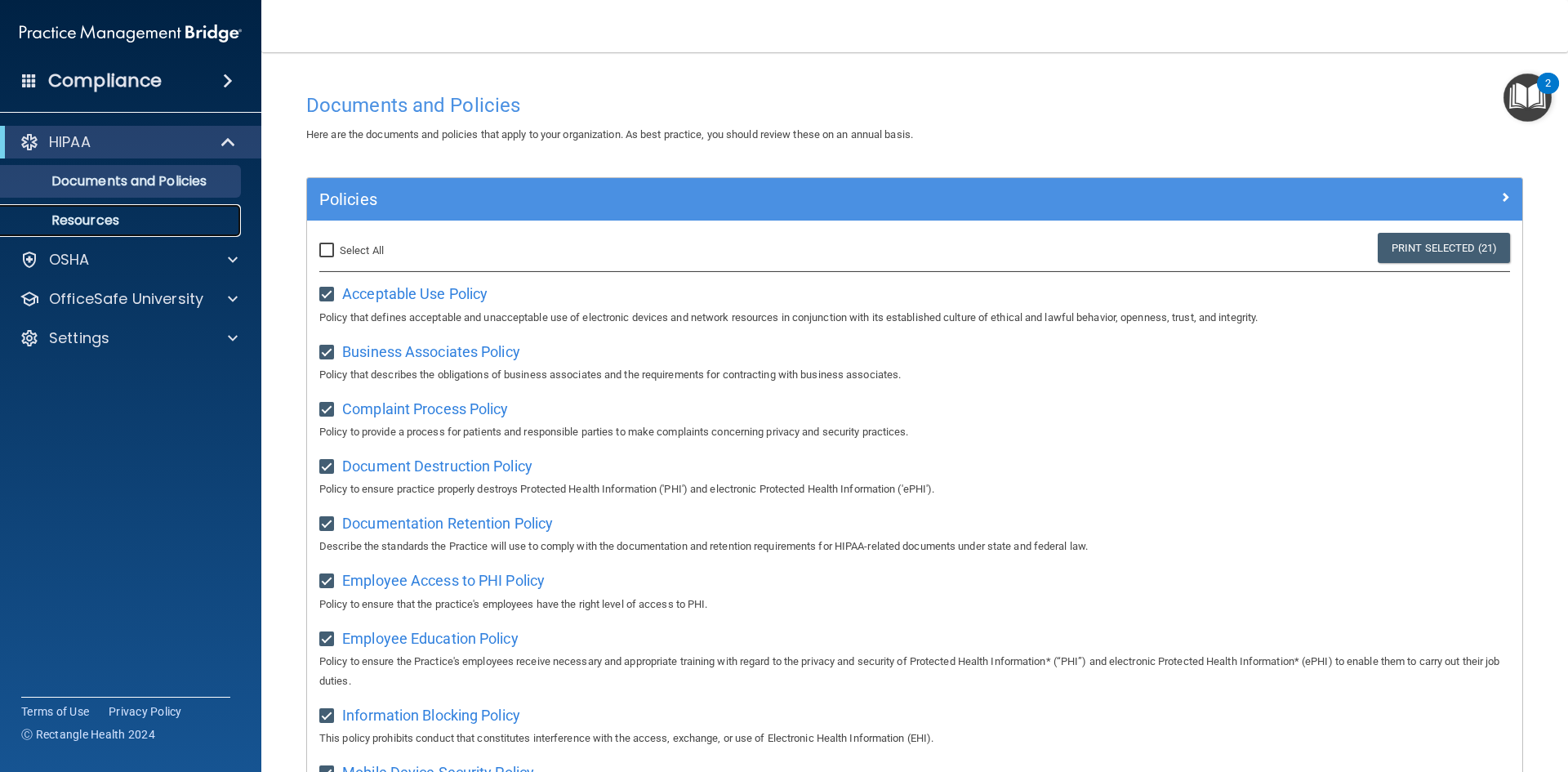
click at [111, 220] on p "Resources" at bounding box center [122, 221] width 223 height 17
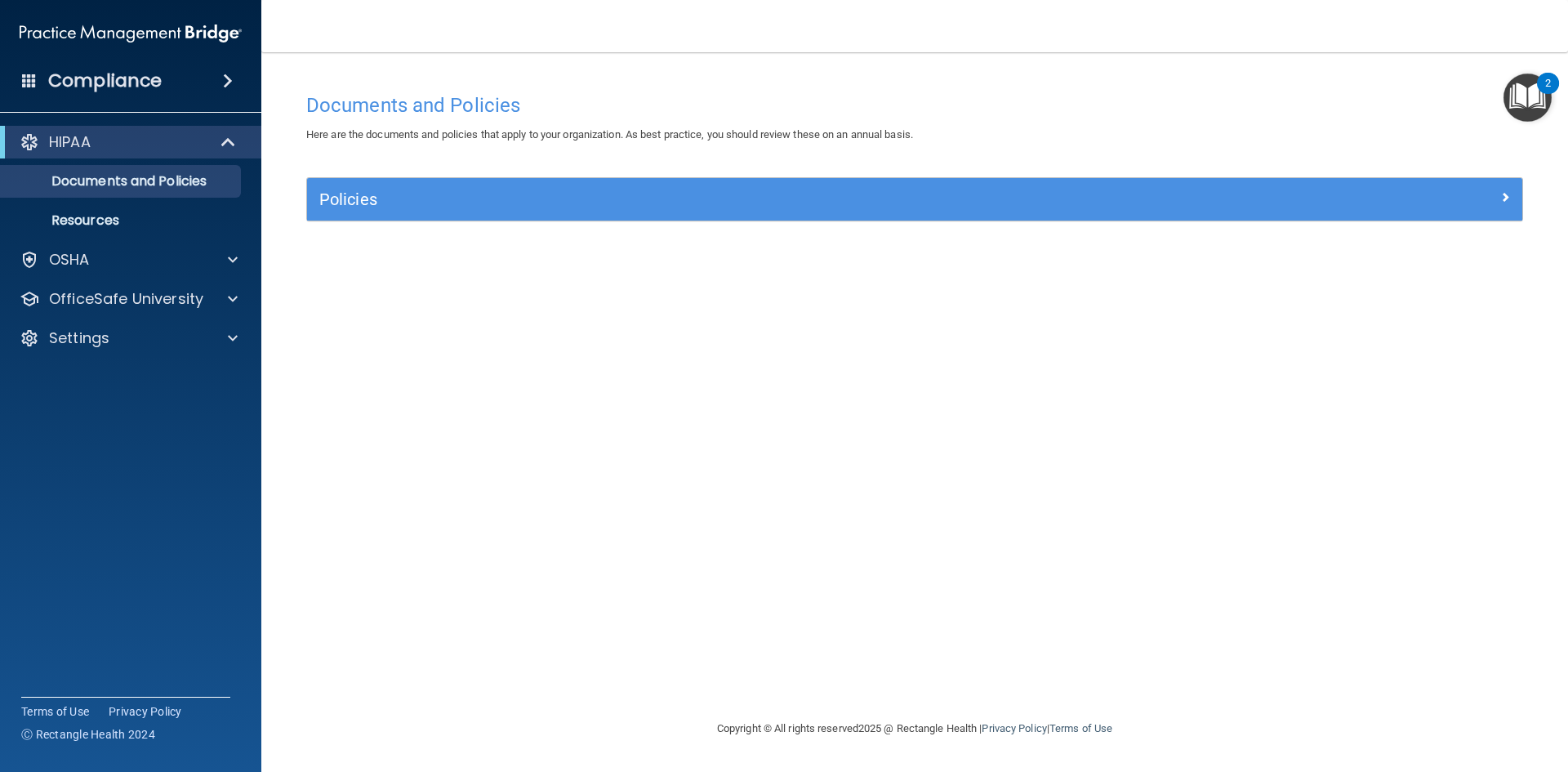
click at [1539, 93] on img "Open Resource Center, 2 new notifications" at bounding box center [1527, 98] width 48 height 48
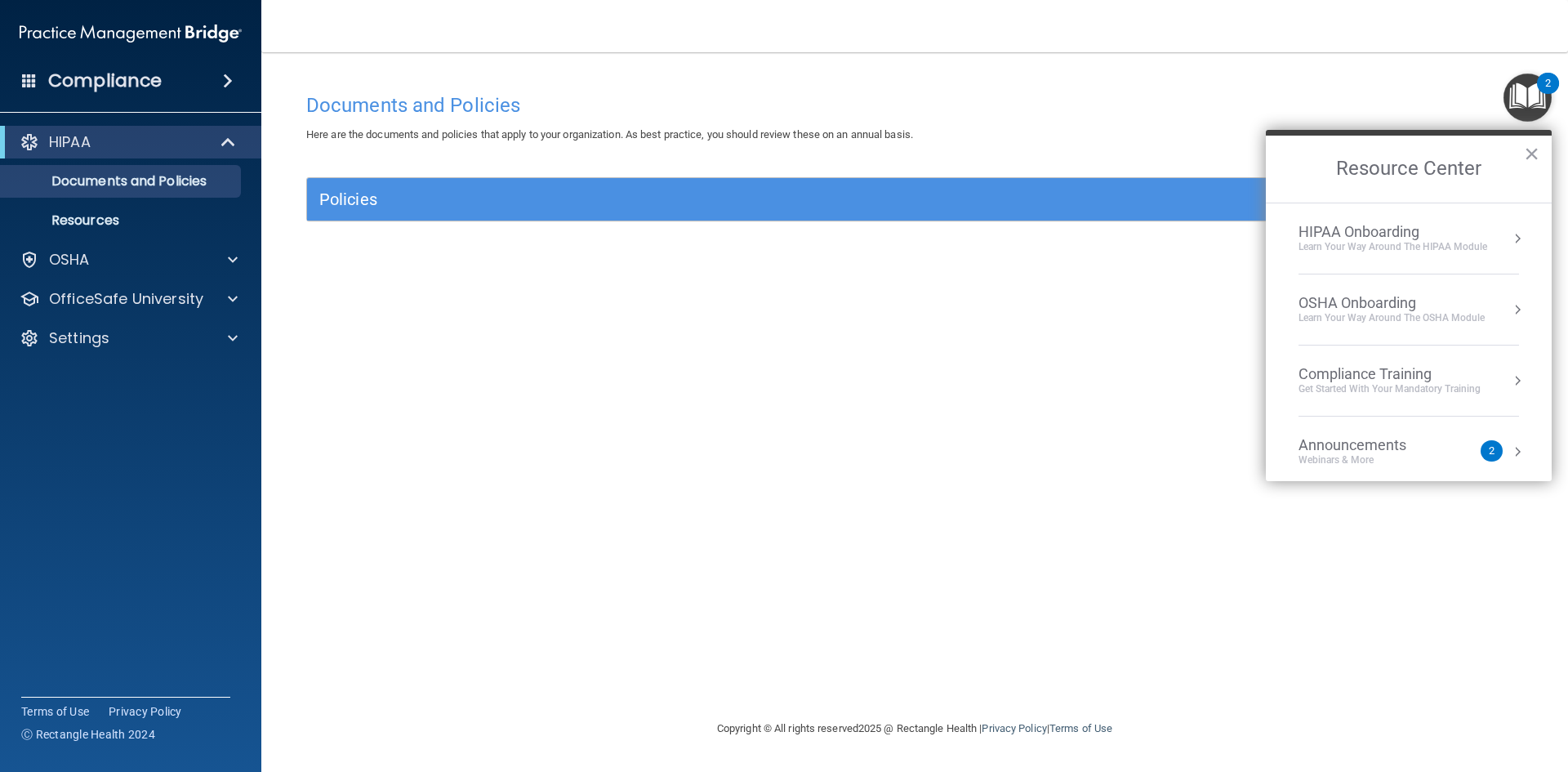
click at [1366, 231] on div "HIPAA Onboarding" at bounding box center [1393, 232] width 189 height 18
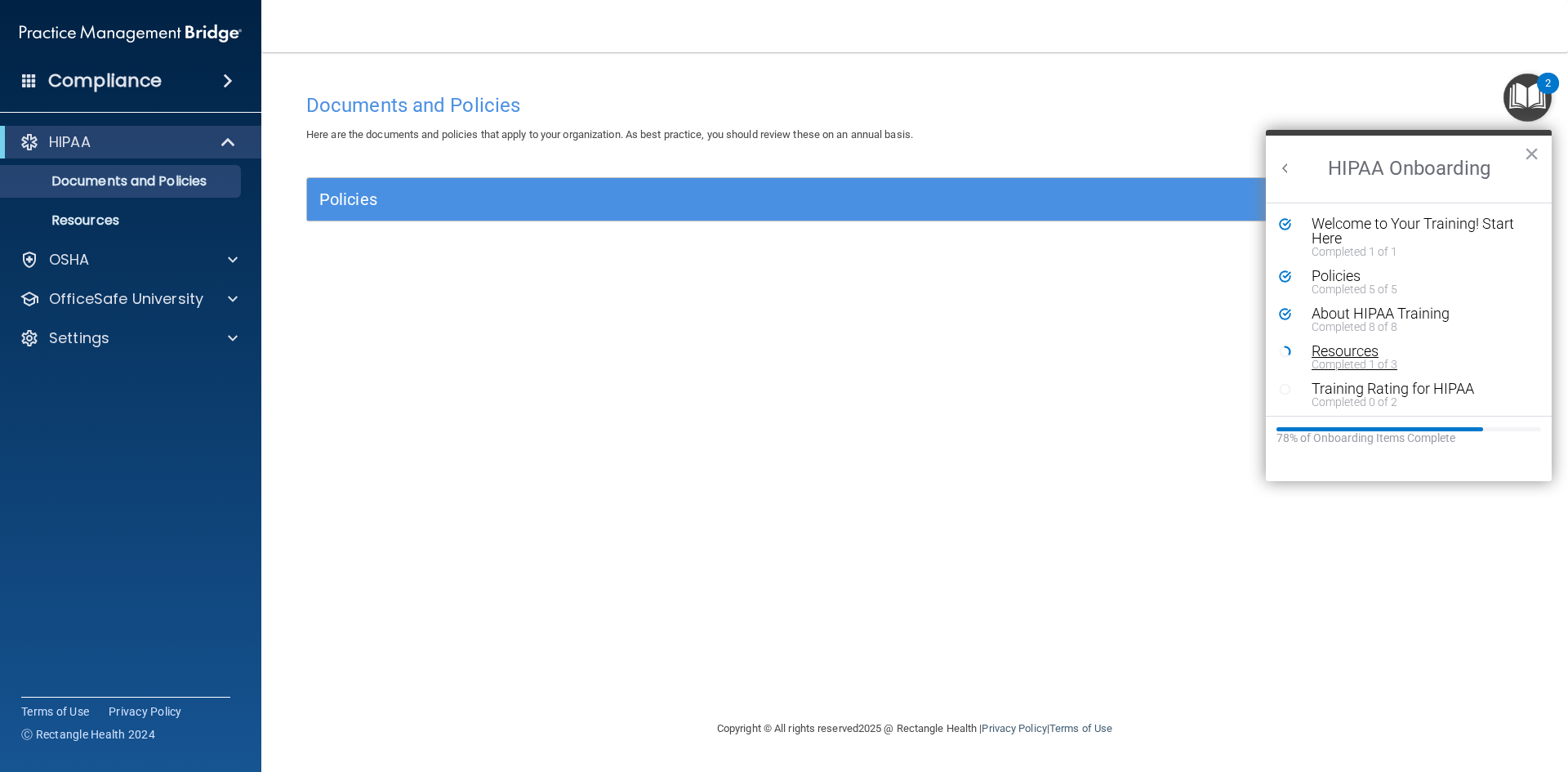
click at [1382, 365] on div "Completed 1 of 3" at bounding box center [1415, 365] width 206 height 12
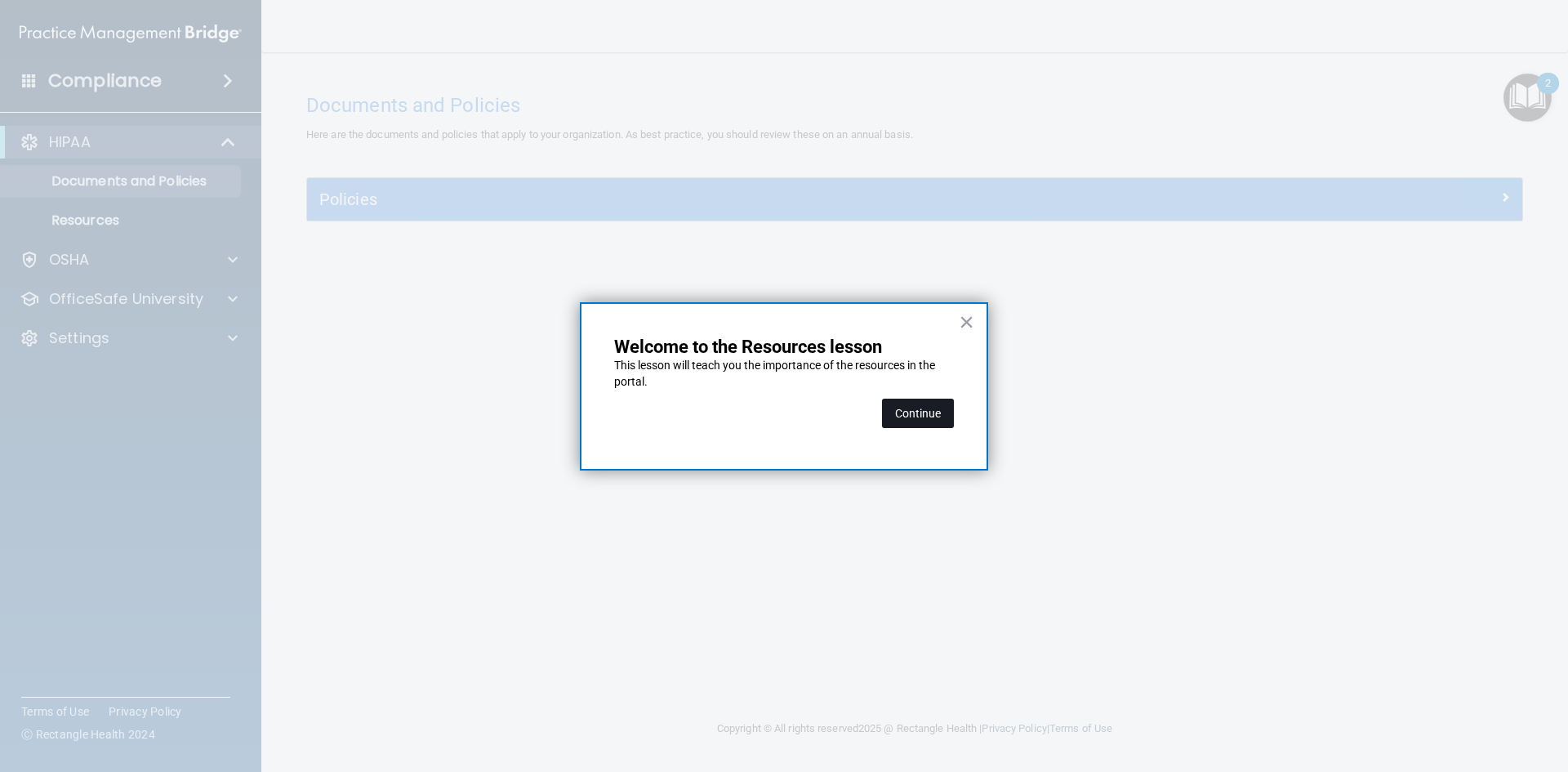
click at [930, 407] on button "Continue" at bounding box center [917, 413] width 72 height 29
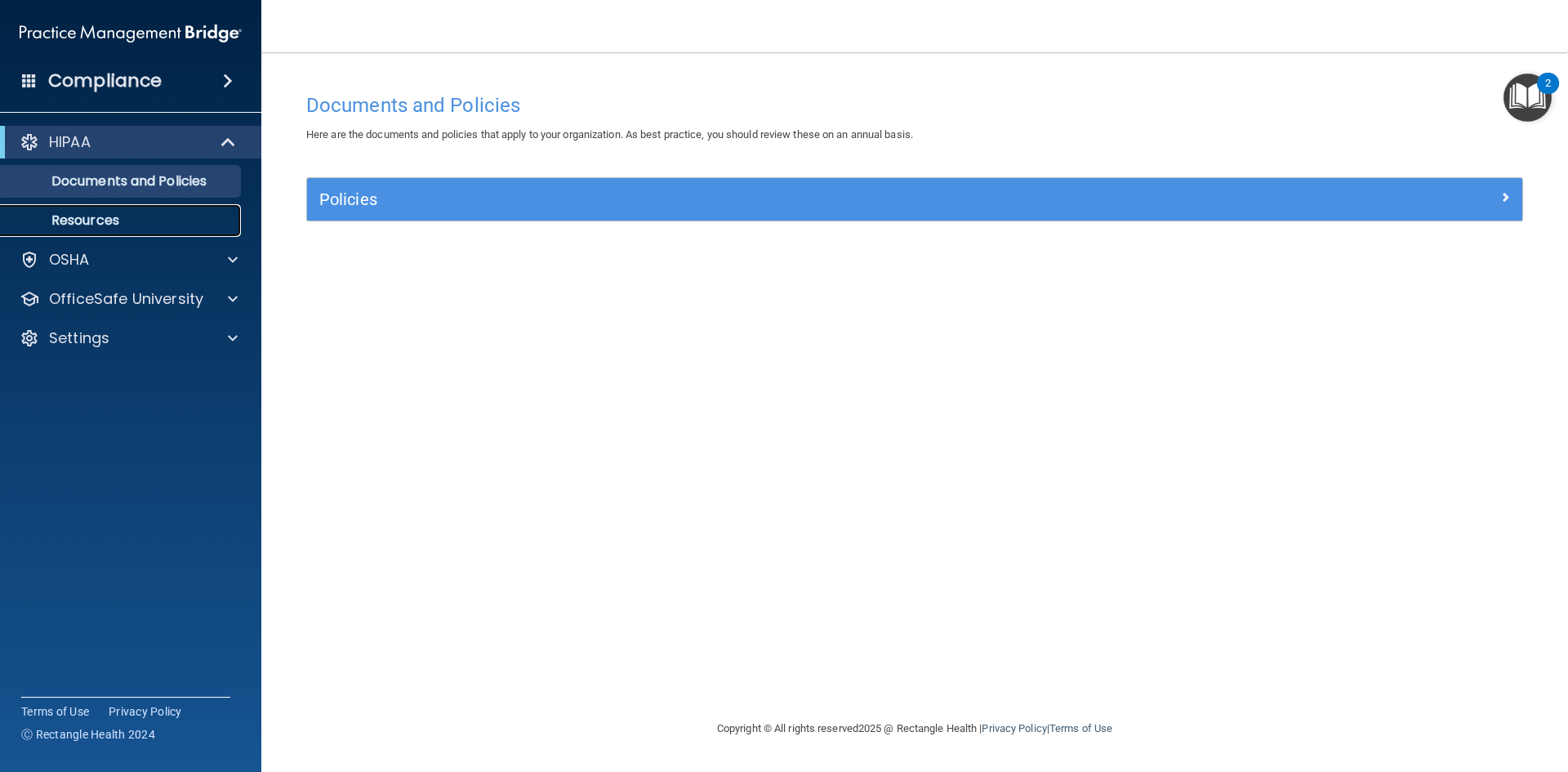
click at [123, 219] on p "Resources" at bounding box center [122, 221] width 223 height 17
click at [1522, 107] on img "Open Resource Center, 2 new notifications" at bounding box center [1527, 98] width 48 height 48
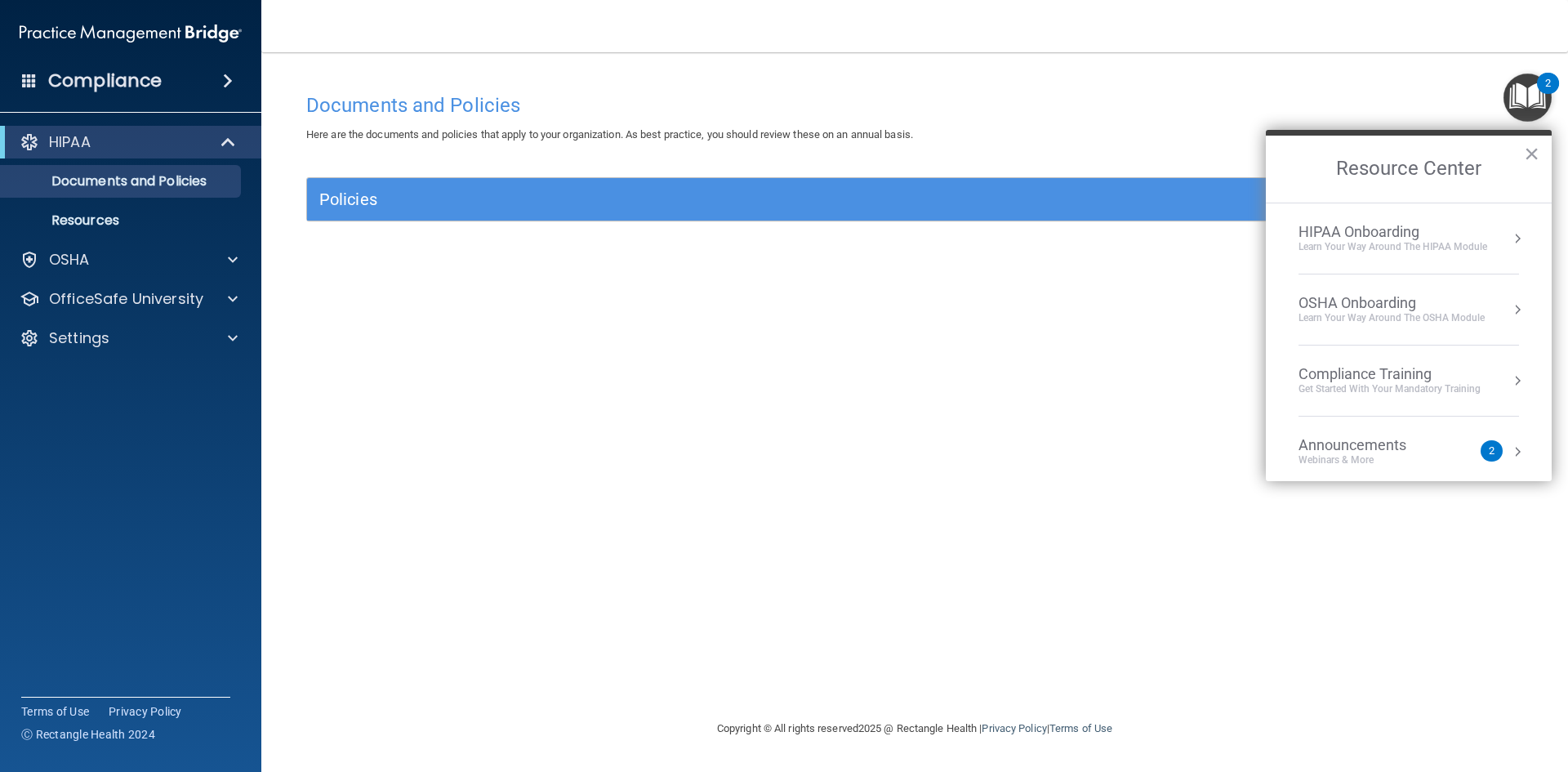
click at [1357, 233] on div "HIPAA Onboarding" at bounding box center [1393, 232] width 189 height 18
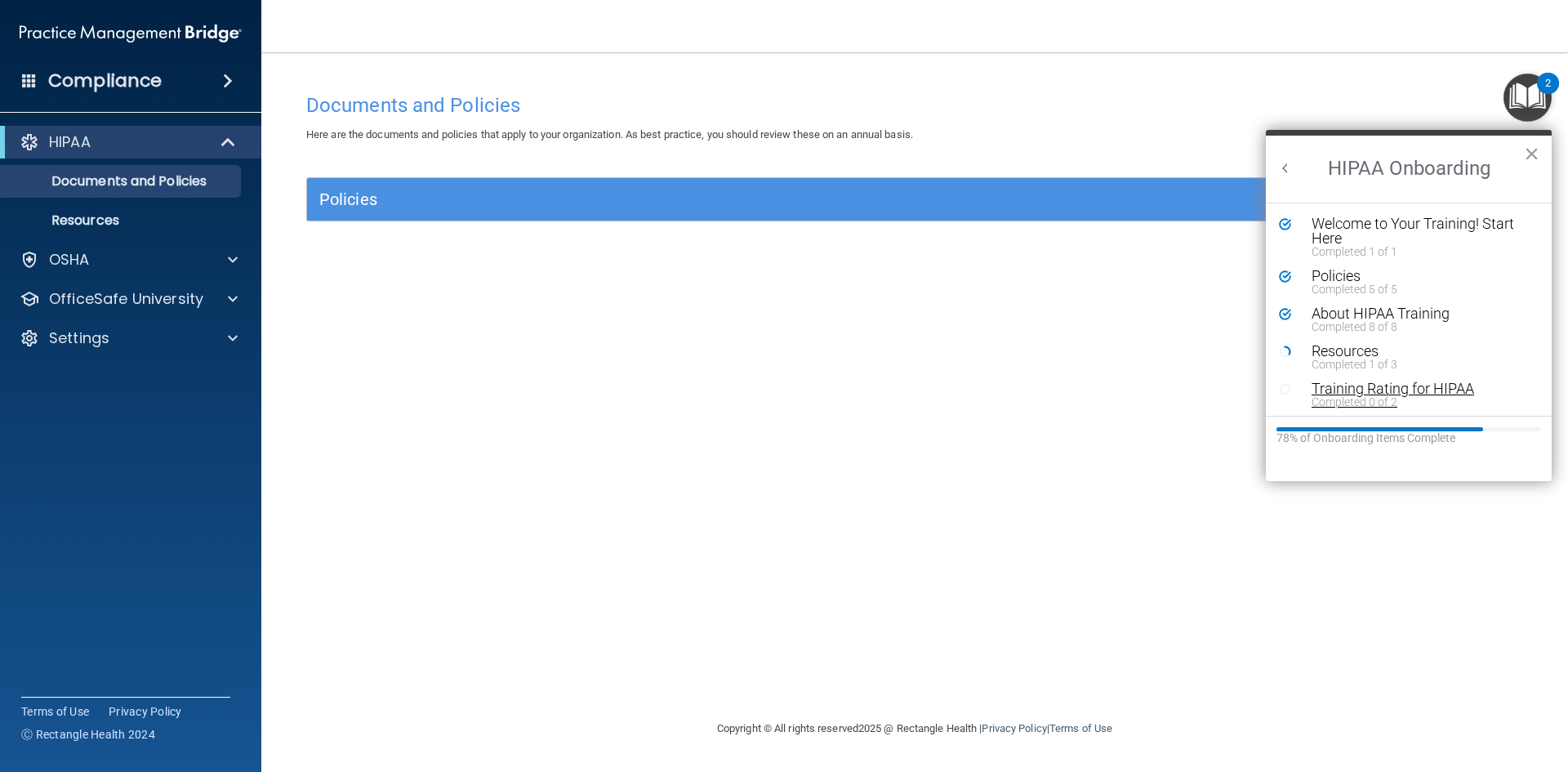
click at [1377, 396] on div "Completed 0 of 2" at bounding box center [1415, 402] width 206 height 12
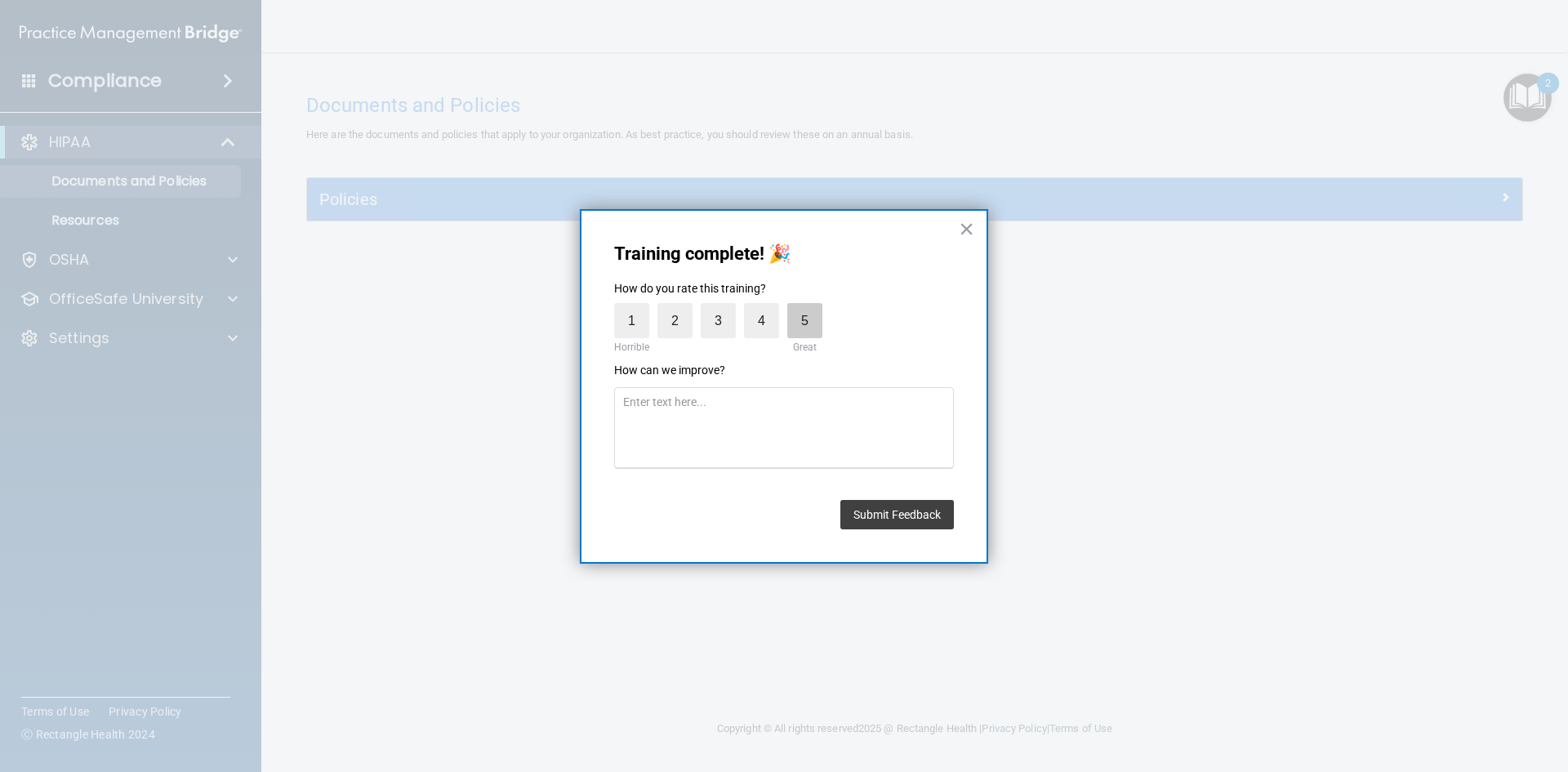
click at [794, 318] on label "5" at bounding box center [805, 321] width 35 height 35
click at [767, 308] on input "5" at bounding box center [767, 308] width 0 height 0
click at [887, 514] on button "Submit Feedback" at bounding box center [897, 514] width 114 height 29
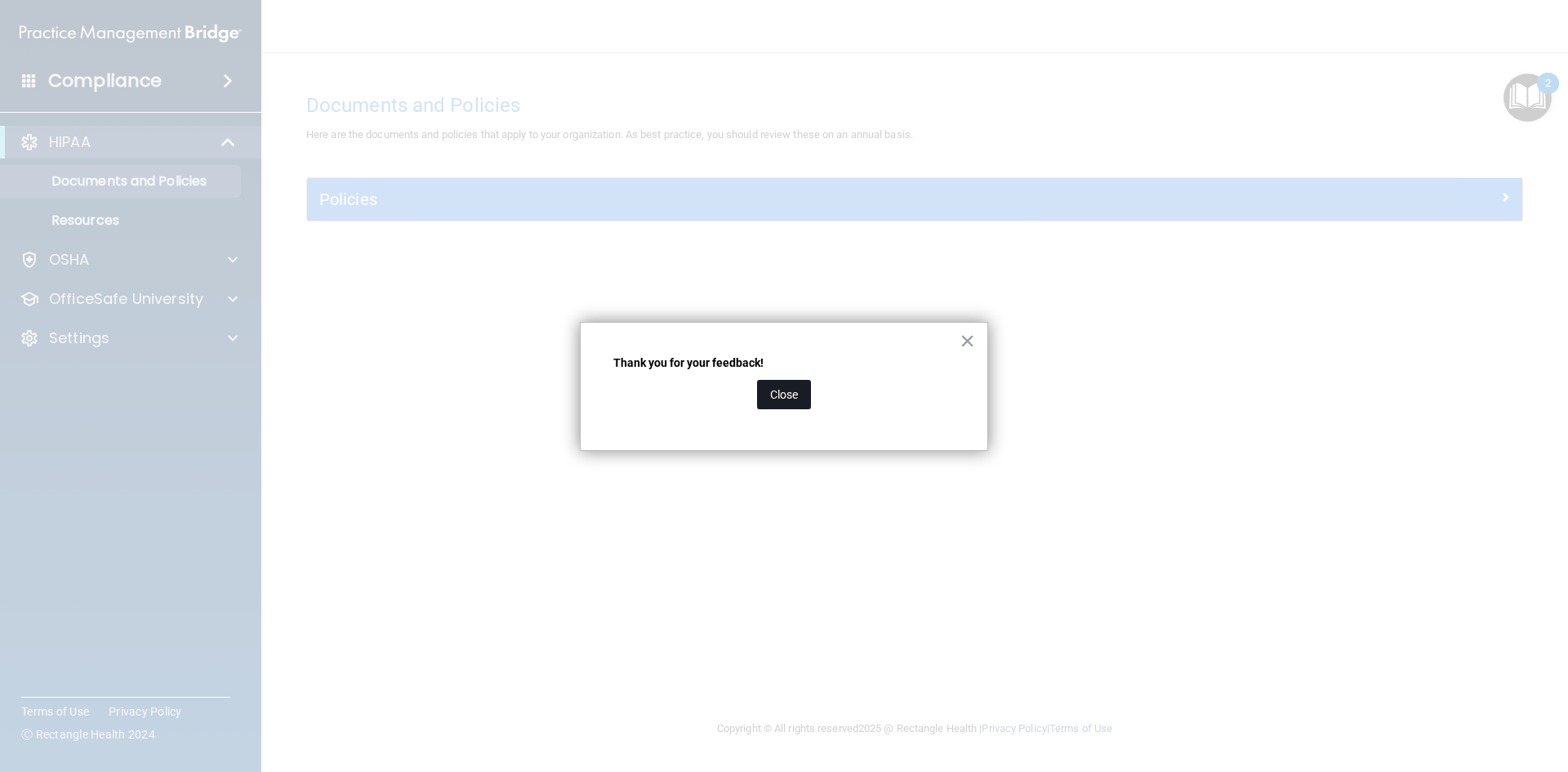
click at [788, 404] on button "Close" at bounding box center [783, 394] width 54 height 29
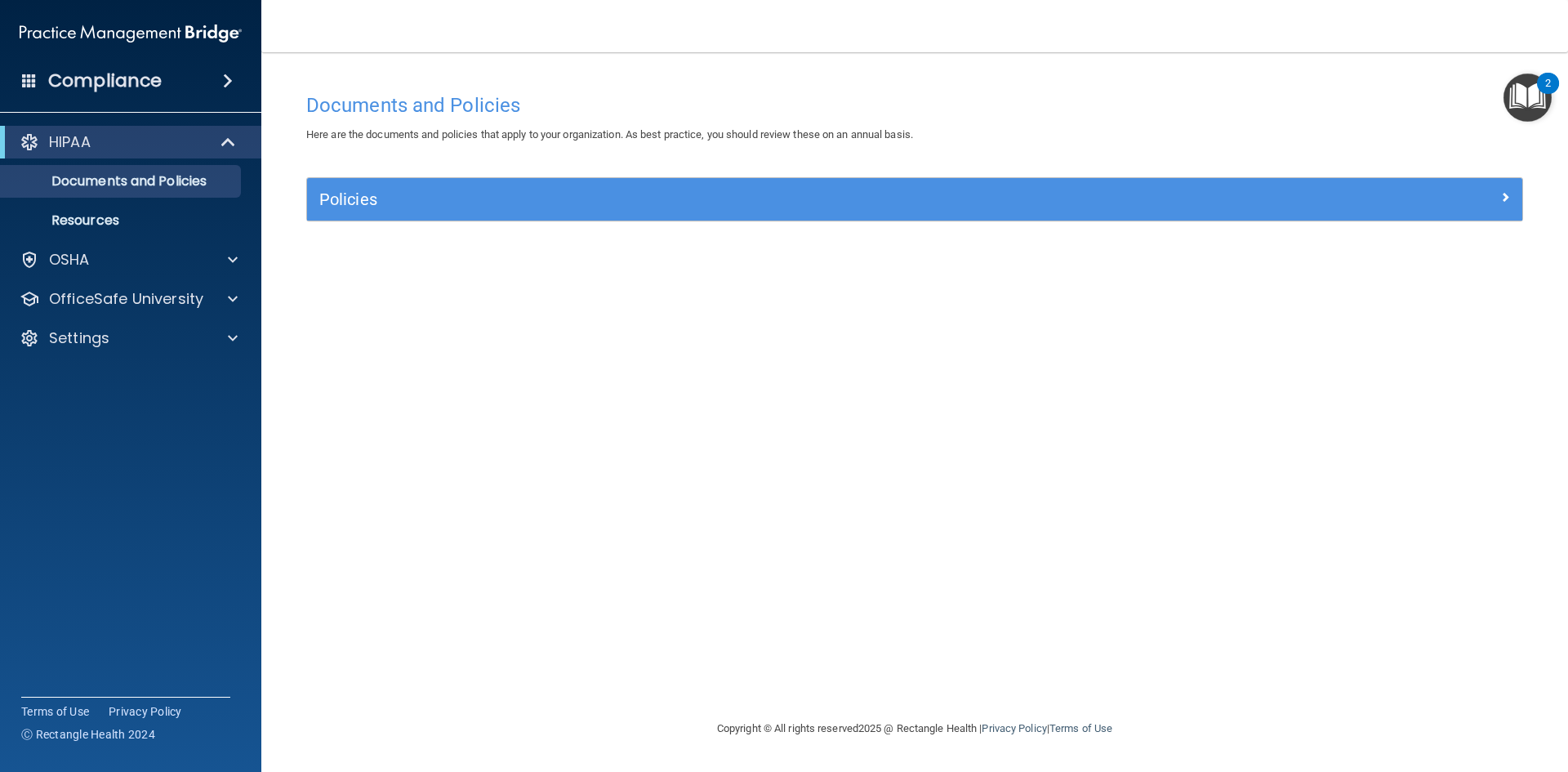
click at [1523, 99] on img "Open Resource Center, 2 new notifications" at bounding box center [1527, 98] width 48 height 48
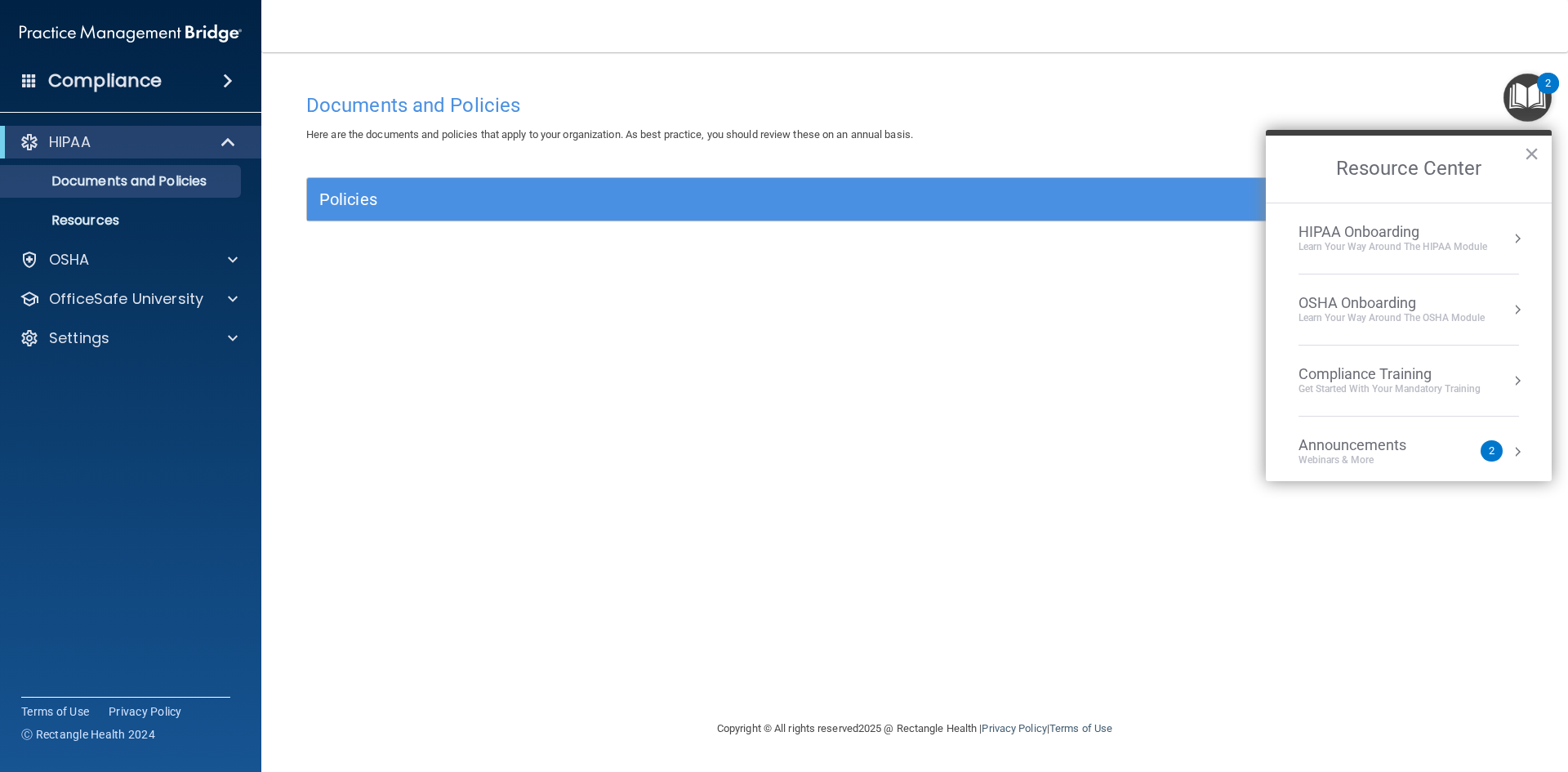
click at [1338, 238] on div "HIPAA Onboarding" at bounding box center [1393, 232] width 189 height 18
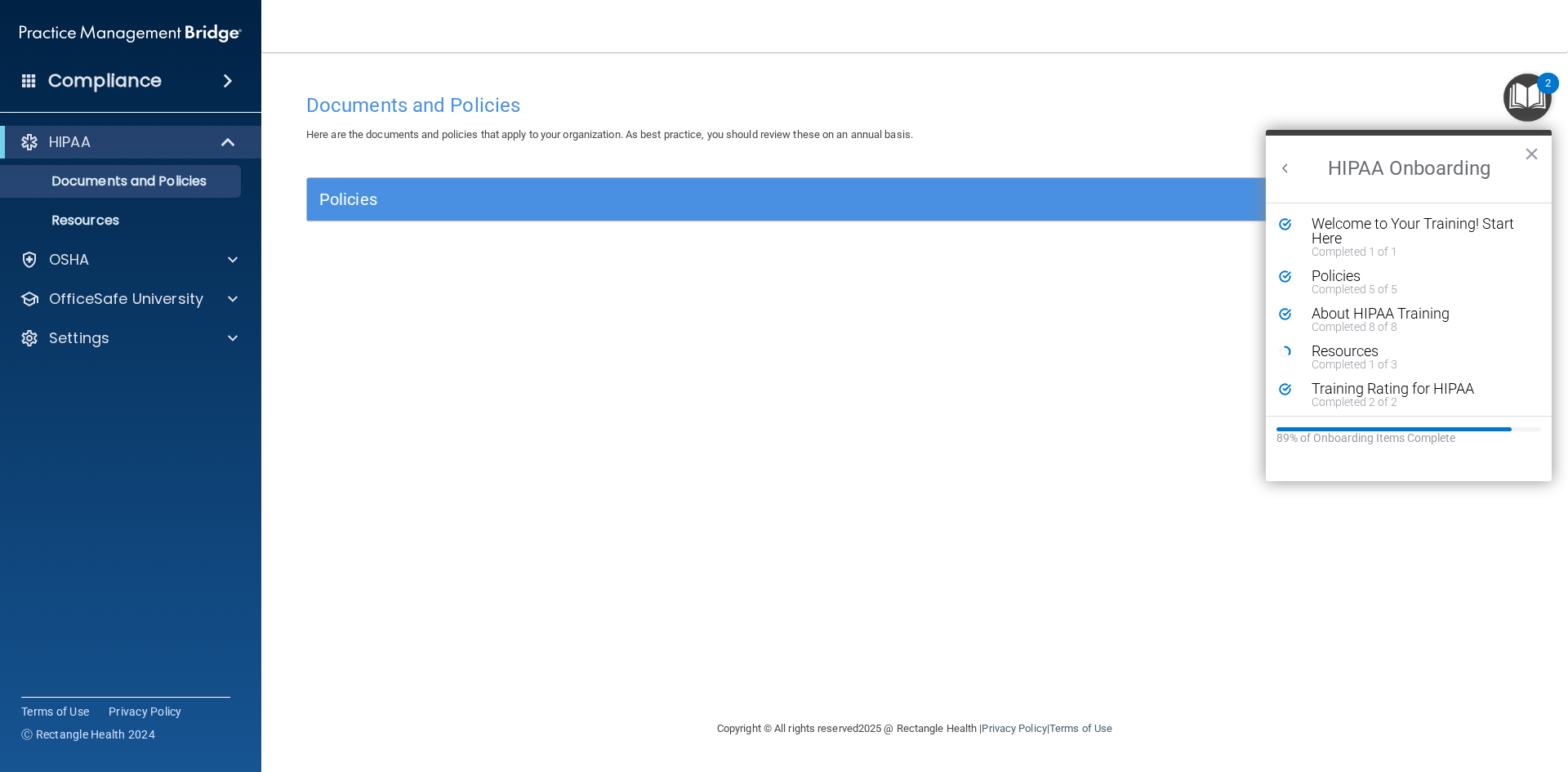
click at [1345, 352] on div "Resources" at bounding box center [1415, 352] width 206 height 15
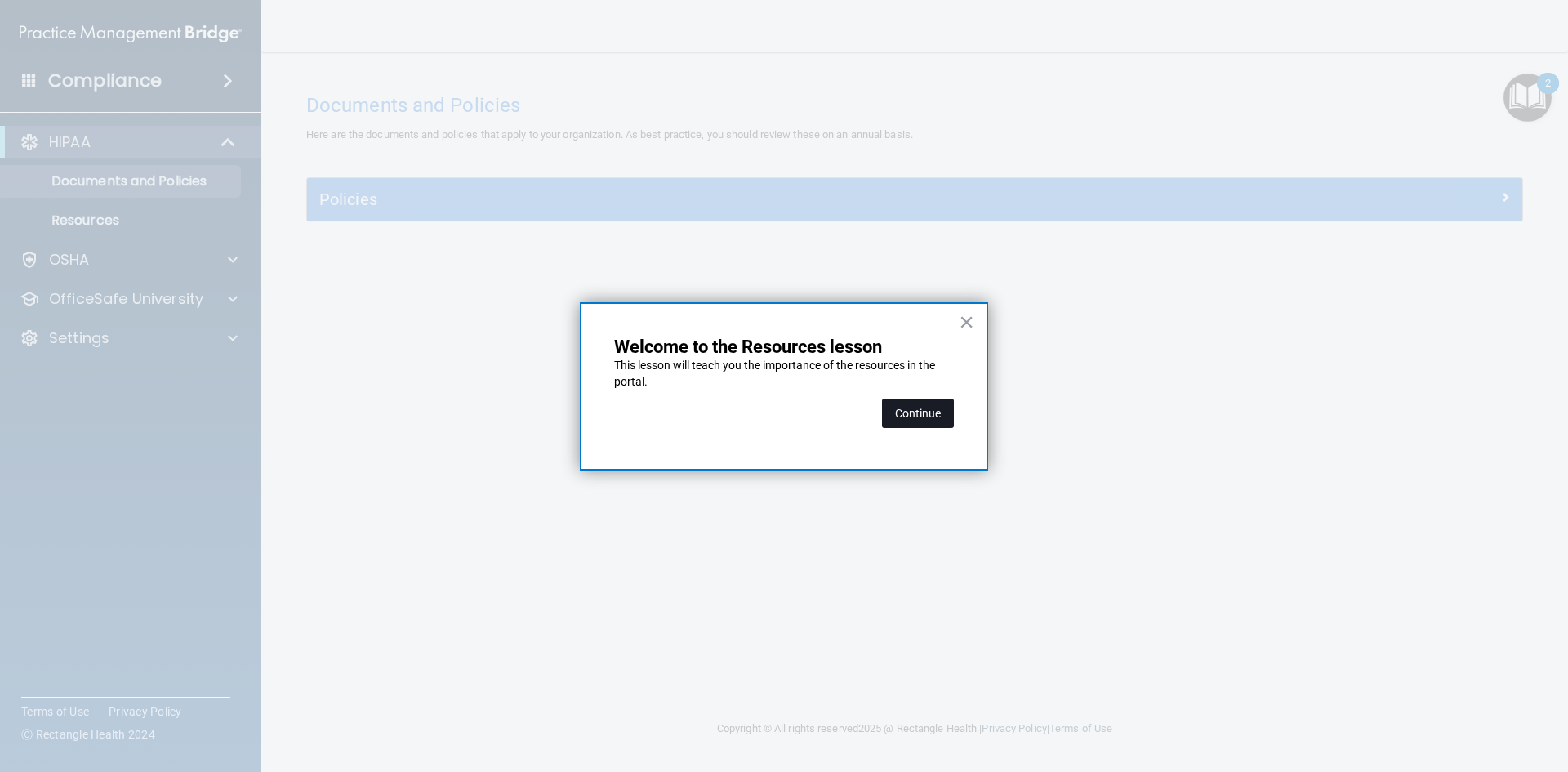
click at [934, 412] on button "Continue" at bounding box center [917, 413] width 72 height 29
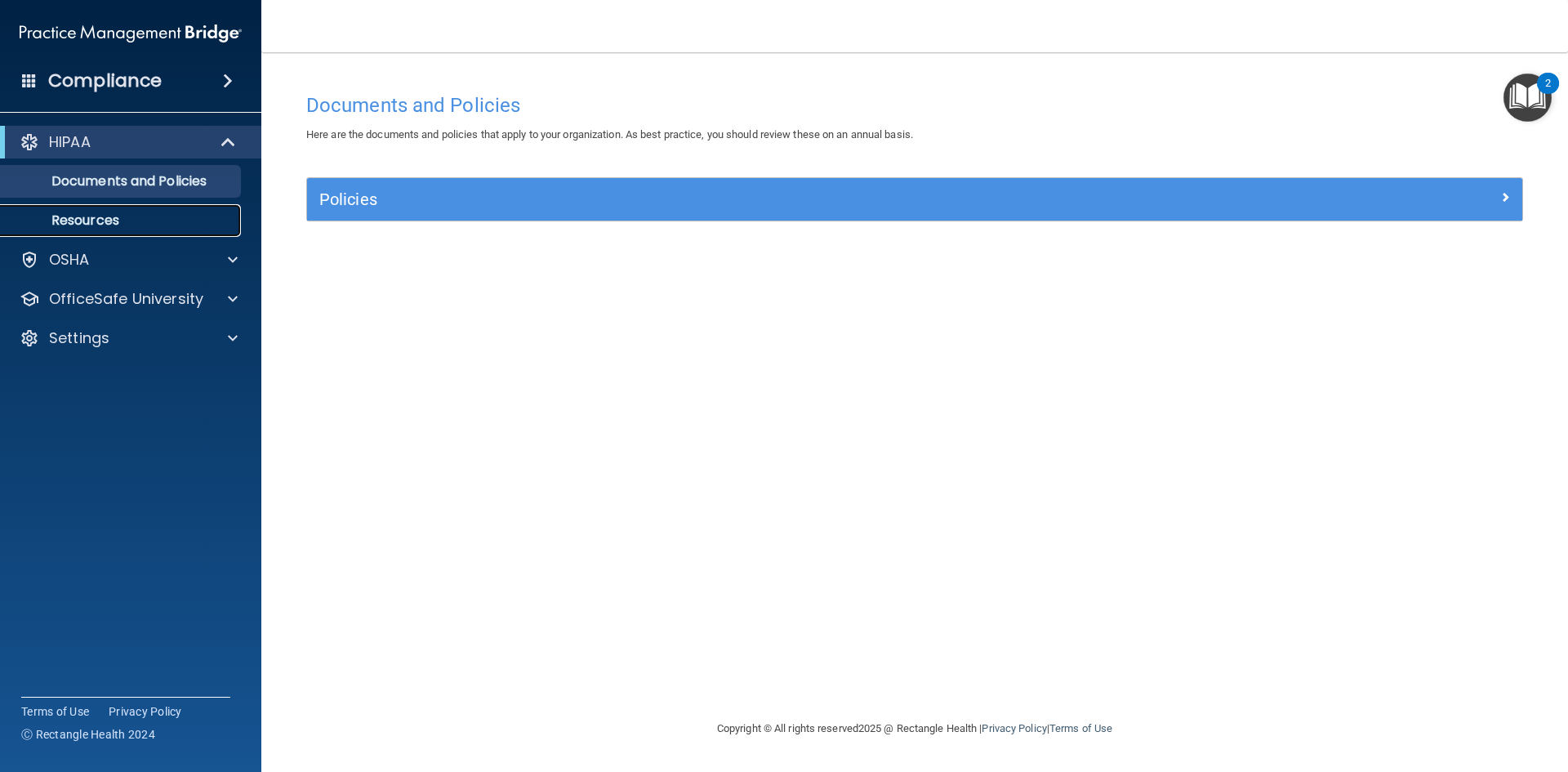
click at [92, 216] on p "Resources" at bounding box center [122, 221] width 223 height 17
click at [1520, 102] on img "Open Resource Center, 2 new notifications" at bounding box center [1527, 98] width 48 height 48
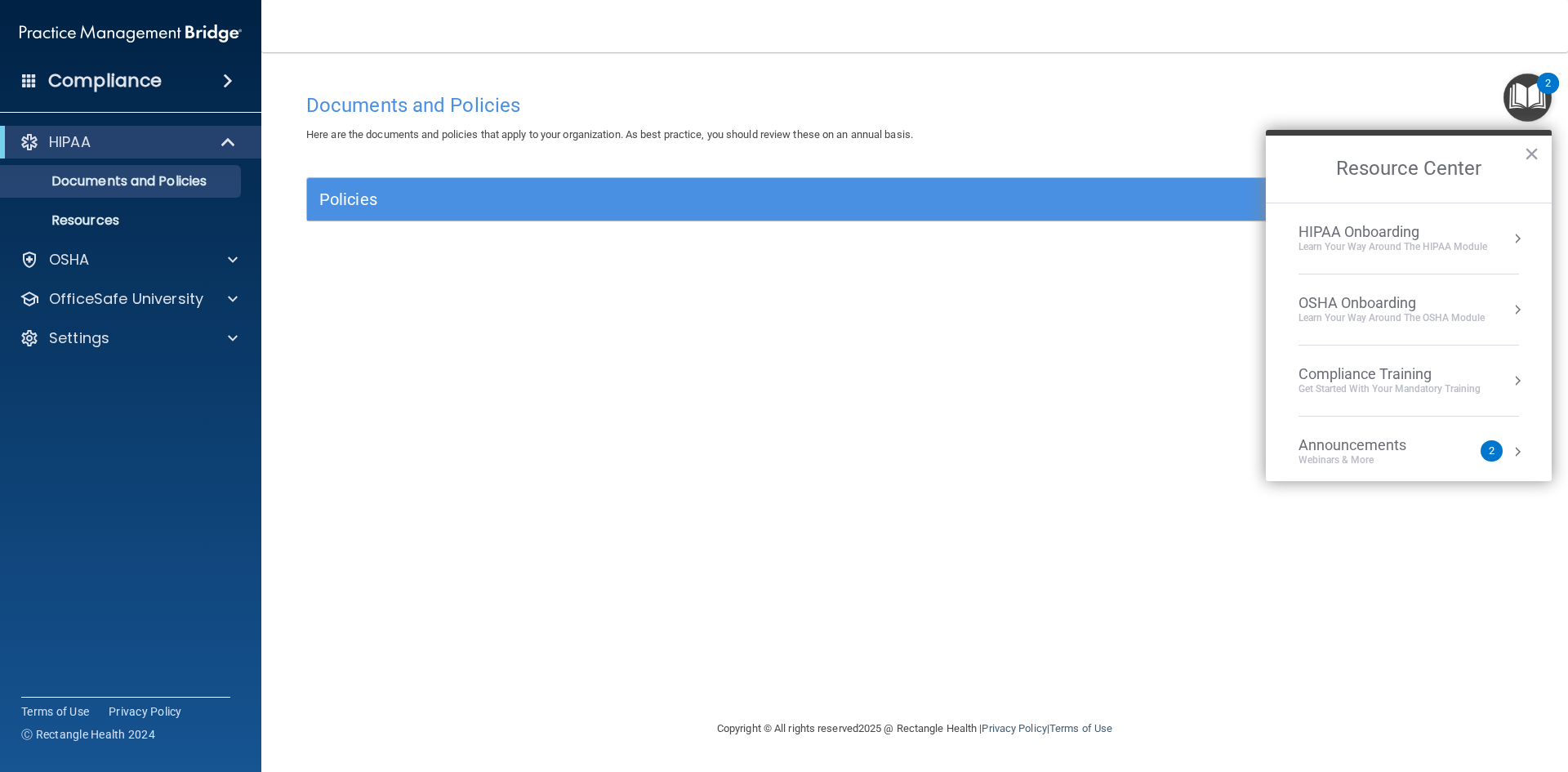
click at [1520, 102] on img "Open Resource Center, 2 new notifications" at bounding box center [1527, 98] width 48 height 48
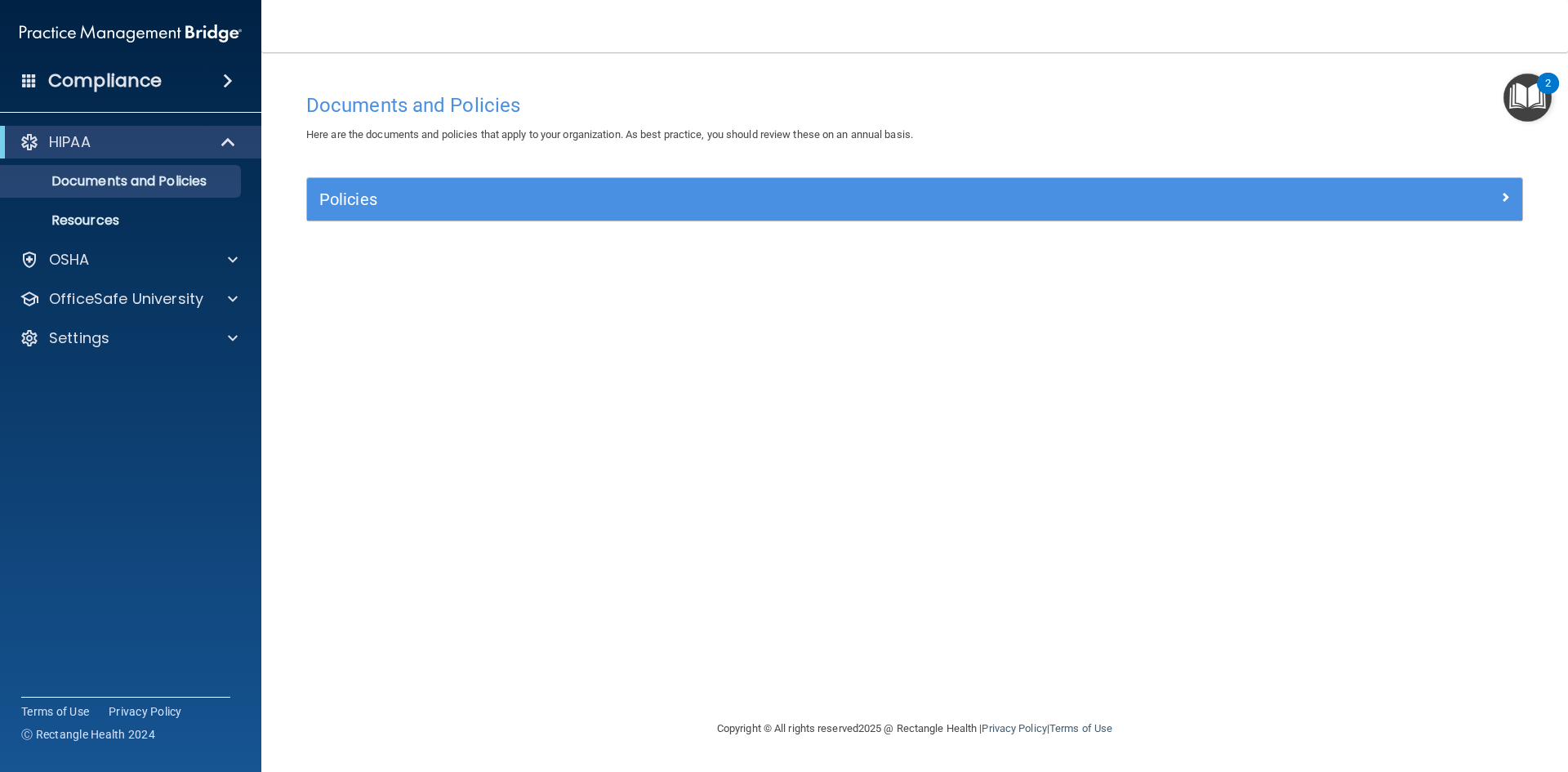
click at [1521, 101] on img "Open Resource Center, 2 new notifications" at bounding box center [1527, 98] width 48 height 48
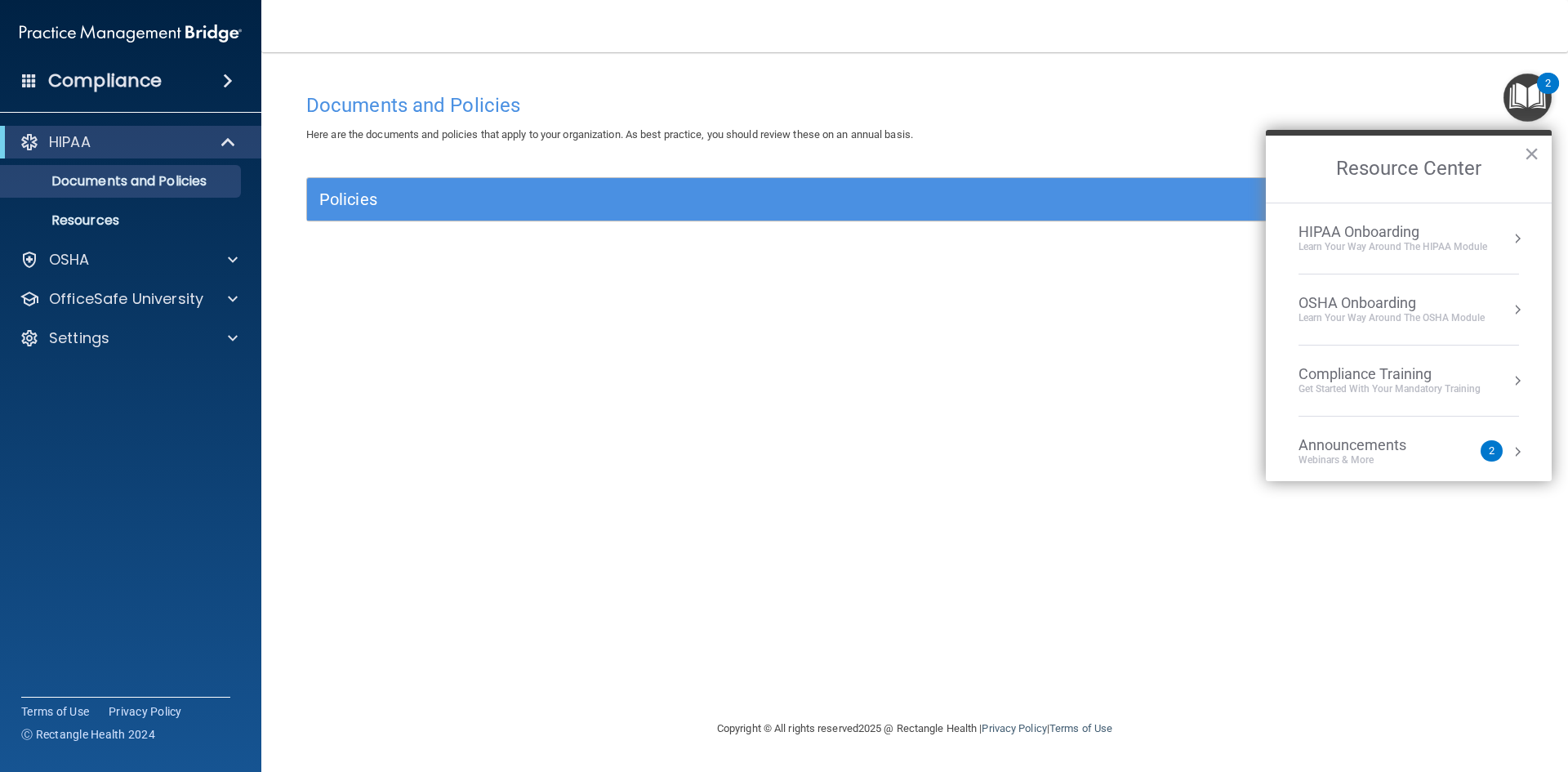
click at [1522, 101] on img "Open Resource Center, 2 new notifications" at bounding box center [1527, 98] width 48 height 48
click at [1523, 101] on img "Open Resource Center, 2 new notifications" at bounding box center [1527, 98] width 48 height 48
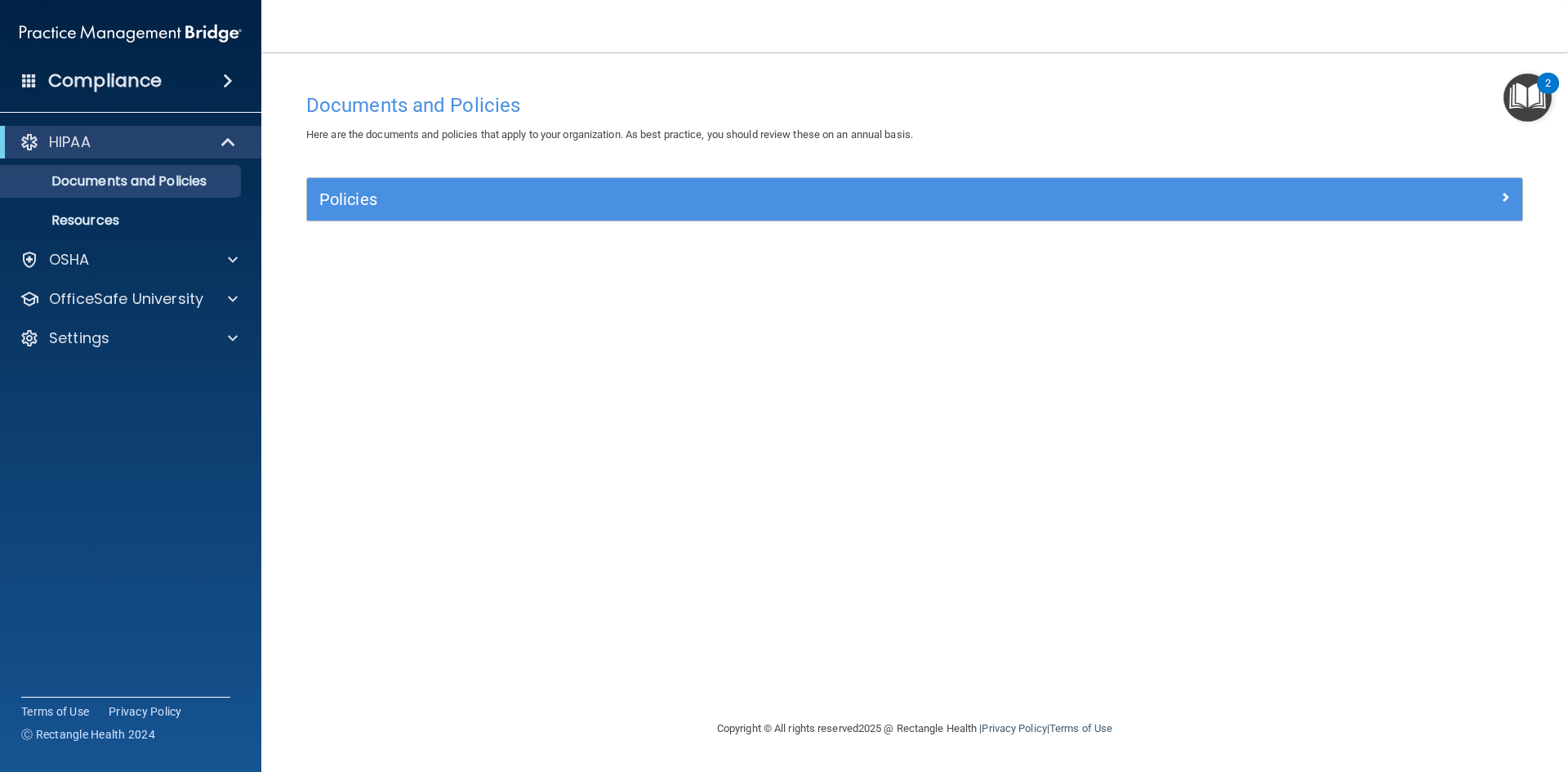
click at [1523, 101] on img "Open Resource Center, 2 new notifications" at bounding box center [1527, 98] width 48 height 48
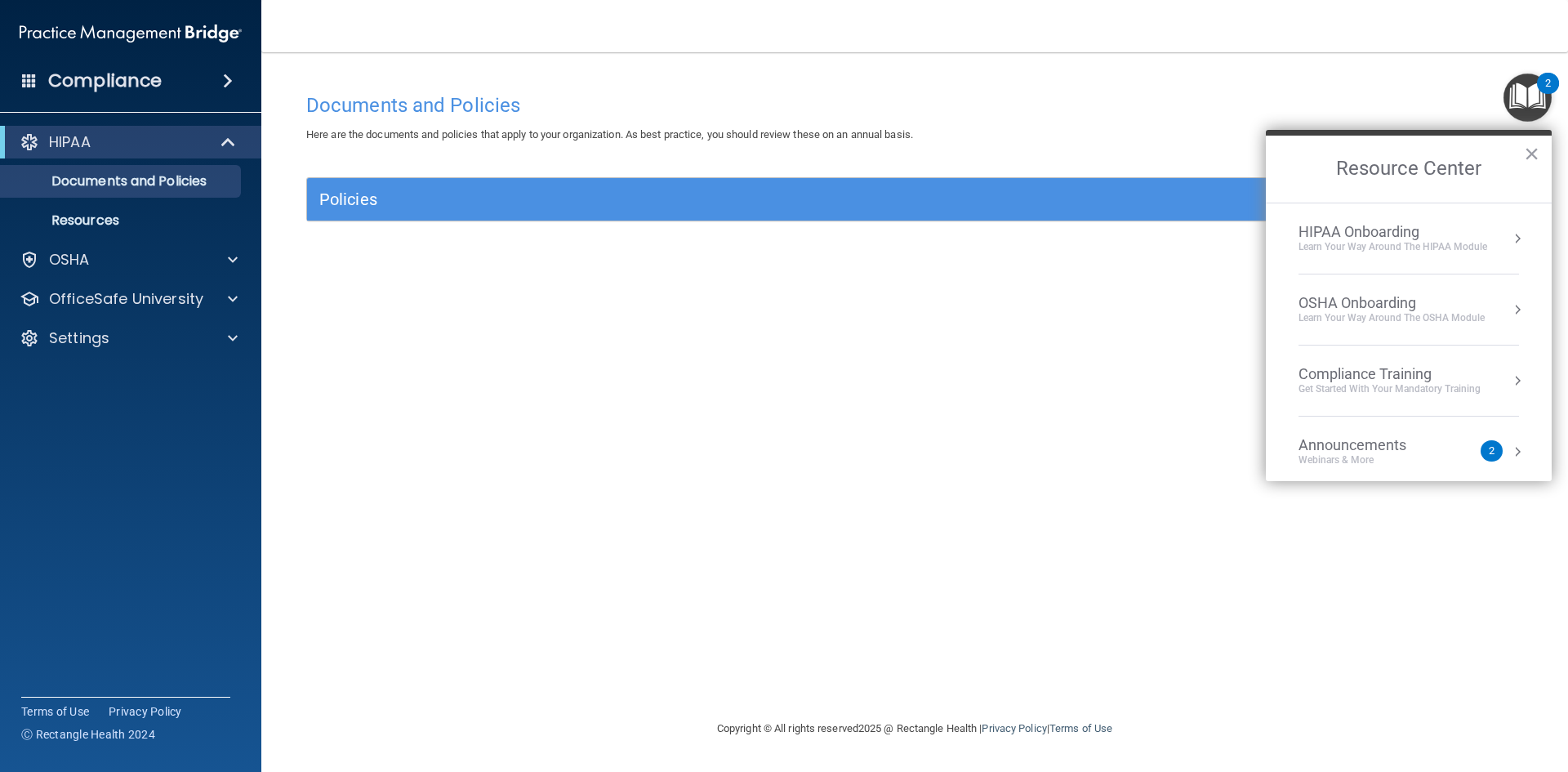
click at [1372, 231] on div "HIPAA Onboarding" at bounding box center [1393, 232] width 189 height 18
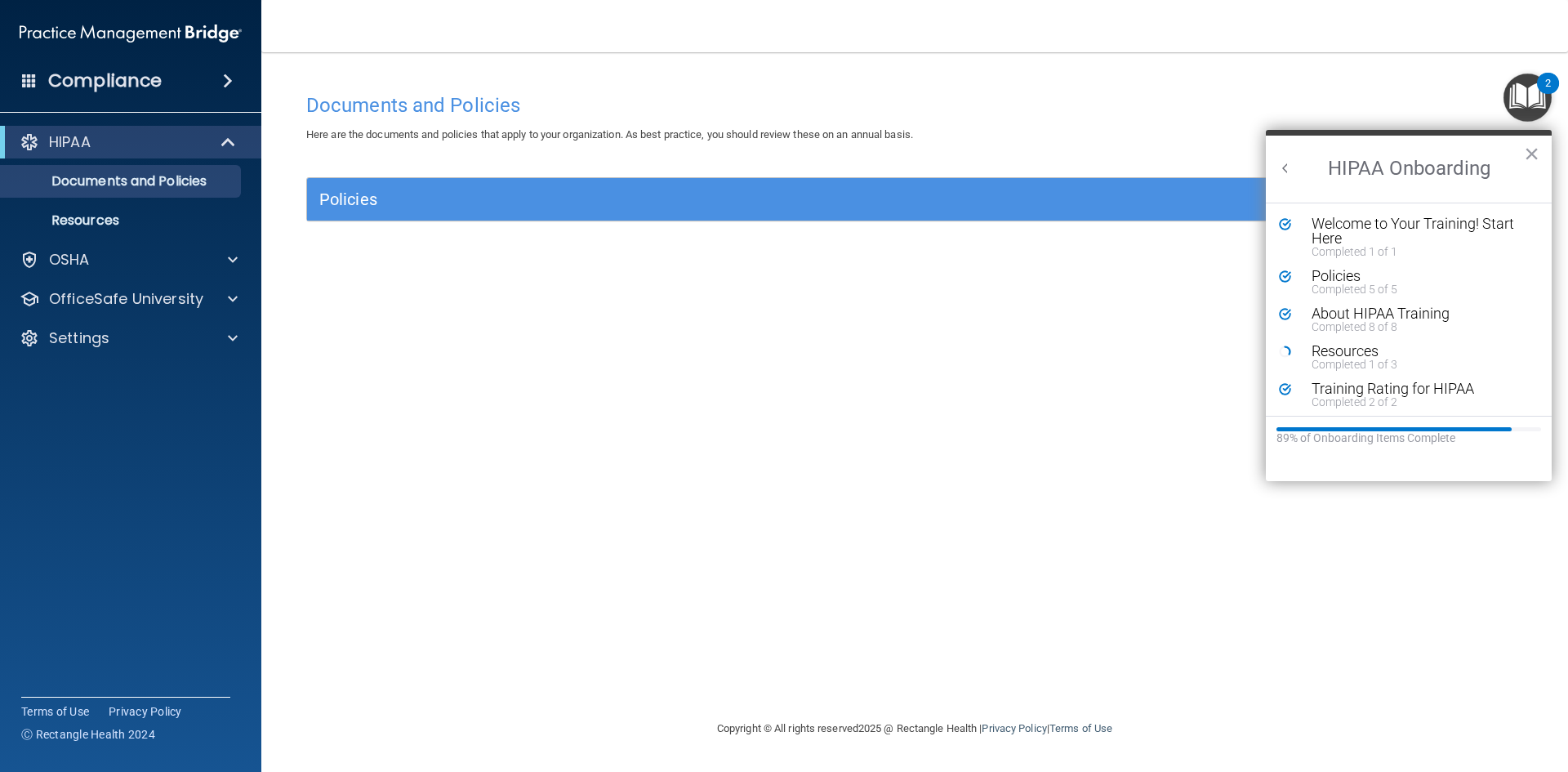
scroll to position [3, 0]
click at [1357, 361] on div "Completed 1 of 3" at bounding box center [1415, 362] width 206 height 12
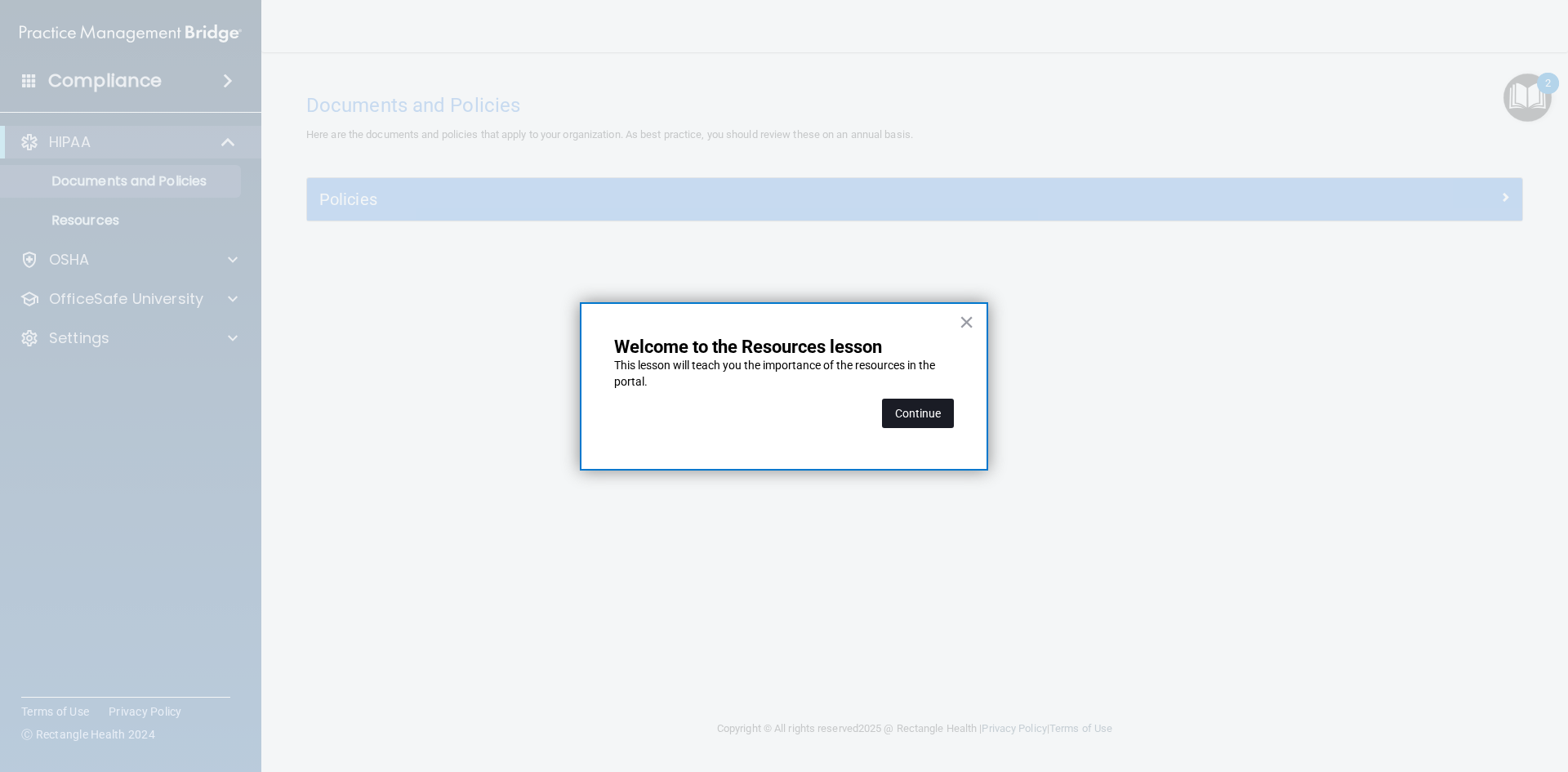
click at [925, 405] on button "Continue" at bounding box center [917, 413] width 72 height 29
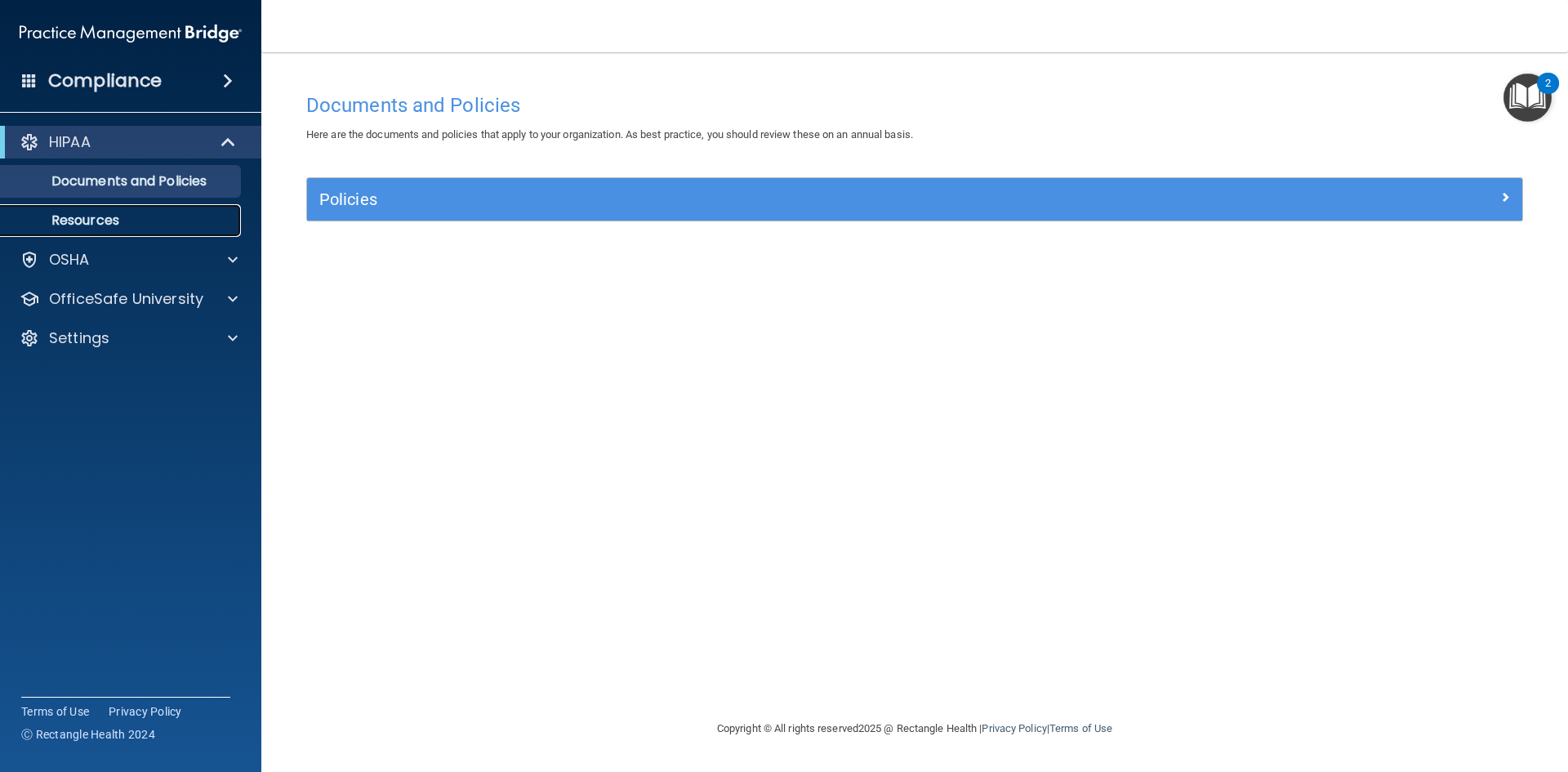
click at [93, 218] on p "Resources" at bounding box center [122, 221] width 223 height 17
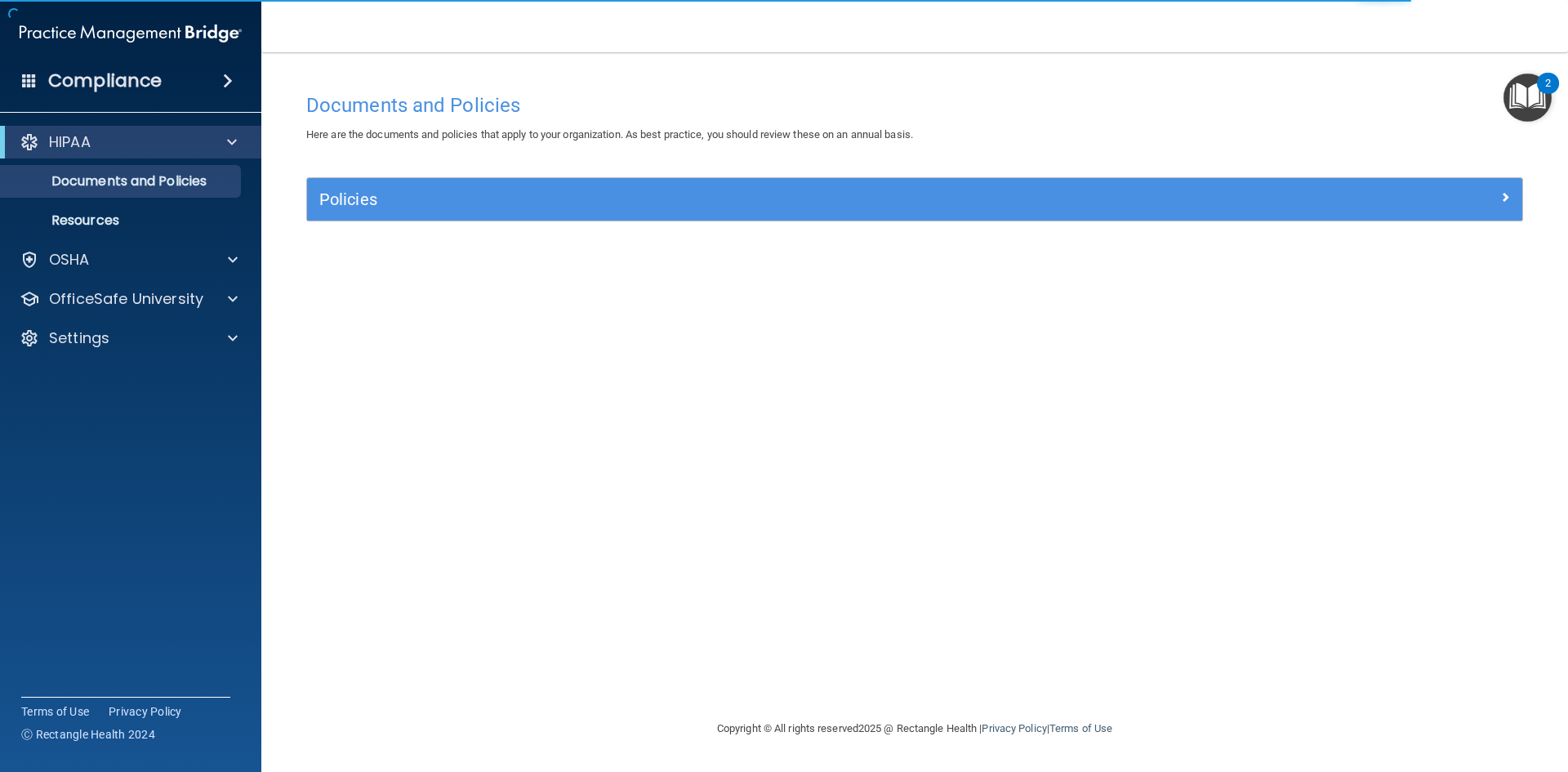
click at [1520, 89] on img "Open Resource Center, 2 new notifications" at bounding box center [1527, 98] width 48 height 48
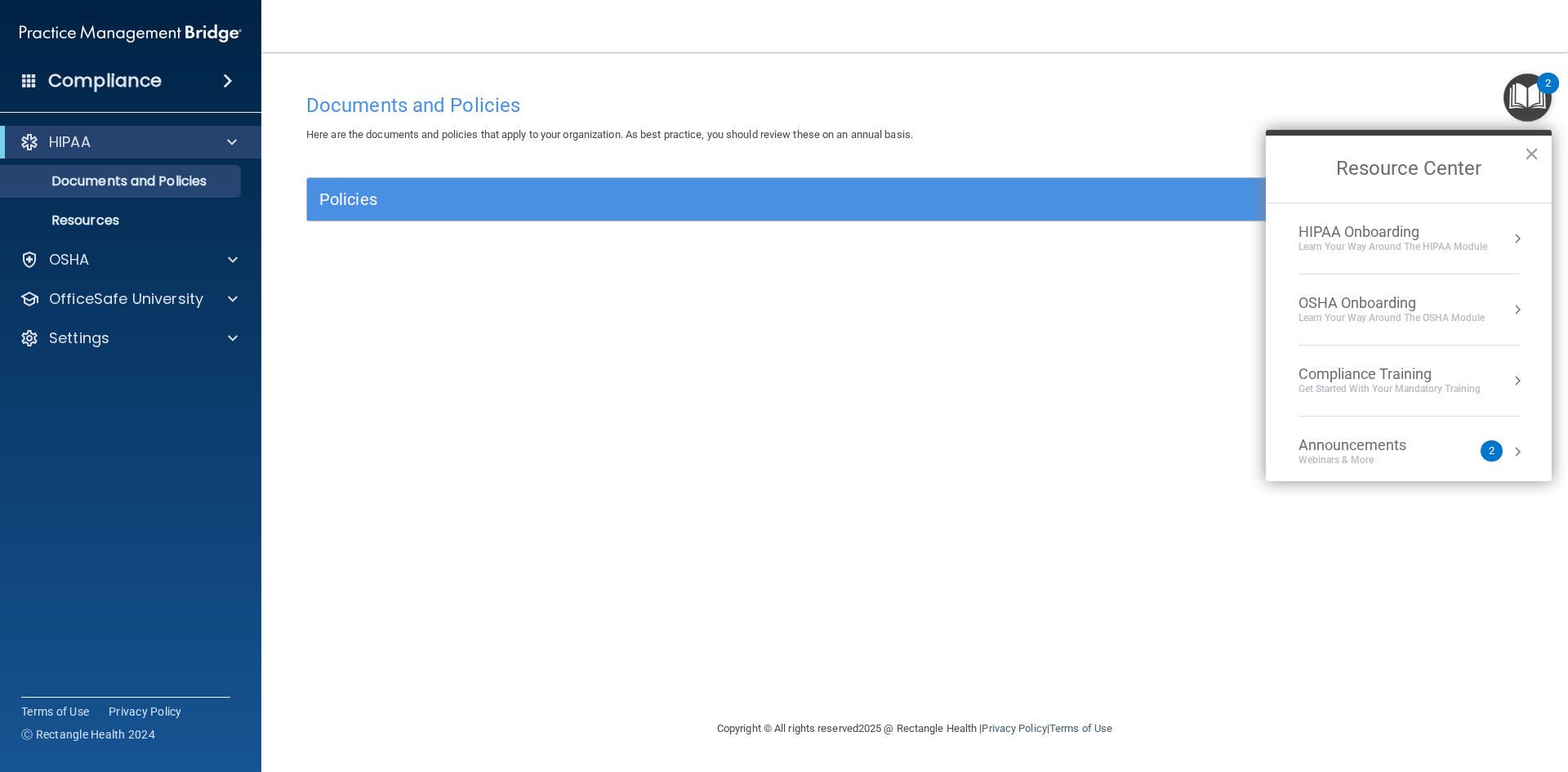
click at [1357, 226] on div "HIPAA Onboarding" at bounding box center [1393, 232] width 189 height 18
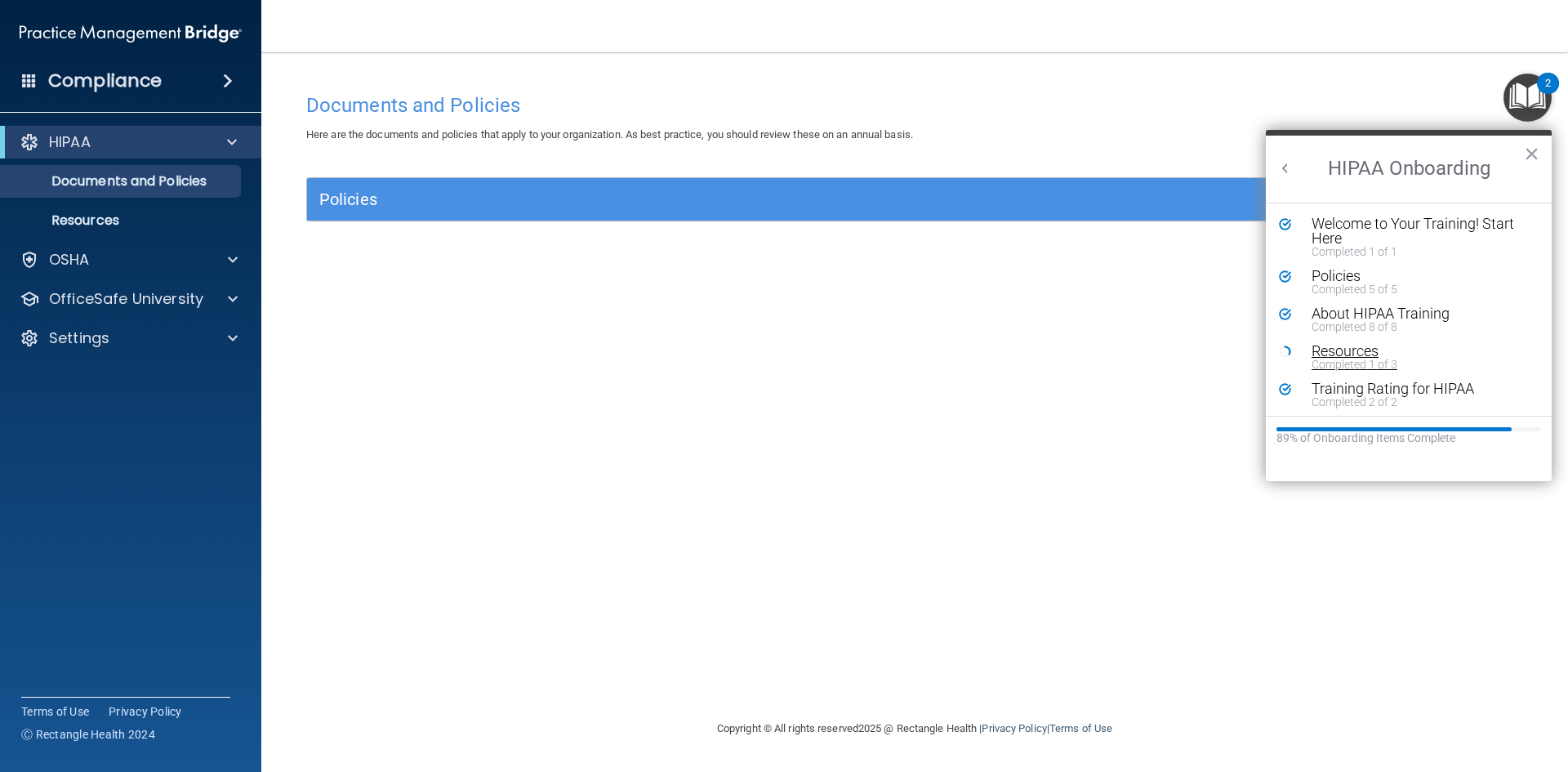
click at [1347, 355] on div "Resources" at bounding box center [1415, 352] width 206 height 15
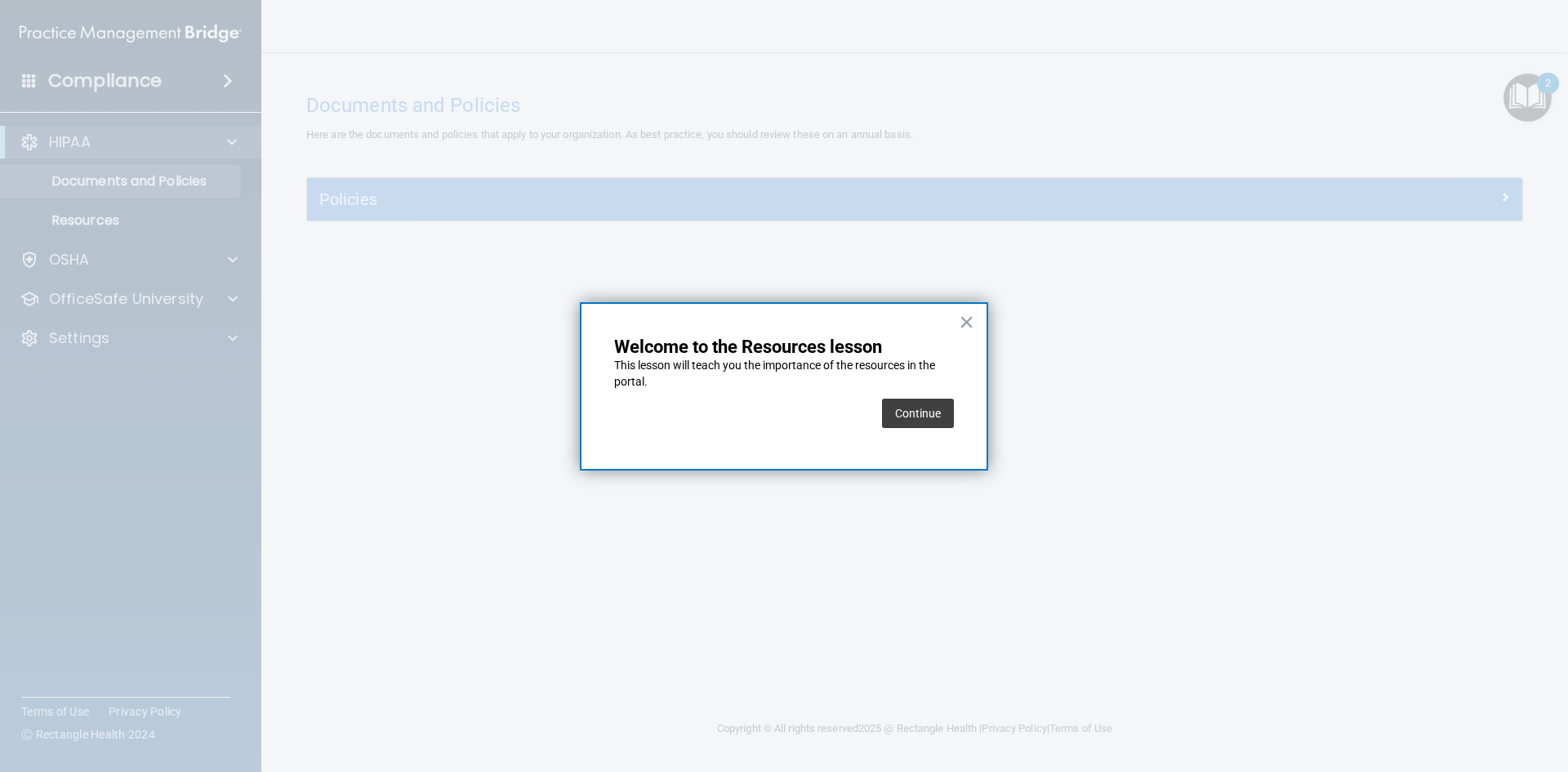
click at [936, 412] on button "Continue" at bounding box center [917, 413] width 72 height 29
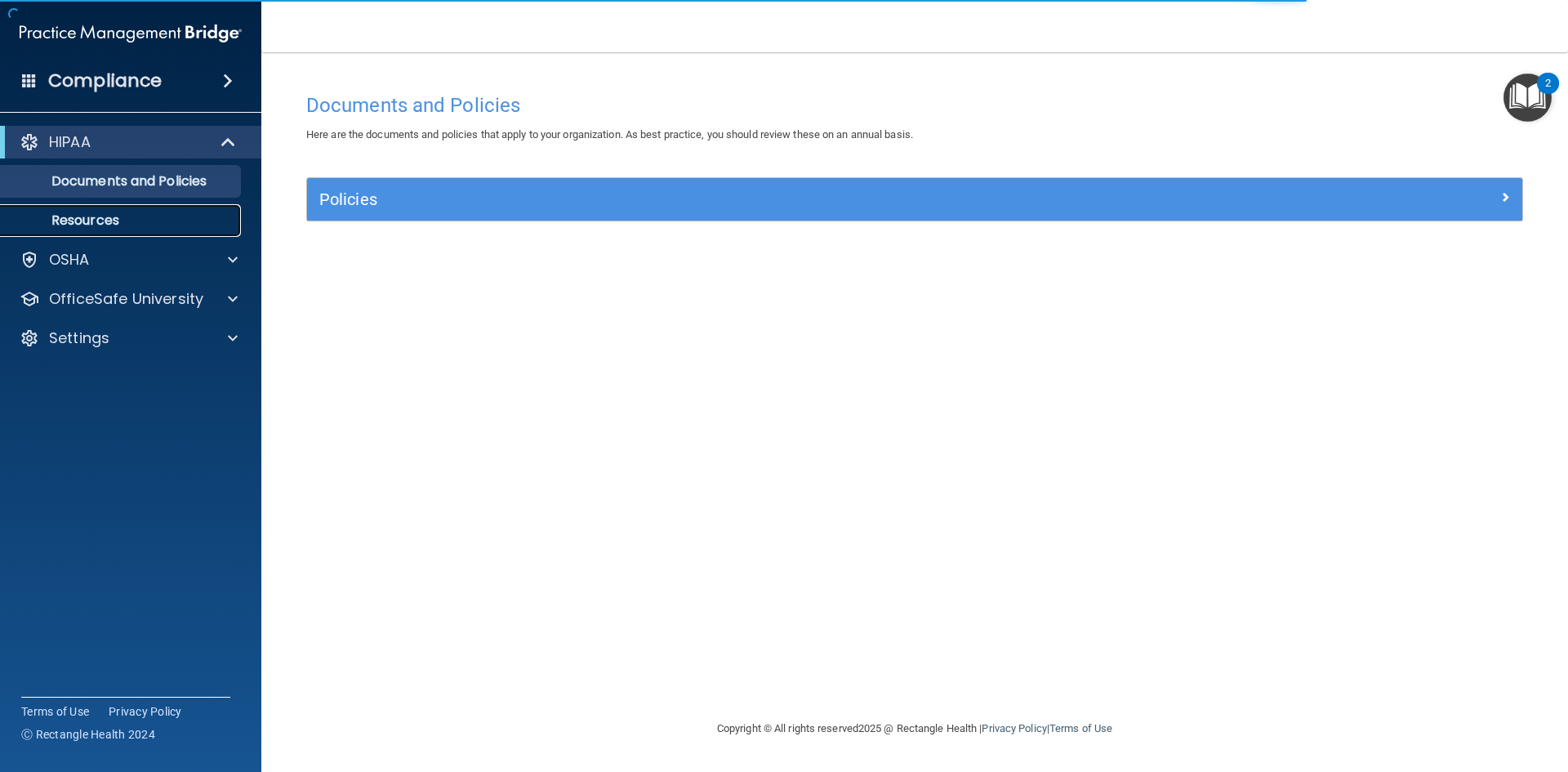
click at [97, 219] on p "Resources" at bounding box center [122, 221] width 223 height 17
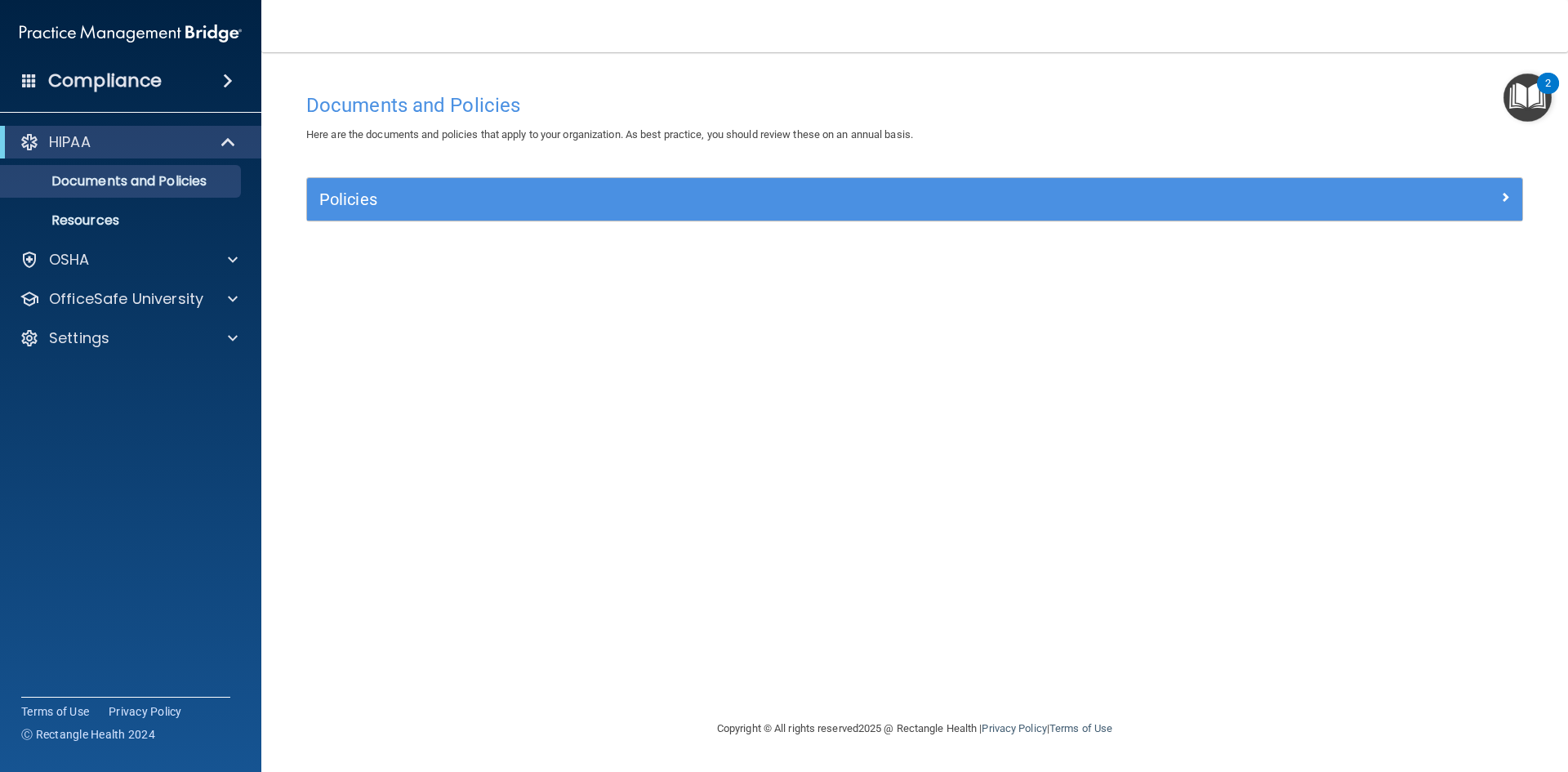
click at [1522, 95] on img "Open Resource Center, 2 new notifications" at bounding box center [1527, 98] width 48 height 48
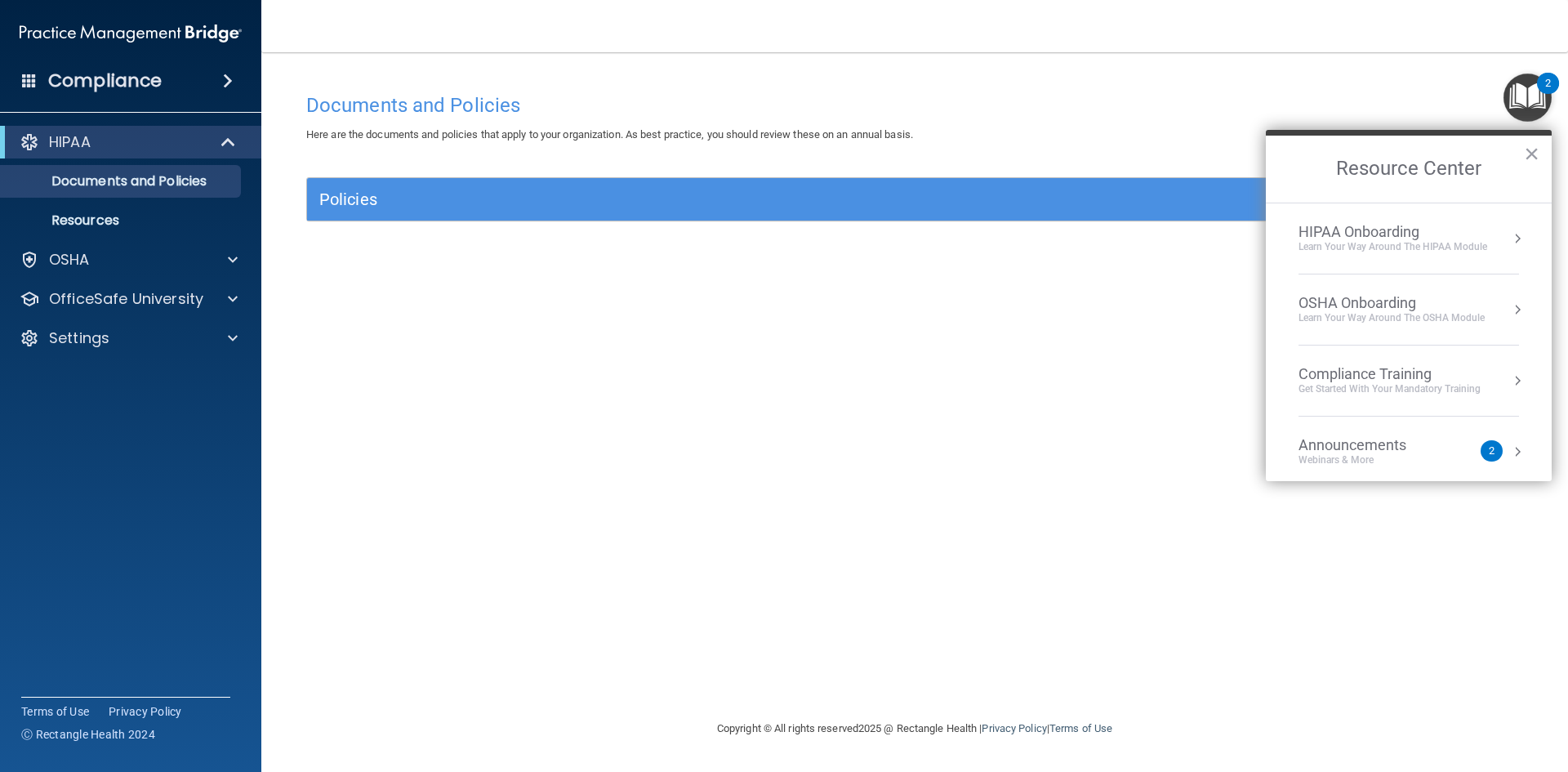
click at [1323, 240] on div "HIPAA Onboarding" at bounding box center [1393, 232] width 189 height 18
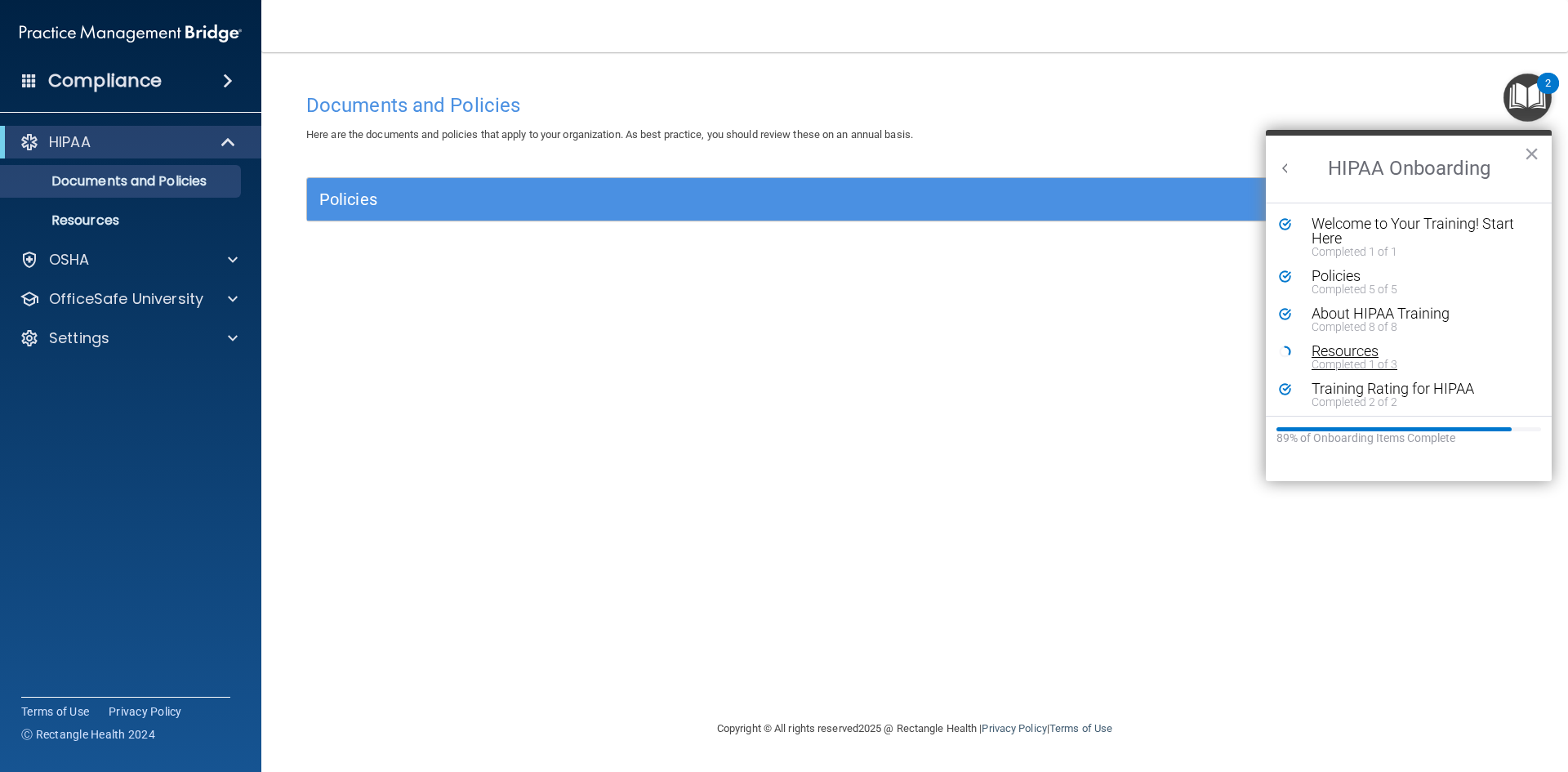
click at [1356, 354] on div "Resources" at bounding box center [1415, 352] width 206 height 15
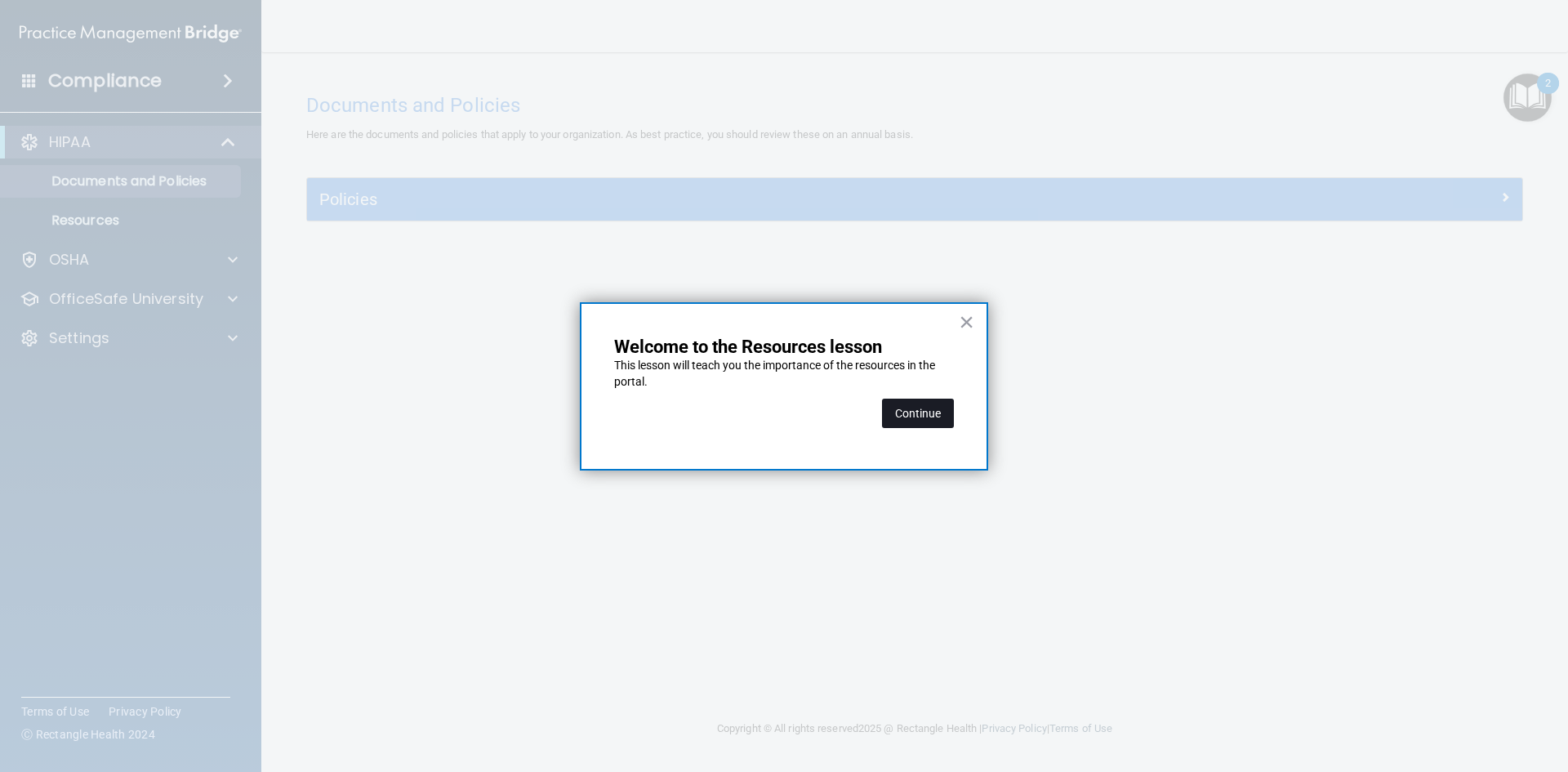
click at [925, 411] on button "Continue" at bounding box center [917, 413] width 72 height 29
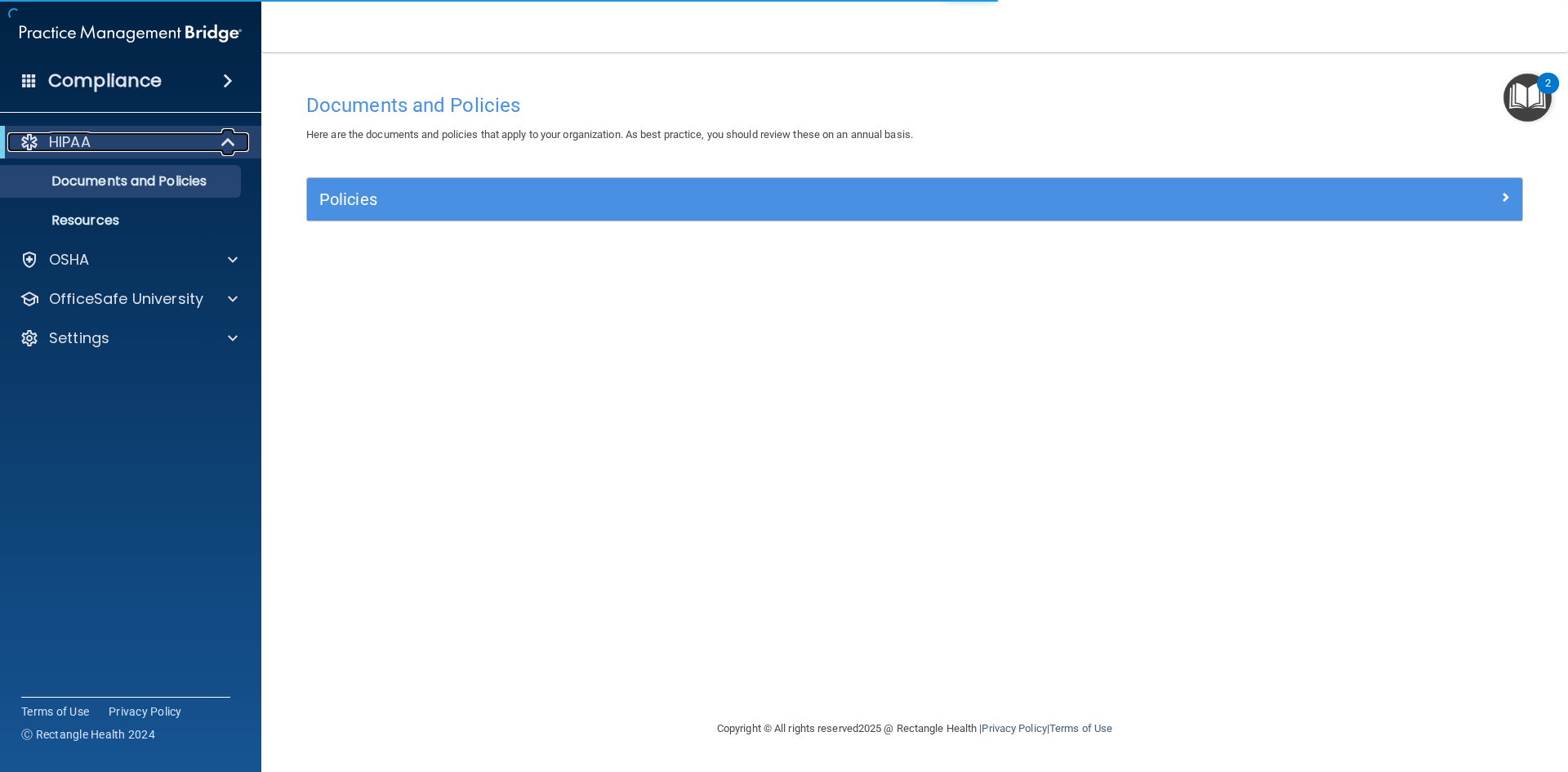
click at [217, 140] on div at bounding box center [229, 143] width 40 height 20
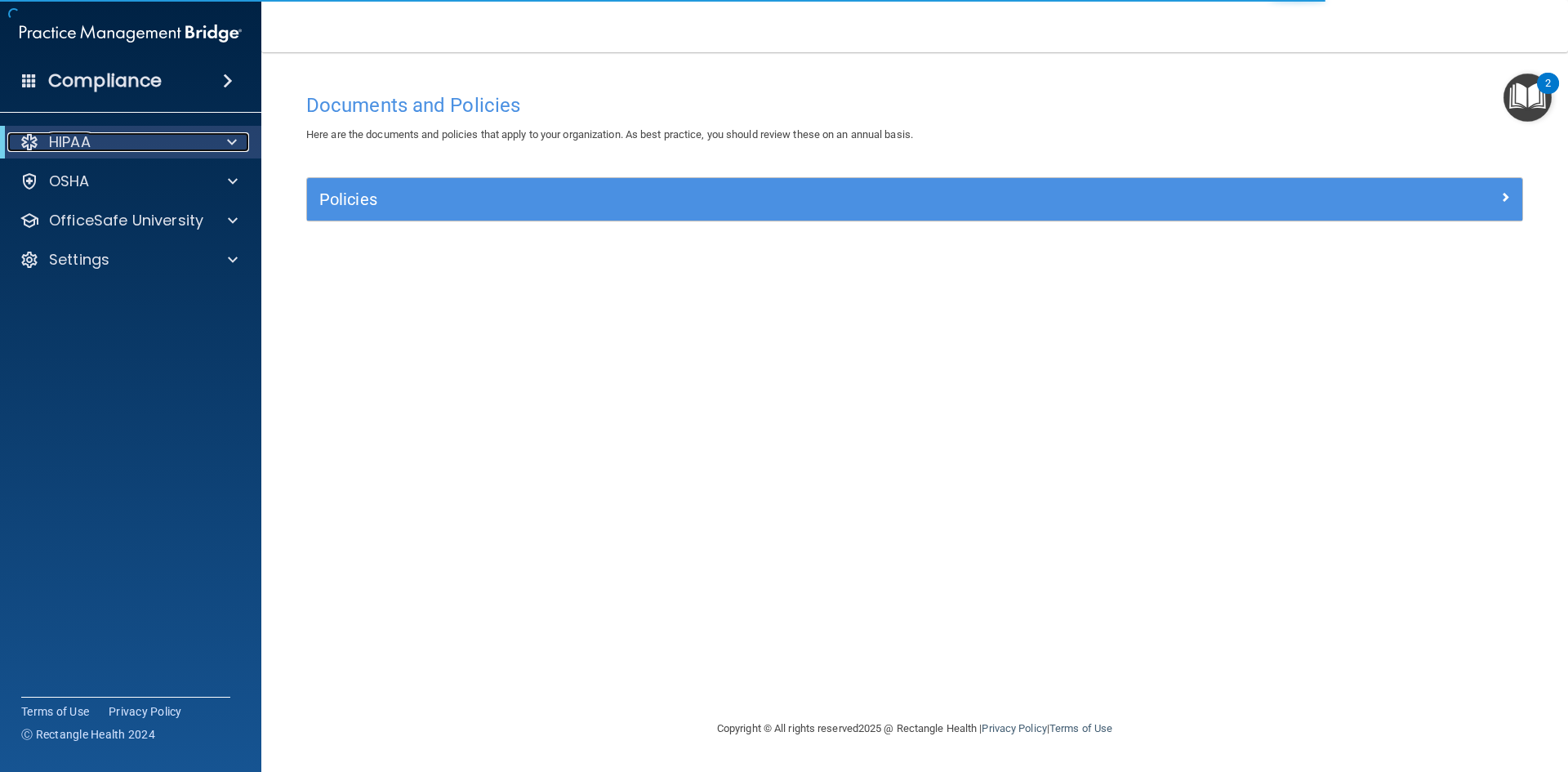
click at [227, 140] on div at bounding box center [229, 143] width 40 height 20
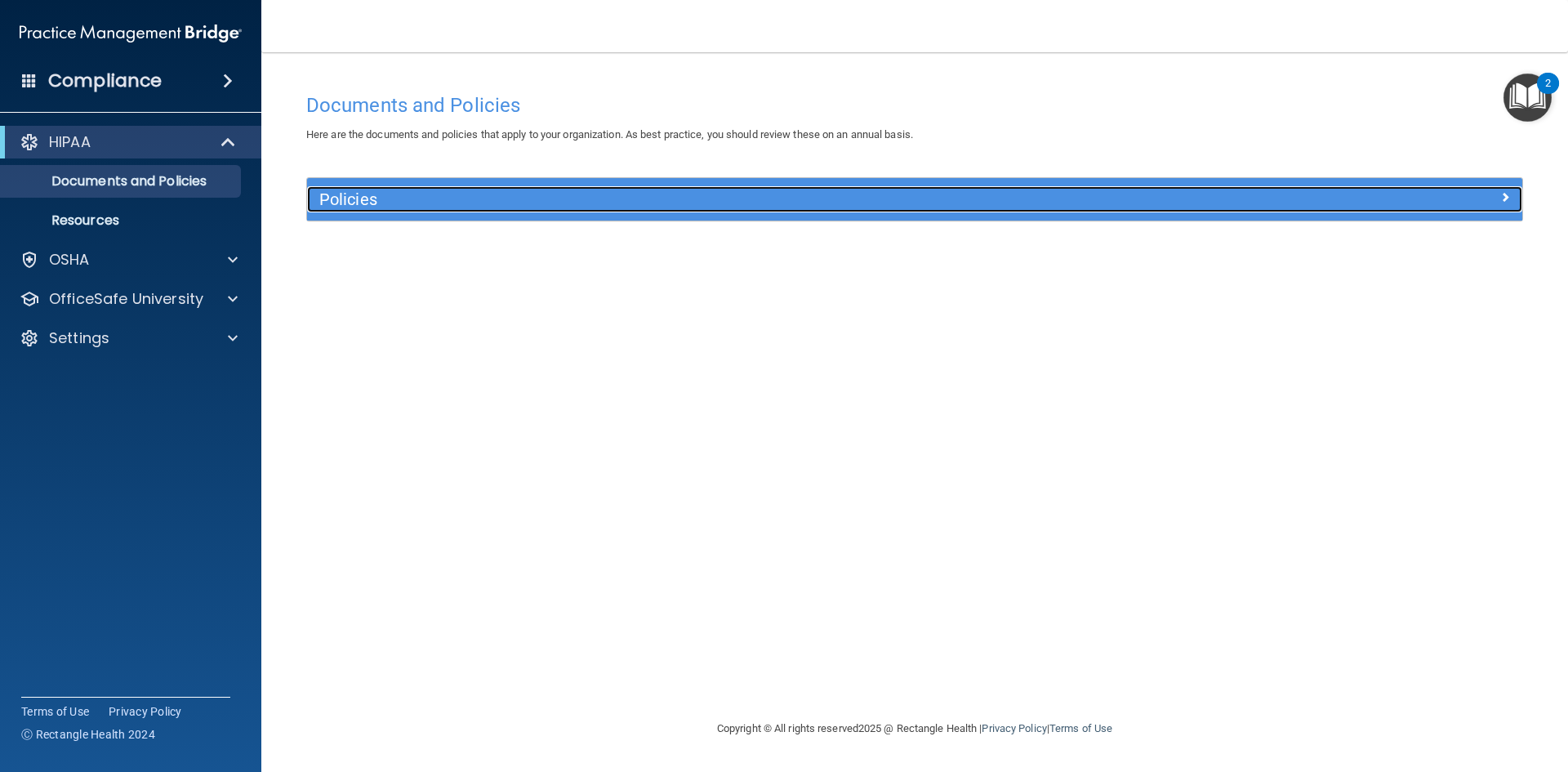
click at [1271, 197] on div at bounding box center [1370, 197] width 304 height 20
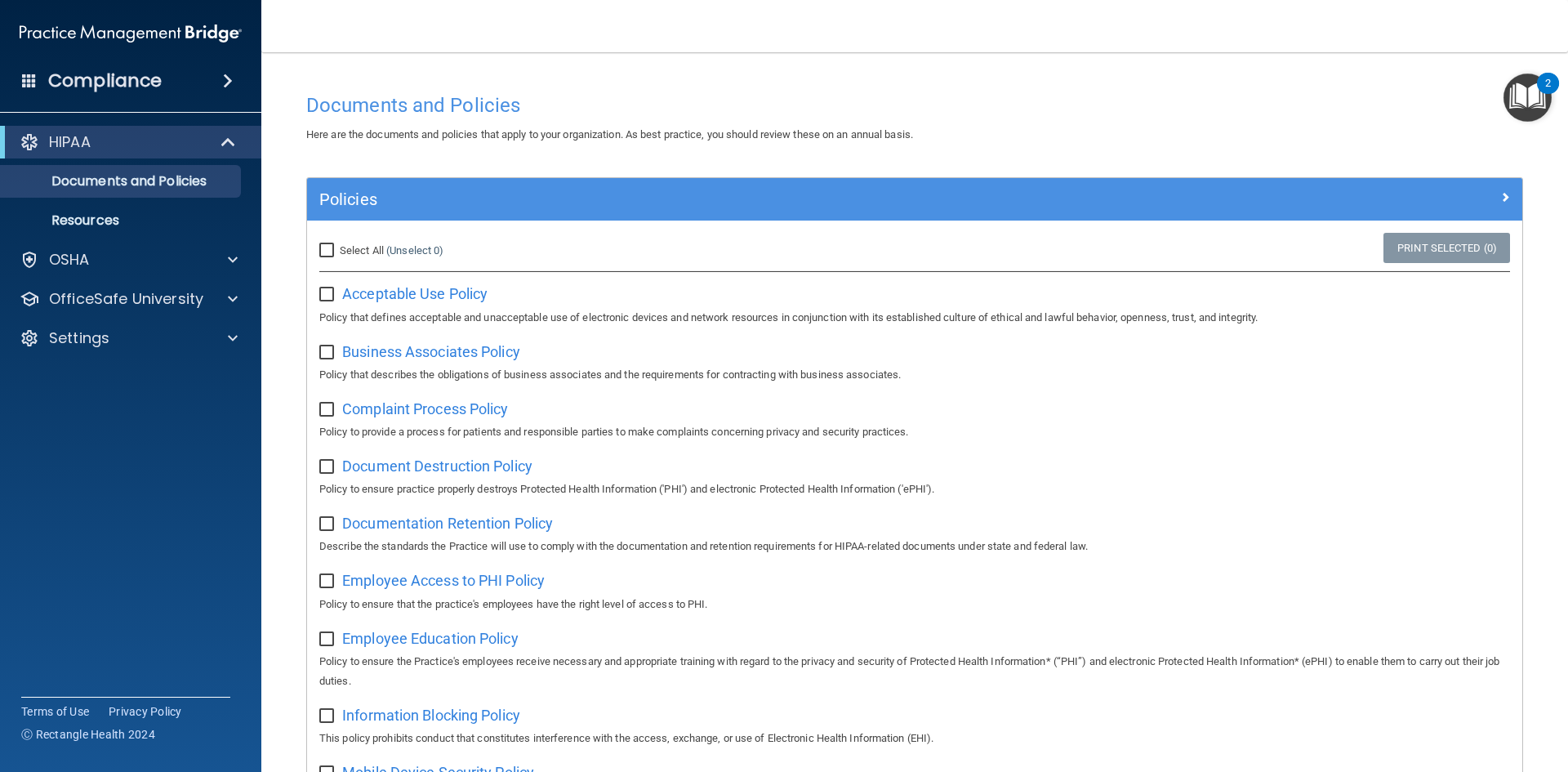
click at [330, 246] on input "Select All (Unselect 0) Unselect All" at bounding box center [328, 251] width 19 height 13
checkbox input "true"
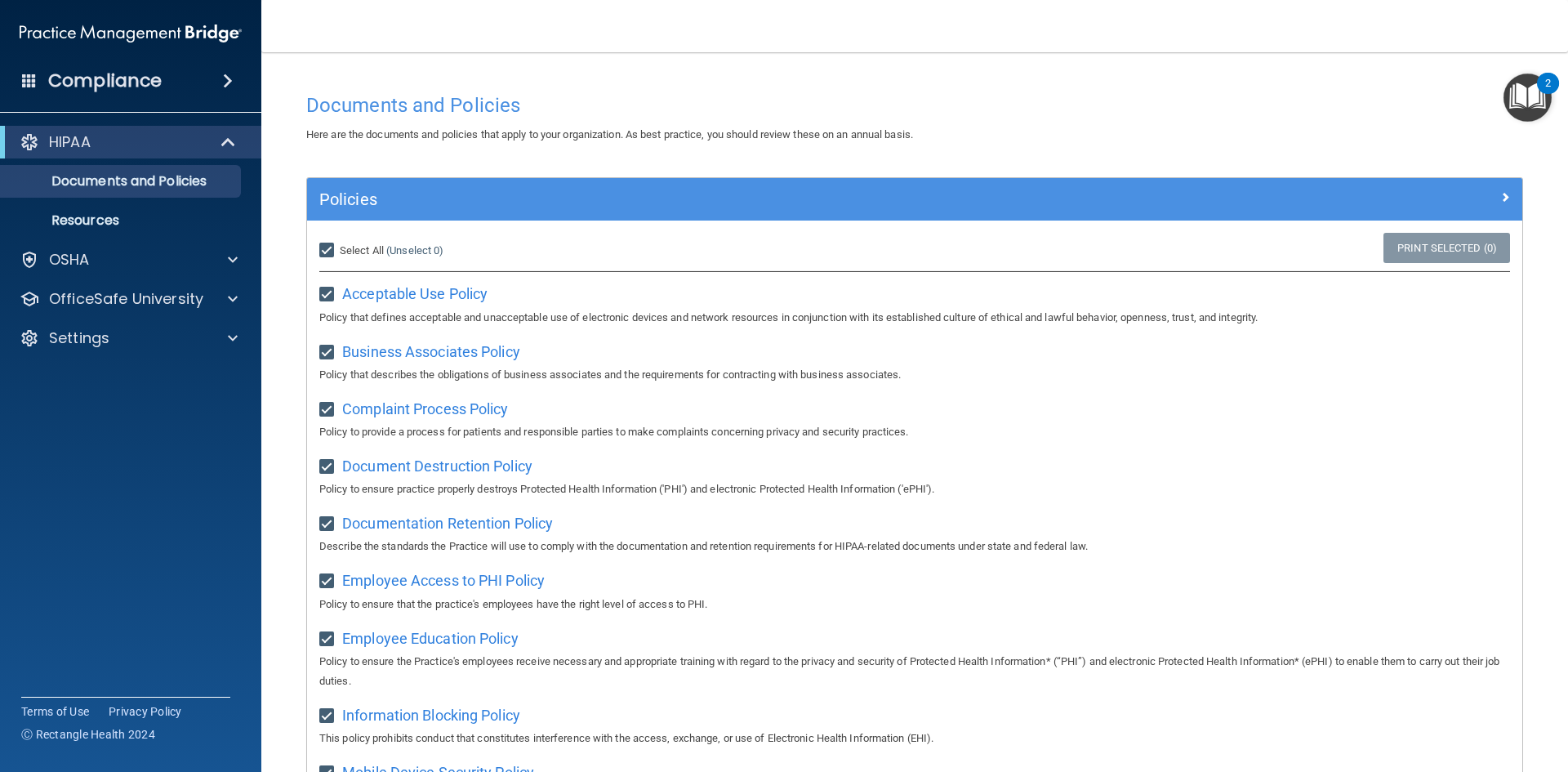
checkbox input "true"
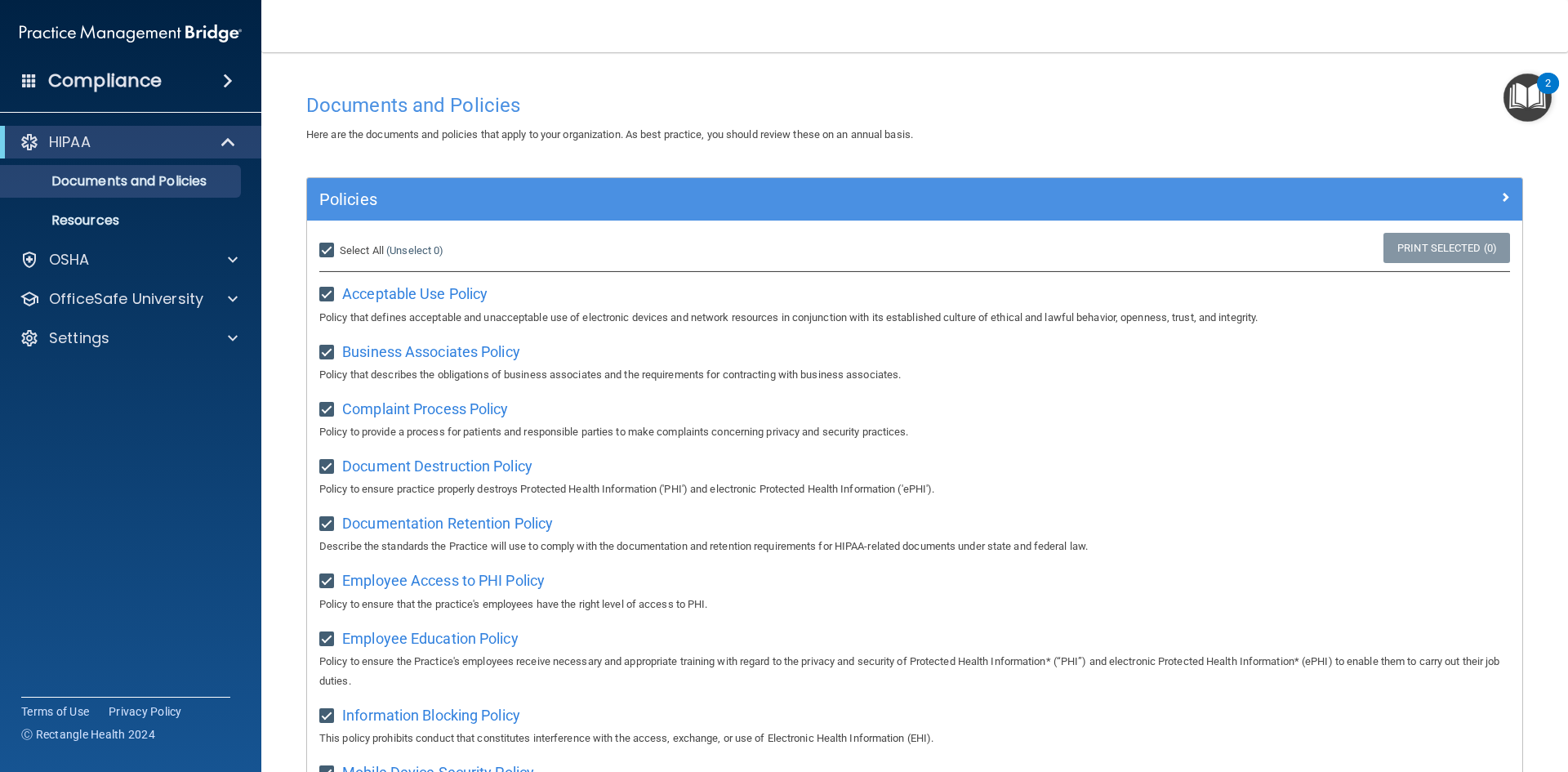
checkbox input "true"
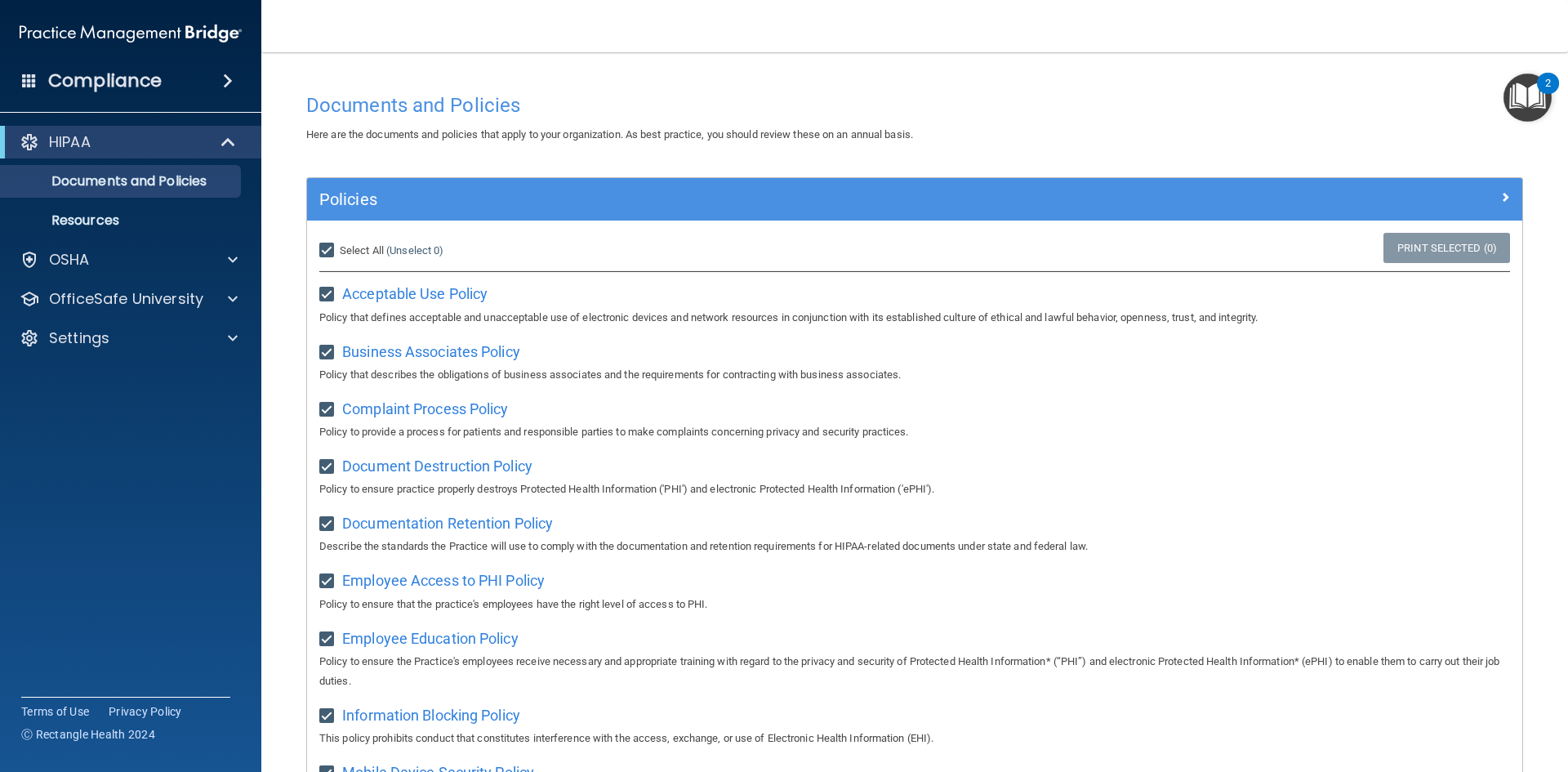
checkbox input "true"
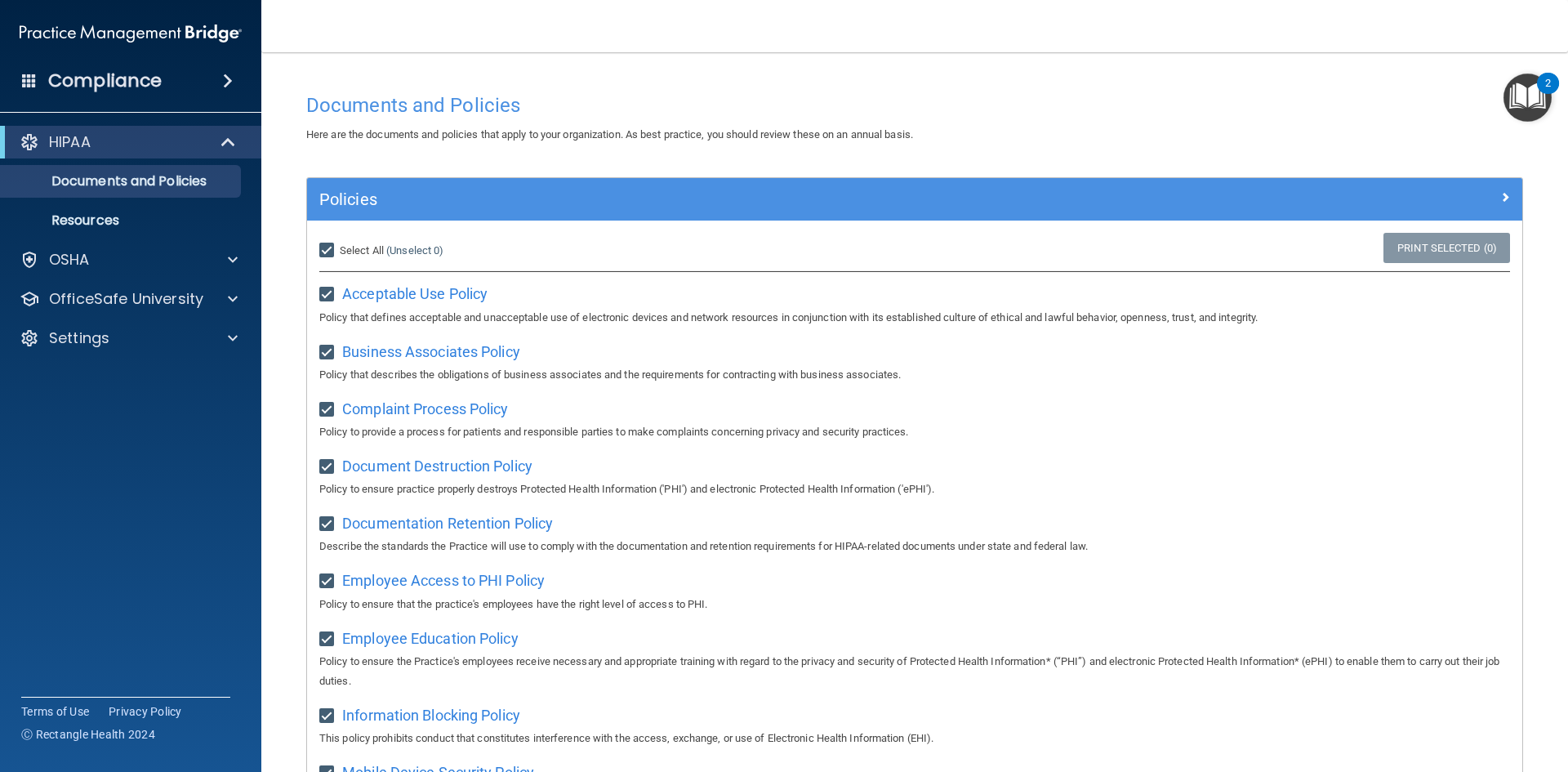
checkbox input "true"
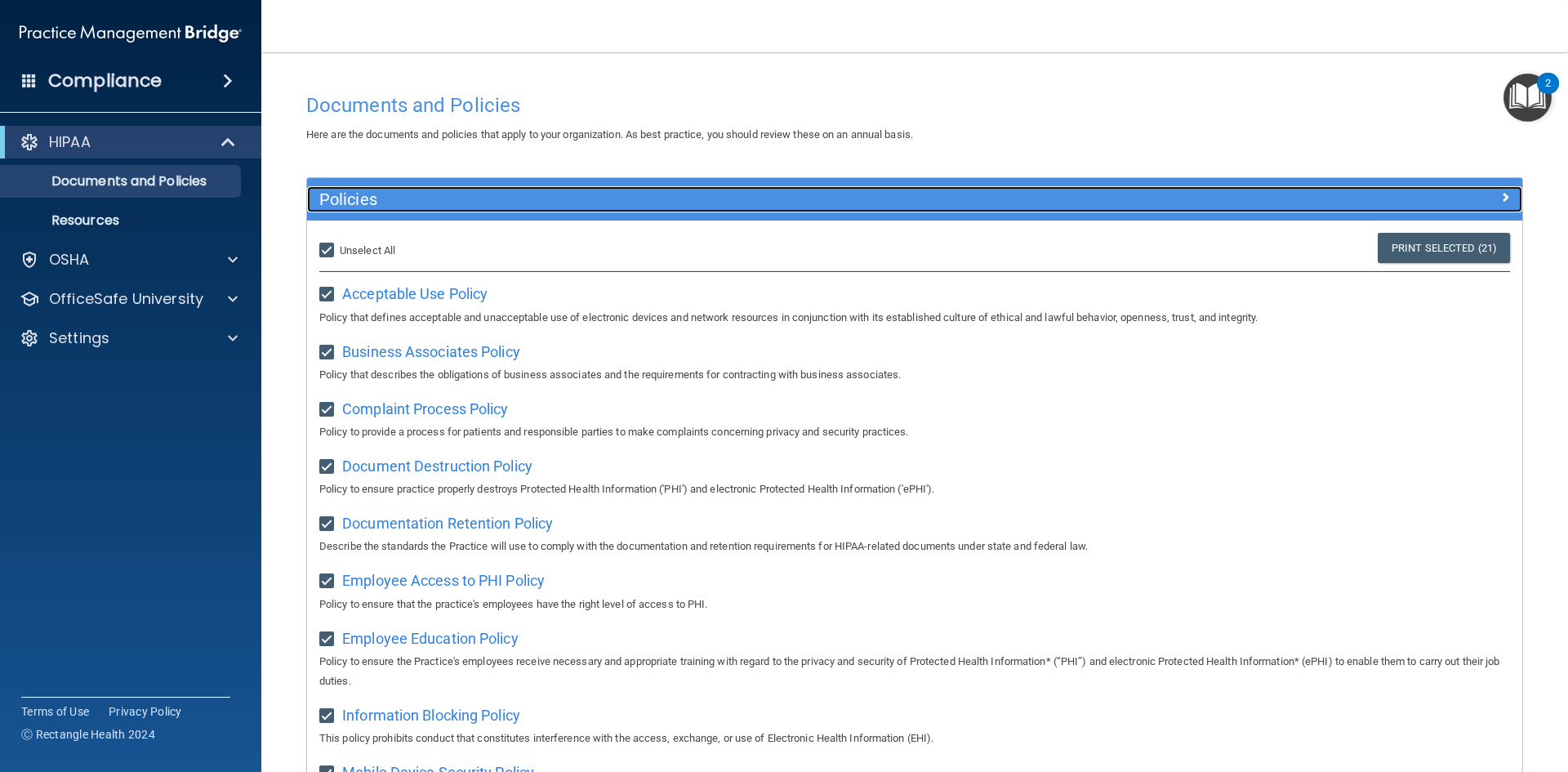
click at [1500, 194] on span at bounding box center [1505, 197] width 10 height 20
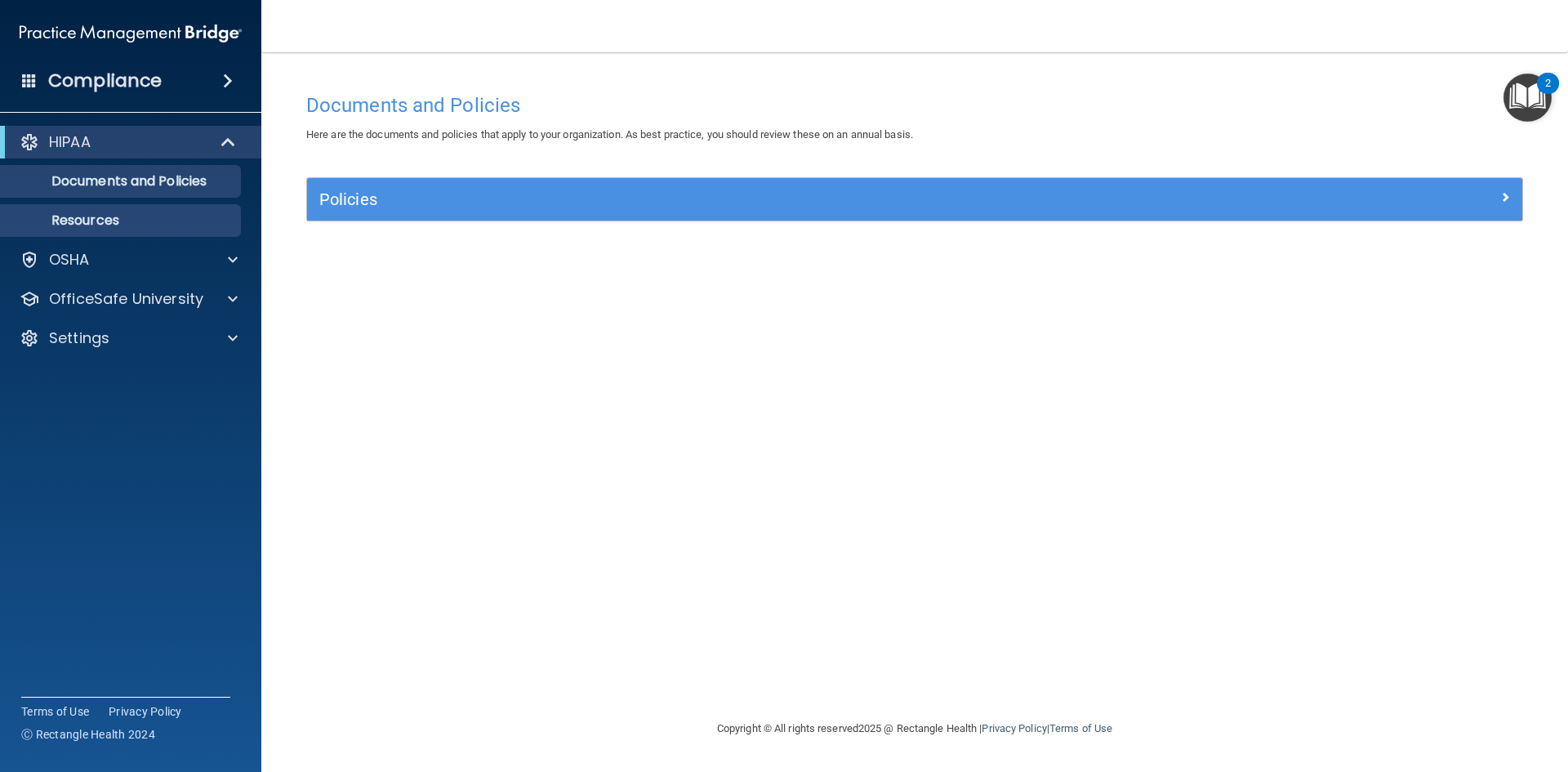
click at [101, 204] on ul "Documents and Policies Report an Incident Business Associates Emergency Plannin…" at bounding box center [131, 197] width 296 height 79
click at [107, 222] on p "Resources" at bounding box center [122, 221] width 223 height 17
click at [1528, 102] on img "Open Resource Center, 2 new notifications" at bounding box center [1527, 98] width 48 height 48
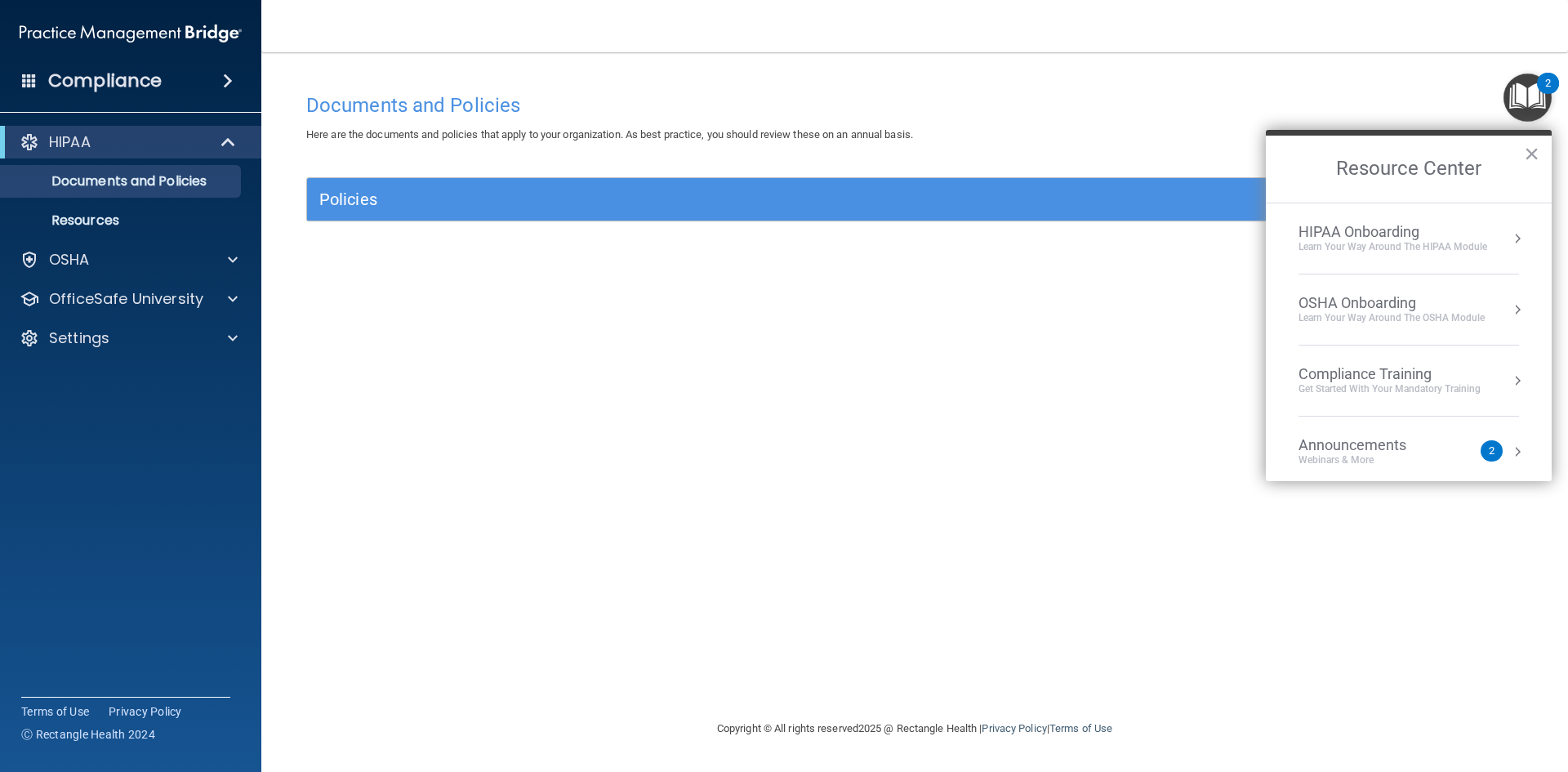
click at [1330, 229] on div "HIPAA Onboarding" at bounding box center [1393, 232] width 189 height 18
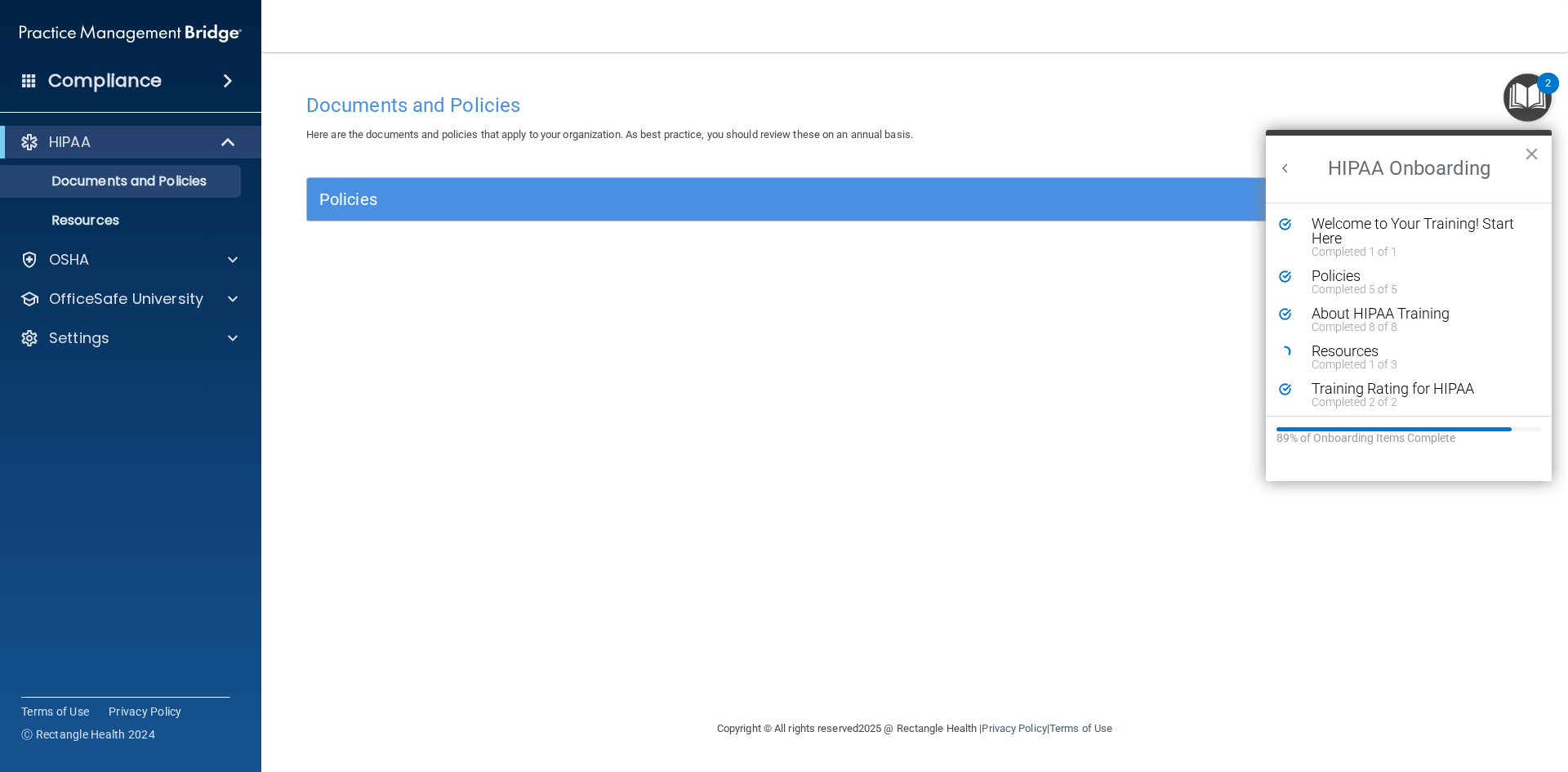
click at [1278, 170] on button "Back to Resource Center Home" at bounding box center [1285, 168] width 17 height 17
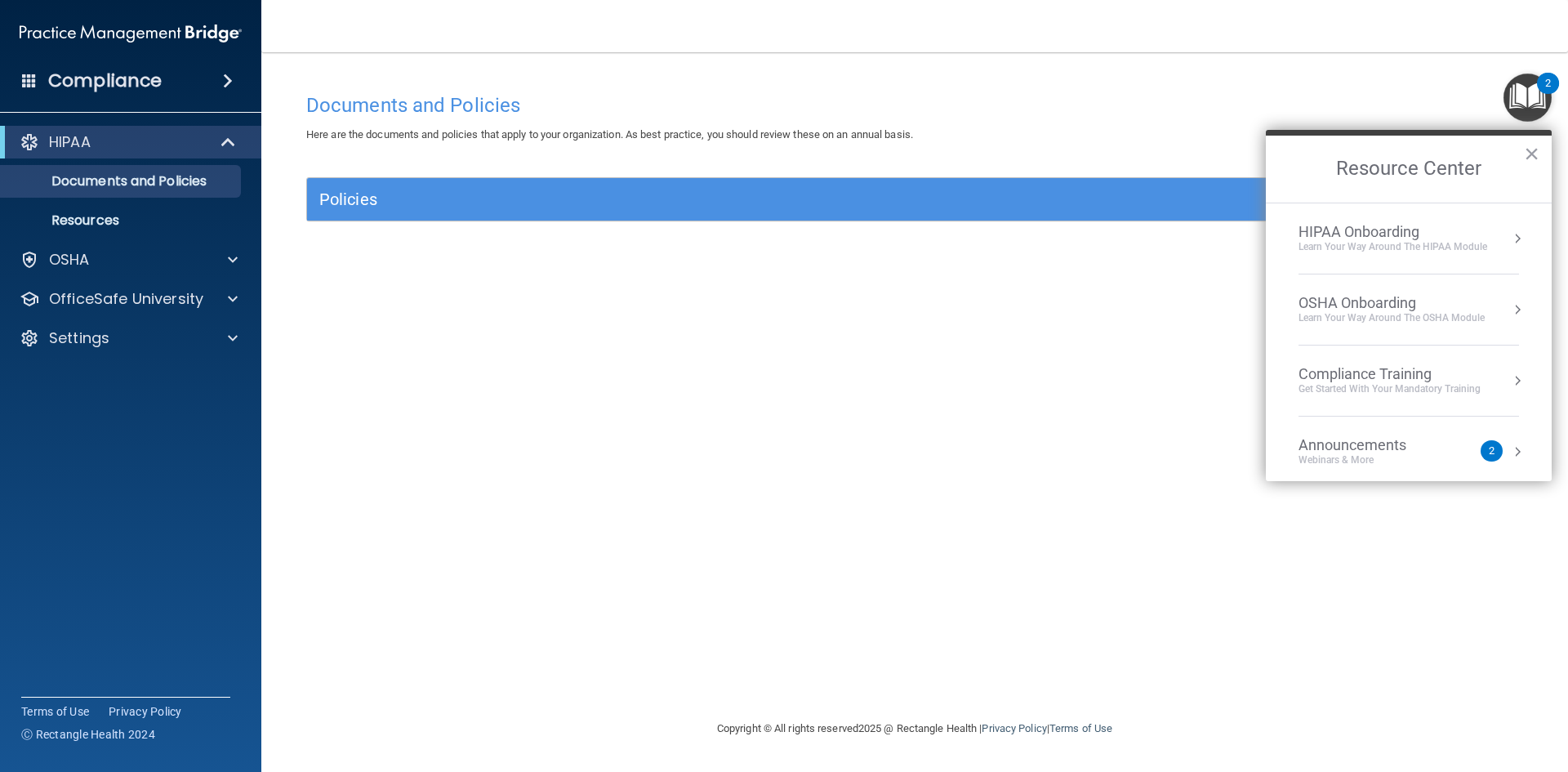
click at [1356, 306] on div "OSHA Onboarding" at bounding box center [1391, 303] width 186 height 18
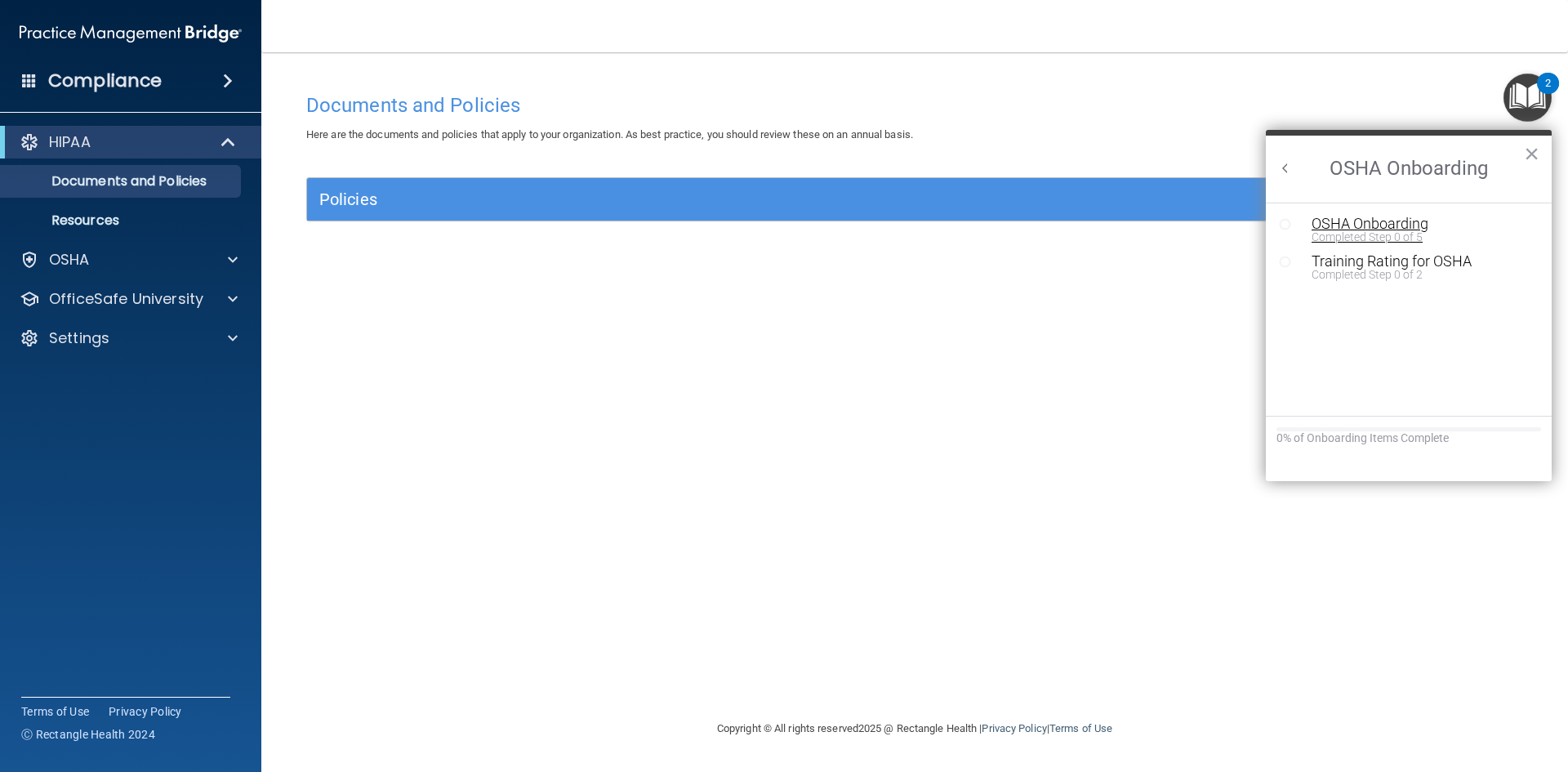
click at [1357, 221] on div "OSHA Onboarding" at bounding box center [1421, 224] width 219 height 15
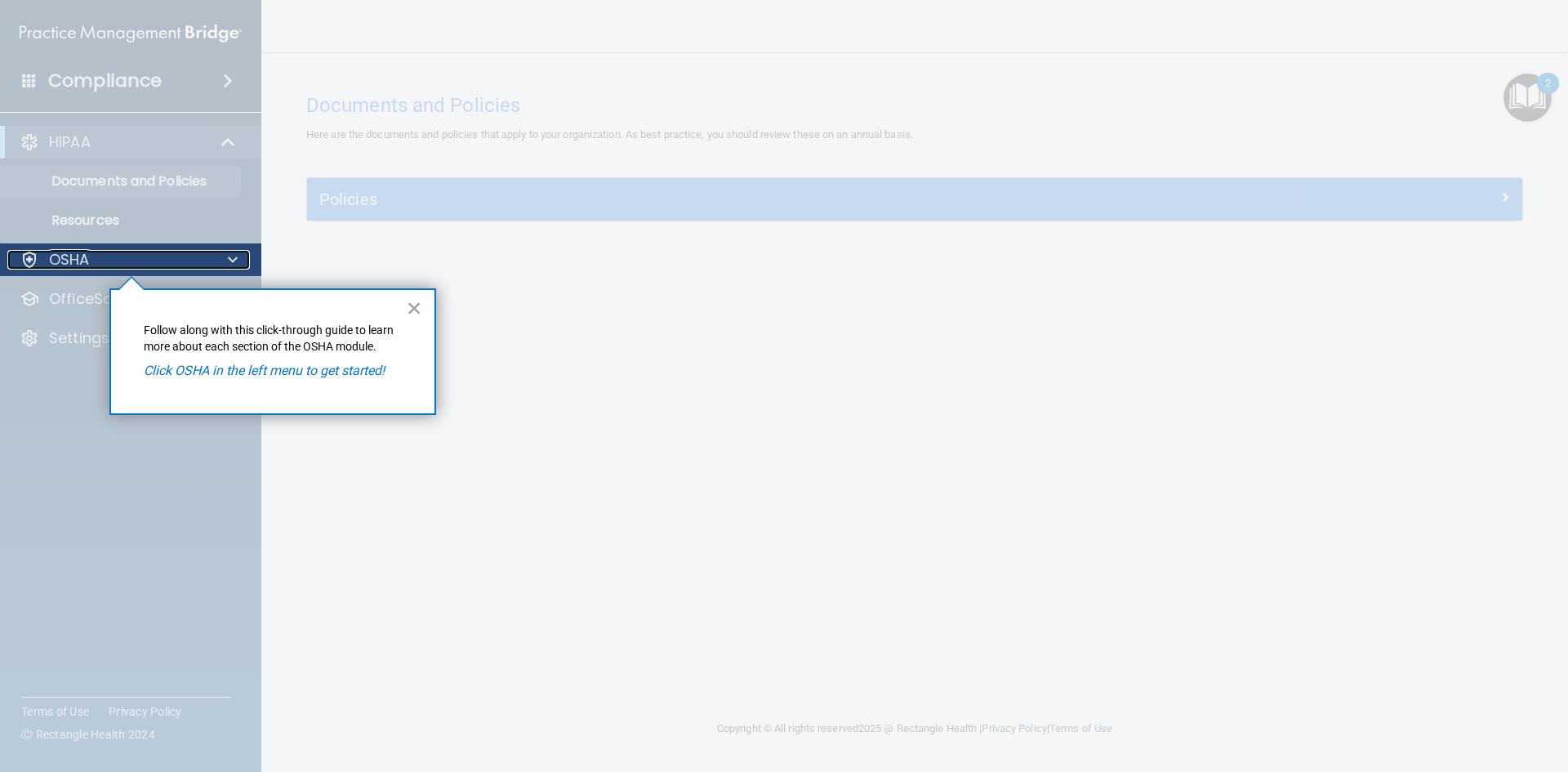
click at [149, 253] on div "OSHA" at bounding box center [109, 260] width 202 height 20
click at [89, 299] on div at bounding box center [131, 524] width 262 height 496
click at [419, 307] on button "×" at bounding box center [414, 308] width 16 height 27
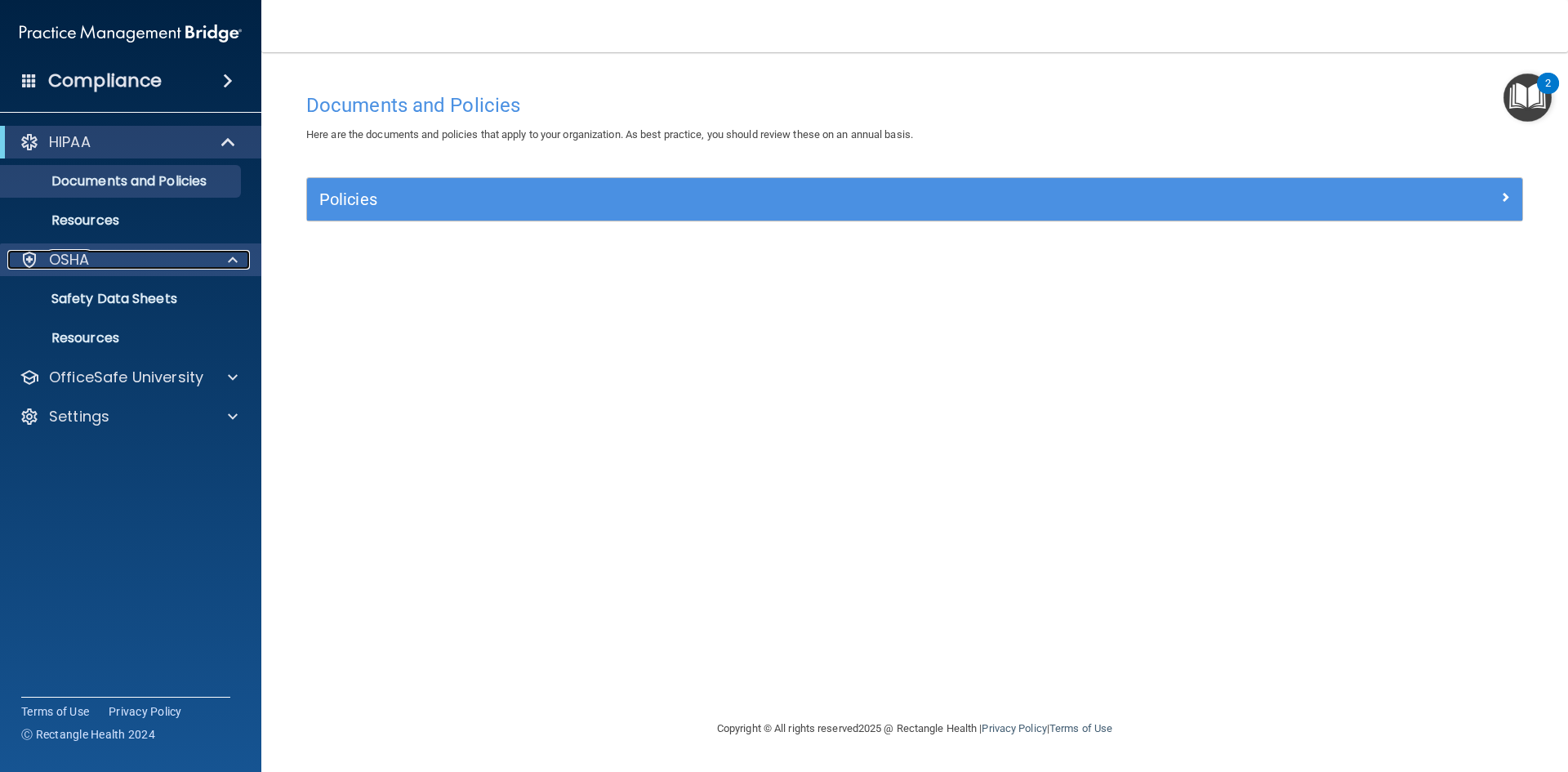
click at [95, 265] on div "OSHA" at bounding box center [109, 260] width 202 height 20
click at [109, 261] on div "OSHA" at bounding box center [109, 260] width 202 height 20
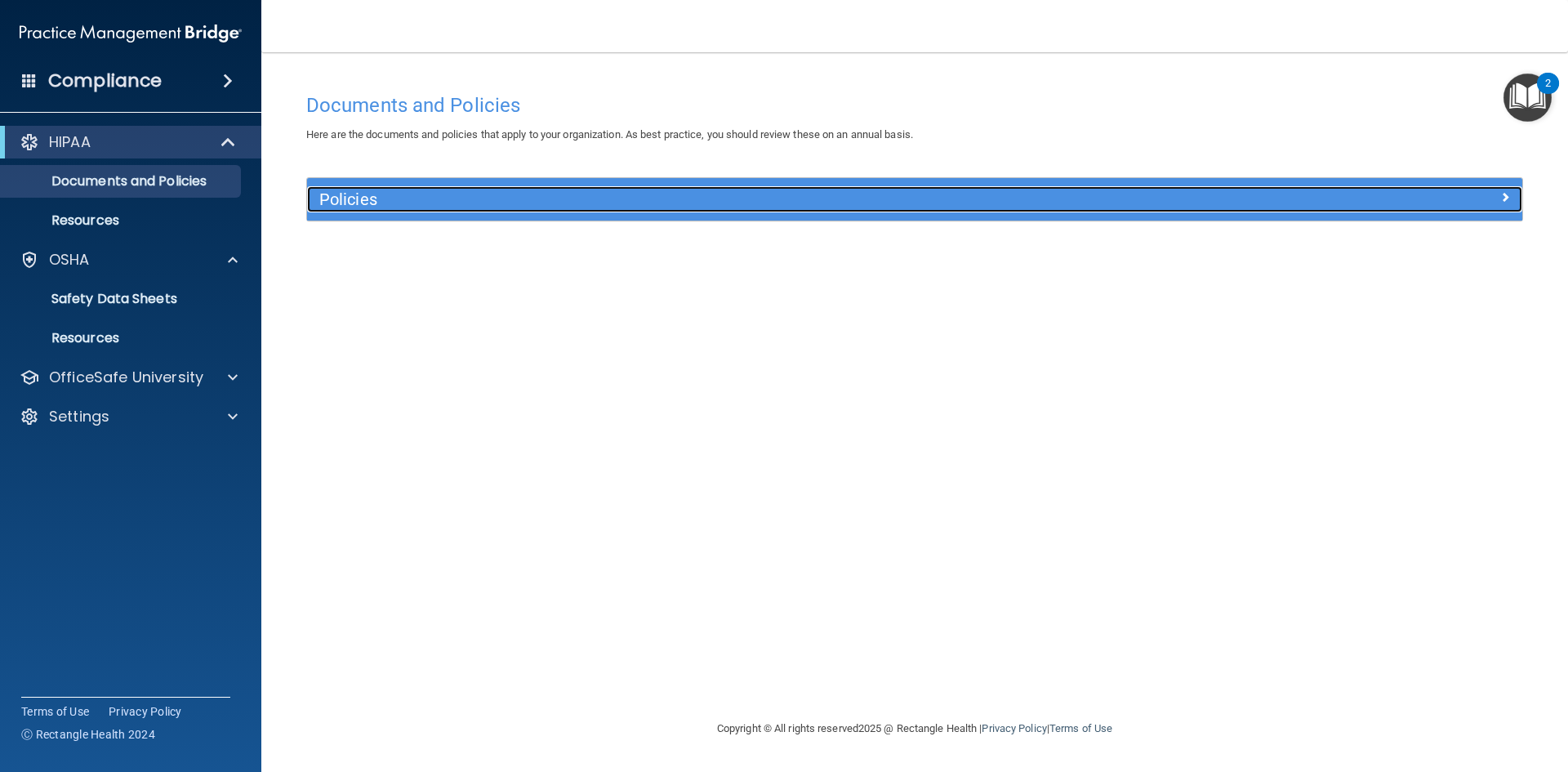
click at [386, 197] on h5 "Policies" at bounding box center [762, 200] width 887 height 18
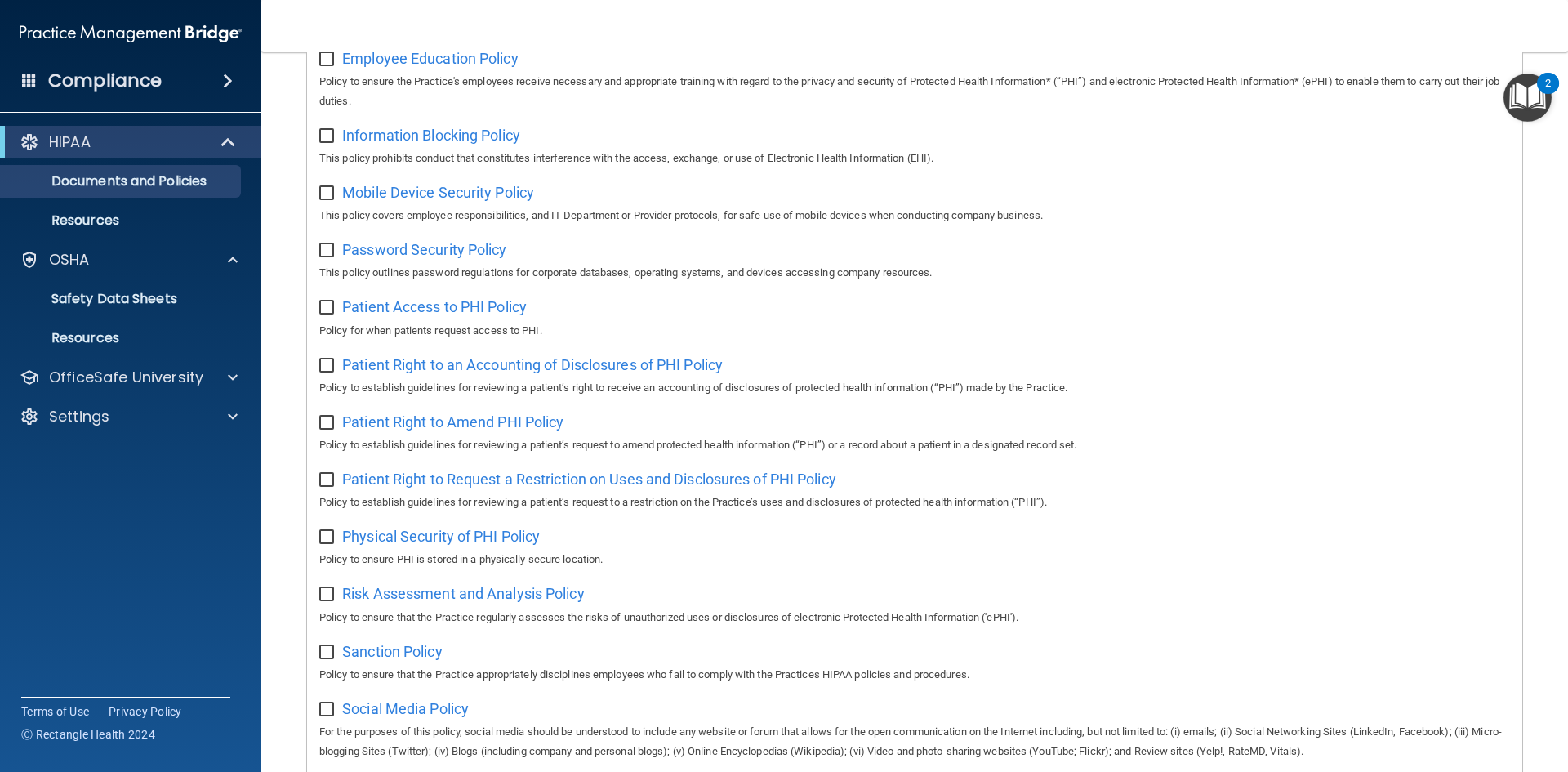
scroll to position [653, 0]
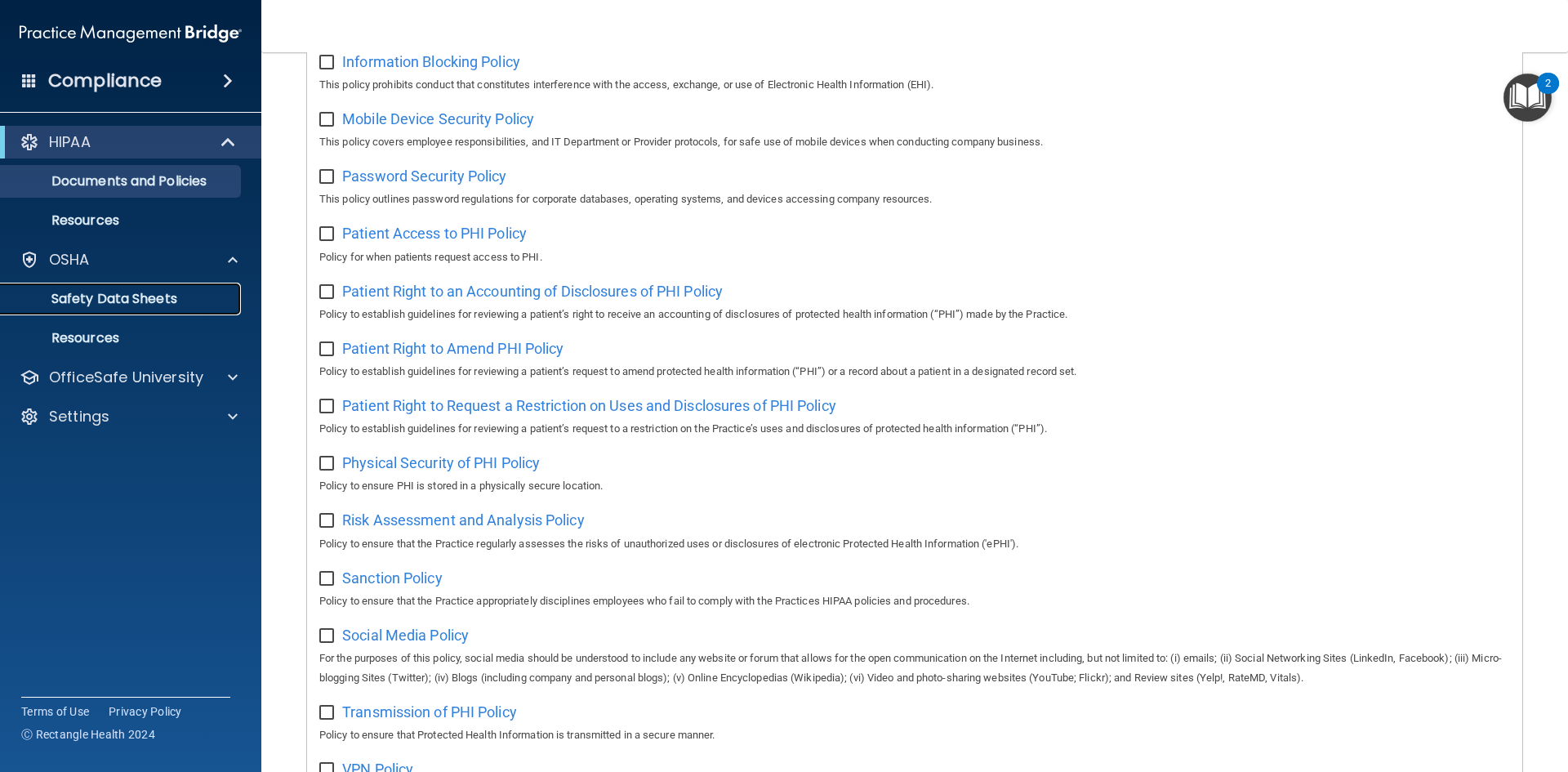
click at [91, 286] on link "Safety Data Sheets" at bounding box center [112, 299] width 257 height 32
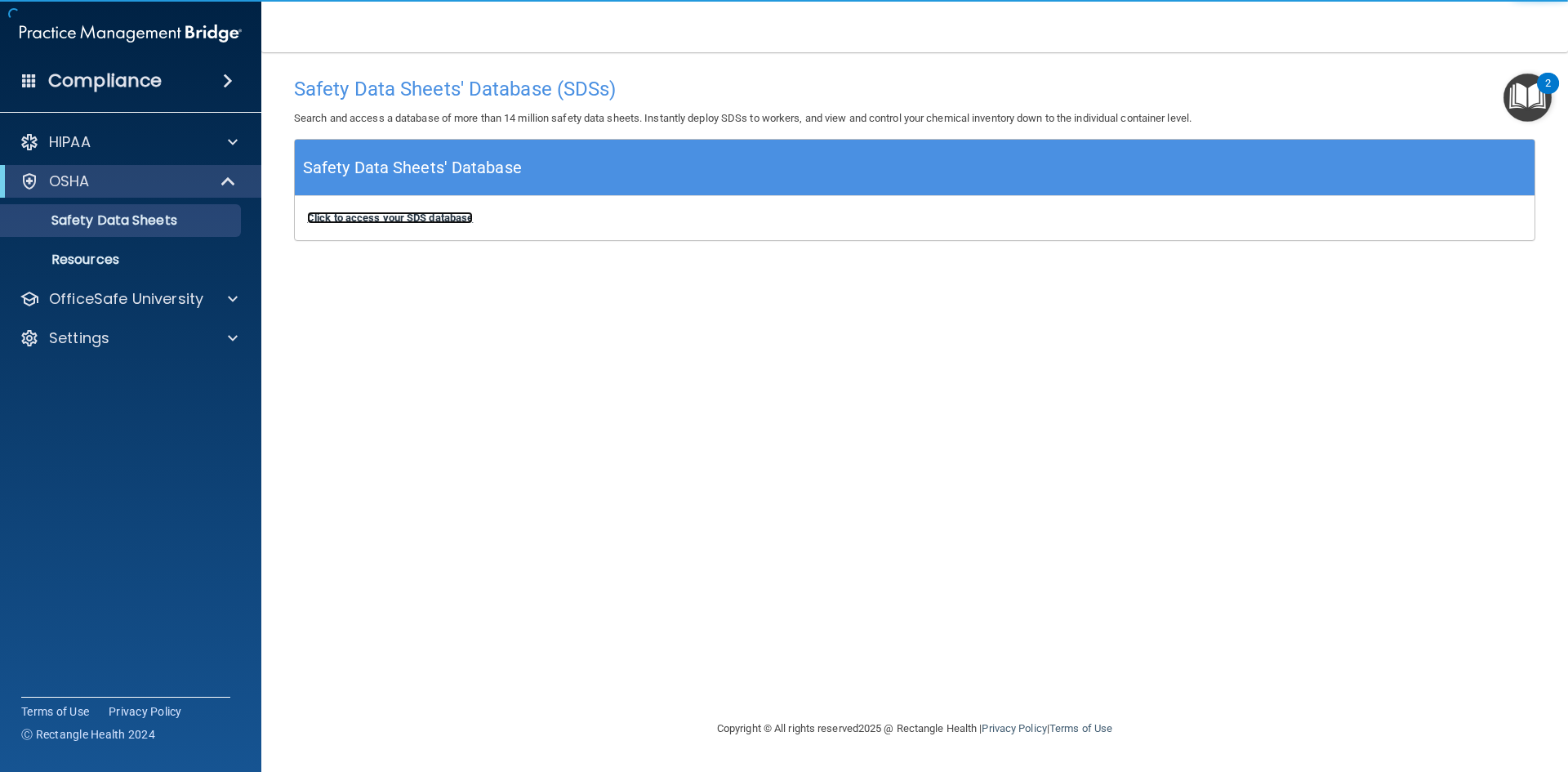
click at [413, 217] on b "Click to access your SDS database" at bounding box center [390, 217] width 166 height 12
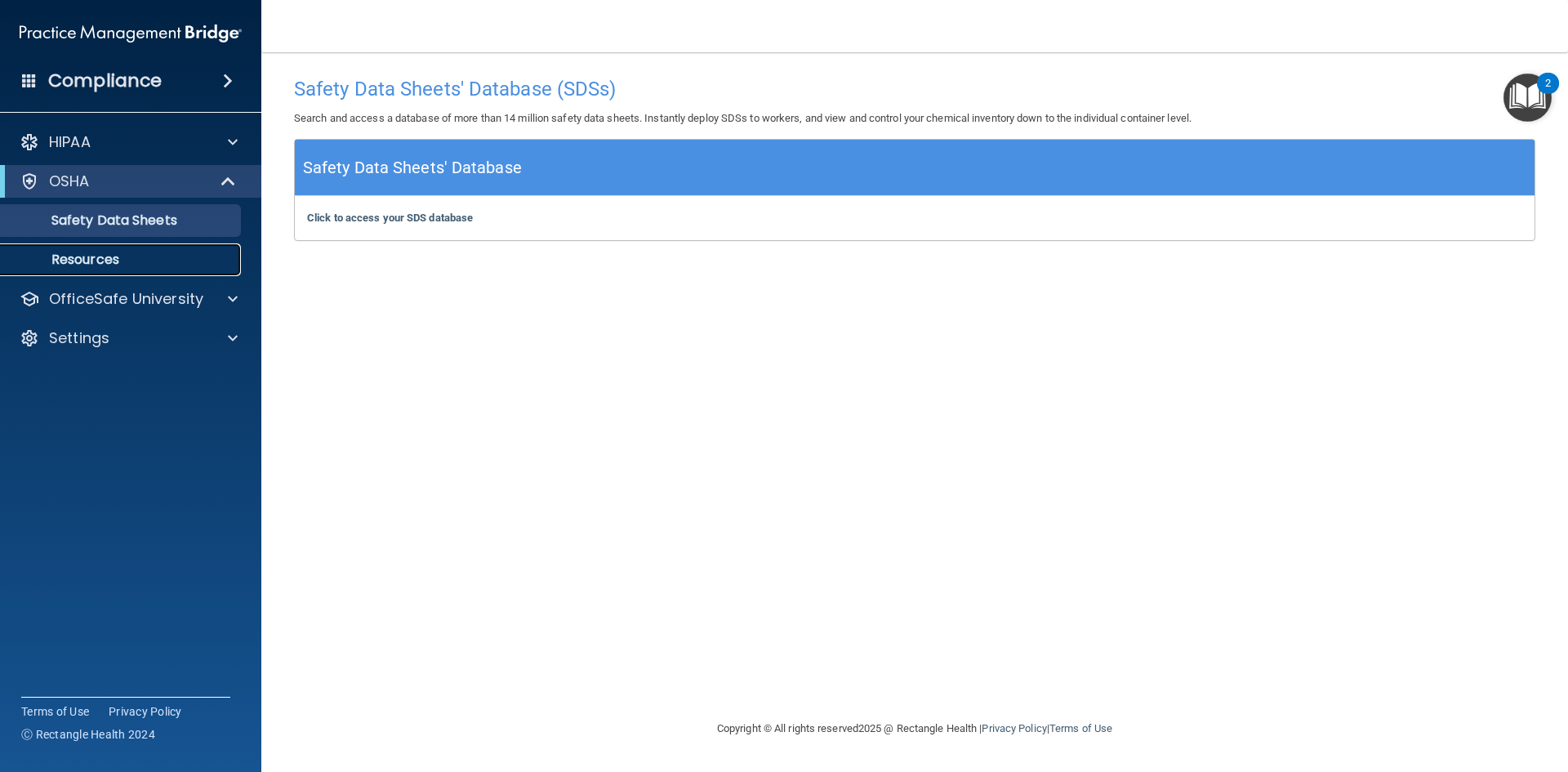
click at [104, 248] on link "Resources" at bounding box center [112, 260] width 257 height 32
click at [1531, 85] on img "Open Resource Center, 2 new notifications" at bounding box center [1527, 98] width 48 height 48
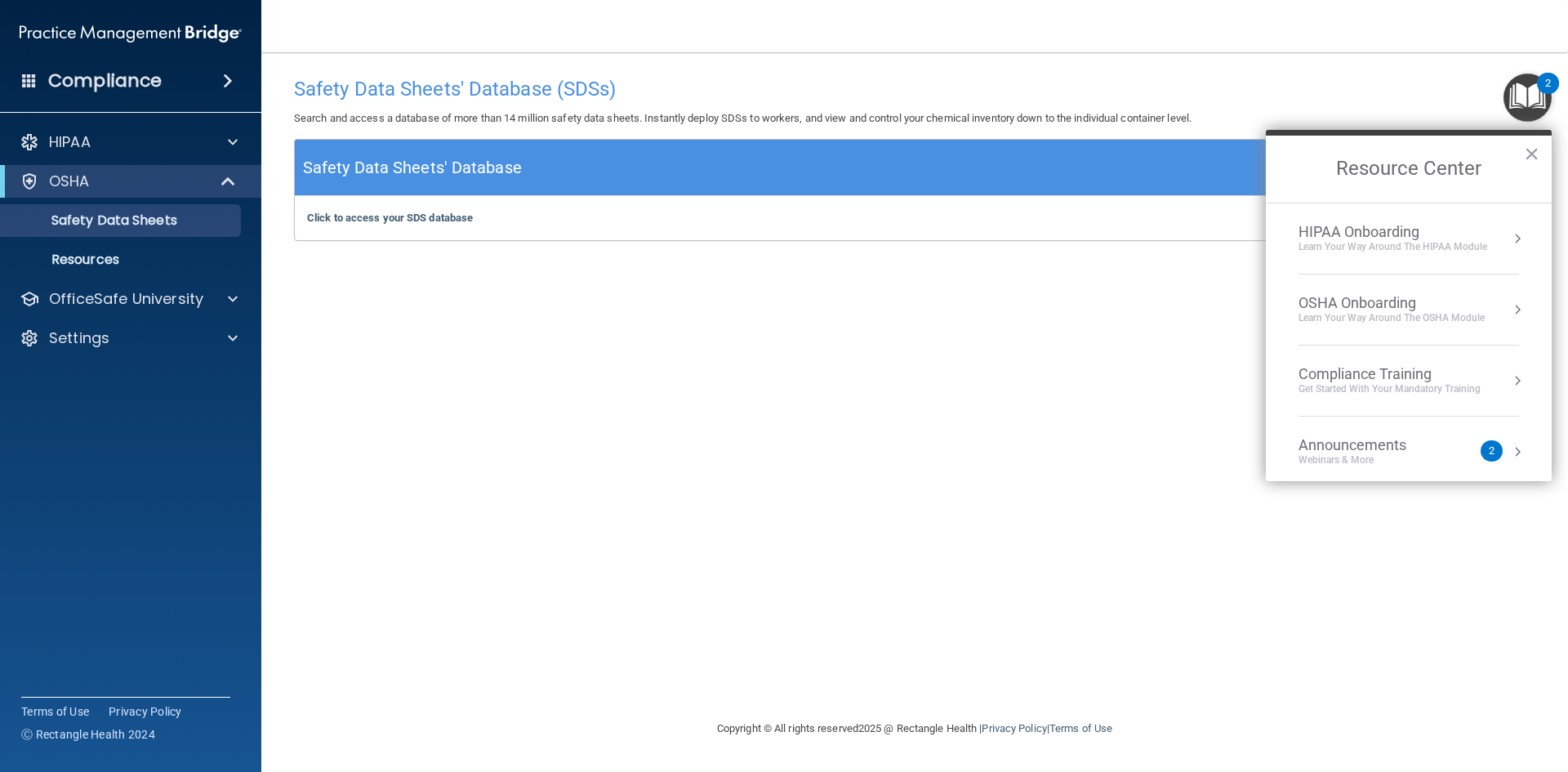
click at [1360, 300] on div "OSHA Onboarding" at bounding box center [1391, 303] width 186 height 18
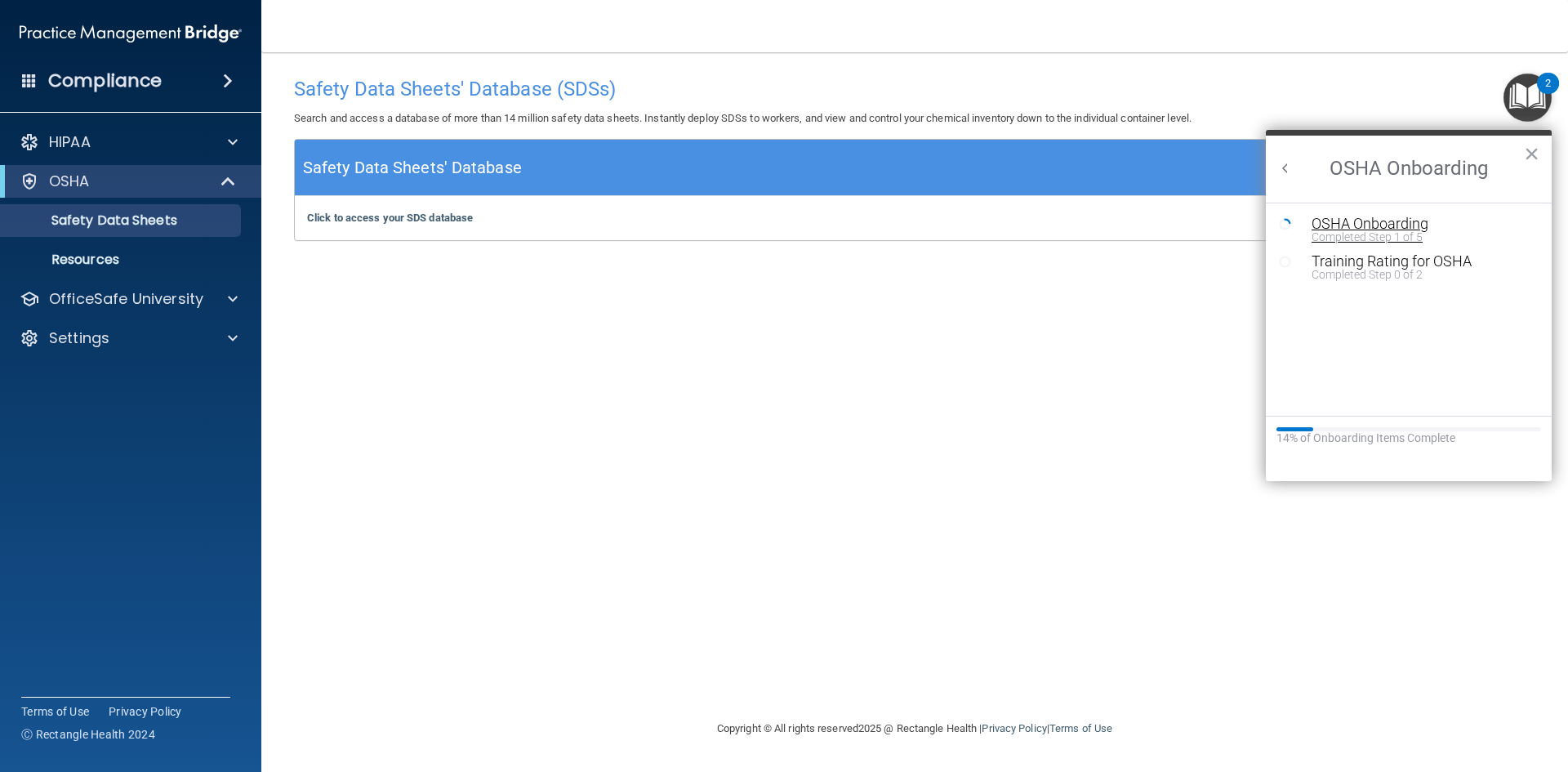
click at [1340, 234] on div "Completed Step 1 of 5" at bounding box center [1421, 237] width 219 height 12
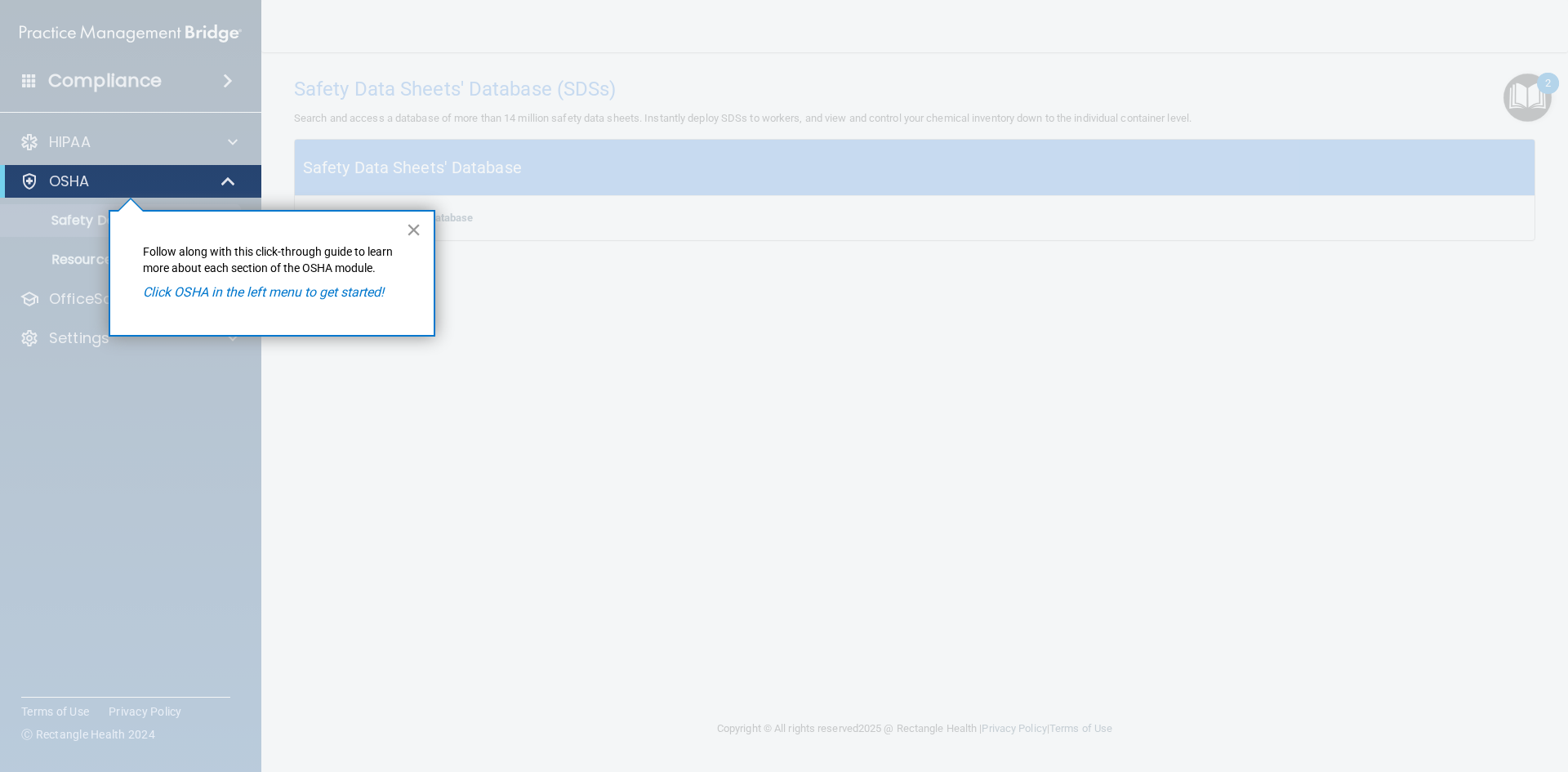
click at [417, 231] on button "×" at bounding box center [414, 230] width 16 height 27
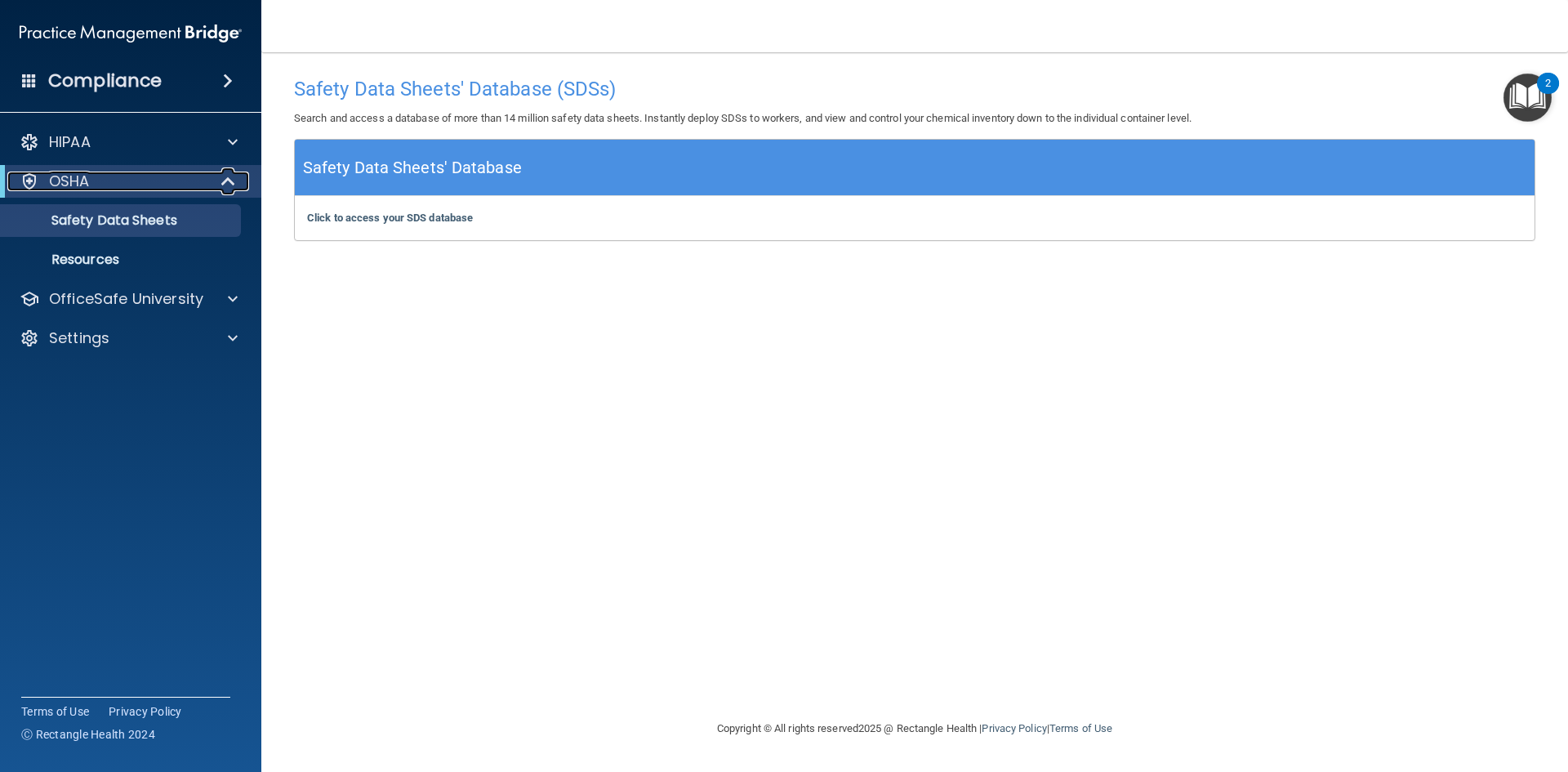
click at [83, 181] on p "OSHA" at bounding box center [69, 182] width 41 height 20
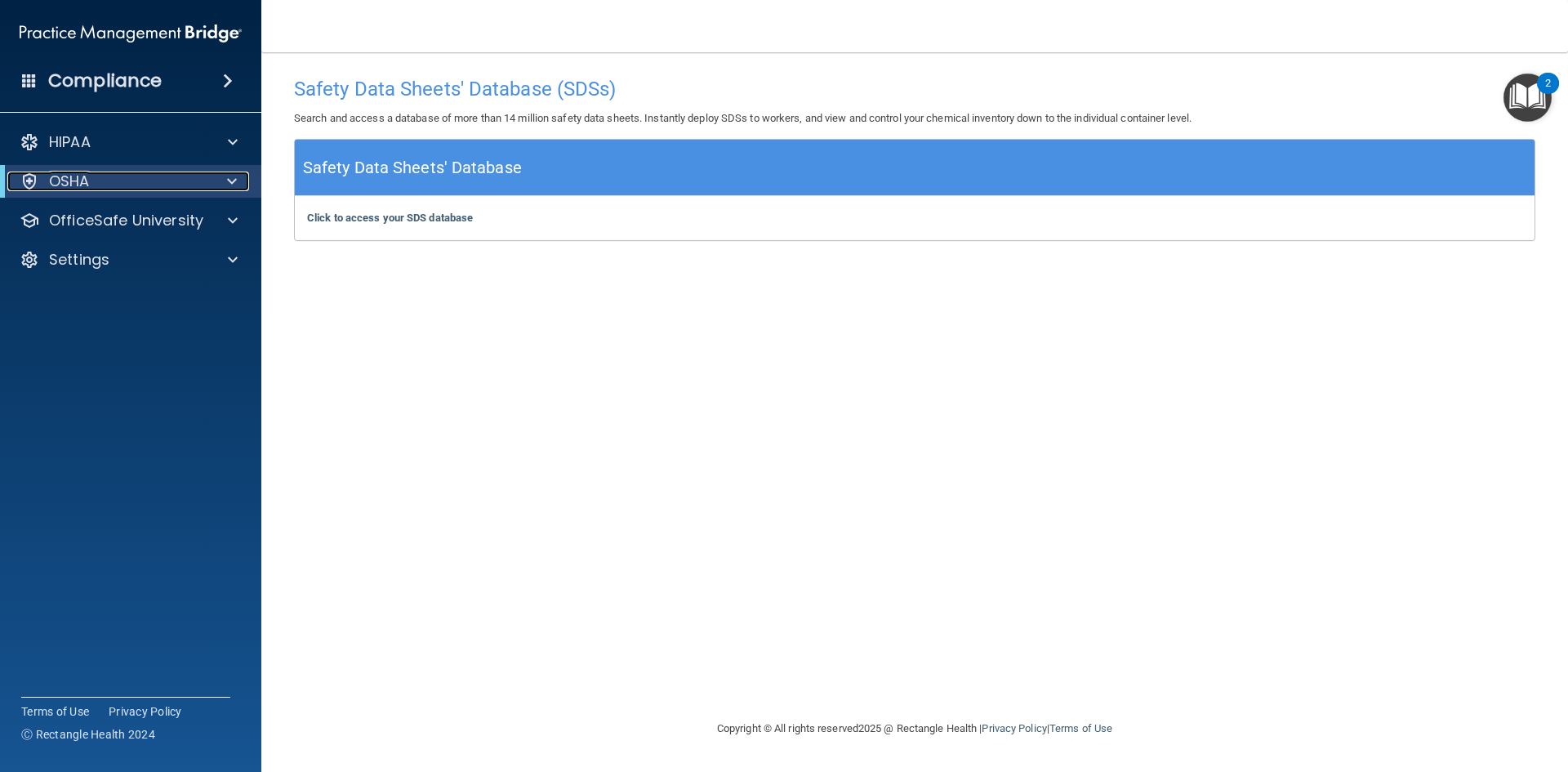
click at [83, 181] on p "OSHA" at bounding box center [69, 182] width 41 height 20
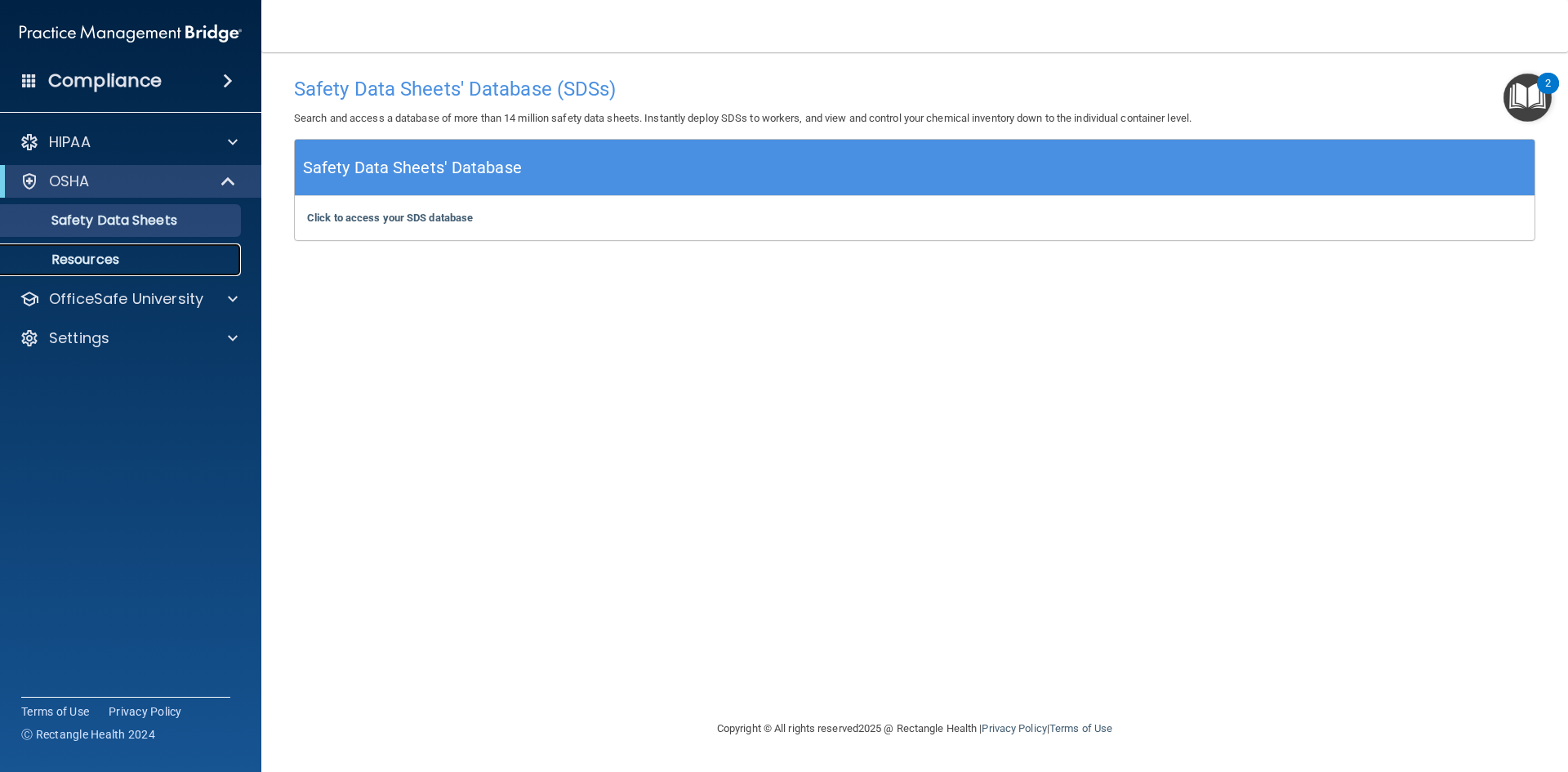
click at [100, 259] on p "Resources" at bounding box center [122, 260] width 223 height 17
click at [1526, 91] on img "Open Resource Center, 2 new notifications" at bounding box center [1527, 98] width 48 height 48
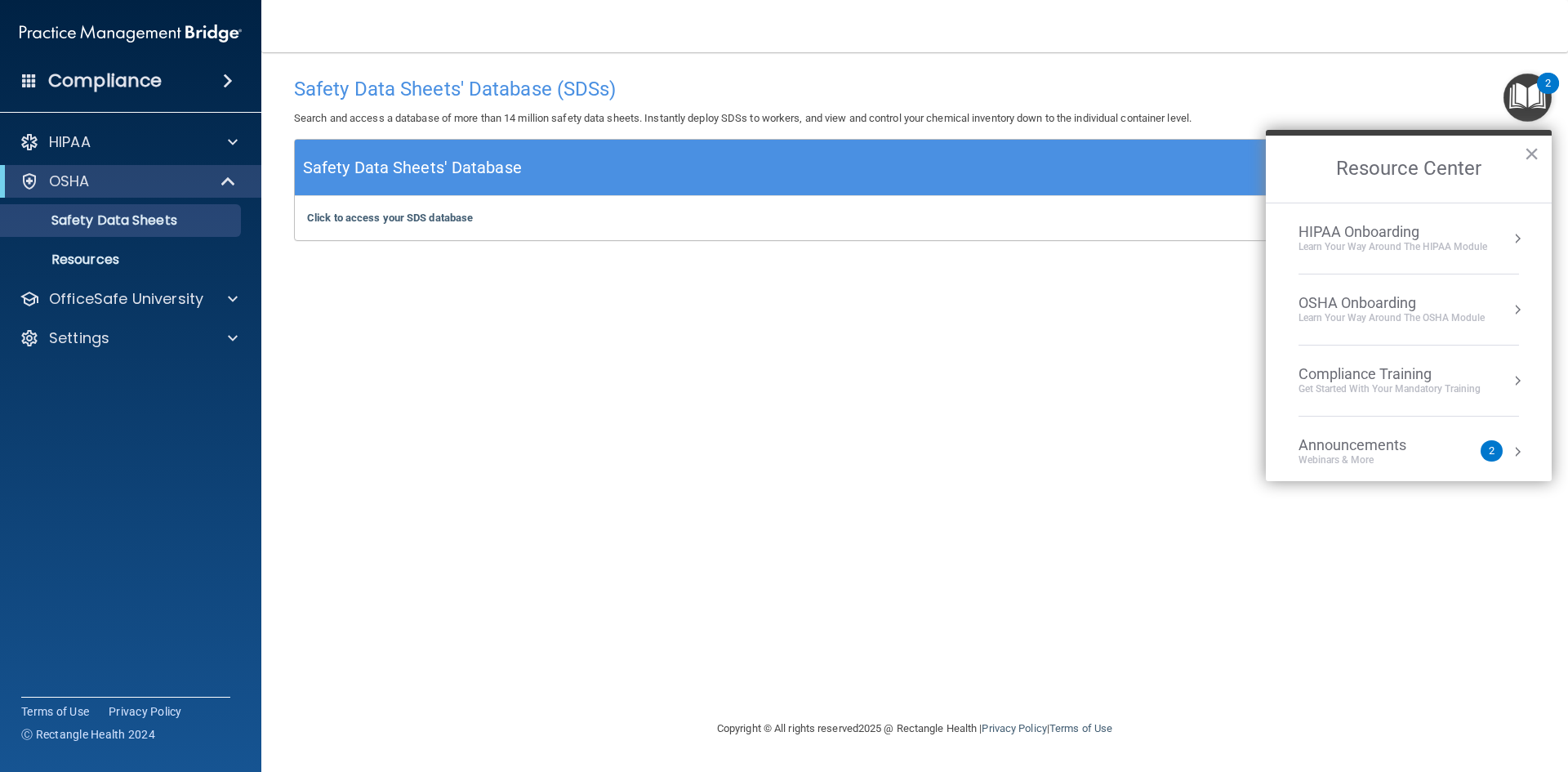
click at [1371, 302] on div "OSHA Onboarding" at bounding box center [1391, 303] width 186 height 18
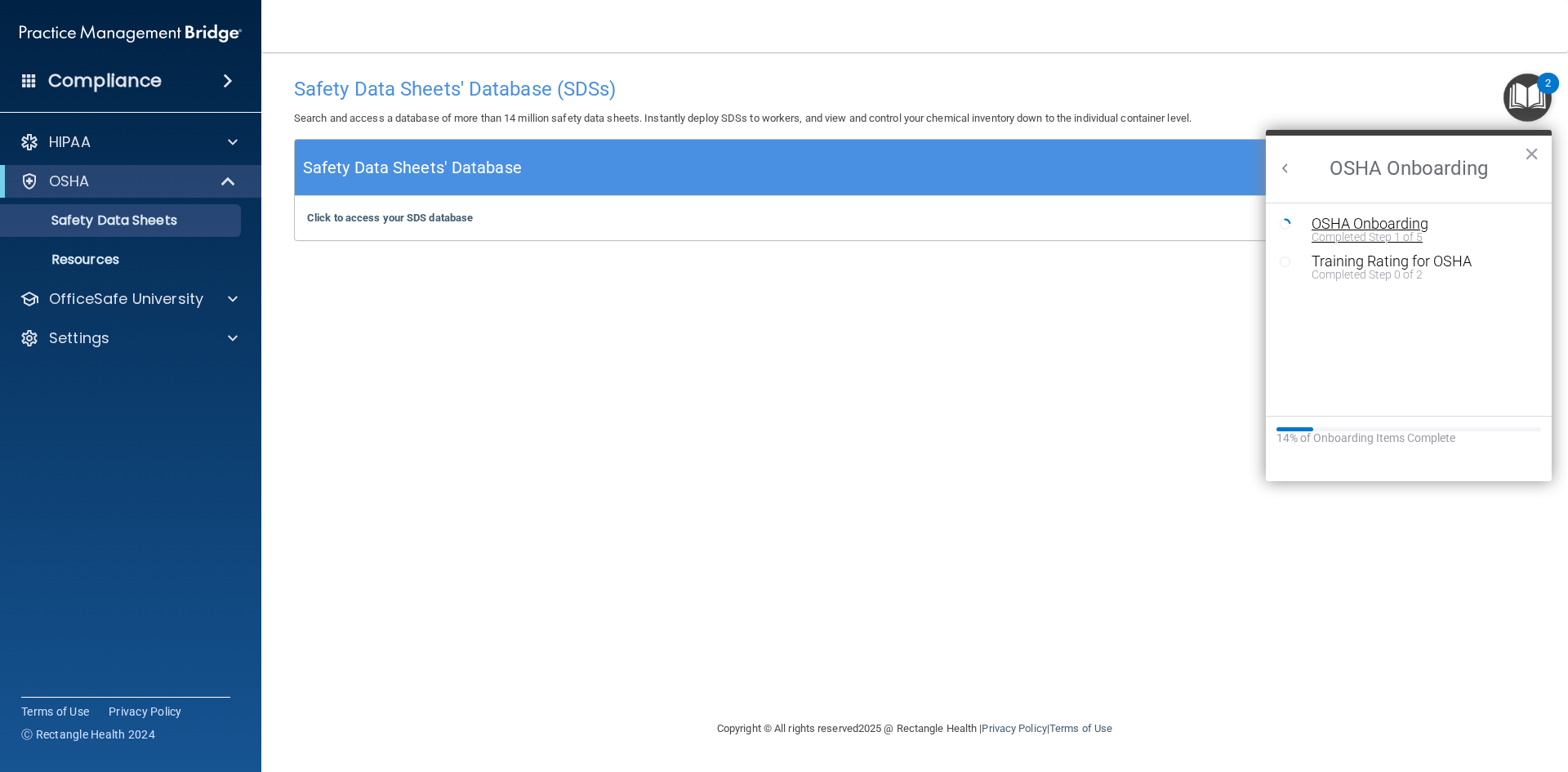
click at [1411, 221] on div "OSHA Onboarding" at bounding box center [1421, 224] width 219 height 15
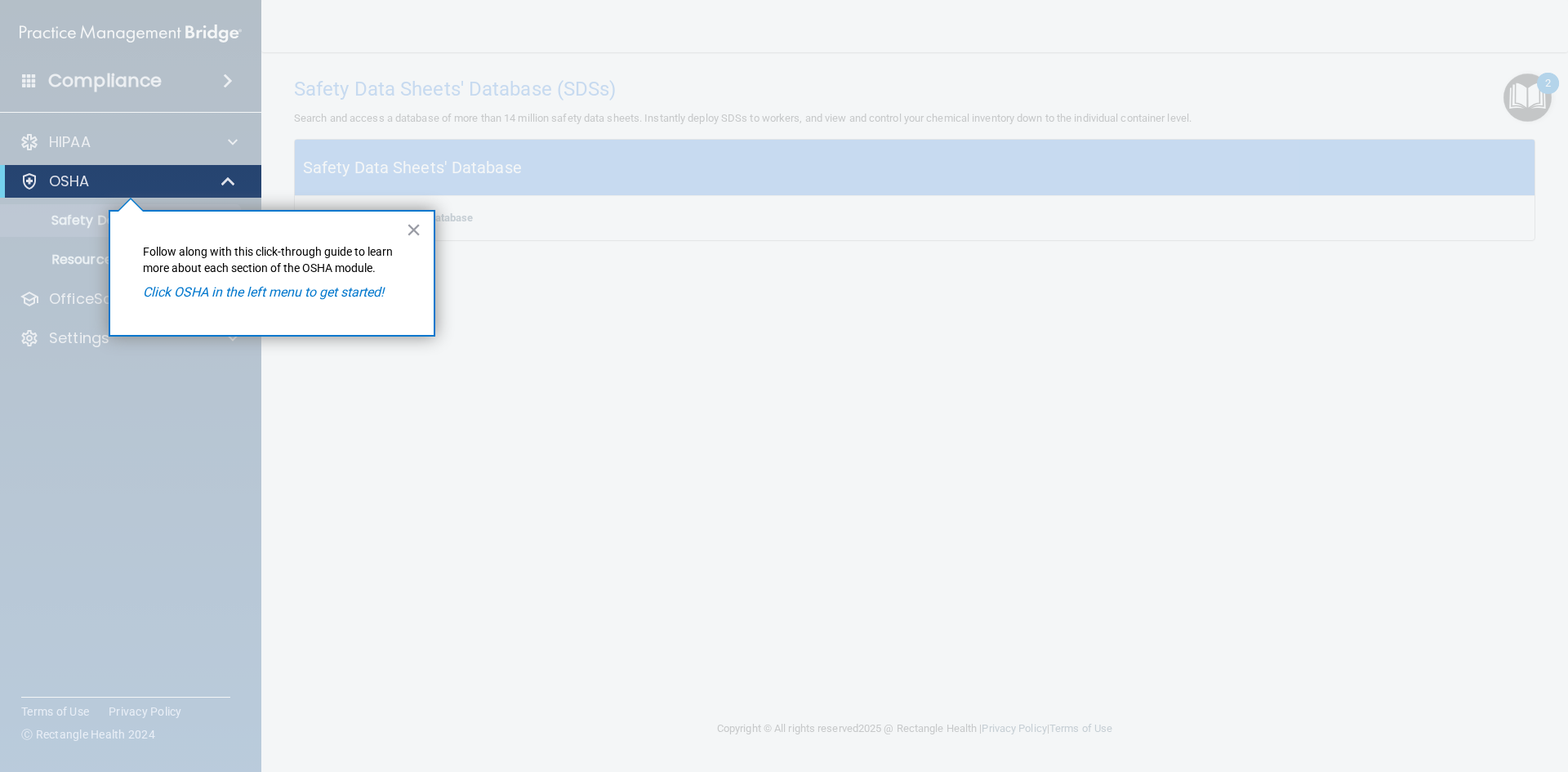
click at [354, 296] on em "Click OSHA in the left menu to get started!" at bounding box center [263, 292] width 241 height 16
click at [406, 223] on button "×" at bounding box center [414, 230] width 16 height 27
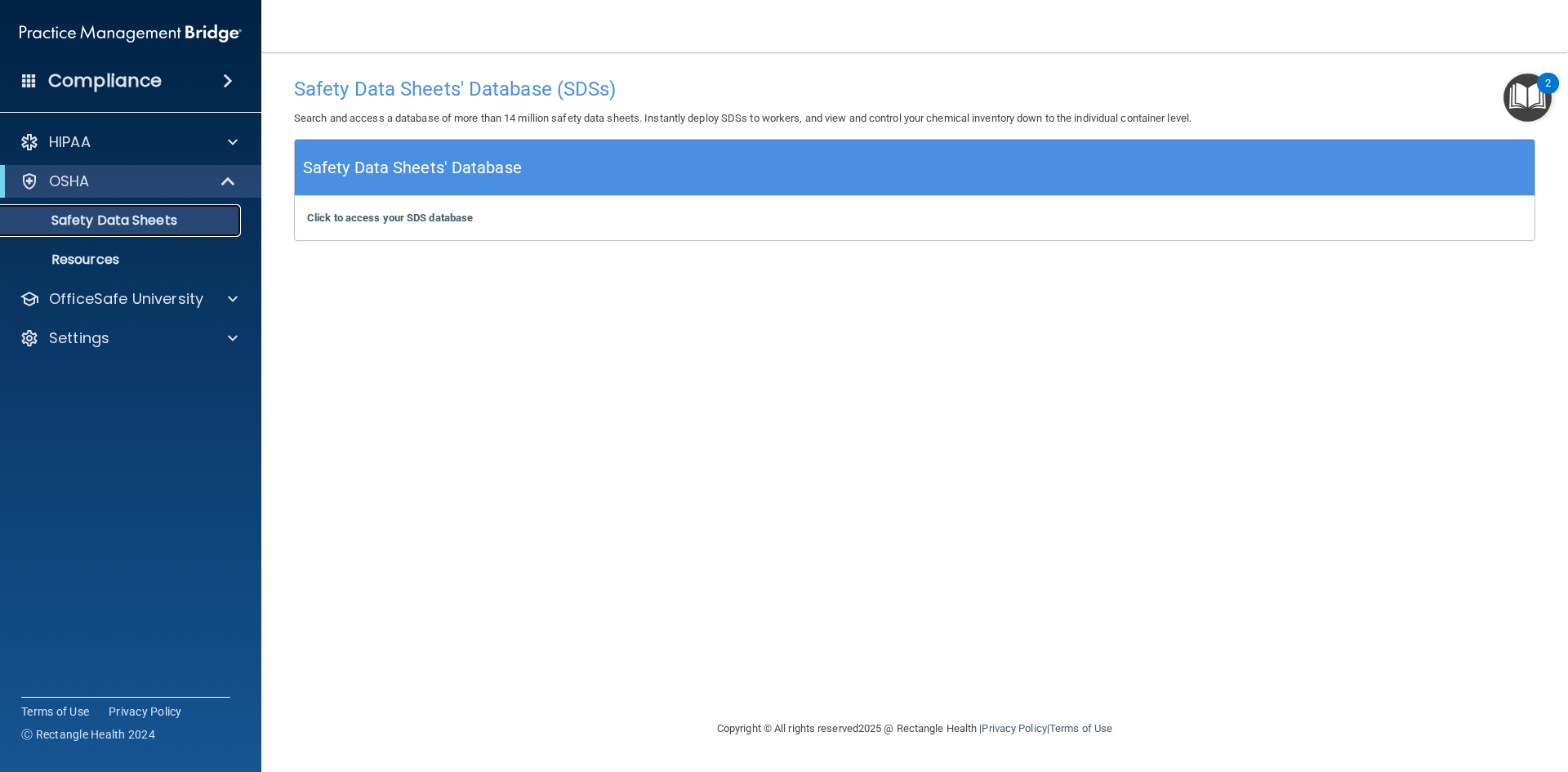
click at [114, 215] on p "Safety Data Sheets" at bounding box center [122, 221] width 223 height 17
click at [107, 257] on p "Resources" at bounding box center [122, 260] width 223 height 17
click at [1521, 107] on img "Open Resource Center, 2 new notifications" at bounding box center [1527, 98] width 48 height 48
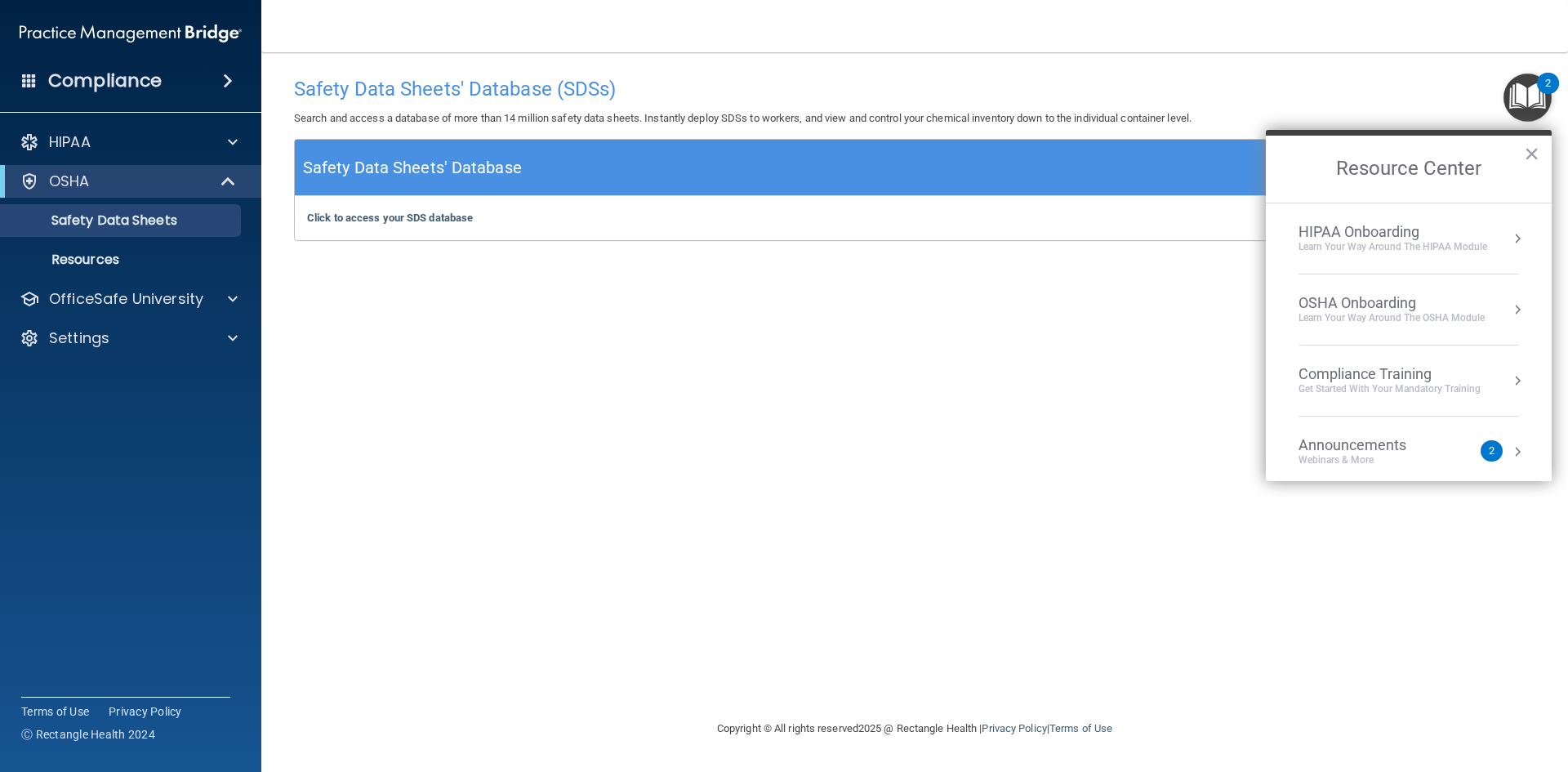
click at [1366, 235] on div "HIPAA Onboarding" at bounding box center [1393, 232] width 189 height 18
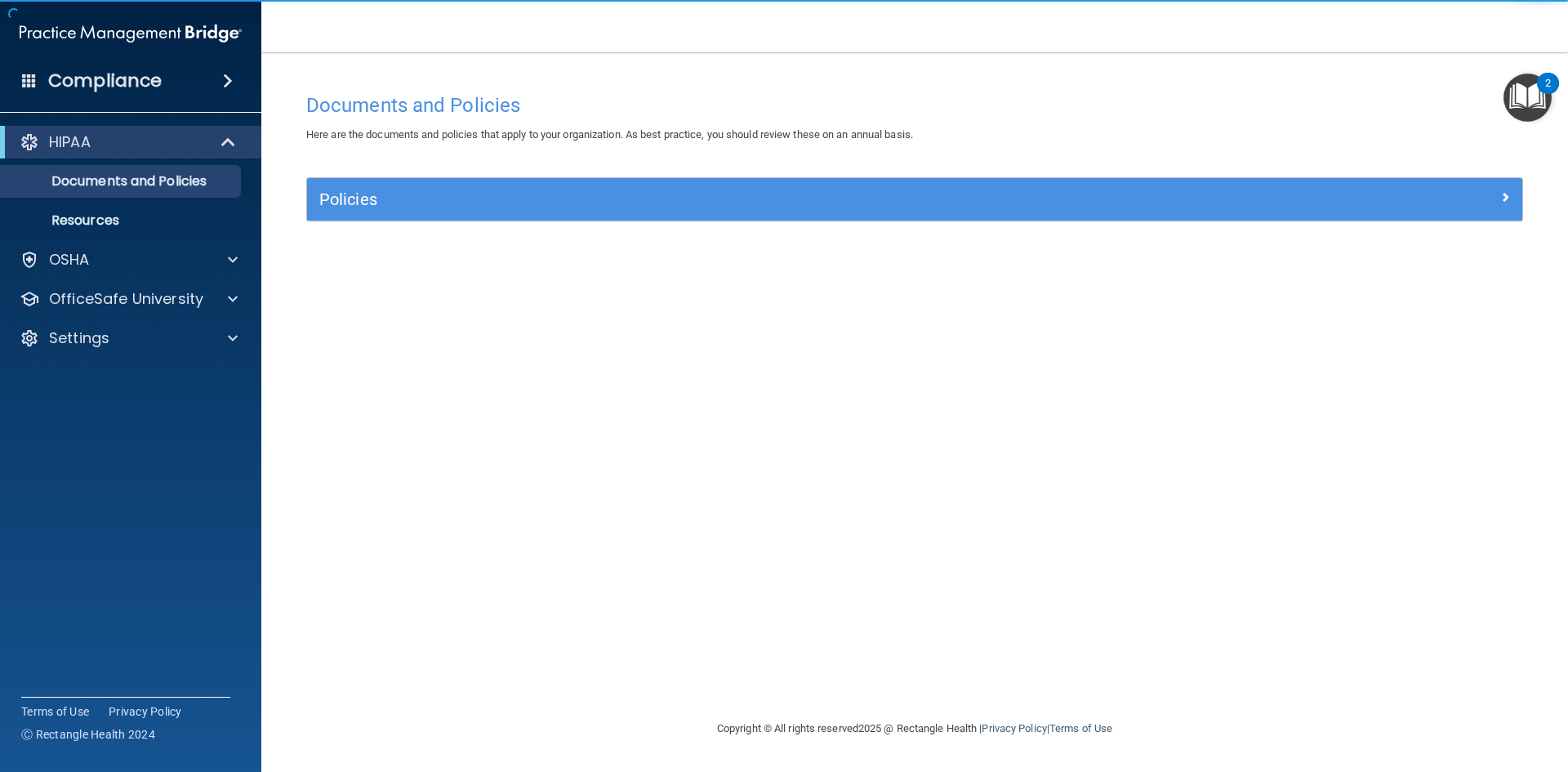
click at [1512, 109] on img "Open Resource Center, 2 new notifications" at bounding box center [1527, 98] width 48 height 48
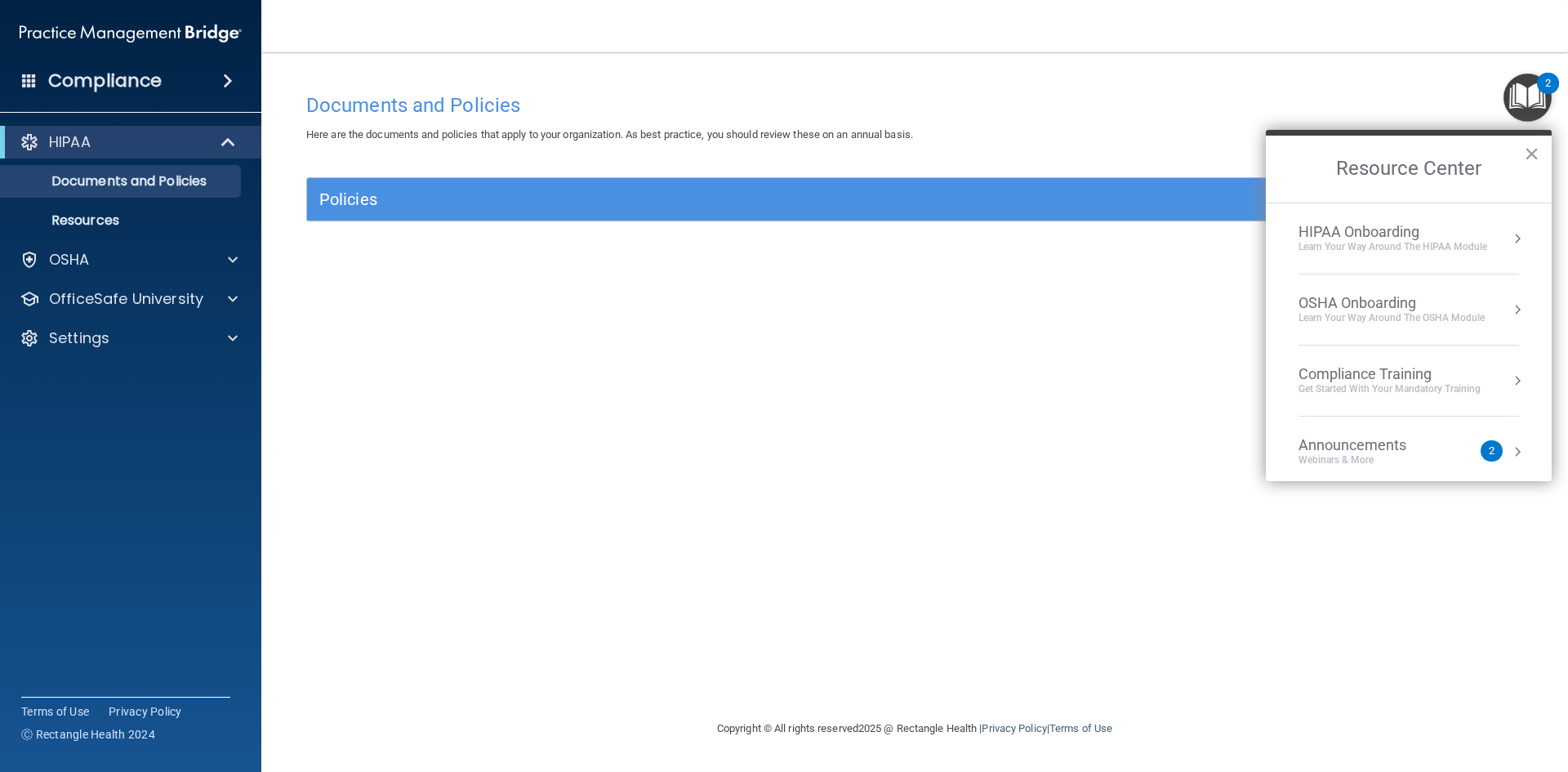
click at [1388, 229] on div "HIPAA Onboarding" at bounding box center [1393, 232] width 189 height 18
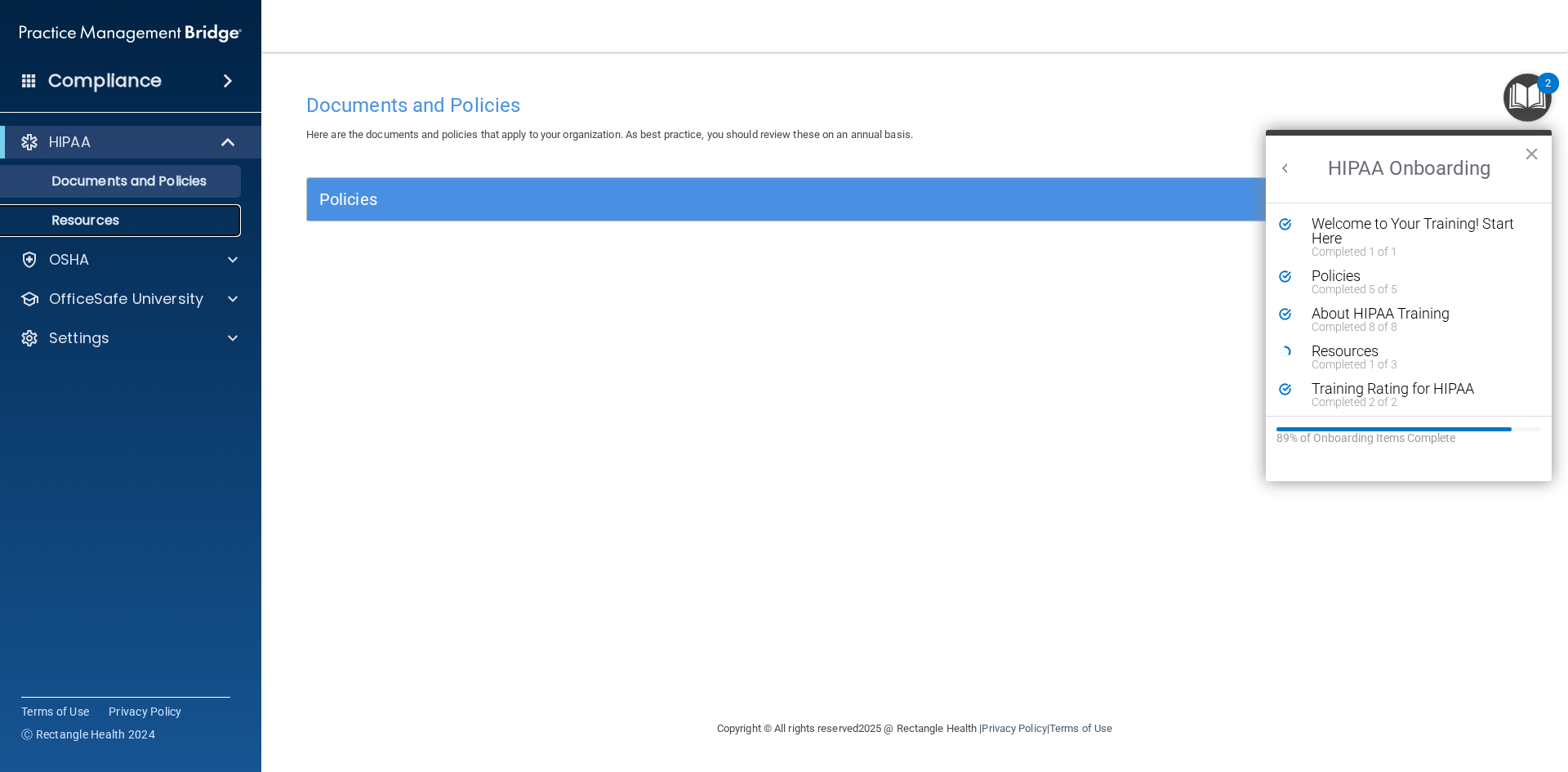
click at [85, 216] on p "Resources" at bounding box center [122, 221] width 223 height 17
click at [1290, 166] on button "Back to Resource Center Home" at bounding box center [1285, 168] width 17 height 17
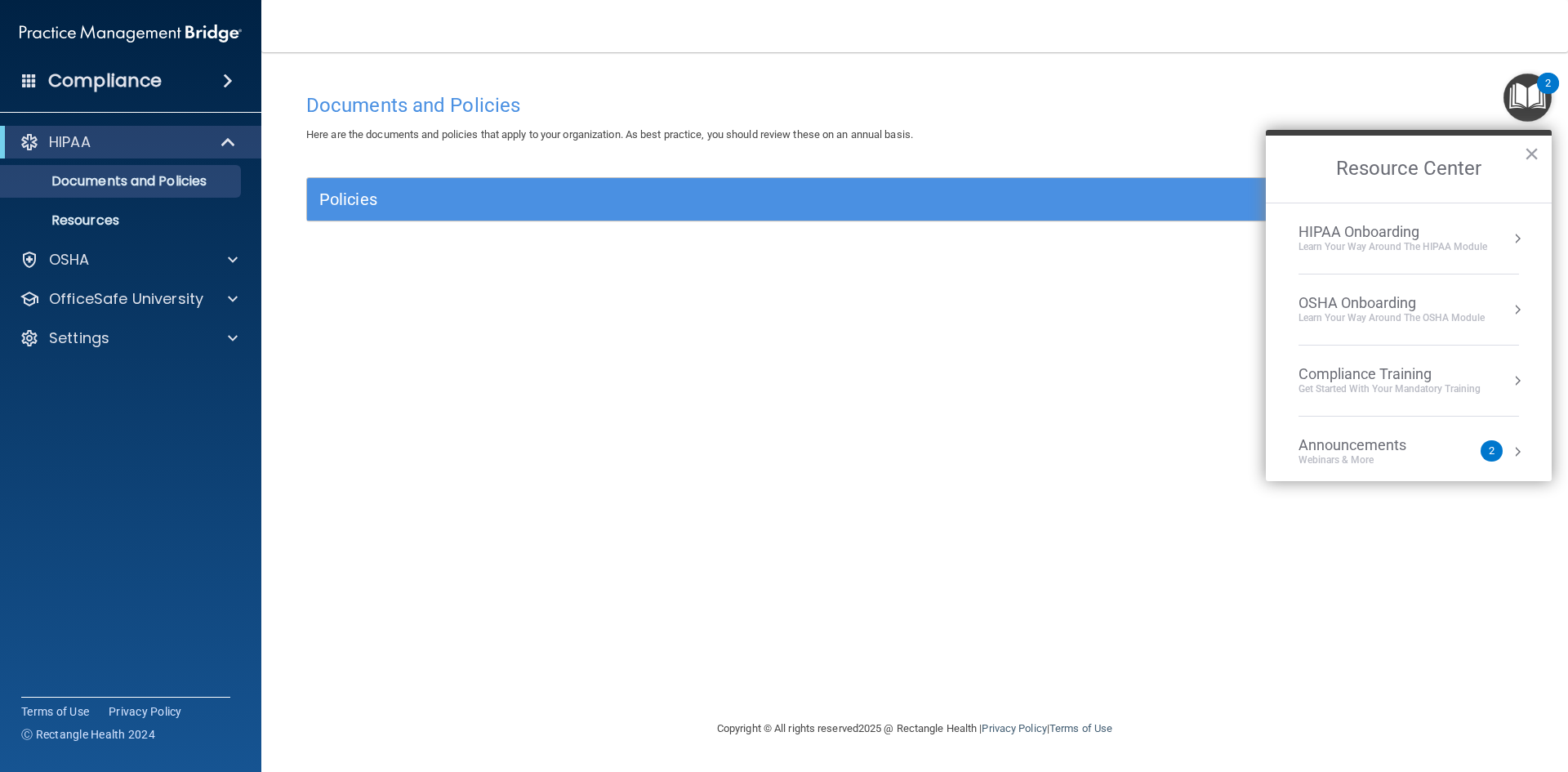
click at [1361, 298] on div "OSHA Onboarding" at bounding box center [1391, 303] width 186 height 18
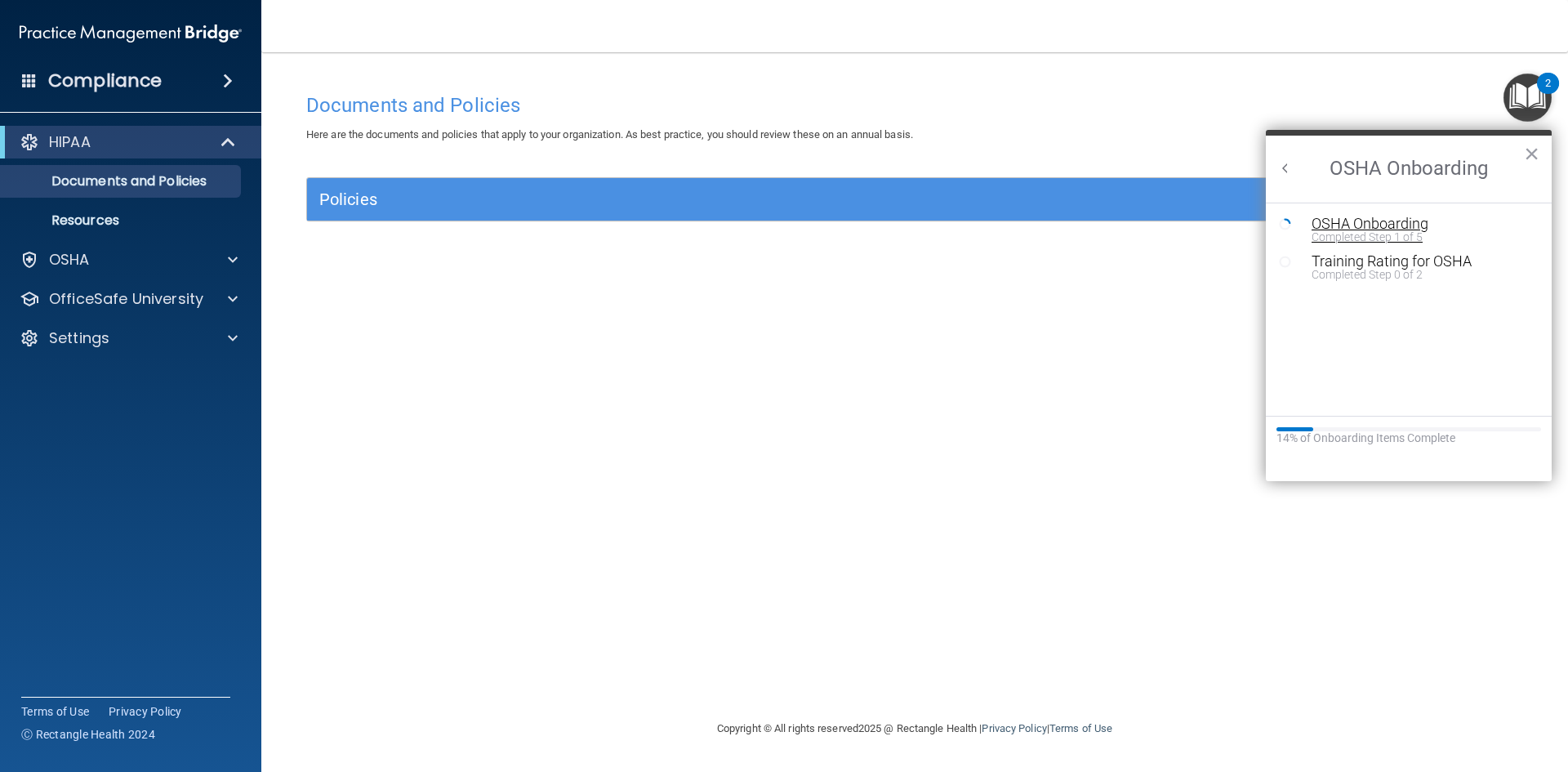
click at [1397, 233] on div "Completed Step 1 of 5" at bounding box center [1421, 237] width 219 height 12
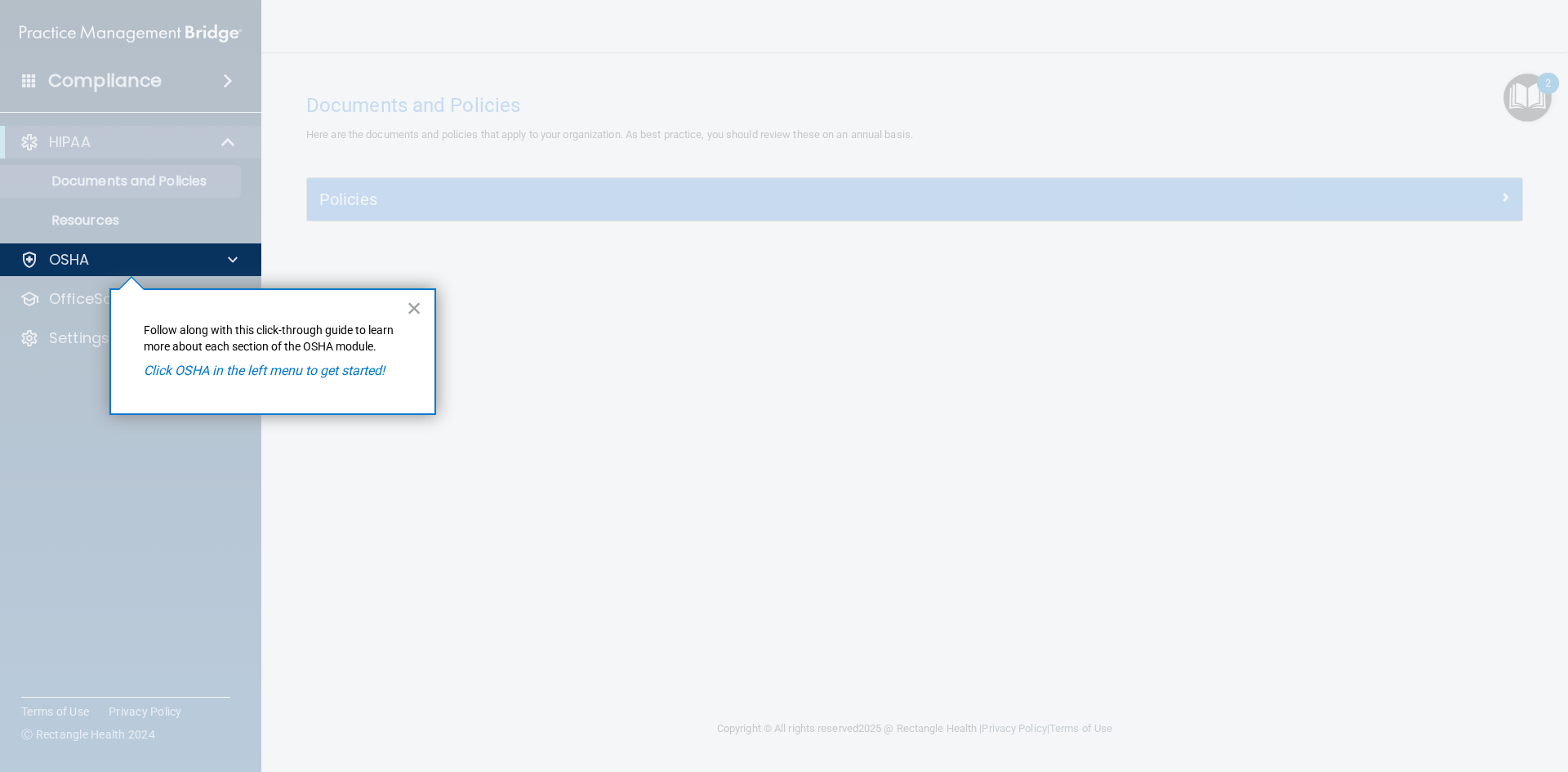
click at [284, 369] on em "Click OSHA in the left menu to get started!" at bounding box center [264, 371] width 241 height 16
click at [160, 373] on em "Click OSHA in the left menu to get started!" at bounding box center [264, 371] width 241 height 16
click at [202, 367] on em "Click OSHA in the left menu to get started!" at bounding box center [264, 371] width 241 height 16
click at [147, 251] on div "OSHA" at bounding box center [109, 260] width 202 height 20
click at [418, 310] on button "×" at bounding box center [414, 308] width 16 height 27
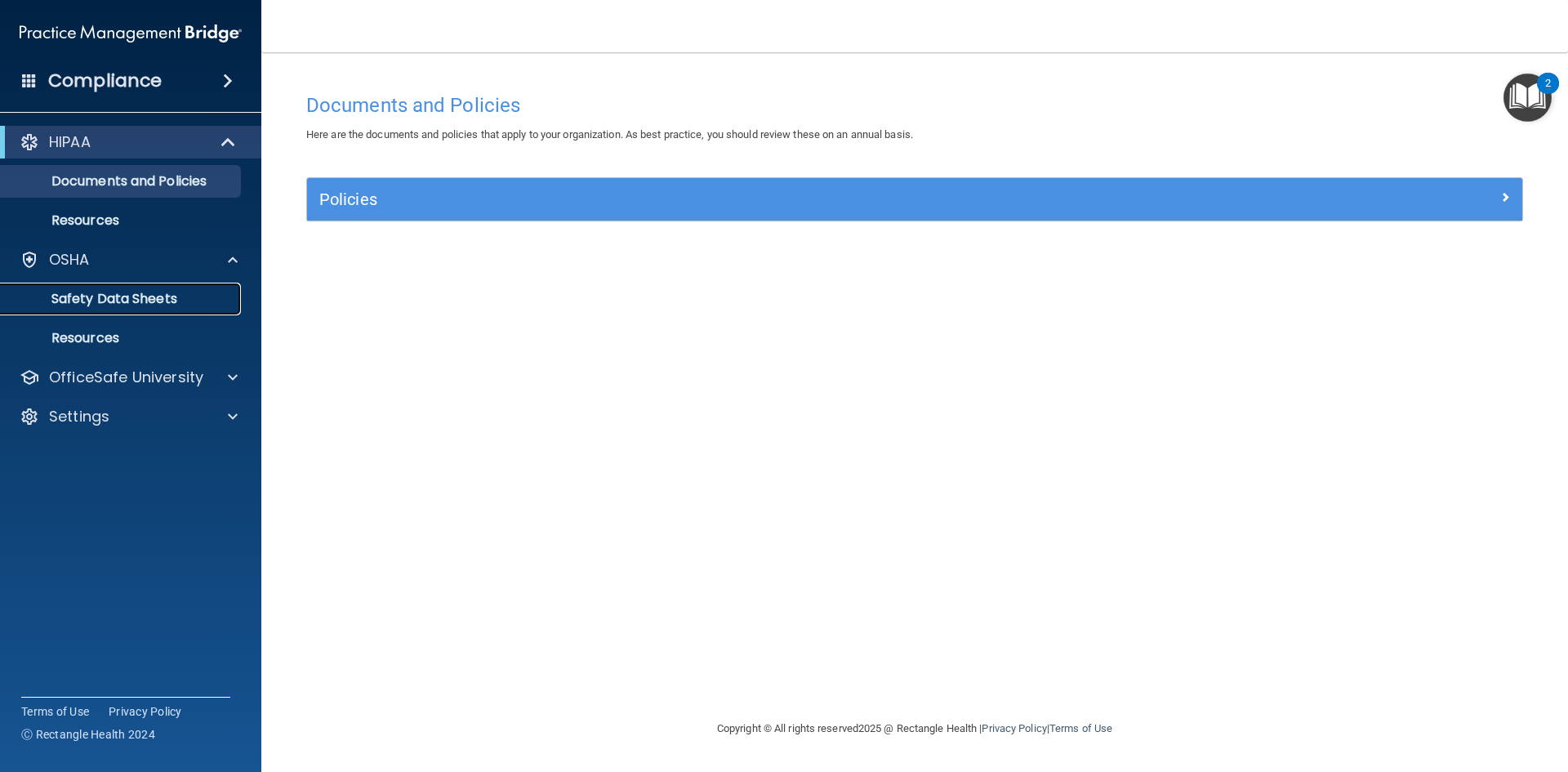
click at [133, 301] on p "Safety Data Sheets" at bounding box center [122, 299] width 223 height 17
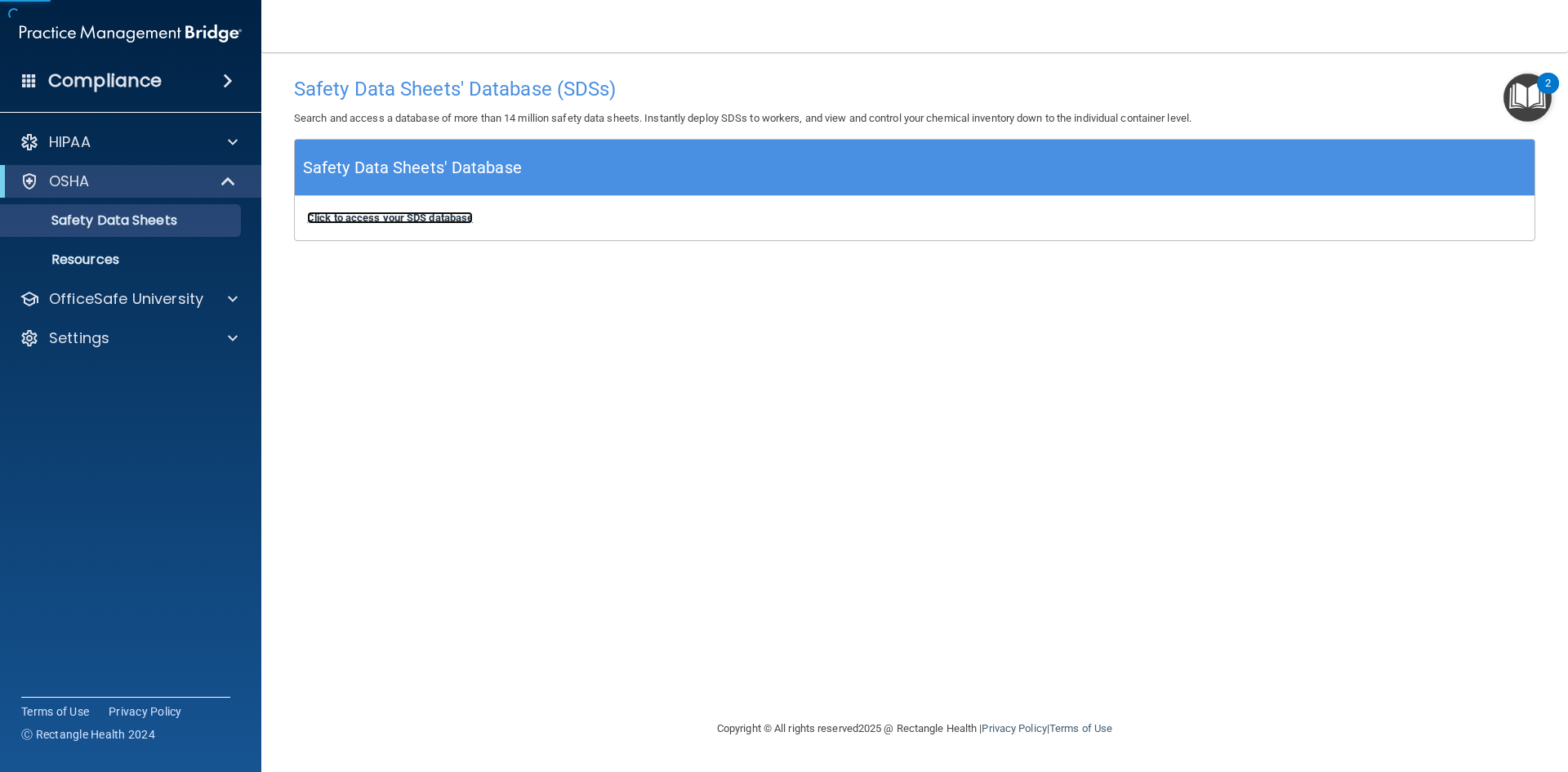
click at [413, 217] on b "Click to access your SDS database" at bounding box center [390, 217] width 166 height 12
click at [90, 258] on p "Resources" at bounding box center [122, 260] width 223 height 17
click at [1519, 100] on img "Open Resource Center, 2 new notifications" at bounding box center [1527, 98] width 48 height 48
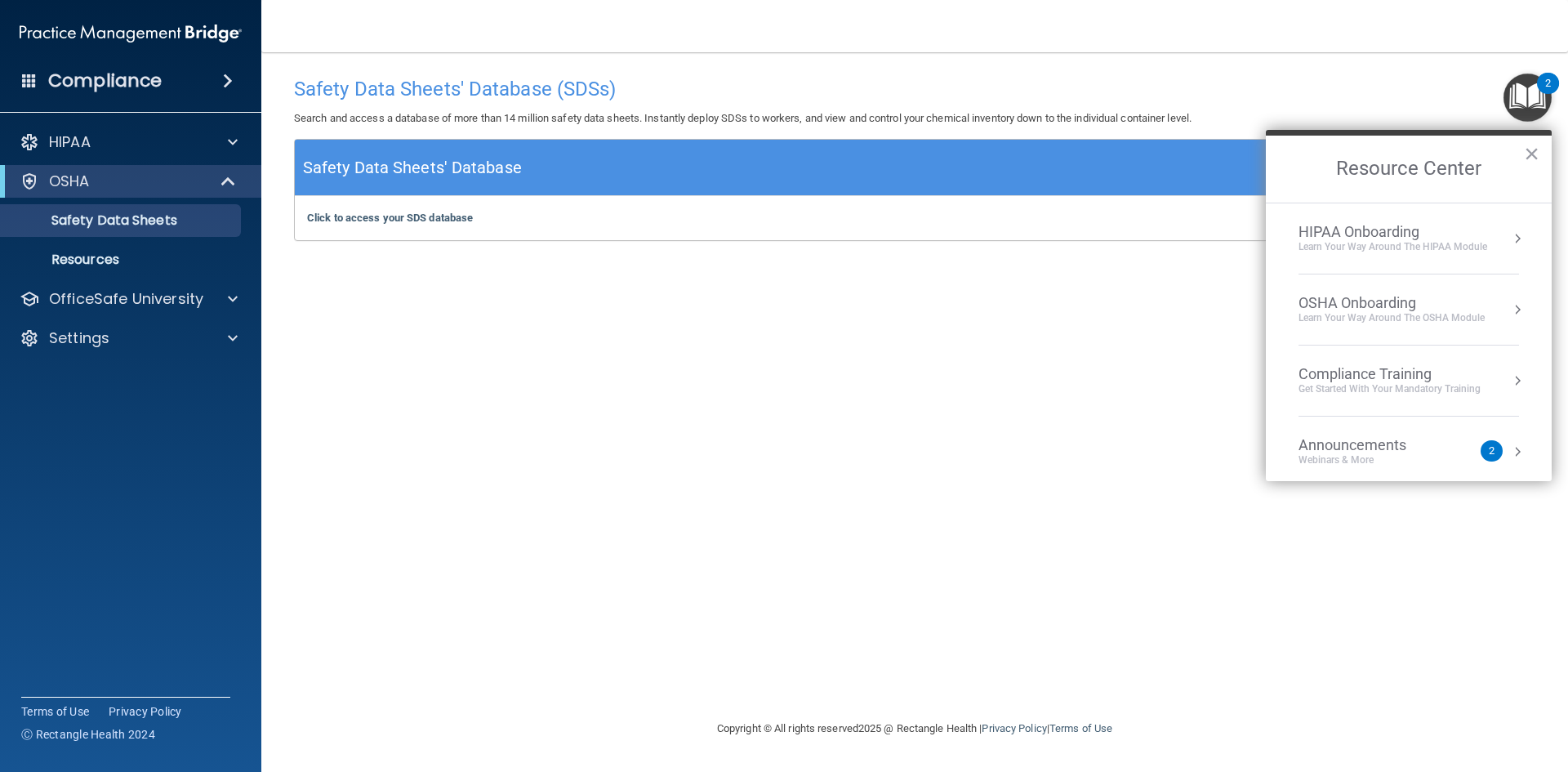
click at [1353, 303] on div "OSHA Onboarding" at bounding box center [1391, 303] width 186 height 18
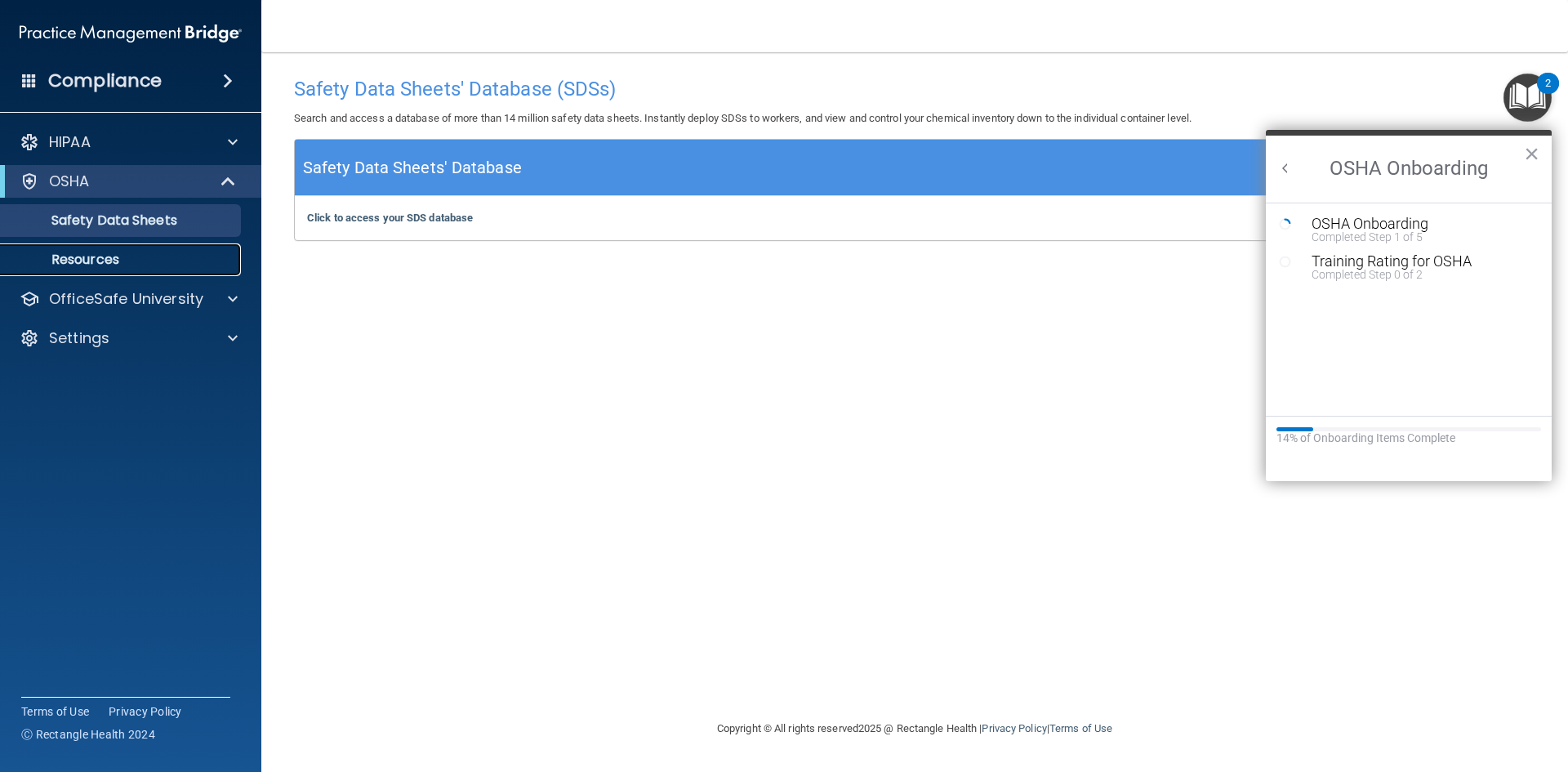
click at [90, 253] on p "Resources" at bounding box center [122, 260] width 223 height 17
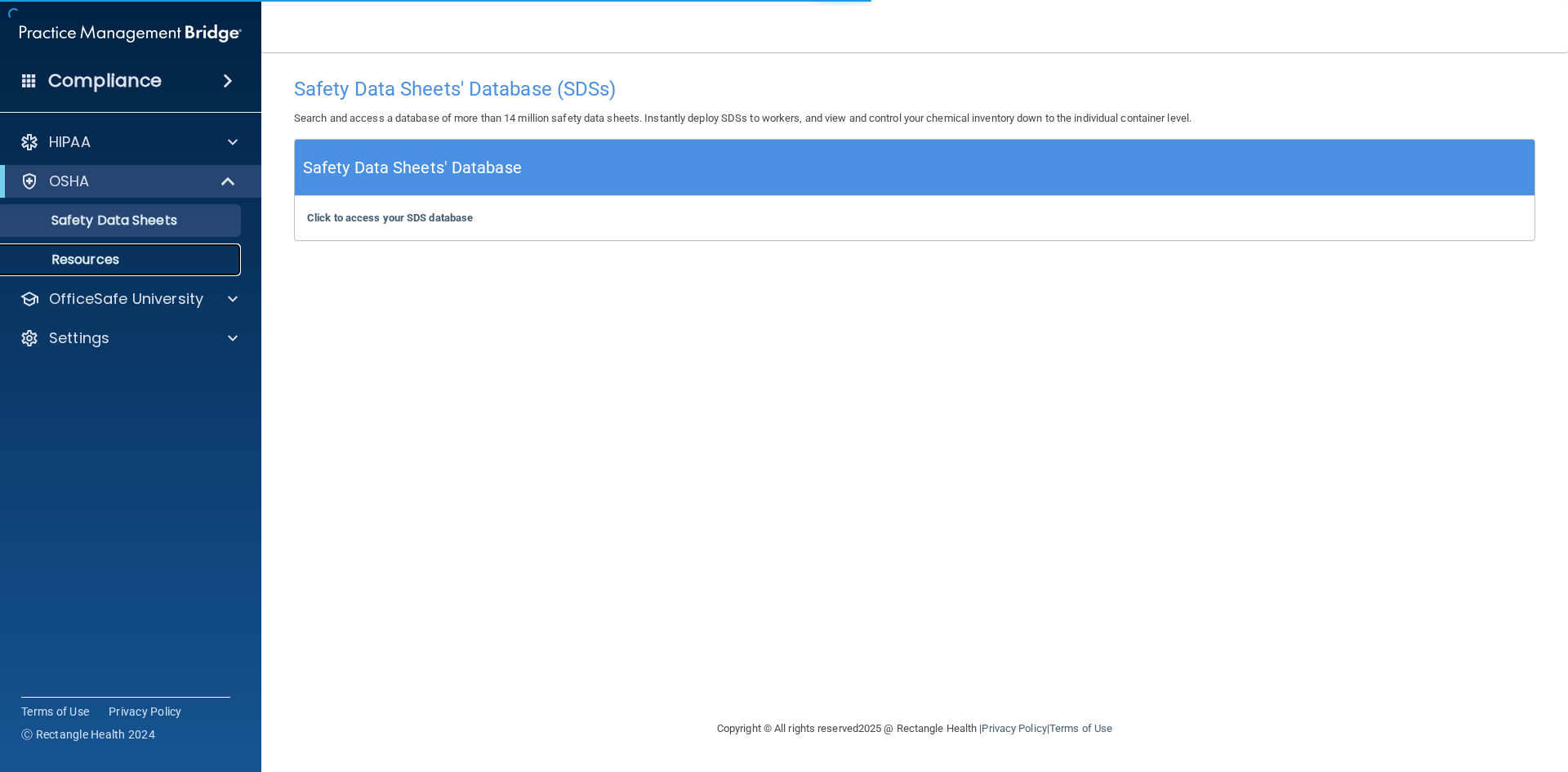
click at [93, 255] on p "Resources" at bounding box center [122, 260] width 223 height 17
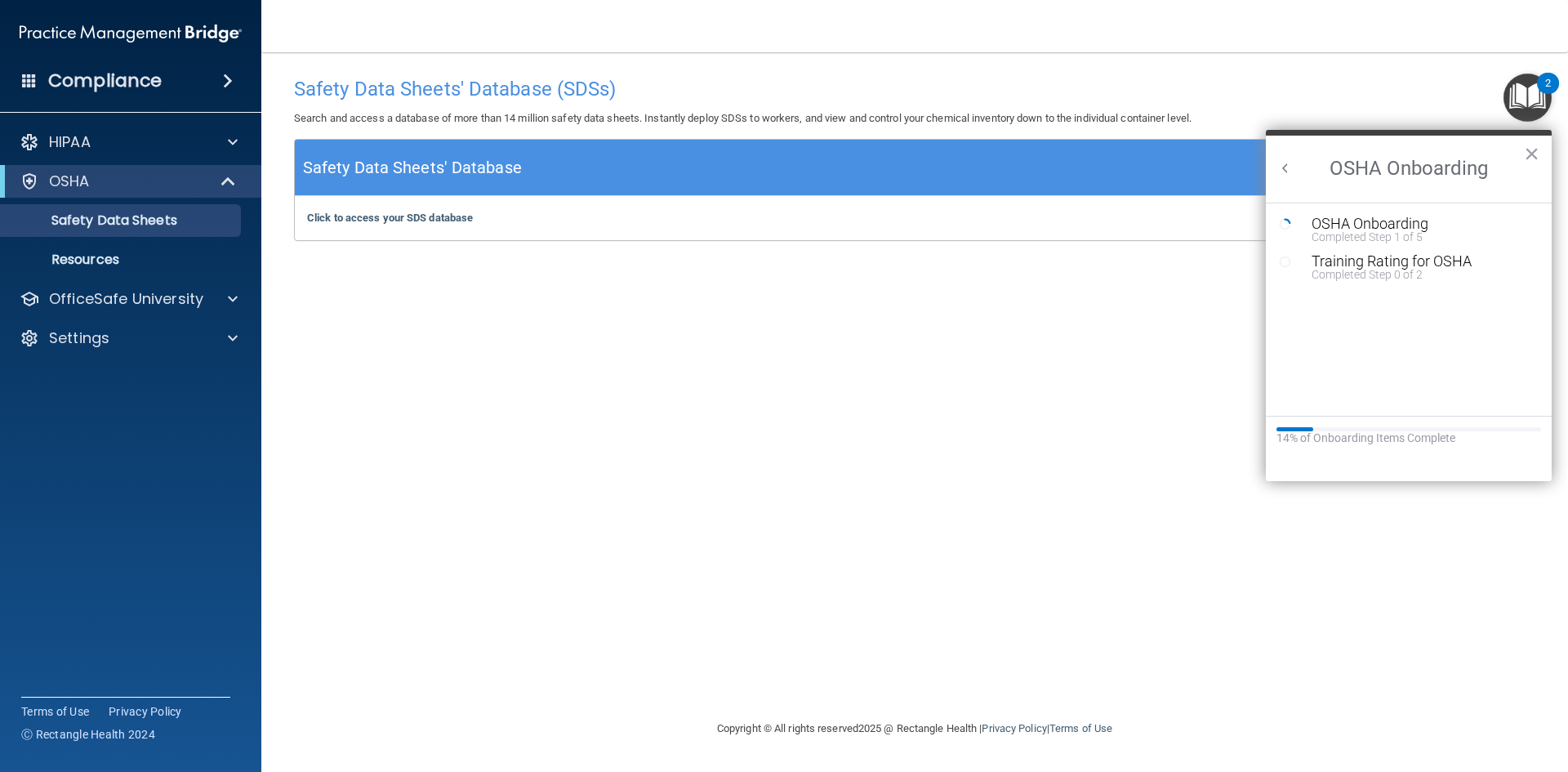
click at [1281, 166] on button "Back to Resource Center Home" at bounding box center [1285, 168] width 17 height 17
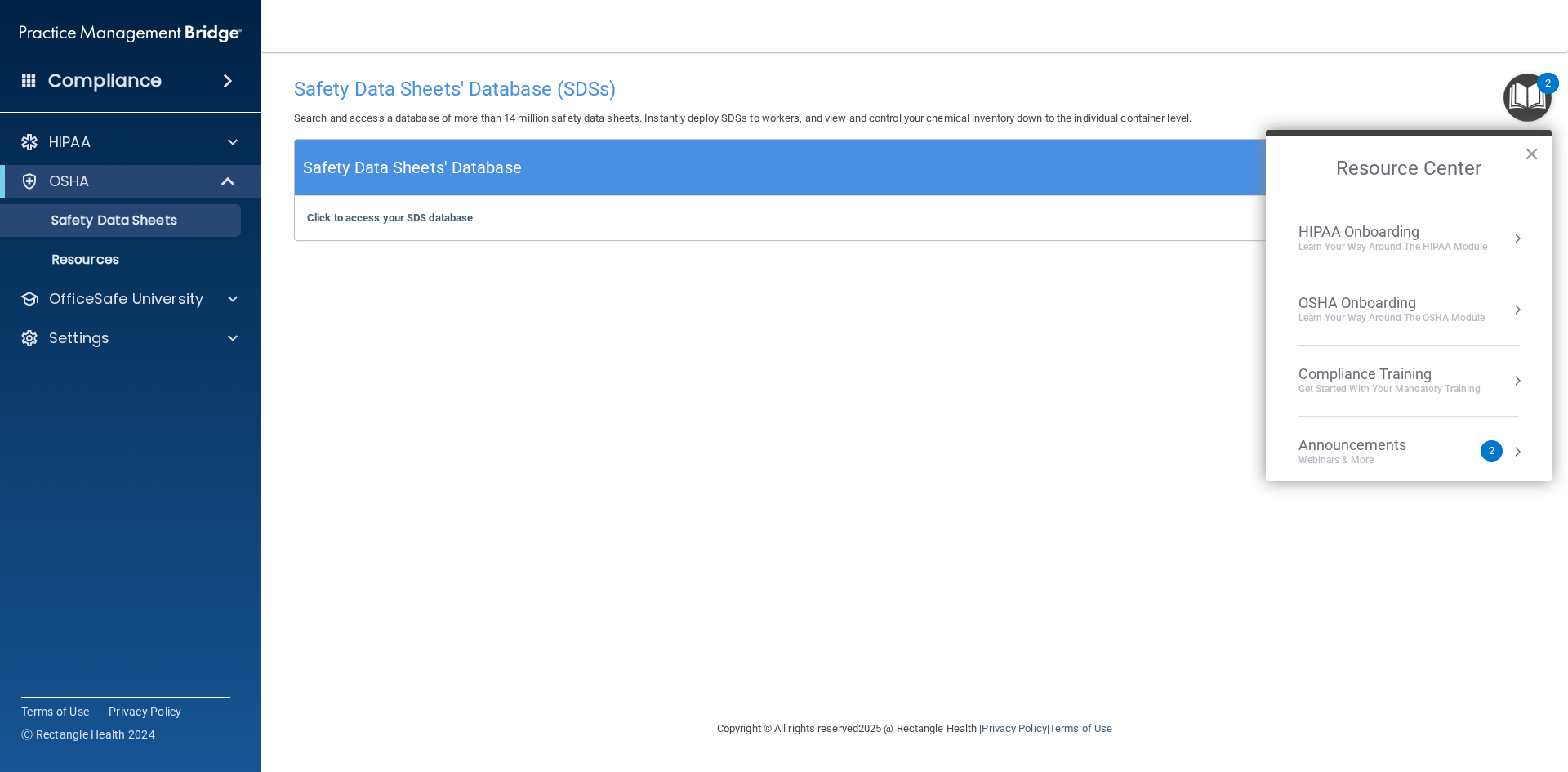
click at [1416, 233] on div "HIPAA Onboarding" at bounding box center [1393, 232] width 189 height 18
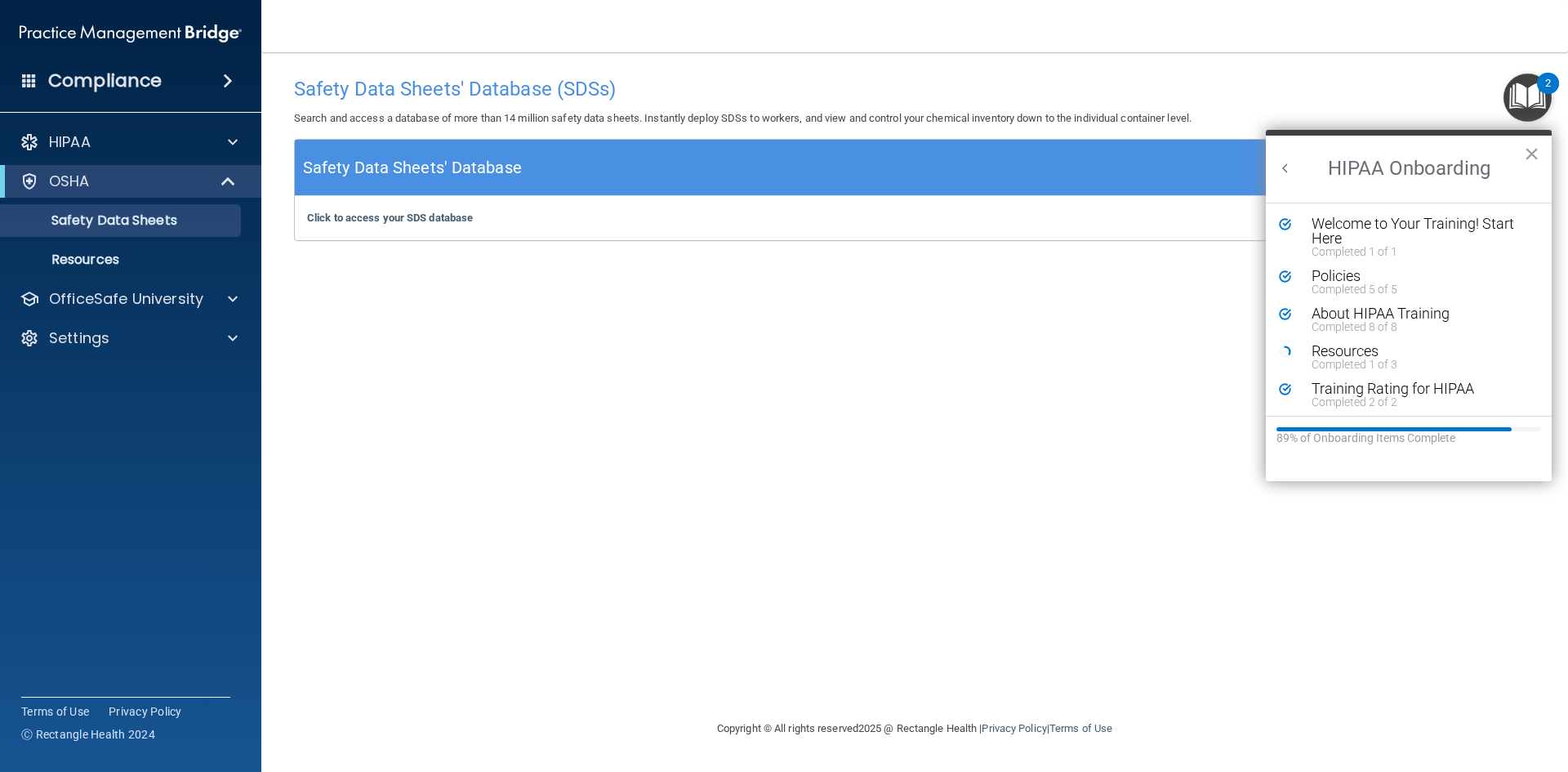
click at [1288, 167] on button "Back to Resource Center Home" at bounding box center [1285, 168] width 17 height 17
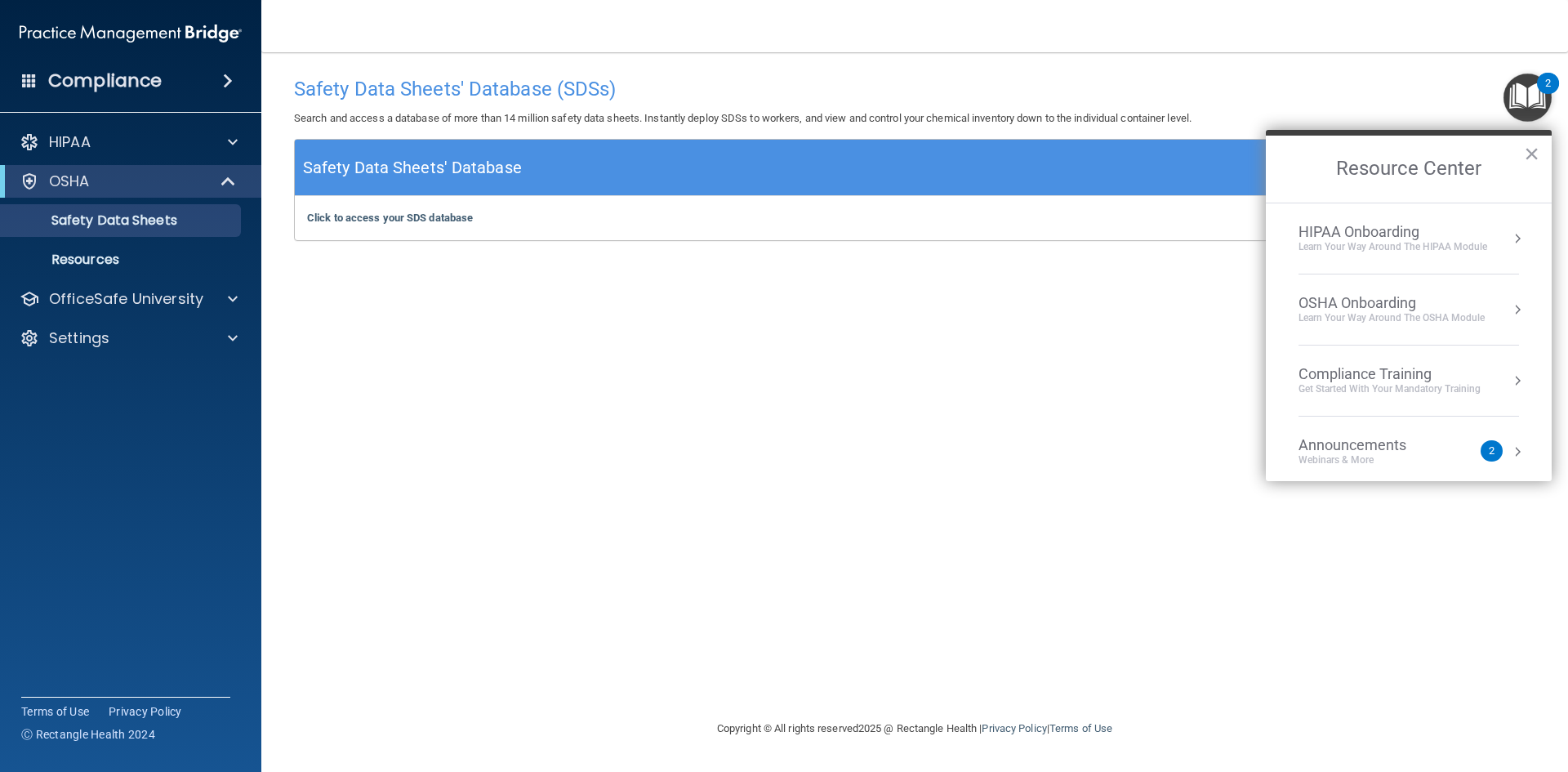
click at [1371, 378] on div "Compliance Training" at bounding box center [1390, 374] width 182 height 18
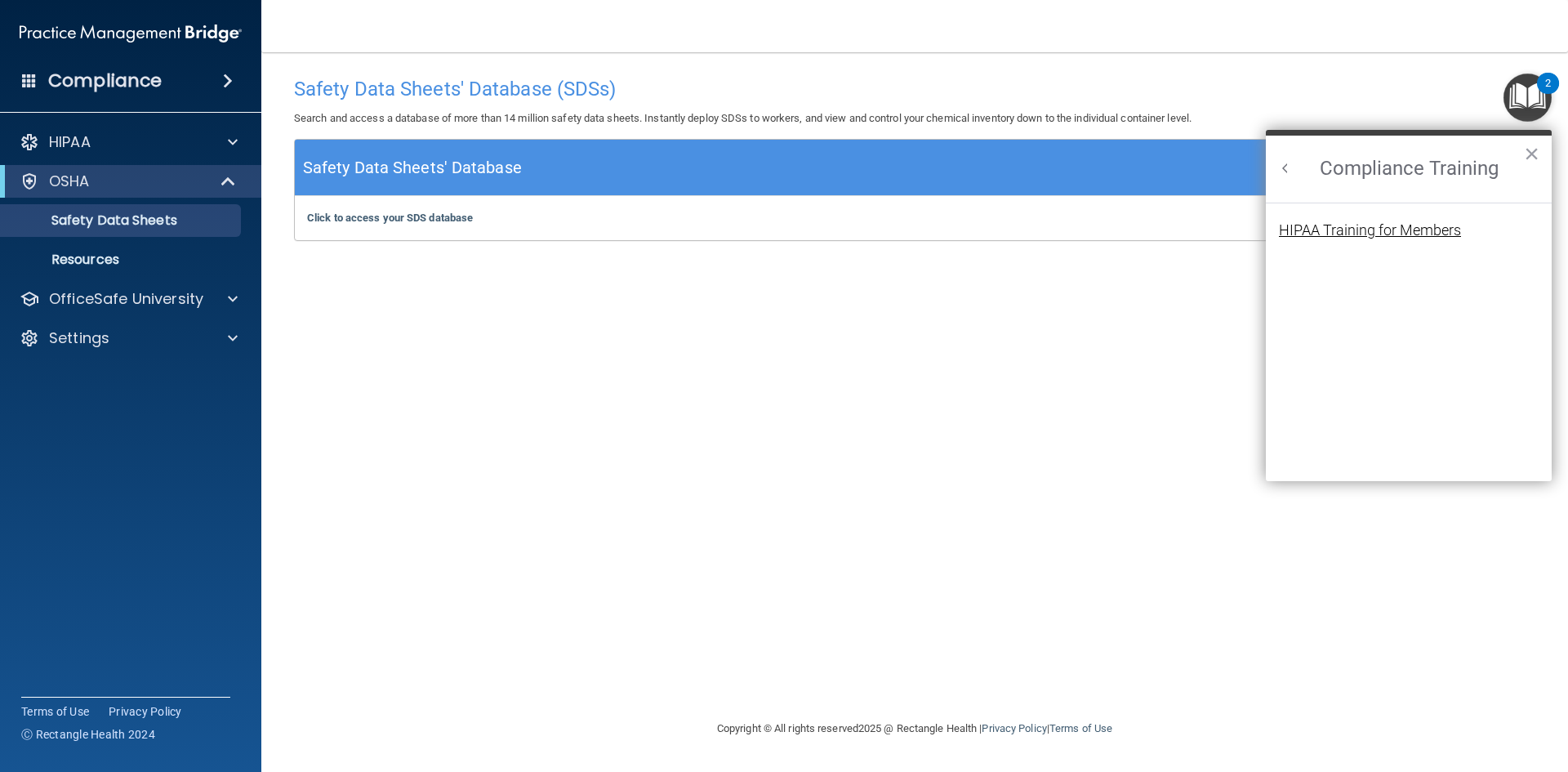
click at [1354, 230] on div "HIPAA Training for Members" at bounding box center [1370, 231] width 182 height 15
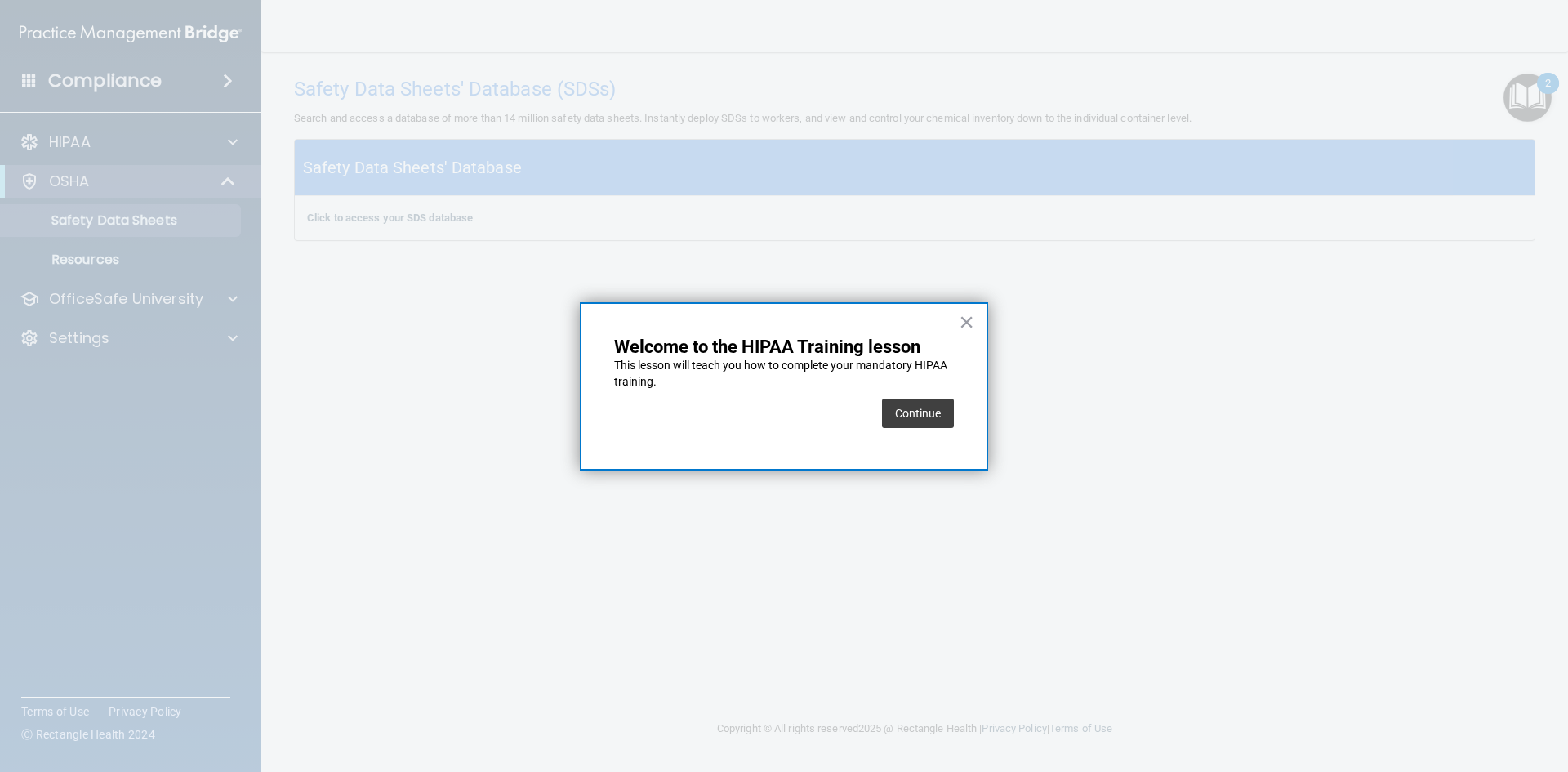
click at [899, 420] on button "Continue" at bounding box center [917, 413] width 72 height 29
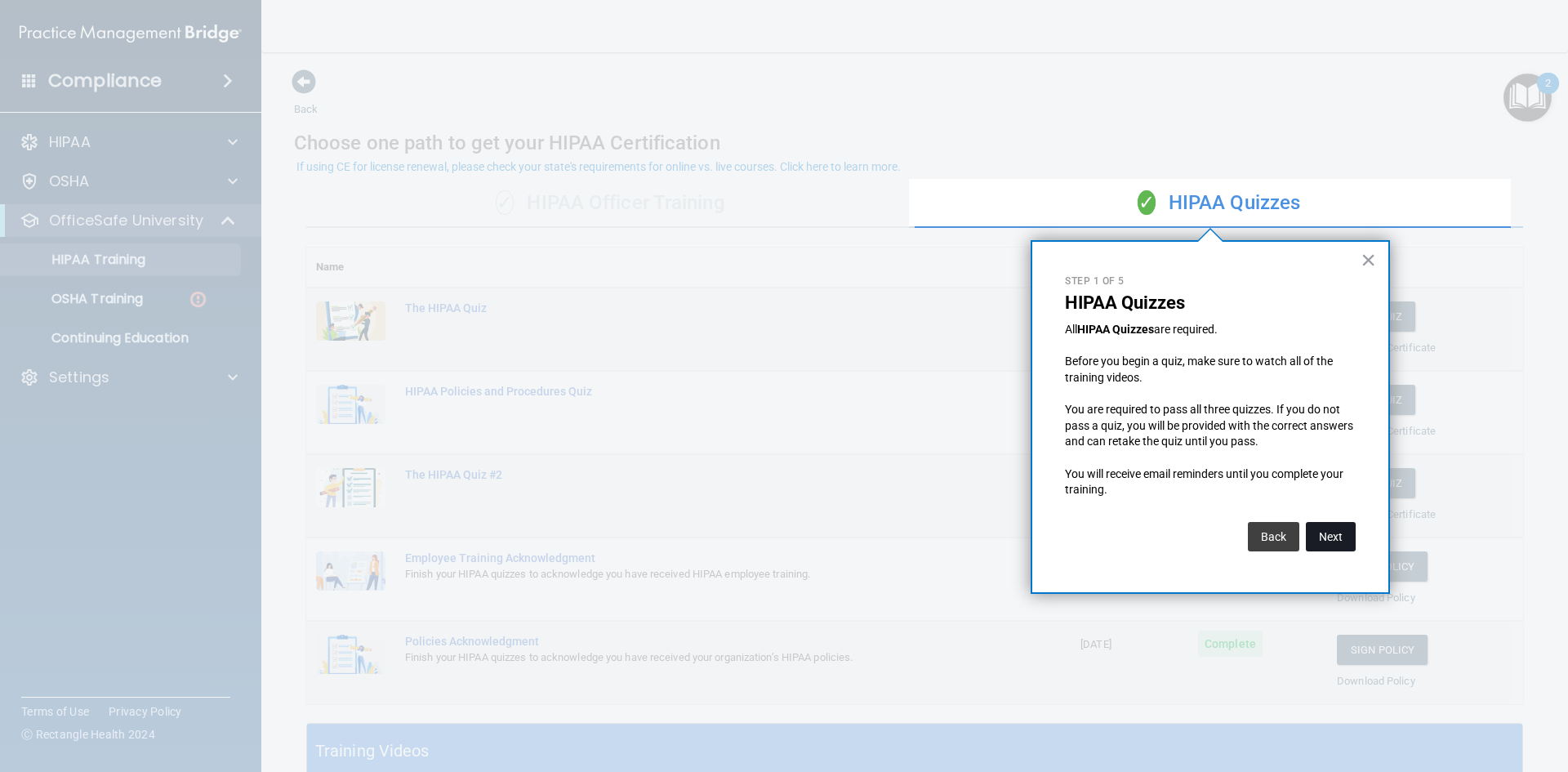
click at [1329, 541] on button "Next" at bounding box center [1331, 537] width 50 height 29
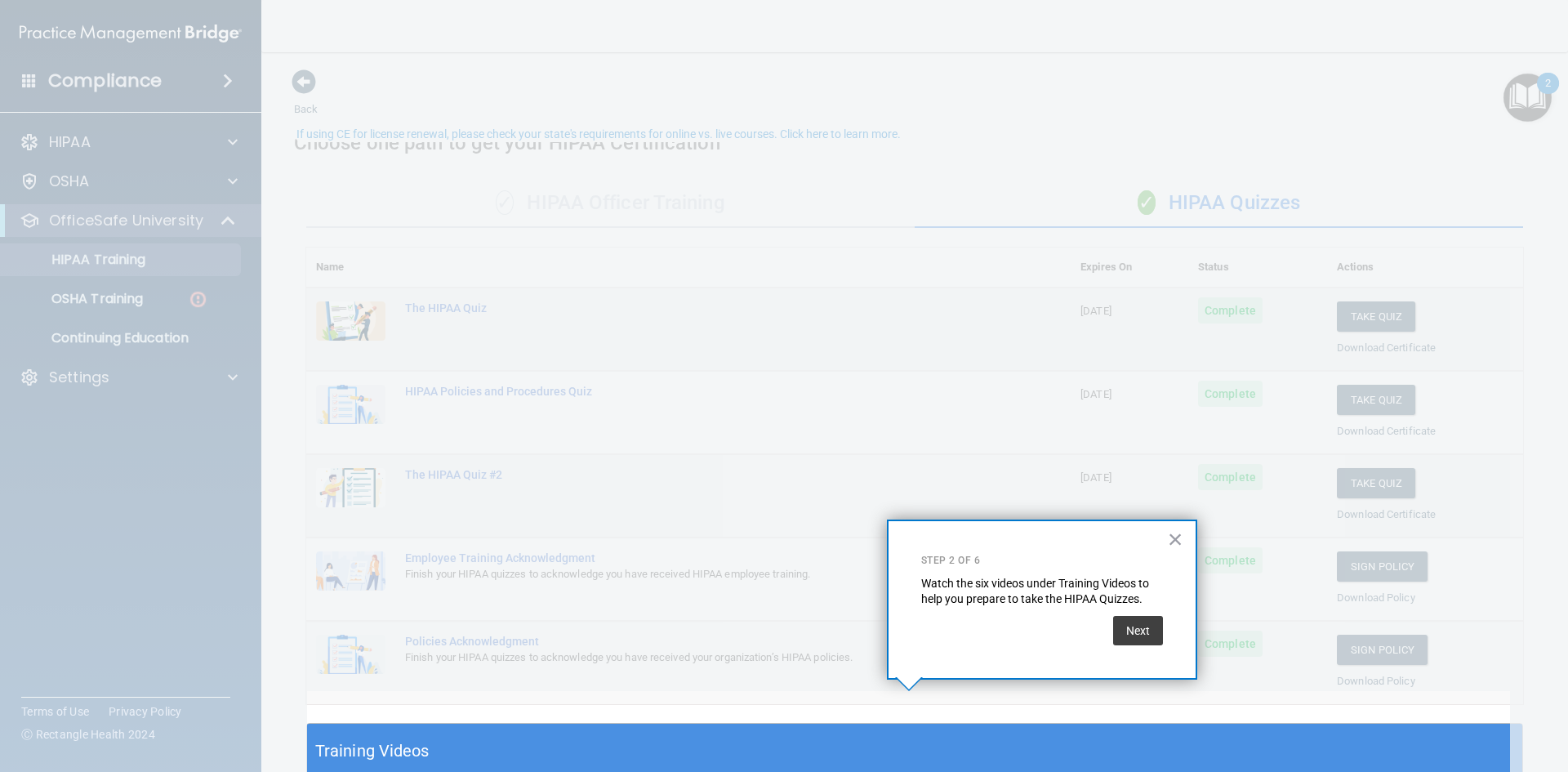
scroll to position [32, 0]
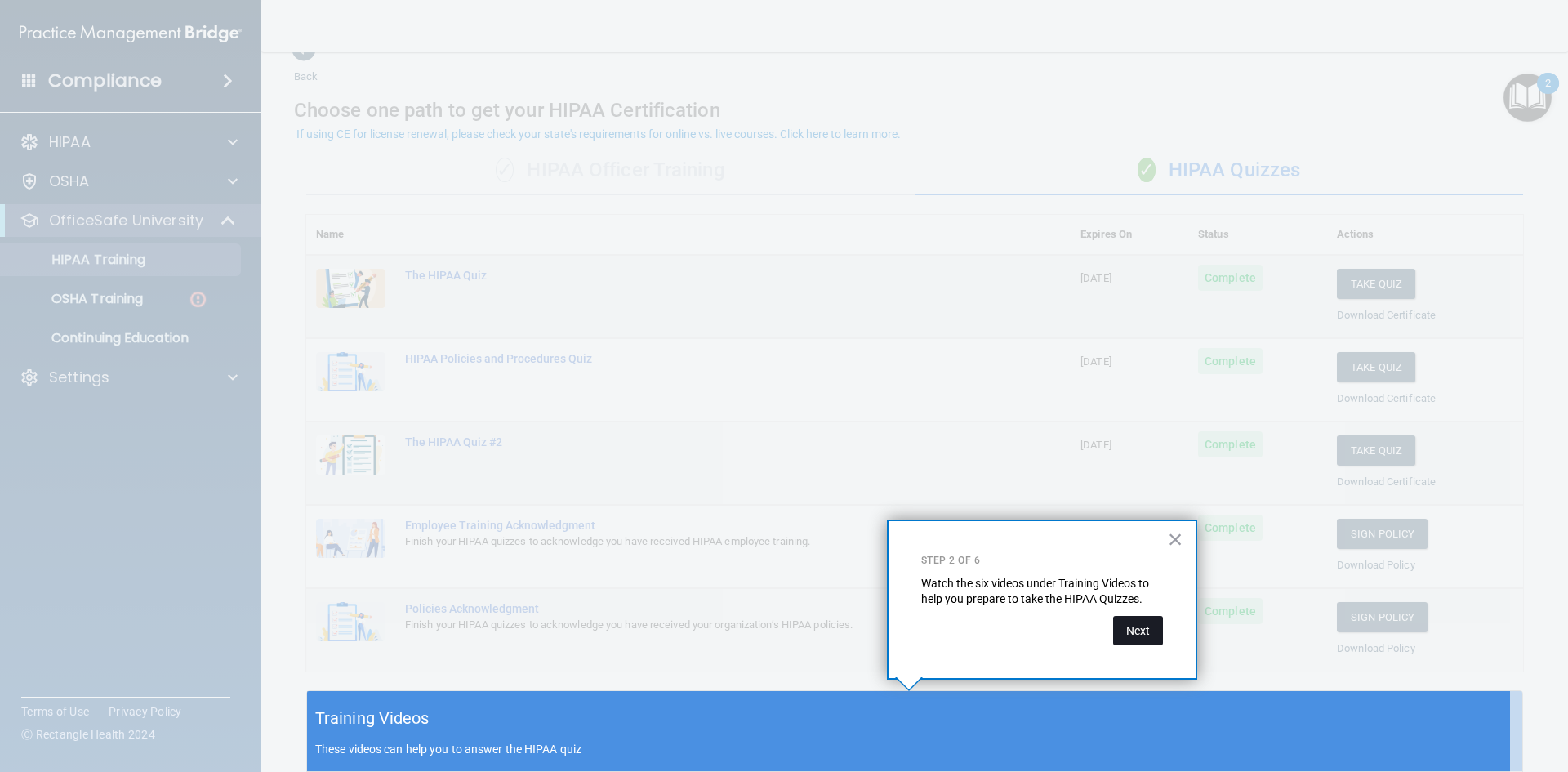
click at [1128, 630] on button "Next" at bounding box center [1138, 630] width 50 height 29
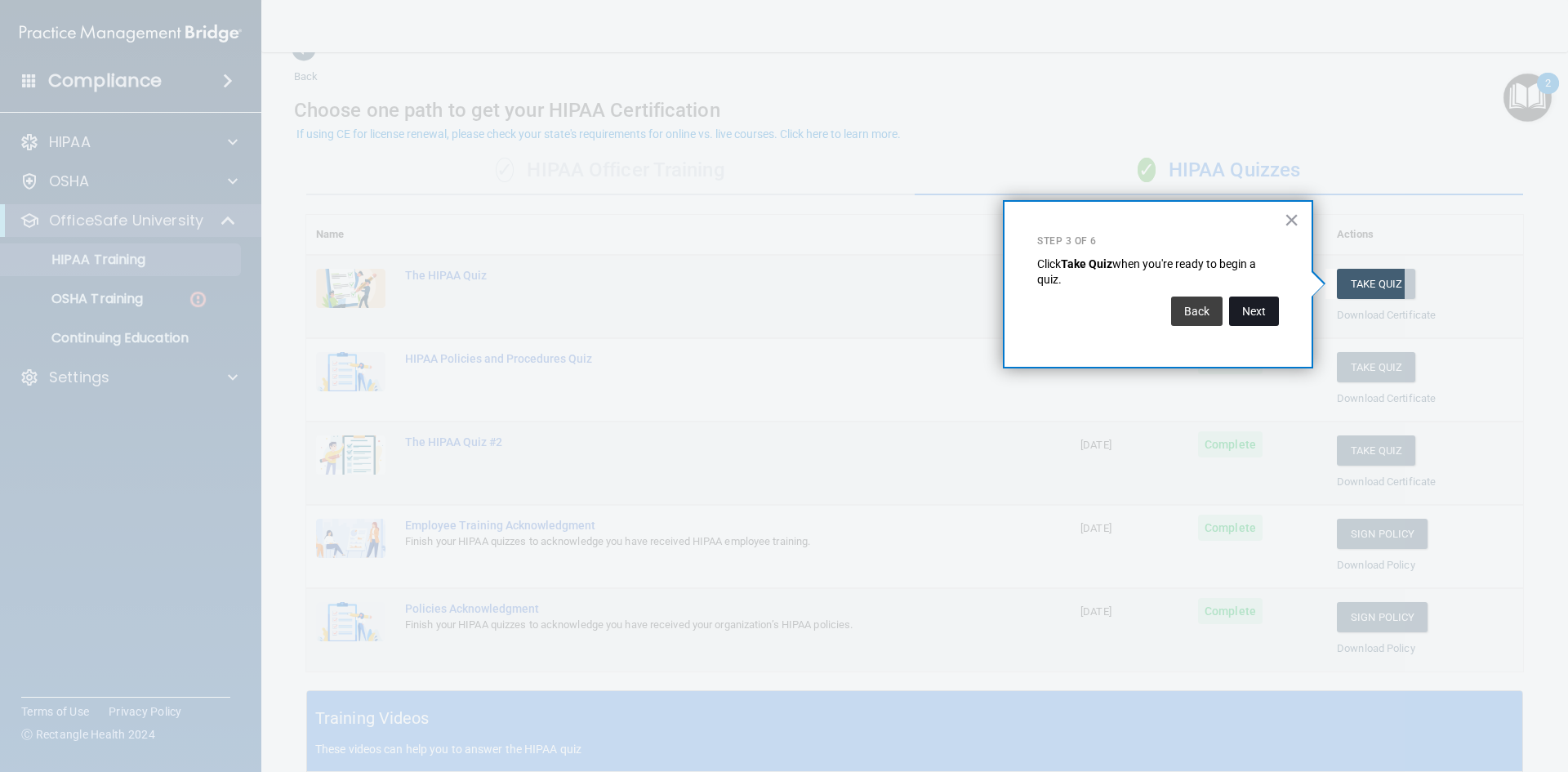
click at [1251, 308] on button "Next" at bounding box center [1254, 311] width 50 height 29
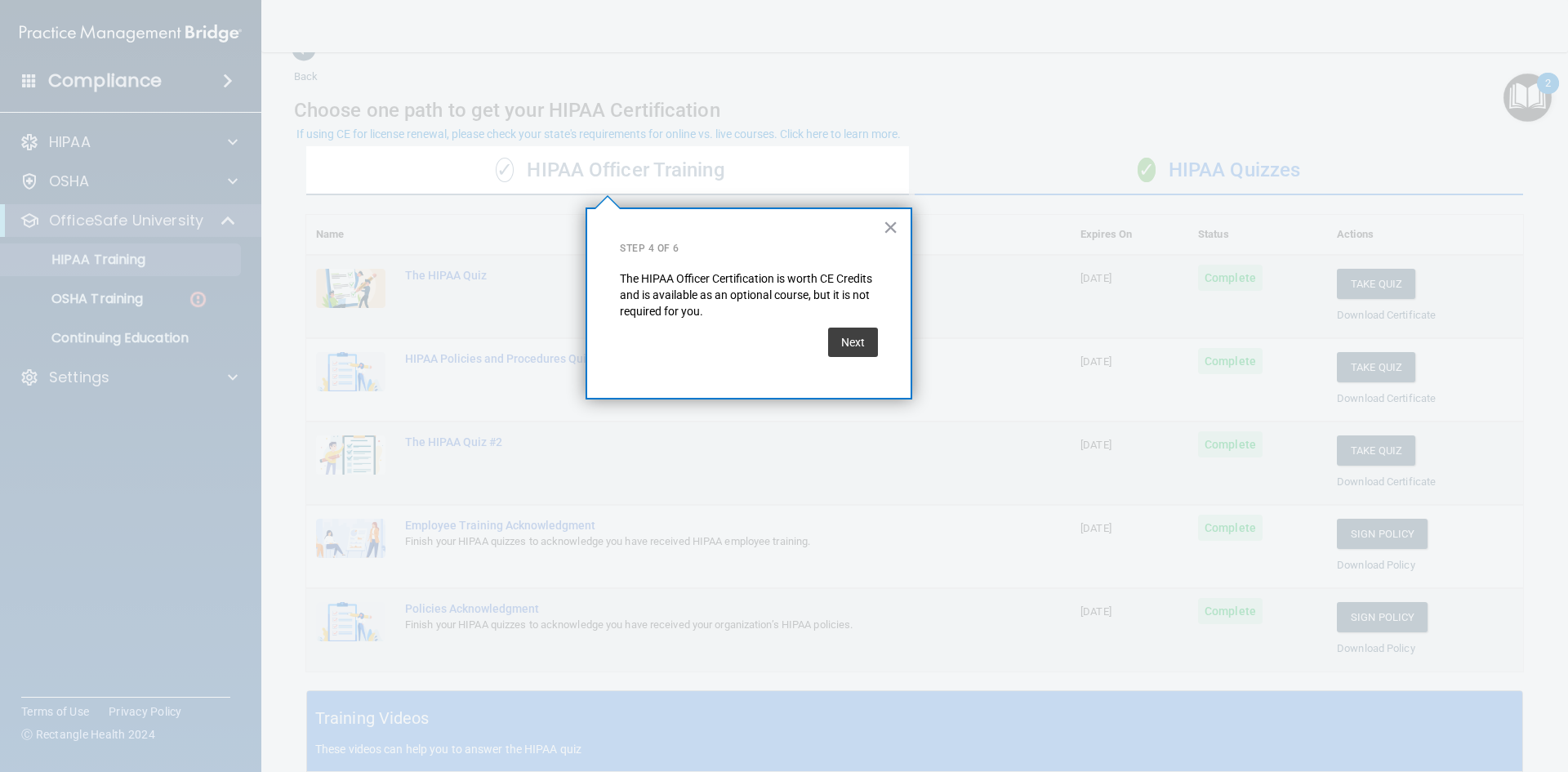
click at [874, 345] on button "Next" at bounding box center [853, 342] width 50 height 29
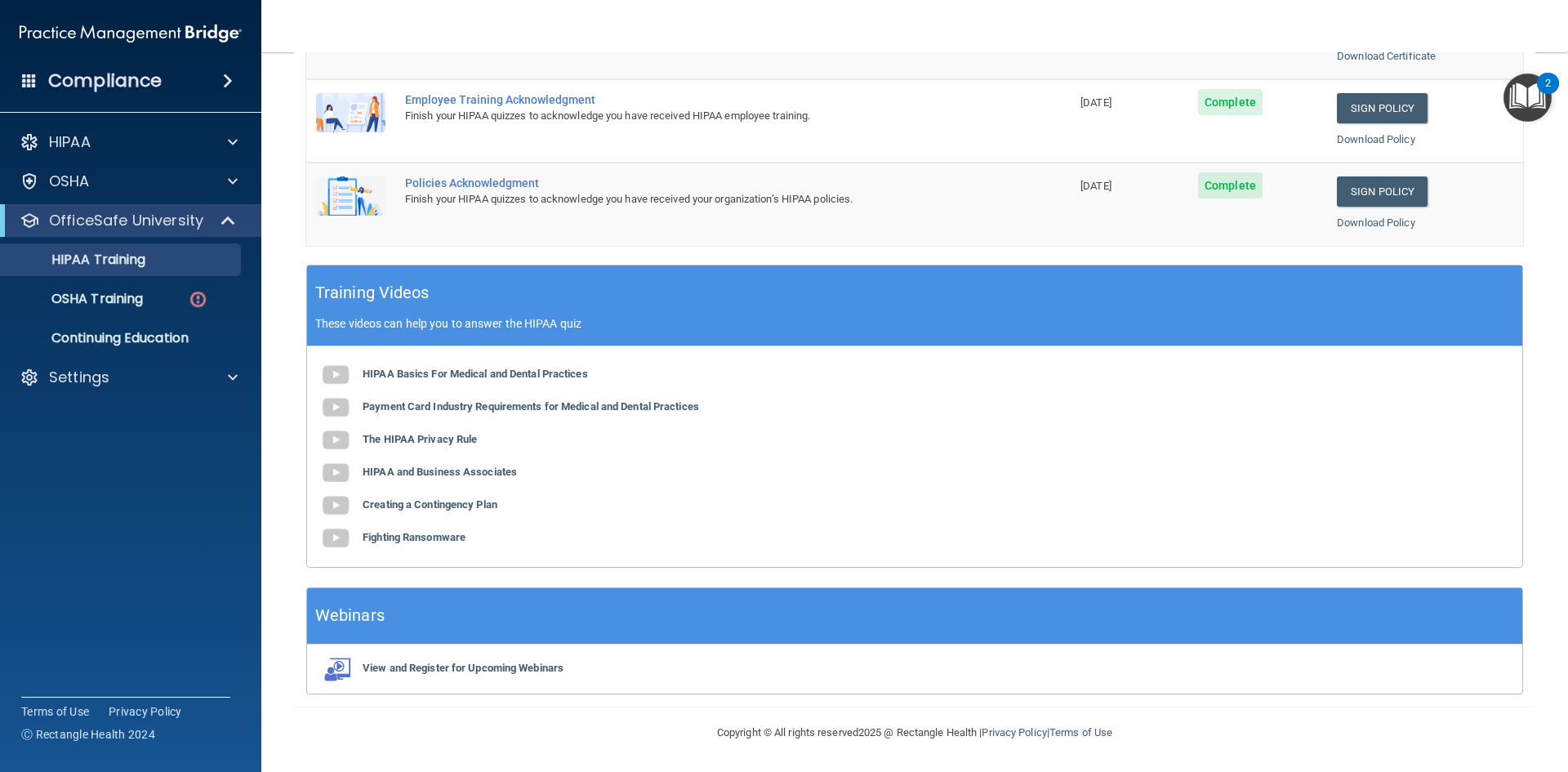
scroll to position [0, 0]
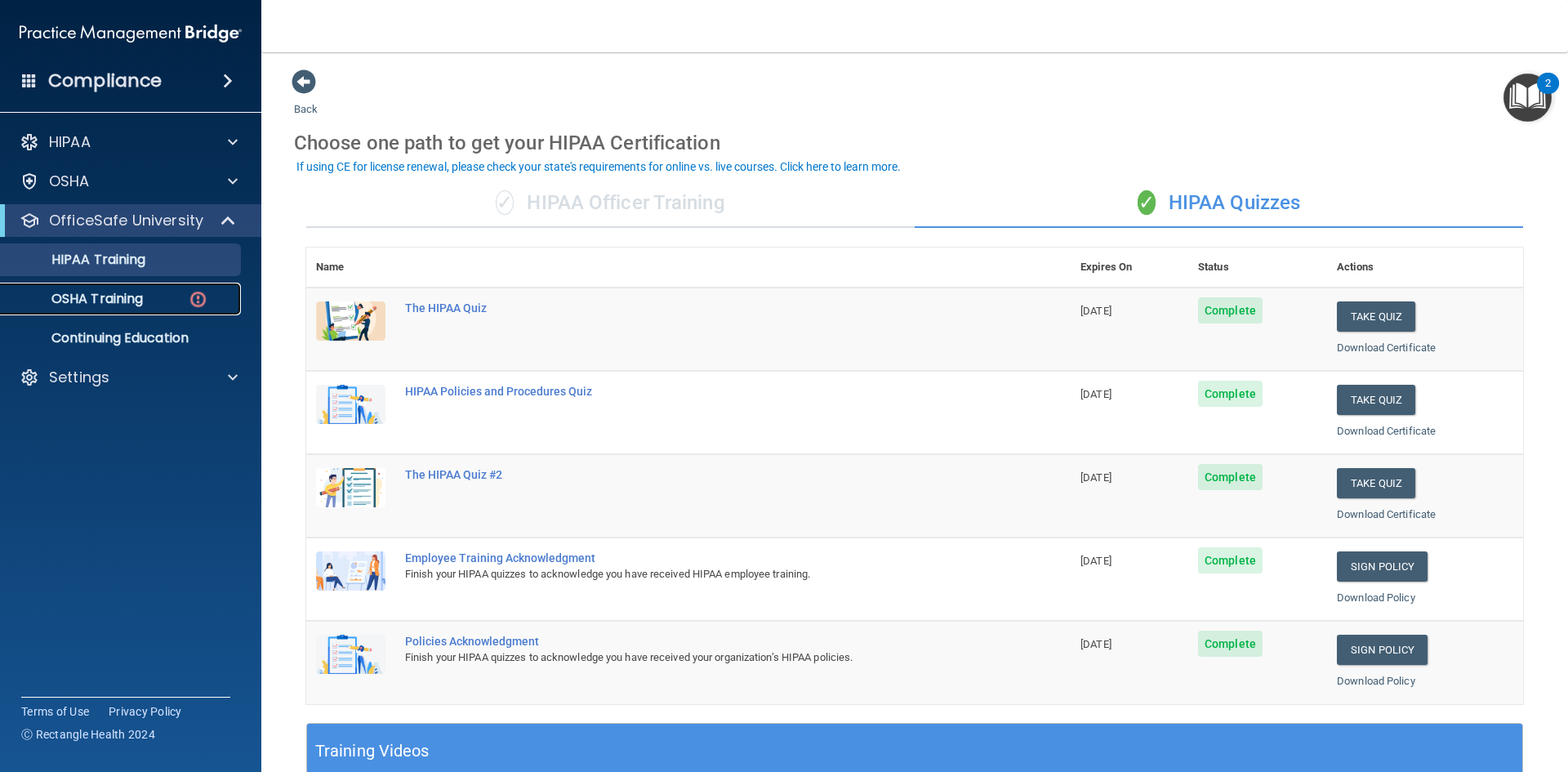
click at [133, 303] on p "OSHA Training" at bounding box center [77, 299] width 133 height 17
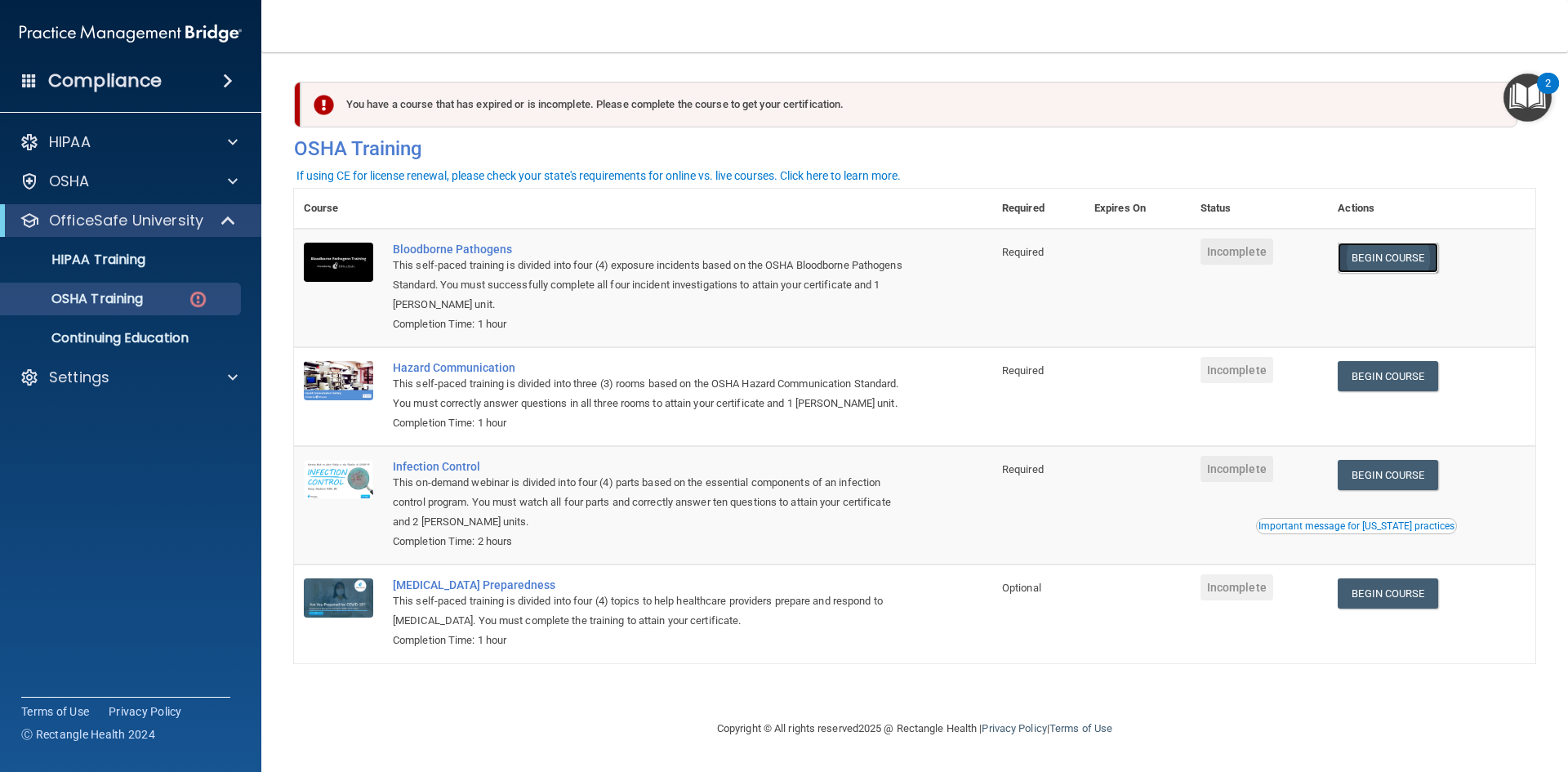
click at [1410, 261] on link "Begin Course" at bounding box center [1387, 258] width 99 height 30
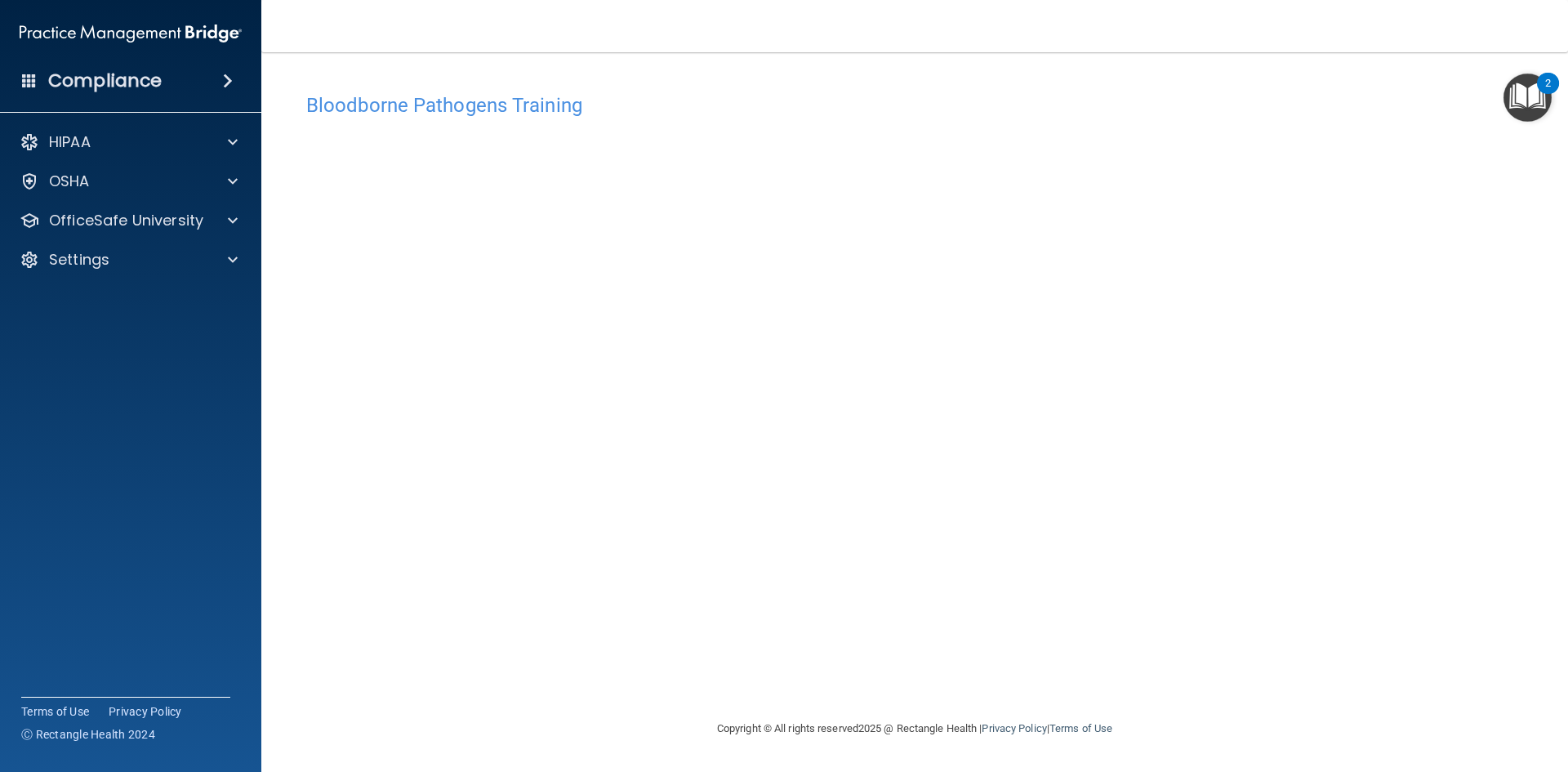
click at [1174, 686] on div "Bloodborne Pathogens Training This course doesn’t expire until . Are you sure y…" at bounding box center [915, 401] width 1241 height 634
click at [1521, 109] on img "Open Resource Center, 2 new notifications" at bounding box center [1527, 98] width 48 height 48
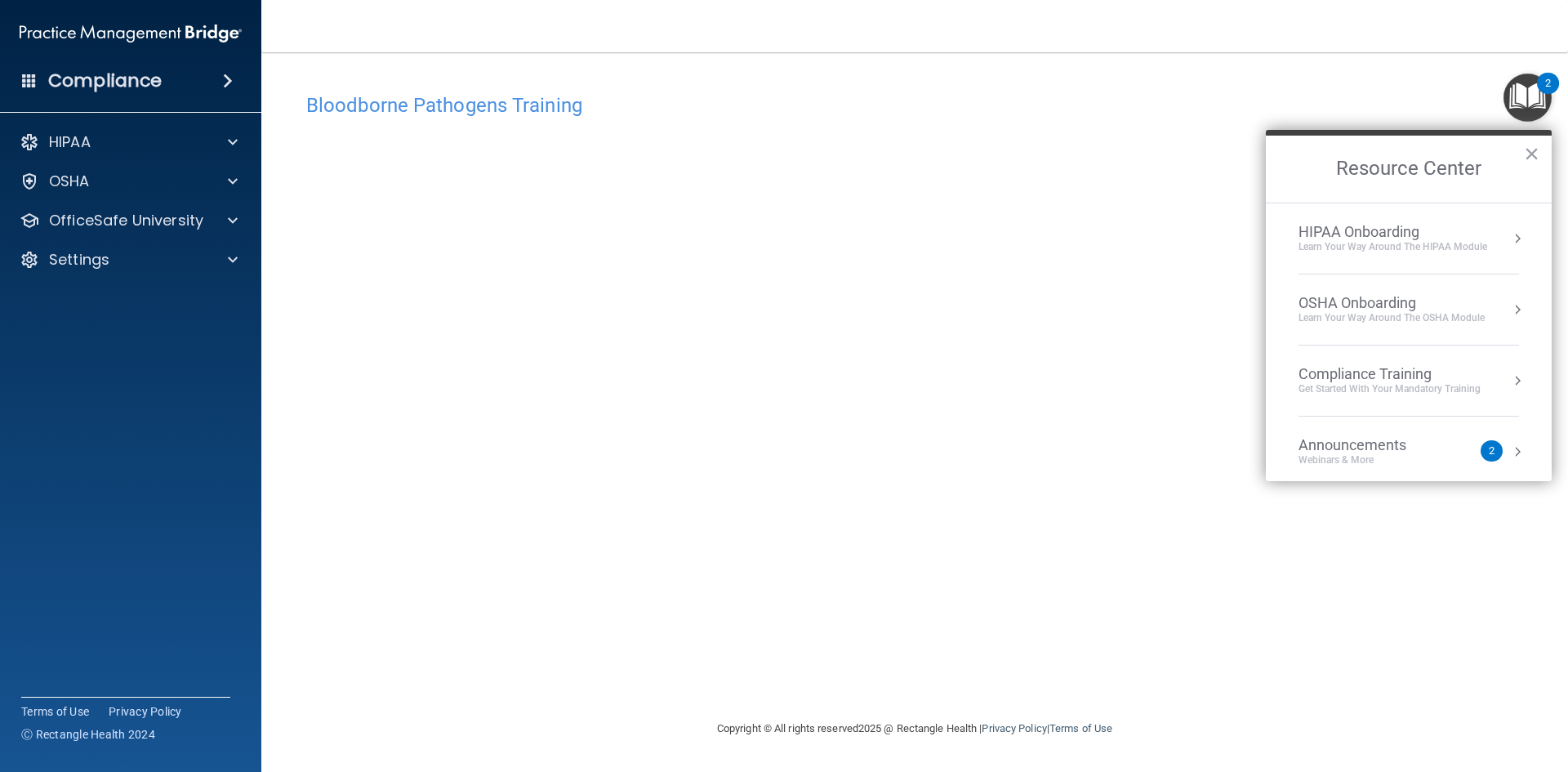
click at [1349, 226] on div "HIPAA Onboarding" at bounding box center [1393, 232] width 189 height 18
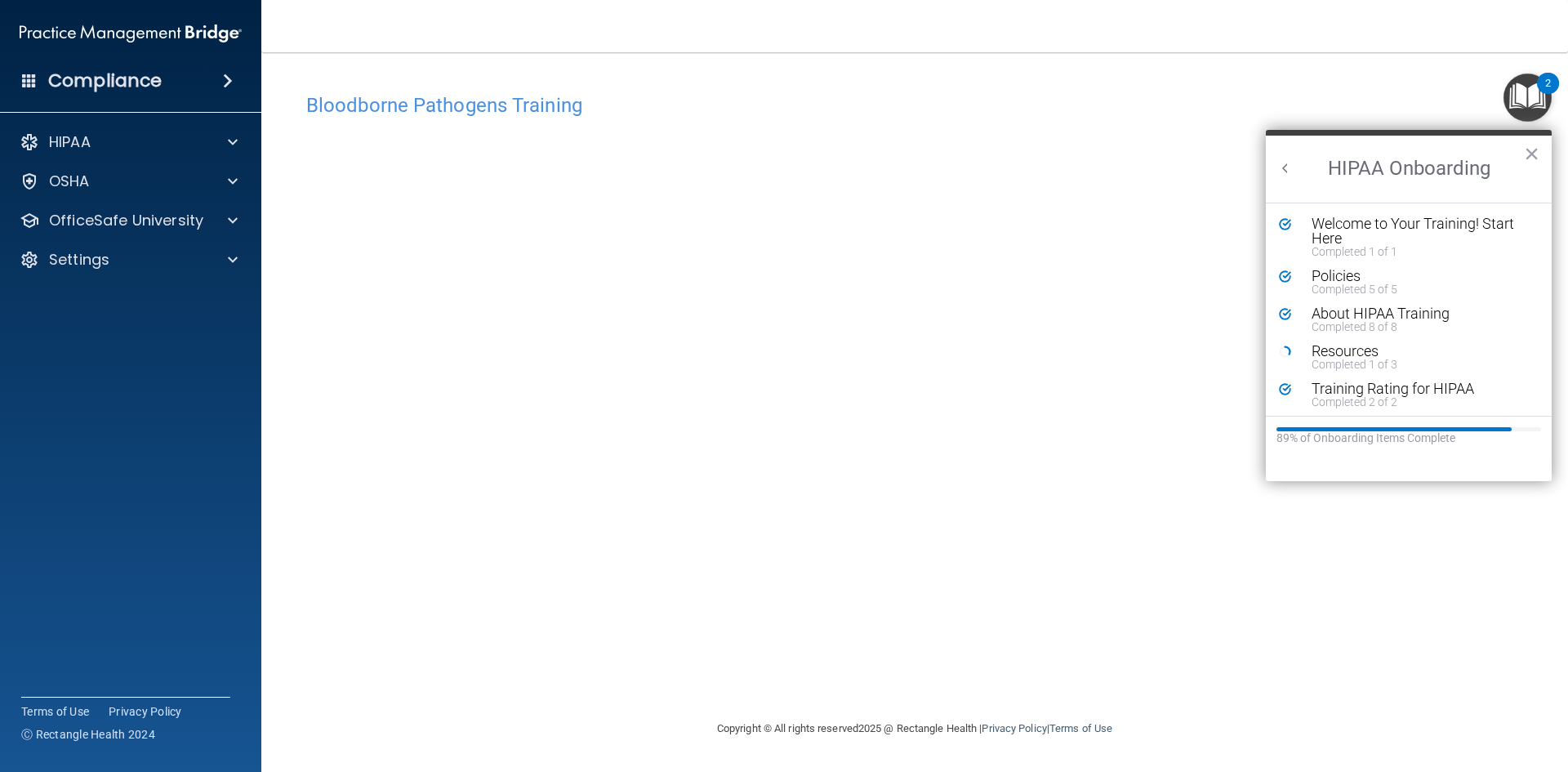
click at [1287, 171] on button "Back to Resource Center Home" at bounding box center [1285, 168] width 17 height 17
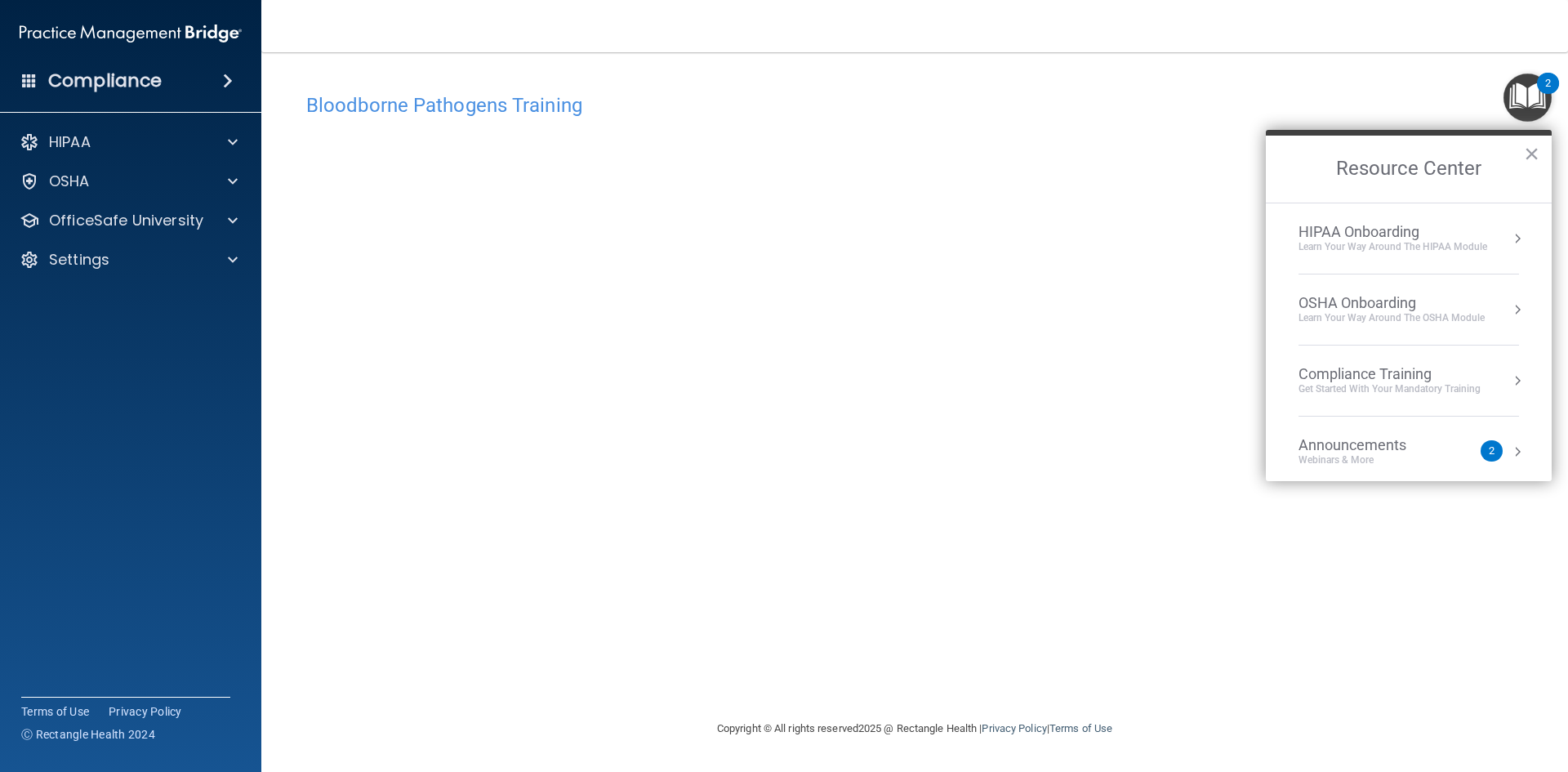
click at [1350, 303] on div "OSHA Onboarding" at bounding box center [1391, 303] width 186 height 18
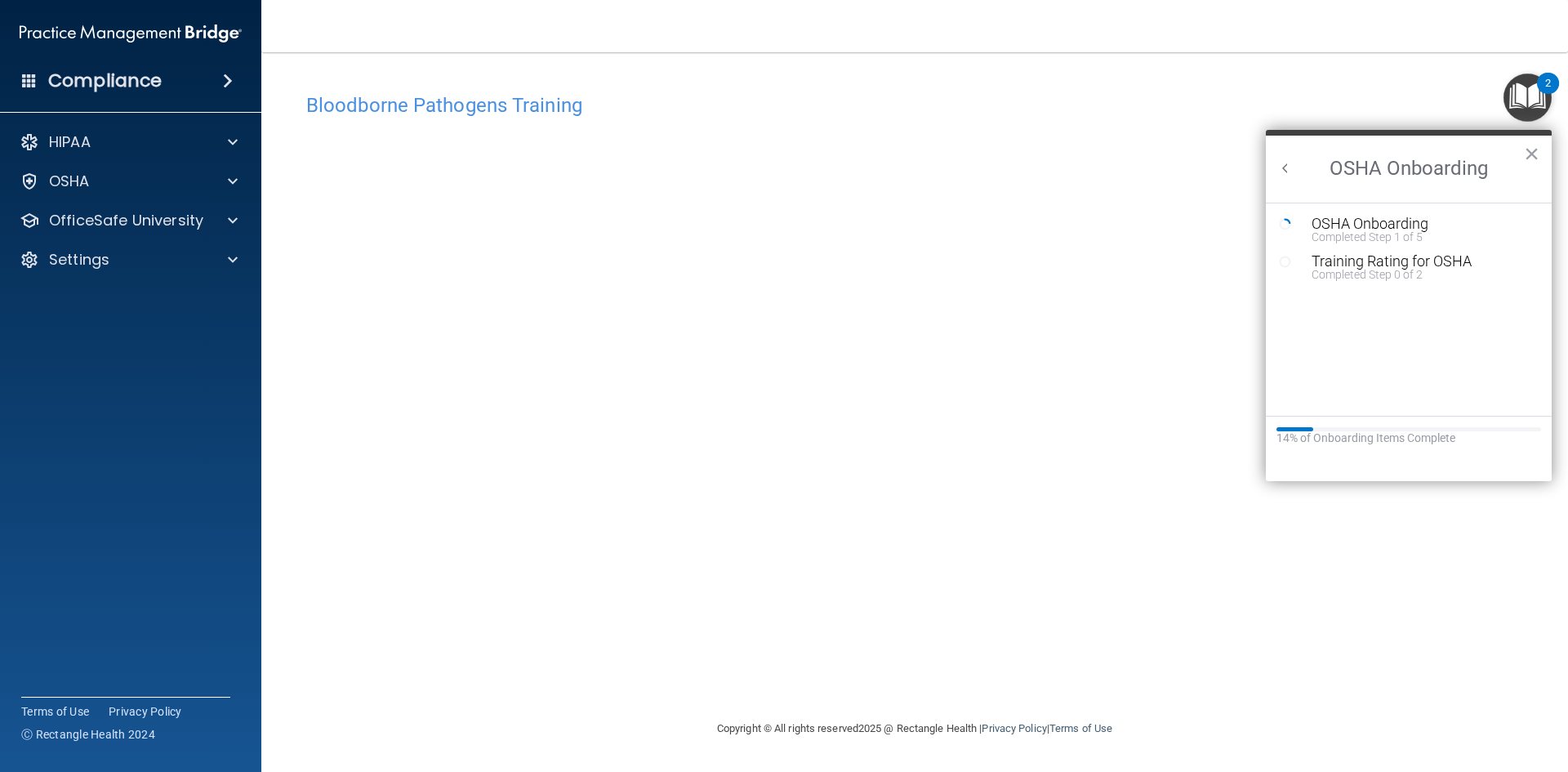
click at [1287, 168] on button "Back to Resource Center Home" at bounding box center [1285, 168] width 17 height 17
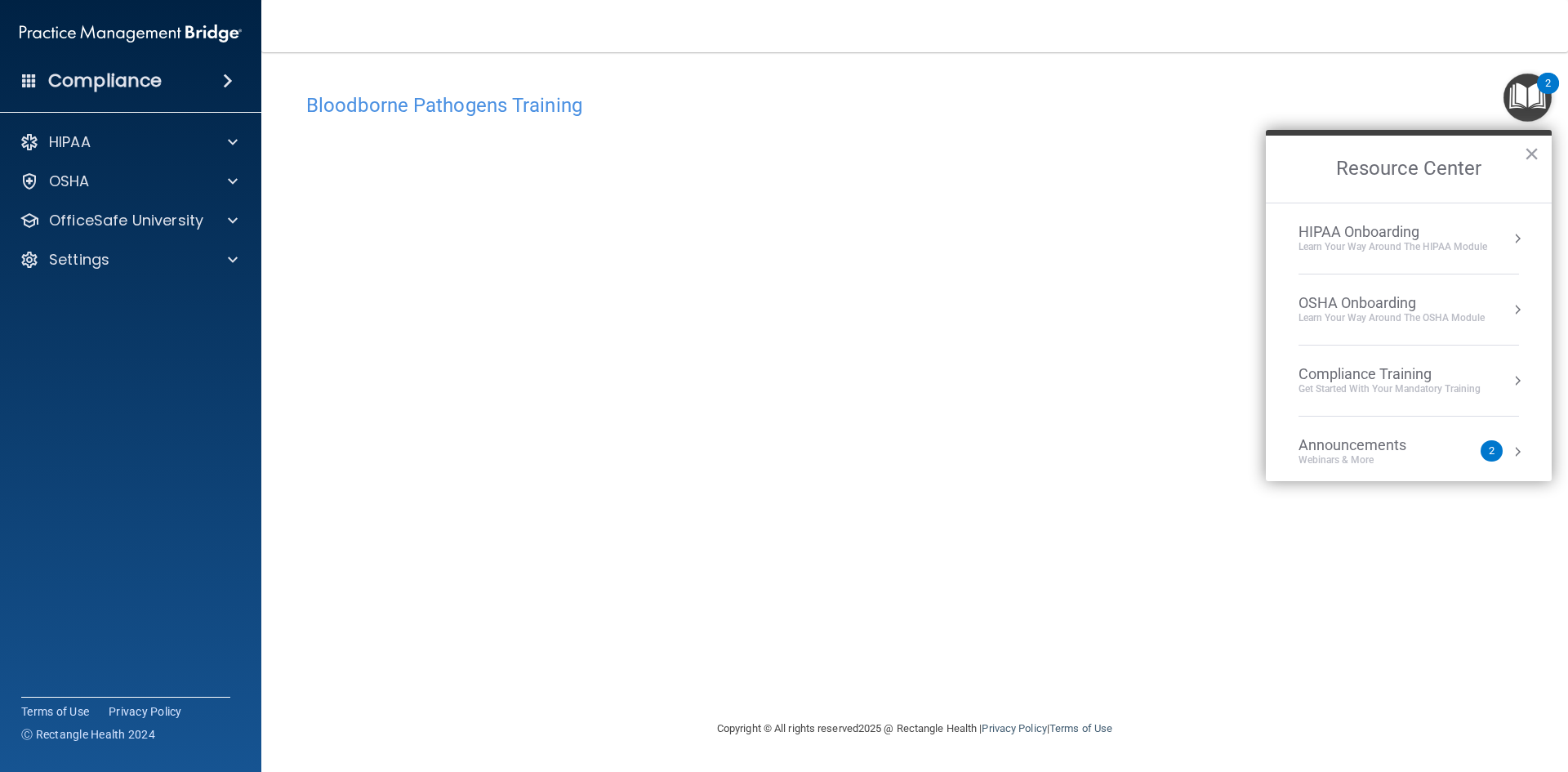
click at [1362, 370] on div "Compliance Training" at bounding box center [1390, 374] width 182 height 18
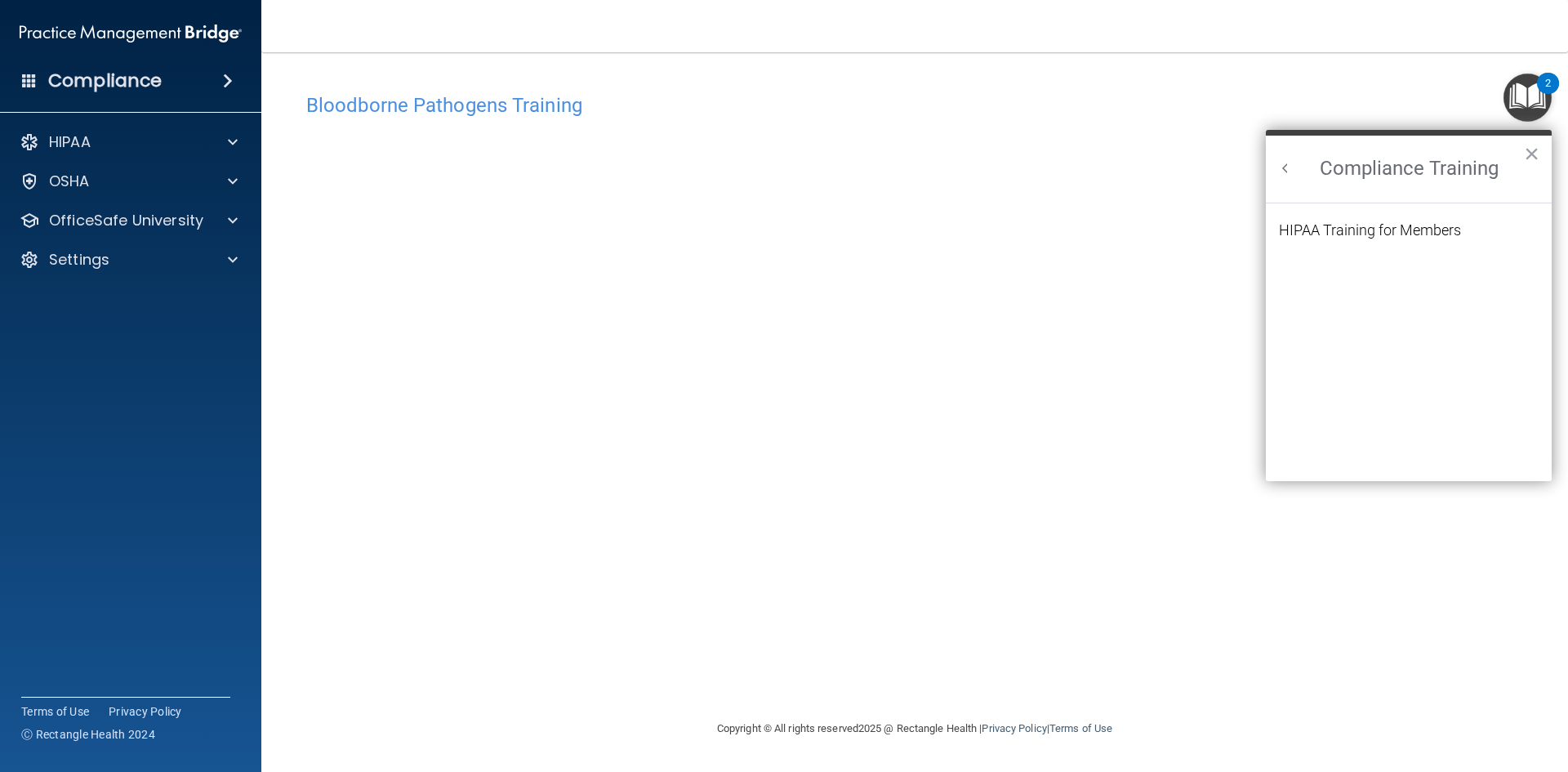
click at [997, 640] on div "Bloodborne Pathogens Training This course doesn’t expire until . Are you sure y…" at bounding box center [915, 401] width 1241 height 634
click at [1285, 170] on button "Back to Resource Center Home" at bounding box center [1285, 168] width 17 height 17
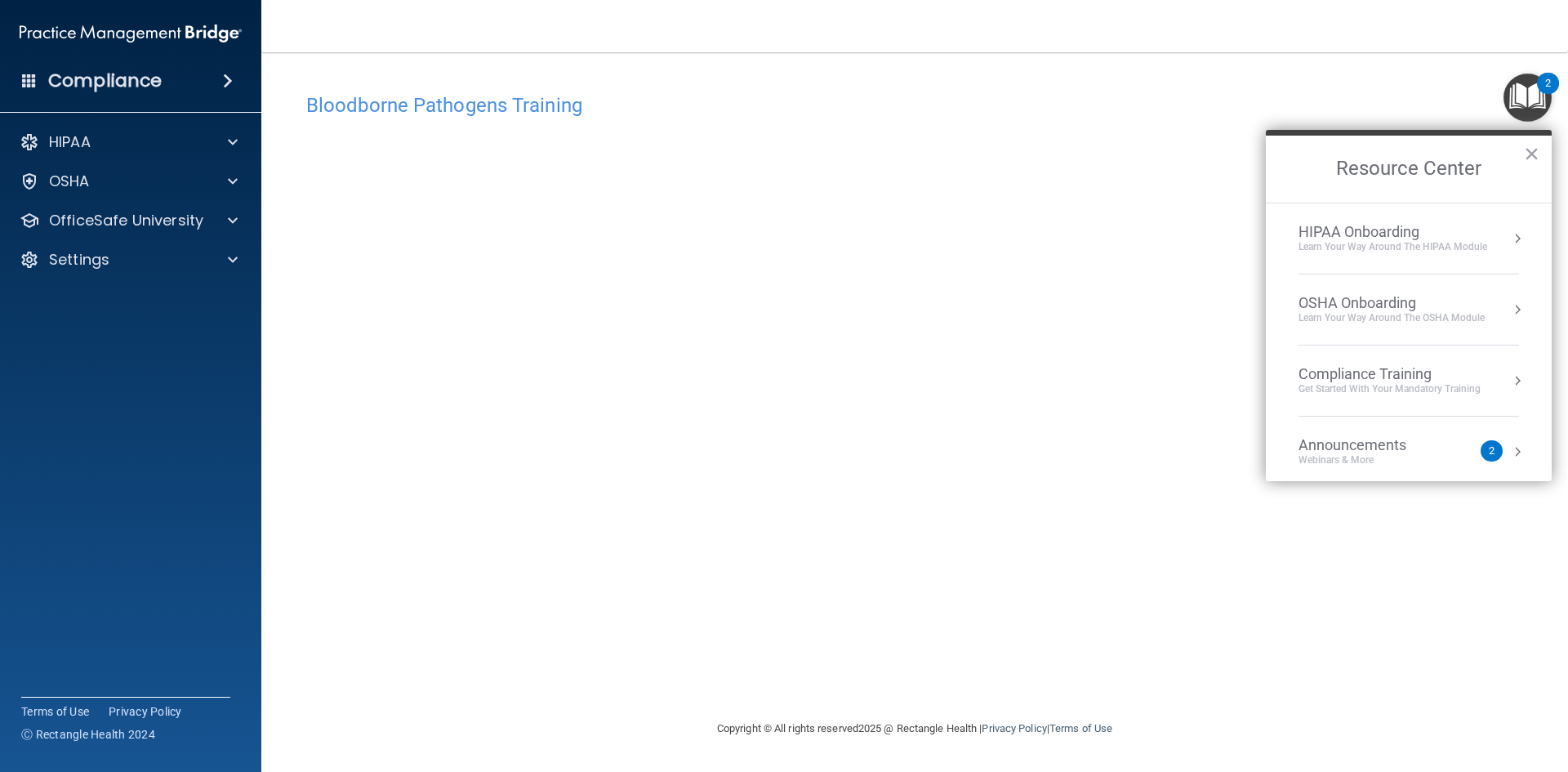
click at [1372, 237] on div "HIPAA Onboarding" at bounding box center [1393, 232] width 189 height 18
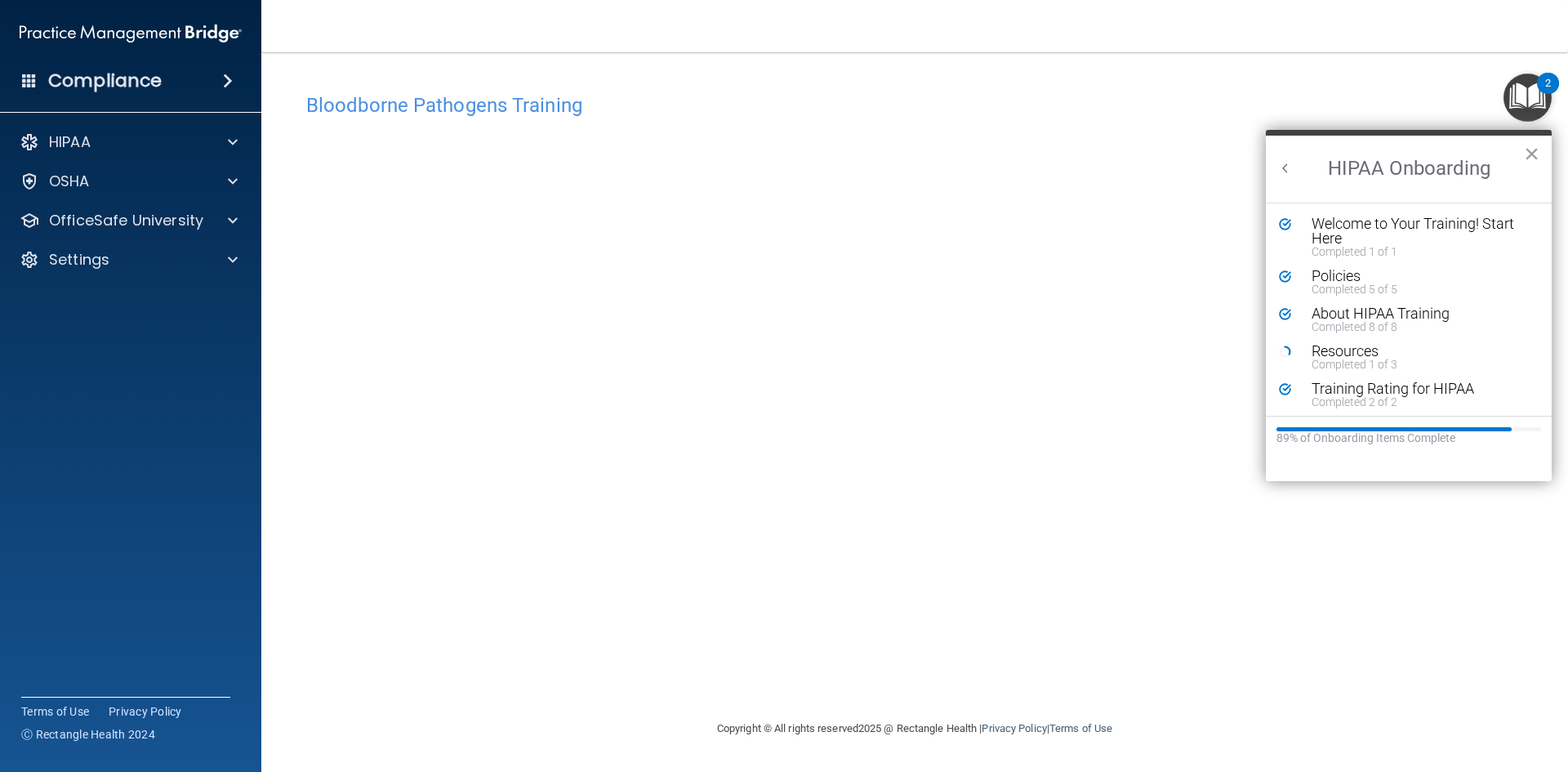
click at [1534, 149] on button "×" at bounding box center [1532, 153] width 16 height 27
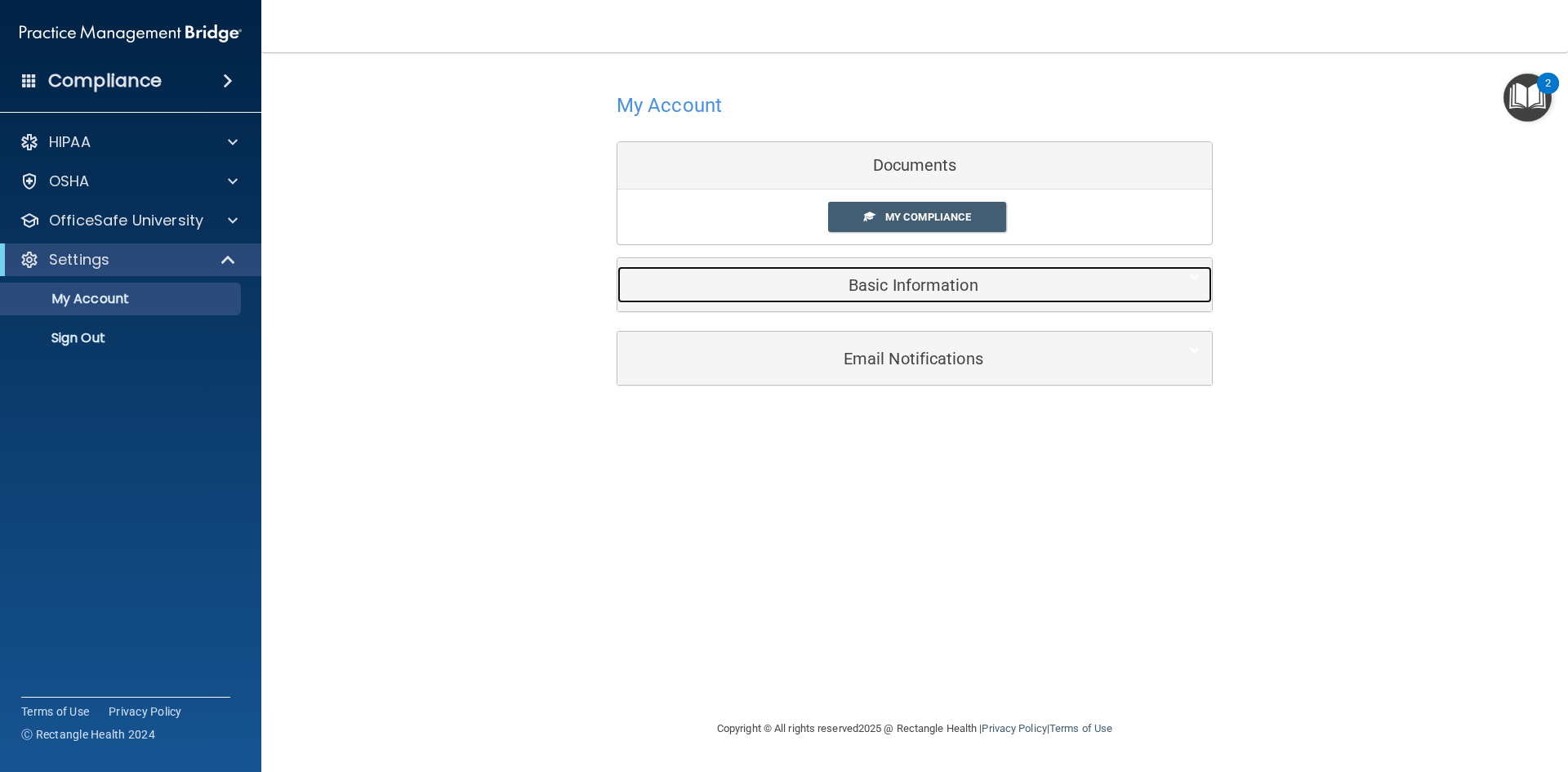
click at [946, 284] on h5 "Basic Information" at bounding box center [890, 285] width 520 height 18
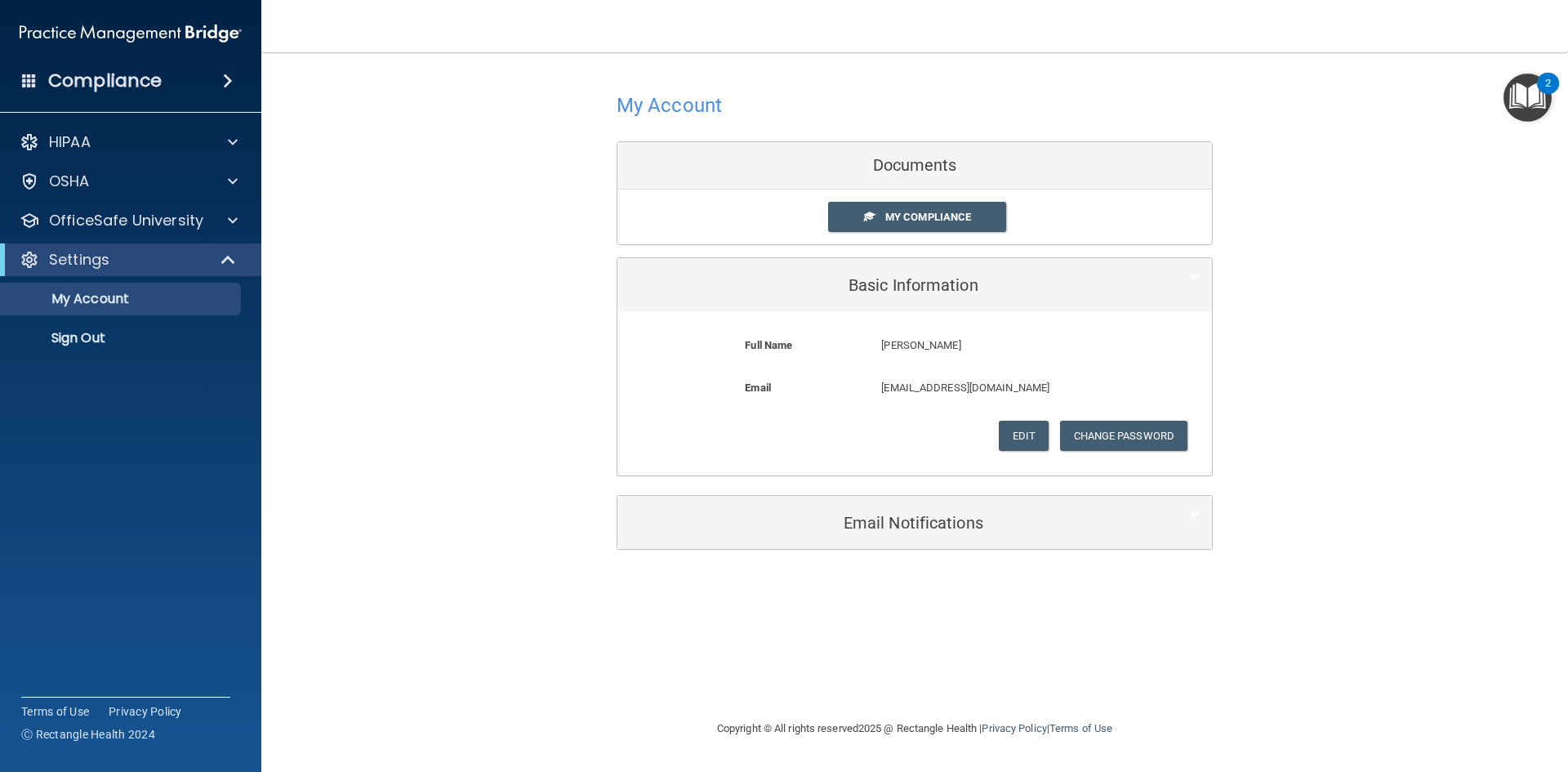
click at [1518, 102] on img "Open Resource Center, 2 new notifications" at bounding box center [1527, 98] width 48 height 48
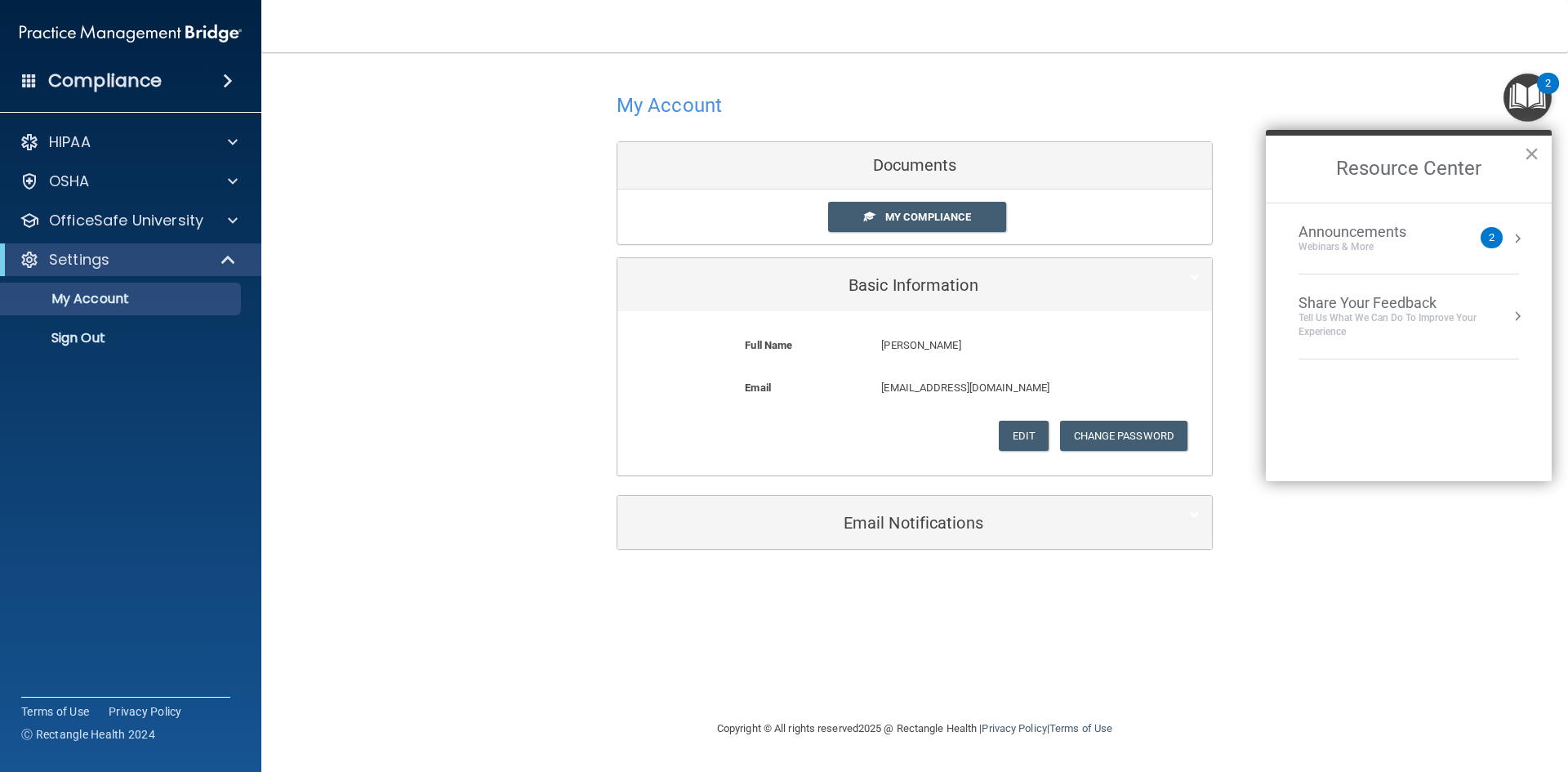
click at [1353, 231] on div "Announcements" at bounding box center [1368, 232] width 140 height 18
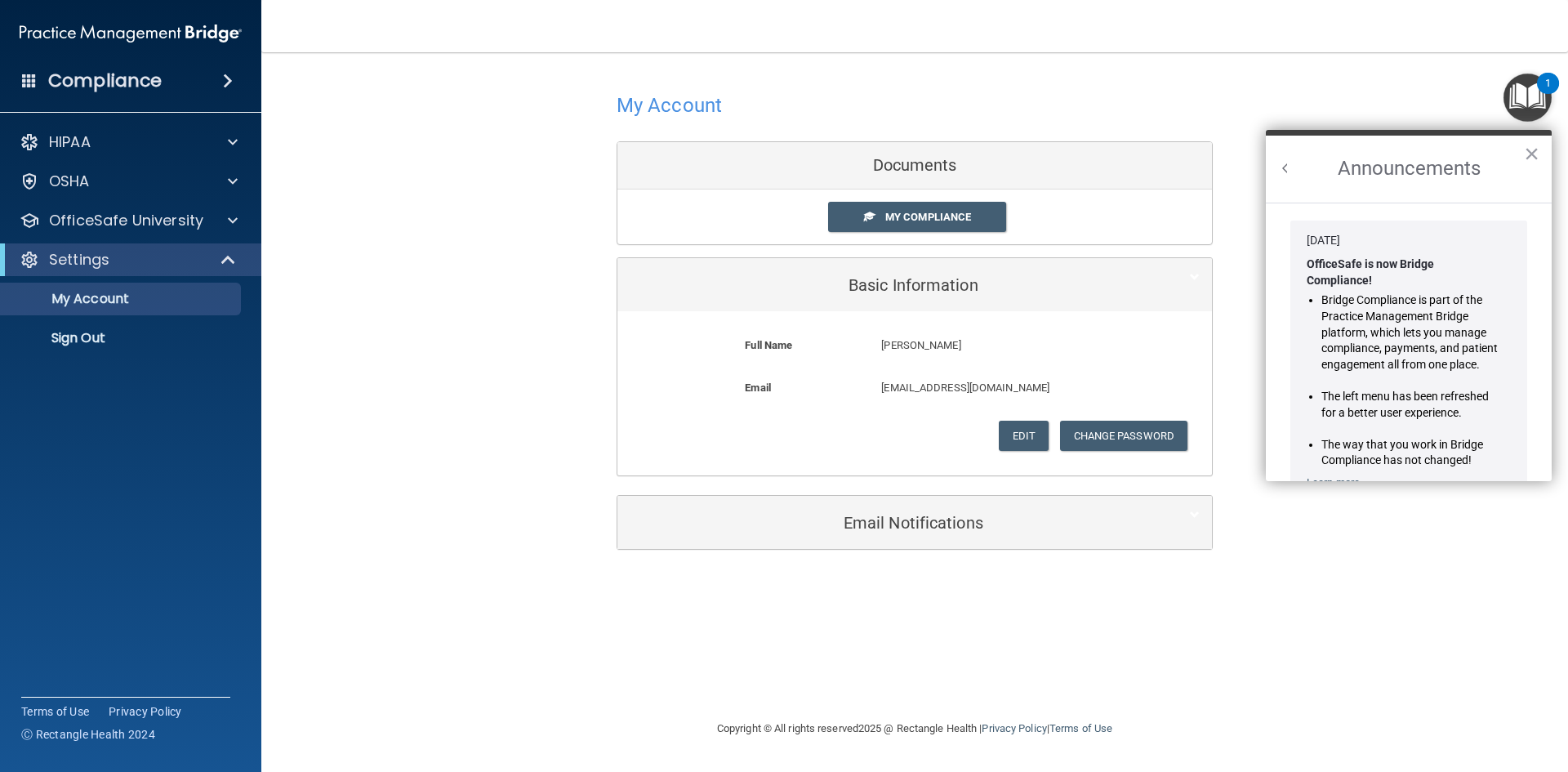
click at [1282, 166] on button "Back to Resource Center Home" at bounding box center [1285, 168] width 17 height 17
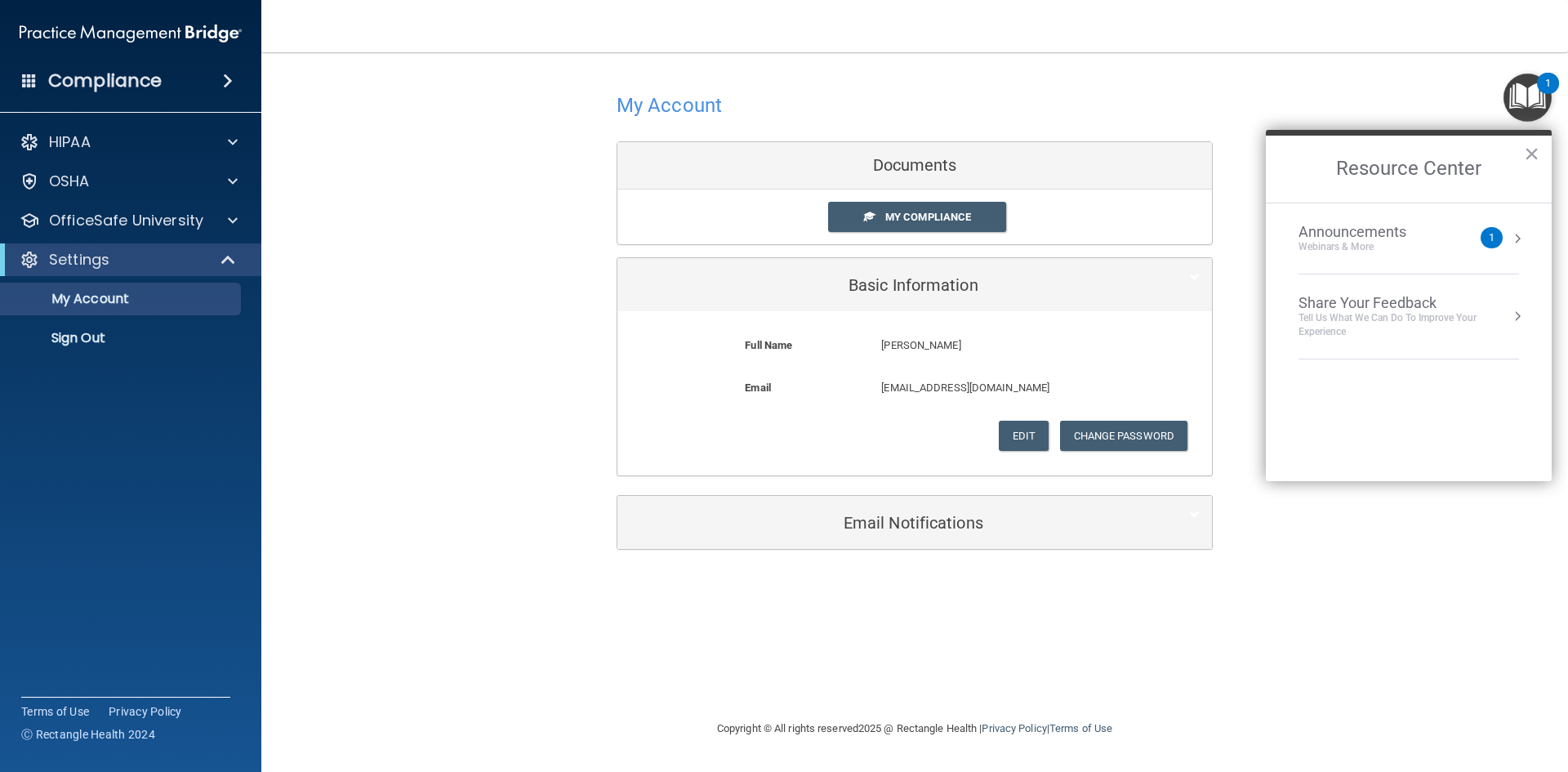
click at [1513, 240] on button "Resource Center" at bounding box center [1517, 239] width 17 height 17
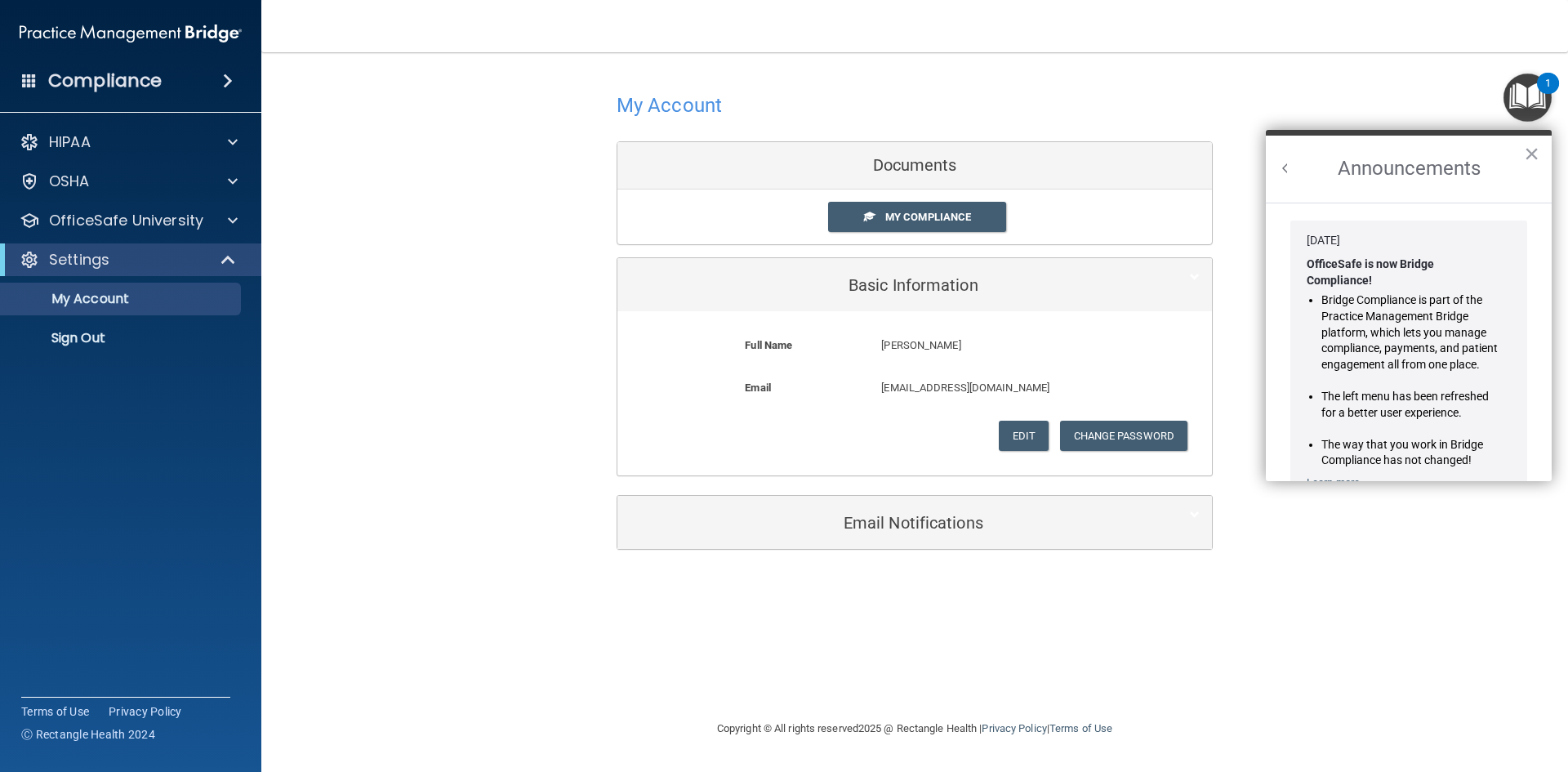
click at [1287, 170] on button "Back to Resource Center Home" at bounding box center [1285, 168] width 17 height 17
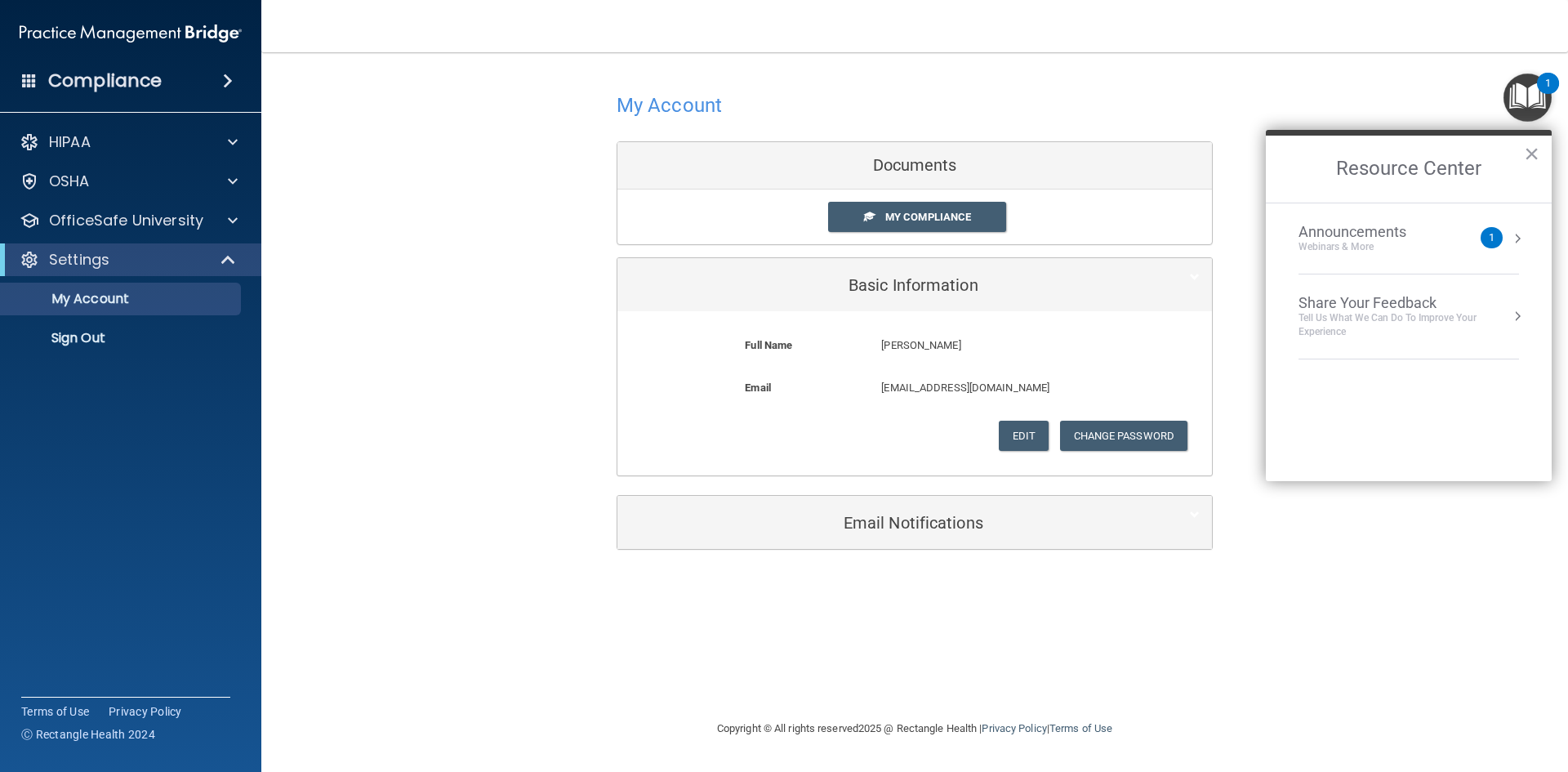
click at [1481, 235] on div "1" at bounding box center [1492, 238] width 22 height 22
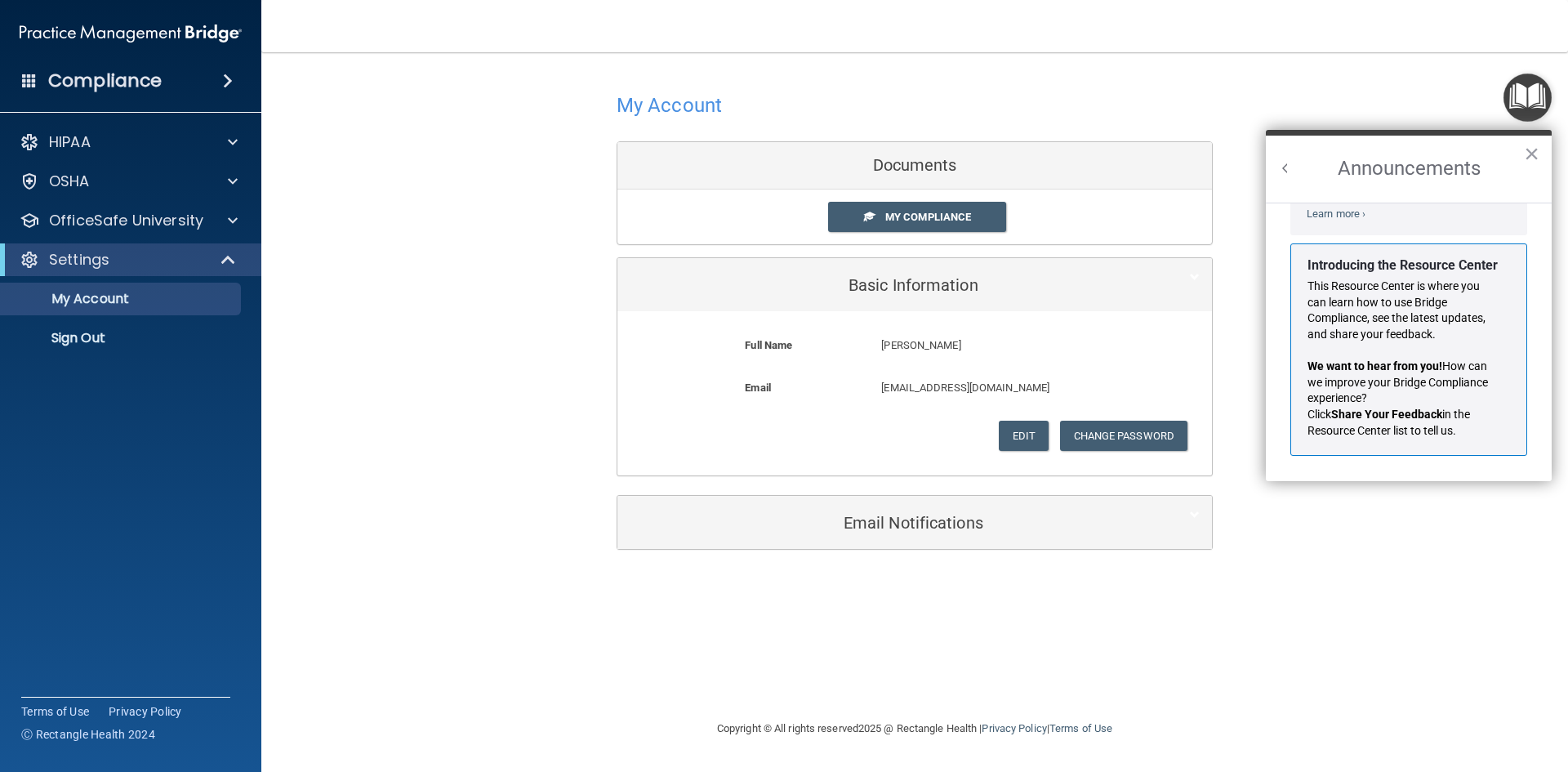
scroll to position [287, 0]
click at [1392, 365] on strong "We want to hear from you!" at bounding box center [1375, 367] width 135 height 13
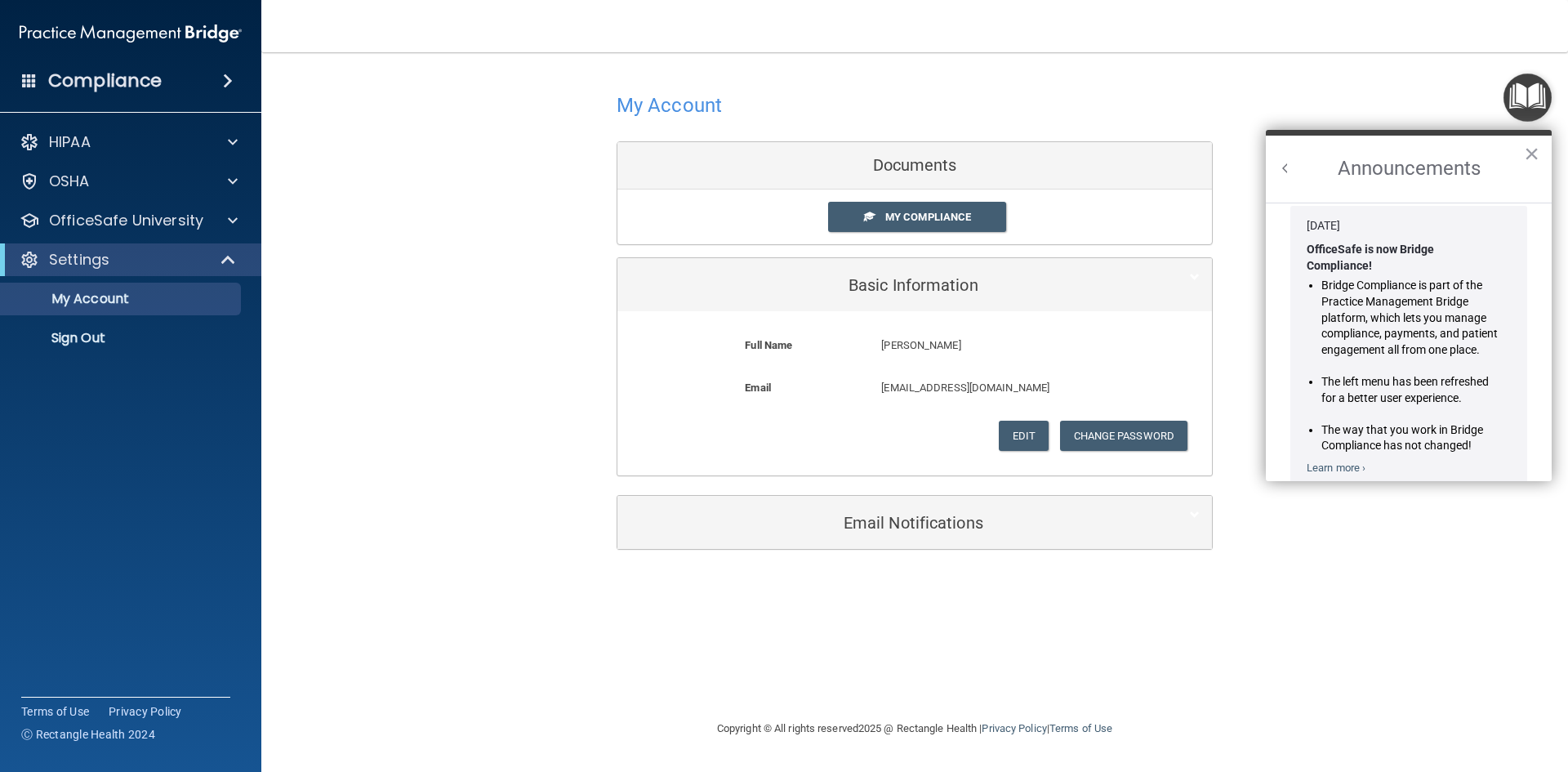
scroll to position [0, 0]
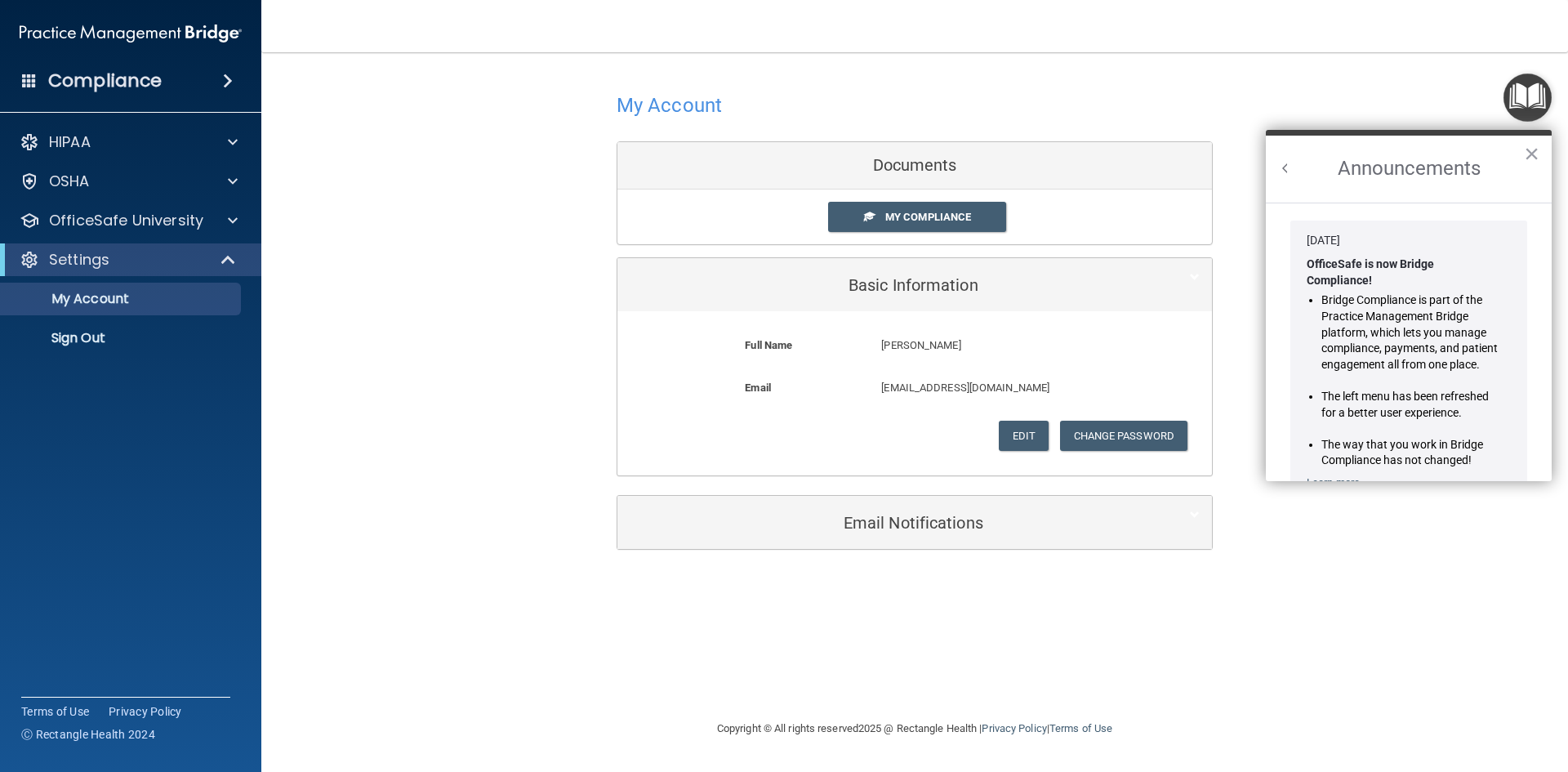
click at [1288, 167] on button "Back to Resource Center Home" at bounding box center [1285, 168] width 17 height 17
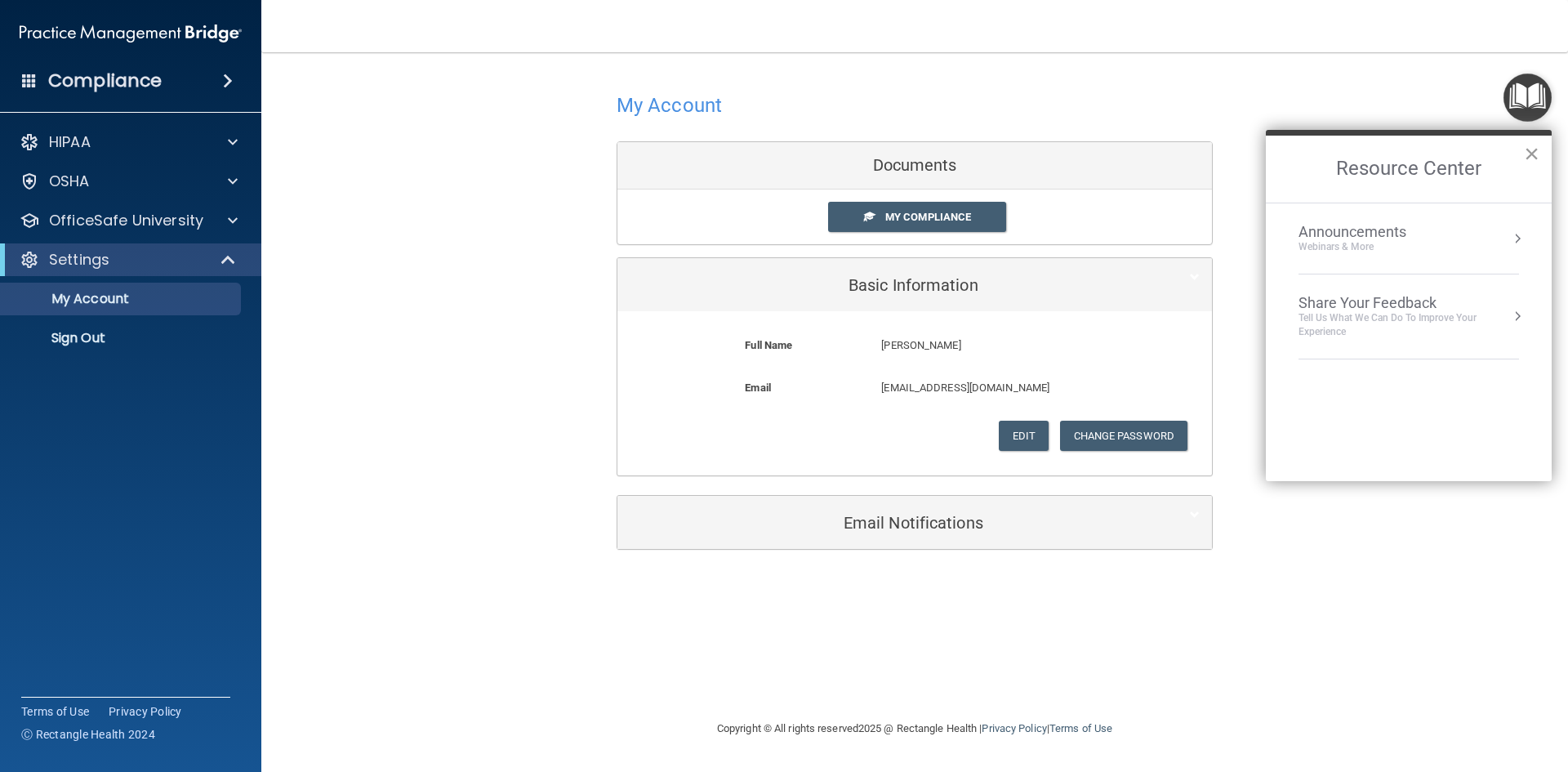
click at [1534, 152] on button "×" at bounding box center [1532, 153] width 16 height 27
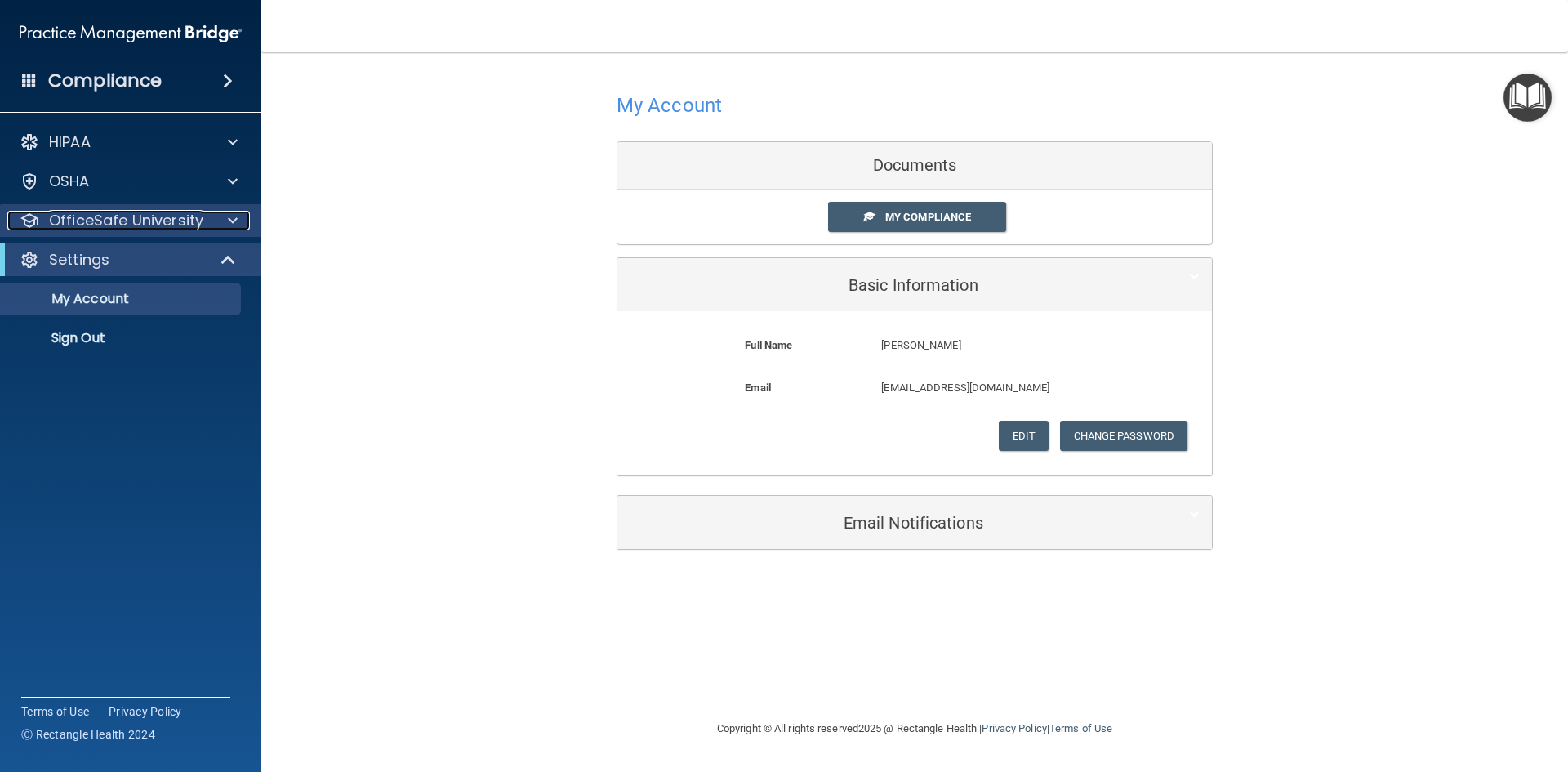
click at [104, 221] on p "OfficeSafe University" at bounding box center [126, 221] width 154 height 20
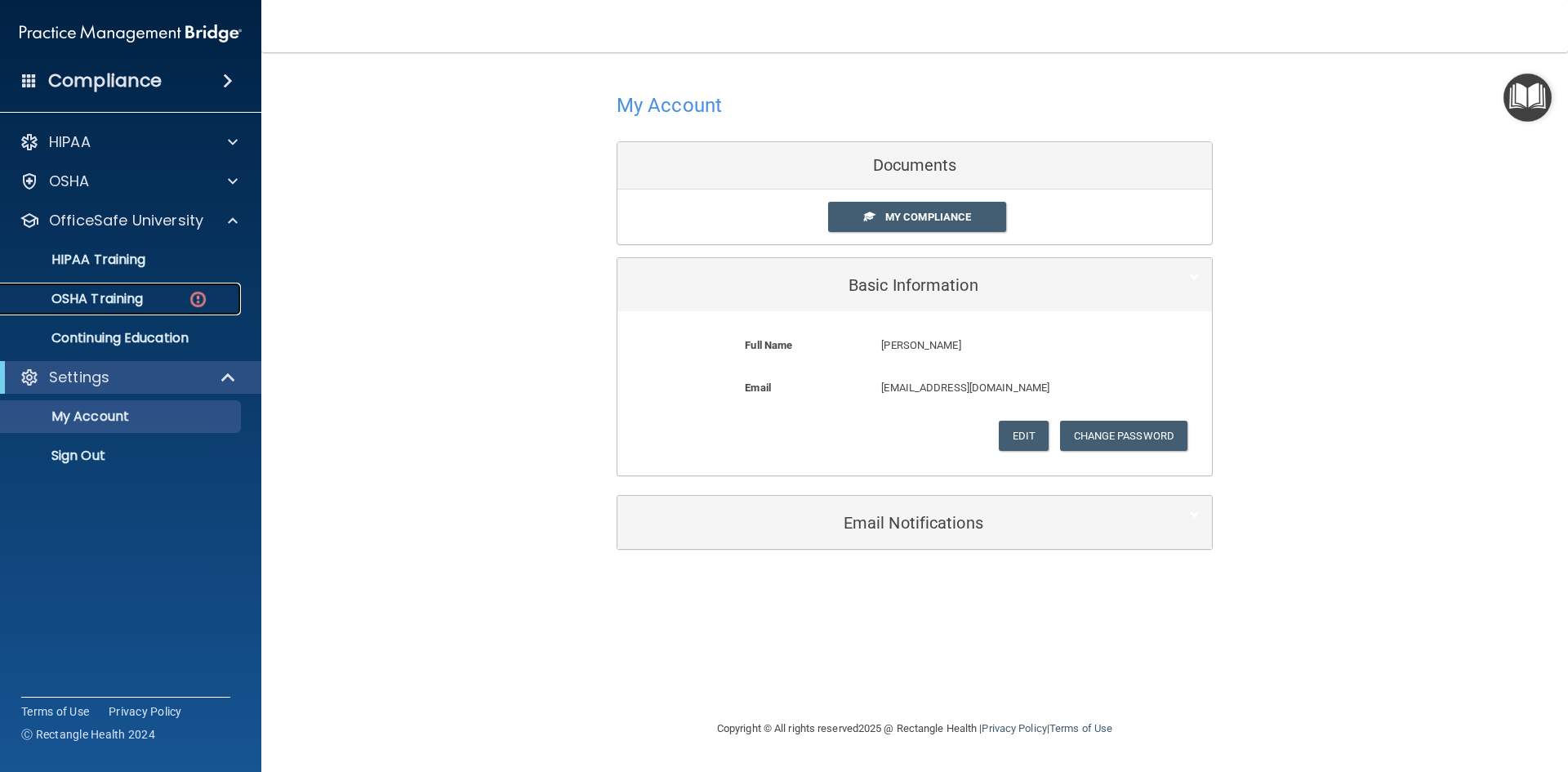
click at [123, 300] on p "OSHA Training" at bounding box center [77, 299] width 133 height 17
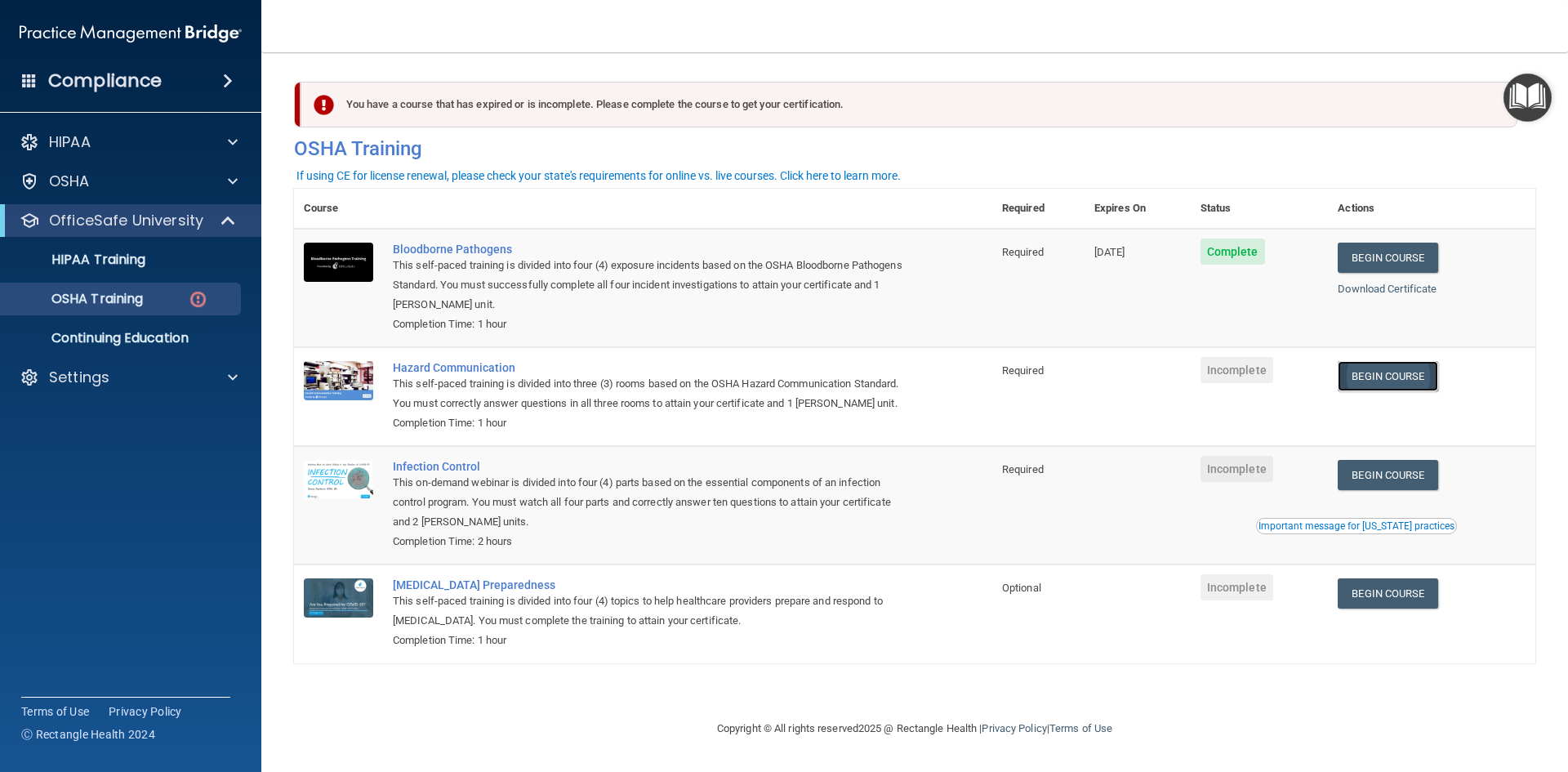
click at [1394, 380] on link "Begin Course" at bounding box center [1387, 376] width 99 height 30
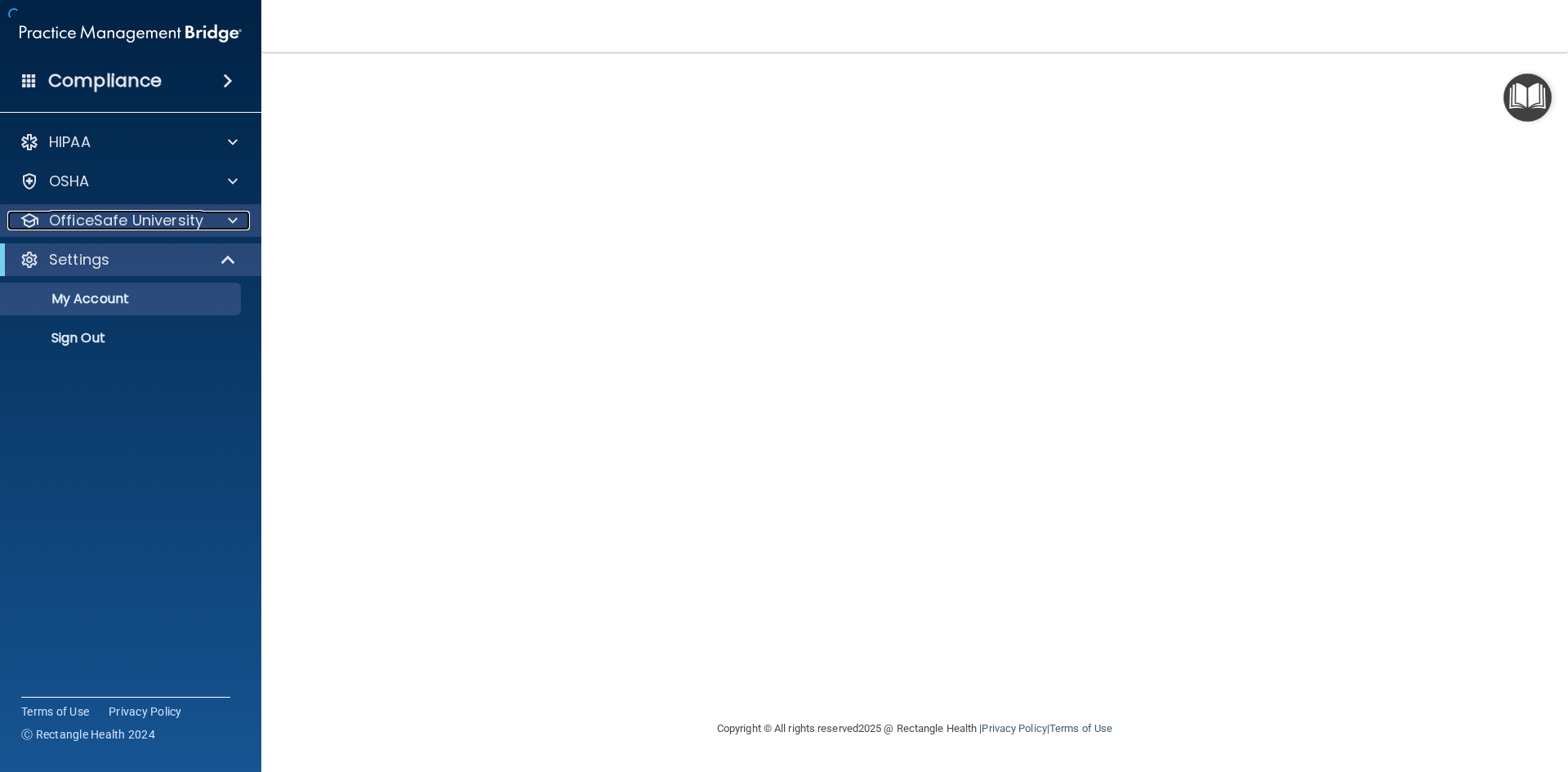
click at [115, 227] on p "OfficeSafe University" at bounding box center [126, 221] width 154 height 20
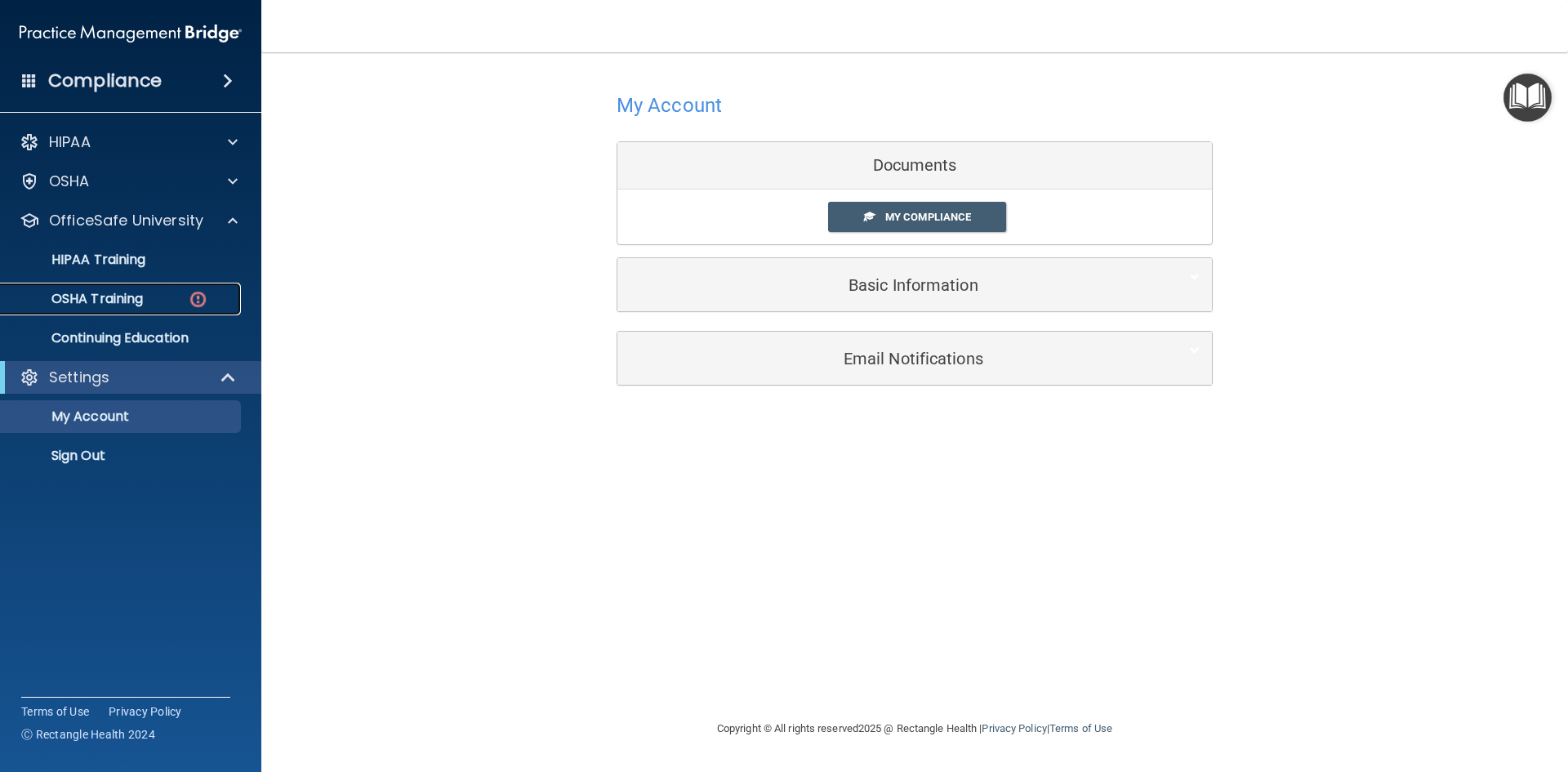
click at [118, 301] on p "OSHA Training" at bounding box center [77, 299] width 133 height 17
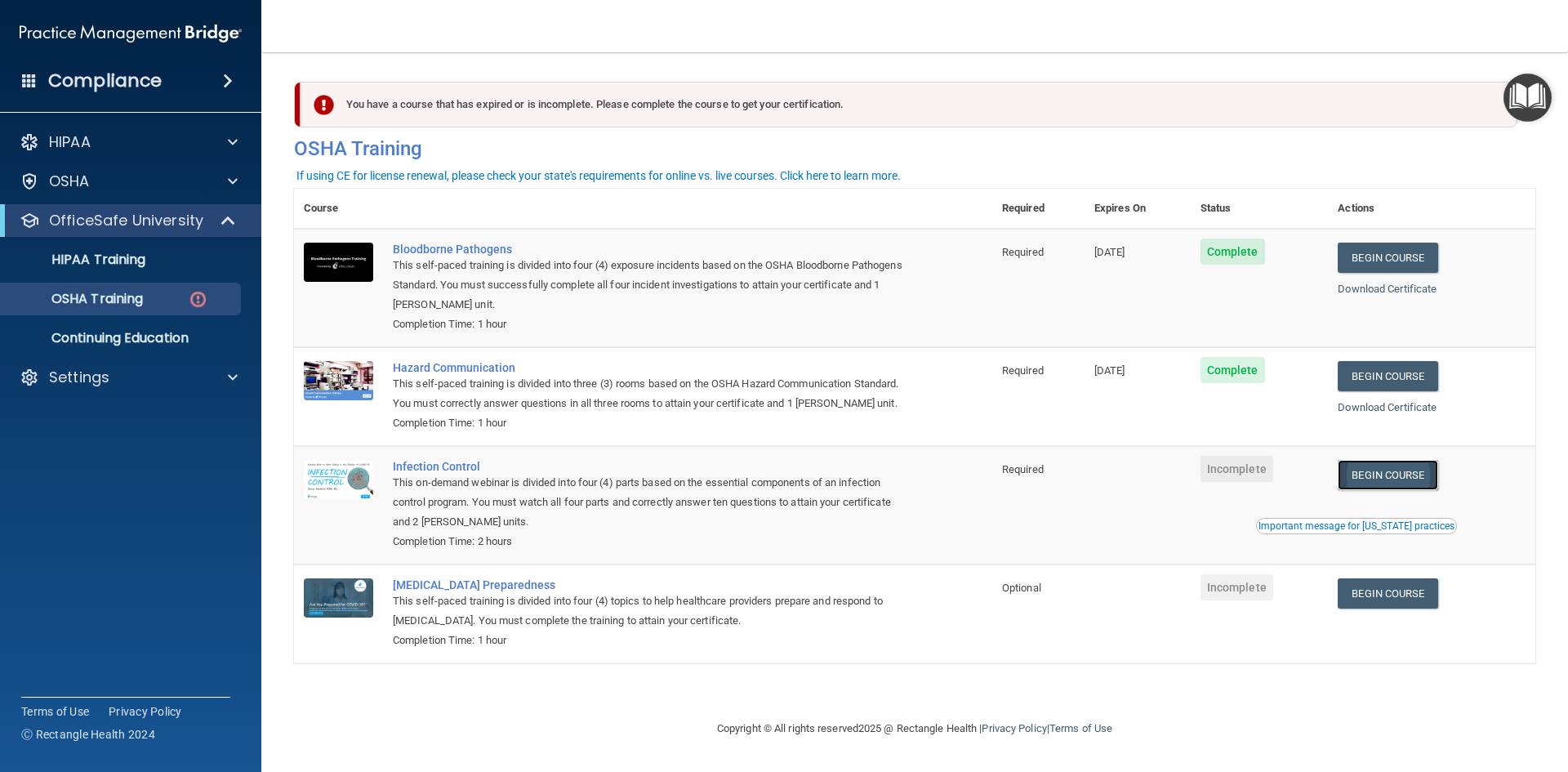
click at [1400, 474] on link "Begin Course" at bounding box center [1387, 475] width 99 height 30
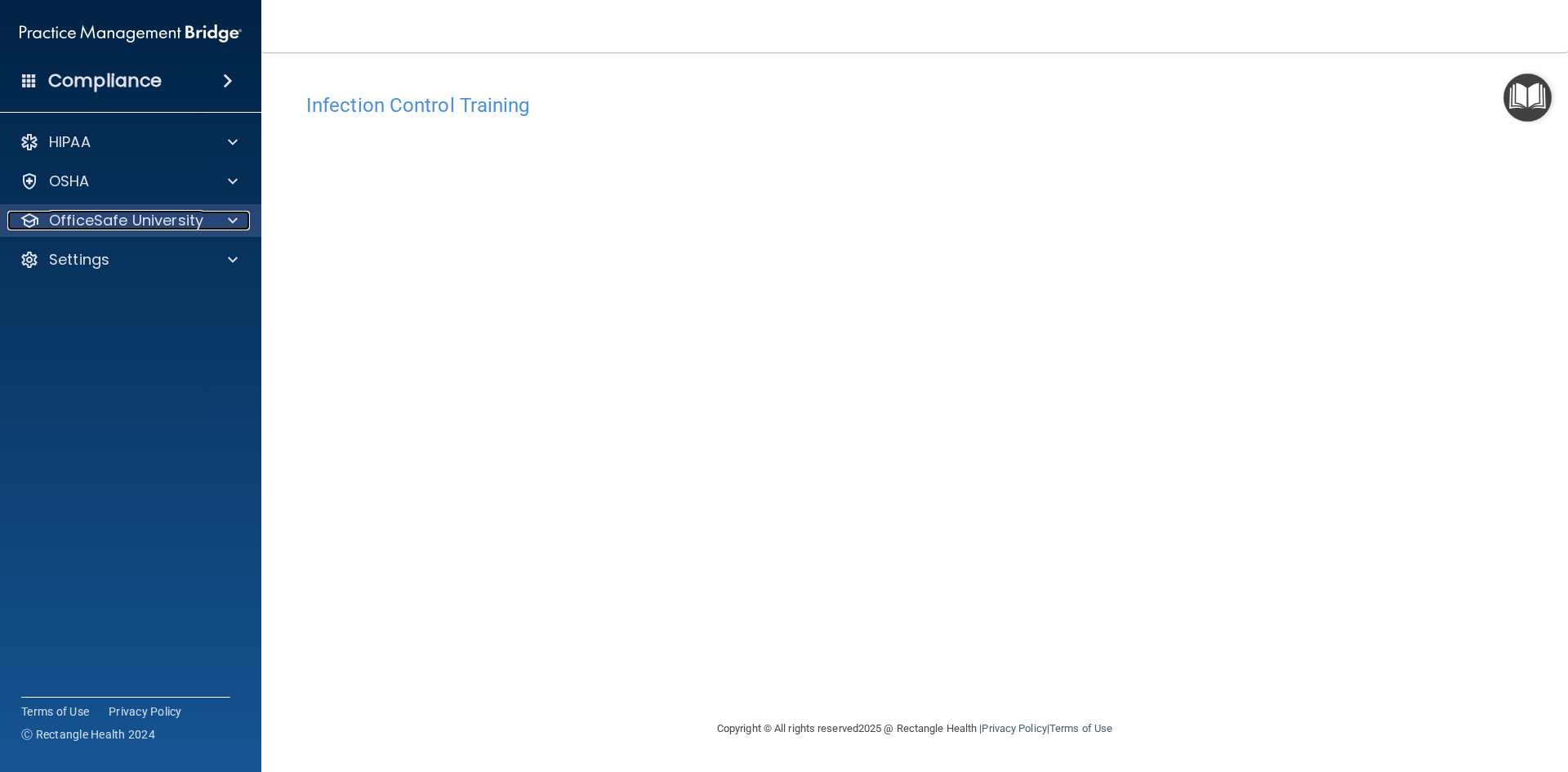
click at [78, 216] on p "OfficeSafe University" at bounding box center [126, 221] width 154 height 20
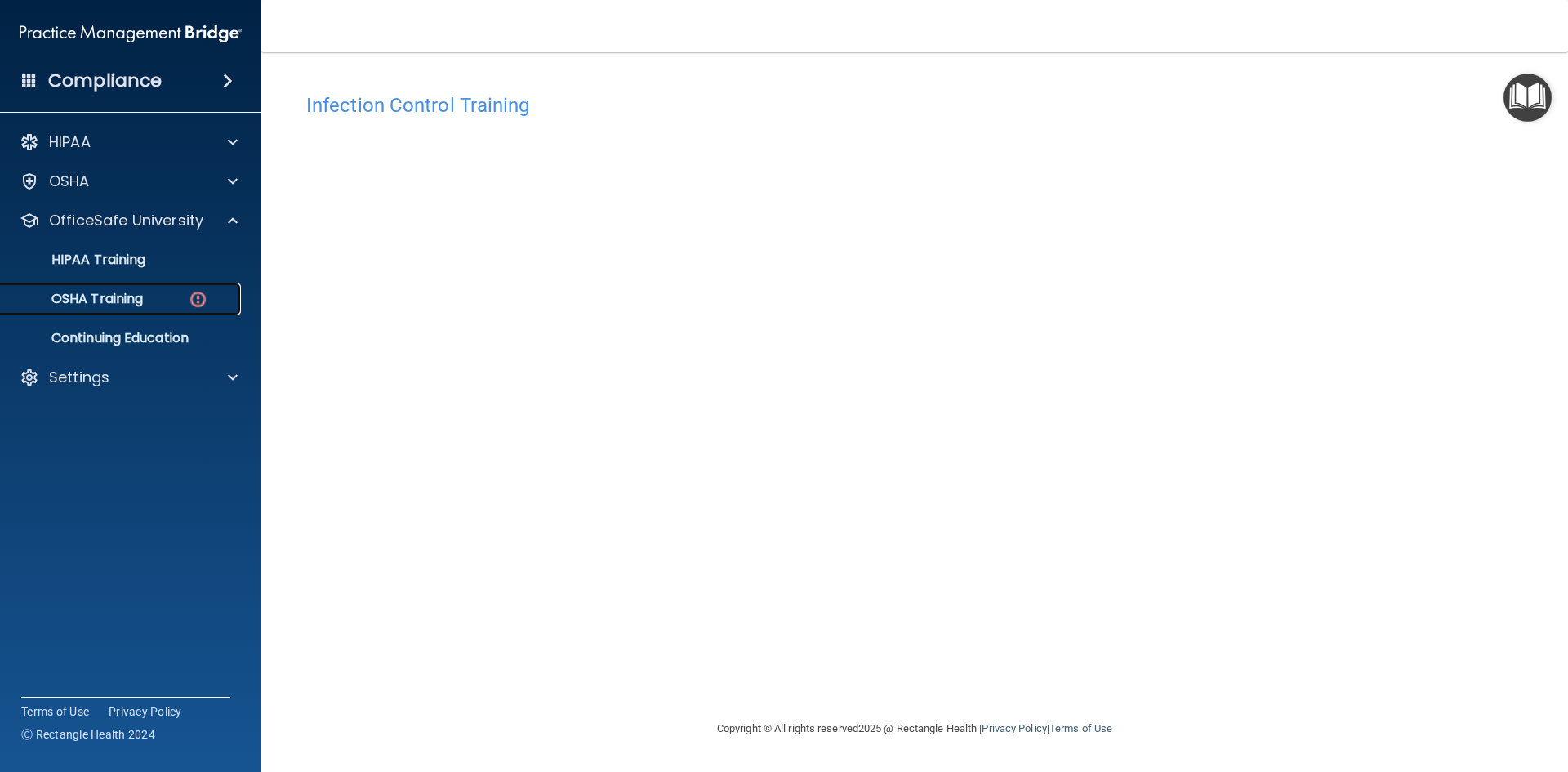
click at [130, 306] on p "OSHA Training" at bounding box center [77, 299] width 133 height 17
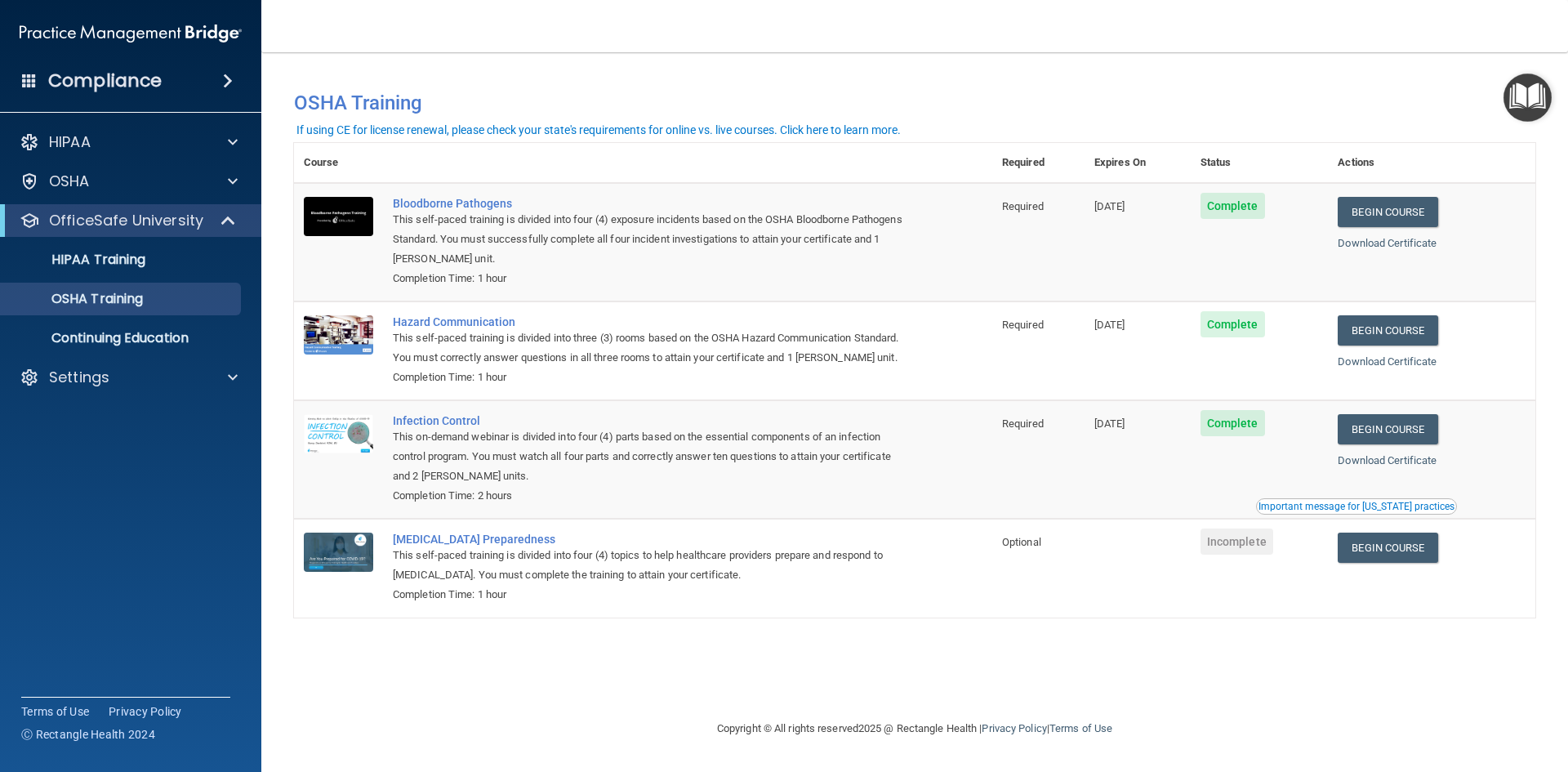
click at [1251, 542] on span "Incomplete" at bounding box center [1237, 542] width 73 height 27
click at [1377, 549] on link "Begin Course" at bounding box center [1387, 548] width 99 height 30
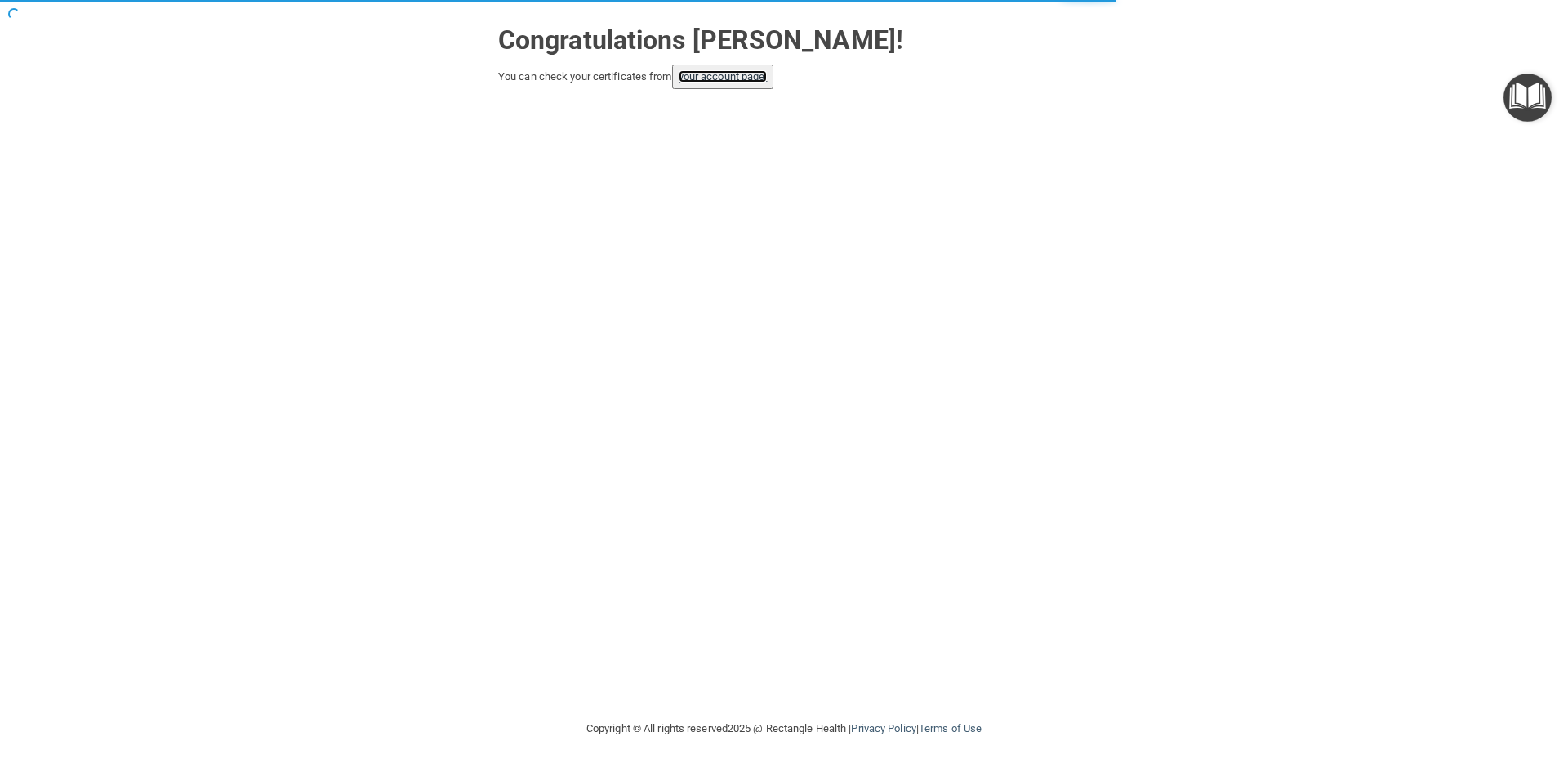
click at [742, 79] on link "your account page!" at bounding box center [723, 76] width 89 height 12
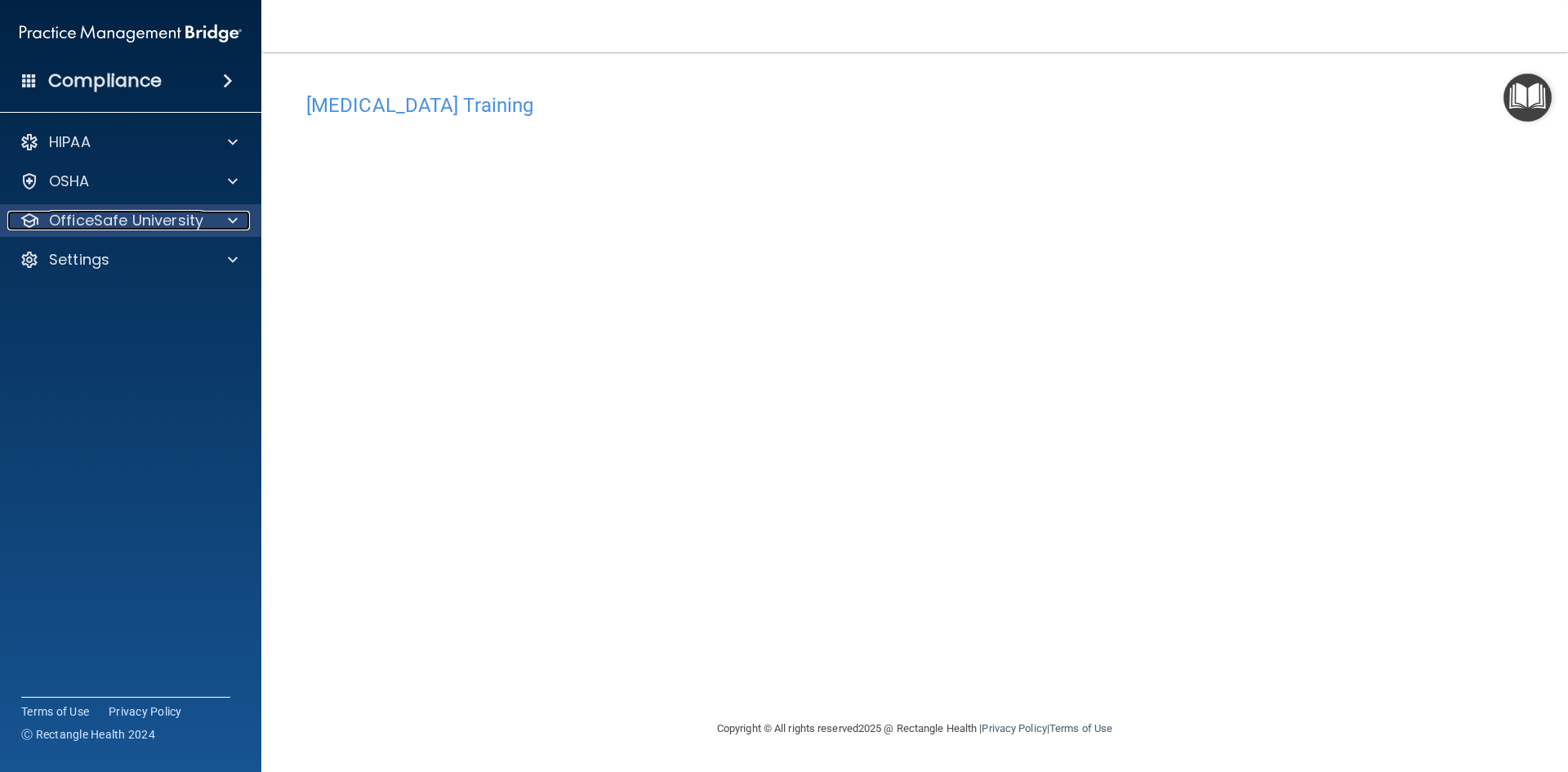
click at [84, 216] on p "OfficeSafe University" at bounding box center [126, 221] width 154 height 20
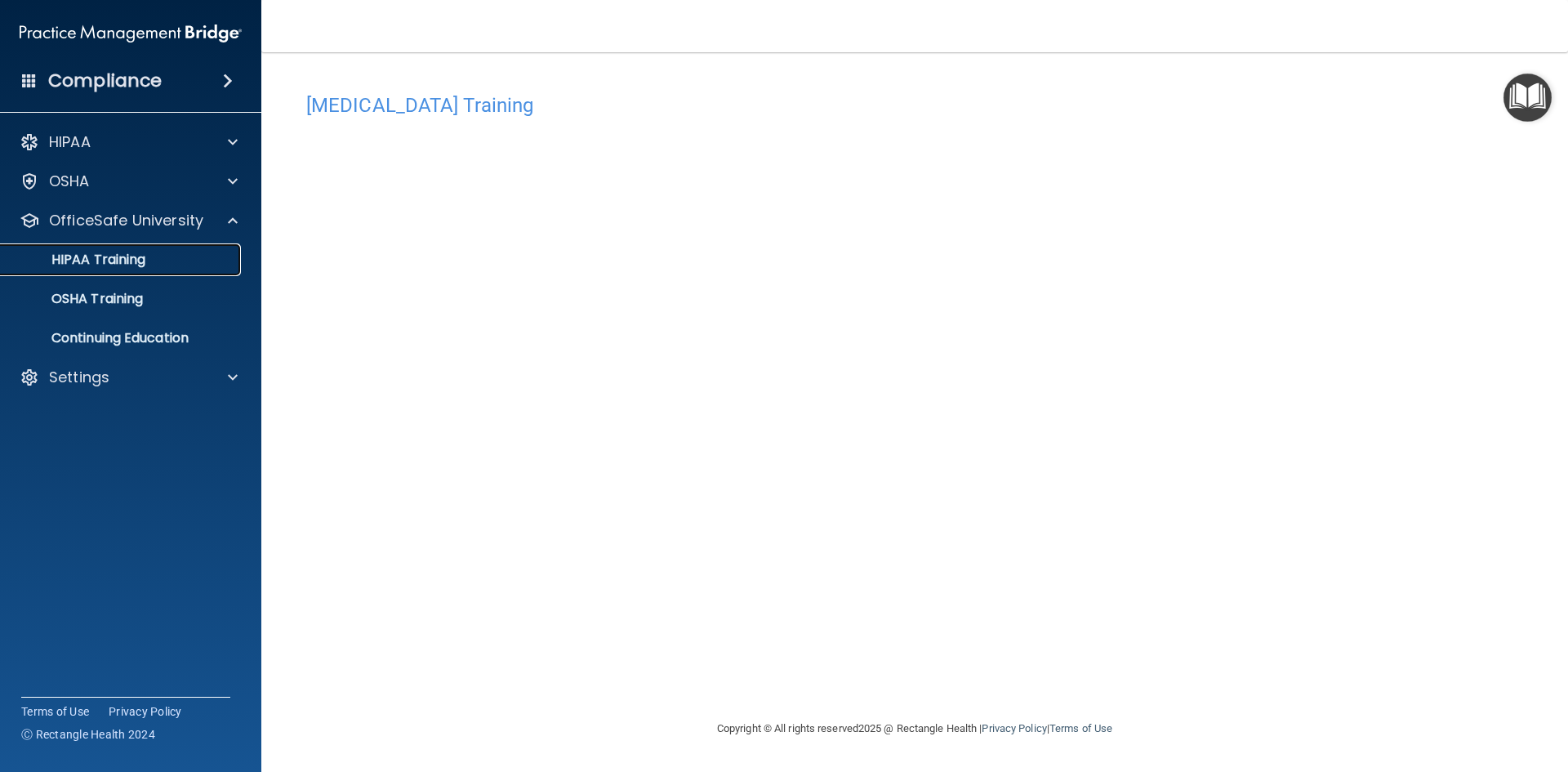
click at [106, 259] on p "HIPAA Training" at bounding box center [78, 260] width 135 height 17
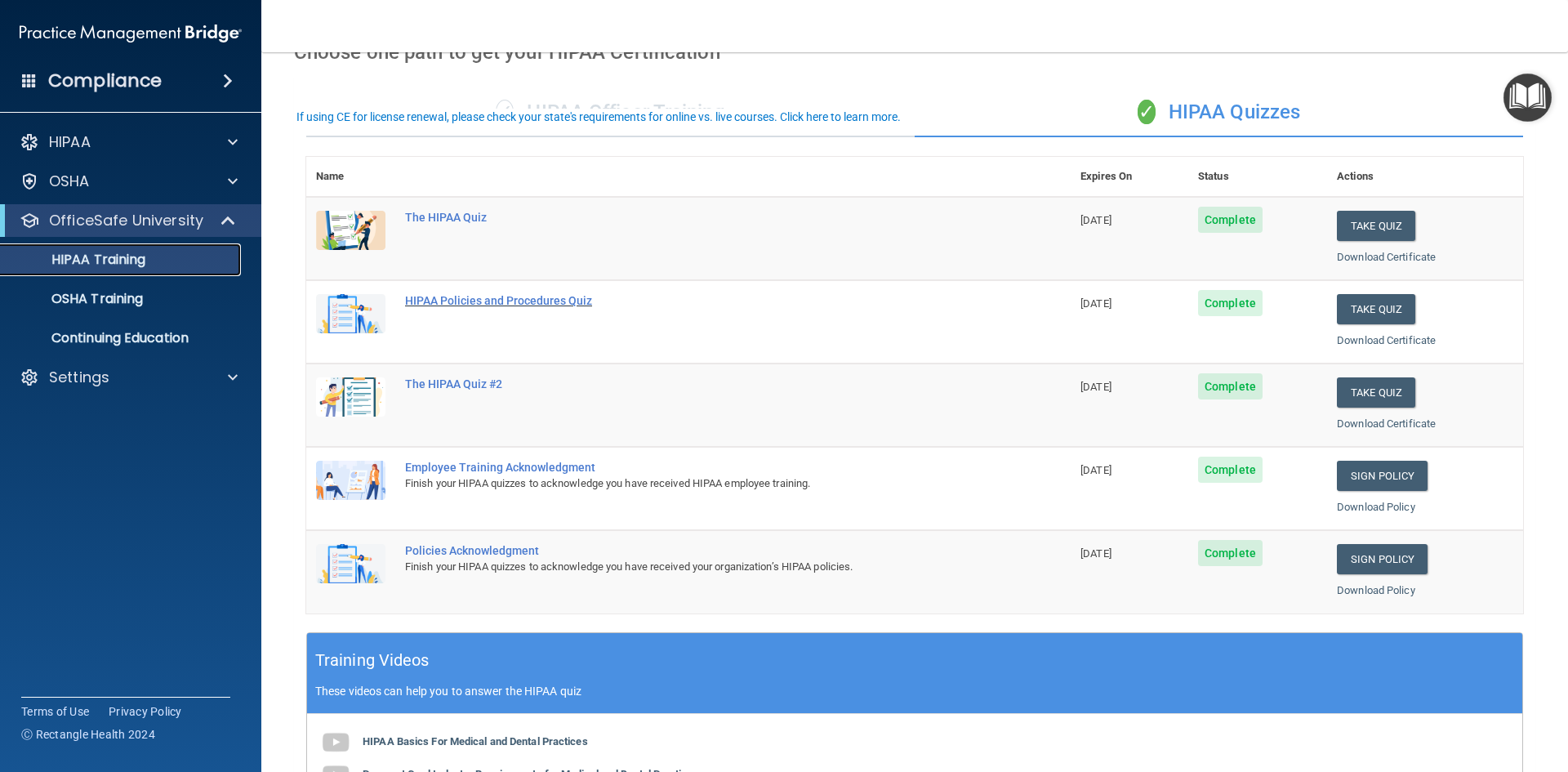
scroll to position [50, 0]
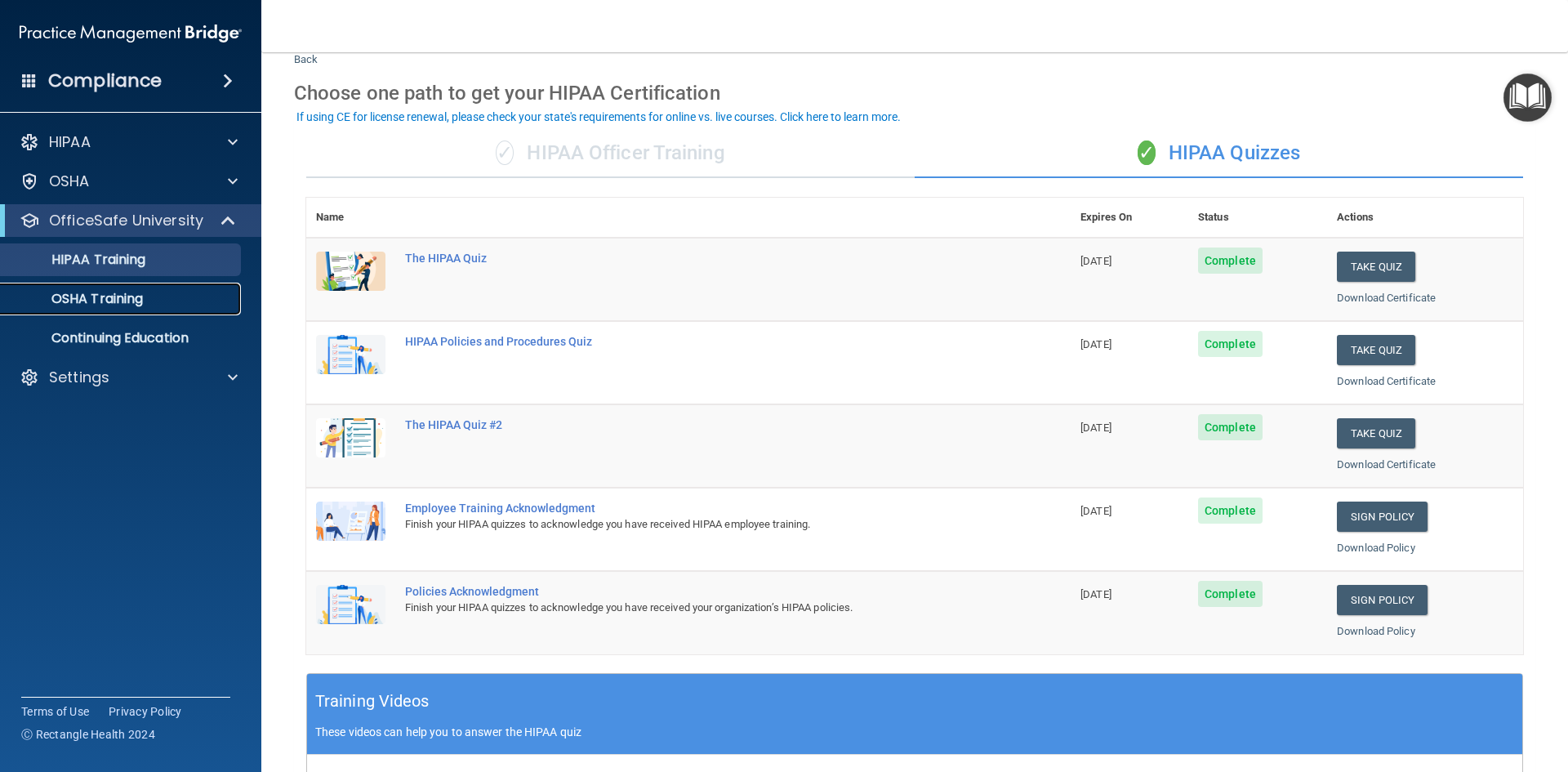
click at [107, 301] on p "OSHA Training" at bounding box center [77, 299] width 133 height 17
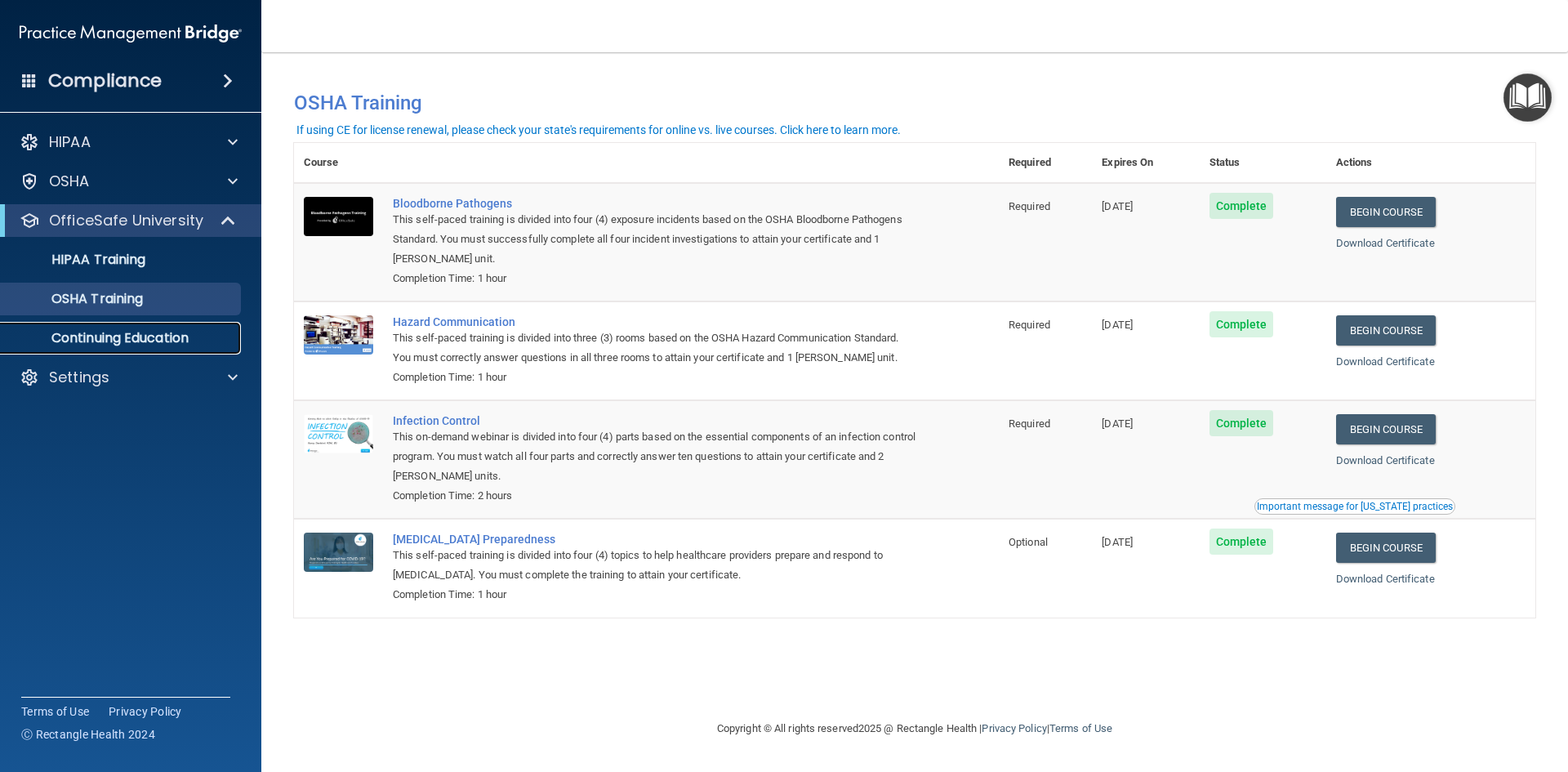
click at [128, 335] on p "Continuing Education" at bounding box center [122, 338] width 223 height 17
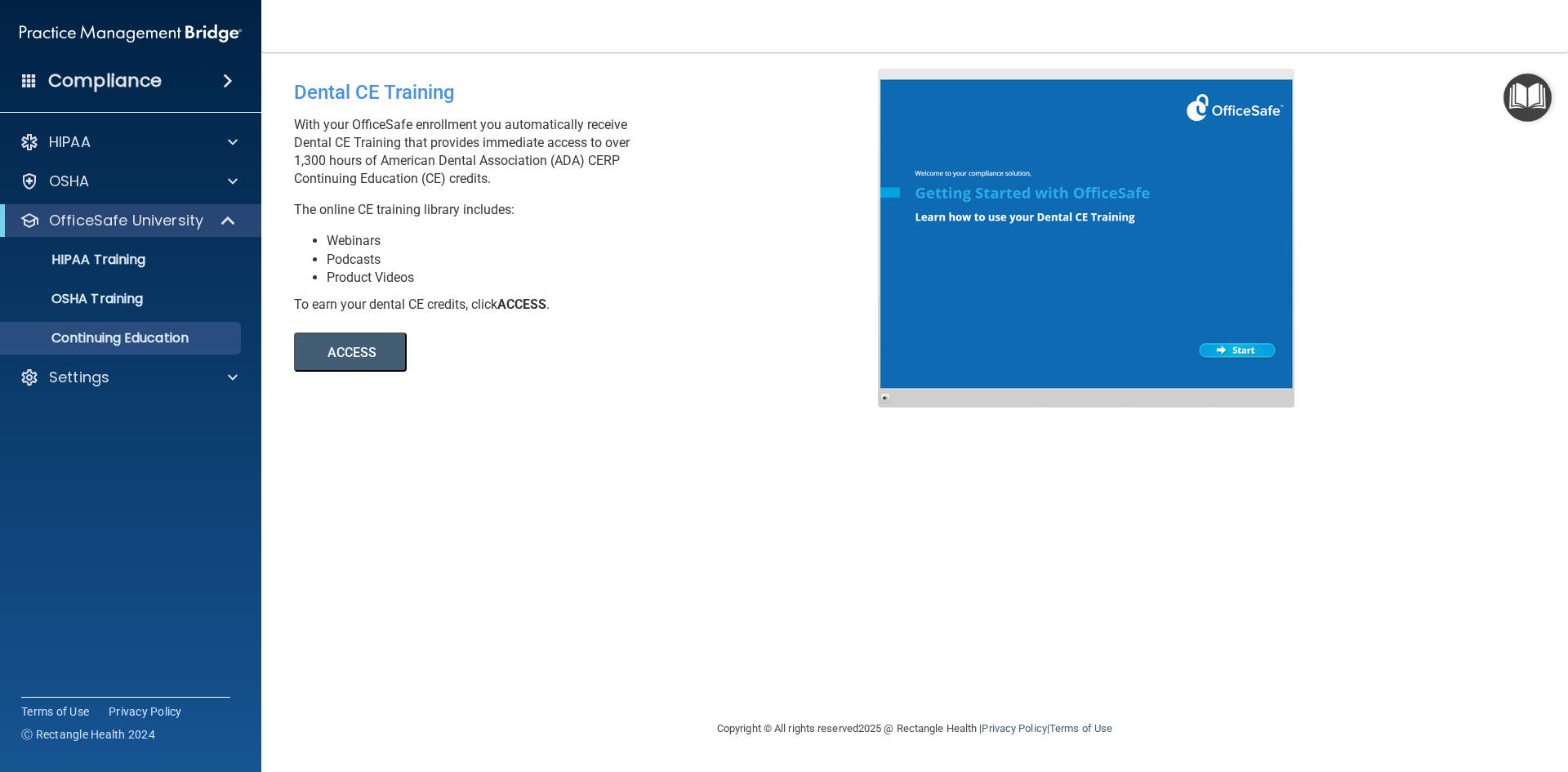
click at [1525, 101] on img "Open Resource Center" at bounding box center [1527, 98] width 48 height 48
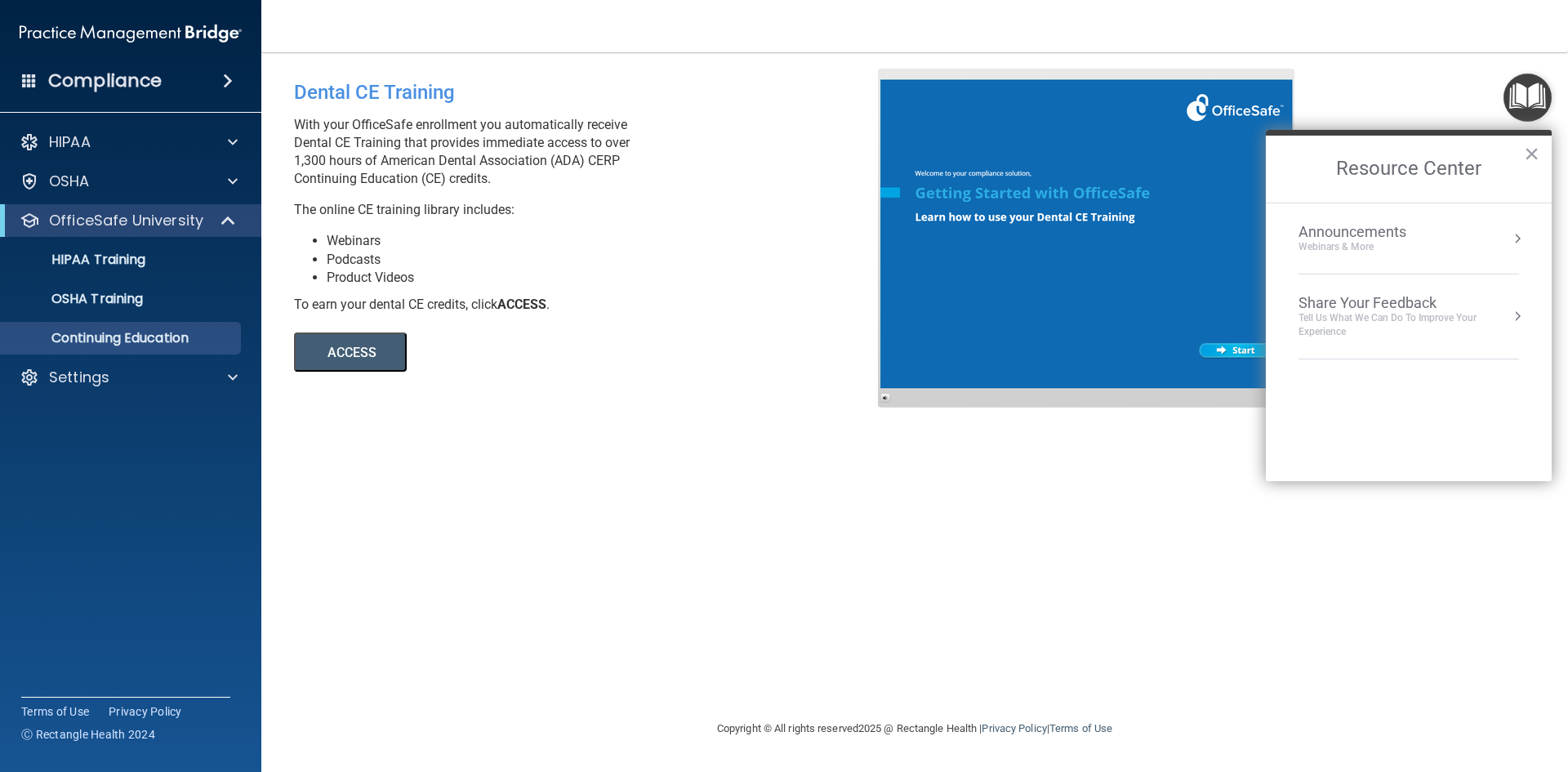
click at [1372, 226] on div "Announcements" at bounding box center [1368, 232] width 140 height 18
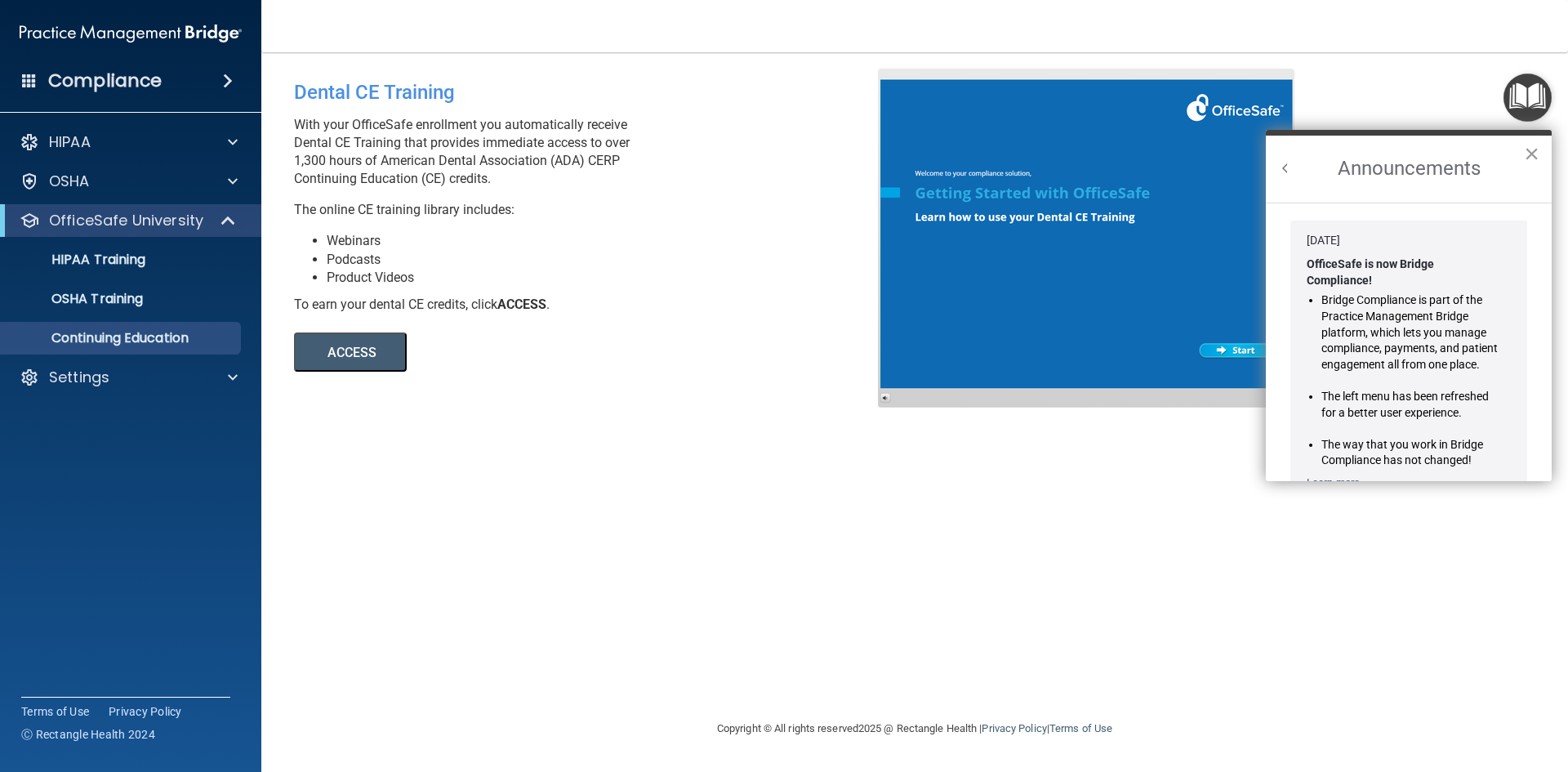
click at [1536, 150] on button "×" at bounding box center [1532, 153] width 16 height 27
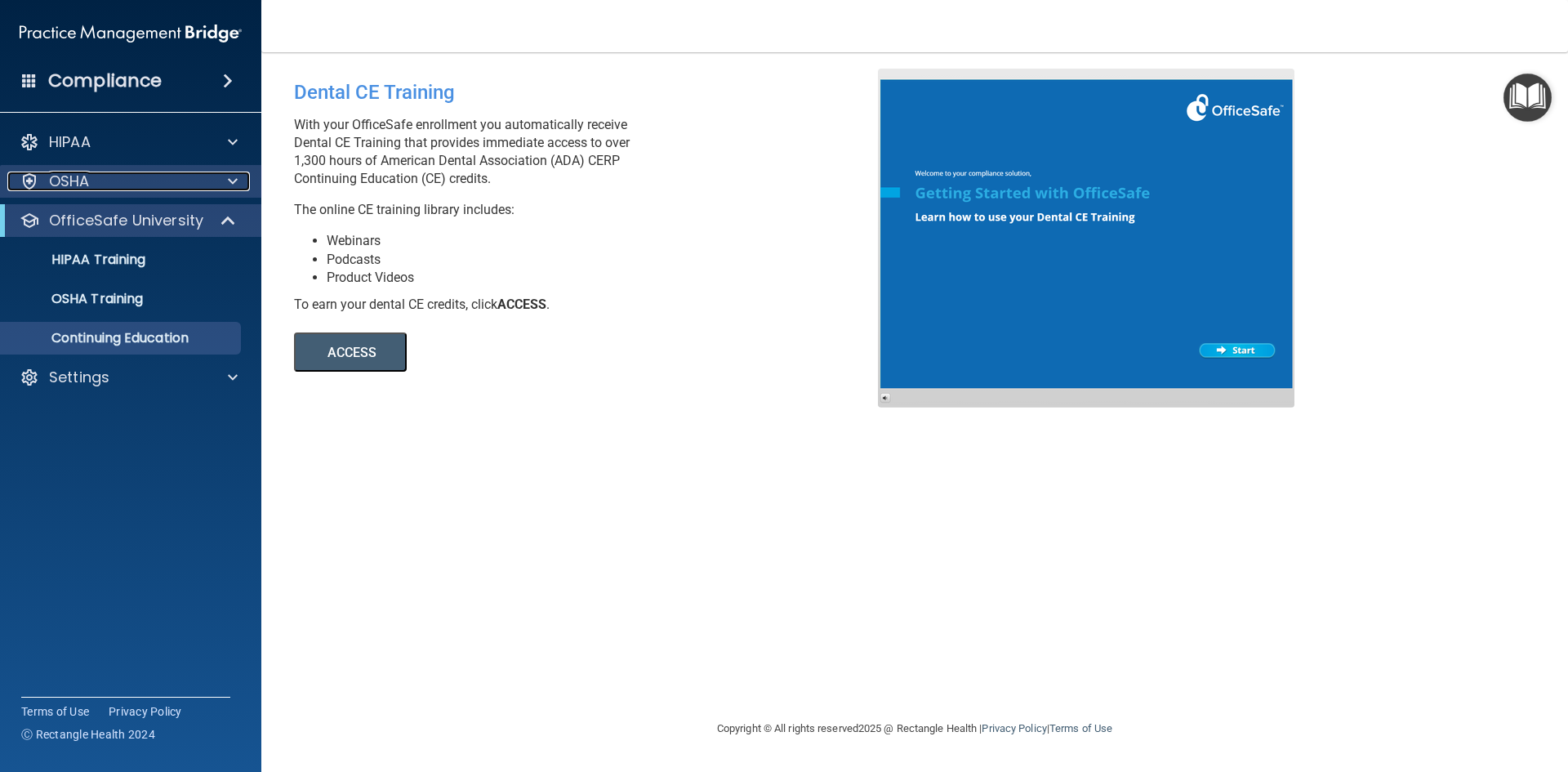
click at [86, 177] on p "OSHA" at bounding box center [69, 182] width 41 height 20
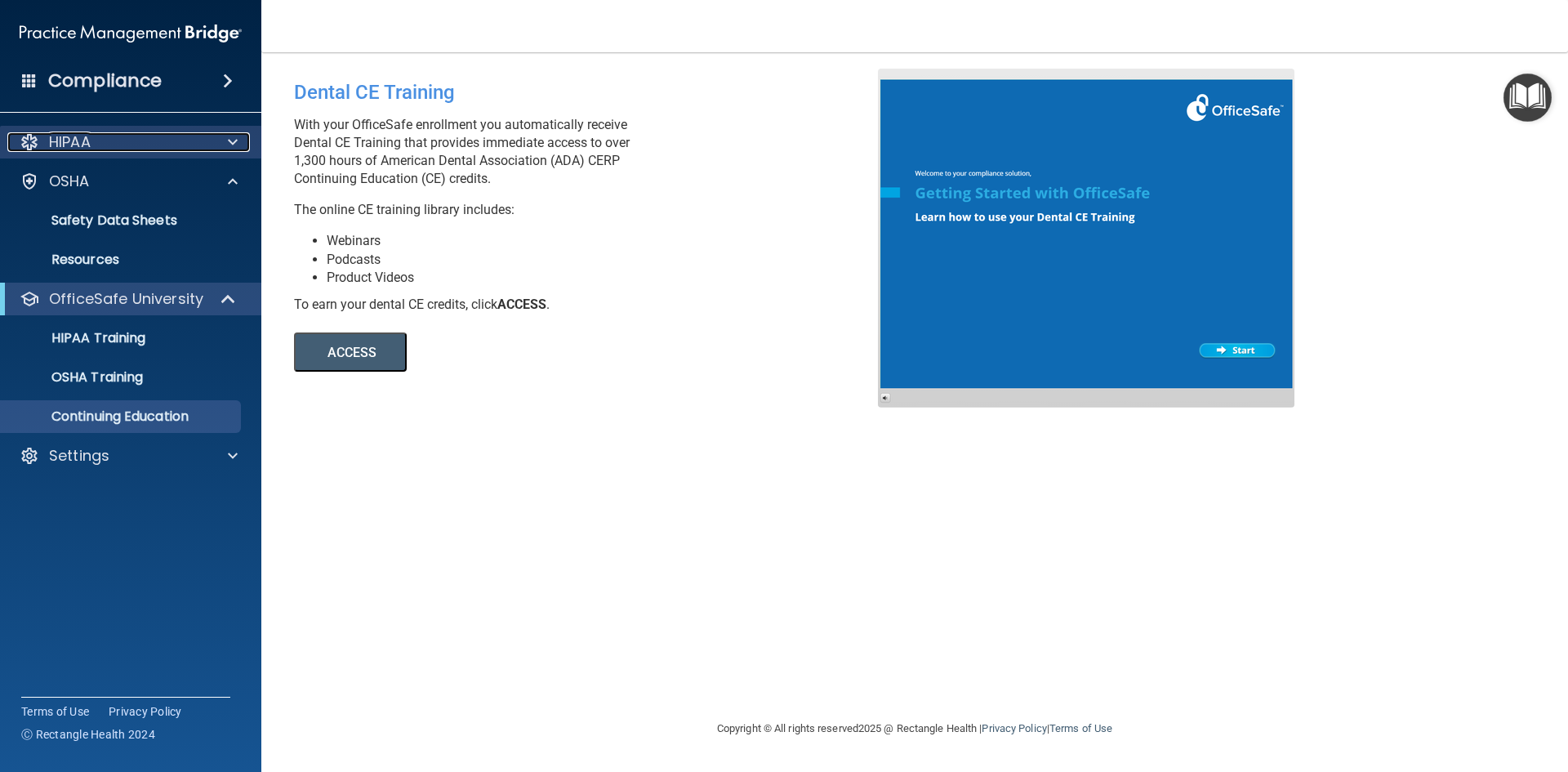
click at [70, 142] on p "HIPAA" at bounding box center [70, 143] width 41 height 20
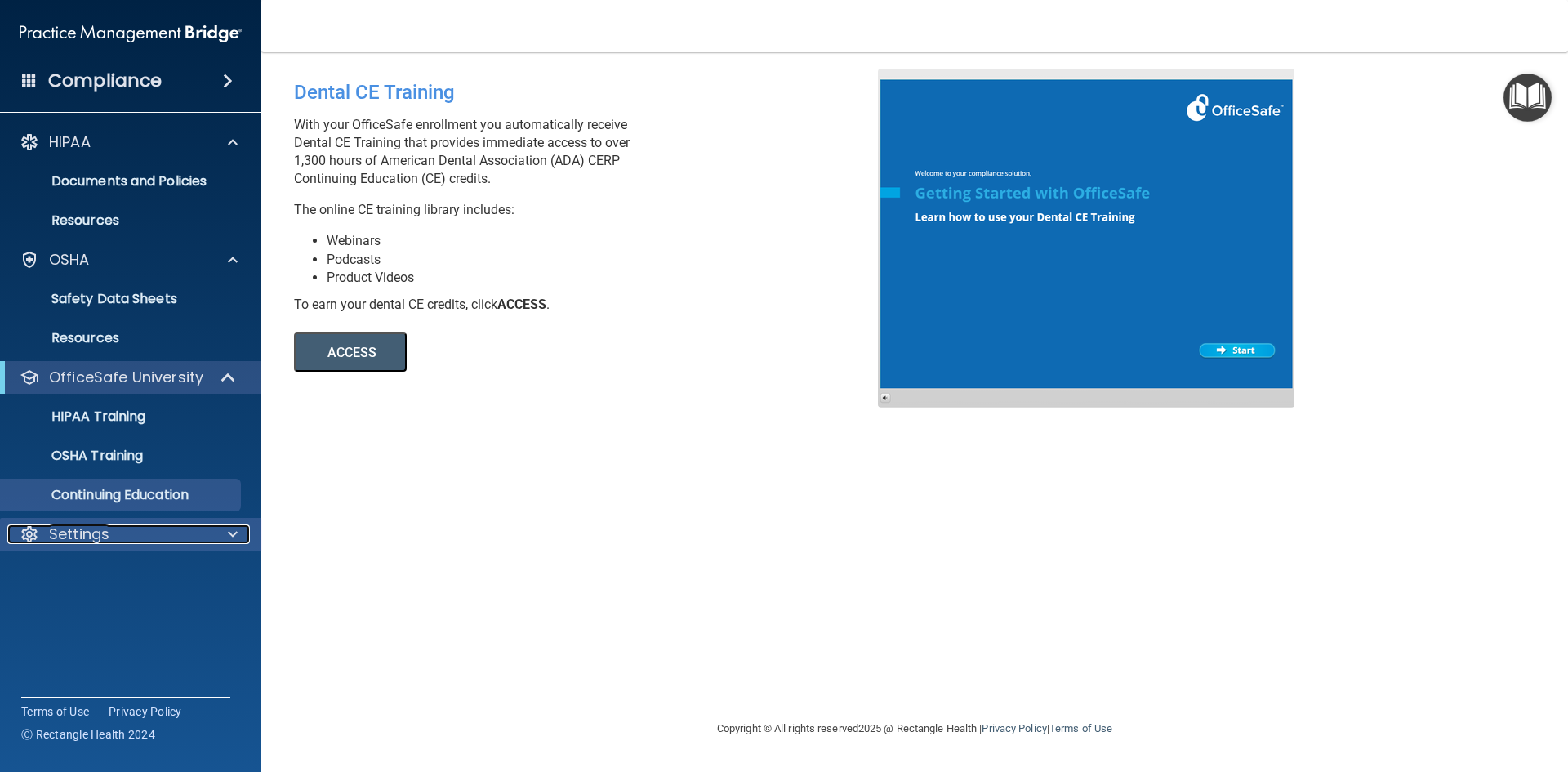
click at [91, 536] on p "Settings" at bounding box center [79, 535] width 60 height 20
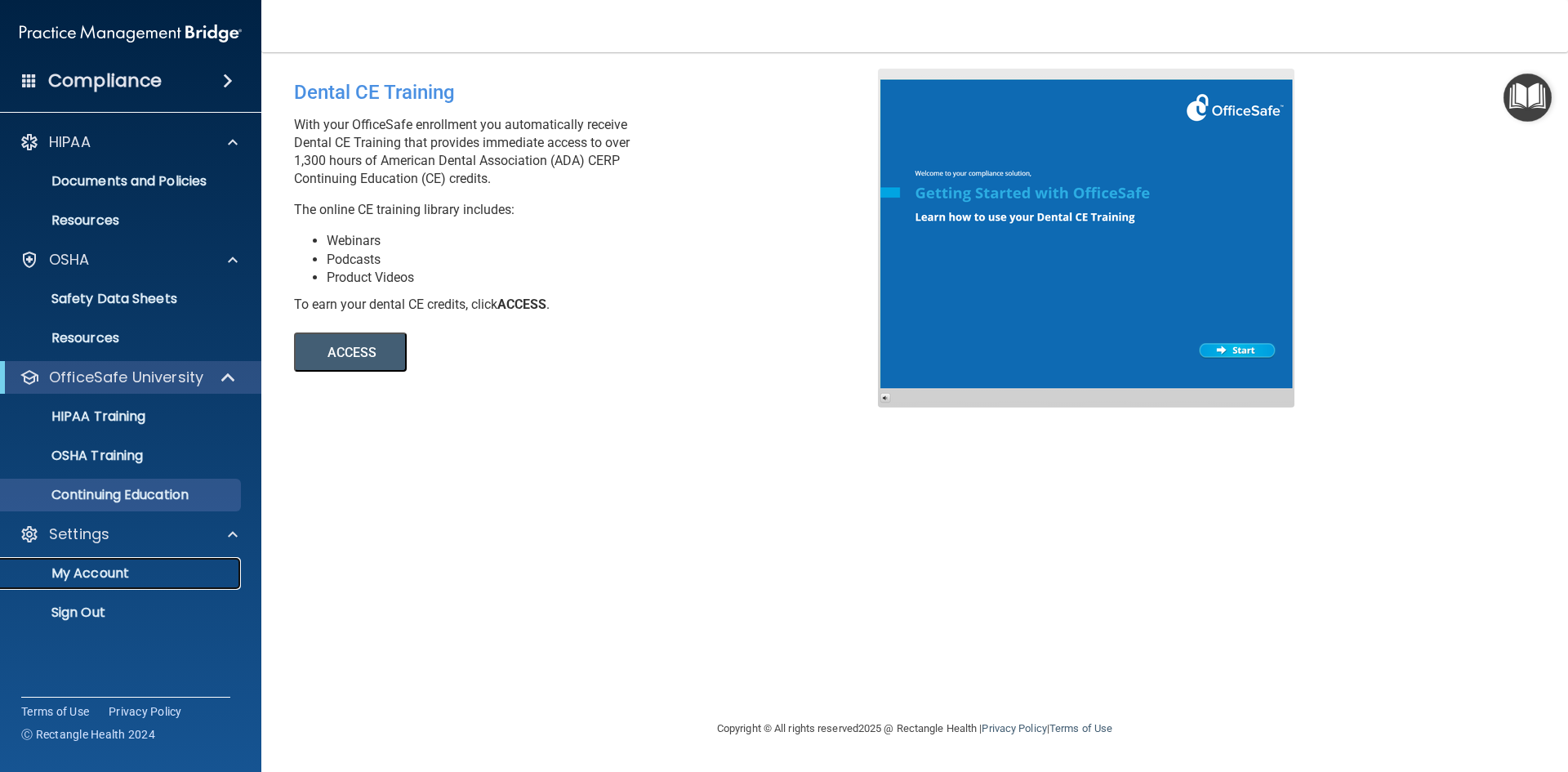
click at [104, 575] on p "My Account" at bounding box center [122, 574] width 223 height 17
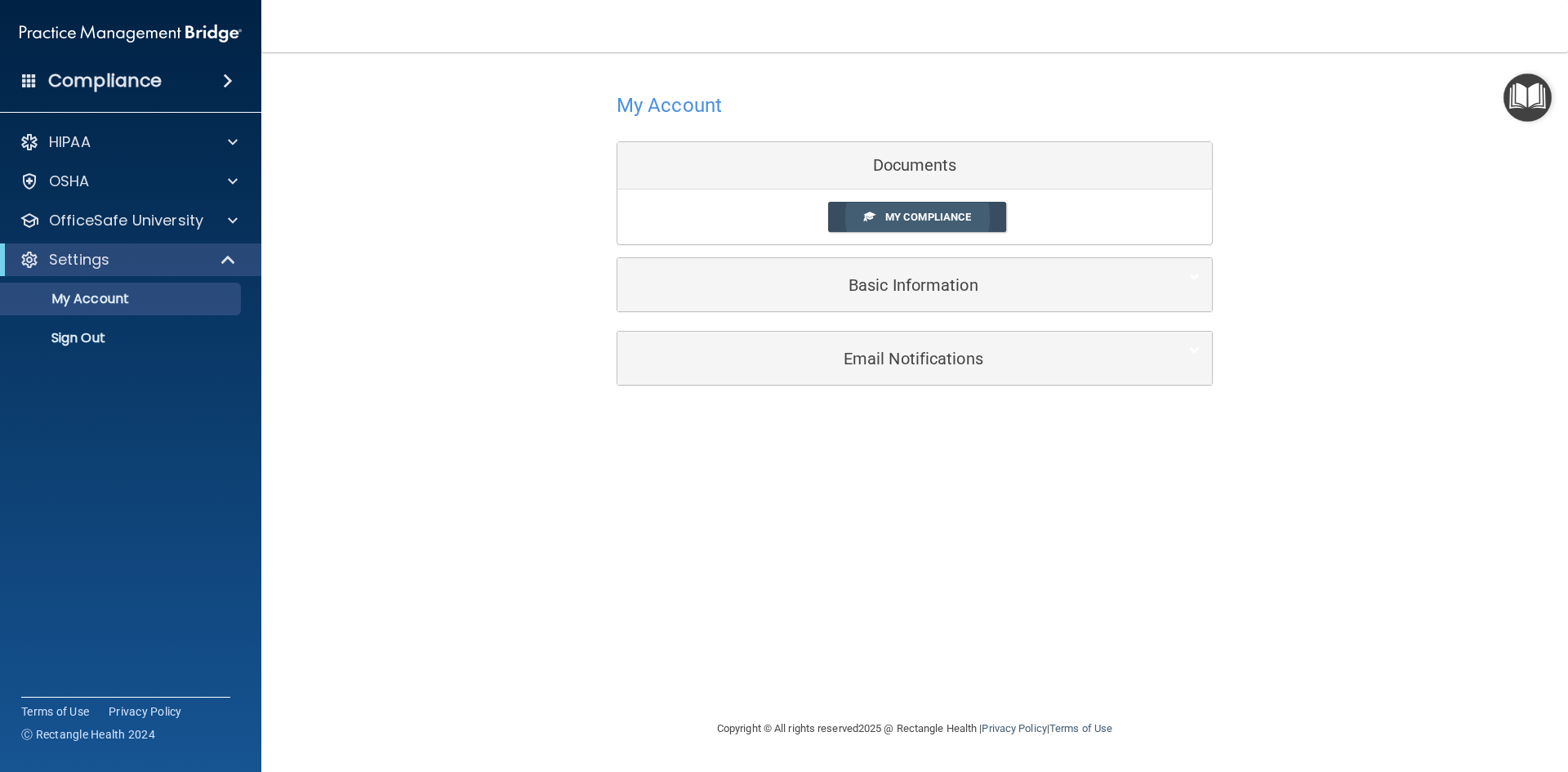
click at [935, 213] on span "My Compliance" at bounding box center [927, 216] width 85 height 12
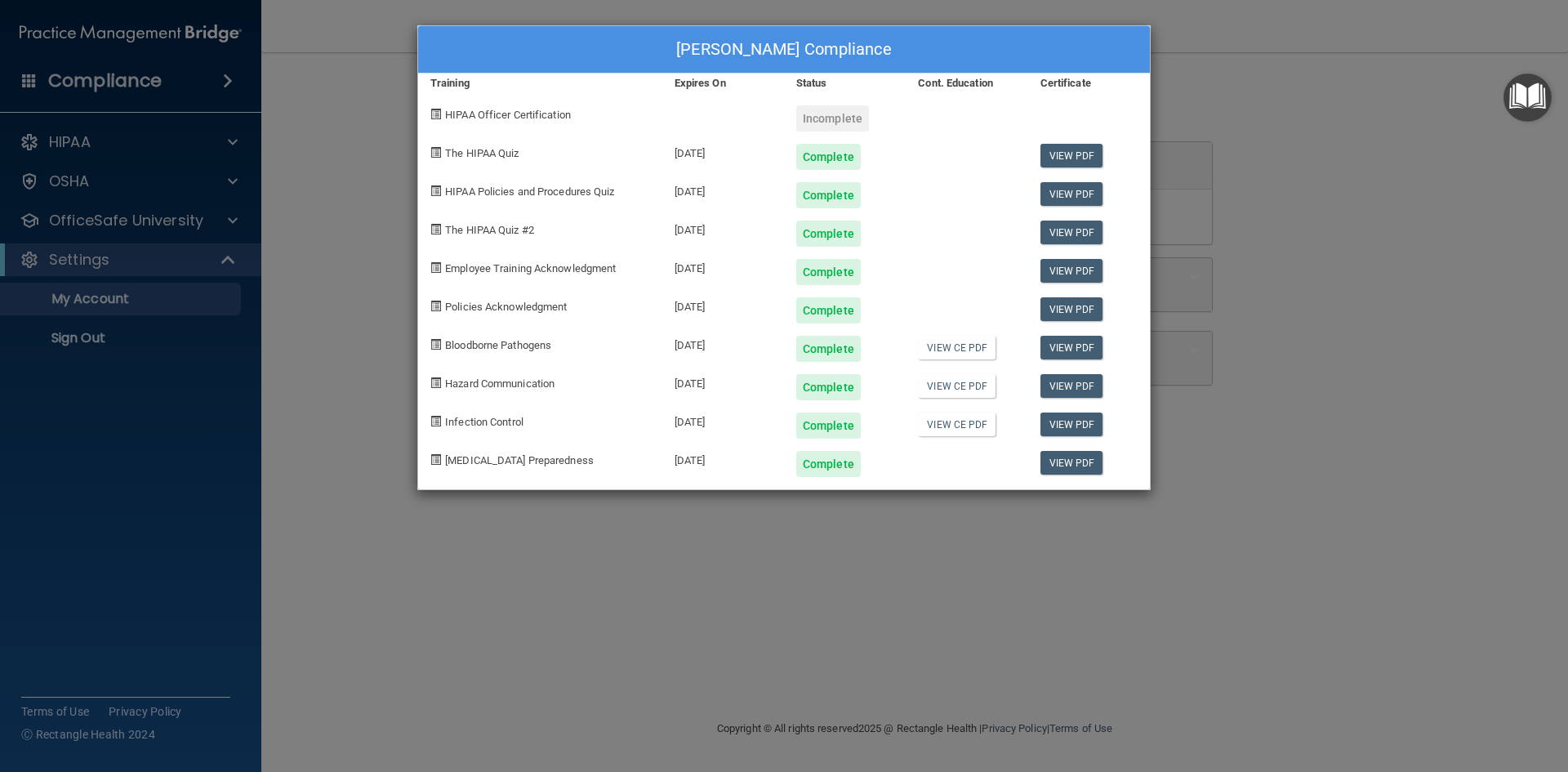
click at [1326, 252] on div "Kim Andrews's Compliance Training Expires On Status Cont. Education Certificate…" at bounding box center [784, 386] width 1568 height 772
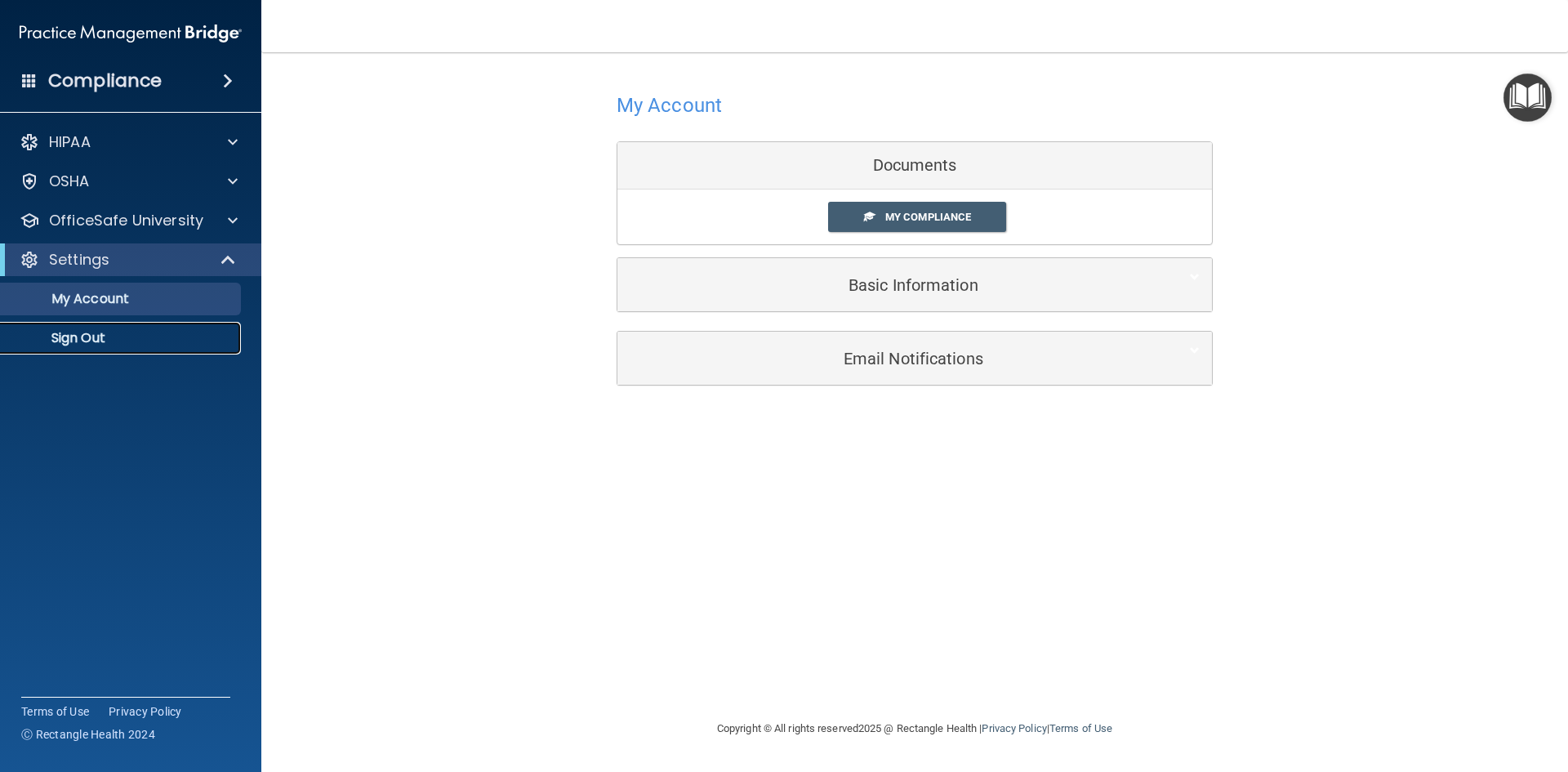
click at [124, 340] on p "Sign Out" at bounding box center [122, 338] width 223 height 17
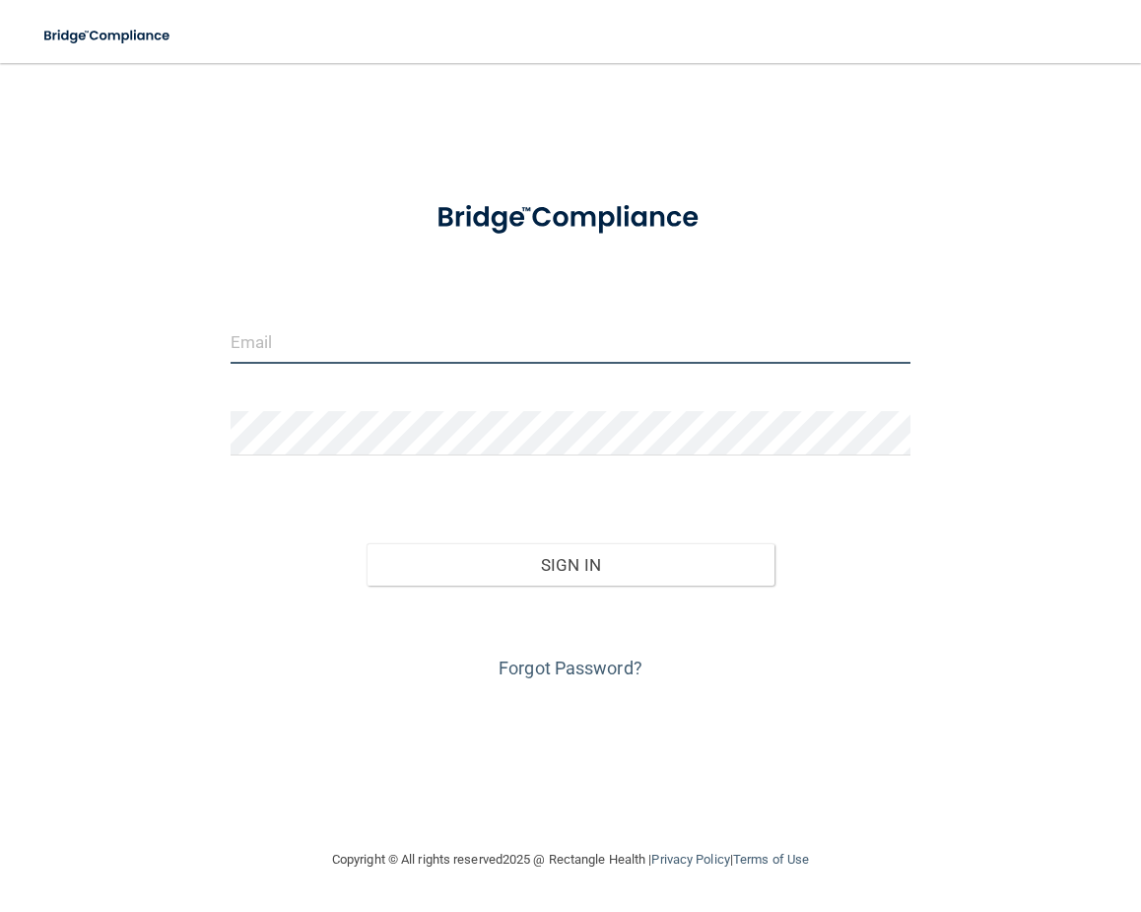
click at [339, 337] on input "email" at bounding box center [571, 341] width 680 height 44
type input "[EMAIL_ADDRESS][DOMAIN_NAME]"
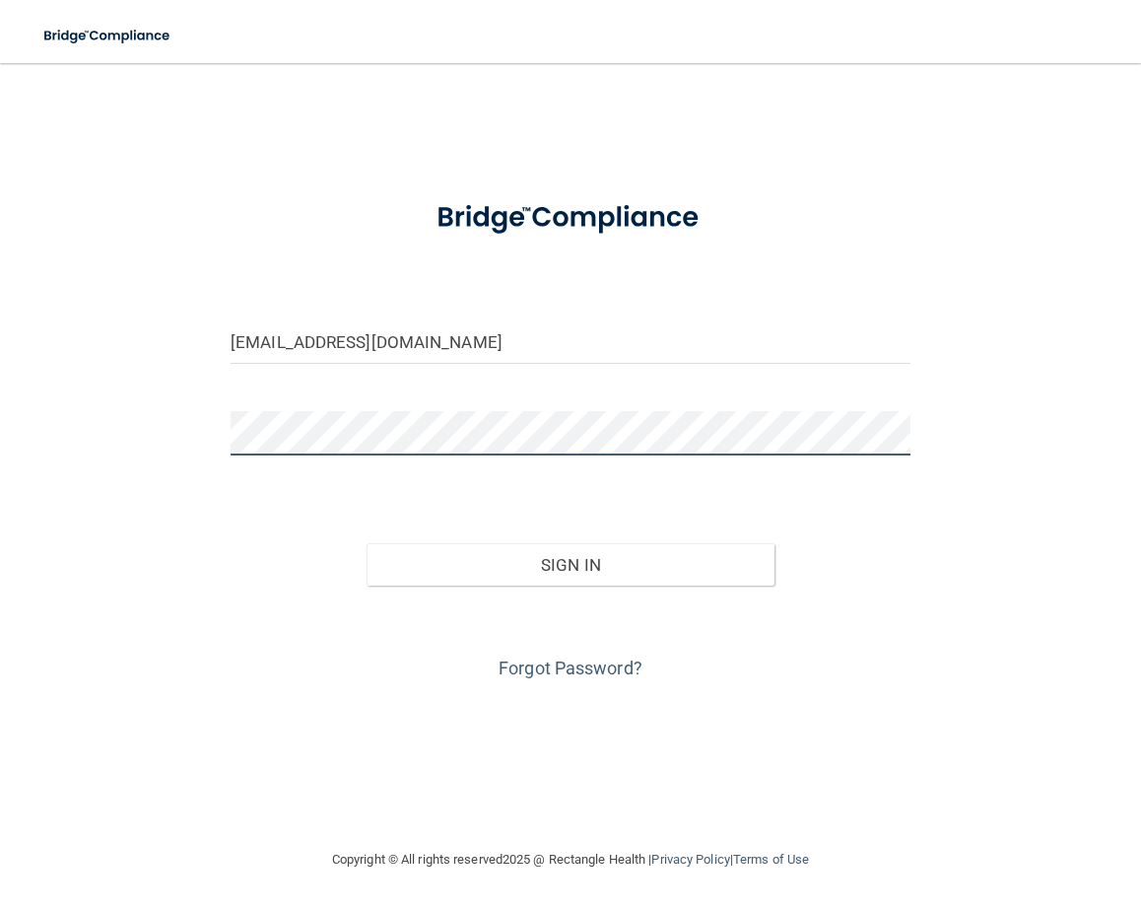
click at [367, 543] on button "Sign In" at bounding box center [571, 564] width 408 height 43
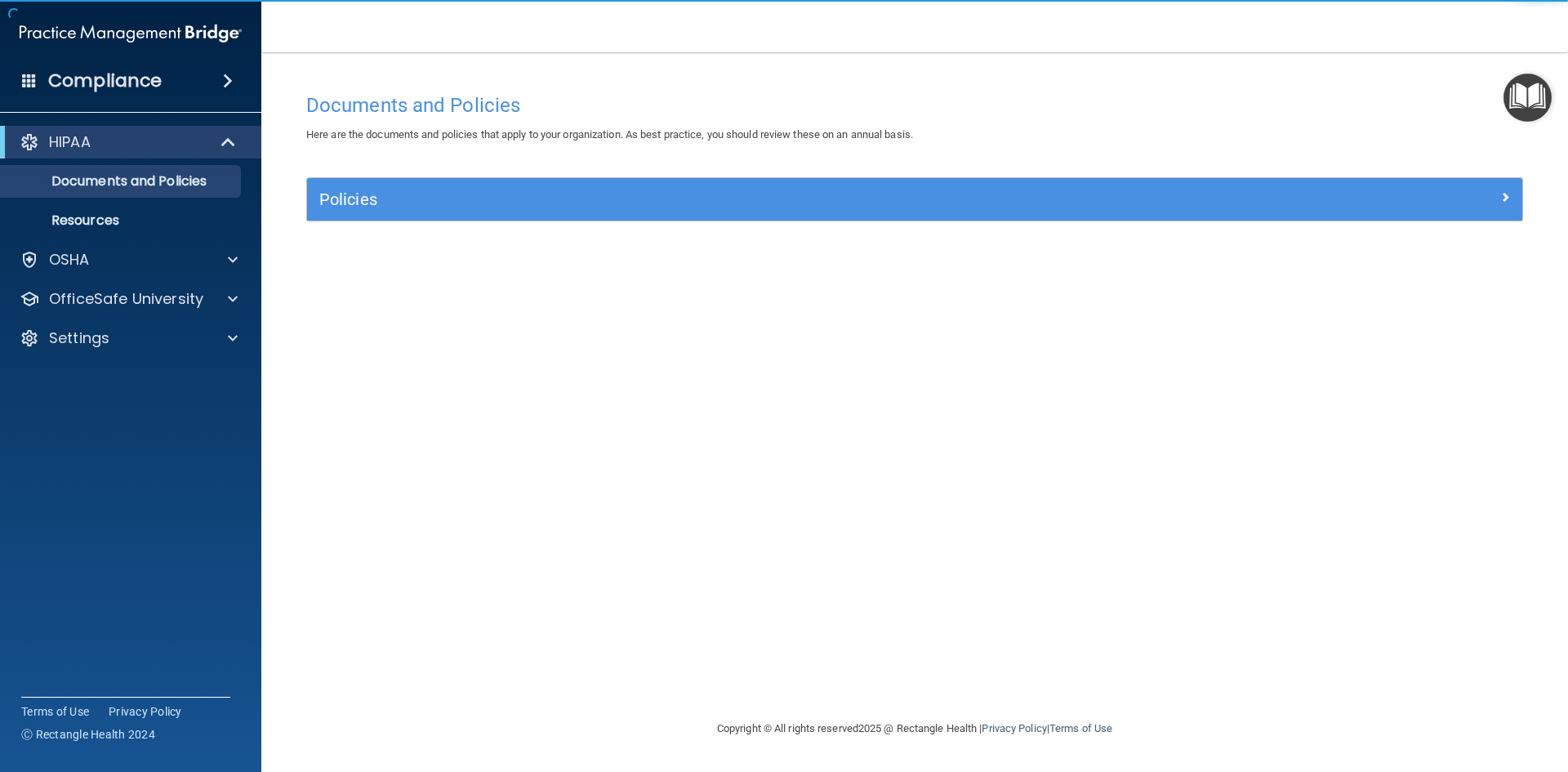
click at [945, 94] on img "Open Resource Center" at bounding box center [1527, 98] width 48 height 48
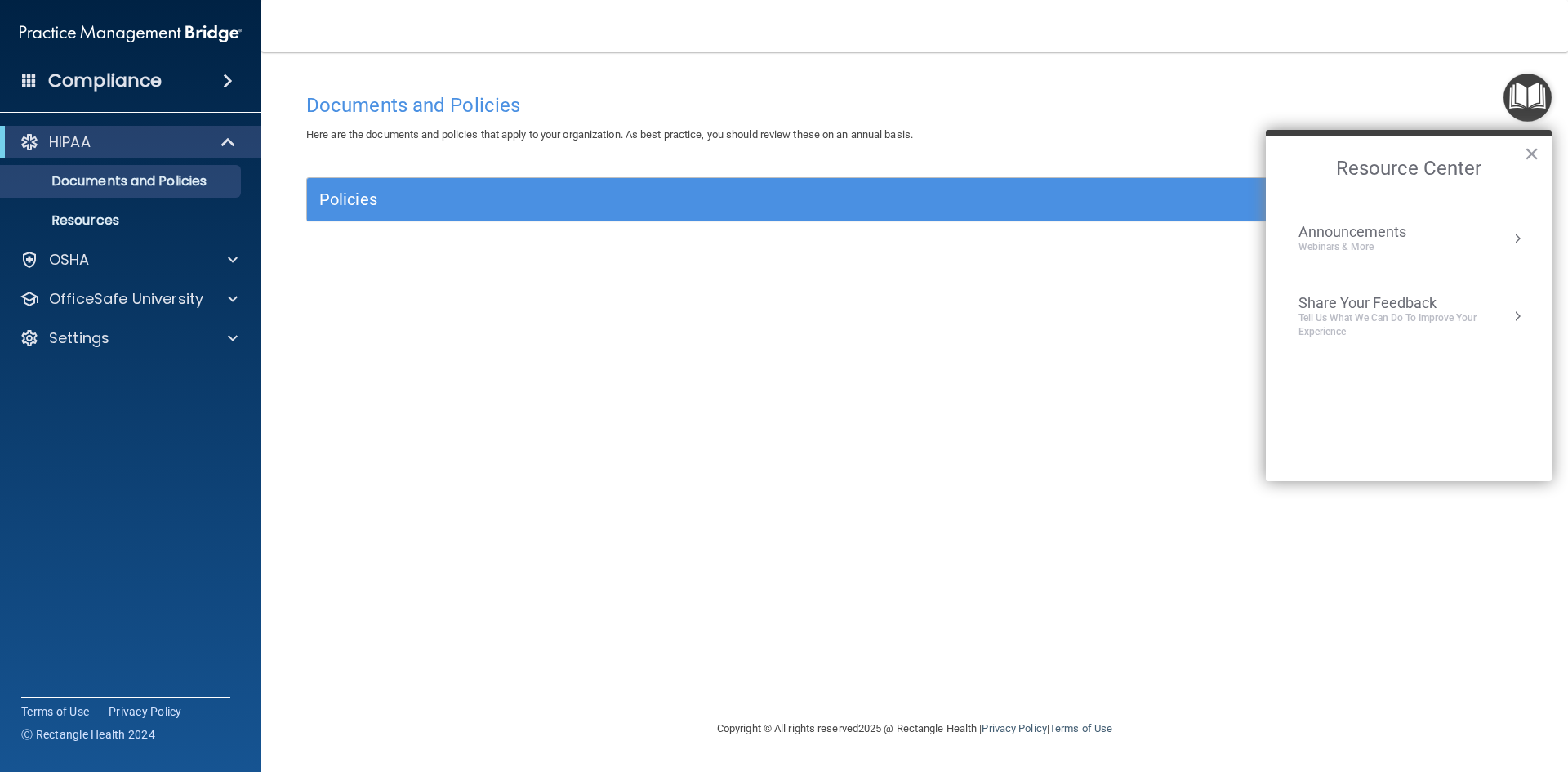
click at [945, 226] on div "Announcements" at bounding box center [1368, 232] width 140 height 18
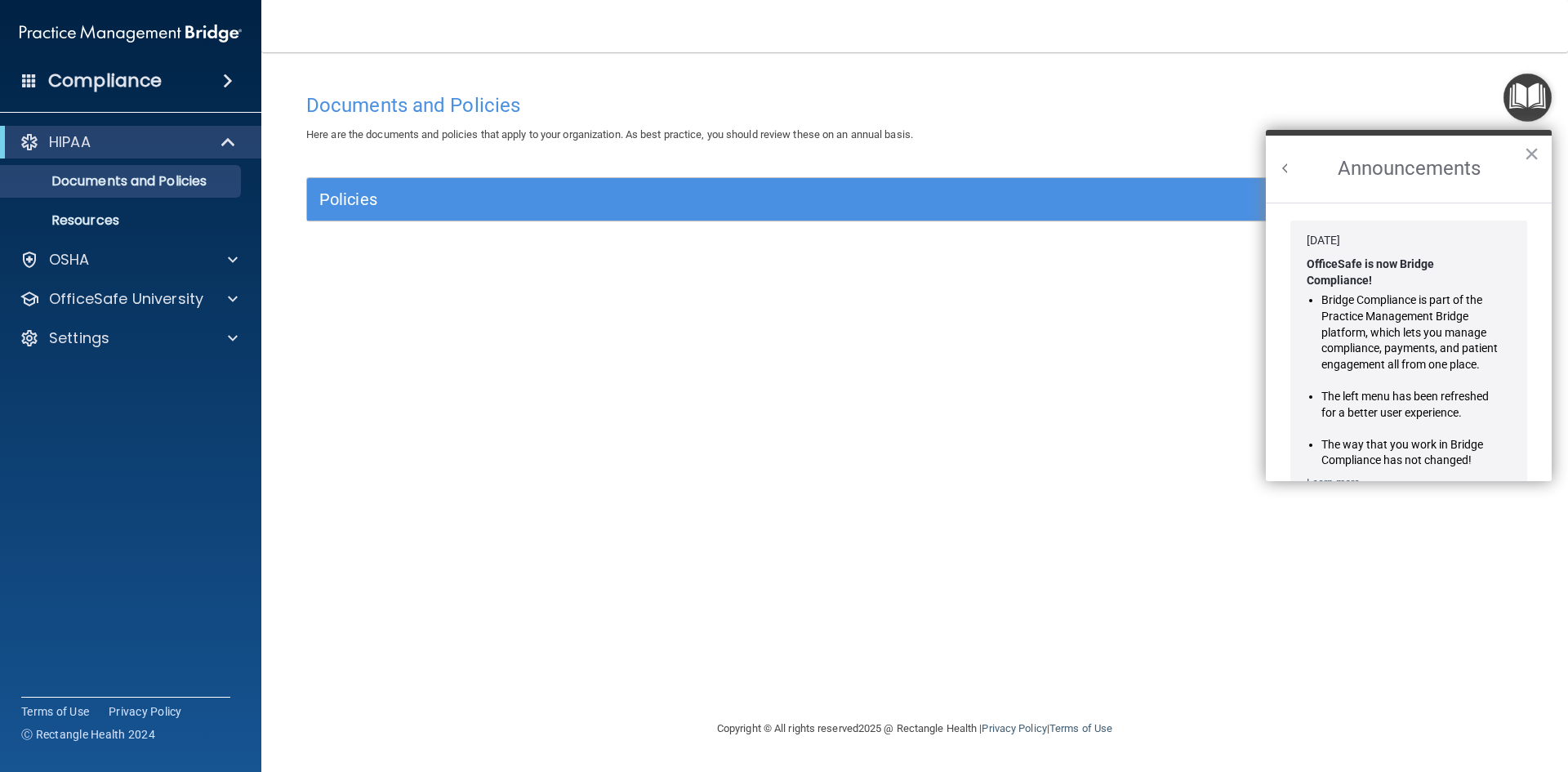
click at [945, 170] on button "Back to Resource Center Home" at bounding box center [1285, 168] width 17 height 17
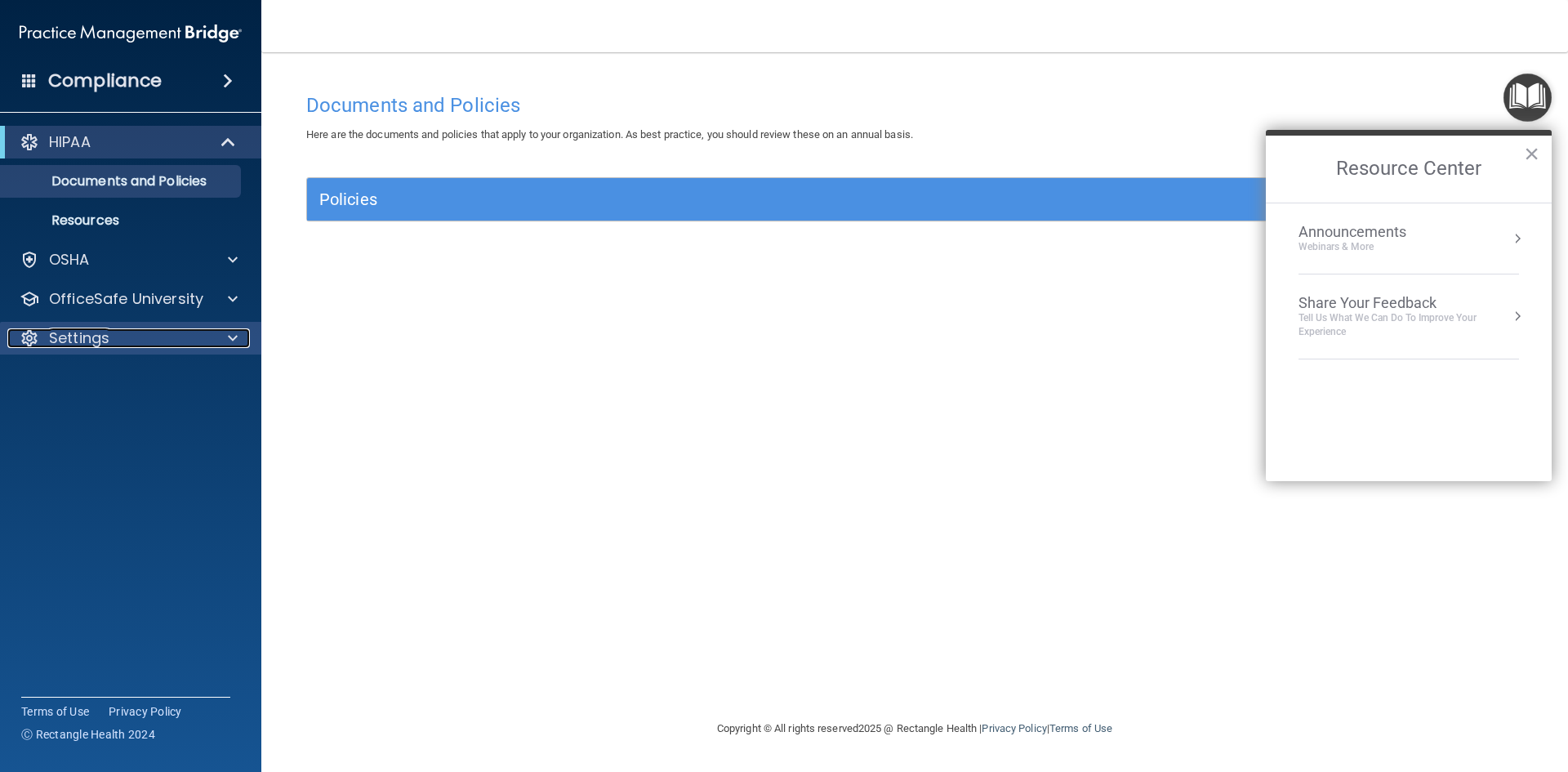
click at [83, 338] on p "Settings" at bounding box center [79, 338] width 60 height 20
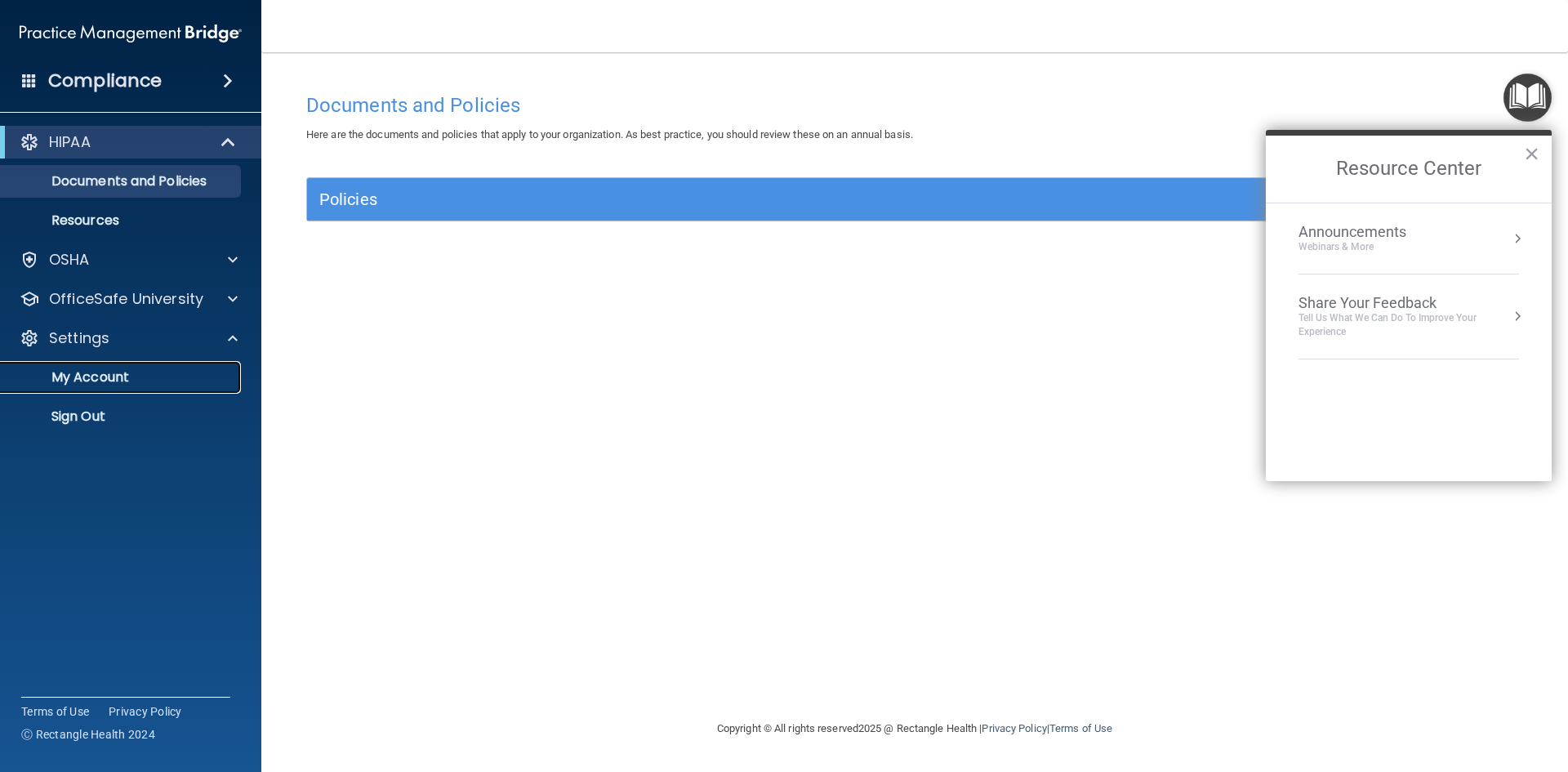
click at [92, 371] on p "My Account" at bounding box center [122, 377] width 223 height 17
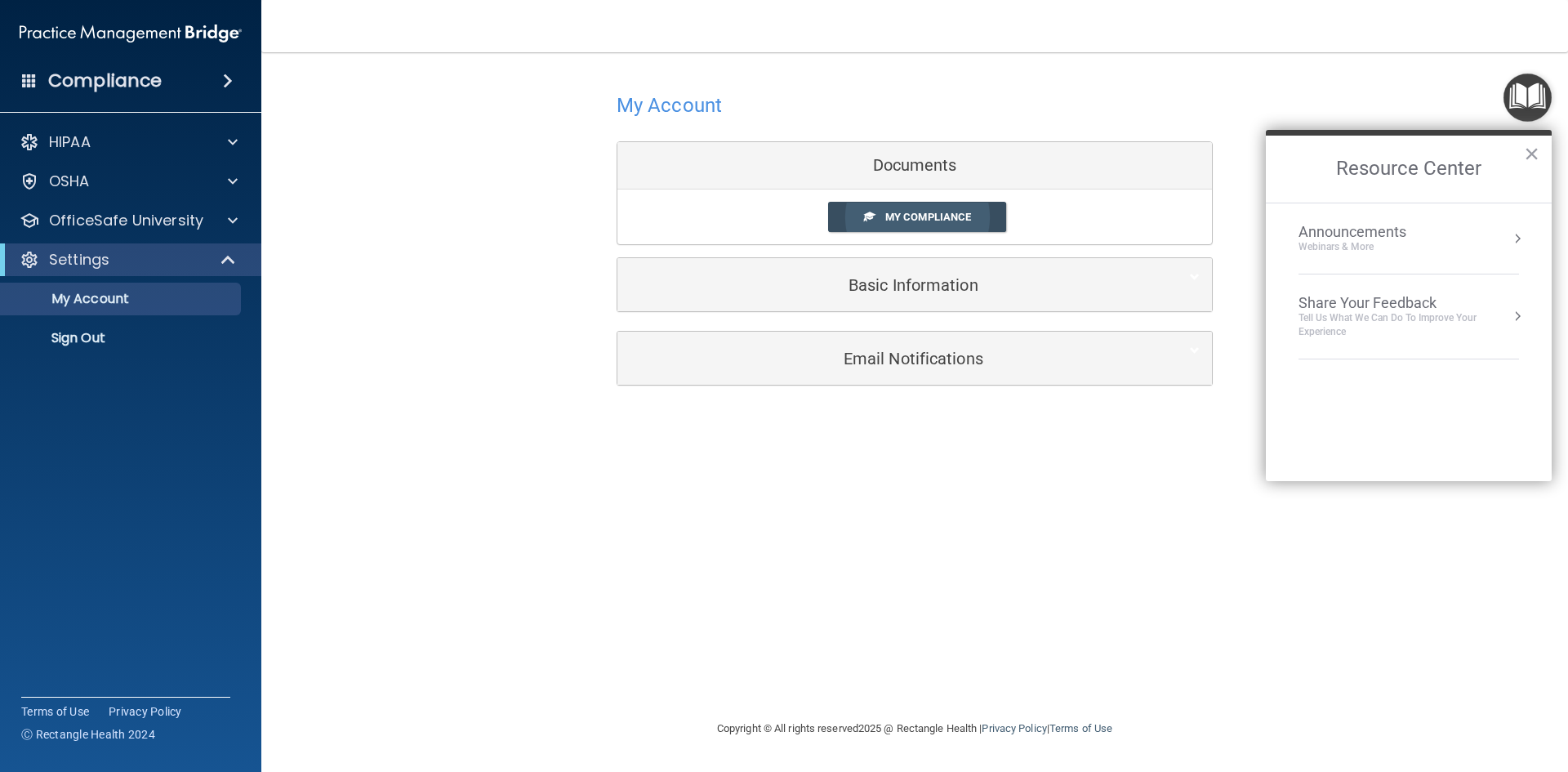
click at [917, 223] on link "My Compliance" at bounding box center [917, 216] width 179 height 30
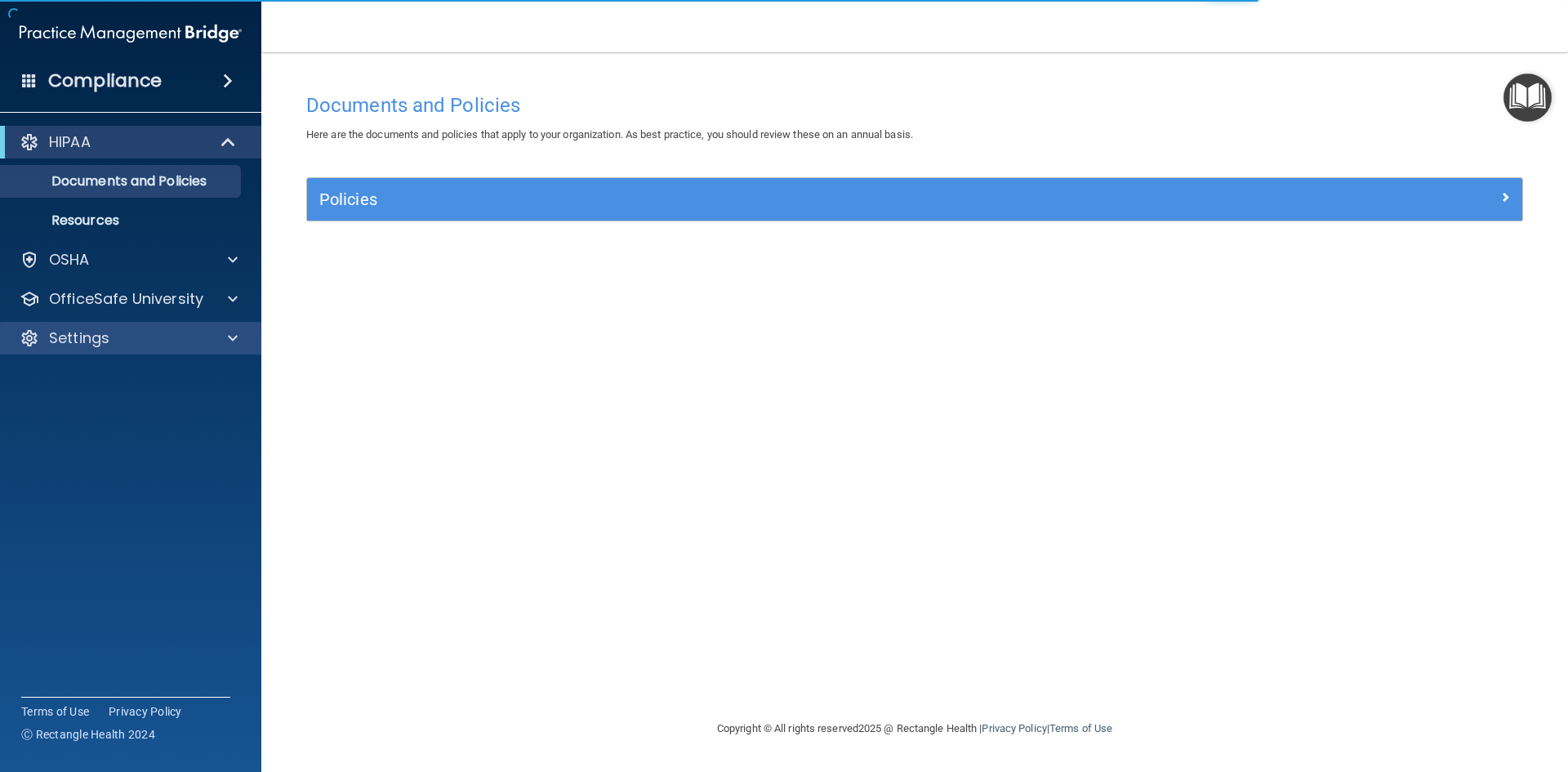
click at [133, 348] on div "Settings" at bounding box center [131, 337] width 262 height 32
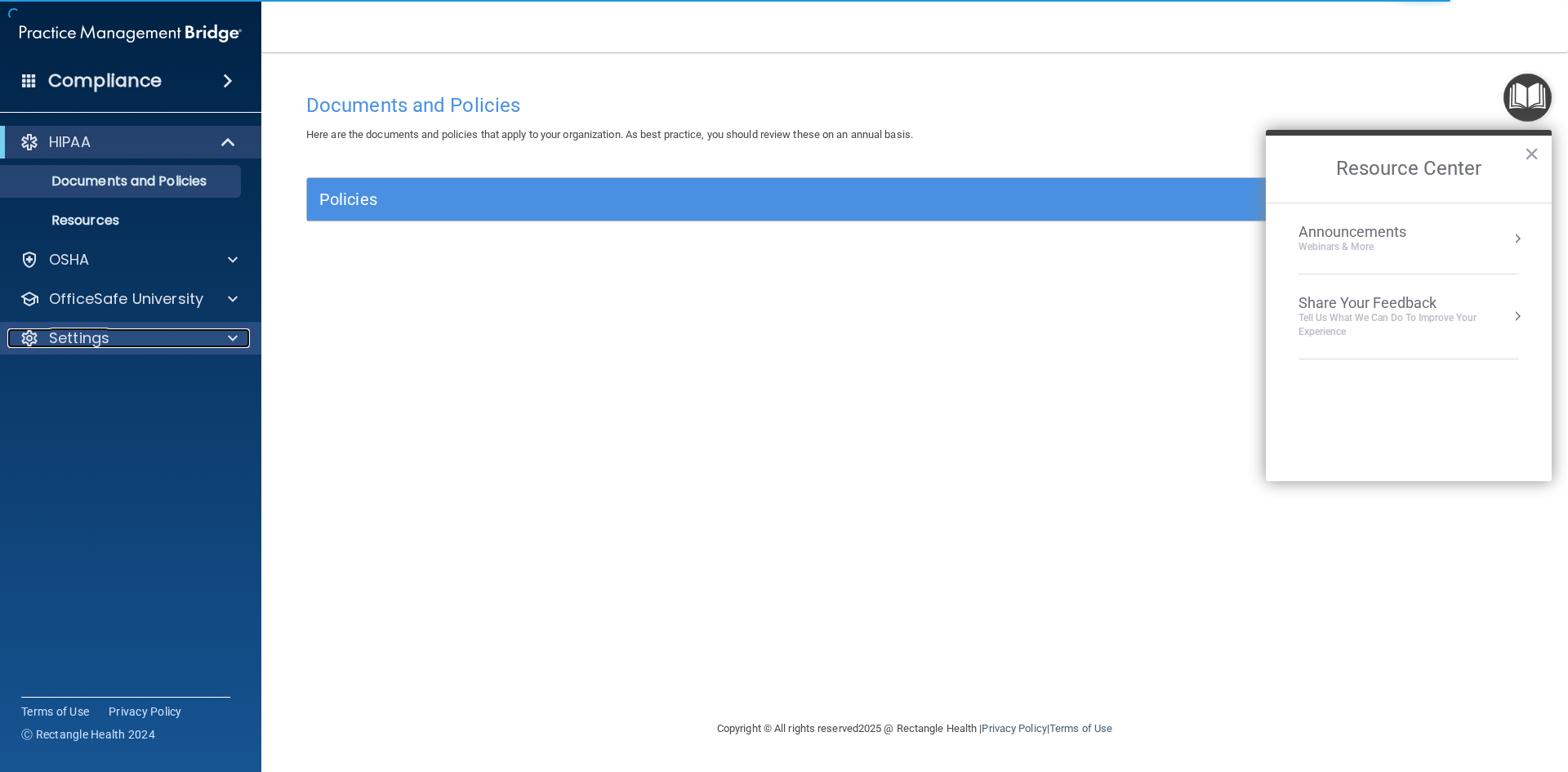
click at [233, 336] on span at bounding box center [233, 338] width 10 height 20
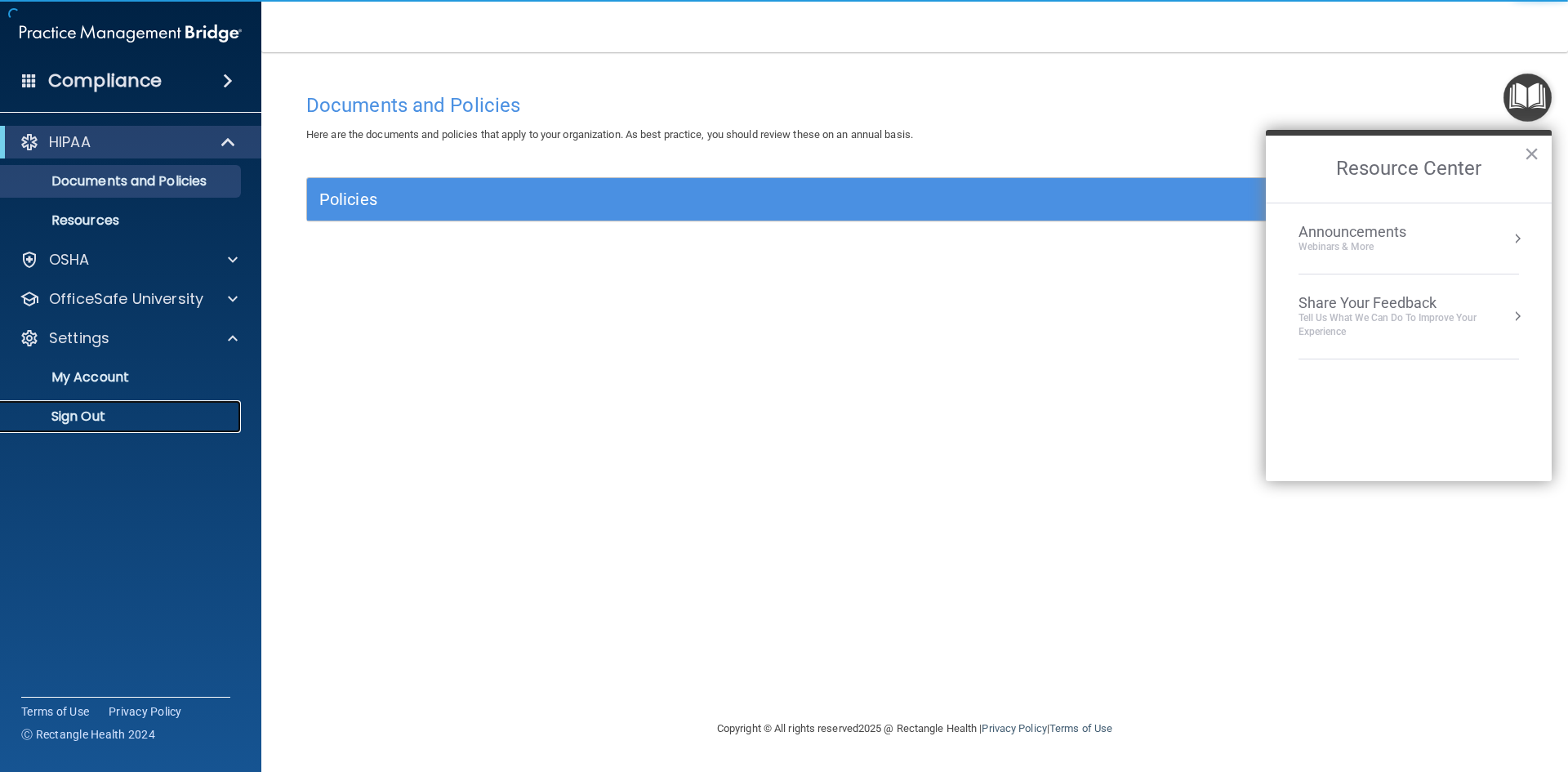
click at [83, 413] on p "Sign Out" at bounding box center [122, 417] width 223 height 17
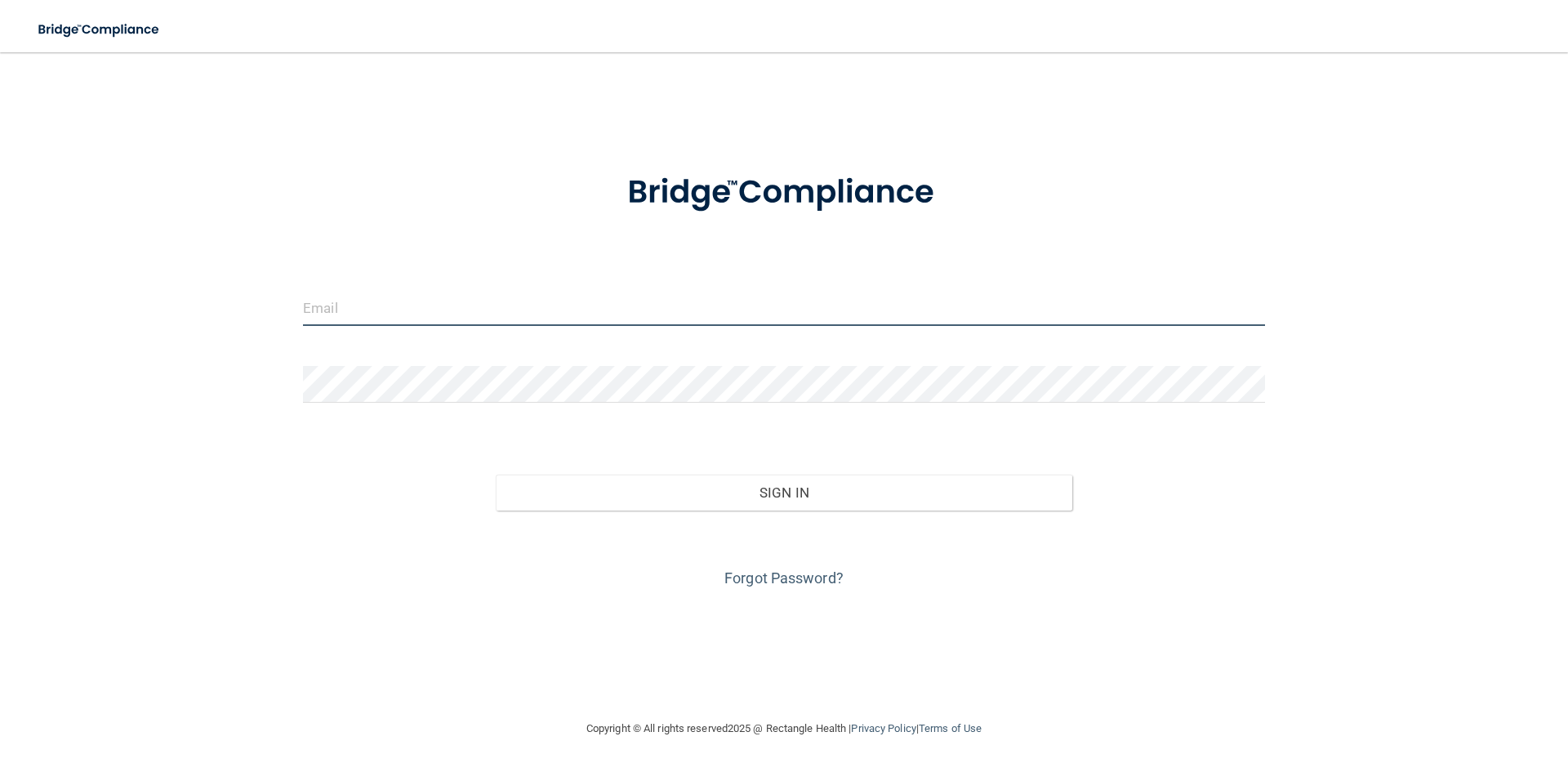
click at [673, 312] on input "email" at bounding box center [784, 308] width 962 height 36
click at [523, 313] on input "email" at bounding box center [784, 308] width 962 height 36
